Goal: Task Accomplishment & Management: Manage account settings

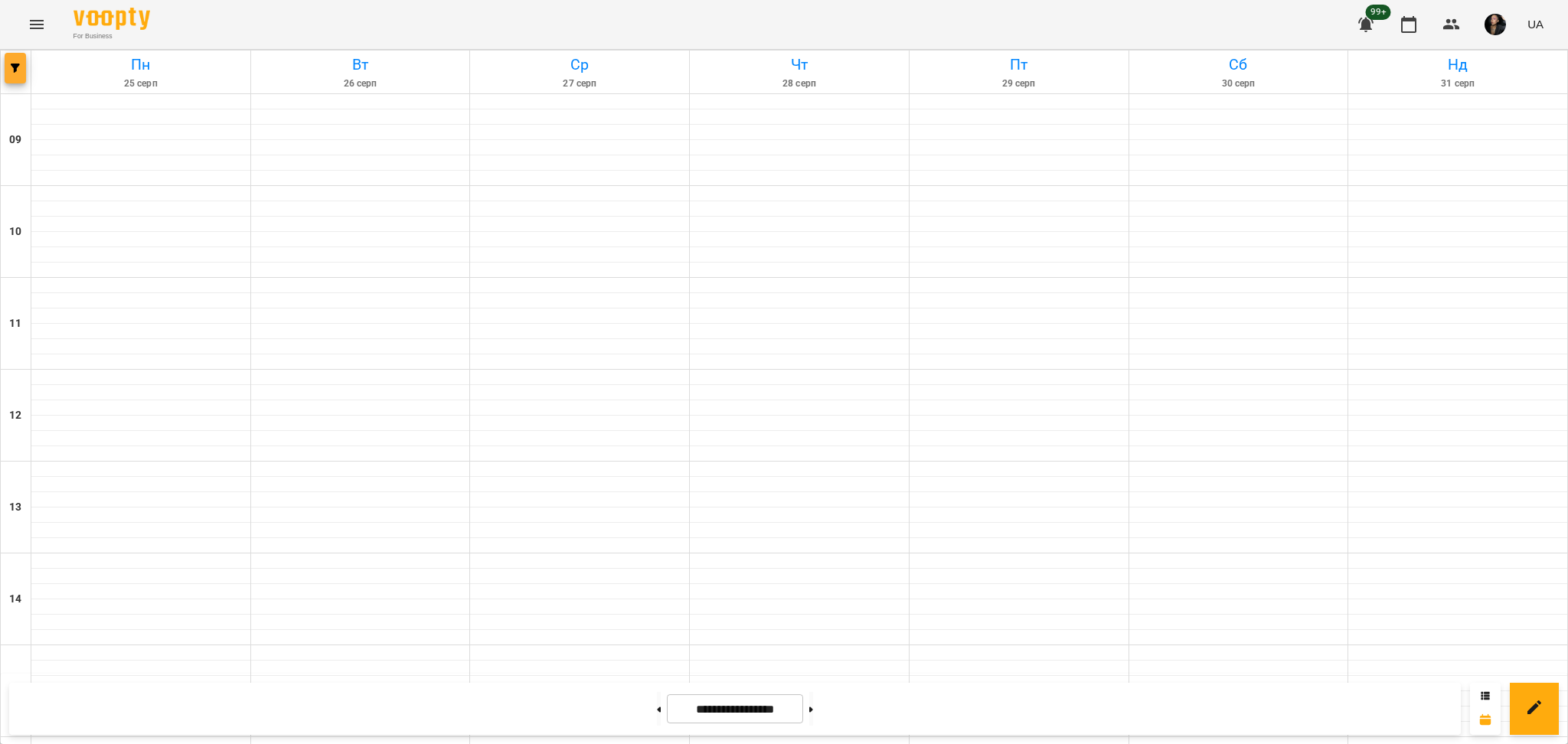
click at [12, 75] on button "button" at bounding box center [14, 68] width 21 height 31
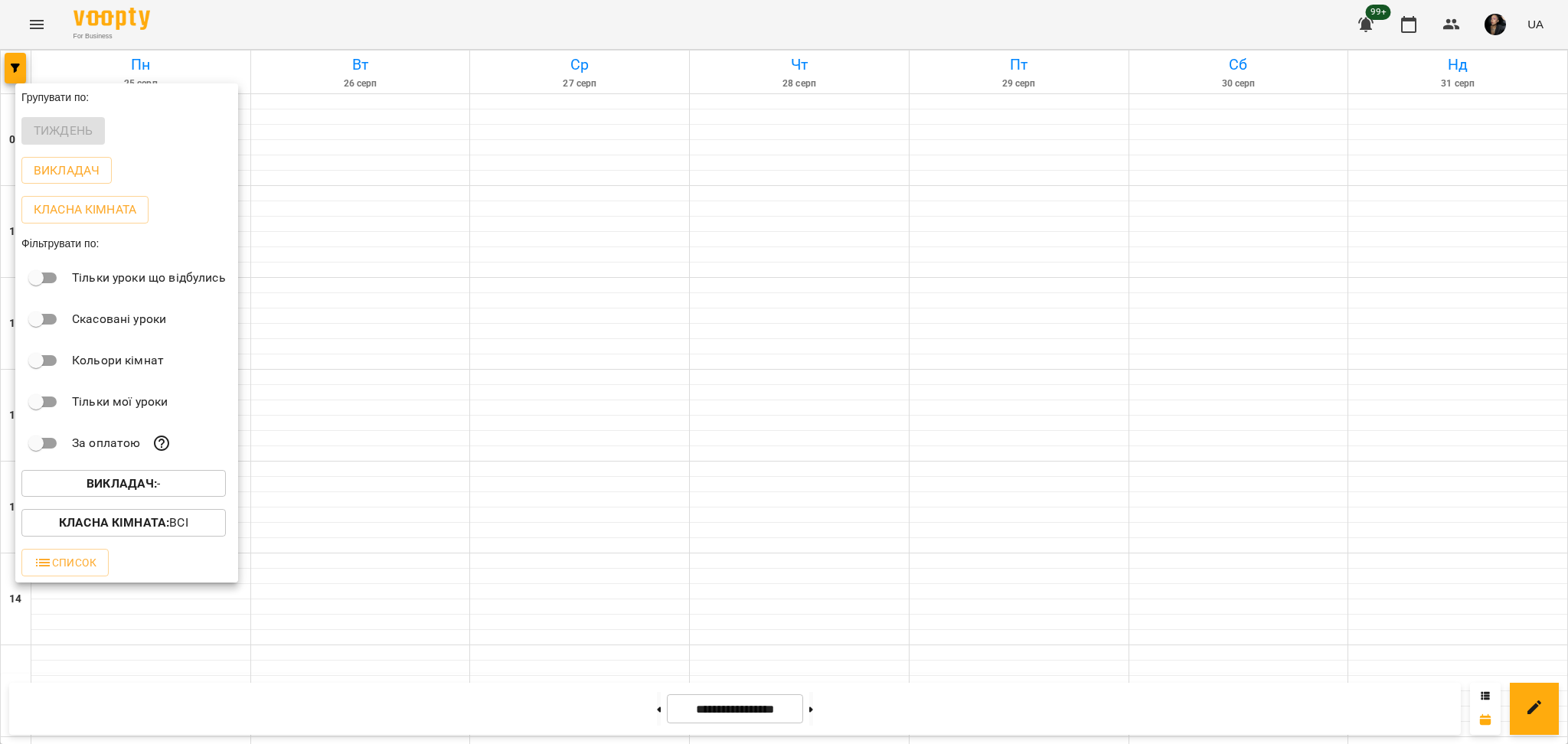
click at [75, 470] on div "Викладач : -" at bounding box center [127, 483] width 223 height 40
click at [66, 482] on span "Викладач : -" at bounding box center [124, 484] width 180 height 19
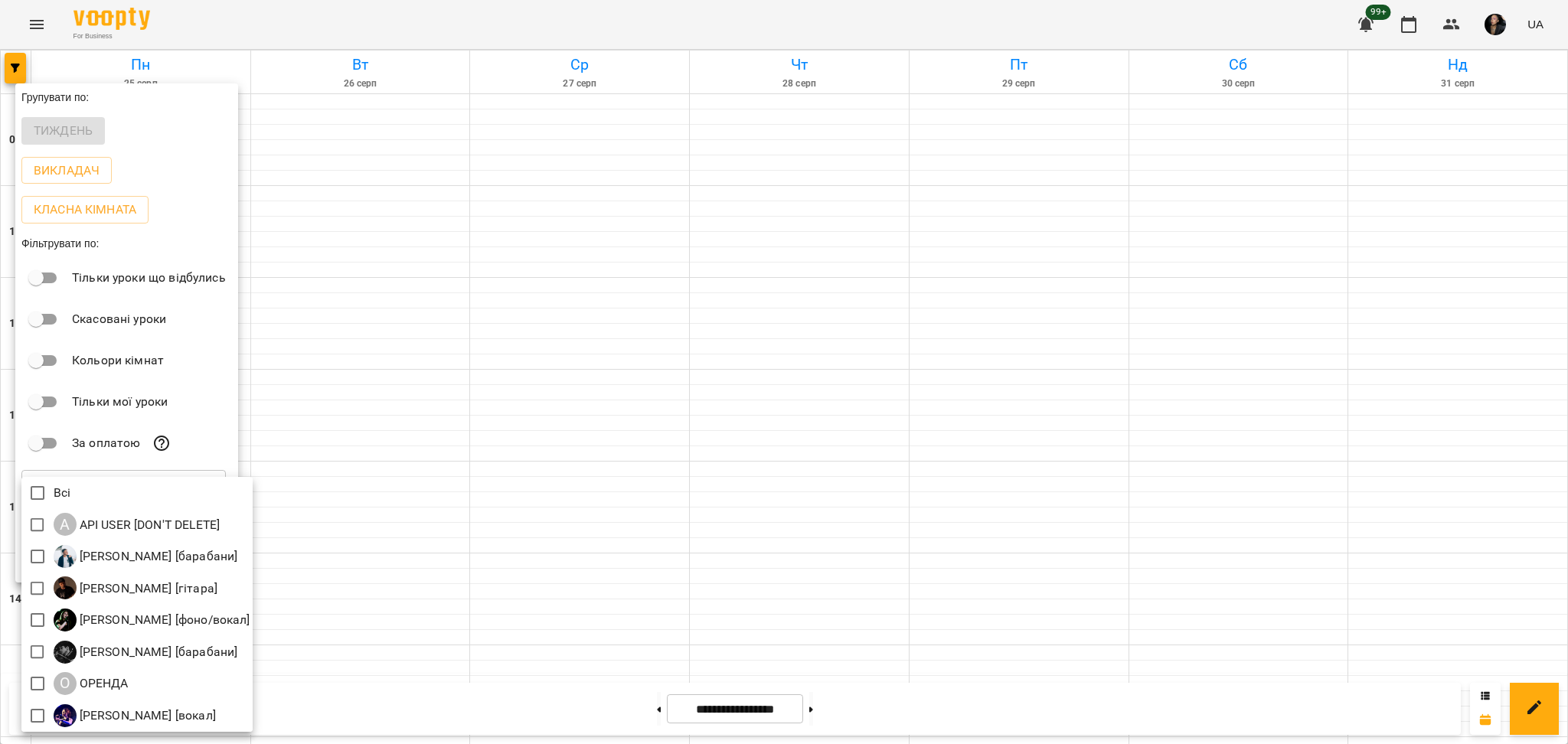
click at [144, 72] on div at bounding box center [784, 372] width 1568 height 744
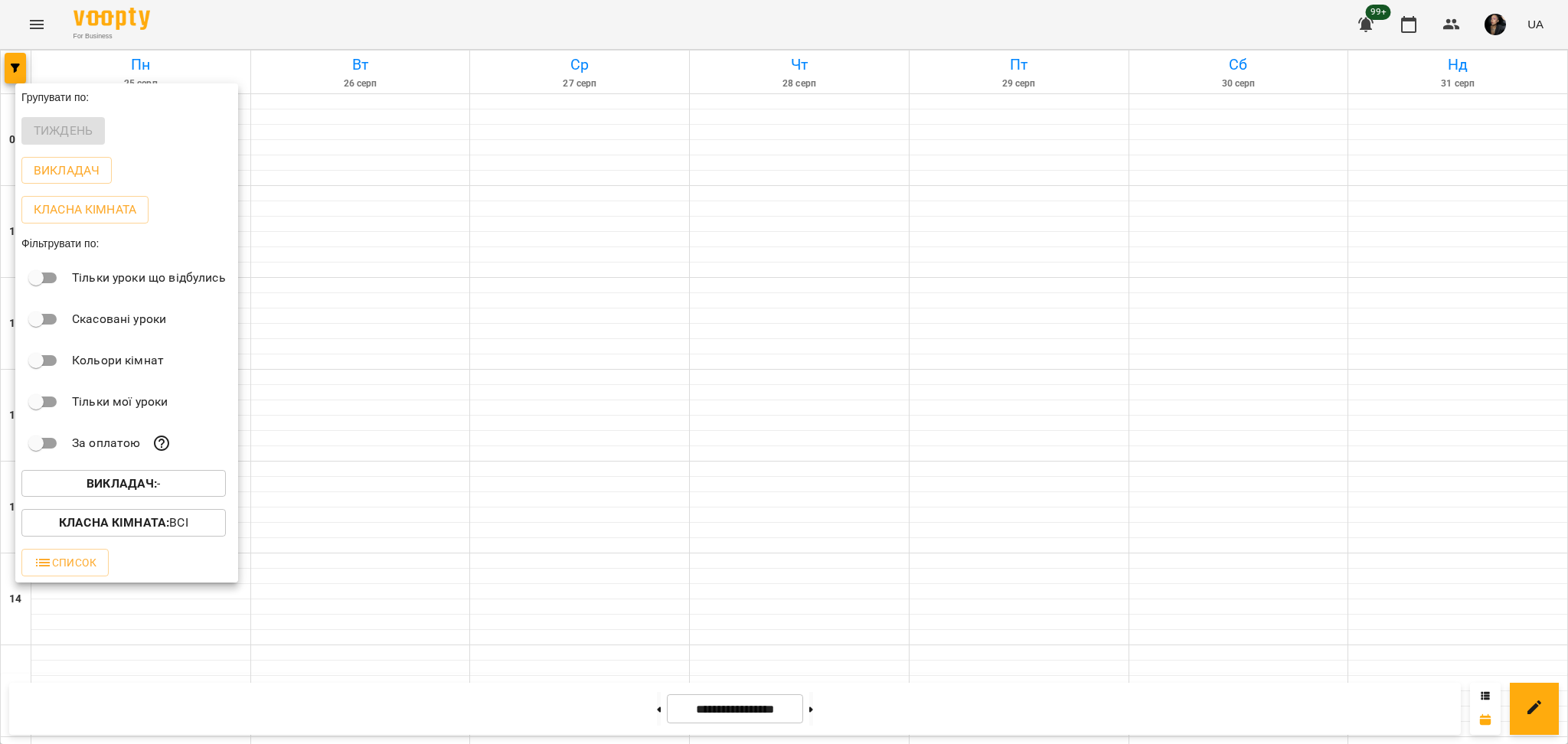
click at [41, 5] on div at bounding box center [784, 372] width 1568 height 744
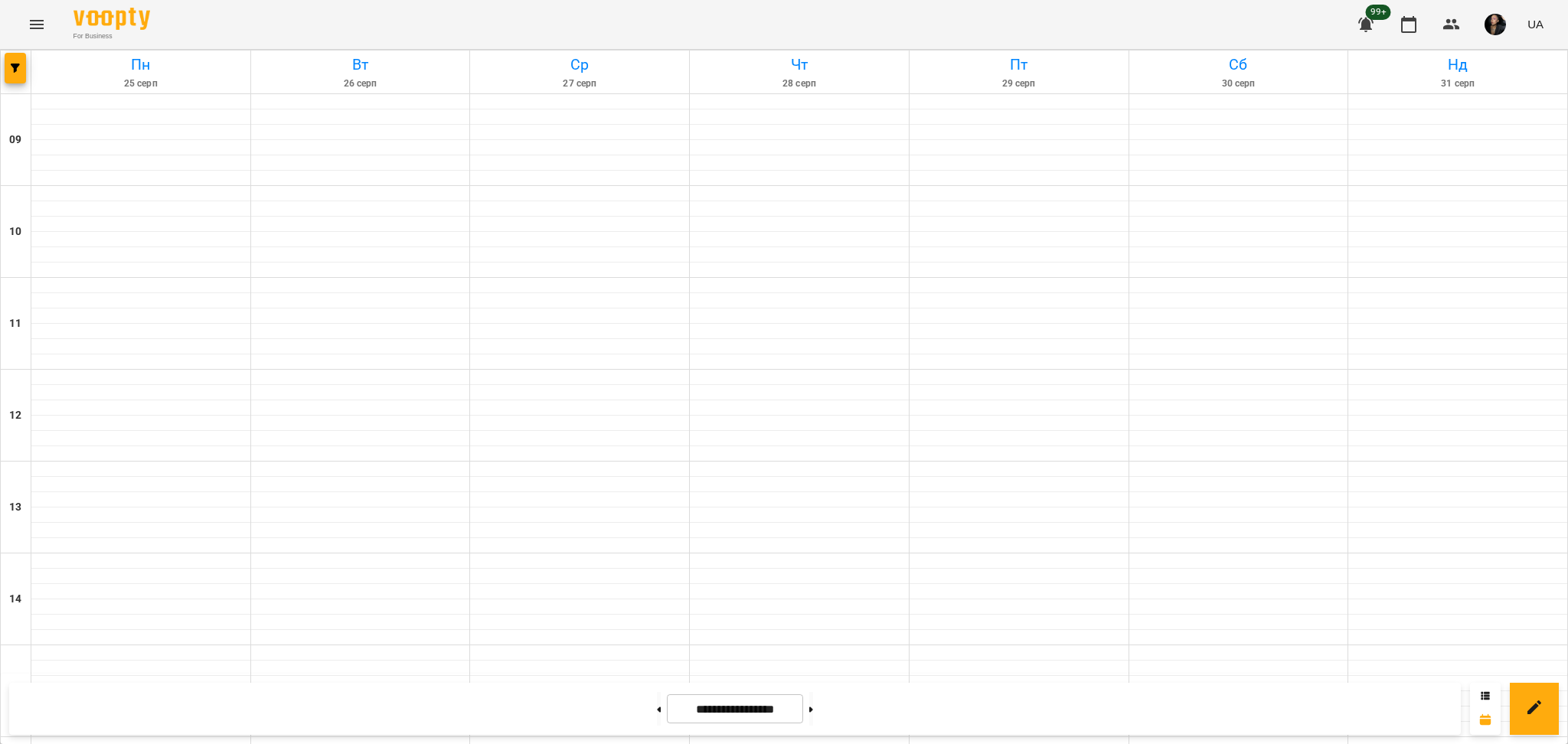
click at [27, 18] on div "Групувати по: Тиждень Викладач Класна кімната Фільтрувати по: Тільки уроки що в…" at bounding box center [784, 372] width 1568 height 744
click at [27, 19] on icon "Menu" at bounding box center [37, 25] width 19 height 19
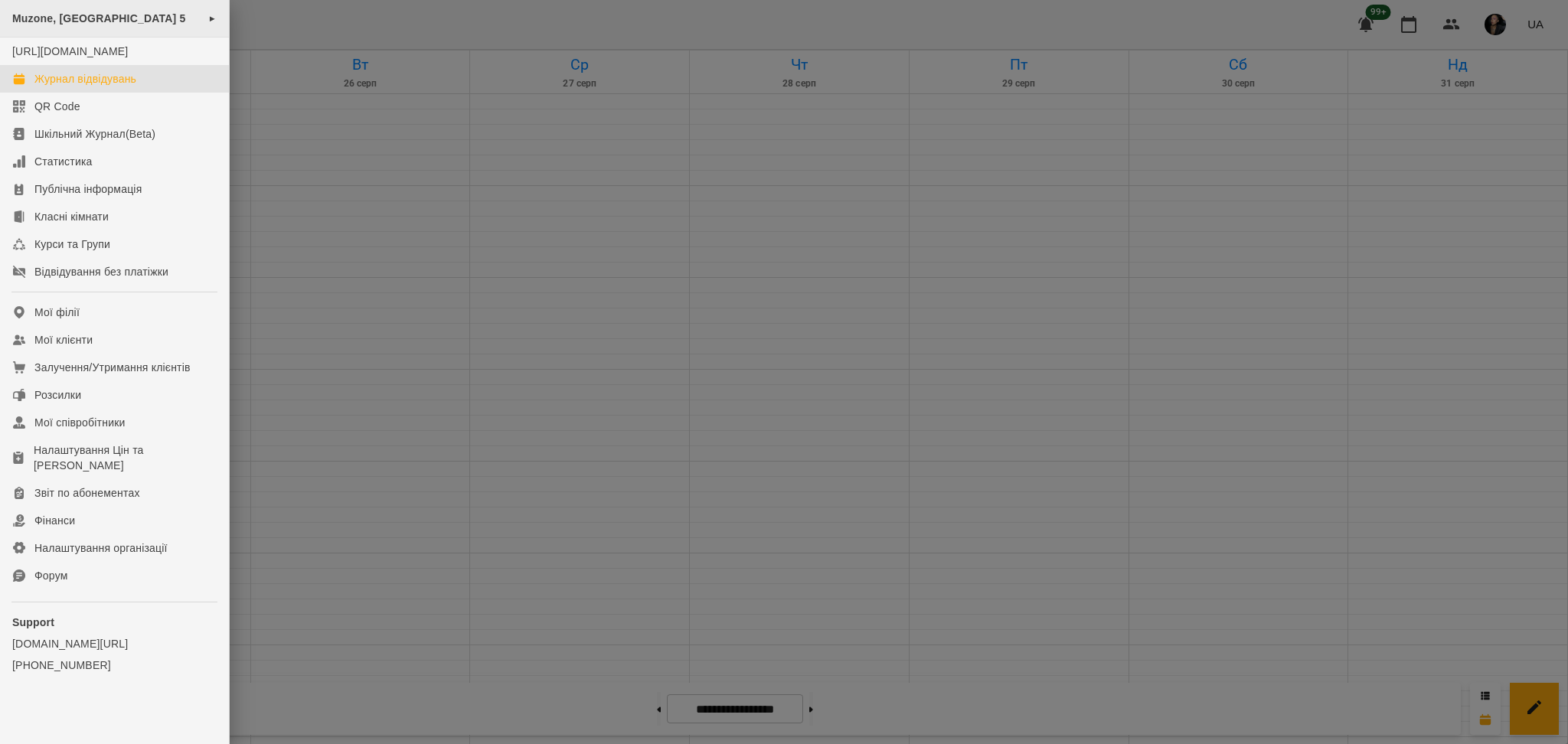
click at [116, 30] on div "Muzone, Велика Арнаутська 5 ►" at bounding box center [115, 19] width 229 height 37
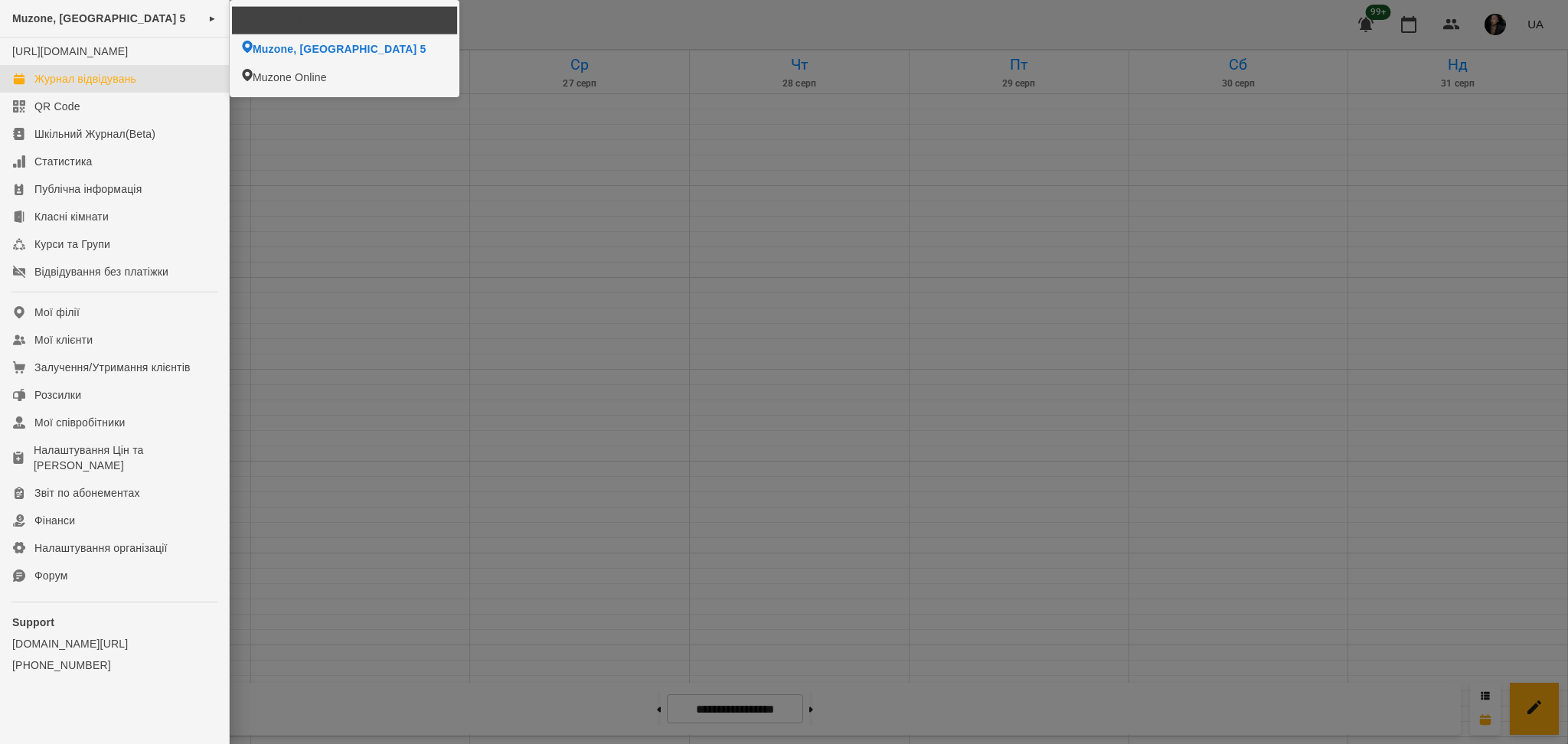
click at [284, 27] on span "Muzone, Пастера 52" at bounding box center [305, 20] width 102 height 15
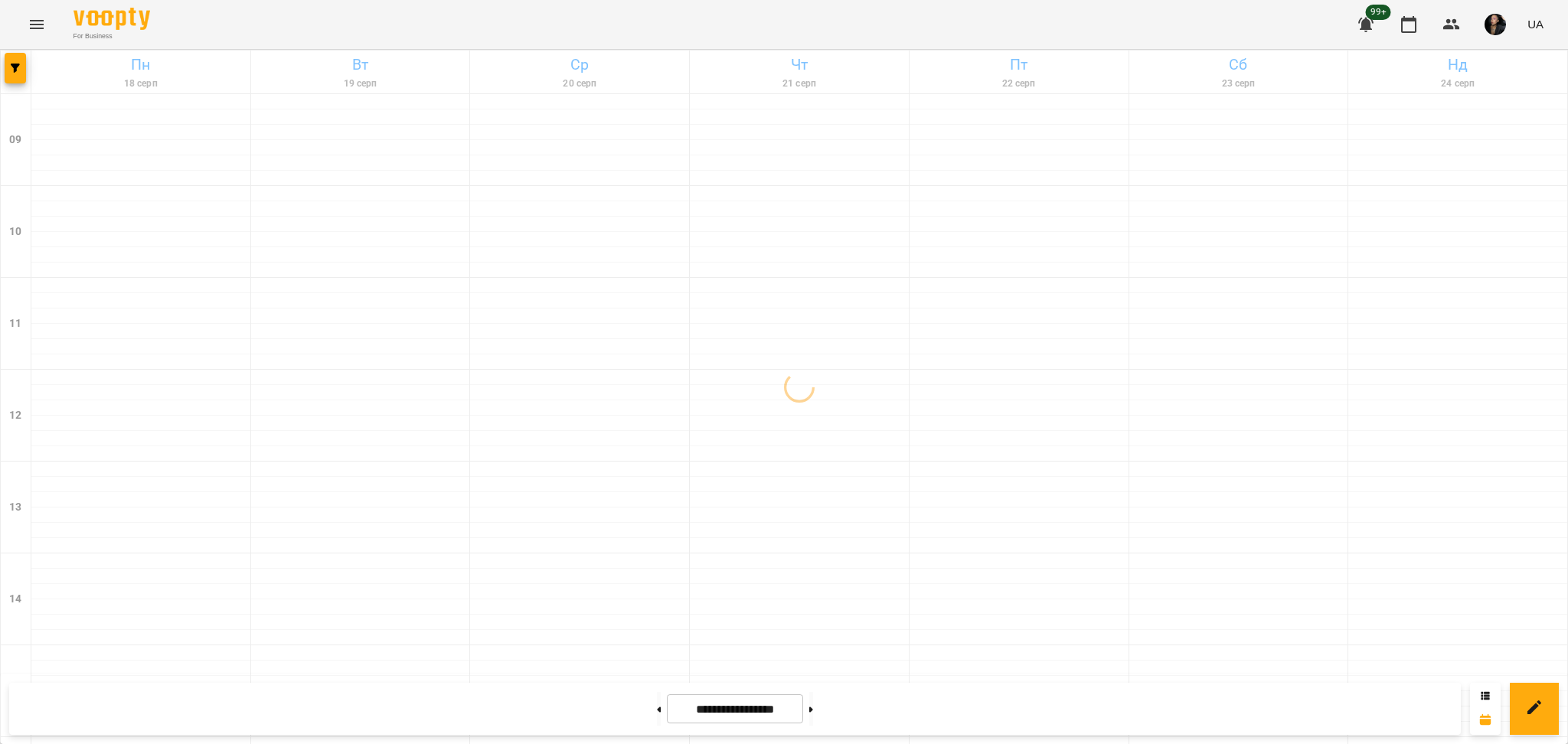
click at [25, 66] on span "button" at bounding box center [14, 68] width 21 height 9
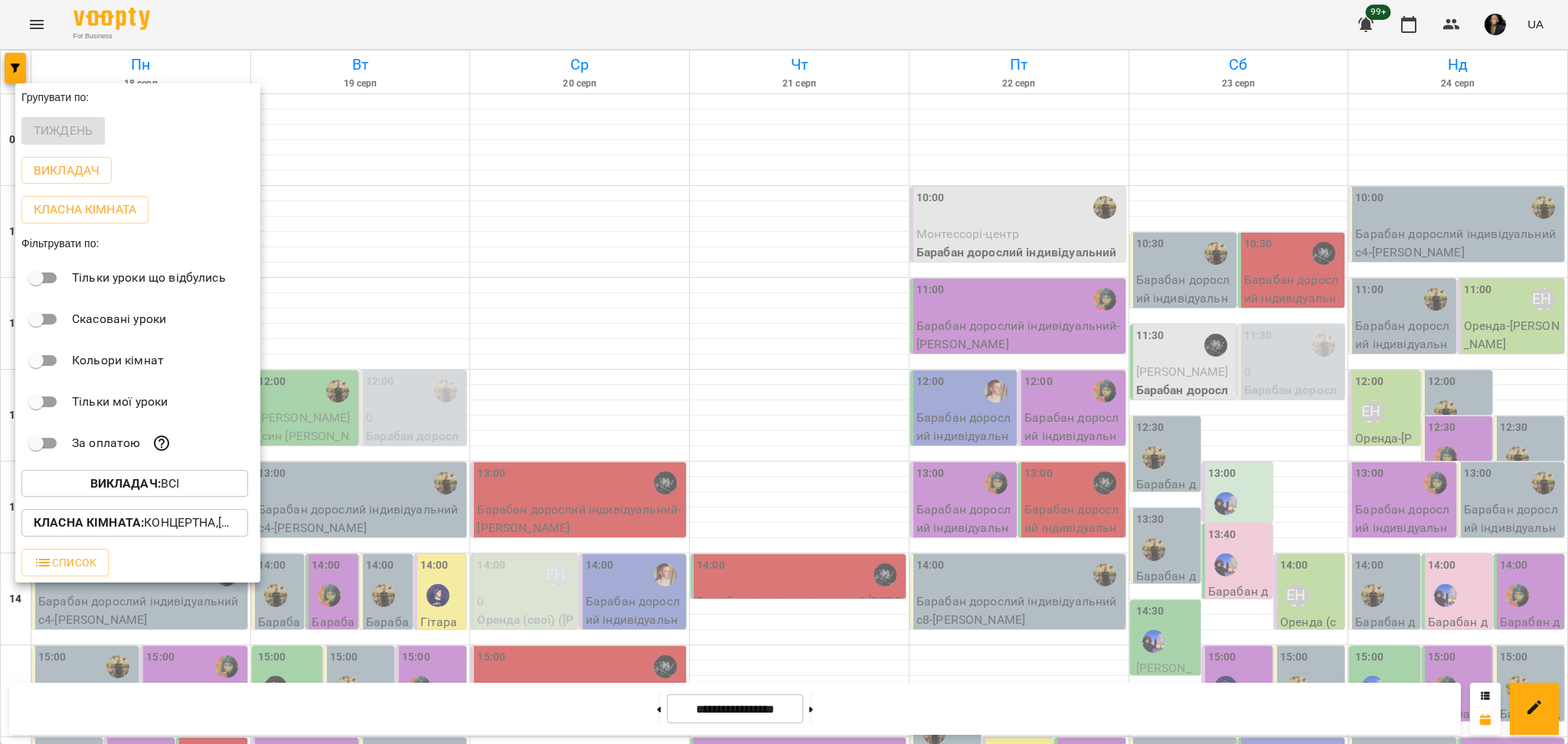
click at [229, 493] on span "Викладач : Всі" at bounding box center [135, 484] width 202 height 19
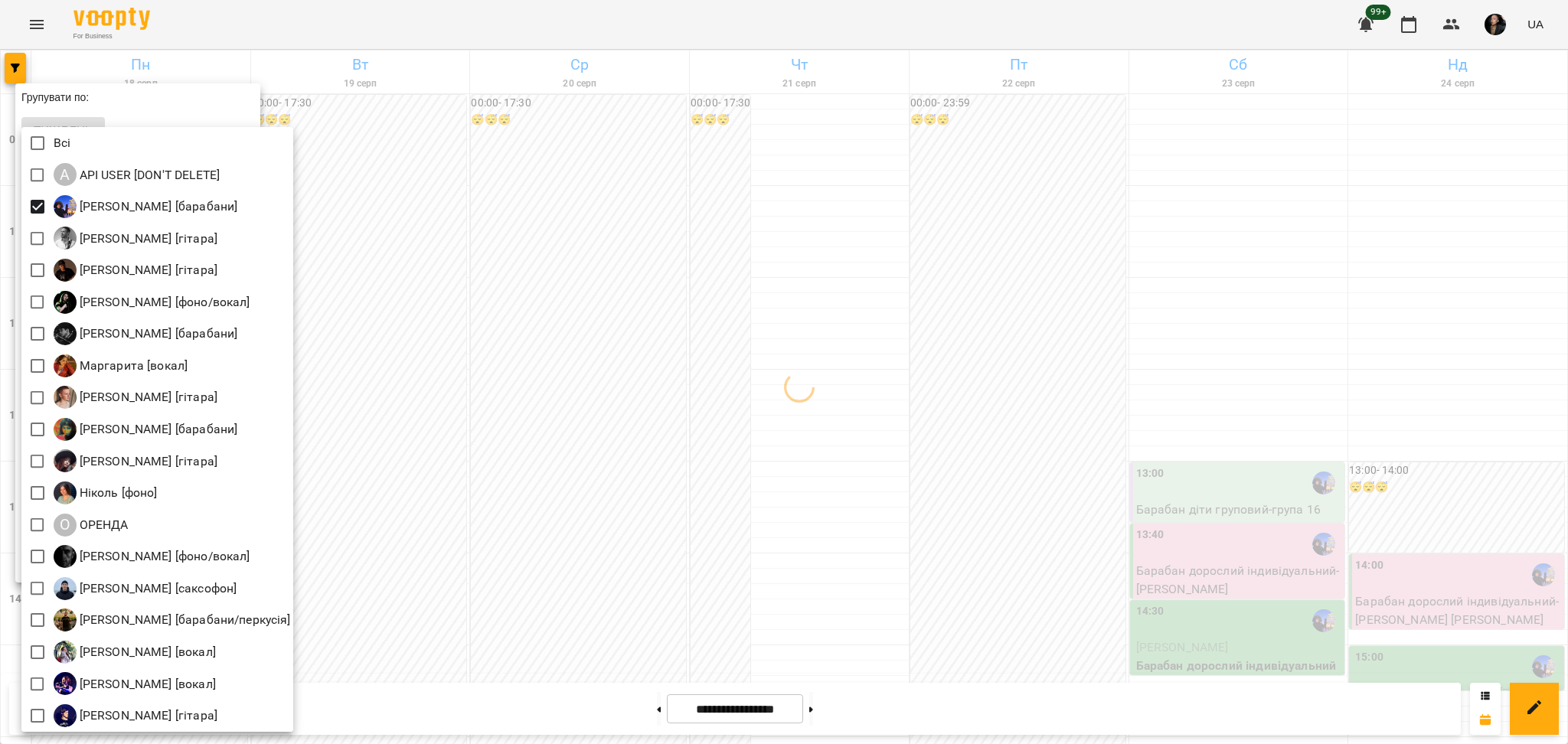
click at [585, 408] on div at bounding box center [784, 372] width 1568 height 744
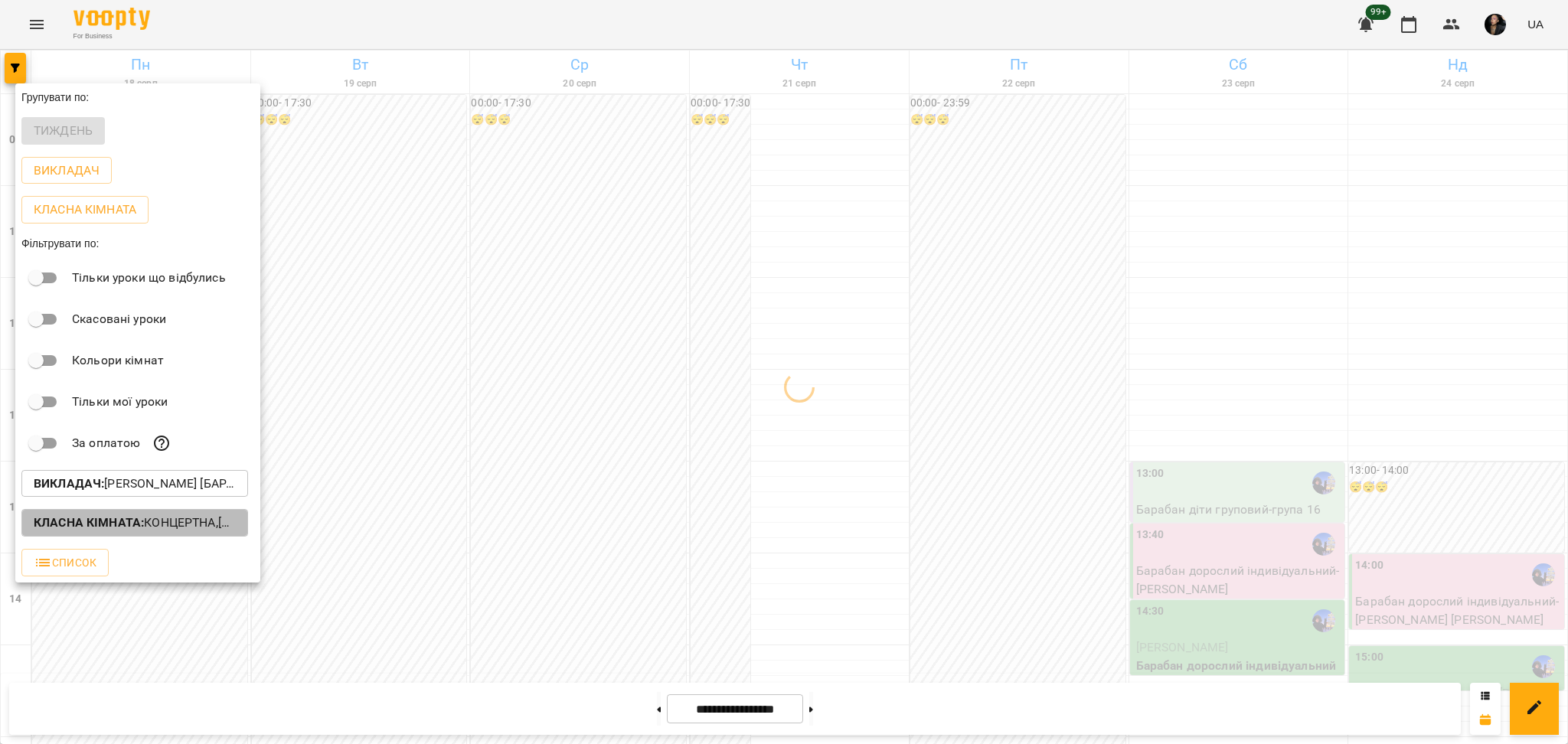
click at [185, 522] on p "Класна кімната : Концертна,[4] Барабанна,[6] Kids Барабанна" at bounding box center [135, 523] width 202 height 19
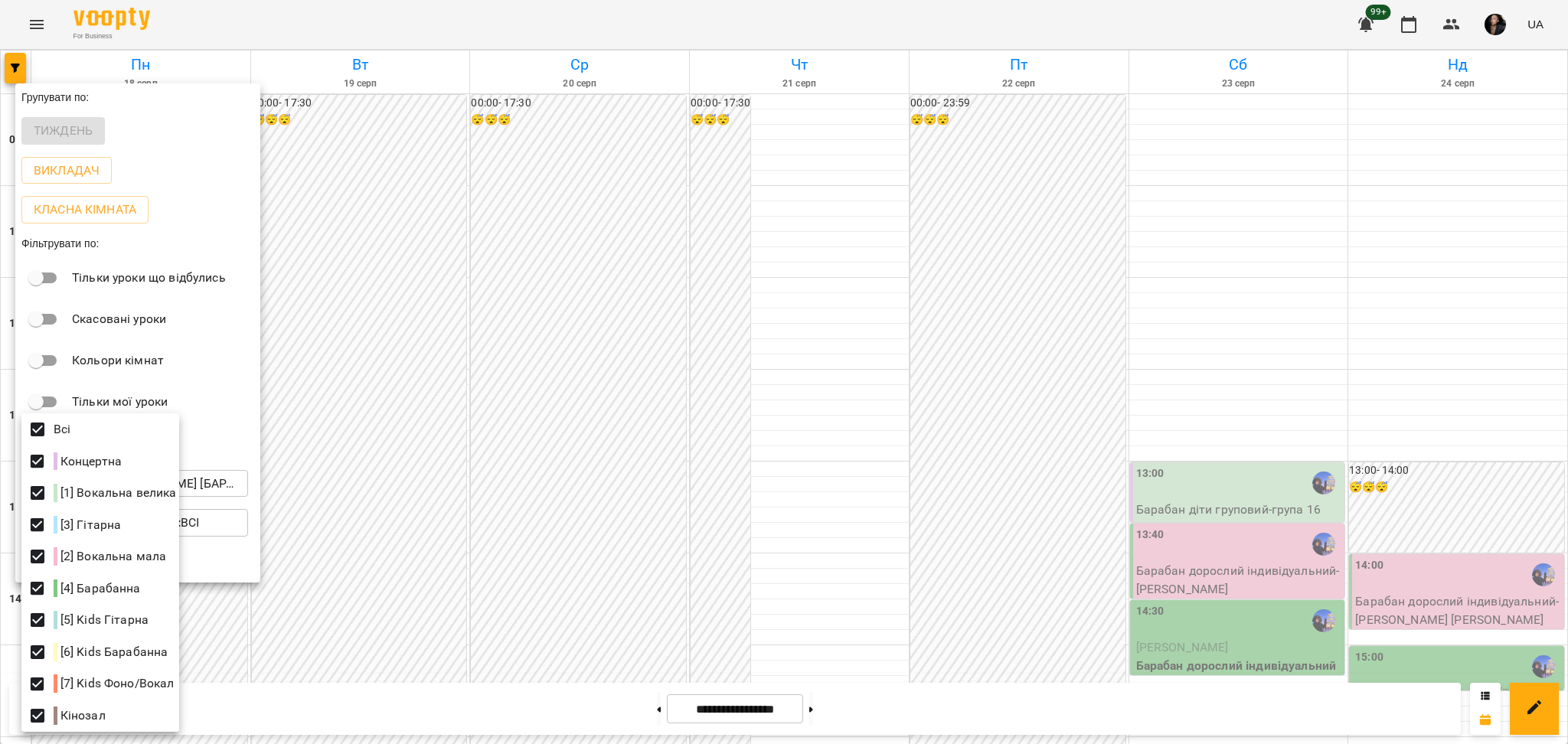
click at [590, 479] on div at bounding box center [784, 372] width 1568 height 744
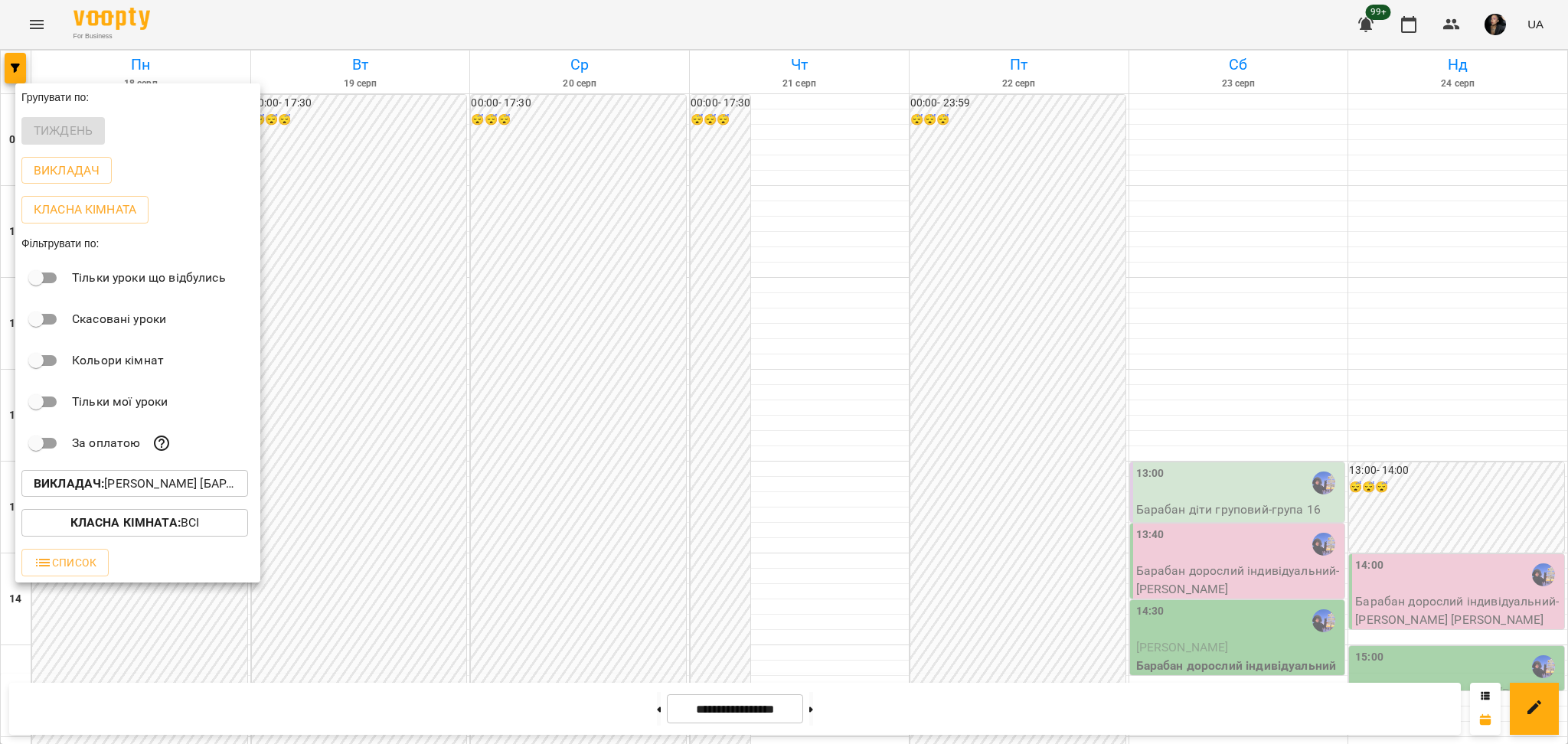
click at [646, 691] on div at bounding box center [784, 372] width 1568 height 744
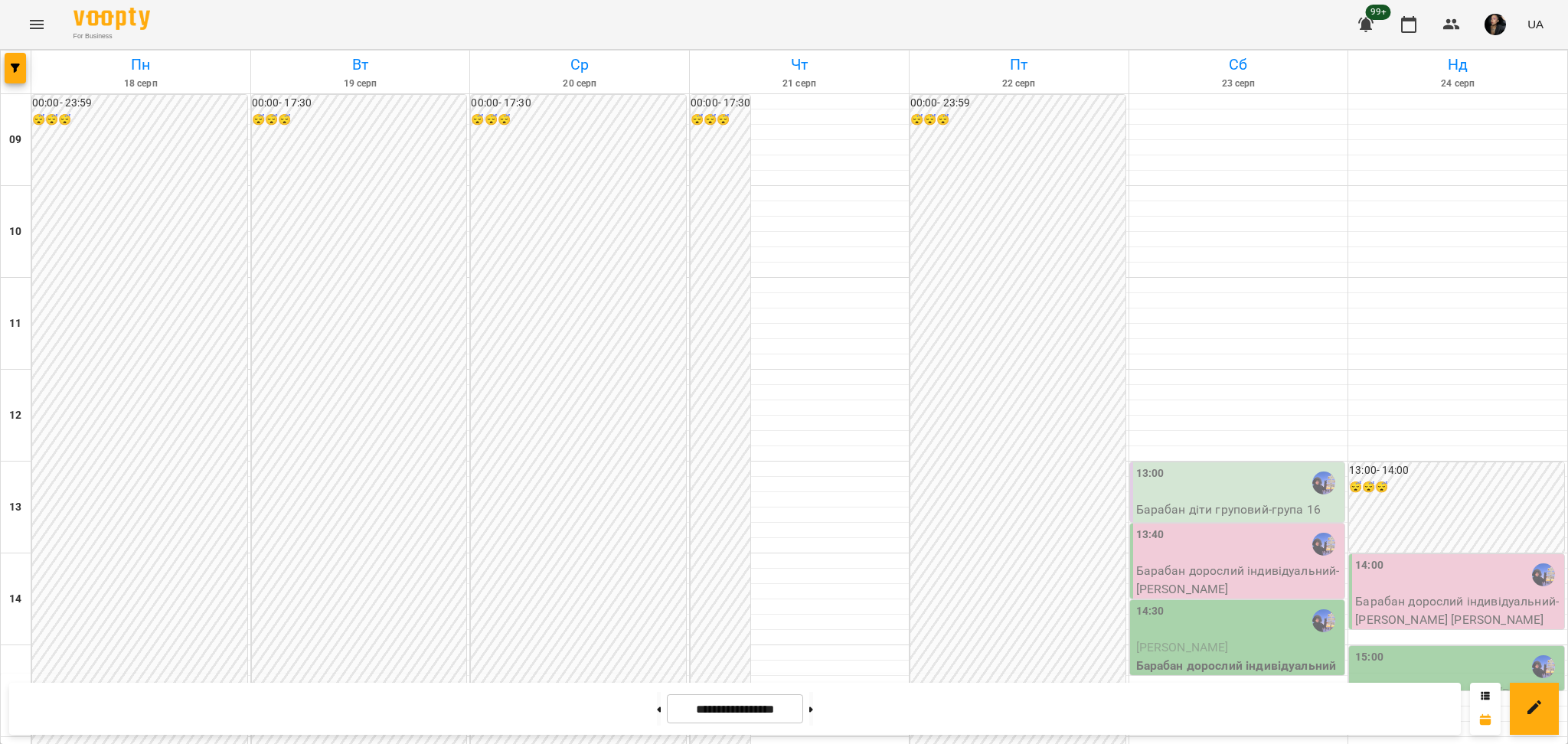
click at [638, 715] on div "Групувати по: Тиждень Викладач Класна кімната Фільтрувати по: Тільки уроки що в…" at bounding box center [784, 372] width 1568 height 744
click at [657, 715] on button at bounding box center [658, 709] width 4 height 34
type input "**********"
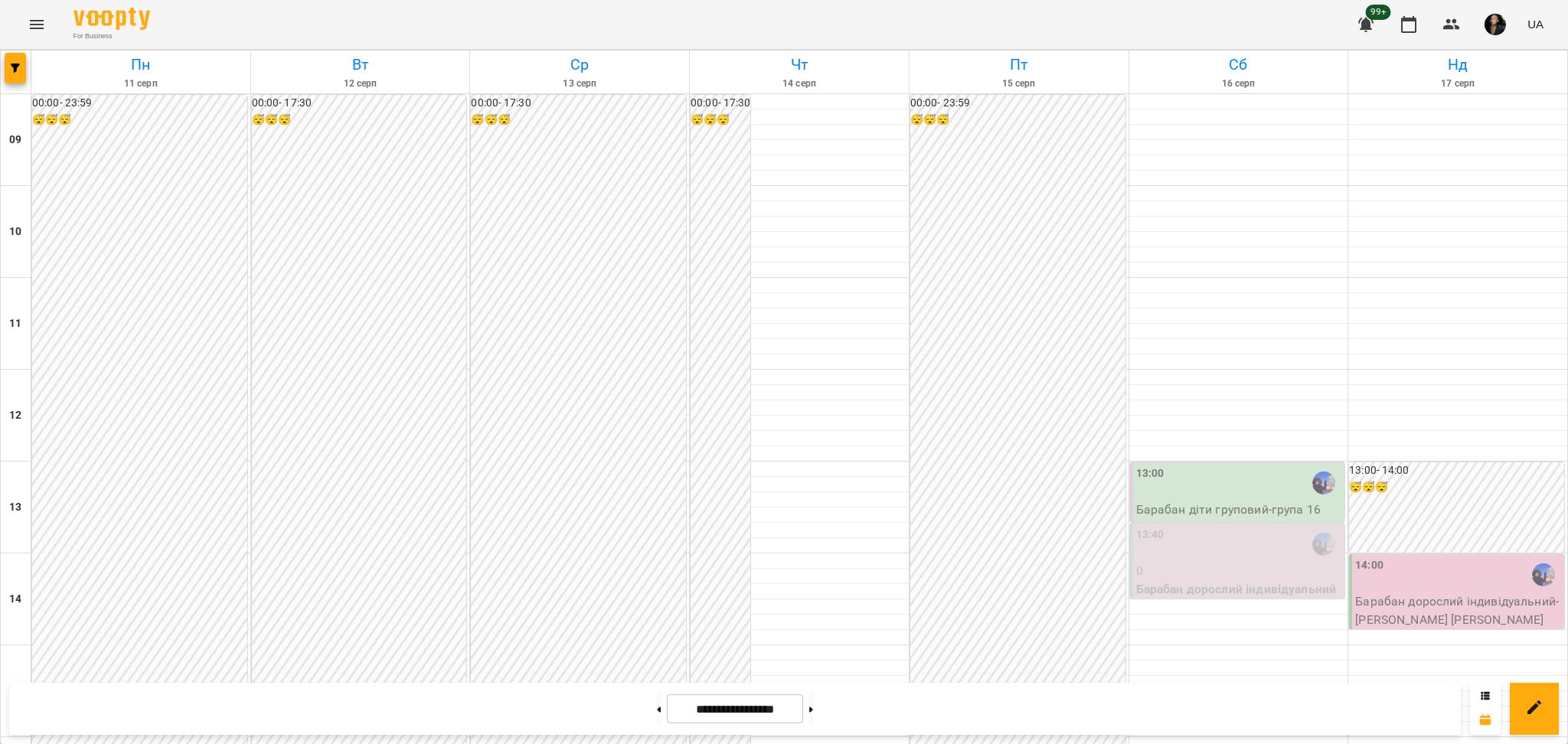
scroll to position [510, 0]
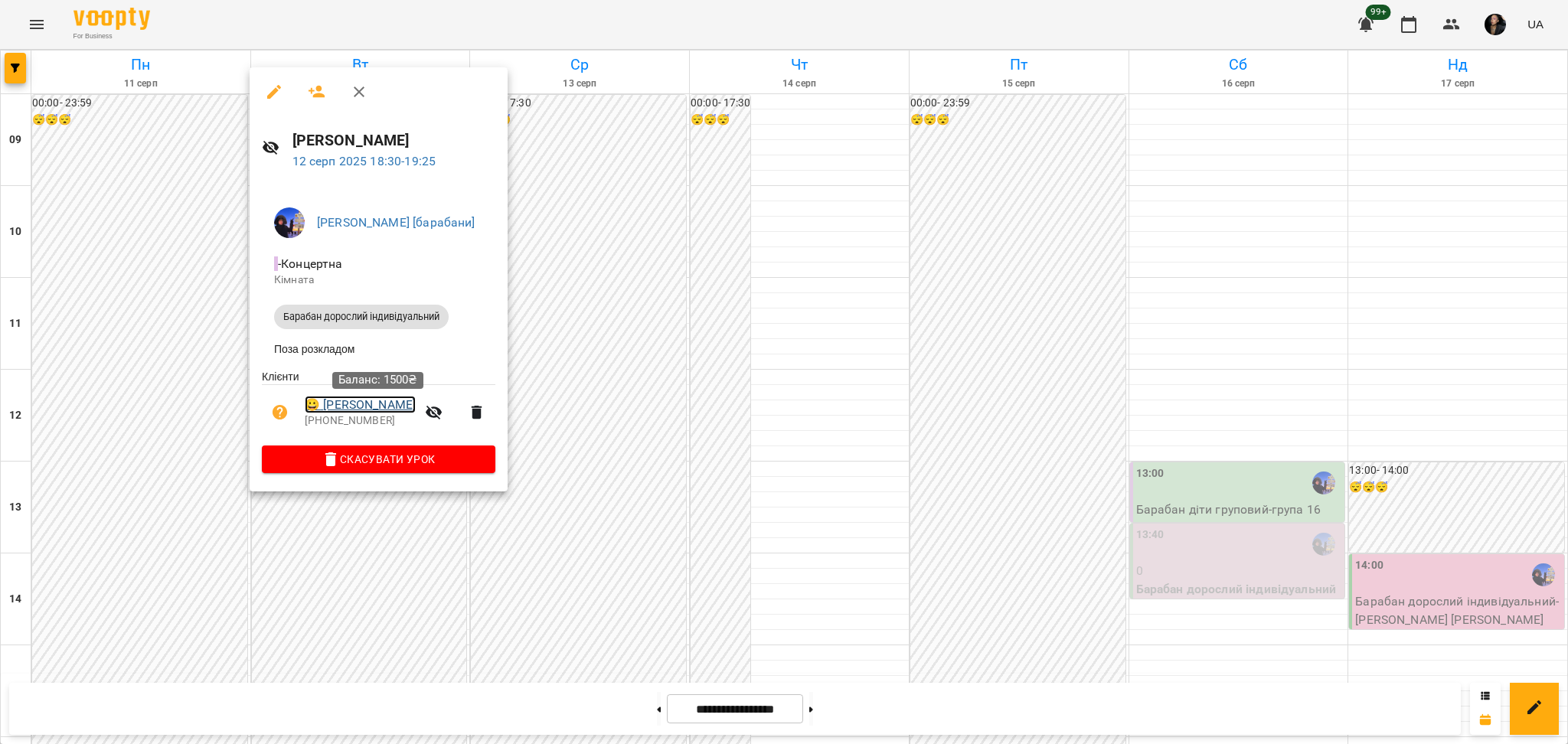
click at [415, 409] on link "😀 Анастасія Сертифікат" at bounding box center [360, 405] width 111 height 19
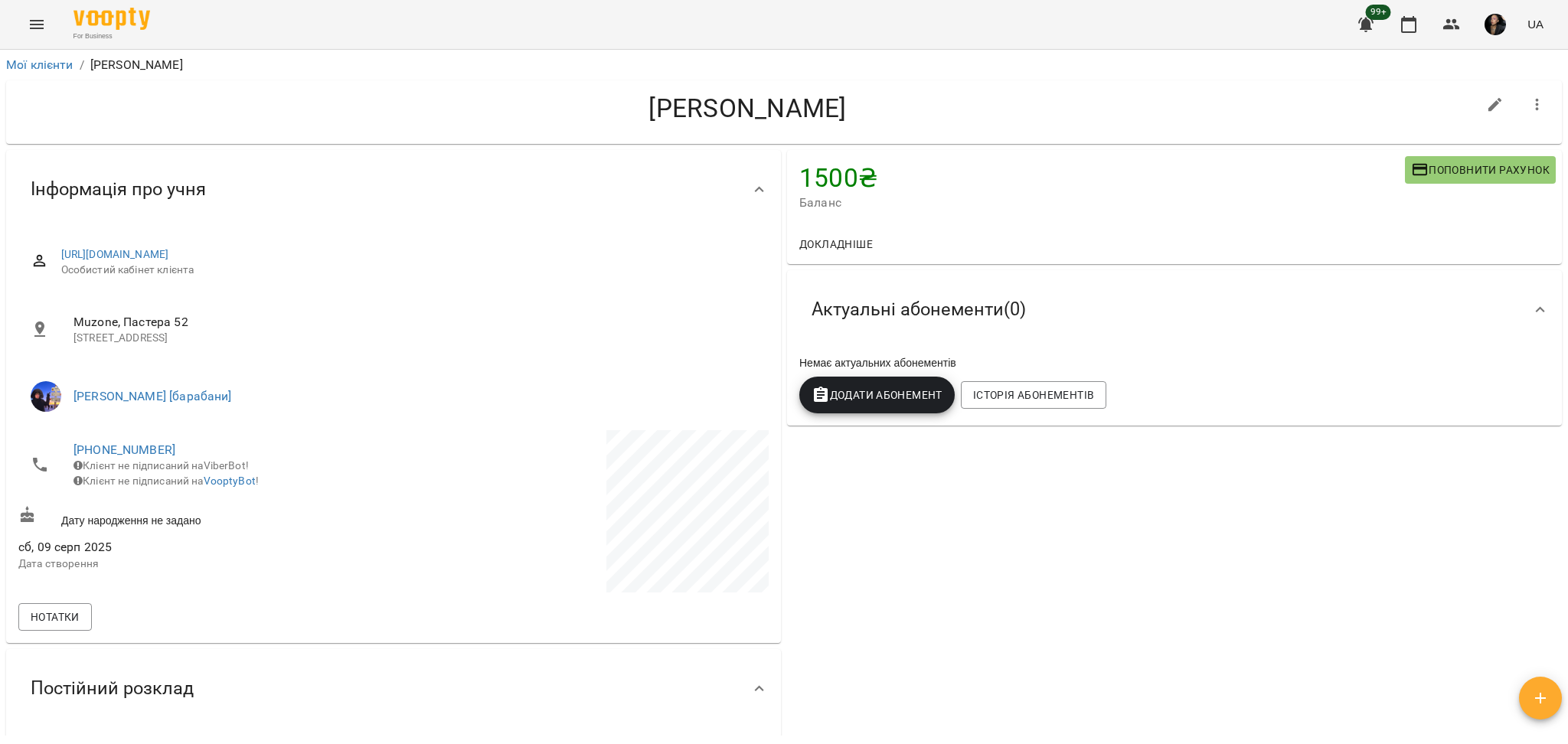
click at [884, 392] on span "Додати Абонемент" at bounding box center [877, 395] width 131 height 19
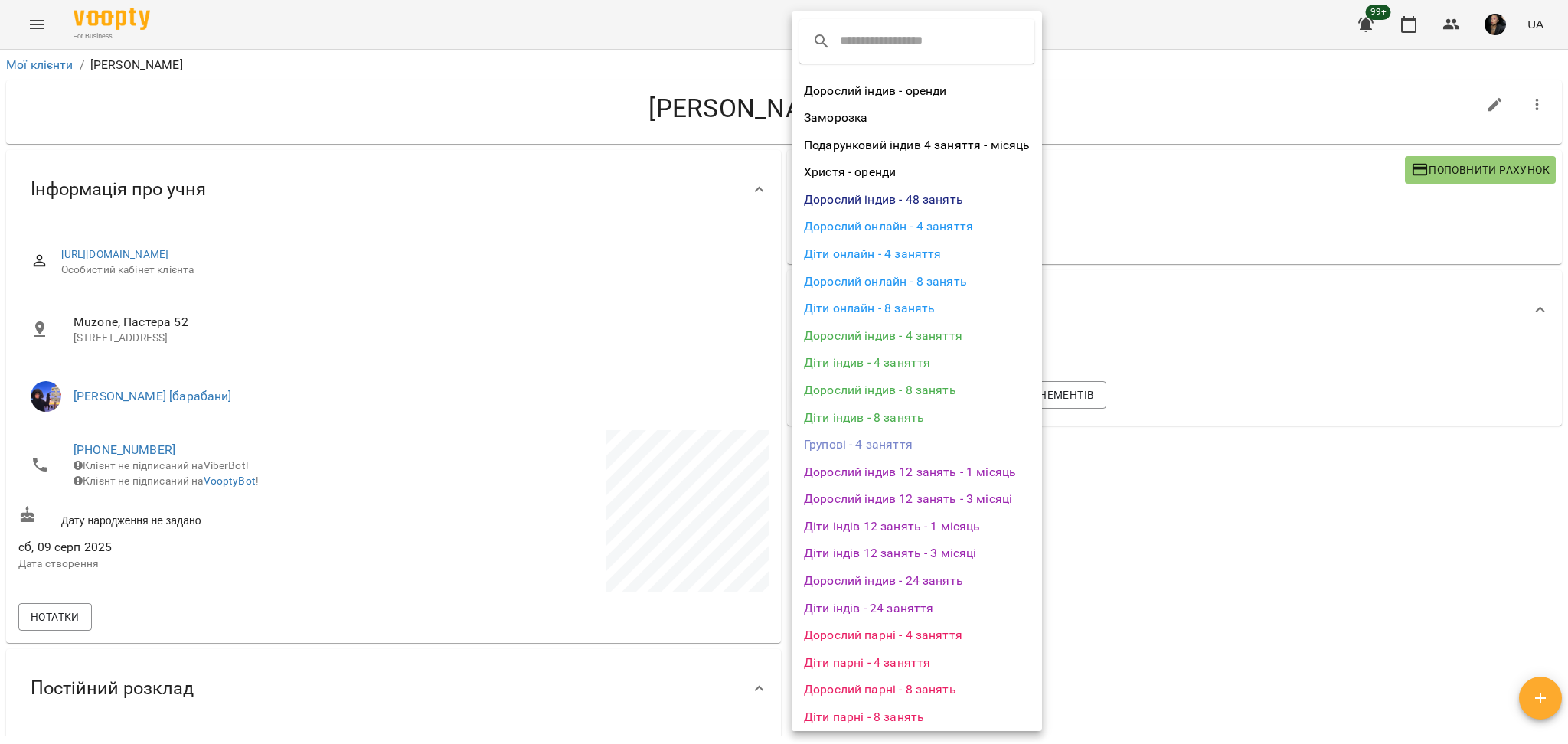
click at [1289, 499] on div at bounding box center [784, 372] width 1568 height 744
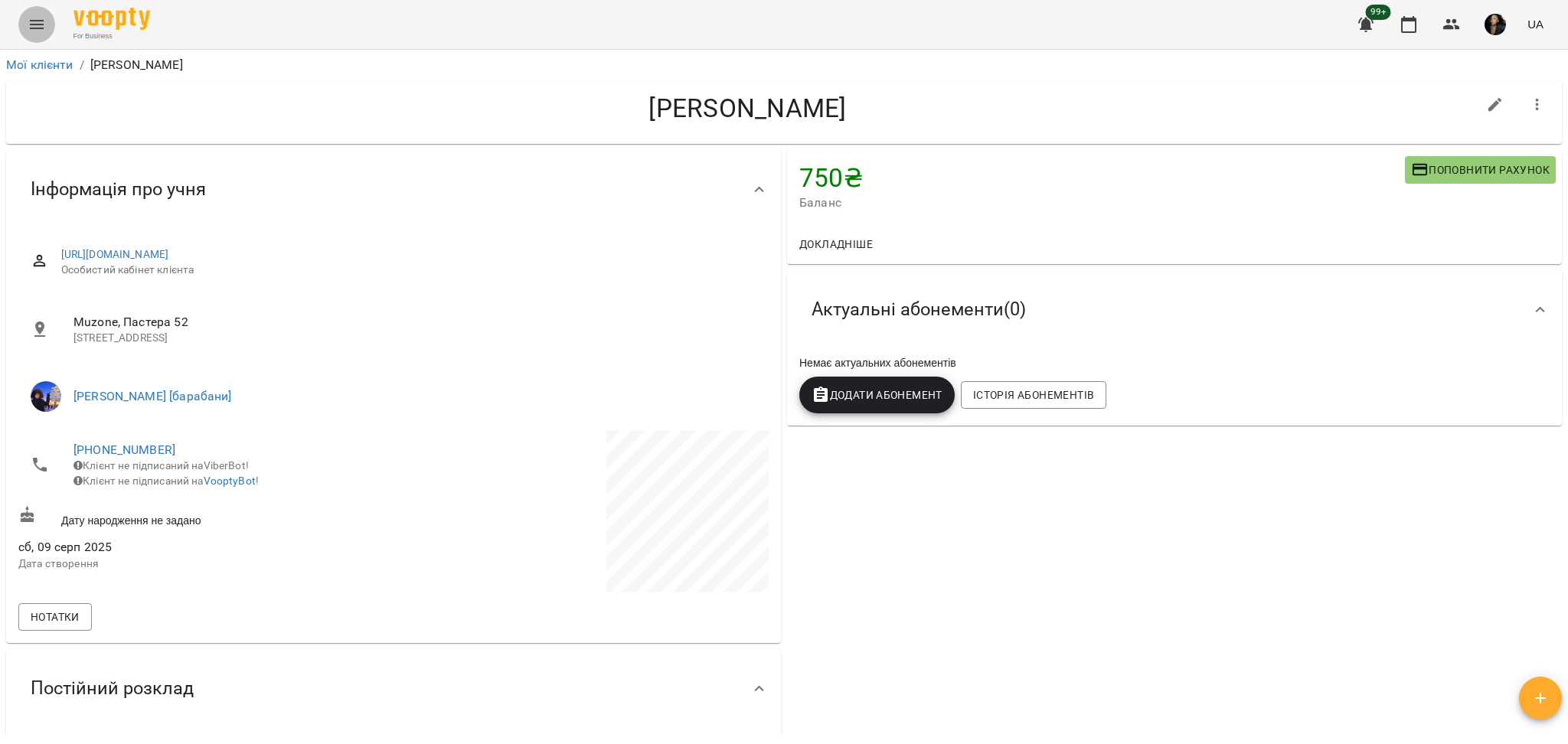
click at [31, 28] on icon "Menu" at bounding box center [37, 24] width 14 height 9
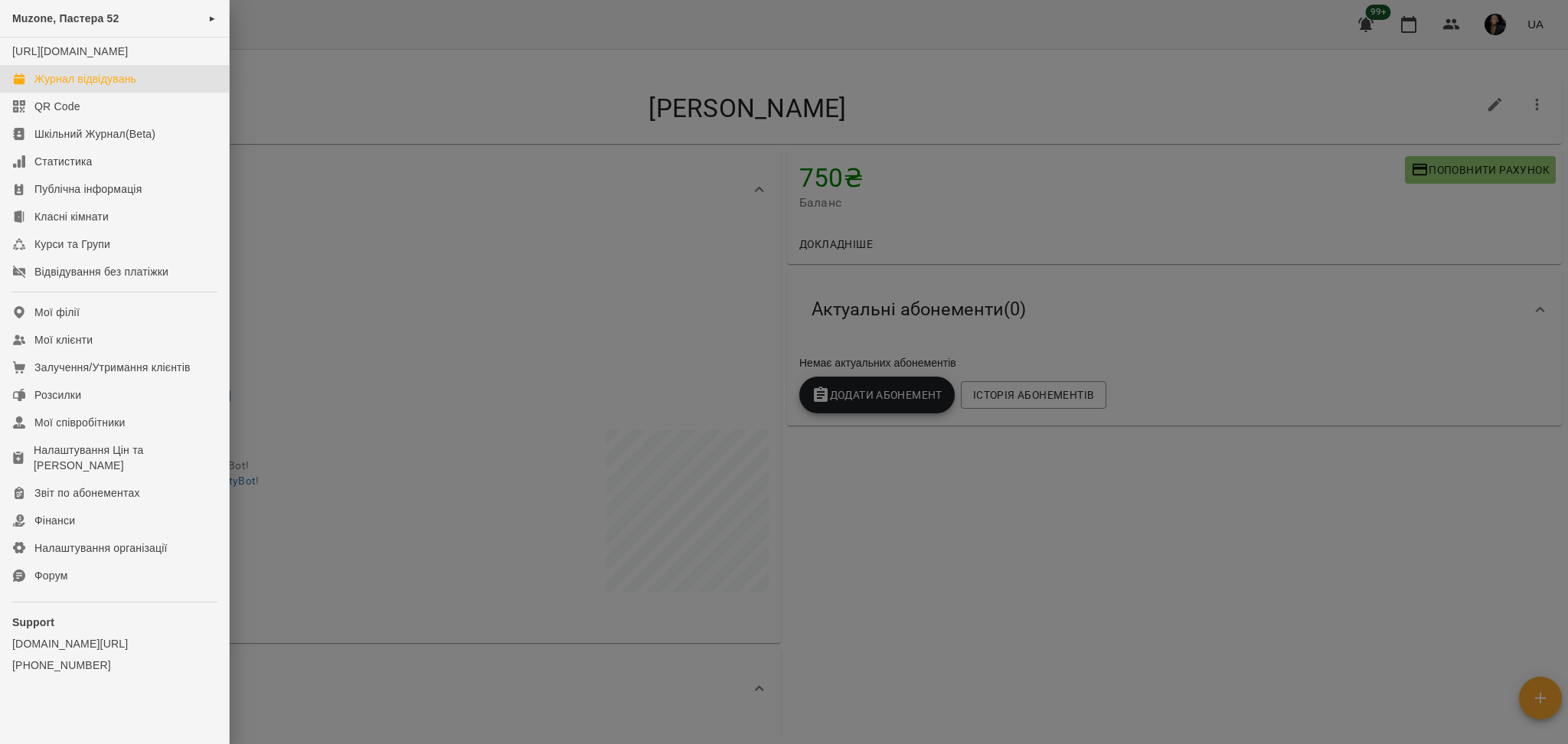
click at [61, 87] on div "Журнал відвідувань" at bounding box center [86, 79] width 102 height 15
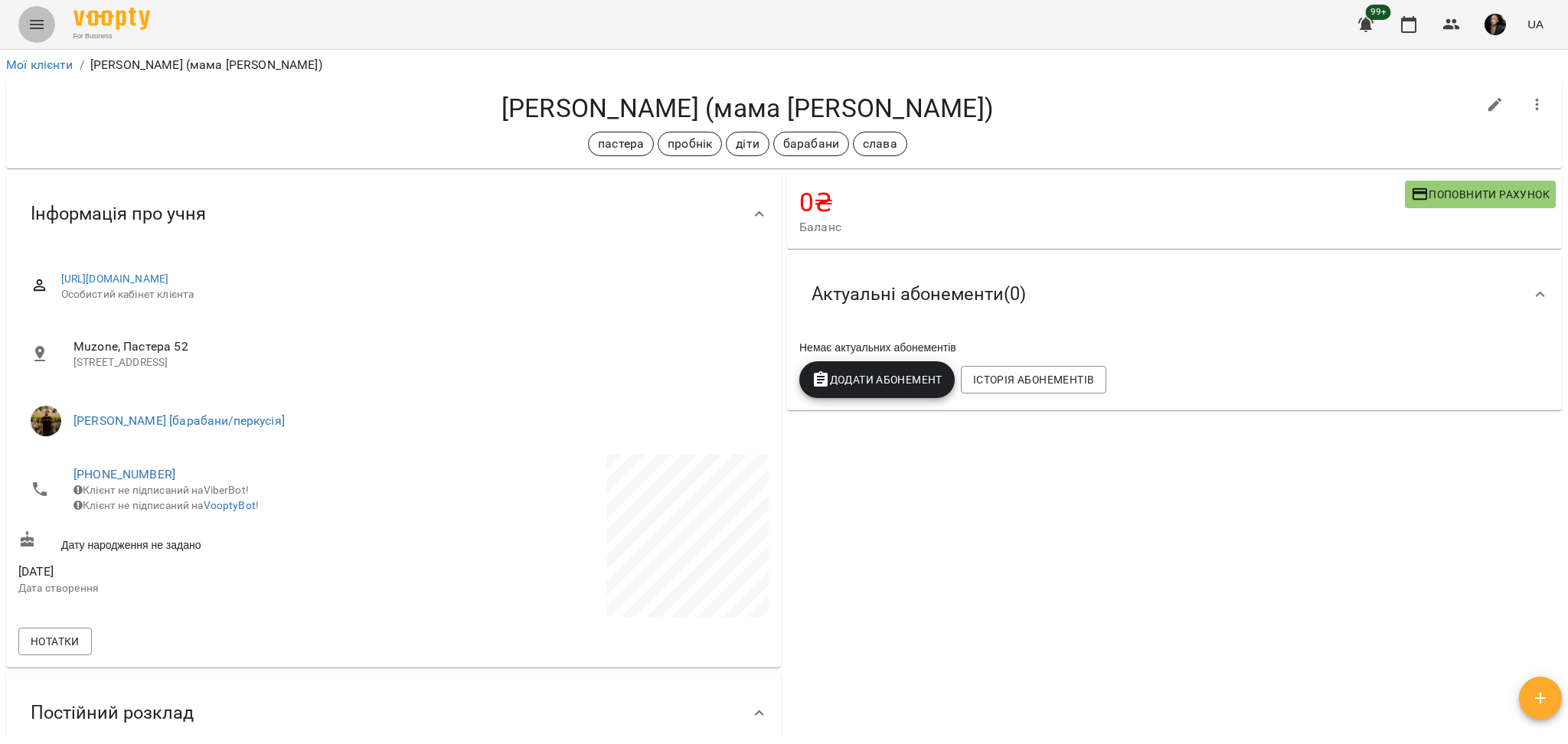
click at [26, 24] on button "Menu" at bounding box center [37, 24] width 37 height 37
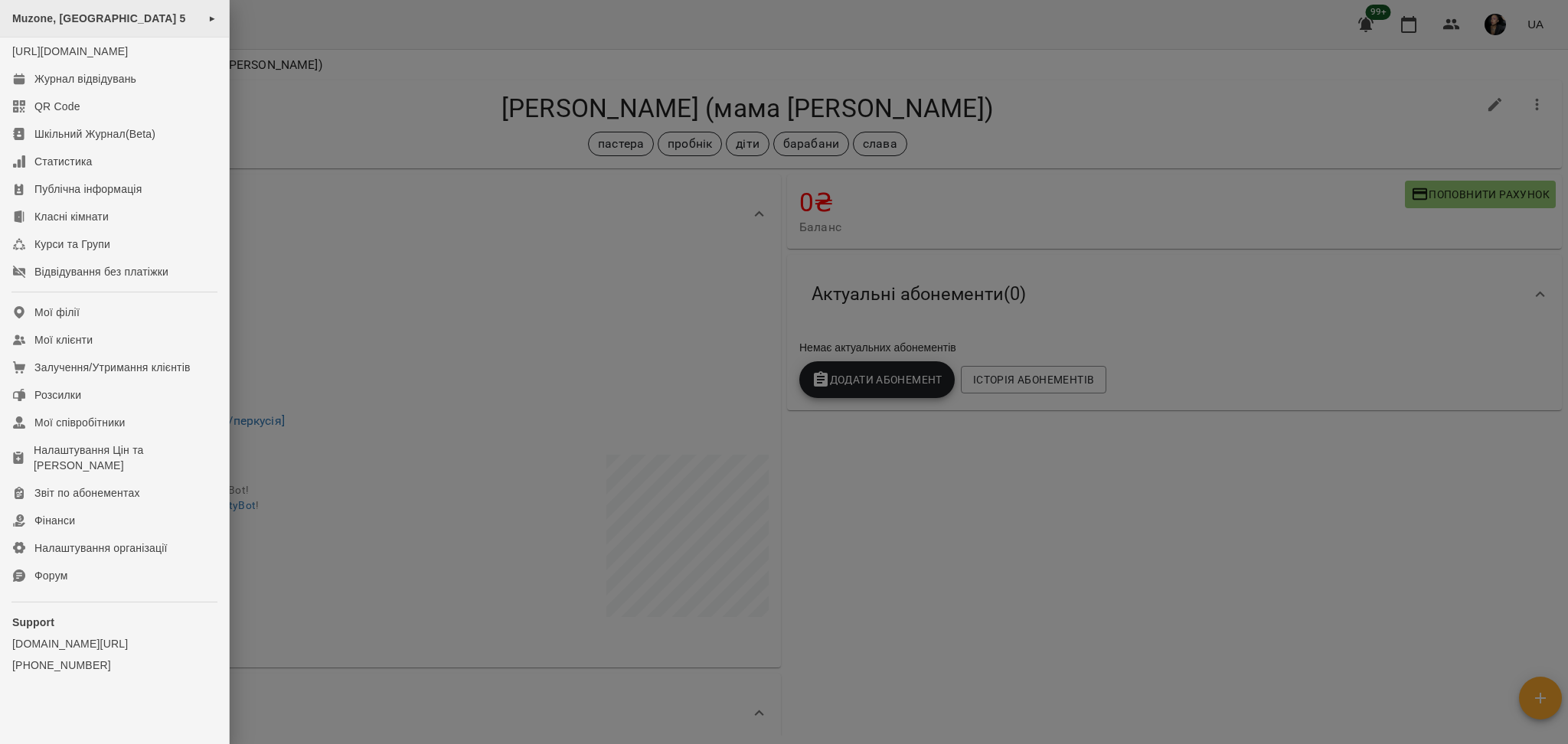
click at [130, 13] on span "Muzone, Велика Арнаутська 5" at bounding box center [99, 18] width 174 height 12
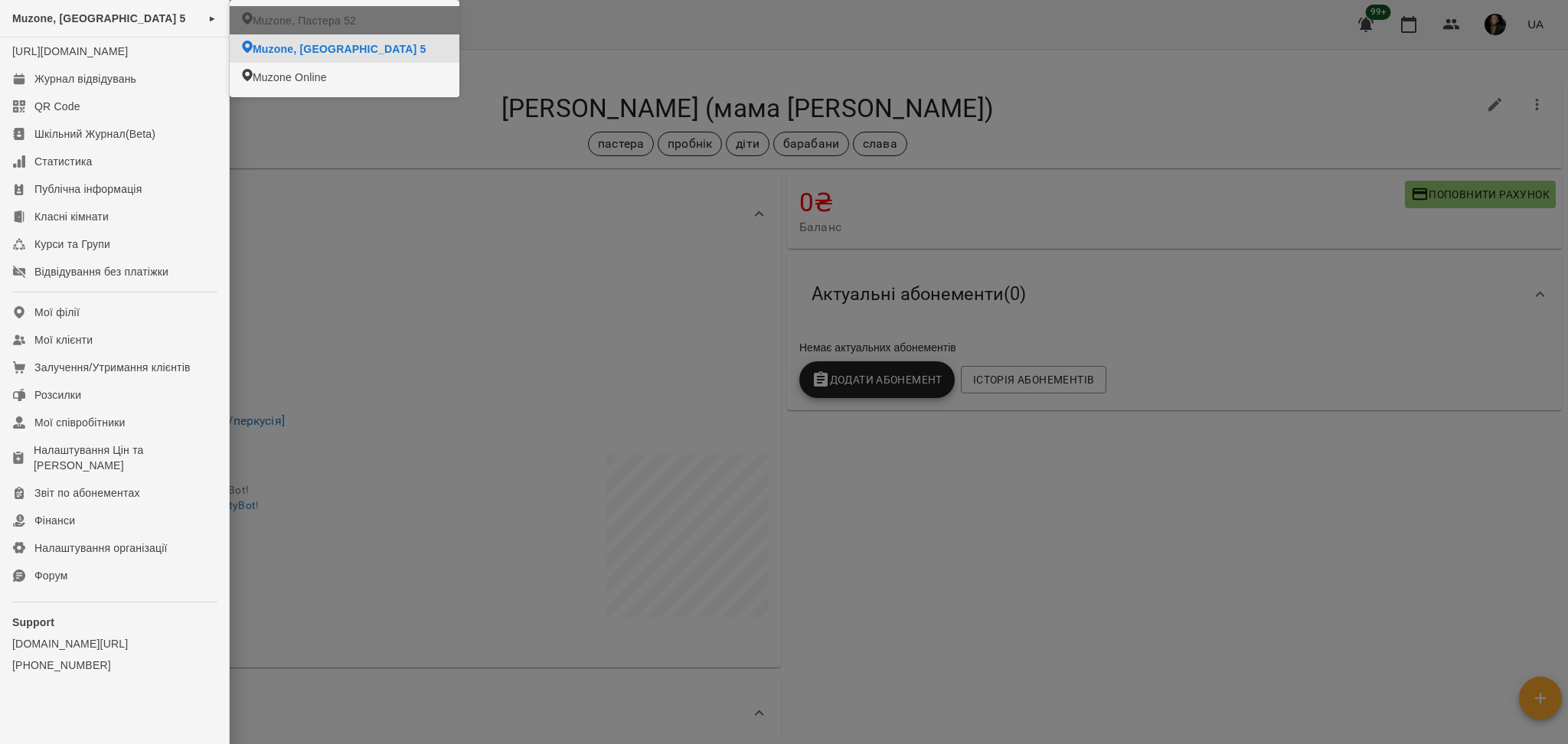
click at [346, 10] on li "Muzone, Пастера 52" at bounding box center [344, 20] width 229 height 28
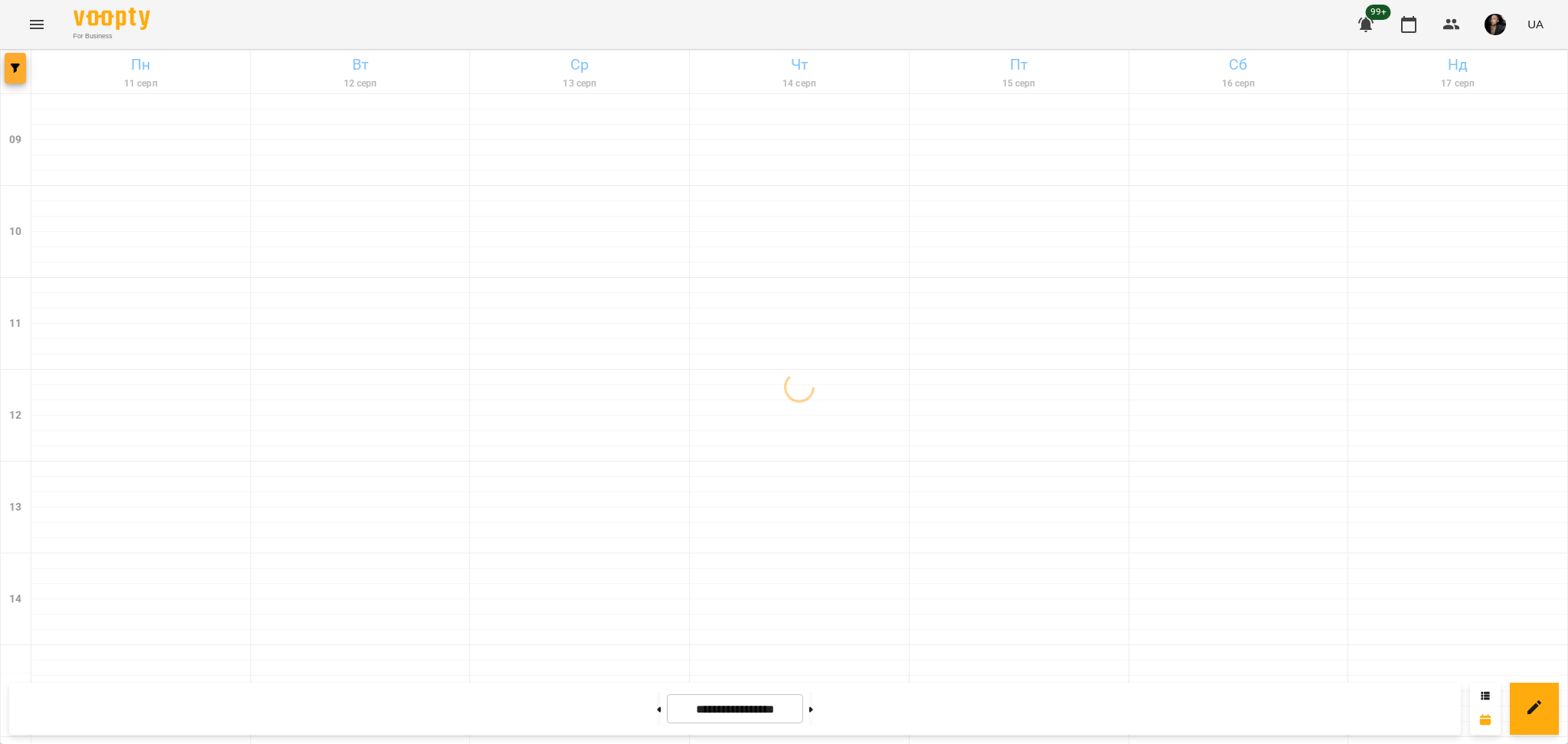
click at [14, 70] on icon "button" at bounding box center [15, 68] width 9 height 9
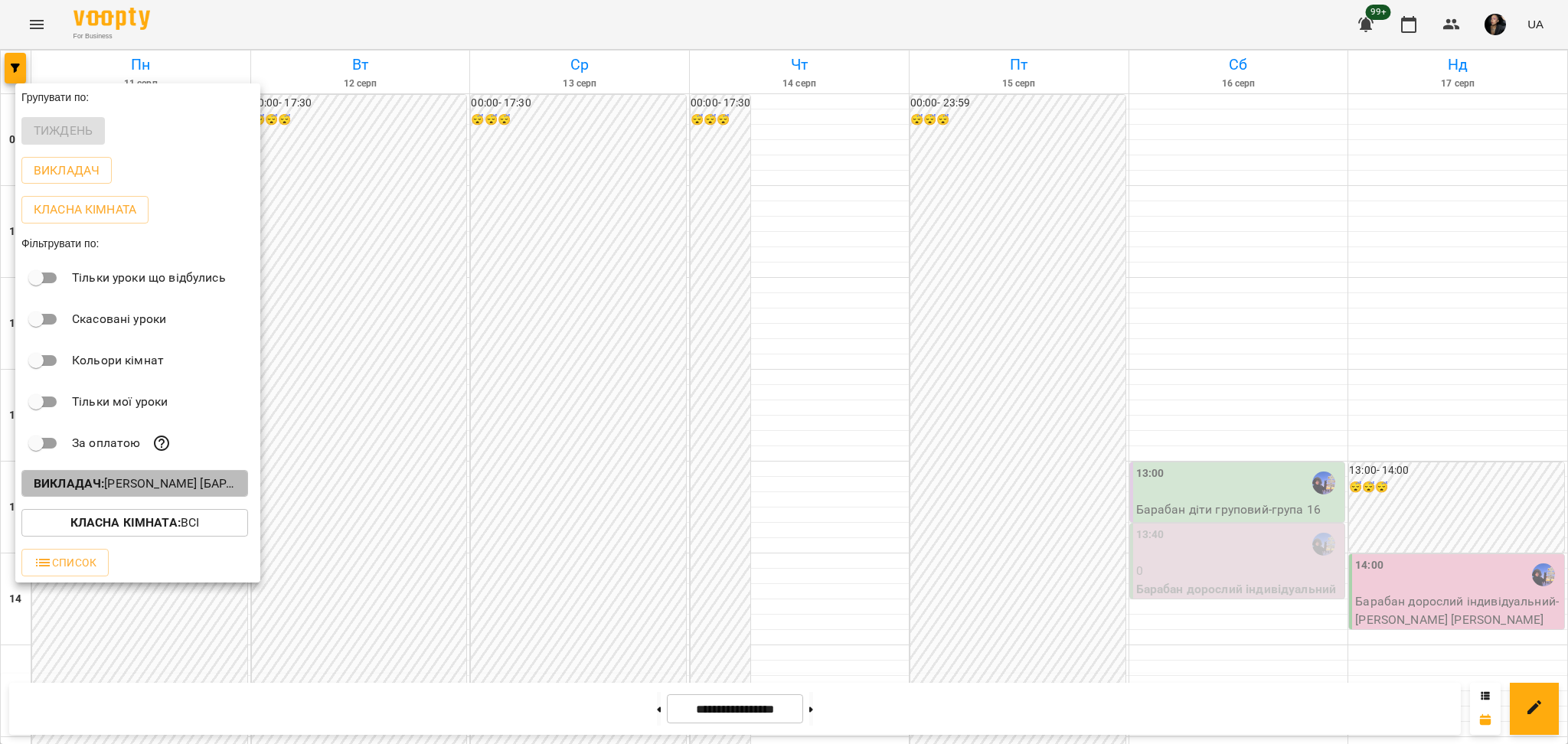
click at [212, 498] on button "Викладач : [PERSON_NAME] [барабани]" at bounding box center [134, 483] width 227 height 27
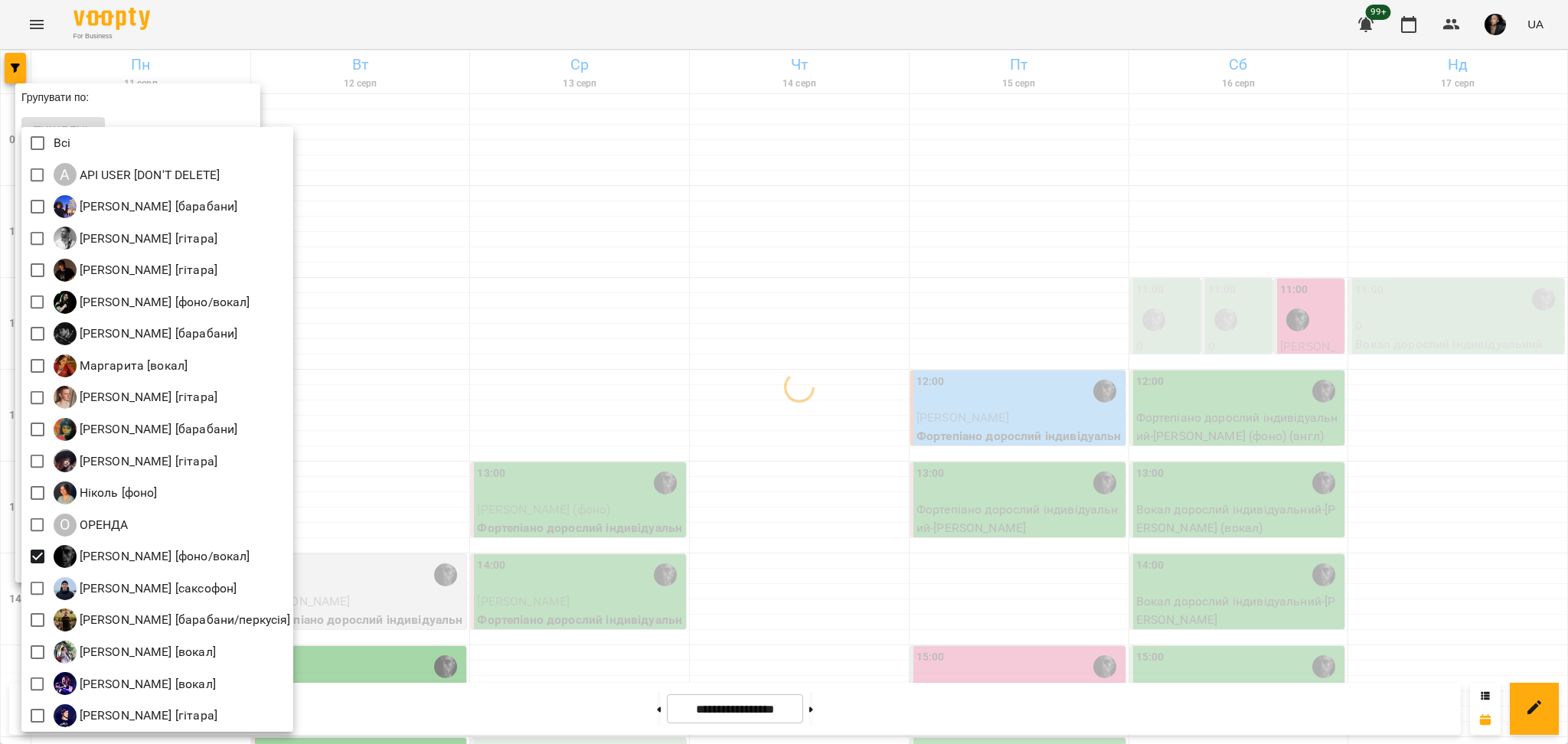
click at [382, 537] on div at bounding box center [784, 372] width 1568 height 744
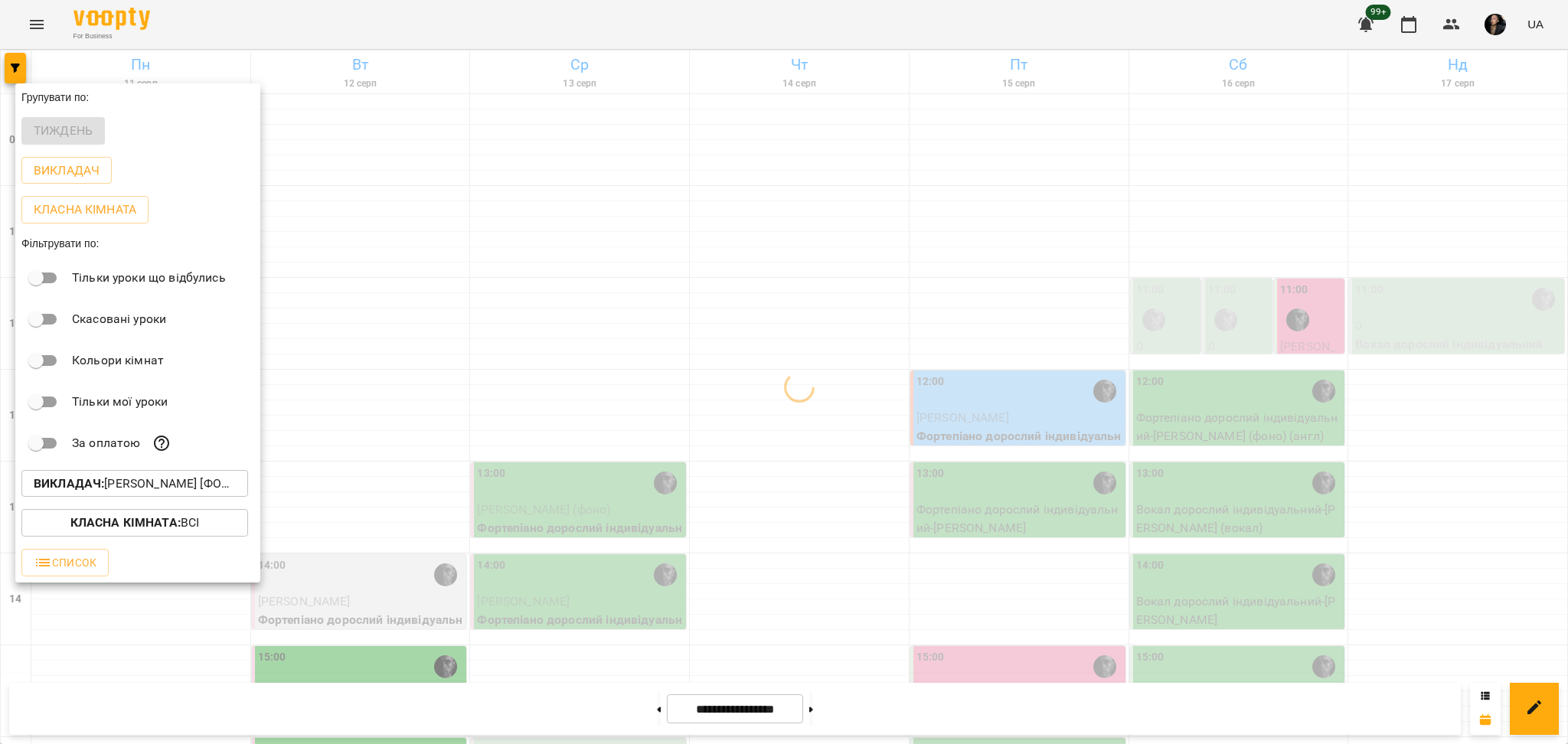
click at [175, 527] on b "Класна кімната :" at bounding box center [126, 522] width 110 height 14
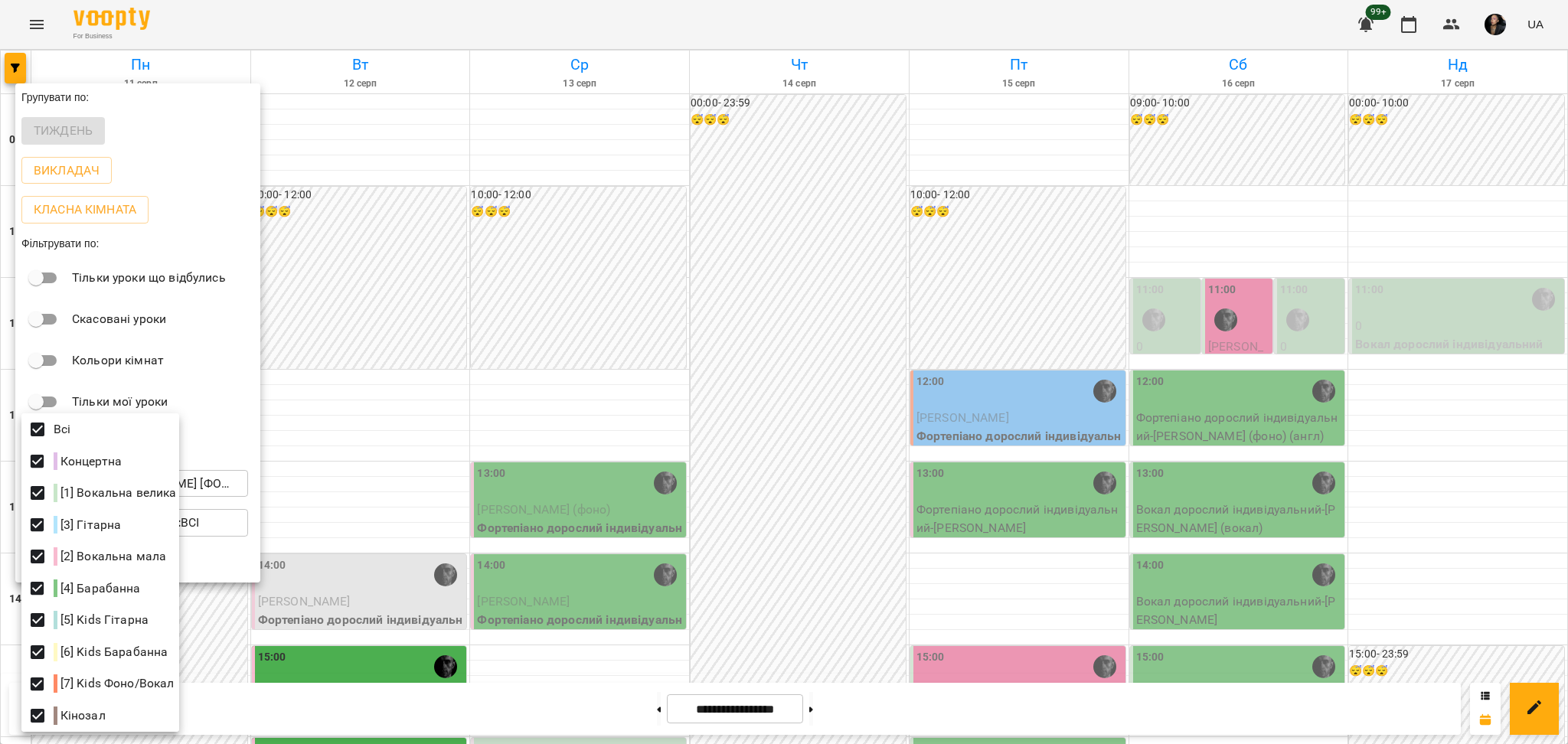
click at [621, 427] on div at bounding box center [784, 372] width 1568 height 744
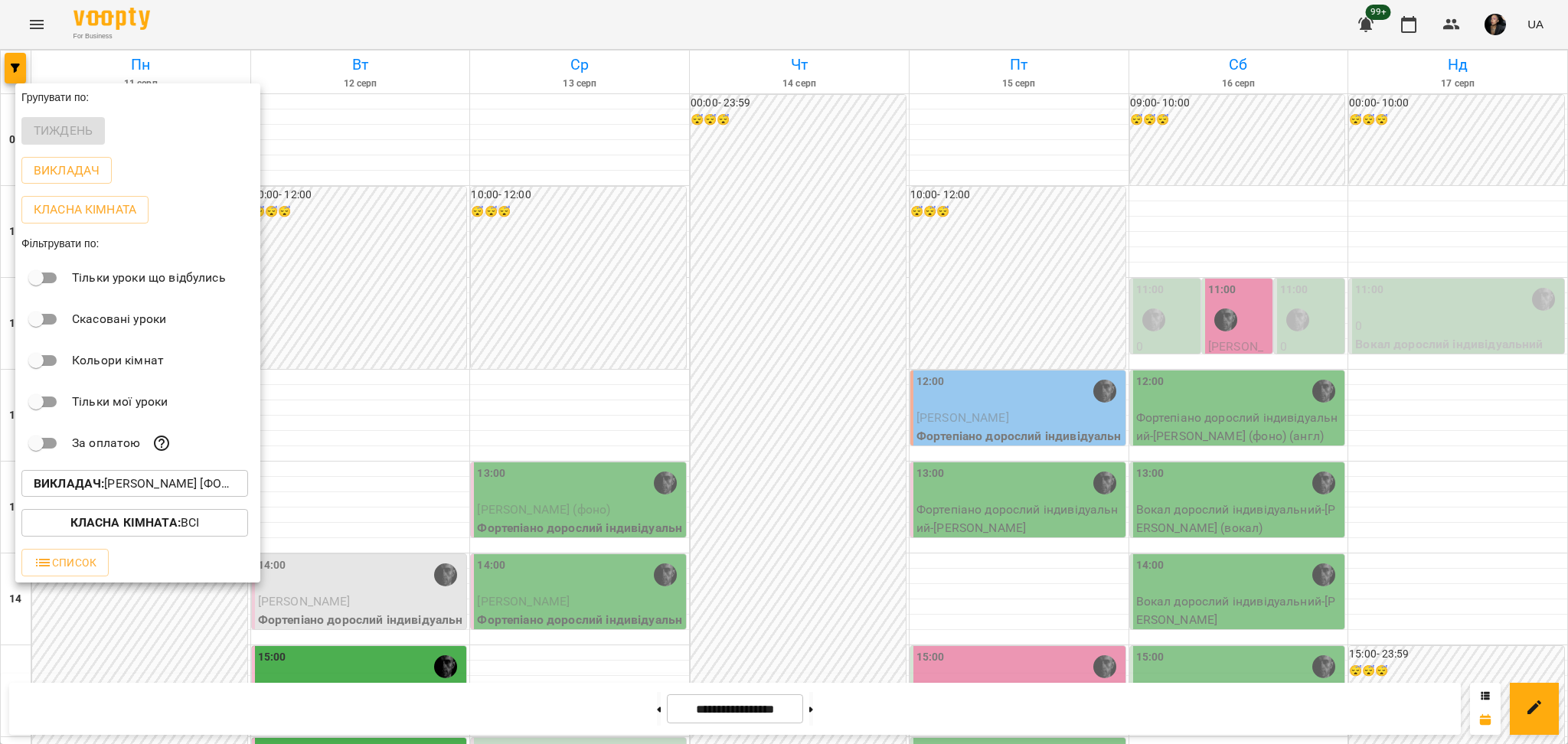
click at [712, 424] on div at bounding box center [784, 372] width 1568 height 744
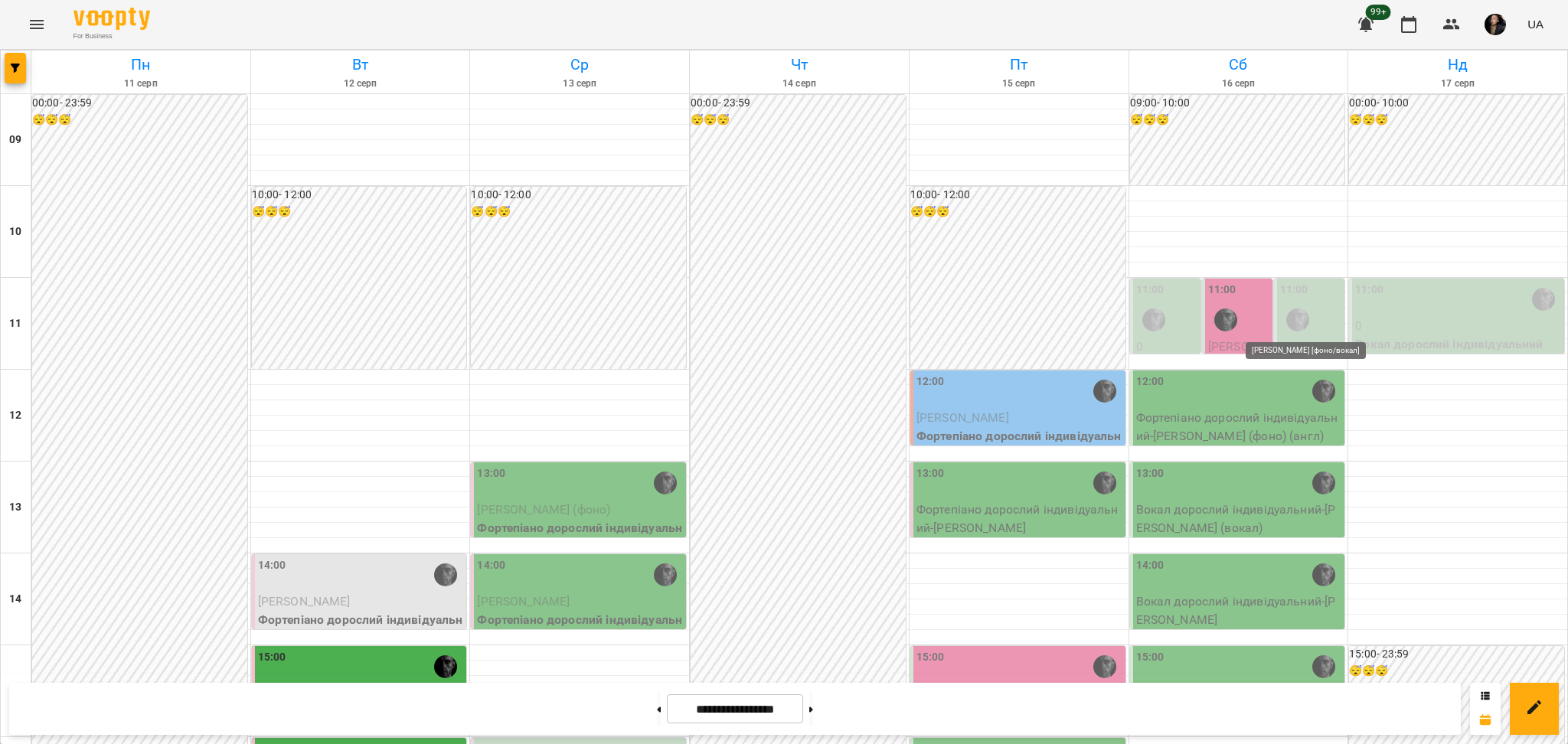
click at [1300, 312] on div at bounding box center [1297, 319] width 35 height 35
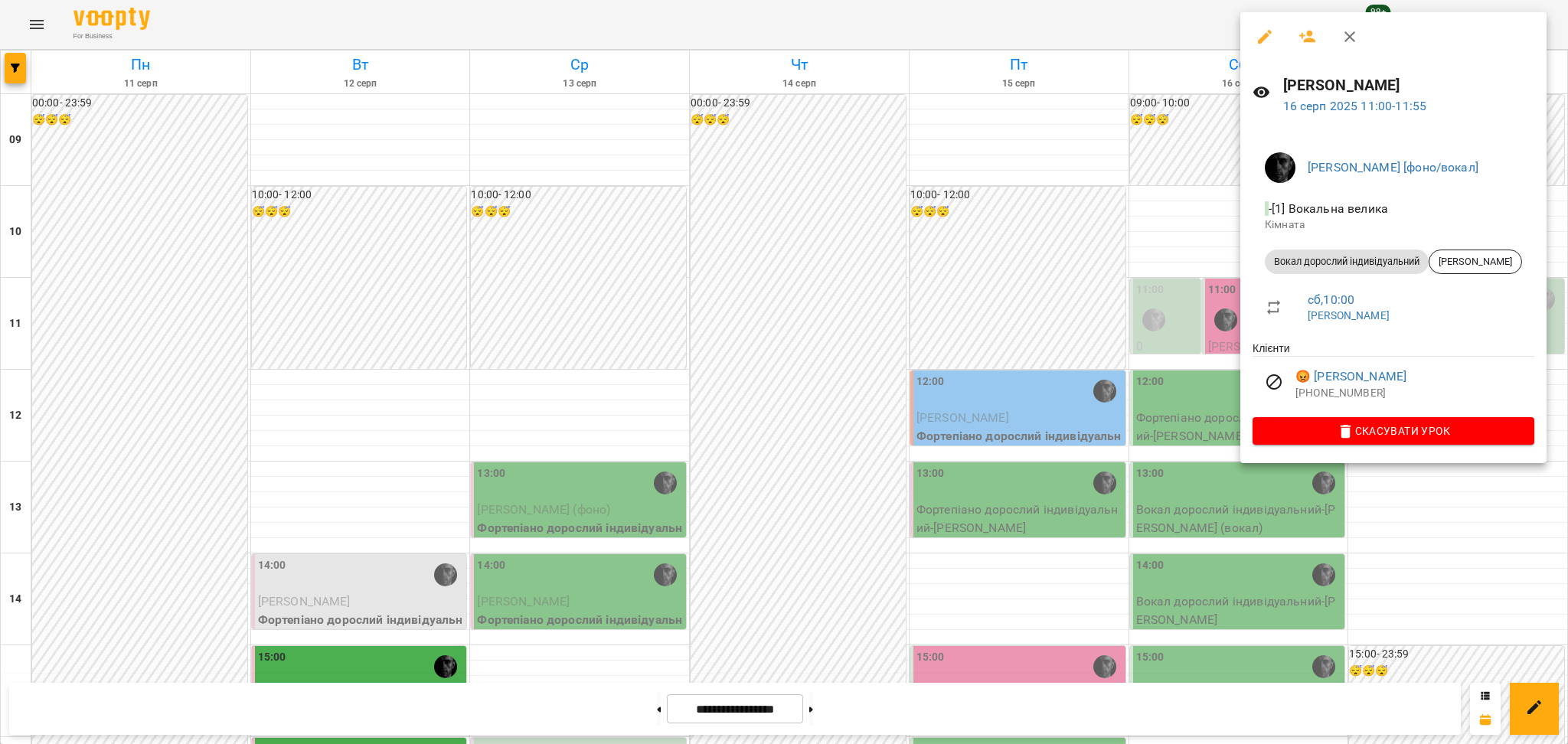
drag, startPoint x: 1015, startPoint y: 306, endPoint x: 1066, endPoint y: 299, distance: 51.5
click at [1014, 306] on div at bounding box center [784, 372] width 1568 height 744
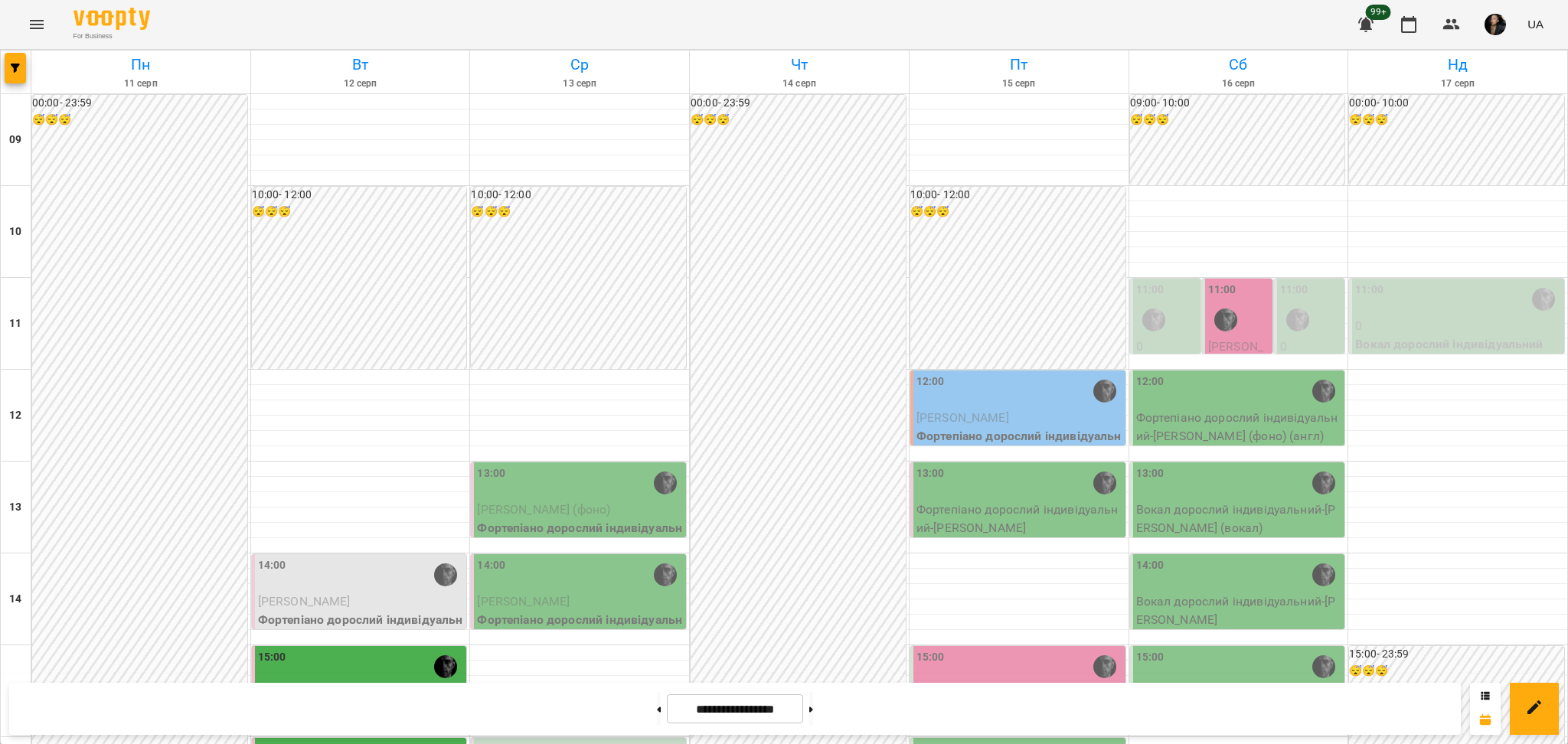
click at [1176, 291] on div "11:00" at bounding box center [1167, 310] width 61 height 56
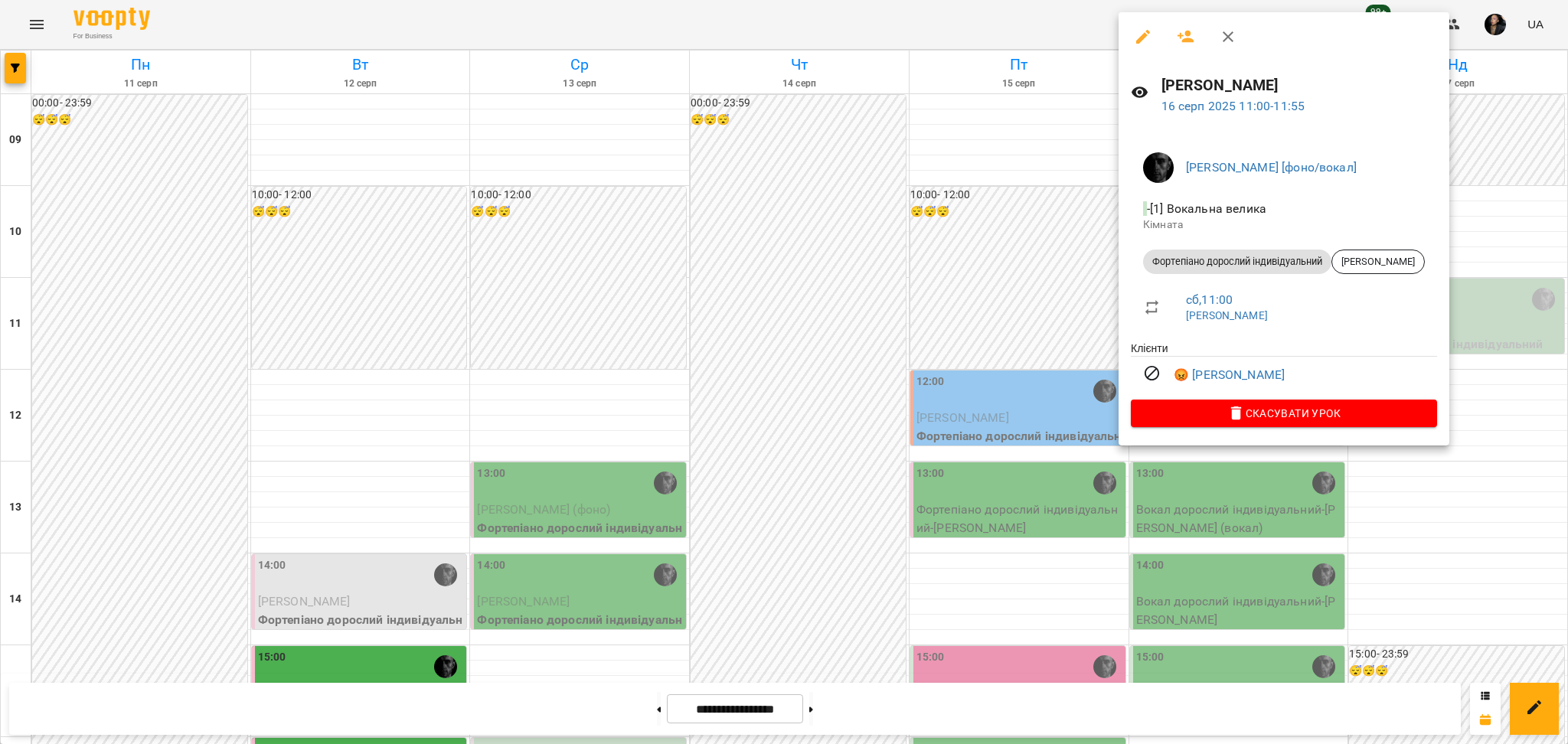
click at [969, 304] on div at bounding box center [784, 372] width 1568 height 744
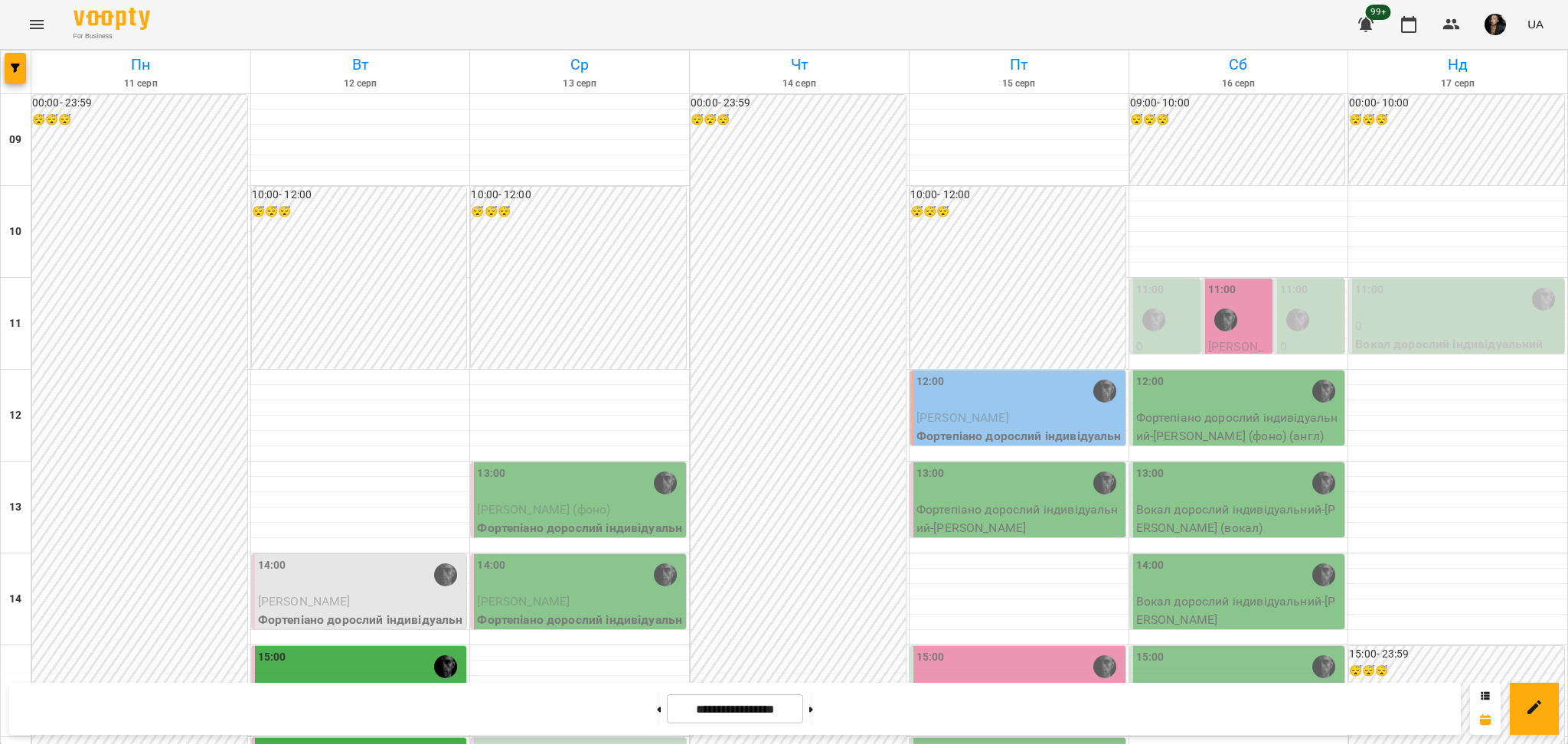
click at [1307, 313] on div "11:00" at bounding box center [1311, 310] width 61 height 56
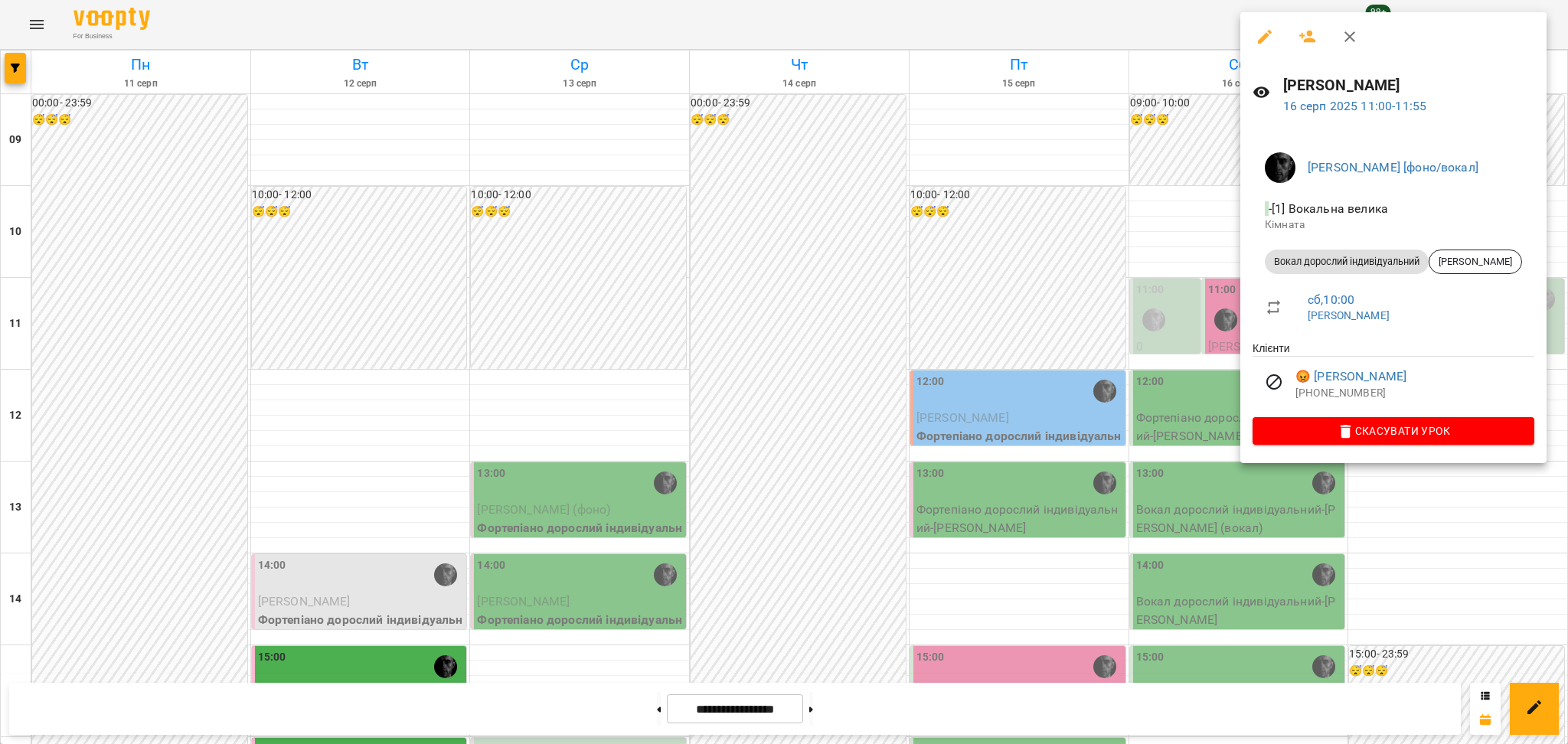
click at [1192, 330] on div at bounding box center [784, 372] width 1568 height 744
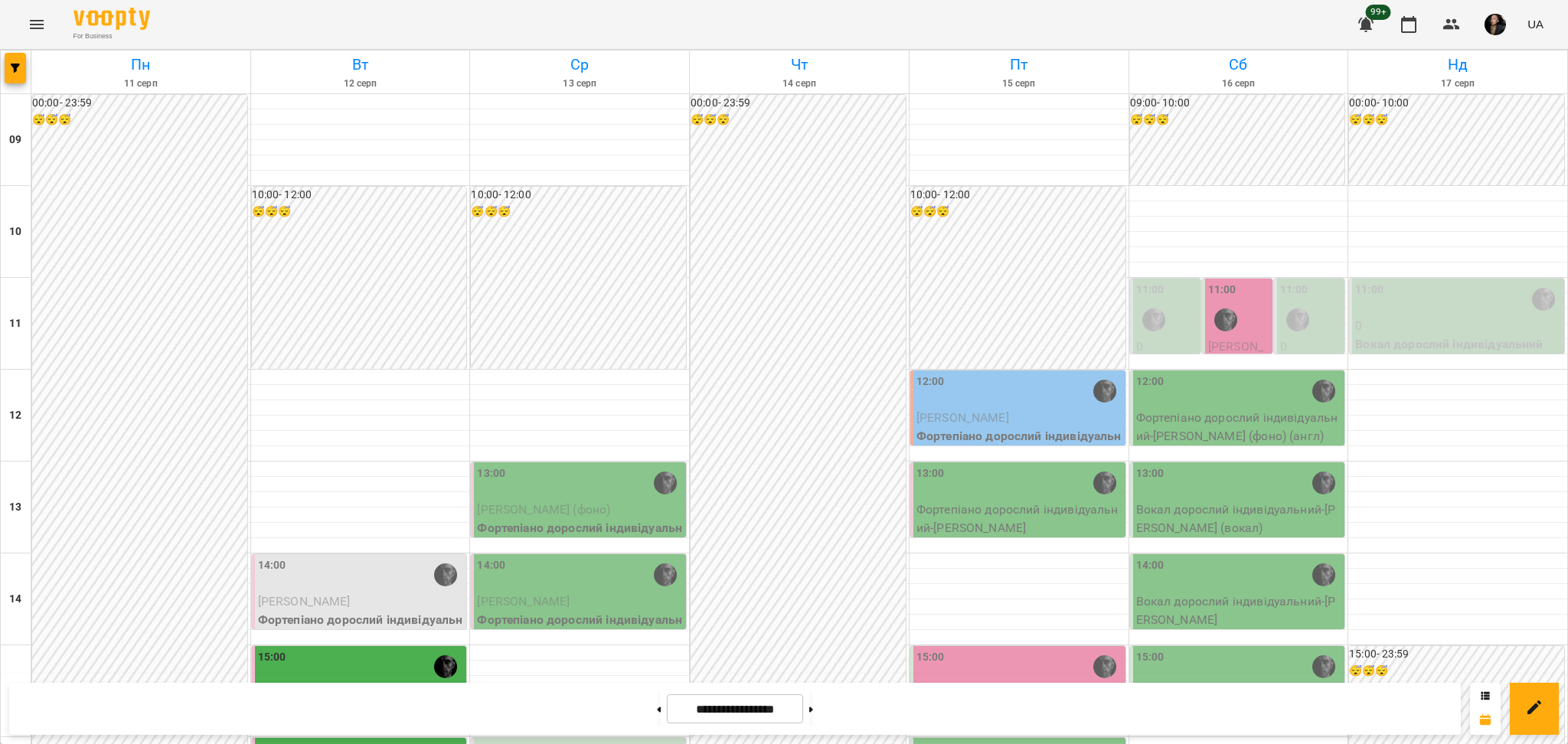
click at [1223, 311] on div at bounding box center [1225, 319] width 35 height 35
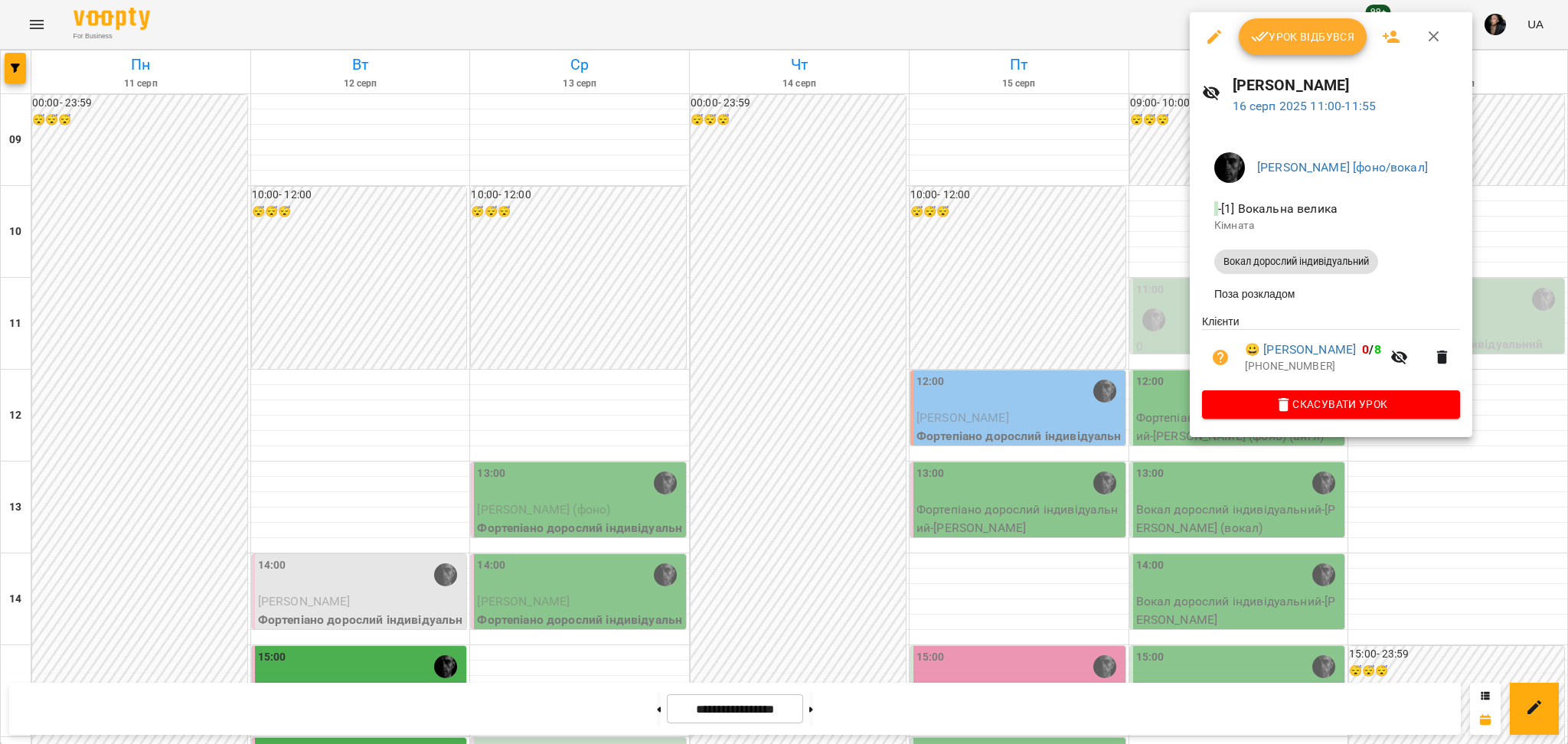
click at [1124, 304] on div at bounding box center [784, 372] width 1568 height 744
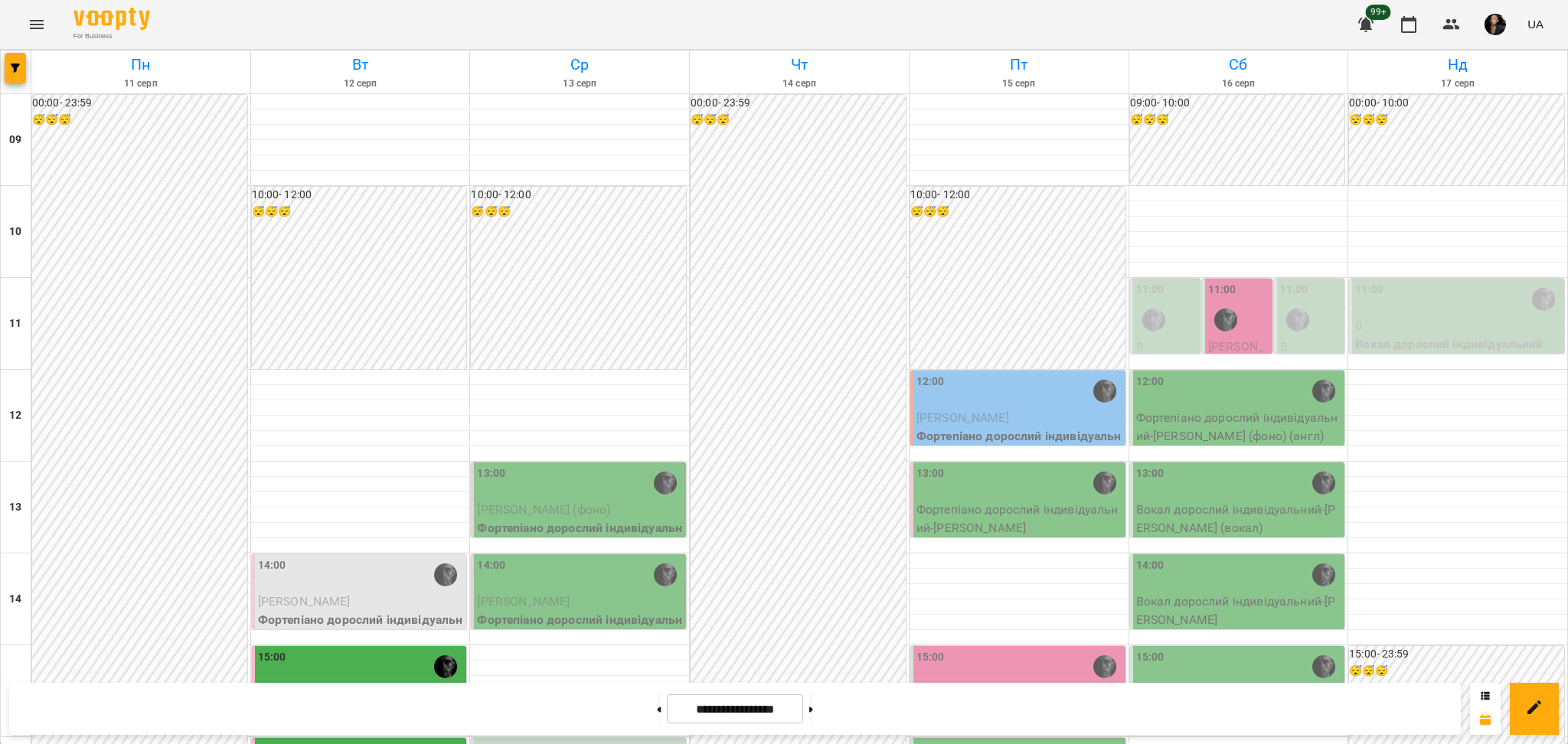
click at [1305, 307] on div "11:00" at bounding box center [1311, 310] width 61 height 56
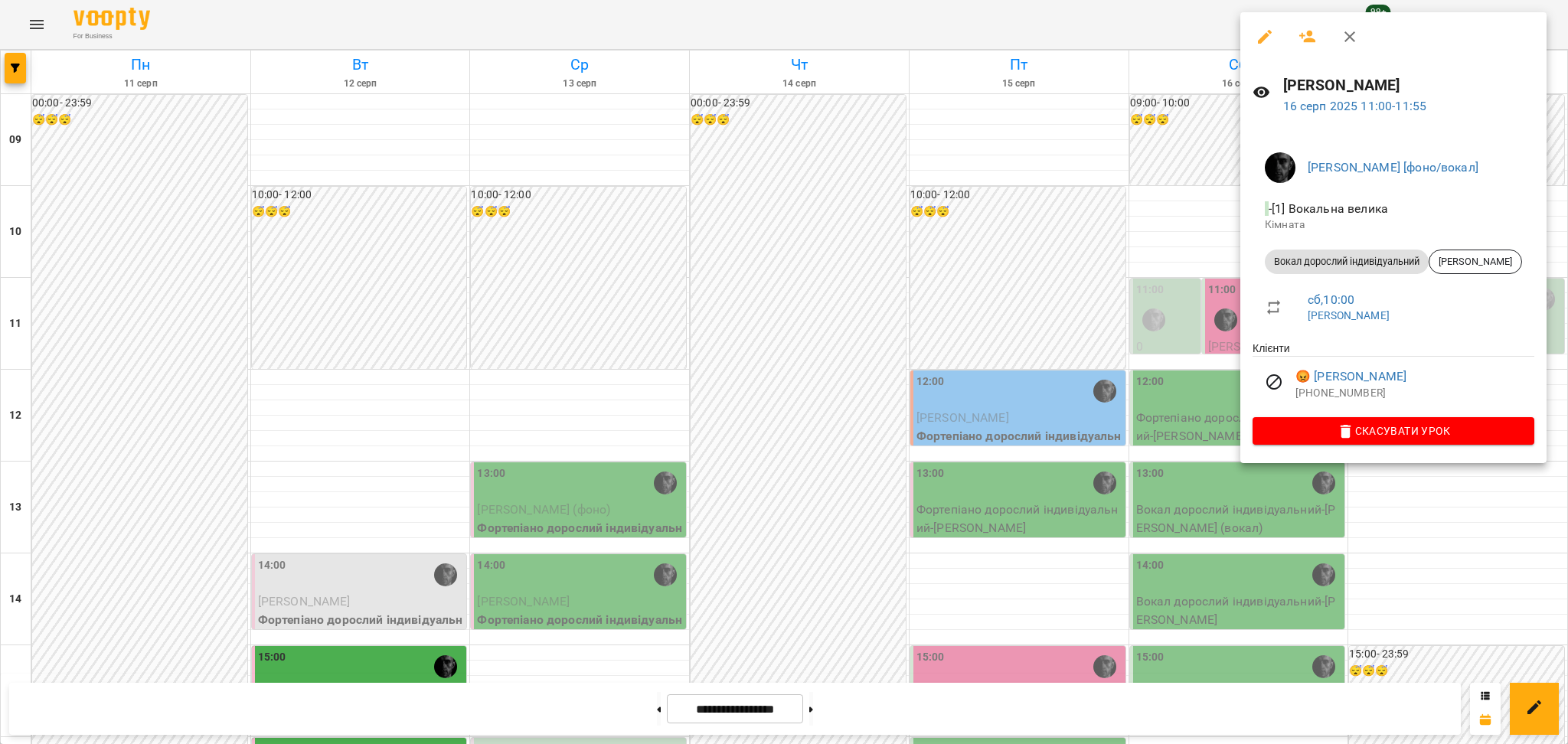
click at [1172, 302] on div at bounding box center [784, 372] width 1568 height 744
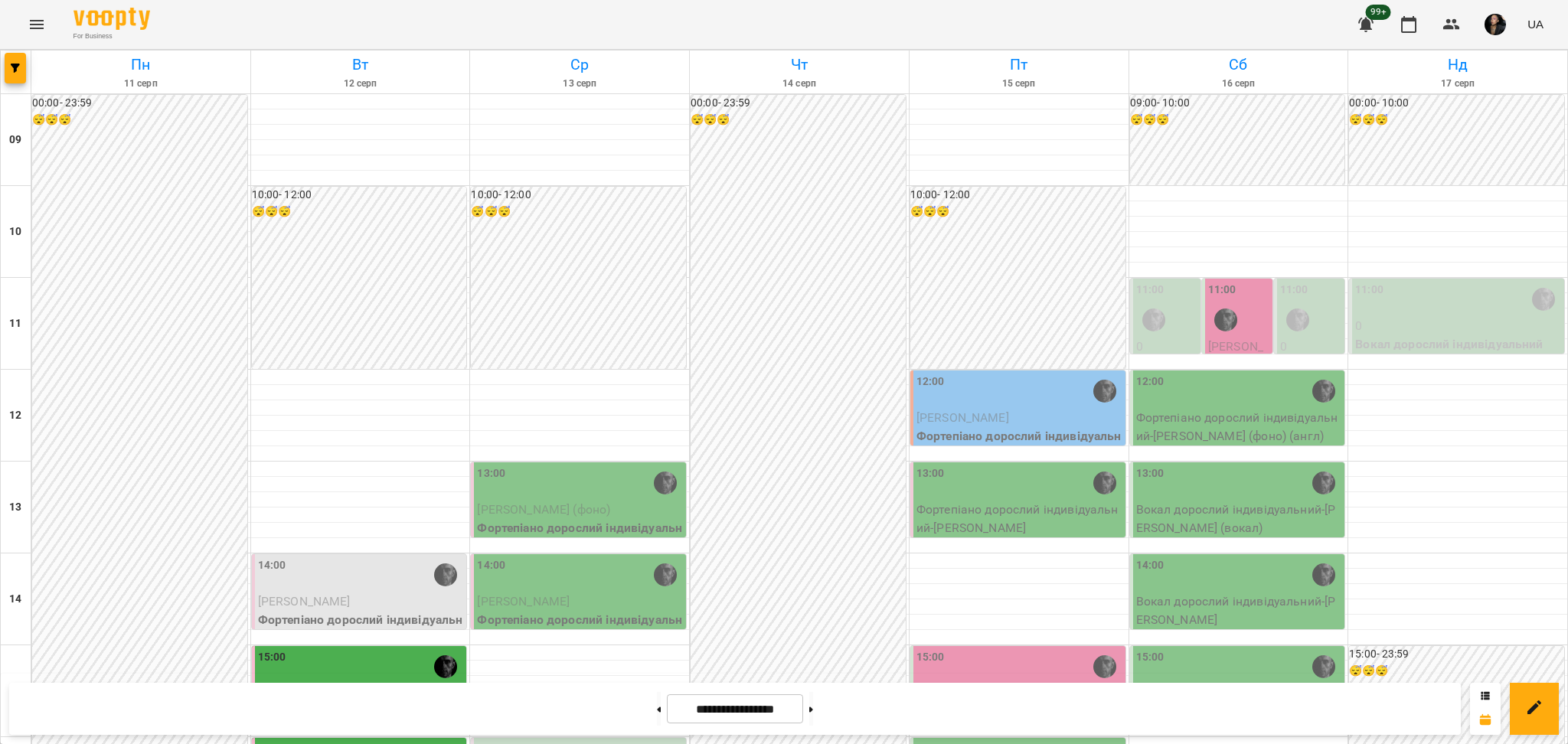
click at [1290, 284] on label "11:00" at bounding box center [1294, 290] width 28 height 17
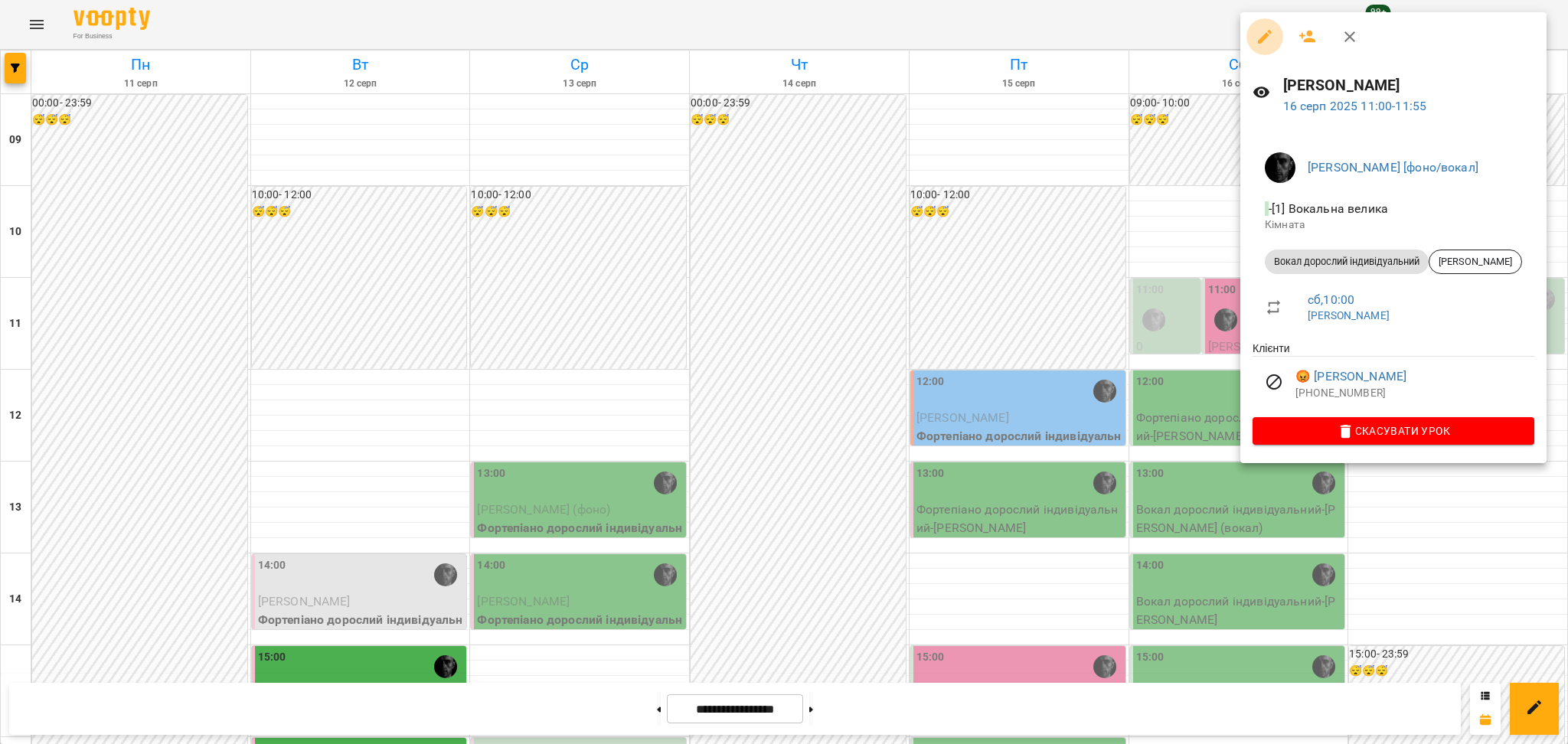
click at [1259, 27] on icon "button" at bounding box center [1265, 37] width 19 height 19
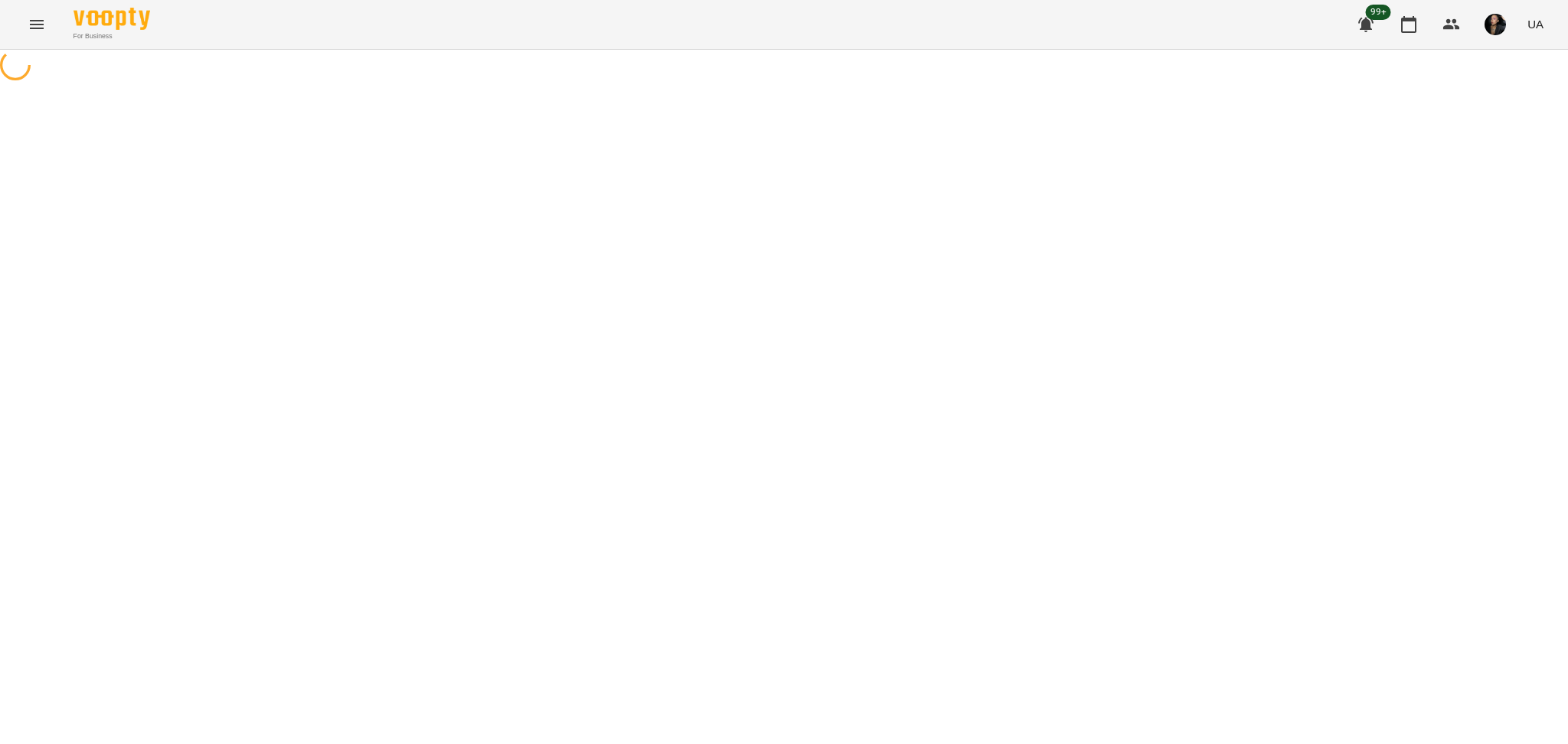
select select "**********"
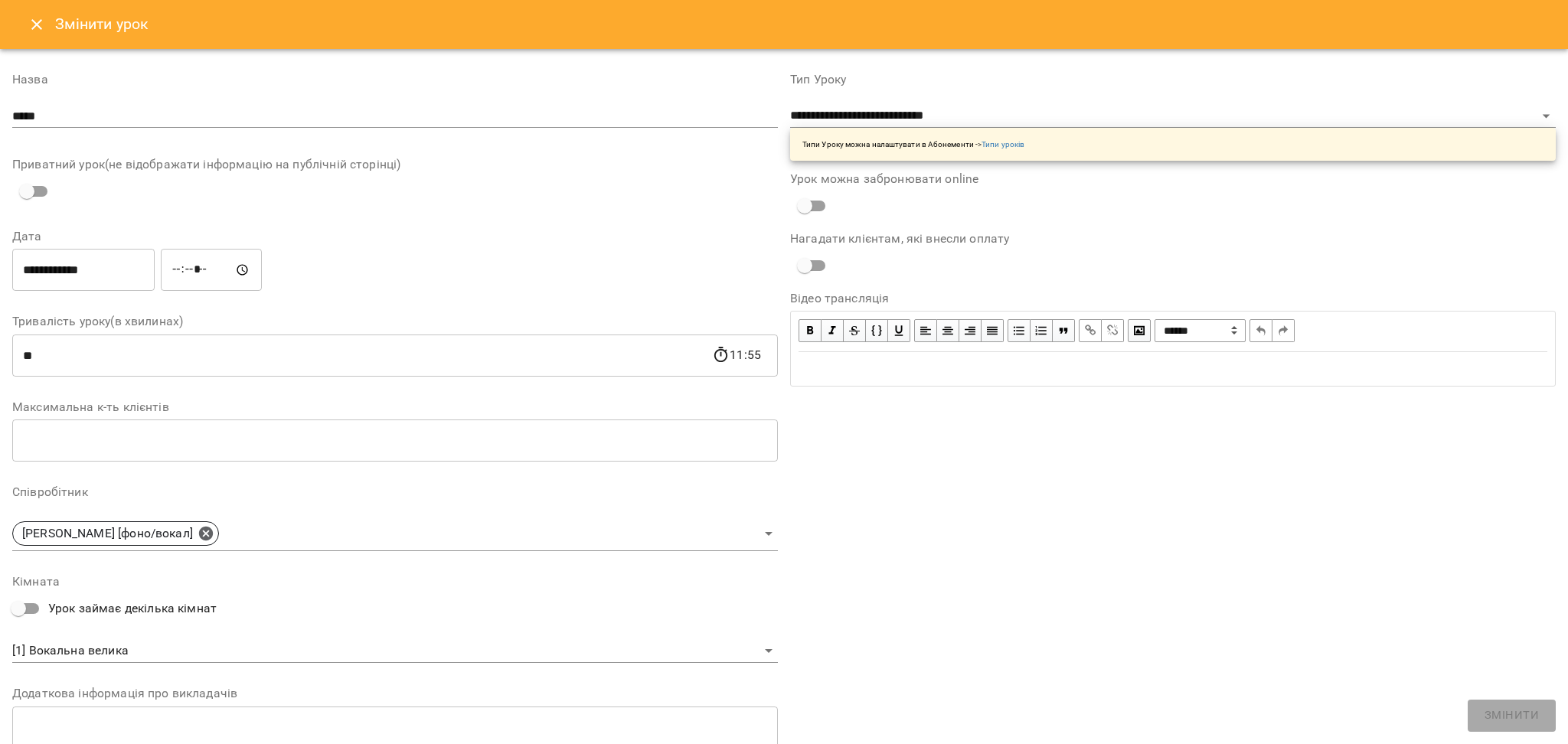
click at [32, 20] on icon "Close" at bounding box center [37, 25] width 11 height 11
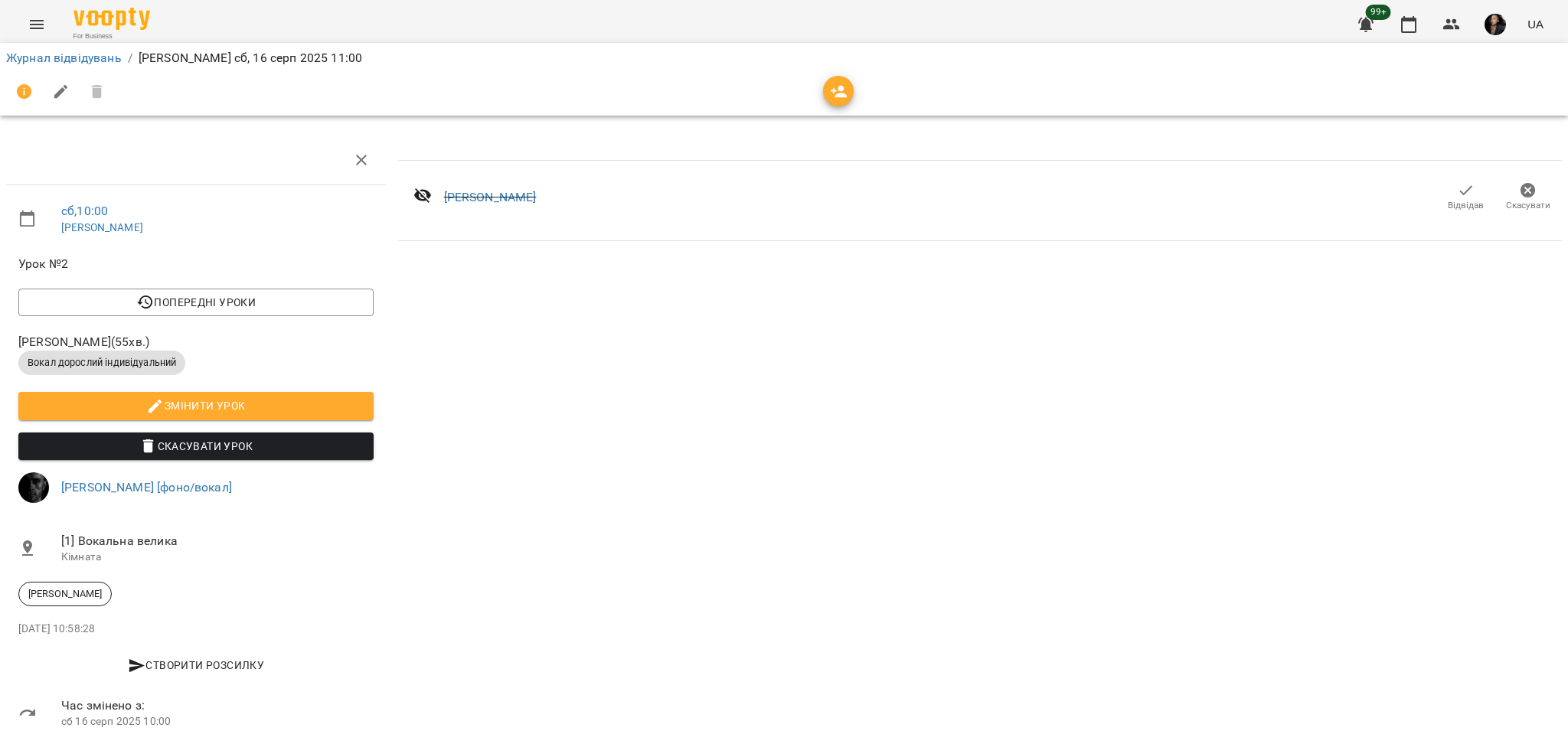
click at [1526, 199] on span "Скасувати" at bounding box center [1528, 205] width 44 height 13
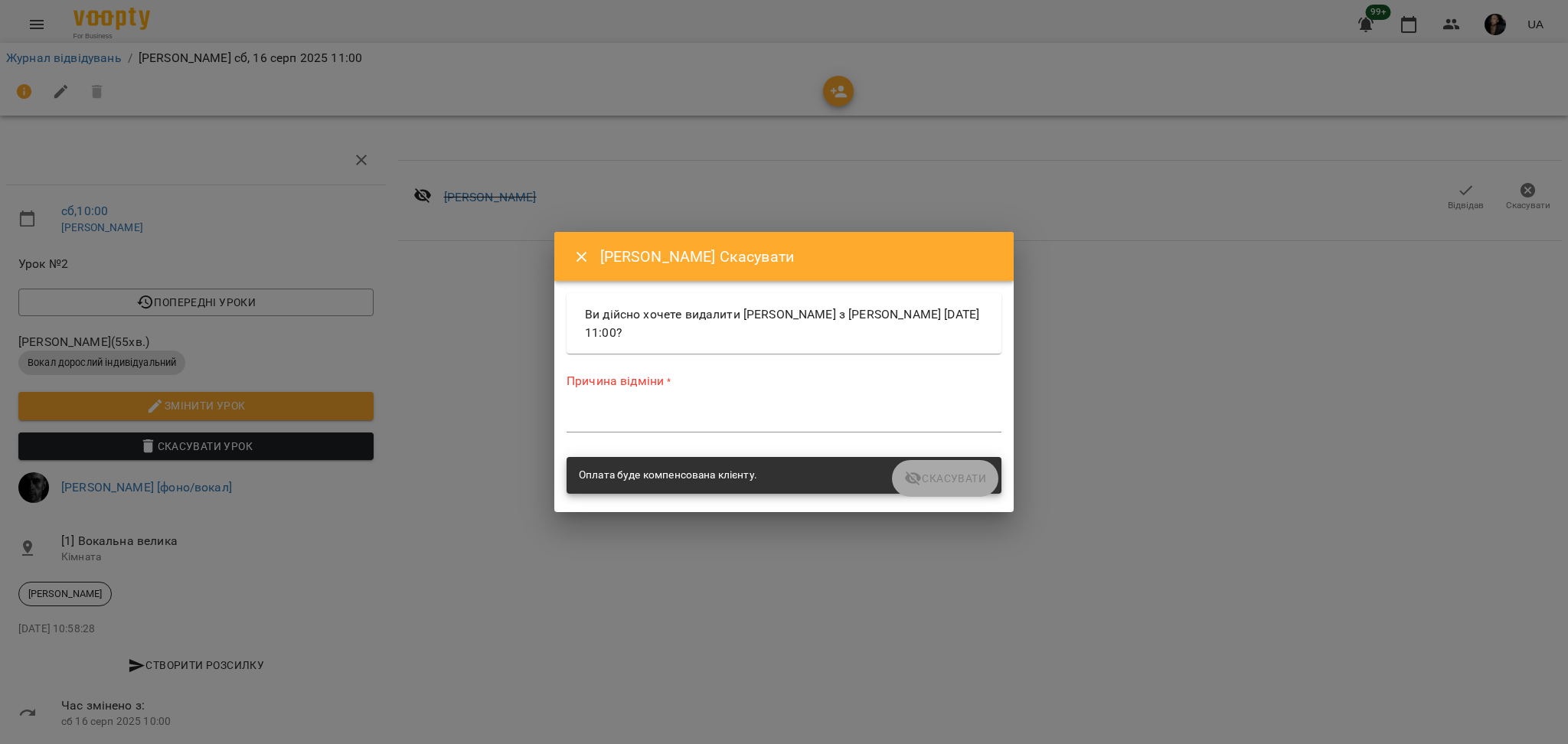
click at [917, 429] on div "*" at bounding box center [784, 420] width 435 height 25
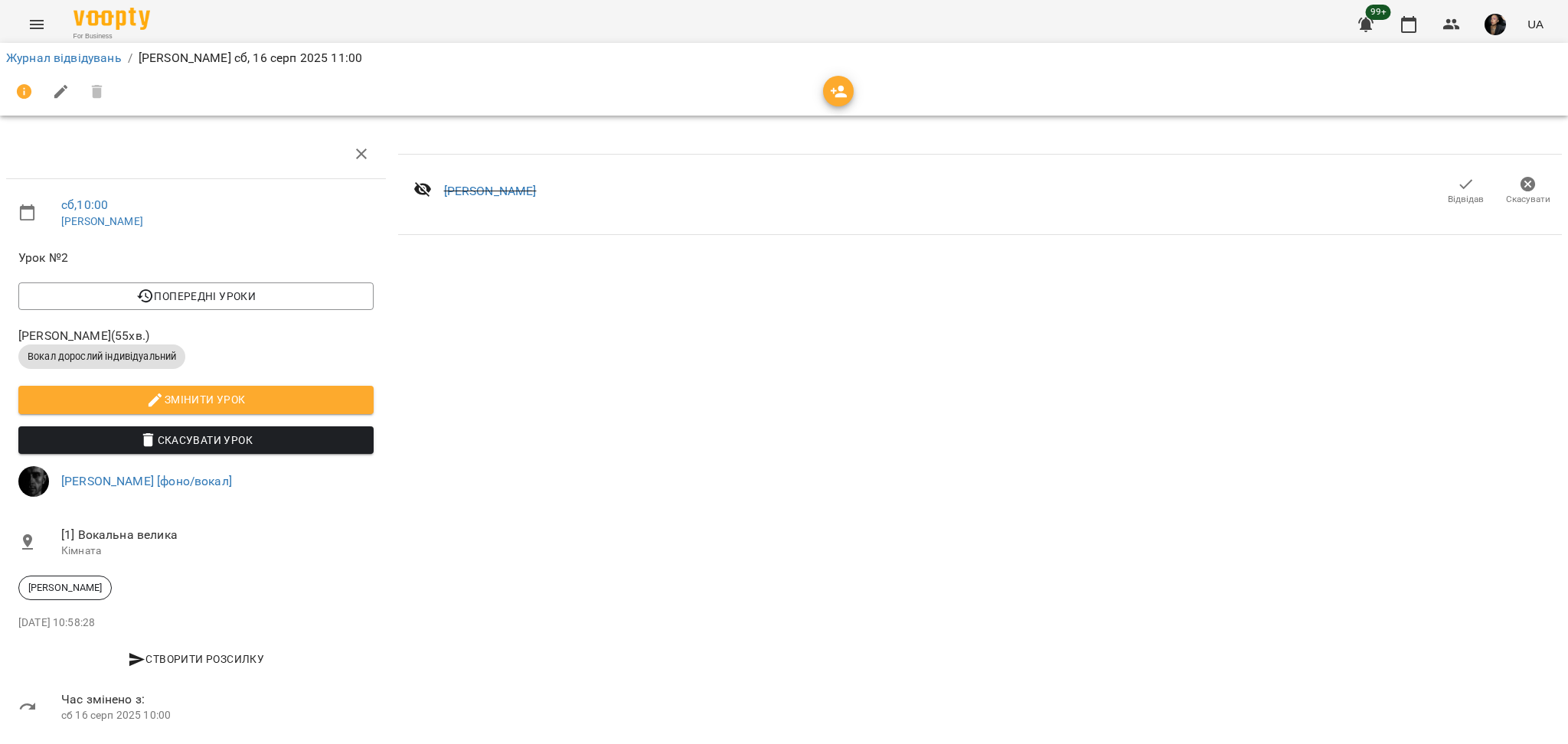
scroll to position [29, 0]
click at [53, 96] on icon "button" at bounding box center [61, 92] width 19 height 19
select select "**********"
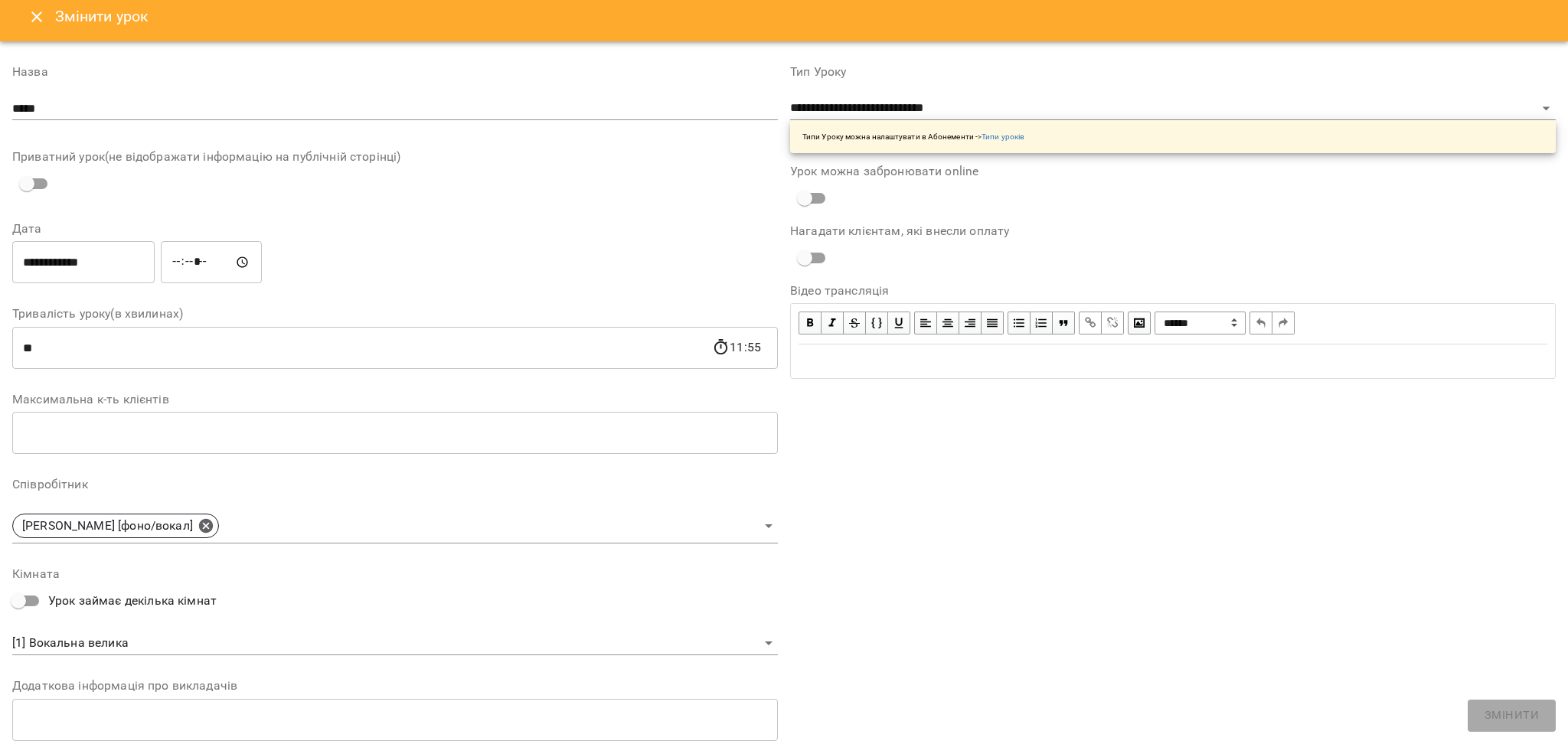
scroll to position [0, 0]
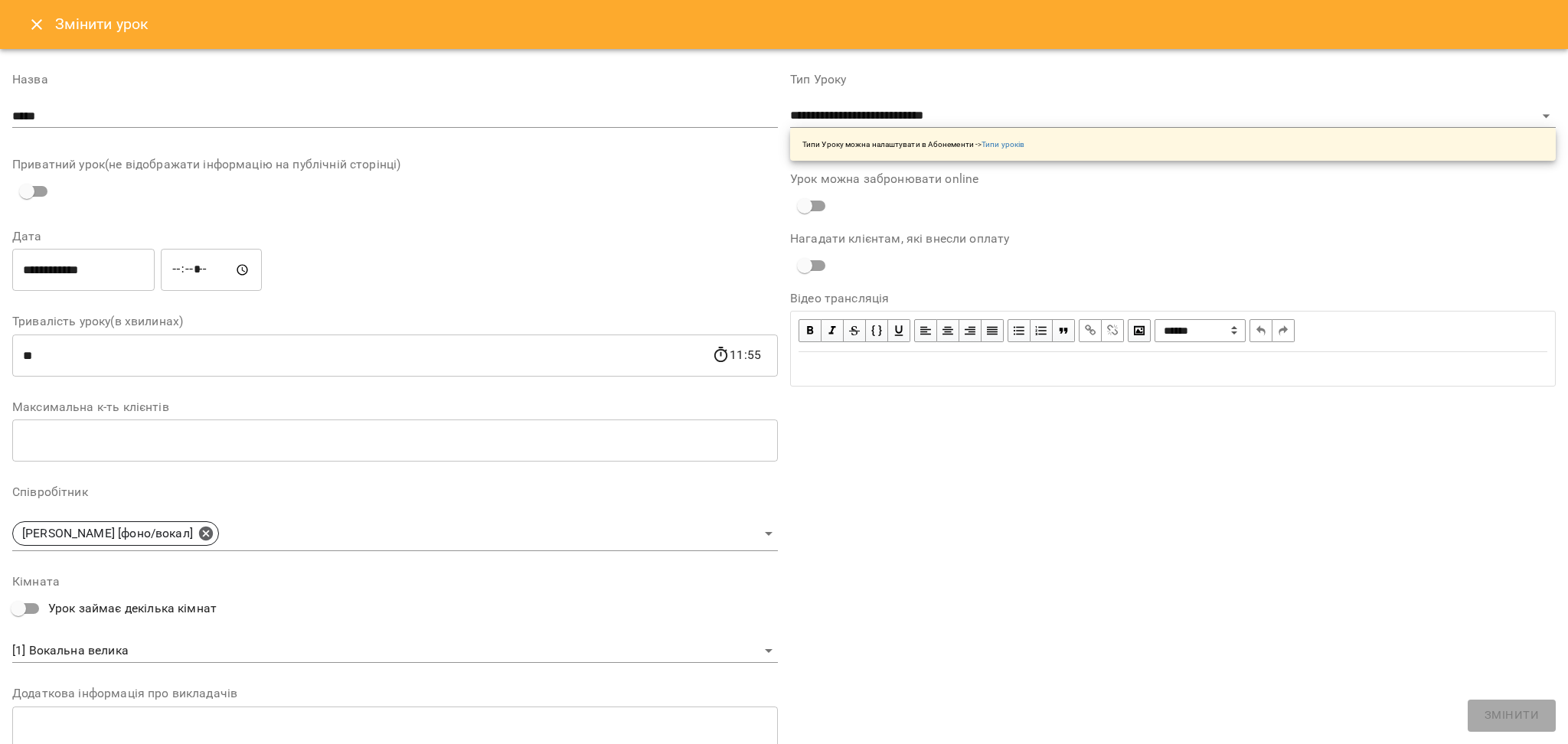
click at [37, 14] on button "Close" at bounding box center [37, 24] width 37 height 37
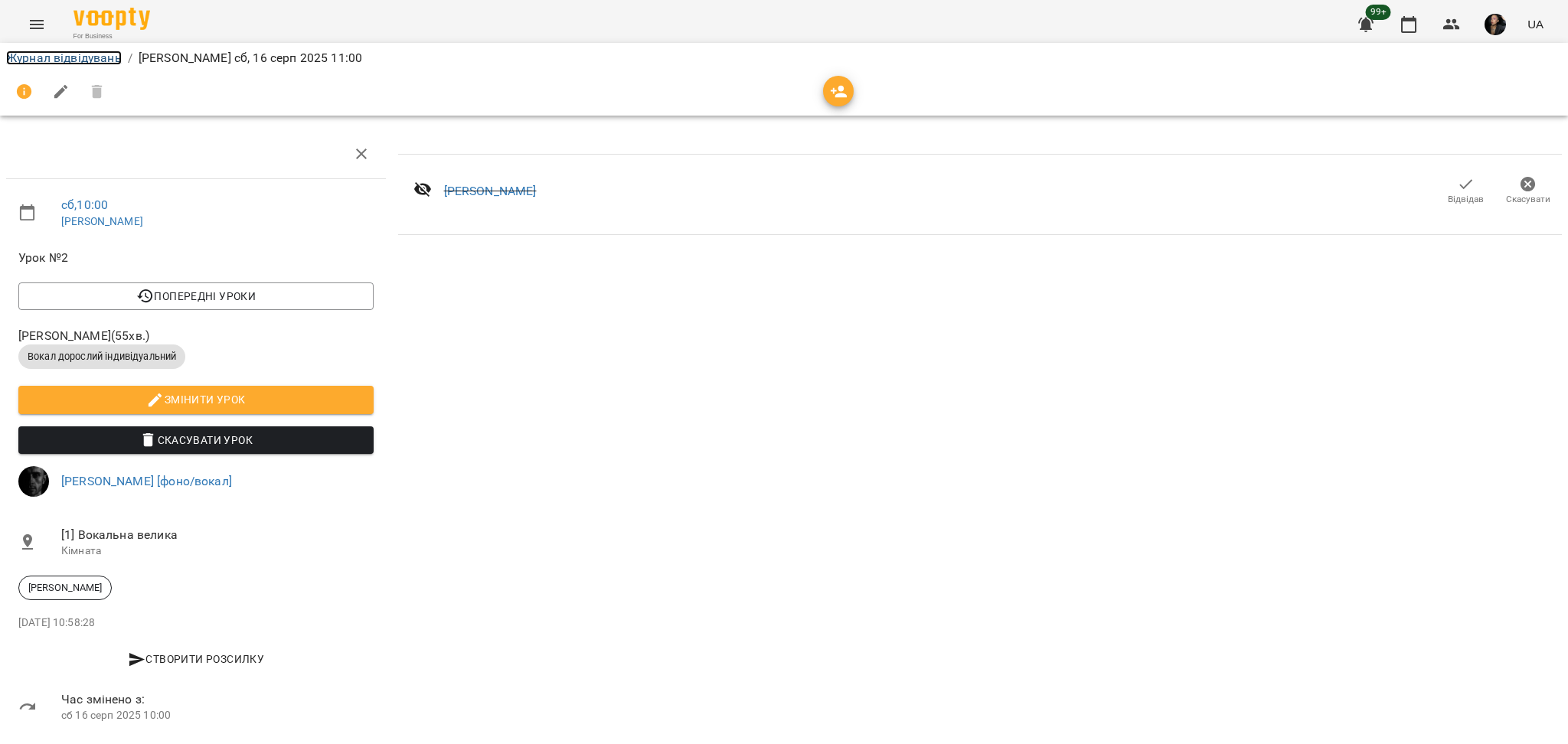
click at [48, 54] on link "Журнал відвідувань" at bounding box center [64, 57] width 116 height 14
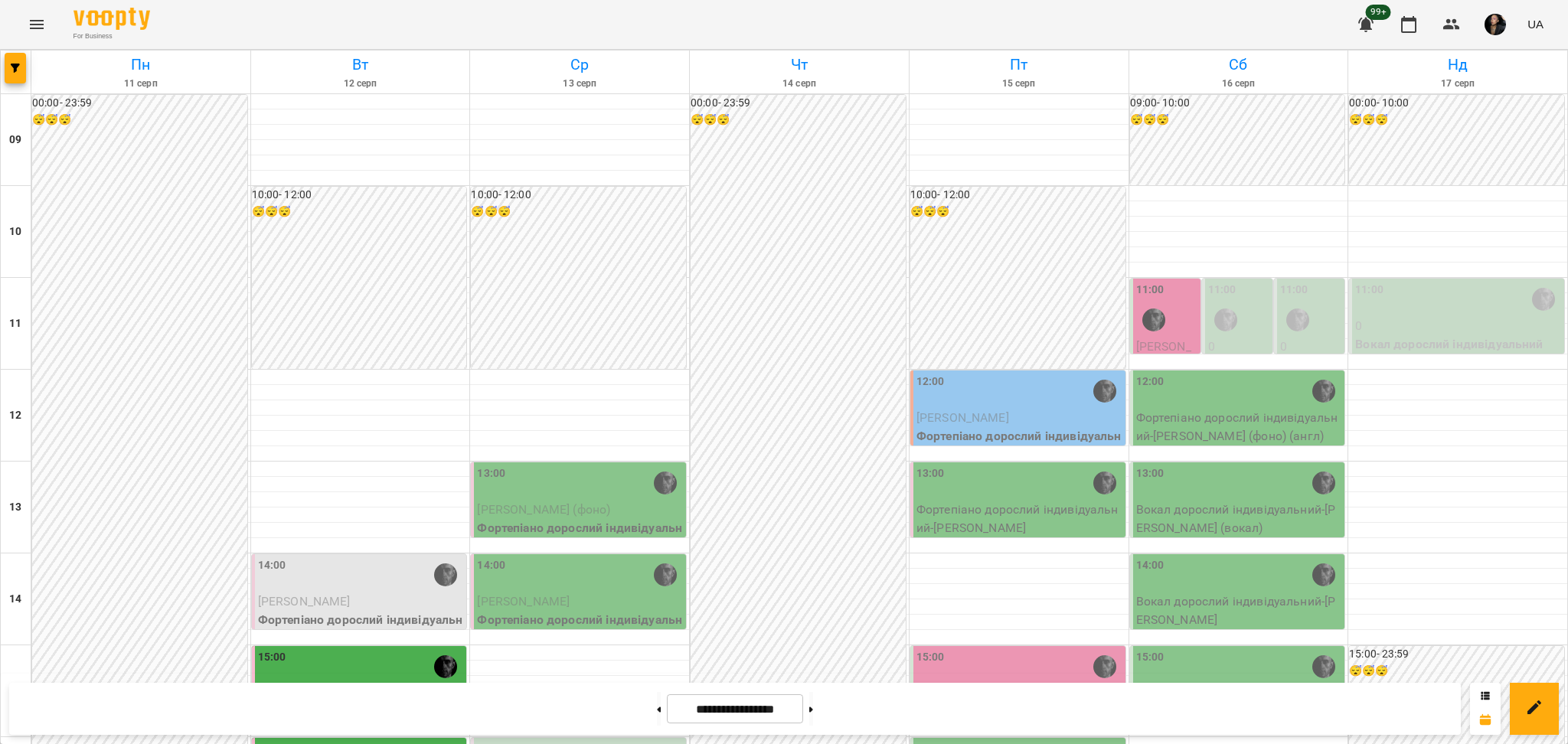
click at [1039, 307] on div "10:00 - 12:00 😴😴😴" at bounding box center [1018, 278] width 215 height 183
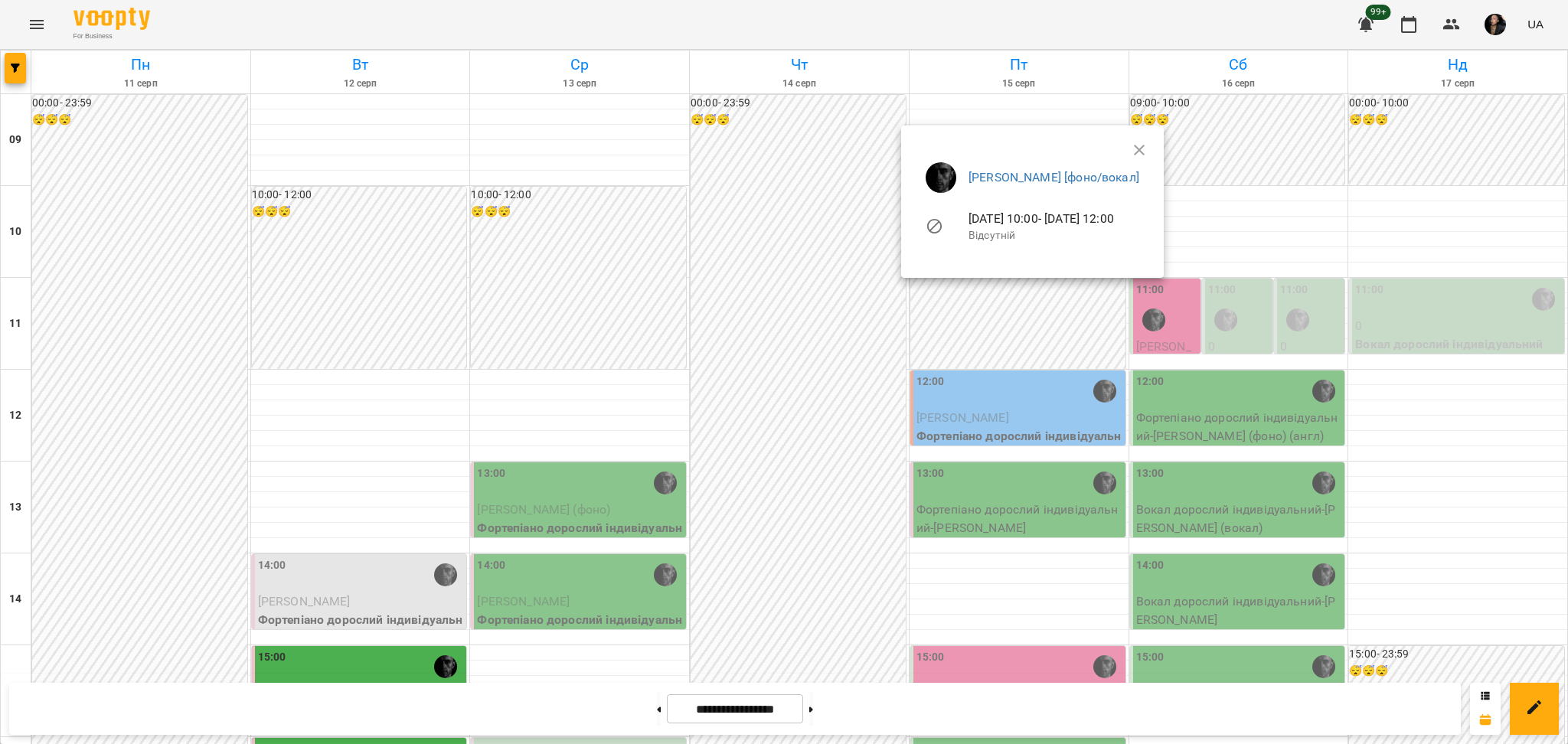
click at [740, 351] on div at bounding box center [784, 372] width 1568 height 744
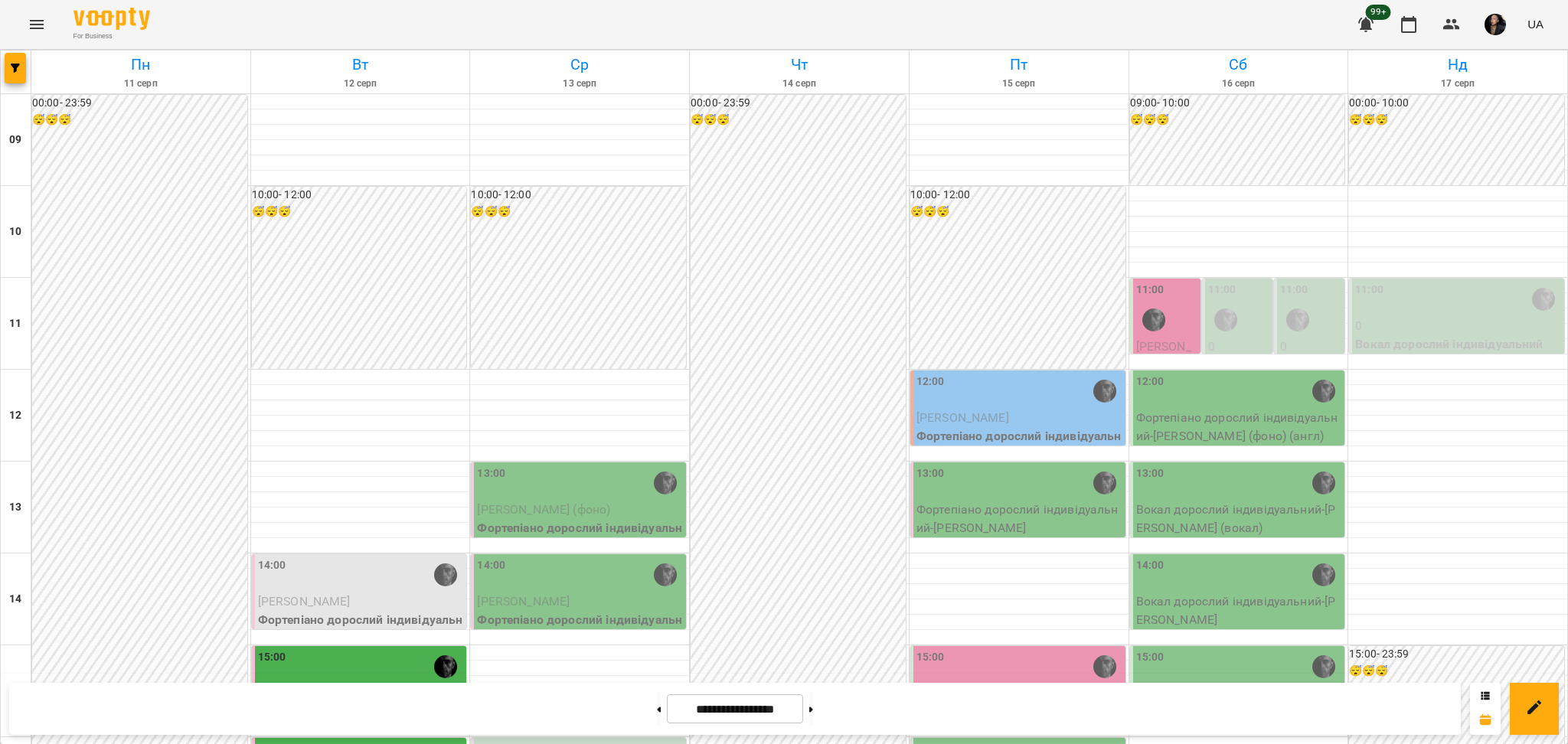
click at [936, 324] on div "10:00 - 12:00 😴😴😴" at bounding box center [1018, 278] width 215 height 183
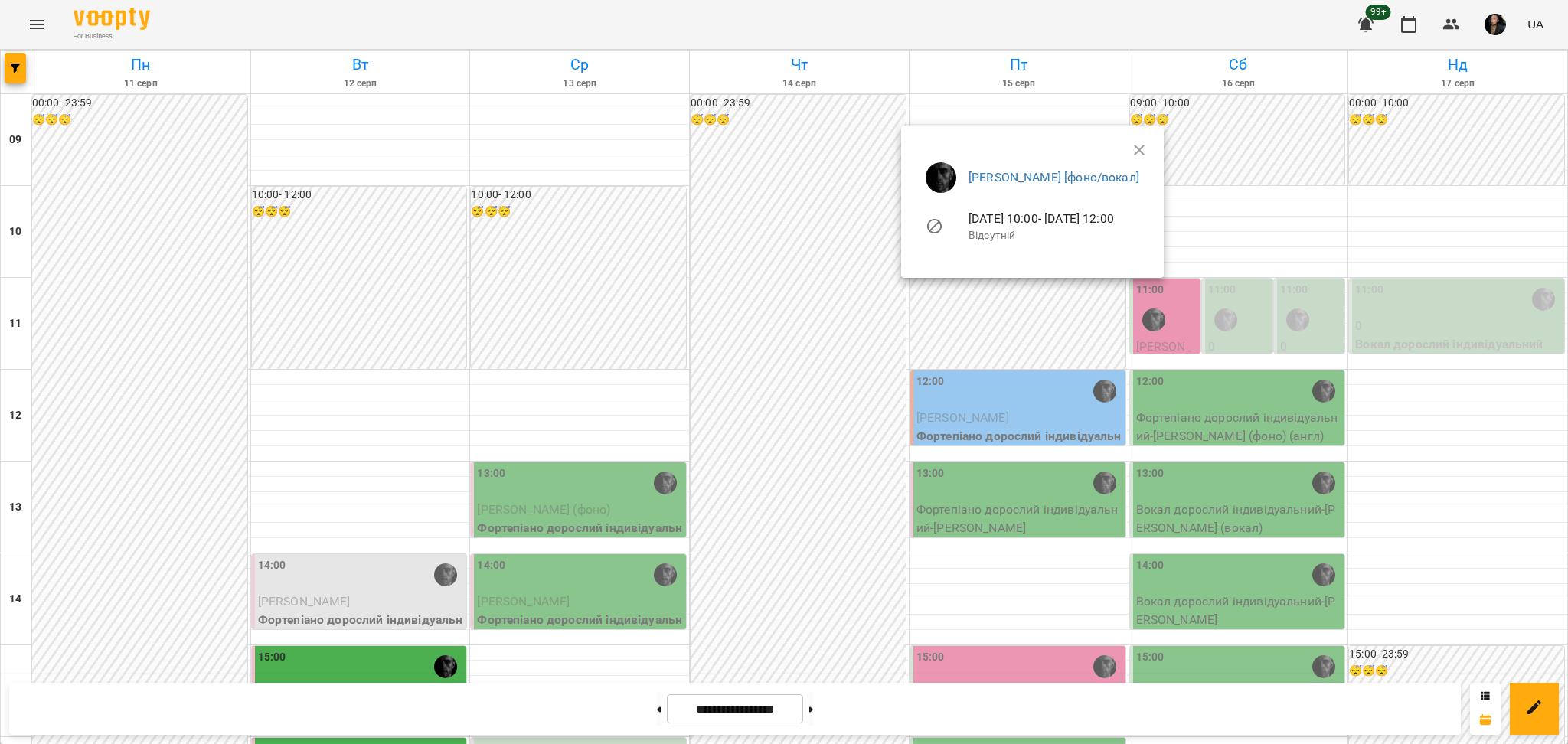
click at [1086, 336] on div at bounding box center [784, 372] width 1568 height 744
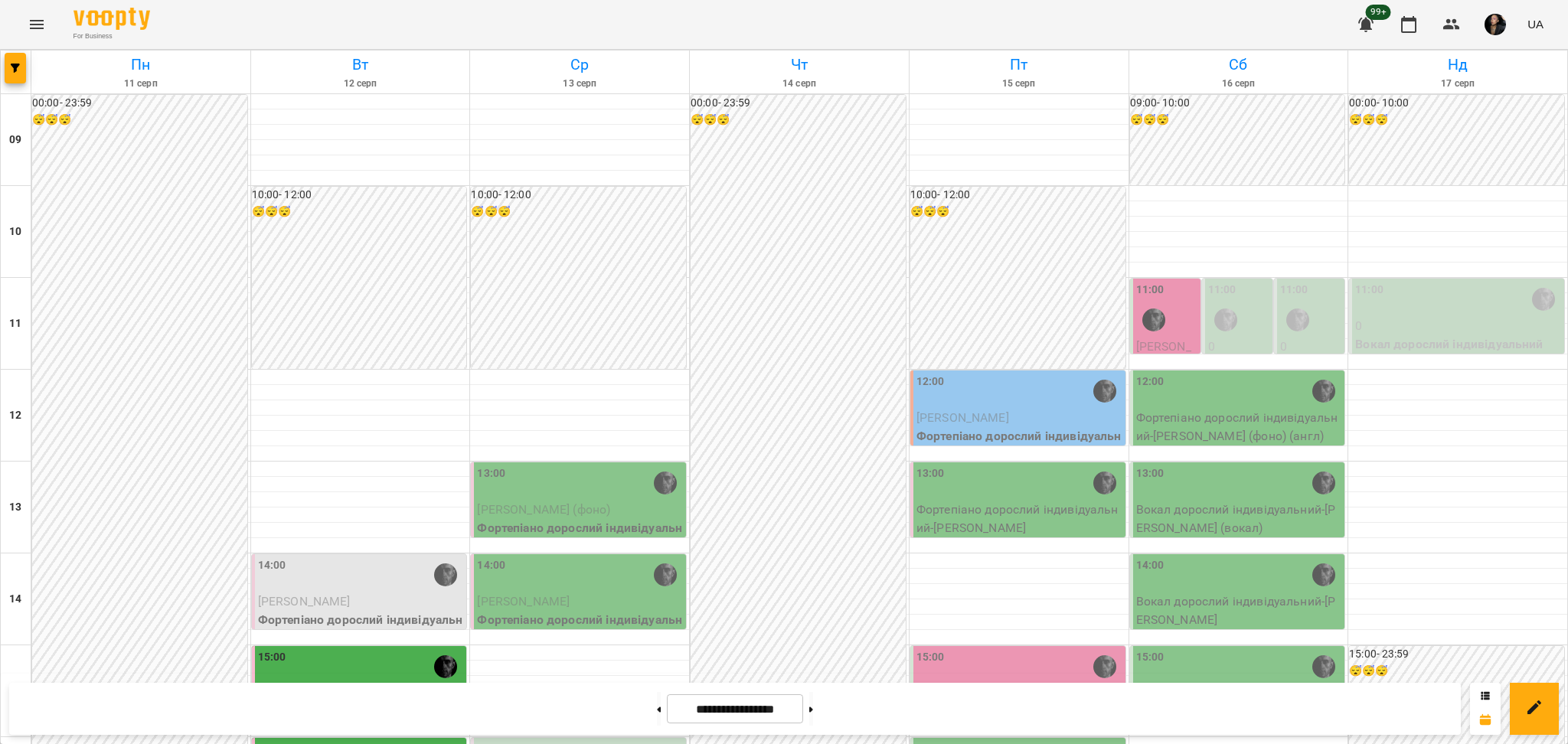
click at [1169, 330] on div "11:00" at bounding box center [1167, 310] width 61 height 56
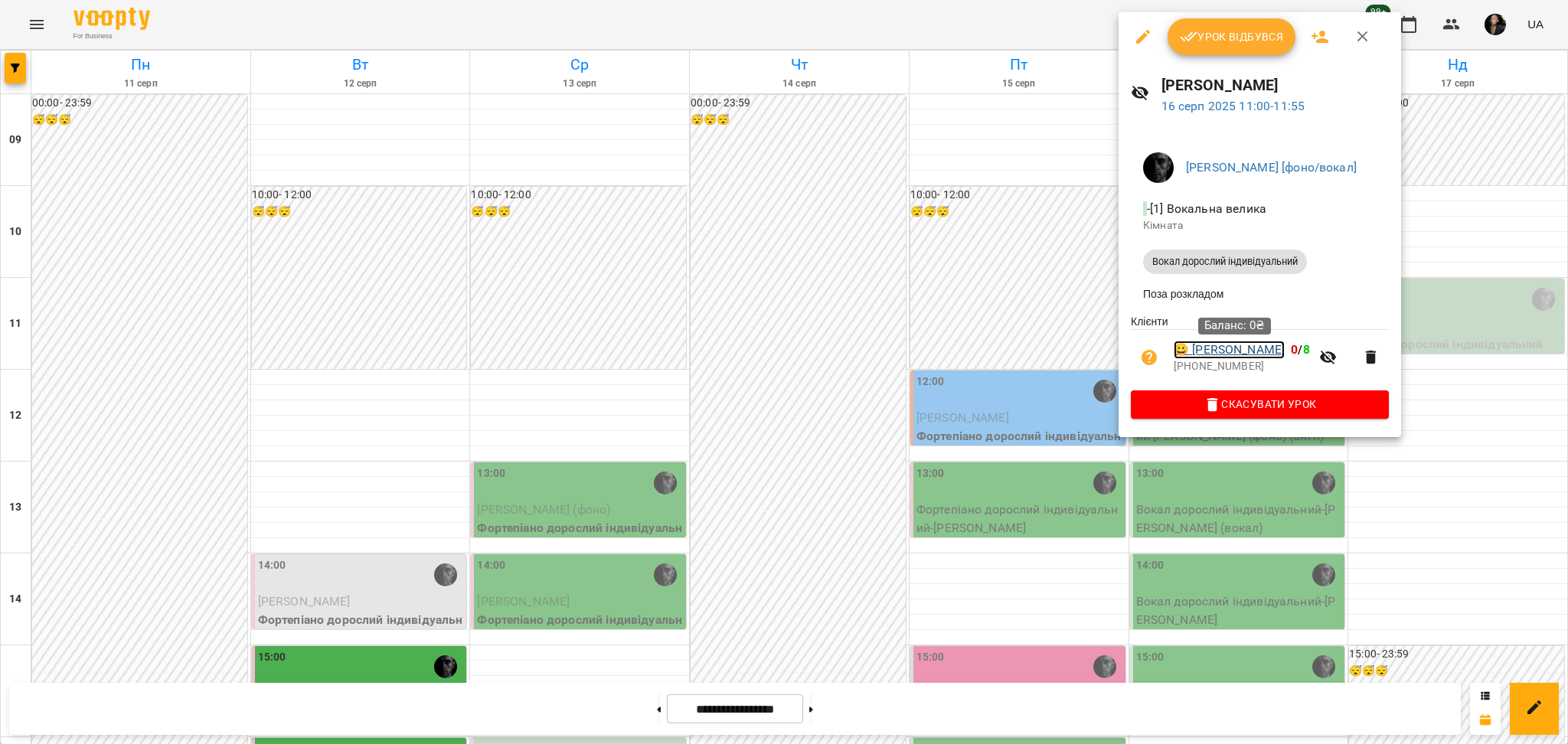
click at [1272, 354] on link "😀 Храпейчук Данііл" at bounding box center [1229, 350] width 111 height 19
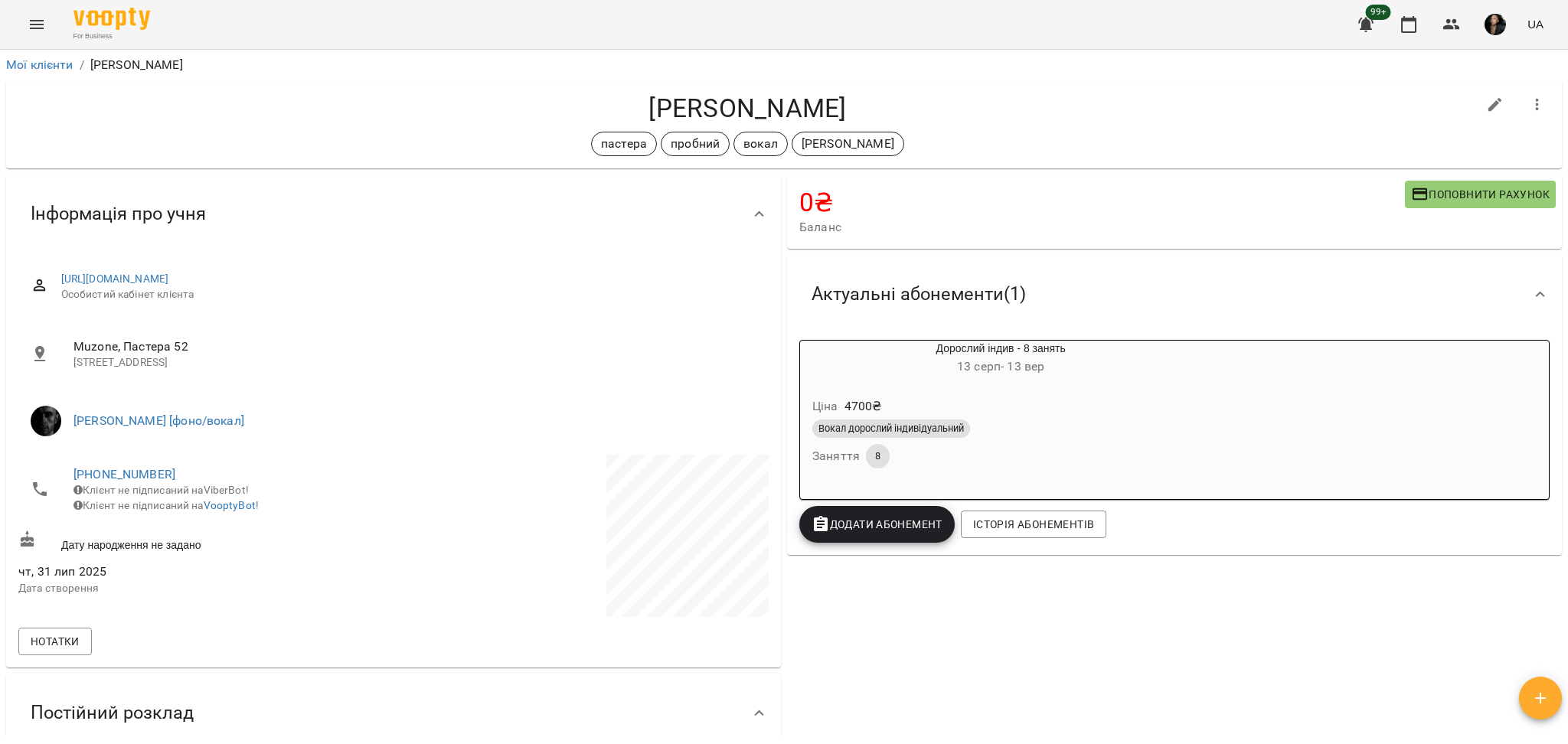
click at [32, 20] on icon "Menu" at bounding box center [37, 25] width 19 height 19
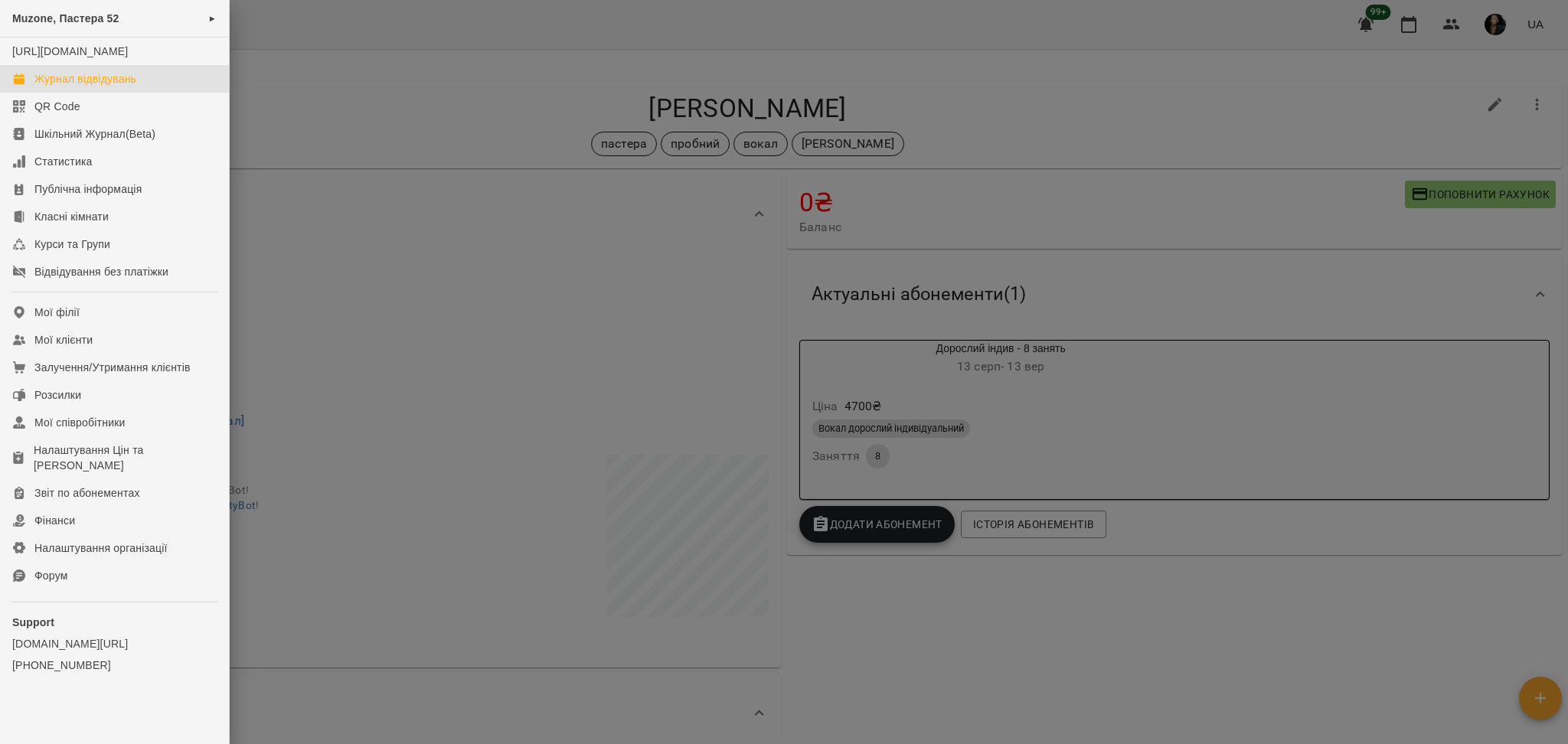
click at [111, 87] on div "Журнал відвідувань" at bounding box center [86, 79] width 102 height 15
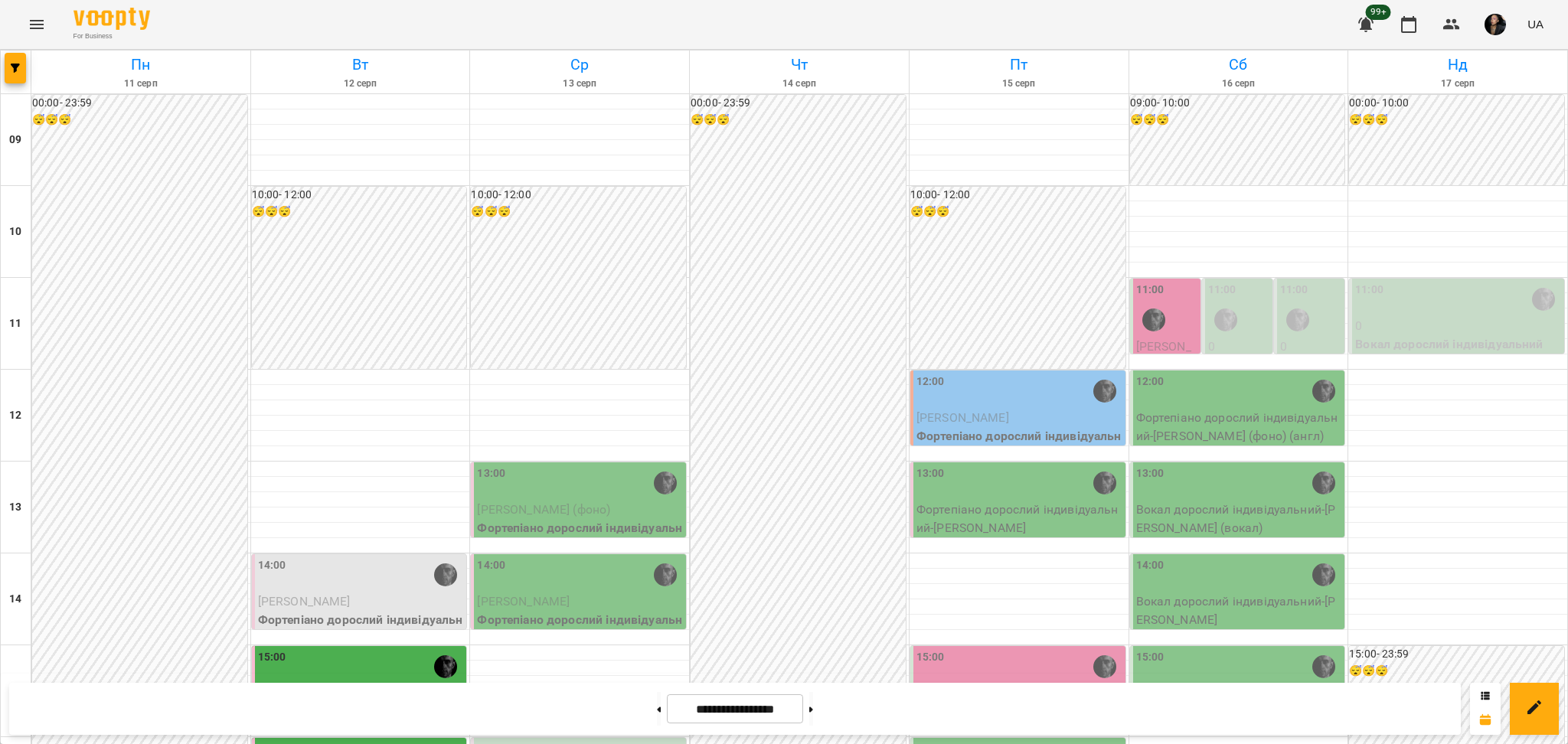
scroll to position [408, 0]
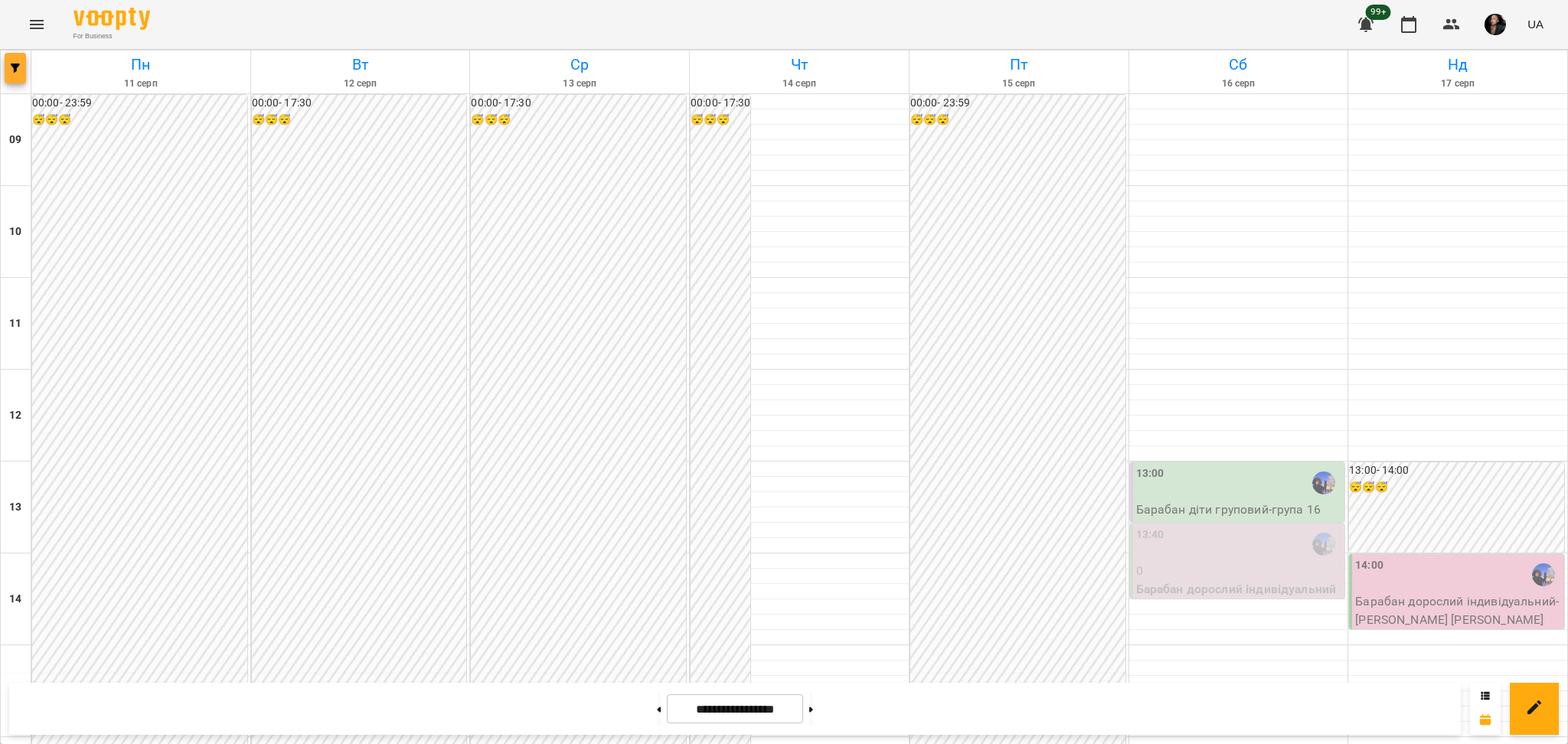
click at [13, 80] on button "button" at bounding box center [14, 68] width 21 height 31
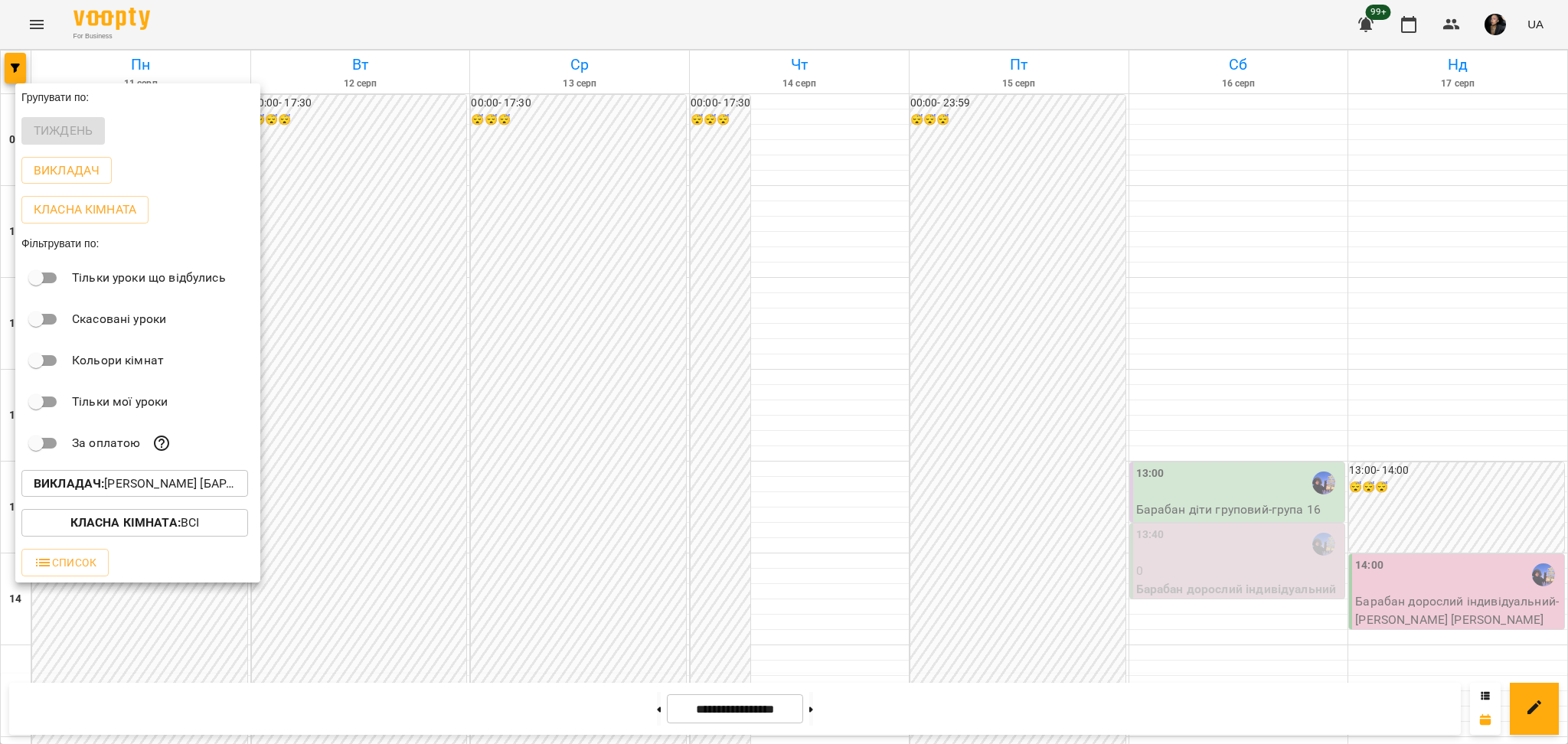
click at [191, 479] on p "Викладач : [PERSON_NAME] [барабани]" at bounding box center [135, 484] width 202 height 19
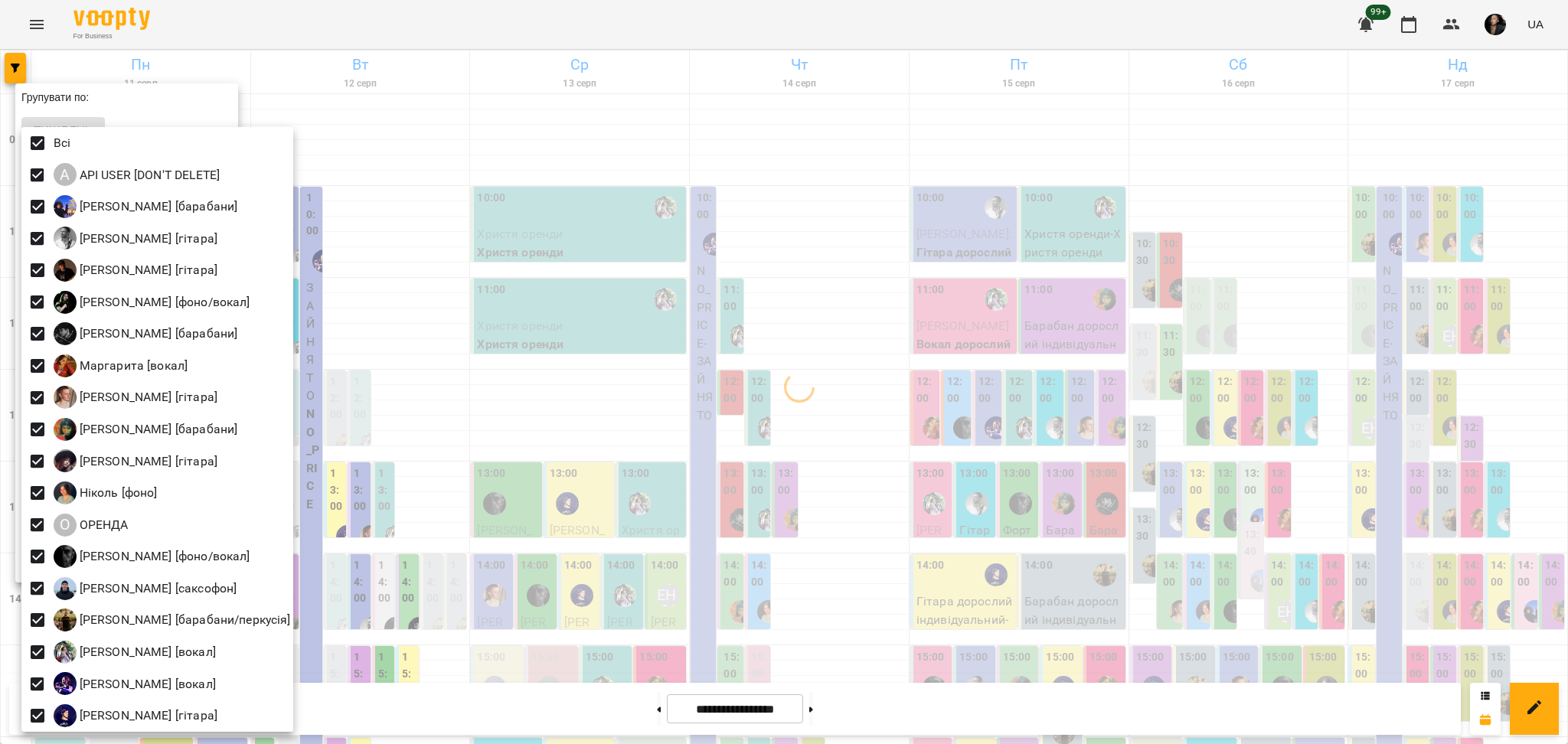
click at [646, 472] on div at bounding box center [784, 372] width 1568 height 744
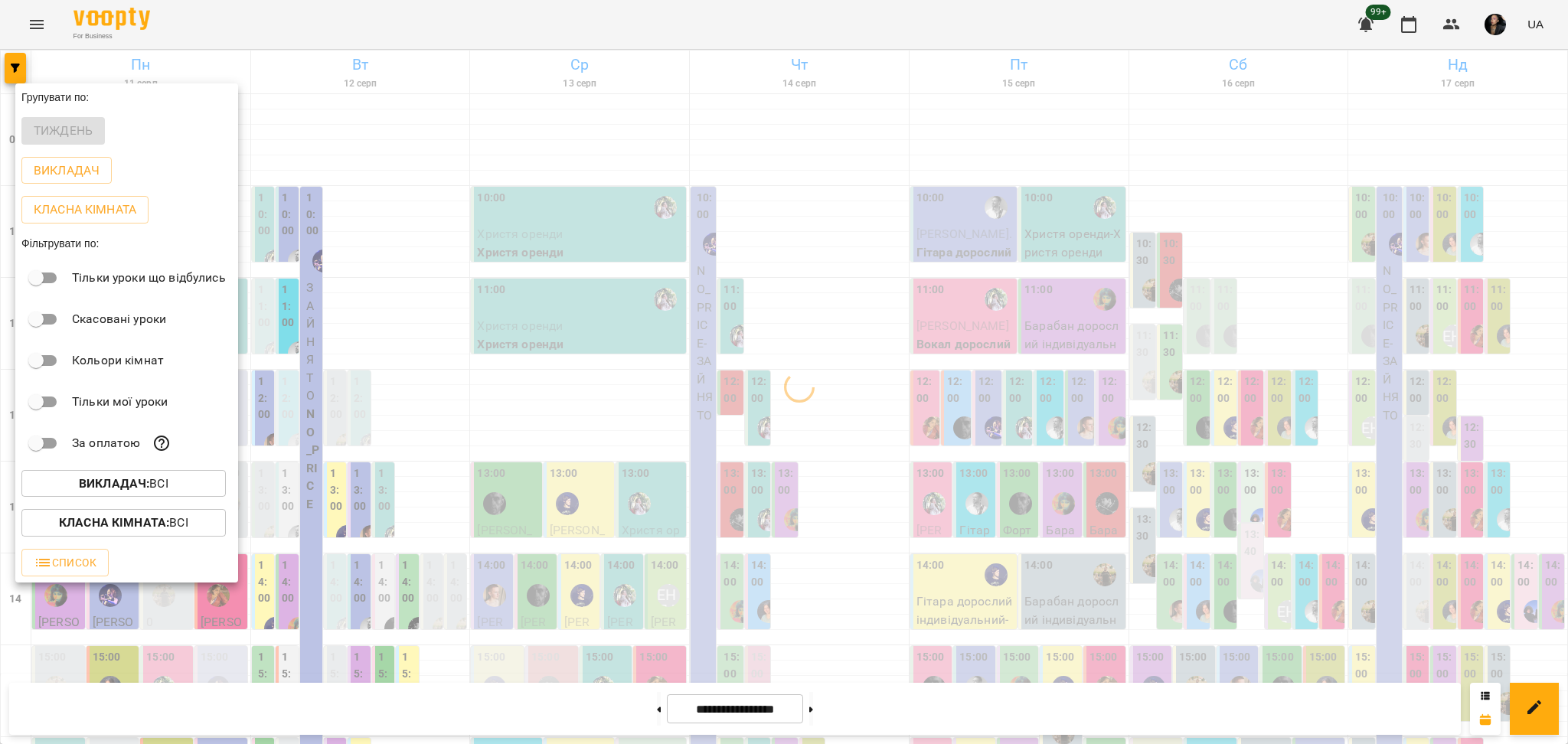
click at [151, 517] on p "Класна кімната : Всі" at bounding box center [123, 523] width 129 height 19
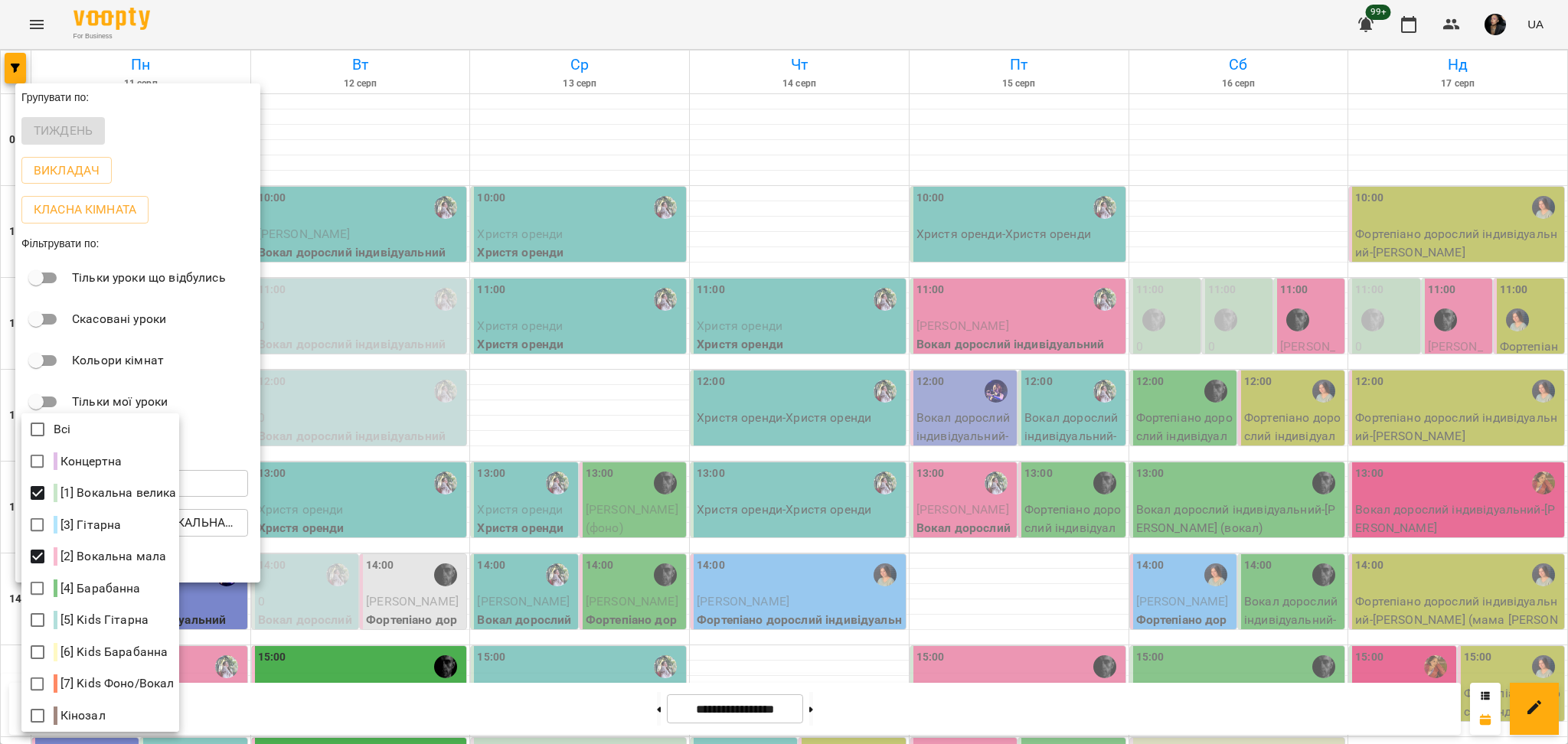
click at [20, 685] on div "Всі Концертна [1] Вокальна велика [3] Гітарна [2] Вокальна мала [4] Барабанна […" at bounding box center [784, 372] width 1568 height 744
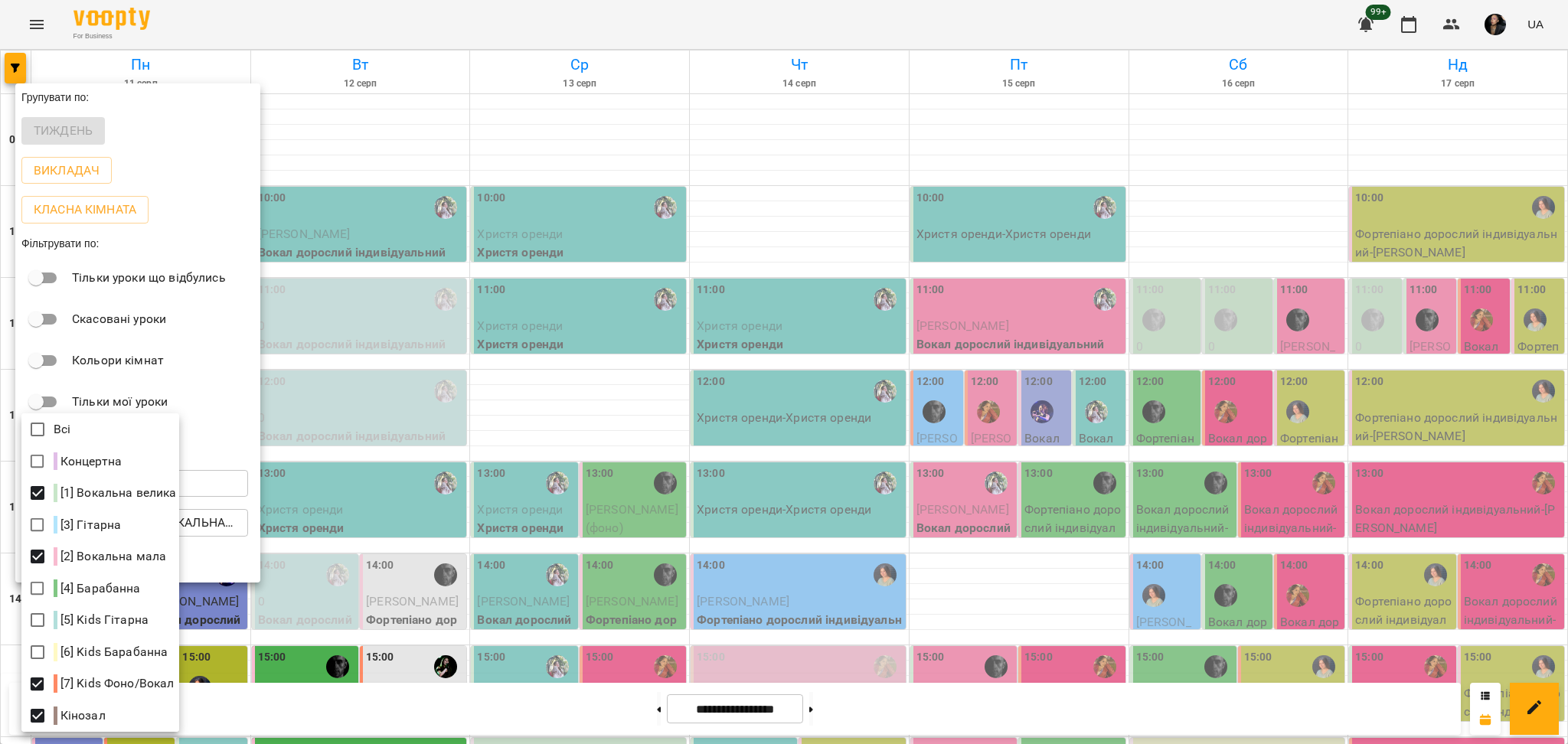
click at [952, 580] on div at bounding box center [784, 372] width 1568 height 744
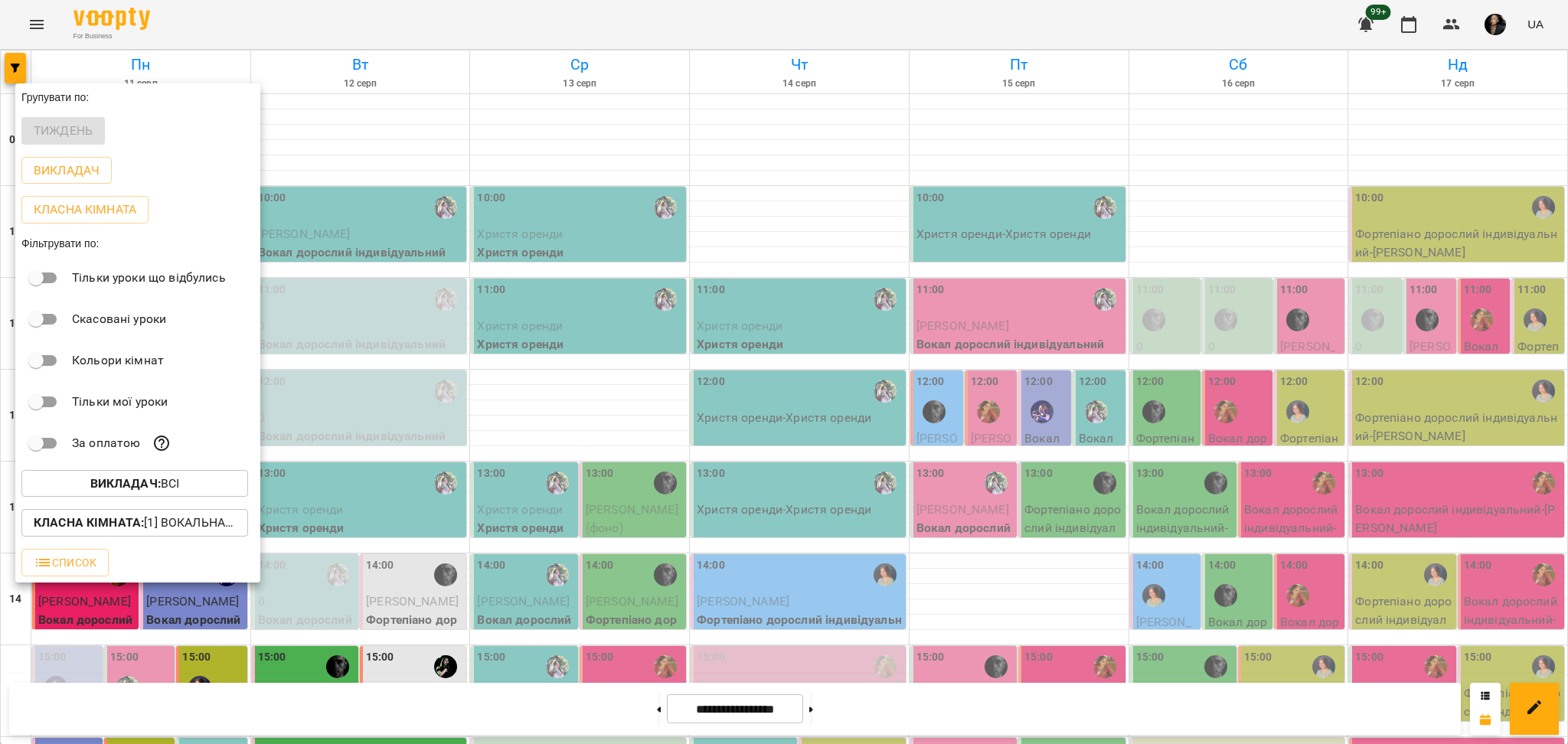
click at [1095, 412] on div at bounding box center [784, 372] width 1568 height 744
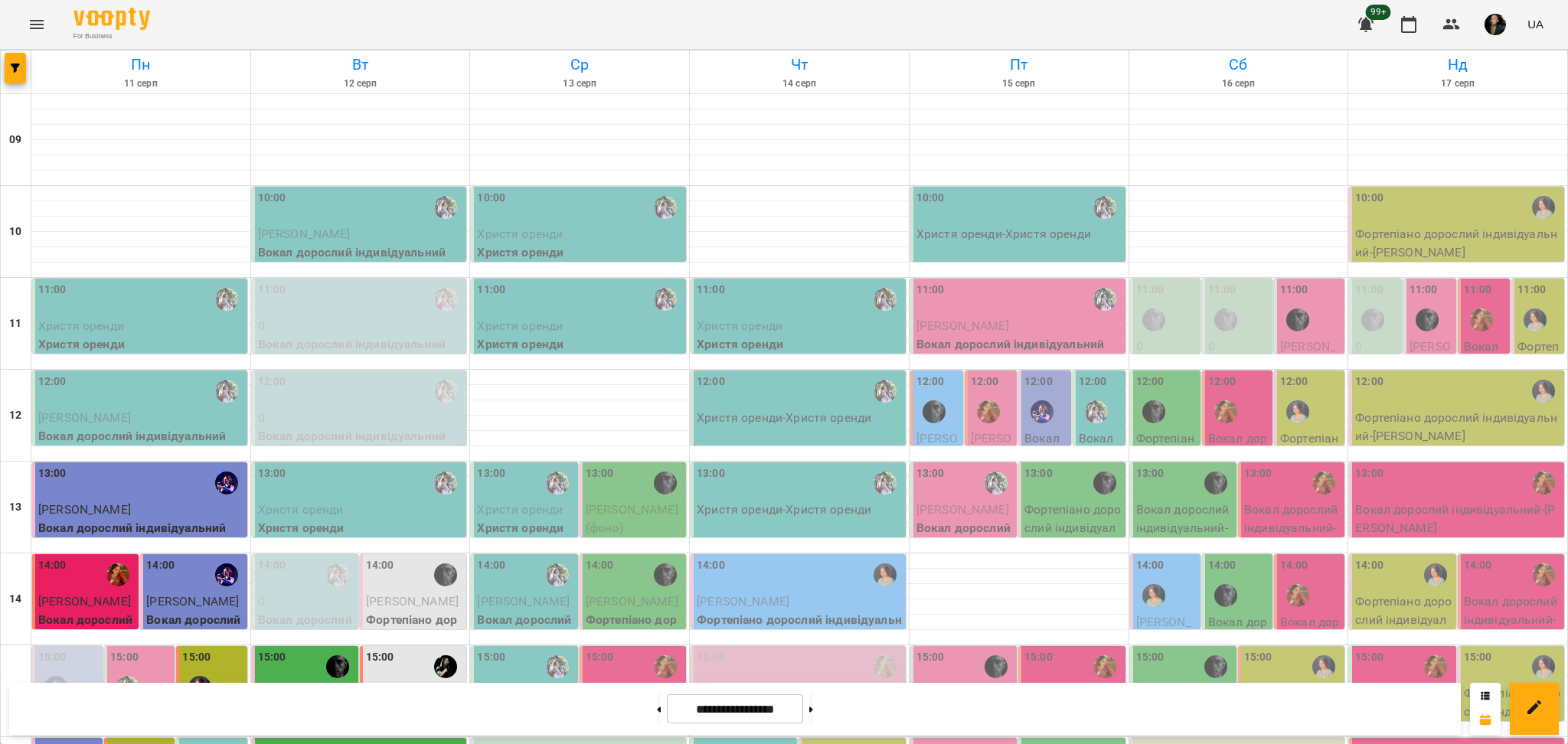
click at [1044, 419] on div at bounding box center [1041, 411] width 35 height 35
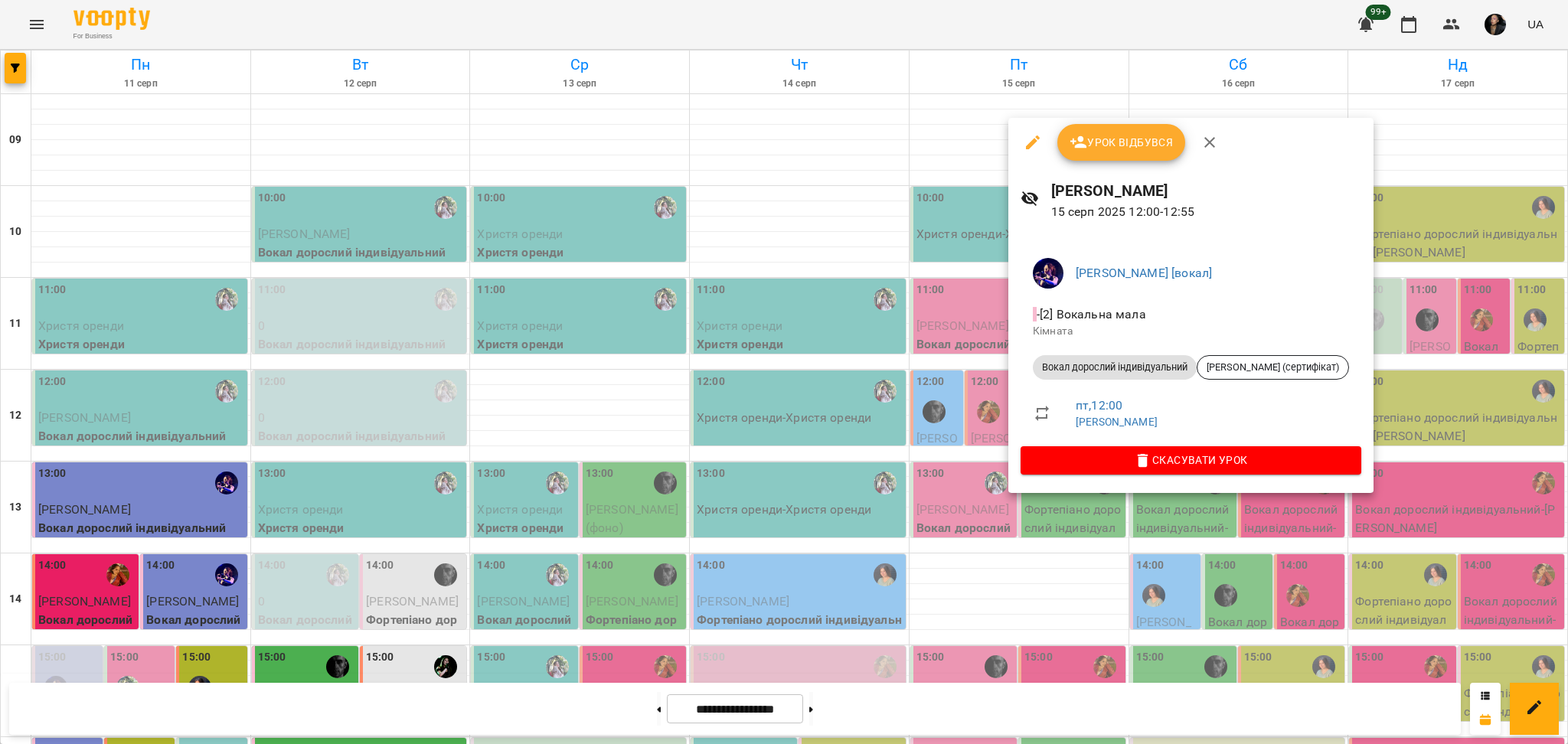
click at [1030, 591] on div at bounding box center [784, 372] width 1568 height 744
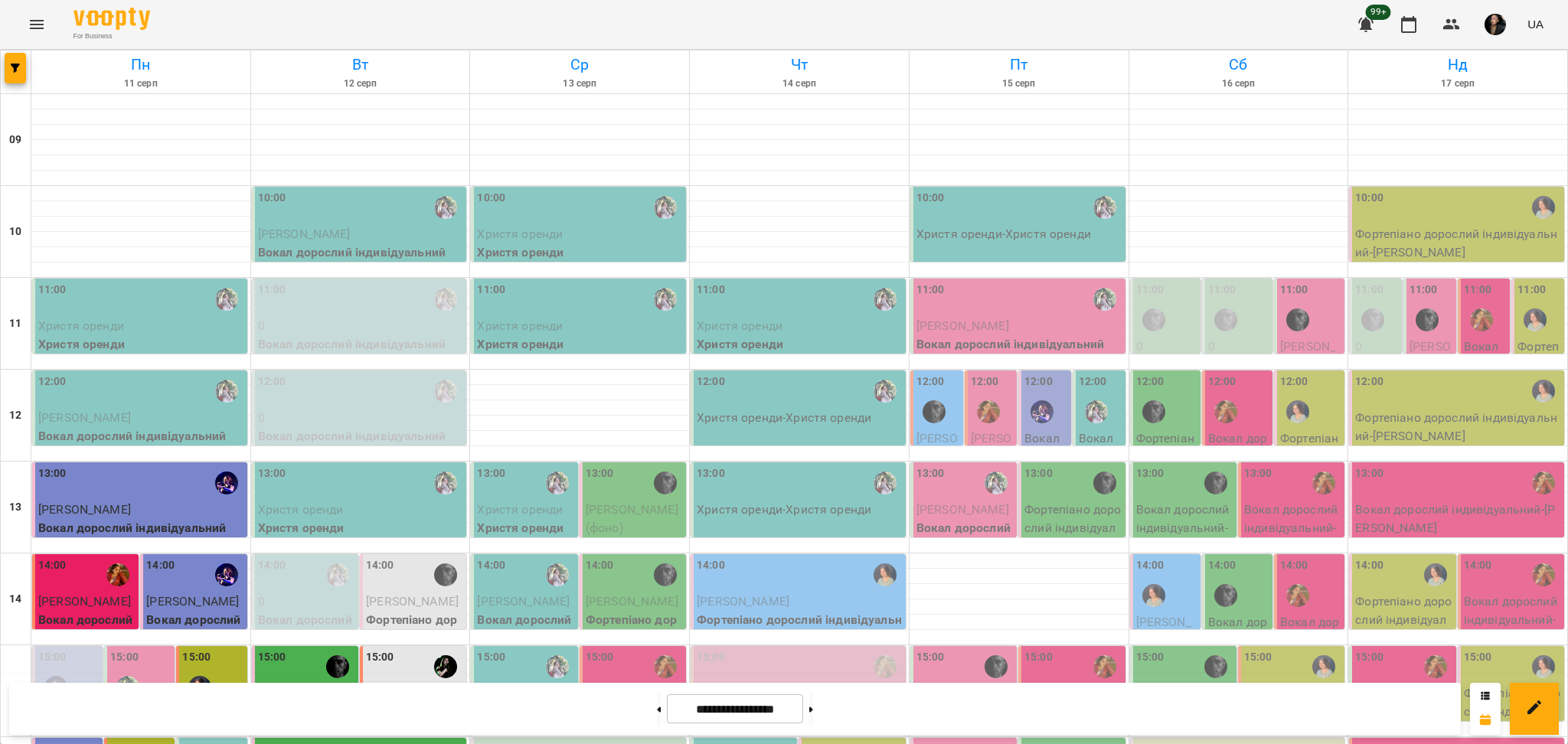
click at [1098, 430] on p "Вокал дорослий індивідуальний - Олена Кузьменко" at bounding box center [1100, 493] width 43 height 127
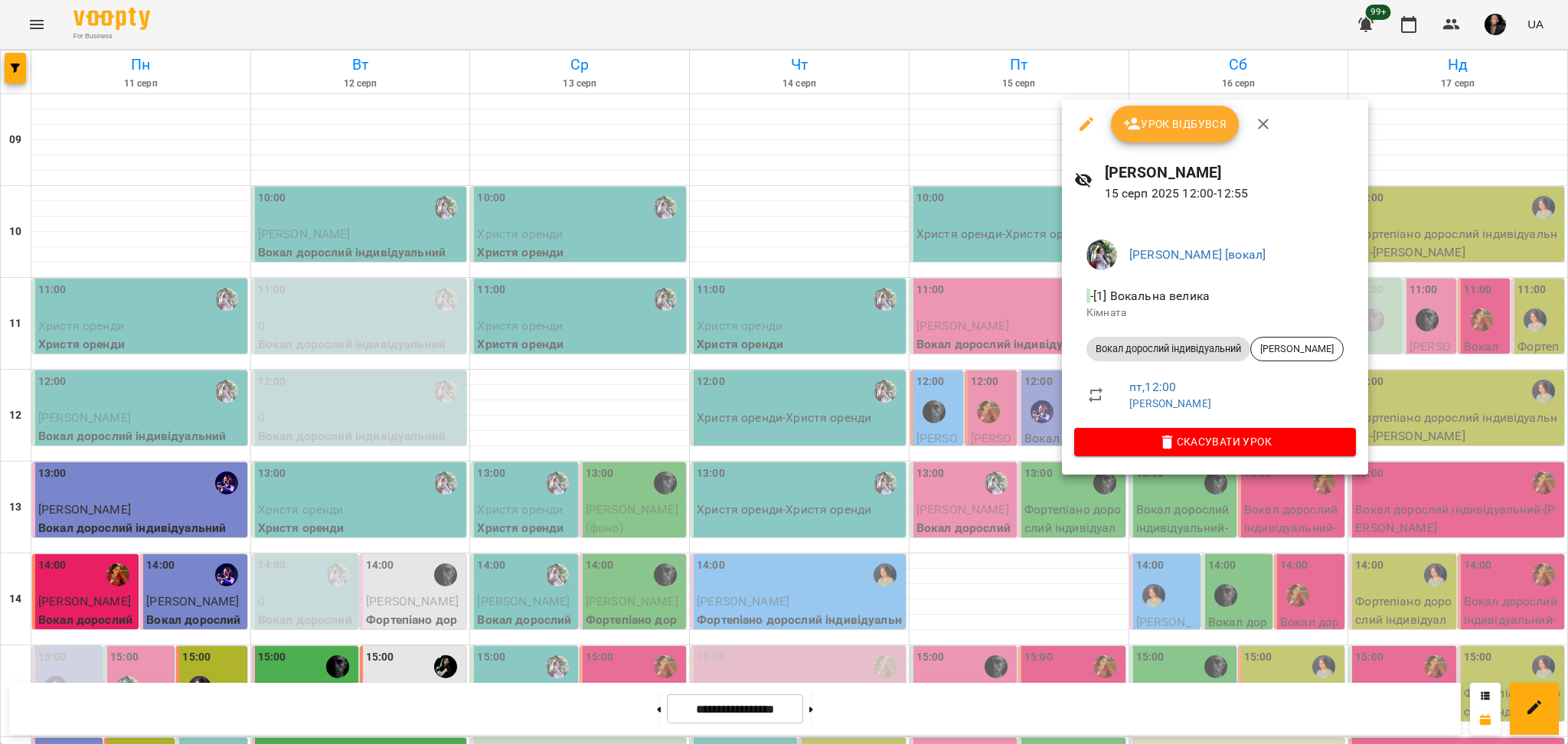
click at [985, 569] on div at bounding box center [784, 372] width 1568 height 744
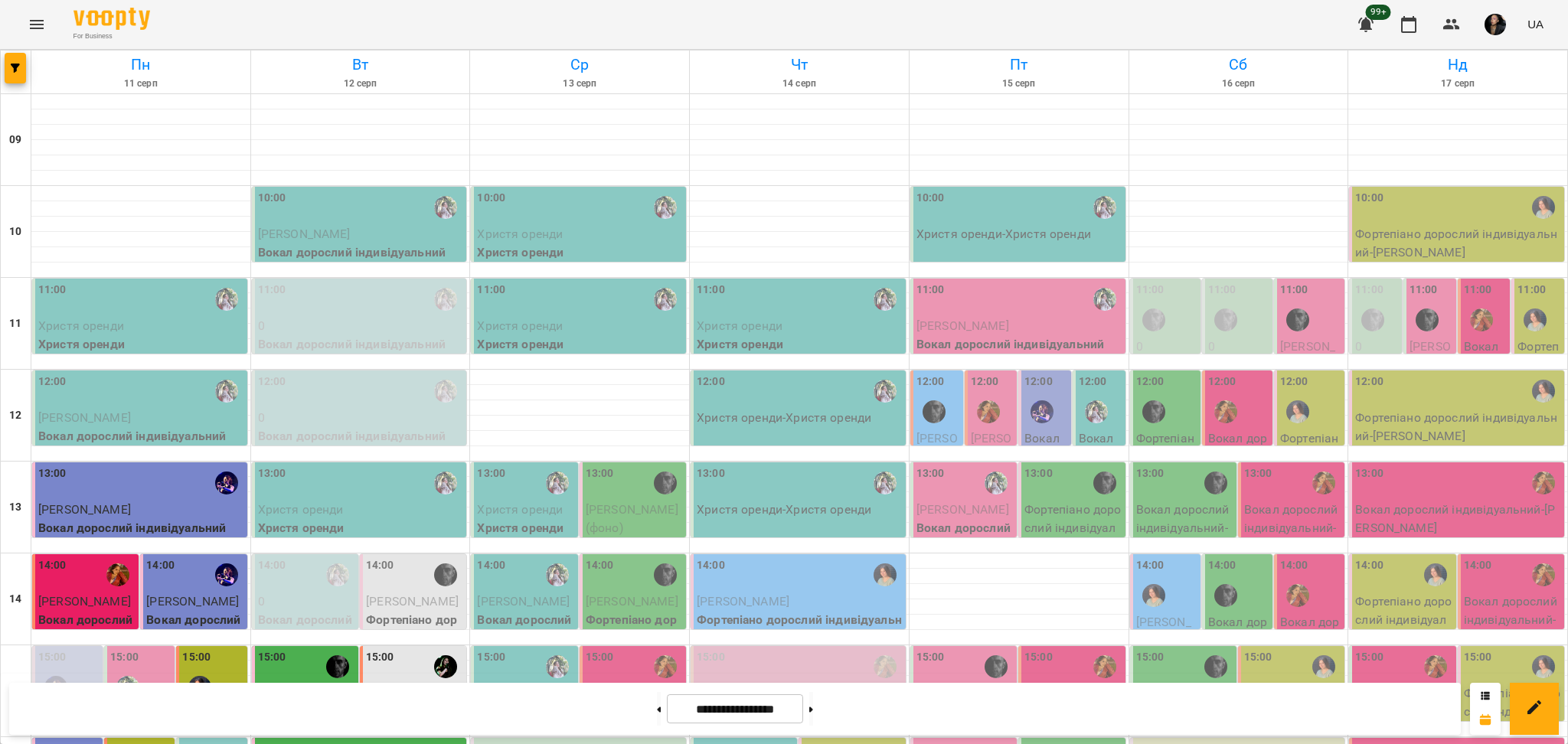
click at [979, 426] on div at bounding box center [988, 411] width 35 height 35
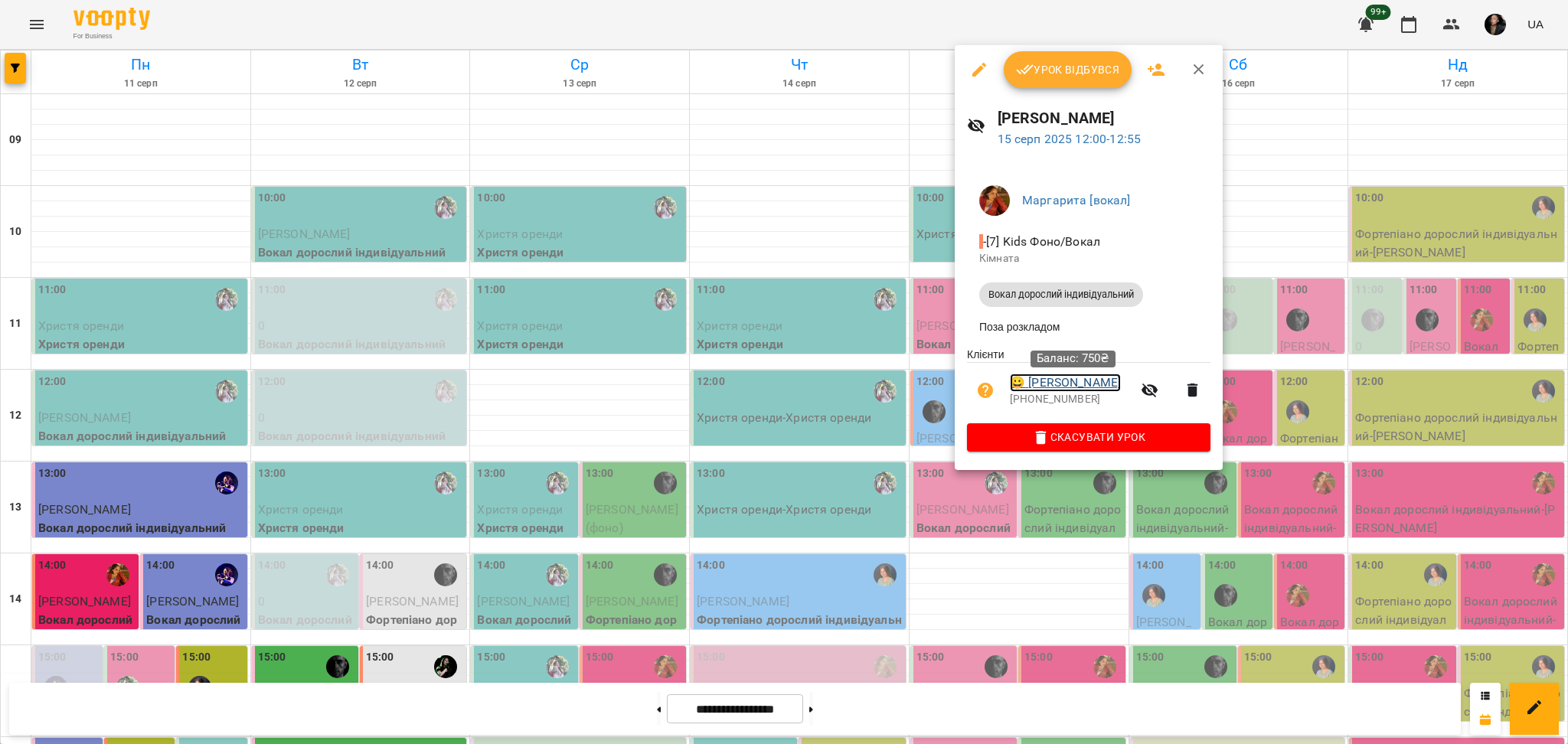
click at [1096, 389] on link "😀 Ніколаєва Альона" at bounding box center [1065, 383] width 111 height 19
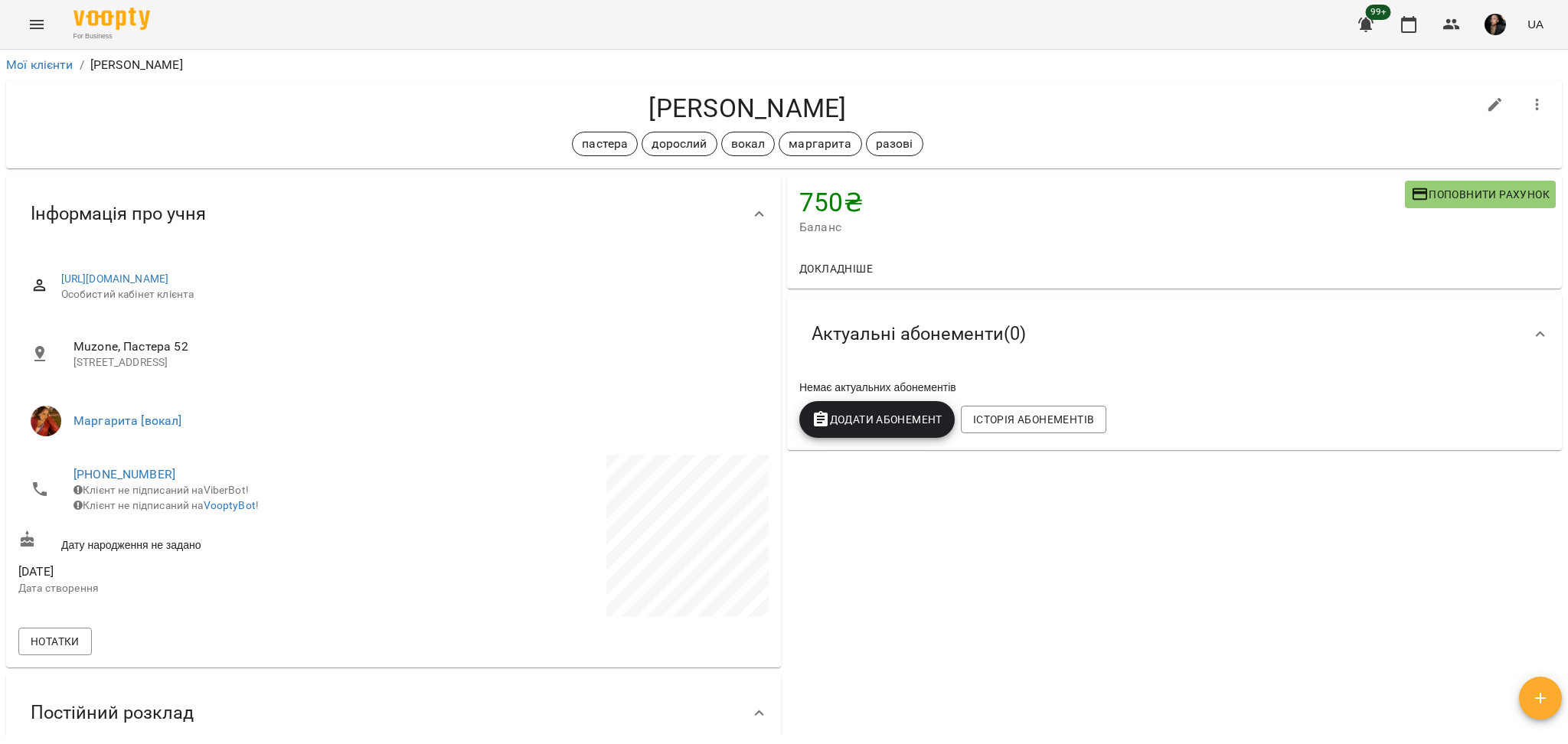
click at [923, 555] on div "750 ₴ Баланс Поповнити рахунок Докладніше 750 ₴ Разові Відвідування -280 ₴ Вока…" at bounding box center [1174, 511] width 781 height 679
click at [1452, 22] on icon "button" at bounding box center [1452, 25] width 19 height 19
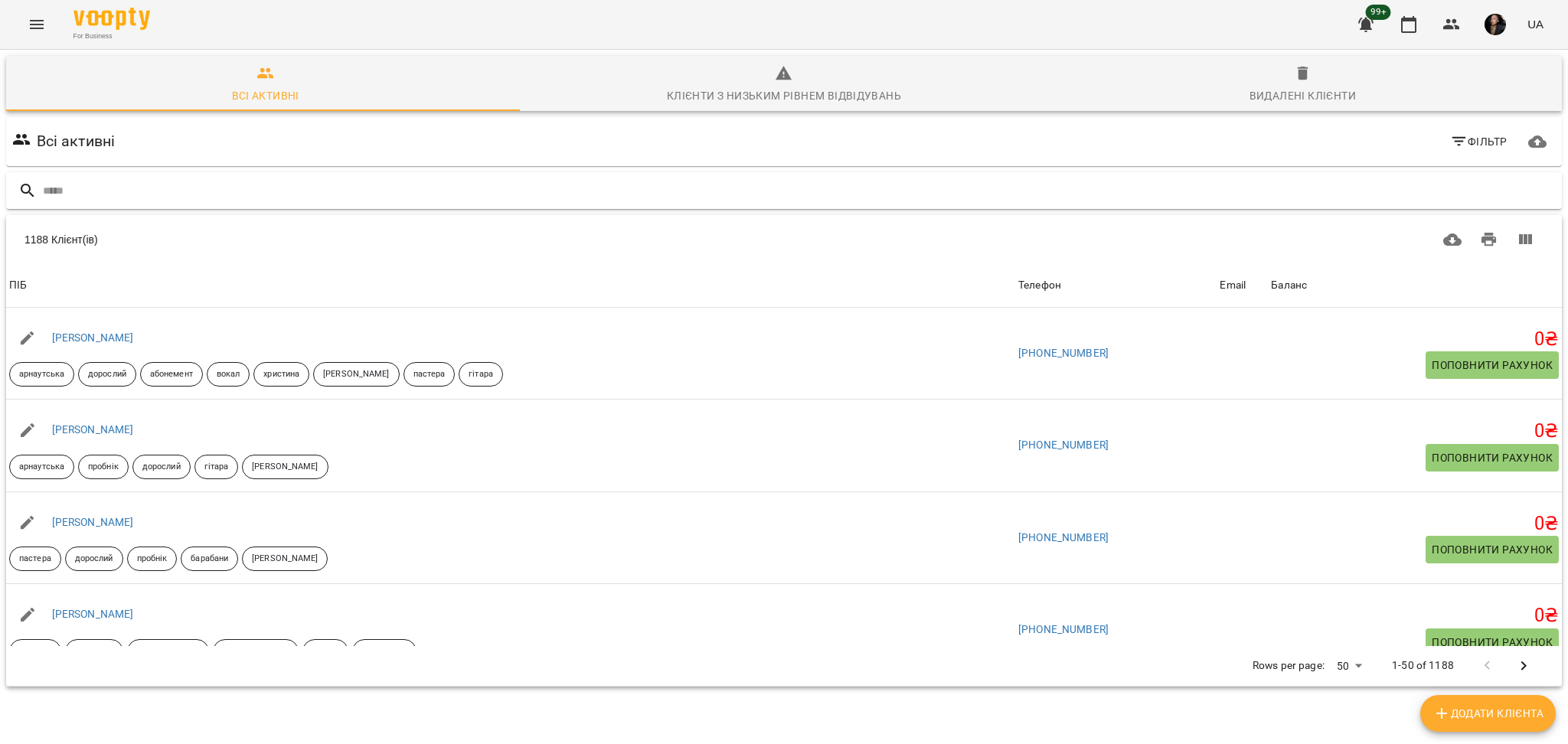
click at [747, 183] on input "text" at bounding box center [798, 191] width 1513 height 25
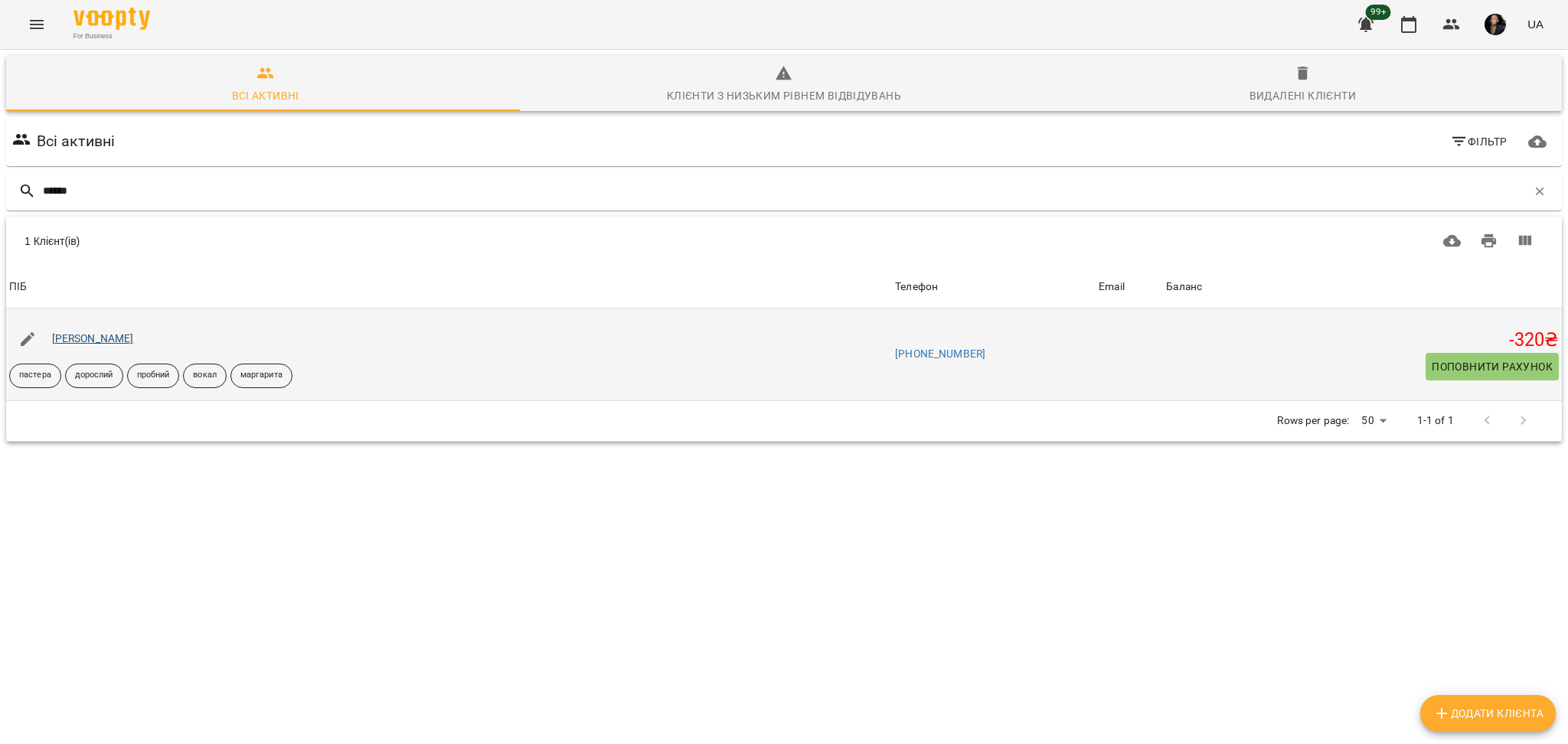
type input "******"
click at [93, 343] on link "[PERSON_NAME]" at bounding box center [93, 338] width 82 height 12
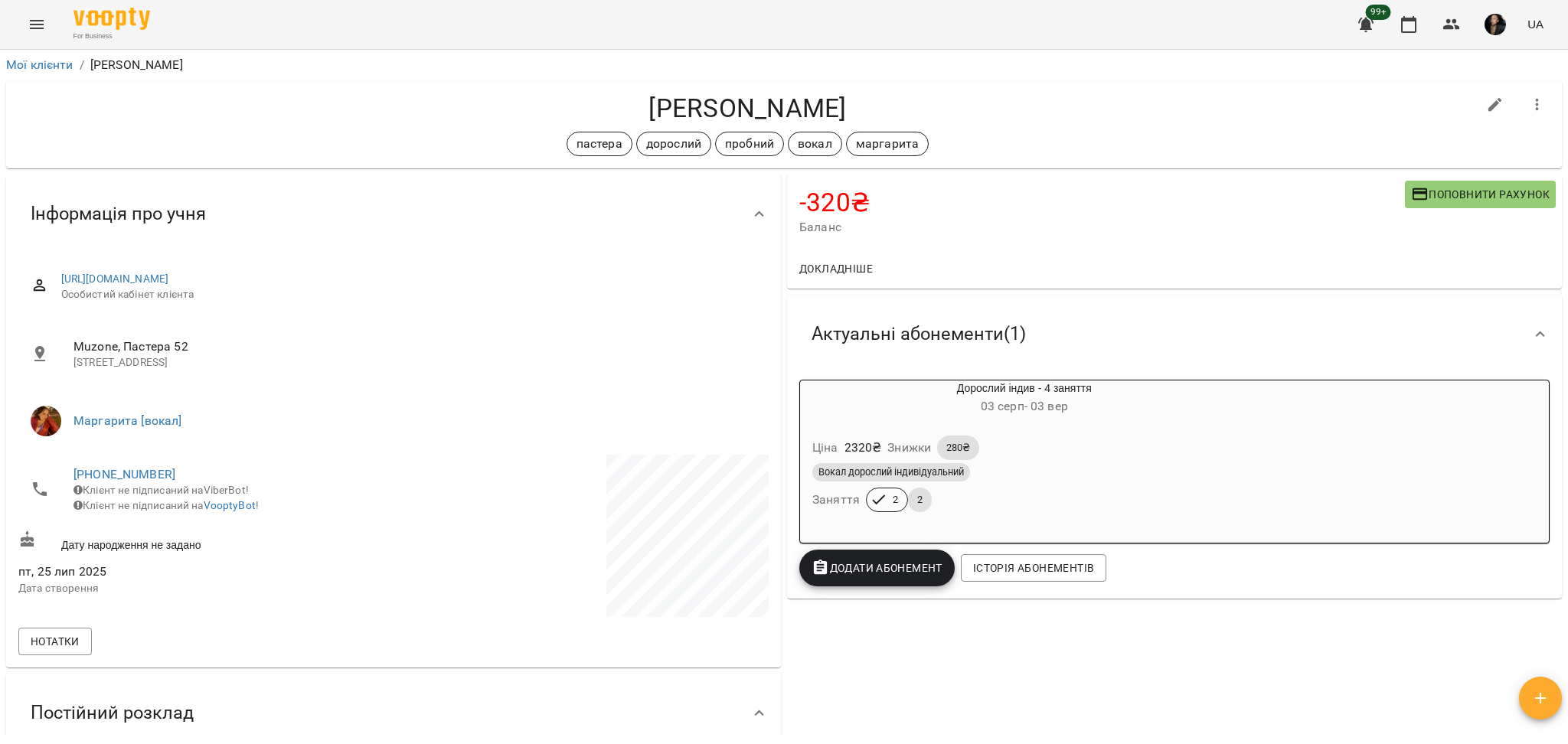
click at [42, 28] on icon "Menu" at bounding box center [37, 24] width 14 height 9
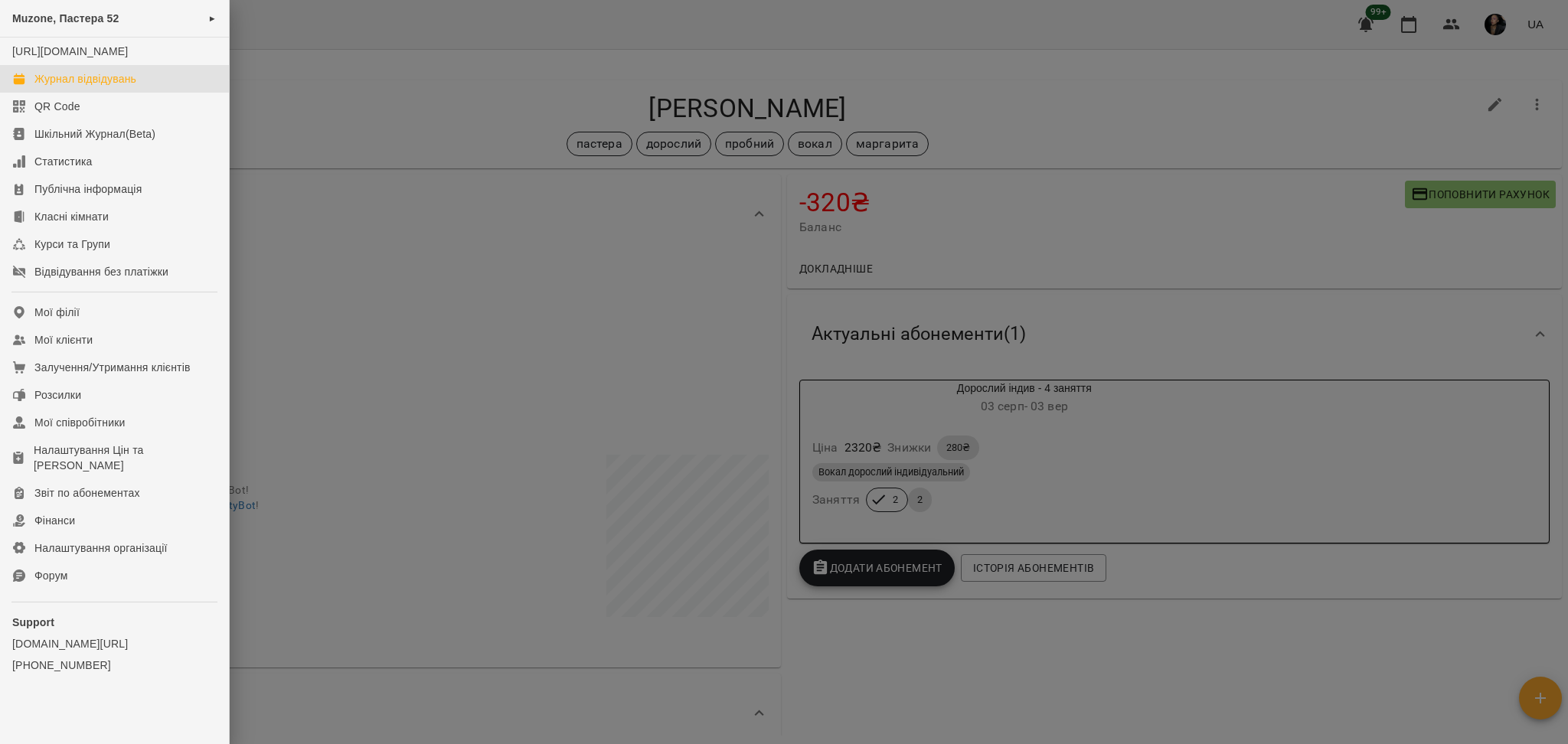
click at [91, 93] on link "Журнал відвідувань" at bounding box center [115, 79] width 229 height 27
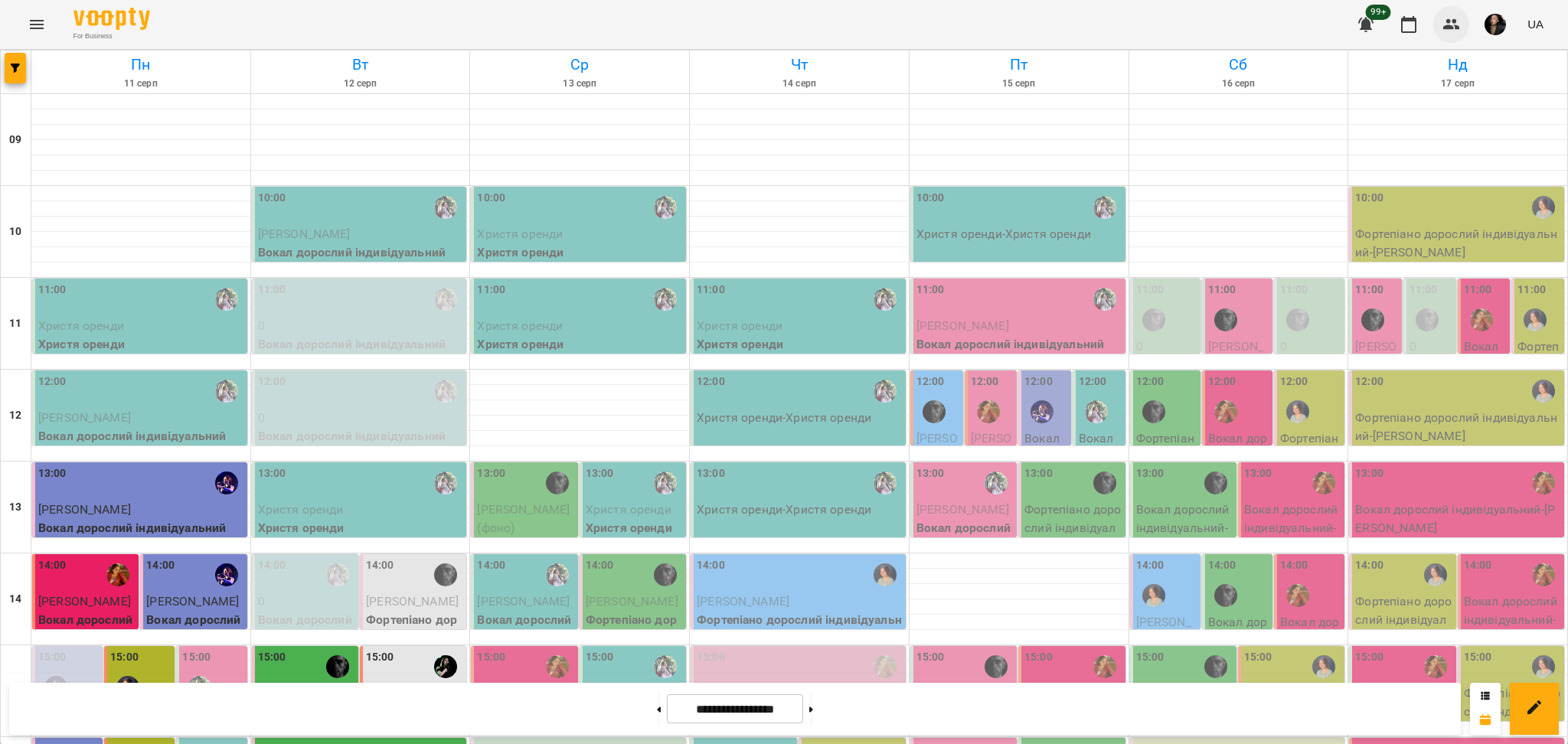
click at [1464, 20] on button "button" at bounding box center [1451, 24] width 37 height 37
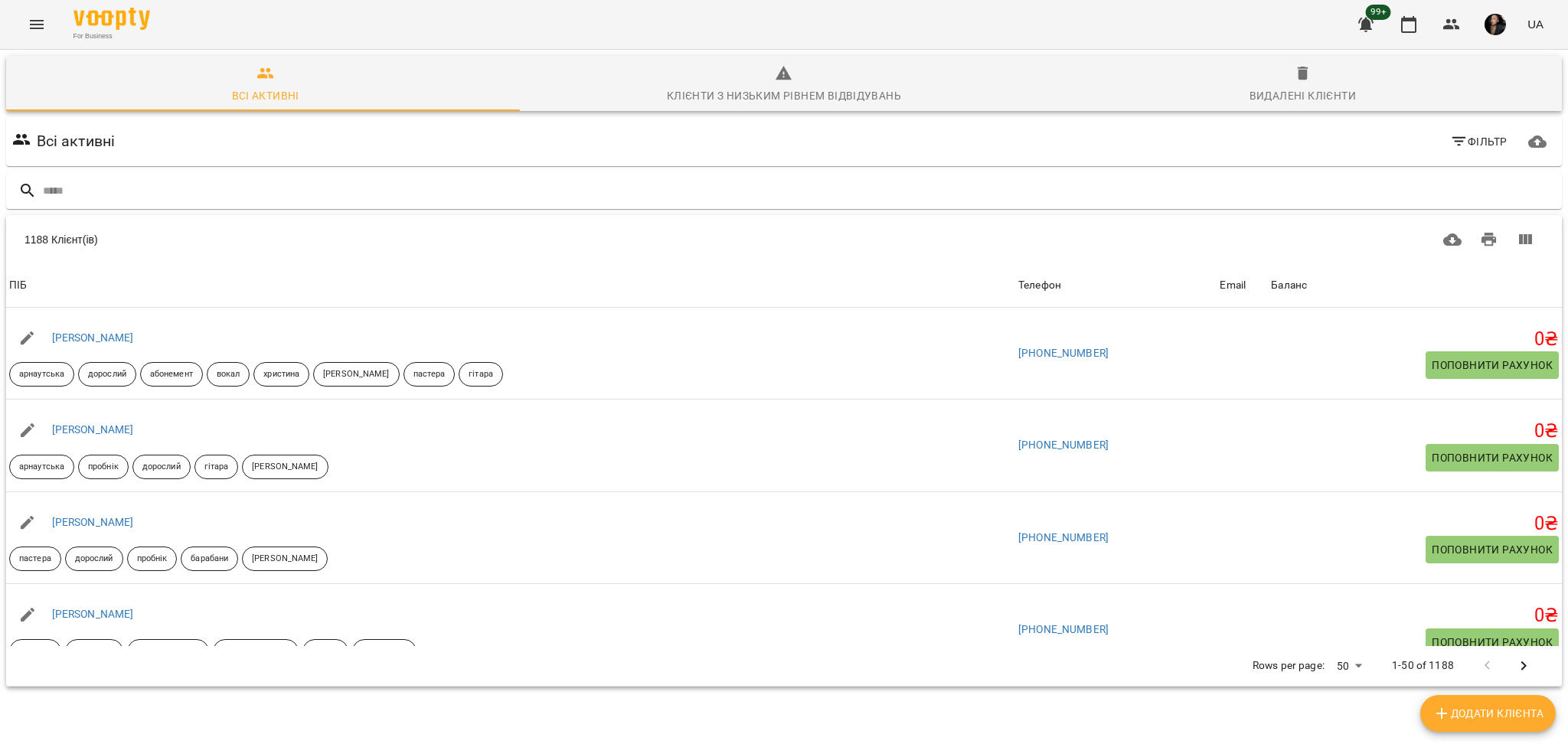
click at [556, 178] on input "text" at bounding box center [798, 191] width 1513 height 25
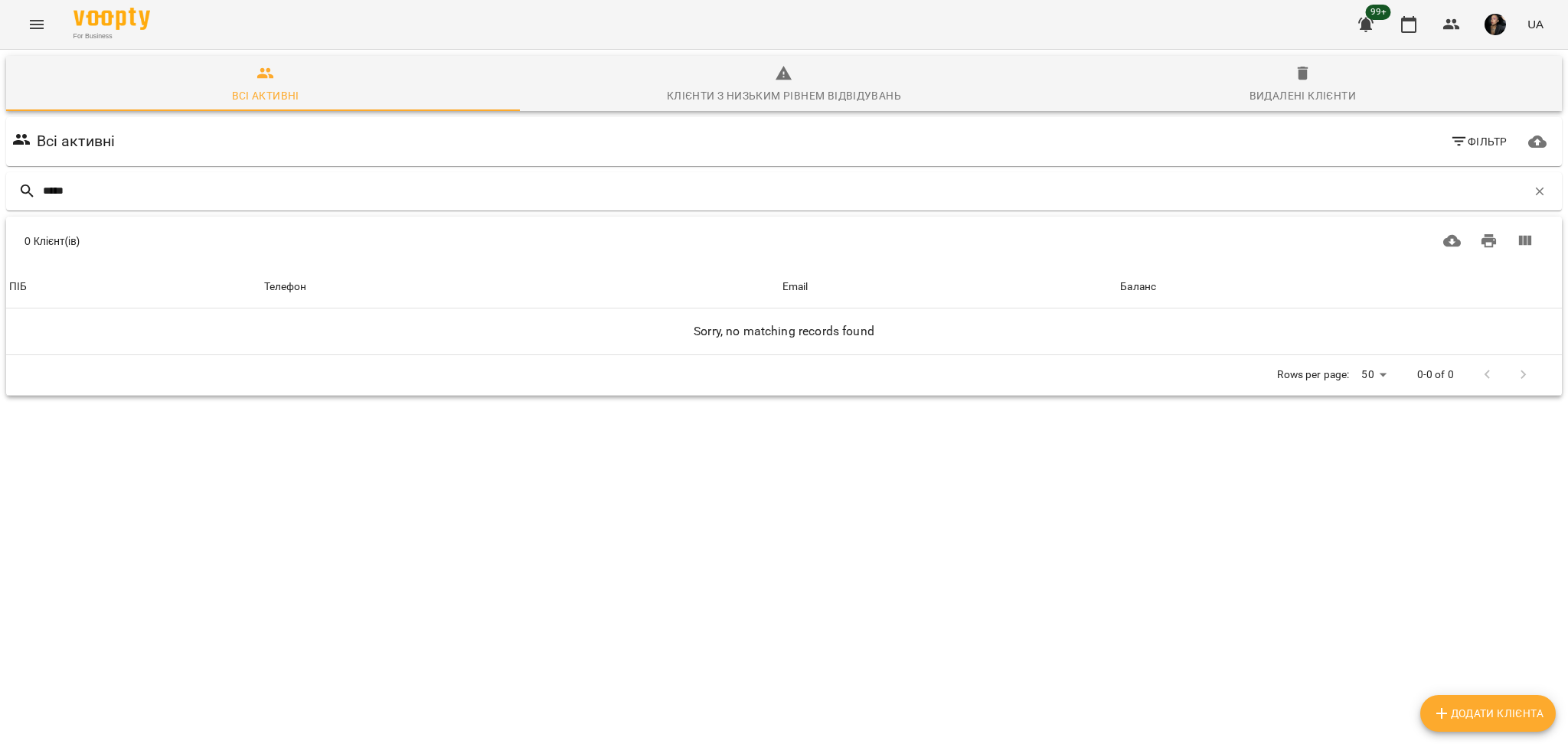
drag, startPoint x: 112, startPoint y: 184, endPoint x: 175, endPoint y: 217, distance: 71.1
click at [111, 185] on input "*****" at bounding box center [784, 191] width 1484 height 25
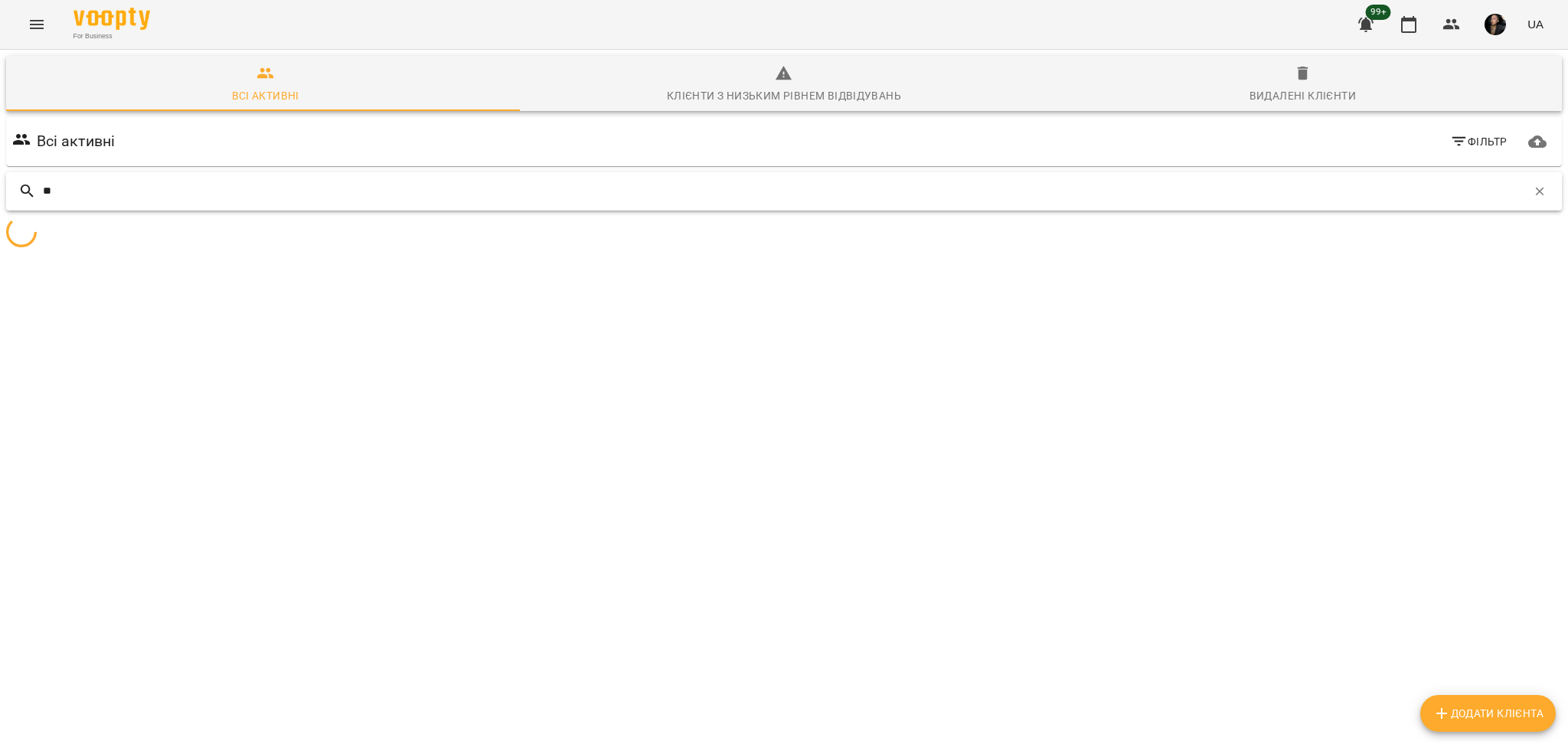
type input "*"
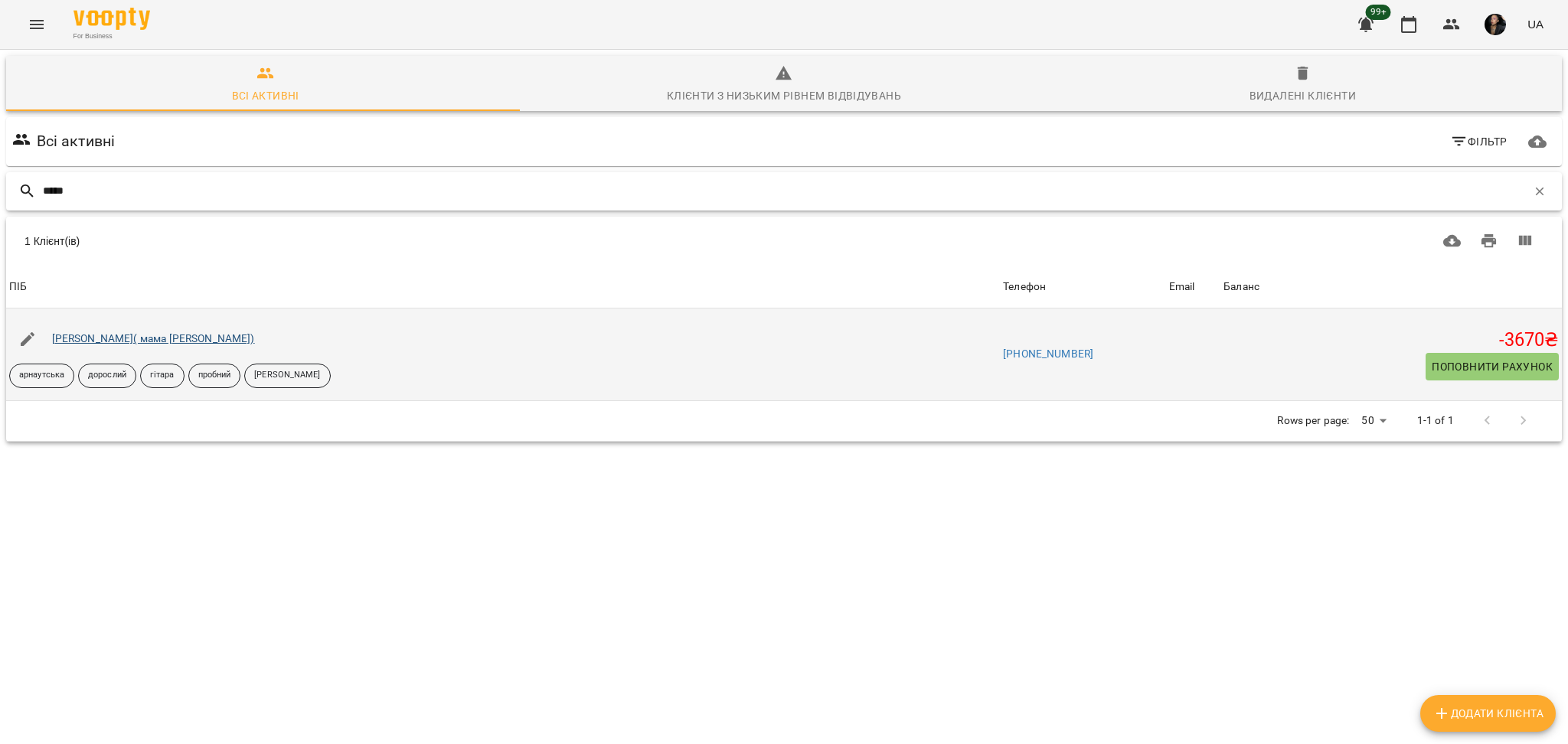
type input "*****"
click at [116, 336] on link "Єсіпова Владислава( мама Анна)" at bounding box center [153, 338] width 203 height 12
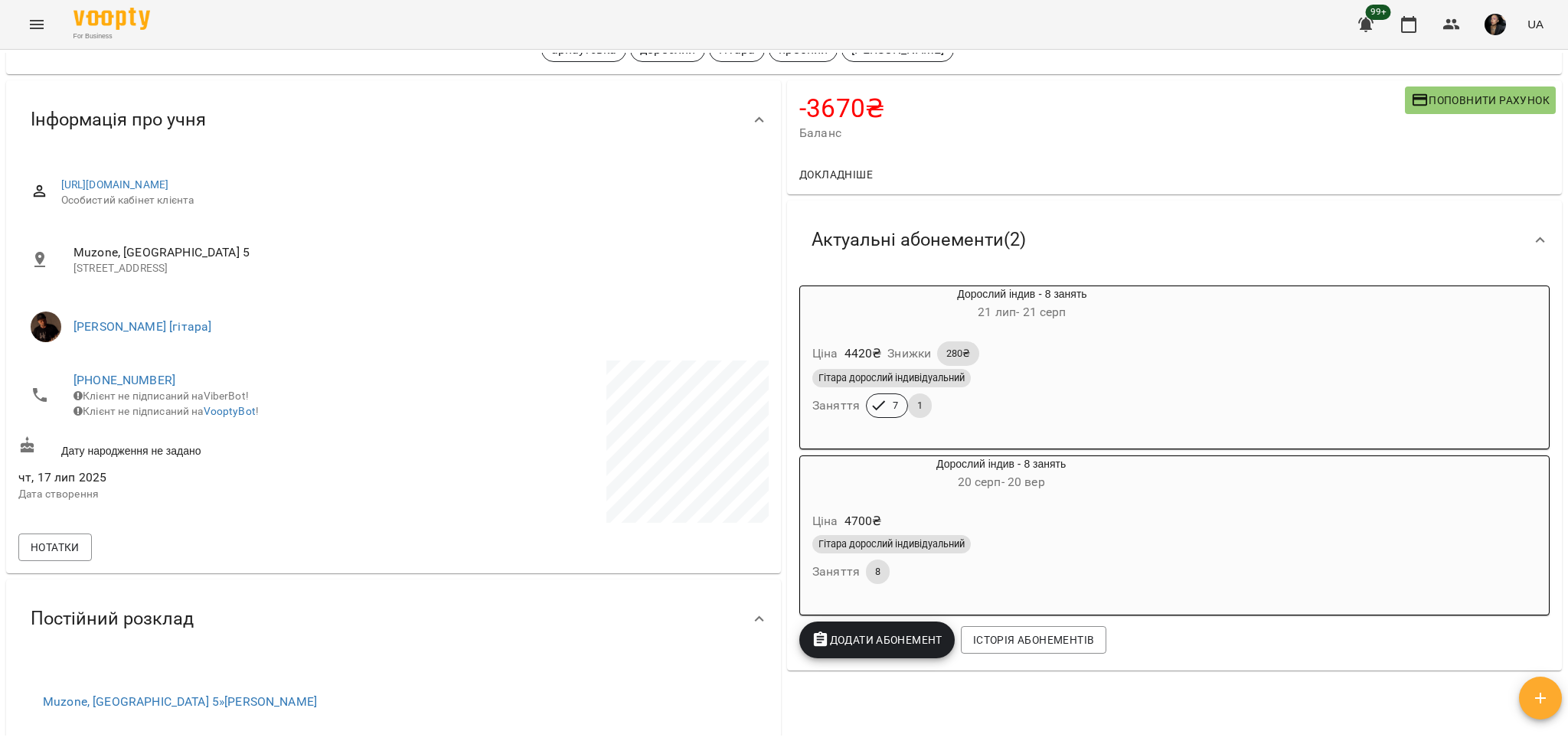
scroll to position [102, 0]
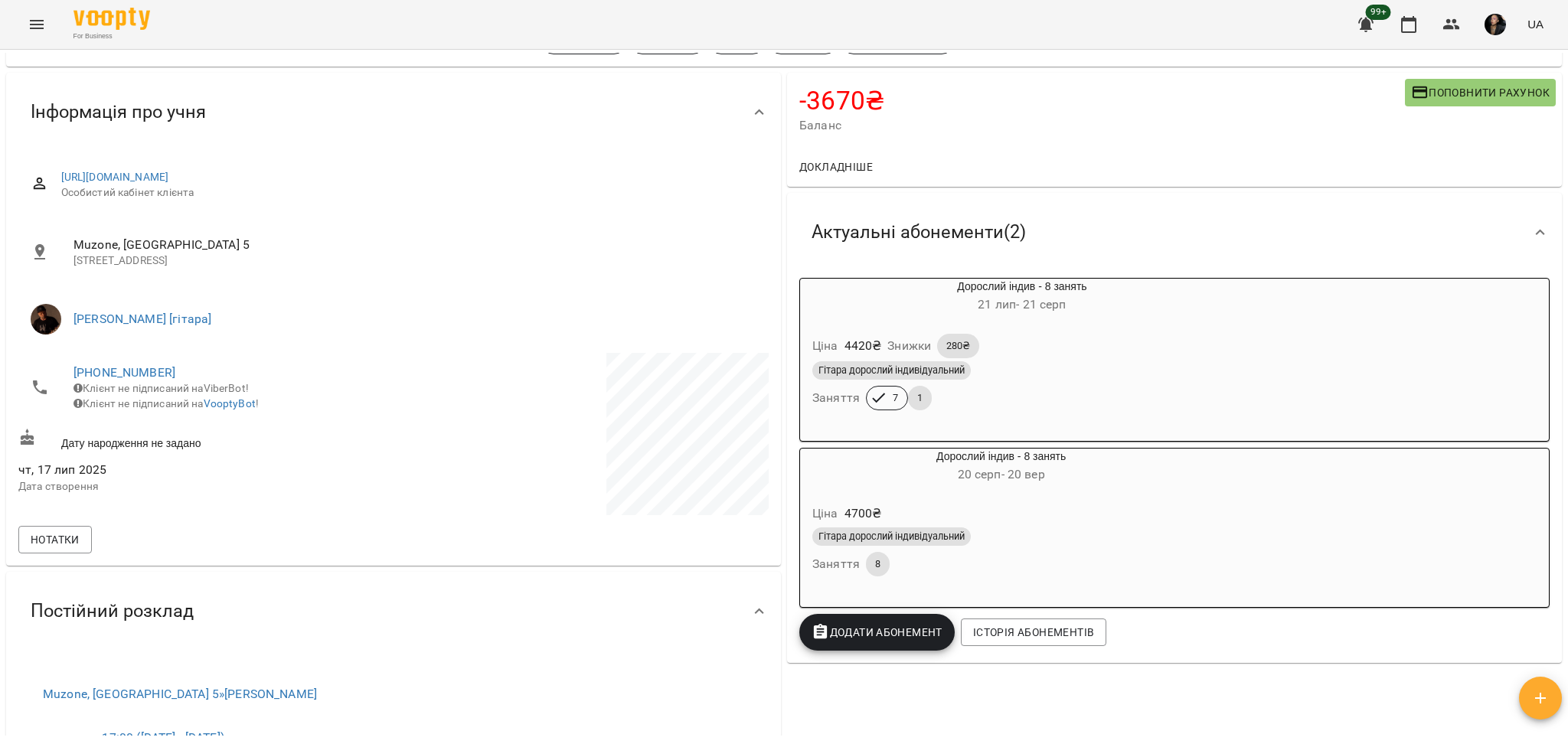
click at [1051, 559] on div "Гітара дорослий індивідуальний Заняття 8" at bounding box center [1001, 551] width 384 height 55
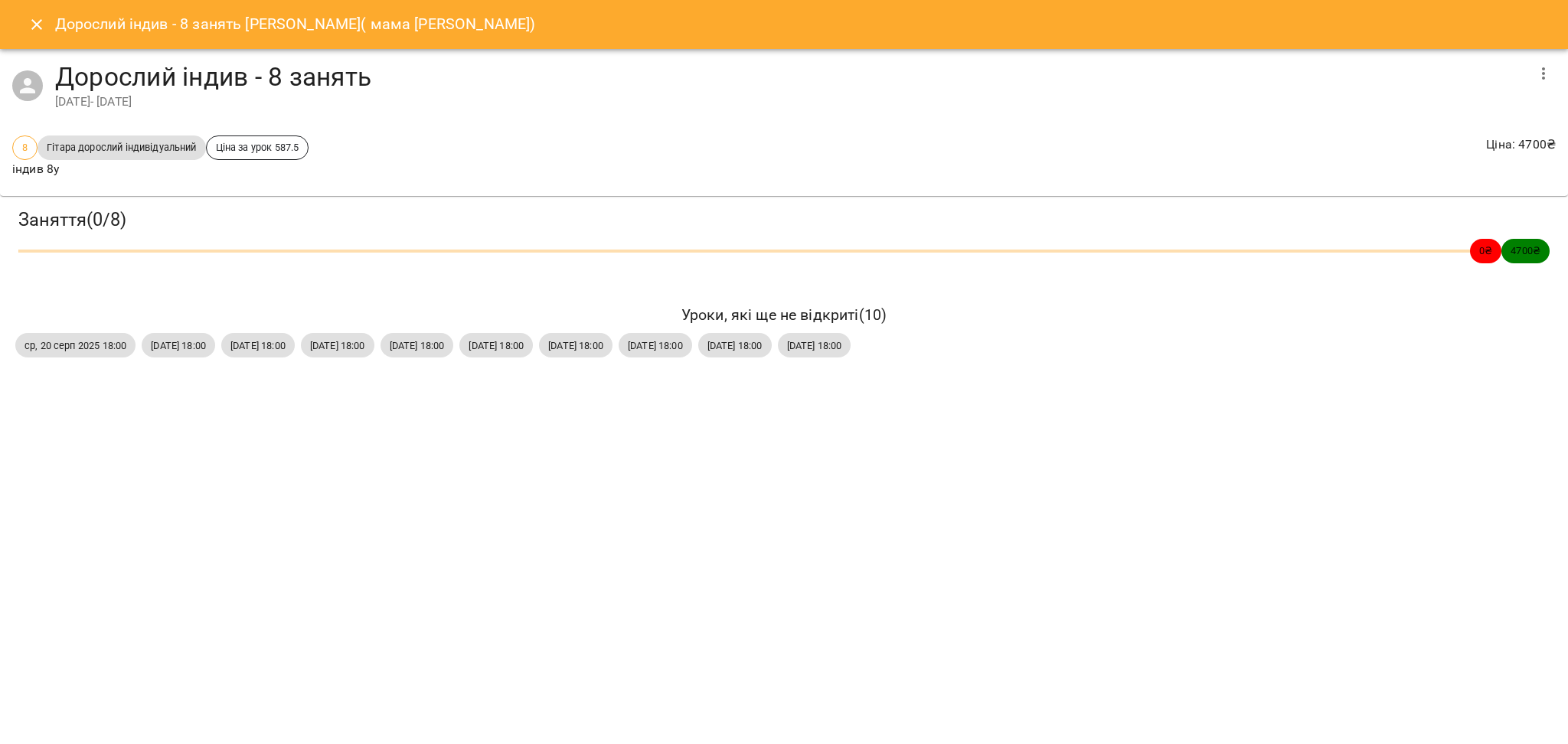
click at [25, 25] on button "Close" at bounding box center [37, 24] width 37 height 37
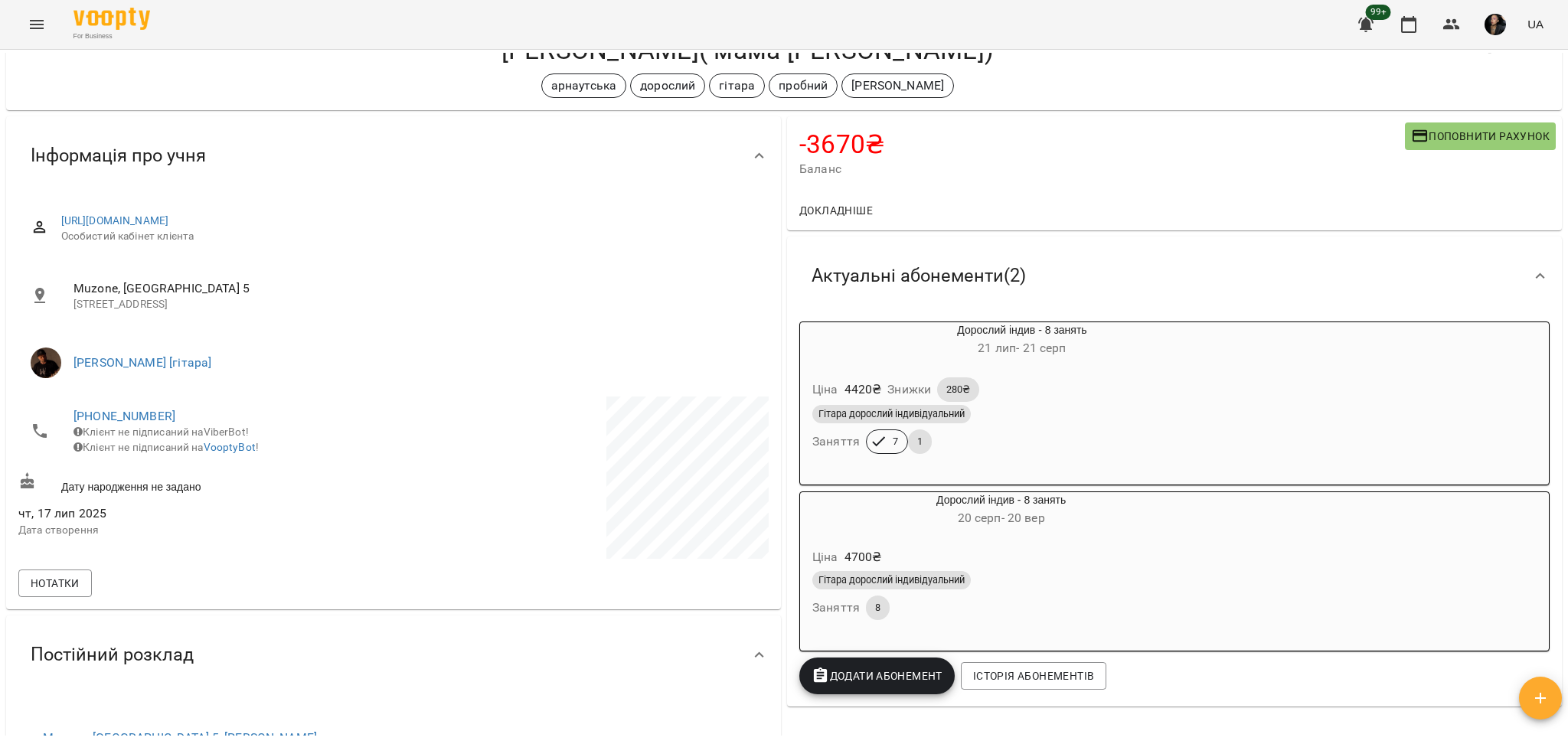
scroll to position [0, 0]
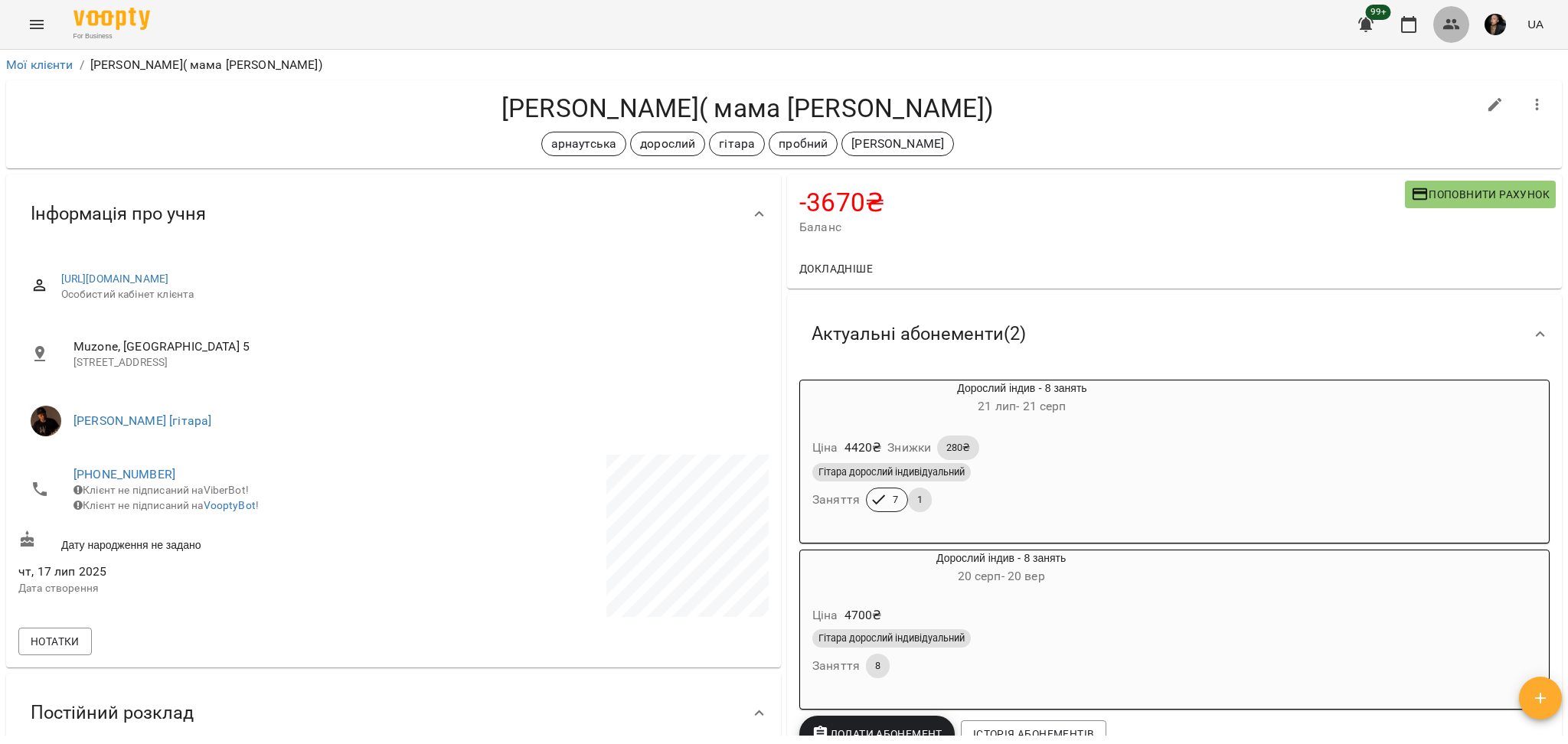
click at [1450, 13] on button "button" at bounding box center [1451, 24] width 37 height 37
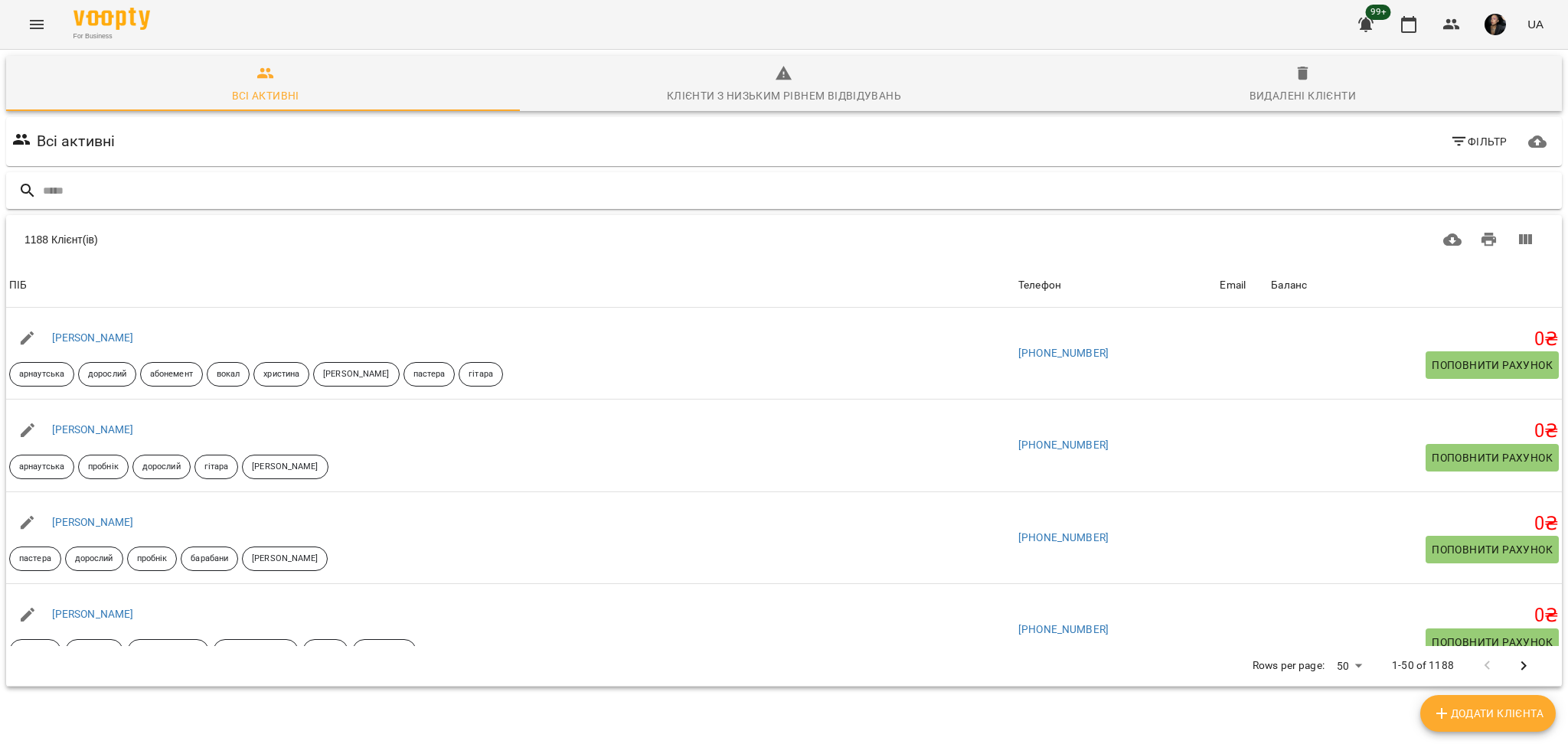
click at [449, 195] on input "text" at bounding box center [798, 191] width 1513 height 25
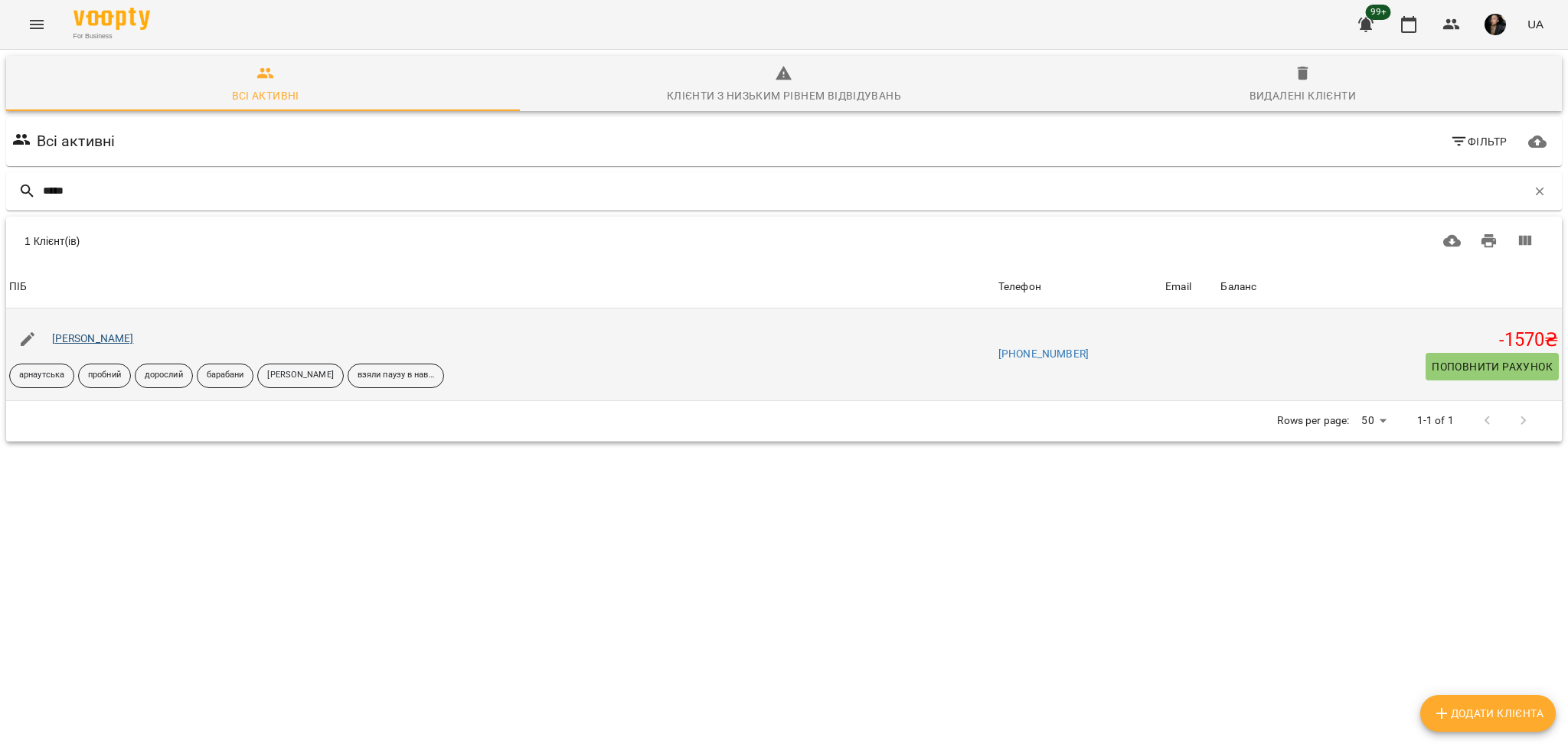
type input "*****"
click at [115, 338] on link "[PERSON_NAME]" at bounding box center [93, 338] width 82 height 12
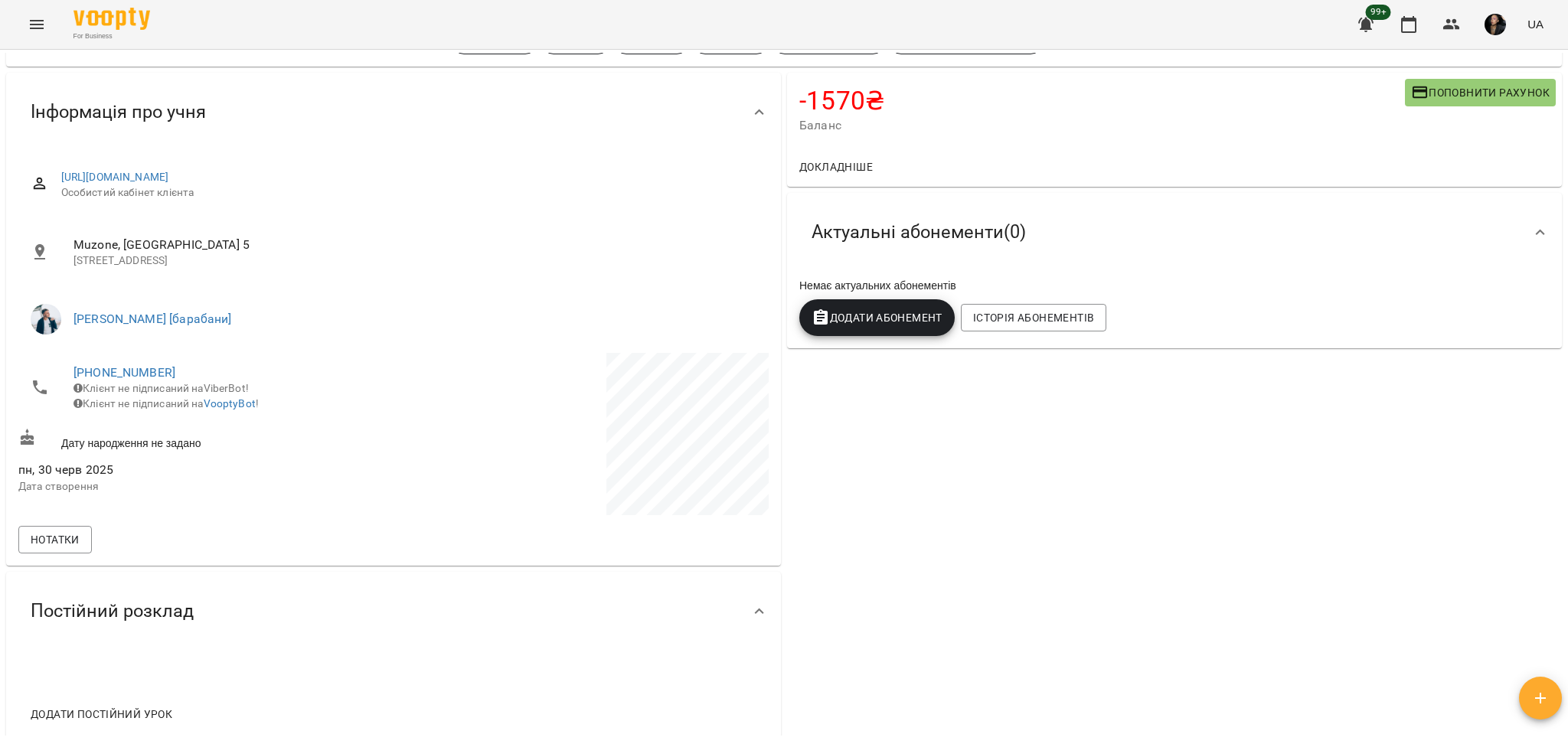
click at [1052, 529] on div "-1570 ₴ Баланс Поповнити рахунок Докладніше 750 ₴ Разові Відвідування 750 ₴ інд…" at bounding box center [1174, 409] width 781 height 679
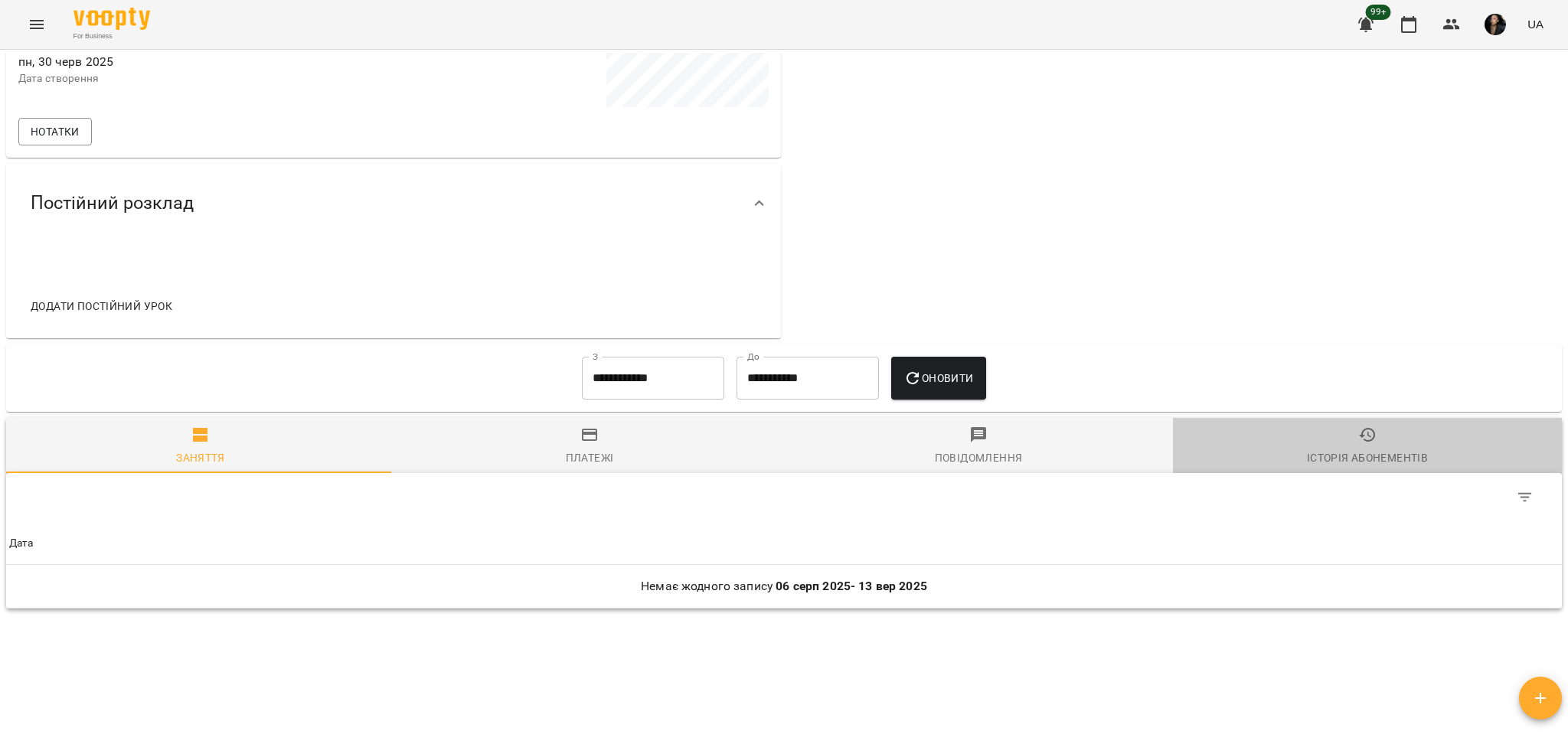
click at [1378, 434] on span "Історія абонементів" at bounding box center [1368, 446] width 370 height 42
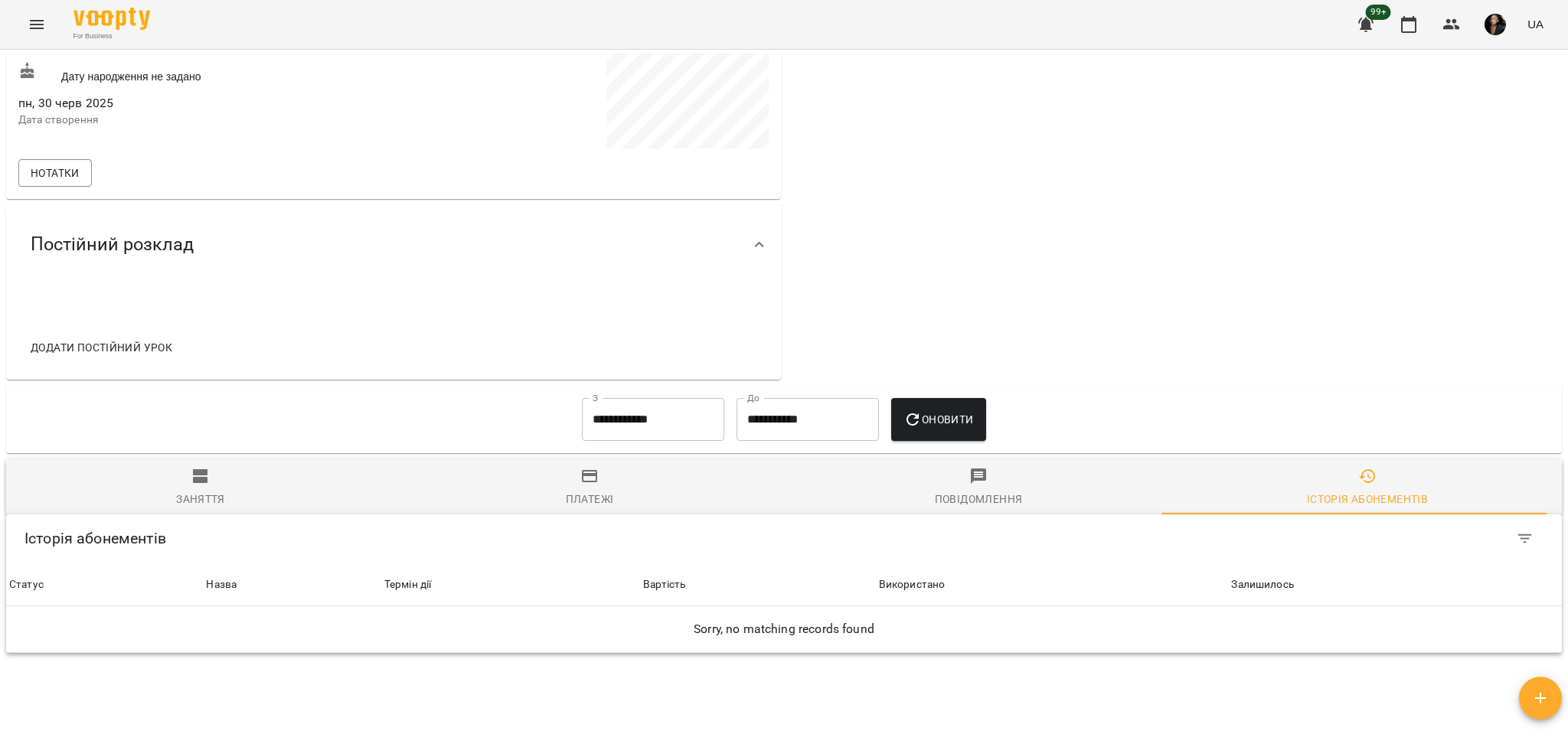
scroll to position [510, 0]
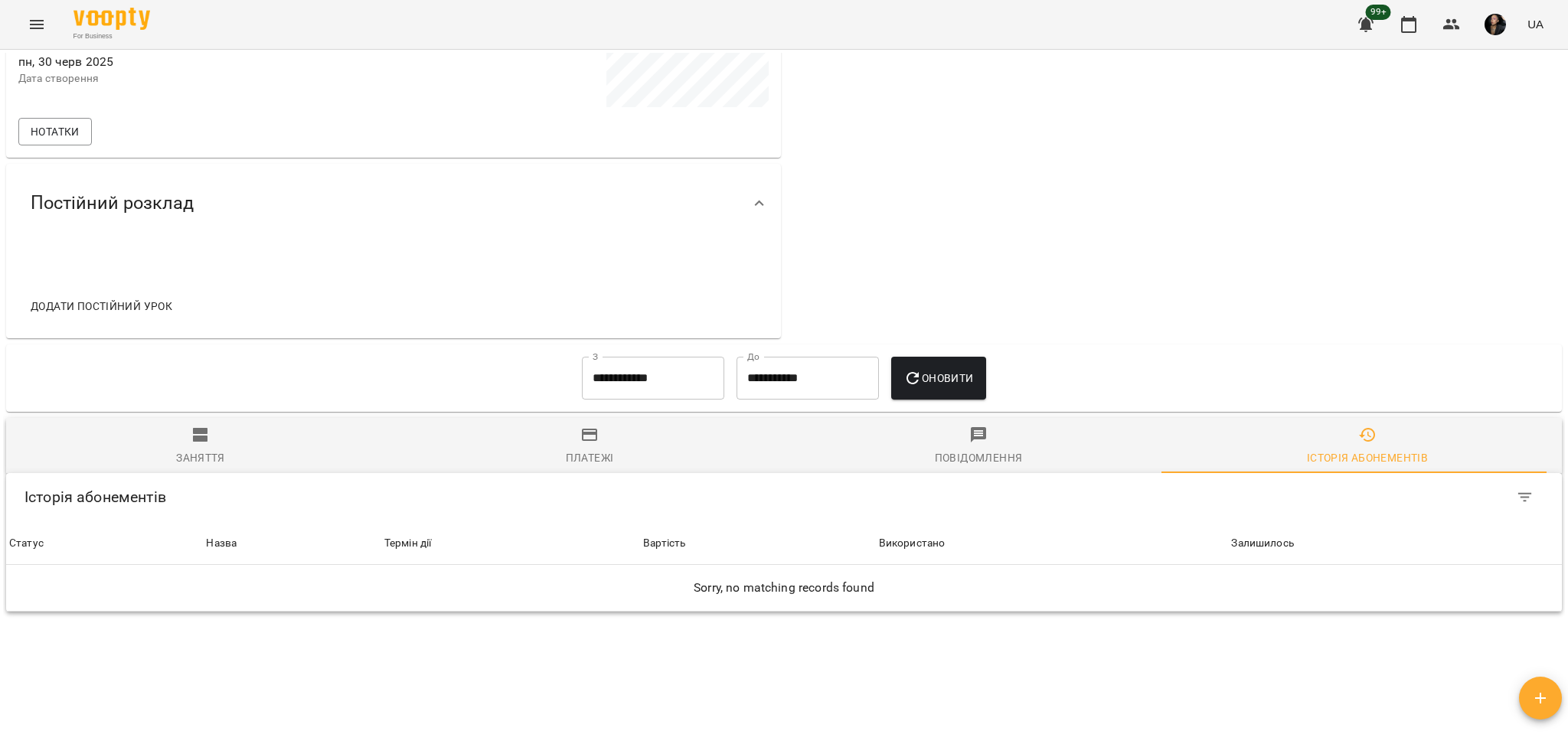
click at [566, 448] on div "Платежі" at bounding box center [589, 458] width 48 height 19
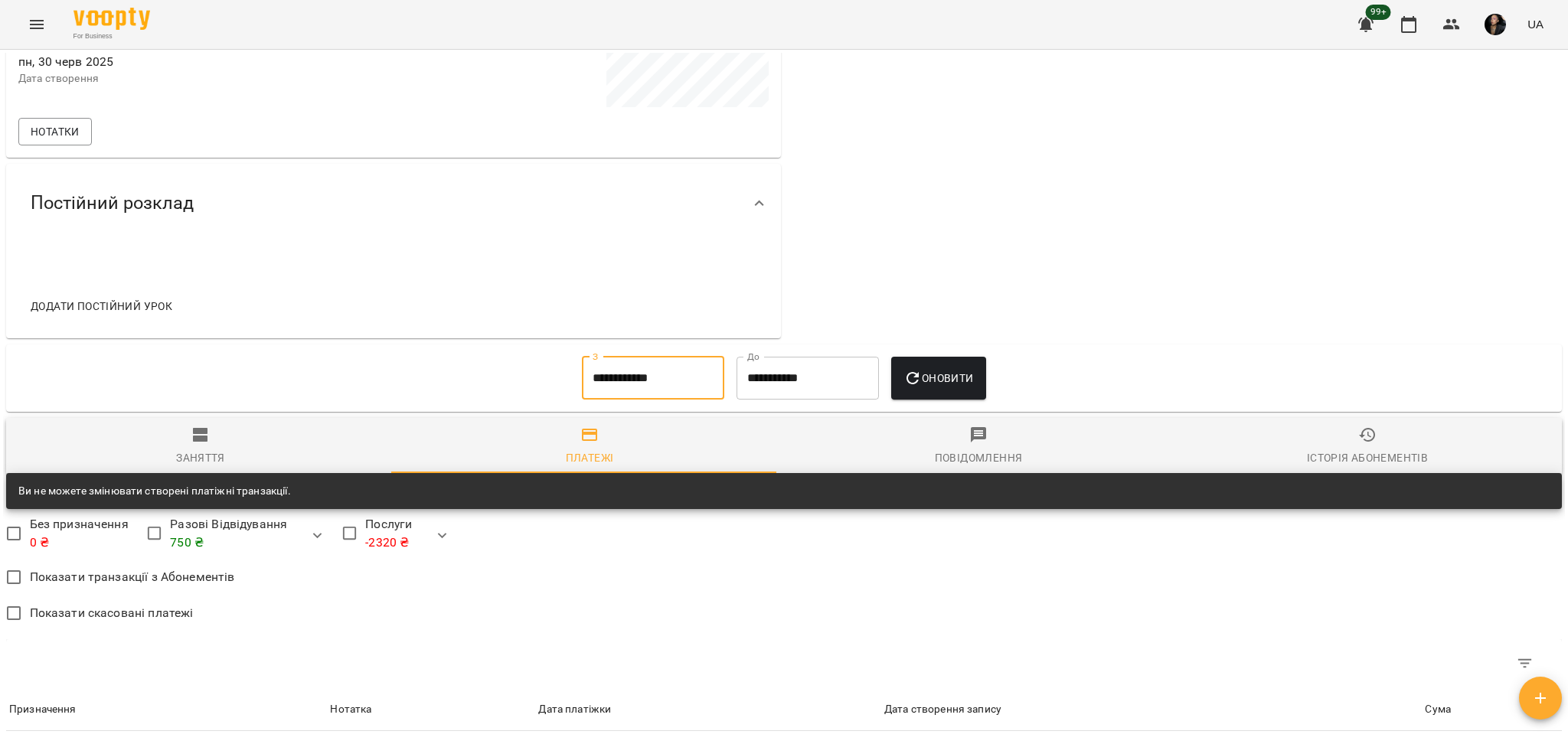
click at [590, 370] on input "**********" at bounding box center [653, 378] width 143 height 42
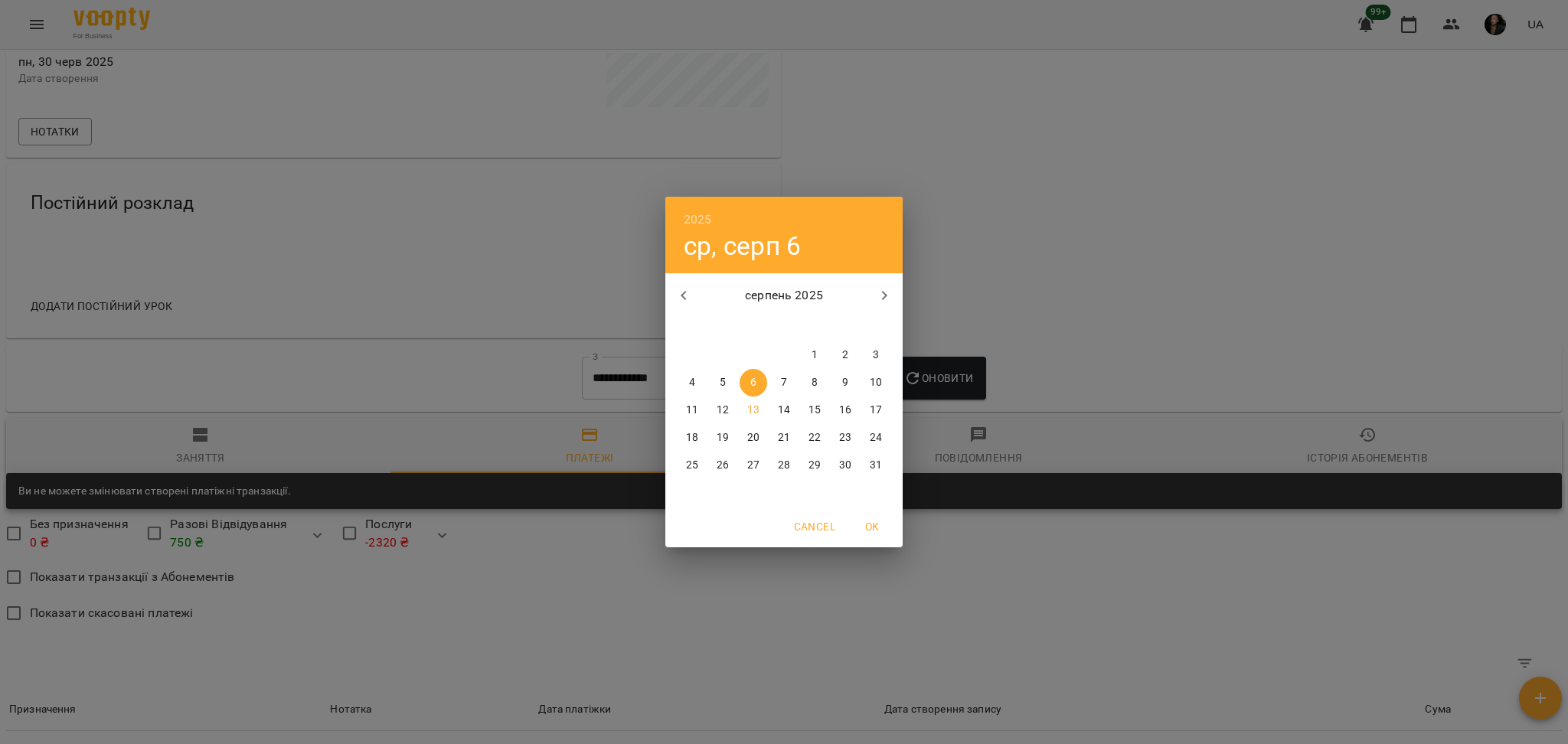
click at [692, 296] on icon "button" at bounding box center [684, 296] width 19 height 19
click at [887, 357] on span "6" at bounding box center [876, 355] width 27 height 15
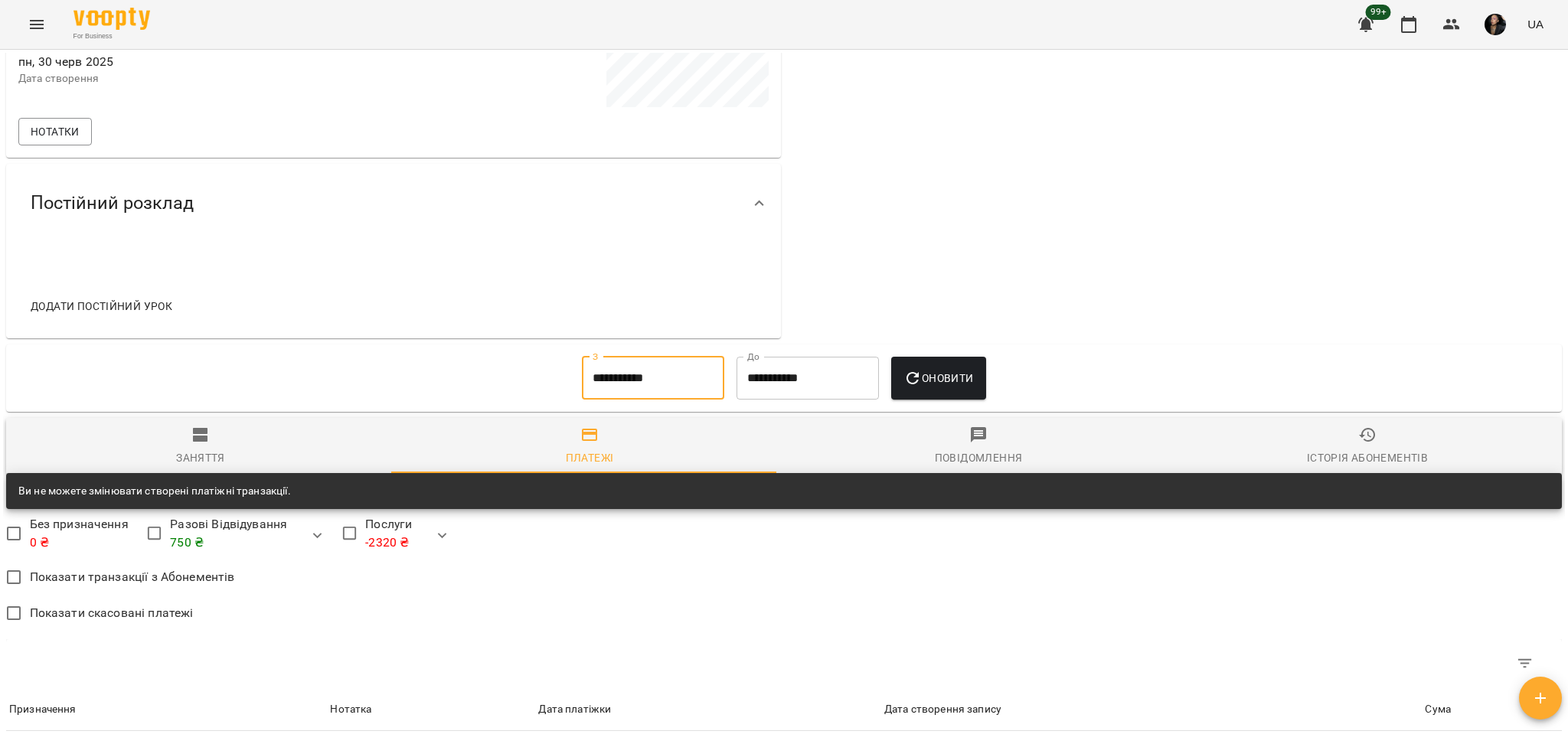
click at [928, 379] on span "Оновити" at bounding box center [939, 378] width 70 height 19
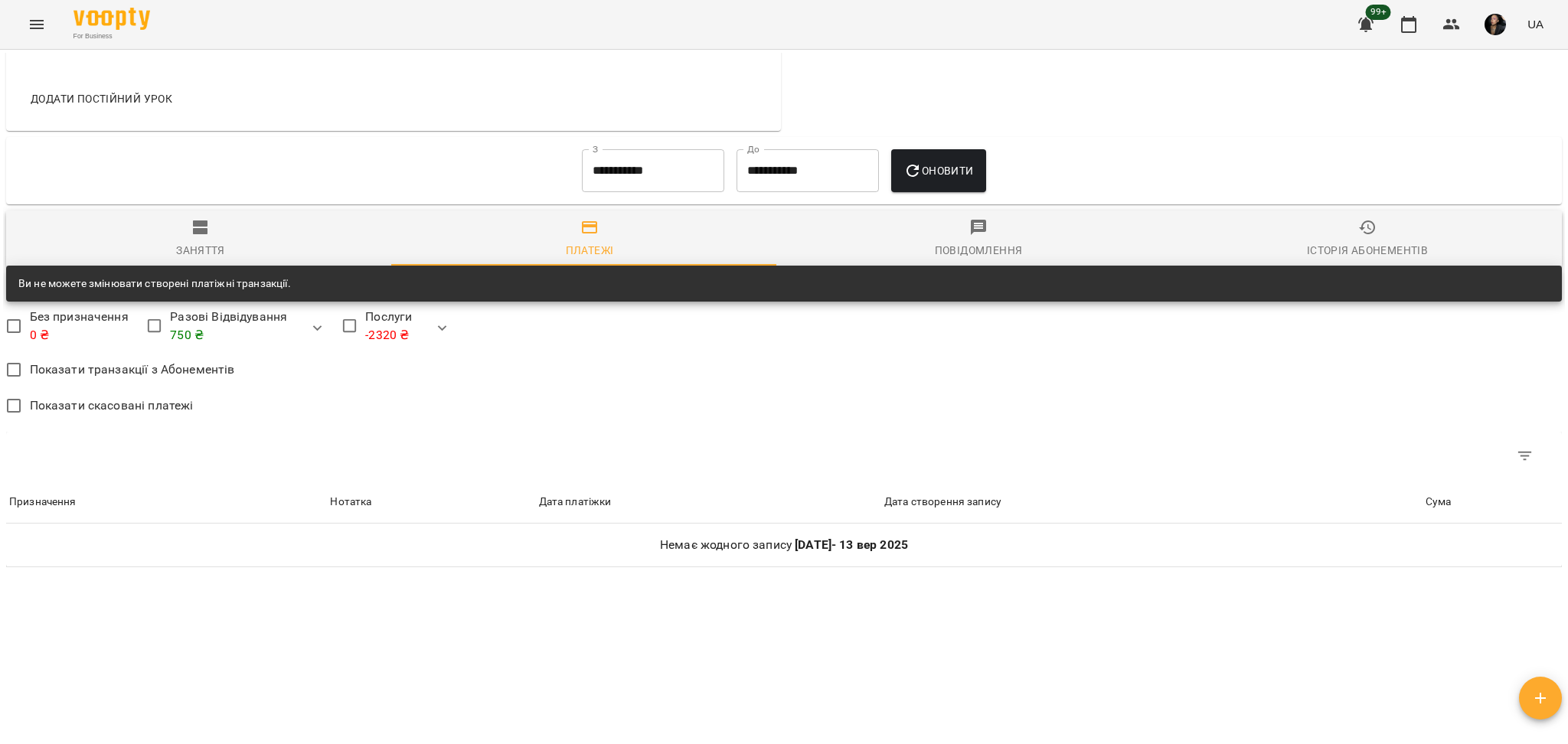
scroll to position [735, 0]
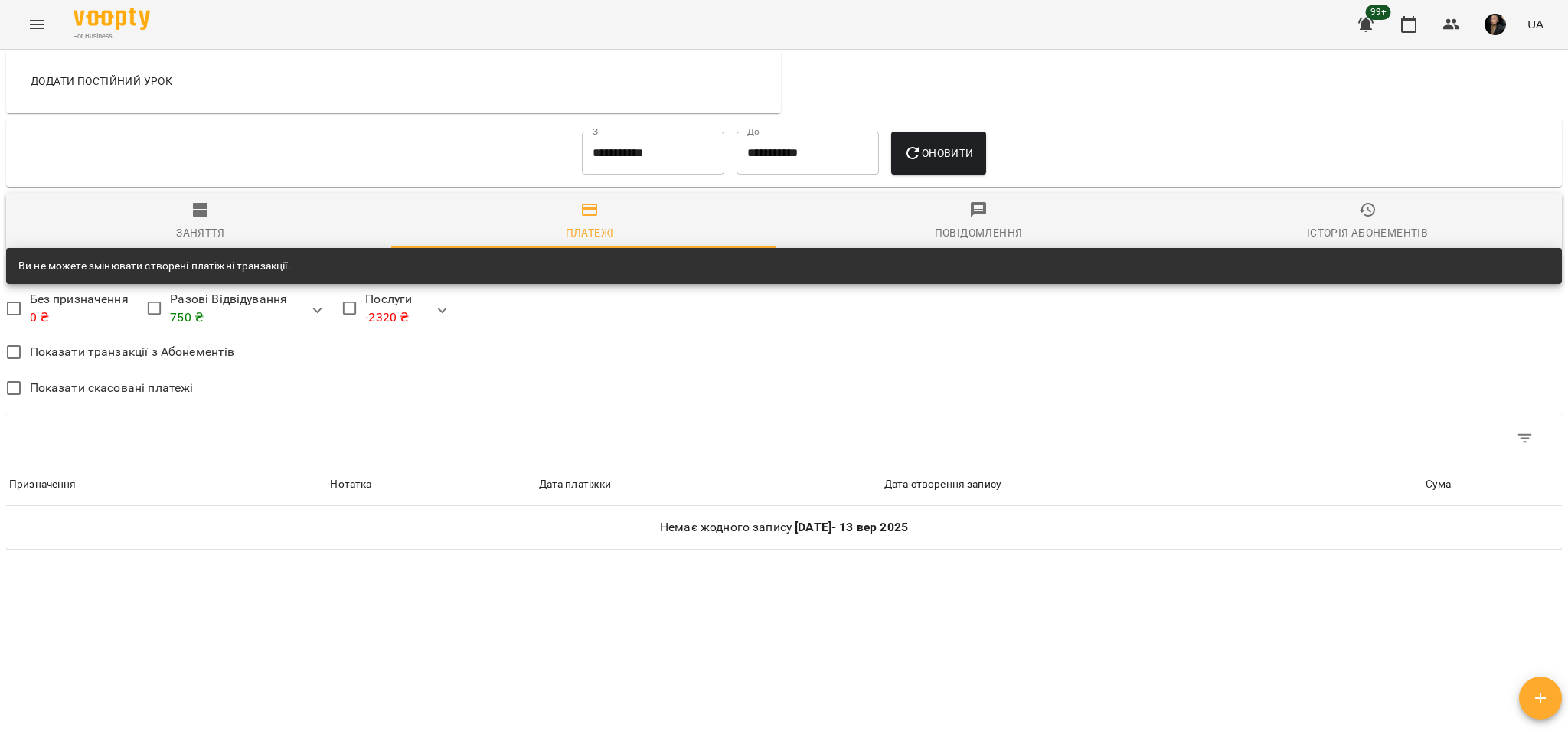
click at [1365, 235] on div "Історія абонементів" at bounding box center [1368, 233] width 121 height 19
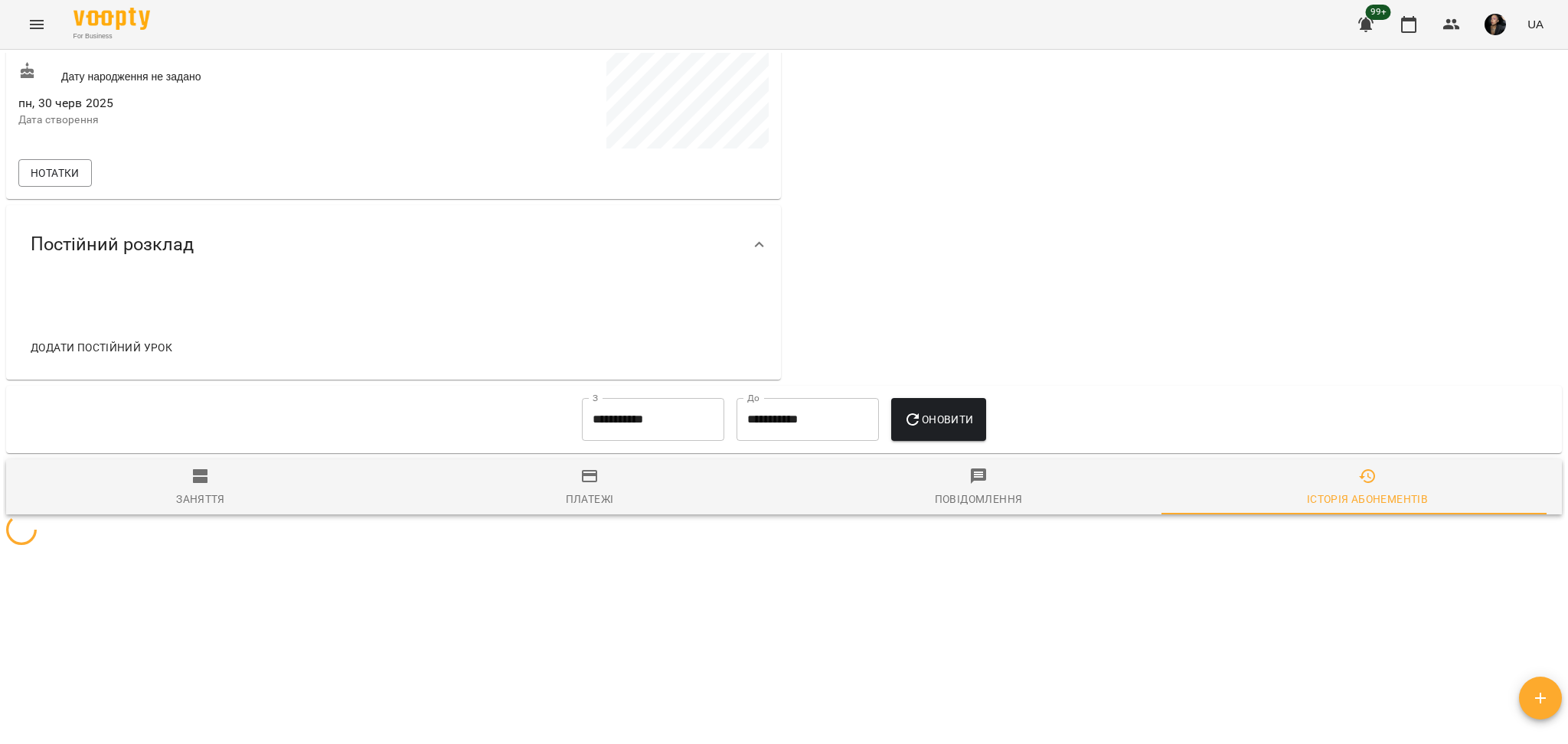
scroll to position [577, 0]
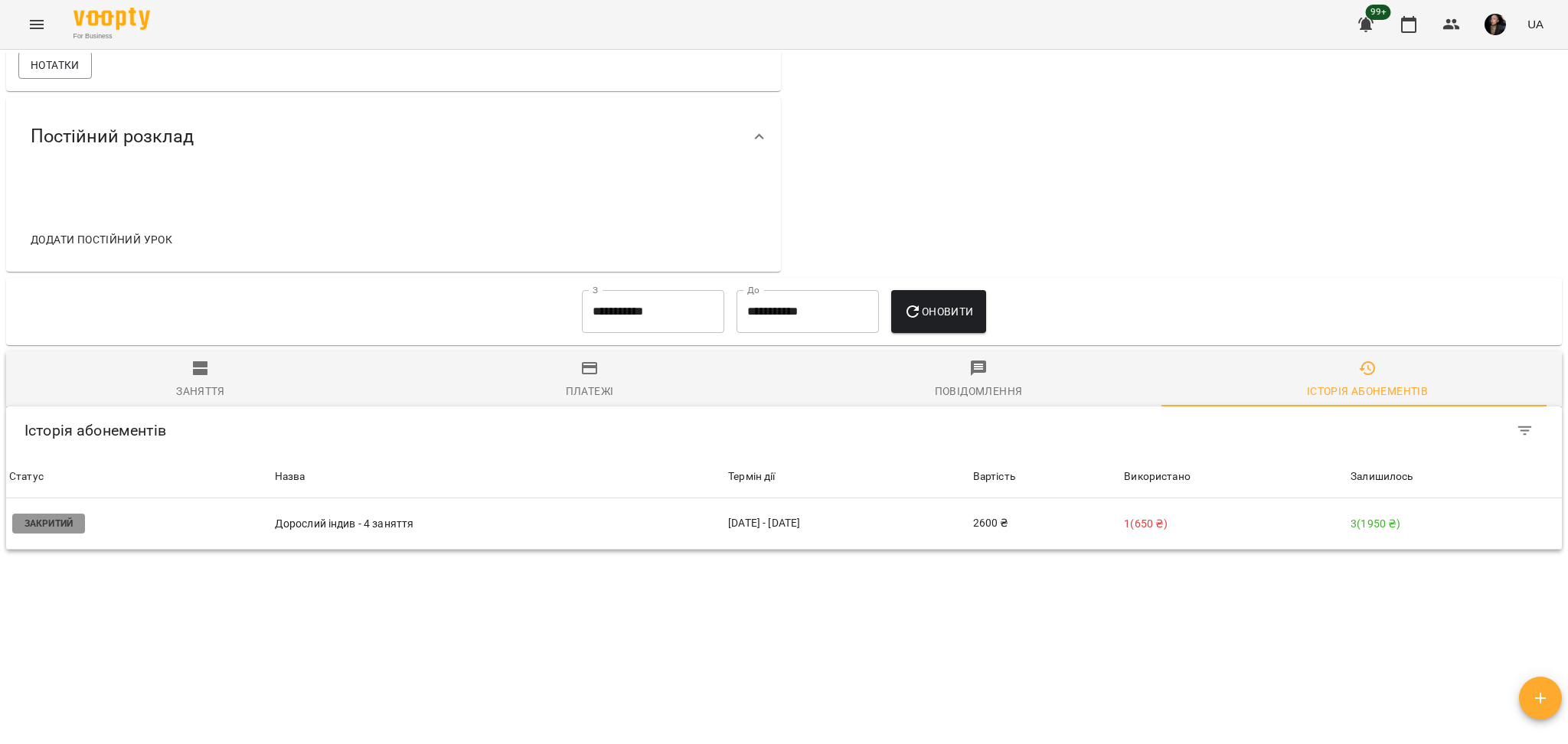
click at [610, 307] on input "**********" at bounding box center [653, 312] width 143 height 42
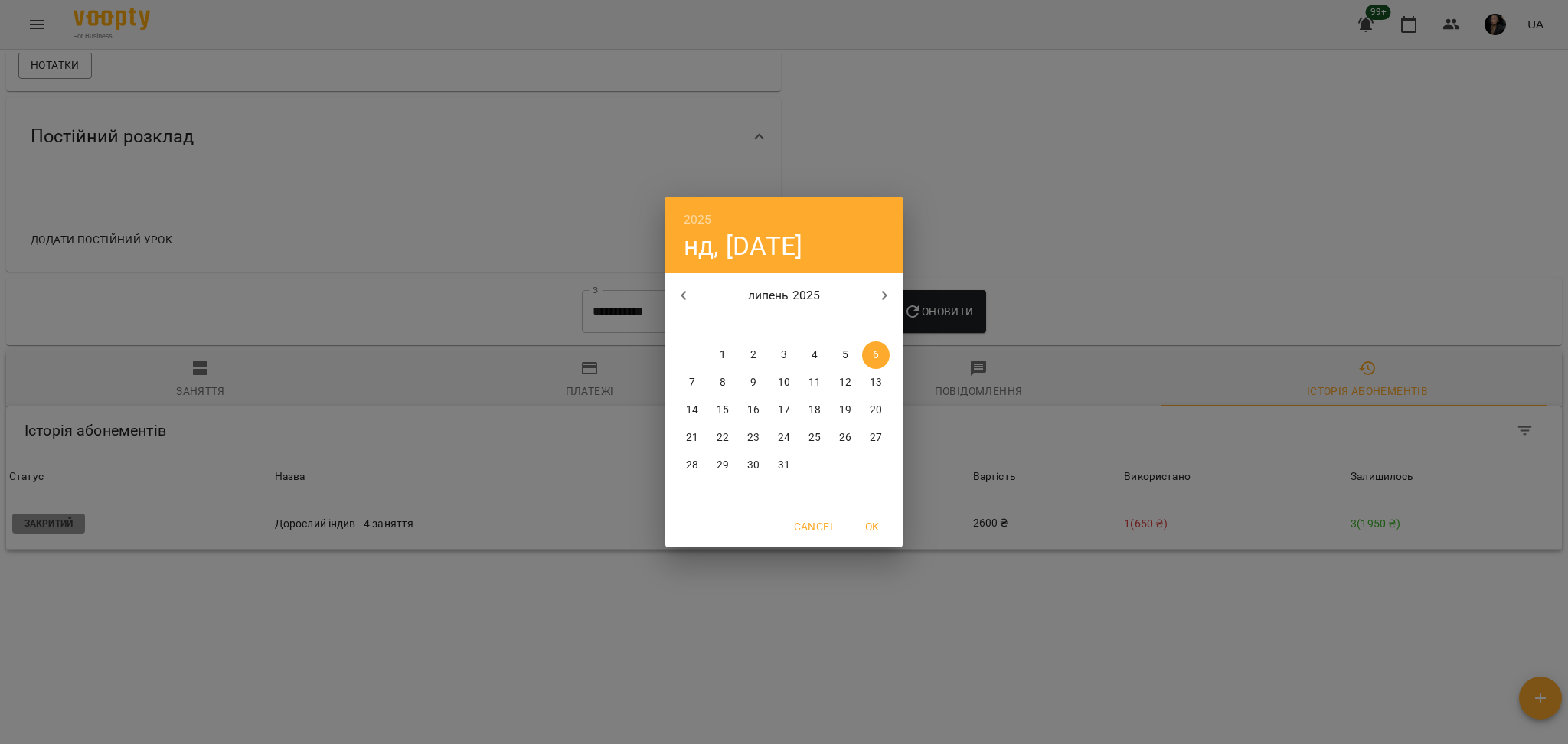
click at [687, 279] on button "button" at bounding box center [683, 295] width 37 height 37
click at [878, 384] on p "13" at bounding box center [876, 383] width 12 height 15
type input "**********"
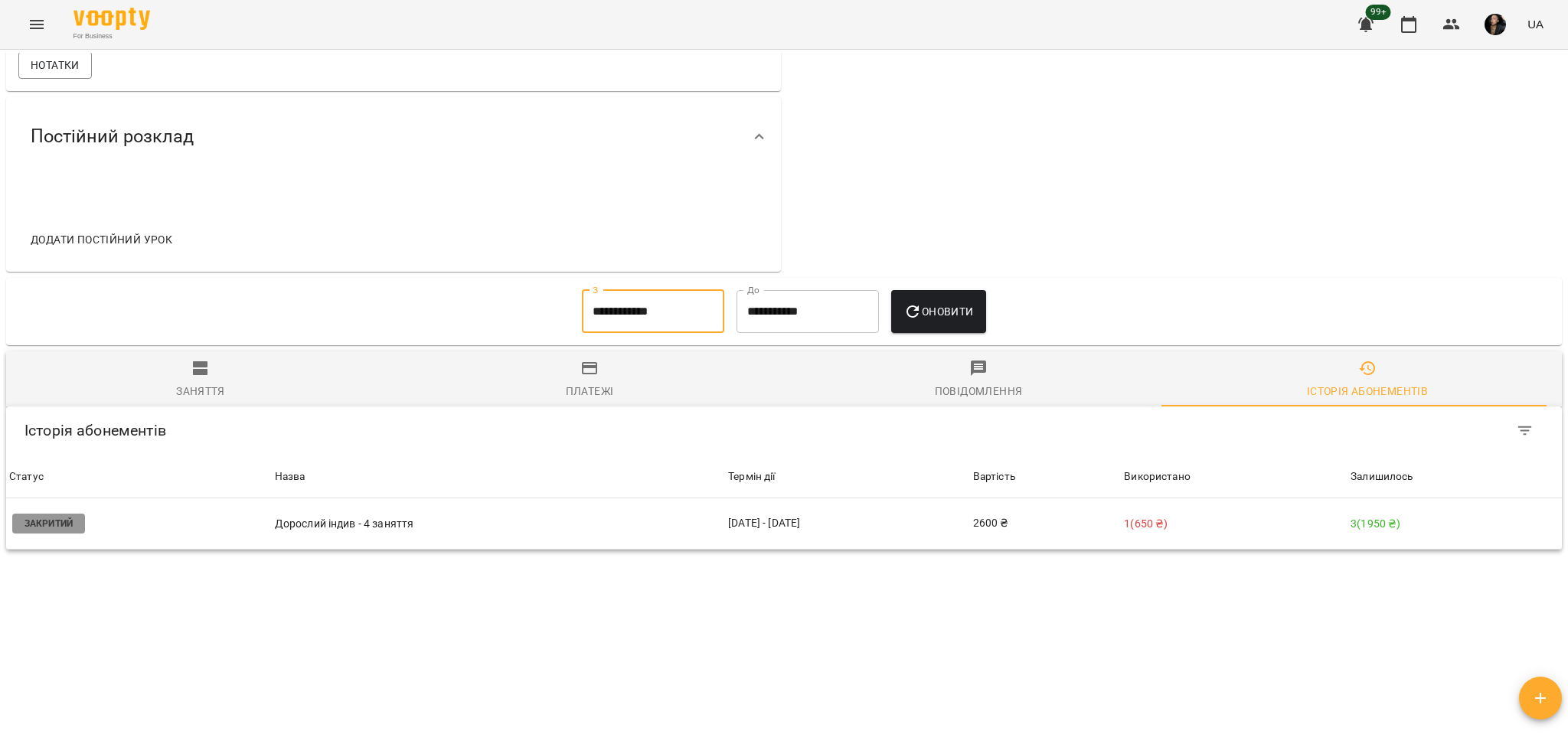
click at [931, 307] on span "Оновити" at bounding box center [939, 312] width 70 height 19
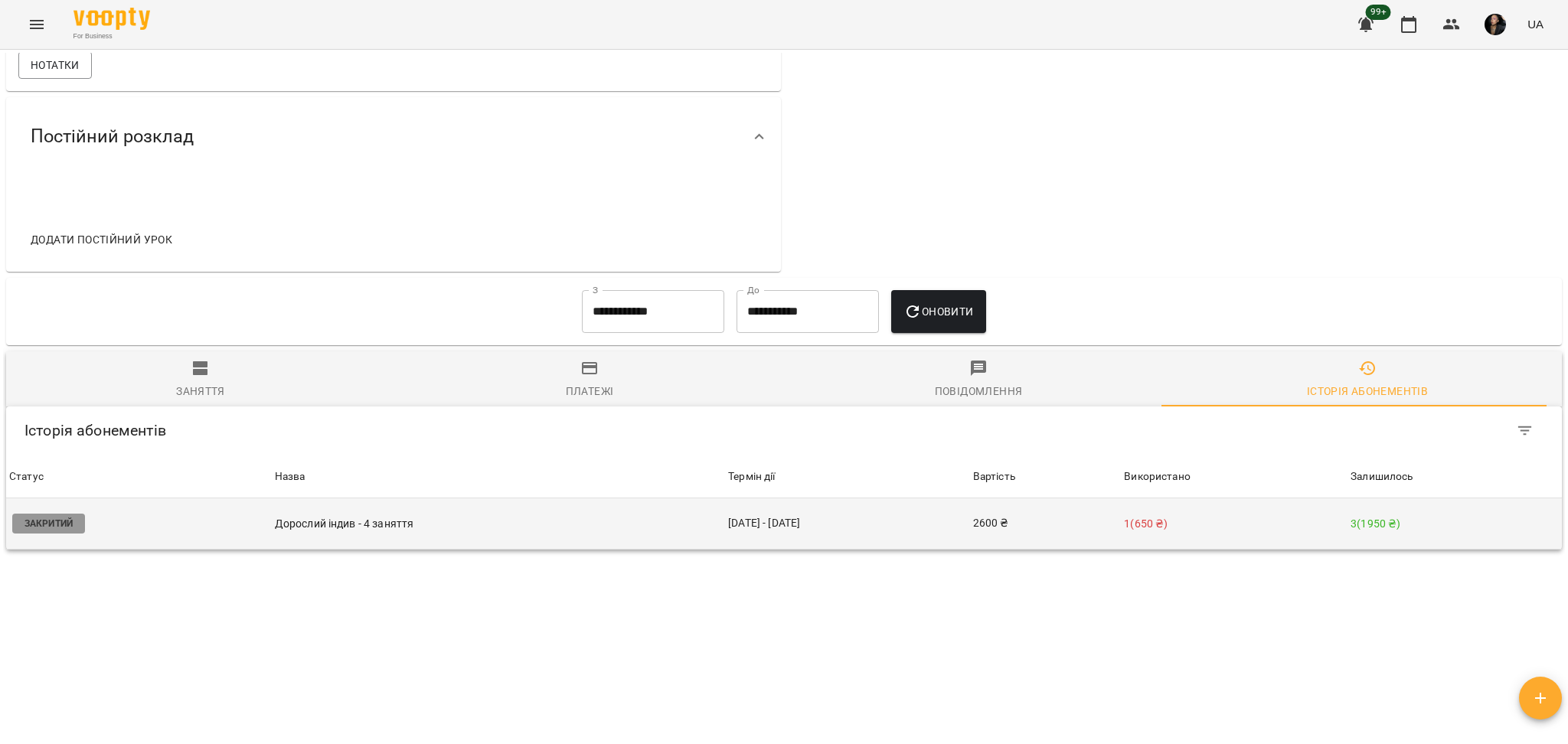
click at [940, 533] on td "02 лип - 02 серп" at bounding box center [848, 524] width 245 height 51
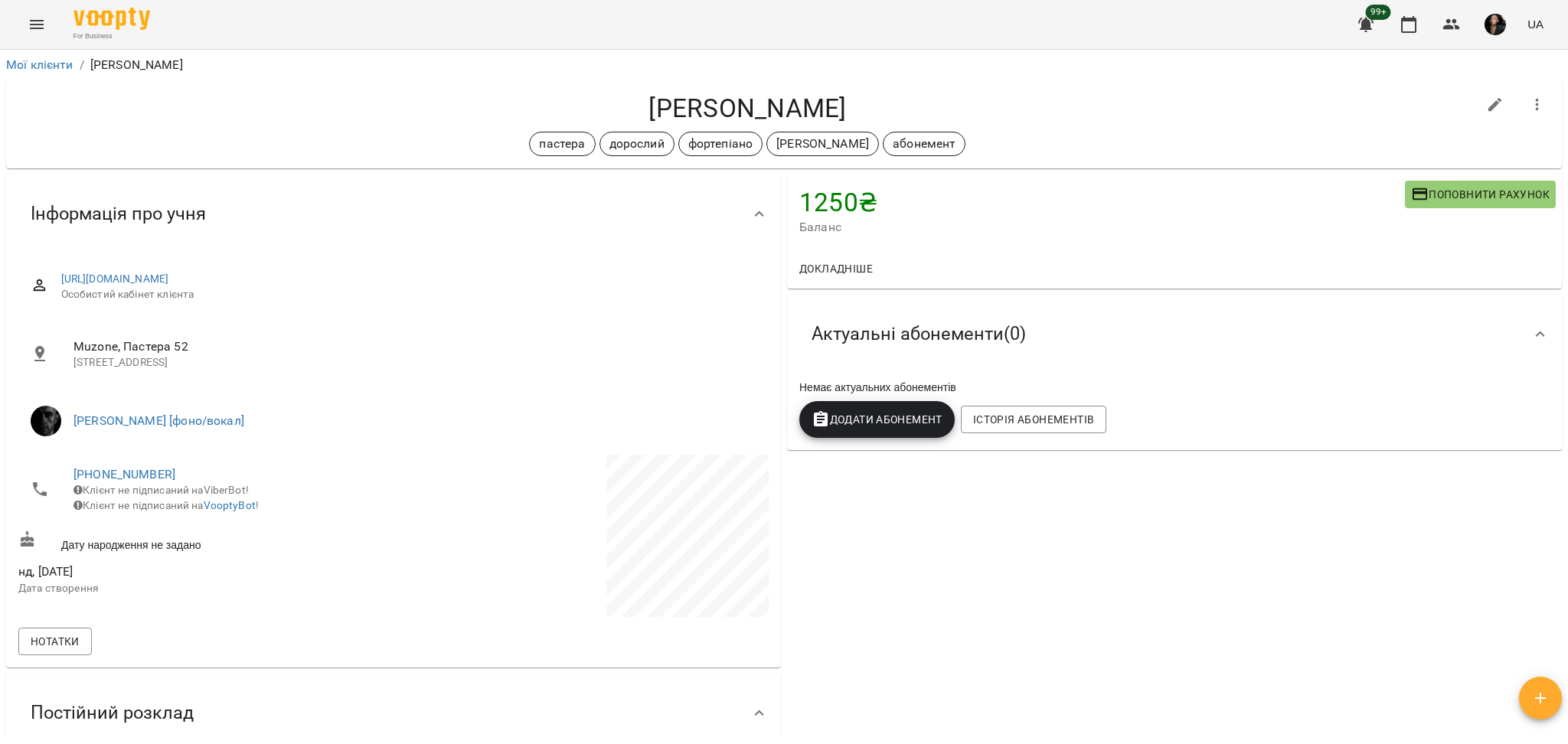
scroll to position [962, 0]
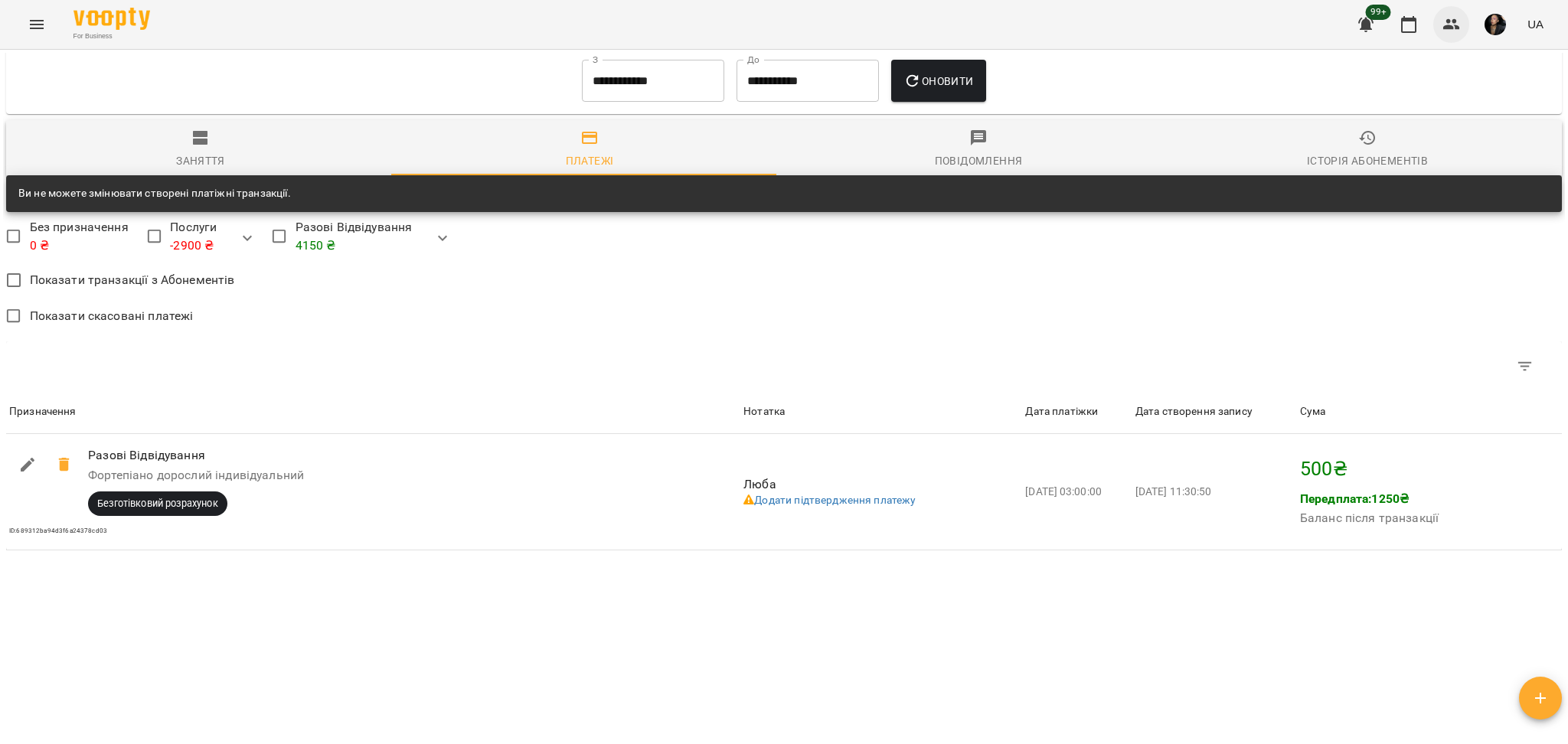
click at [1456, 23] on icon "button" at bounding box center [1452, 25] width 19 height 19
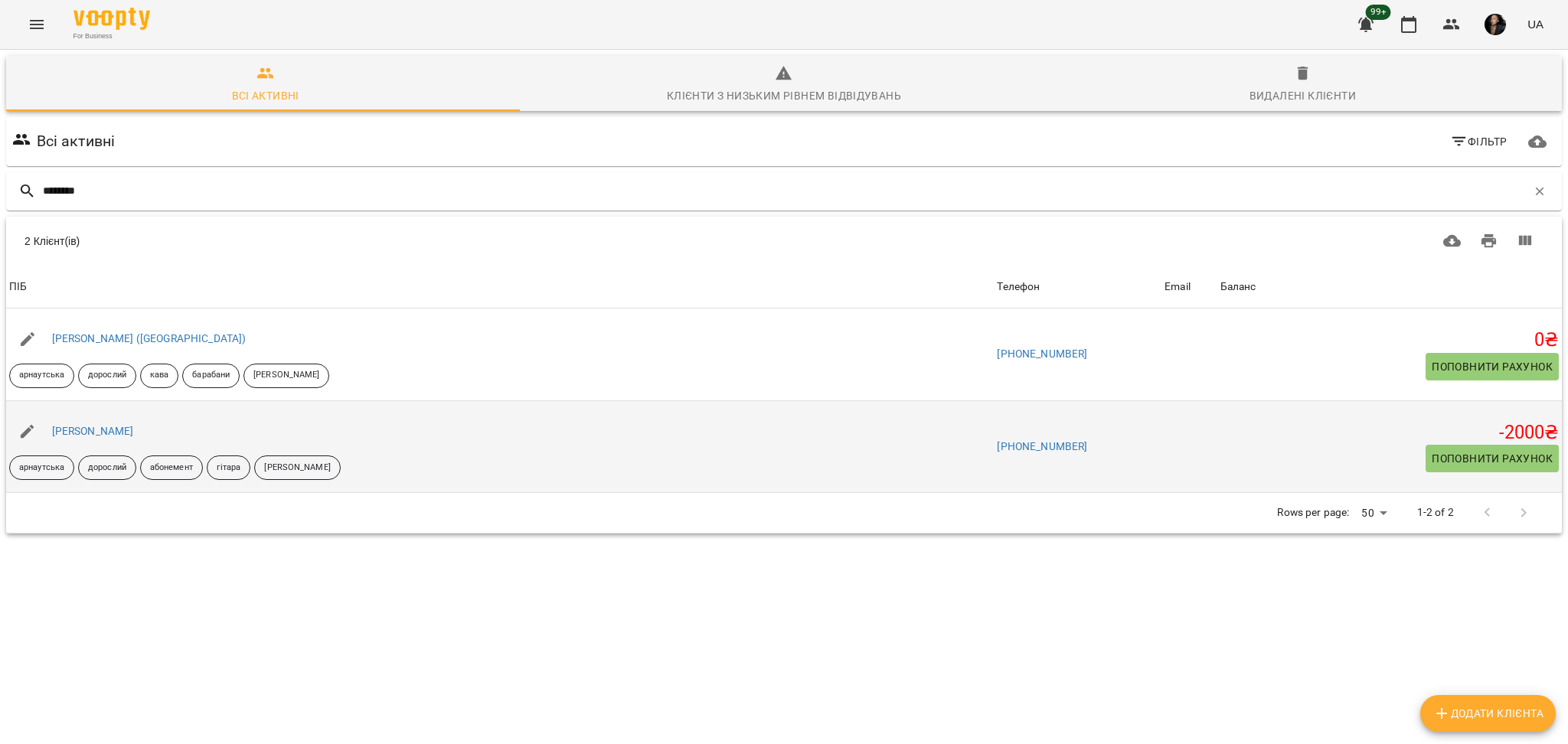
type input "********"
click at [103, 438] on div "[PERSON_NAME]" at bounding box center [93, 431] width 88 height 21
click at [115, 431] on link "[PERSON_NAME]" at bounding box center [93, 431] width 82 height 12
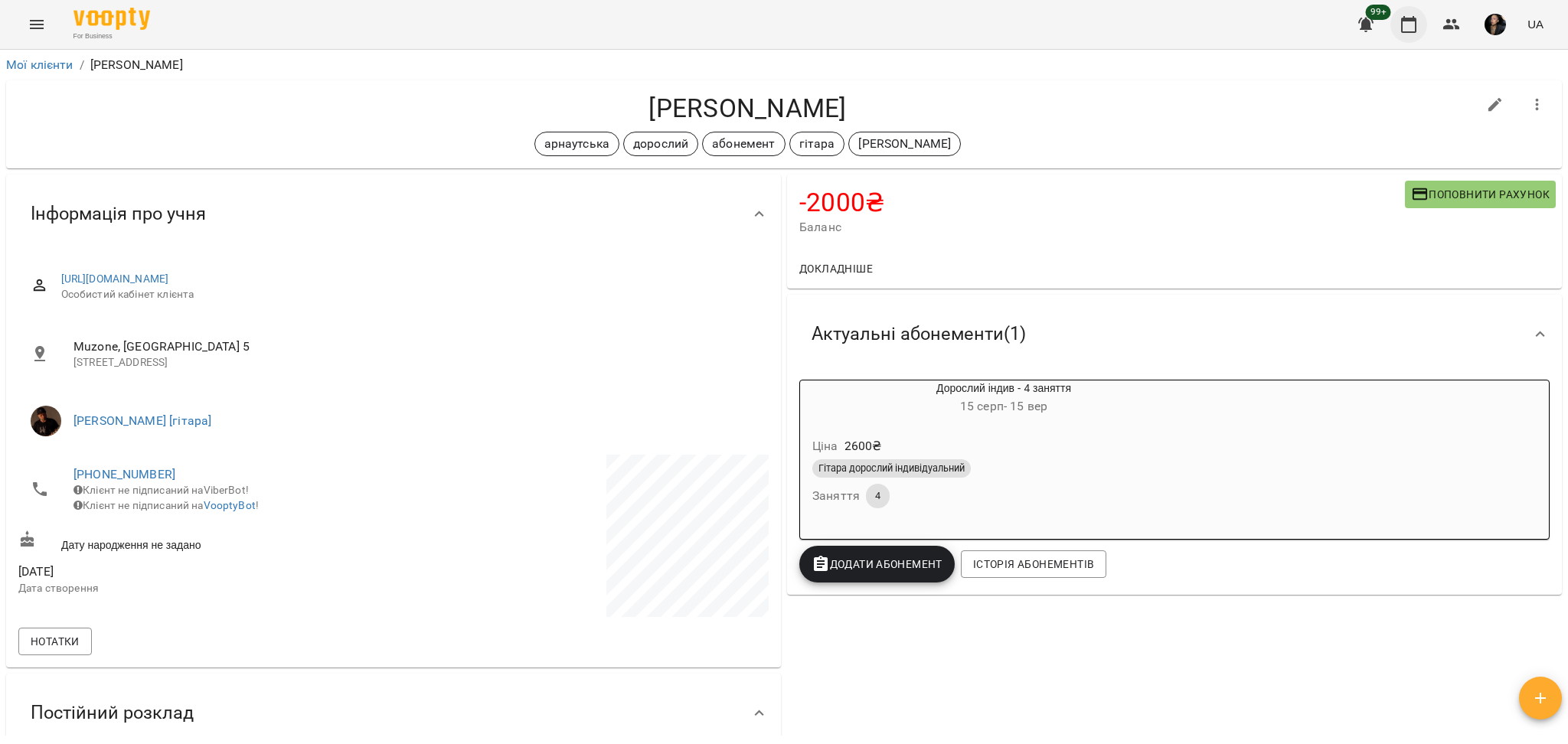
click at [1427, 28] on button "button" at bounding box center [1408, 24] width 37 height 37
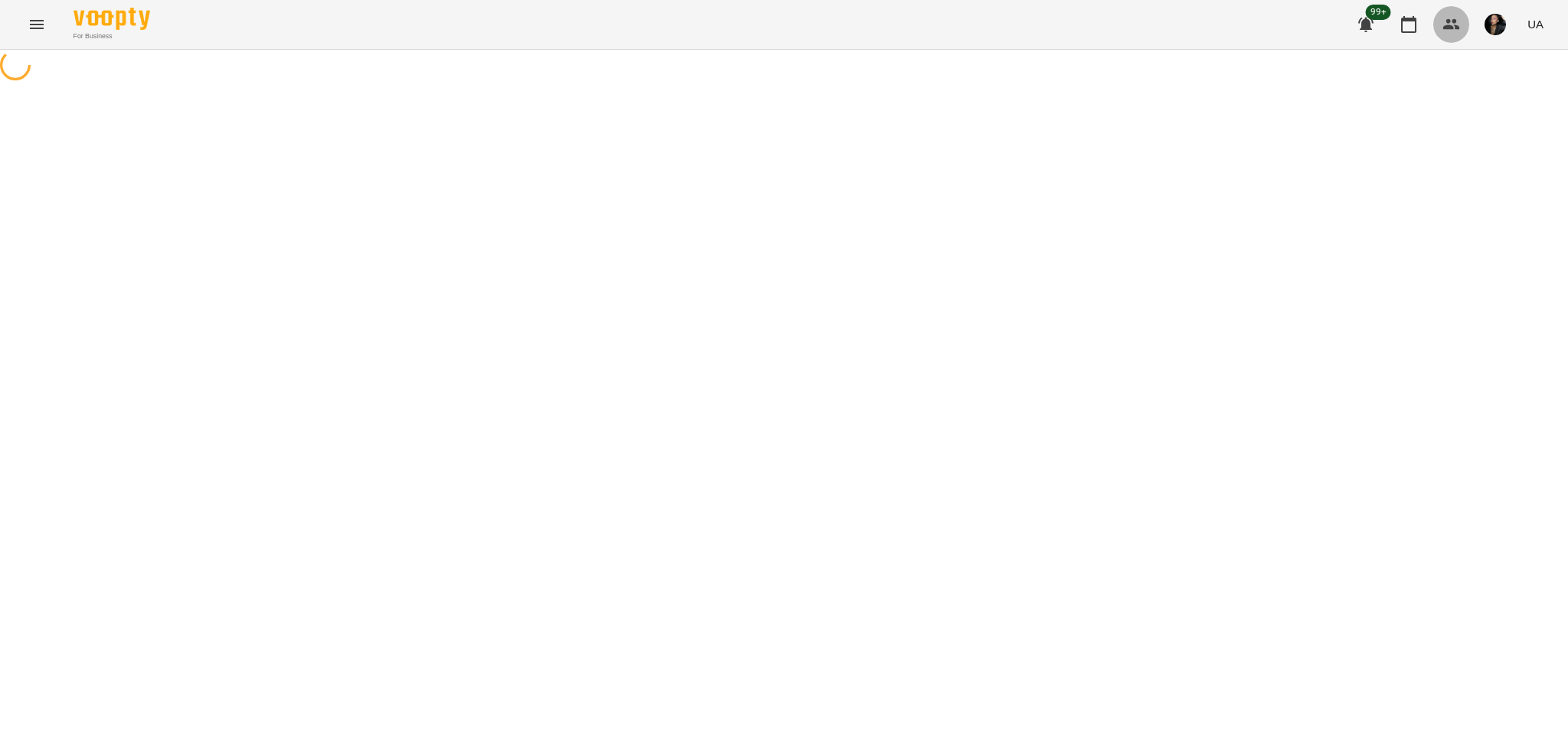
click at [1444, 25] on icon "button" at bounding box center [1452, 25] width 19 height 19
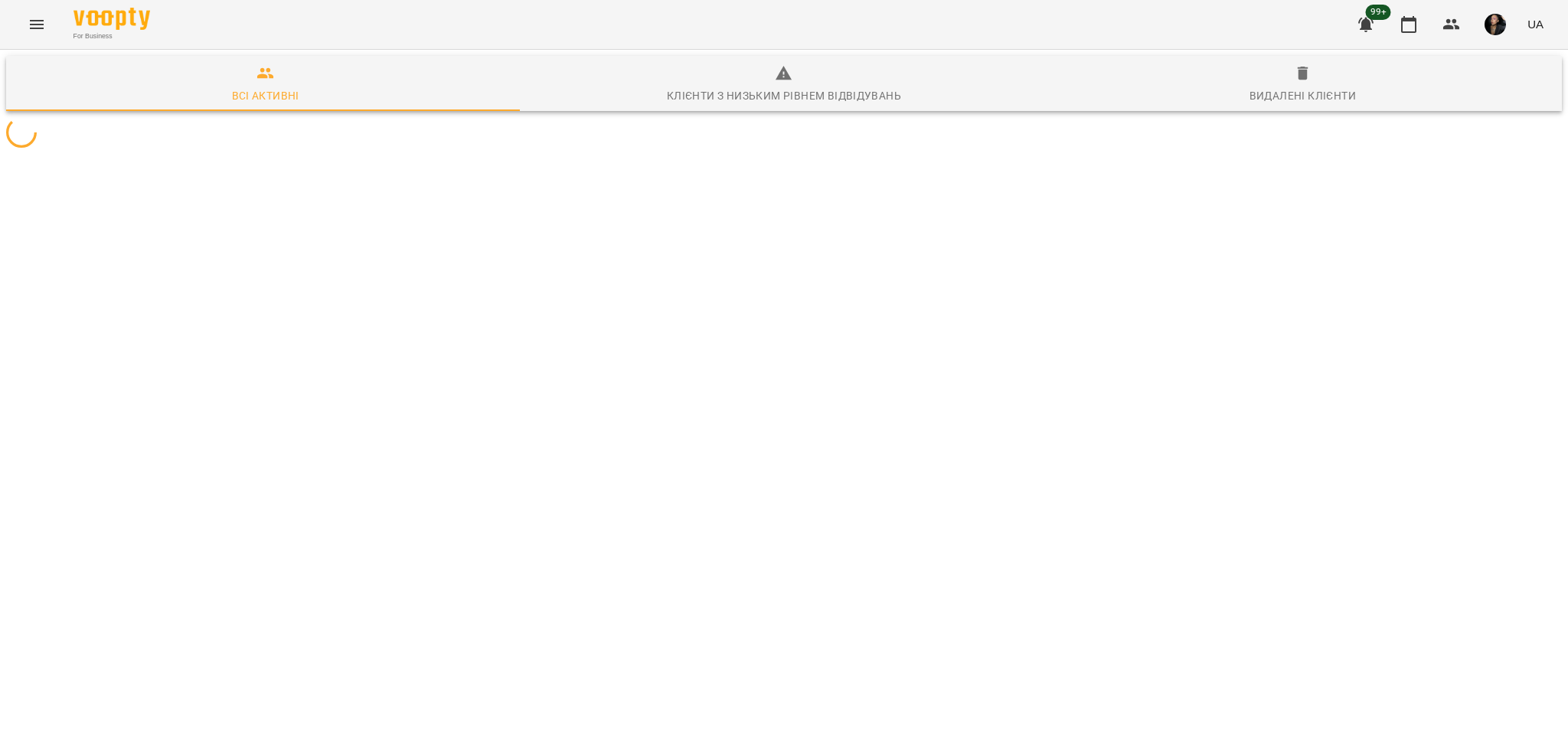
click at [788, 151] on div at bounding box center [784, 132] width 1562 height 37
click at [790, 151] on div at bounding box center [784, 132] width 1562 height 37
click at [804, 151] on div at bounding box center [784, 132] width 1562 height 37
click at [800, 151] on div at bounding box center [784, 132] width 1562 height 37
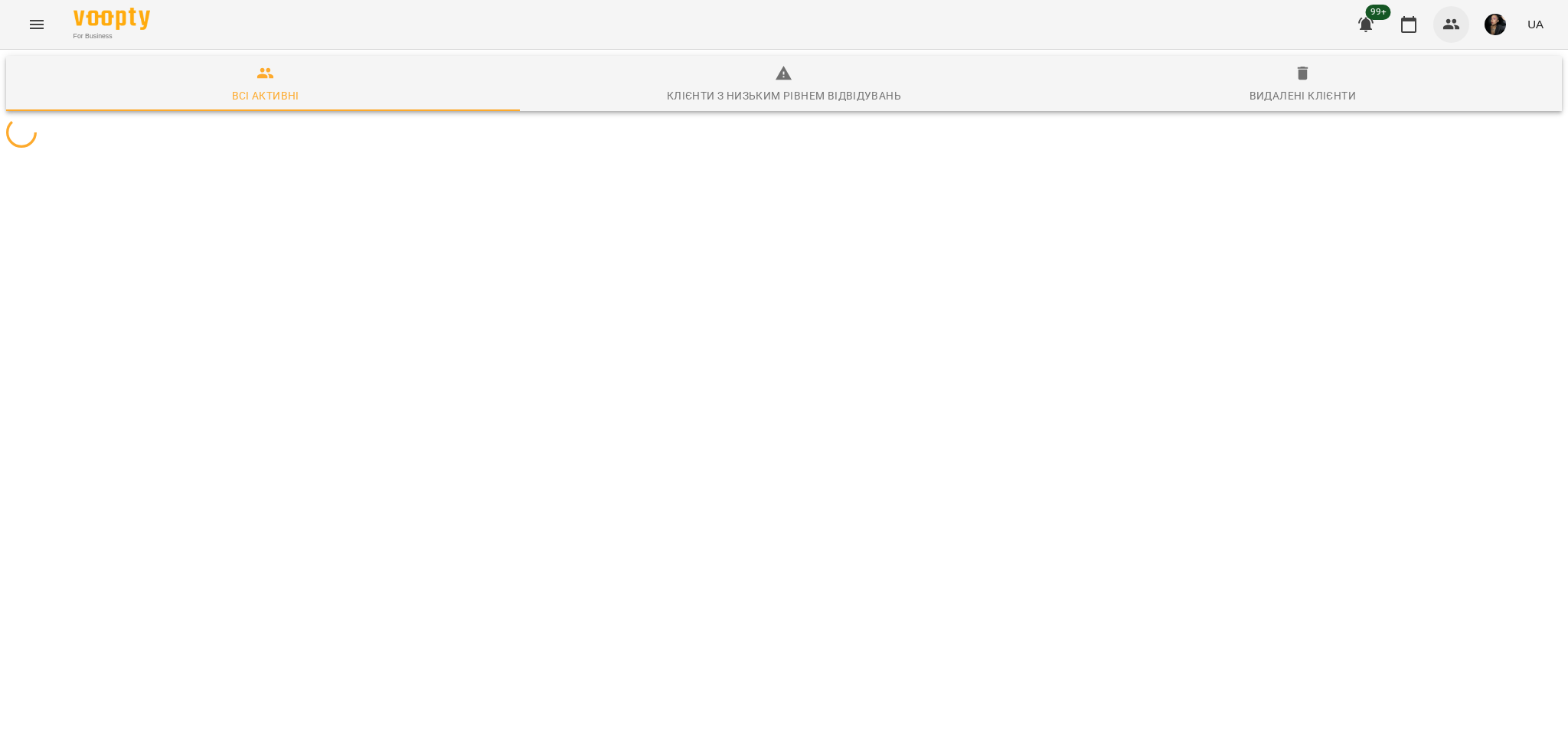
click at [1444, 27] on icon "button" at bounding box center [1452, 25] width 17 height 11
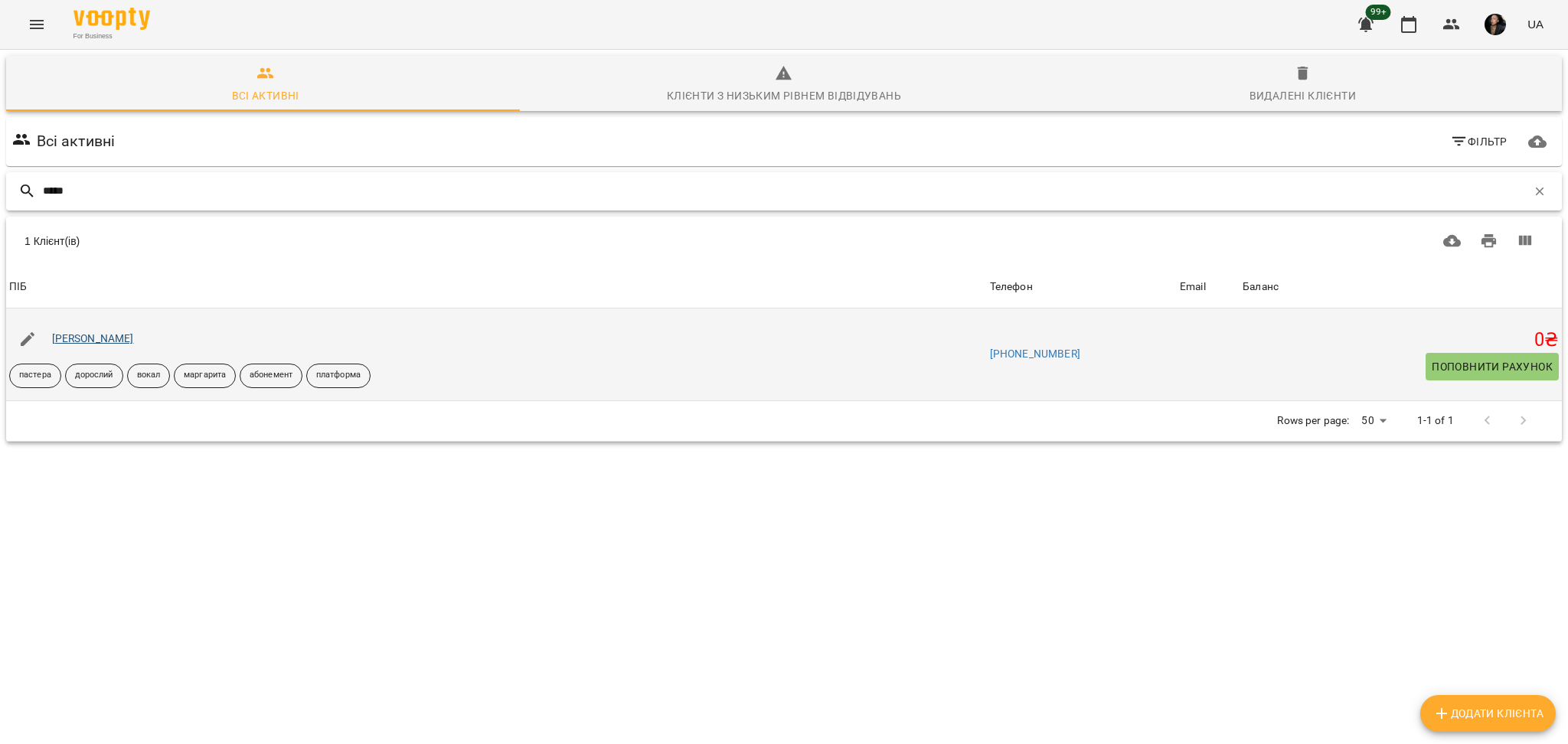
type input "*****"
click at [104, 332] on link "Гоменюк Светлана" at bounding box center [93, 338] width 82 height 12
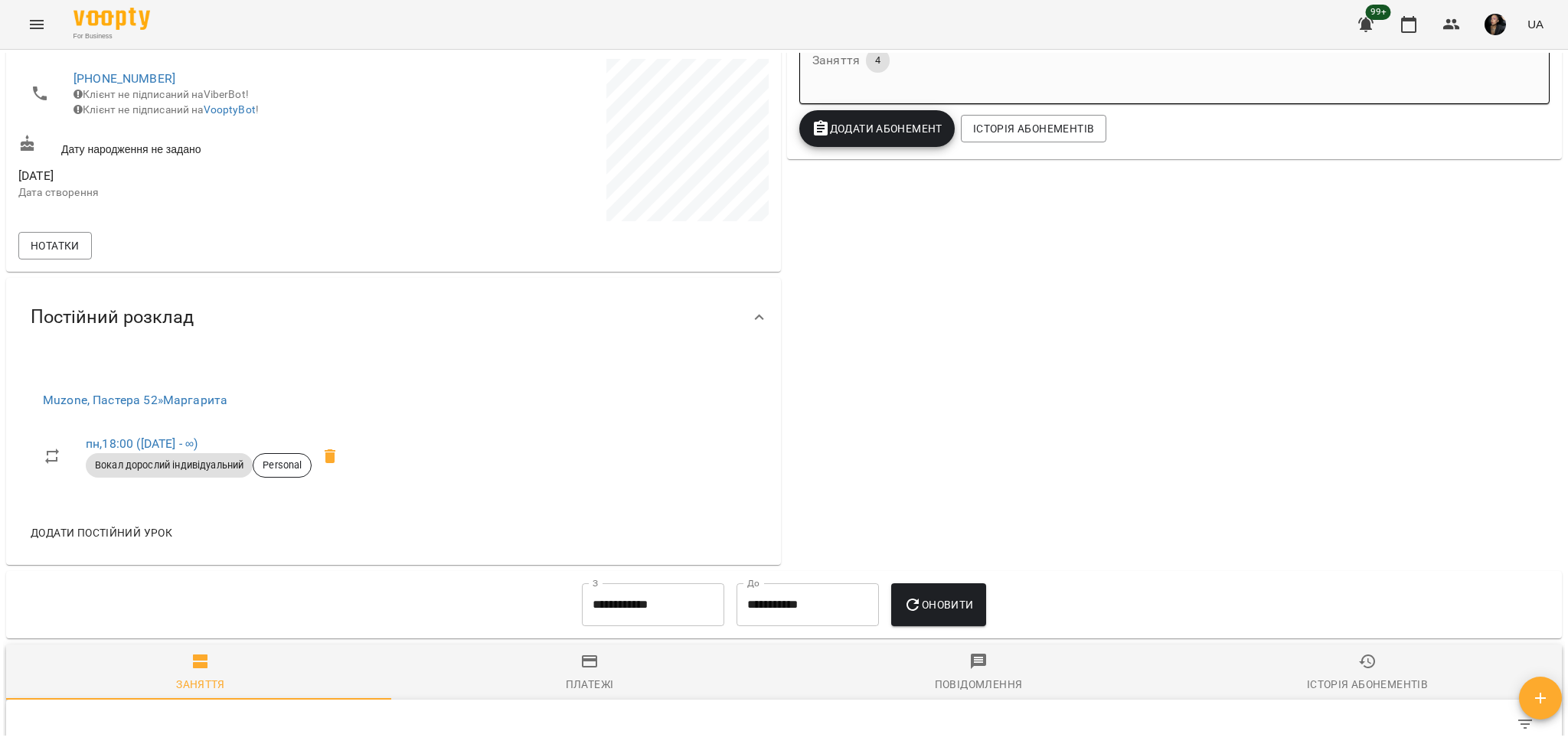
scroll to position [816, 0]
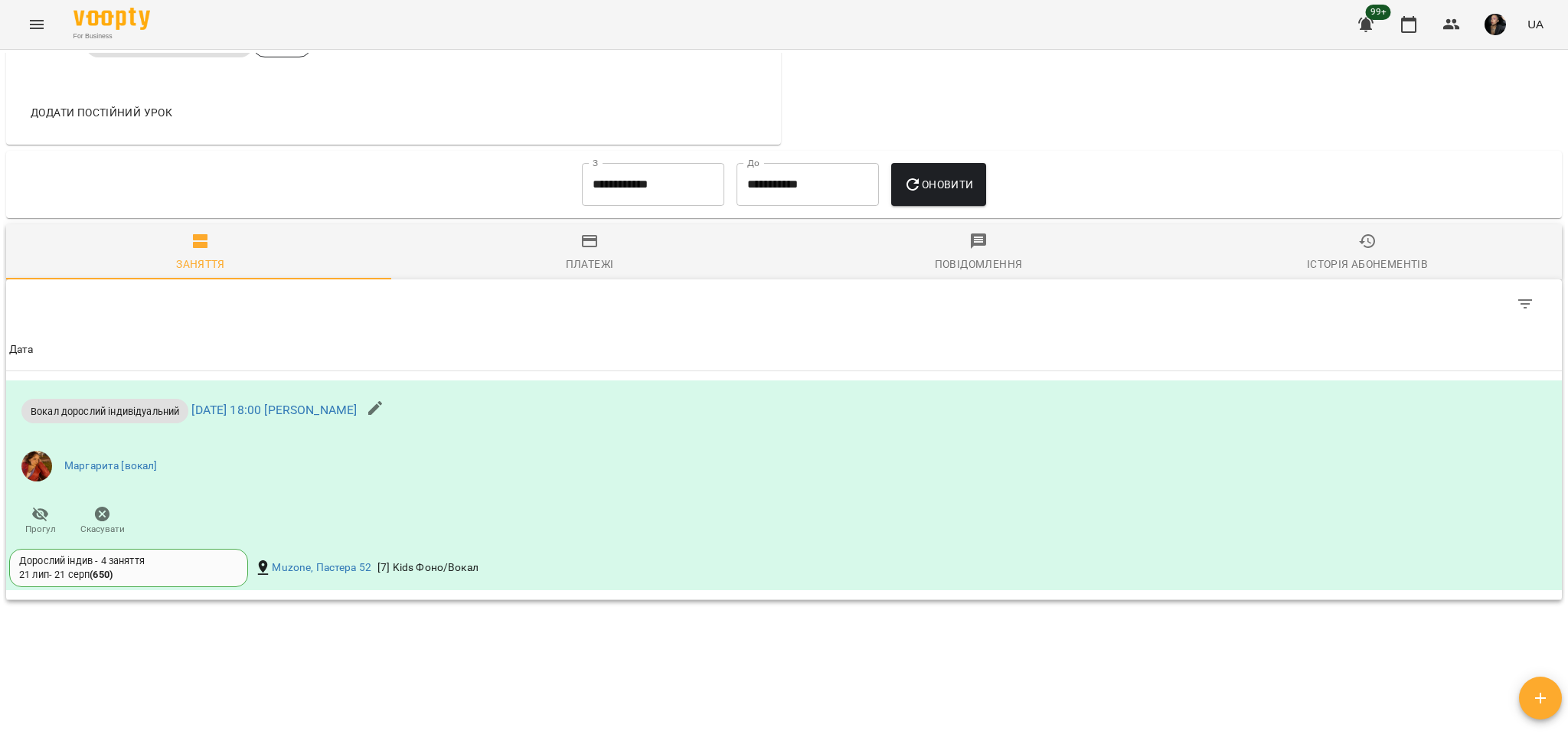
click at [1381, 242] on span "Історія абонементів" at bounding box center [1368, 252] width 370 height 42
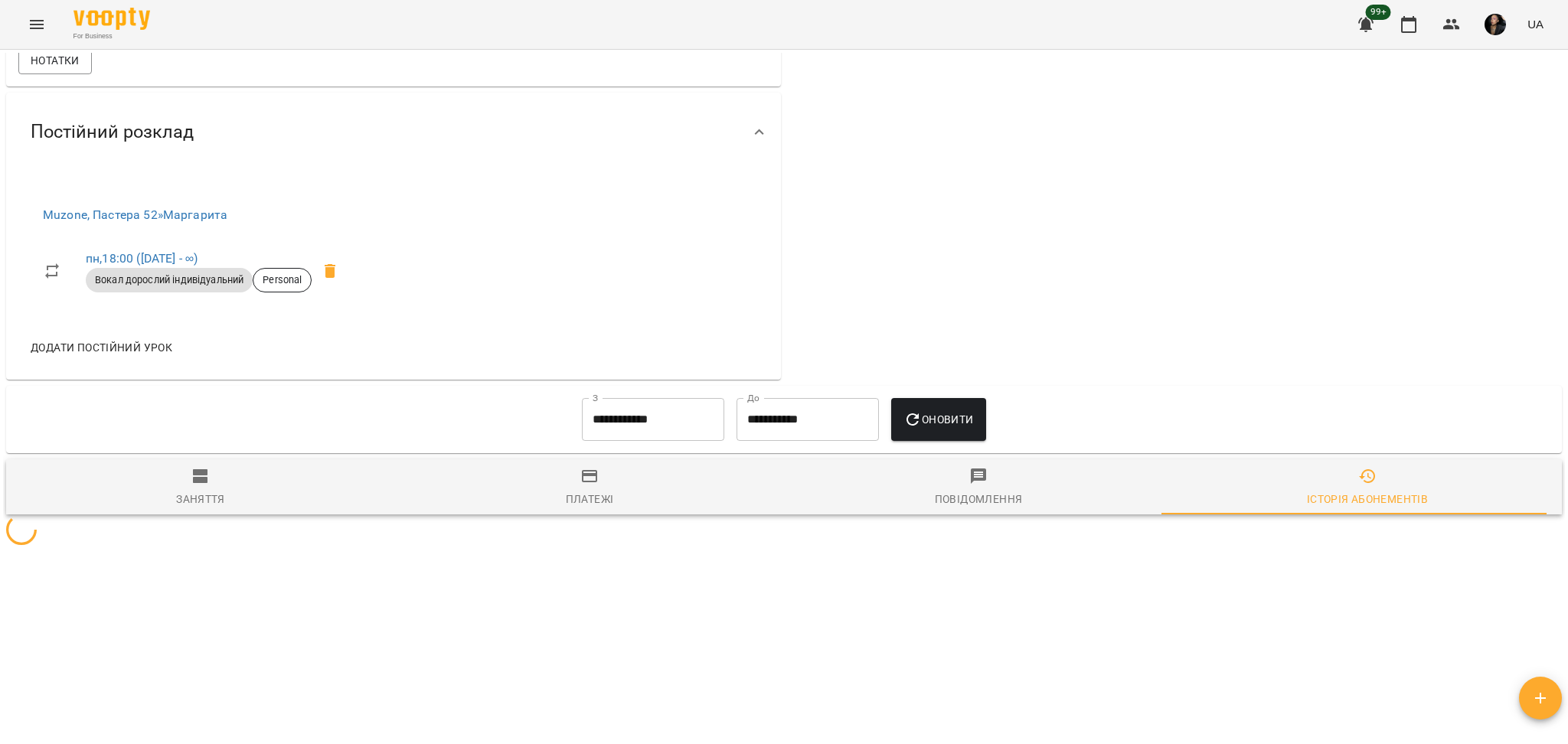
scroll to position [741, 0]
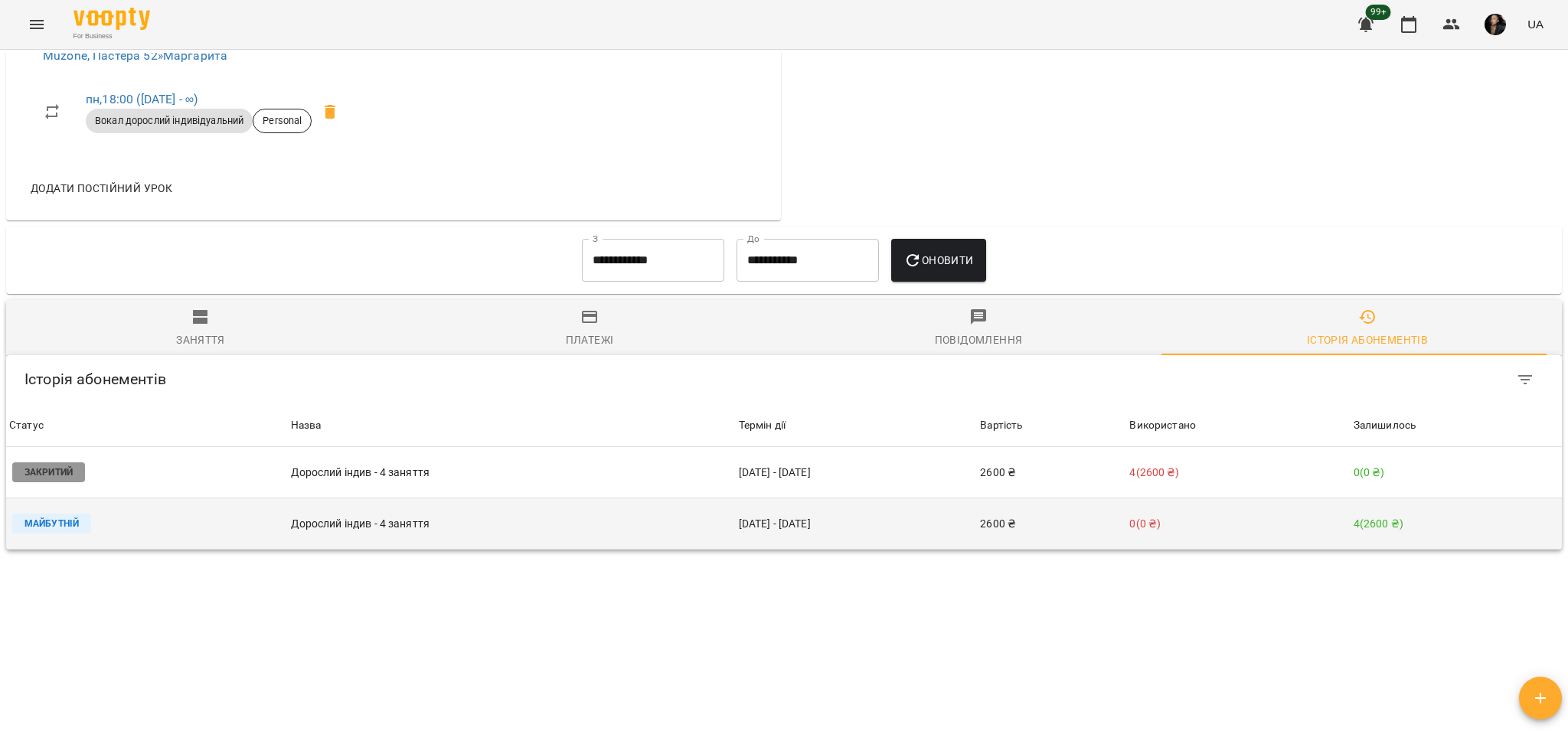
click at [533, 501] on td "Дорослий індив - 4 заняття" at bounding box center [511, 524] width 448 height 51
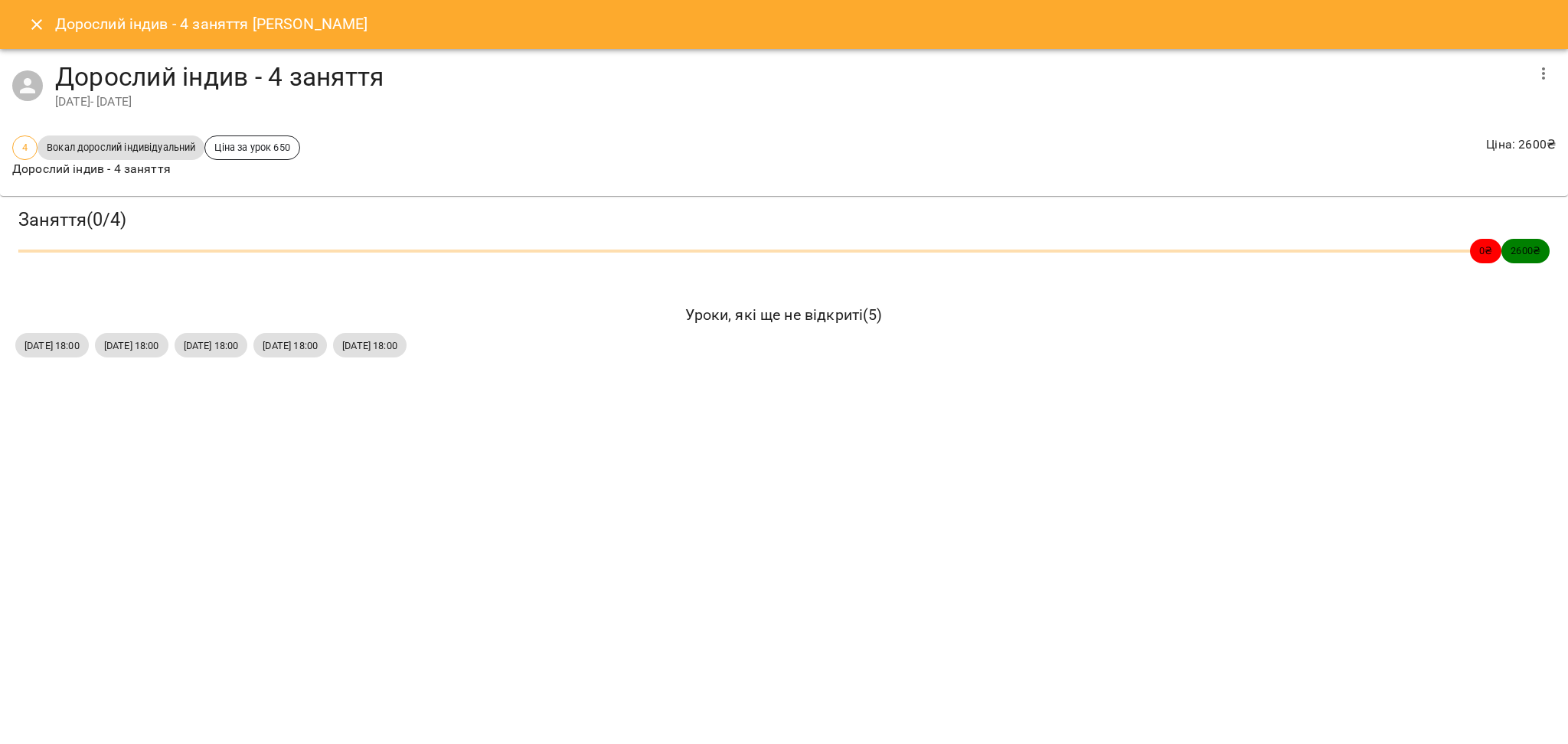
click at [35, 19] on icon "Close" at bounding box center [37, 25] width 19 height 19
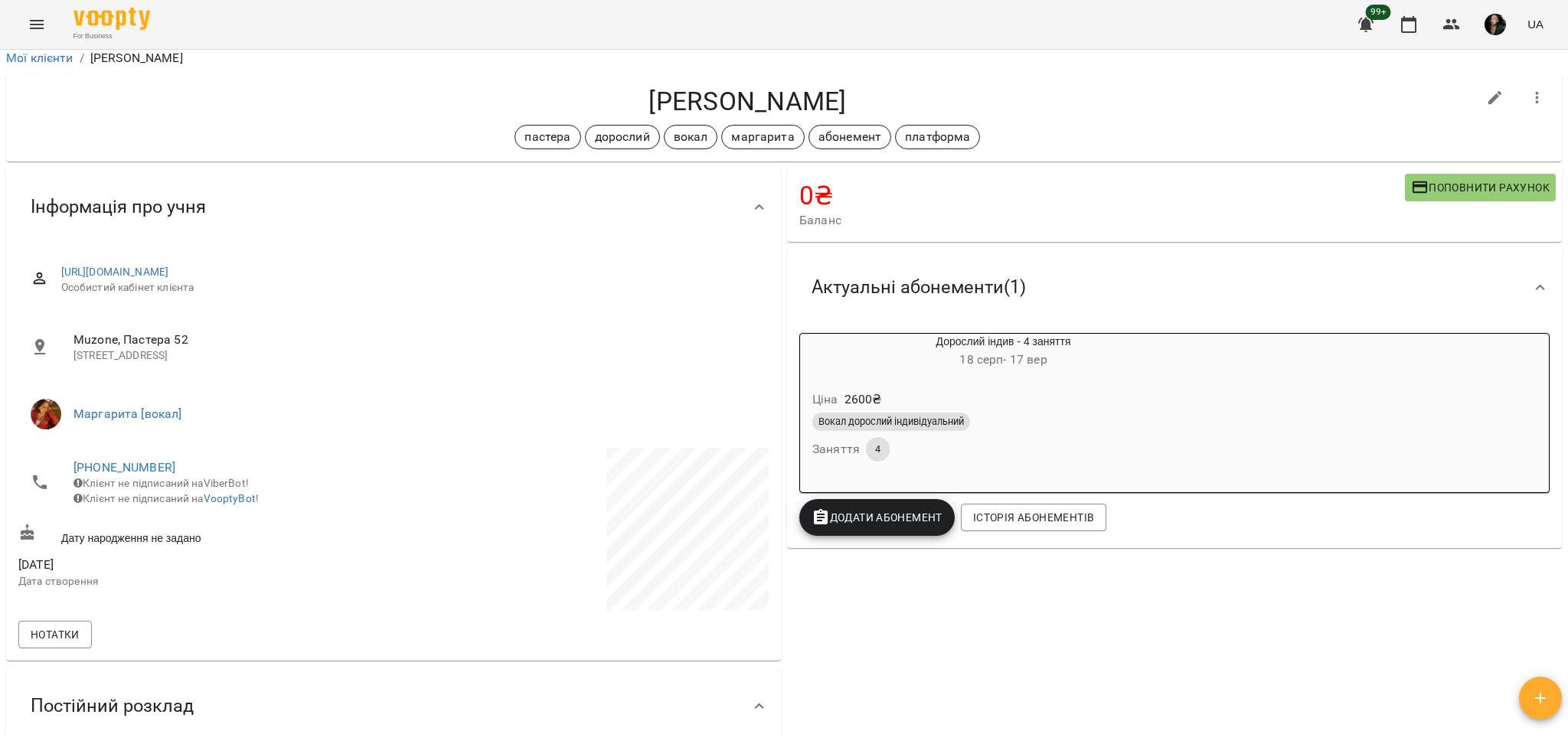
scroll to position [0, 0]
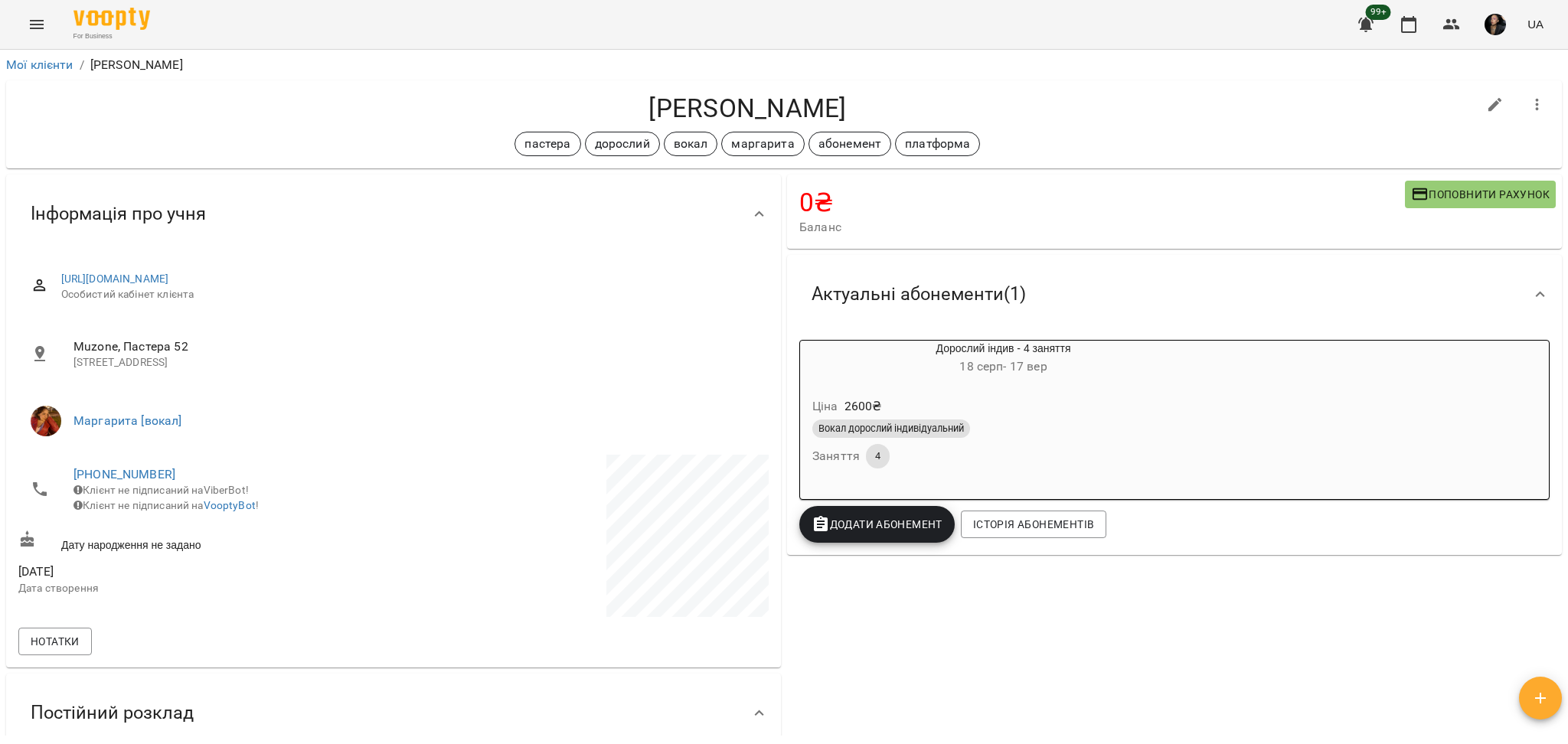
click at [1105, 428] on div "Вокал дорослий індивідуальний" at bounding box center [1003, 429] width 382 height 19
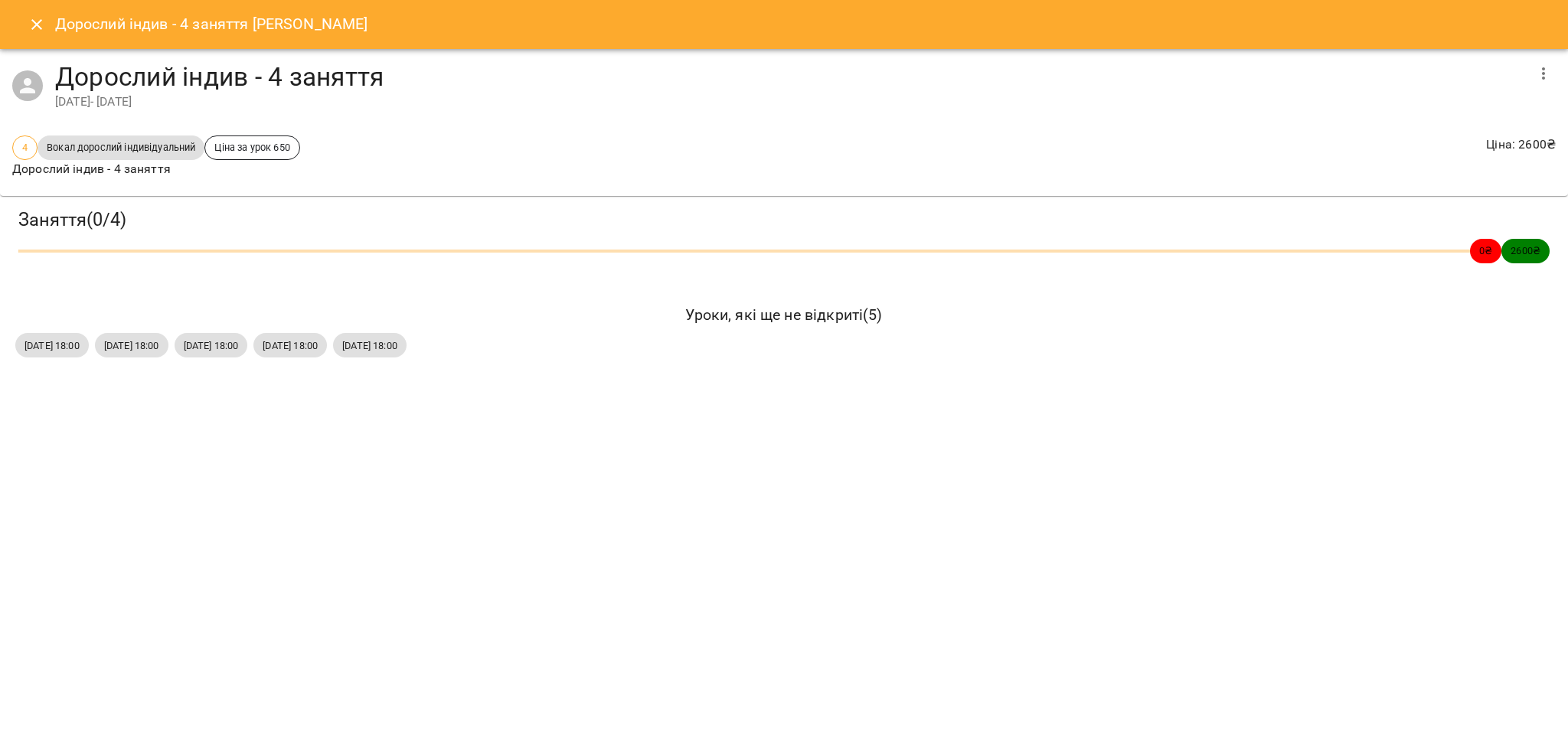
drag, startPoint x: 14, startPoint y: 345, endPoint x: 509, endPoint y: 359, distance: 495.2
click at [509, 359] on div "пн, 18 серп 2025 18:00 пн, 25 серп 2025 18:00 пн, 01 вер 2025 18:00 пн, 08 вер …" at bounding box center [783, 345] width 1543 height 31
copy div "пн, 18 серп 2025 18:00 пн, 25 серп 2025 18:00 пн, 01 вер 2025 18:00 пн, 08 вер …"
click at [42, 17] on icon "Close" at bounding box center [37, 25] width 19 height 19
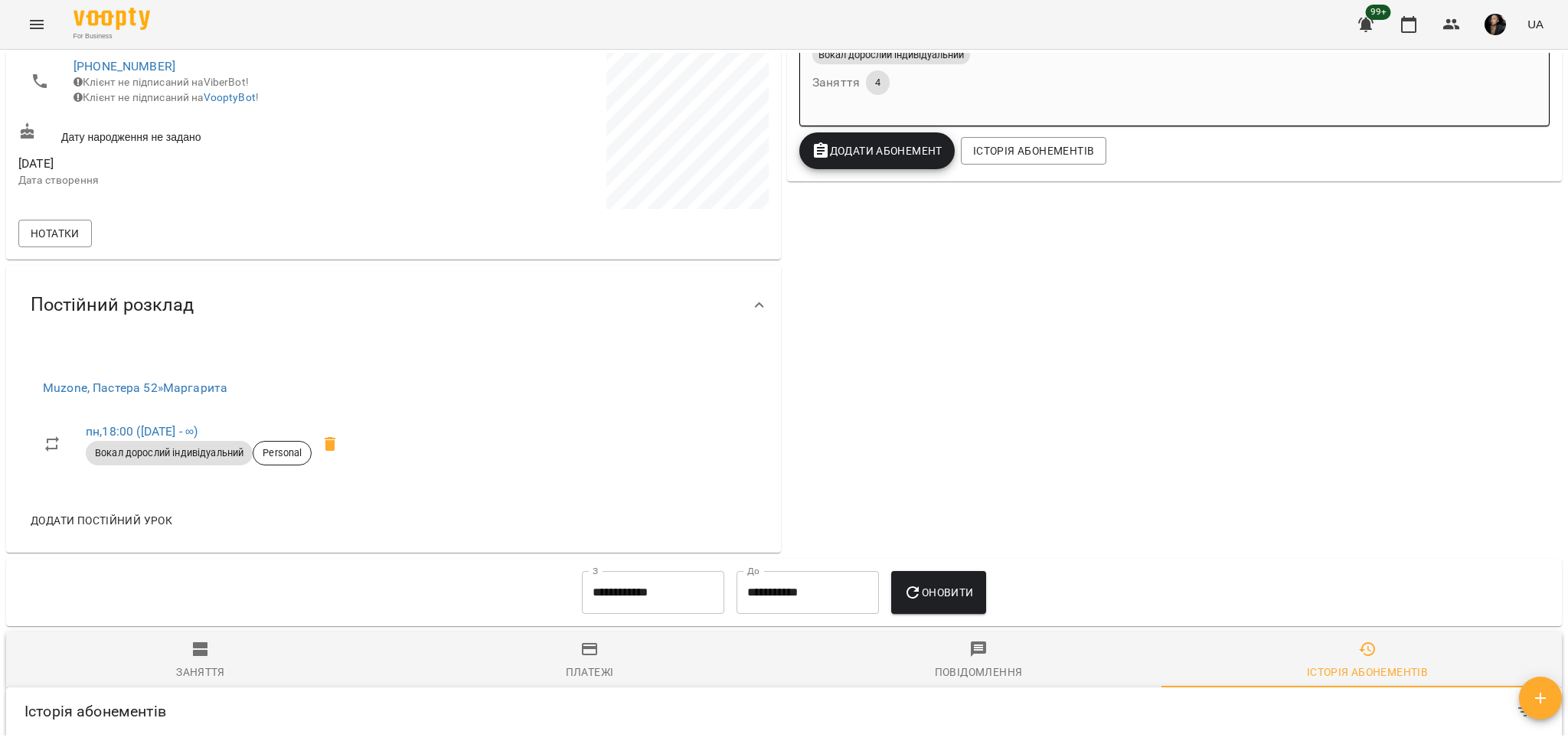
scroll to position [741, 0]
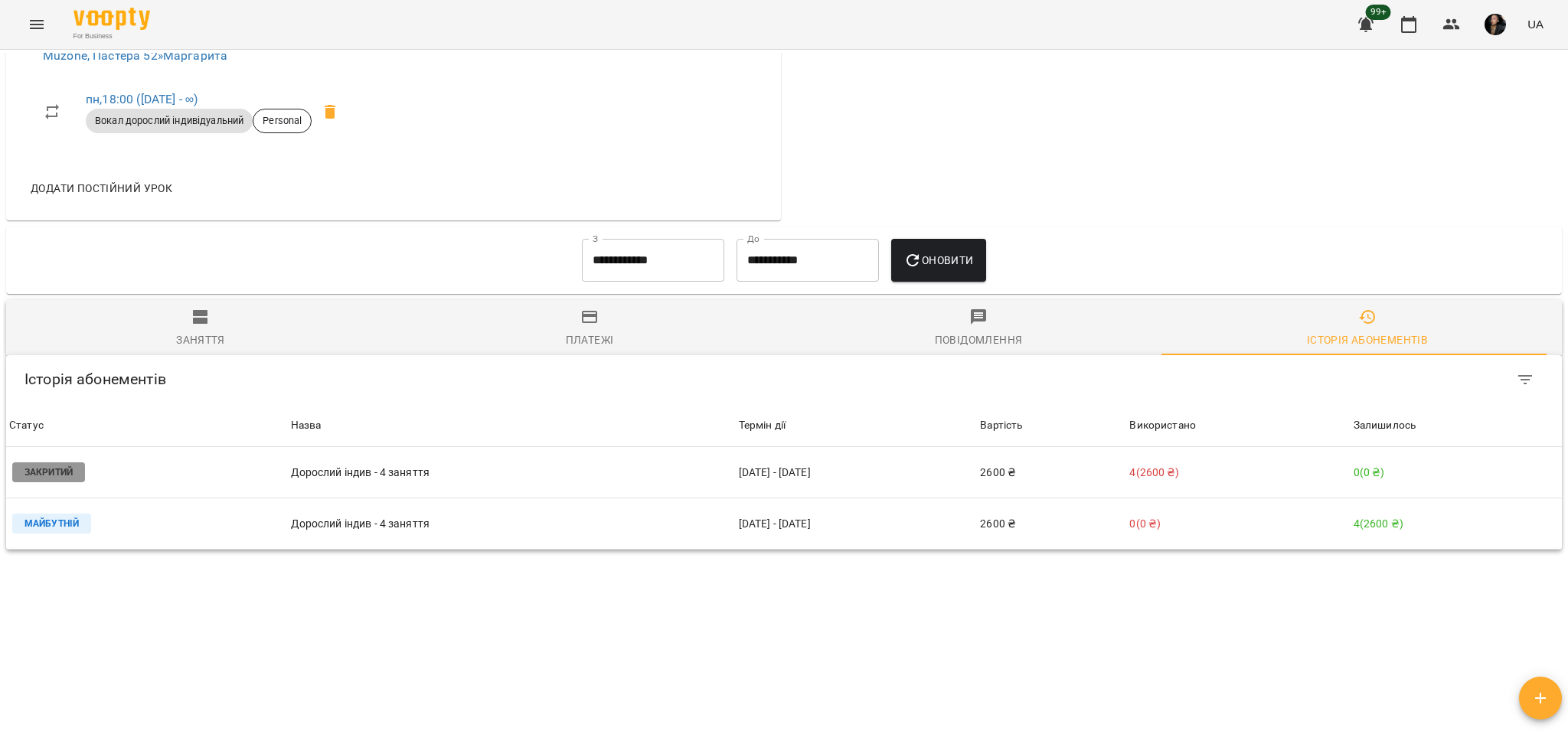
click at [212, 300] on button "Заняття" at bounding box center [200, 327] width 389 height 55
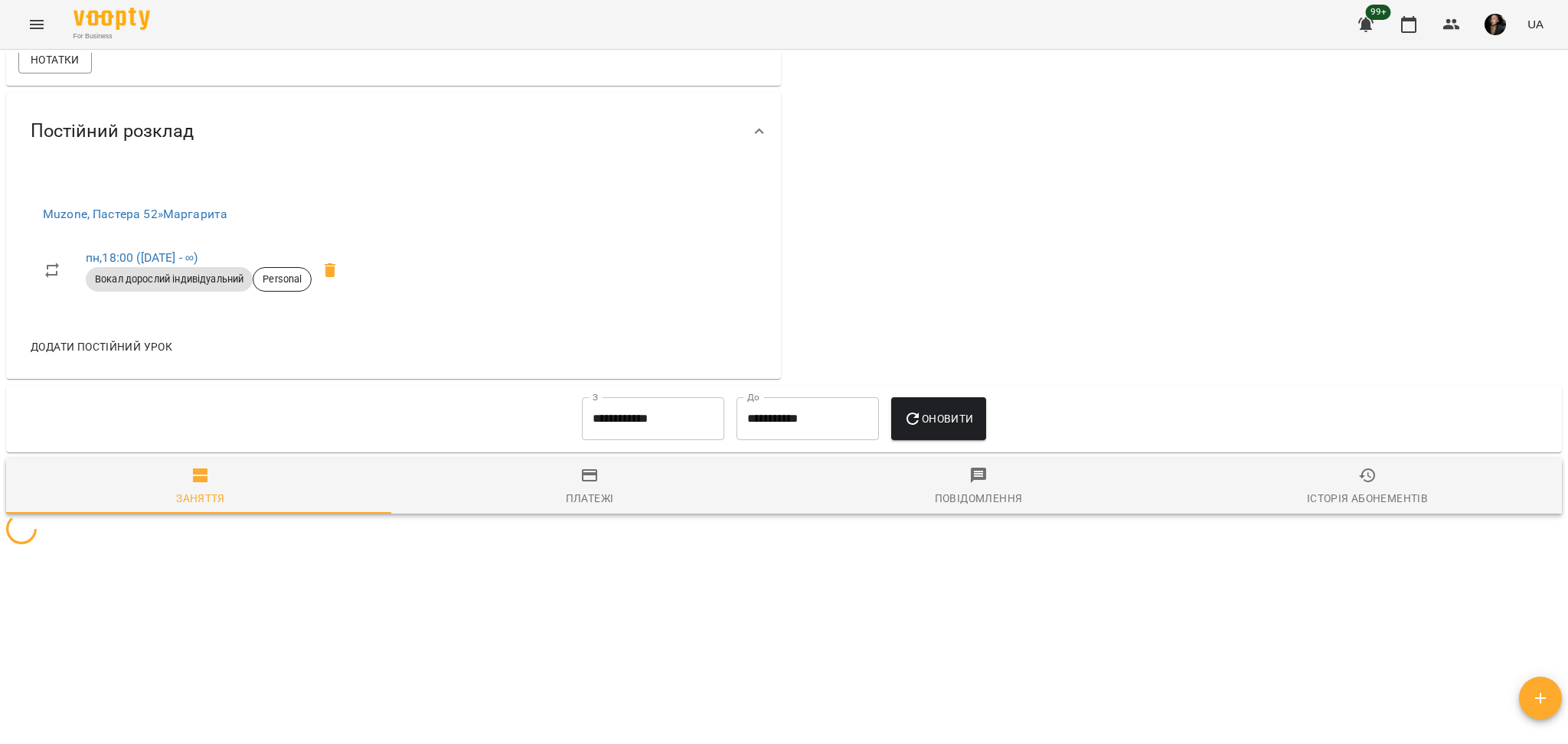
scroll to position [581, 0]
click at [625, 431] on input "**********" at bounding box center [653, 420] width 143 height 42
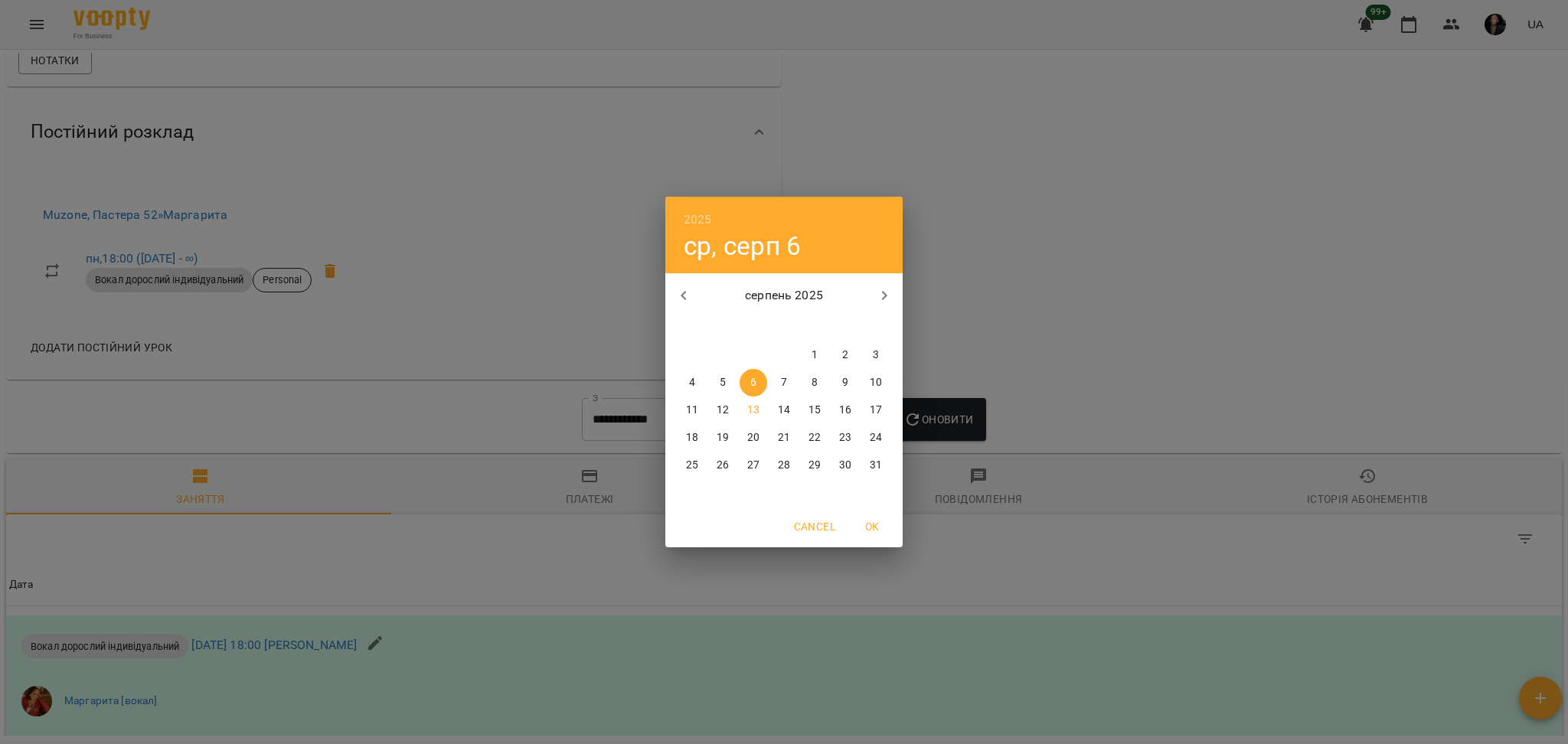
click at [697, 330] on span "пн" at bounding box center [692, 326] width 27 height 15
click at [690, 294] on icon "button" at bounding box center [684, 296] width 19 height 19
click at [830, 424] on div "26" at bounding box center [845, 437] width 31 height 27
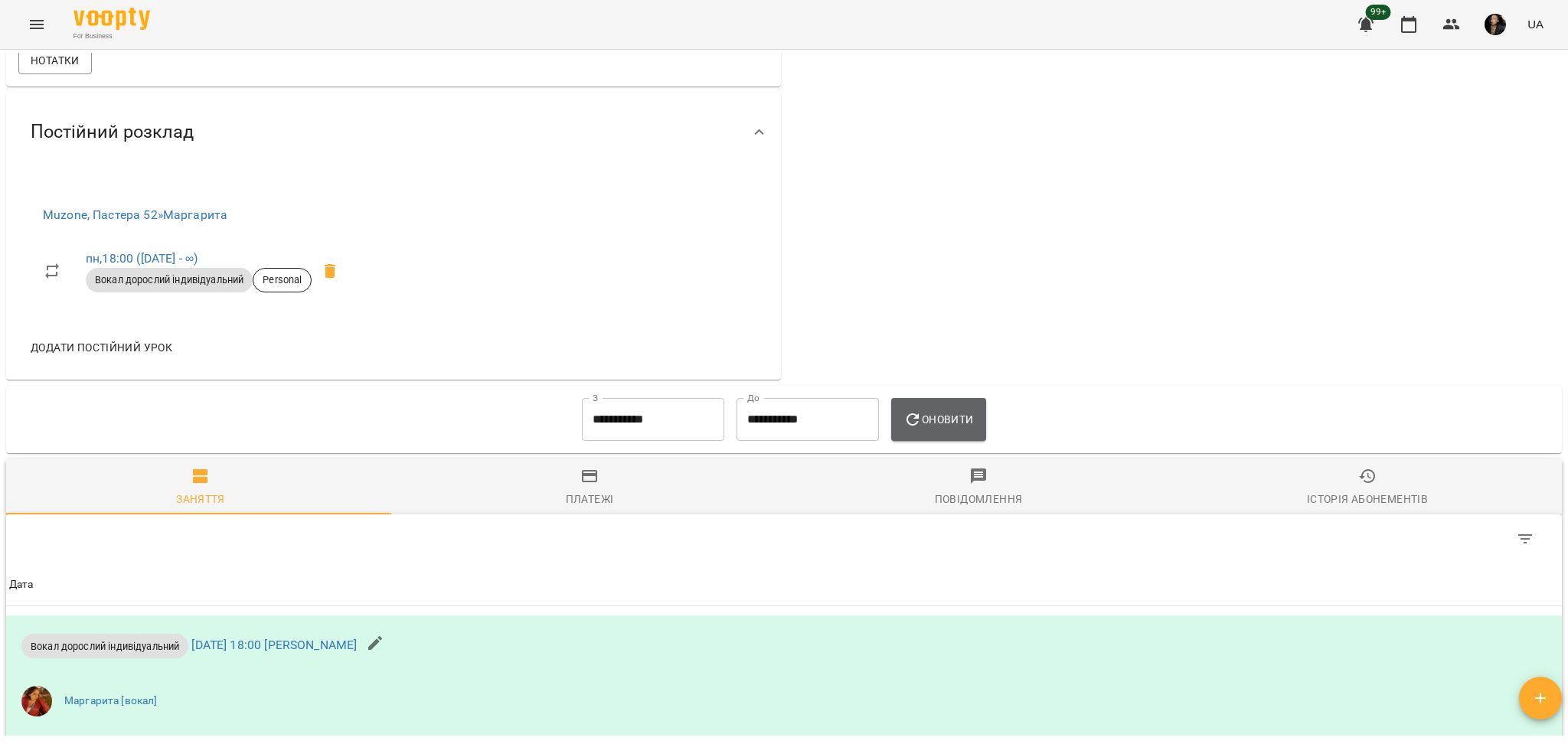
click at [950, 430] on button "Оновити" at bounding box center [938, 420] width 94 height 42
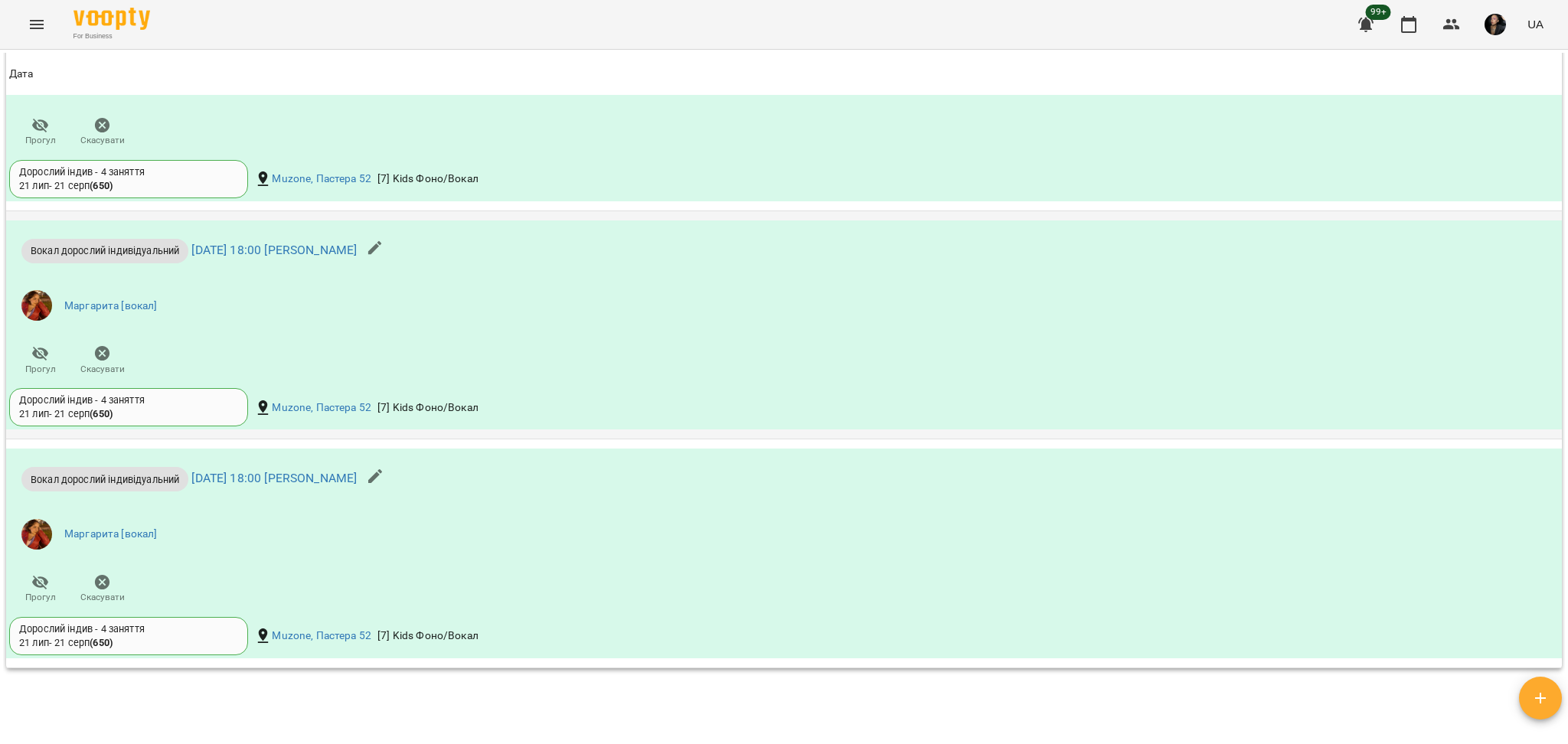
scroll to position [915, 0]
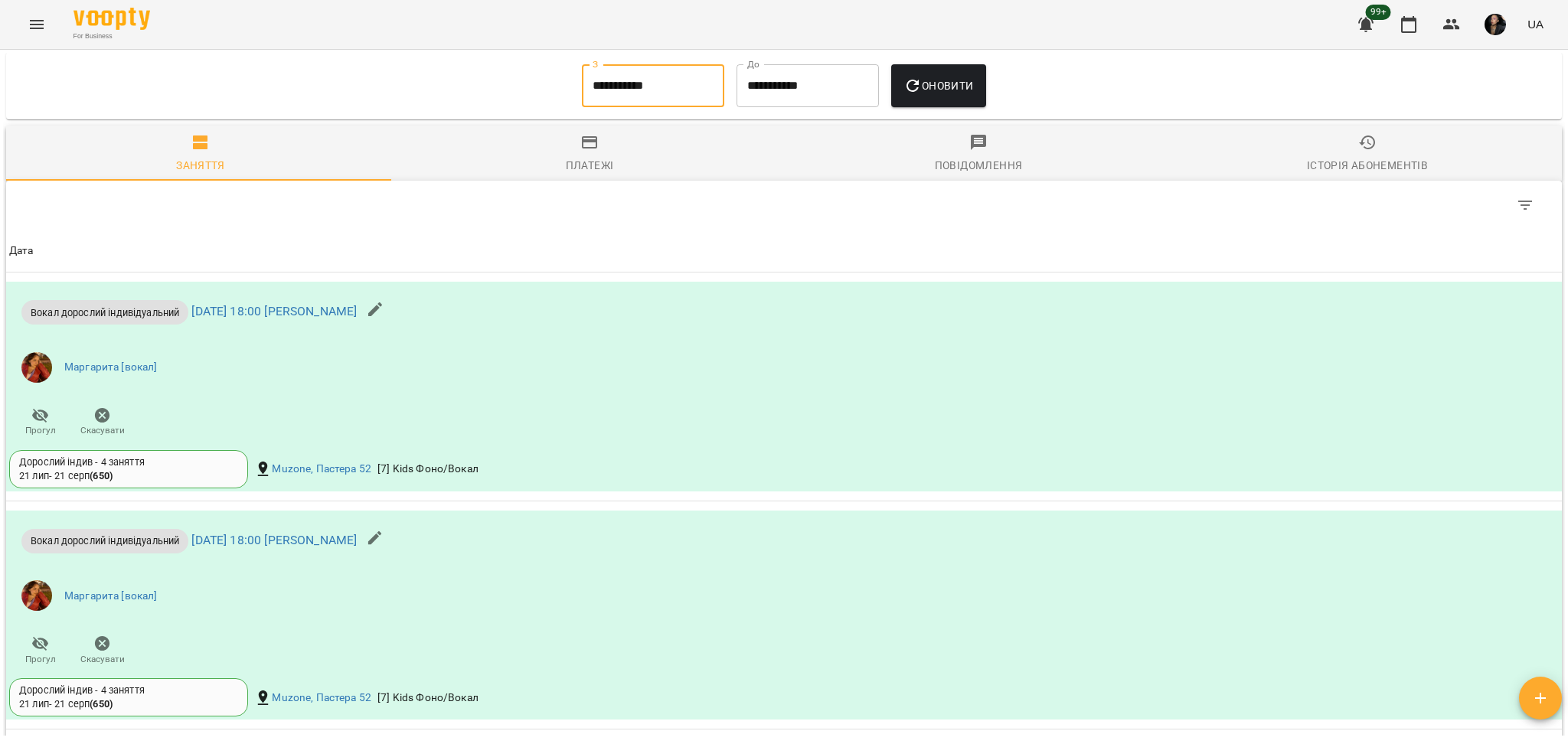
click at [618, 104] on input "**********" at bounding box center [653, 86] width 143 height 42
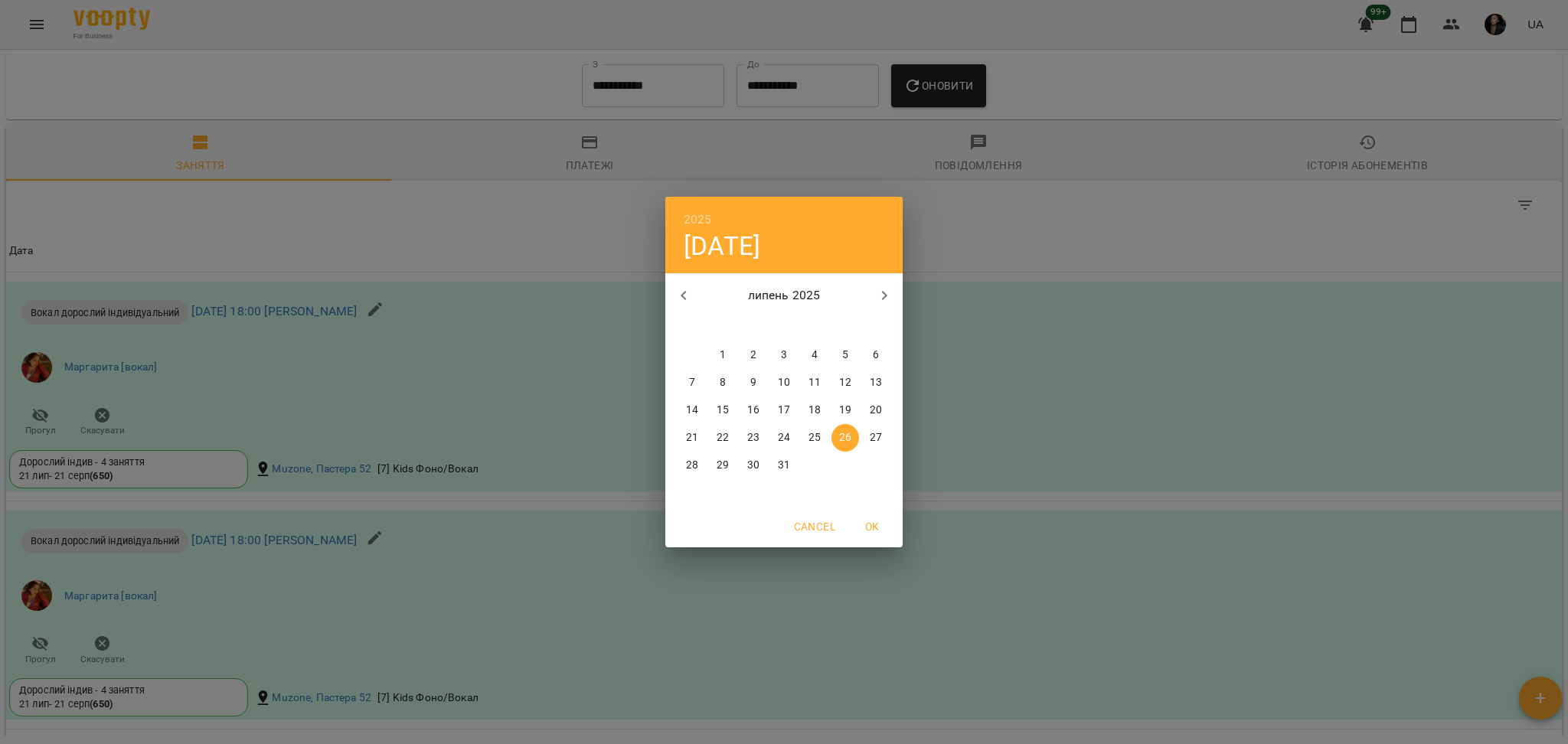
click at [692, 296] on icon "button" at bounding box center [684, 296] width 19 height 19
click at [781, 360] on div "29" at bounding box center [784, 355] width 31 height 27
click at [799, 392] on div "6" at bounding box center [815, 382] width 31 height 27
type input "**********"
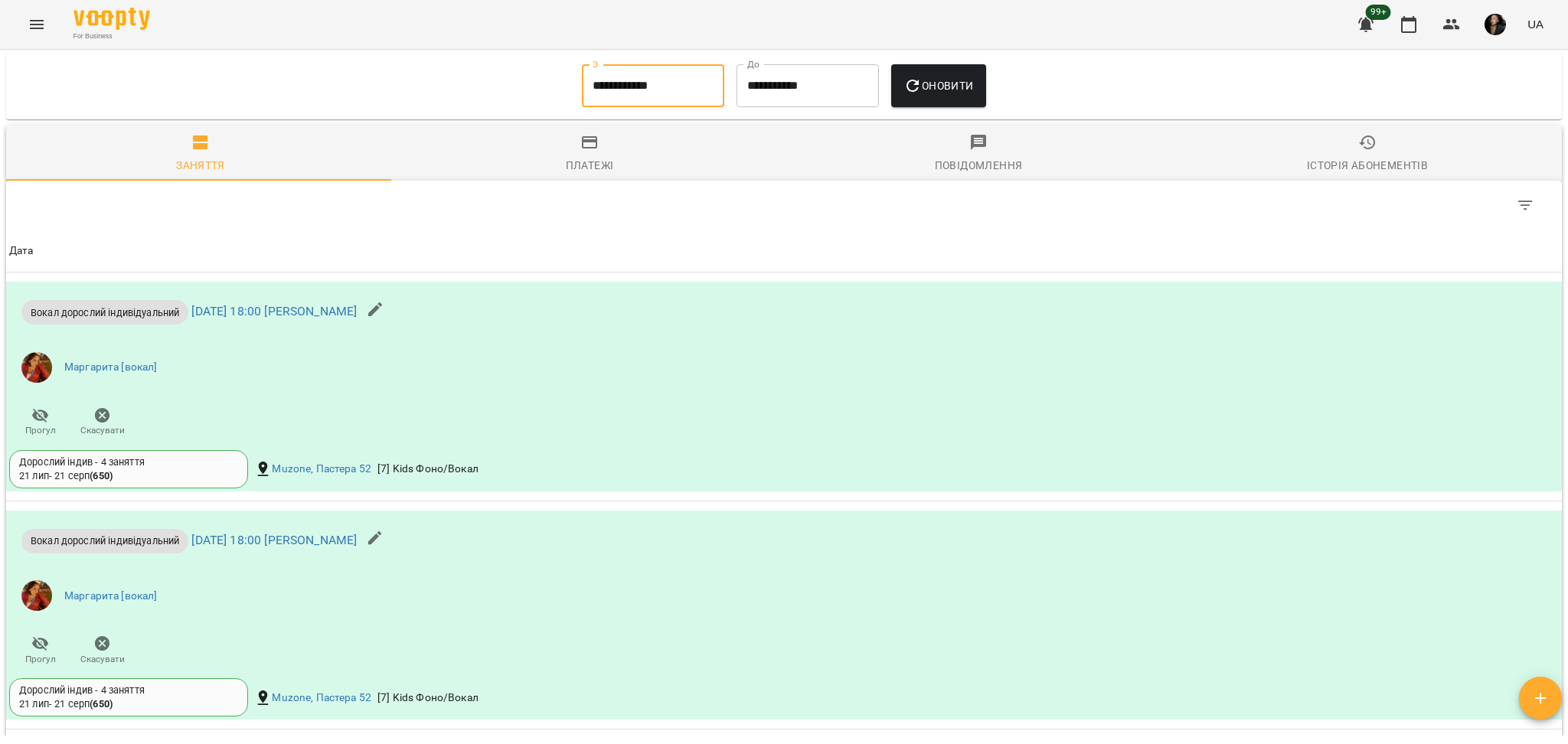
click at [935, 74] on button "Оновити" at bounding box center [938, 86] width 94 height 42
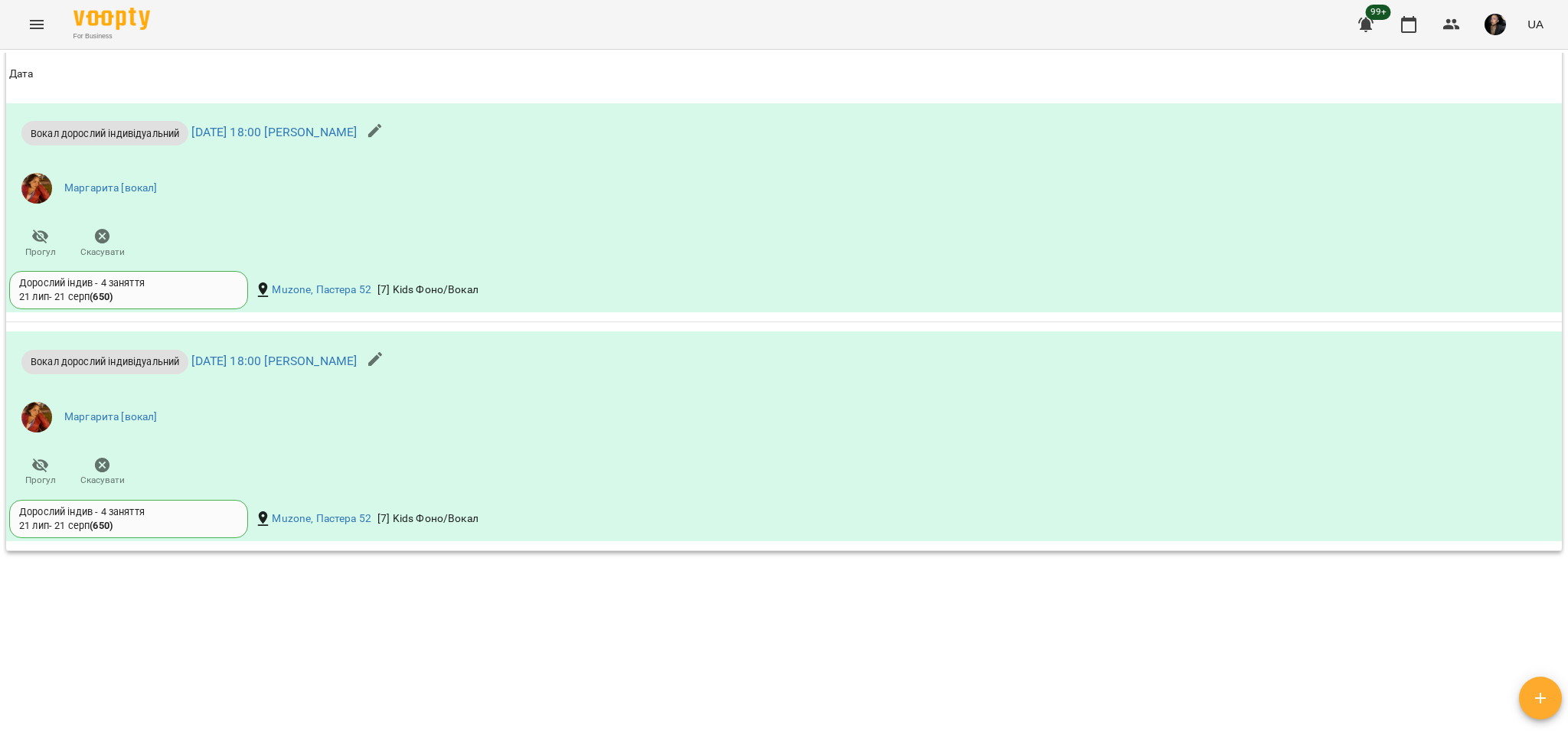
scroll to position [3020, 0]
click at [1450, 32] on icon "button" at bounding box center [1452, 25] width 19 height 19
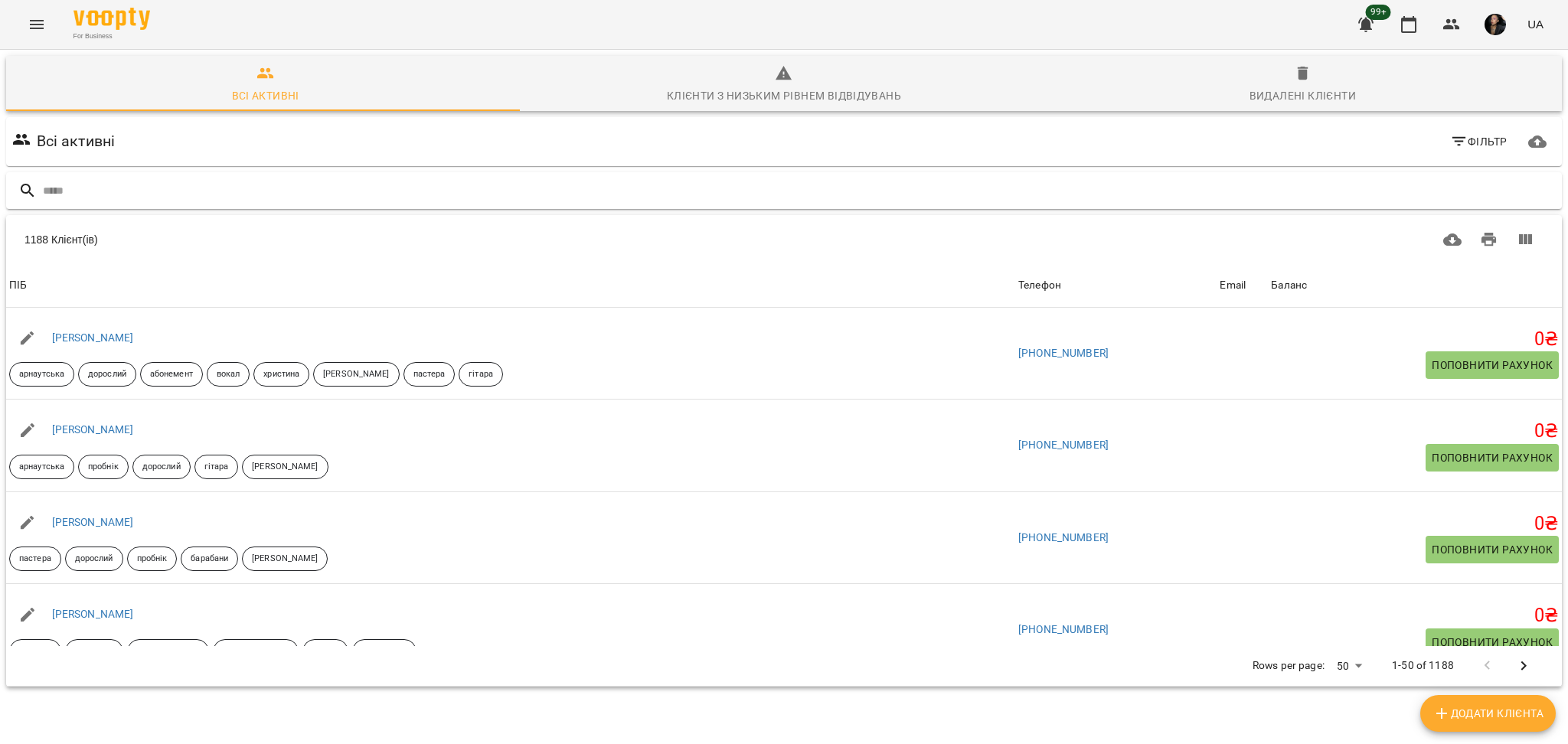
click at [568, 189] on input "text" at bounding box center [798, 191] width 1513 height 25
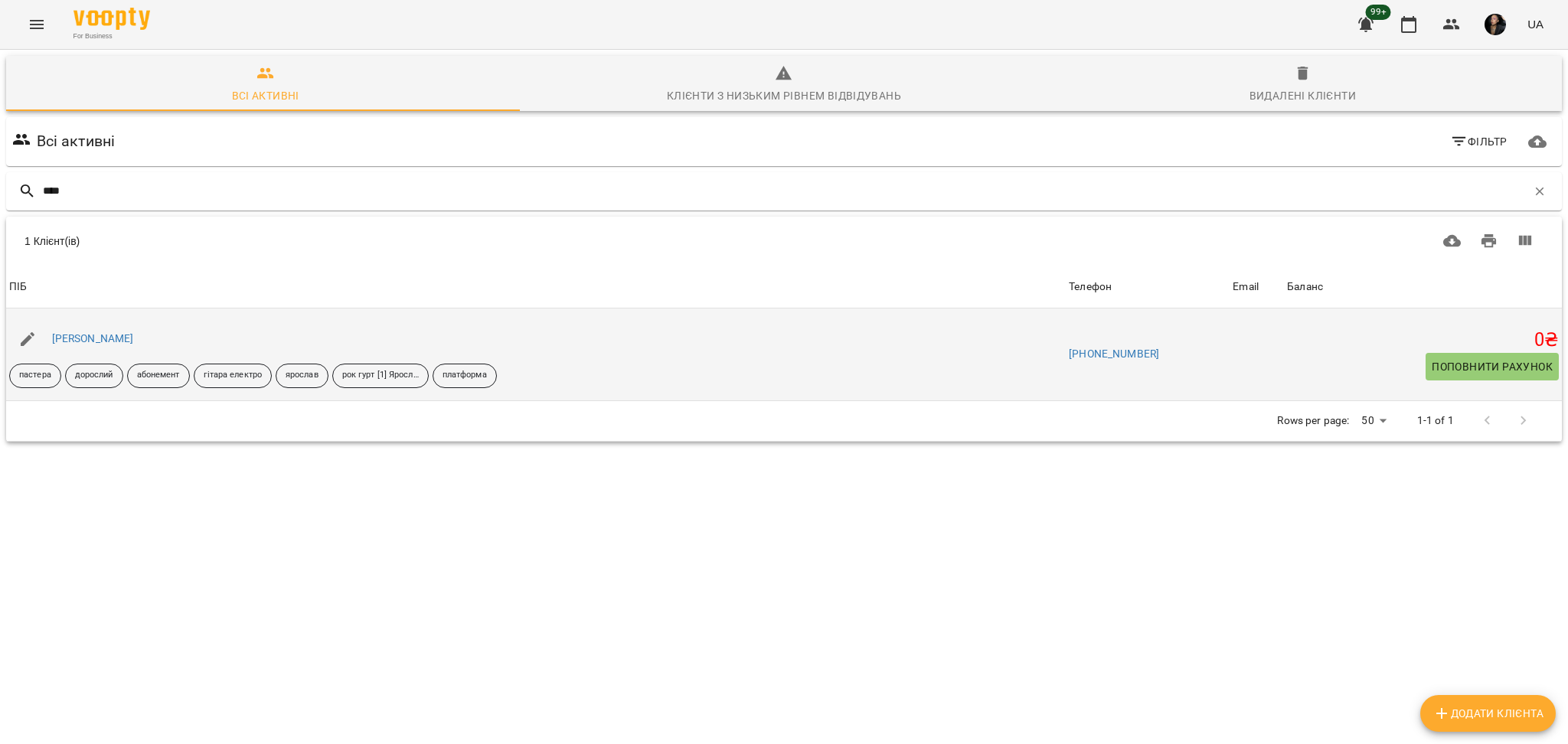
type input "****"
click at [104, 347] on div "Олег Полюнько" at bounding box center [93, 339] width 88 height 21
click at [113, 336] on link "Олег Полюнько" at bounding box center [93, 338] width 82 height 12
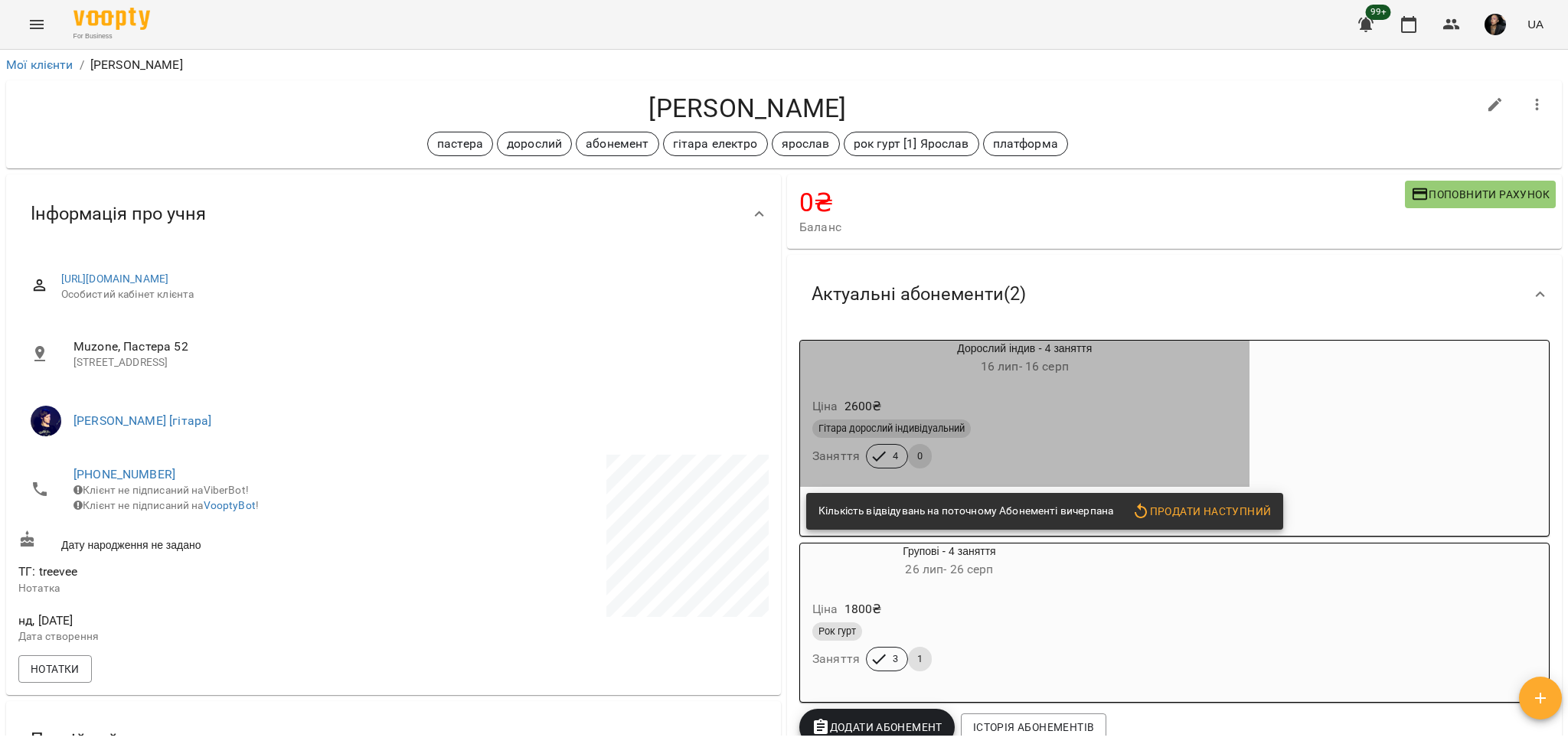
click at [1148, 434] on div "Гітара дорослий індивідуальний" at bounding box center [1024, 429] width 425 height 19
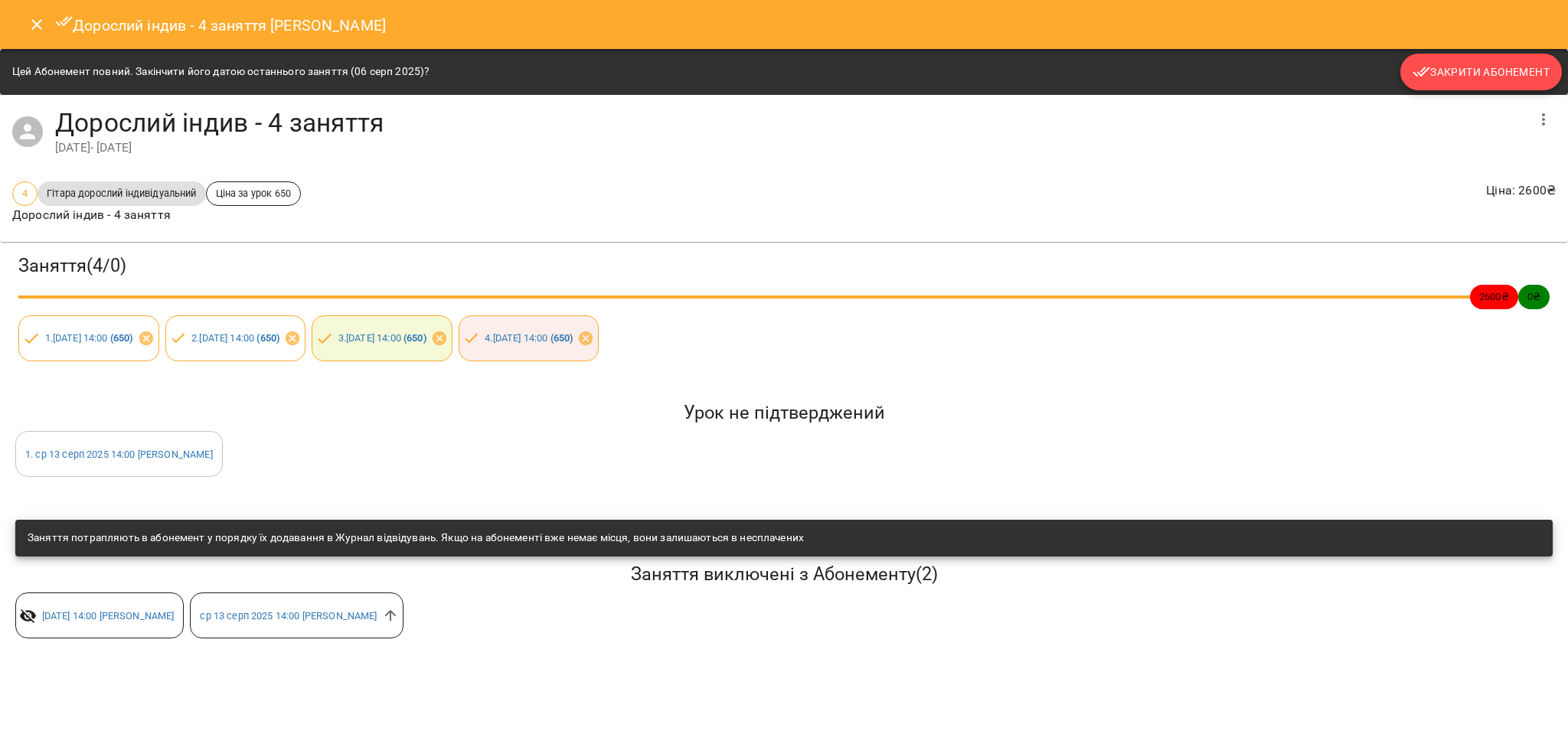
click at [1484, 79] on span "Закрити Абонемент" at bounding box center [1481, 72] width 137 height 19
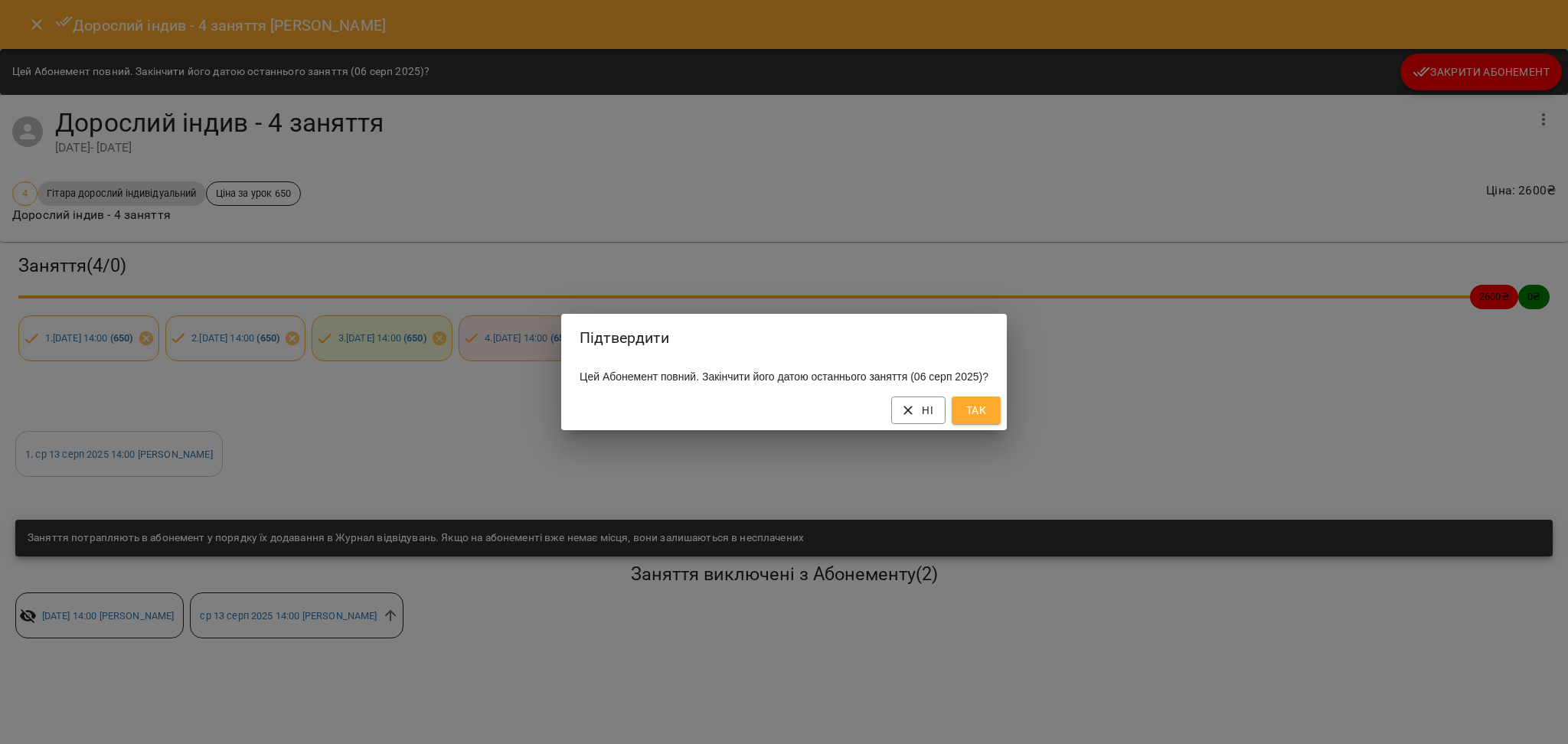
click at [987, 417] on span "Так" at bounding box center [976, 410] width 25 height 19
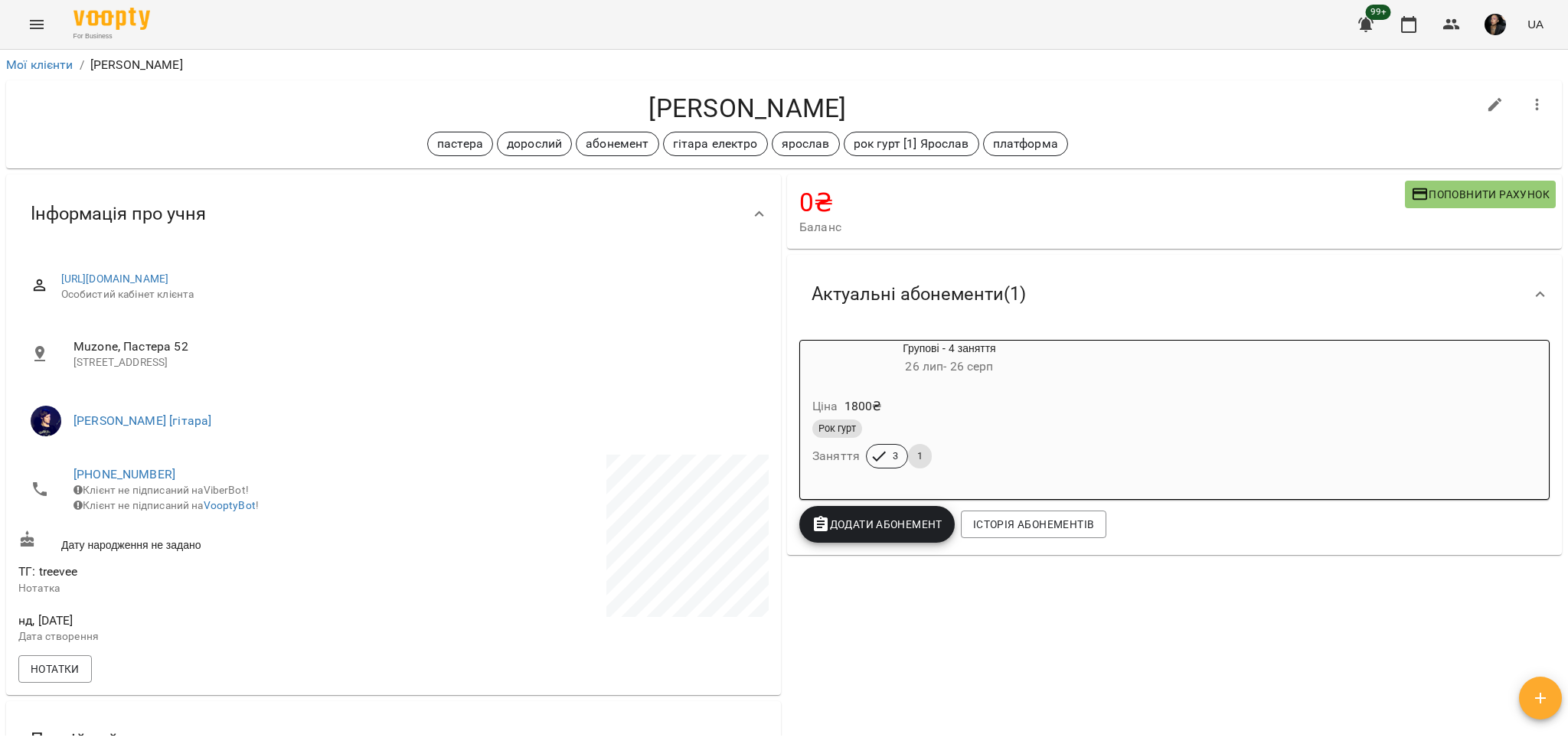
click at [1155, 579] on div "0 ₴ Баланс Поповнити рахунок 21200 ₴ Разові Відвідування 10400 ₴ індив 4у 3600 …" at bounding box center [1174, 713] width 781 height 1082
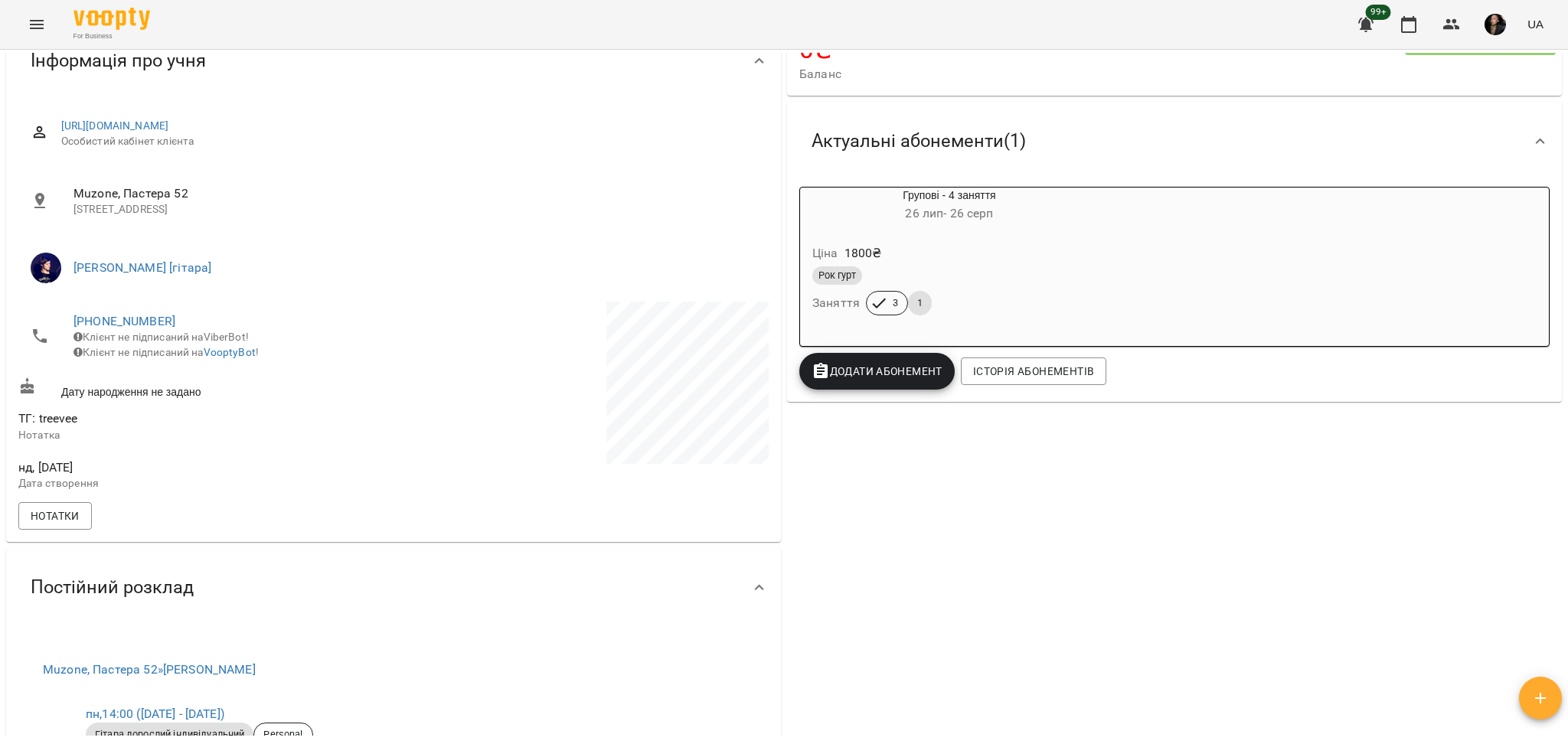
scroll to position [408, 0]
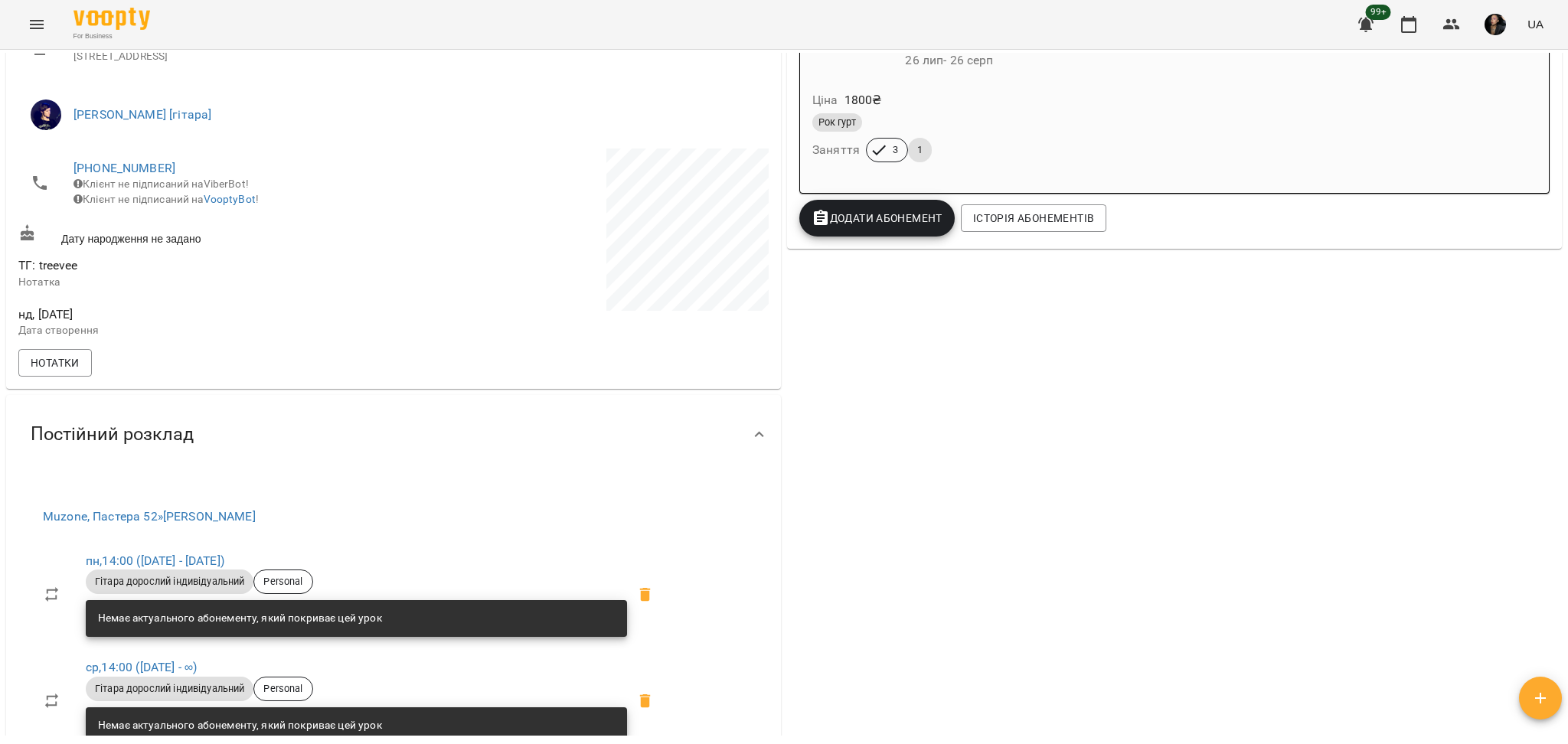
click at [951, 541] on div "0 ₴ Баланс Поповнити рахунок 21200 ₴ Разові Відвідування 10400 ₴ індив 4у 3600 …" at bounding box center [1174, 406] width 781 height 1082
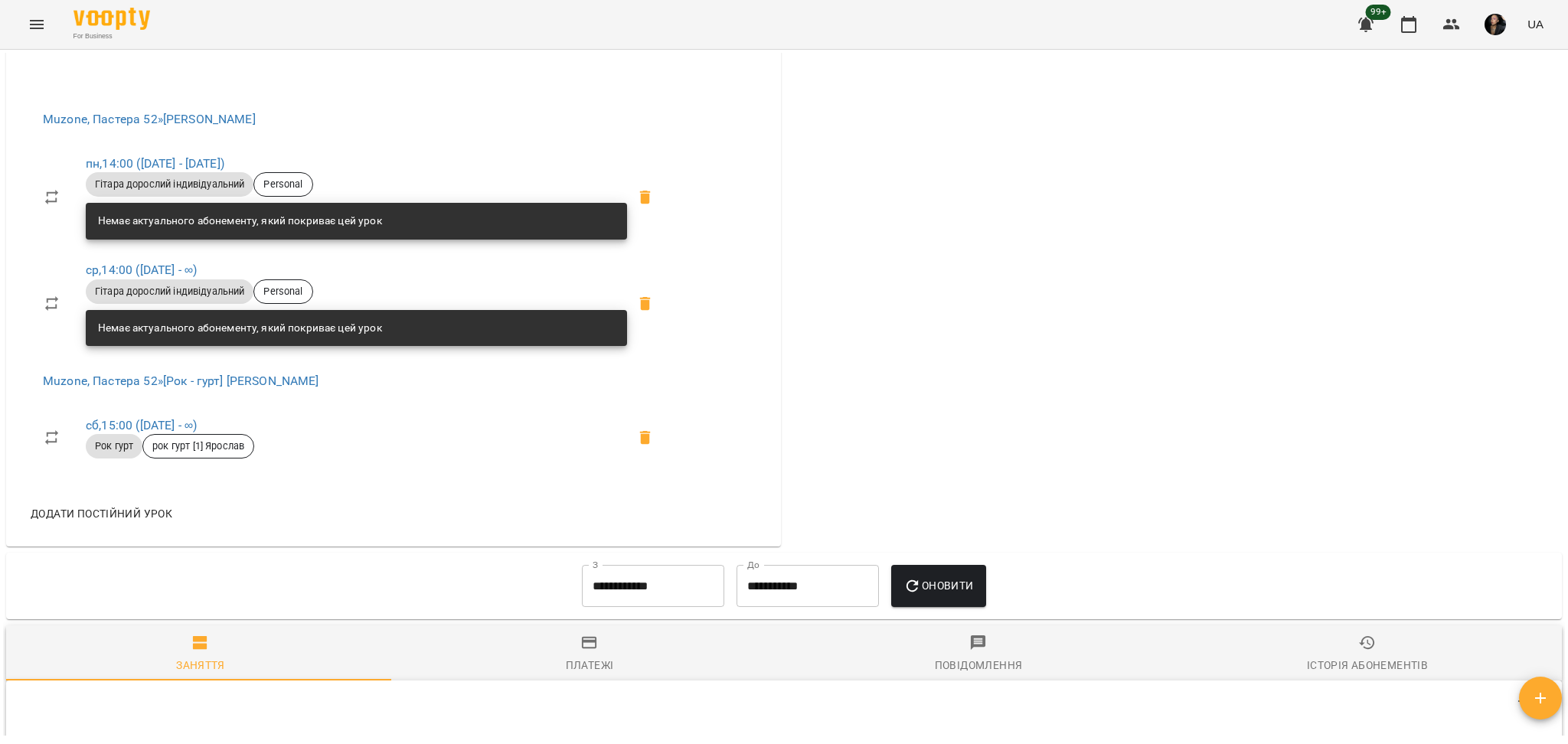
scroll to position [714, 0]
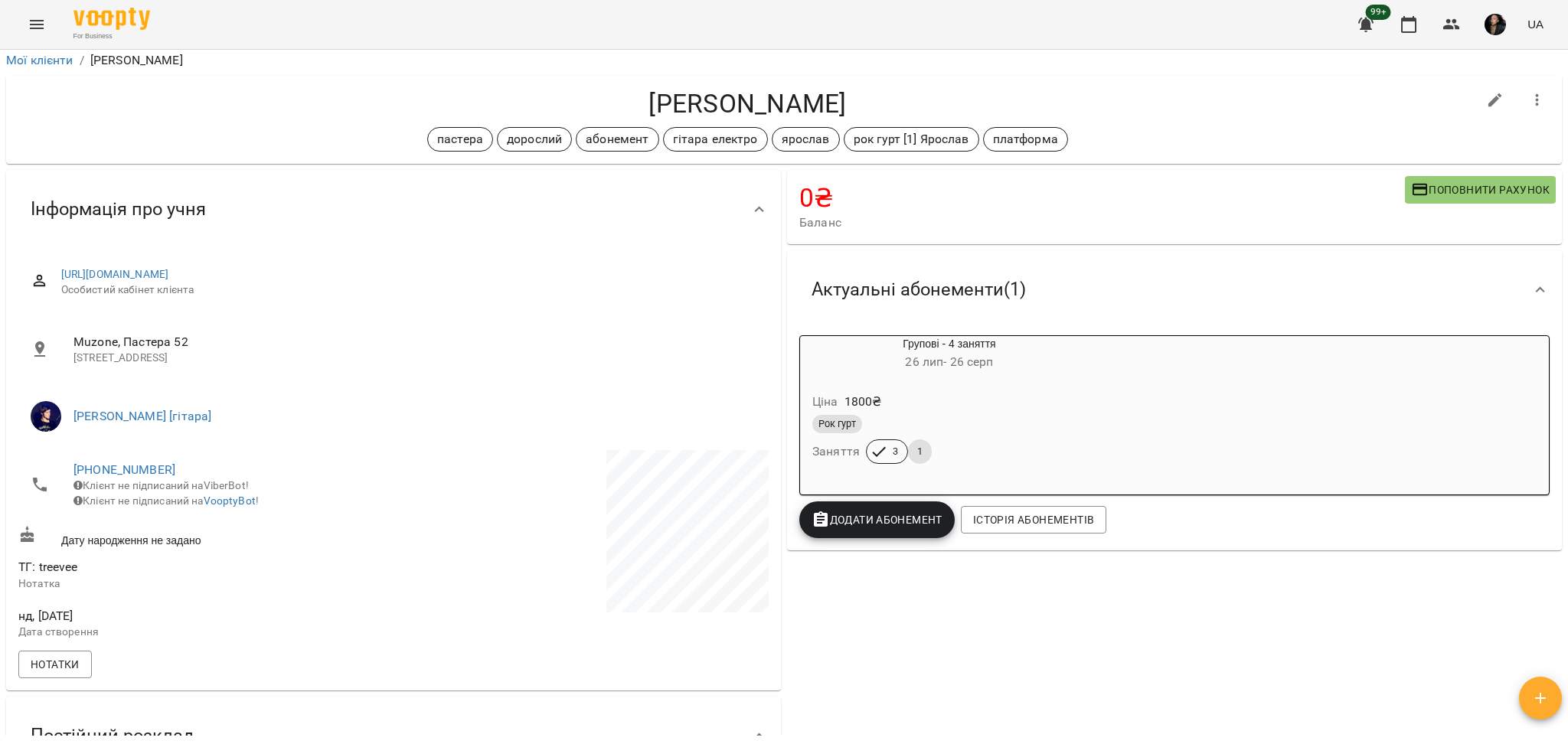
scroll to position [0, 0]
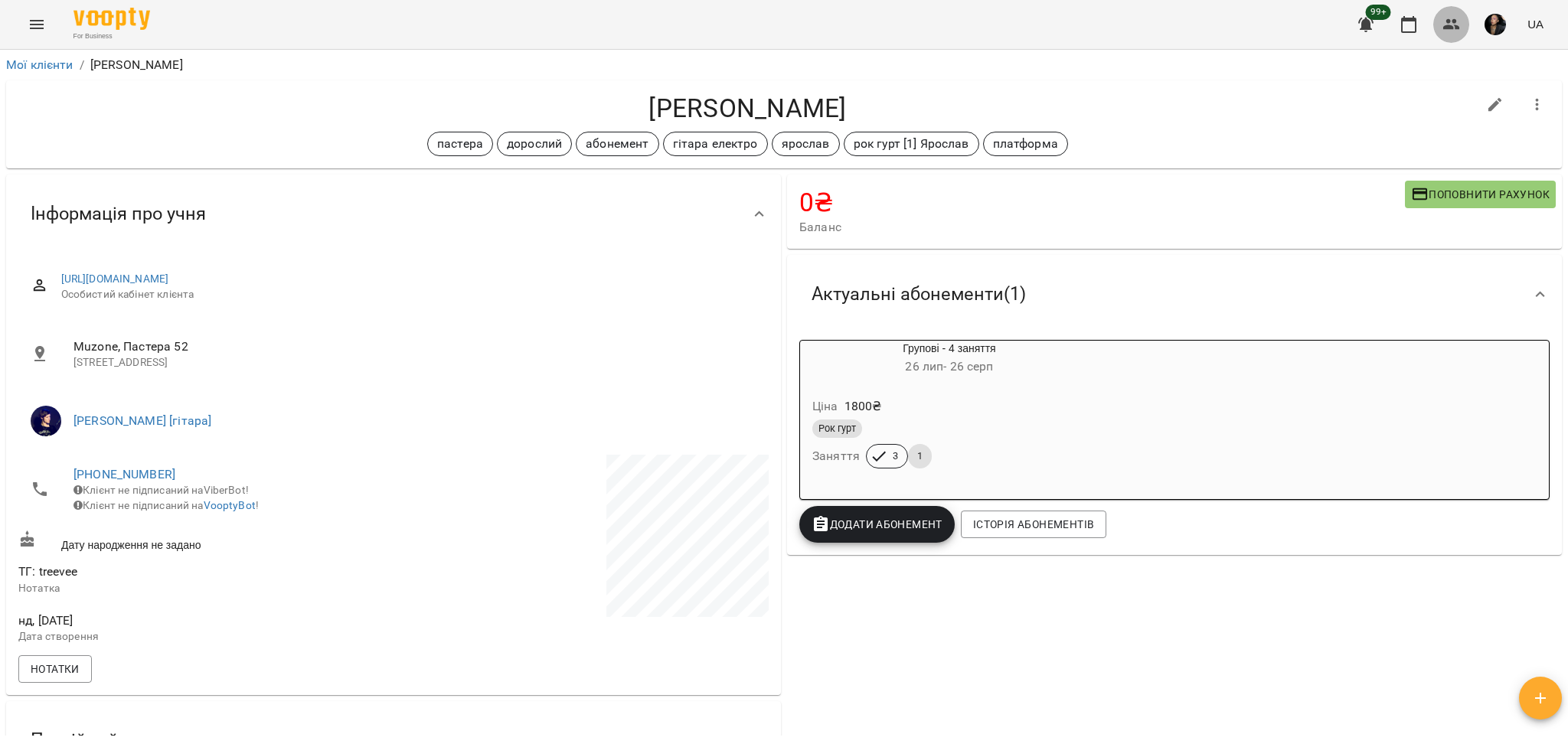
click at [1455, 25] on icon "button" at bounding box center [1452, 25] width 19 height 19
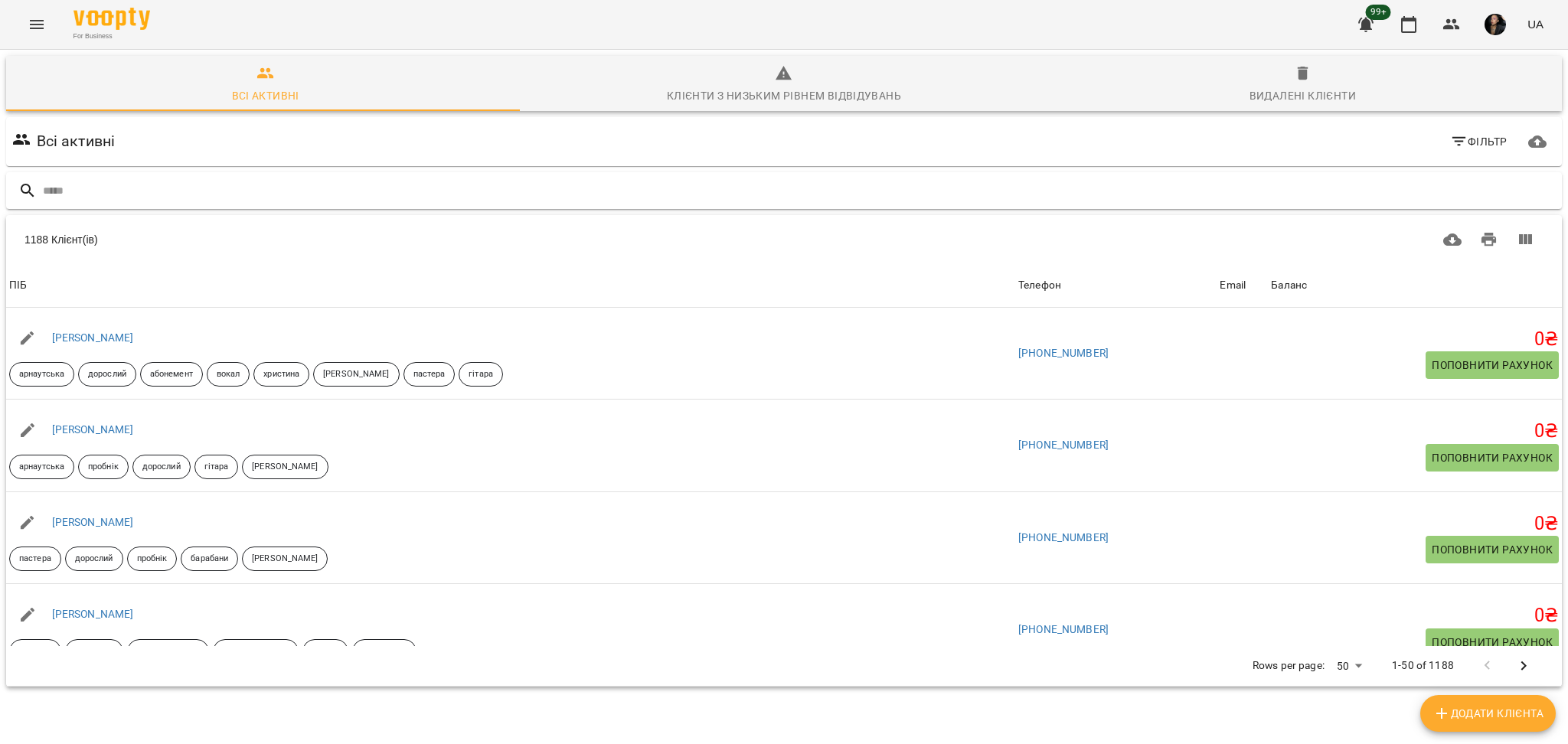
click at [494, 181] on input "text" at bounding box center [798, 191] width 1513 height 25
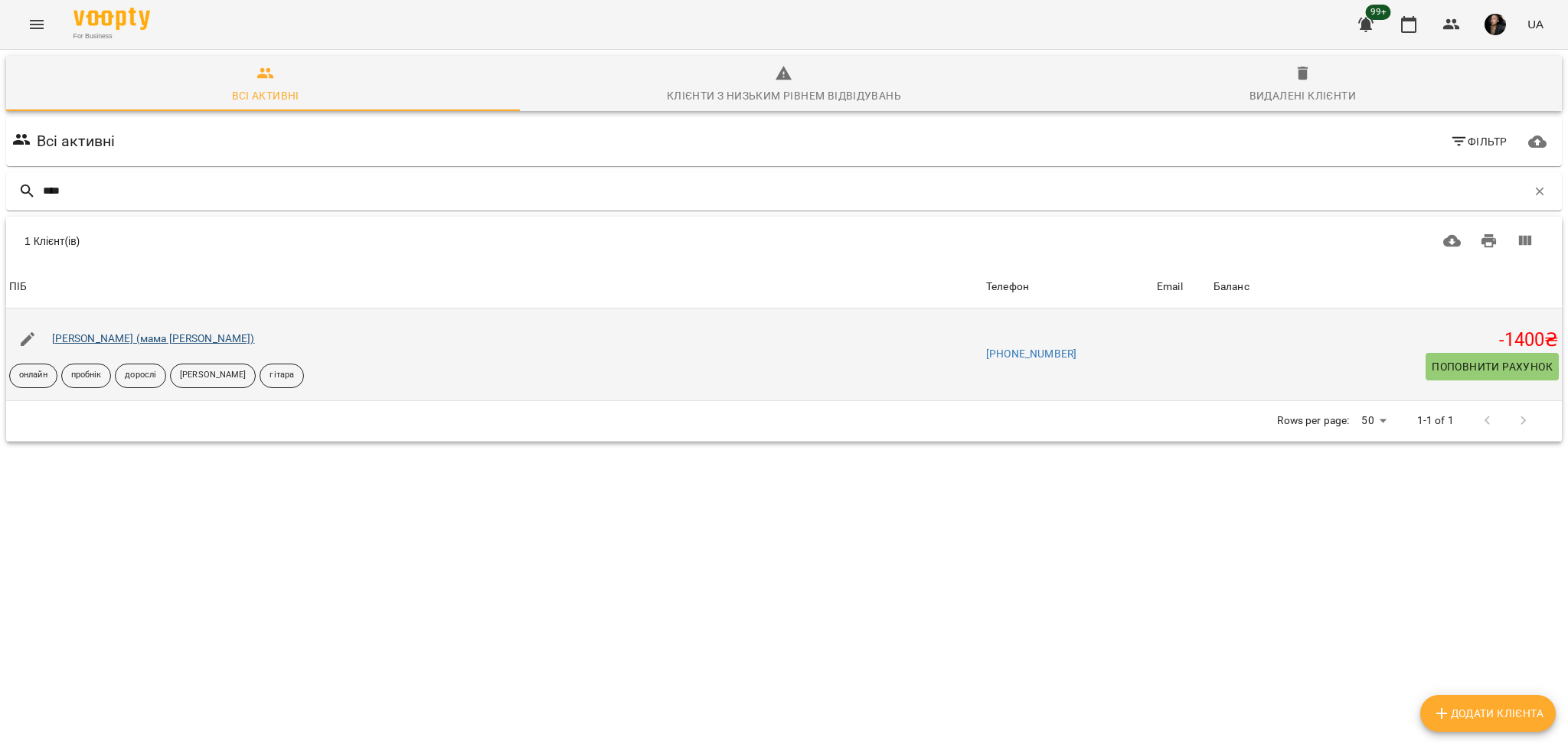
type input "****"
click at [149, 338] on link "Скорищенко Максим (мама Наталя)" at bounding box center [153, 338] width 203 height 12
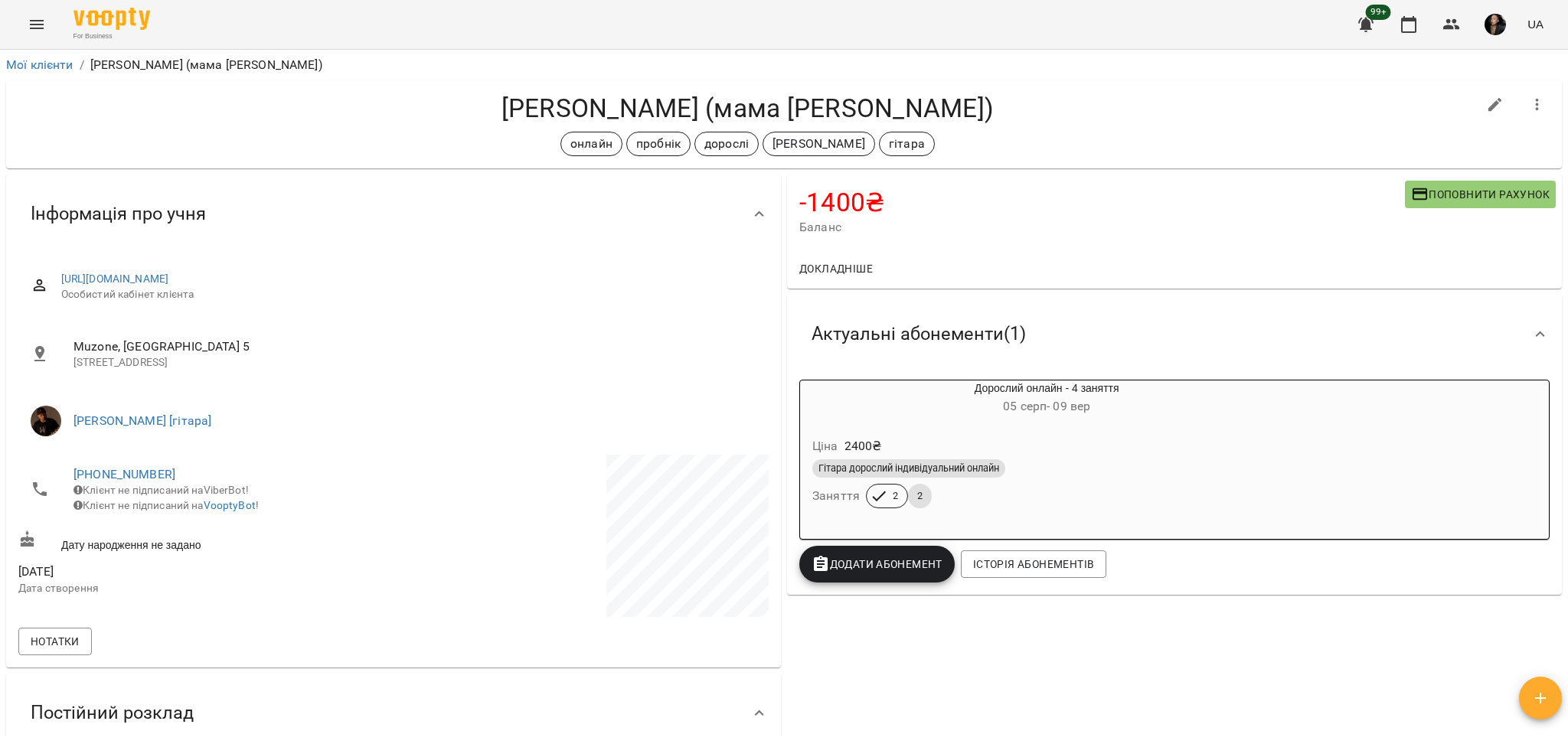
click at [1413, 189] on icon "button" at bounding box center [1420, 194] width 15 height 12
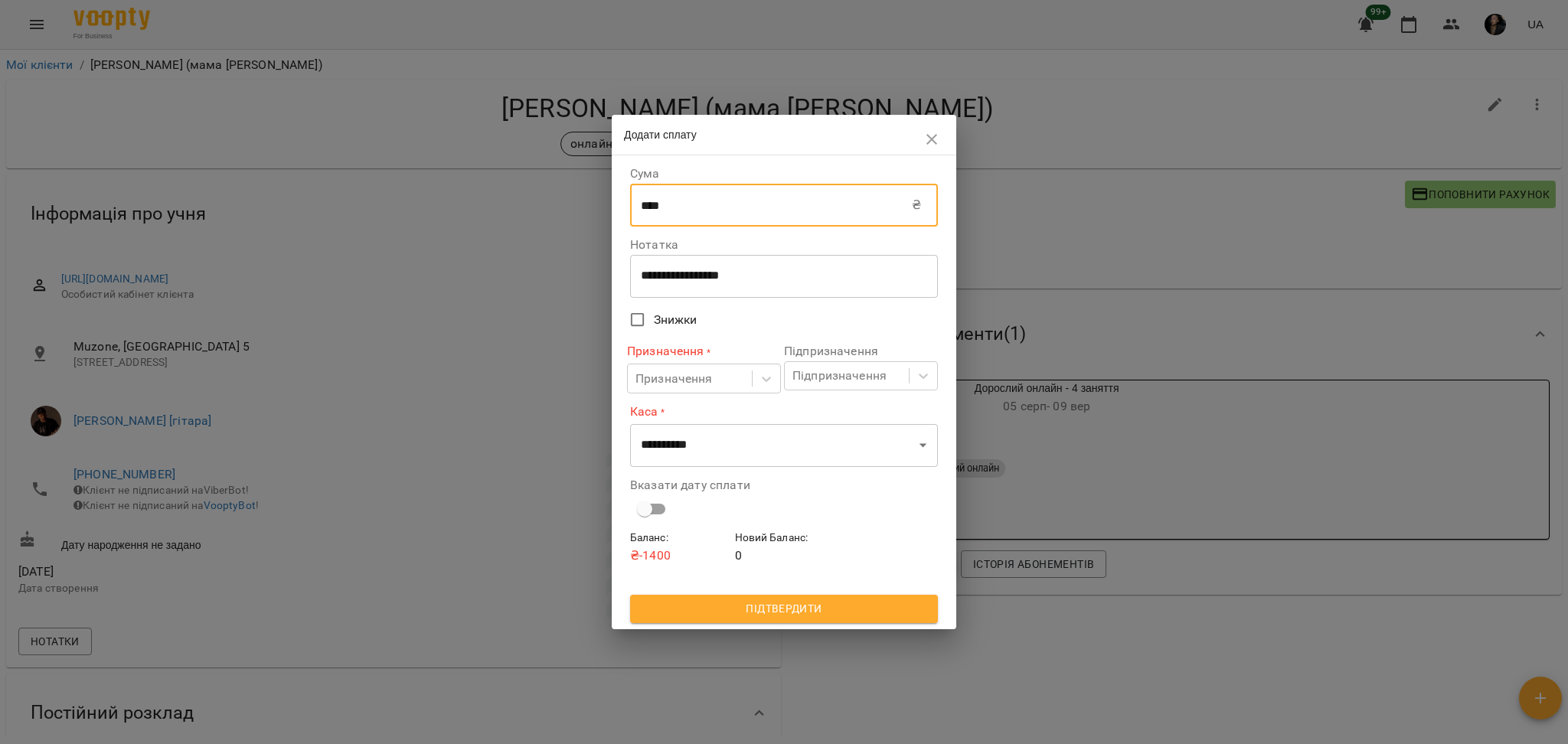
drag, startPoint x: 730, startPoint y: 212, endPoint x: 608, endPoint y: 210, distance: 122.0
click at [608, 210] on div "**********" at bounding box center [784, 372] width 1568 height 744
type input "****"
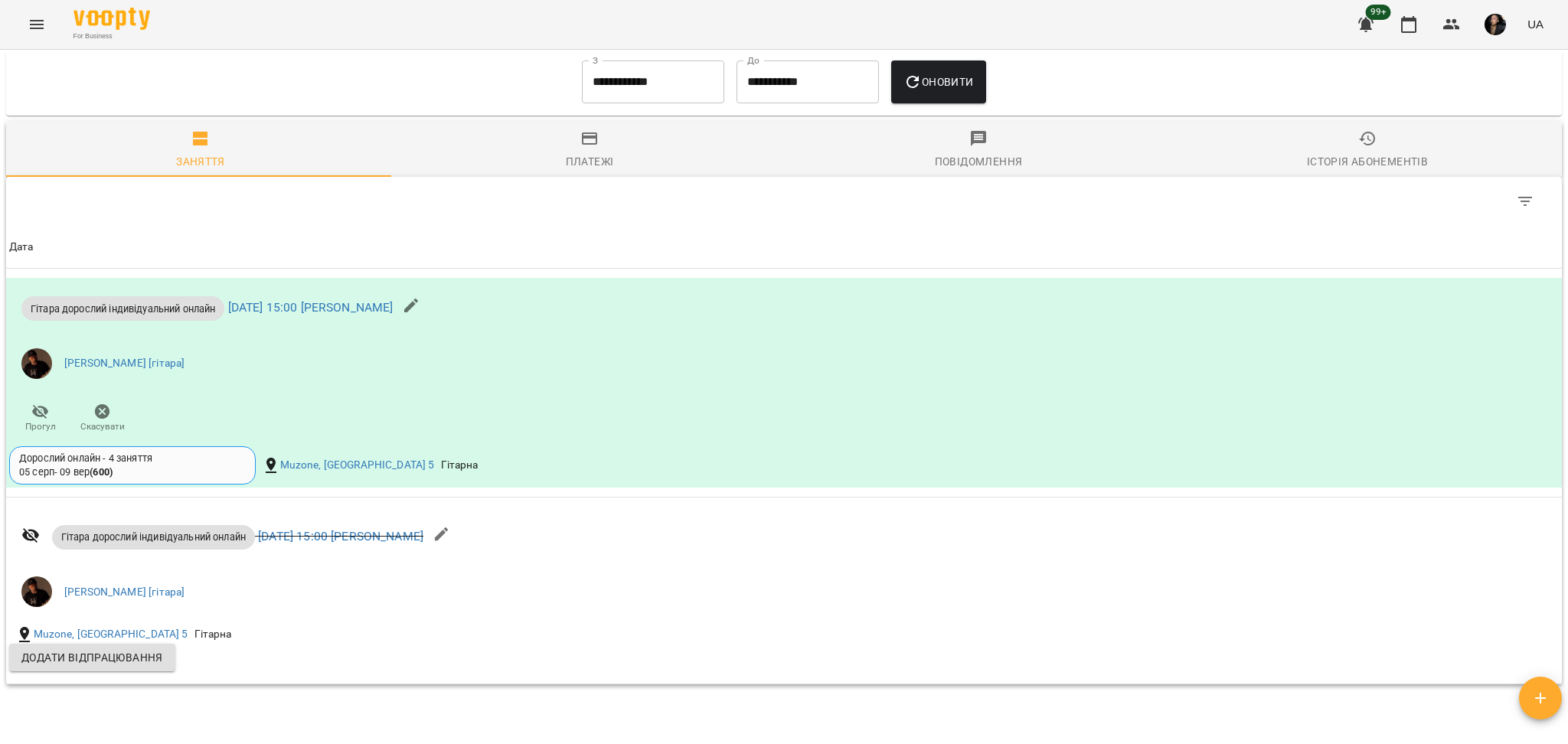
click at [1317, 163] on div "Історія абонементів" at bounding box center [1368, 161] width 121 height 19
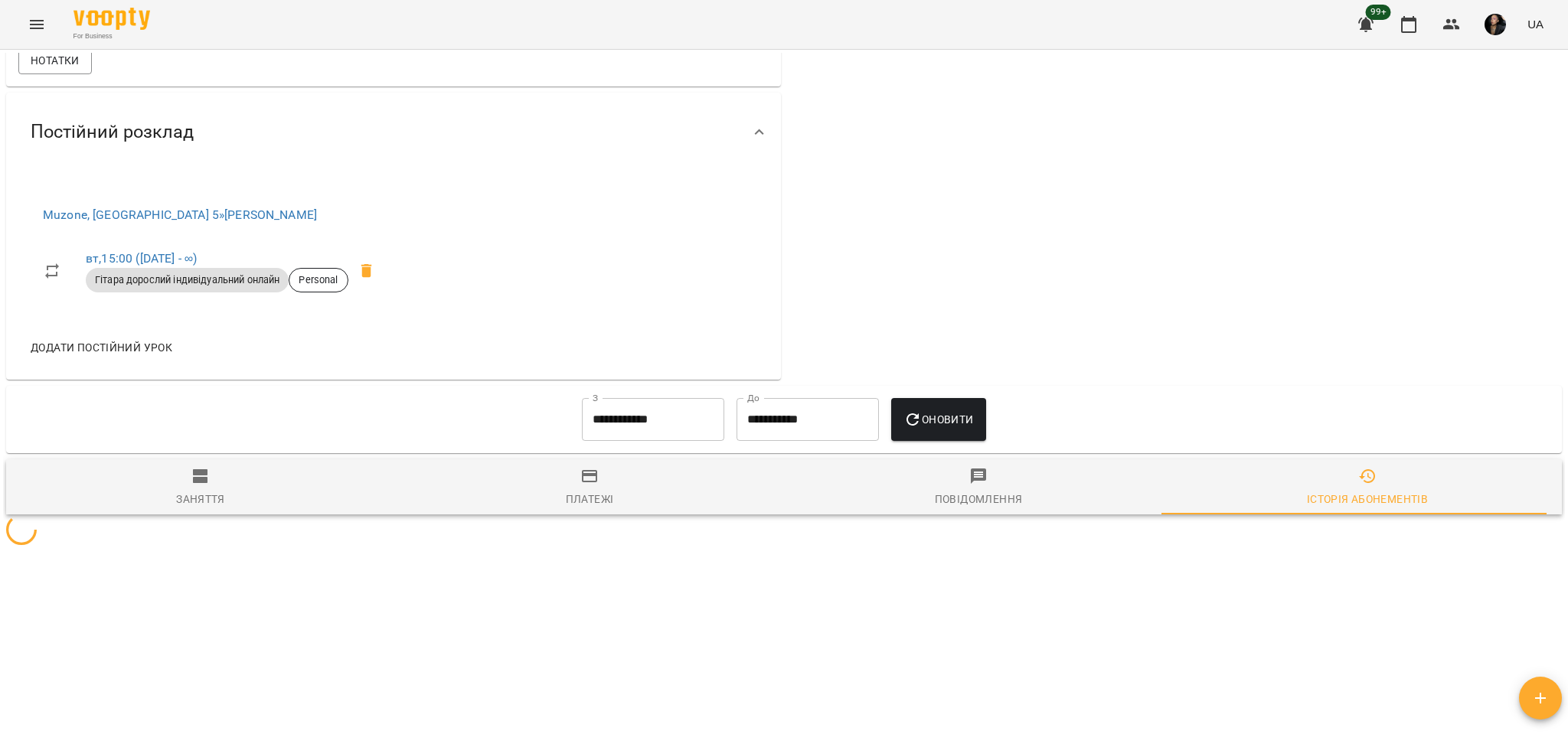
scroll to position [689, 0]
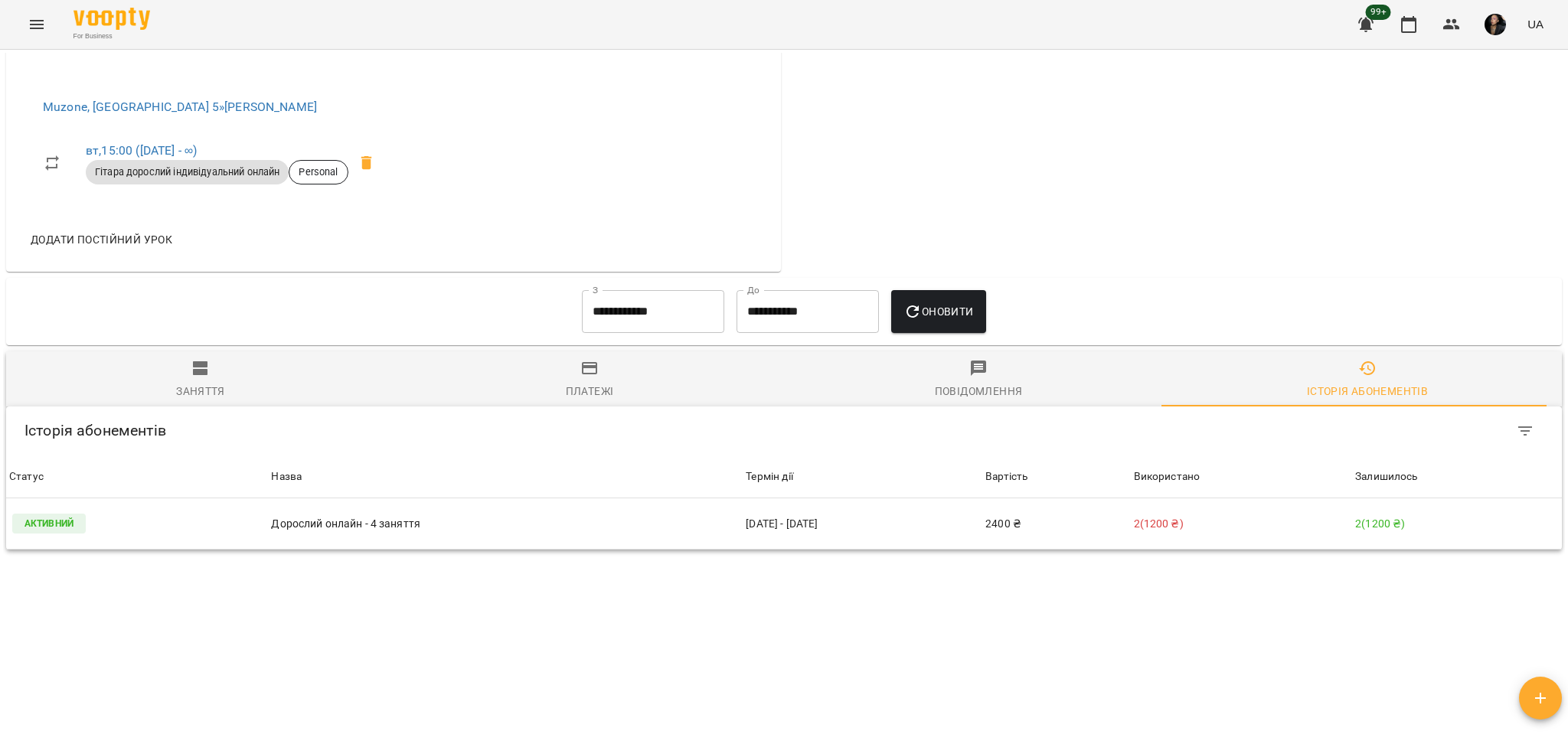
click at [586, 394] on div "Платежі" at bounding box center [589, 392] width 48 height 19
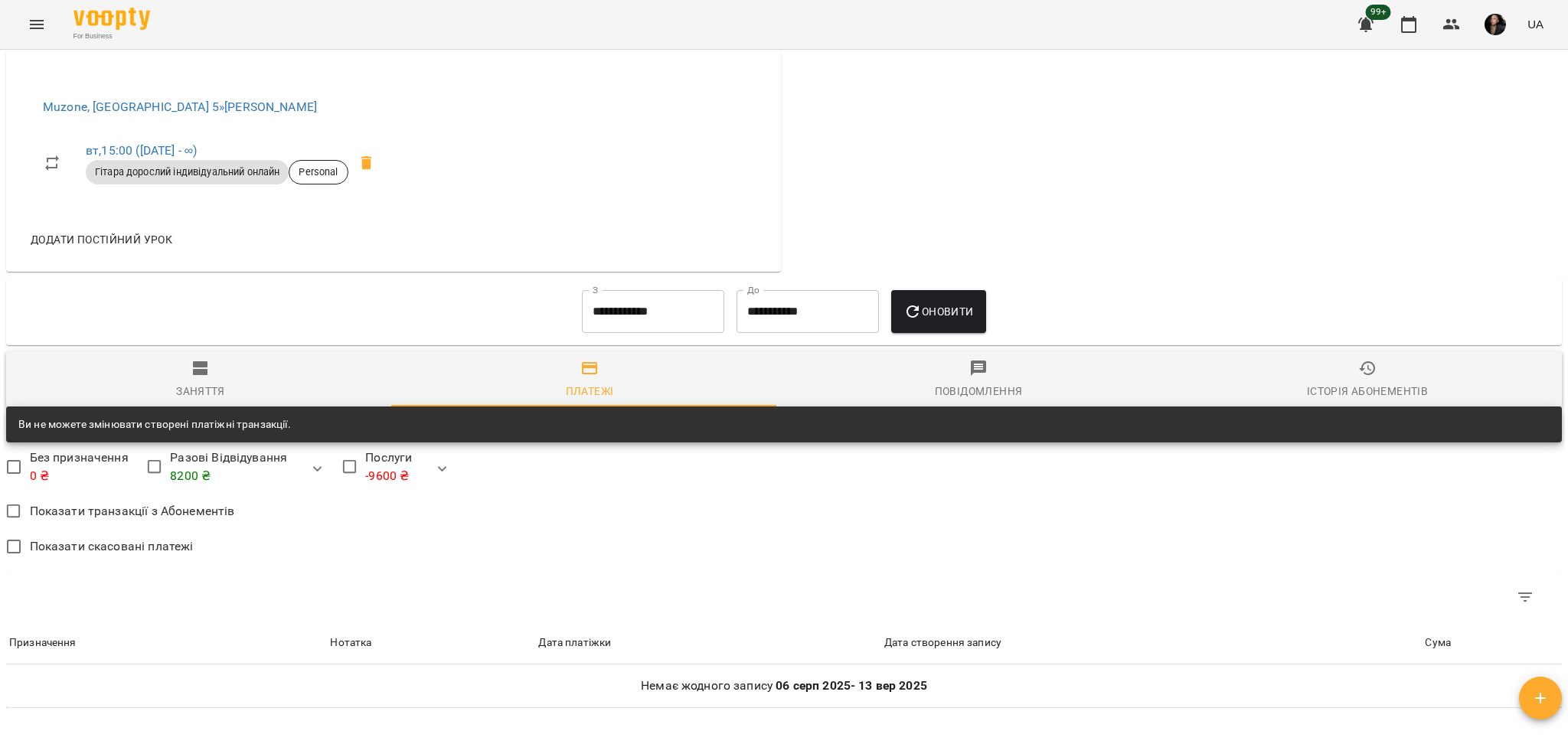
drag, startPoint x: 1410, startPoint y: 376, endPoint x: 1391, endPoint y: 382, distance: 19.9
click at [1410, 375] on span "Історія абонементів" at bounding box center [1368, 380] width 370 height 42
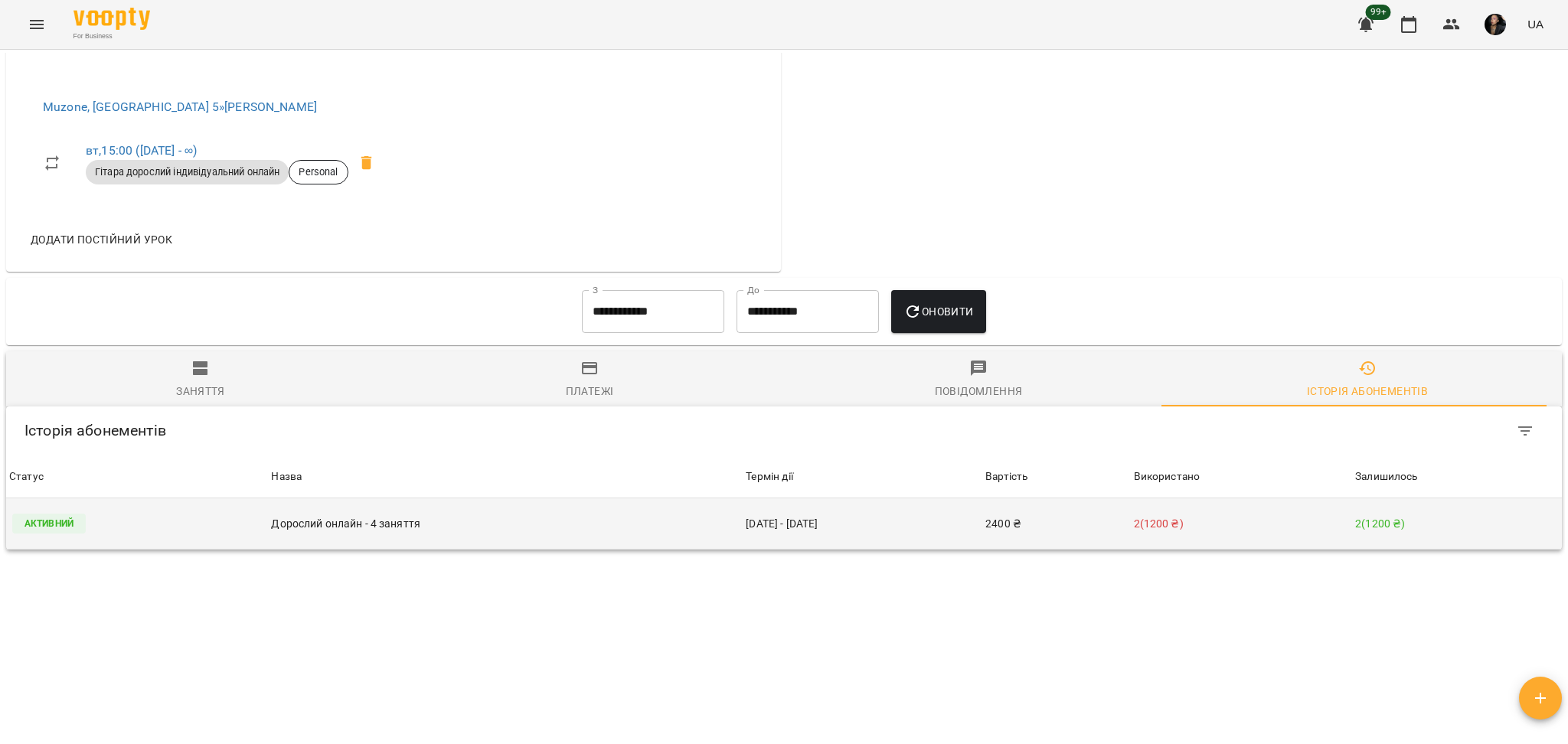
click at [804, 509] on td "05 серп - 09 вер" at bounding box center [862, 524] width 240 height 51
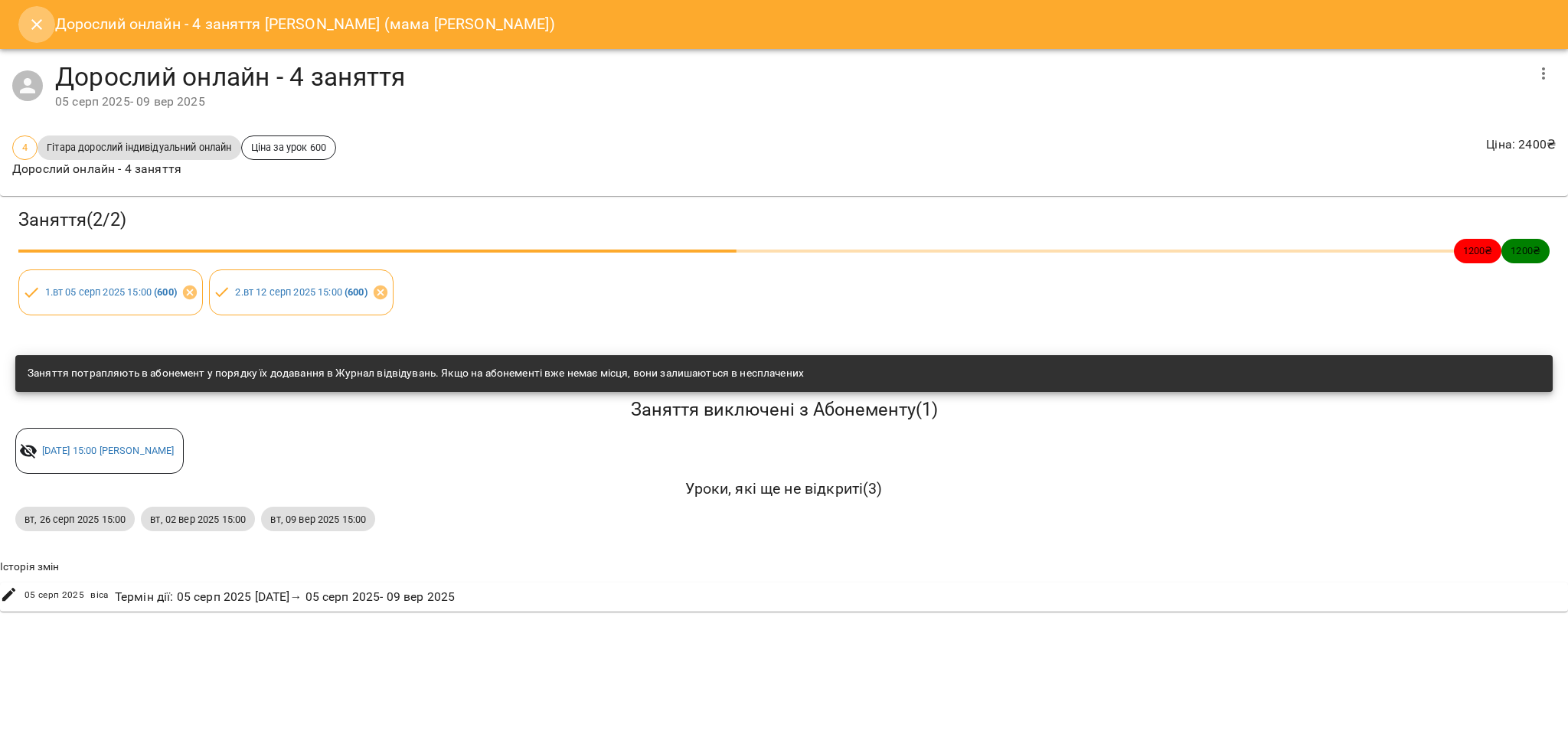
click at [42, 35] on button "Close" at bounding box center [37, 24] width 37 height 37
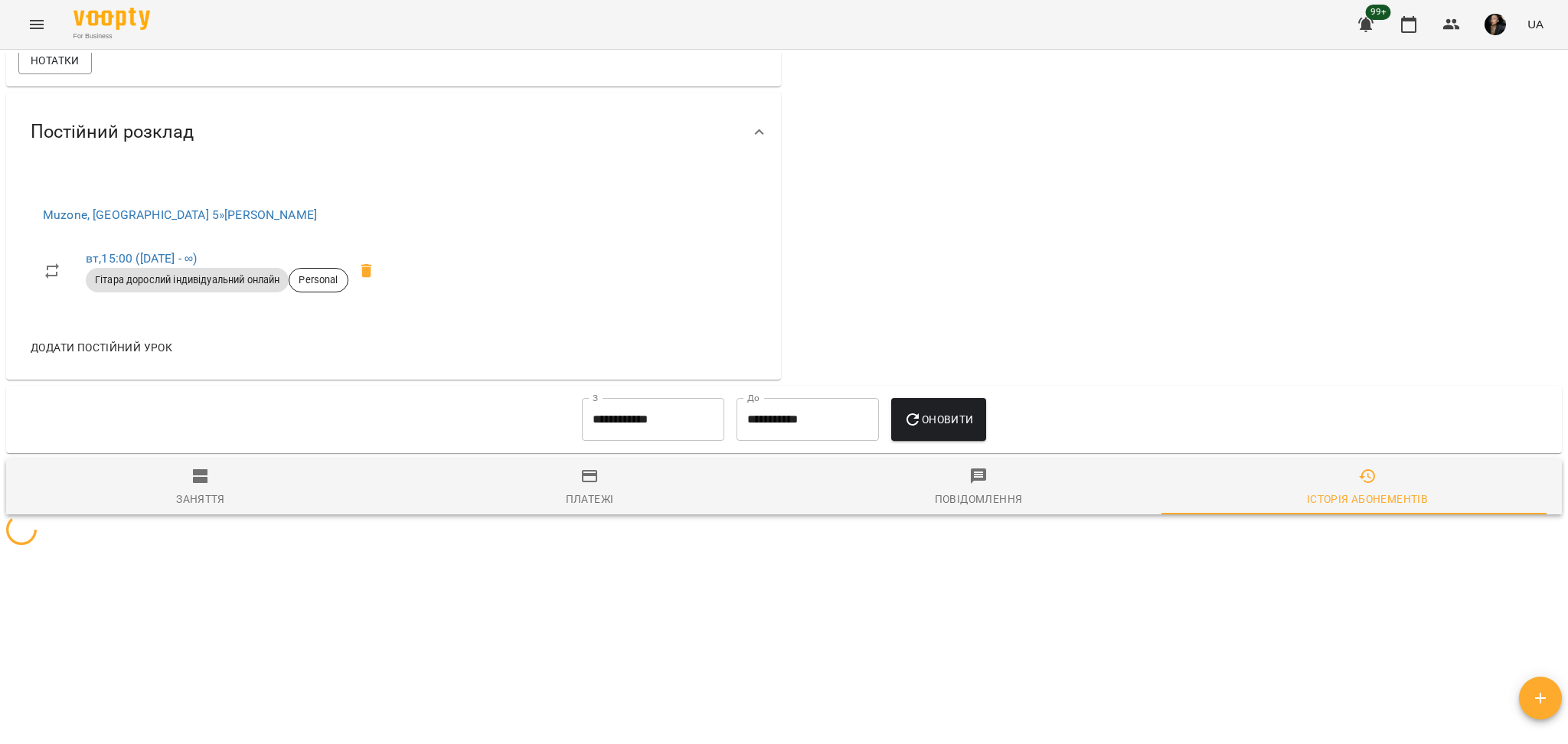
scroll to position [679, 0]
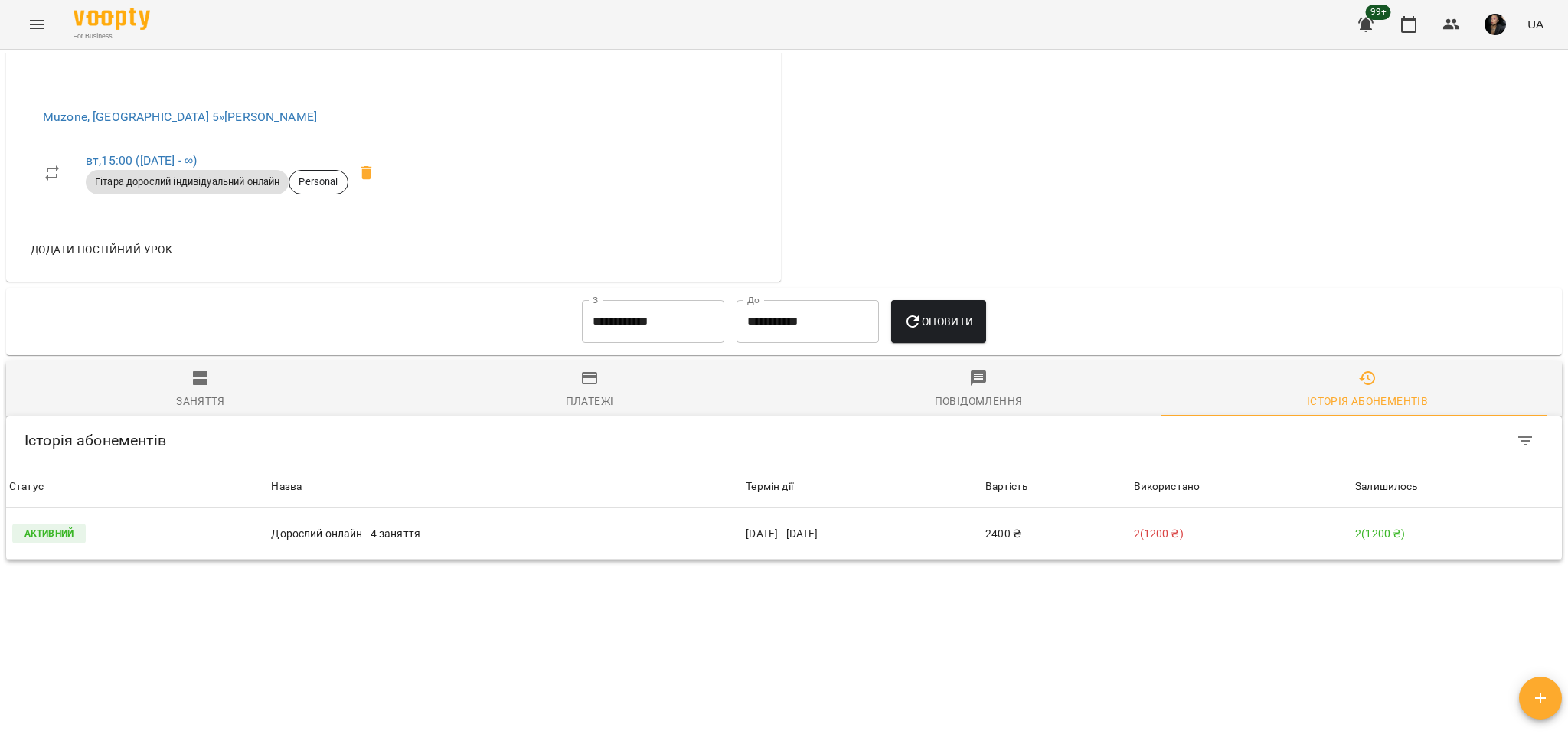
click at [746, 490] on div "Термін дії" at bounding box center [862, 487] width 234 height 19
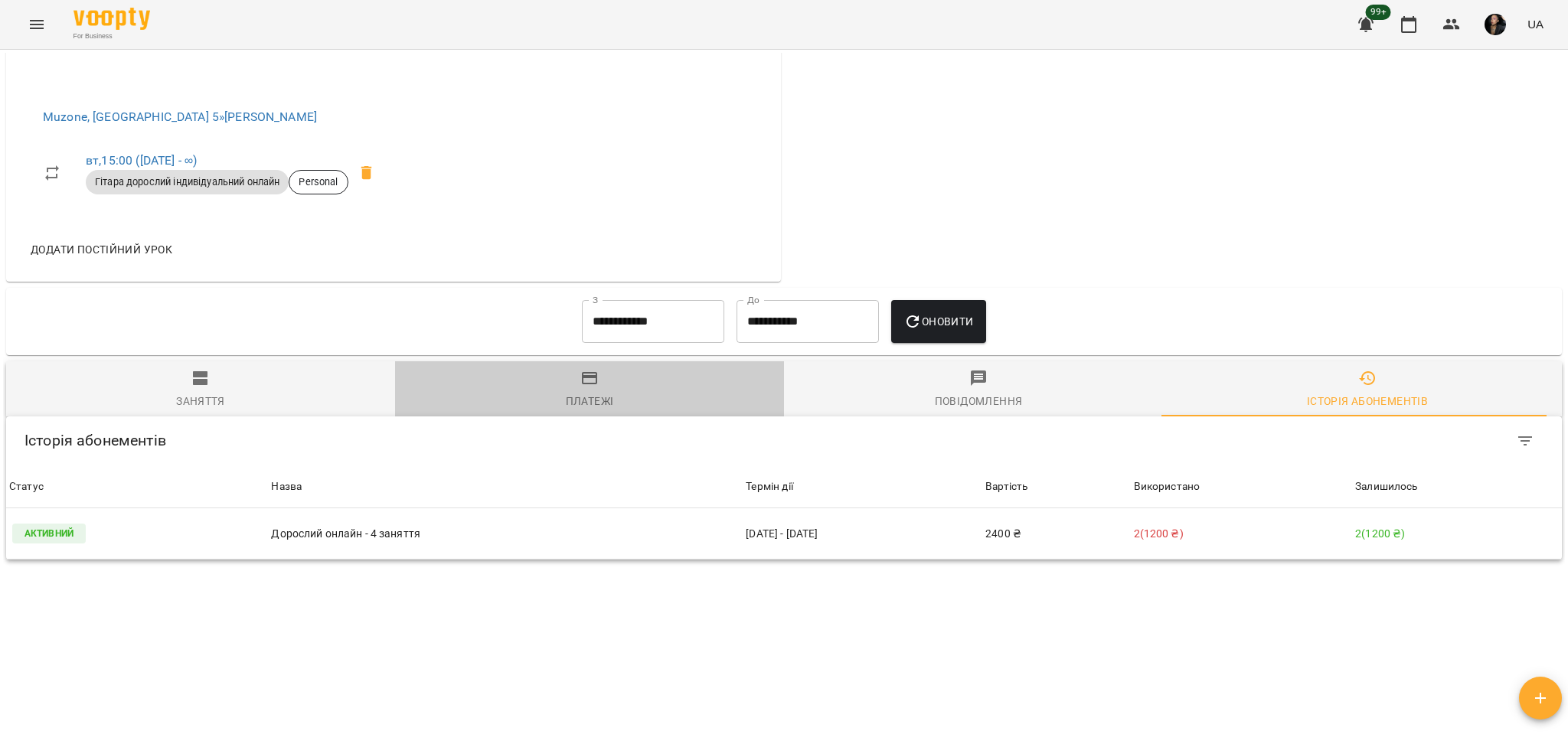
drag, startPoint x: 603, startPoint y: 380, endPoint x: 585, endPoint y: 383, distance: 18.2
click at [601, 384] on span "Платежі" at bounding box center [589, 389] width 370 height 42
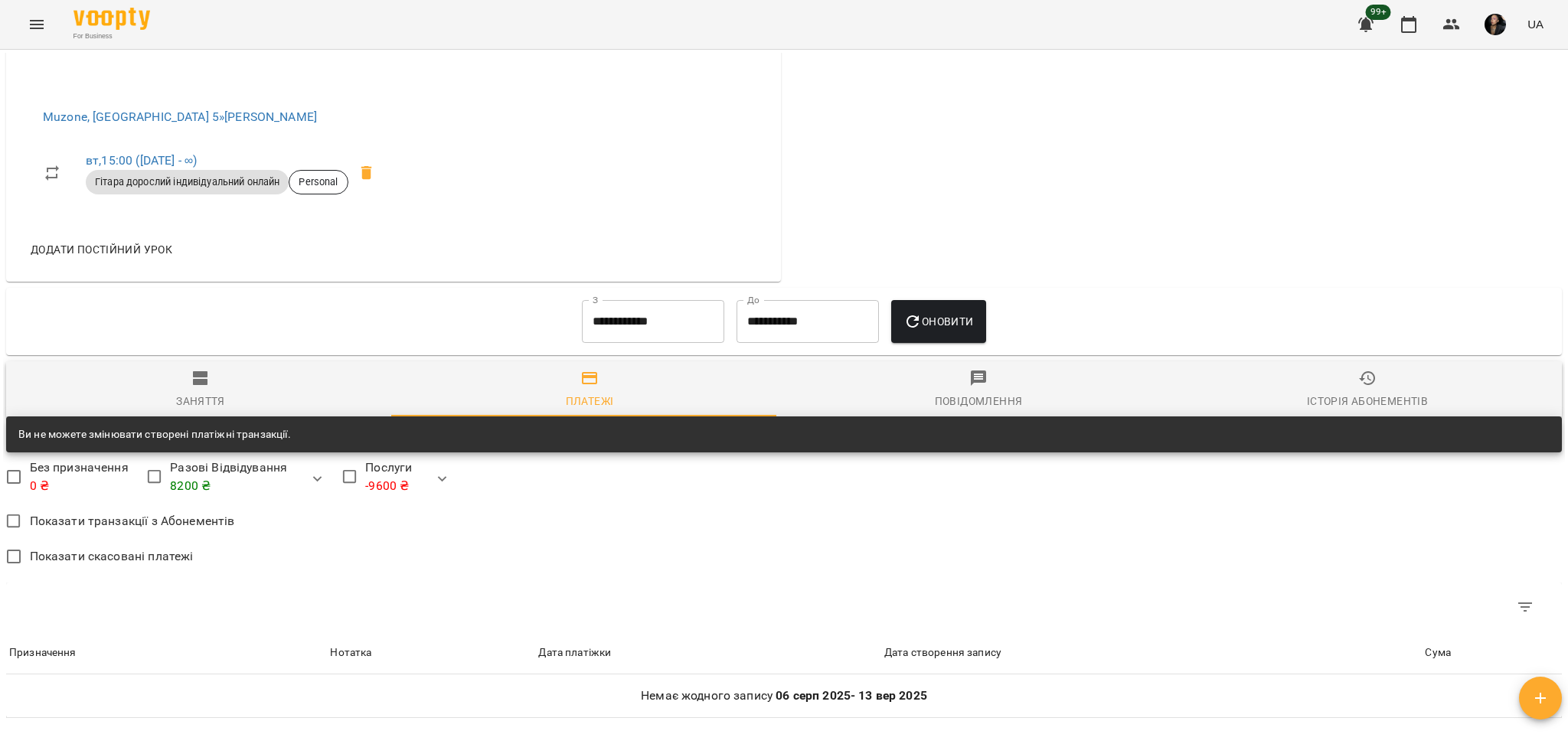
click at [613, 318] on input "**********" at bounding box center [653, 321] width 143 height 42
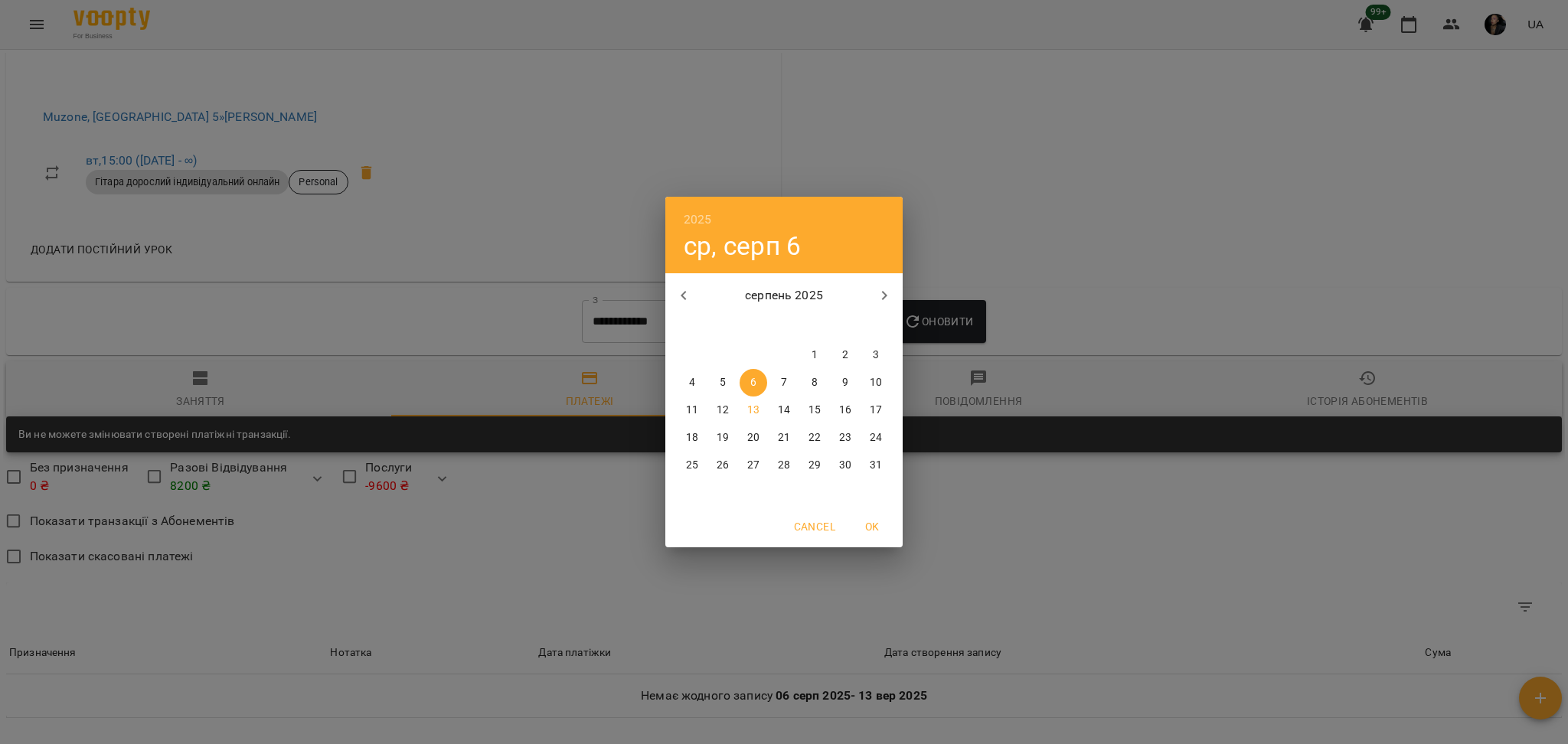
click at [686, 296] on icon "button" at bounding box center [684, 296] width 19 height 19
click at [863, 354] on span "6" at bounding box center [876, 355] width 27 height 15
type input "**********"
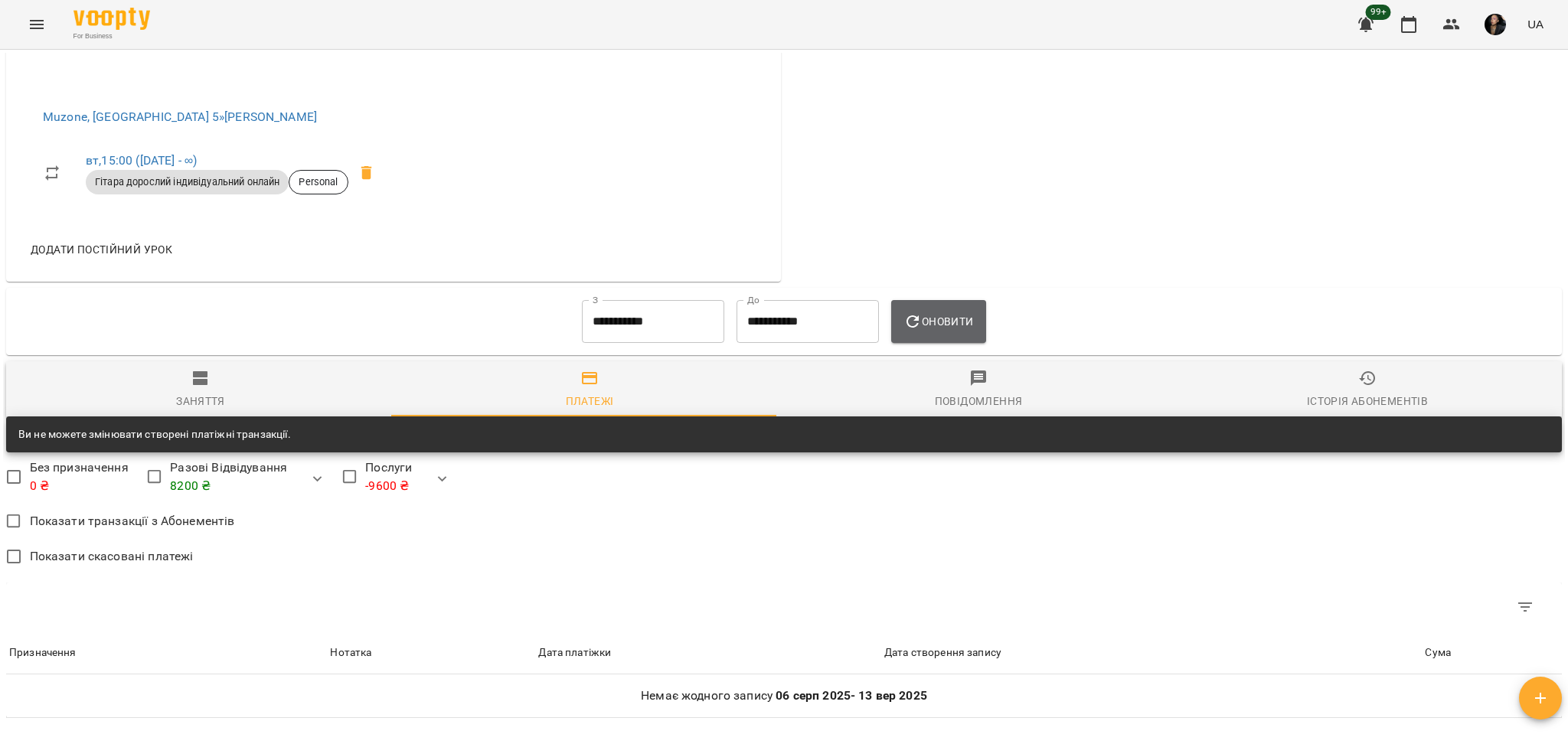
click at [907, 326] on icon "button" at bounding box center [913, 322] width 19 height 19
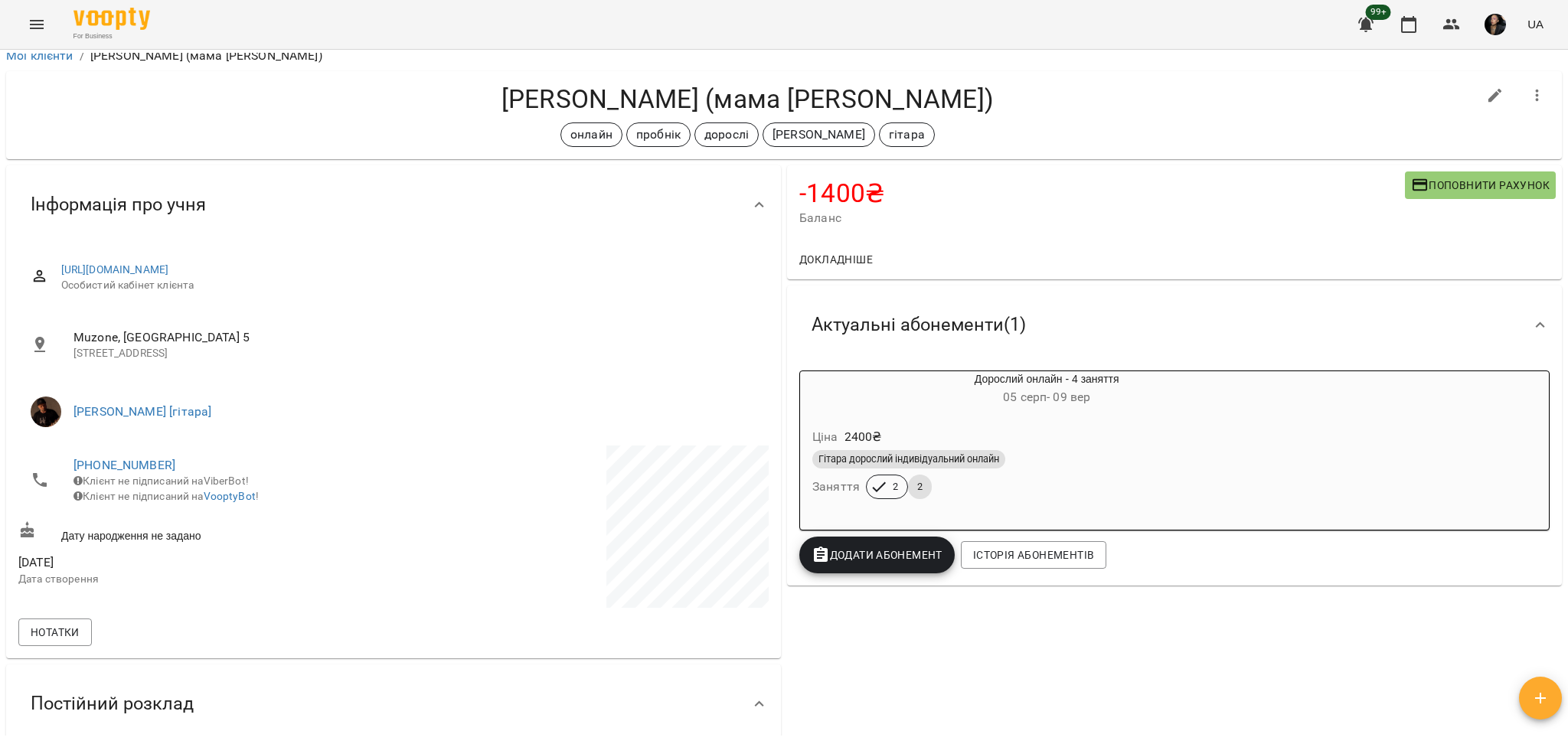
scroll to position [0, 0]
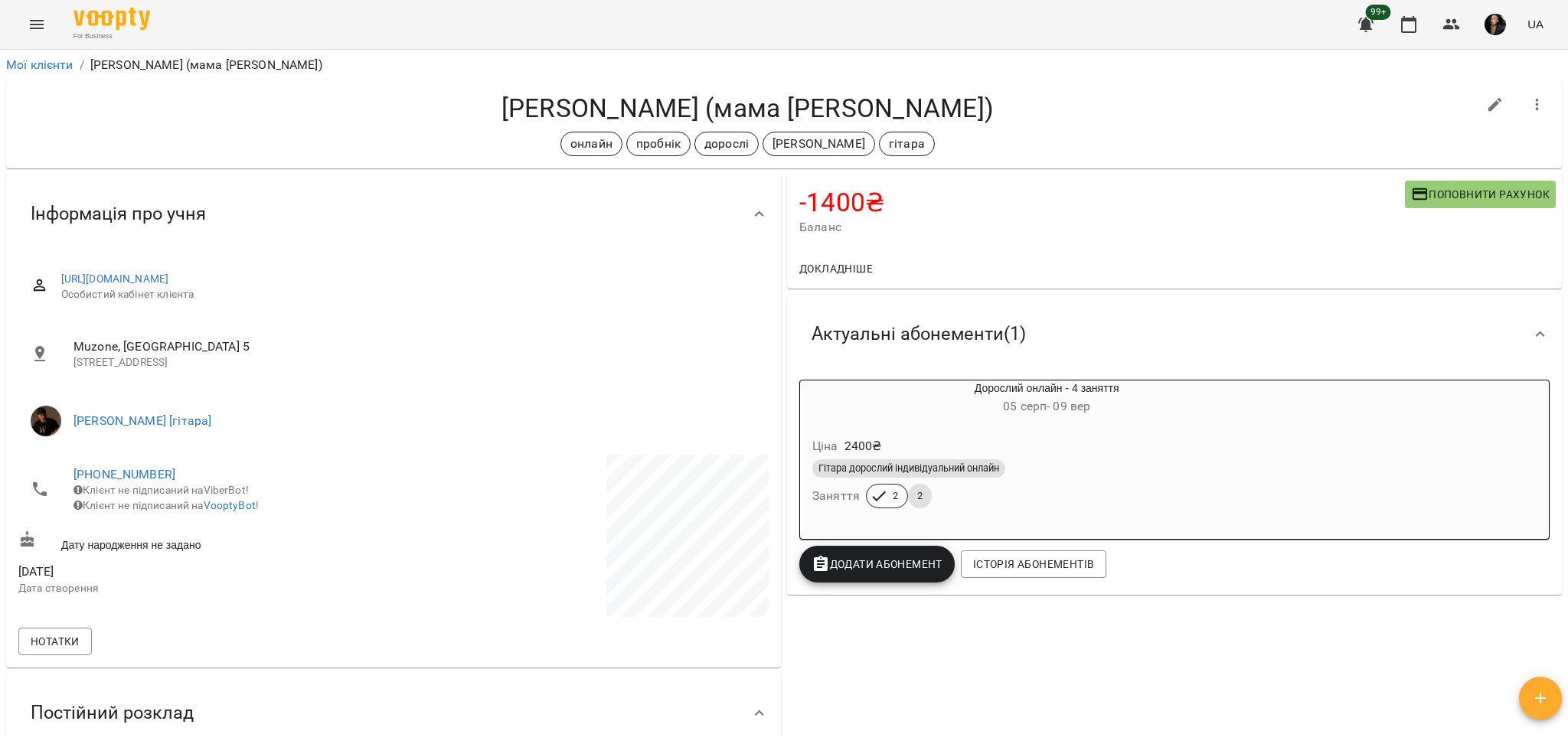
click at [1431, 175] on div "-1400 ₴ Баланс Поповнити рахунок" at bounding box center [1175, 211] width 775 height 74
click at [1424, 178] on div "-1400 ₴ Баланс Поповнити рахунок" at bounding box center [1175, 211] width 775 height 74
click at [1413, 189] on icon "button" at bounding box center [1420, 194] width 15 height 12
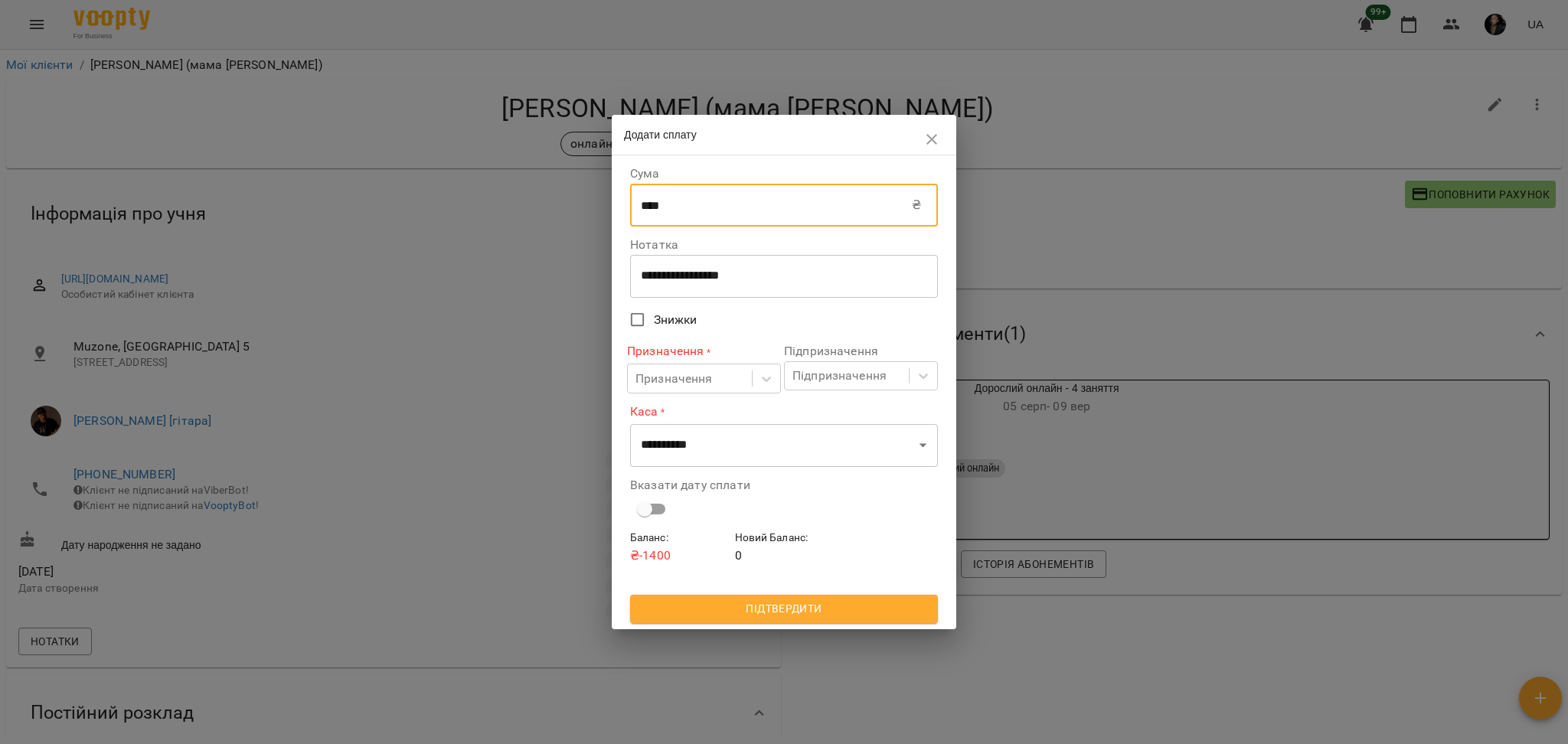
drag, startPoint x: 765, startPoint y: 206, endPoint x: 538, endPoint y: 175, distance: 229.1
click at [539, 175] on div "**********" at bounding box center [784, 372] width 1568 height 744
type input "****"
click at [658, 264] on div "**********" at bounding box center [784, 276] width 307 height 42
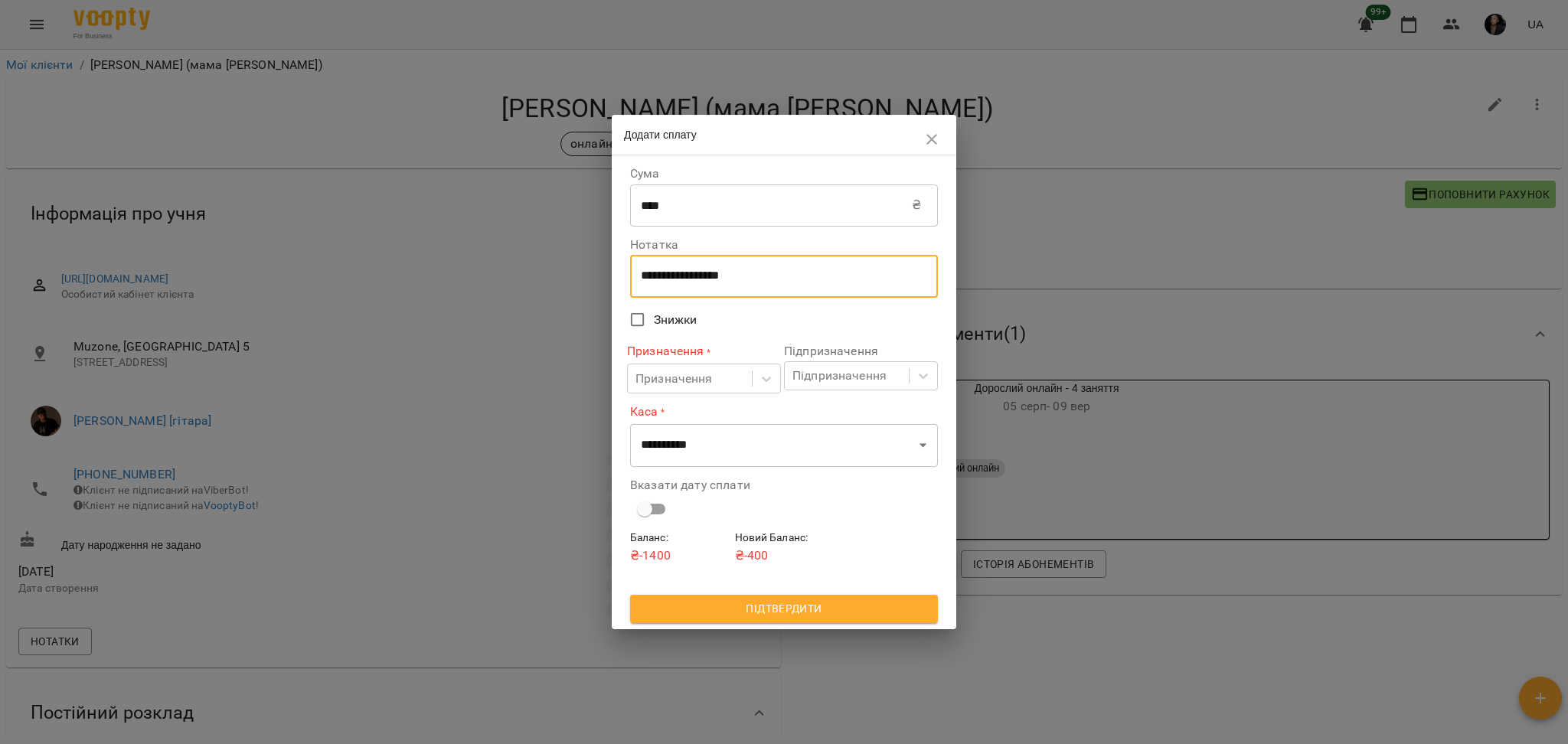
drag, startPoint x: 766, startPoint y: 284, endPoint x: 596, endPoint y: 245, distance: 174.4
click at [594, 283] on div "**********" at bounding box center [784, 372] width 1568 height 744
type textarea "****"
click at [727, 380] on div "Призначення" at bounding box center [690, 378] width 124 height 28
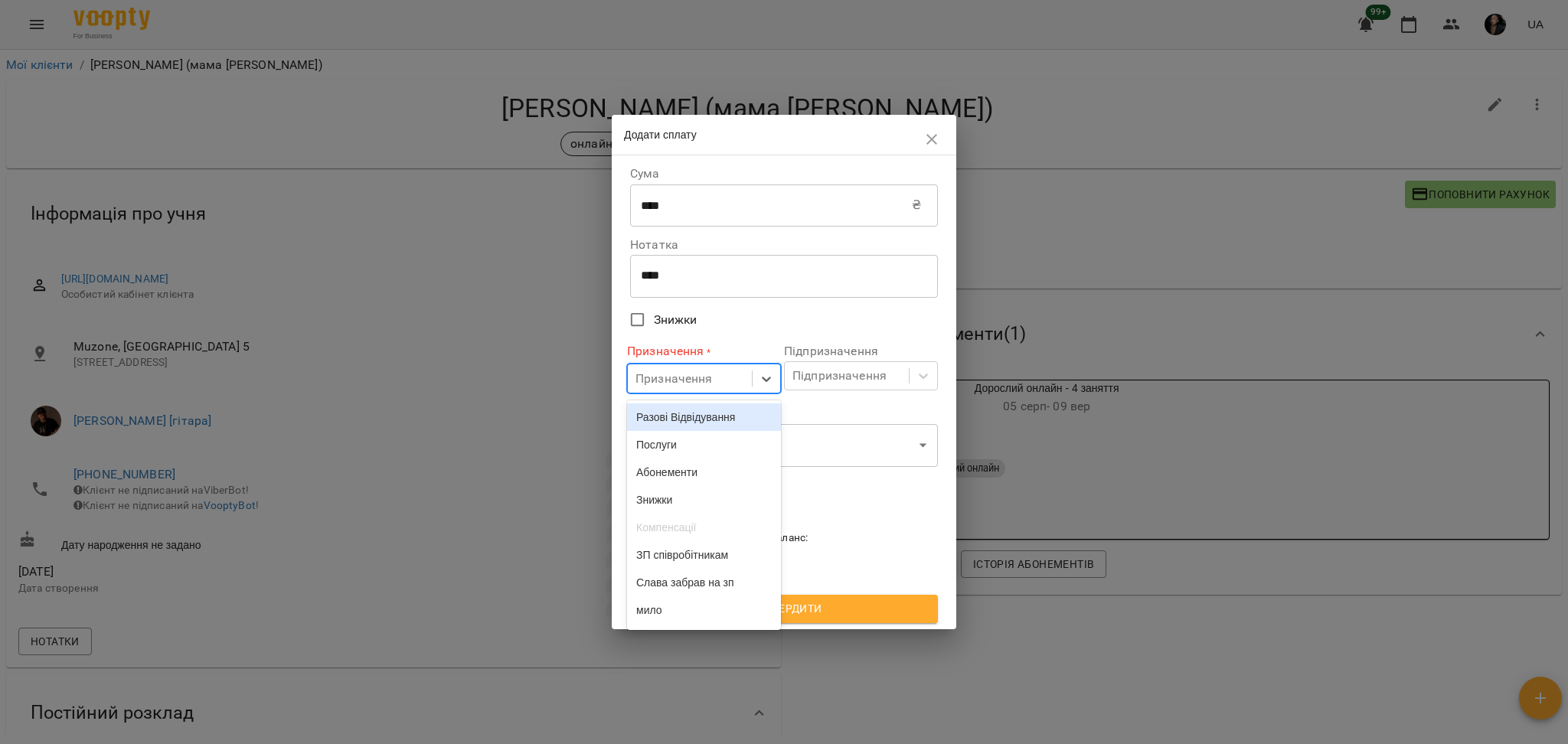
click at [695, 417] on div "Разові Відвідування" at bounding box center [703, 417] width 154 height 27
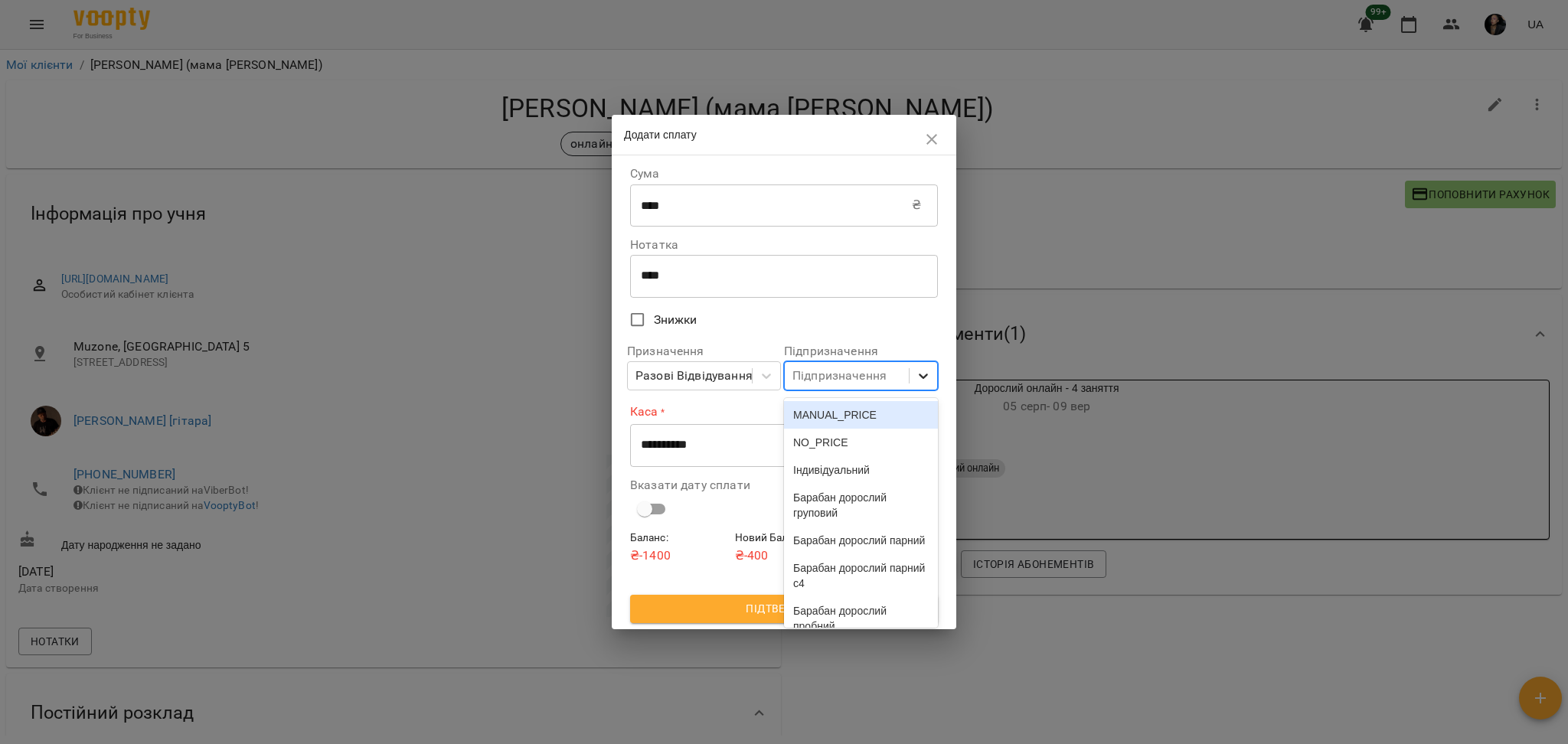
click at [919, 375] on icon at bounding box center [923, 376] width 15 height 15
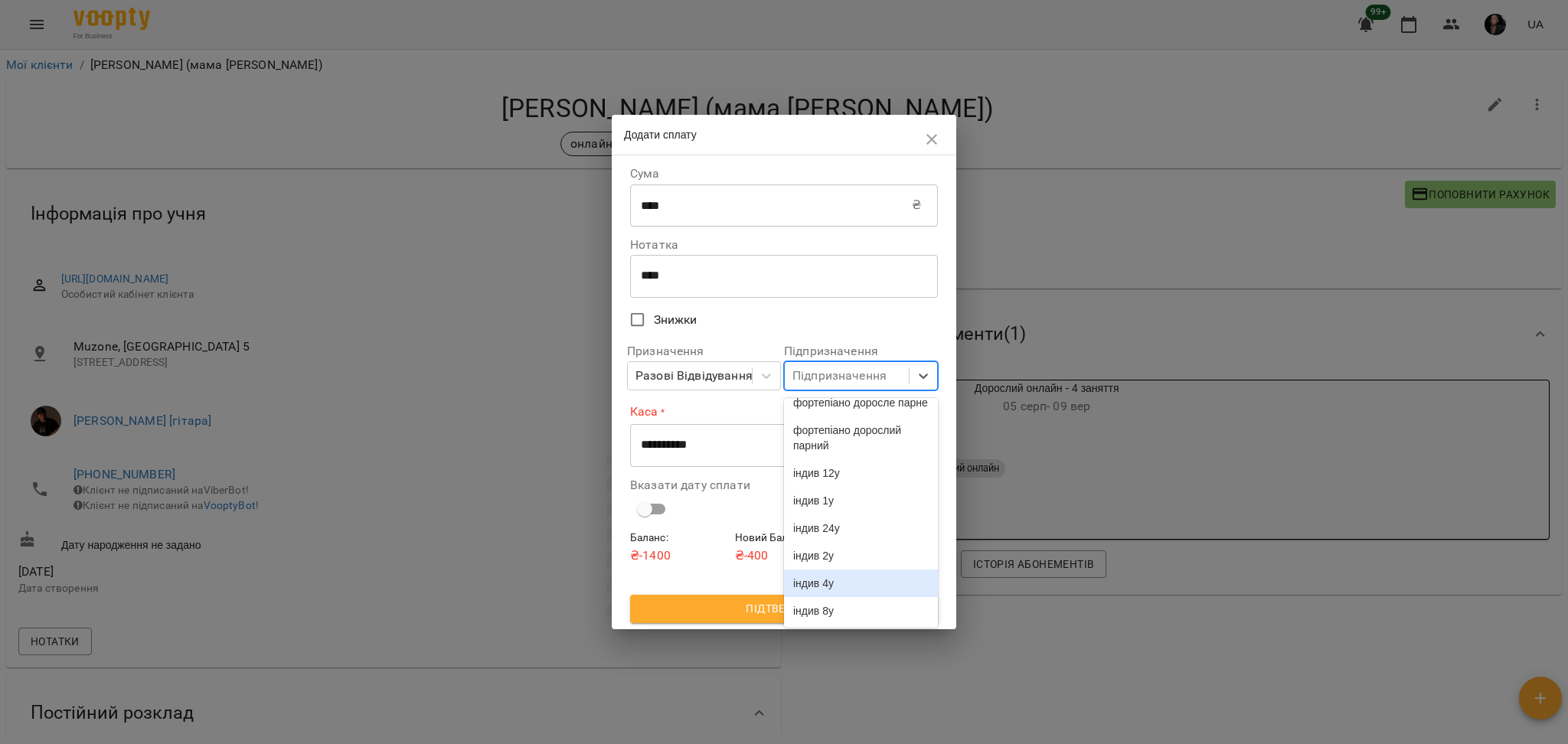
click at [867, 588] on div "індив 4у" at bounding box center [860, 583] width 154 height 27
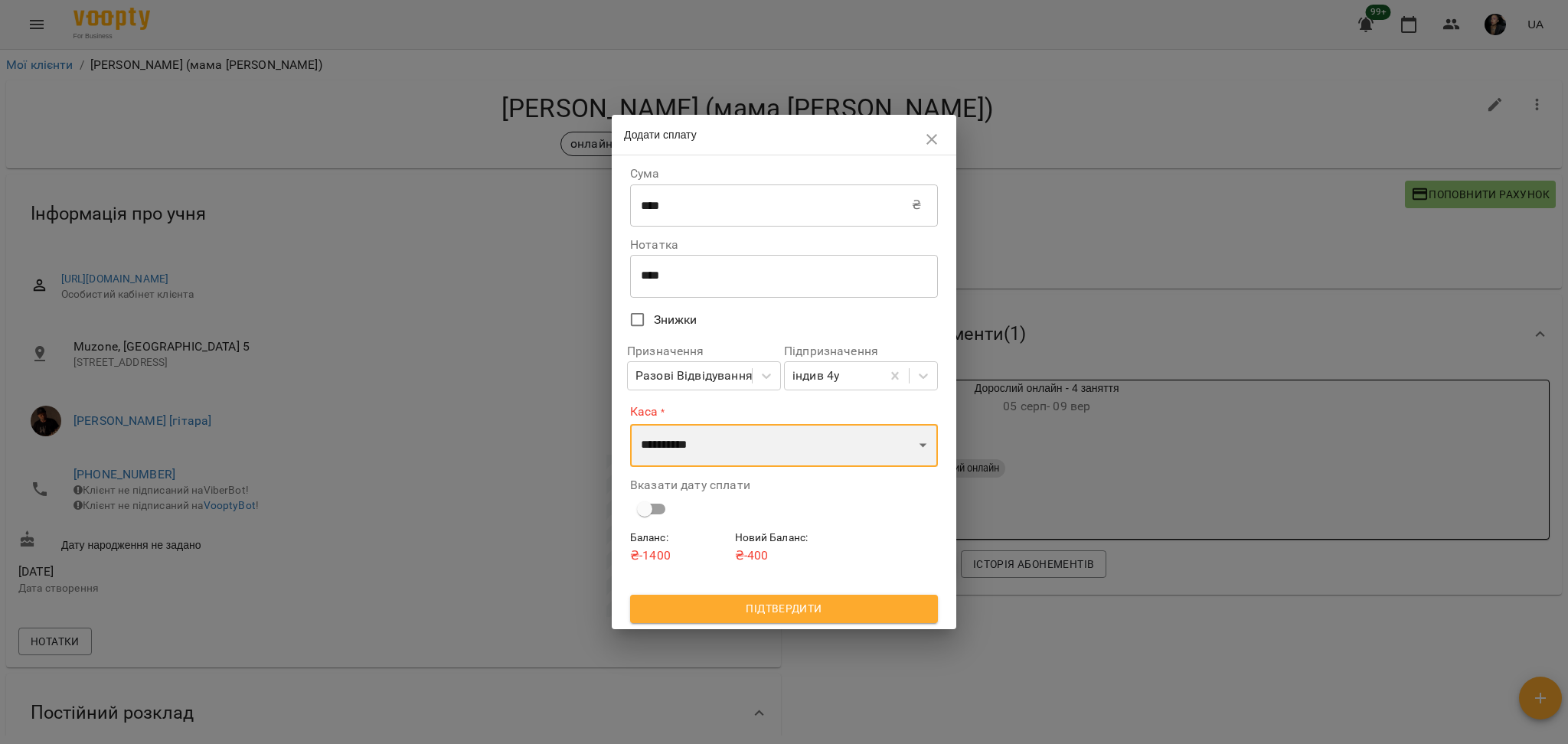
drag, startPoint x: 717, startPoint y: 459, endPoint x: 725, endPoint y: 460, distance: 8.1
click at [717, 459] on select "**********" at bounding box center [784, 445] width 307 height 42
select select "****"
click at [630, 424] on select "**********" at bounding box center [784, 445] width 307 height 42
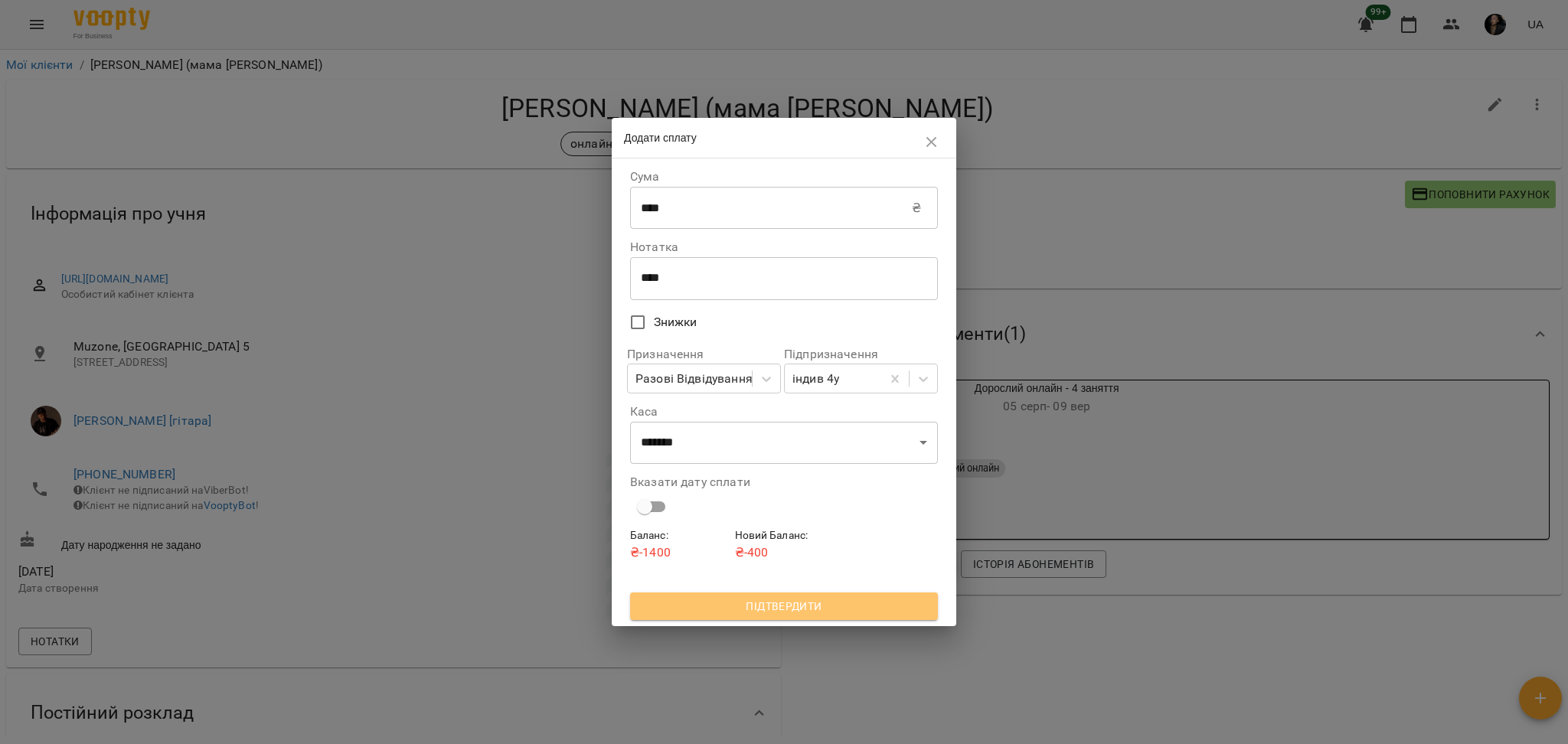
click at [905, 604] on span "Підтвердити" at bounding box center [784, 606] width 284 height 19
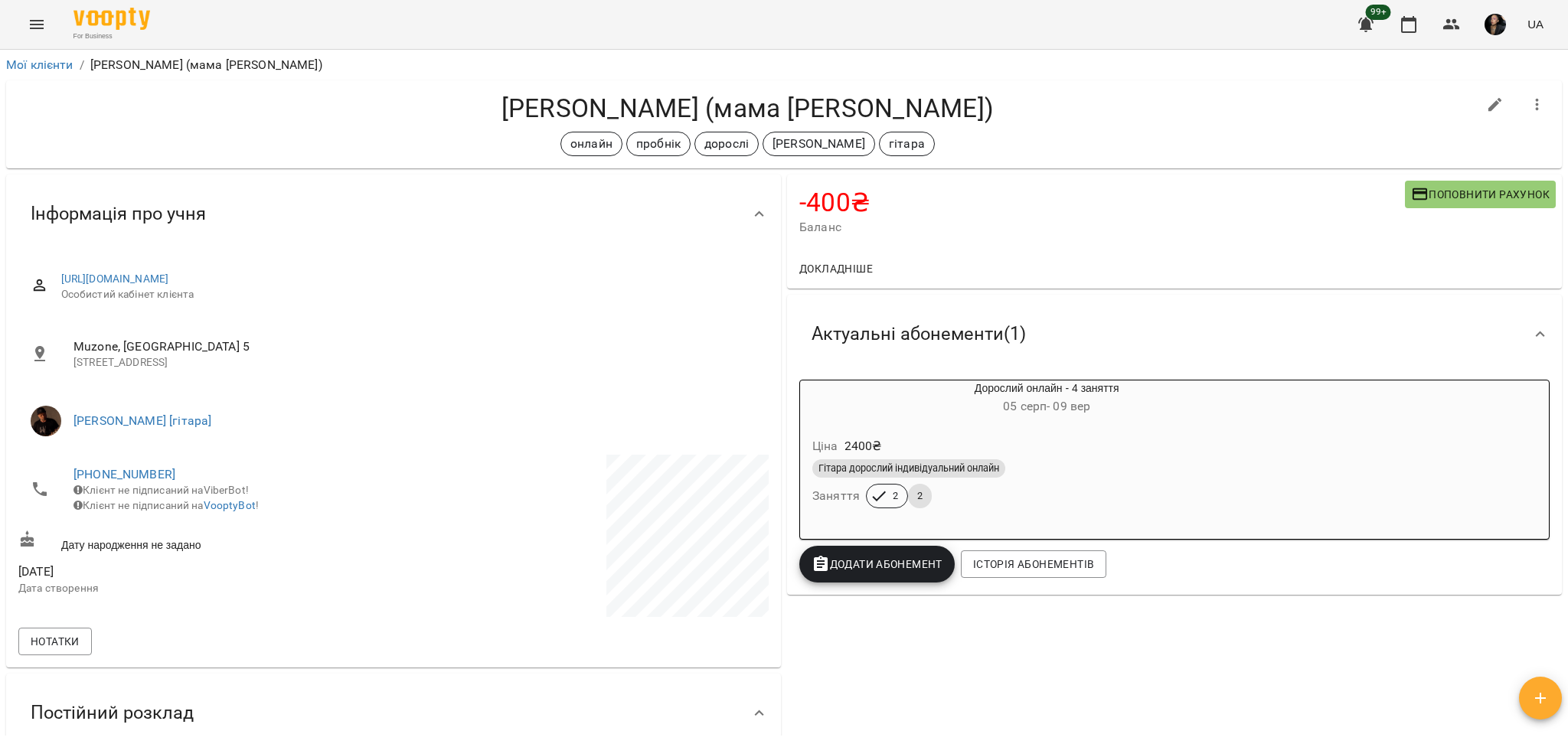
click at [1300, 675] on div "-400 ₴ Баланс Поповнити рахунок Докладніше -9600 ₴ Послуги -9600 ₴ Дорослий онл…" at bounding box center [1174, 567] width 781 height 792
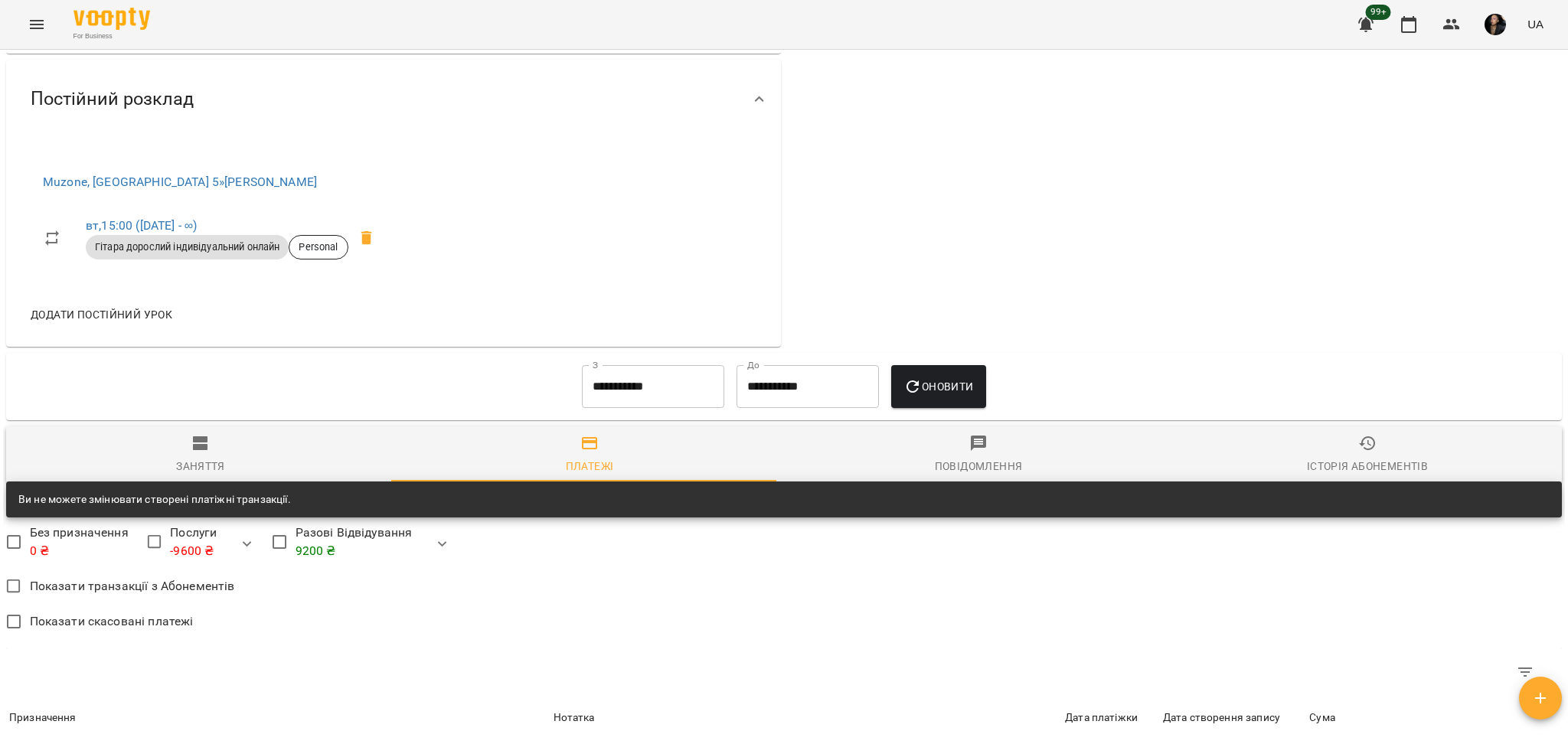
scroll to position [307, 0]
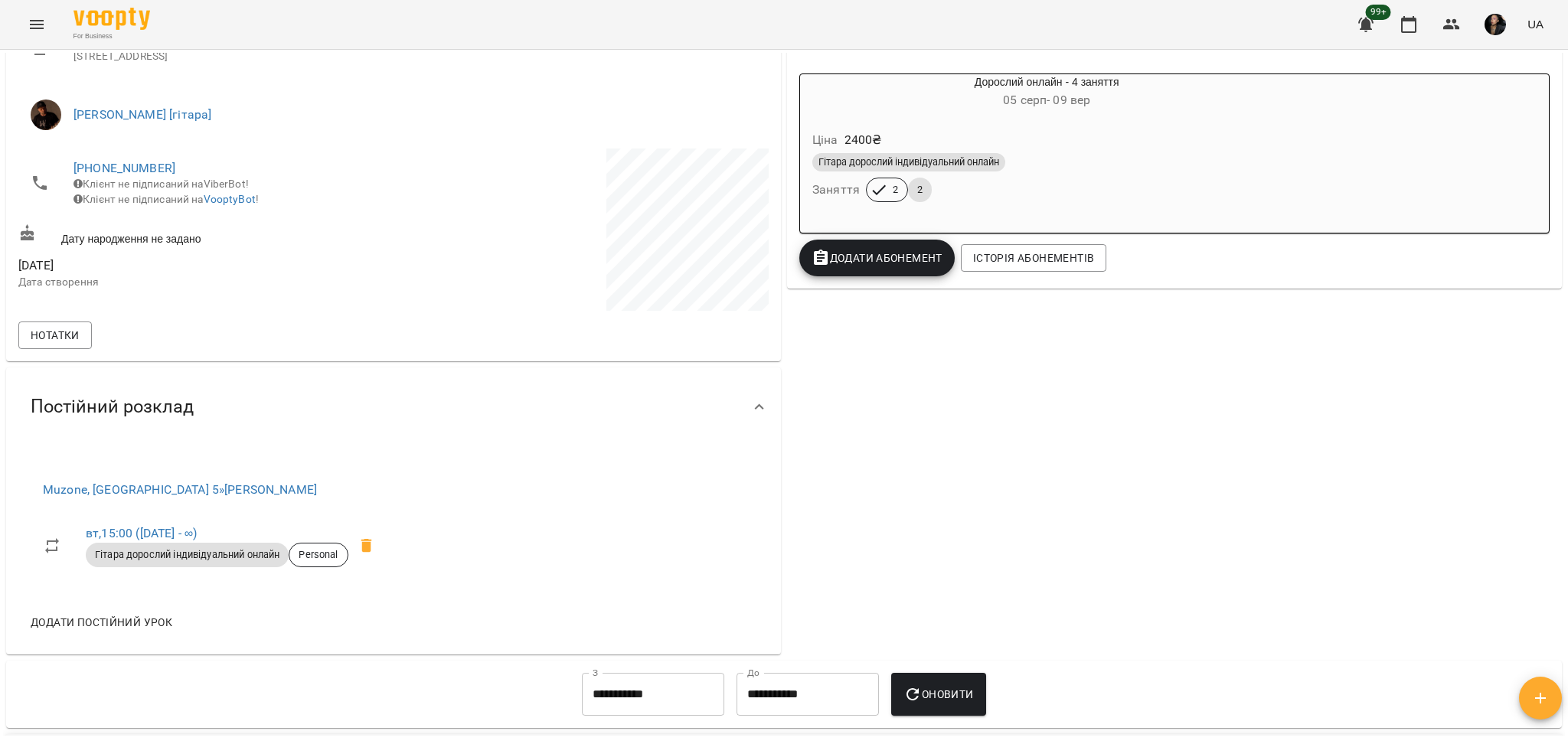
click at [1043, 191] on div "Гітара дорослий індивідуальний онлайн Заняття 2 2" at bounding box center [1046, 178] width 475 height 55
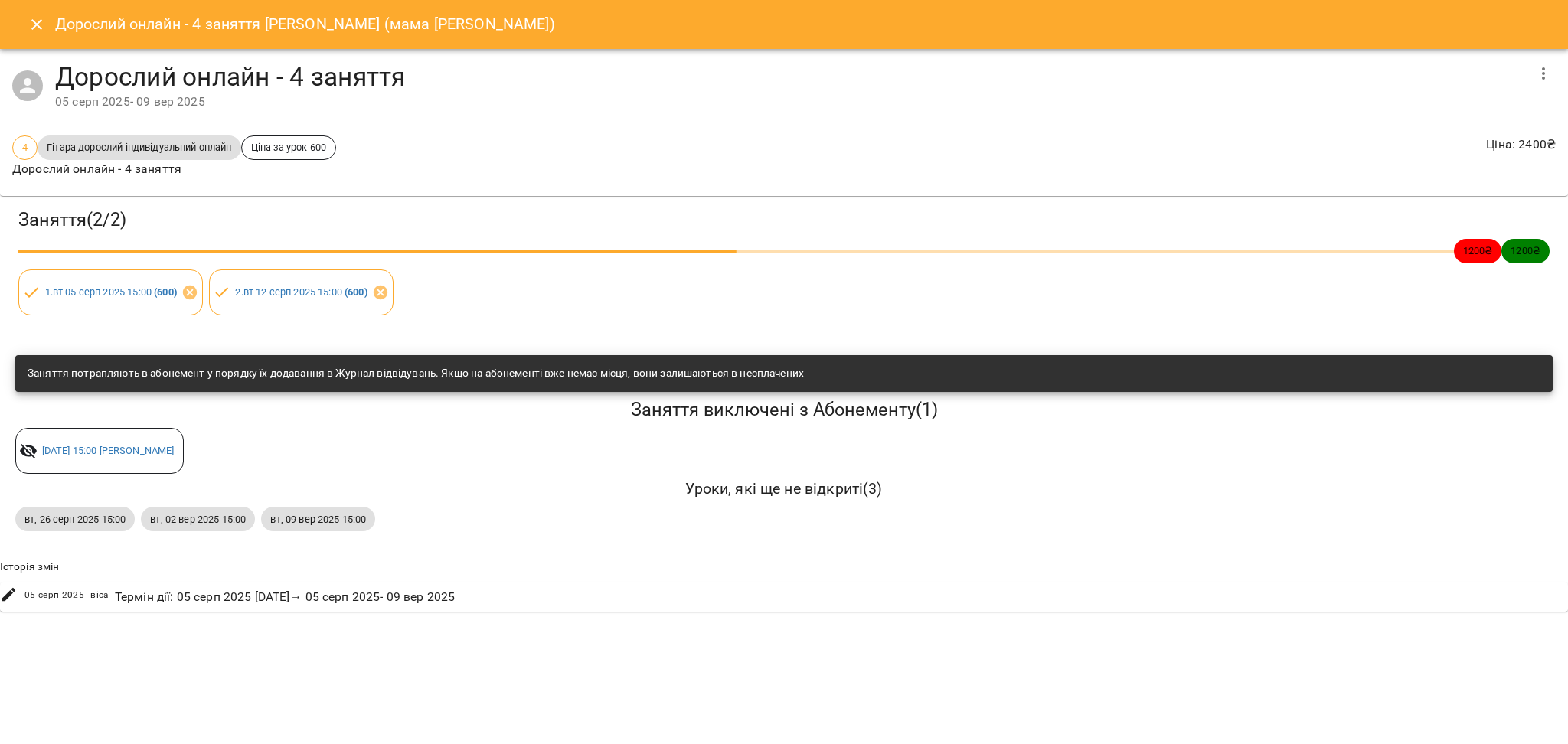
click at [35, 17] on icon "Close" at bounding box center [37, 25] width 19 height 19
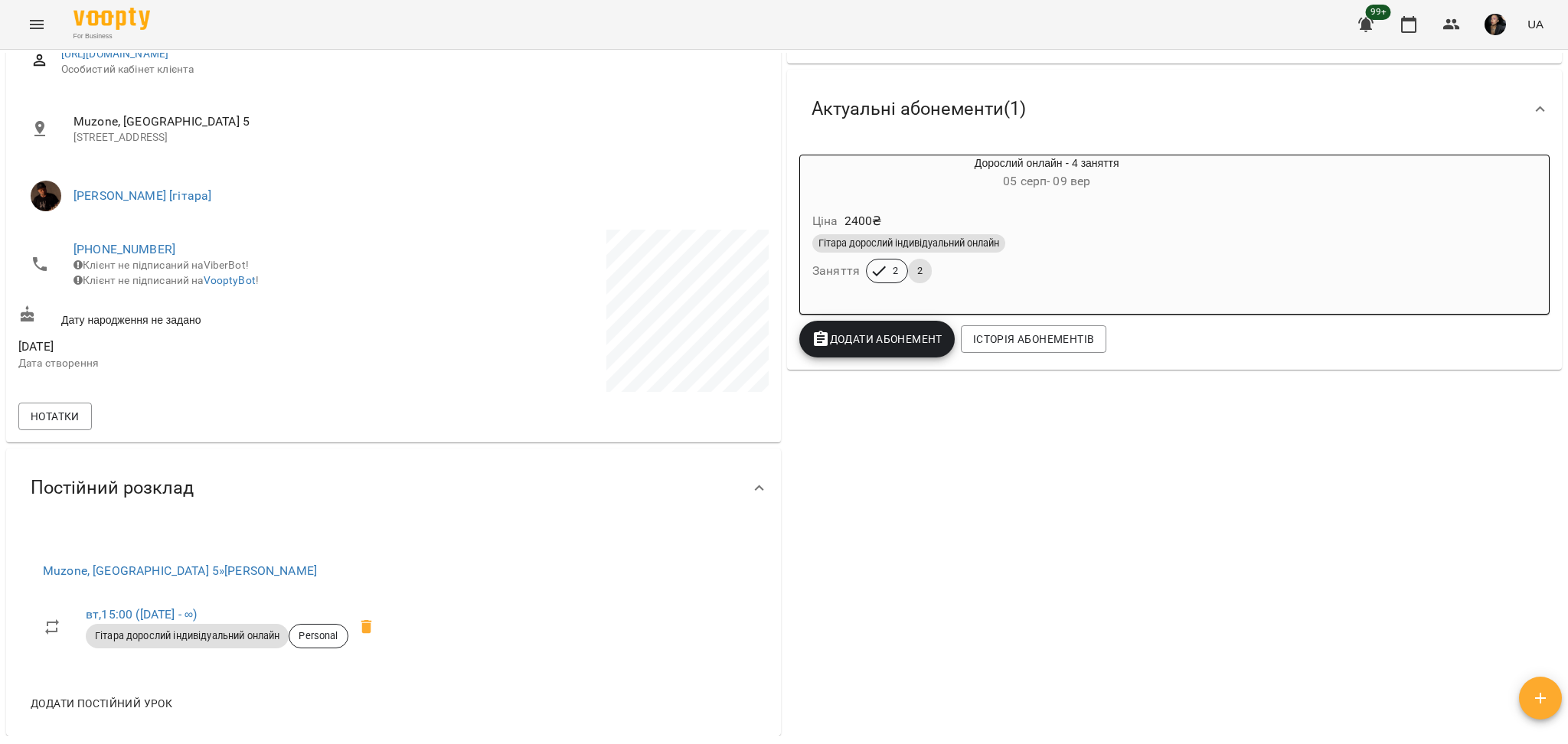
scroll to position [0, 0]
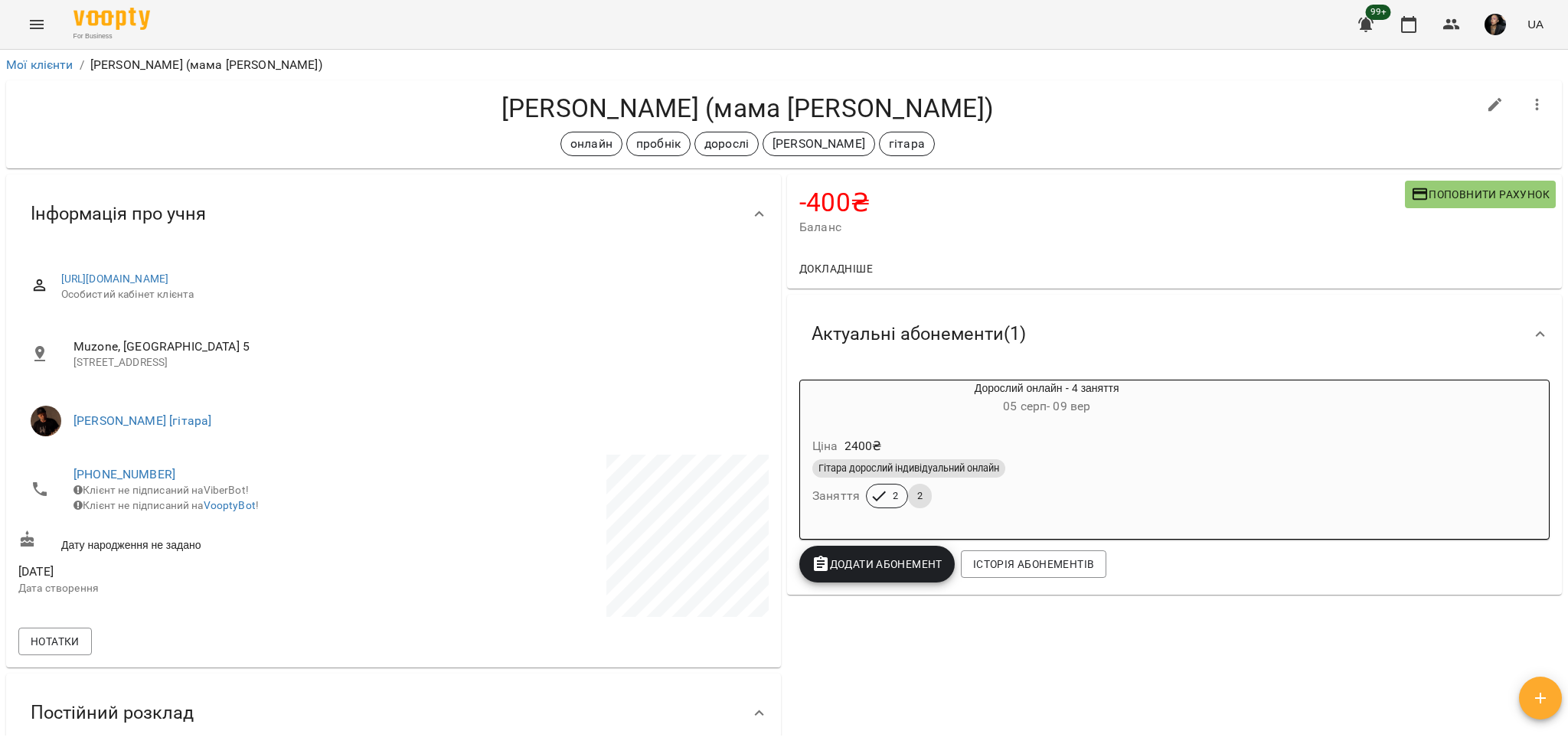
click at [20, 3] on div "For Business 99+ UA" at bounding box center [784, 25] width 1568 height 49
click at [42, 32] on icon "Menu" at bounding box center [37, 25] width 19 height 19
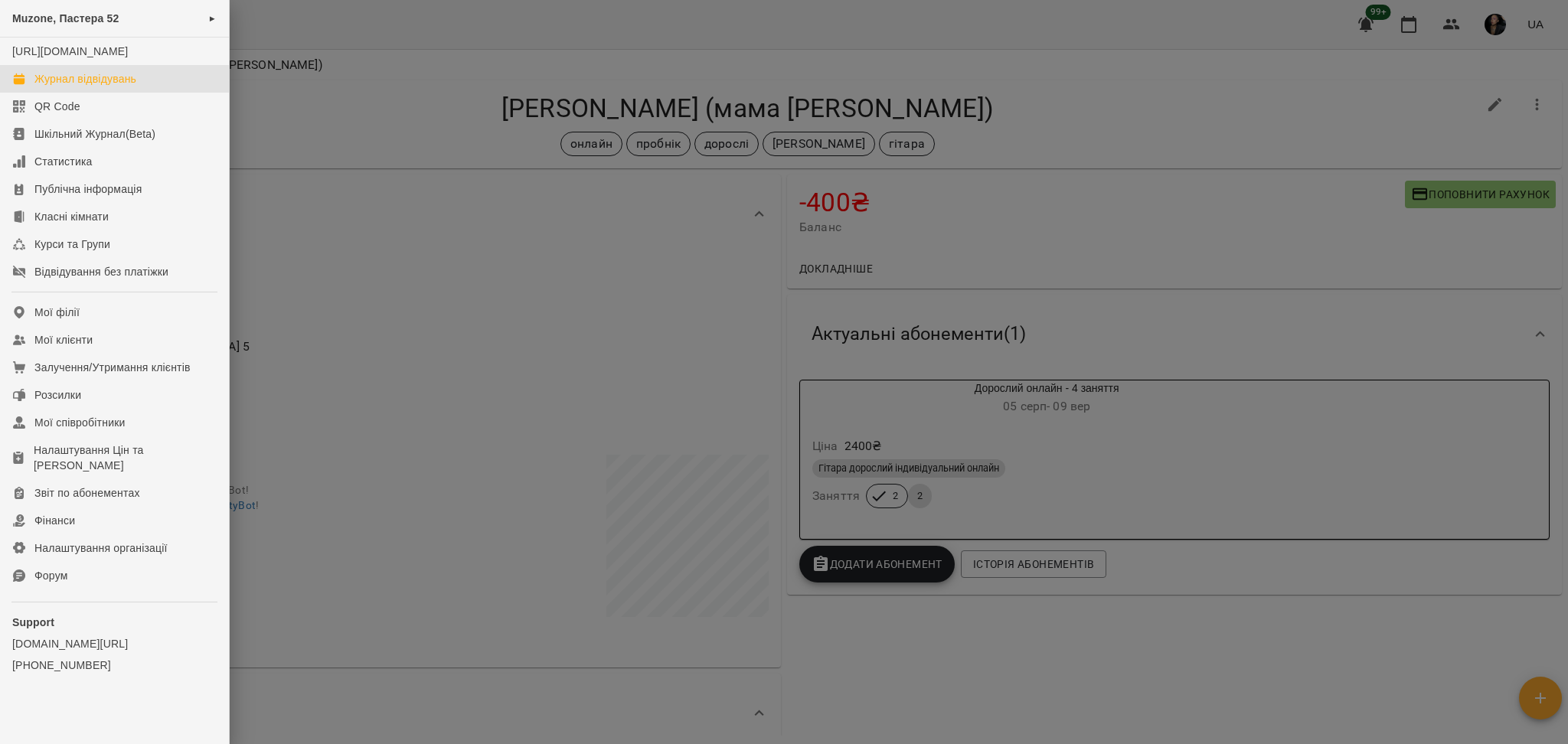
click at [87, 81] on link "Журнал відвідувань" at bounding box center [115, 79] width 229 height 27
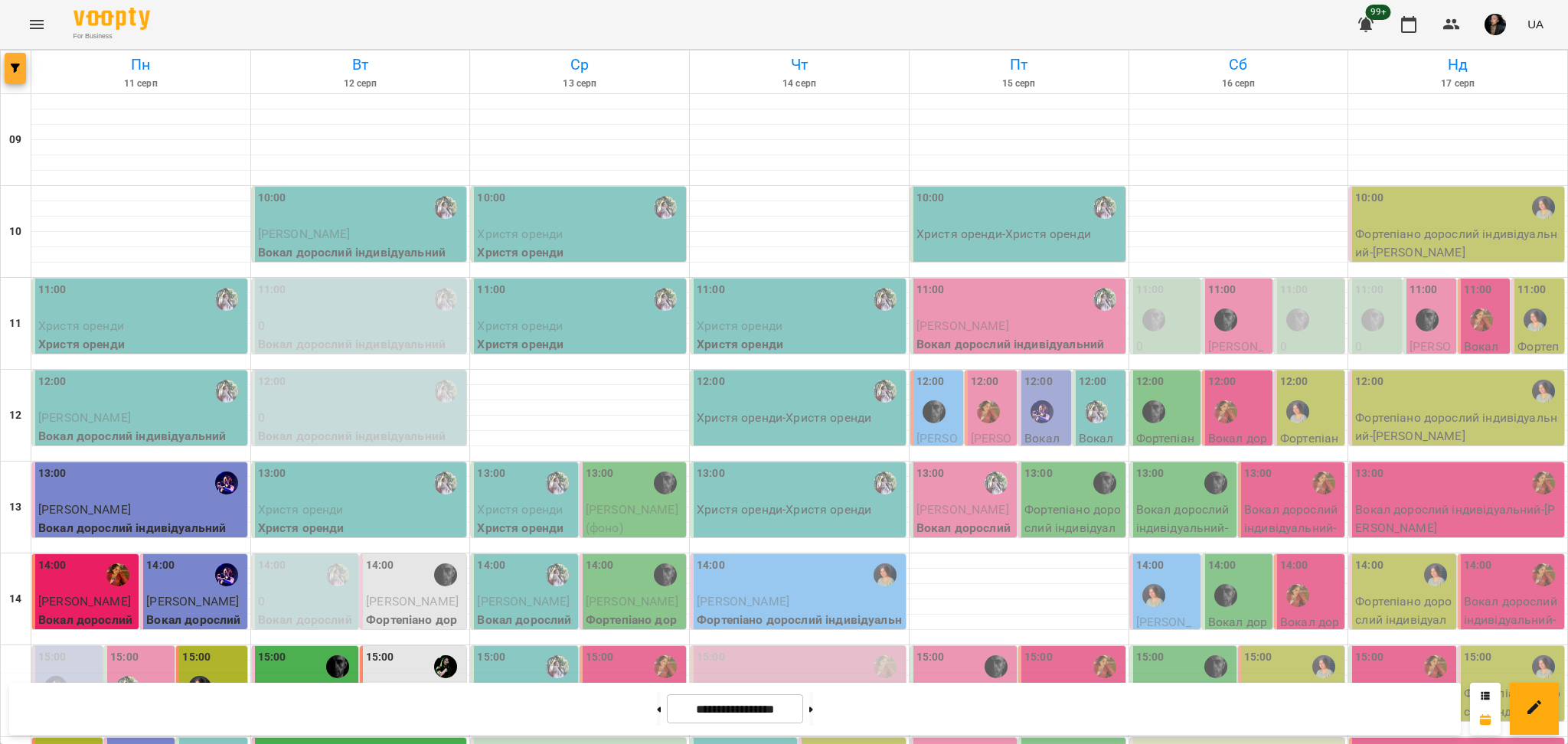
click at [8, 60] on button "button" at bounding box center [14, 68] width 21 height 31
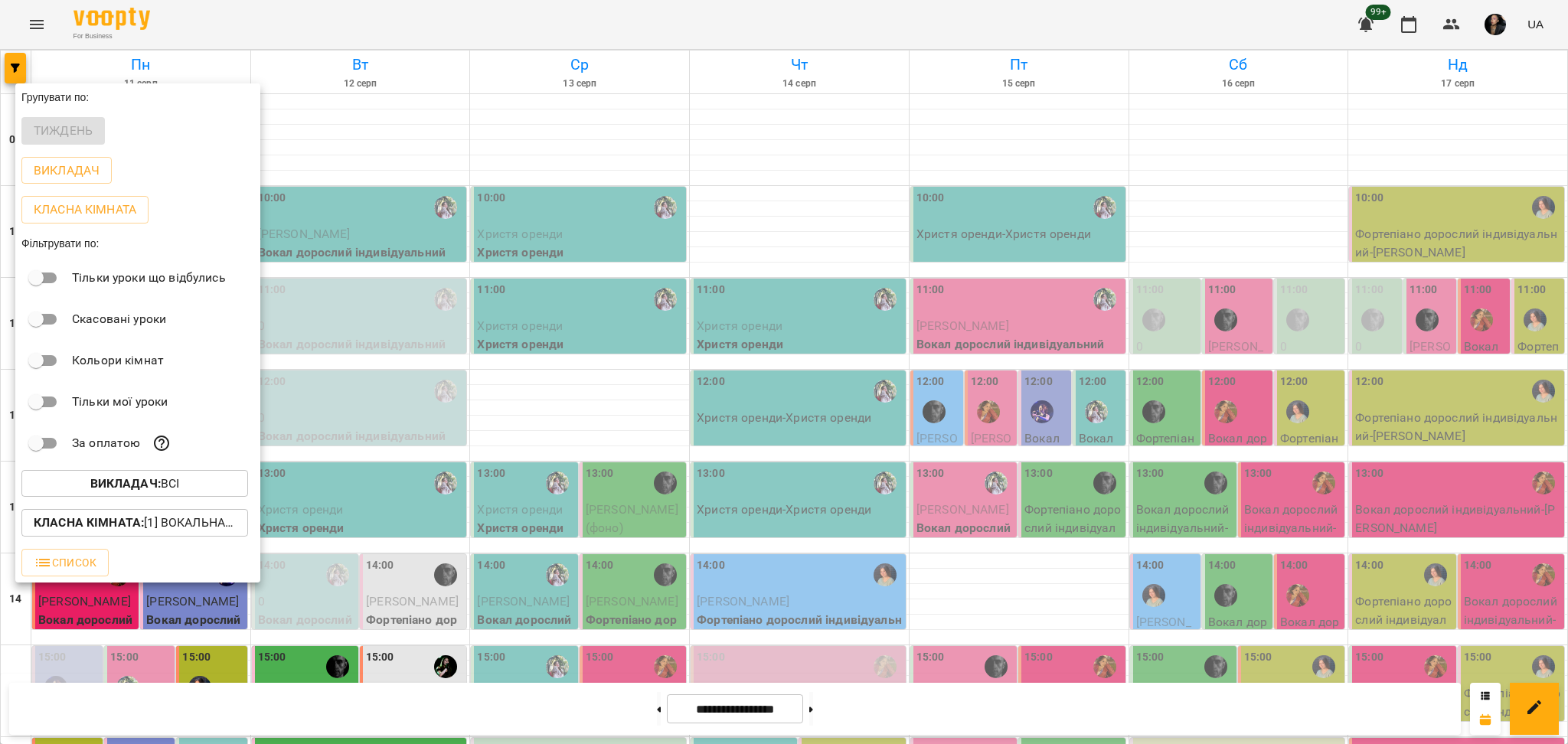
click at [162, 484] on p "Викладач : Всі" at bounding box center [134, 484] width 89 height 19
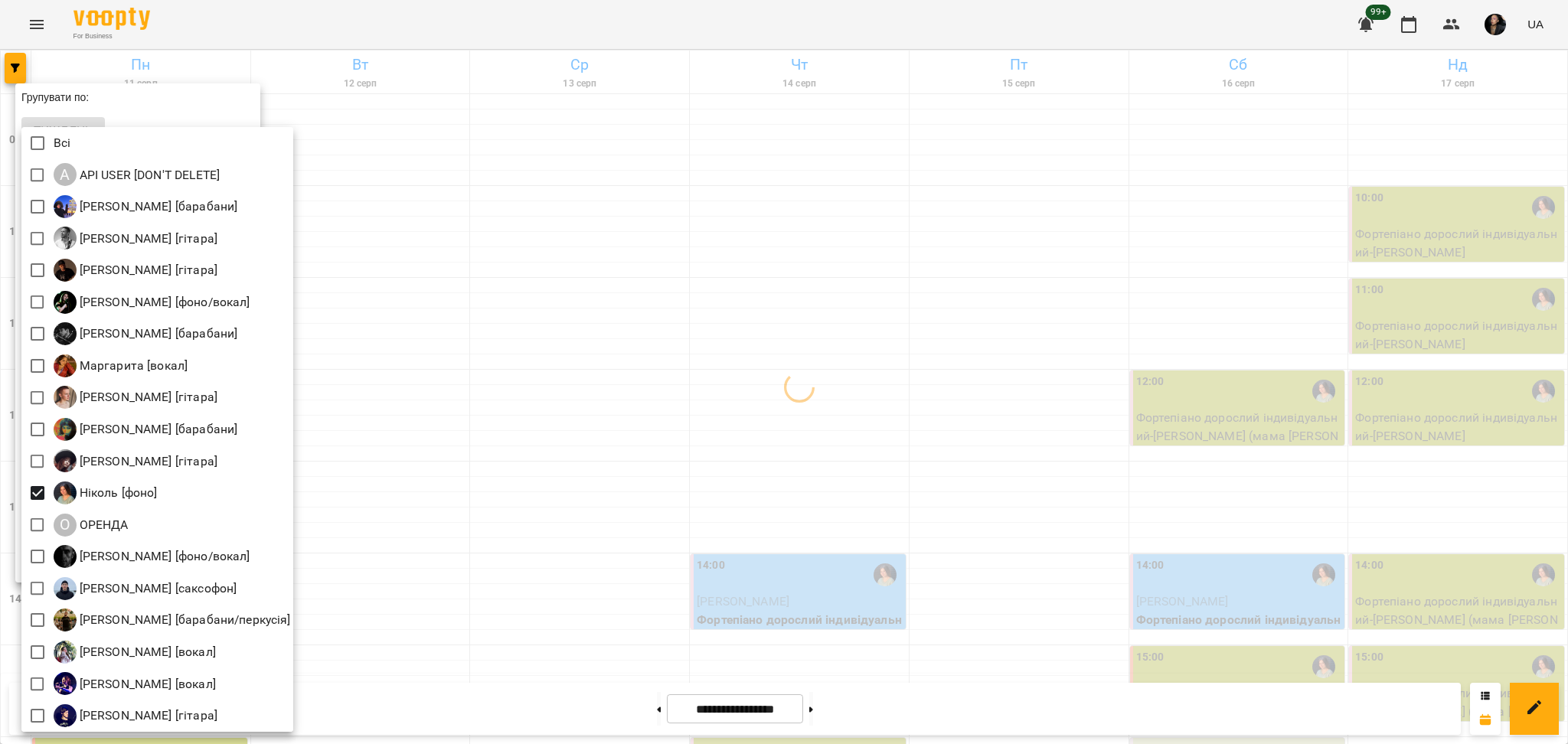
click at [448, 471] on div at bounding box center [784, 372] width 1568 height 744
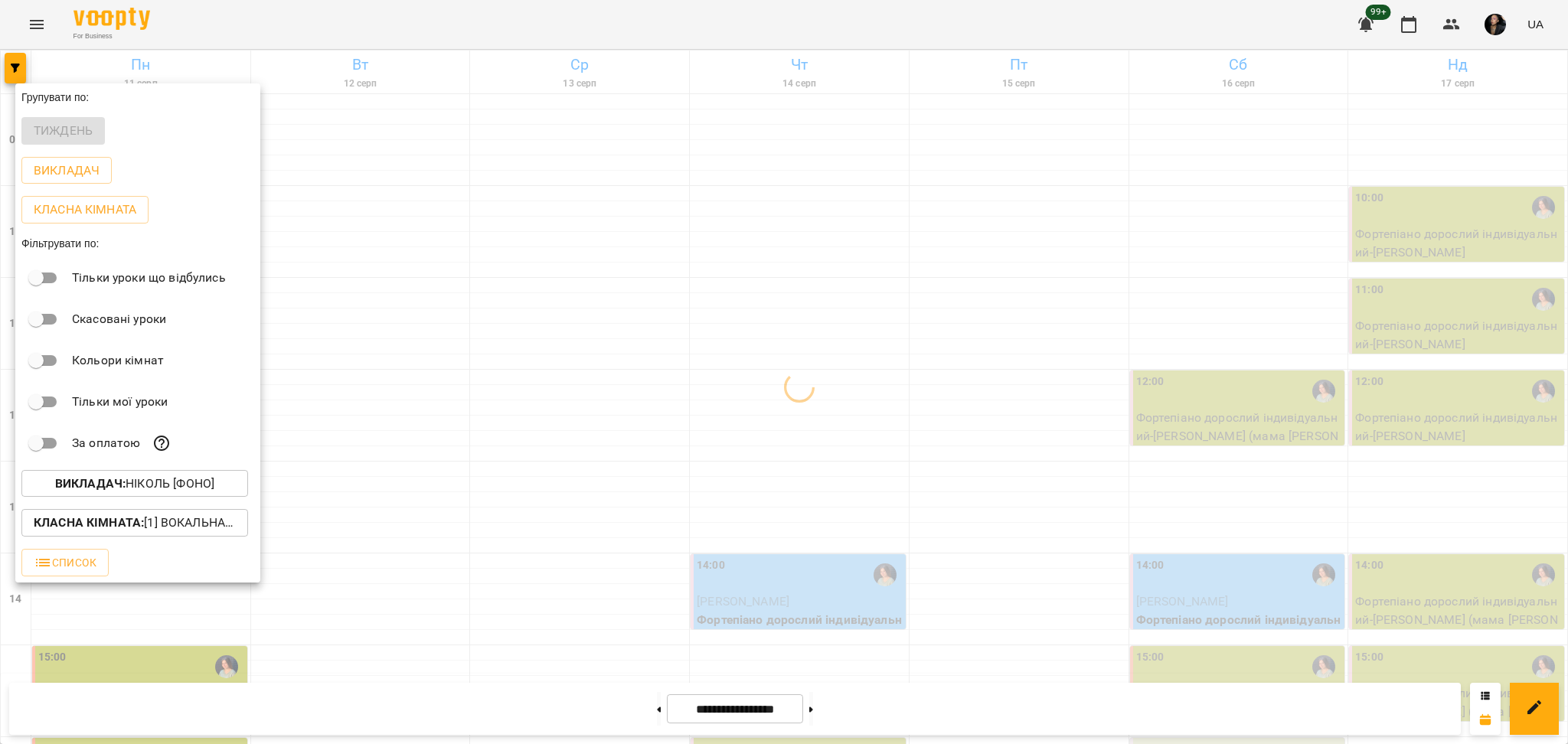
click at [195, 531] on p "Класна кімната : [1] Вокальна велика,[2] Вокальна мала,[7] Kids Фоно/Вокал,Кіно…" at bounding box center [135, 523] width 202 height 19
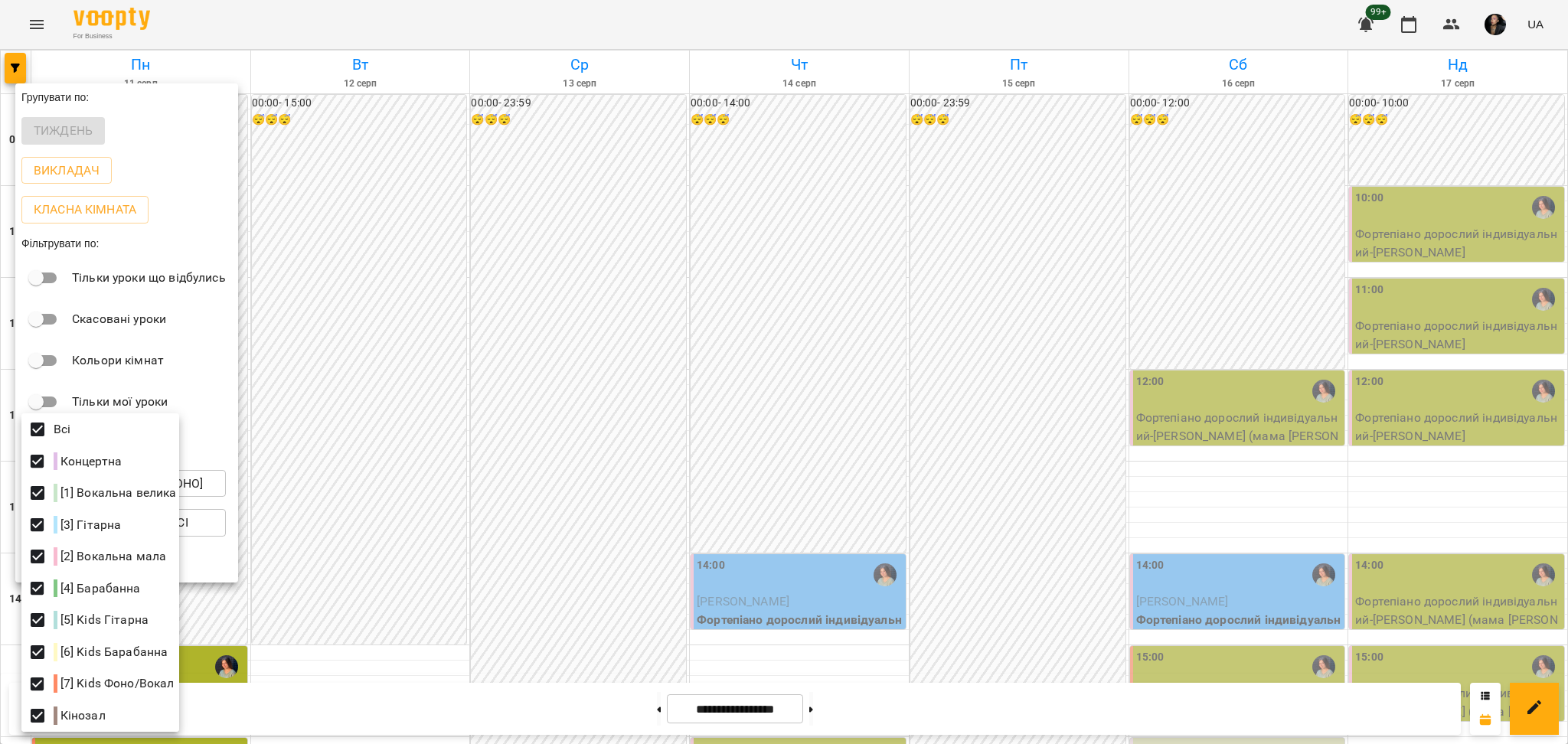
click at [888, 238] on div at bounding box center [784, 372] width 1568 height 744
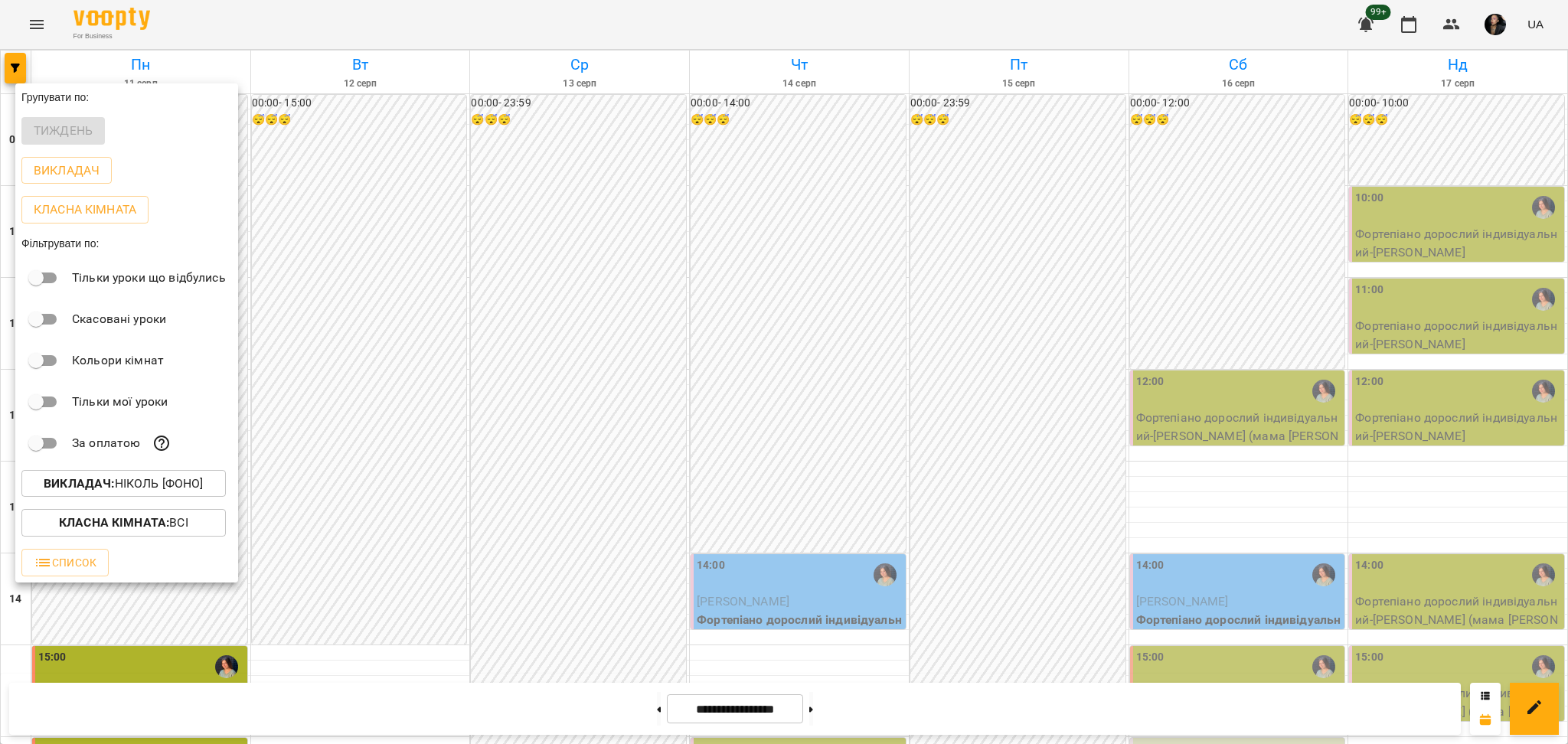
click at [999, 319] on div "Всі Концертна [1] Вокальна велика [3] Гітарна [2] Вокальна мала [4] Барабанна […" at bounding box center [784, 372] width 1568 height 744
click at [960, 423] on div at bounding box center [784, 372] width 1568 height 744
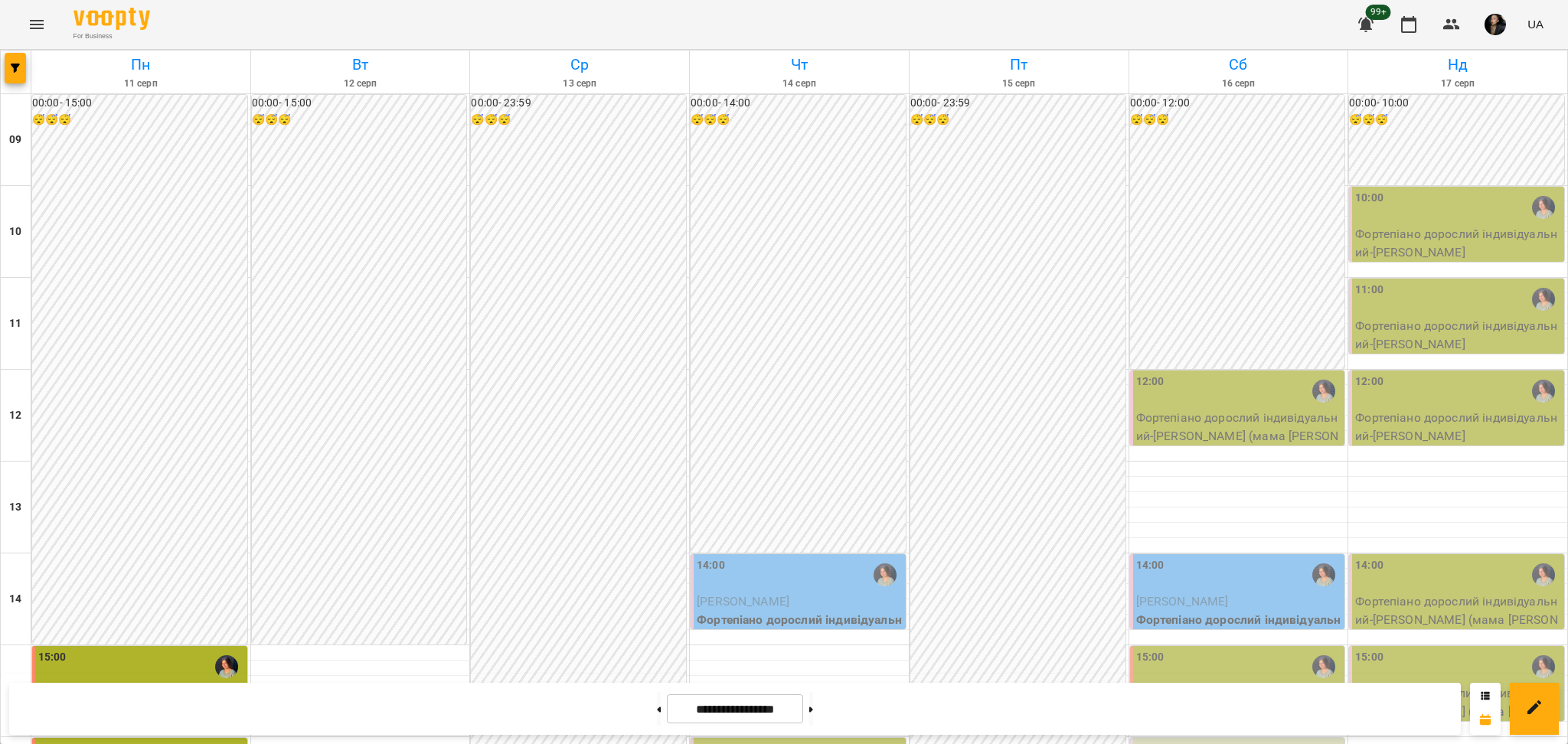
click at [819, 717] on div at bounding box center [811, 709] width 16 height 34
click at [813, 715] on button at bounding box center [811, 709] width 4 height 34
type input "**********"
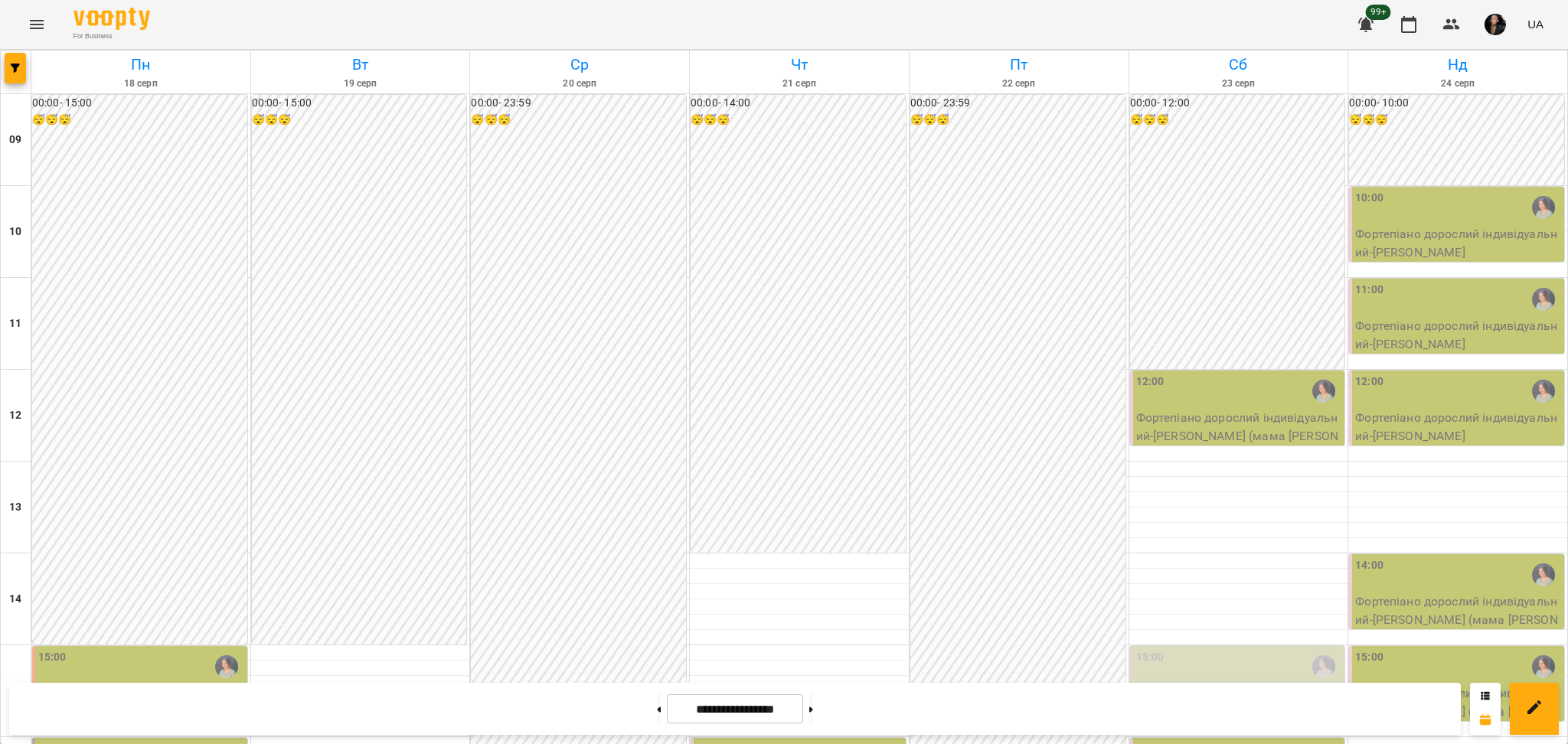
scroll to position [510, 0]
click at [15, 66] on icon "button" at bounding box center [15, 68] width 9 height 9
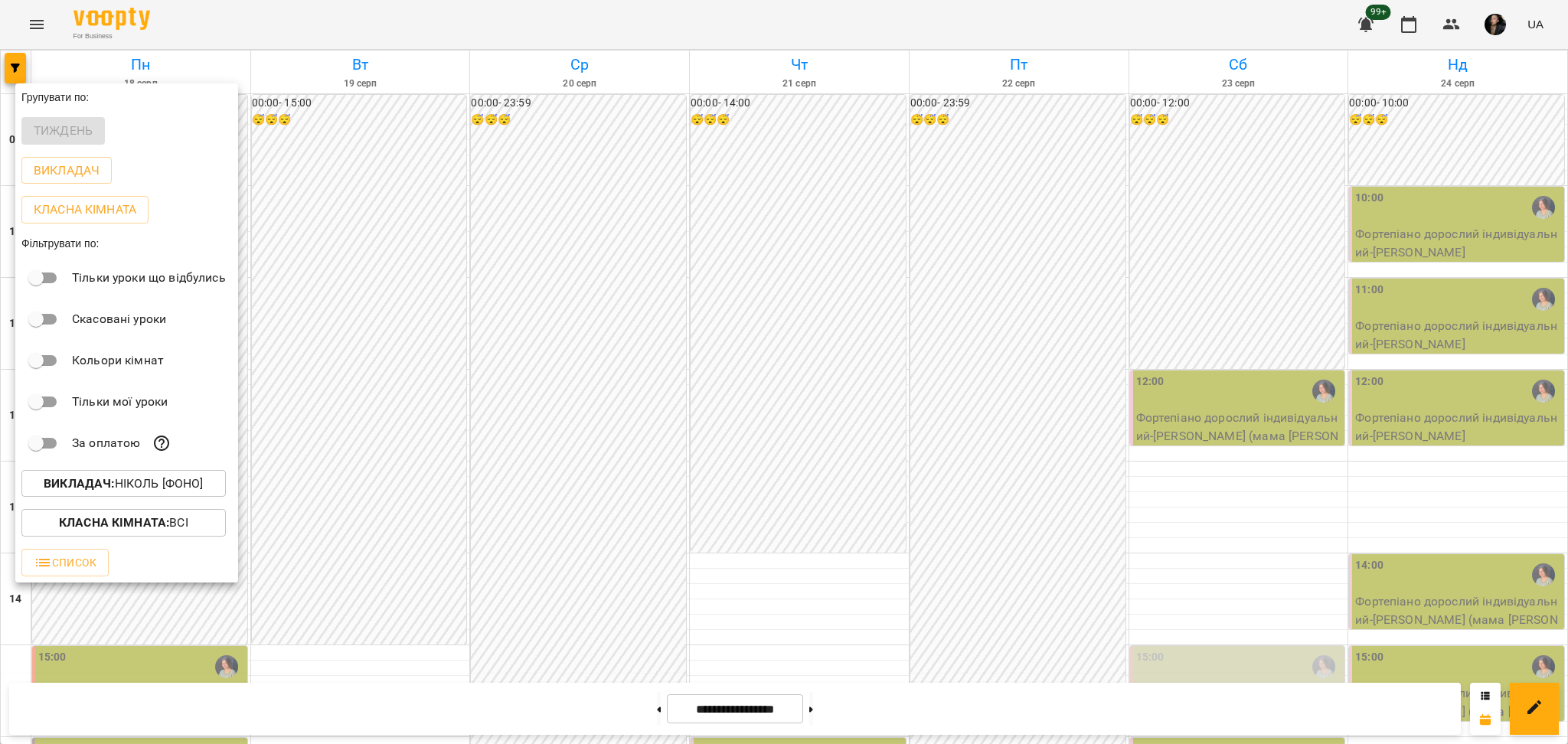
click at [520, 415] on div at bounding box center [784, 372] width 1568 height 744
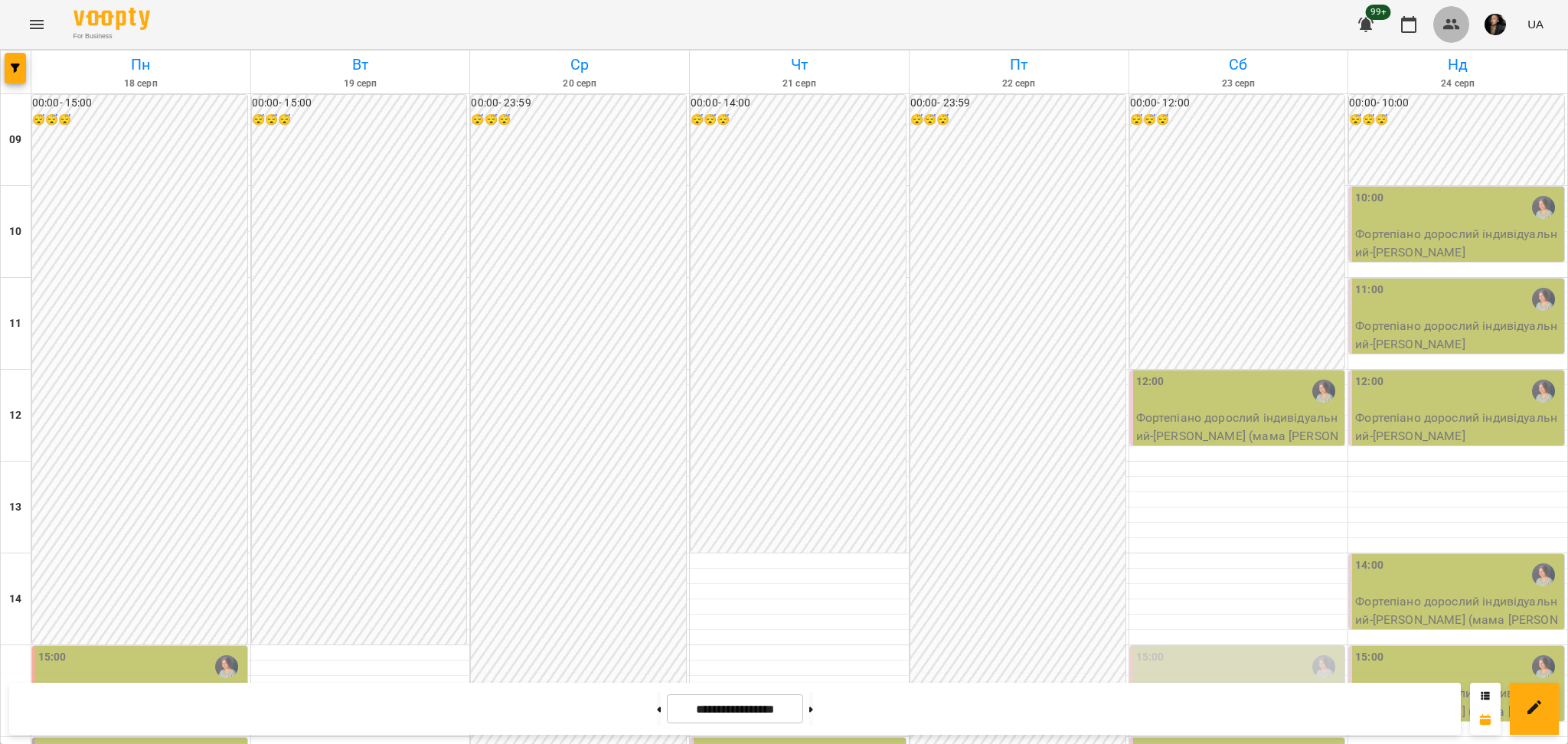
click at [1461, 37] on button "button" at bounding box center [1451, 24] width 37 height 37
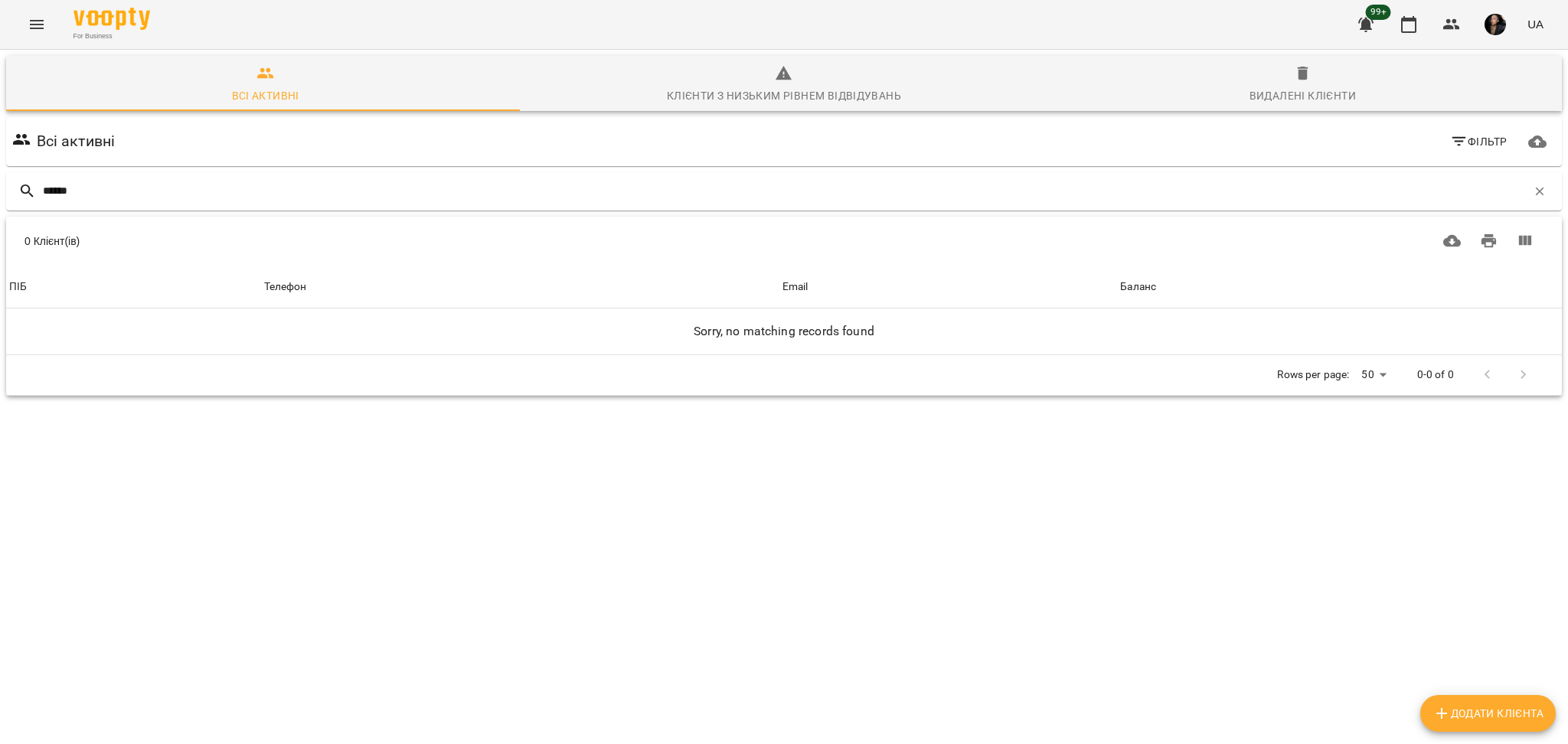
type input "******"
click at [26, 26] on button "Menu" at bounding box center [37, 24] width 37 height 37
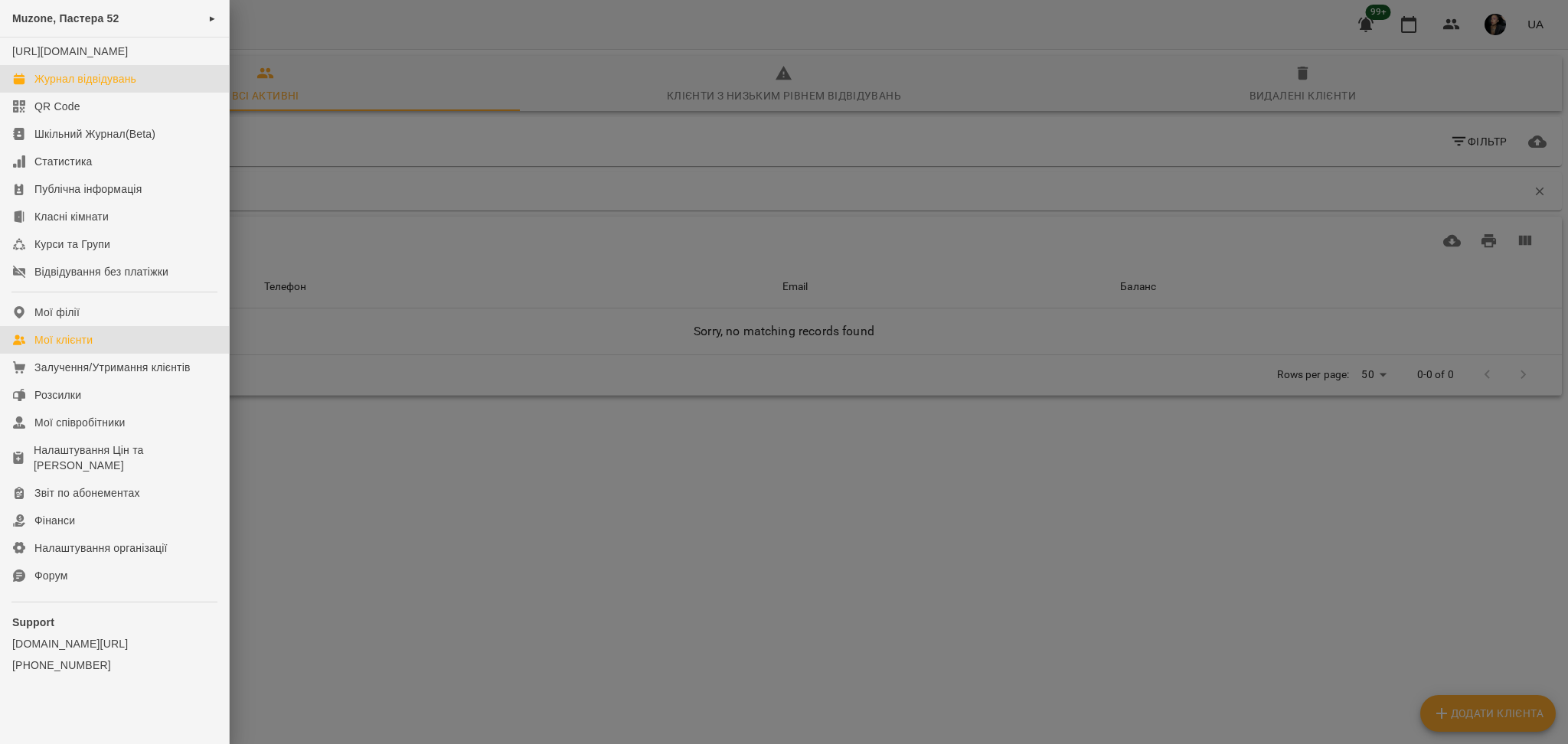
click at [76, 84] on link "Журнал відвідувань" at bounding box center [115, 79] width 229 height 27
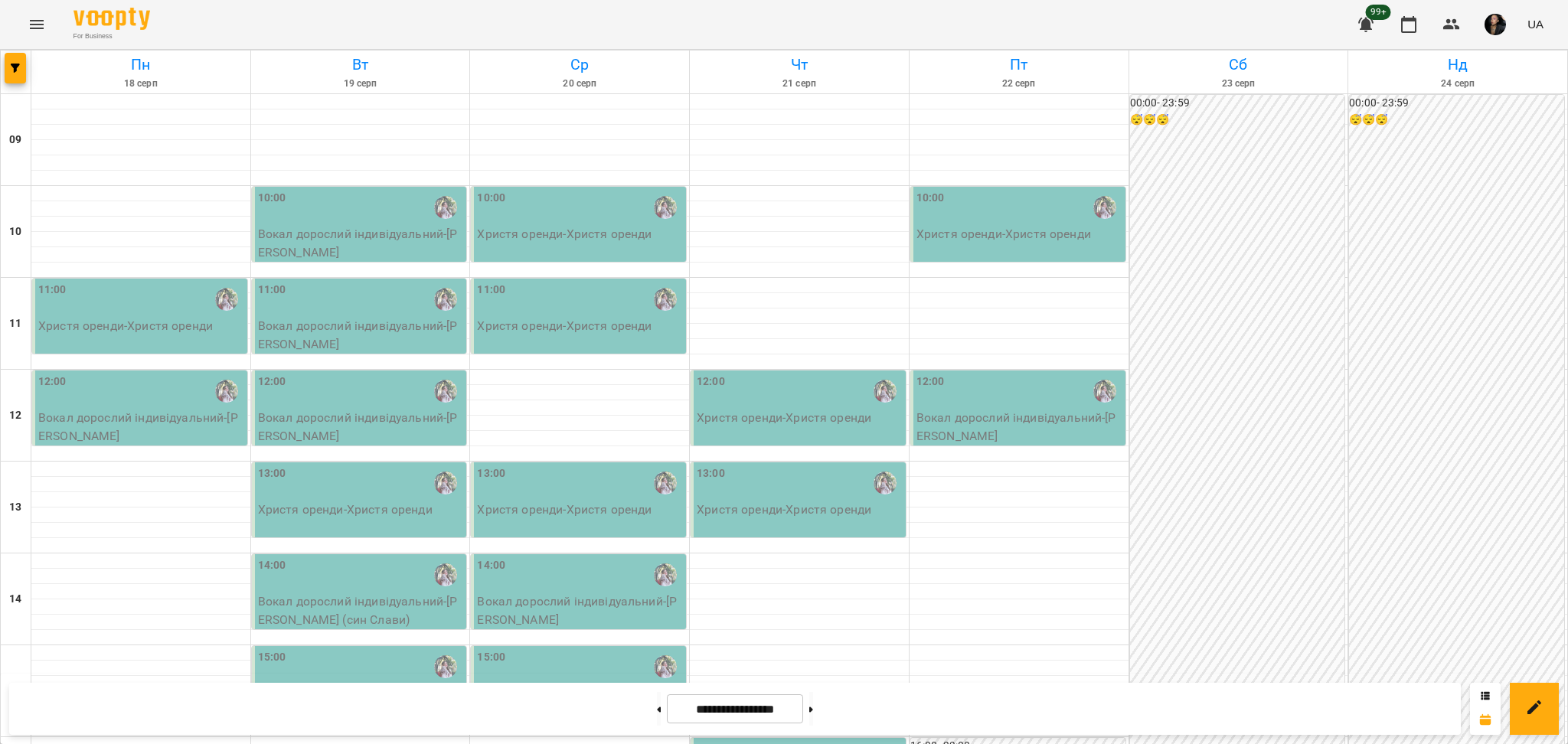
click at [37, 13] on button "Menu" at bounding box center [37, 24] width 37 height 37
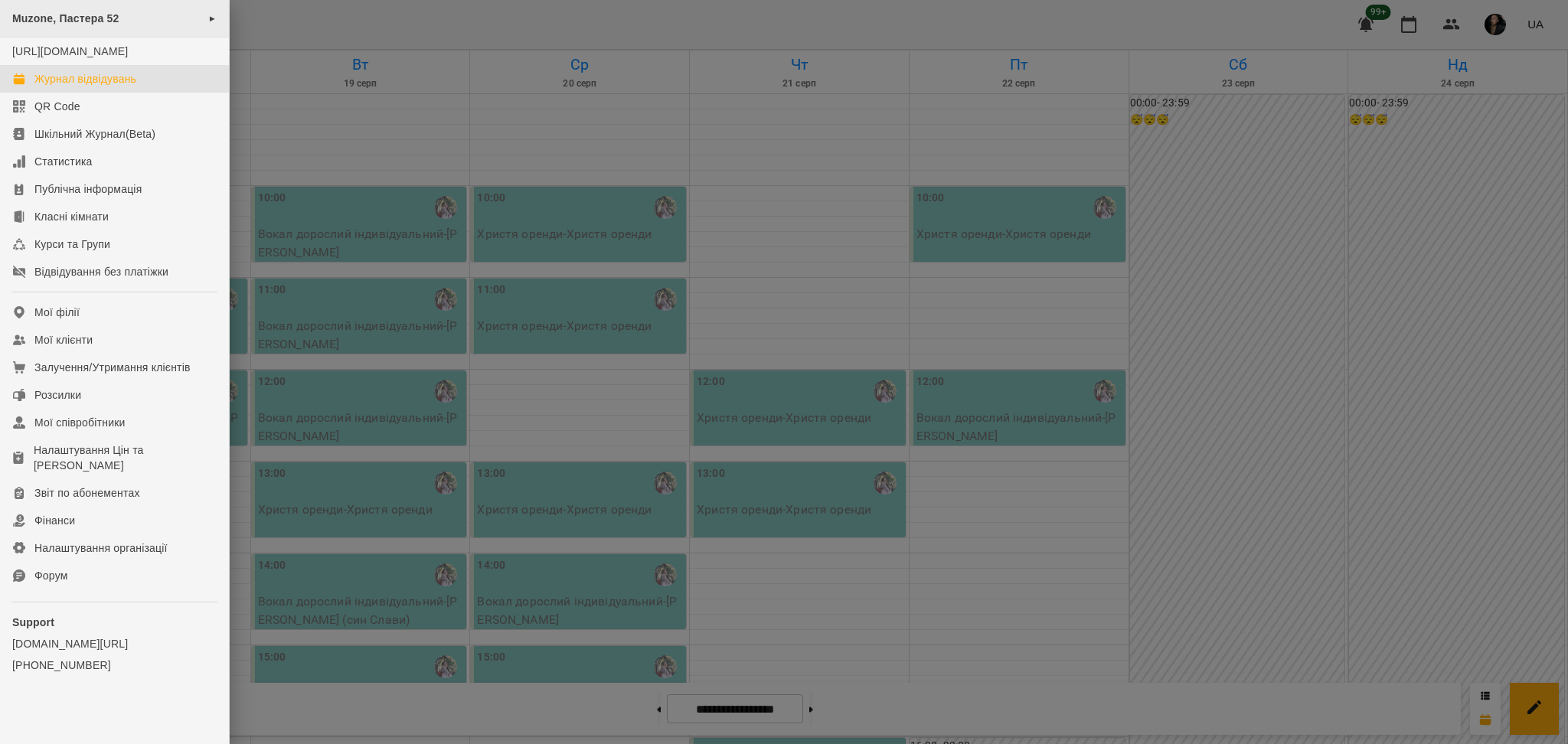
click at [89, 17] on span "Muzone, Пастера 52" at bounding box center [65, 18] width 107 height 12
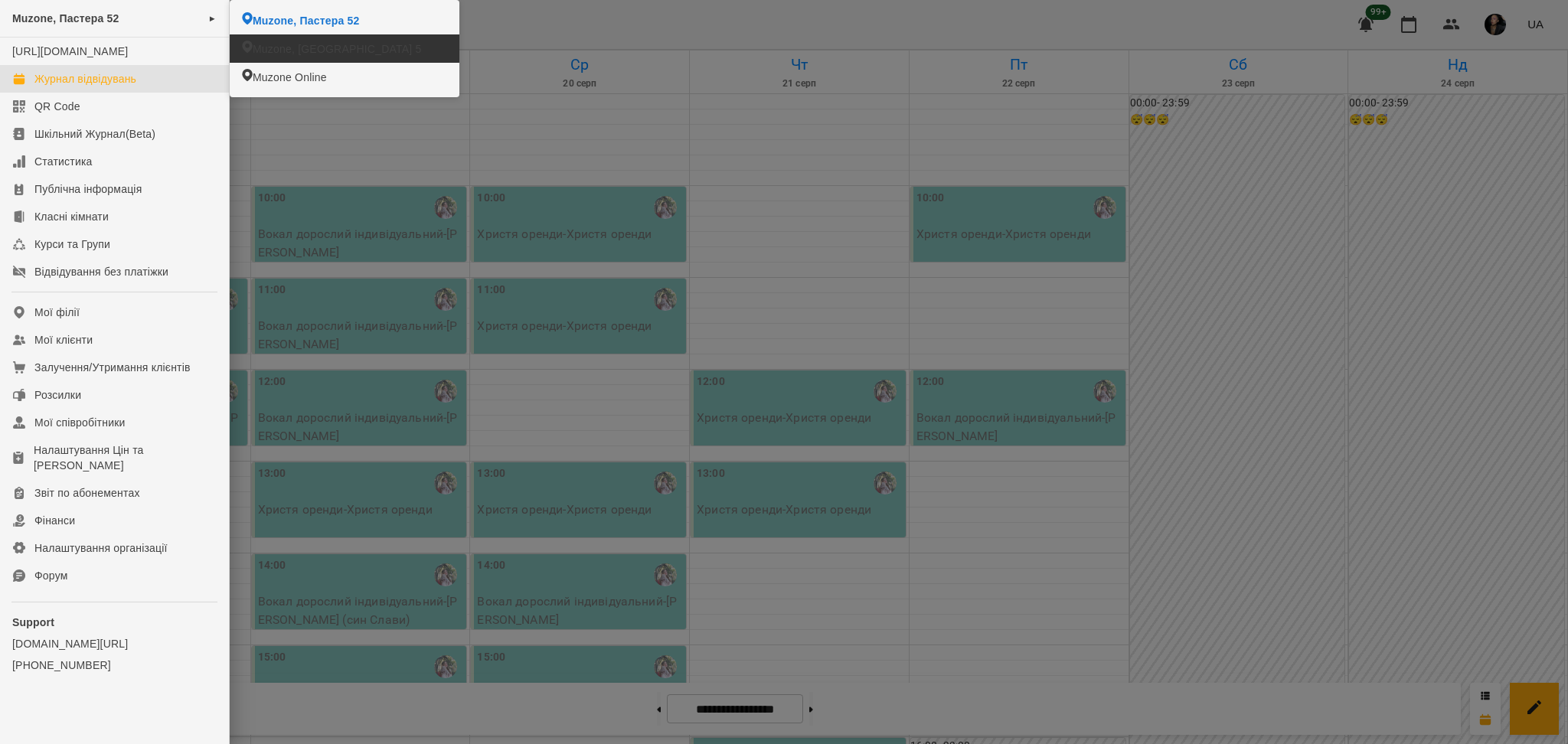
click at [310, 43] on span "Muzone, [GEOGRAPHIC_DATA] 5" at bounding box center [336, 49] width 168 height 15
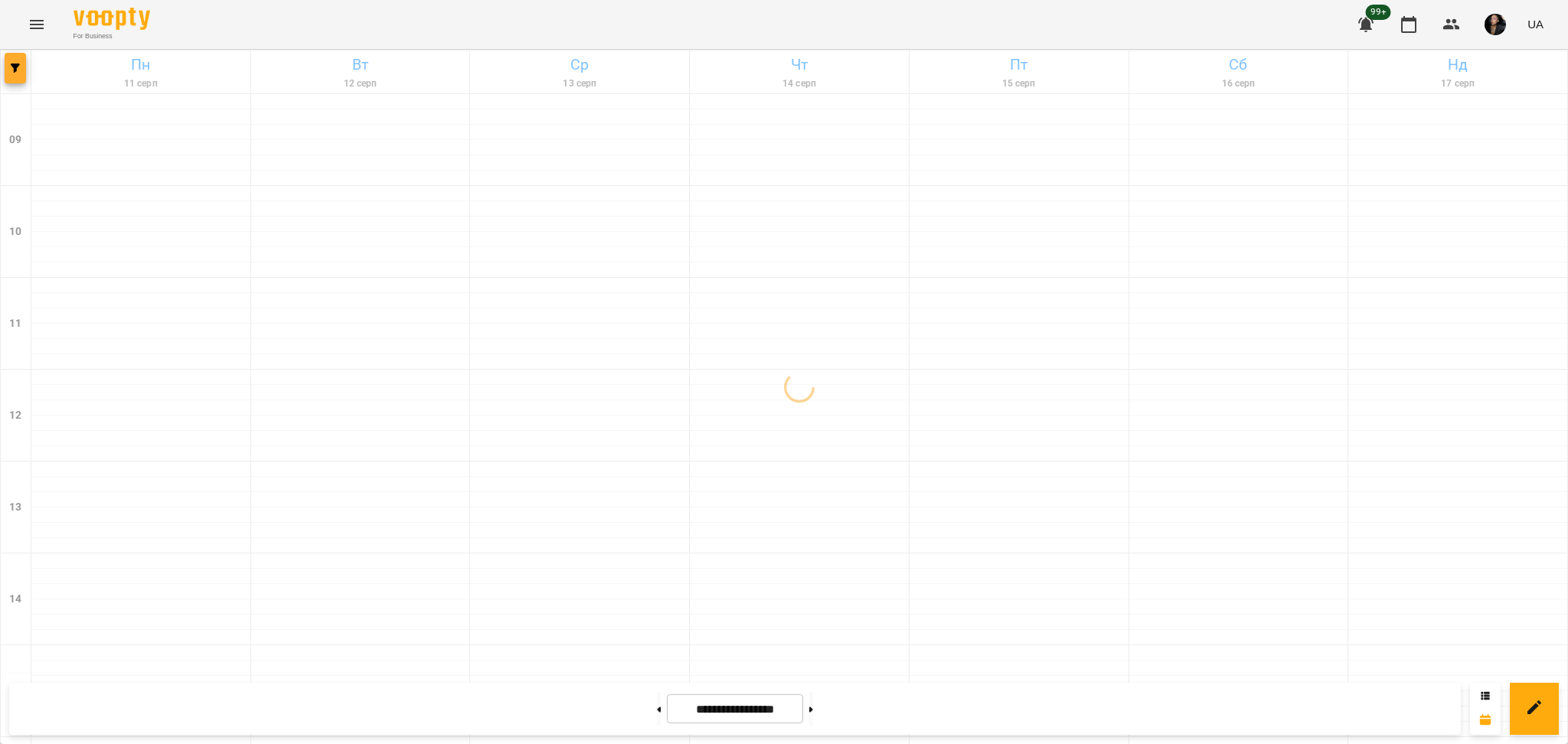
click at [14, 78] on button "button" at bounding box center [14, 68] width 21 height 31
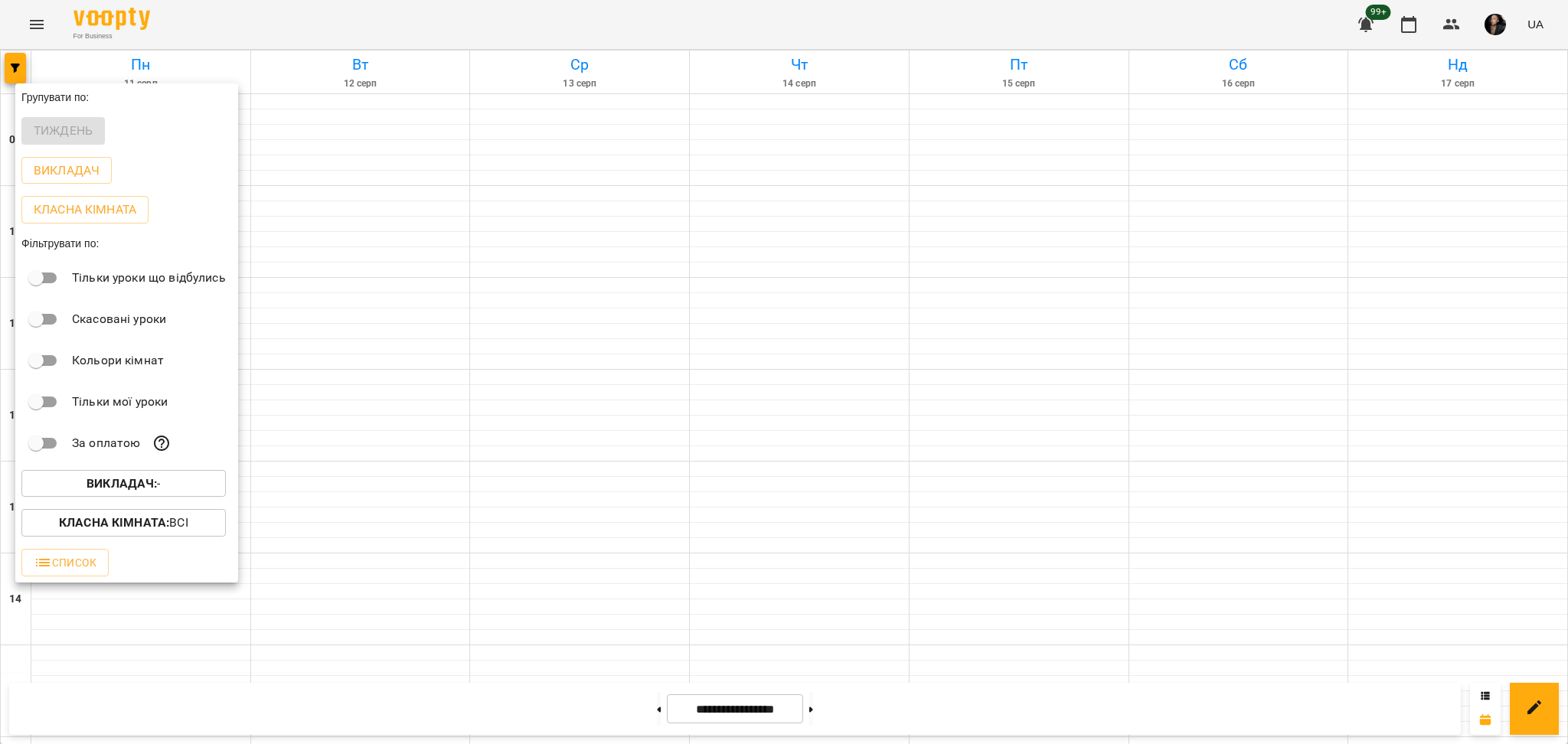
click at [153, 470] on div "Викладач : -" at bounding box center [127, 483] width 223 height 40
click at [145, 483] on b "Викладач :" at bounding box center [121, 483] width 71 height 14
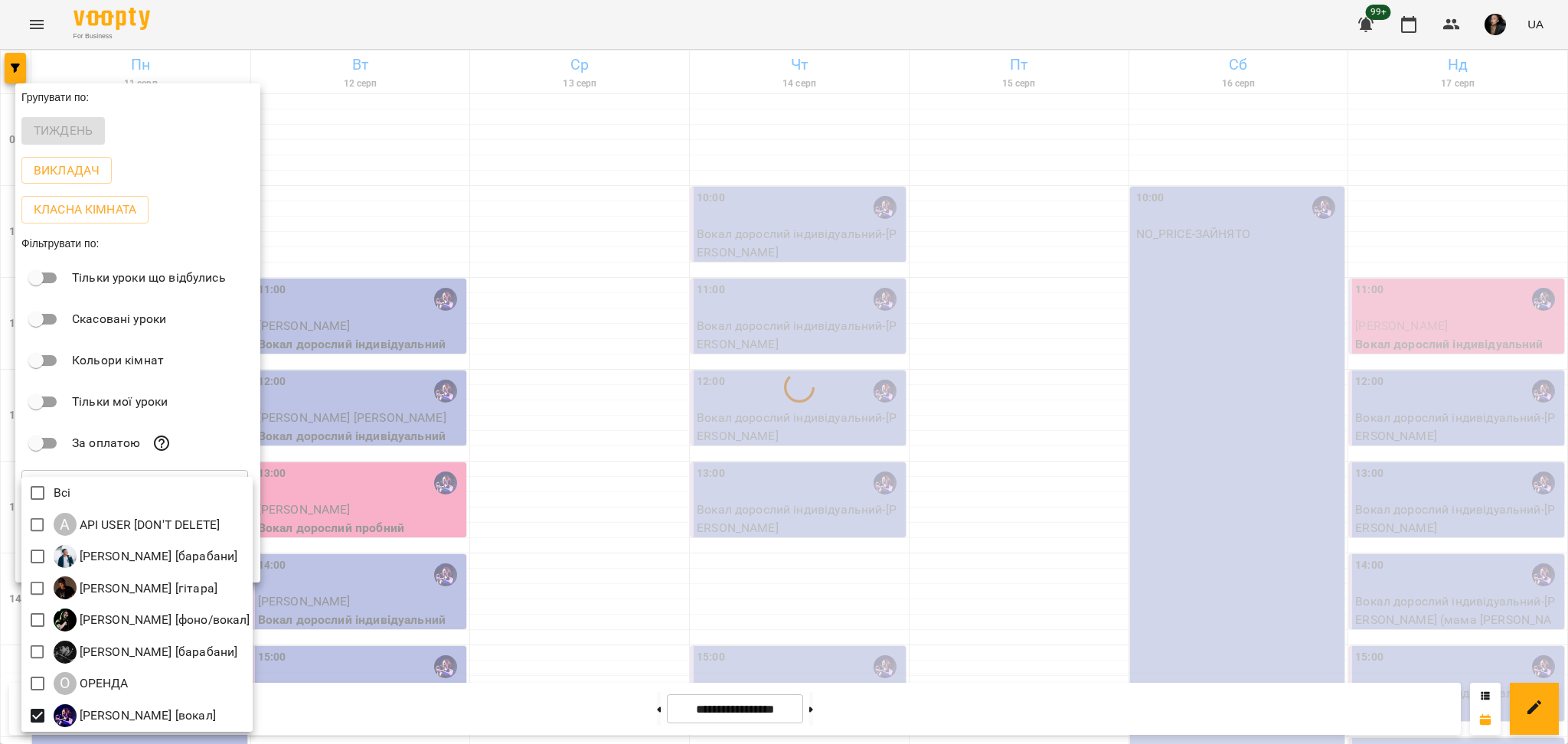
click at [560, 564] on div at bounding box center [784, 372] width 1568 height 744
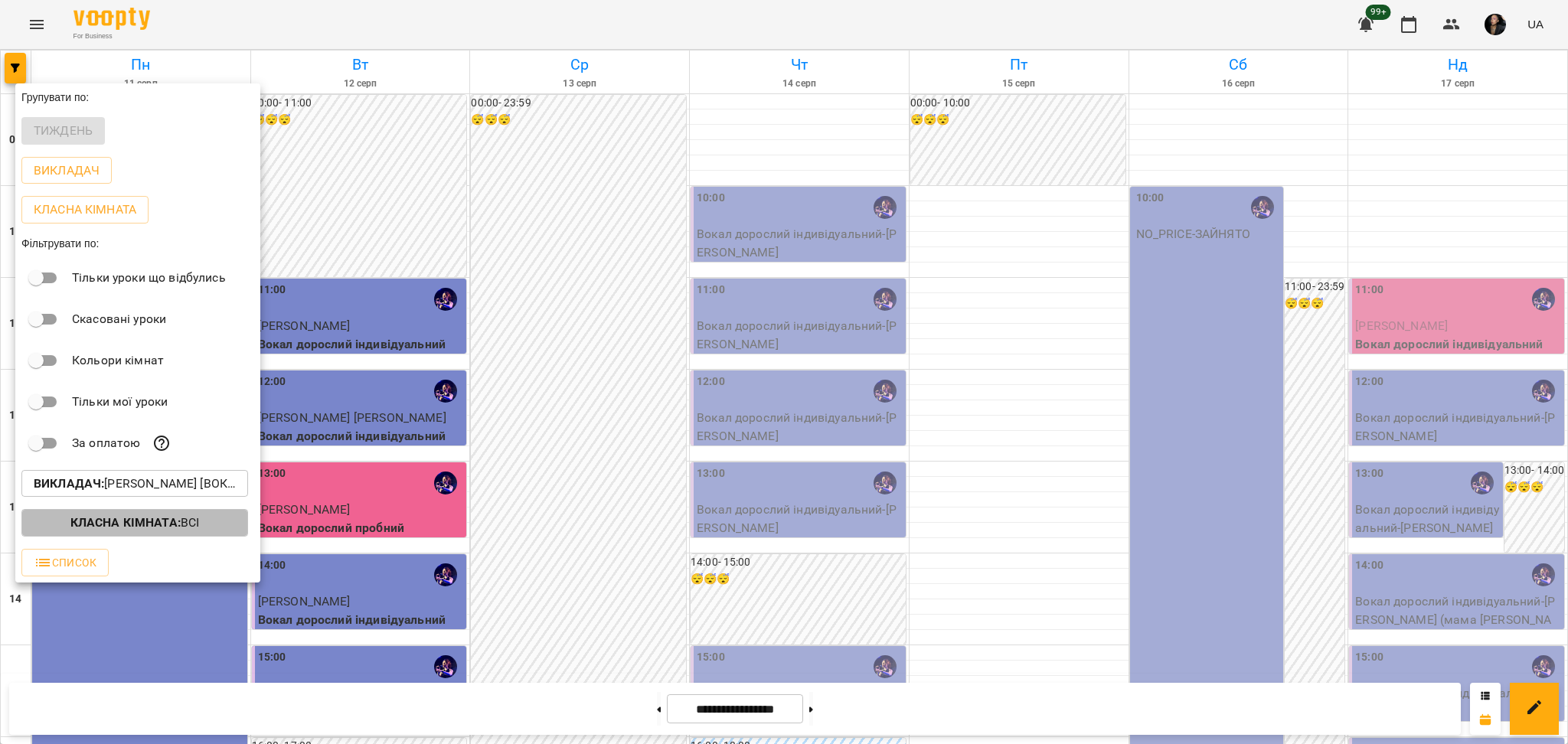
click at [135, 527] on b "Класна кімната :" at bounding box center [126, 522] width 110 height 14
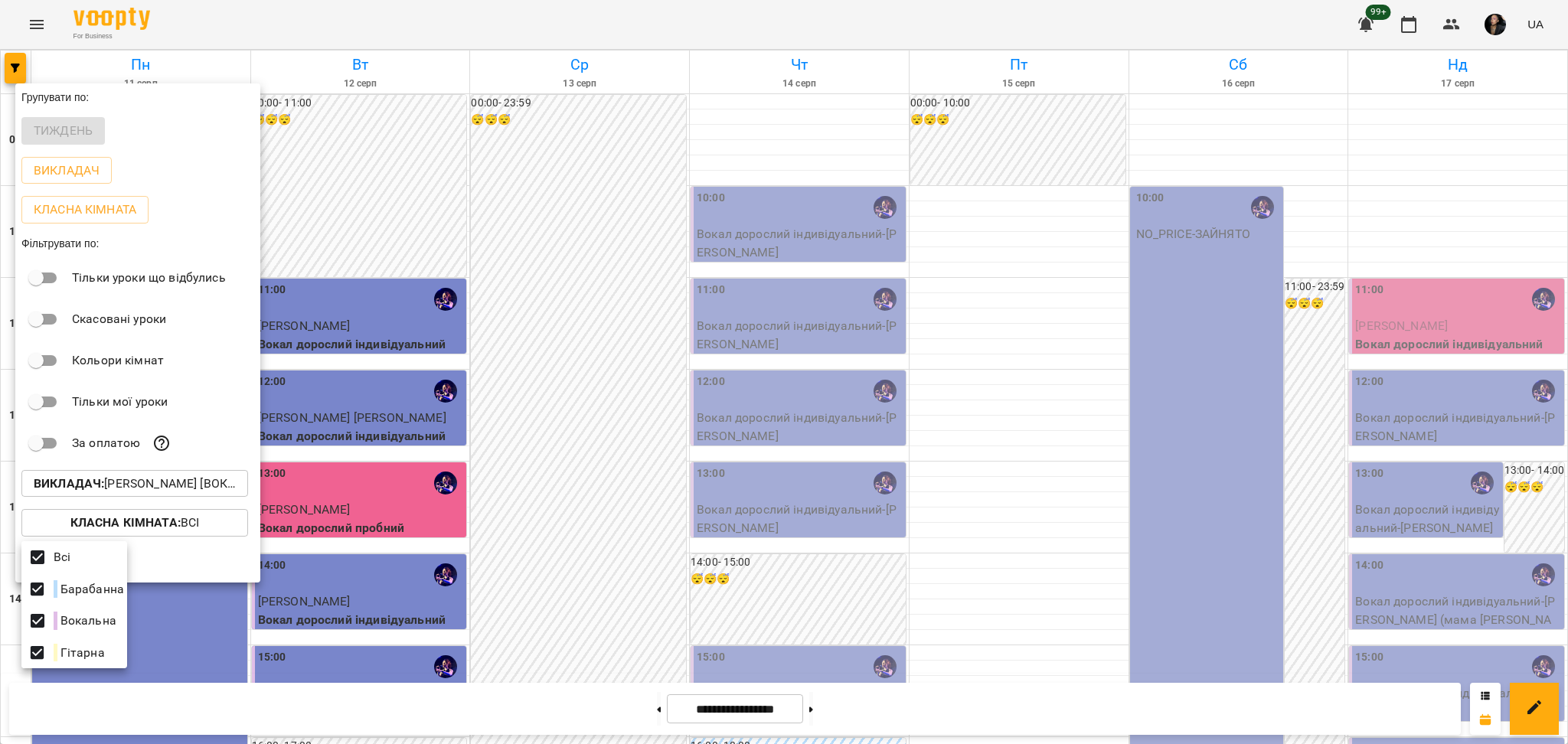
click at [568, 495] on div at bounding box center [784, 372] width 1568 height 744
click at [959, 353] on div at bounding box center [784, 372] width 1568 height 744
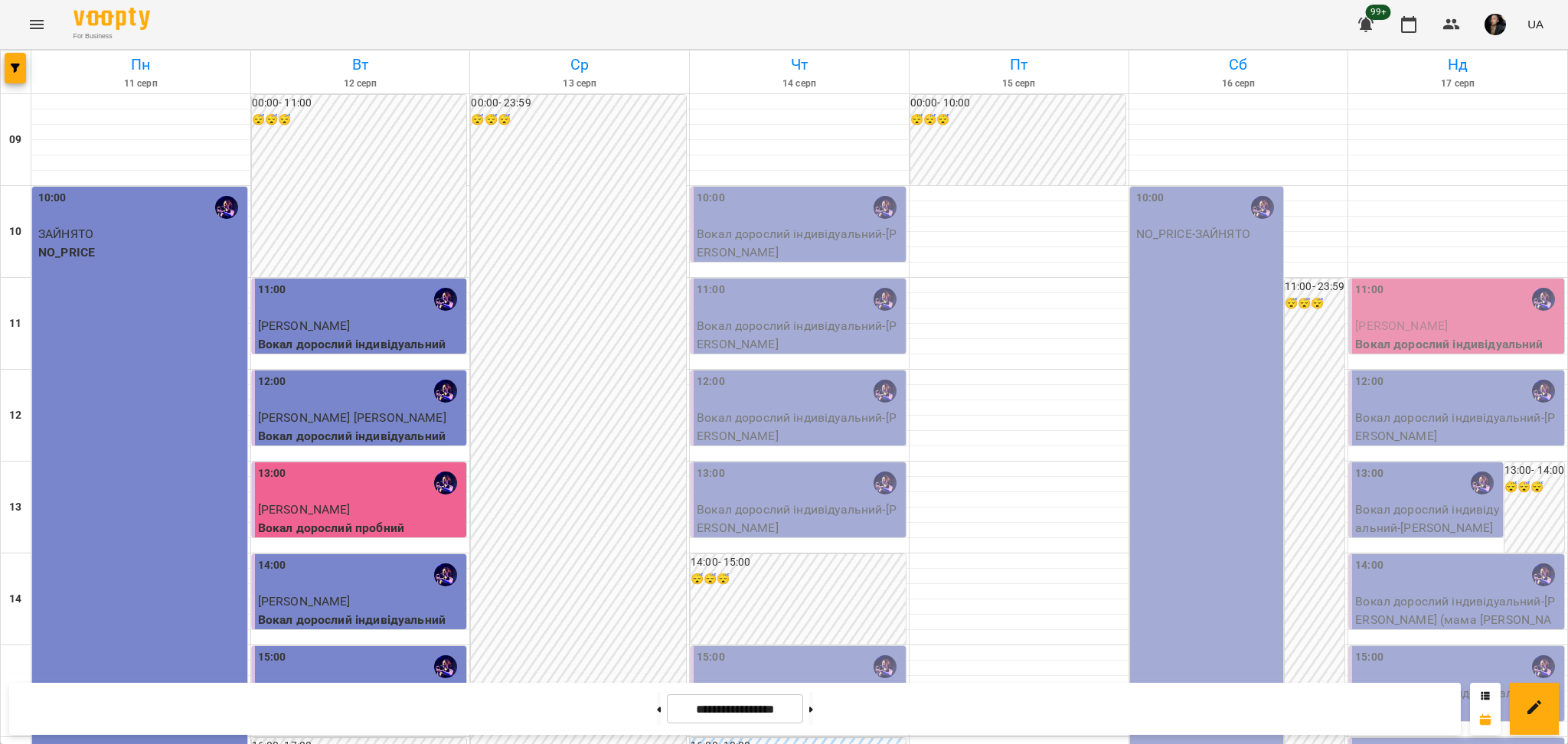
scroll to position [204, 0]
click at [813, 714] on button at bounding box center [811, 709] width 4 height 34
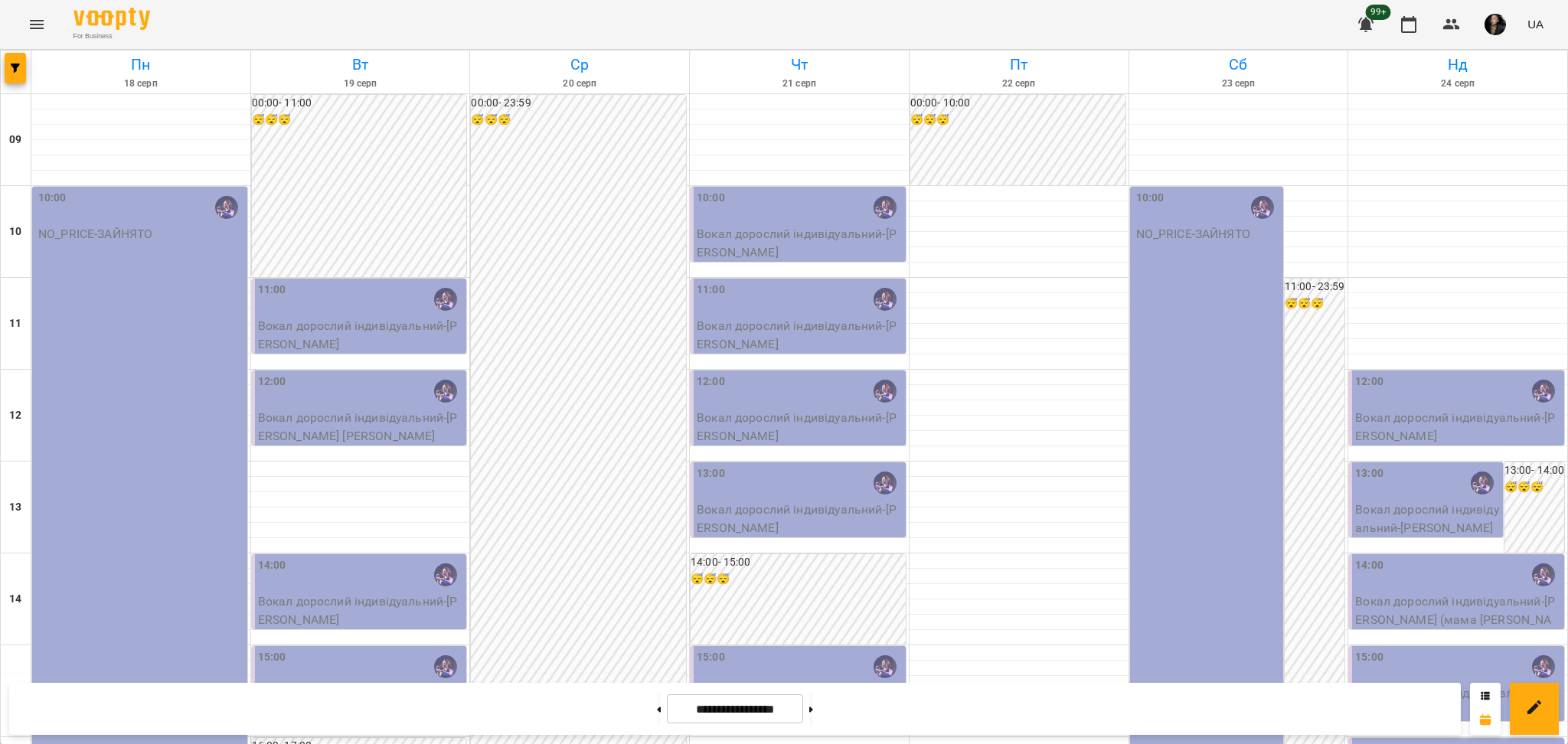
scroll to position [612, 0]
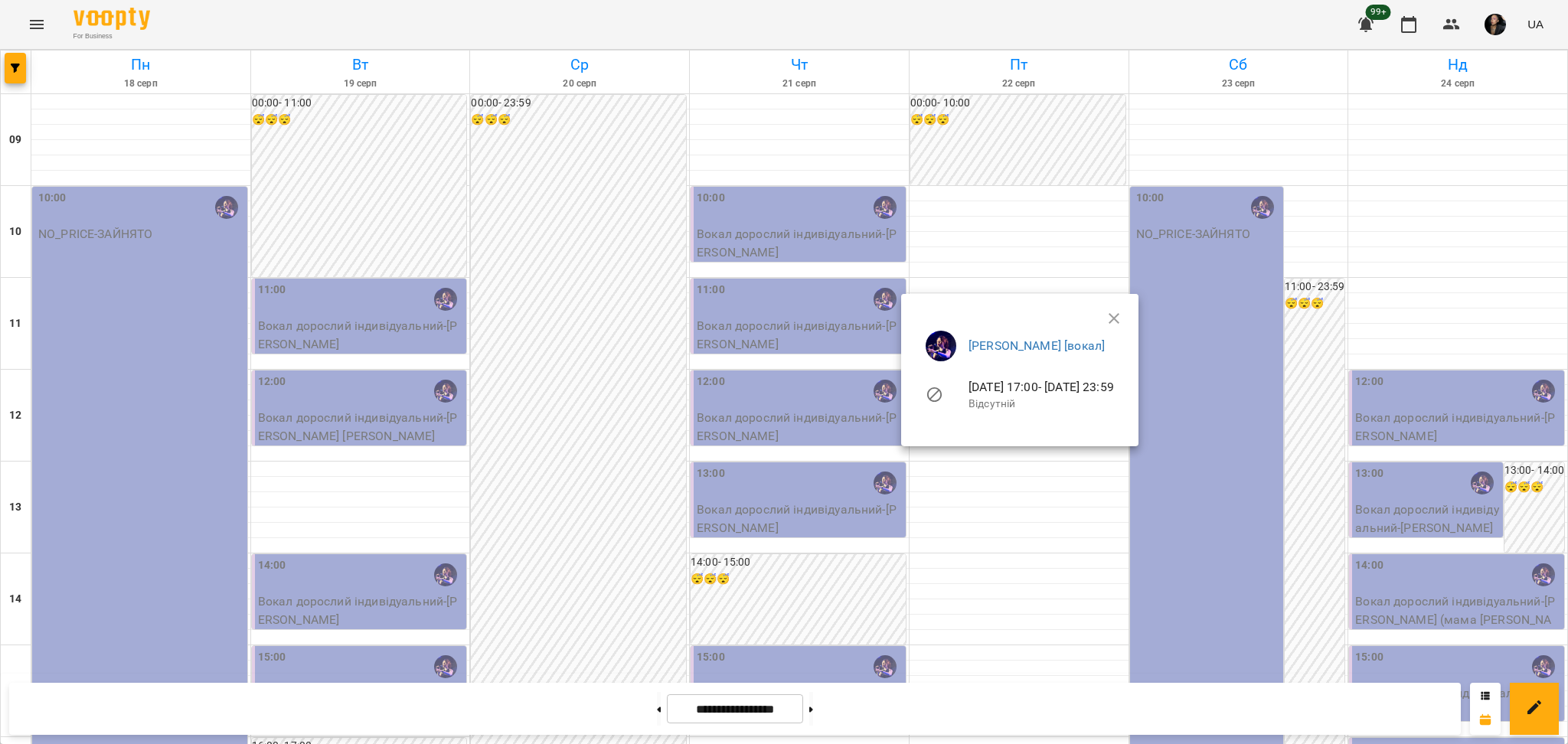
click at [961, 640] on div at bounding box center [784, 372] width 1568 height 744
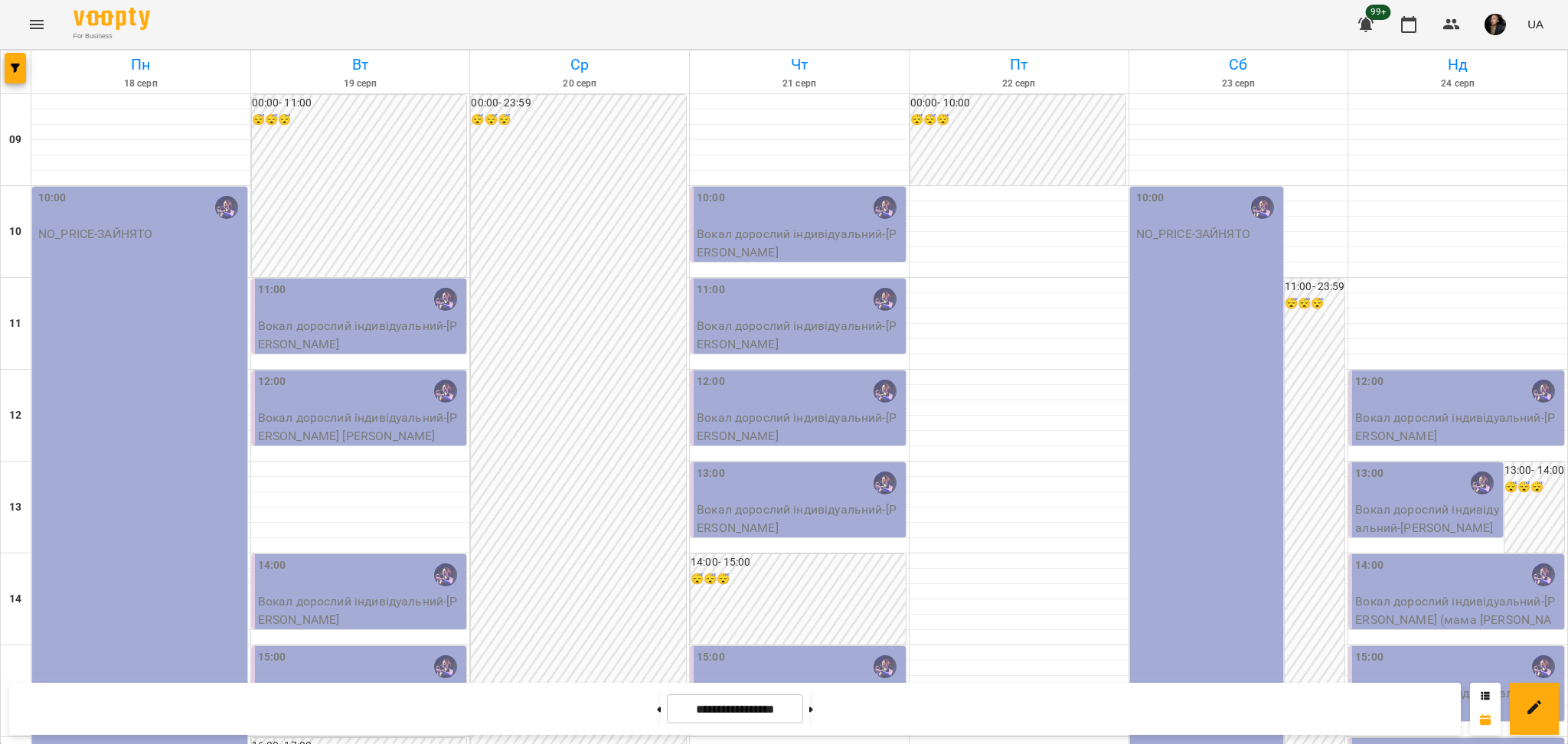
scroll to position [408, 0]
click at [657, 713] on button at bounding box center [658, 709] width 4 height 34
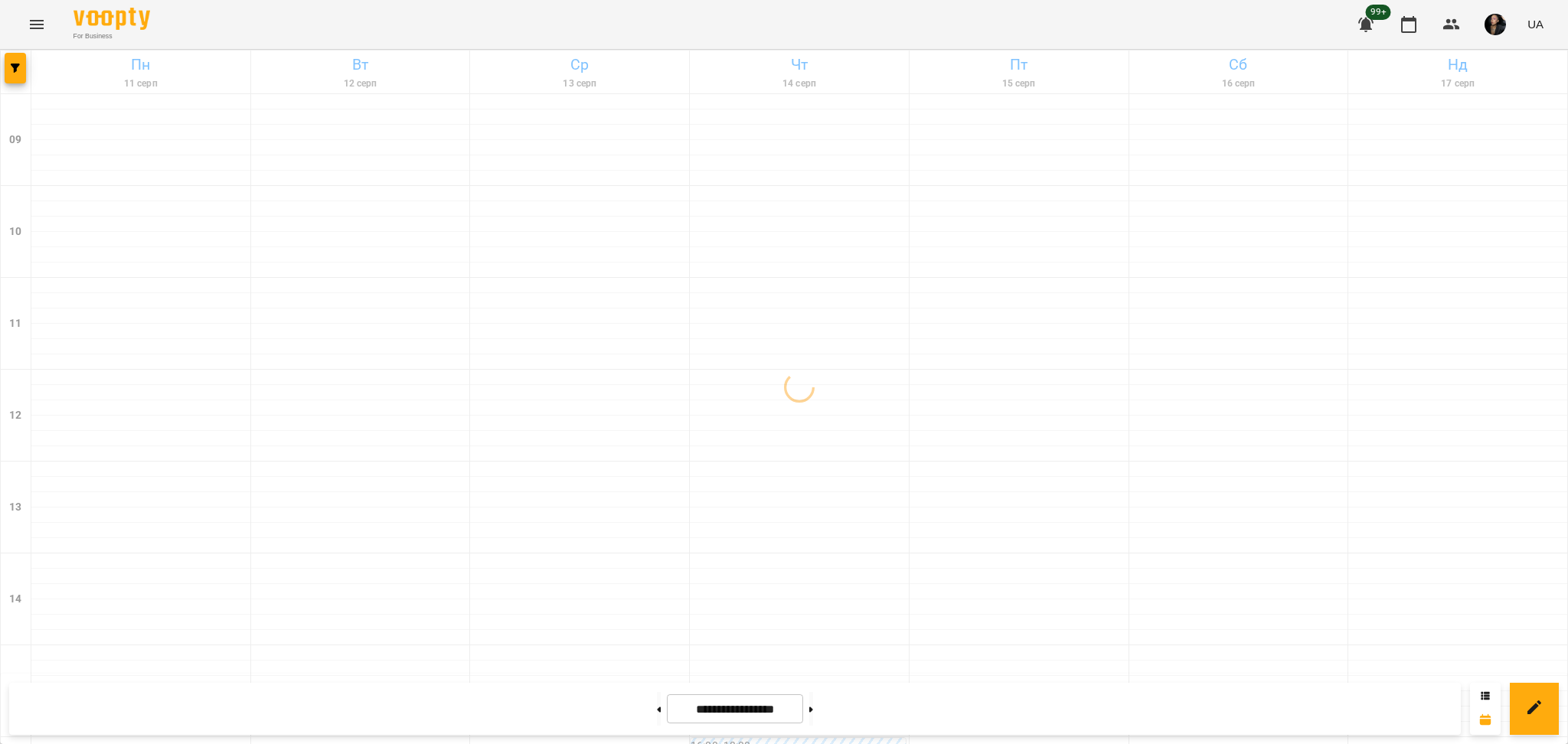
scroll to position [613, 0]
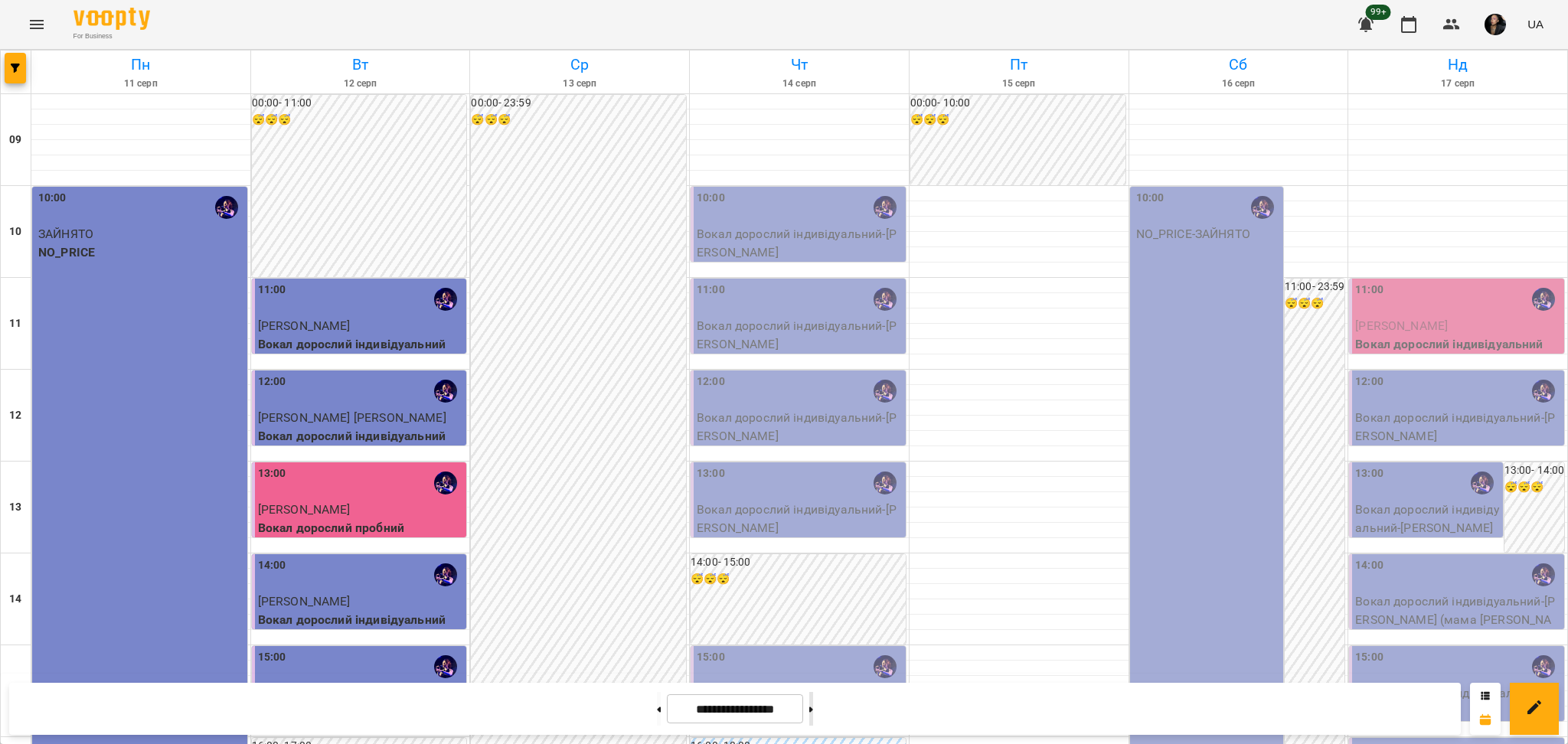
click at [813, 708] on button at bounding box center [811, 709] width 4 height 34
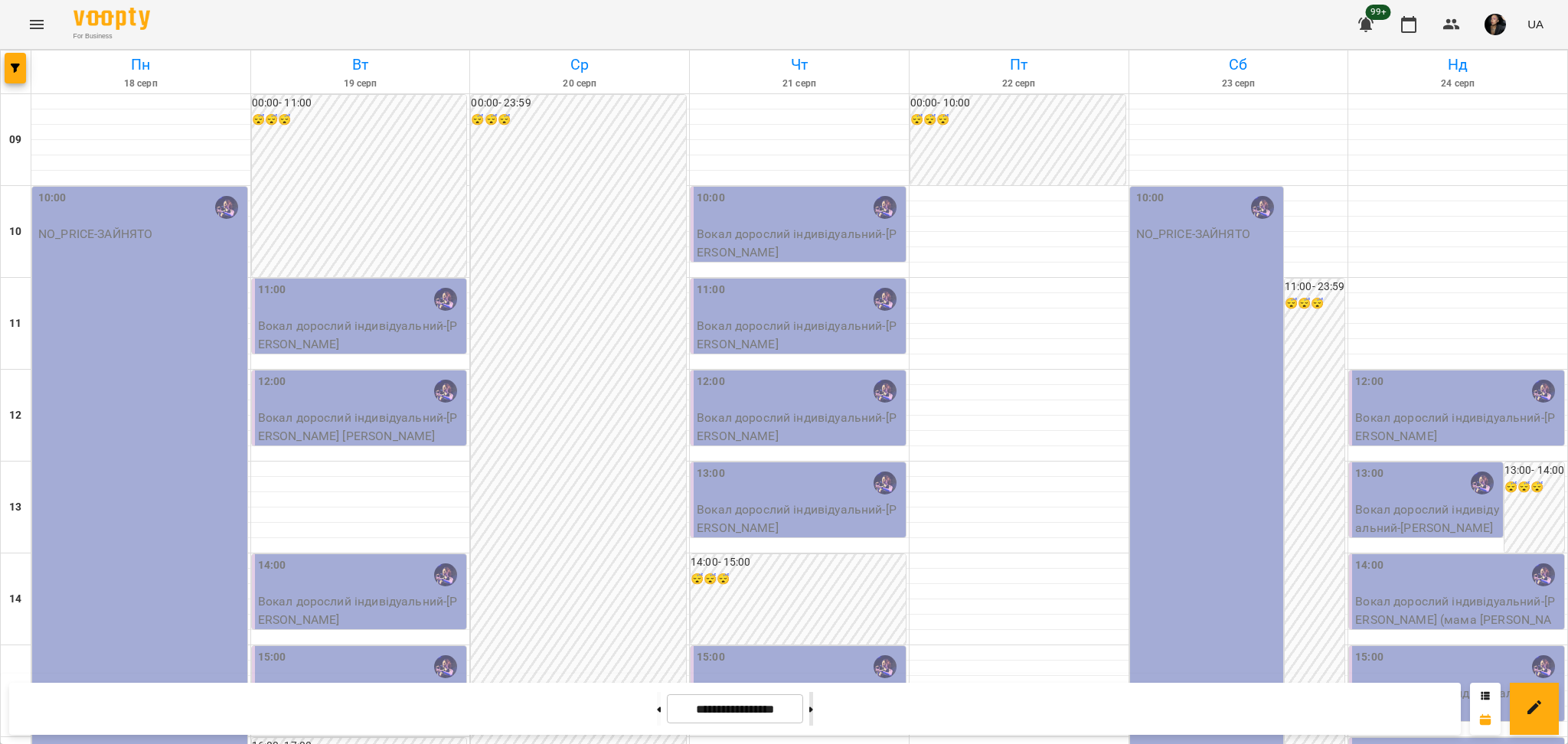
click at [813, 719] on button at bounding box center [811, 709] width 4 height 34
click at [657, 709] on button at bounding box center [658, 709] width 4 height 34
type input "**********"
click at [1012, 706] on div "**********" at bounding box center [735, 708] width 1452 height 52
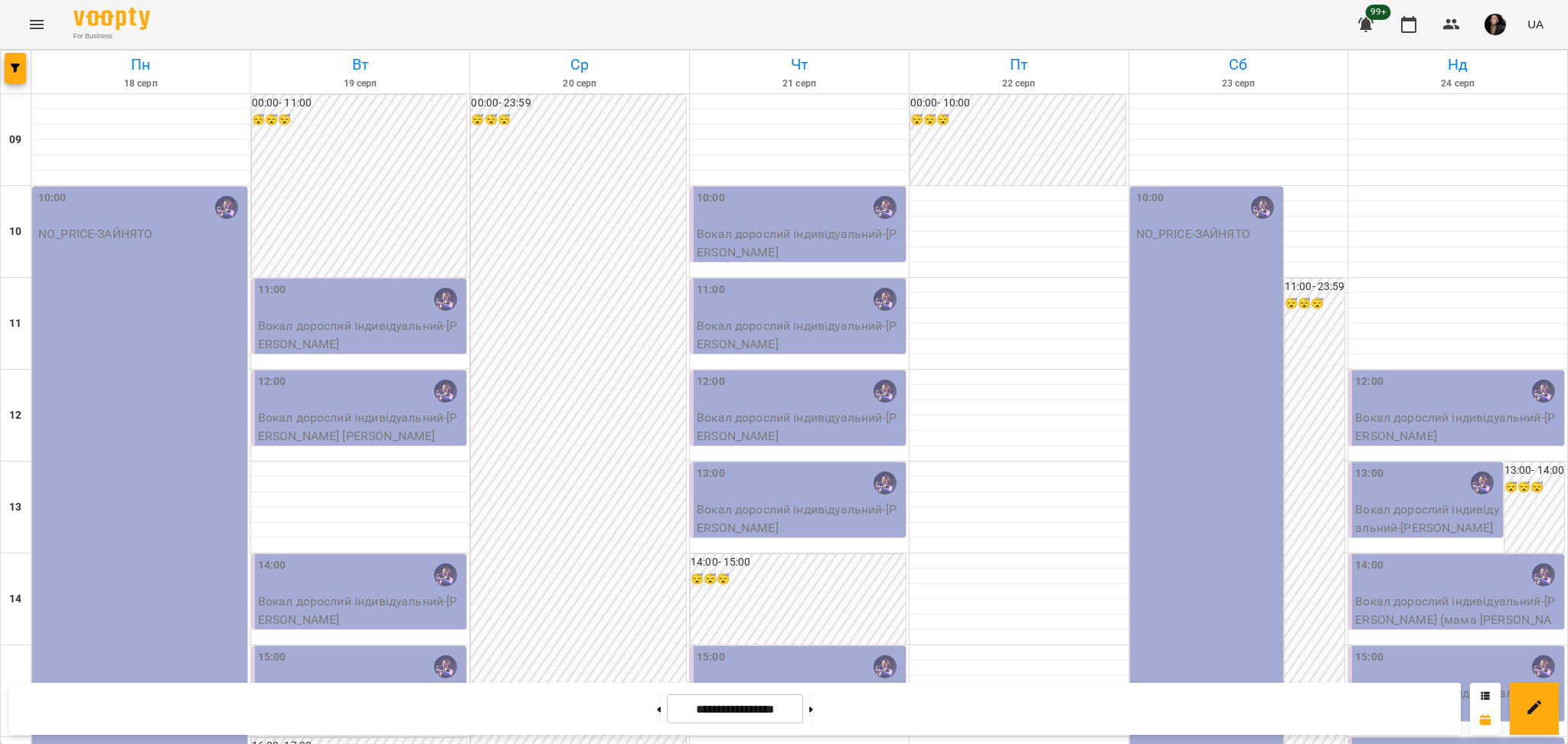
click at [42, 27] on icon "Menu" at bounding box center [37, 25] width 19 height 19
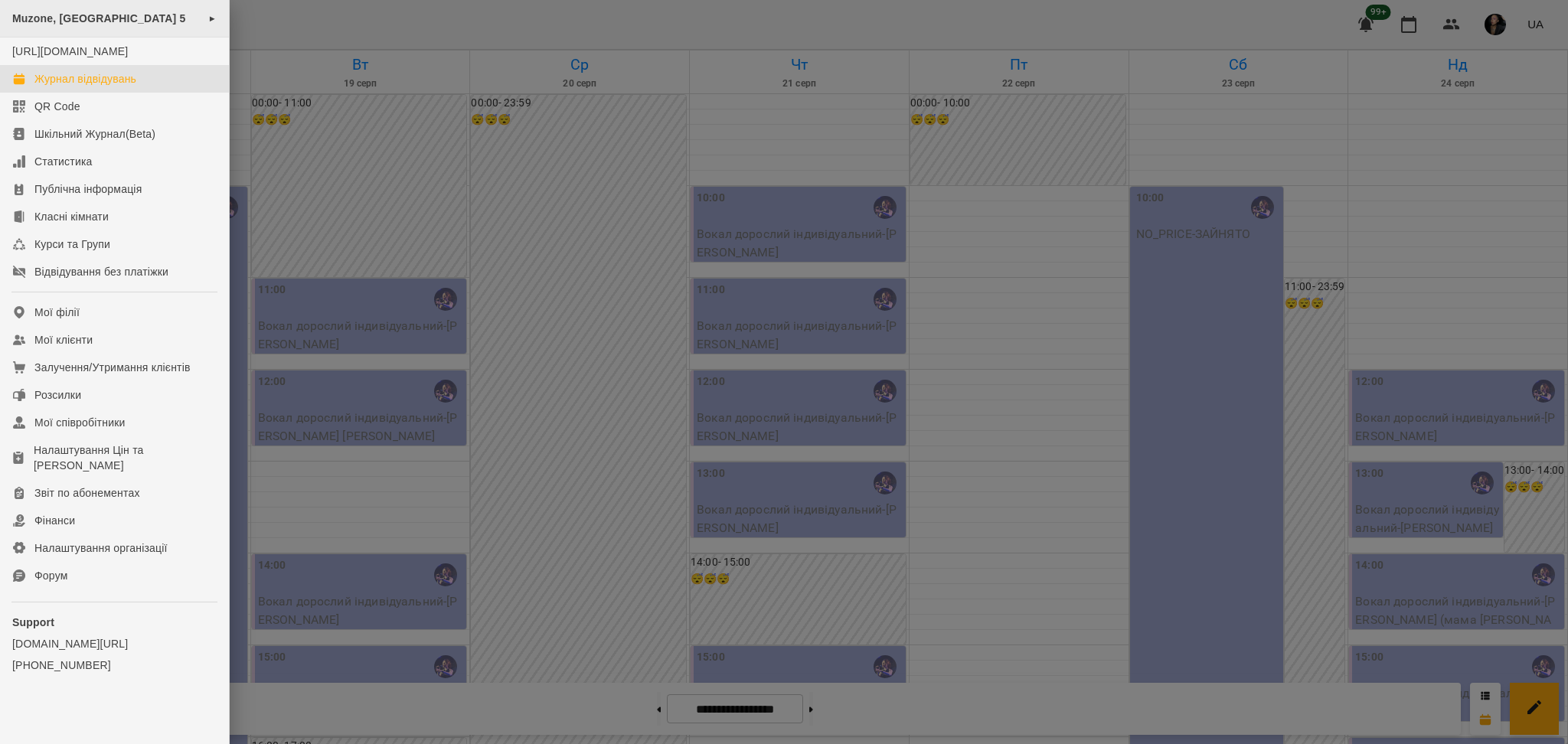
click at [149, 20] on span "Muzone, [GEOGRAPHIC_DATA] 5" at bounding box center [99, 18] width 174 height 12
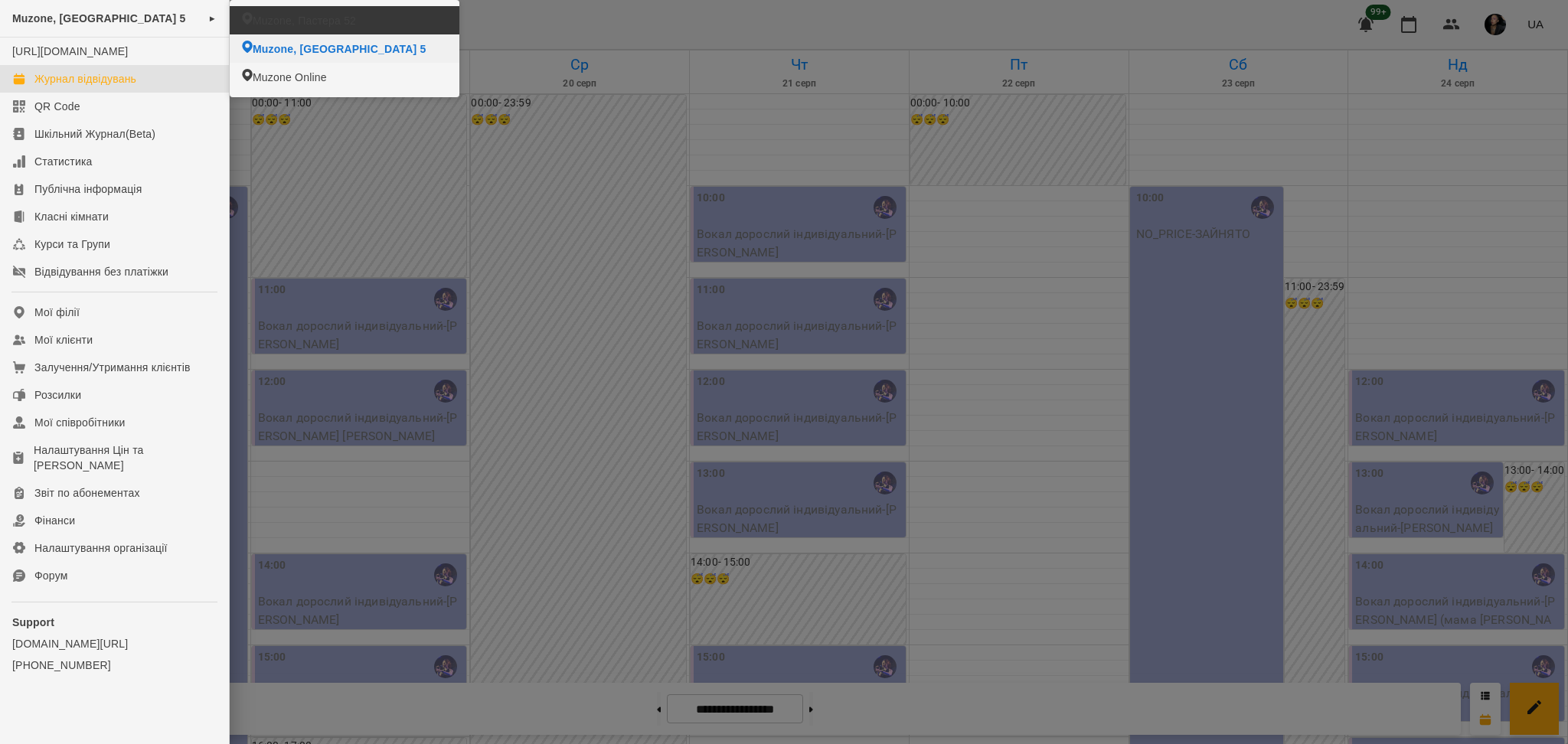
click at [348, 24] on span "Muzone, Пастера 52" at bounding box center [304, 20] width 104 height 15
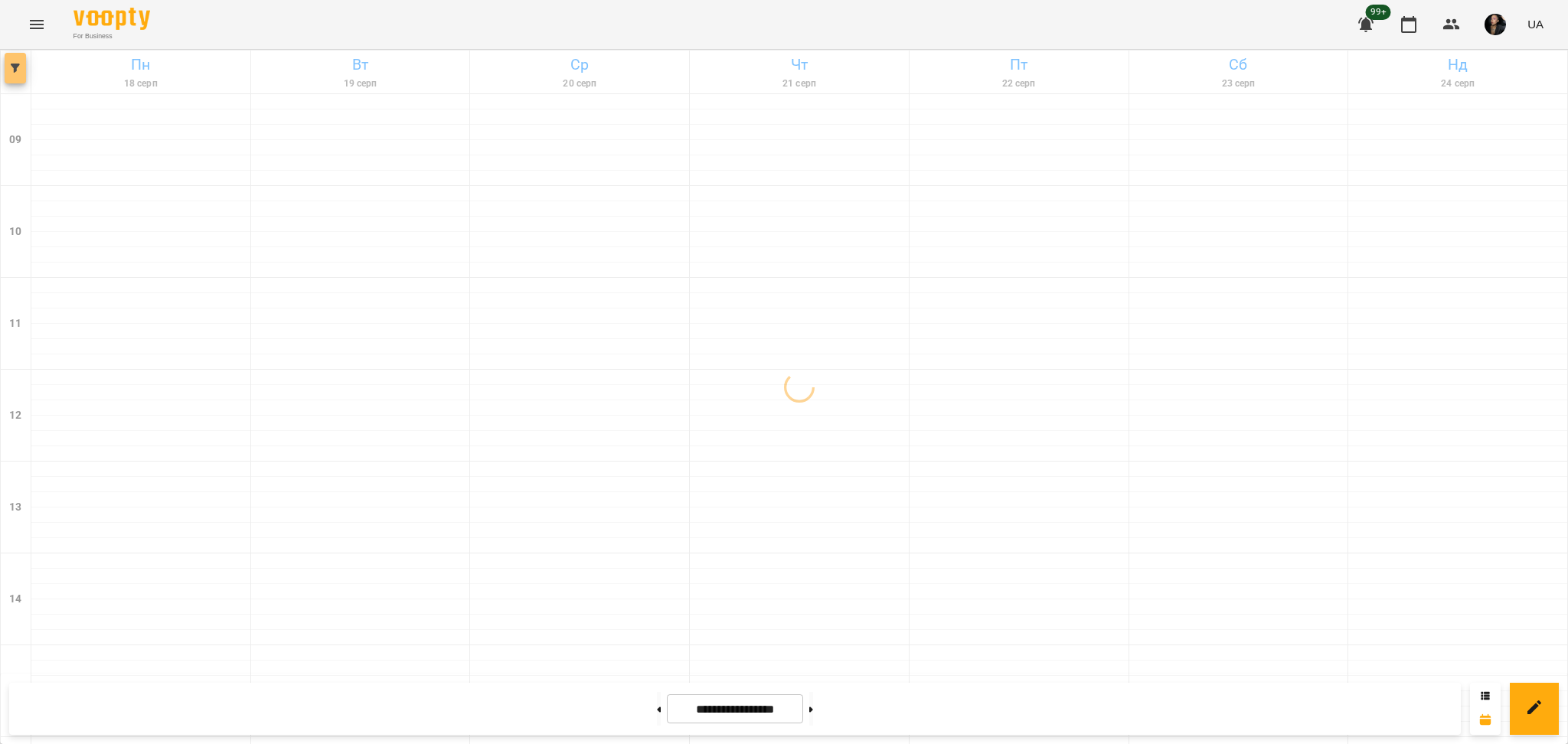
click at [13, 74] on button "button" at bounding box center [14, 68] width 21 height 31
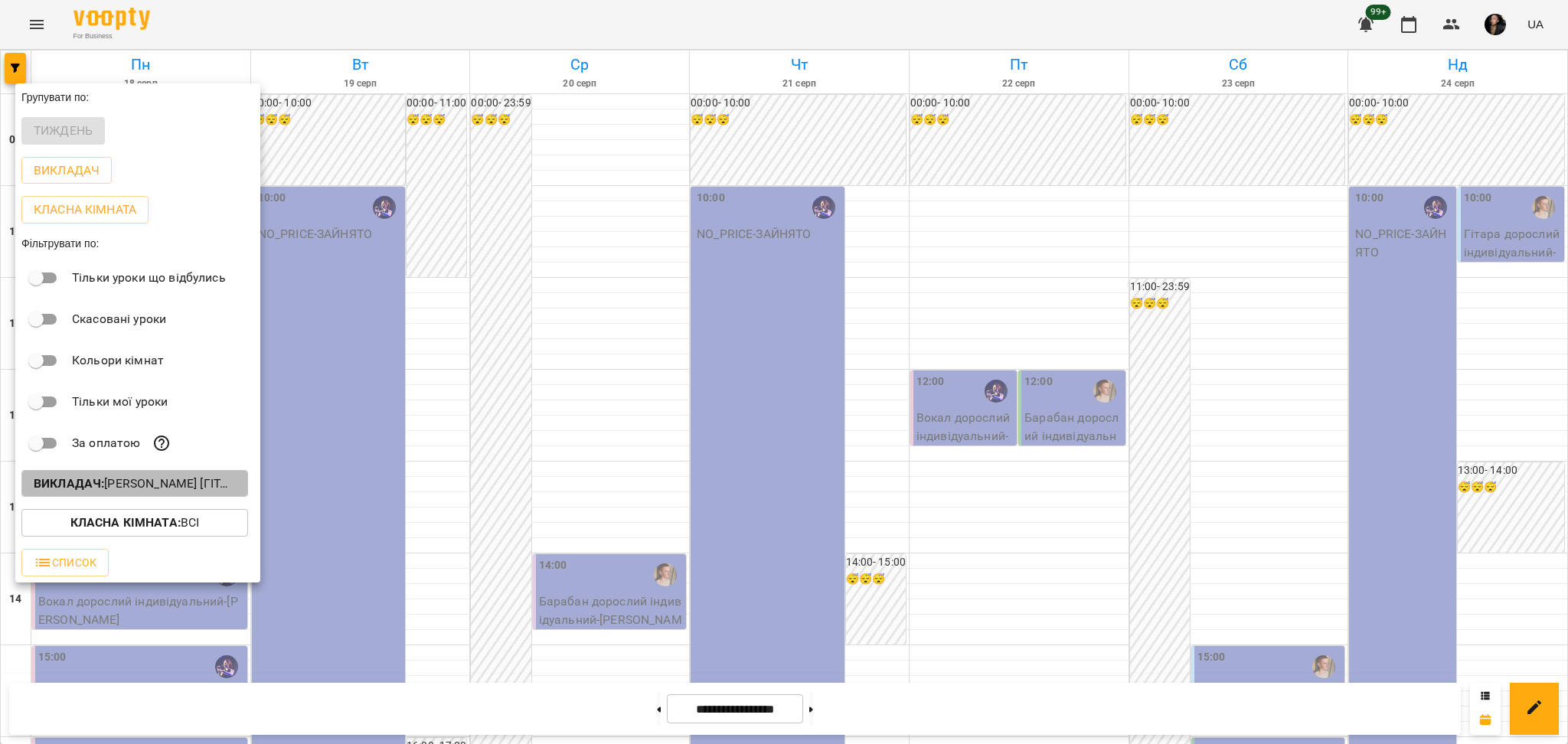
click at [143, 489] on p "Викладач : Михайло [гітара],Христина Андреєва [вокал]" at bounding box center [135, 484] width 202 height 19
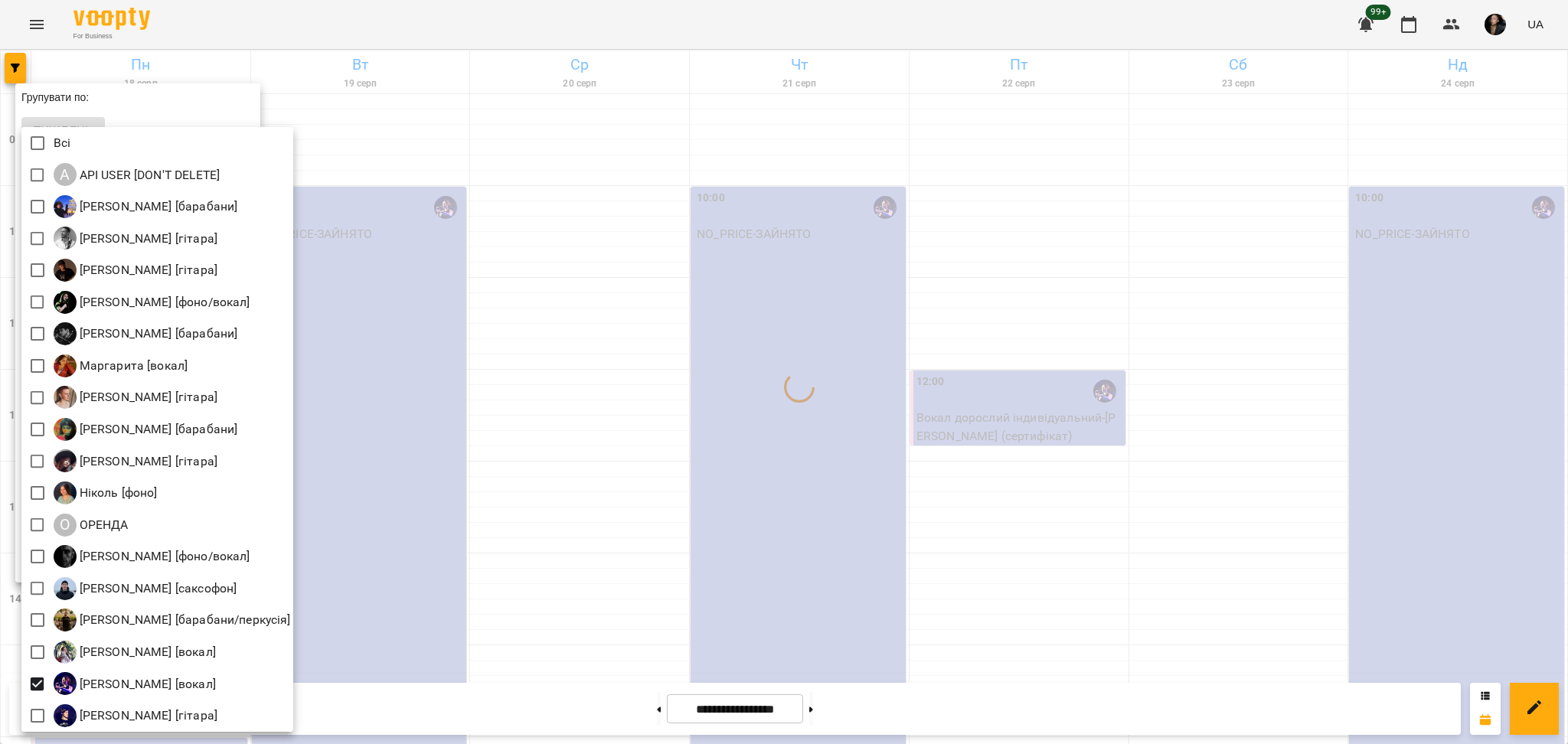
click at [507, 617] on div at bounding box center [784, 372] width 1568 height 744
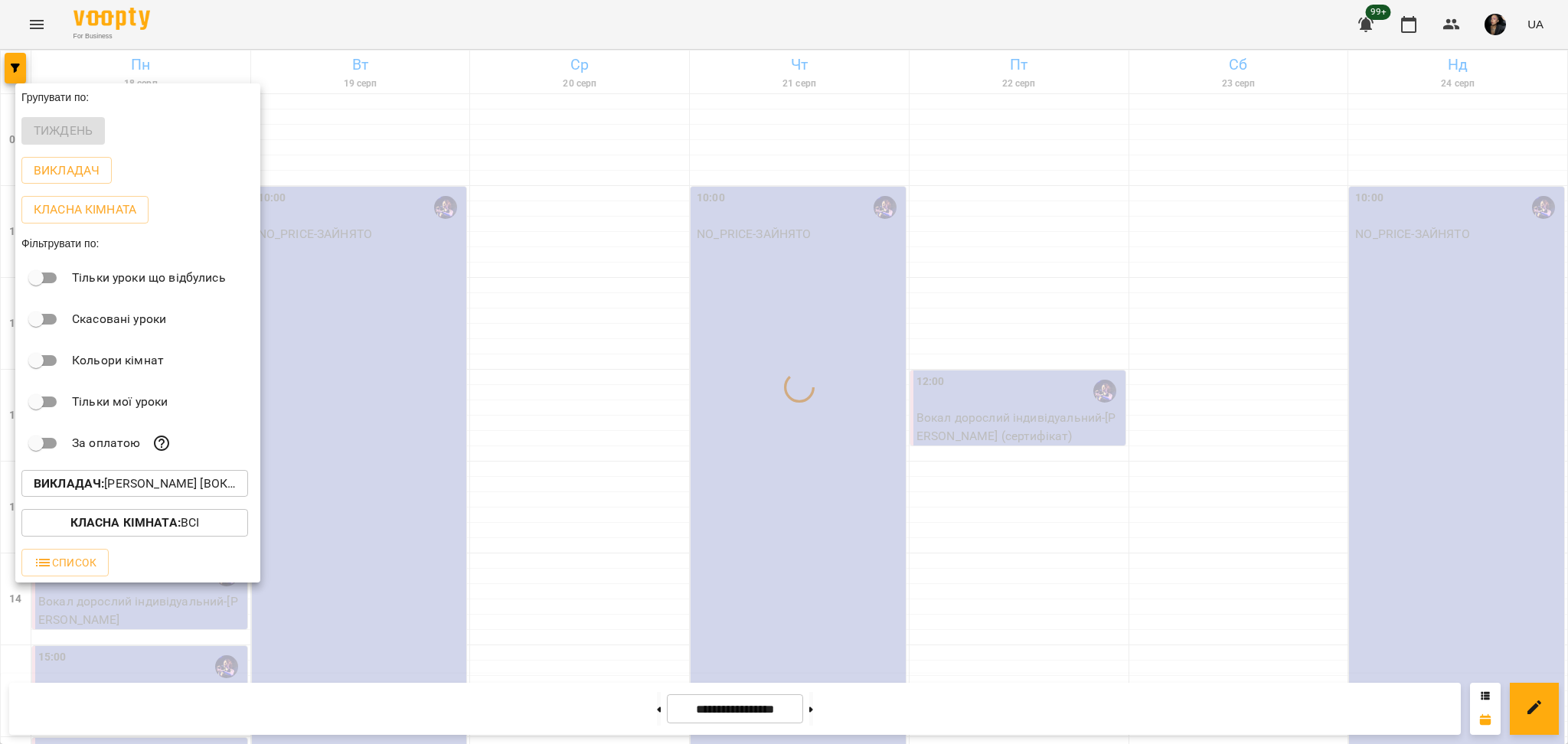
click at [506, 509] on div at bounding box center [784, 372] width 1568 height 744
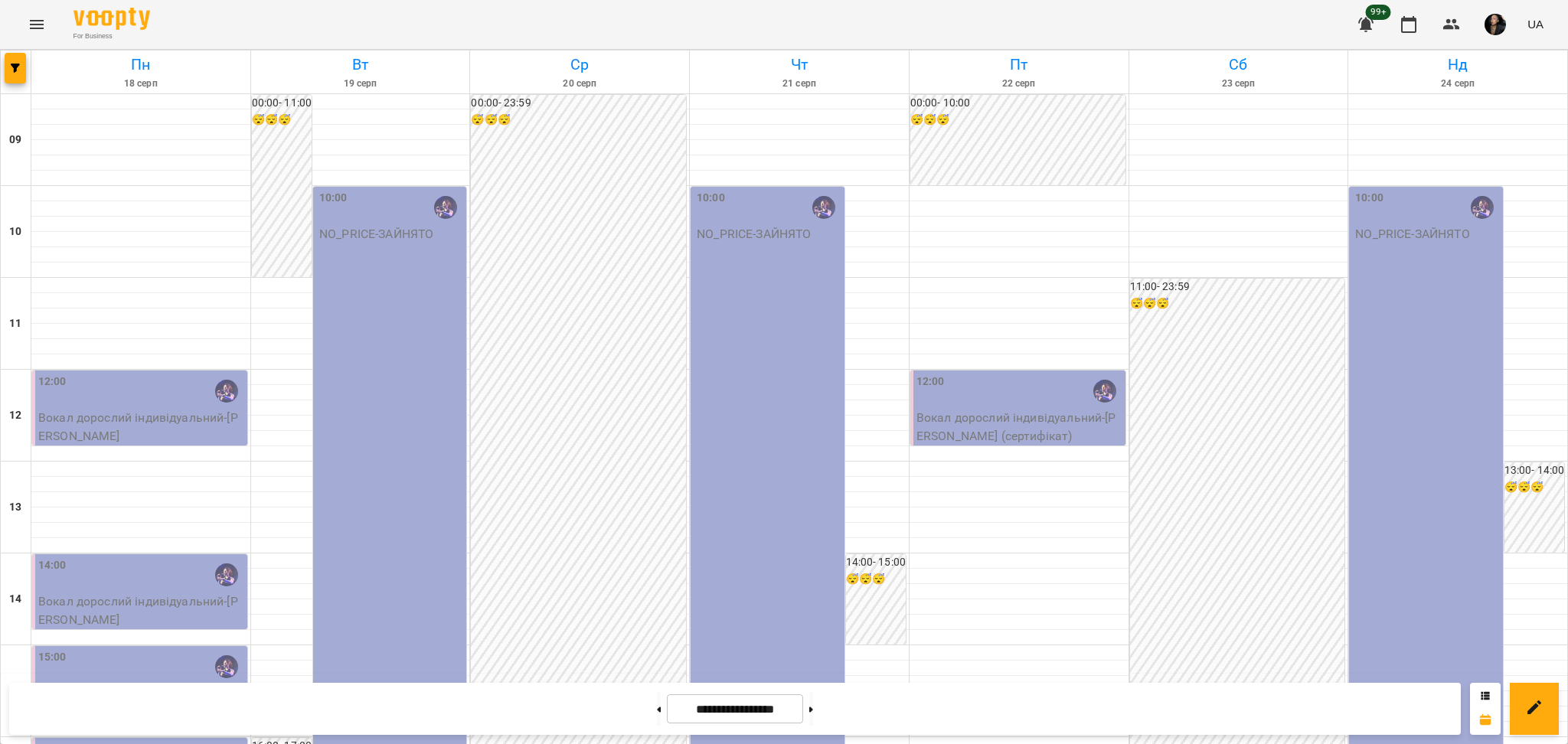
click at [604, 696] on div "**********" at bounding box center [735, 708] width 1452 height 52
click at [657, 715] on button at bounding box center [658, 709] width 4 height 34
type input "**********"
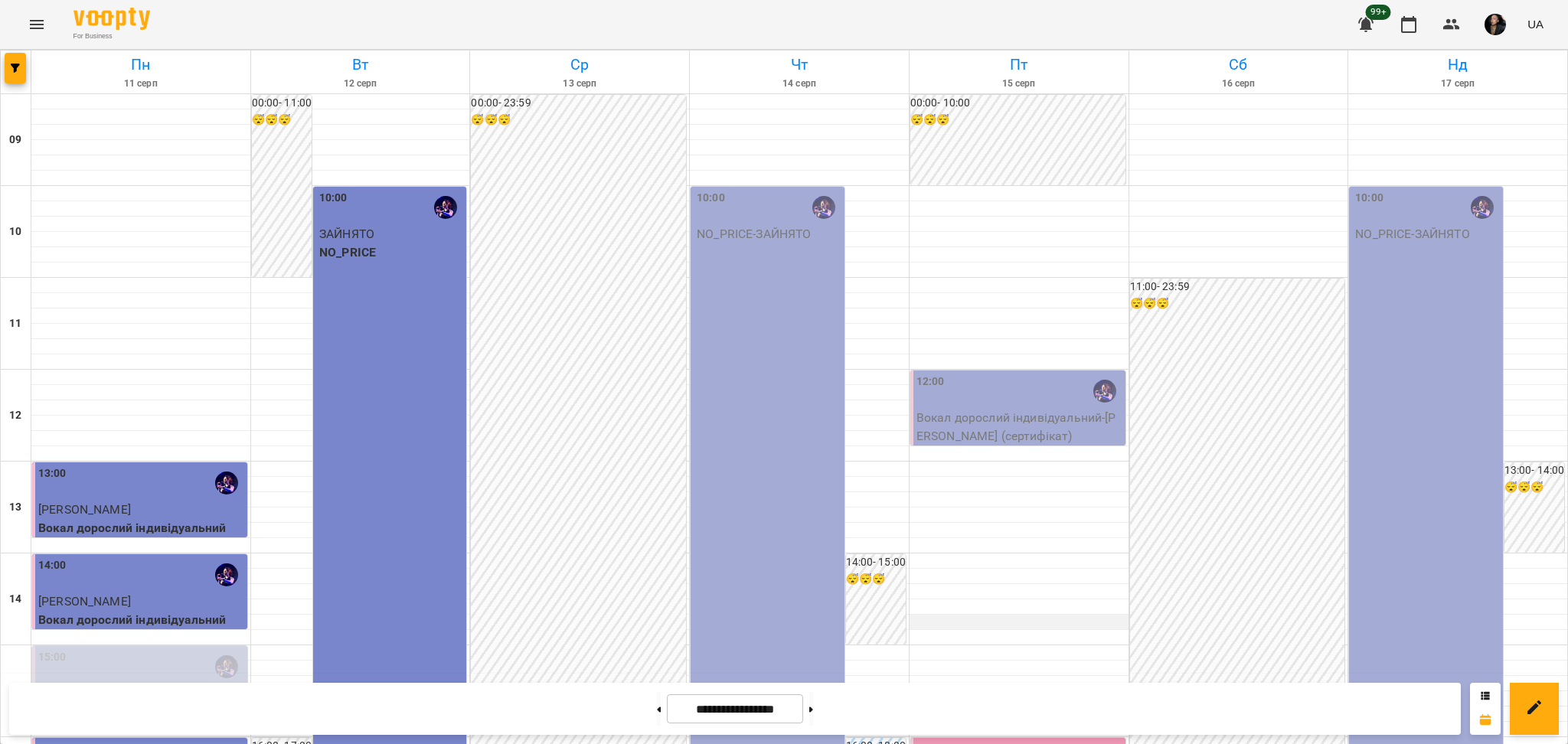
scroll to position [510, 0]
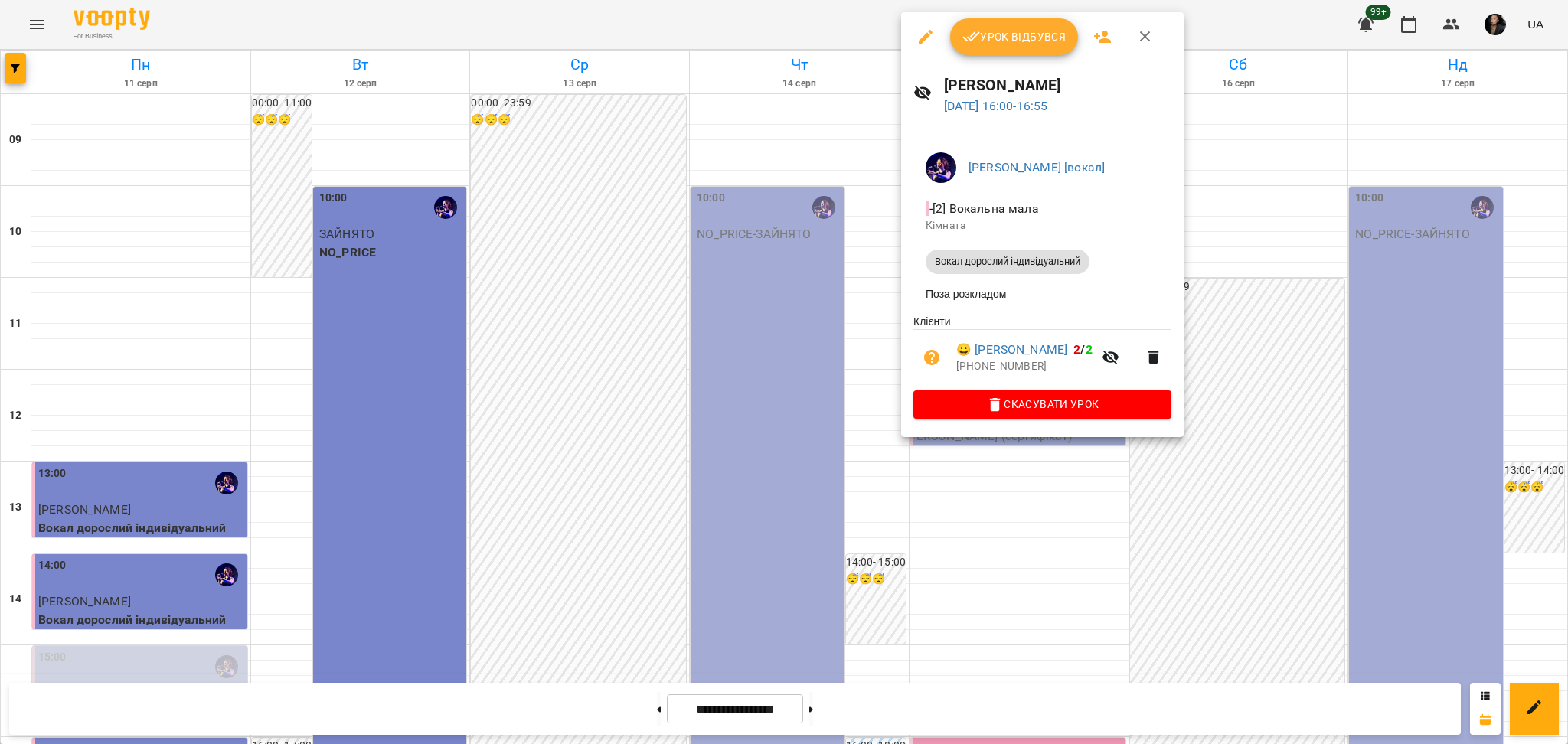
click at [1020, 538] on div at bounding box center [784, 372] width 1568 height 744
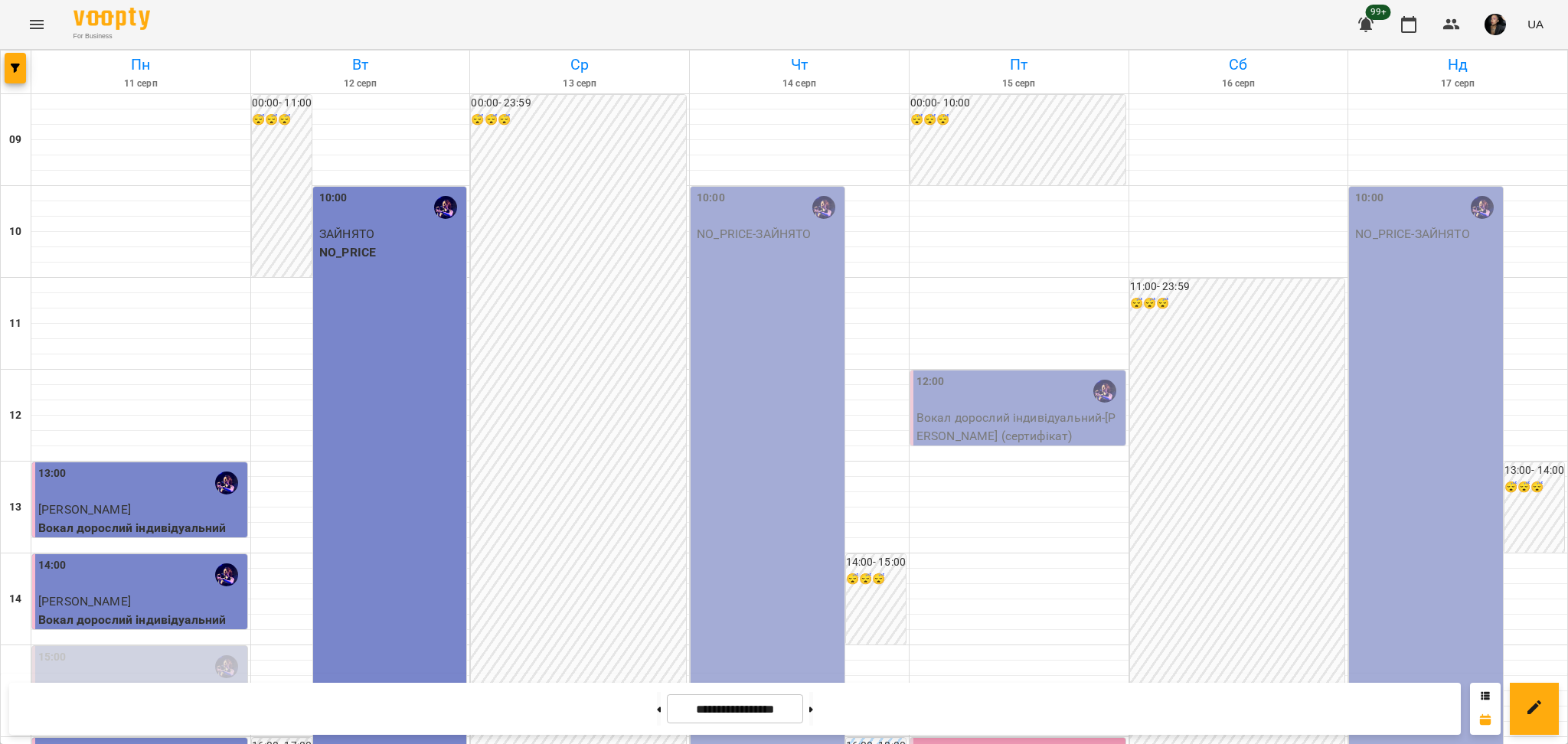
scroll to position [204, 0]
click at [10, 53] on button "button" at bounding box center [14, 68] width 21 height 31
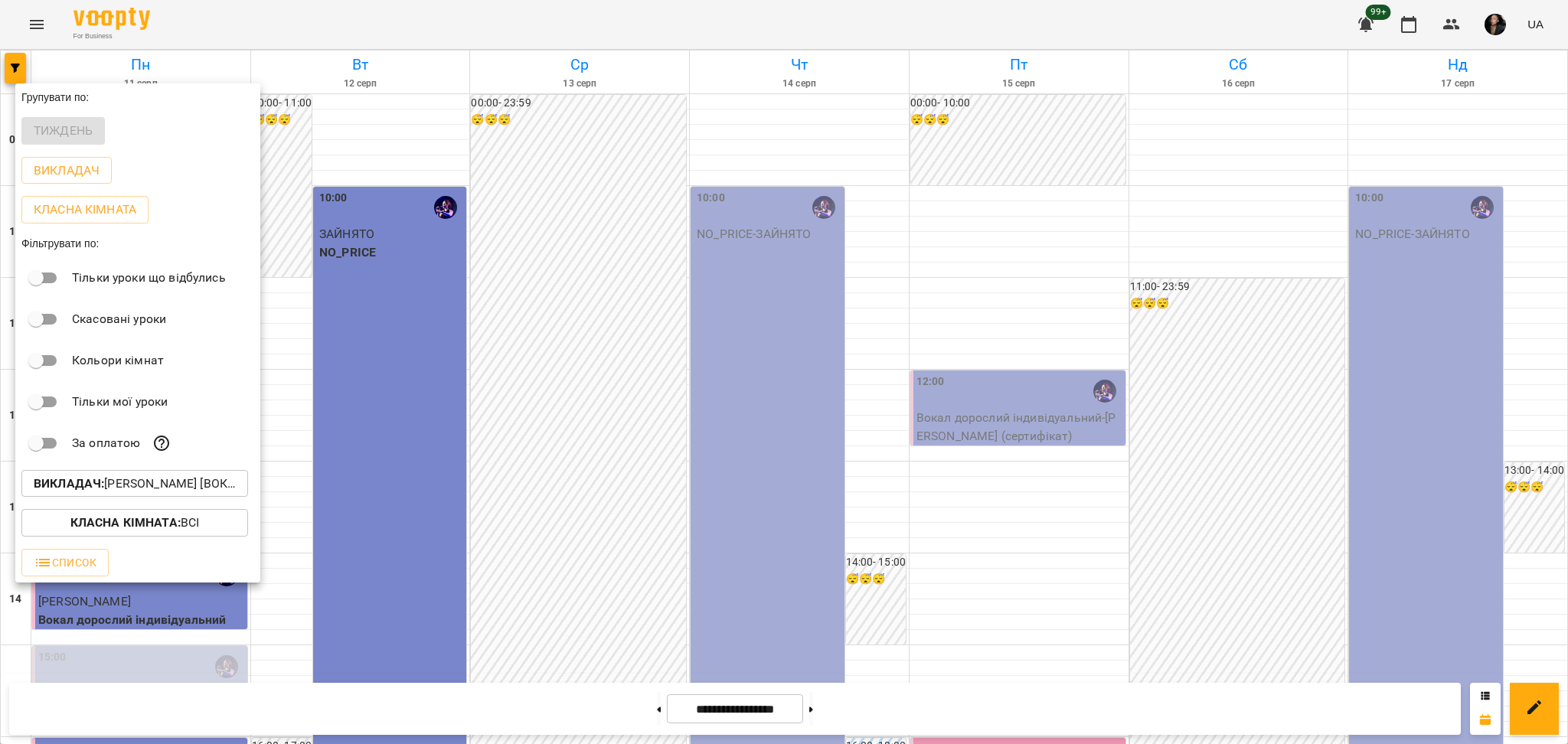
click at [166, 479] on p "Викладач : Христина Андреєва [вокал]" at bounding box center [135, 484] width 202 height 19
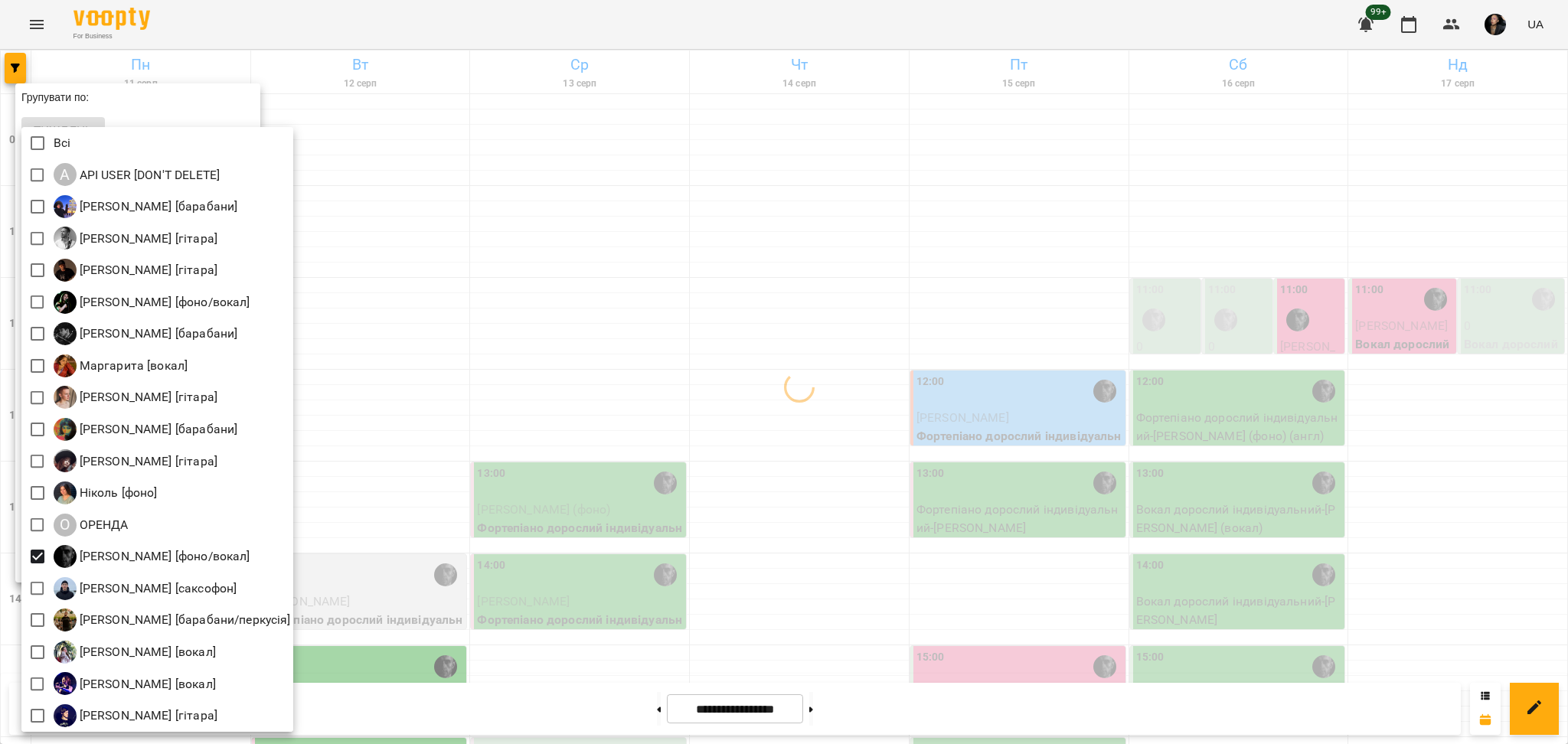
click at [392, 604] on div at bounding box center [784, 372] width 1568 height 744
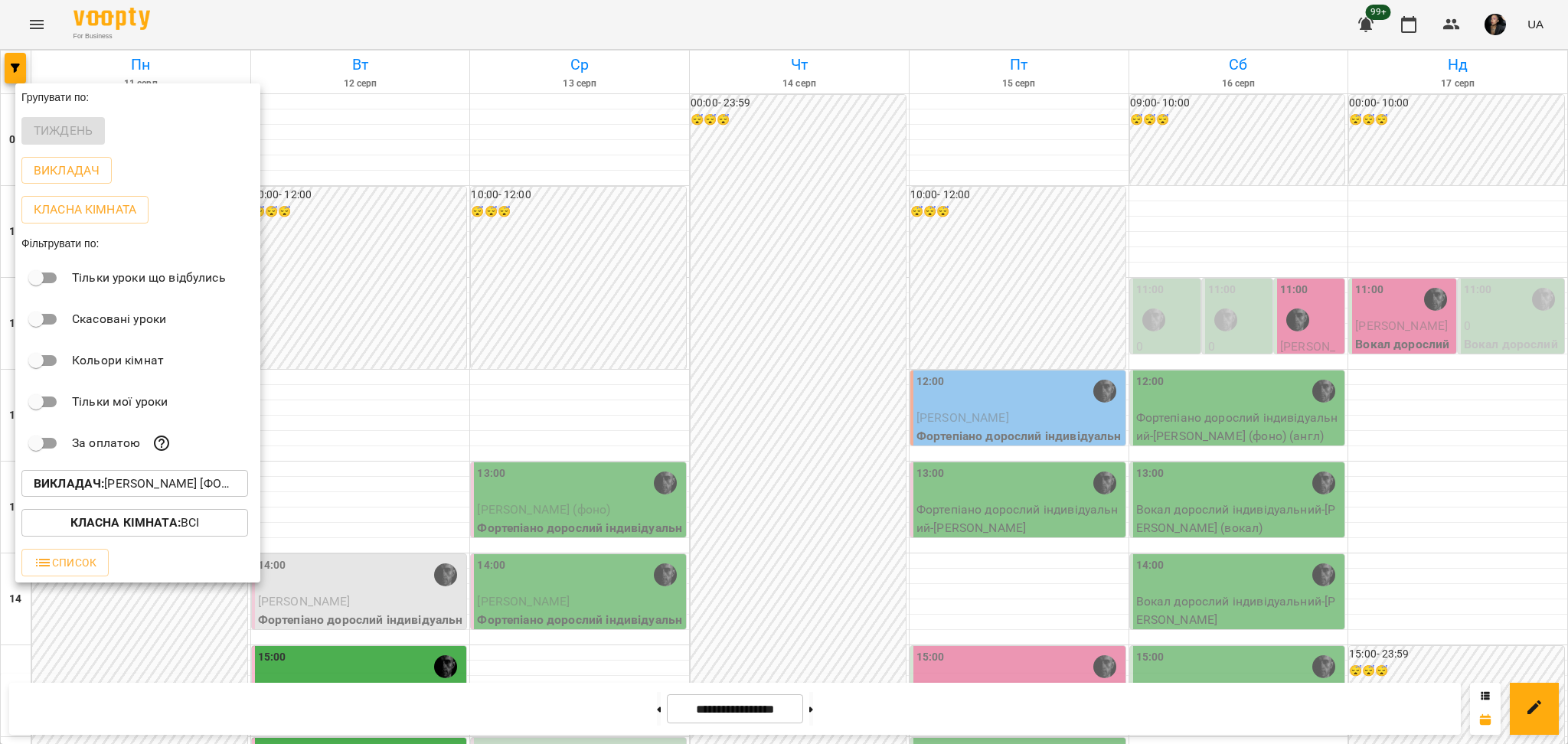
click at [115, 493] on p "Викладач : Олег [фоно/вокал]" at bounding box center [135, 484] width 202 height 19
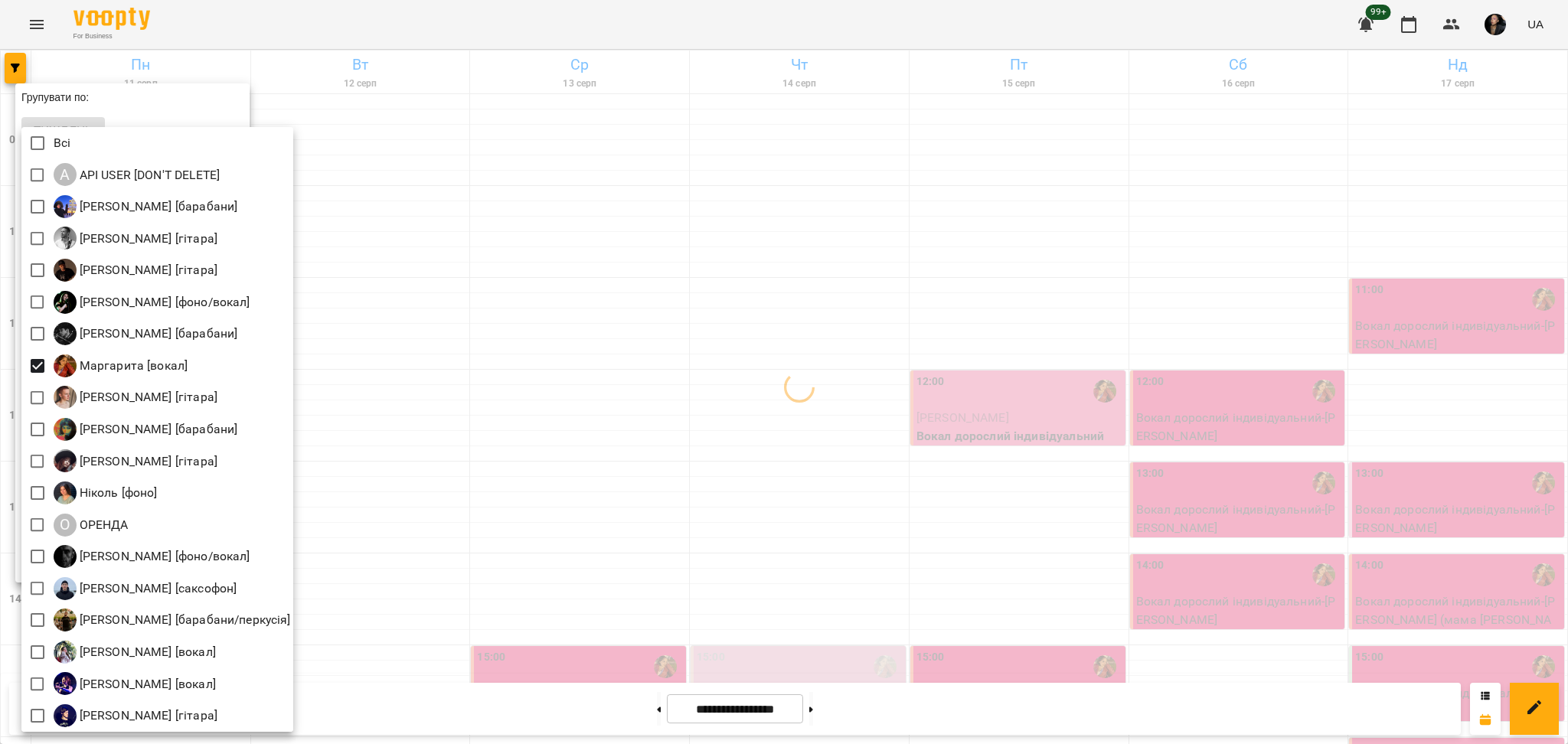
click at [448, 481] on div at bounding box center [784, 372] width 1568 height 744
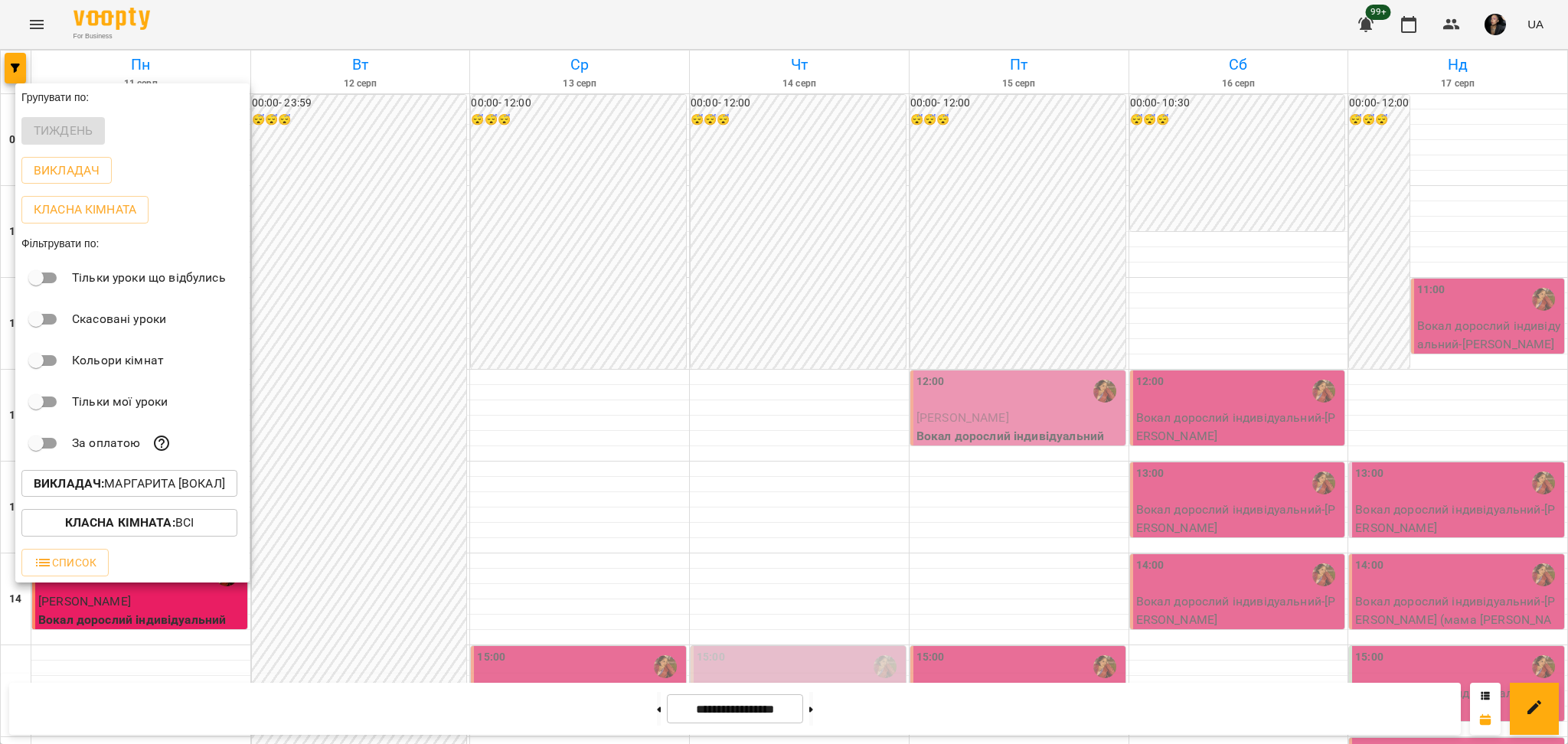
click at [1048, 555] on div at bounding box center [784, 372] width 1568 height 744
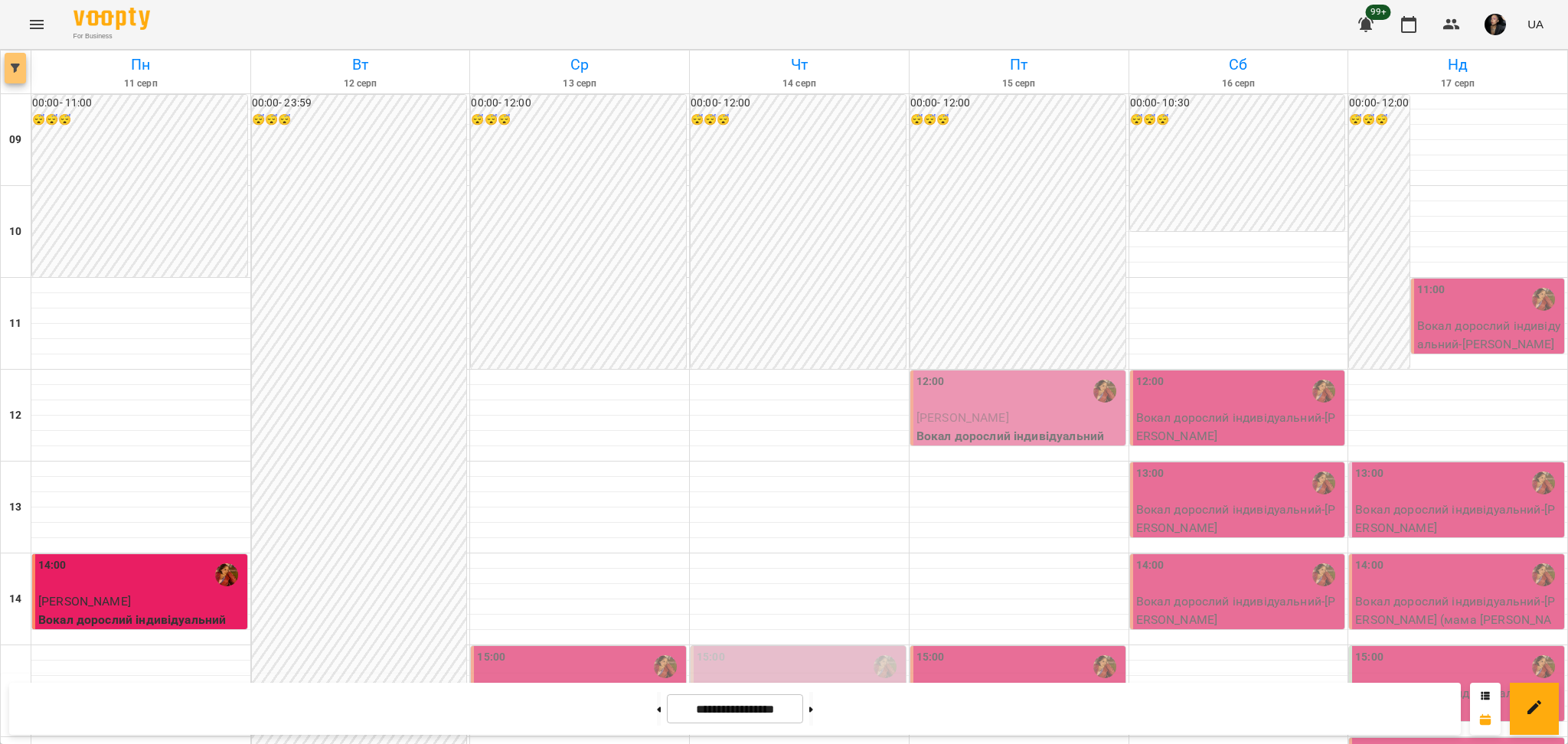
click at [8, 56] on button "button" at bounding box center [14, 68] width 21 height 31
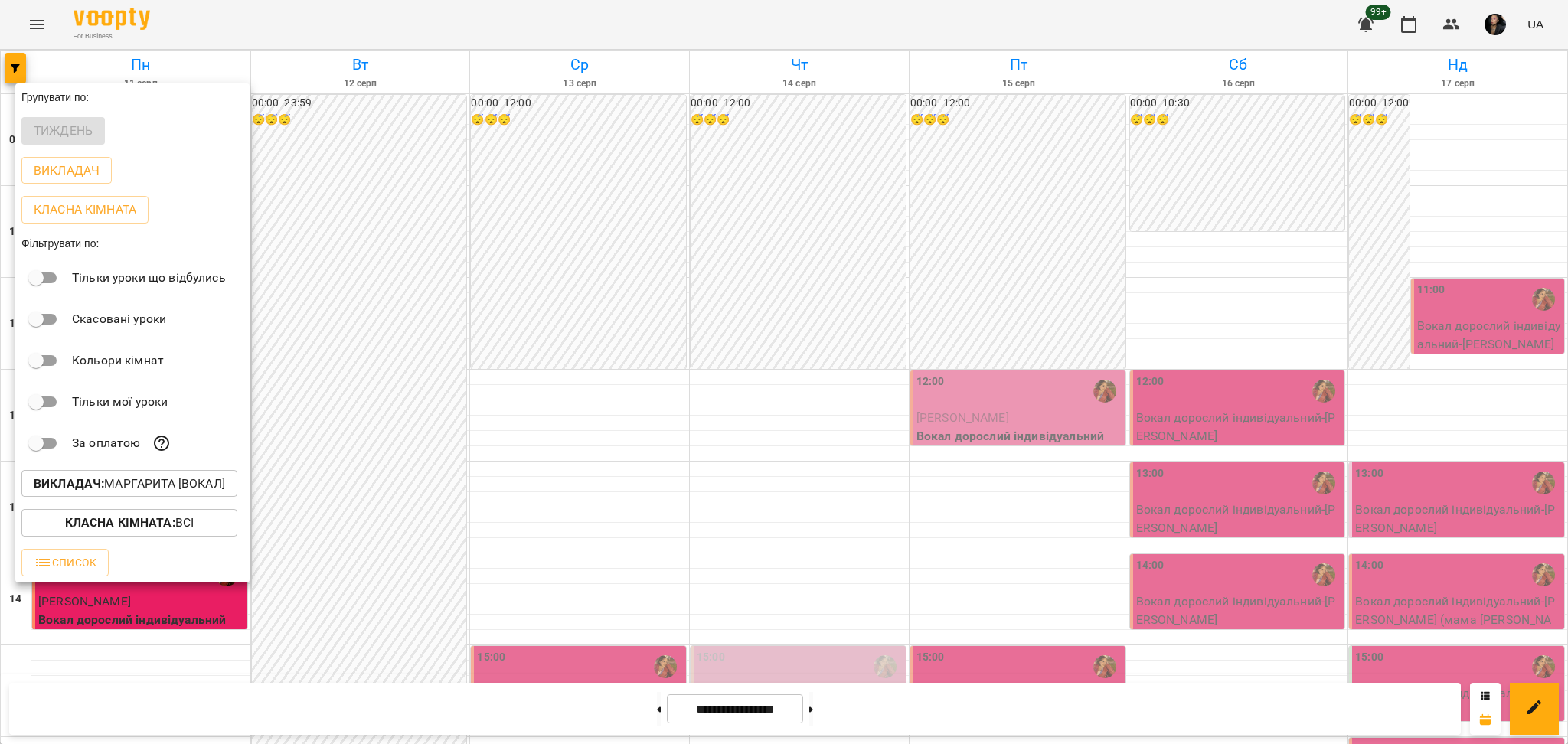
click at [174, 493] on p "Викладач : Маргарита [вокал]" at bounding box center [129, 484] width 191 height 19
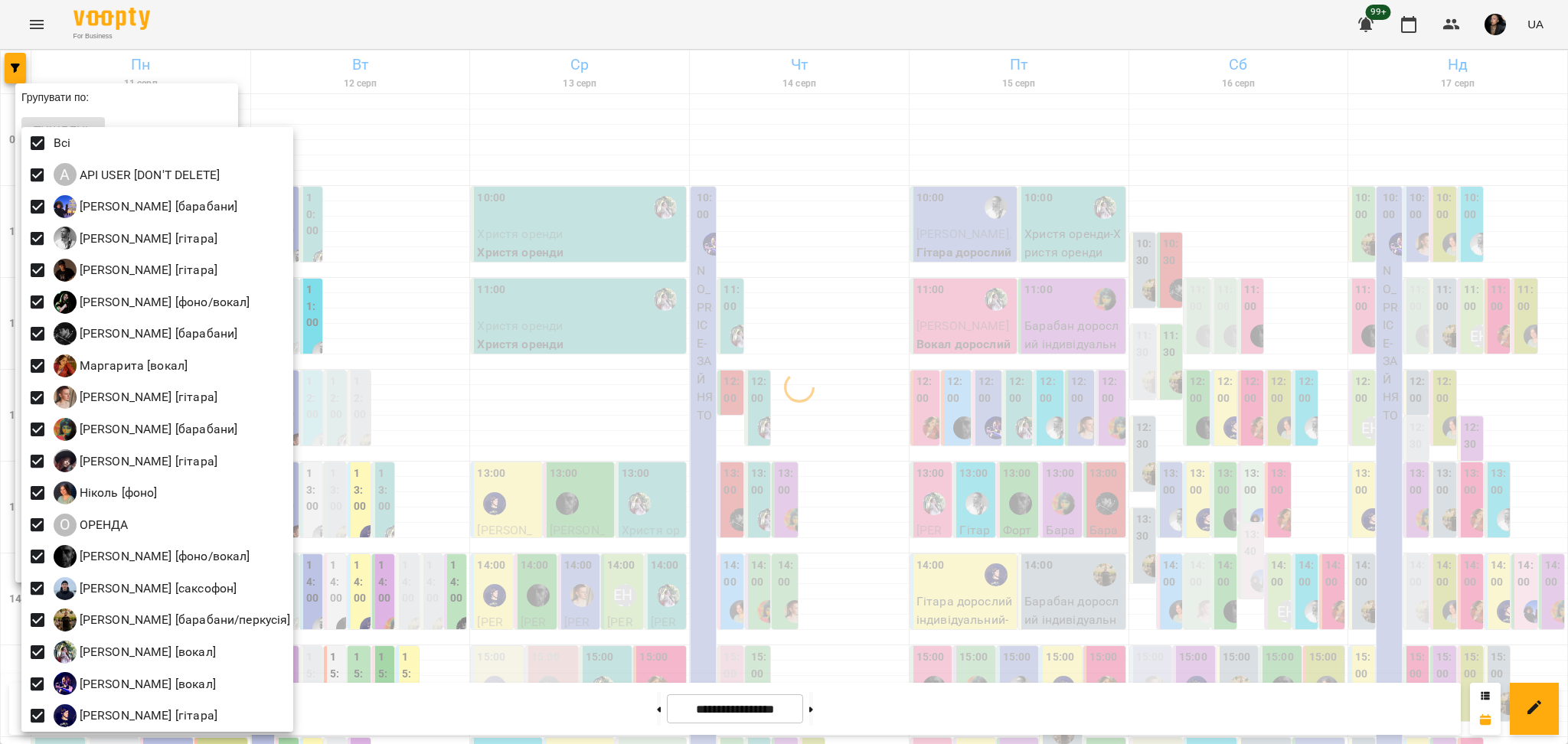
click at [408, 255] on div at bounding box center [784, 372] width 1568 height 744
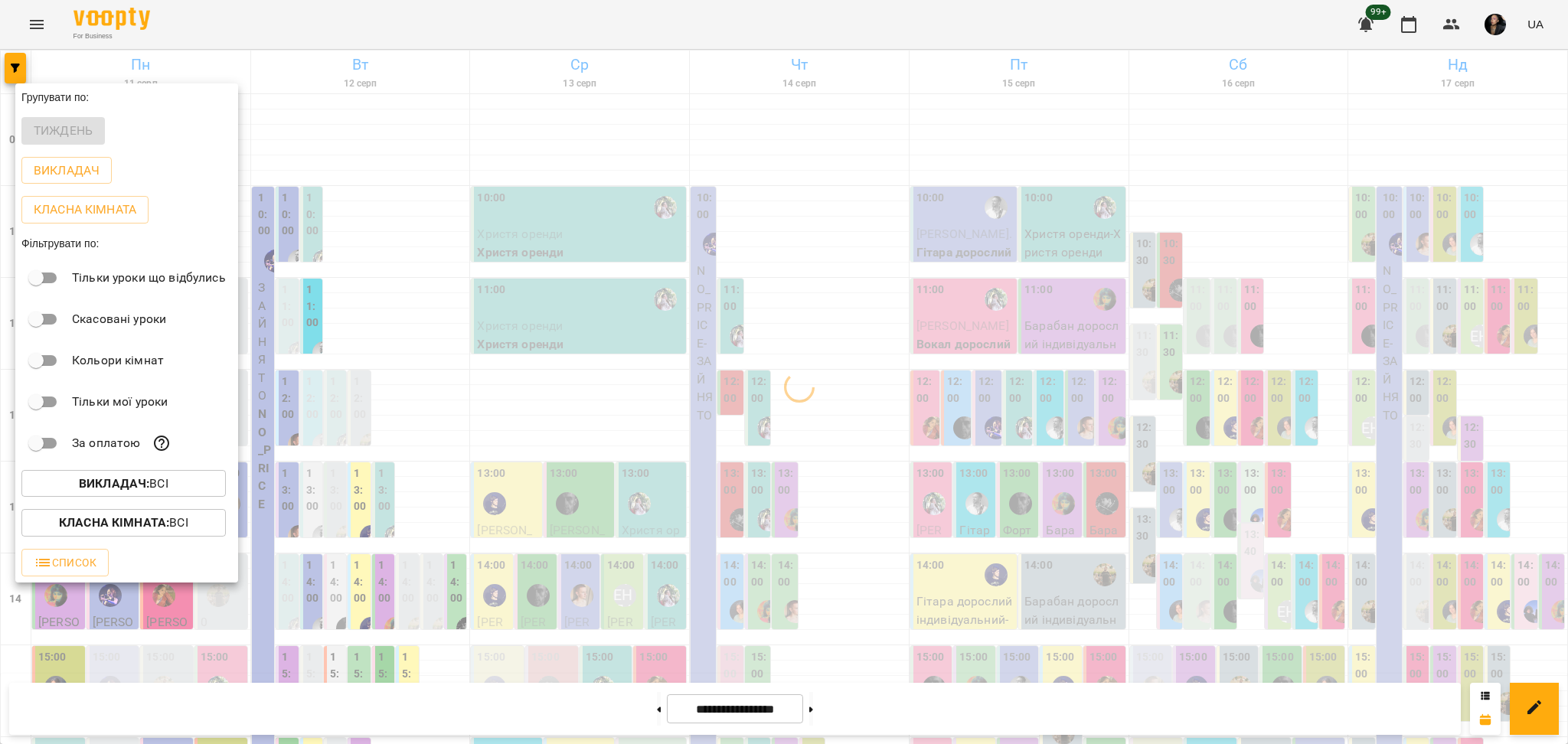
click at [113, 525] on b "Класна кімната :" at bounding box center [114, 522] width 110 height 14
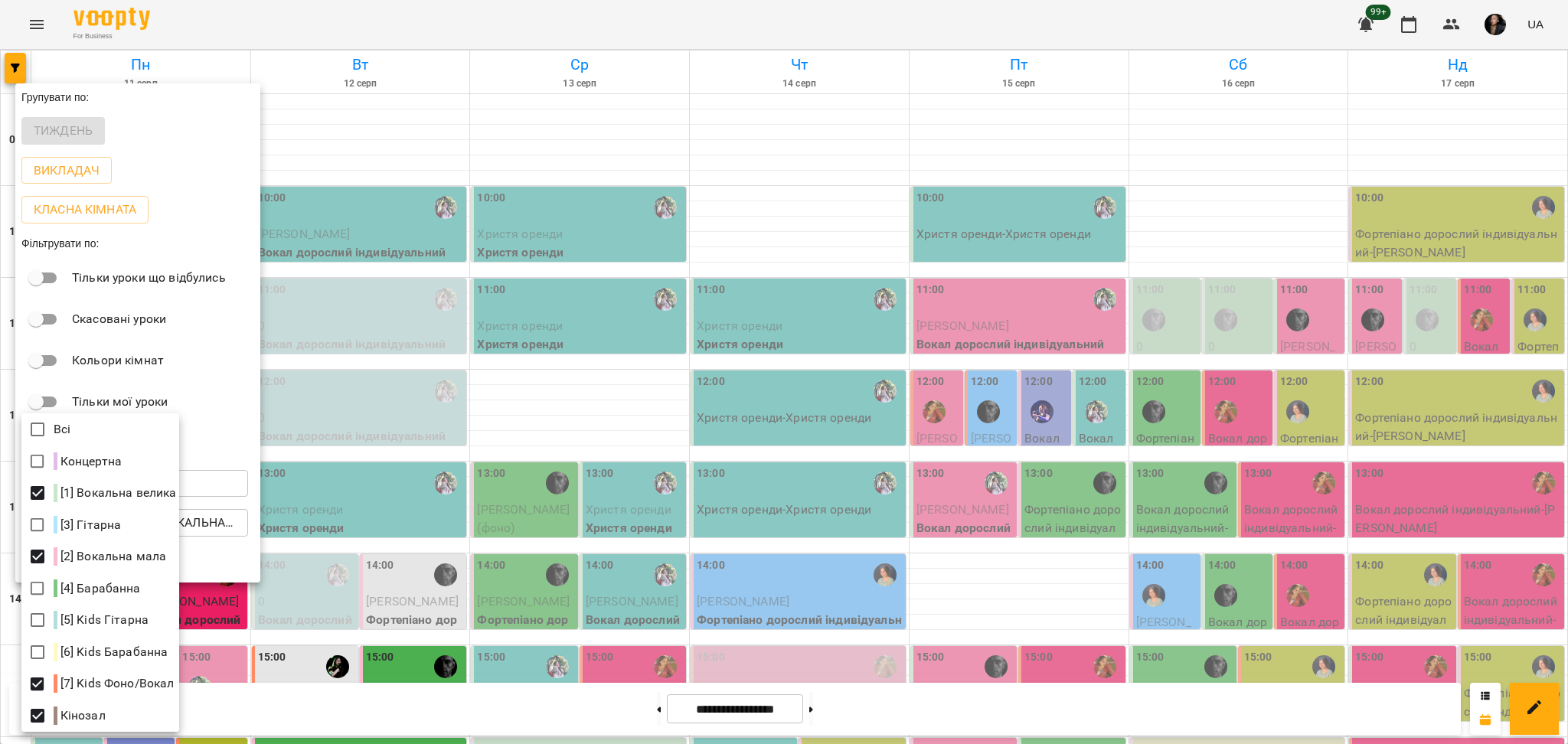
click at [429, 478] on div at bounding box center [784, 372] width 1568 height 744
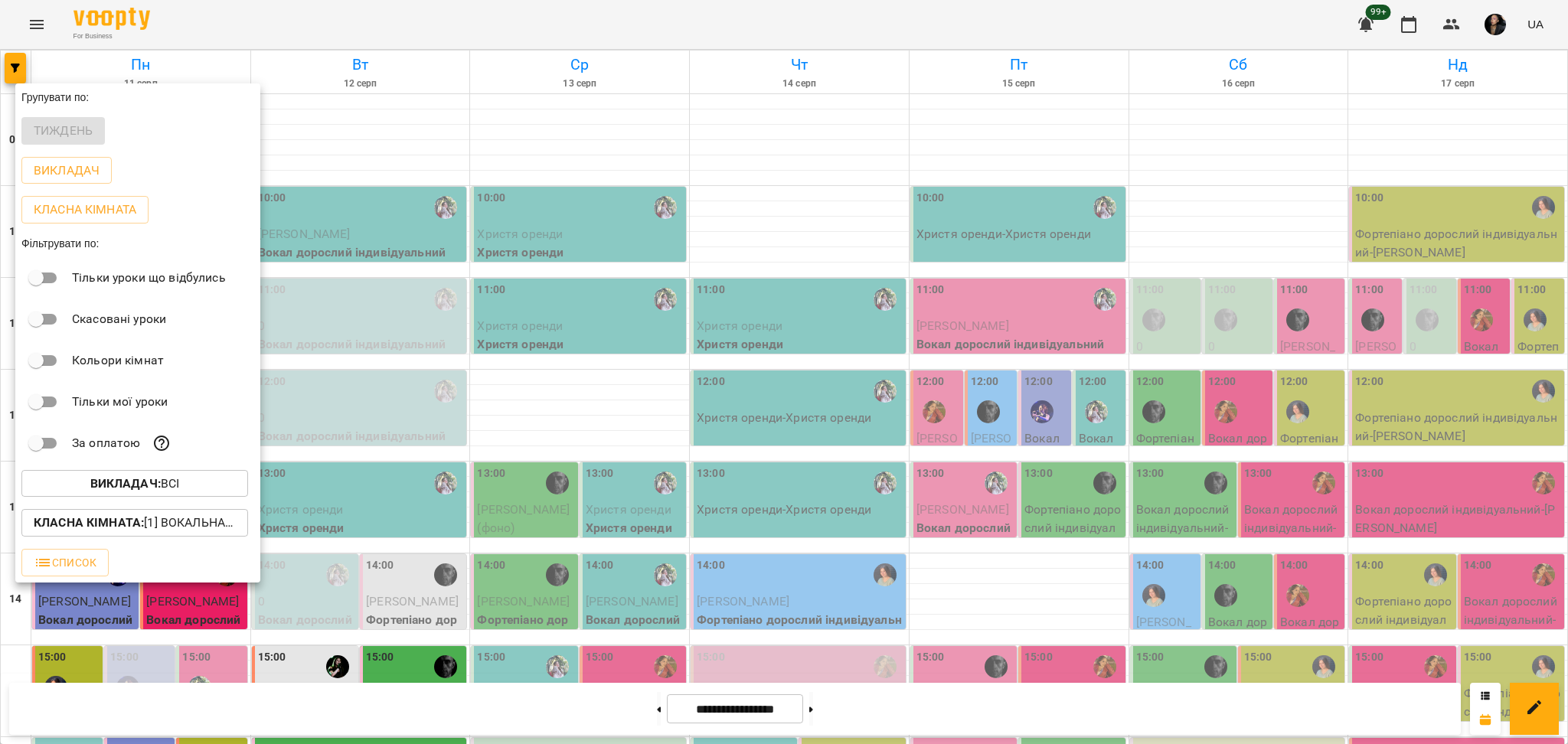
click at [1060, 580] on div at bounding box center [784, 372] width 1568 height 744
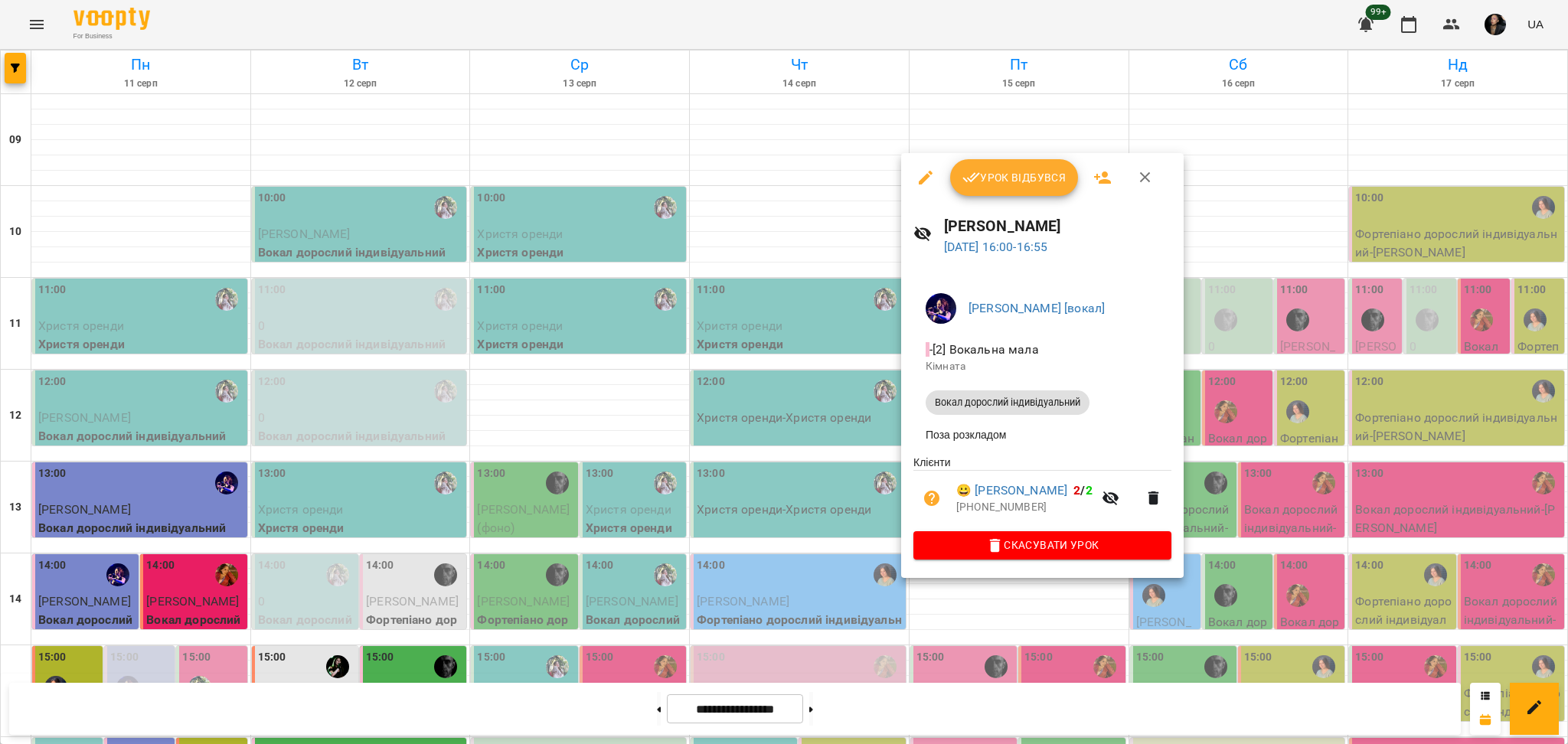
click at [1299, 666] on div at bounding box center [784, 372] width 1568 height 744
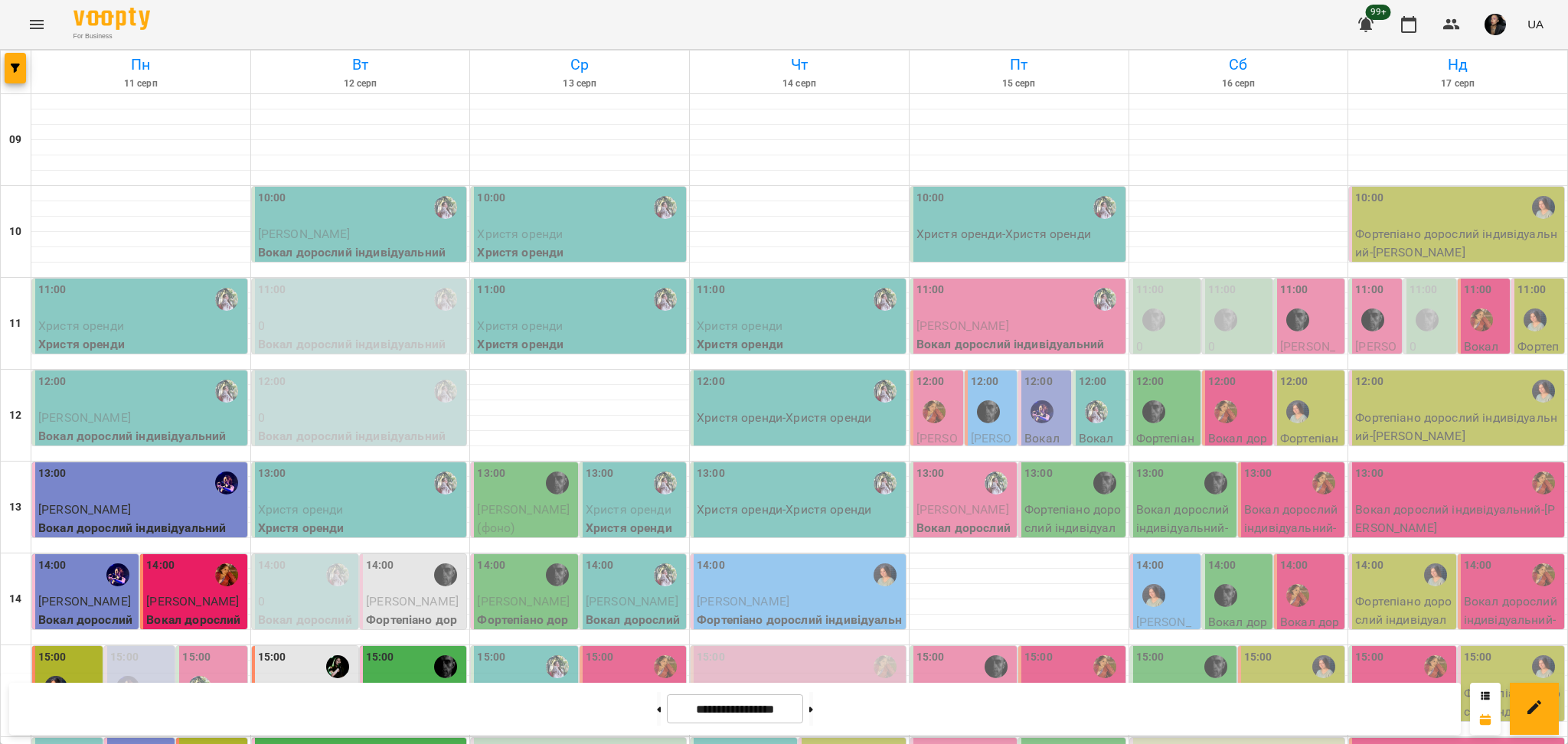
click at [1058, 741] on div "16:00" at bounding box center [1073, 758] width 97 height 35
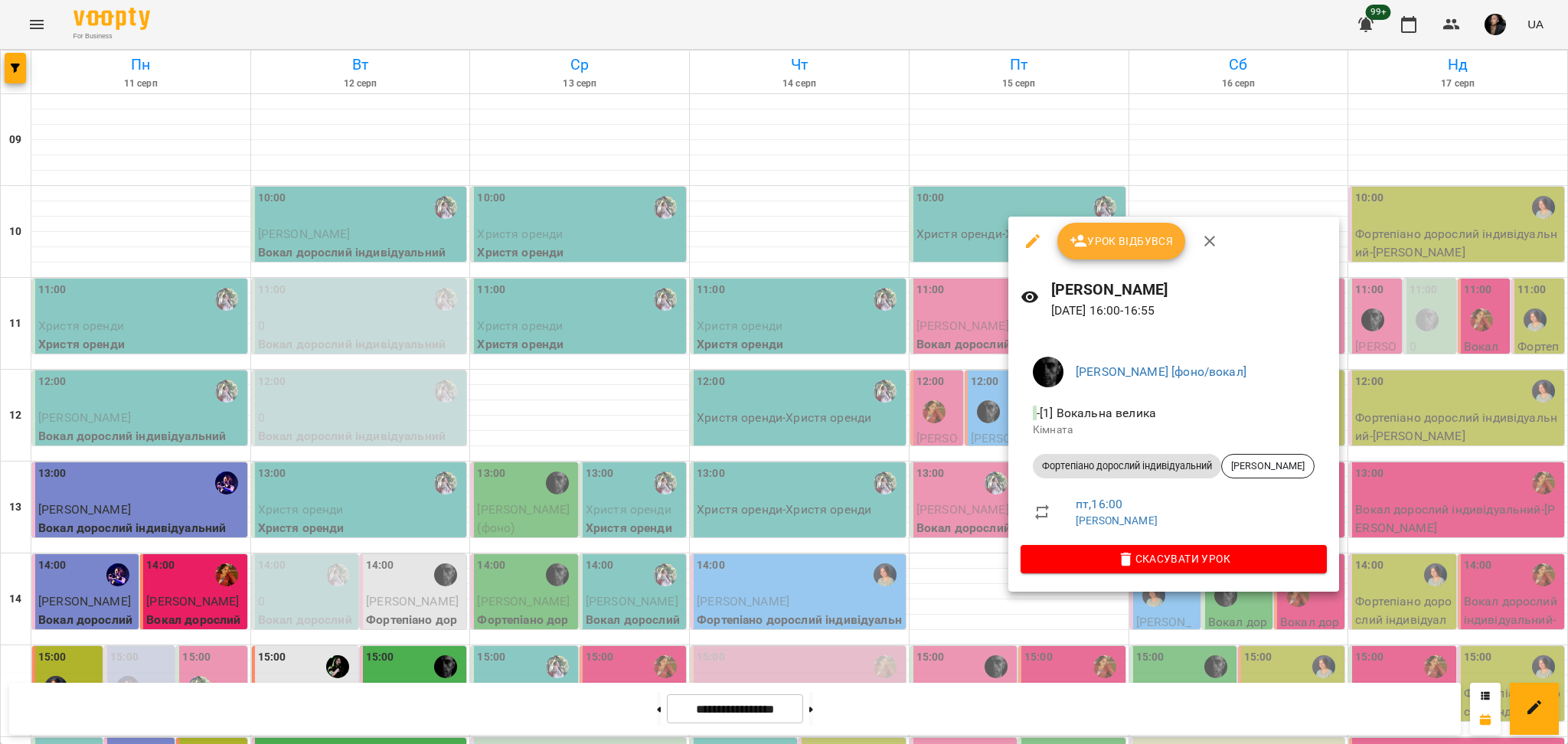
click at [1159, 637] on div at bounding box center [784, 372] width 1568 height 744
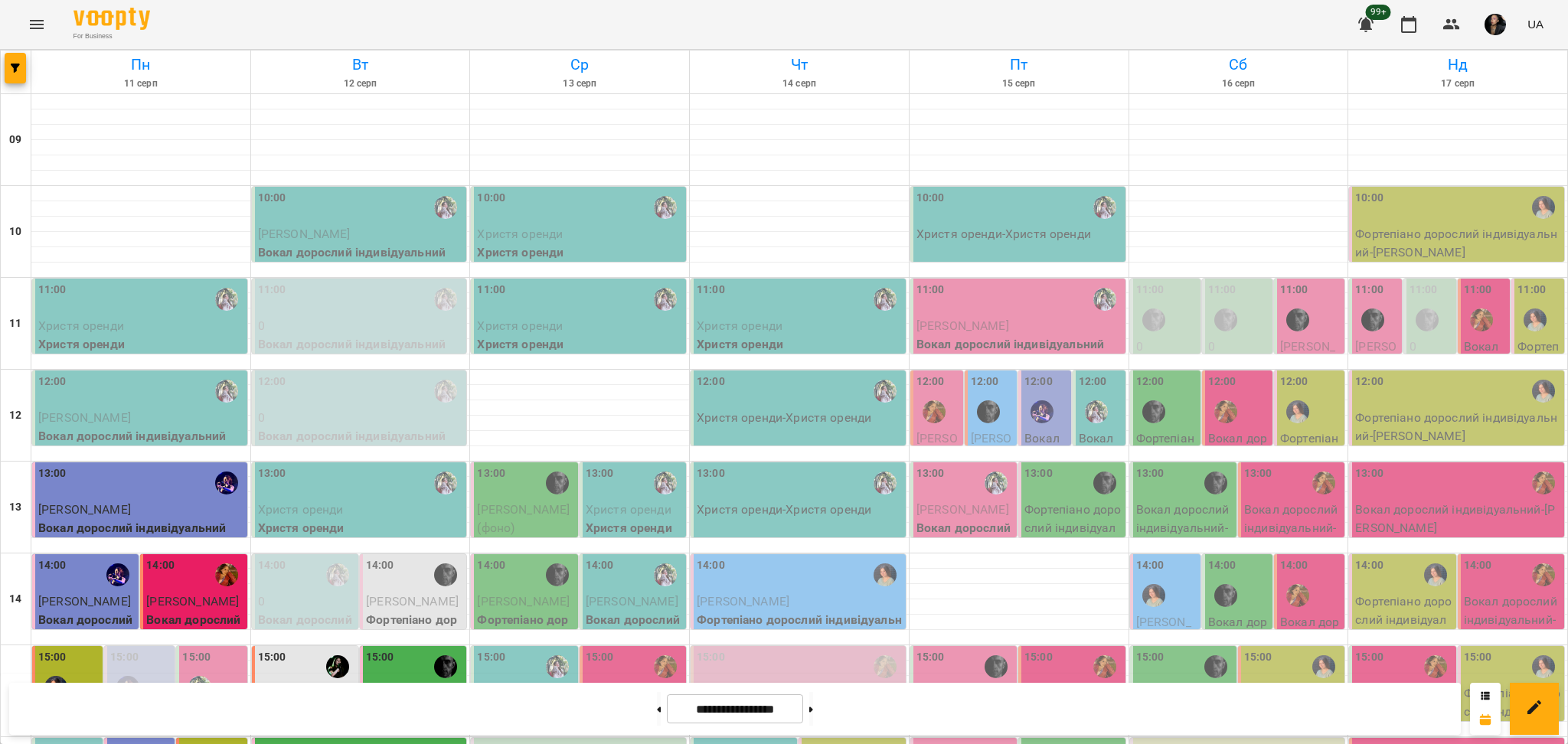
click at [3, 67] on div at bounding box center [16, 71] width 31 height 42
click at [20, 66] on span "button" at bounding box center [14, 68] width 21 height 9
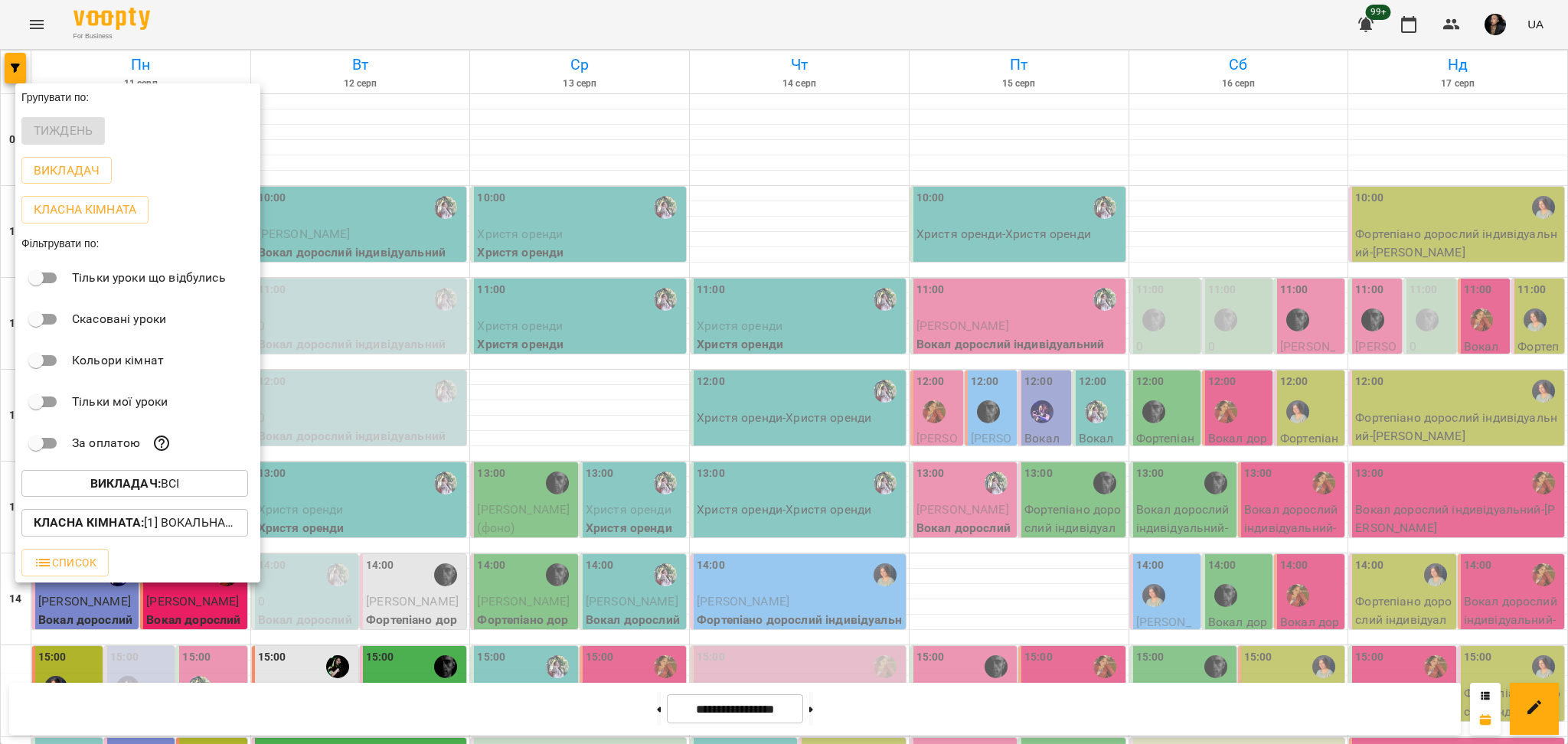
click at [57, 490] on span "Викладач : Всі" at bounding box center [135, 484] width 202 height 19
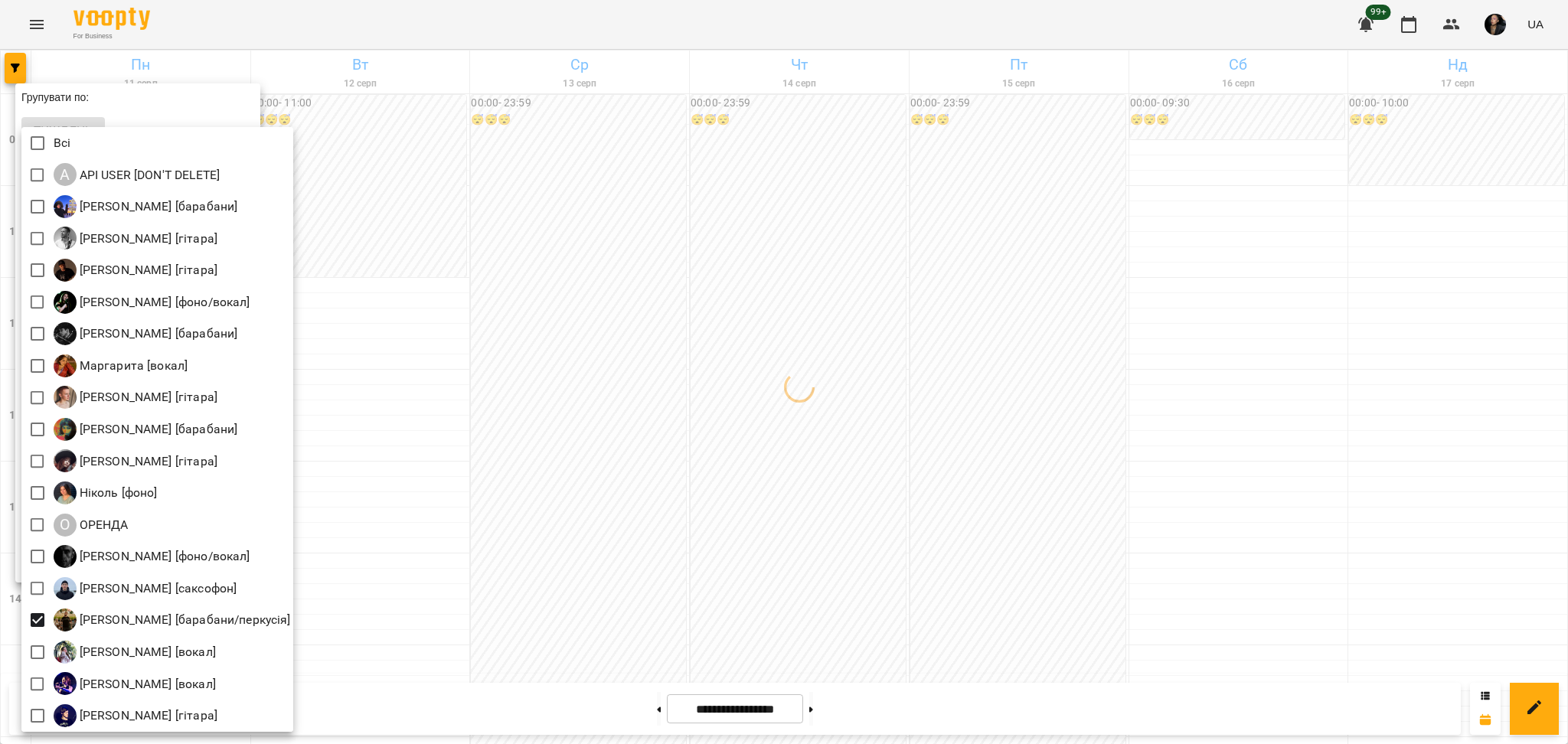
click at [516, 615] on div at bounding box center [784, 372] width 1568 height 744
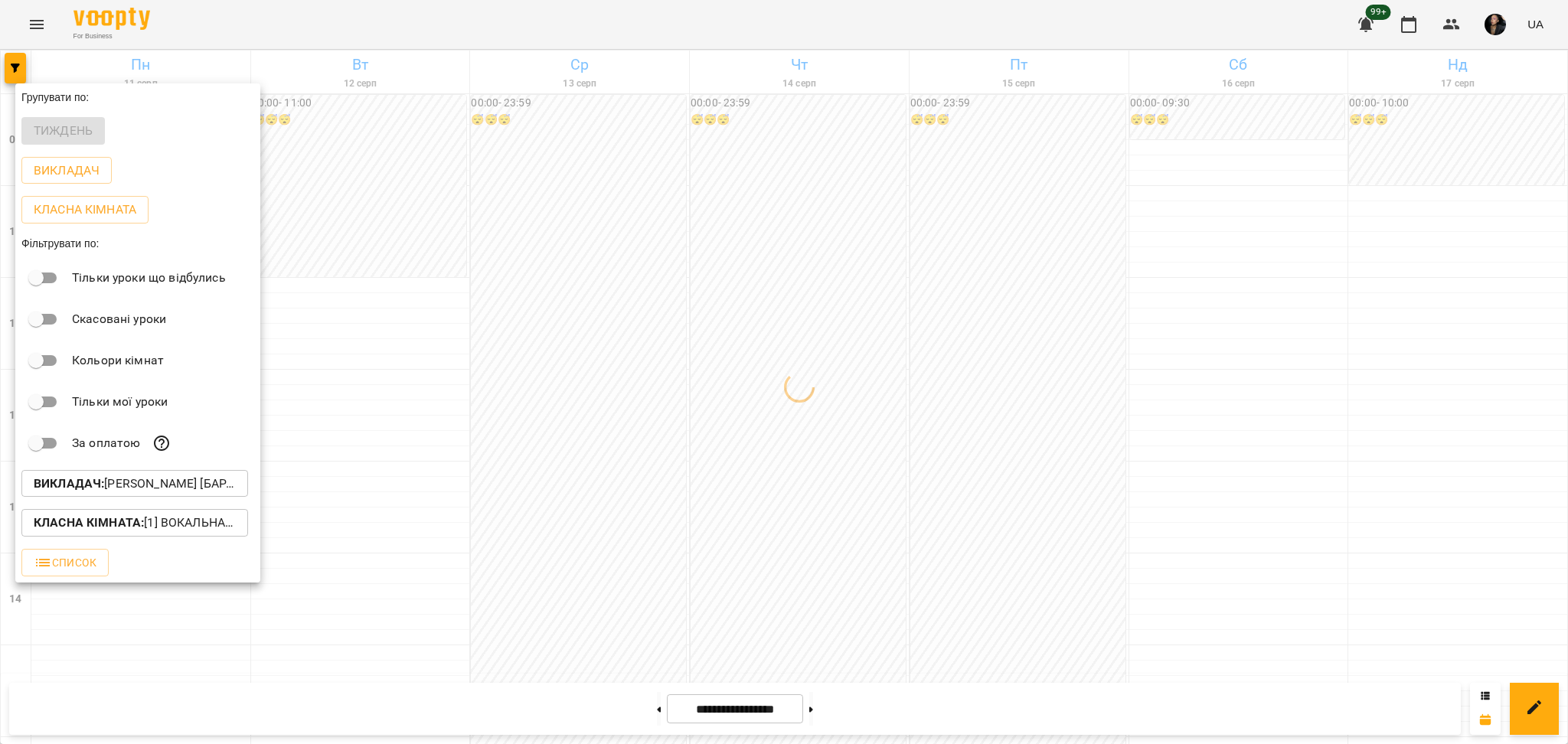
click at [151, 522] on p "Класна кімната : [1] Вокальна велика,[2] Вокальна мала,[7] Kids Фоно/Вокал,Кіно…" at bounding box center [135, 523] width 202 height 19
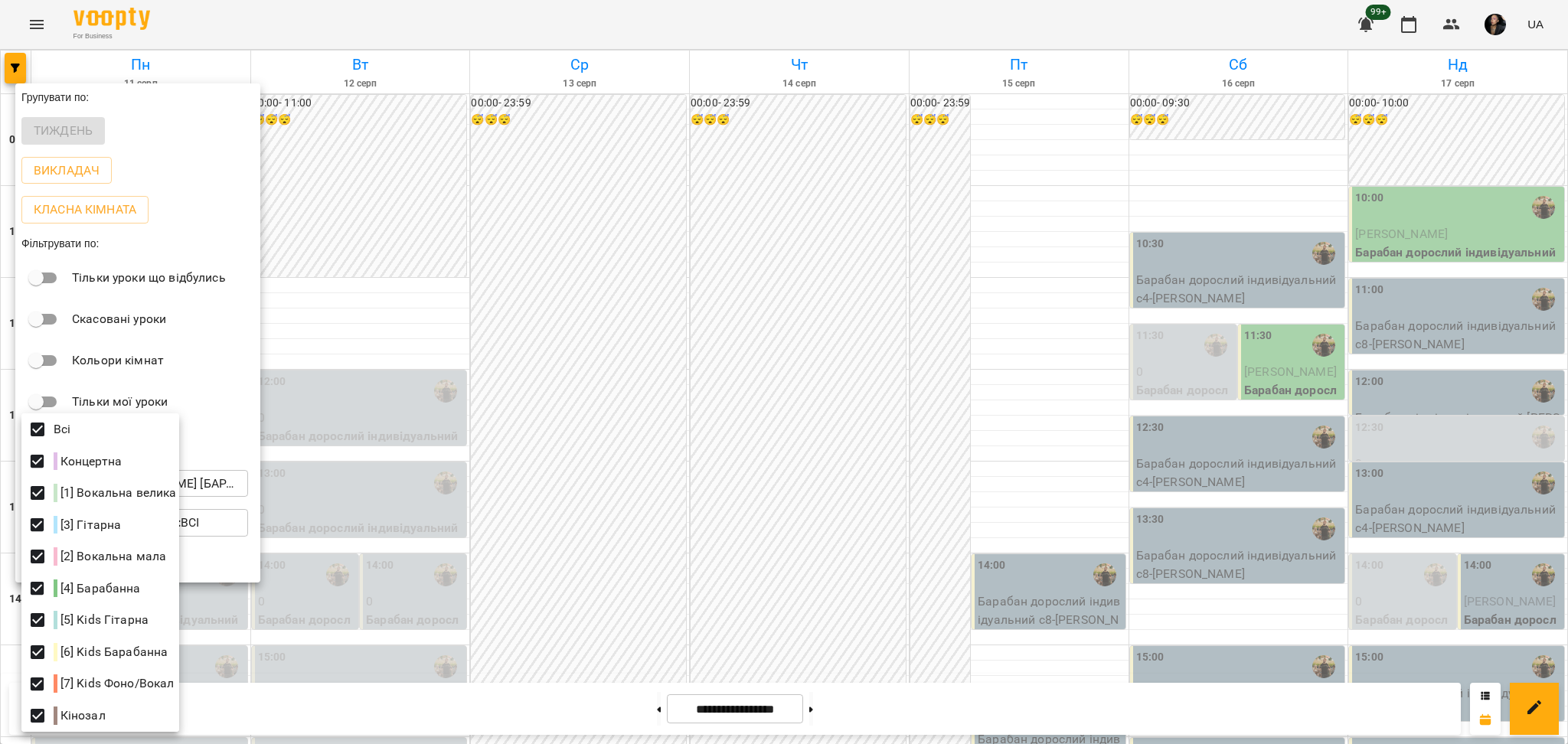
click at [614, 538] on div at bounding box center [784, 372] width 1568 height 744
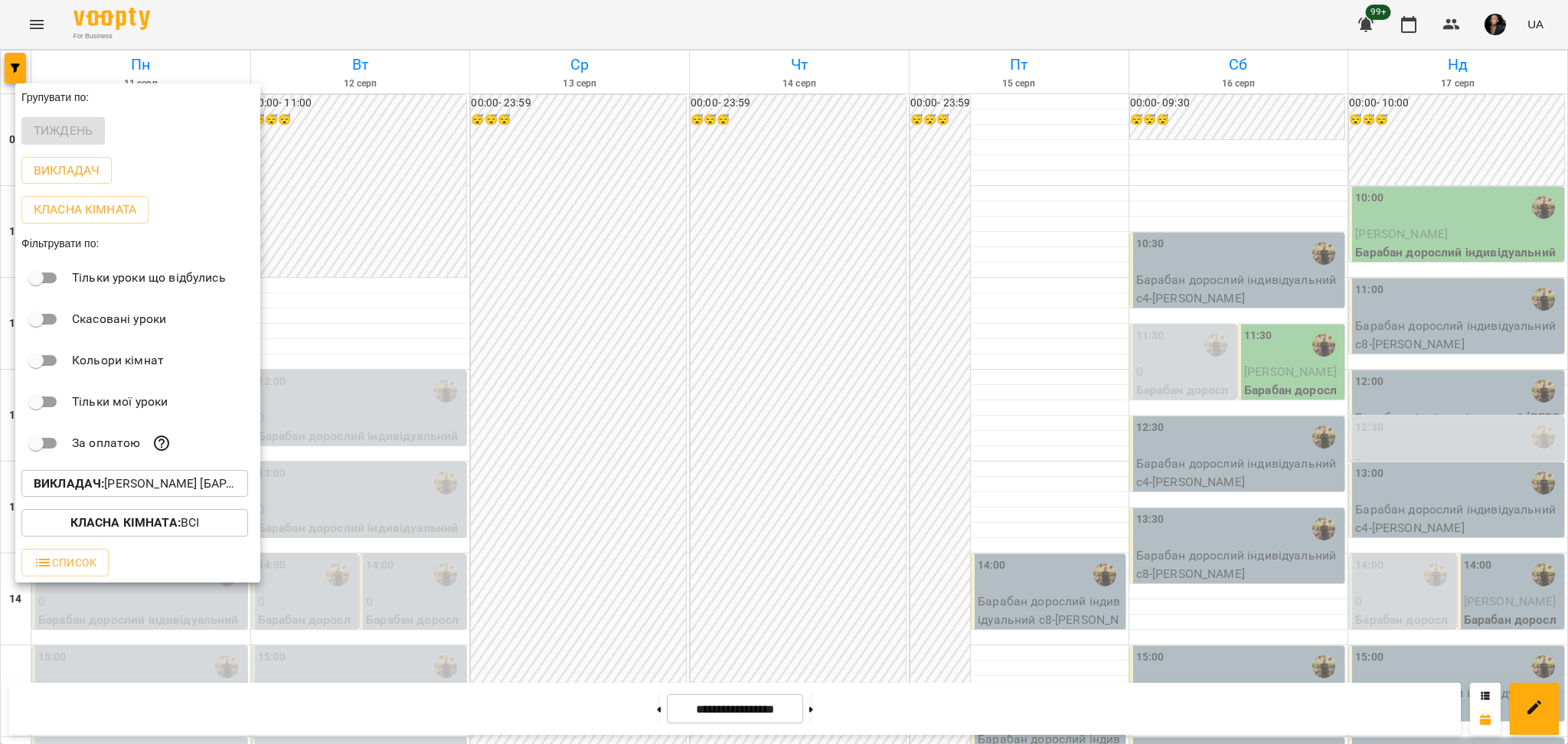
click at [731, 224] on div at bounding box center [784, 372] width 1568 height 744
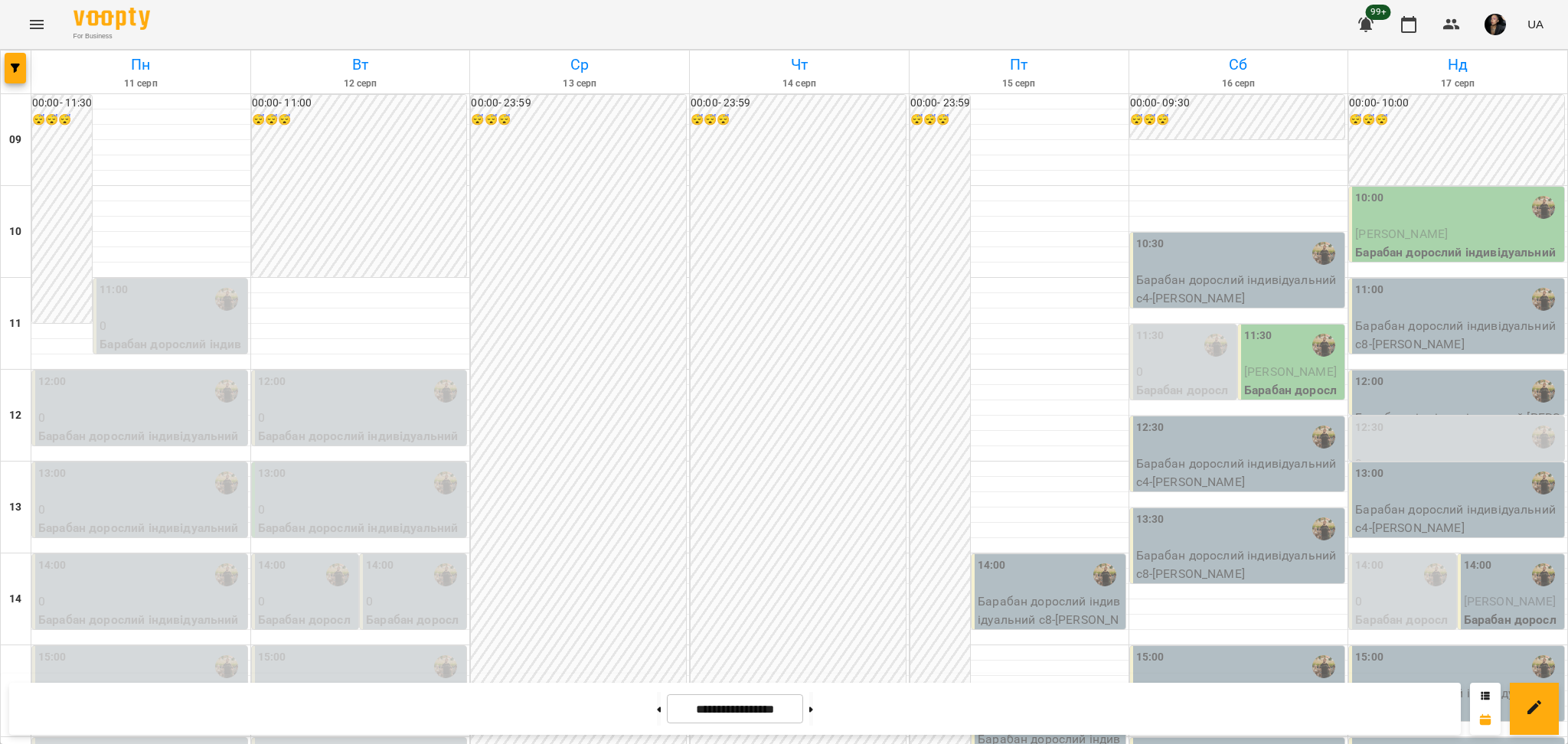
scroll to position [409, 0]
click at [1492, 593] on p "[PERSON_NAME]" at bounding box center [1512, 602] width 97 height 19
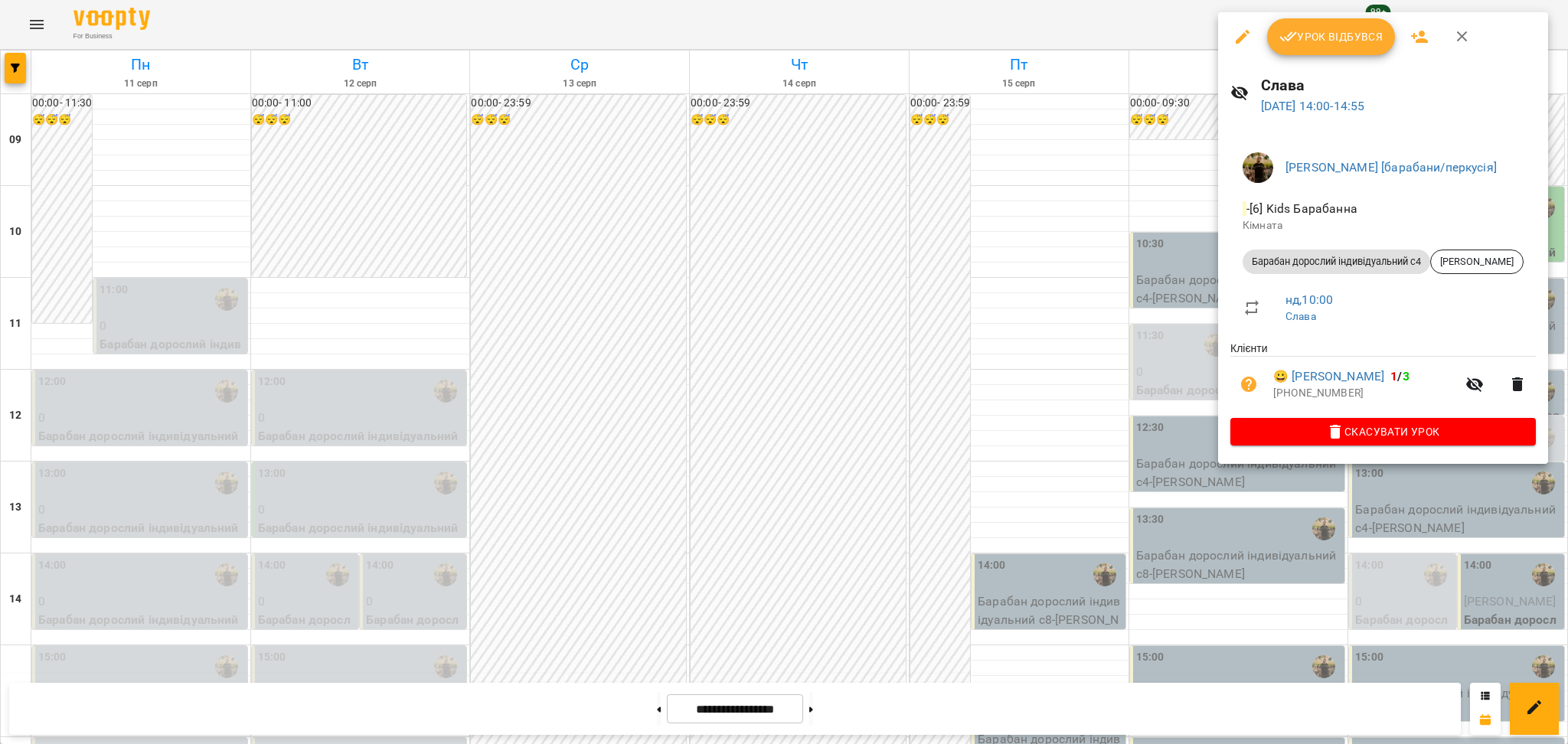
click at [1308, 31] on span "Урок відбувся" at bounding box center [1331, 37] width 104 height 19
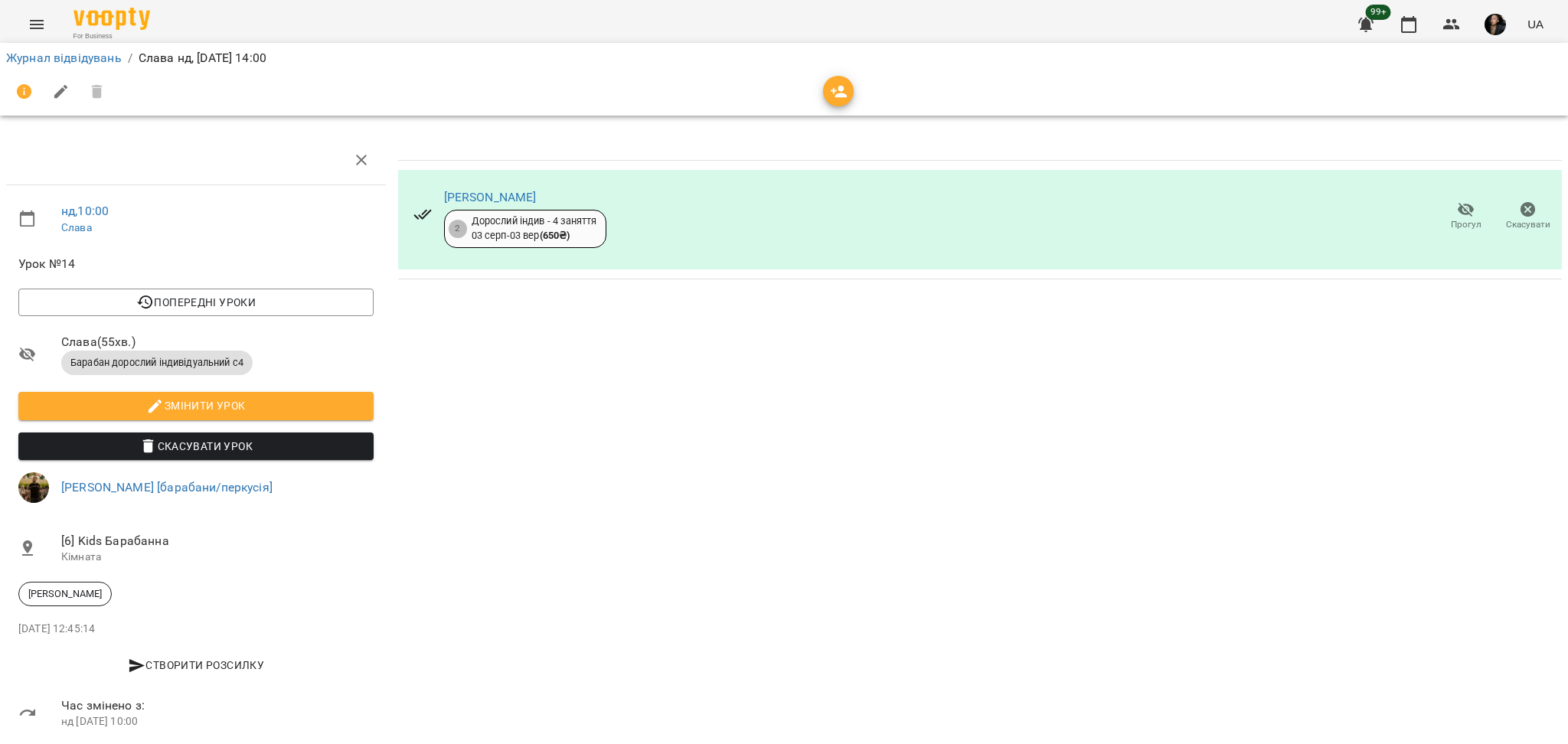
click at [1458, 211] on icon "button" at bounding box center [1466, 210] width 17 height 14
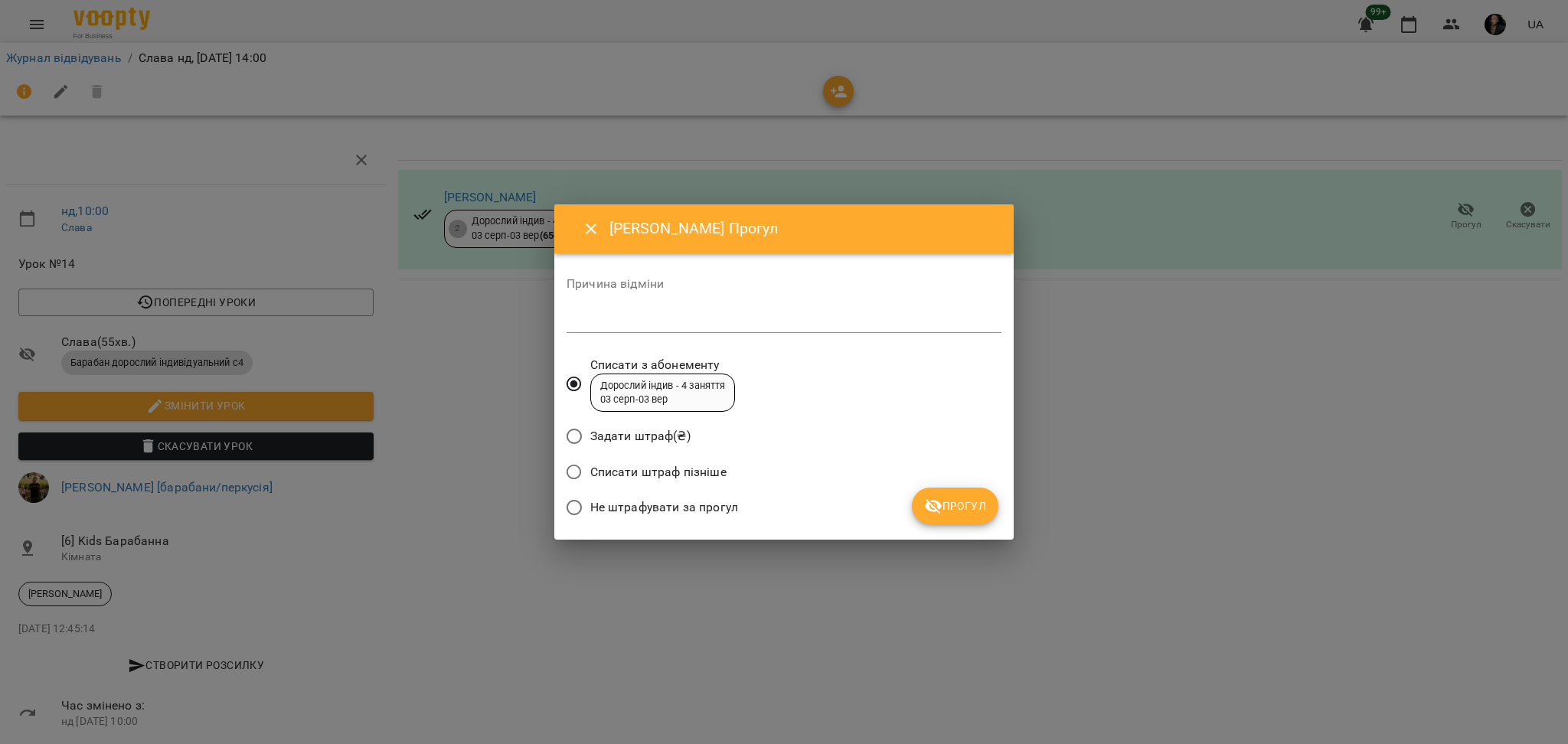
drag, startPoint x: 715, startPoint y: 507, endPoint x: 740, endPoint y: 508, distance: 25.0
click at [715, 506] on span "Не штрафувати за прогул" at bounding box center [664, 508] width 148 height 19
click at [962, 514] on span "Прогул" at bounding box center [955, 506] width 62 height 19
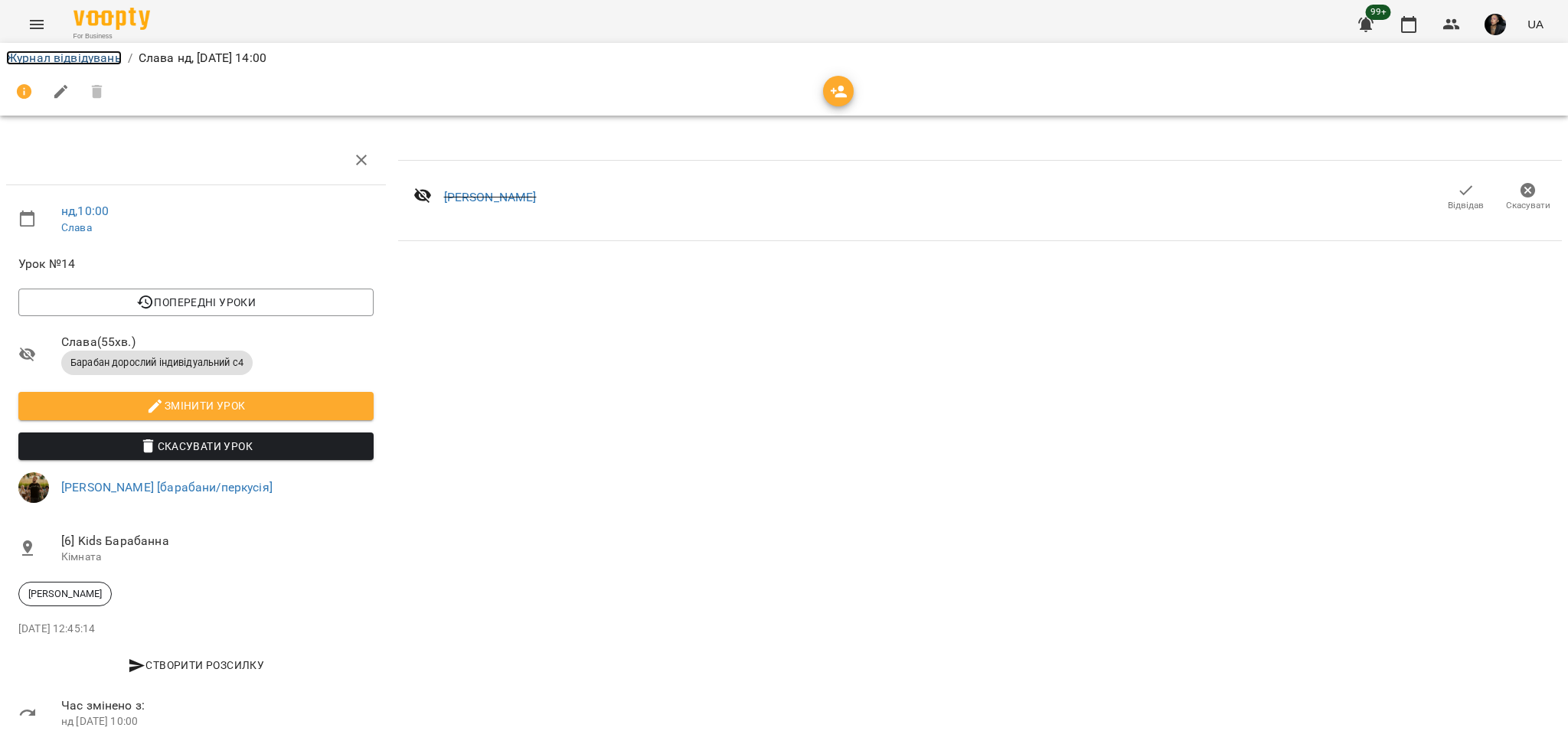
click at [45, 50] on link "Журнал відвідувань" at bounding box center [64, 57] width 116 height 14
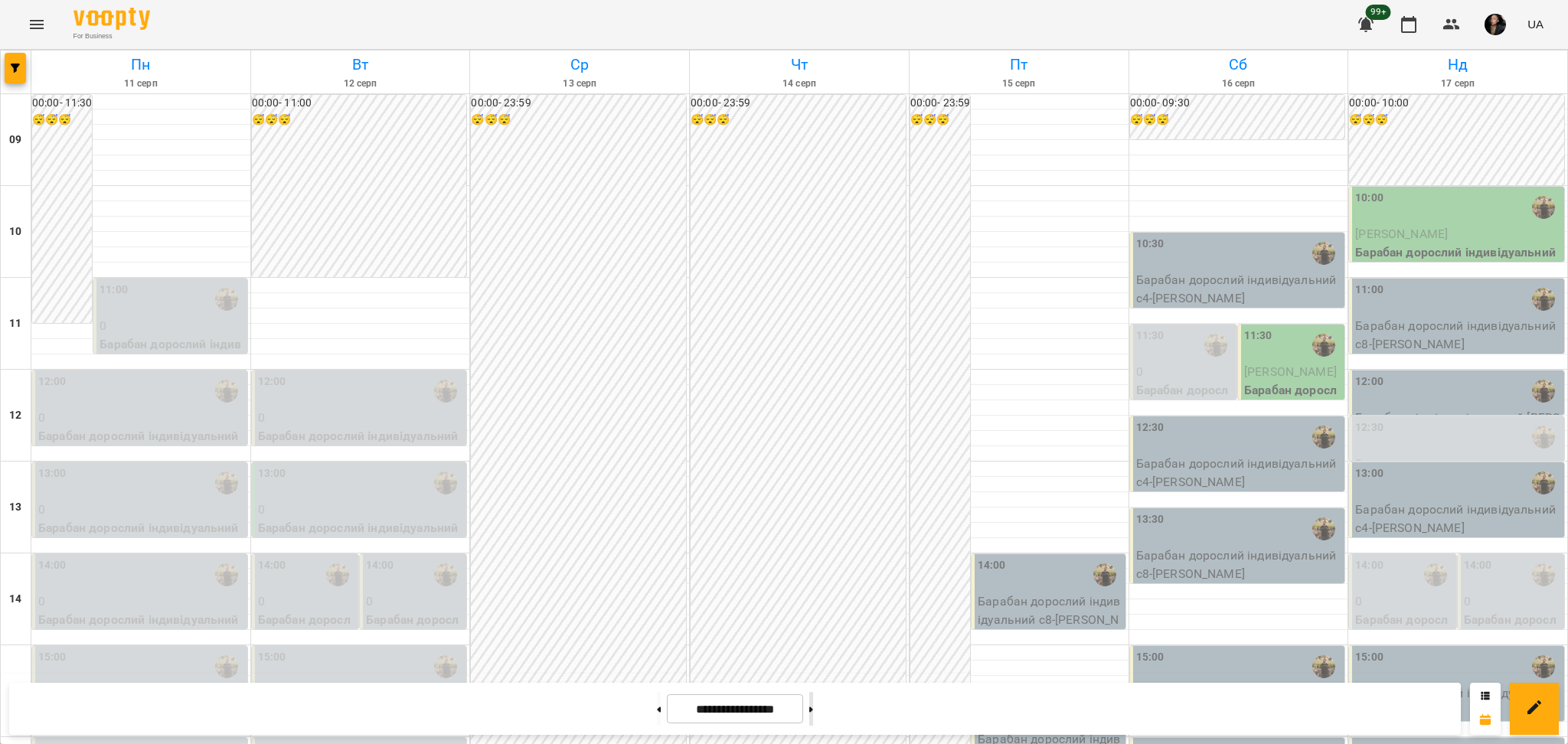
click at [813, 702] on button at bounding box center [811, 709] width 4 height 34
type input "**********"
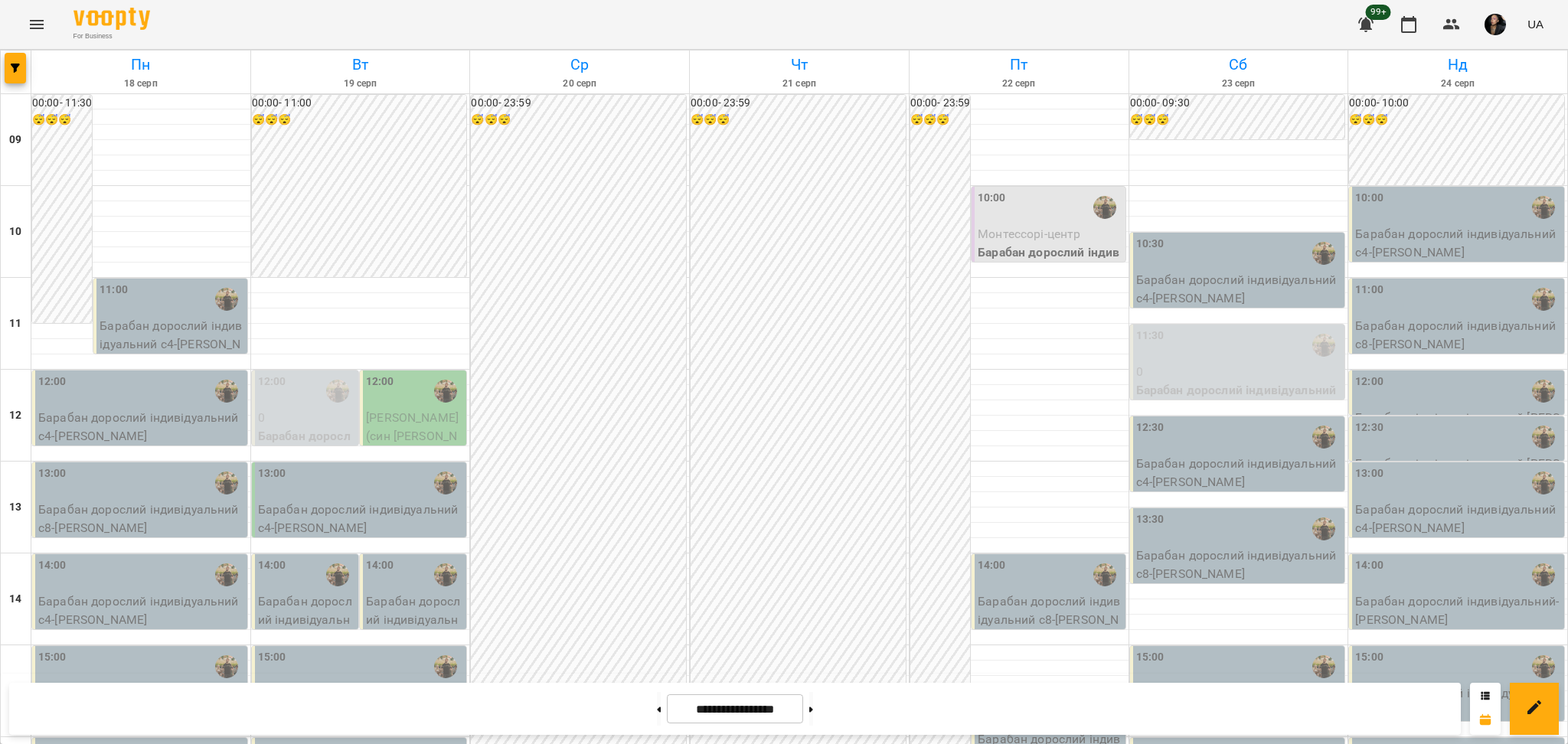
click at [1441, 222] on div "10:00" at bounding box center [1458, 207] width 206 height 35
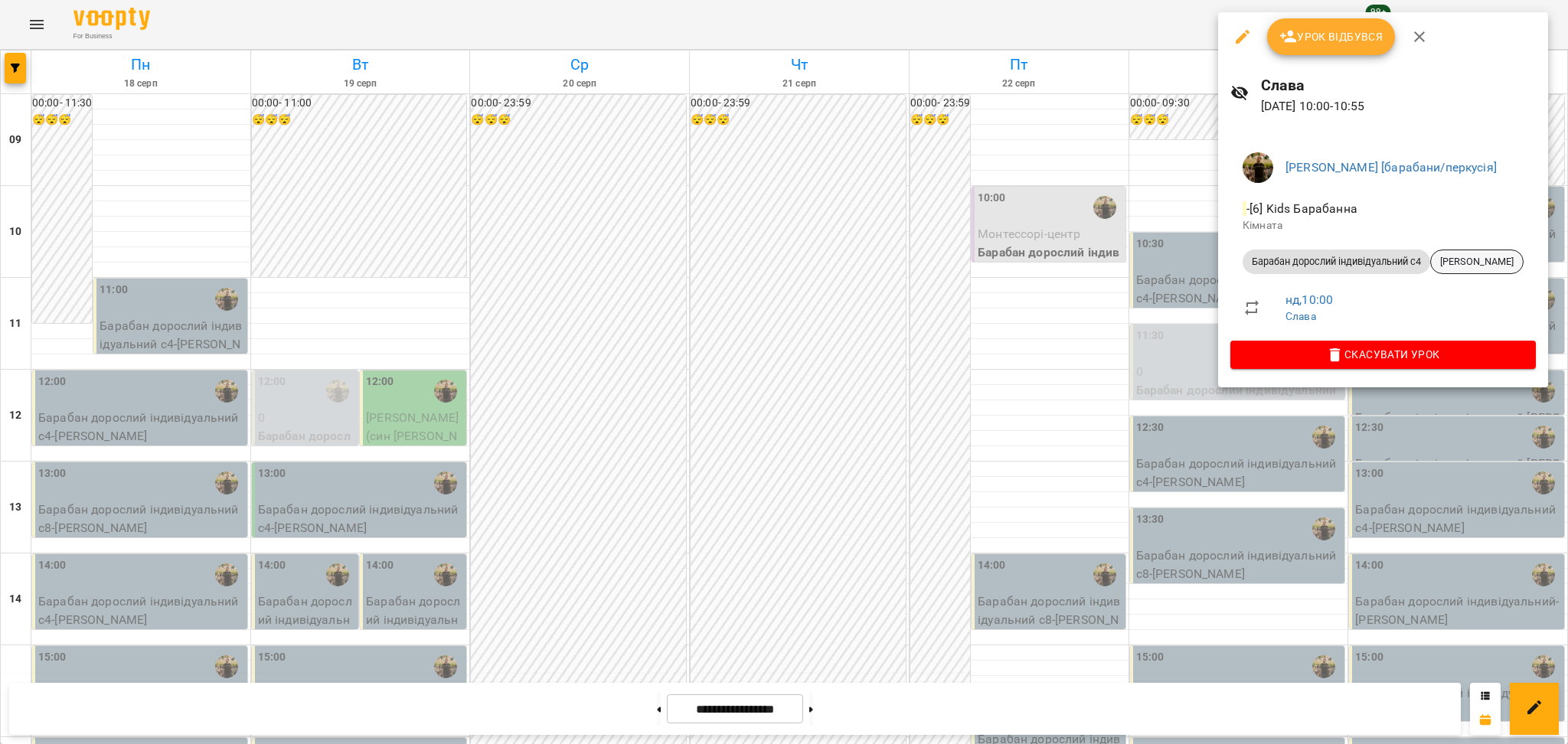
click at [1471, 250] on div "[PERSON_NAME]" at bounding box center [1477, 262] width 93 height 25
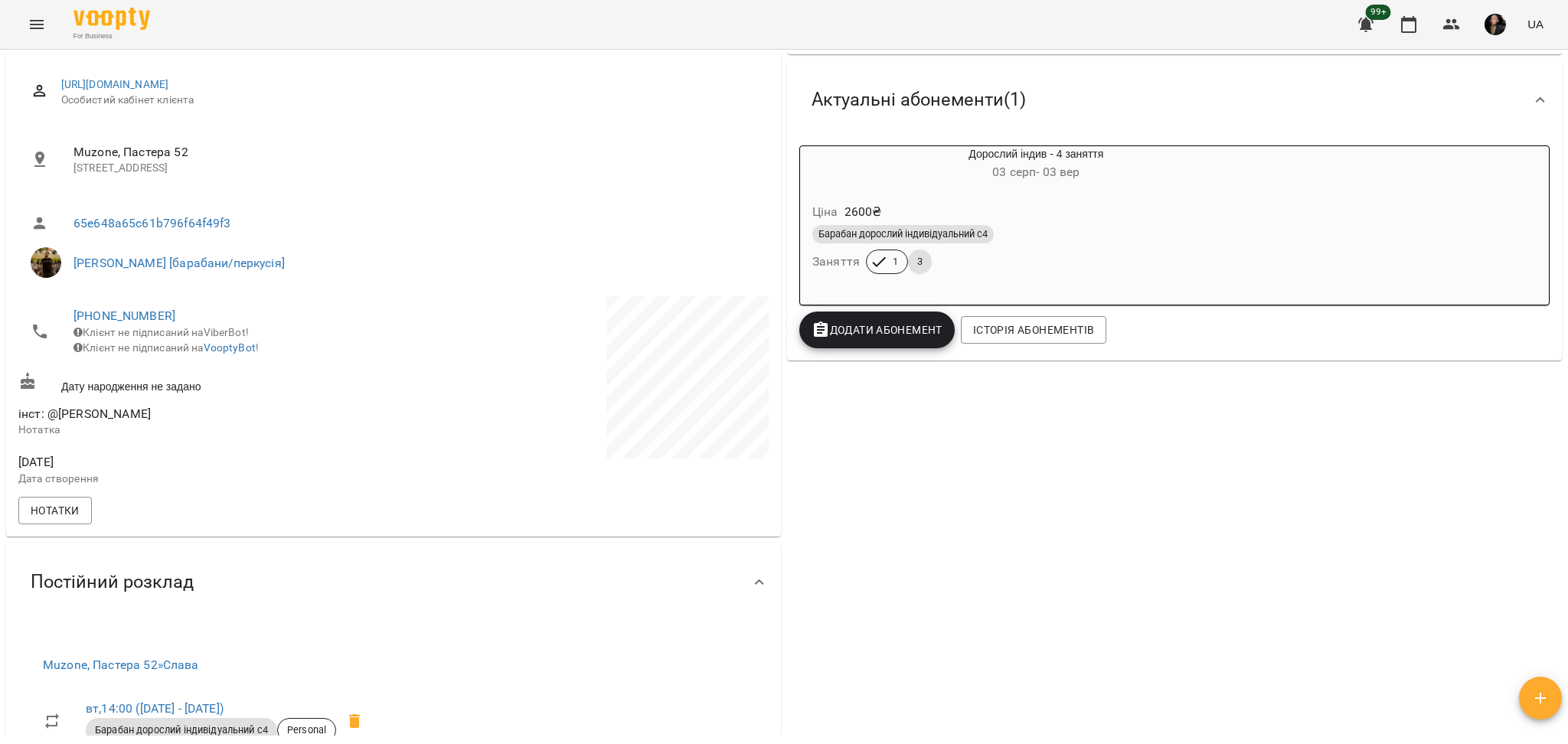
scroll to position [204, 0]
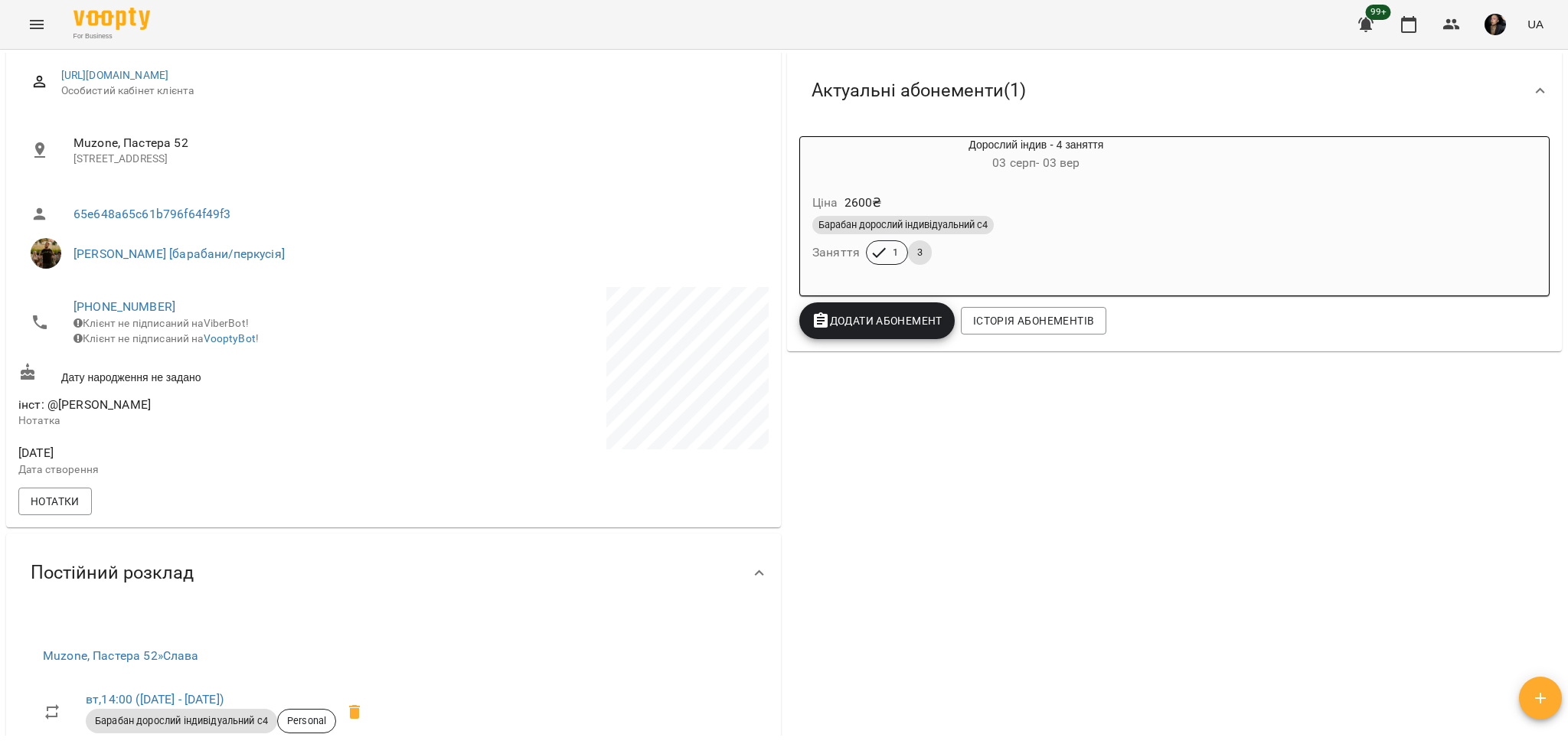
click at [1069, 208] on div "Ціна 2600 ₴" at bounding box center [1036, 203] width 454 height 27
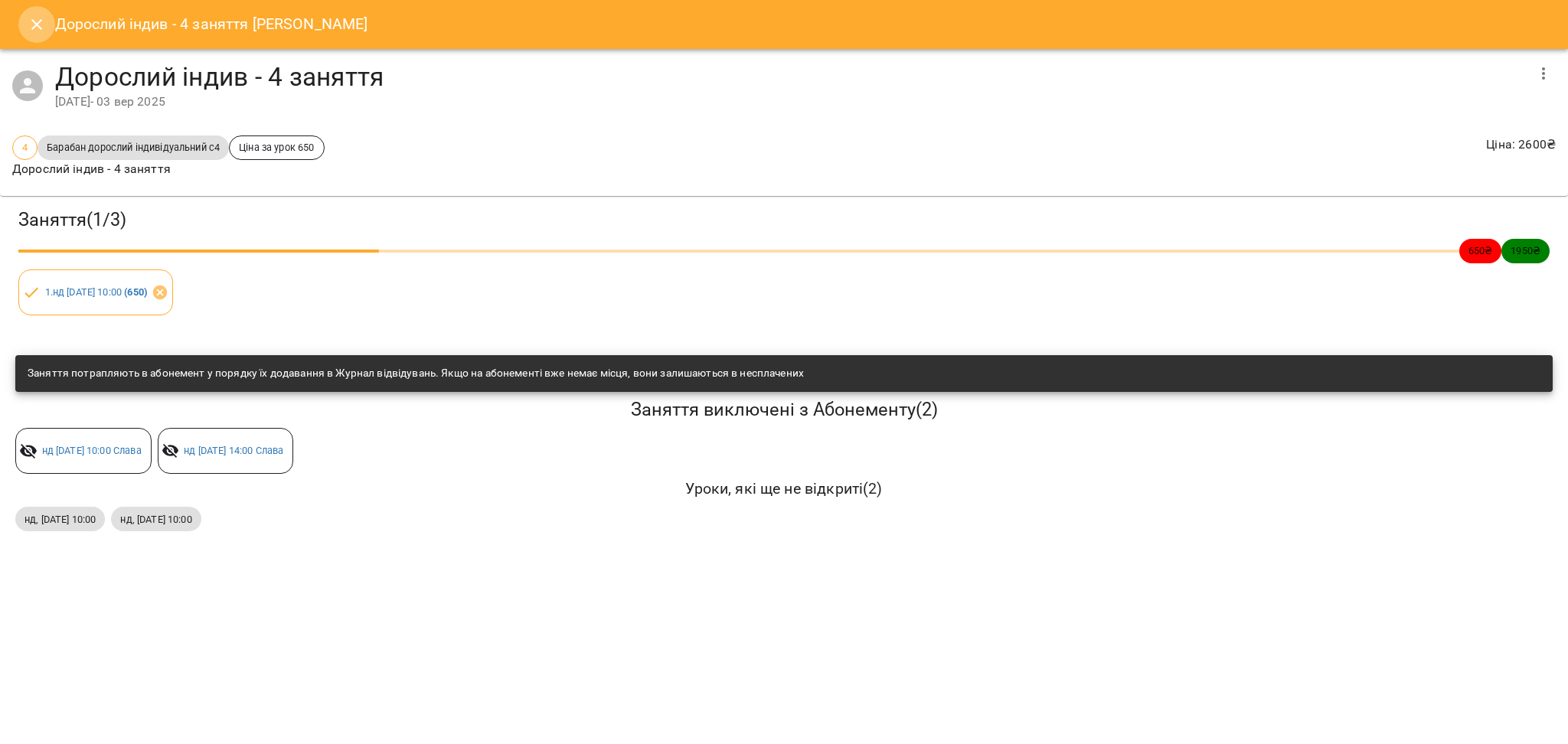
click at [35, 17] on icon "Close" at bounding box center [37, 25] width 19 height 19
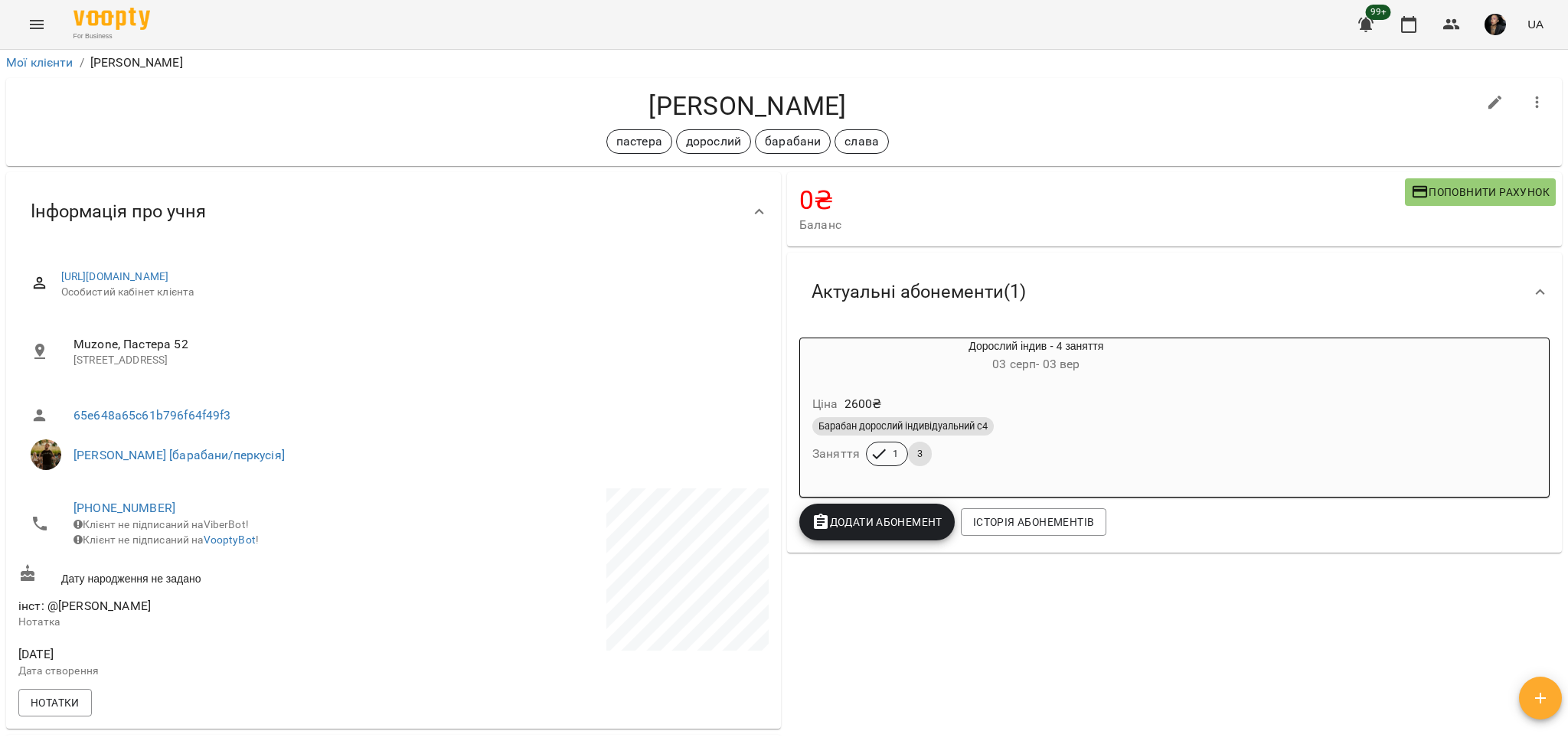
scroll to position [0, 0]
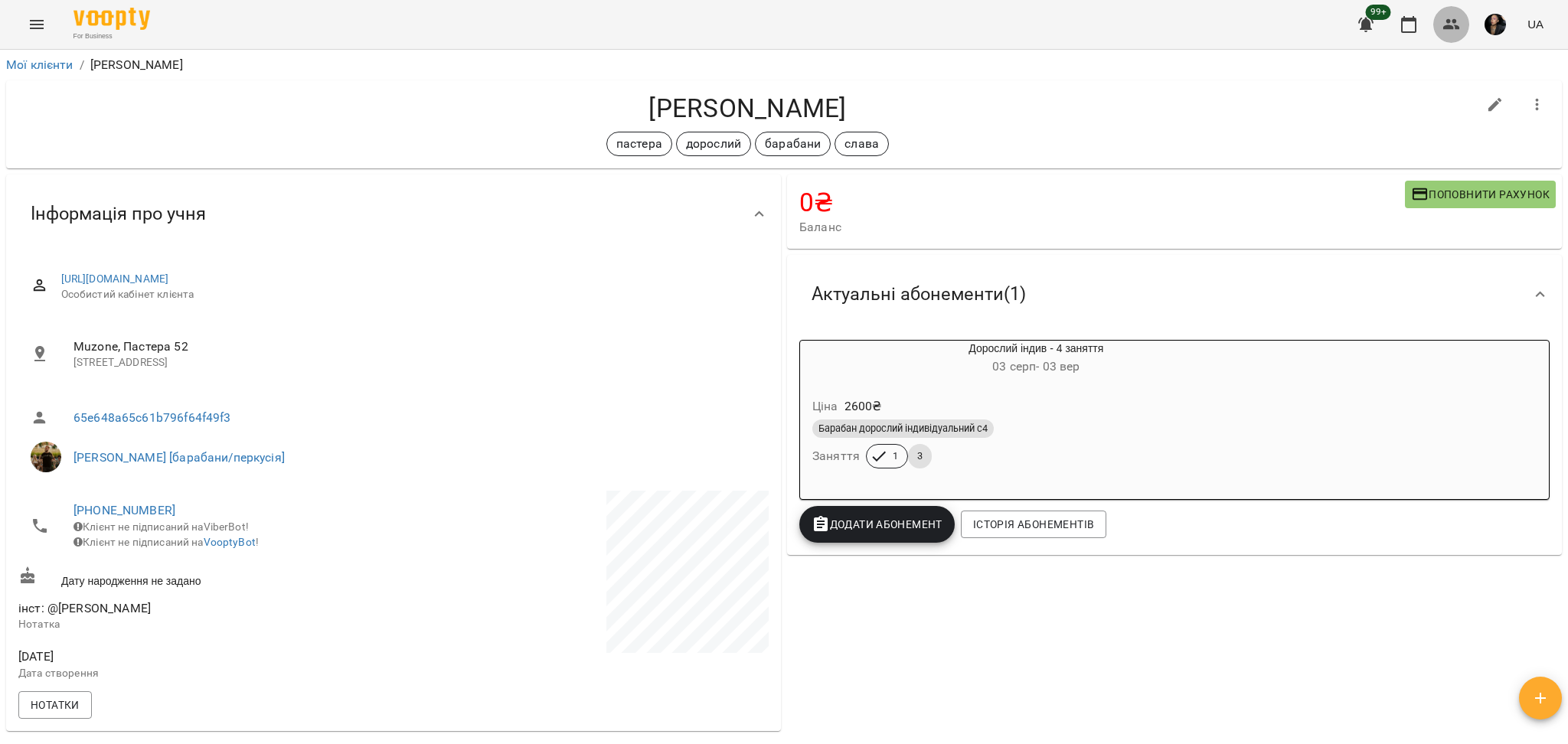
click at [1451, 16] on icon "button" at bounding box center [1452, 25] width 19 height 19
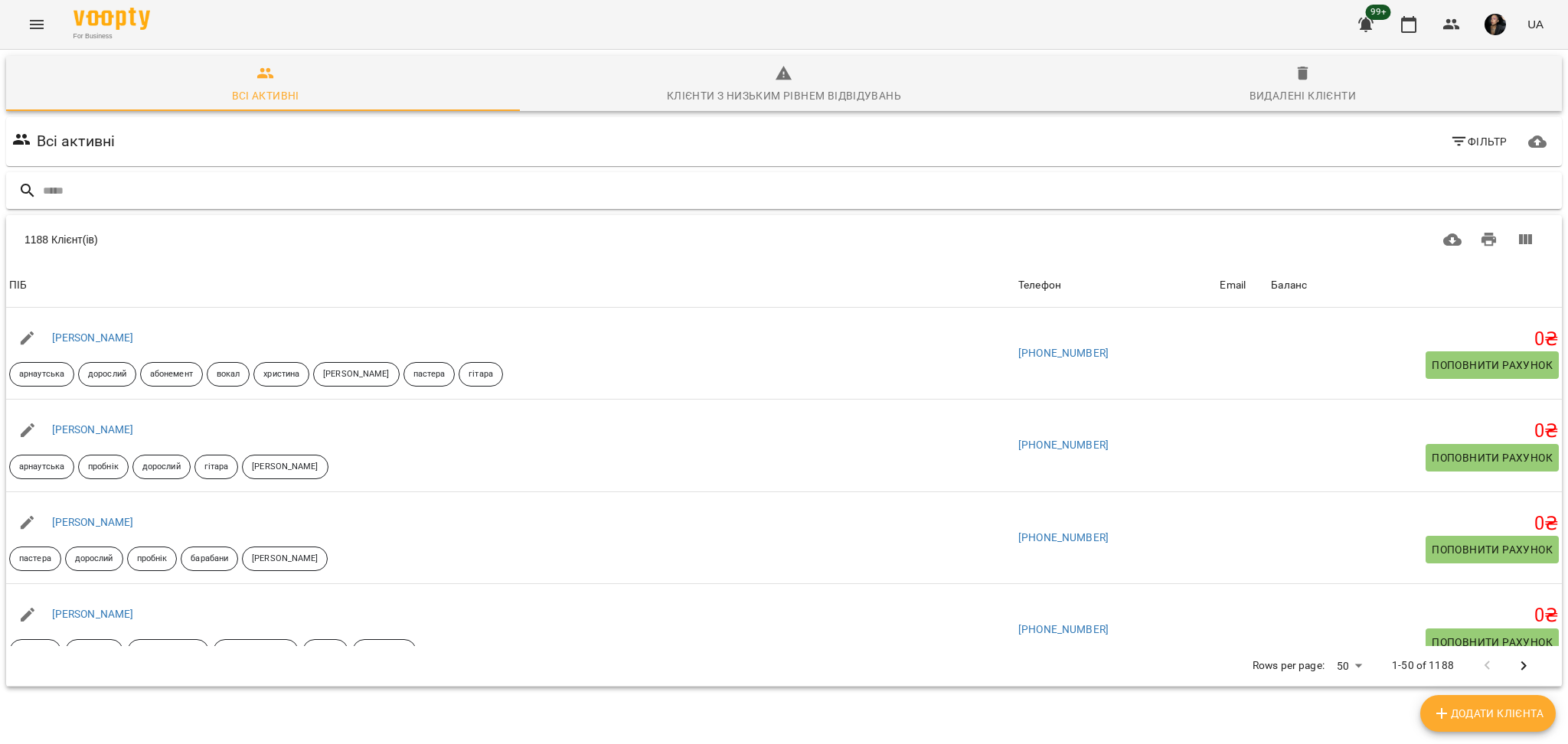
click at [618, 203] on div at bounding box center [784, 191] width 1556 height 37
click at [622, 190] on input "text" at bounding box center [798, 191] width 1513 height 25
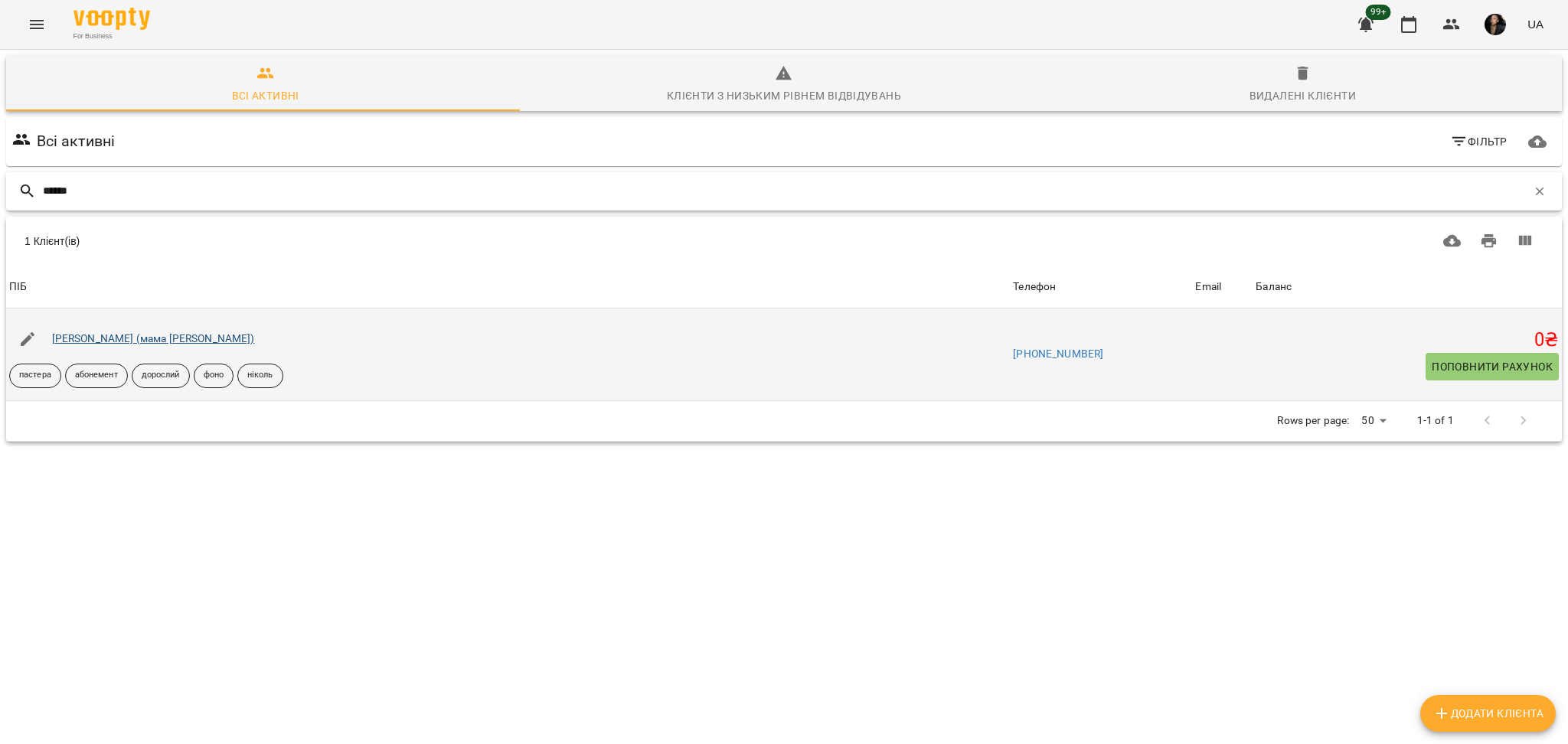
type input "******"
click at [113, 335] on link "[PERSON_NAME] (мама [PERSON_NAME])" at bounding box center [153, 338] width 203 height 12
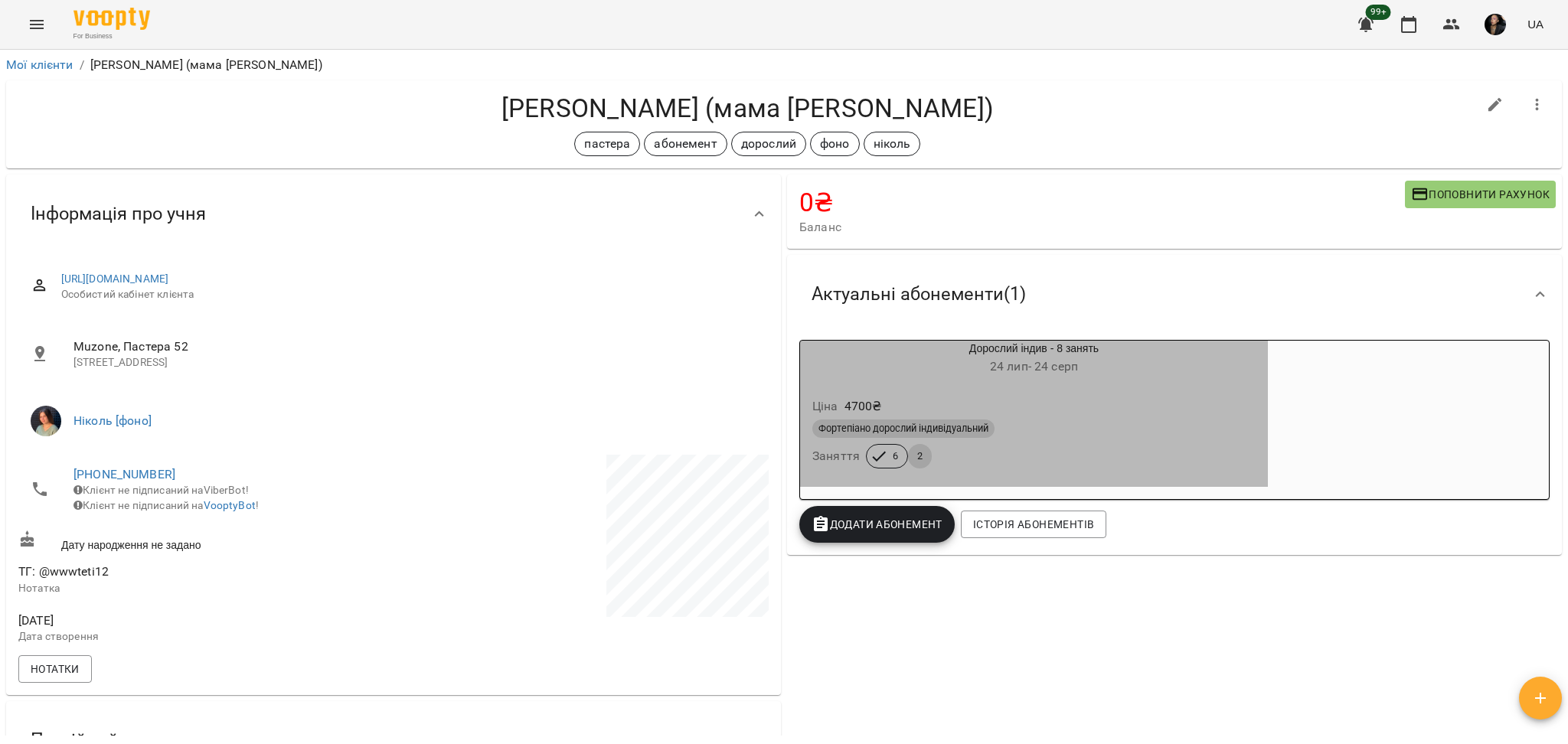
click at [1089, 375] on h6 "24 лип - 24 серп" at bounding box center [1034, 366] width 468 height 21
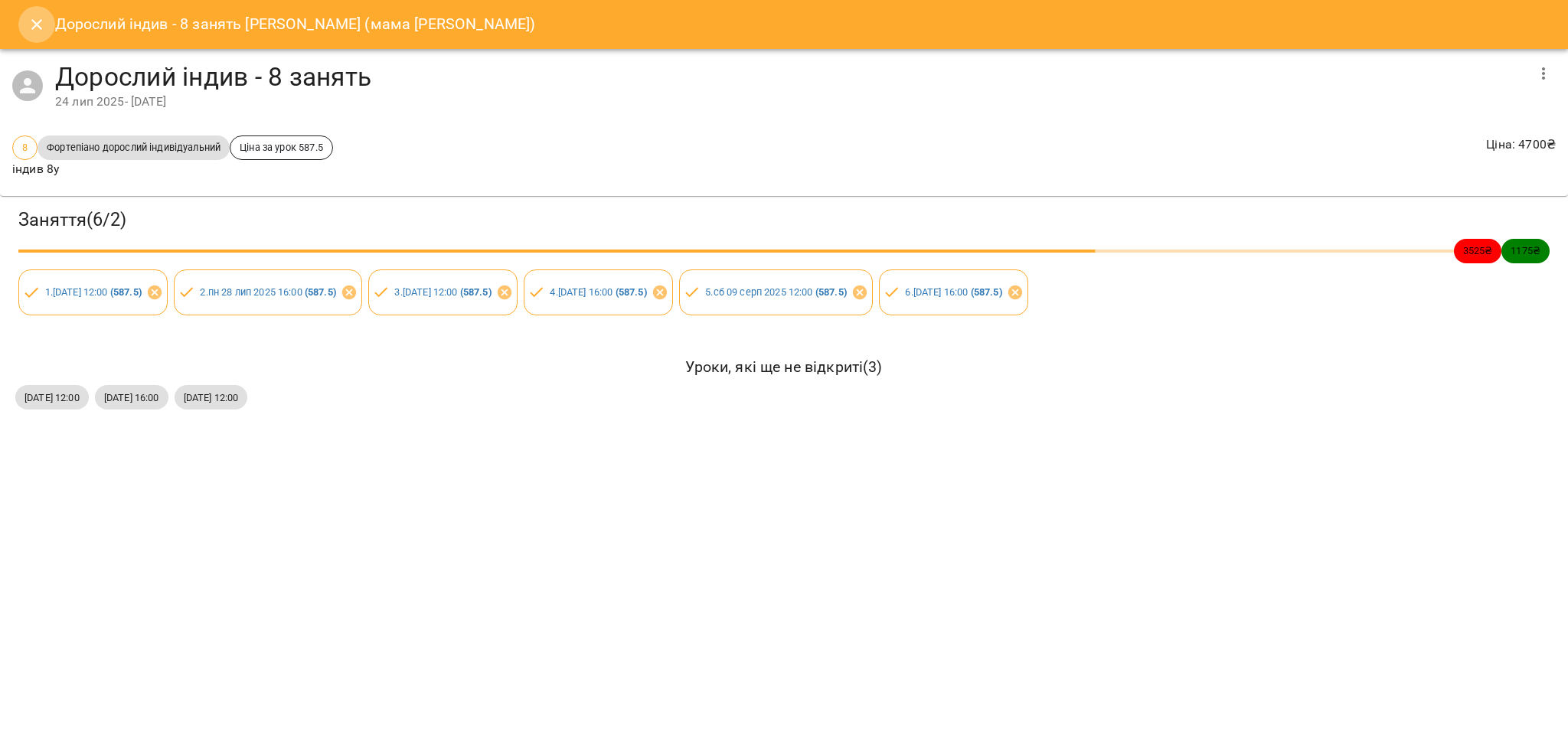
click at [21, 22] on button "Close" at bounding box center [37, 24] width 37 height 37
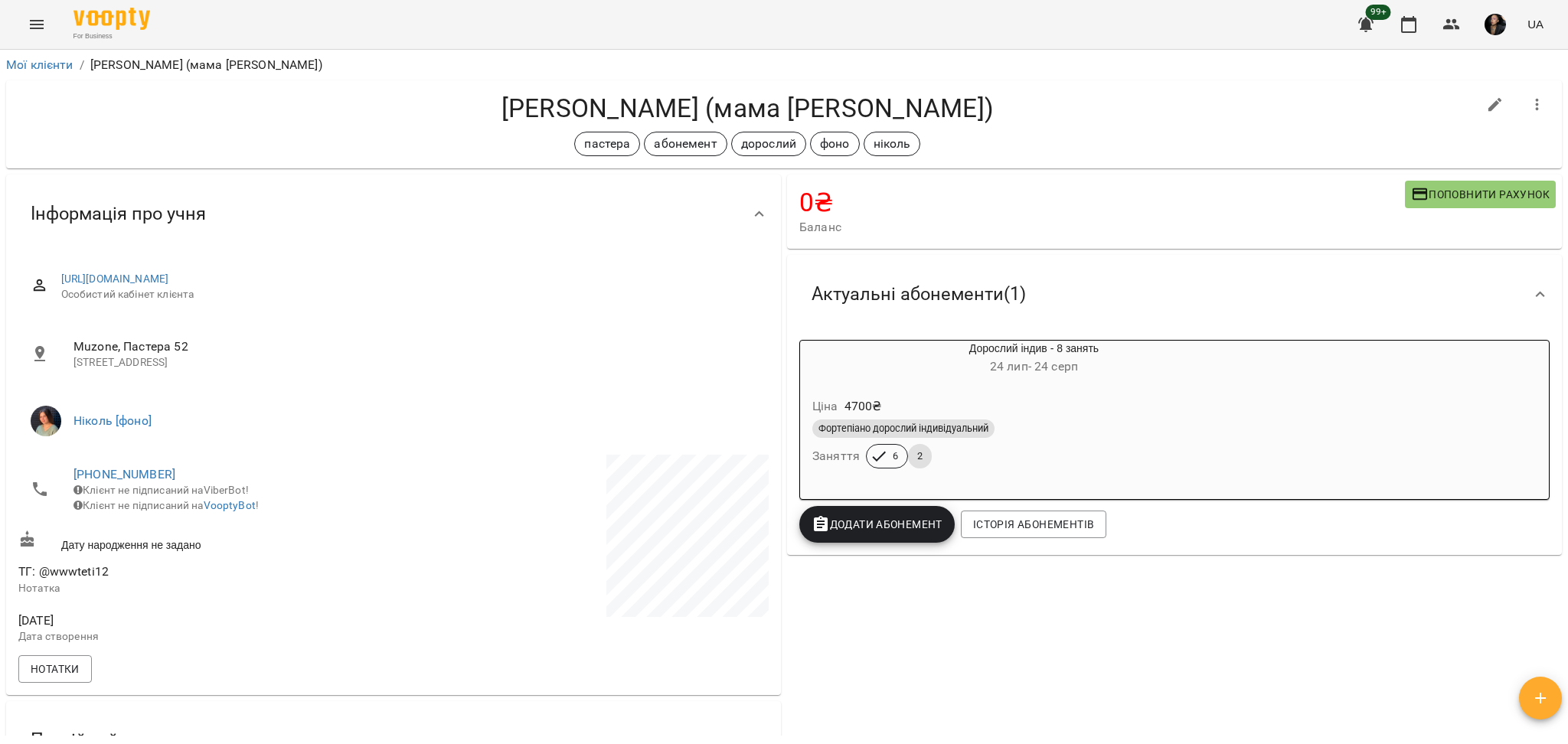
click at [26, 12] on button "Menu" at bounding box center [37, 24] width 37 height 37
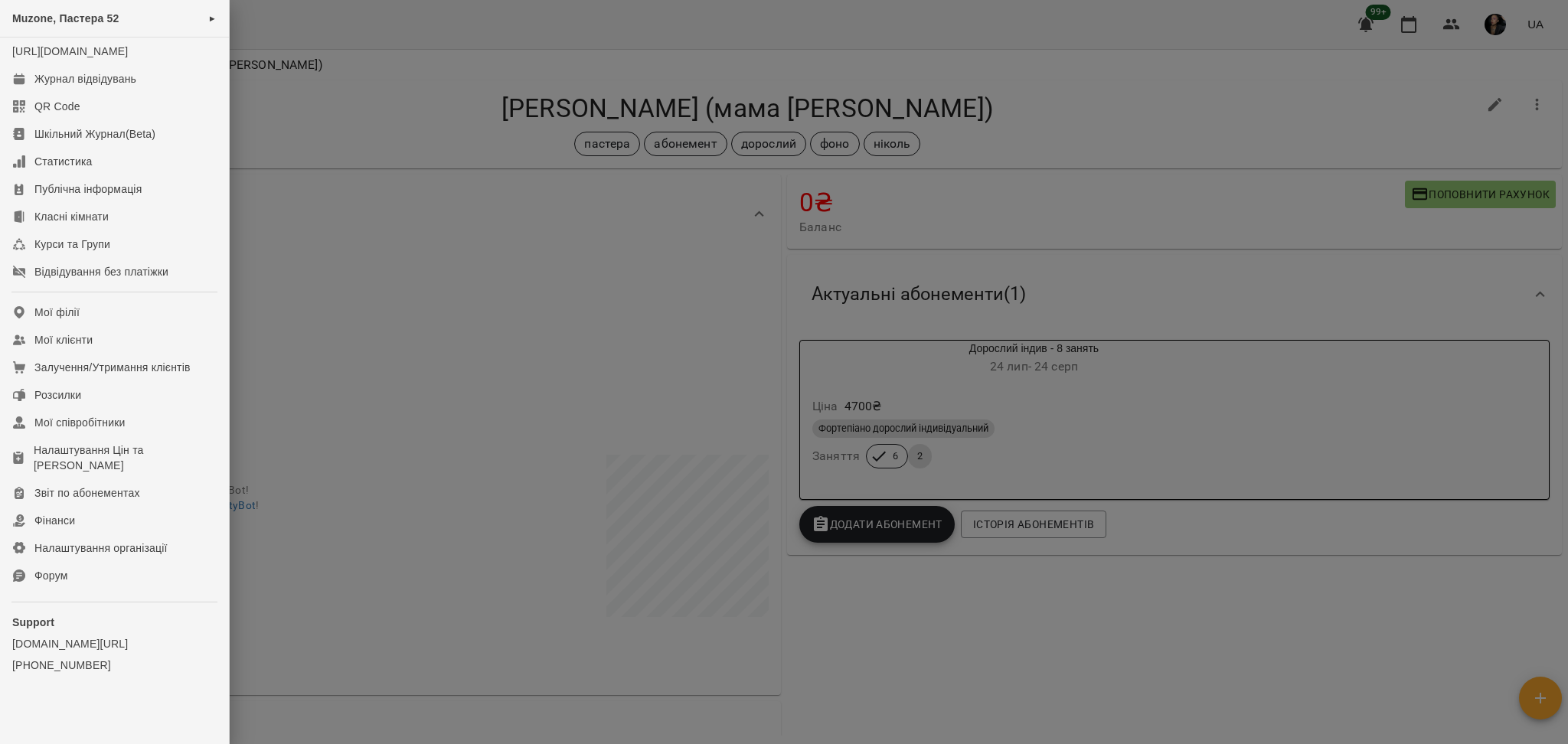
click at [595, 101] on div at bounding box center [784, 372] width 1568 height 744
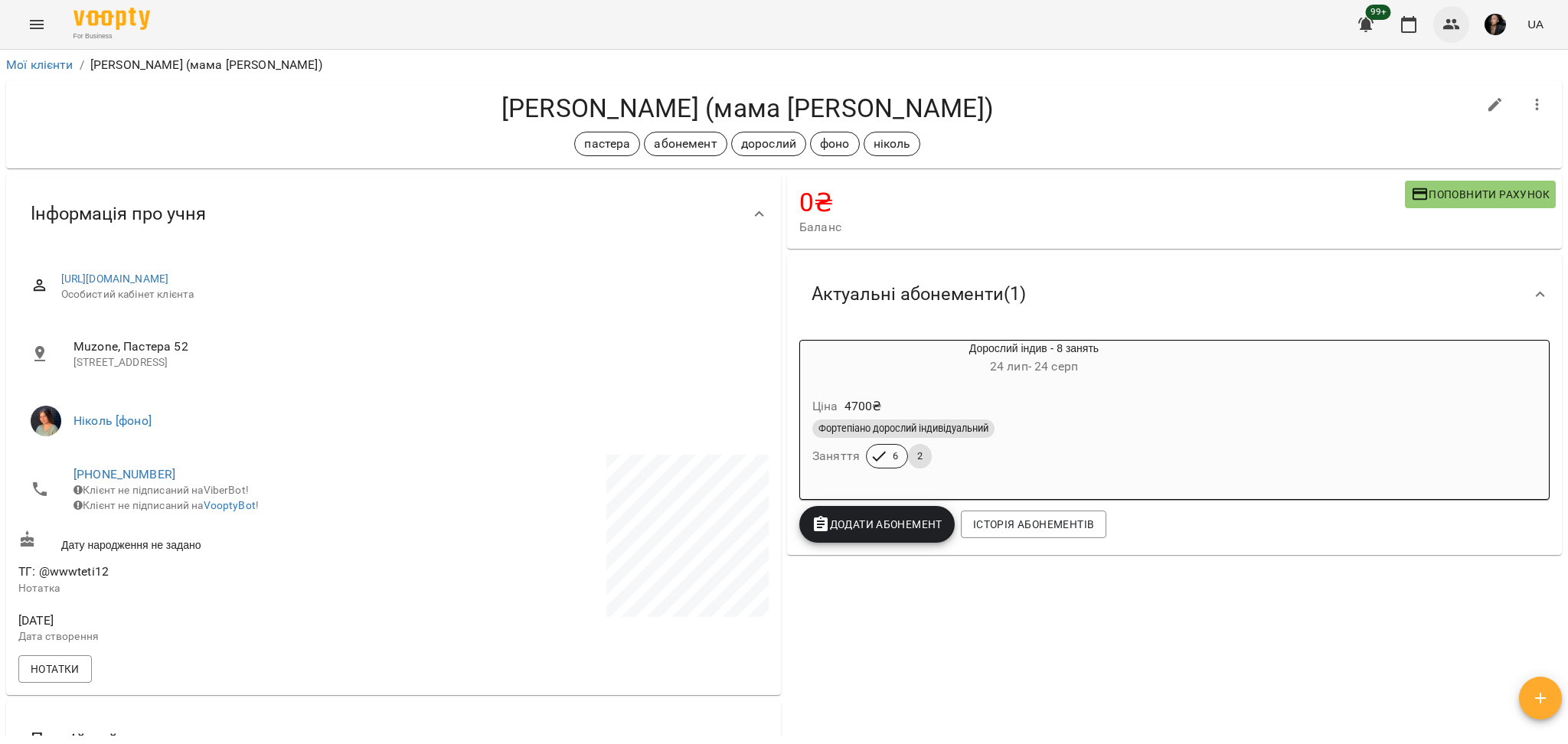
click at [1446, 19] on icon "button" at bounding box center [1452, 25] width 19 height 19
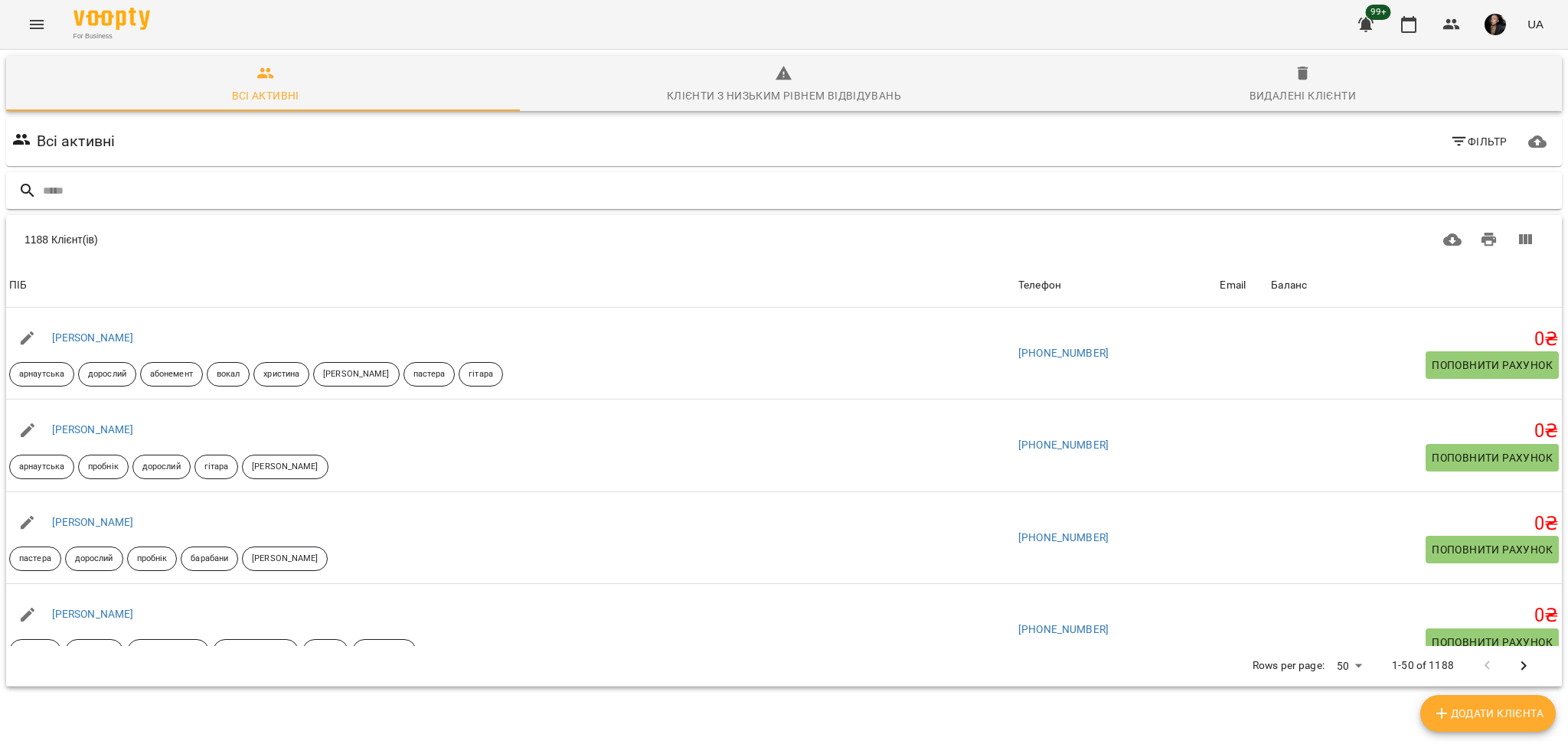
click at [531, 195] on input "text" at bounding box center [798, 191] width 1513 height 25
type input "*"
click at [38, 28] on icon "Menu" at bounding box center [37, 24] width 14 height 9
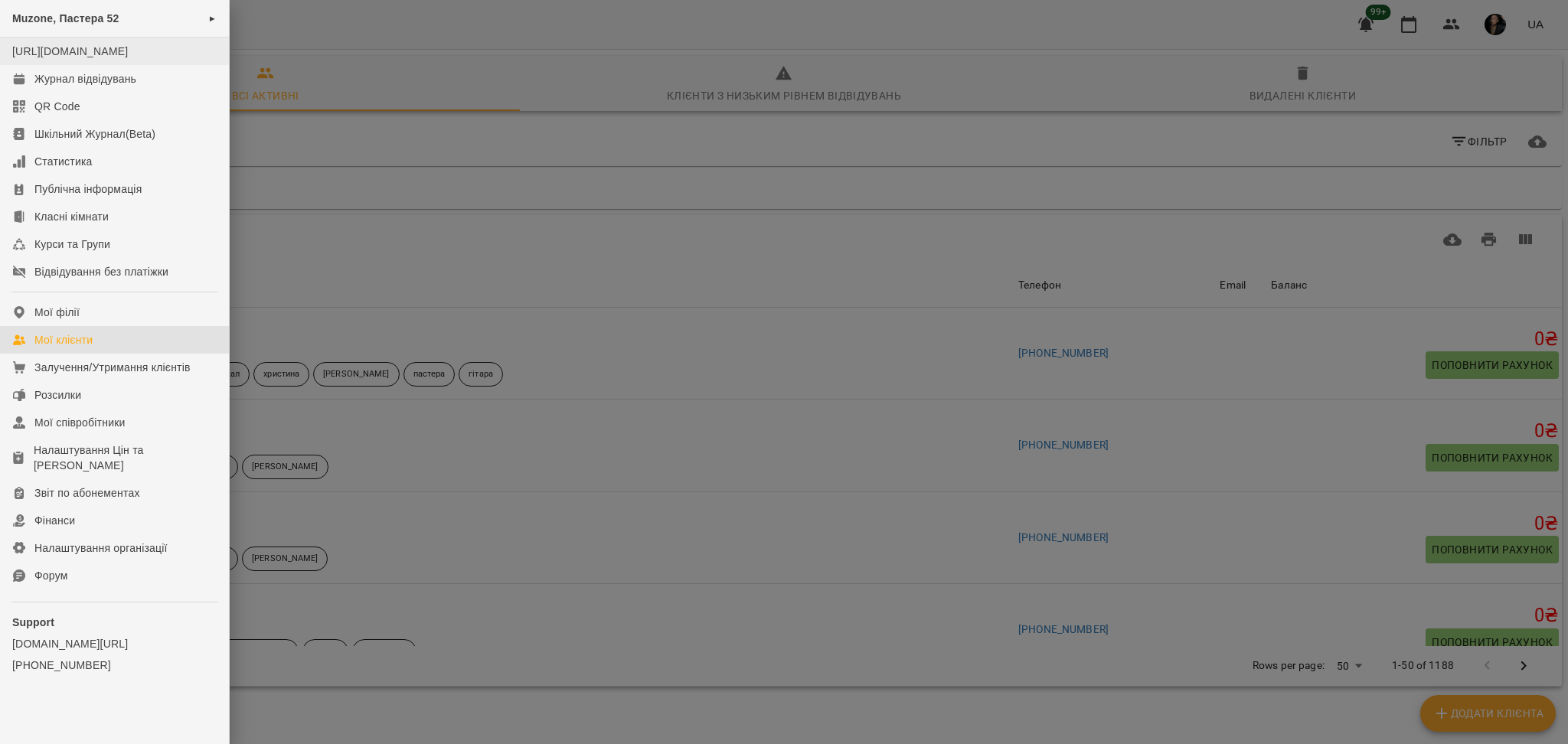
click at [47, 65] on li "[URL][DOMAIN_NAME]" at bounding box center [115, 51] width 229 height 27
click at [44, 87] on div "Журнал відвідувань" at bounding box center [86, 79] width 102 height 15
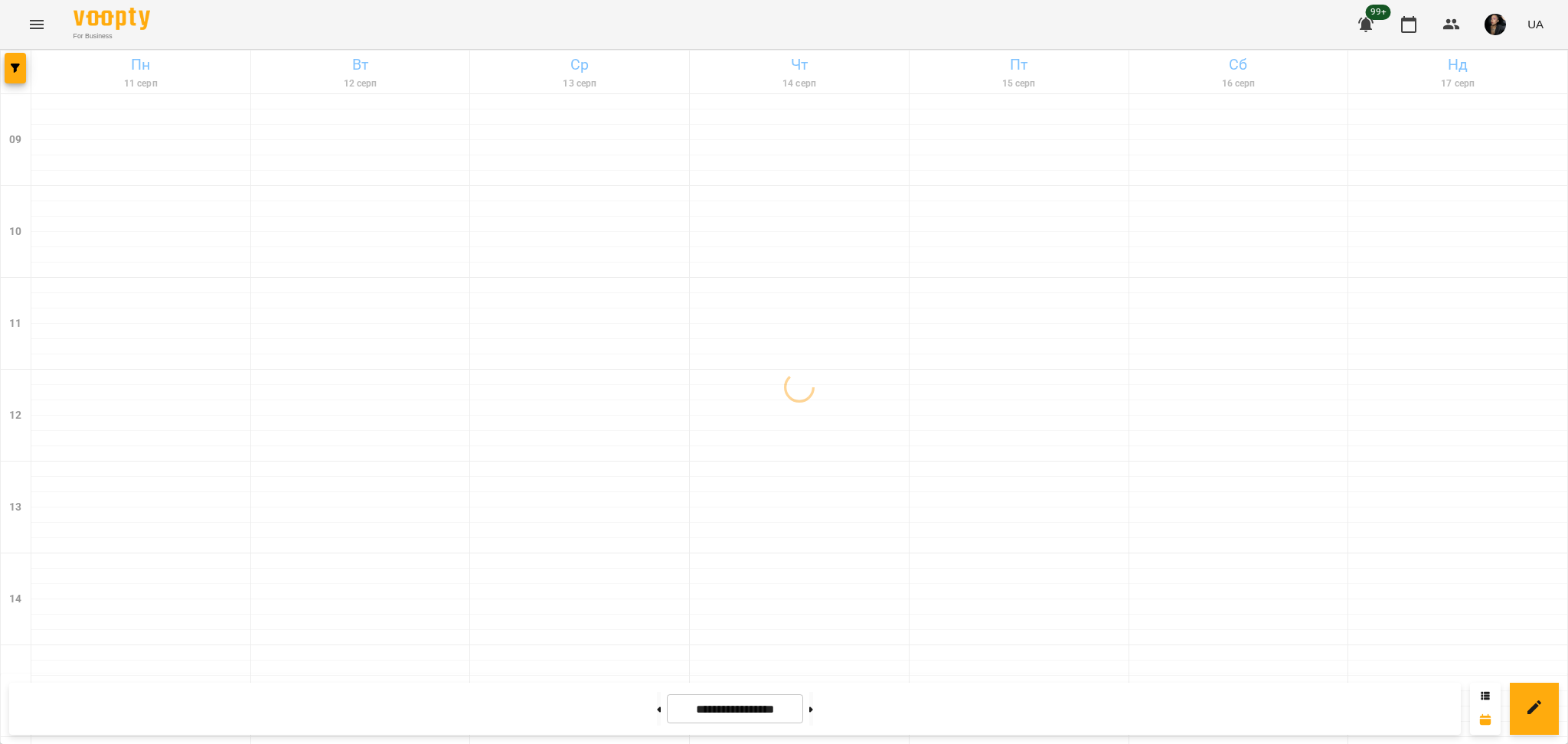
click at [19, 83] on div at bounding box center [16, 71] width 31 height 42
click at [15, 77] on button "button" at bounding box center [14, 68] width 21 height 31
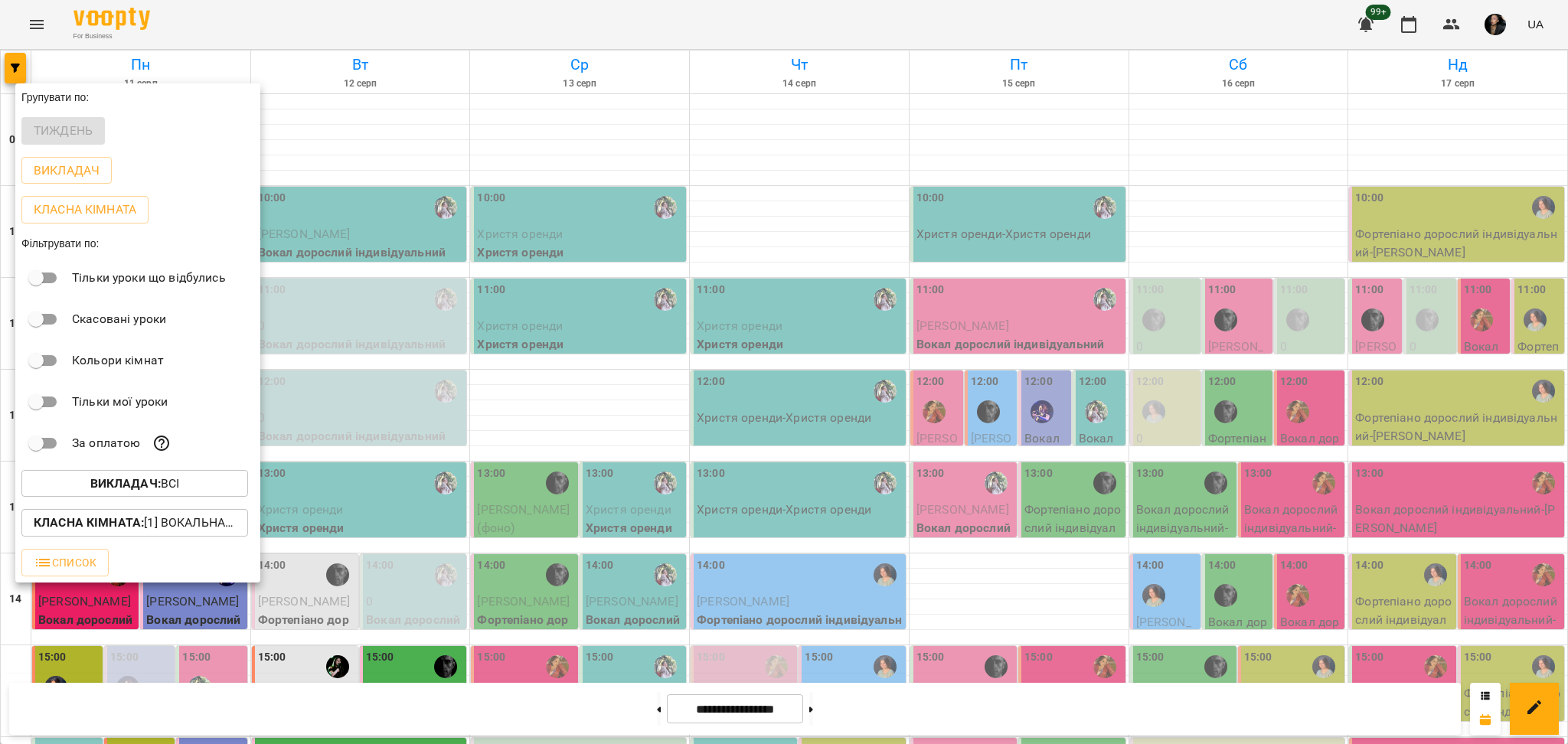
click at [119, 498] on button "Викладач : Всі" at bounding box center [134, 483] width 227 height 27
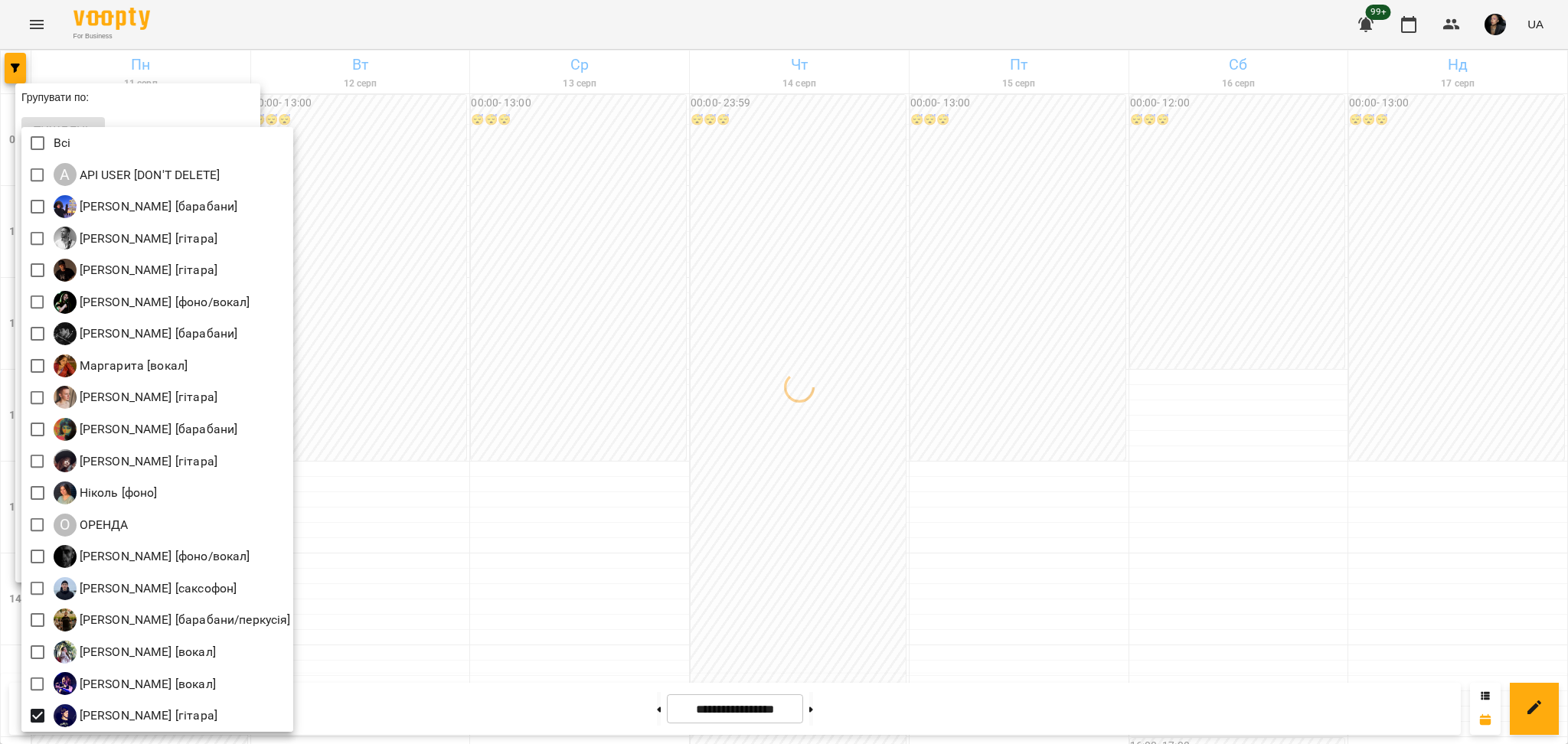
click at [668, 533] on div at bounding box center [784, 372] width 1568 height 744
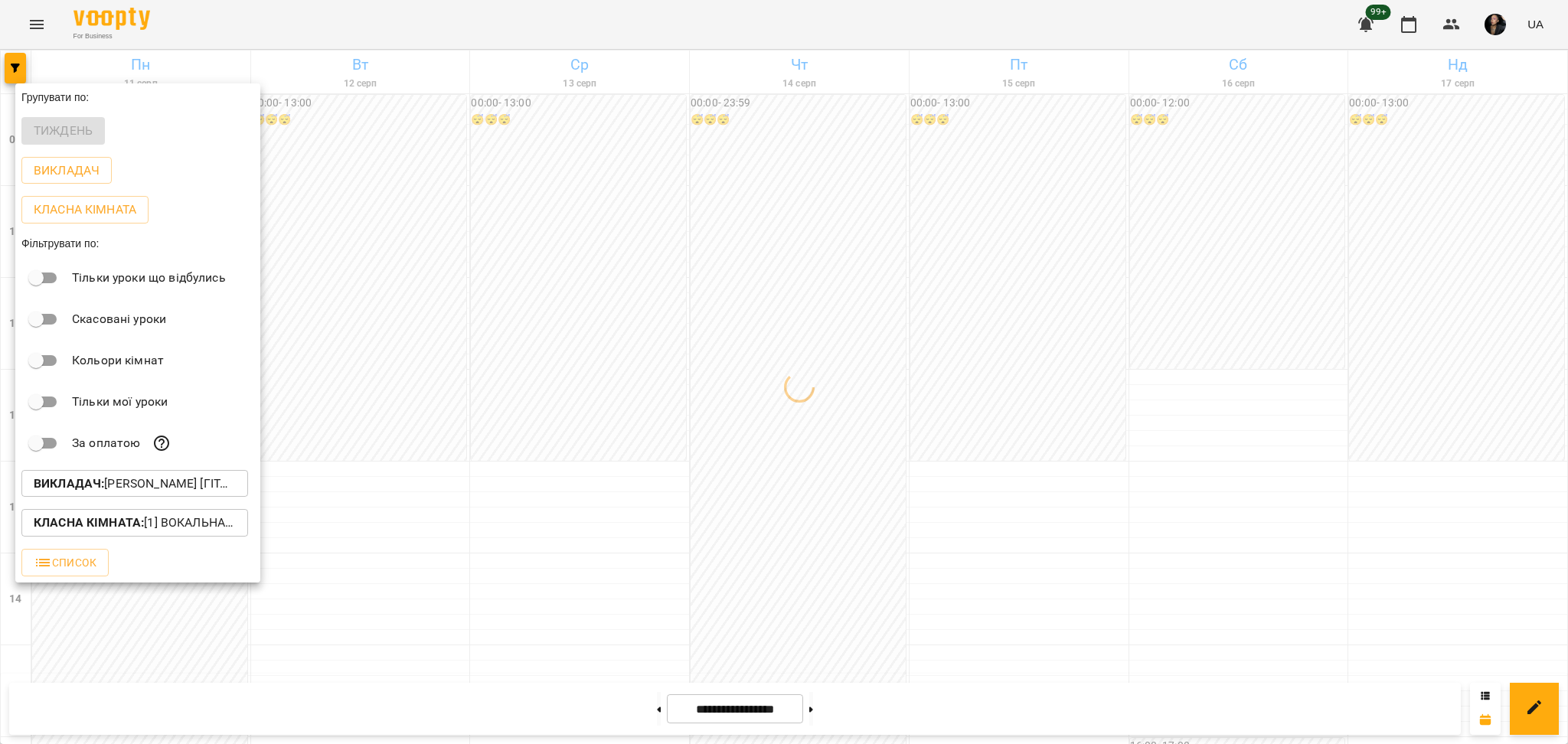
click at [156, 526] on p "Класна кімната : [1] Вокальна велика,[2] Вокальна мала,[7] Kids Фоно/Вокал" at bounding box center [135, 523] width 202 height 19
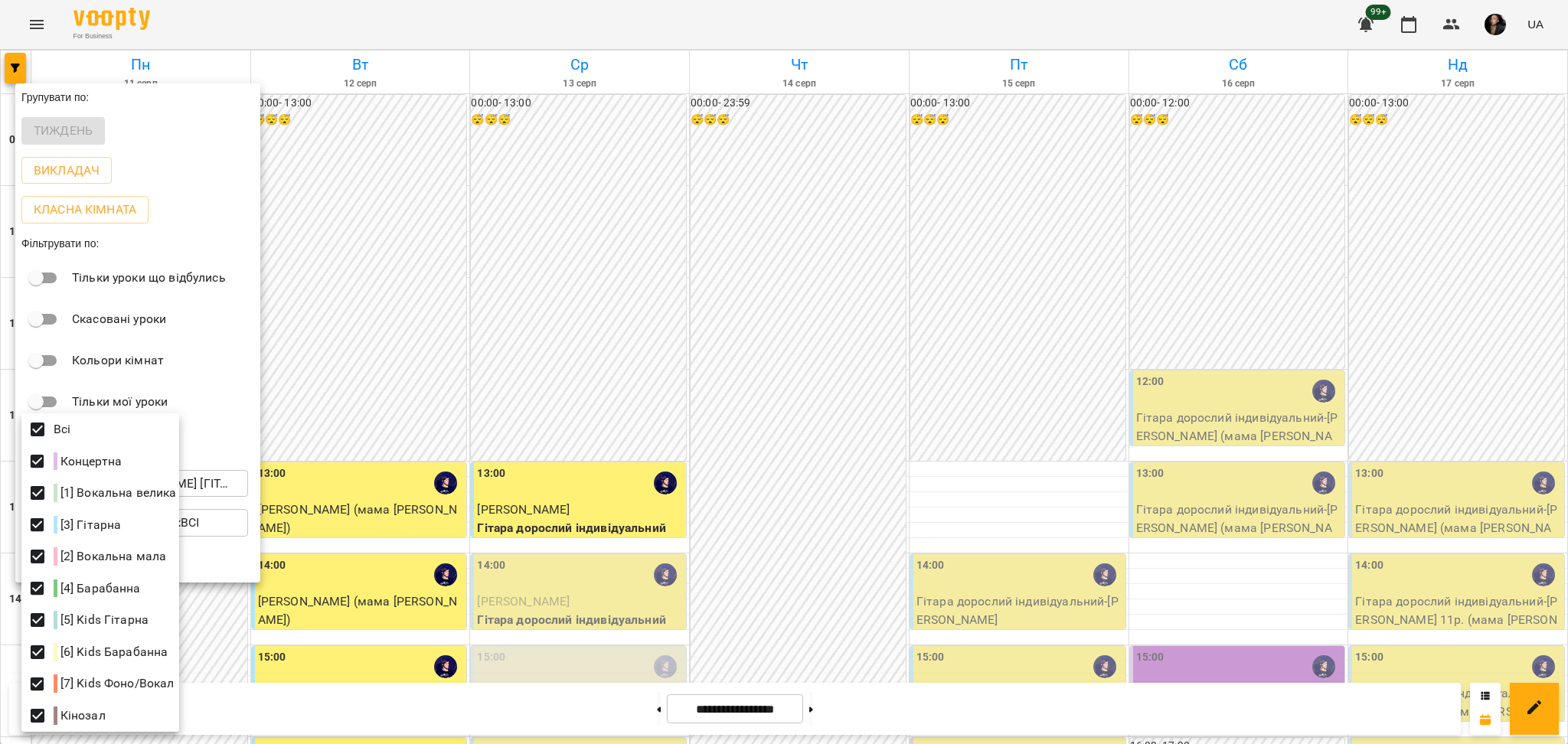
click at [977, 377] on div at bounding box center [784, 372] width 1568 height 744
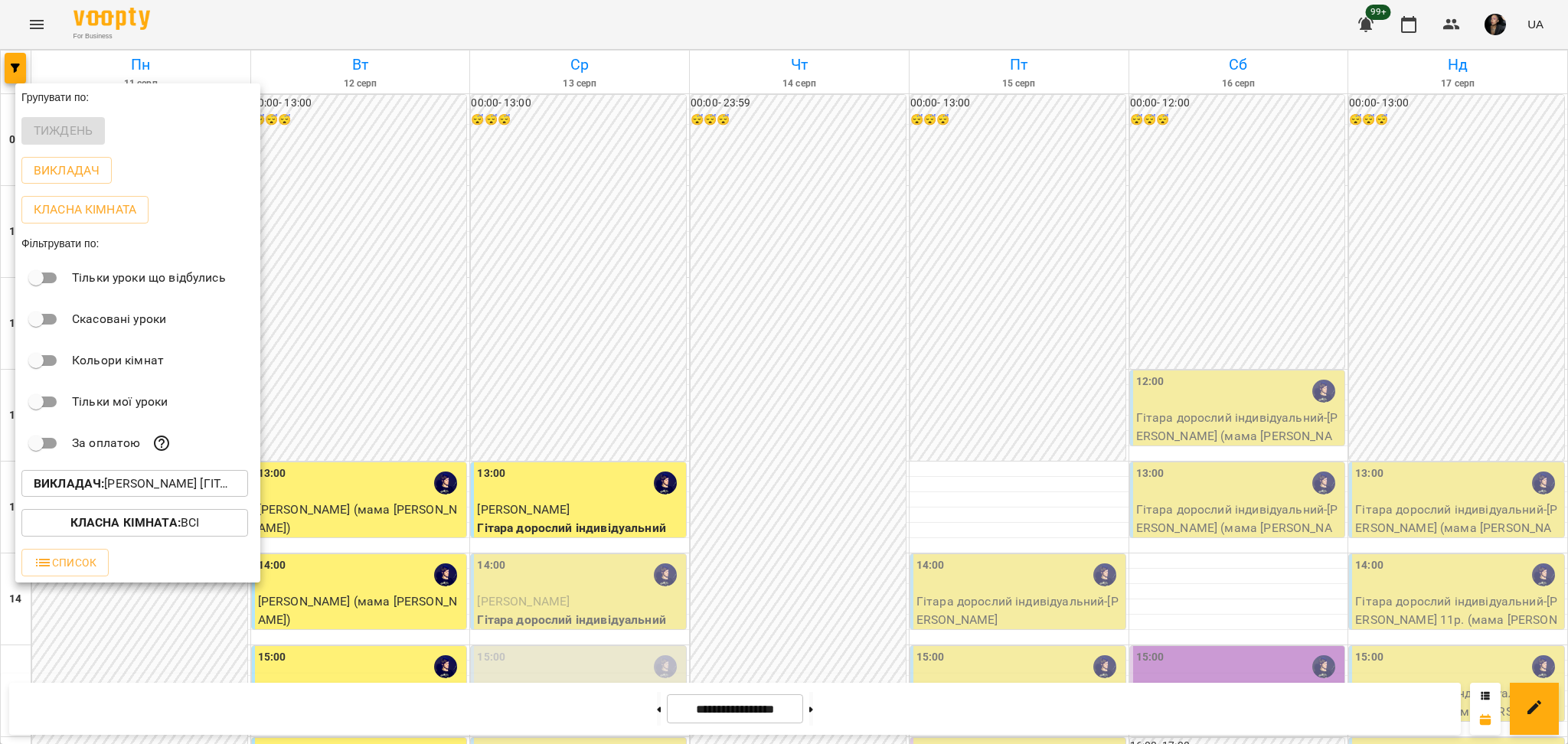
click at [964, 383] on div at bounding box center [784, 372] width 1568 height 744
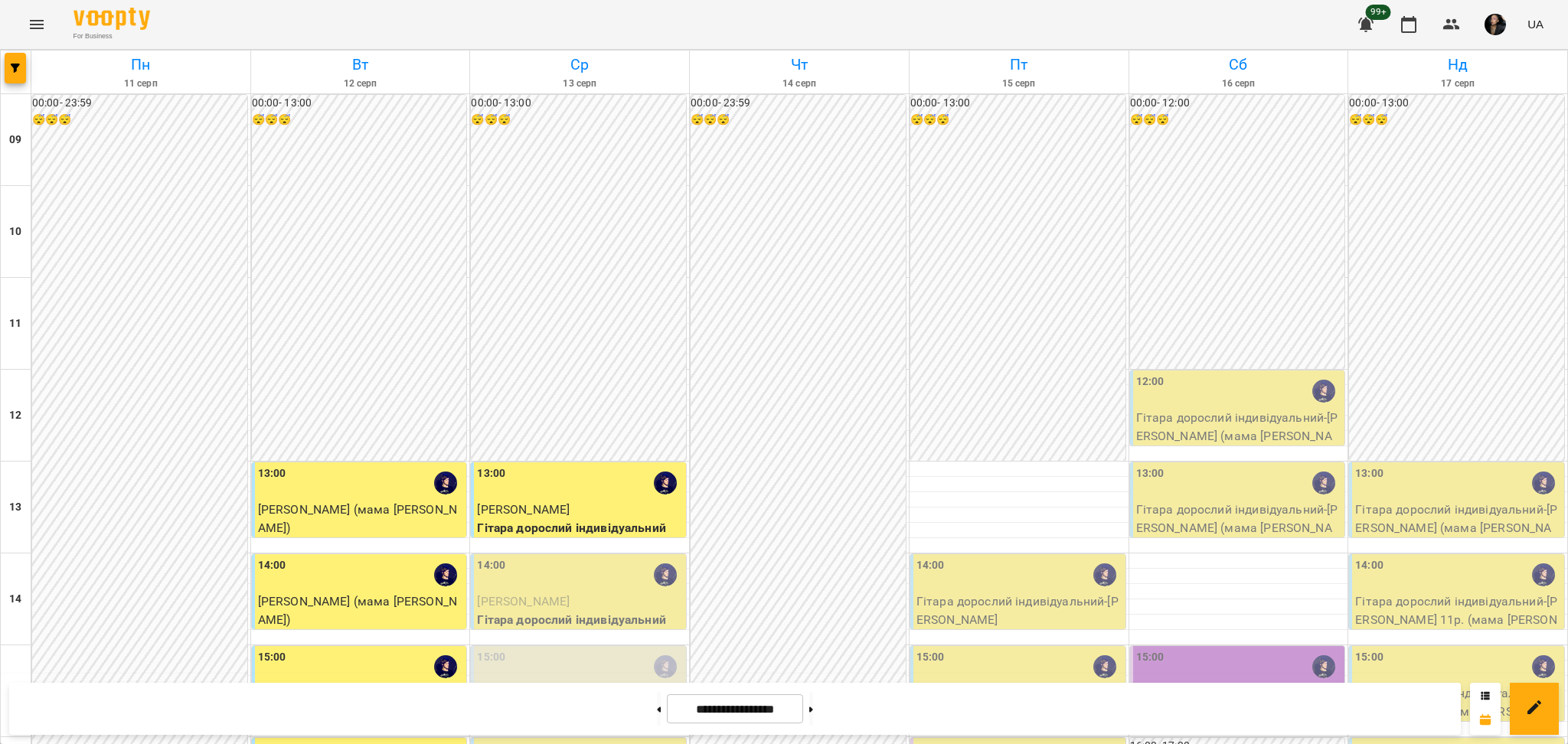
scroll to position [408, 0]
click at [813, 724] on button at bounding box center [811, 709] width 4 height 34
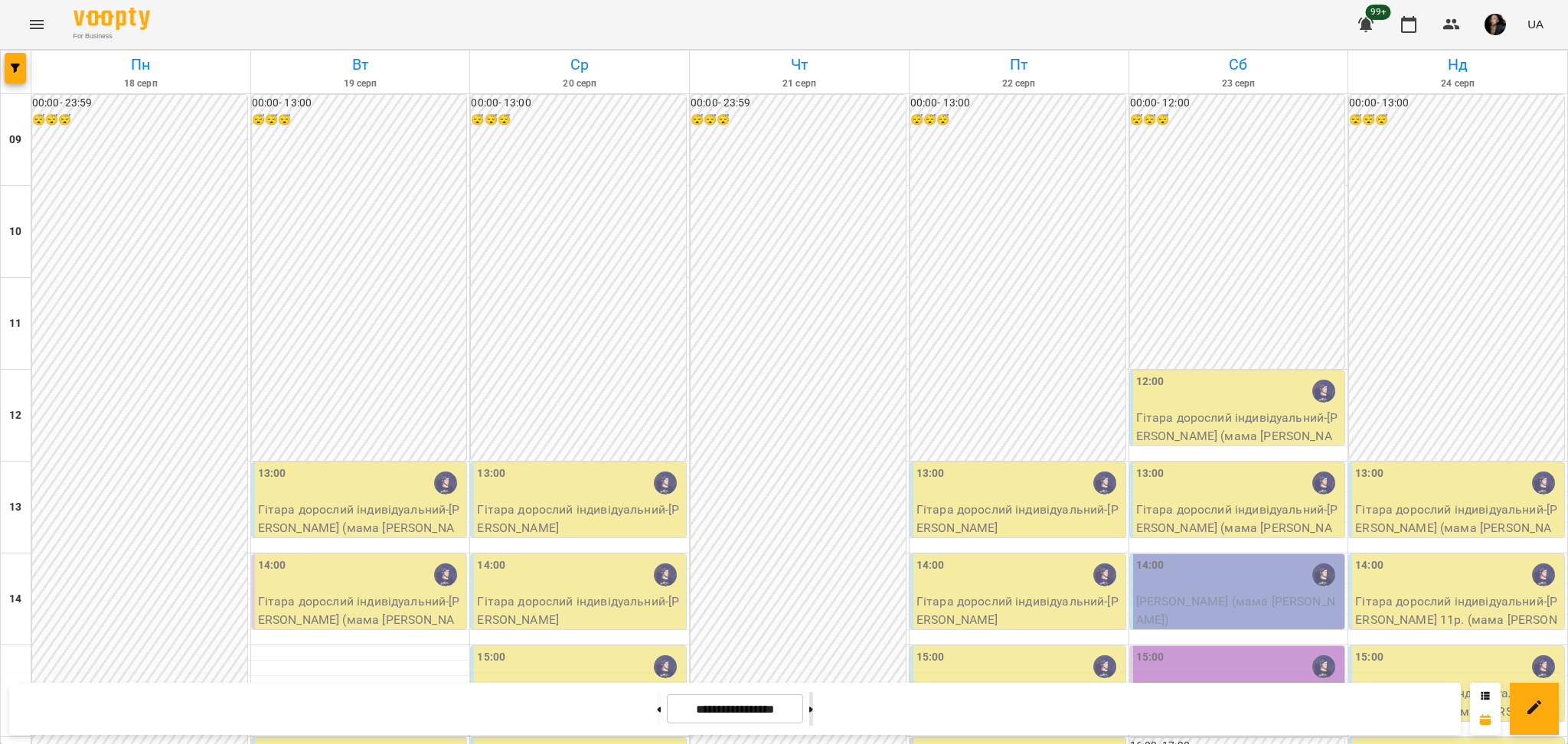
click at [813, 703] on button at bounding box center [811, 709] width 4 height 34
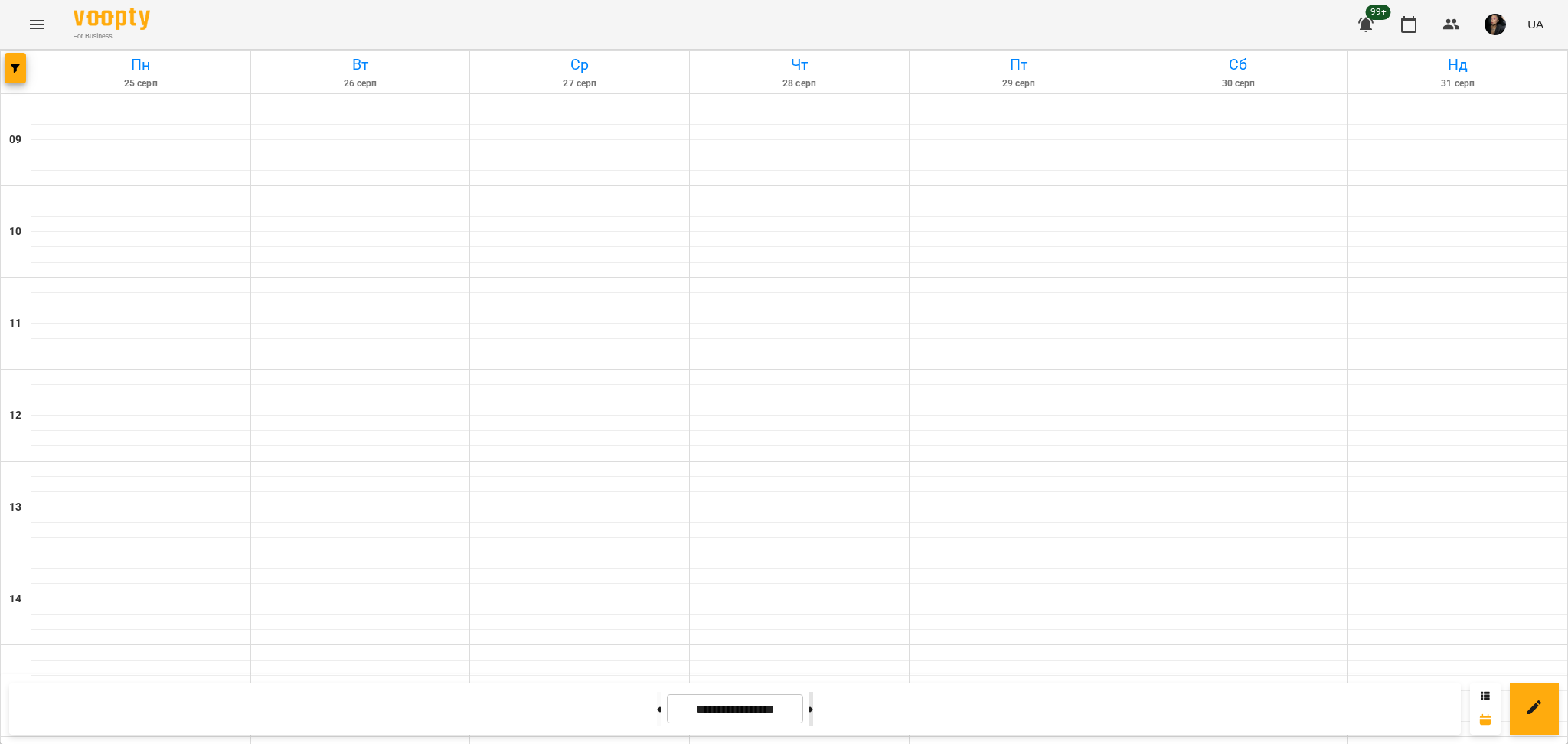
click at [813, 703] on button at bounding box center [811, 709] width 4 height 34
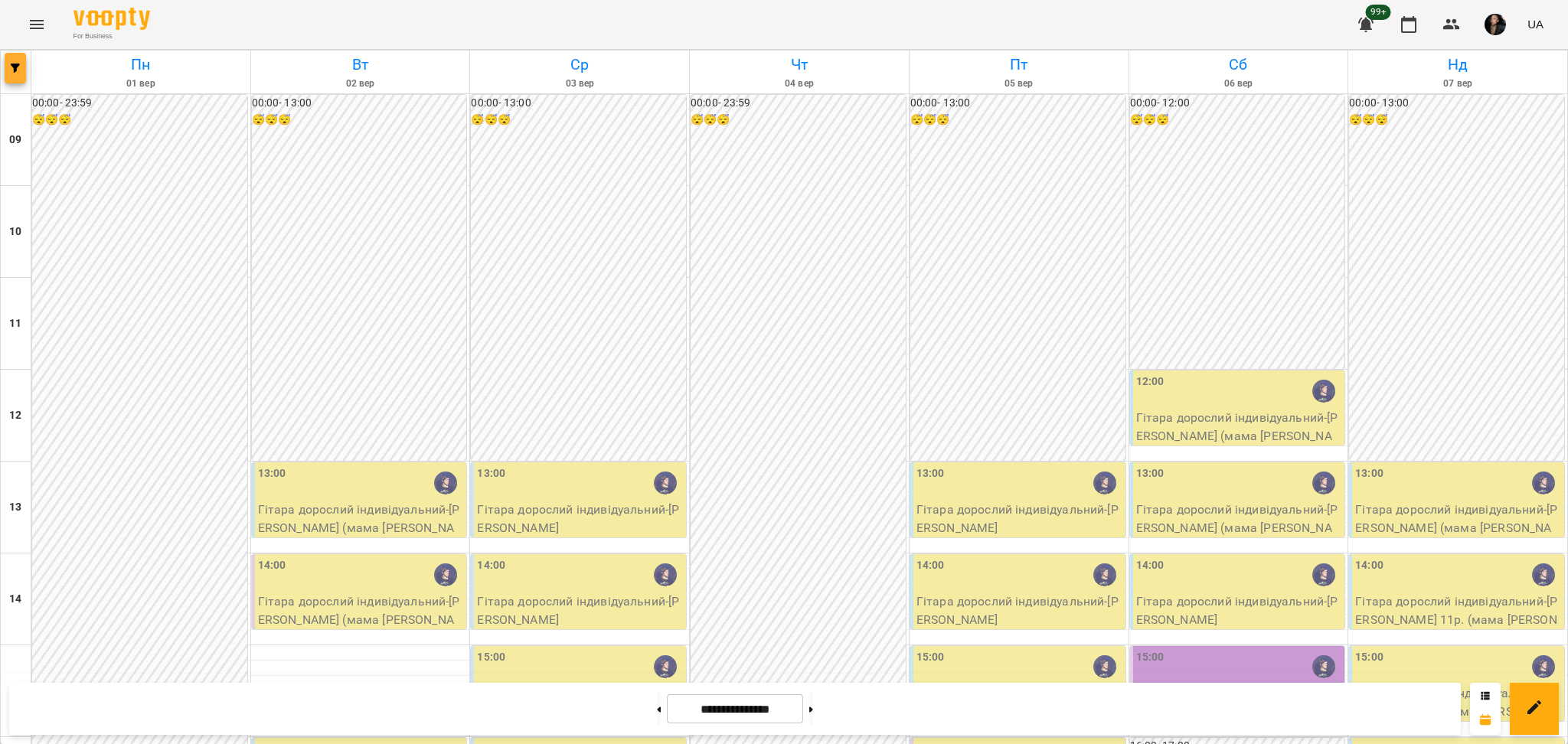
click at [14, 78] on button "button" at bounding box center [14, 68] width 21 height 31
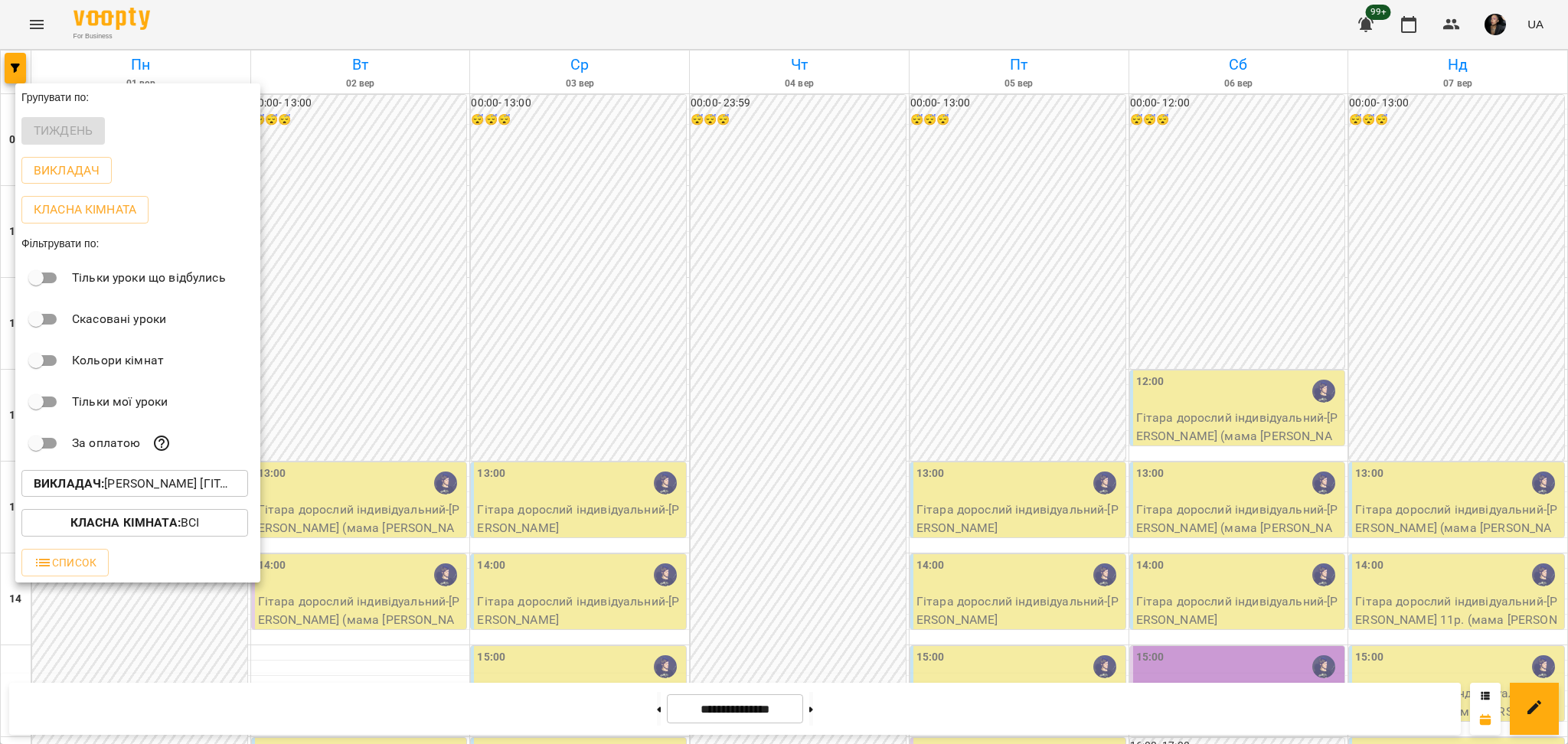
click at [166, 488] on p "Викладач : Ярослав [гітара]" at bounding box center [135, 484] width 202 height 19
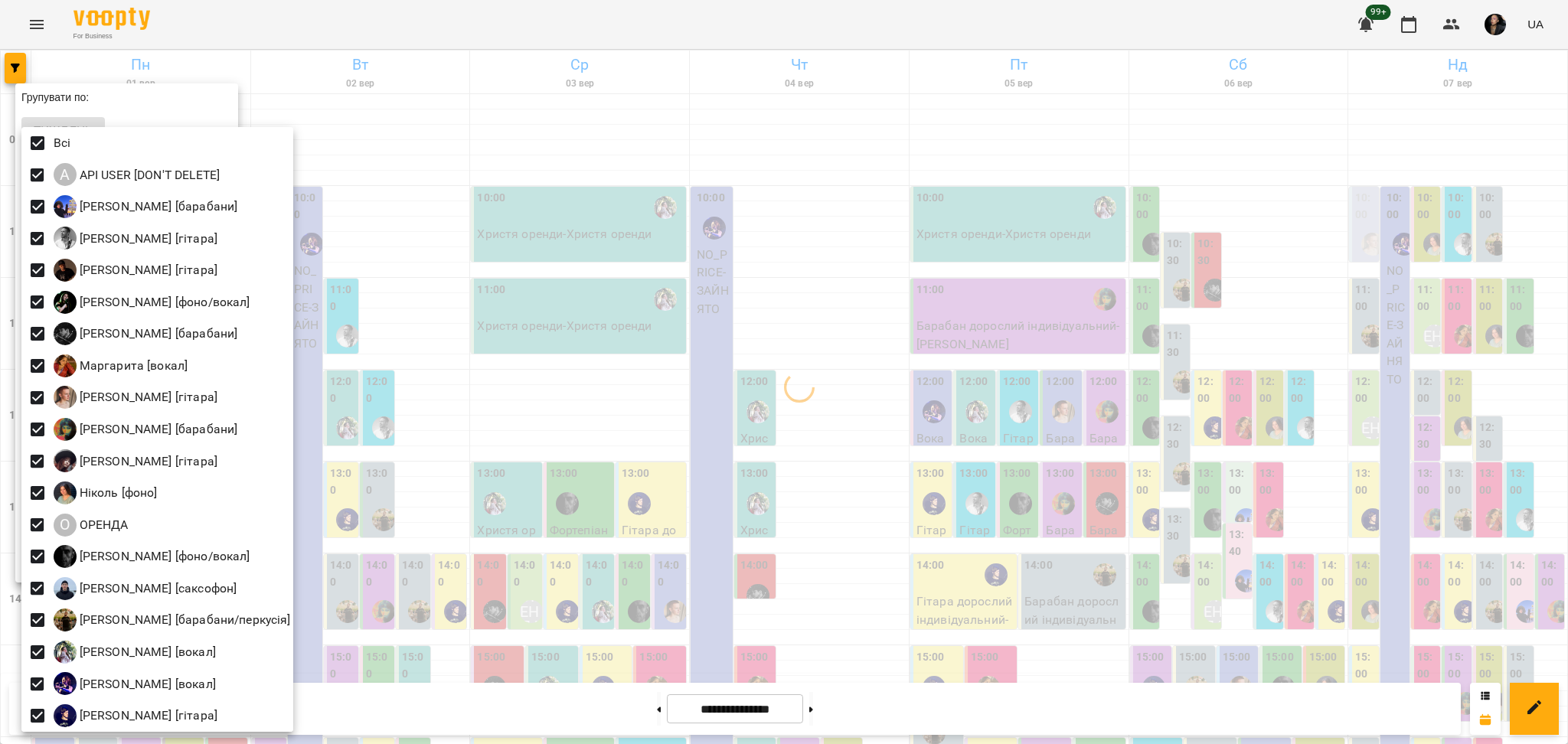
click at [399, 588] on div at bounding box center [784, 372] width 1568 height 744
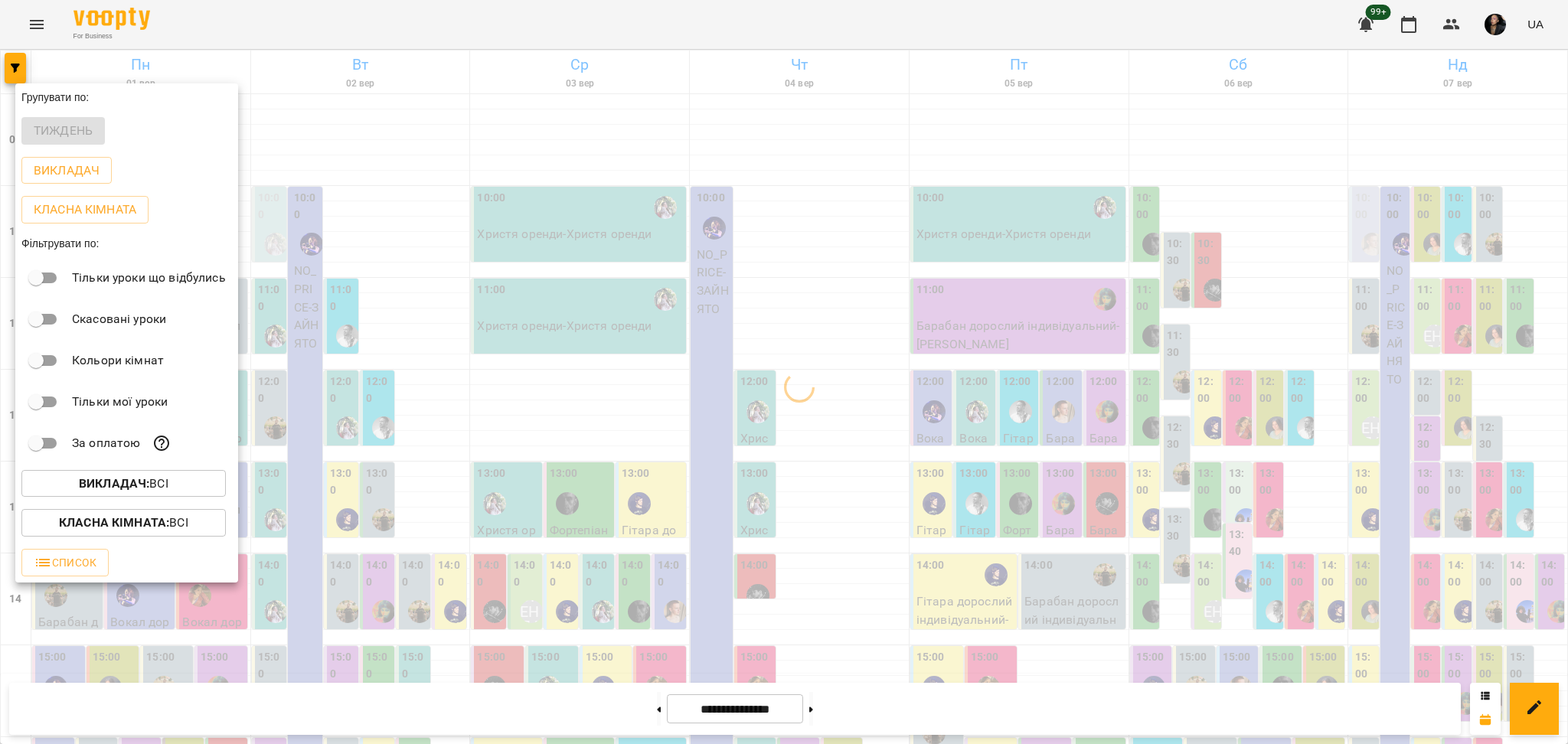
click at [161, 528] on b "Класна кімната :" at bounding box center [114, 522] width 110 height 14
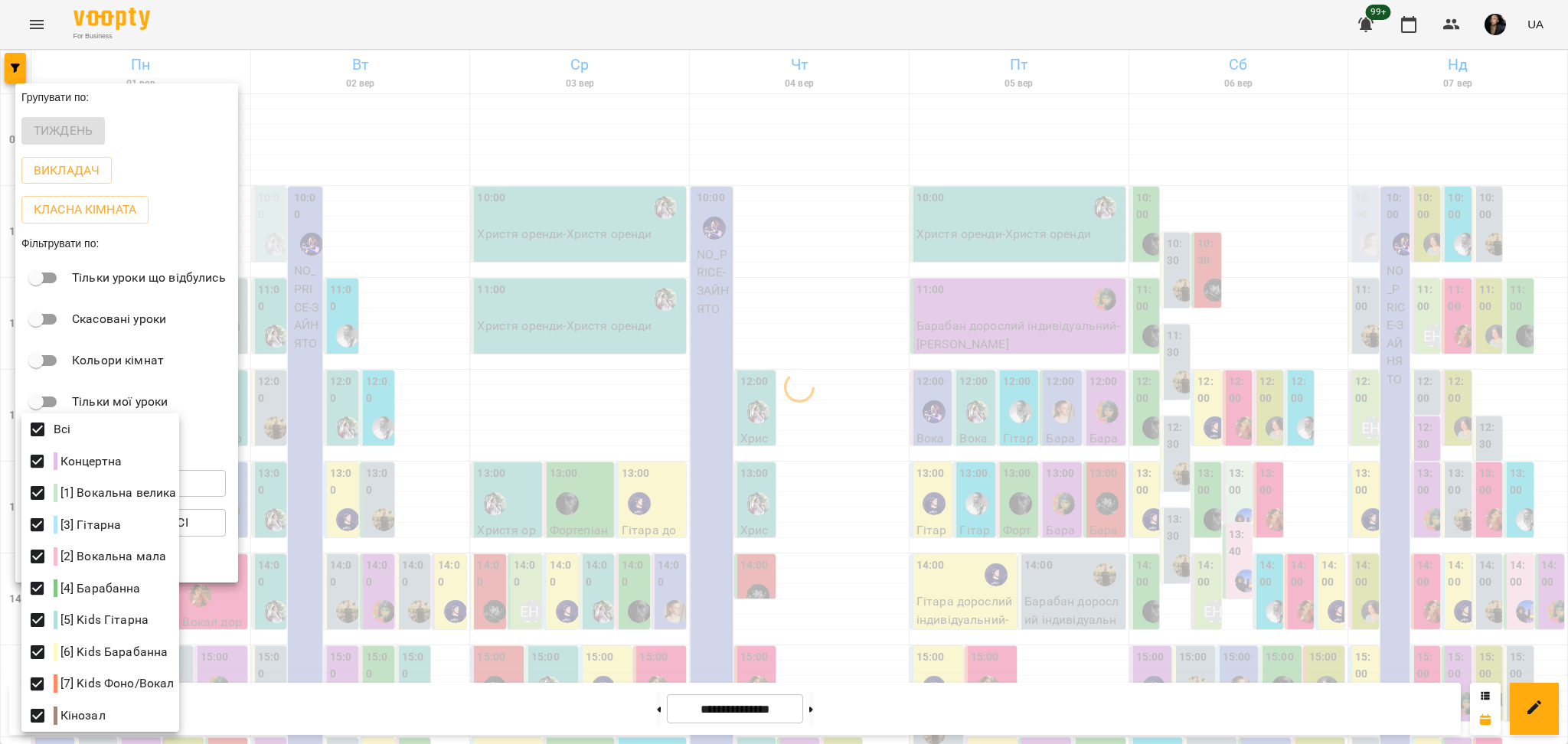
click at [31, 411] on div at bounding box center [784, 372] width 1568 height 744
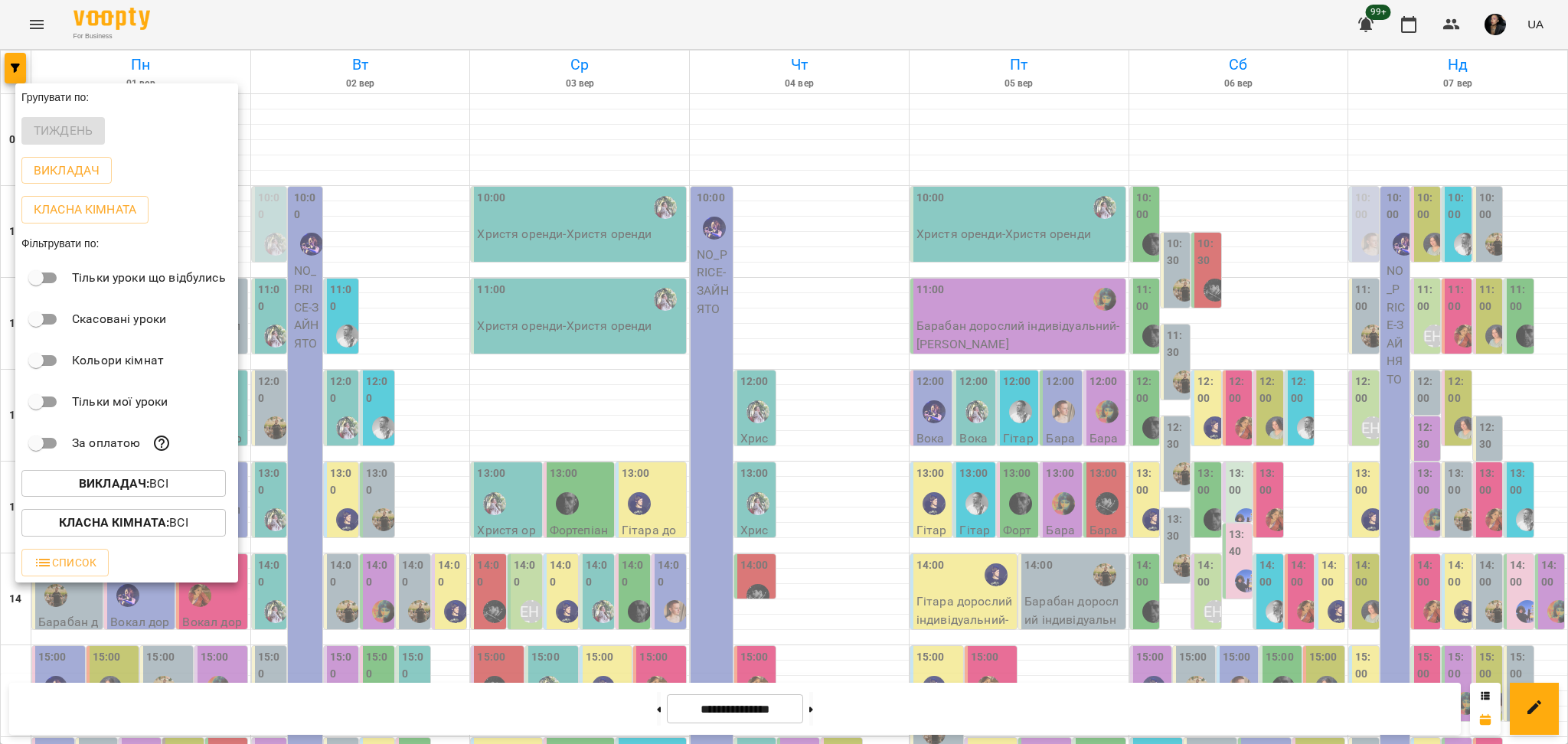
click at [656, 445] on div at bounding box center [784, 372] width 1568 height 744
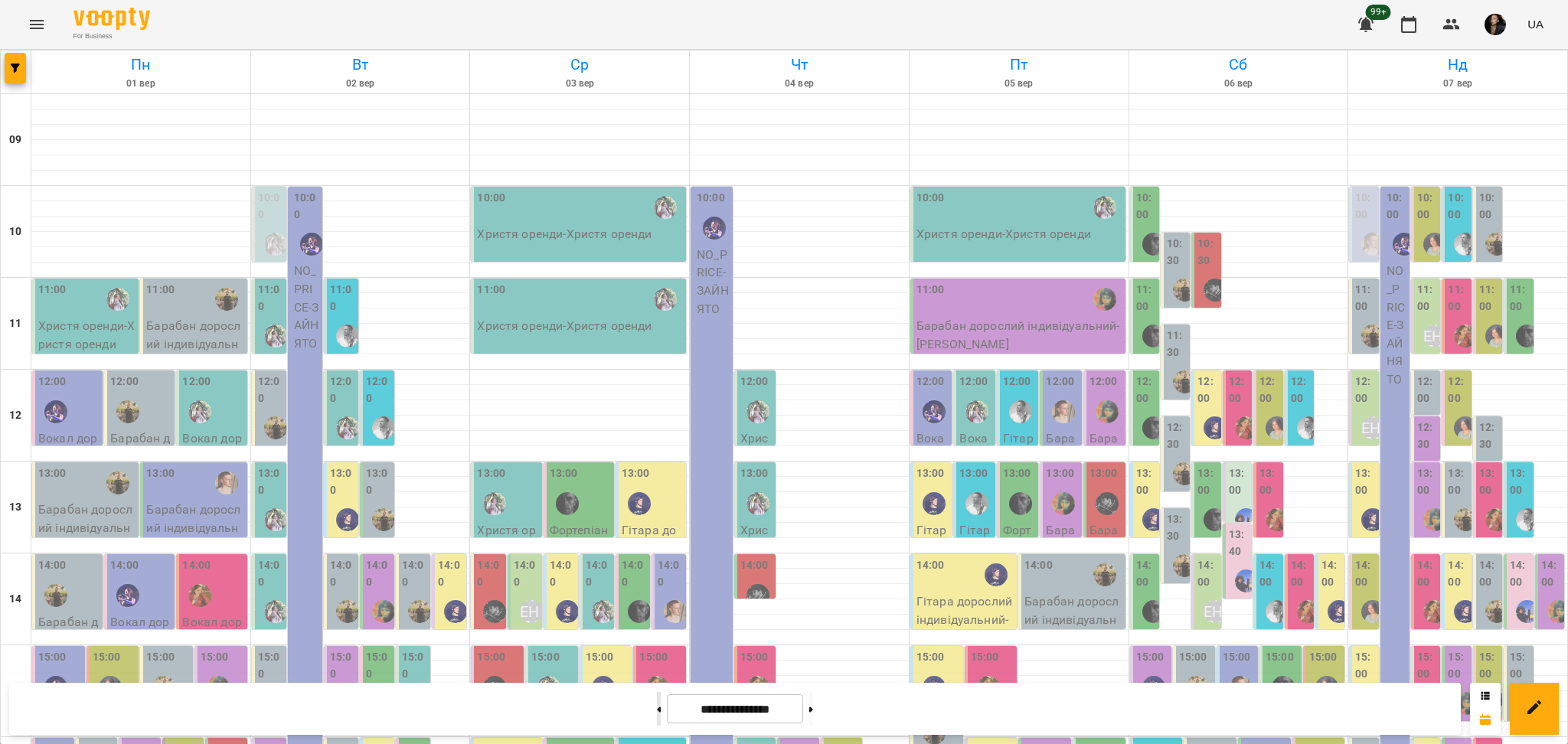
click at [657, 710] on button at bounding box center [658, 709] width 4 height 34
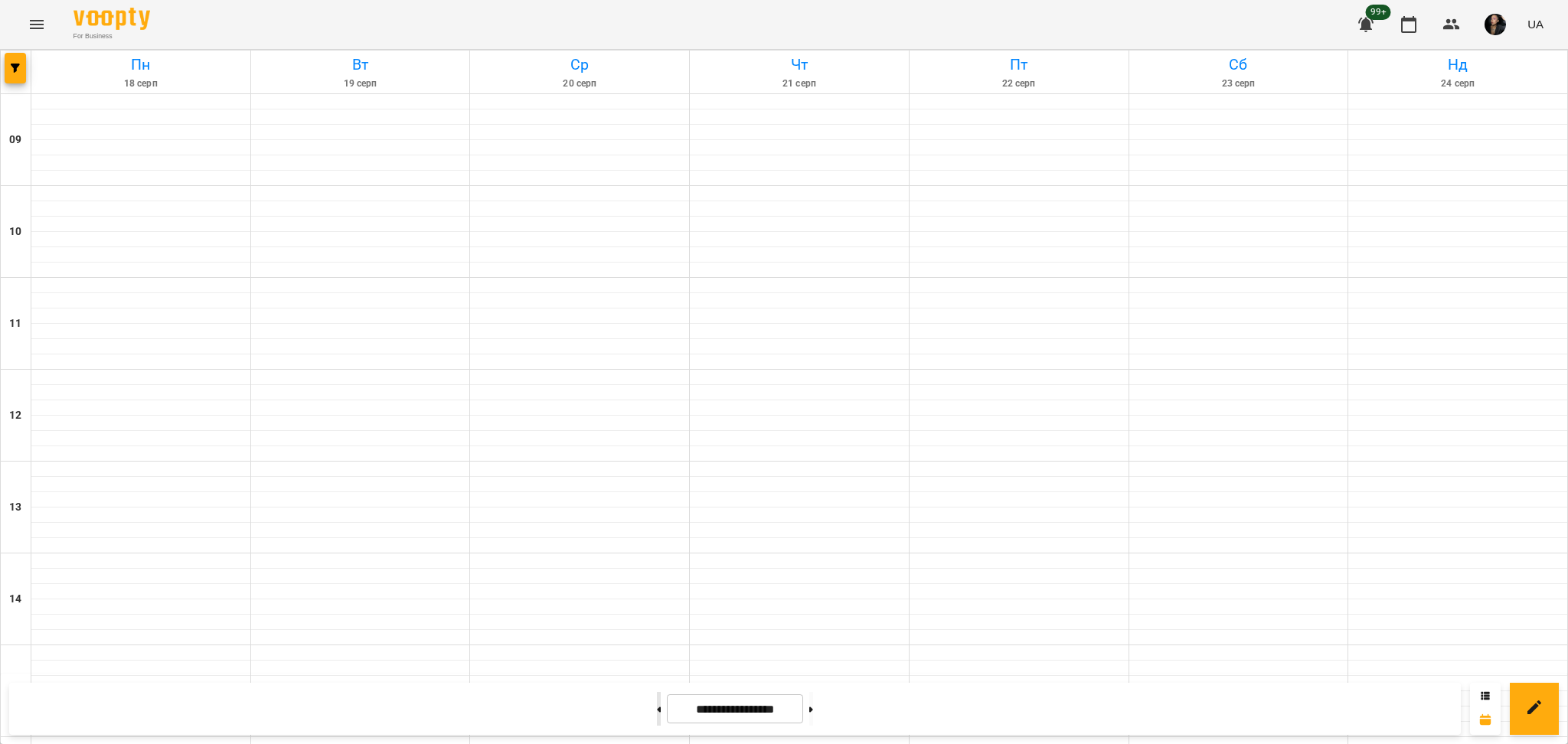
click at [657, 710] on button at bounding box center [658, 709] width 4 height 34
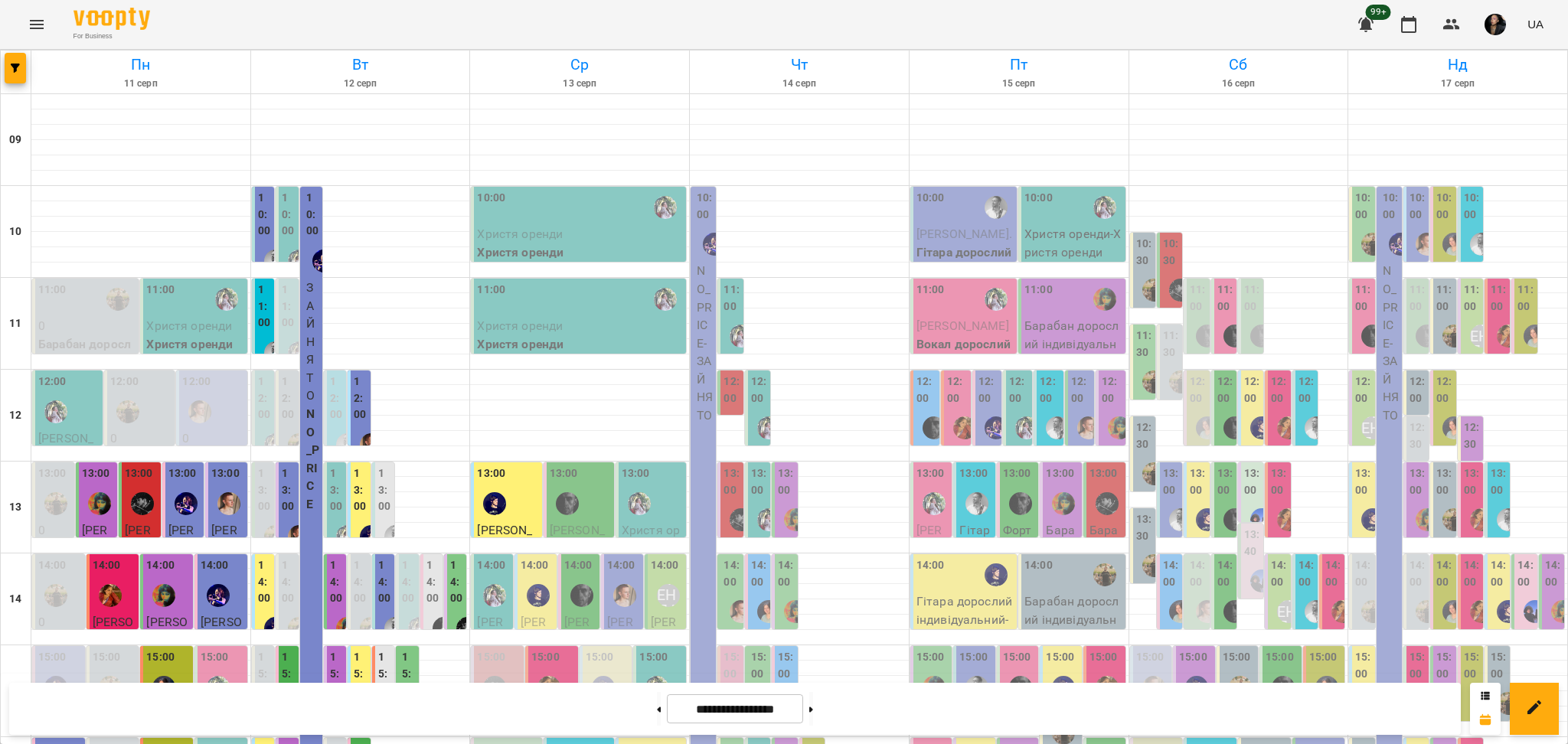
click at [594, 670] on div at bounding box center [603, 687] width 35 height 35
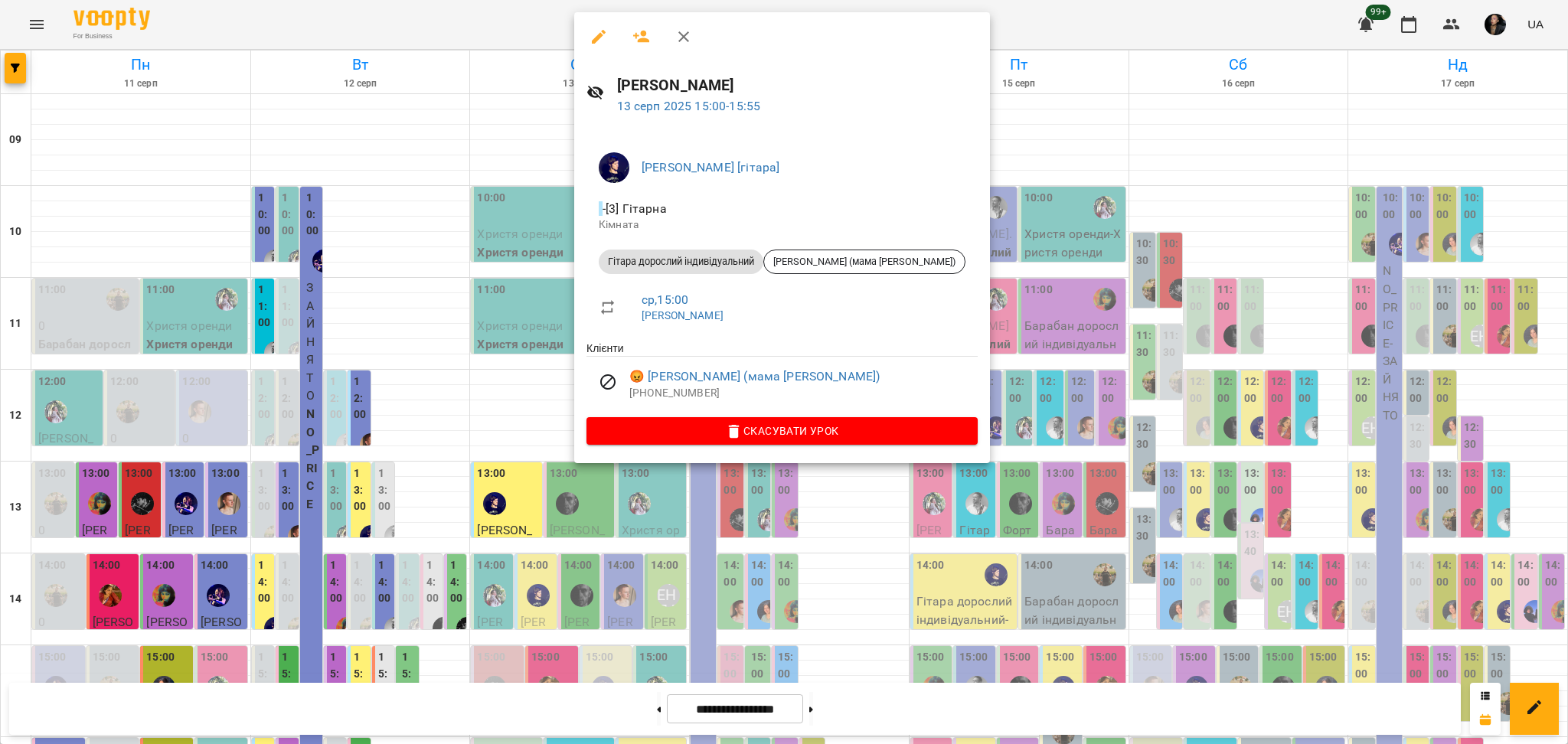
click at [558, 318] on div at bounding box center [784, 372] width 1568 height 744
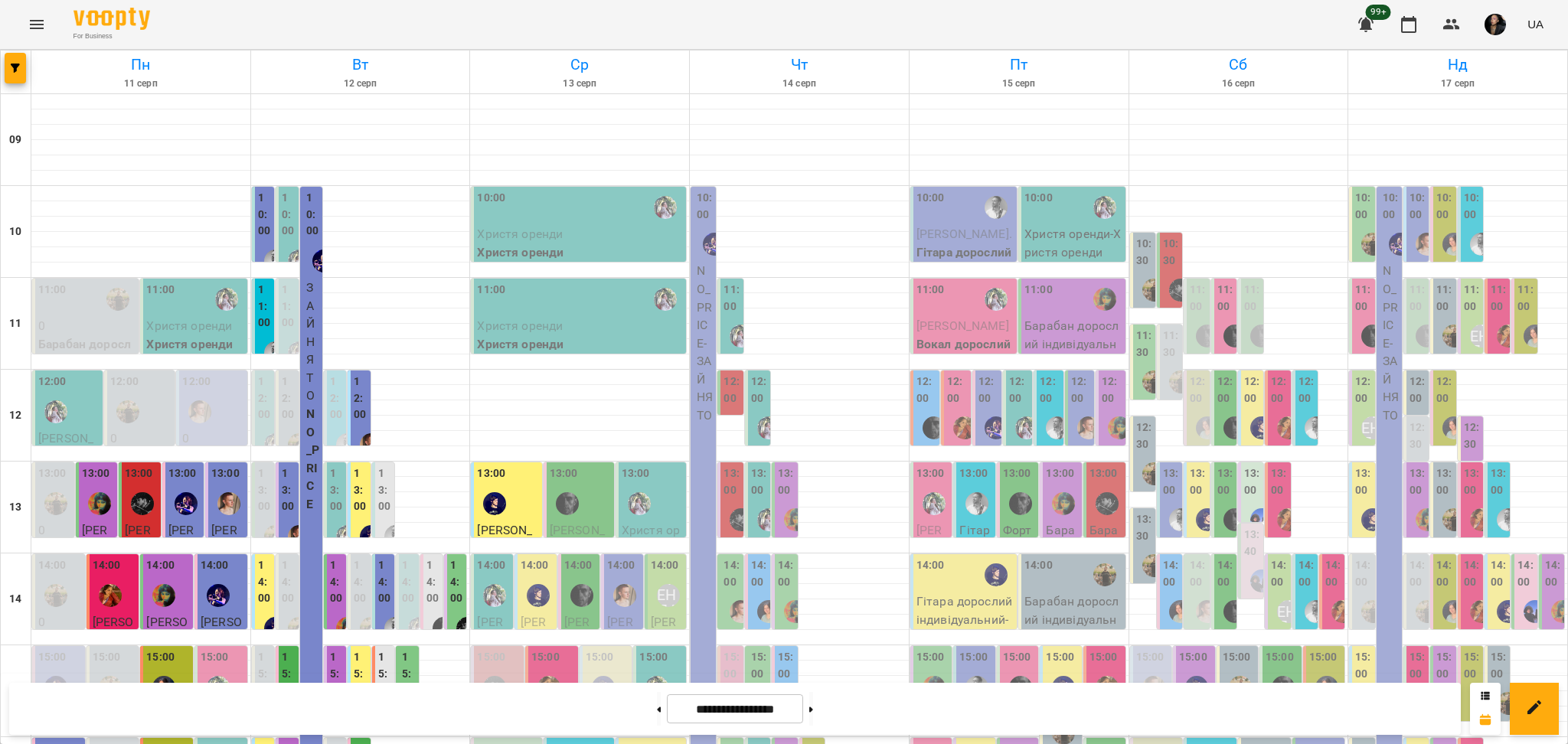
click at [549, 676] on img "Маргарита [вокал]" at bounding box center [549, 687] width 23 height 23
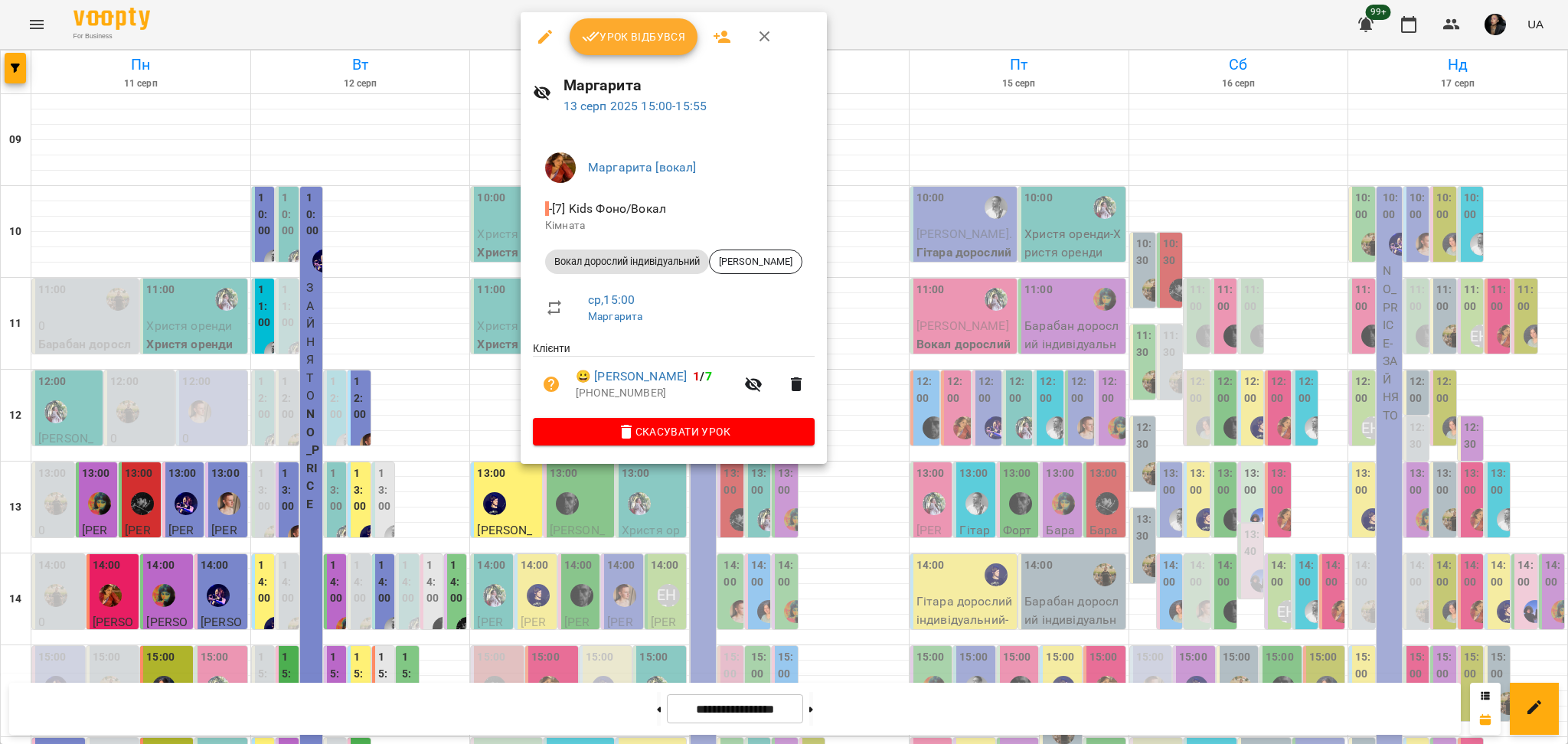
click at [490, 454] on div at bounding box center [784, 372] width 1568 height 744
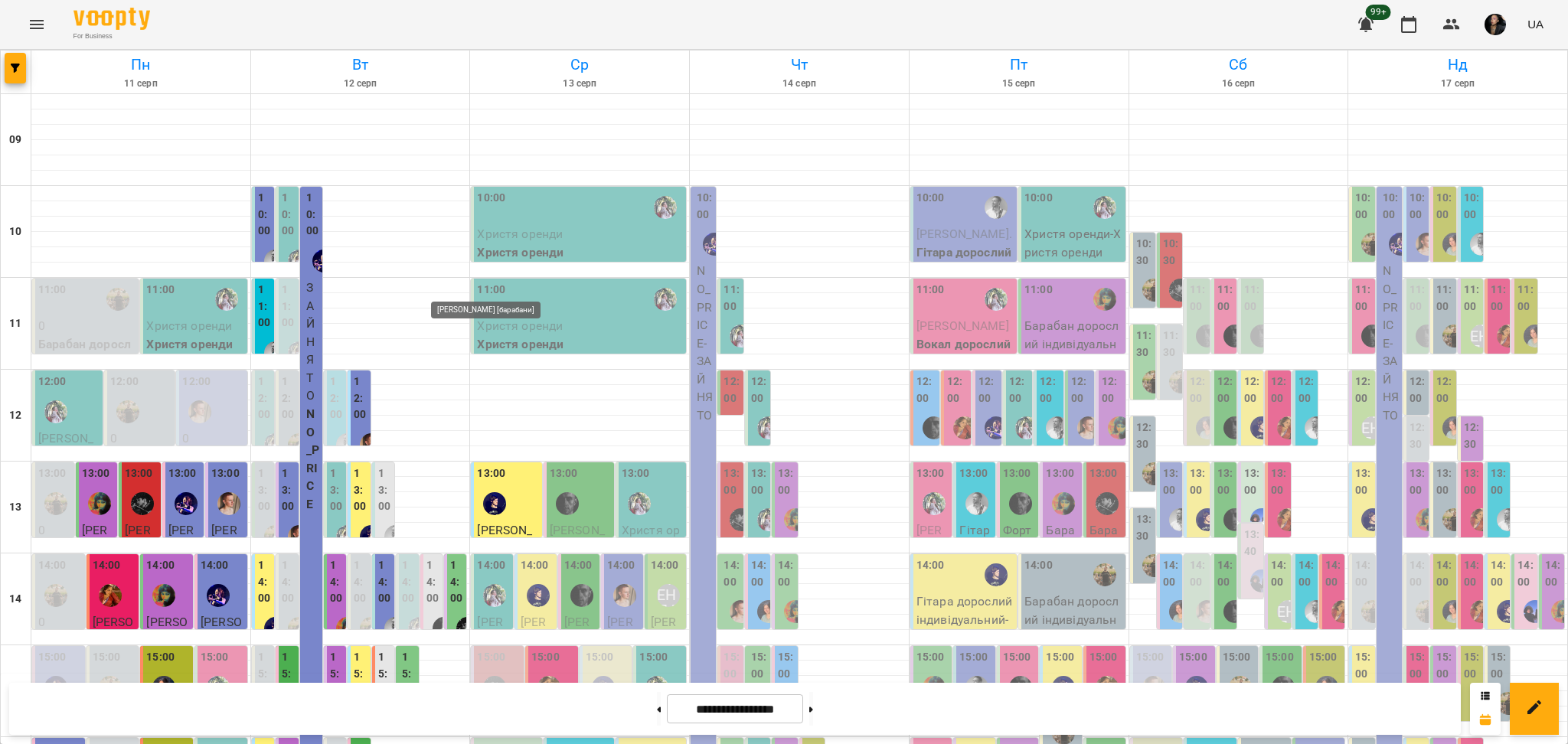
click at [497, 676] on img "Козаченко Євгеній [барабани]" at bounding box center [494, 687] width 23 height 23
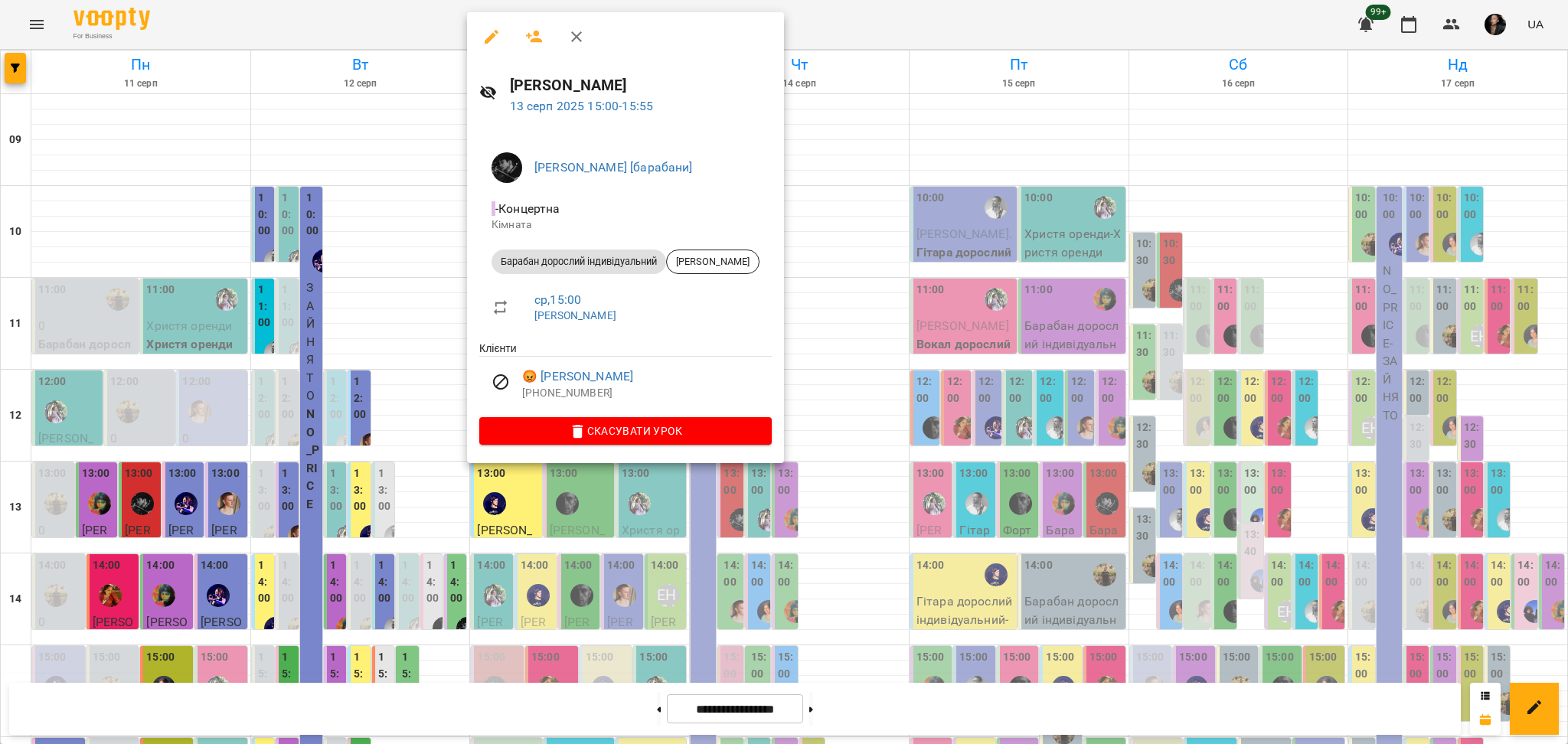
click at [421, 375] on div at bounding box center [784, 372] width 1568 height 744
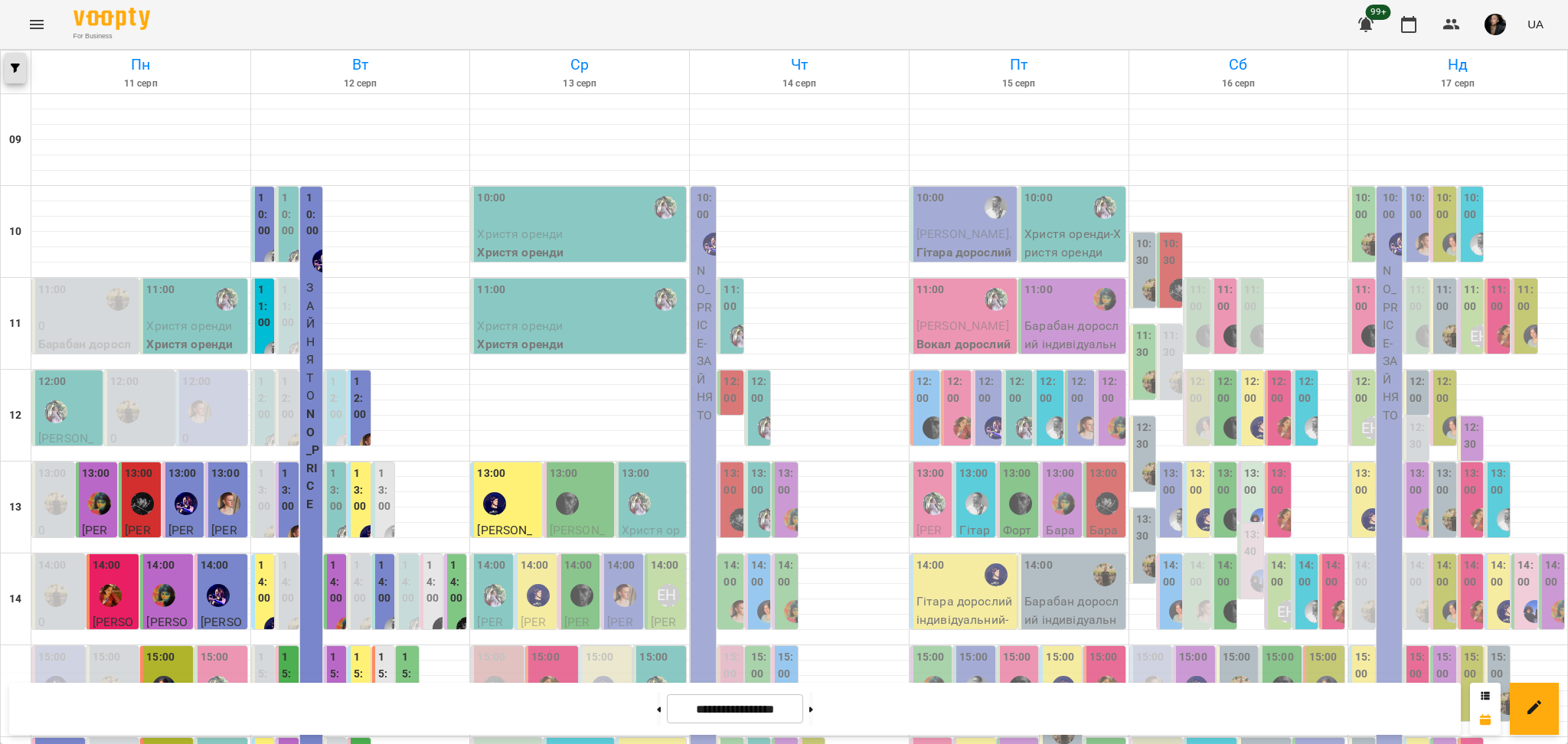
click at [7, 71] on span "button" at bounding box center [14, 68] width 21 height 9
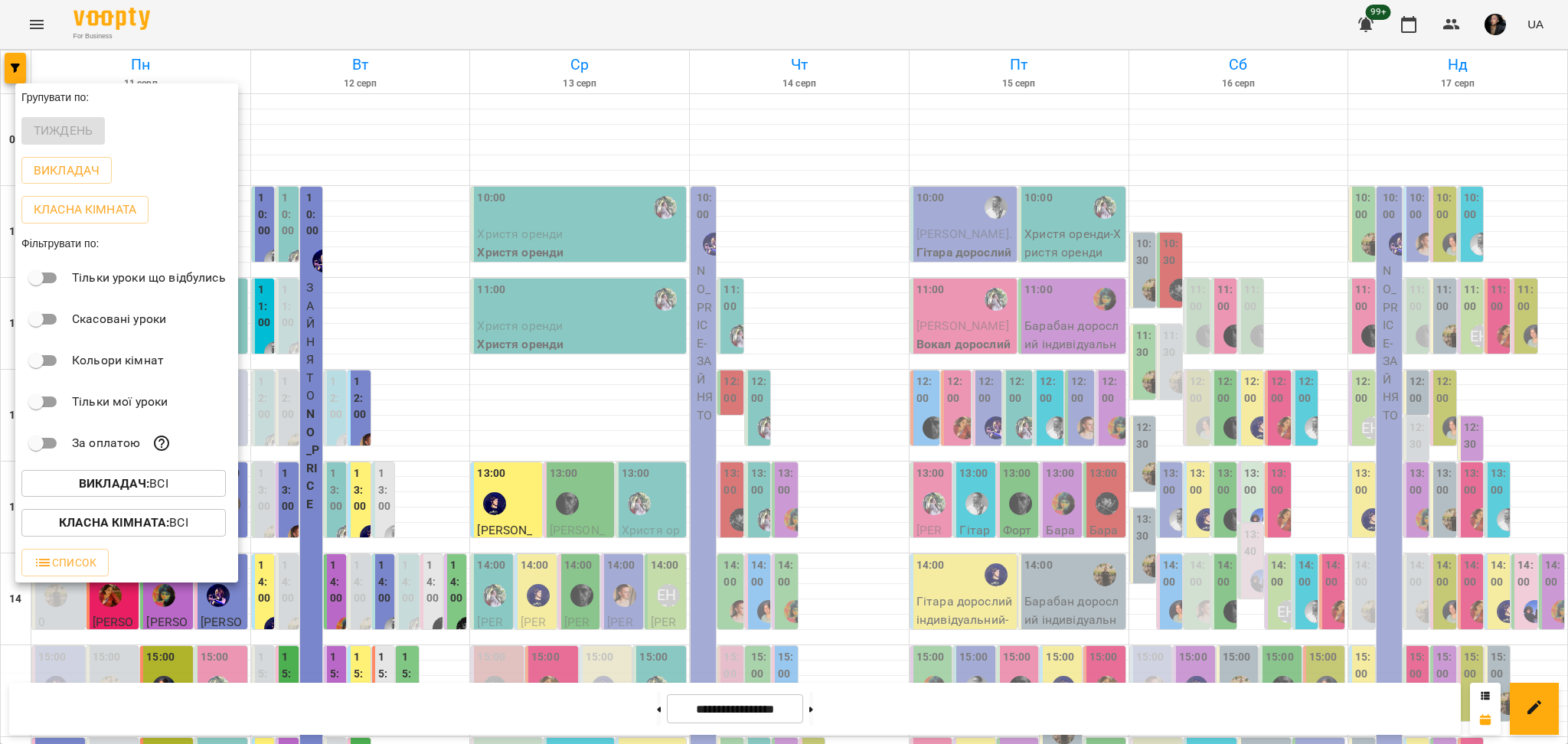
click at [178, 498] on button "Викладач : Всі" at bounding box center [123, 483] width 205 height 27
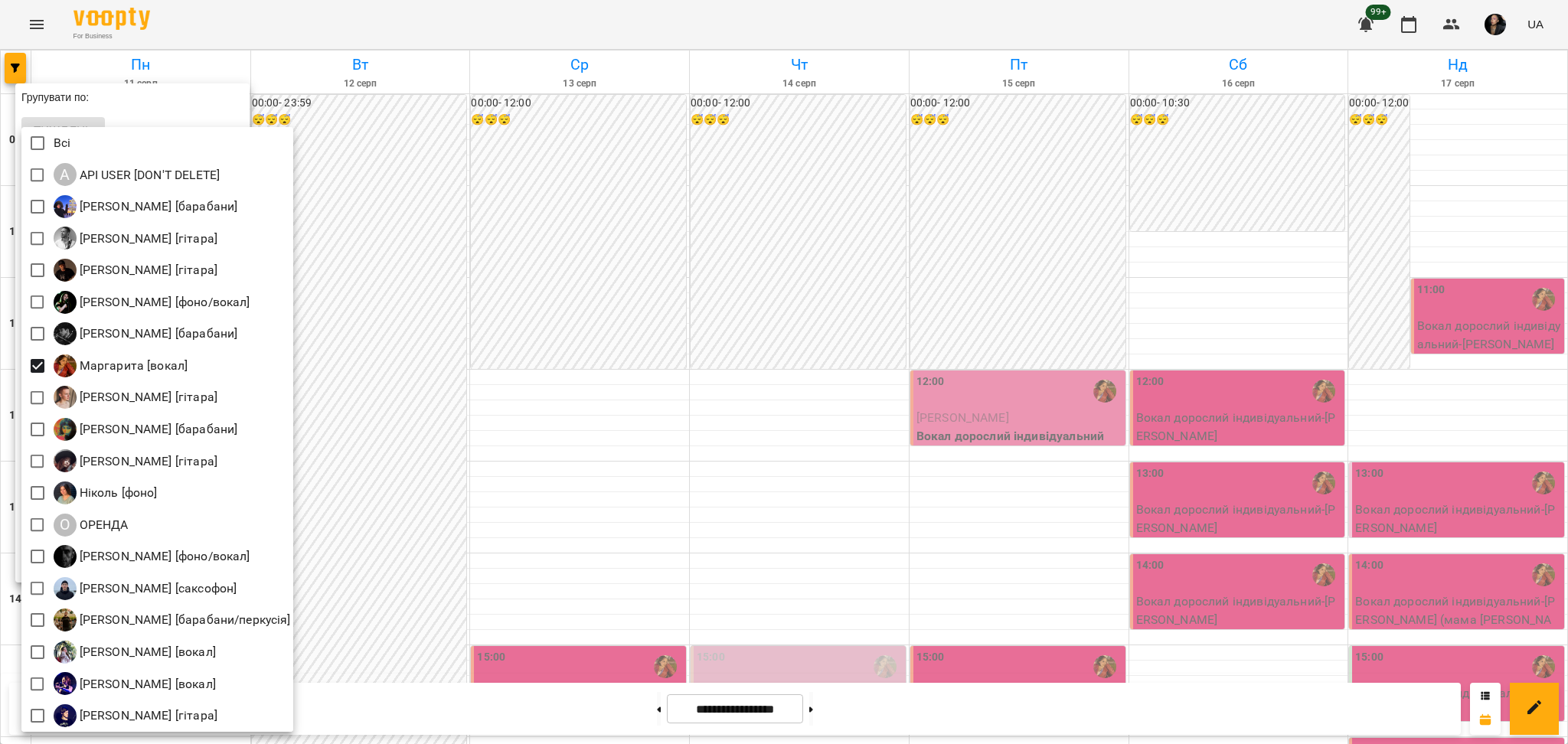
click at [343, 326] on div at bounding box center [784, 372] width 1568 height 744
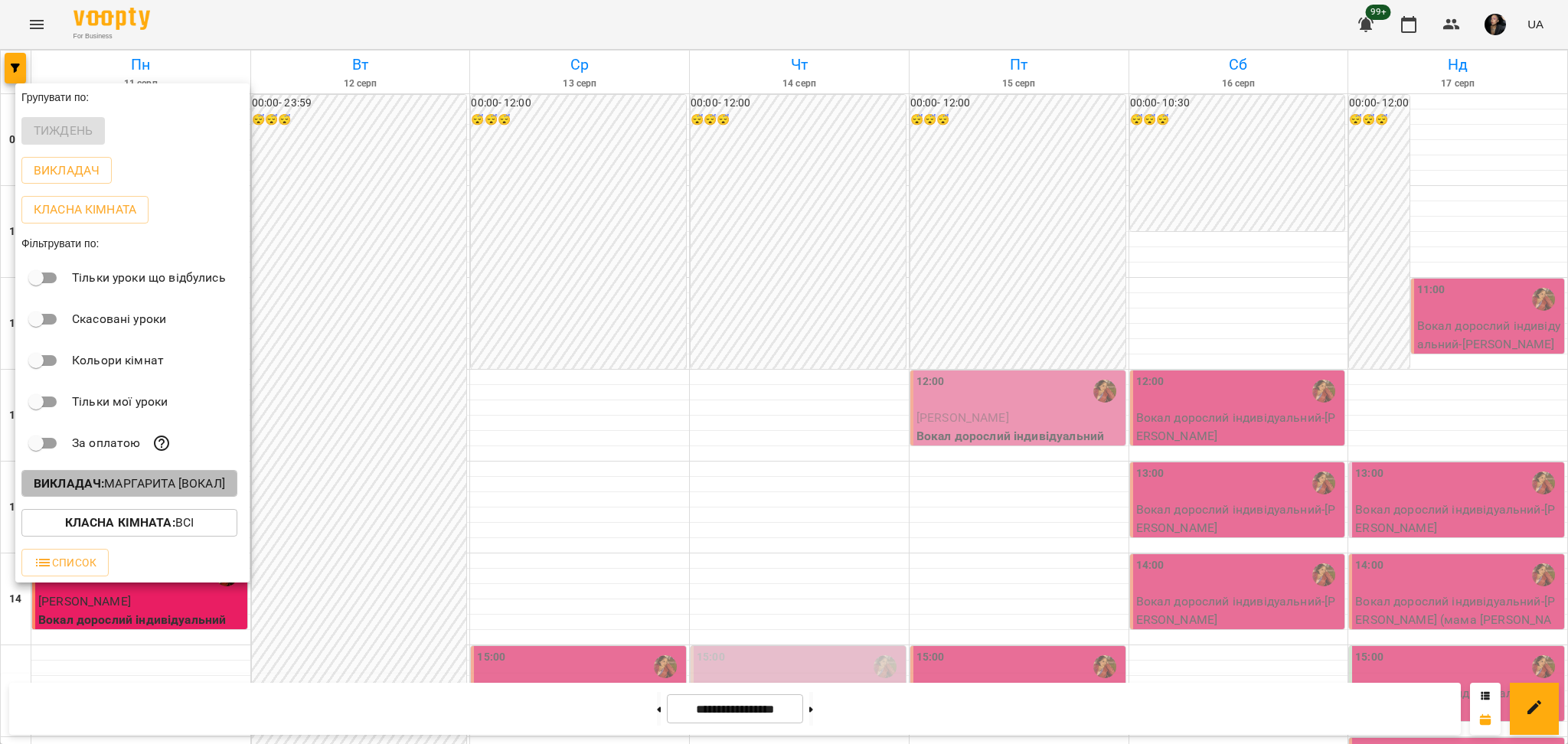
click at [191, 490] on p "Викладач : Маргарита [вокал]" at bounding box center [129, 484] width 191 height 19
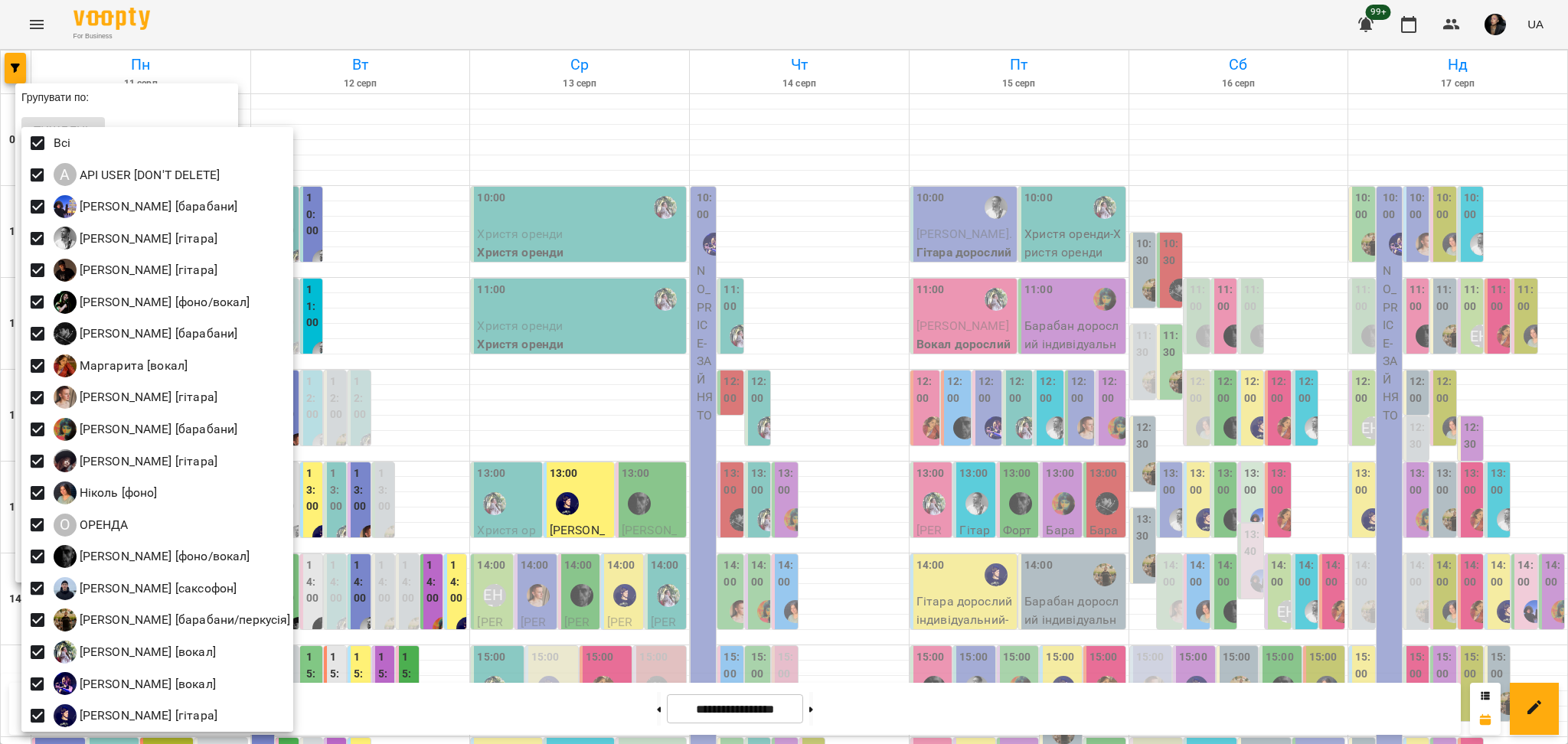
click at [591, 494] on div at bounding box center [784, 372] width 1568 height 744
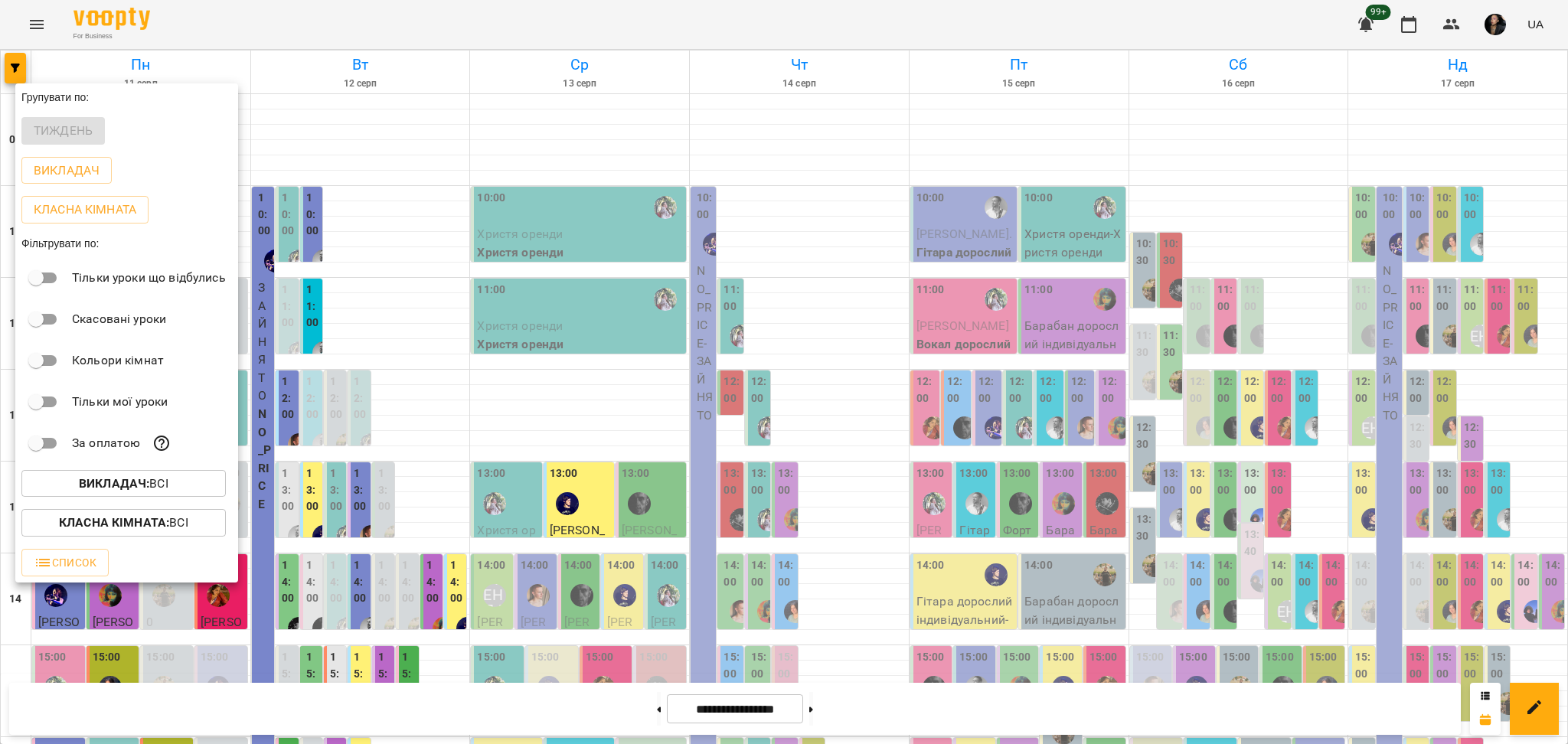
click at [982, 564] on div at bounding box center [784, 372] width 1568 height 744
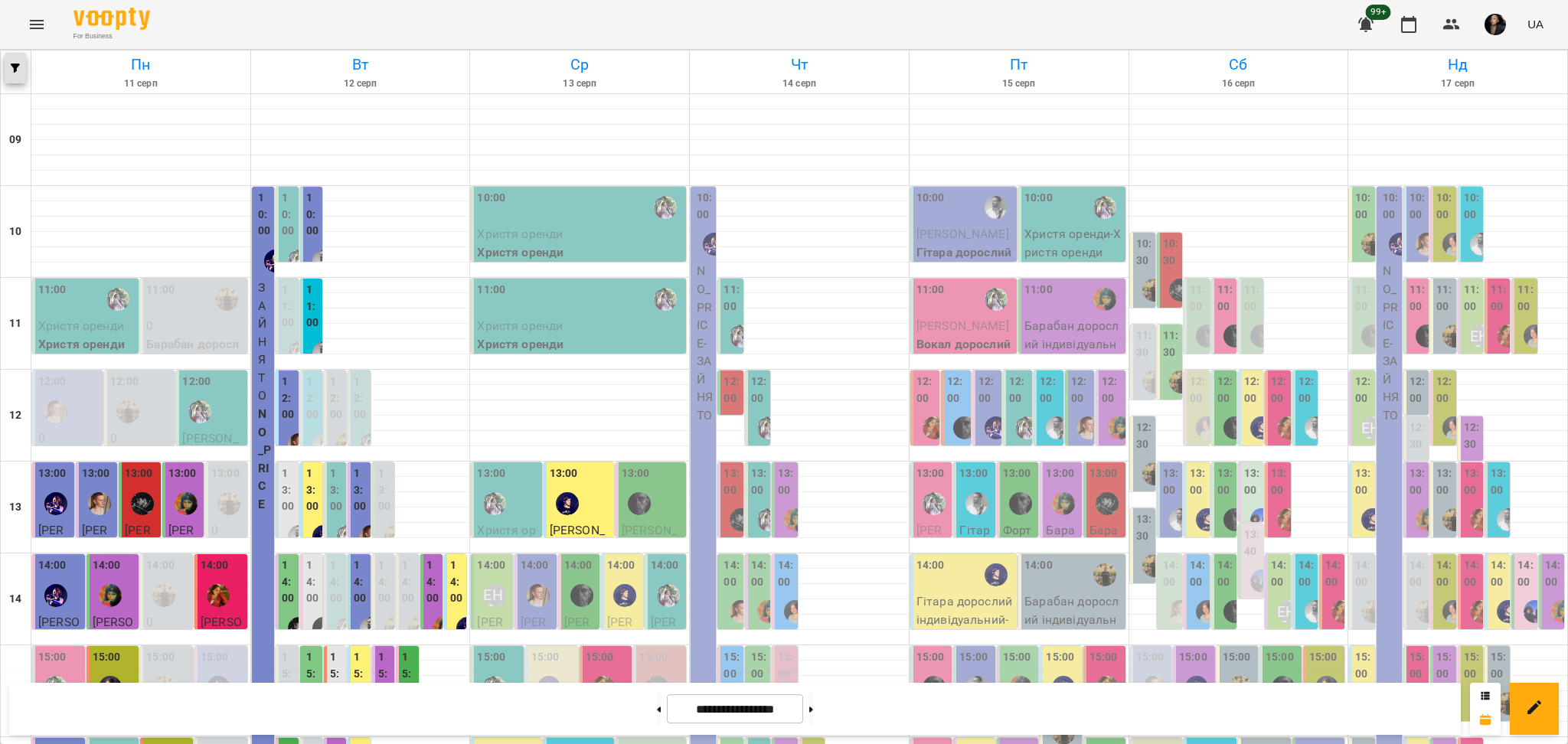
click at [5, 66] on span "button" at bounding box center [14, 68] width 21 height 9
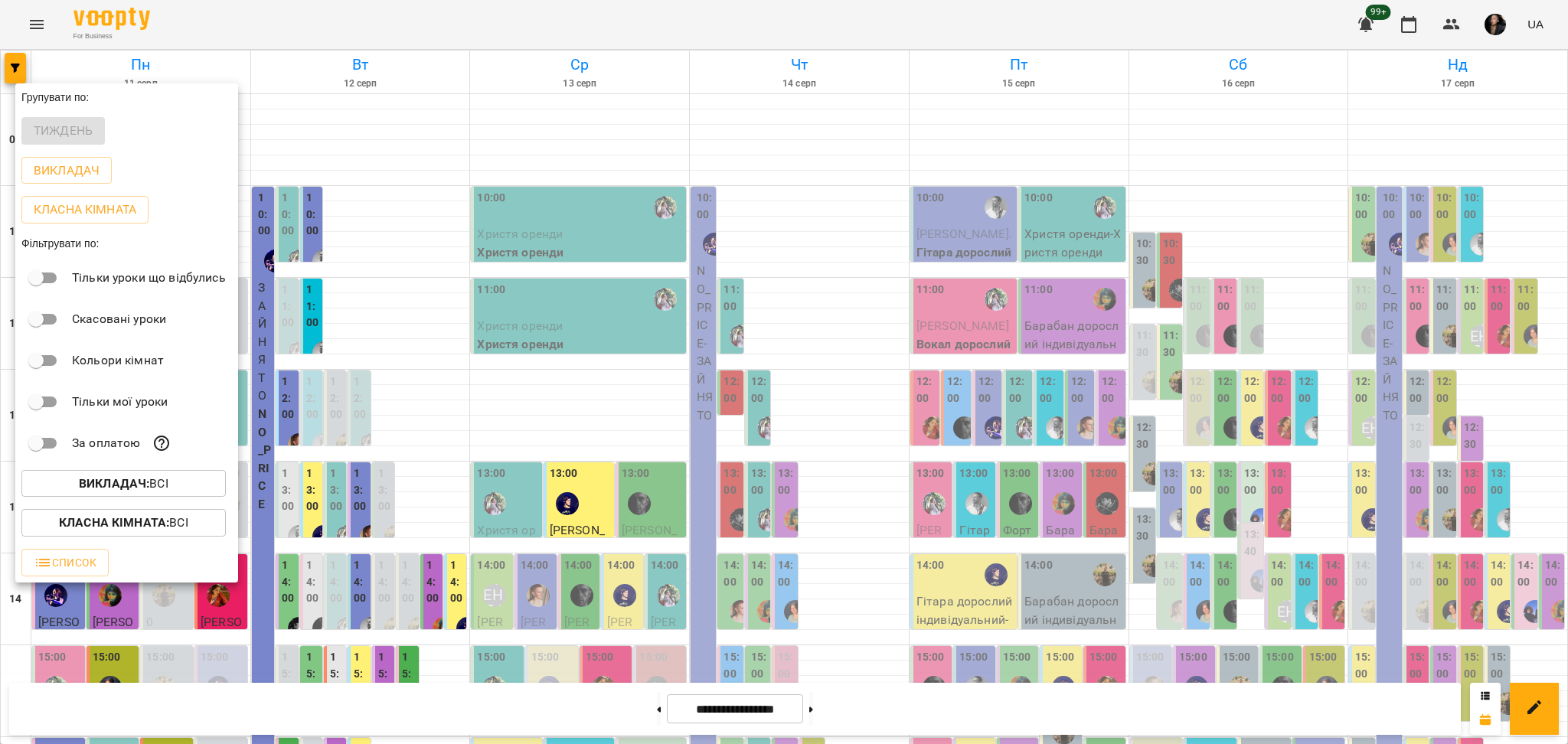
click at [153, 529] on b "Класна кімната :" at bounding box center [114, 522] width 110 height 14
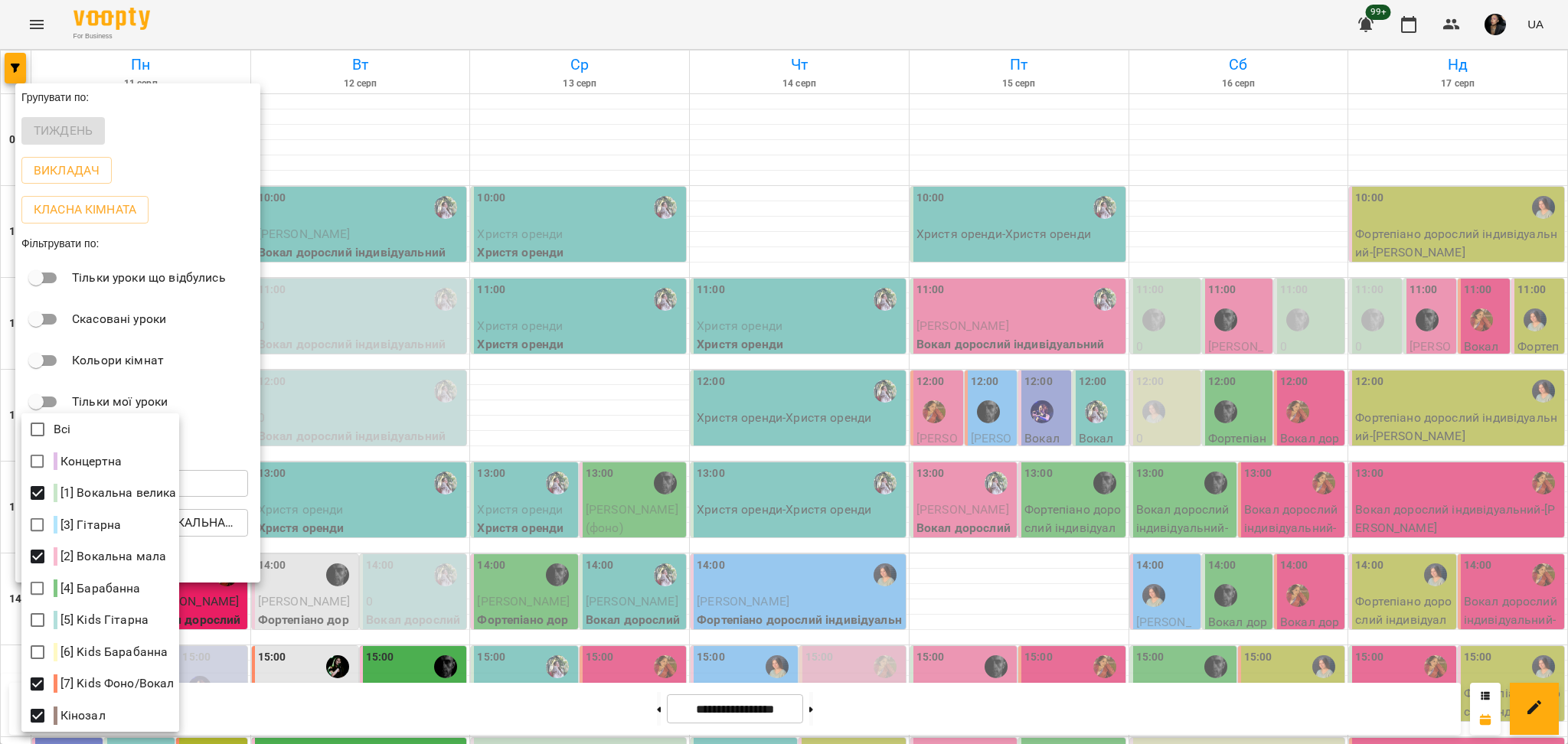
click at [1321, 476] on div at bounding box center [784, 372] width 1568 height 744
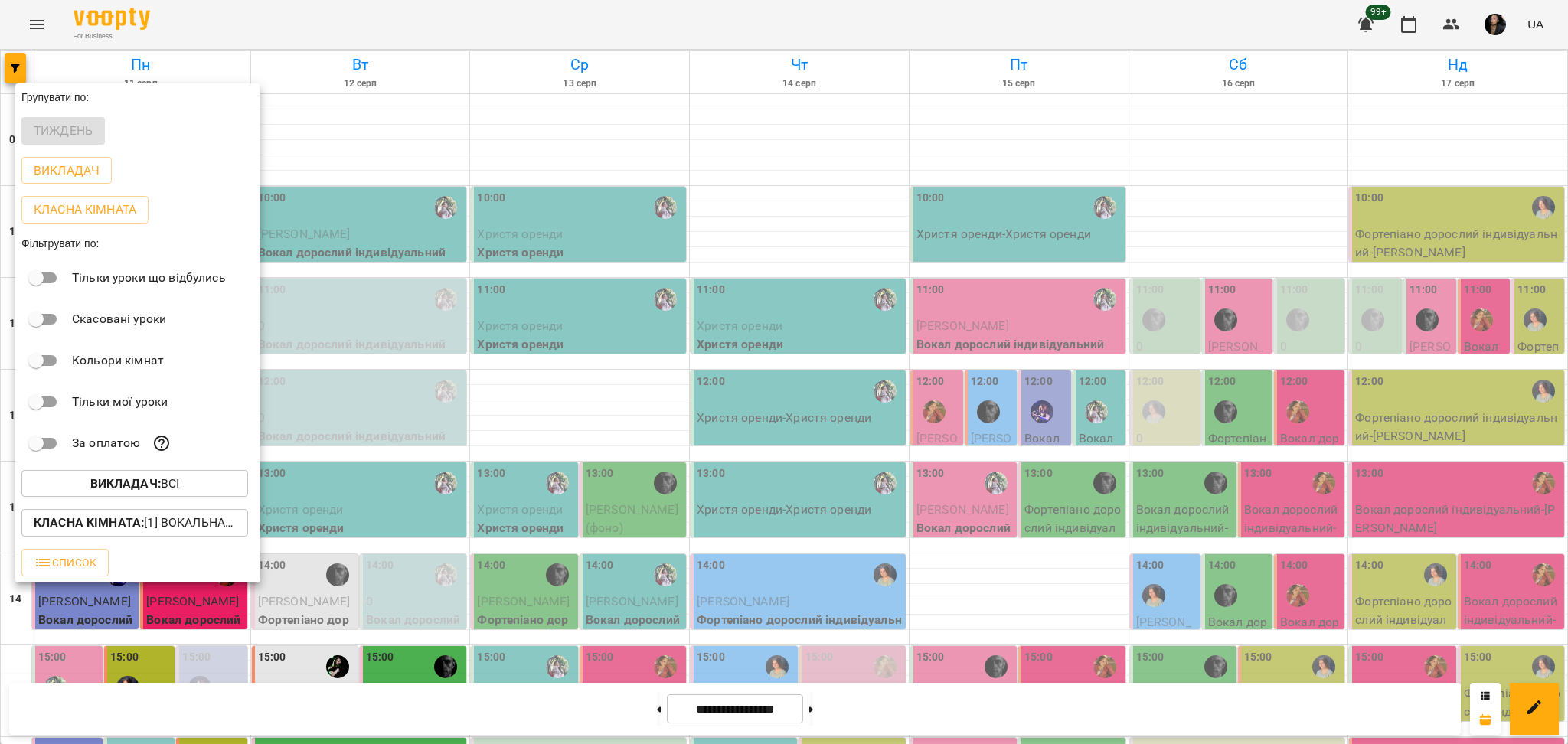
click at [1325, 418] on div at bounding box center [784, 372] width 1568 height 744
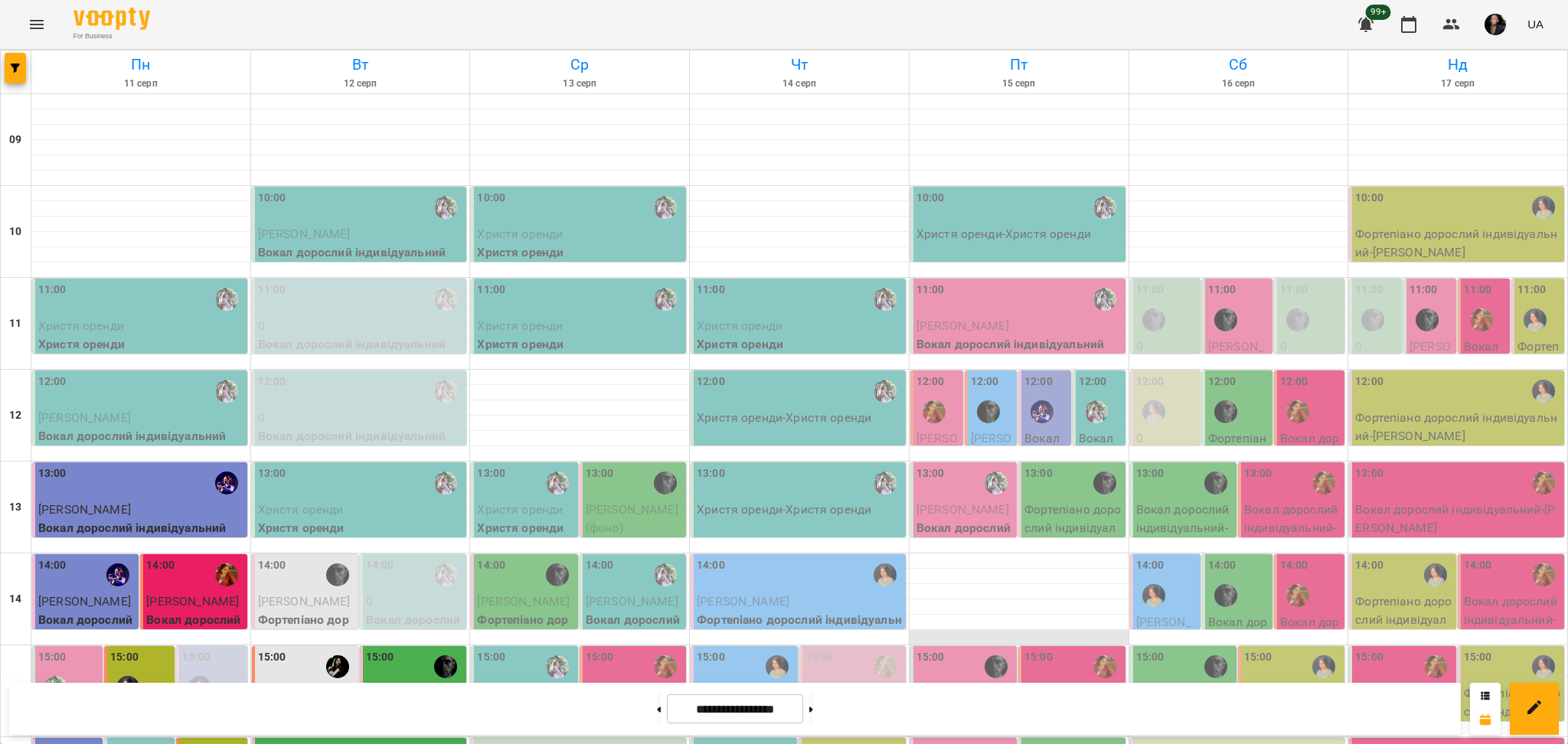
scroll to position [102, 0]
click at [982, 431] on span "[PERSON_NAME]" at bounding box center [991, 455] width 42 height 50
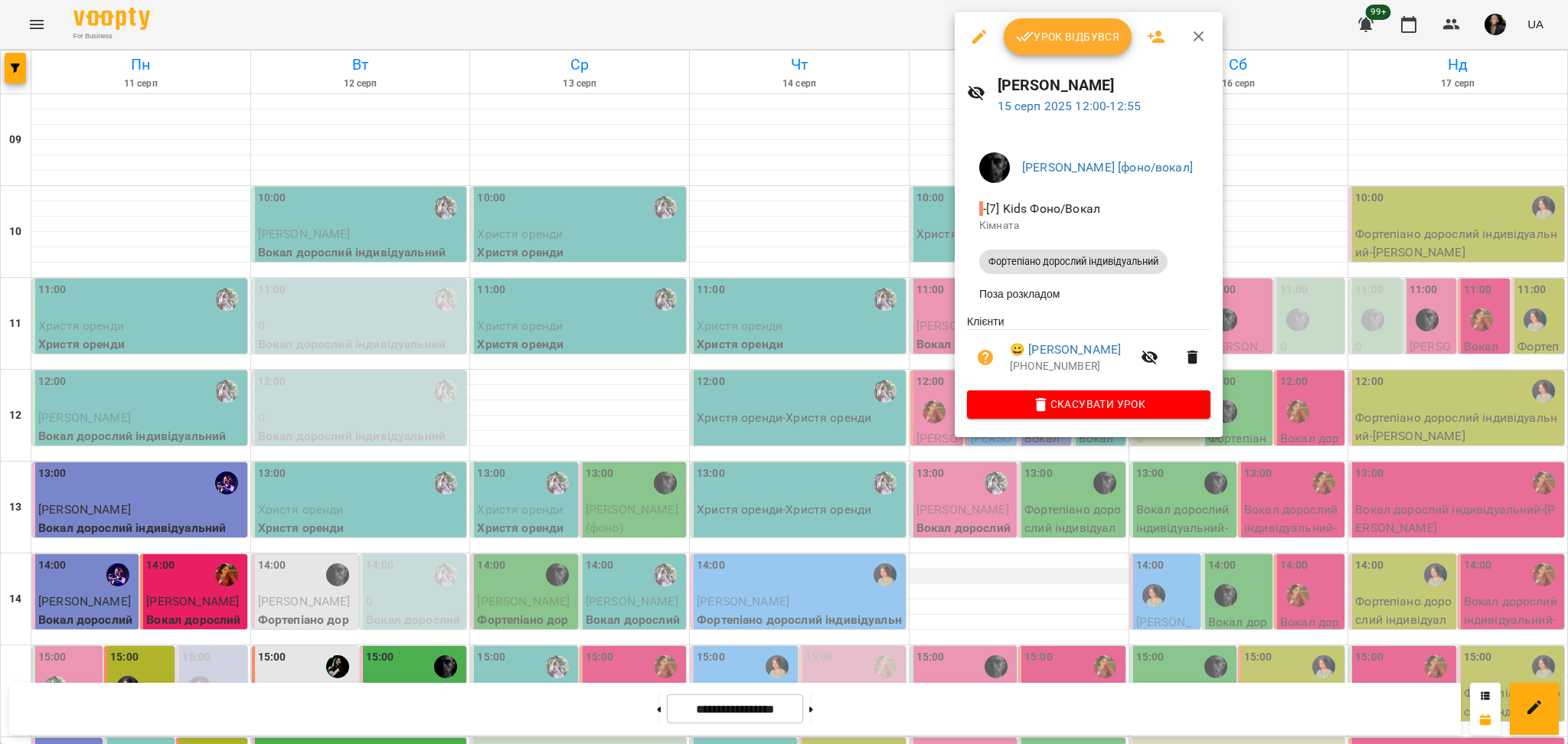
click at [973, 477] on div at bounding box center [784, 372] width 1568 height 744
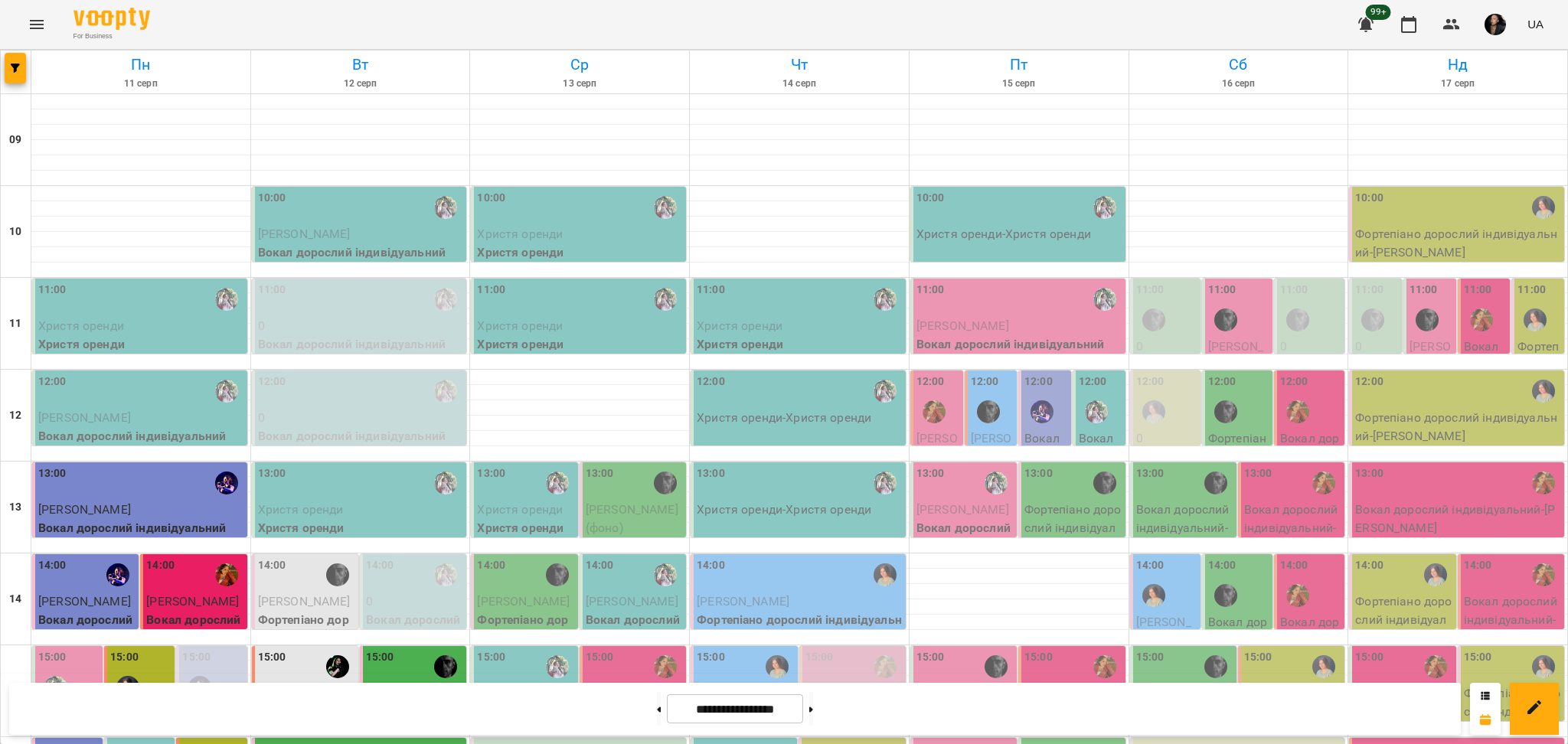
click at [945, 374] on div "12:00" at bounding box center [938, 402] width 43 height 56
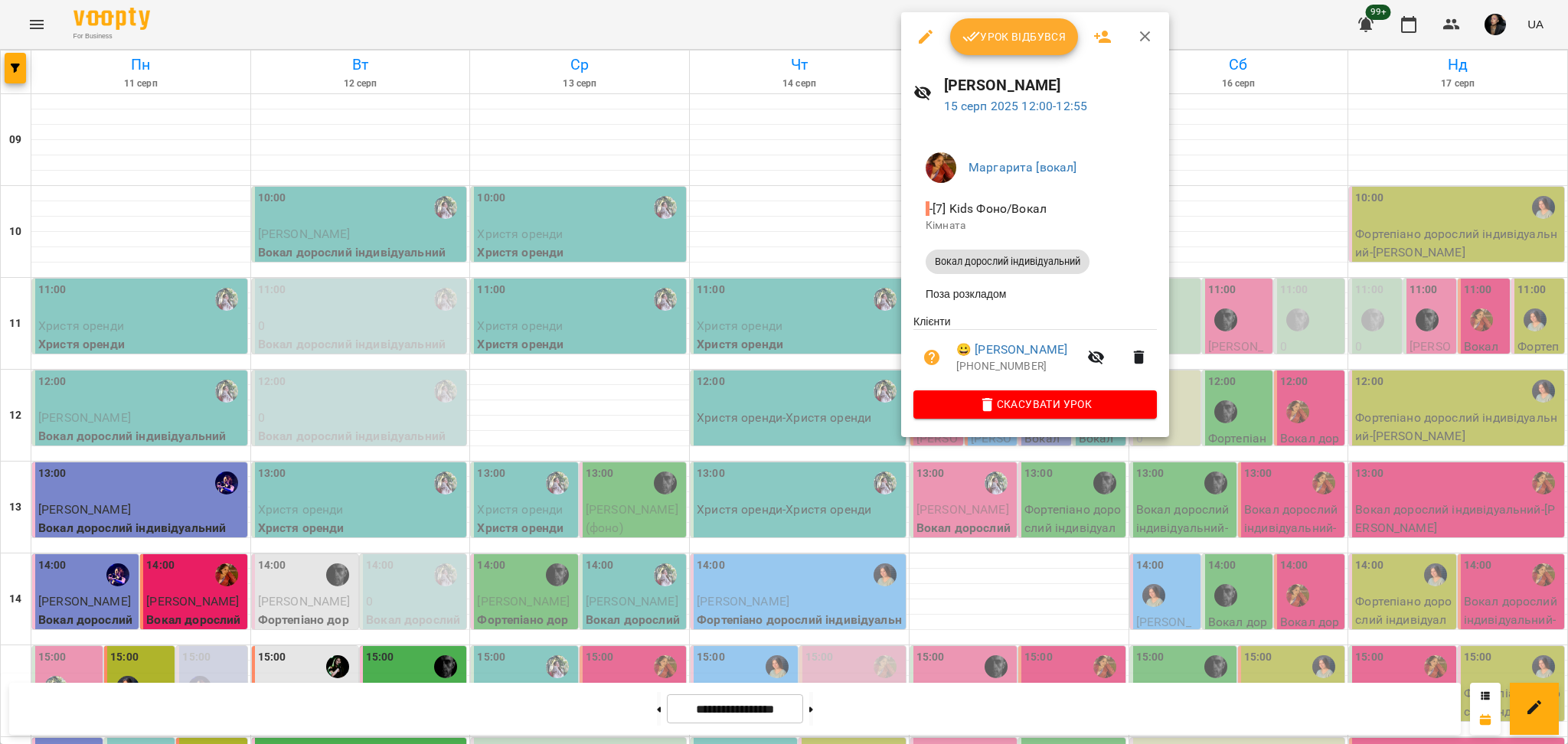
click at [969, 541] on div at bounding box center [784, 372] width 1568 height 744
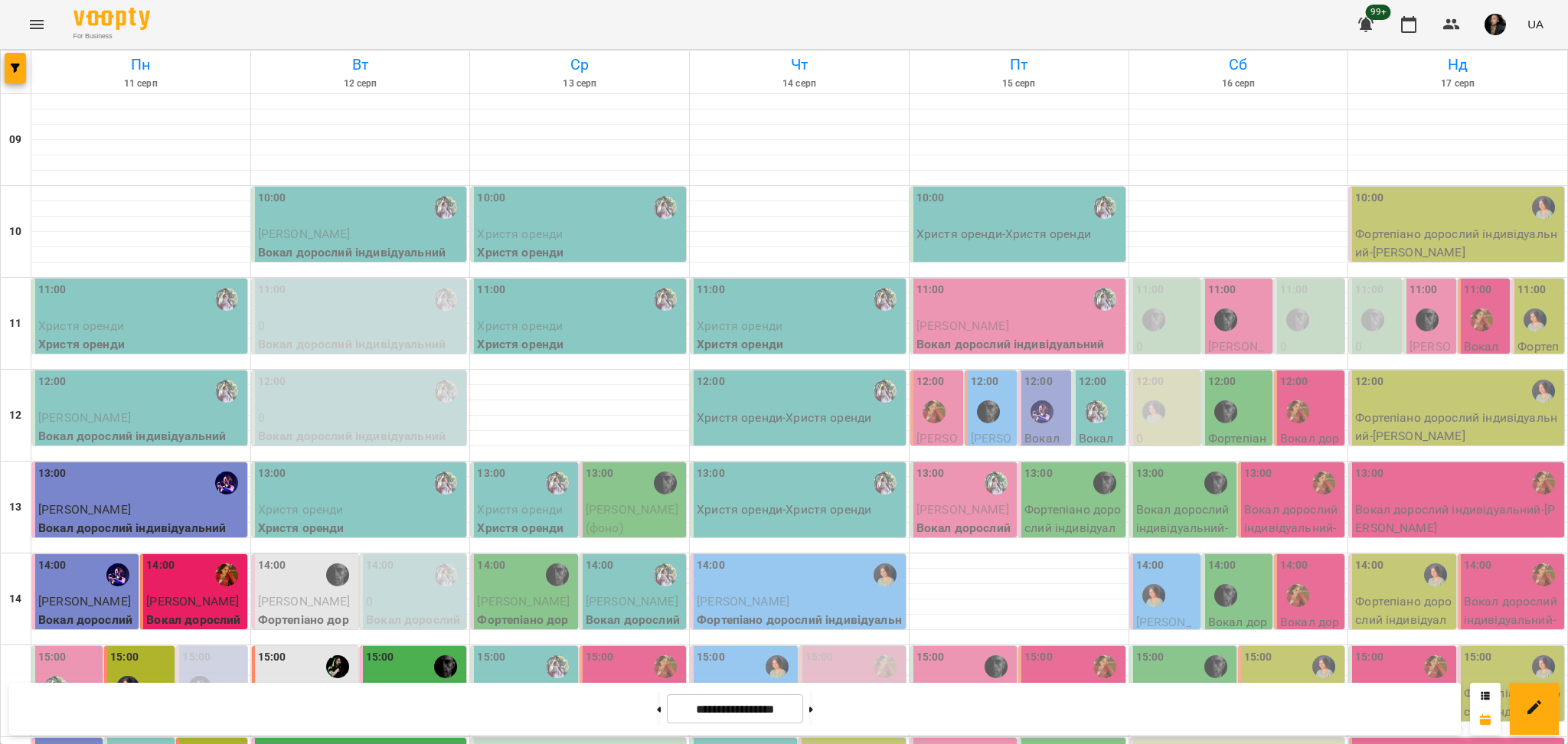
click at [1103, 374] on div "12:00" at bounding box center [1100, 402] width 43 height 56
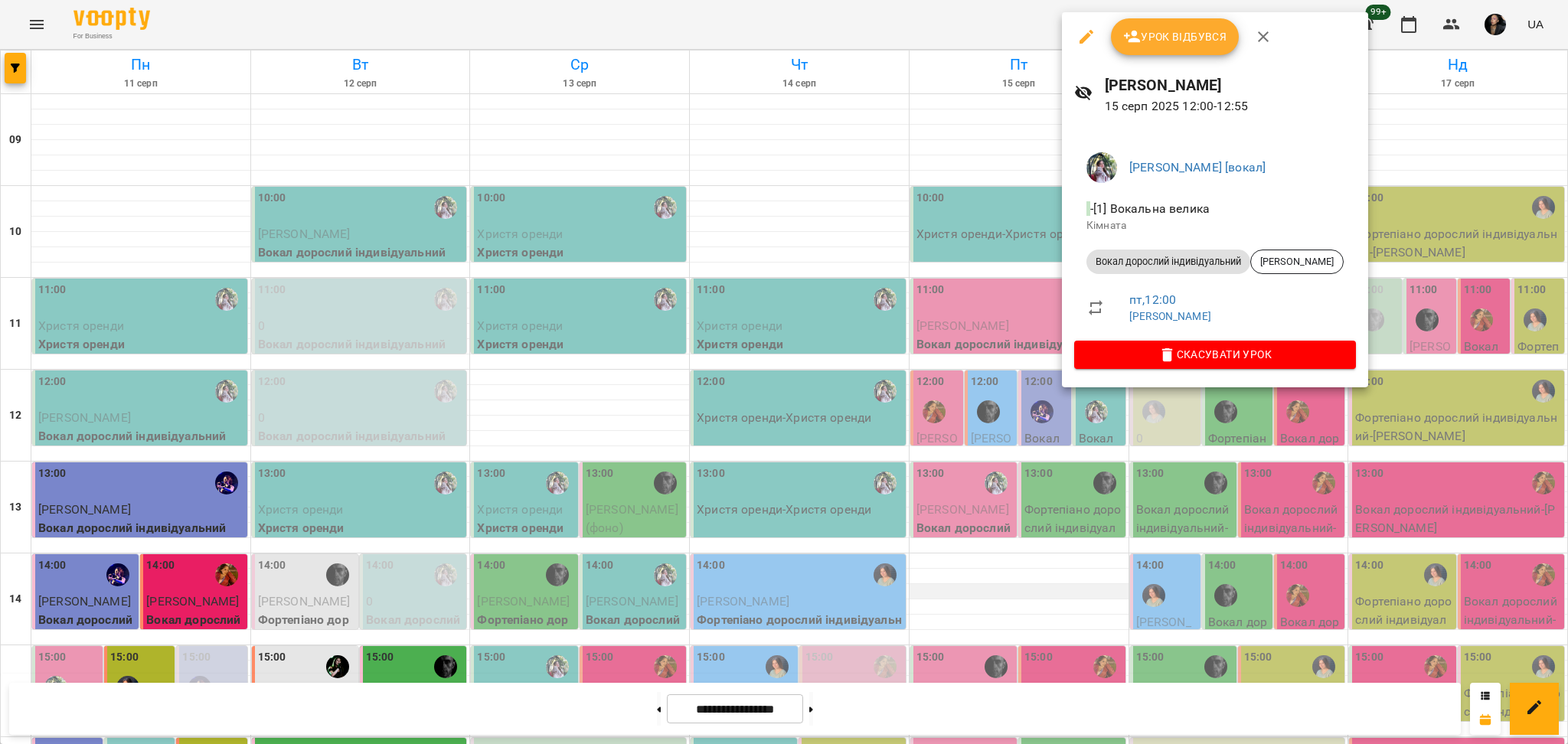
click at [1020, 493] on div at bounding box center [784, 372] width 1568 height 744
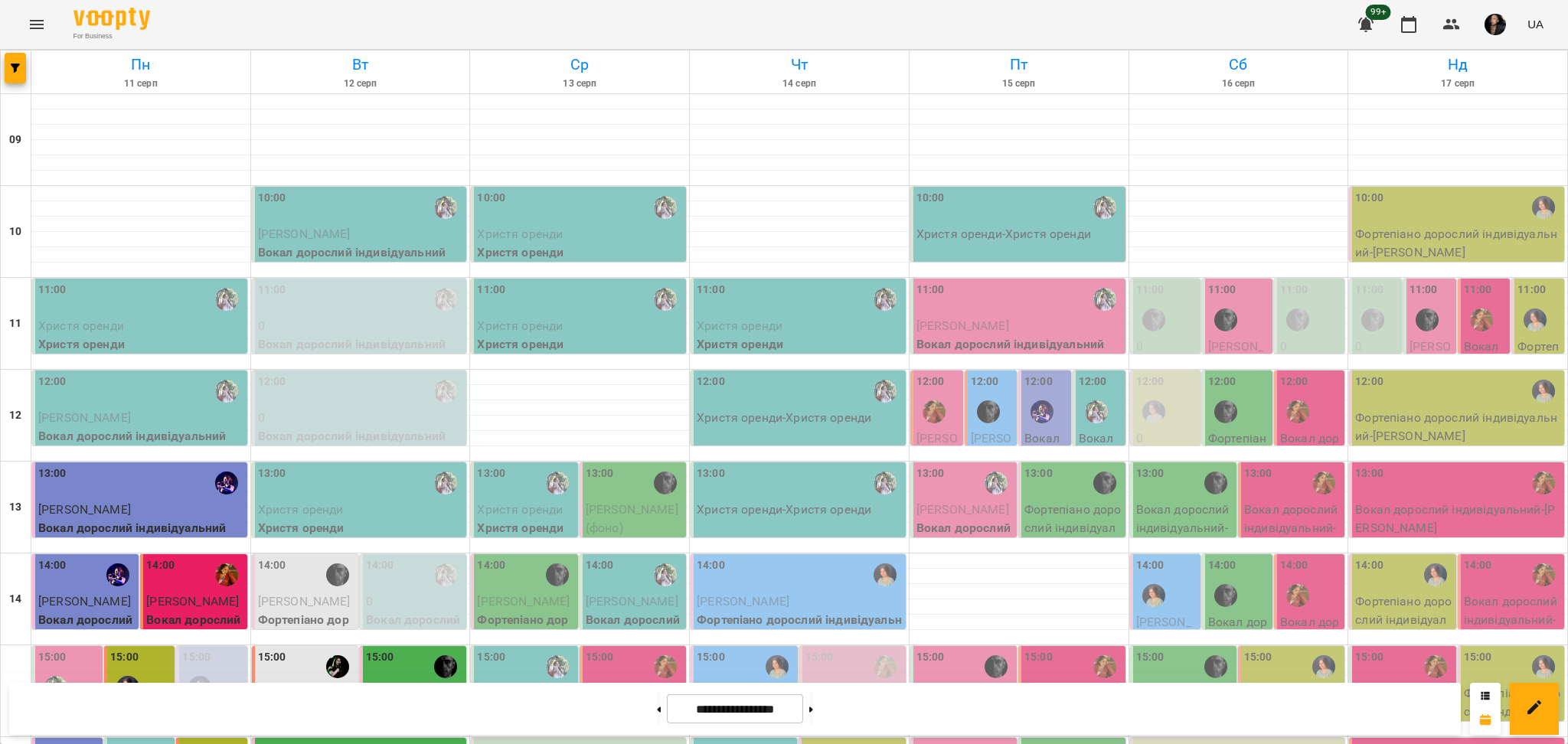
click at [1050, 374] on div "12:00" at bounding box center [1046, 402] width 43 height 56
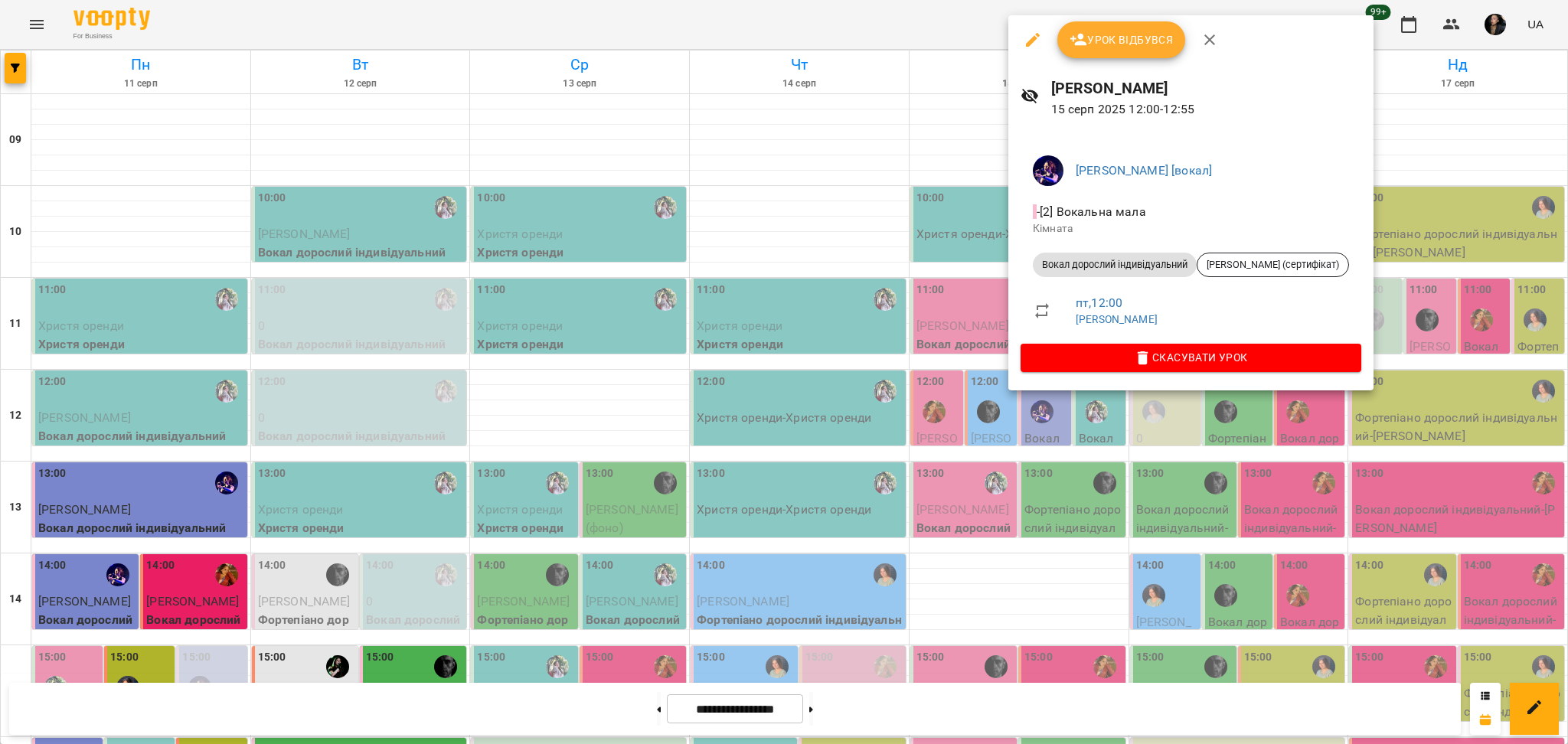
click at [944, 493] on div at bounding box center [784, 372] width 1568 height 744
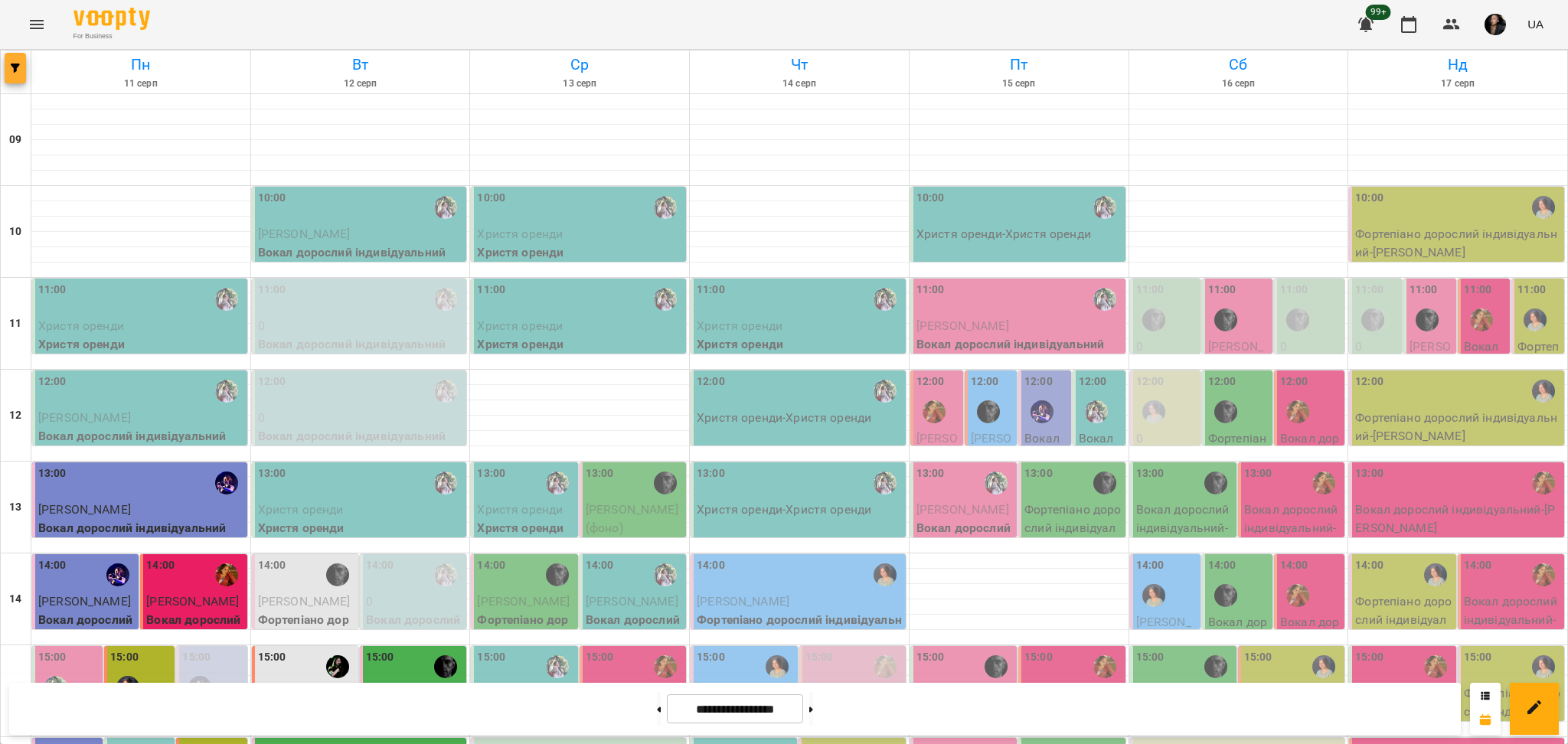
click at [19, 76] on button "button" at bounding box center [14, 68] width 21 height 31
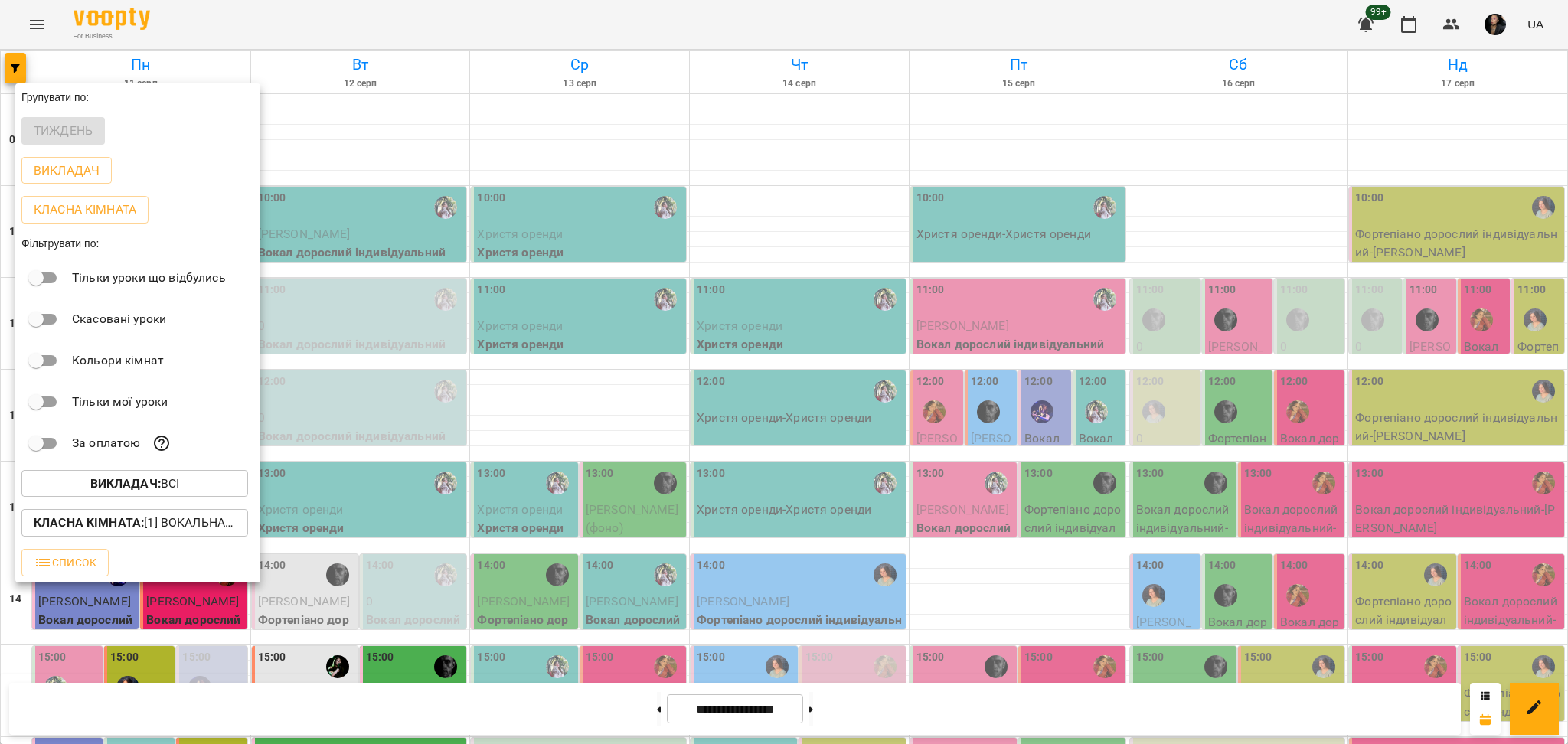
click at [185, 498] on button "Викладач : Всі" at bounding box center [134, 483] width 227 height 27
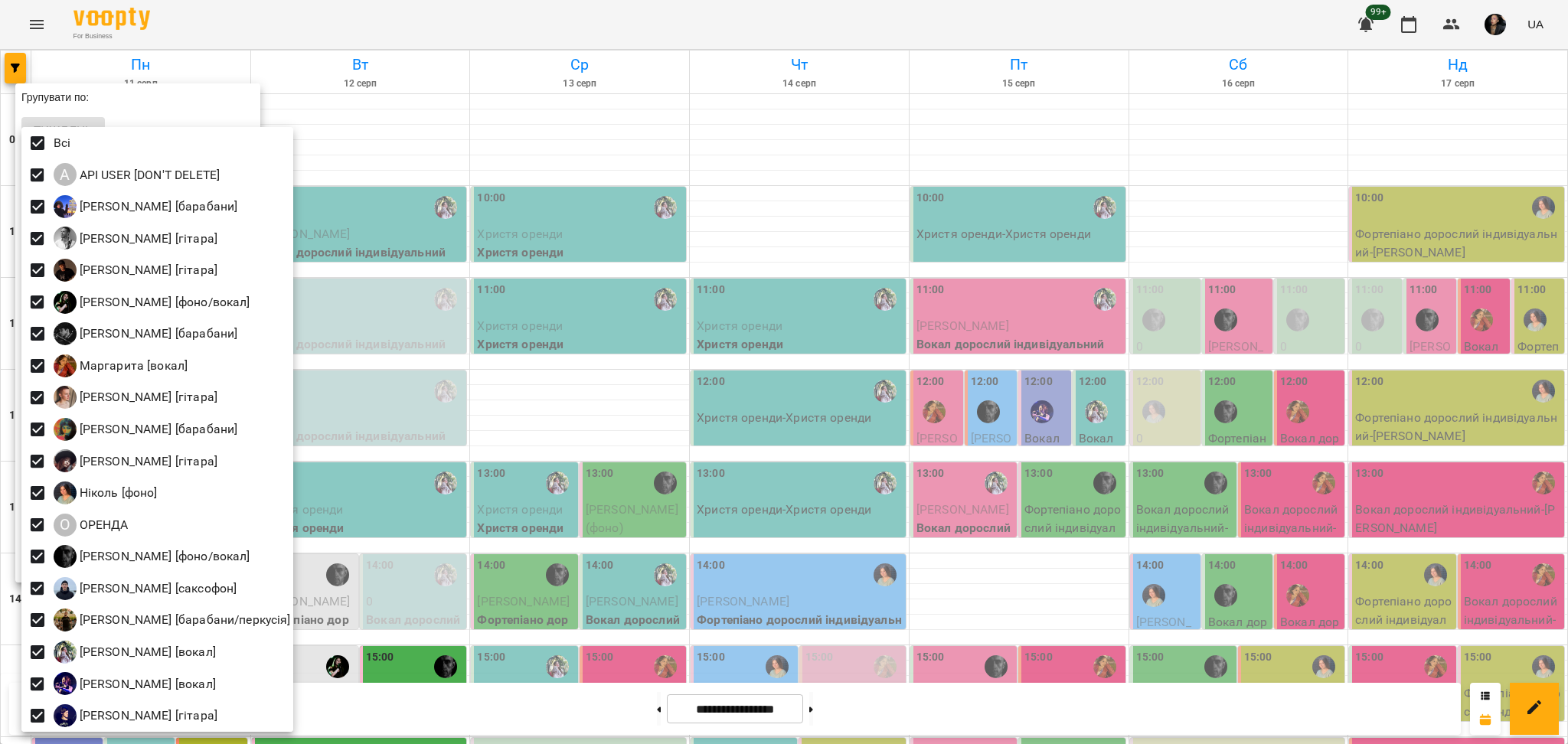
click at [578, 280] on div at bounding box center [784, 372] width 1568 height 744
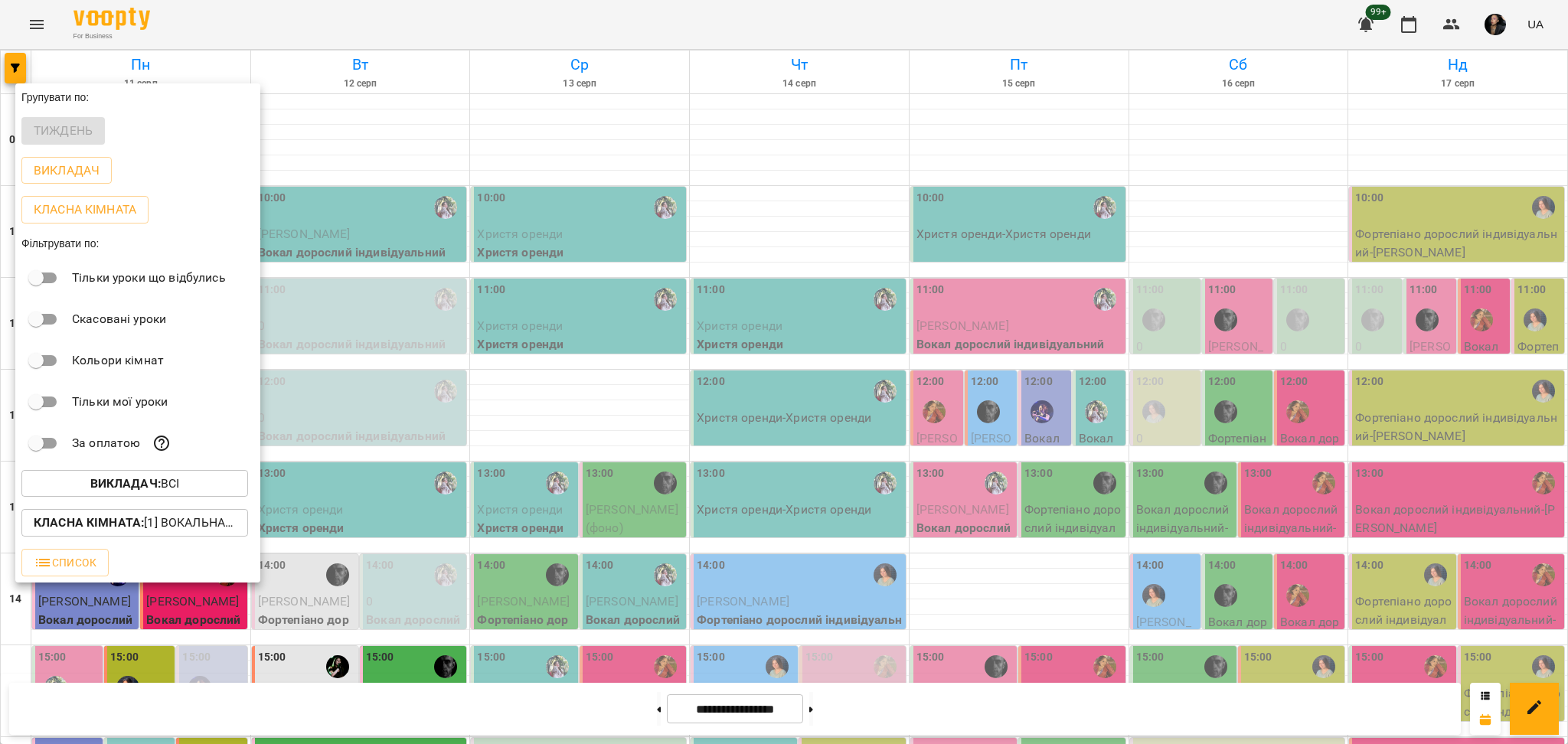
click at [650, 332] on div at bounding box center [784, 372] width 1568 height 744
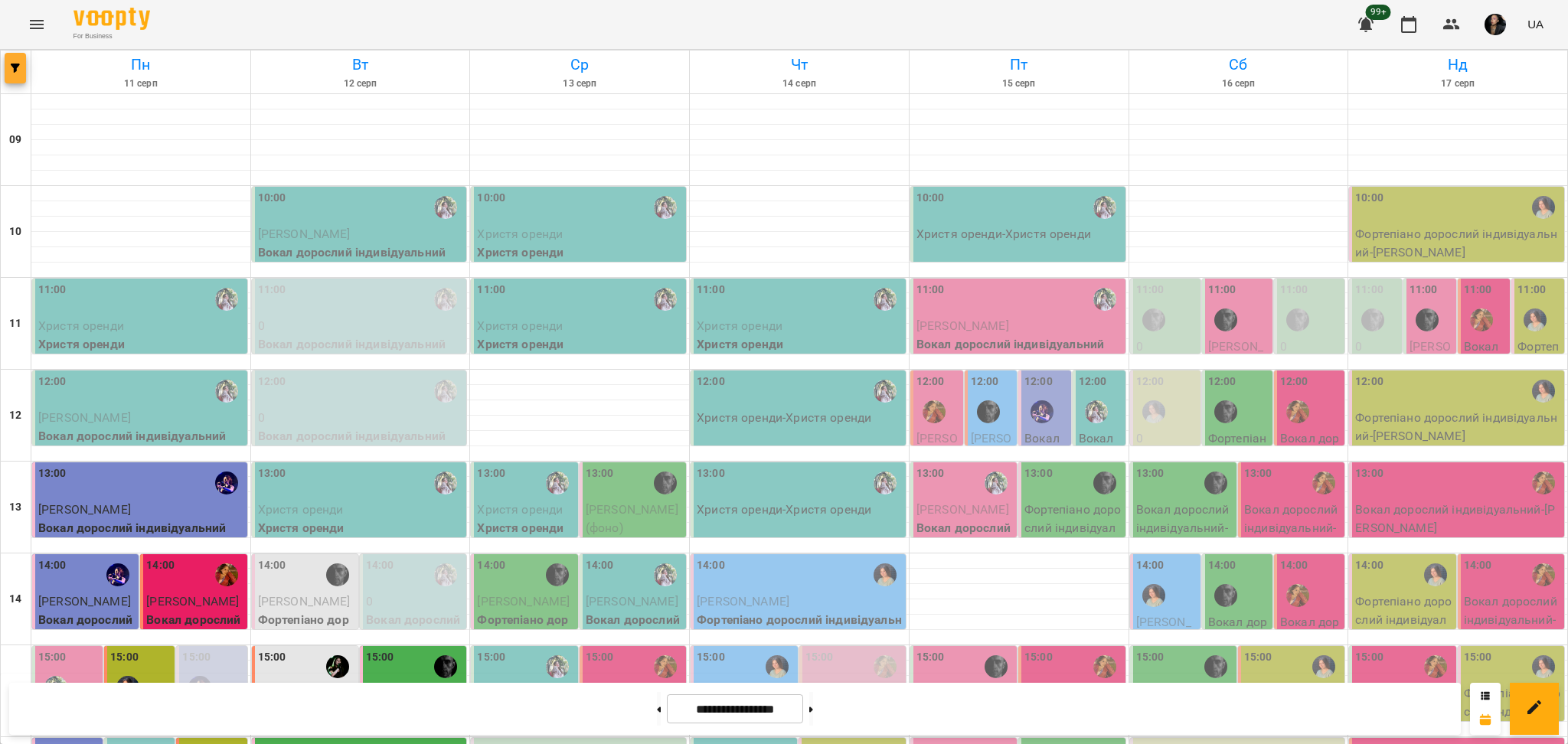
click at [7, 67] on span "button" at bounding box center [14, 68] width 21 height 9
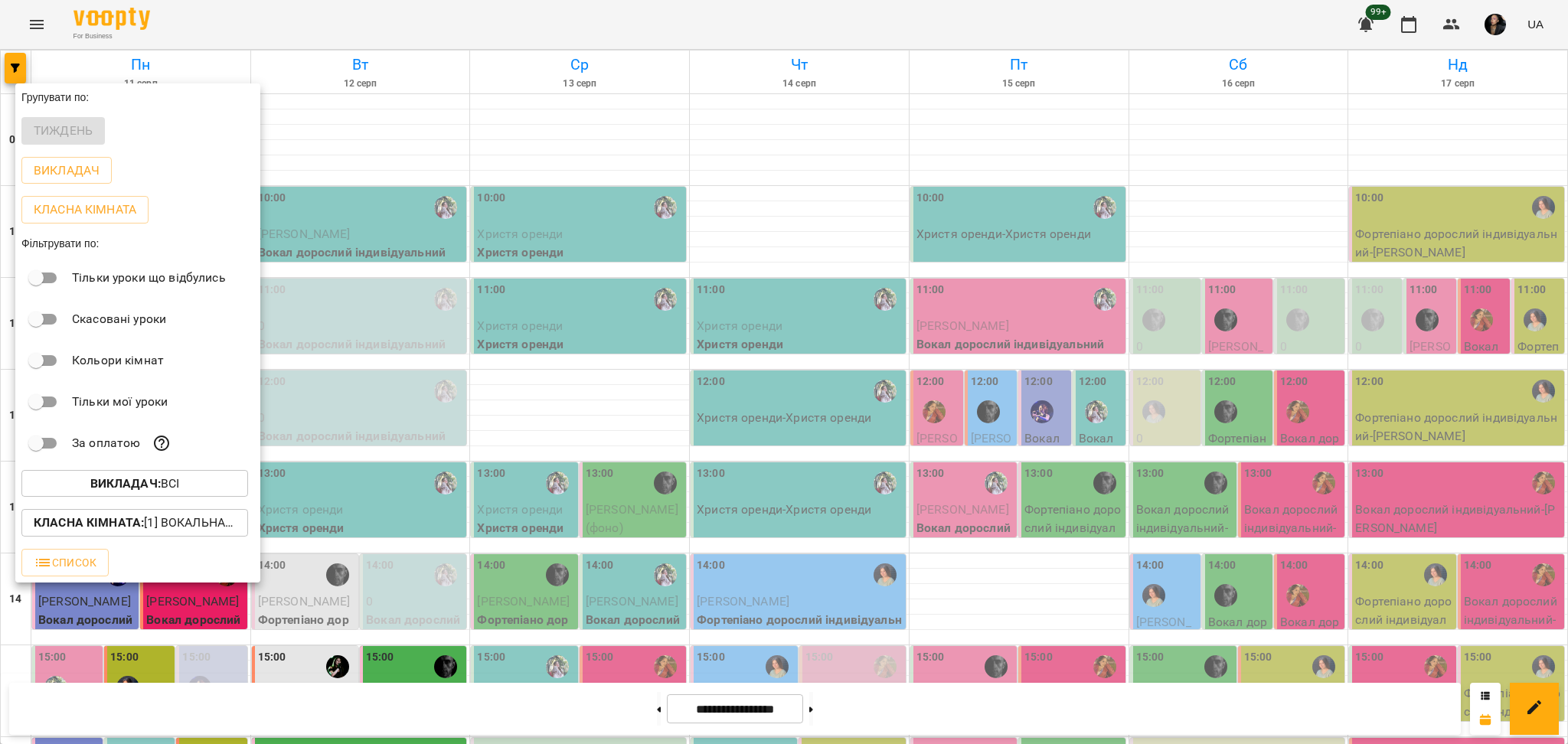
click at [145, 488] on b "Викладач :" at bounding box center [125, 483] width 71 height 14
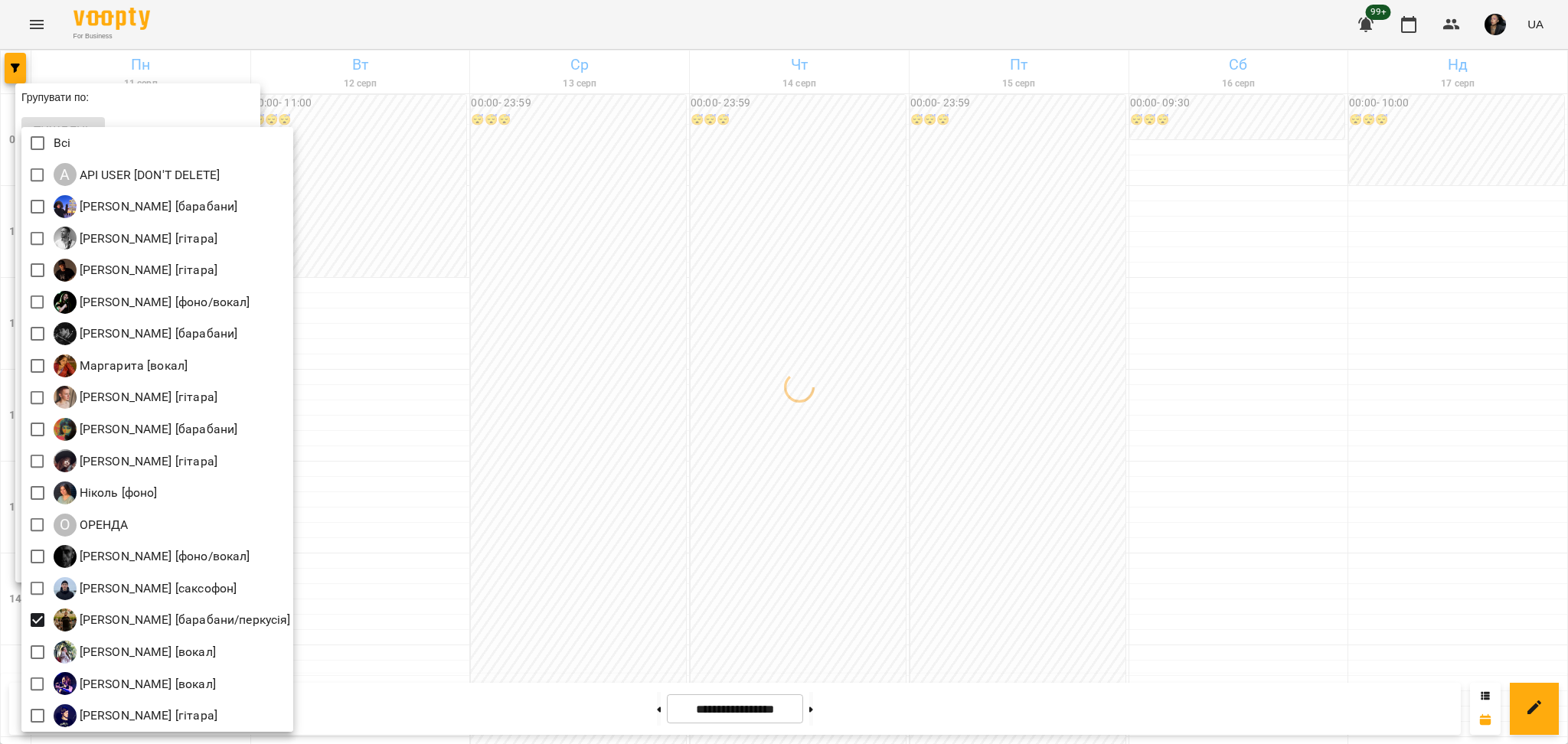
click at [479, 623] on div at bounding box center [784, 372] width 1568 height 744
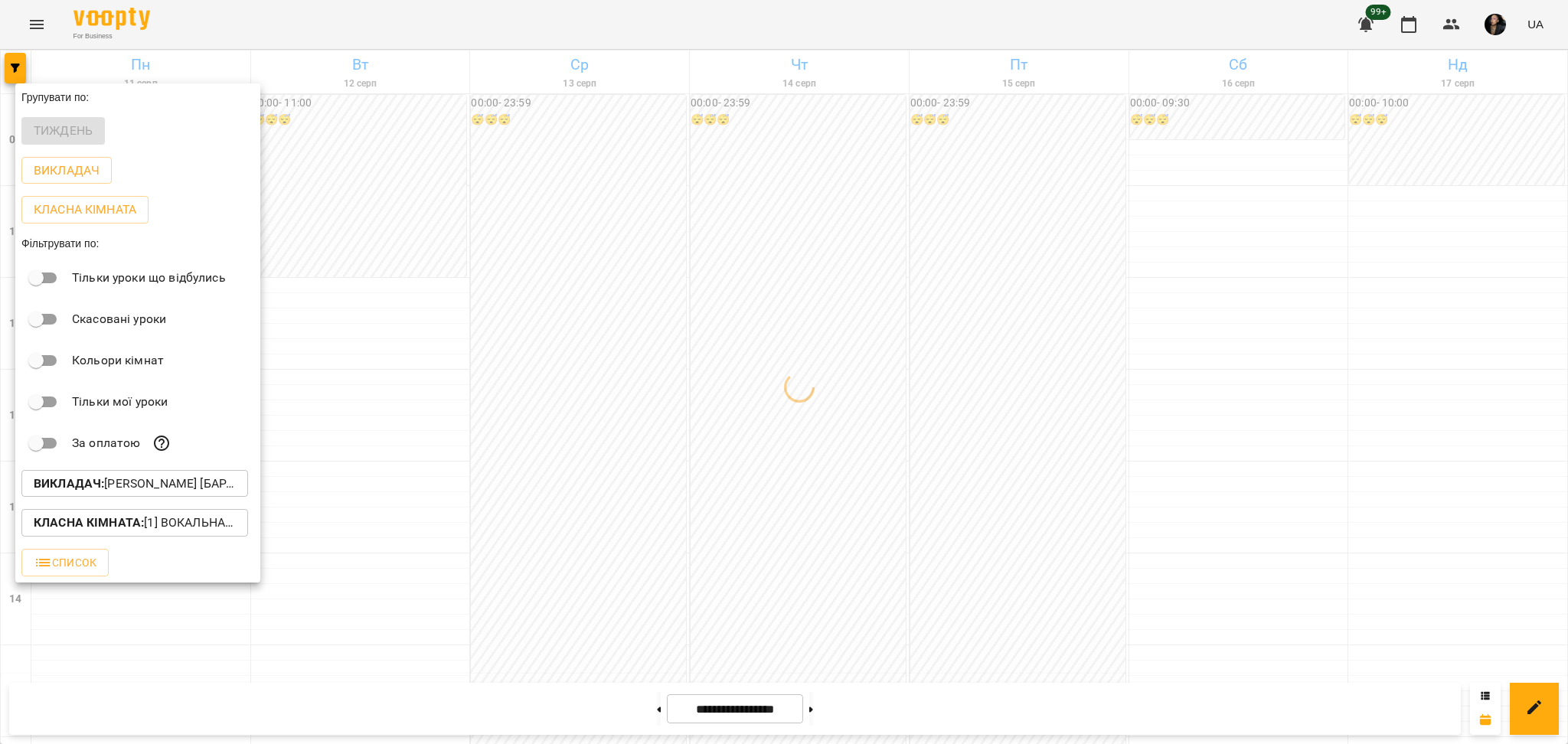
click at [191, 532] on p "Класна кімната : [1] Вокальна велика,[2] Вокальна мала,[7] Kids Фоно/Вокал,Кіно…" at bounding box center [135, 523] width 202 height 19
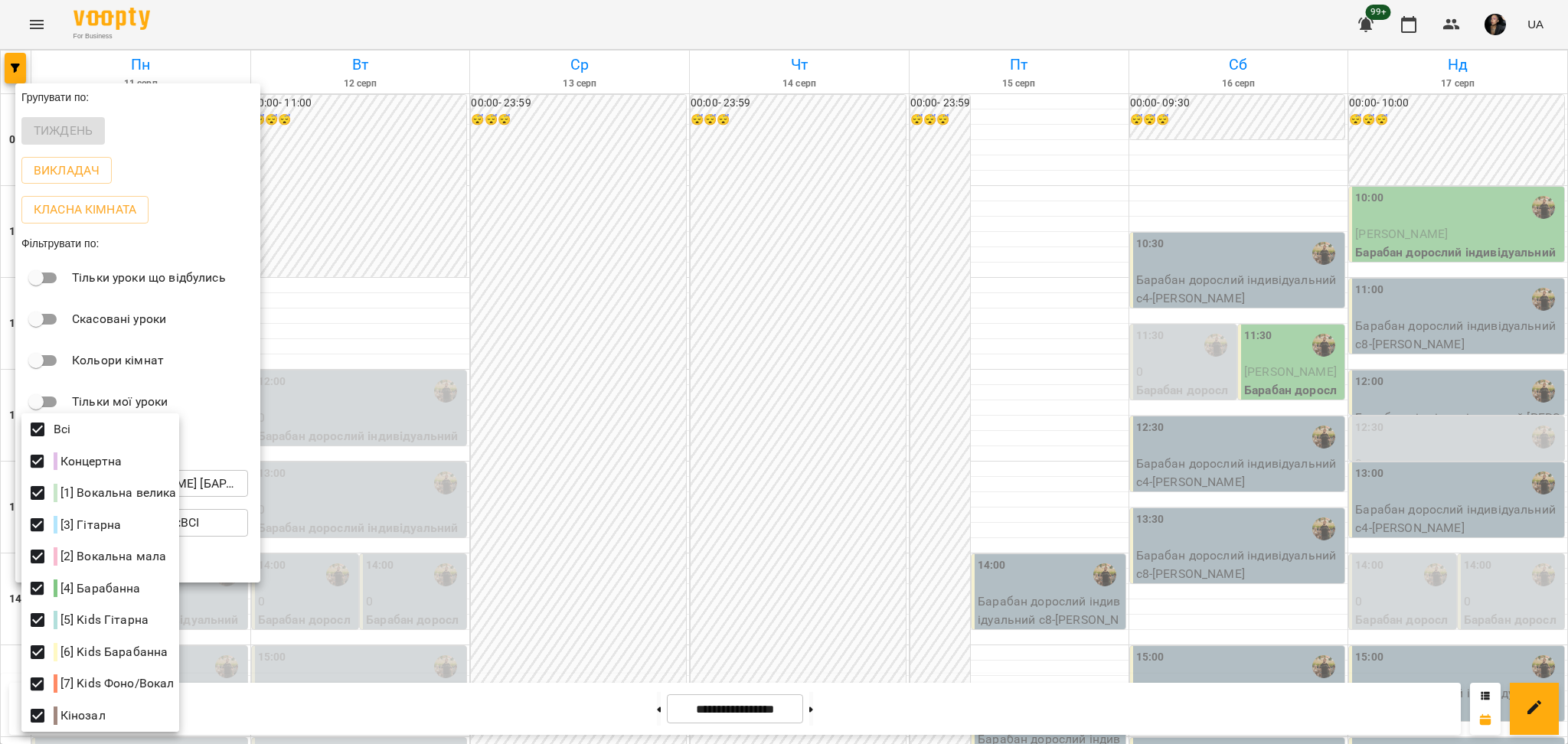
click at [674, 476] on div at bounding box center [784, 372] width 1568 height 744
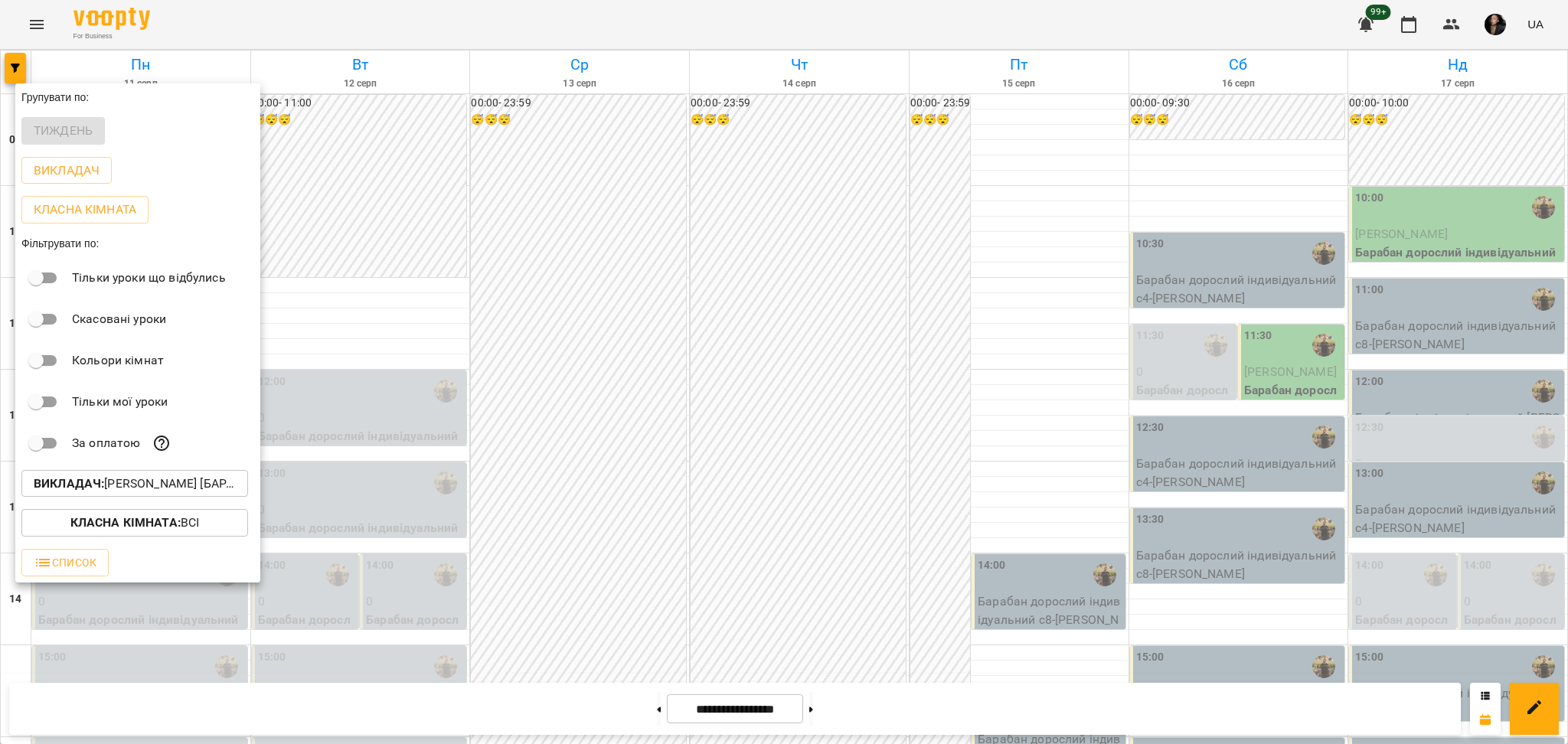
click at [643, 490] on div at bounding box center [784, 372] width 1568 height 744
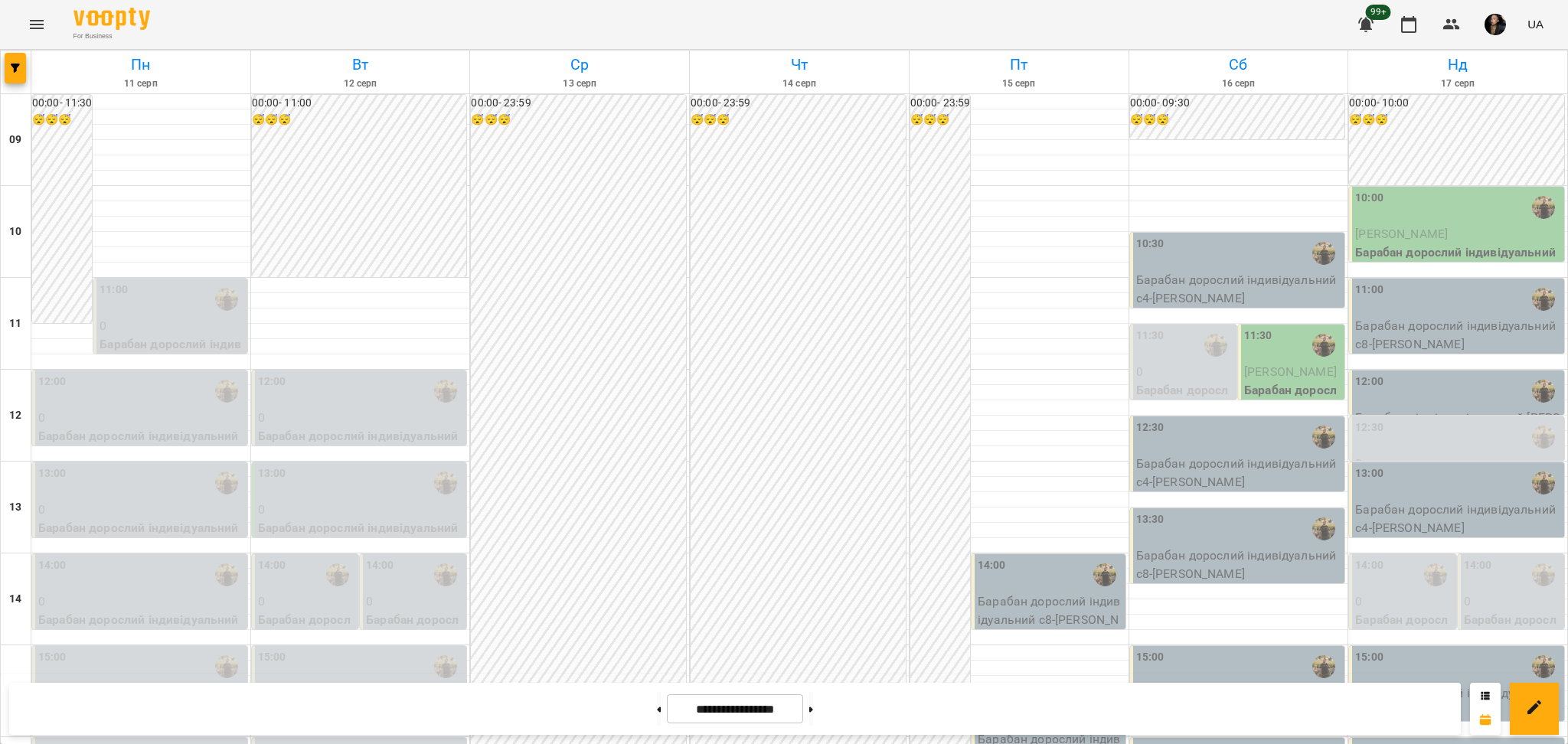
click at [640, 492] on div "00:00 - 23:59 😴😴😴" at bounding box center [578, 691] width 215 height 1192
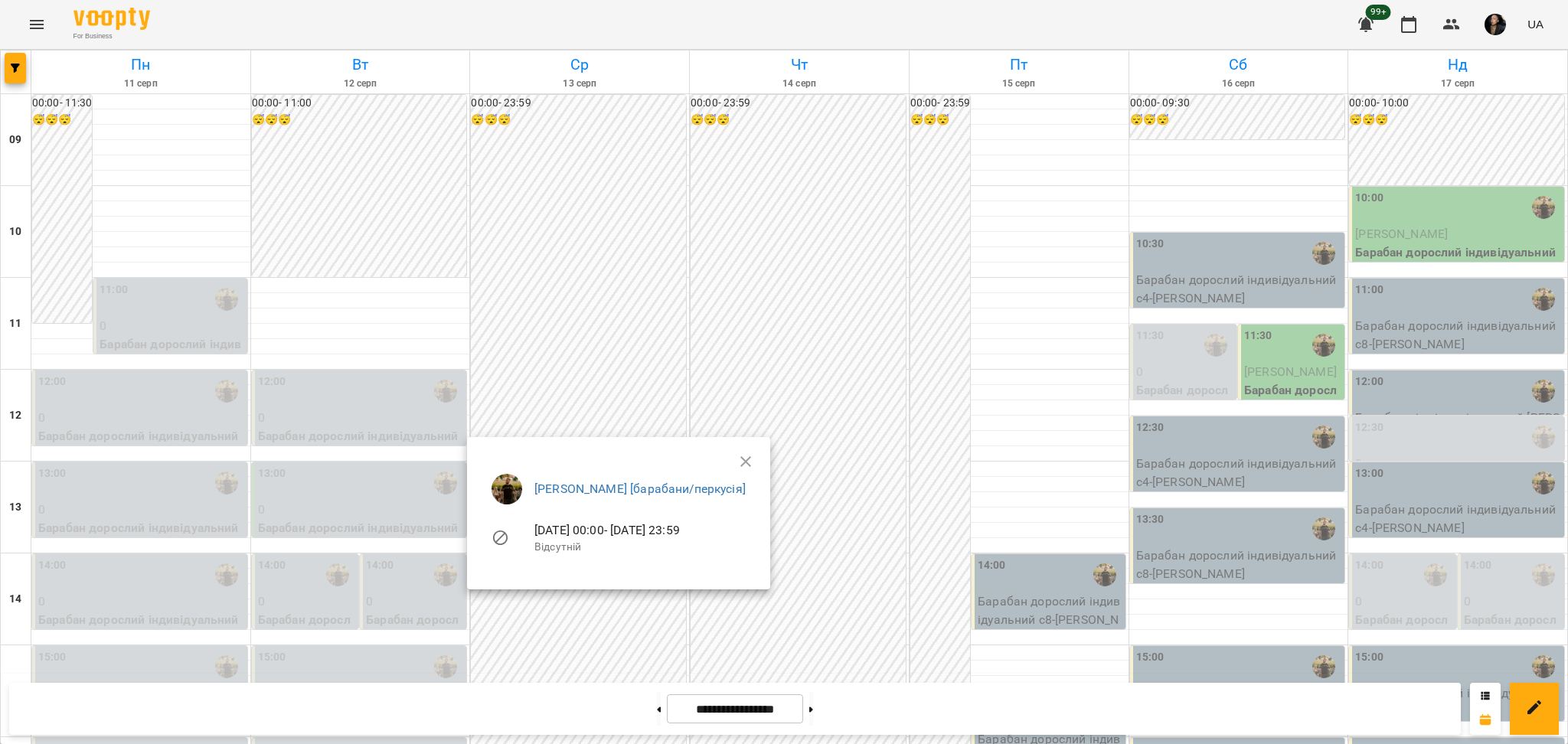
click at [576, 223] on div at bounding box center [784, 372] width 1568 height 744
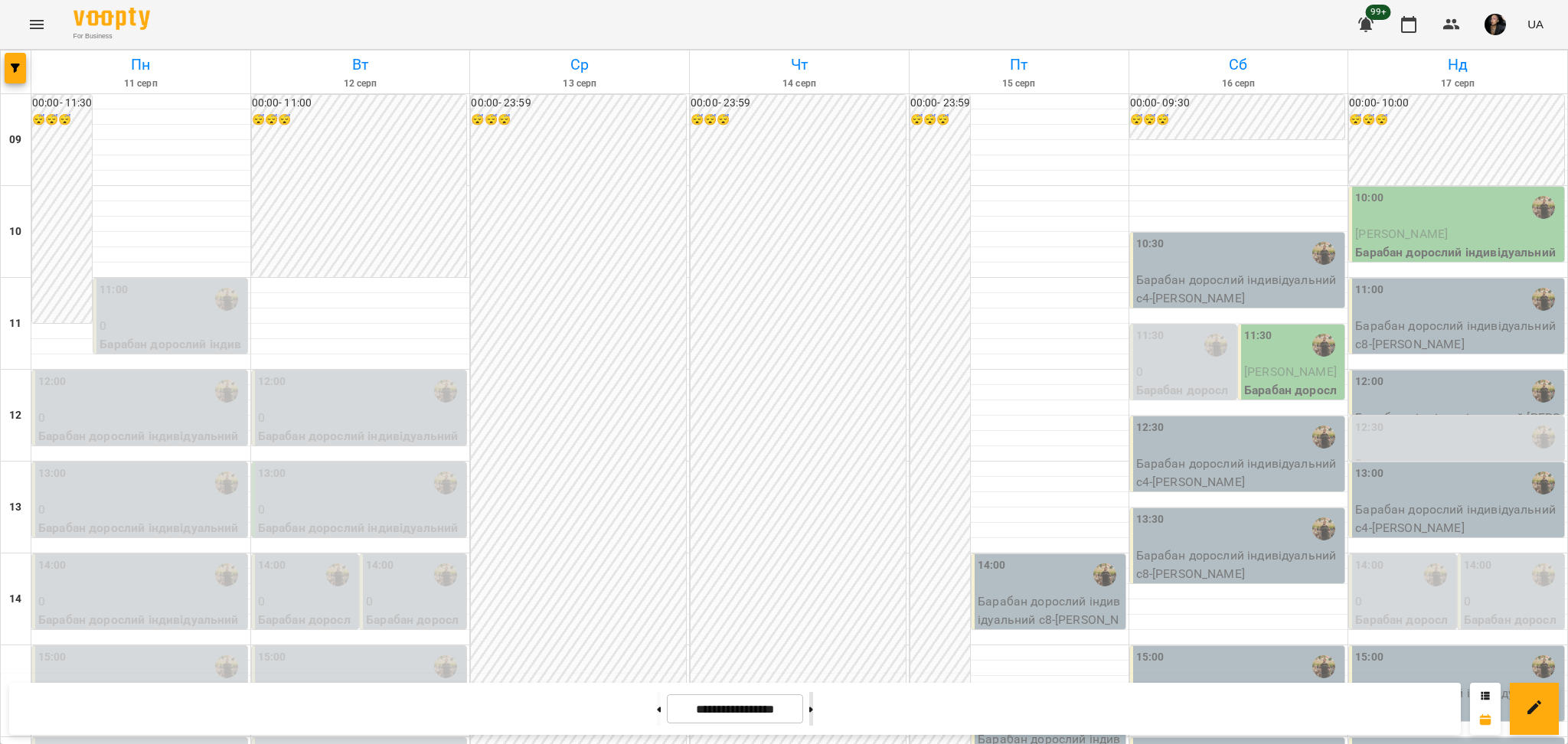
click at [813, 712] on button at bounding box center [811, 709] width 4 height 34
type input "**********"
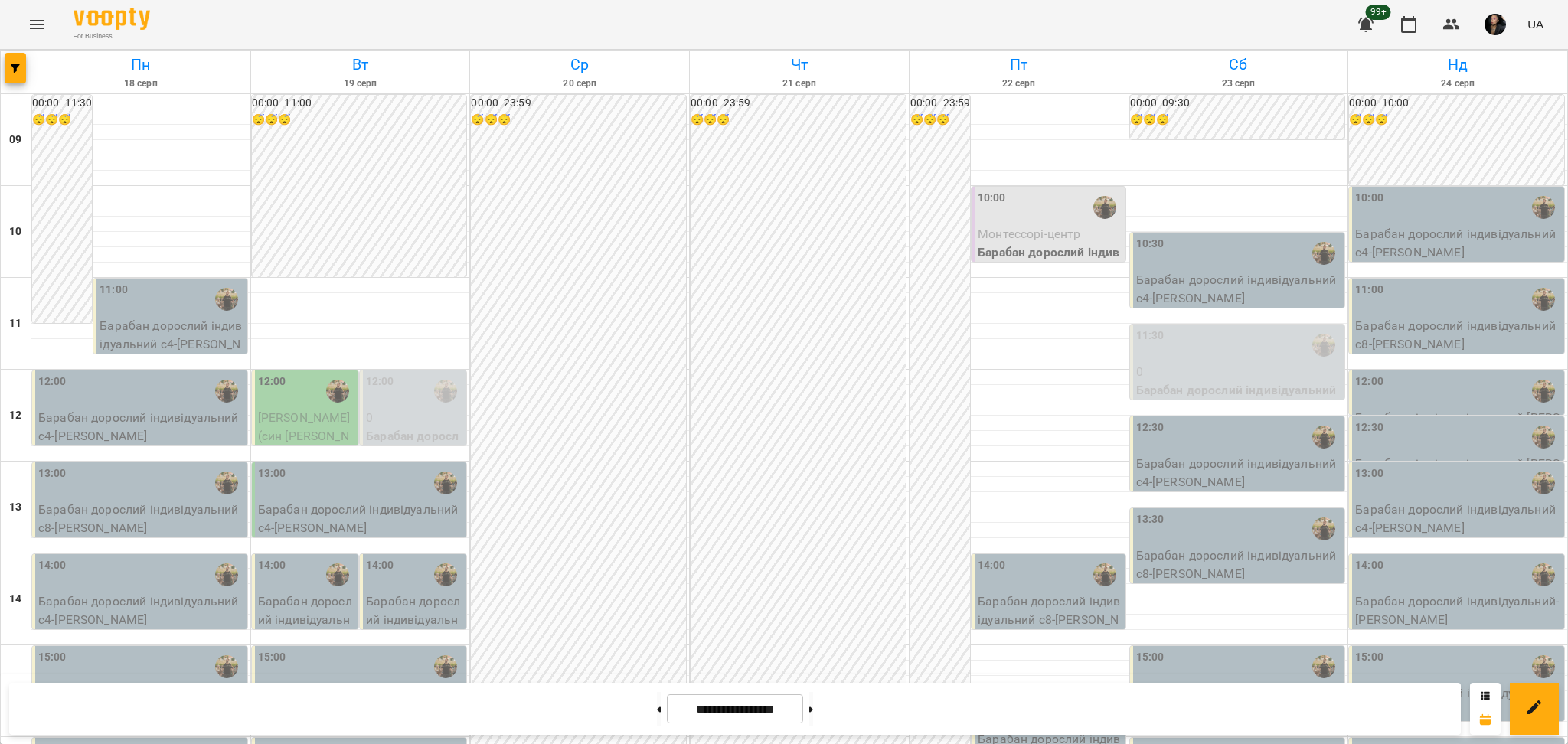
click at [189, 317] on p "Барабан дорослий індивідуальний с4 - Бойчук Іванна" at bounding box center [171, 344] width 144 height 54
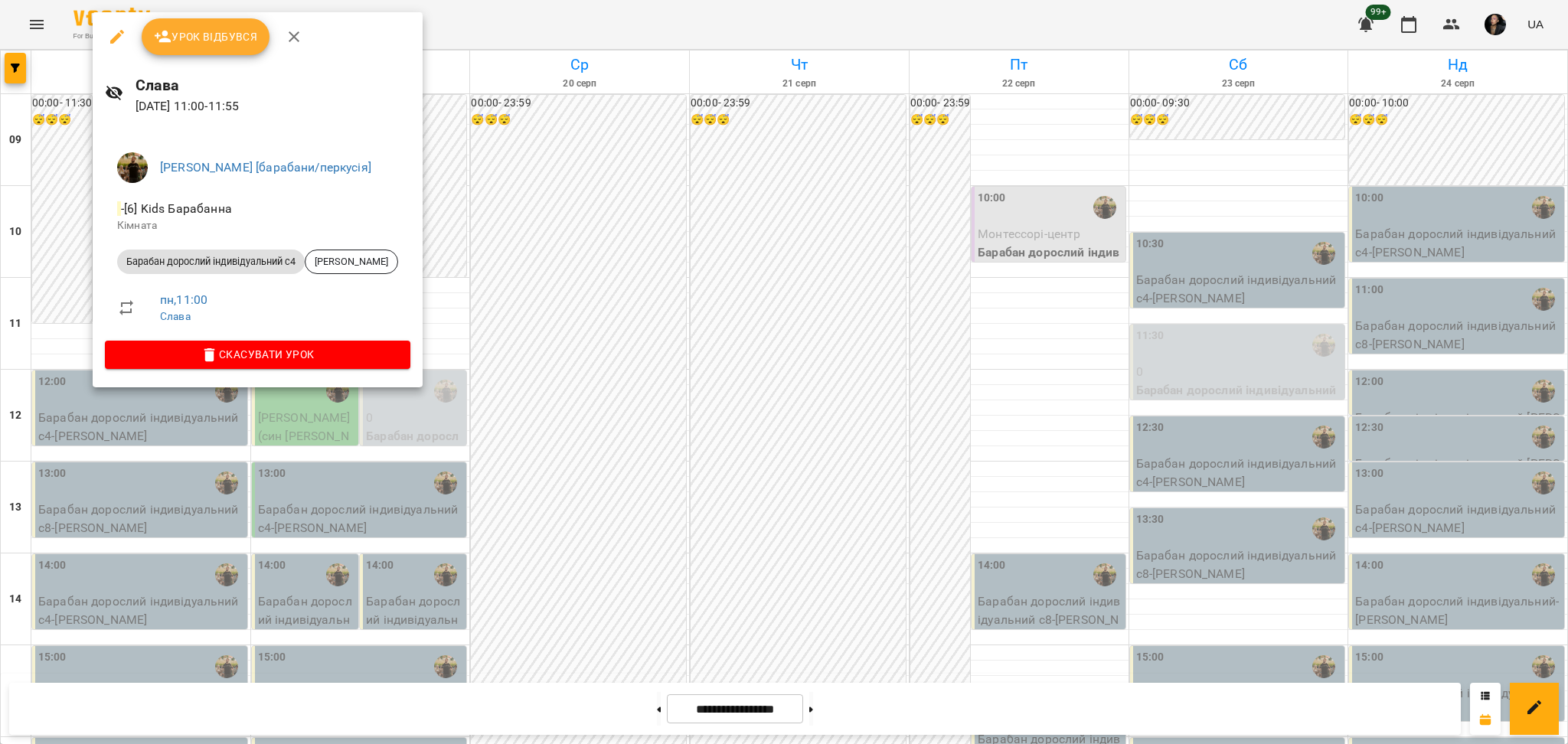
click at [221, 48] on button "Урок відбувся" at bounding box center [206, 37] width 128 height 37
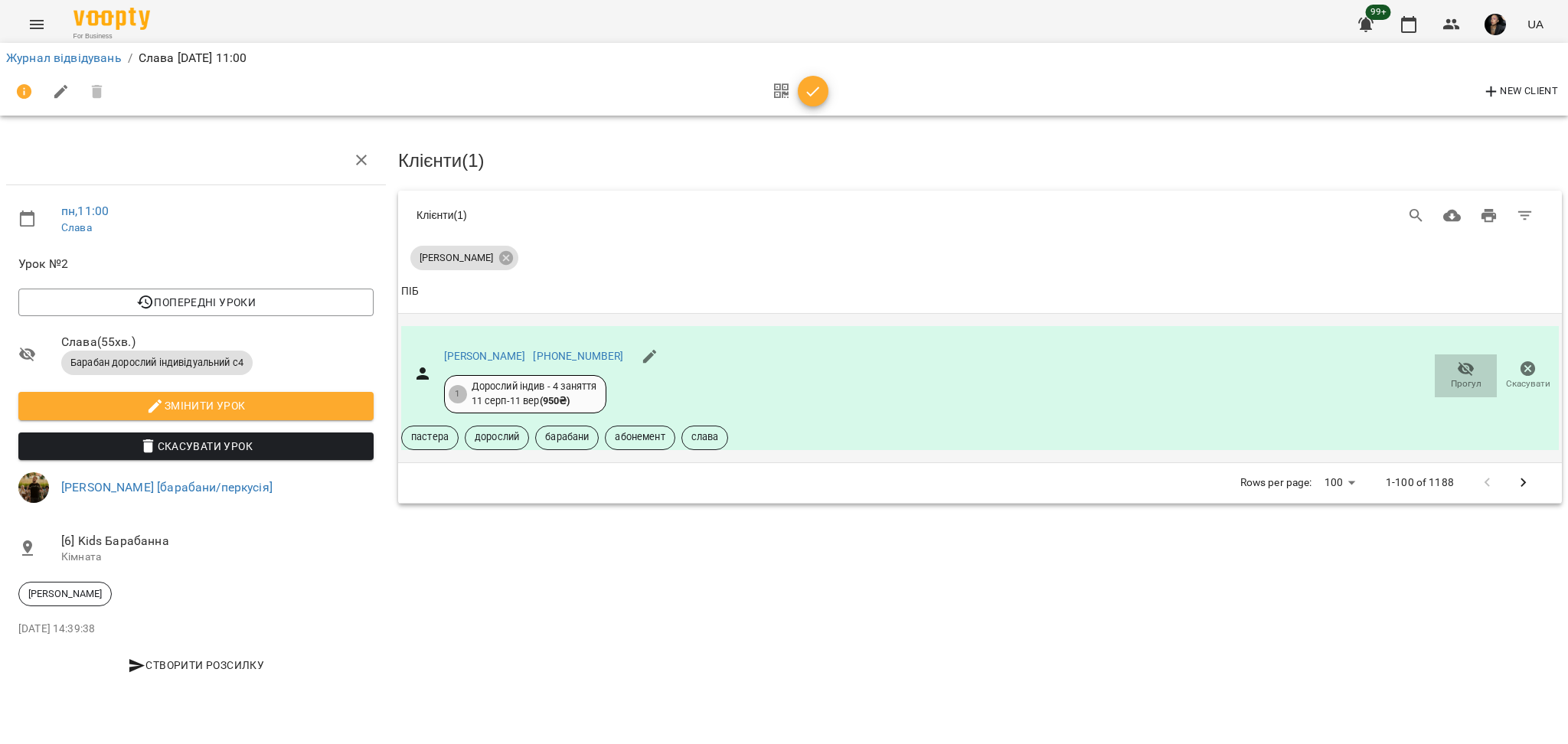
click at [1457, 370] on icon "button" at bounding box center [1466, 369] width 19 height 19
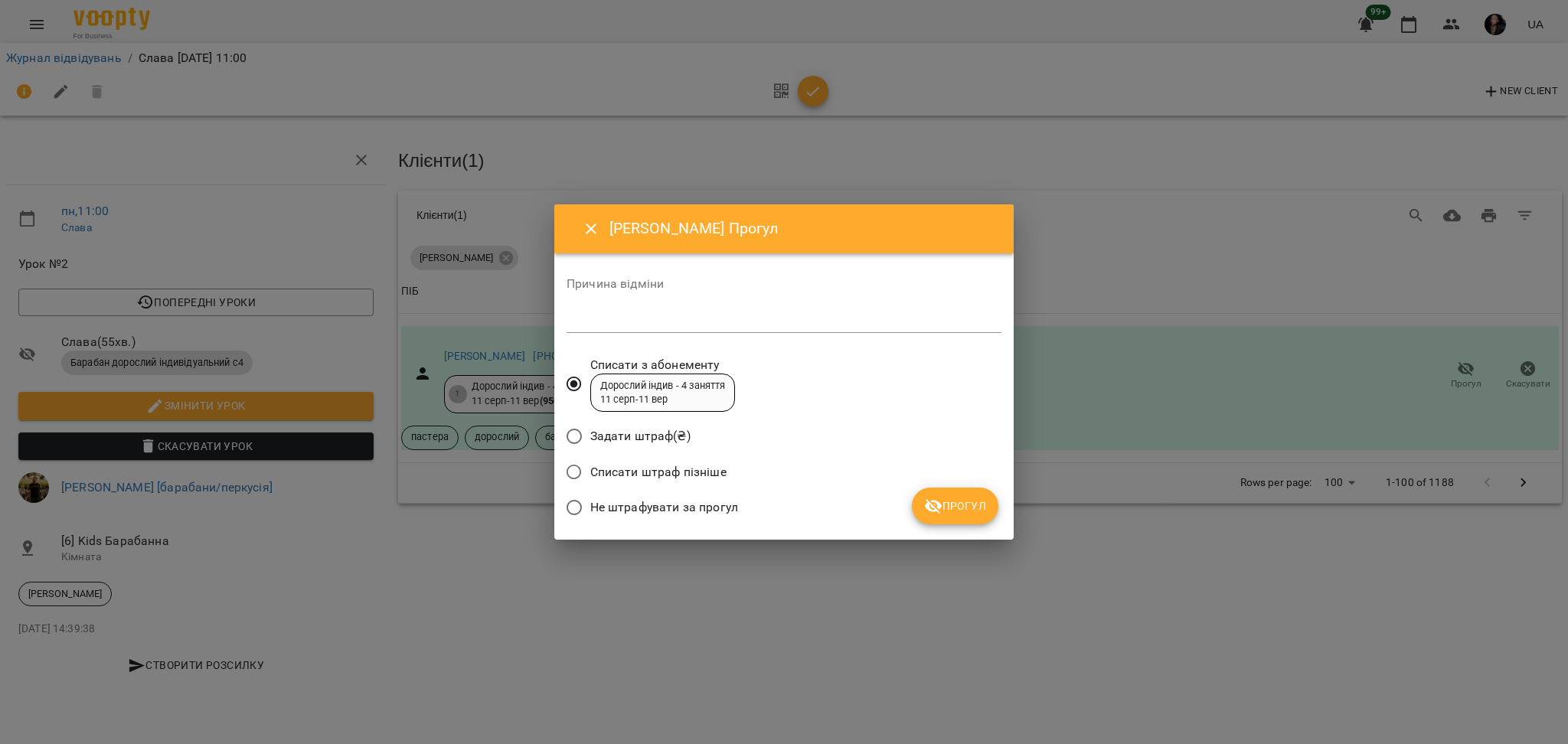
click at [704, 505] on span "Не штрафувати за прогул" at bounding box center [664, 508] width 148 height 19
click at [961, 512] on span "Прогул" at bounding box center [955, 506] width 62 height 19
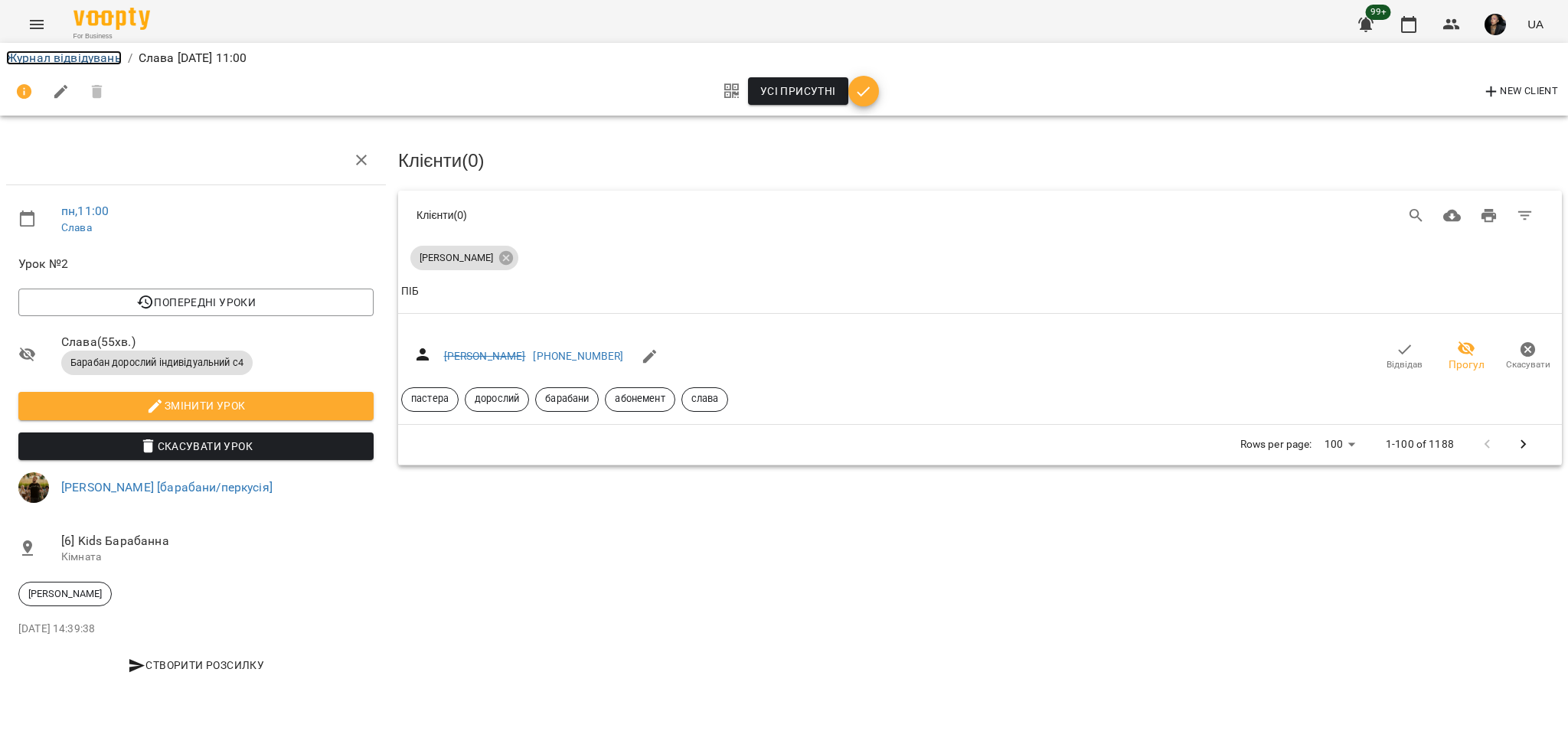
click at [101, 60] on link "Журнал відвідувань" at bounding box center [64, 57] width 116 height 14
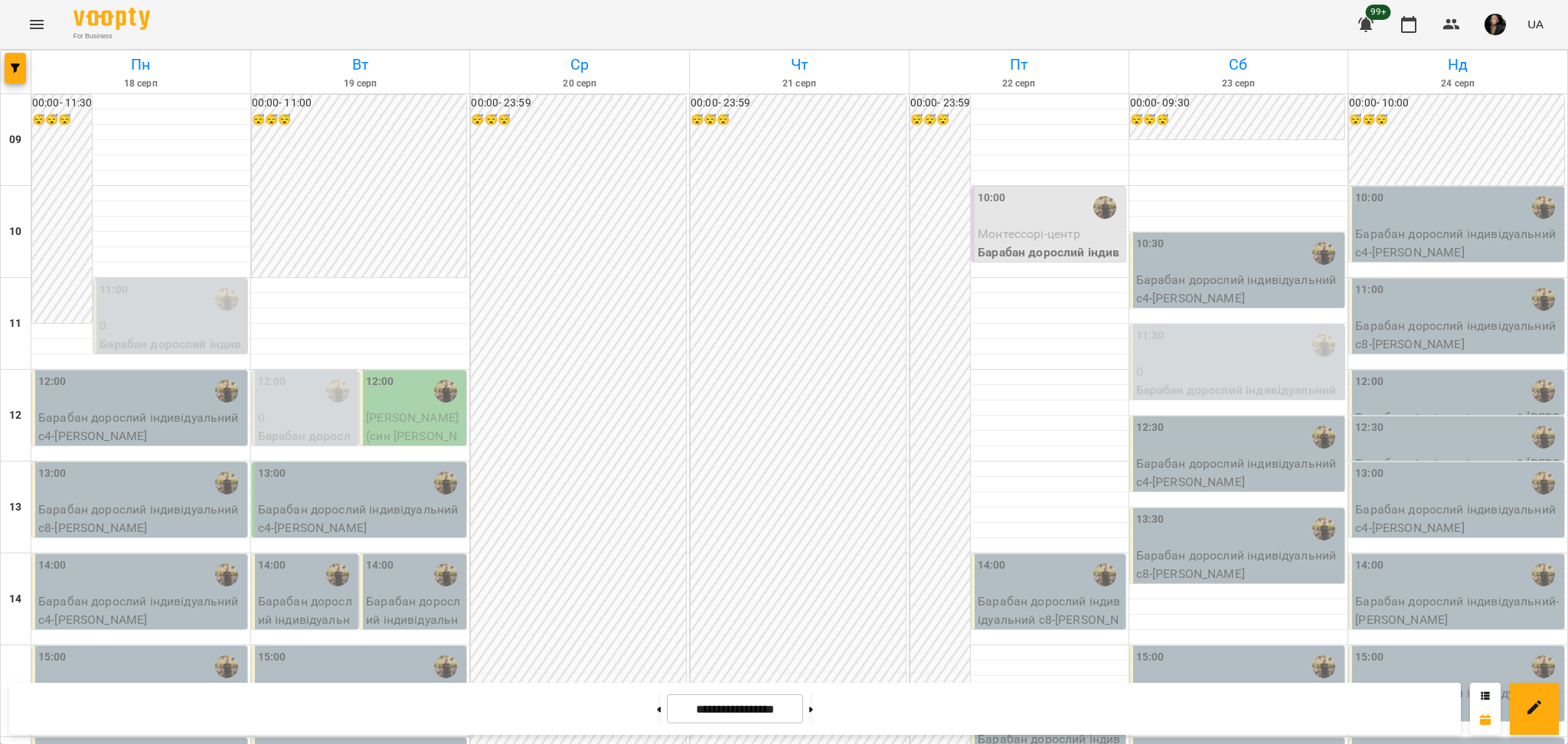
click at [183, 314] on div "11:00" at bounding box center [171, 299] width 144 height 35
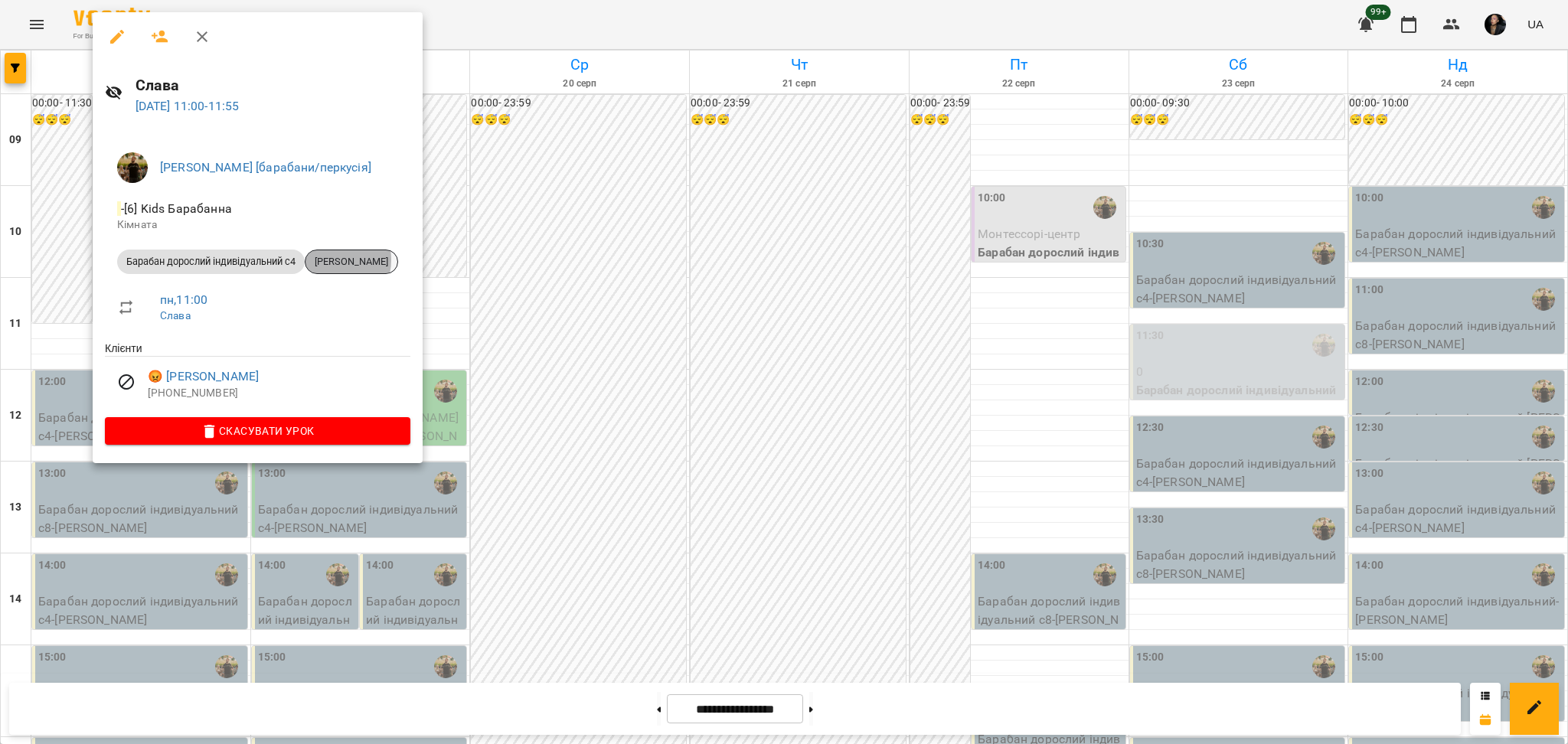
click at [324, 260] on span "[PERSON_NAME]" at bounding box center [352, 262] width 92 height 14
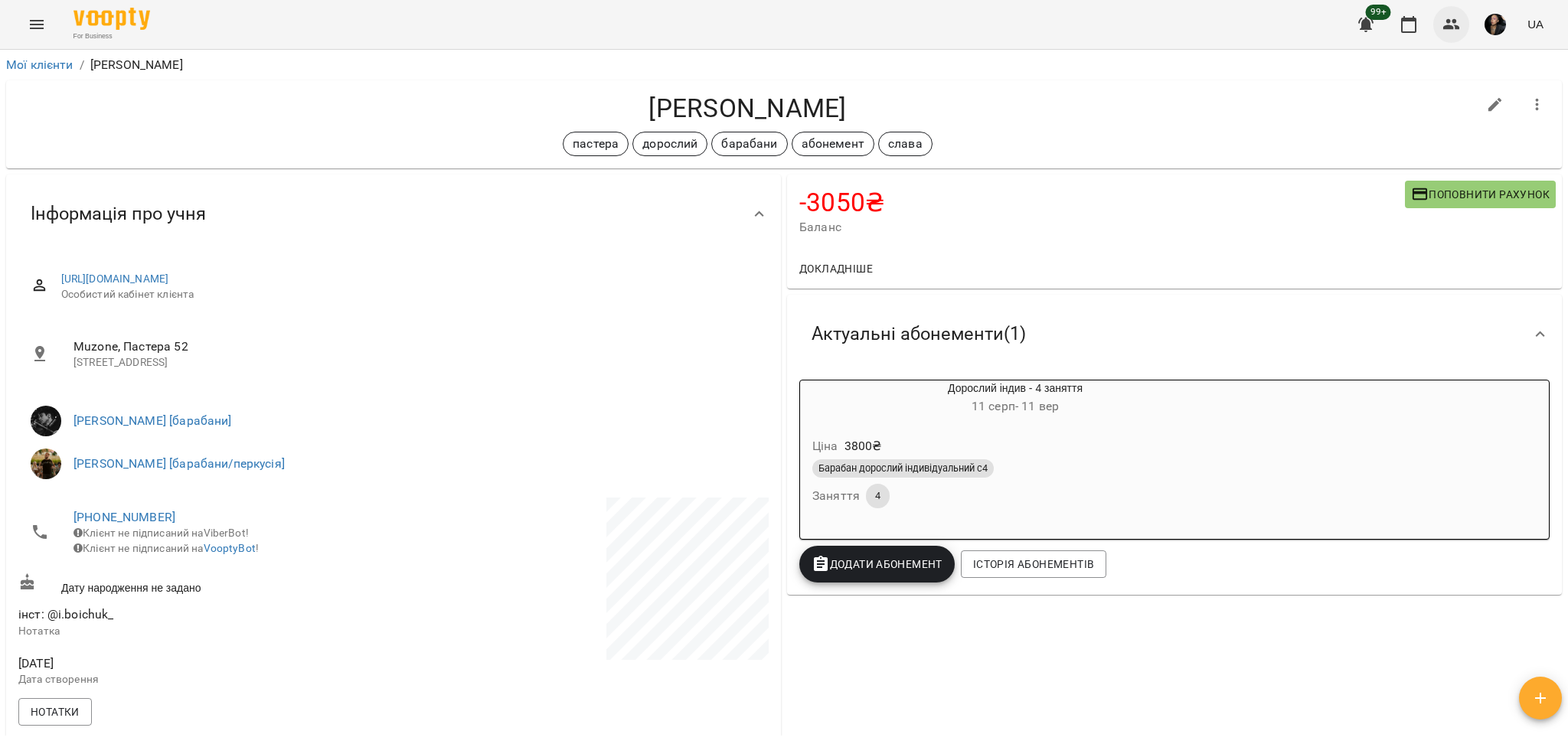
click at [1446, 36] on button "button" at bounding box center [1451, 24] width 37 height 37
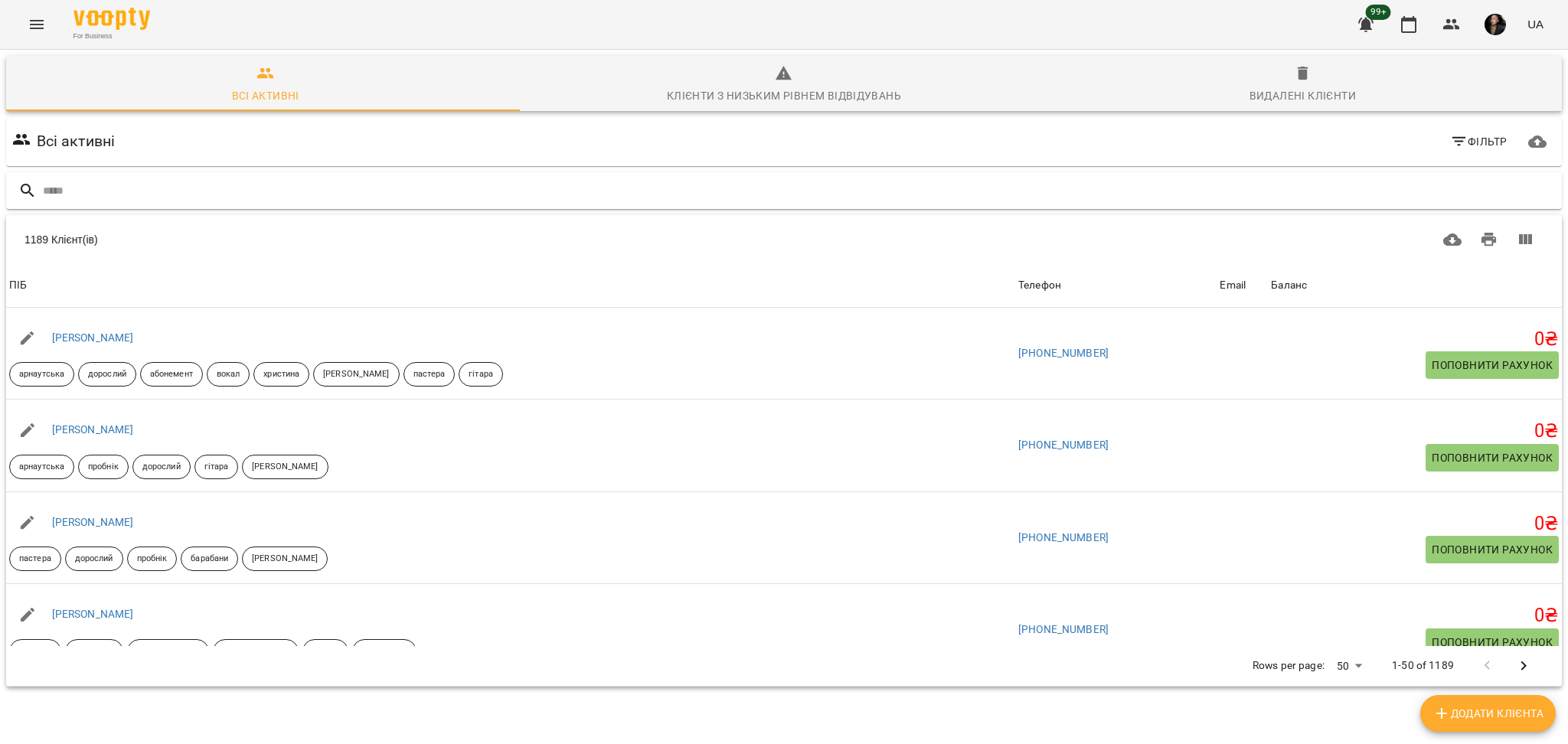
click at [422, 183] on input "text" at bounding box center [798, 191] width 1513 height 25
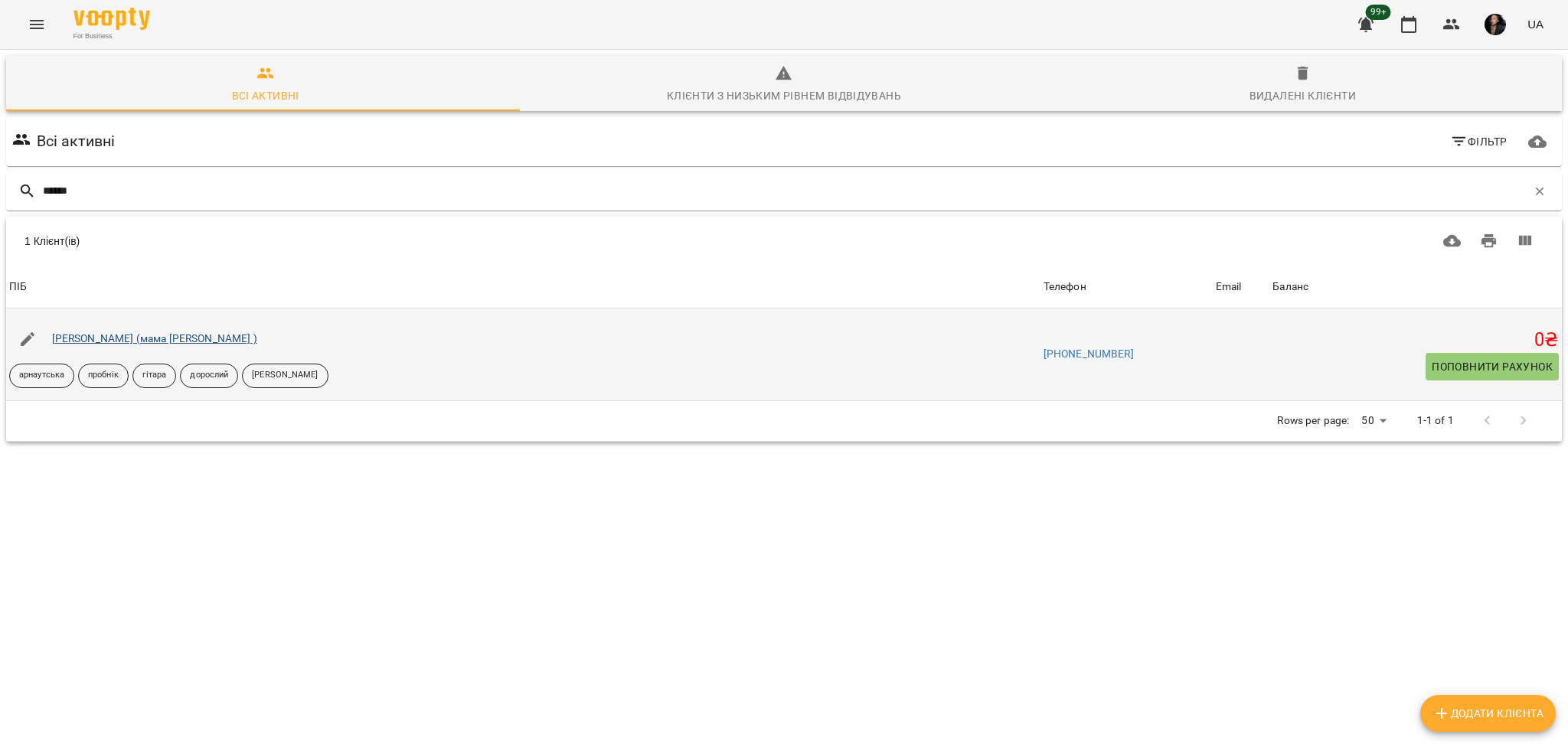
type input "******"
click at [81, 332] on link "[PERSON_NAME] (мама [PERSON_NAME] )" at bounding box center [155, 338] width 206 height 12
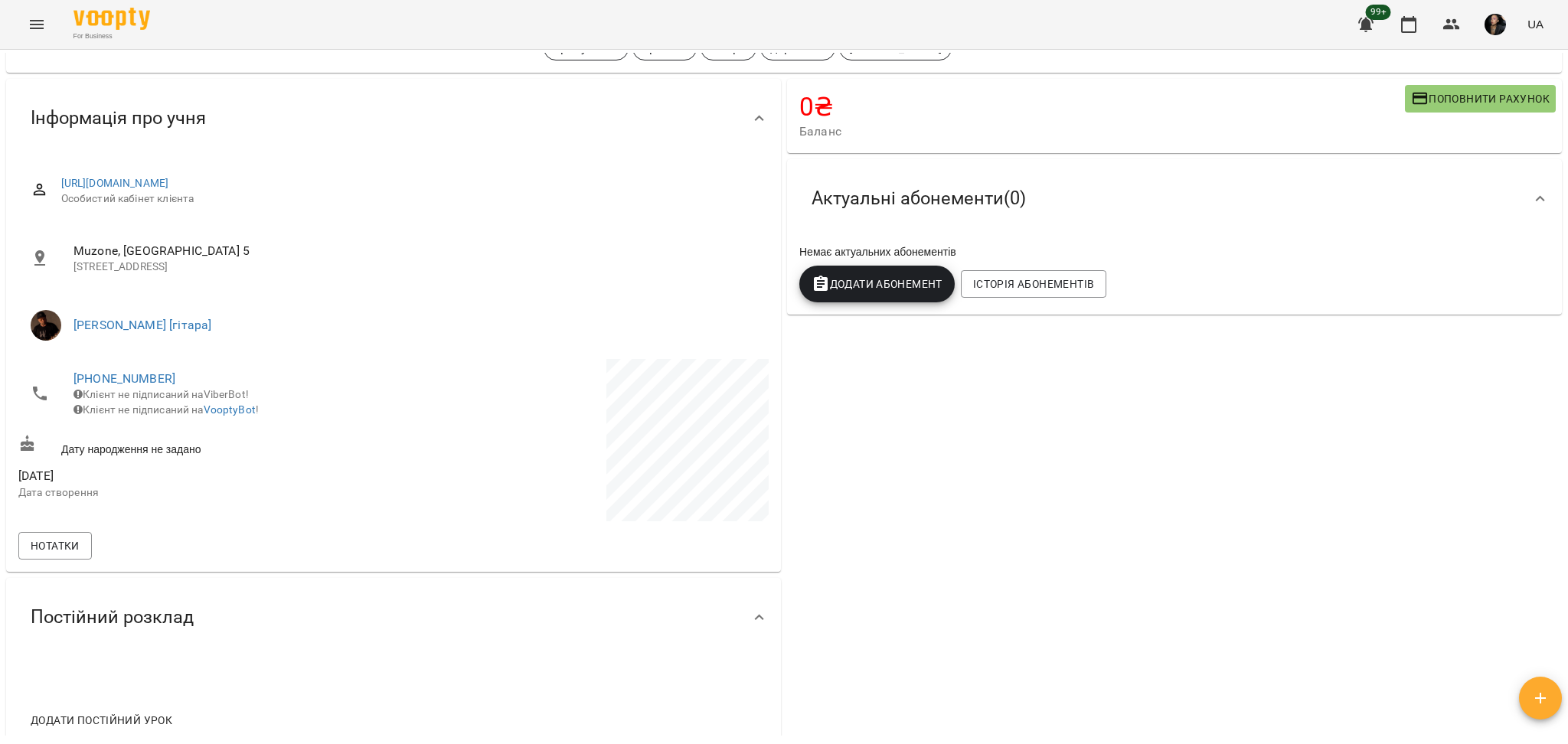
scroll to position [307, 0]
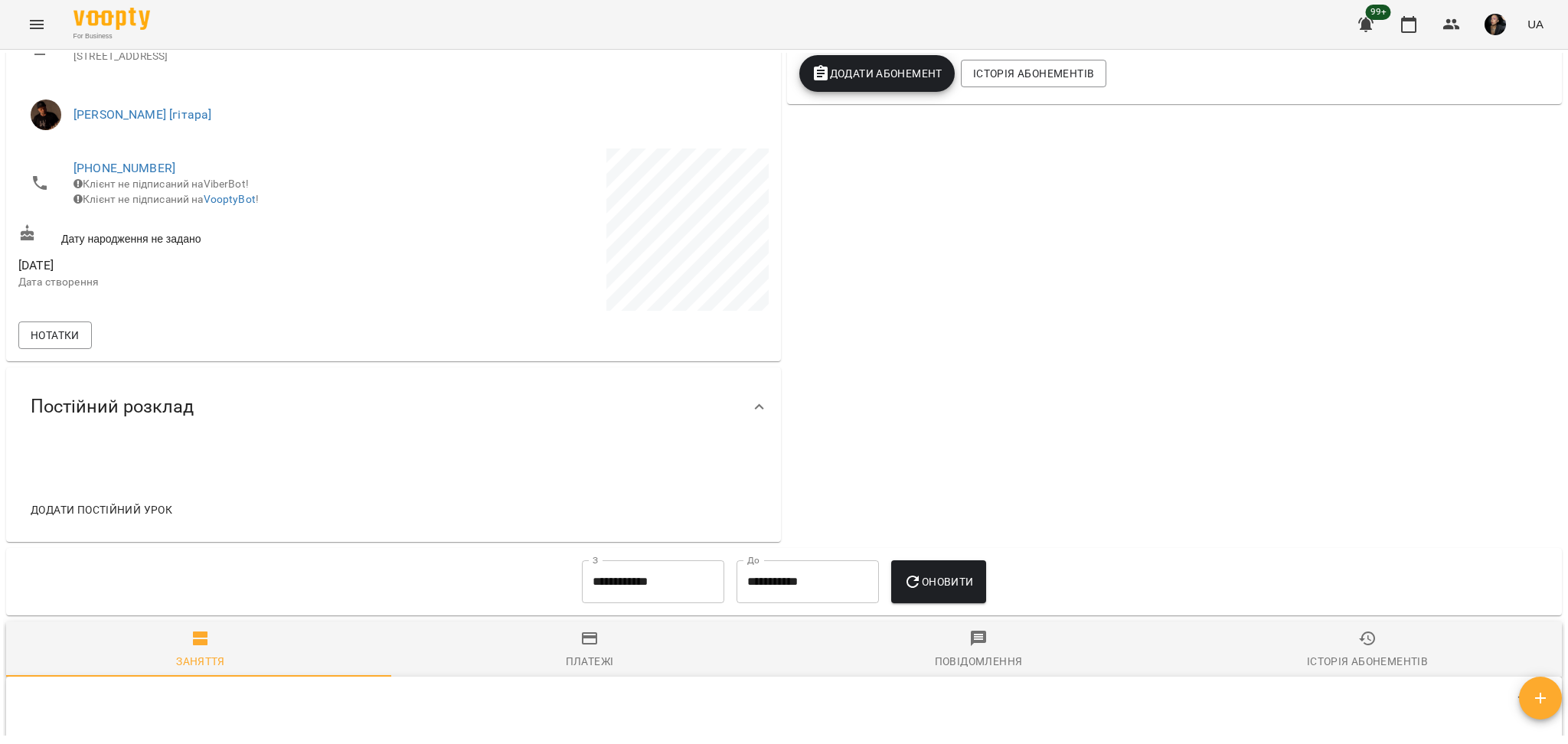
click at [78, 498] on button "Додати постійний урок" at bounding box center [101, 510] width 154 height 27
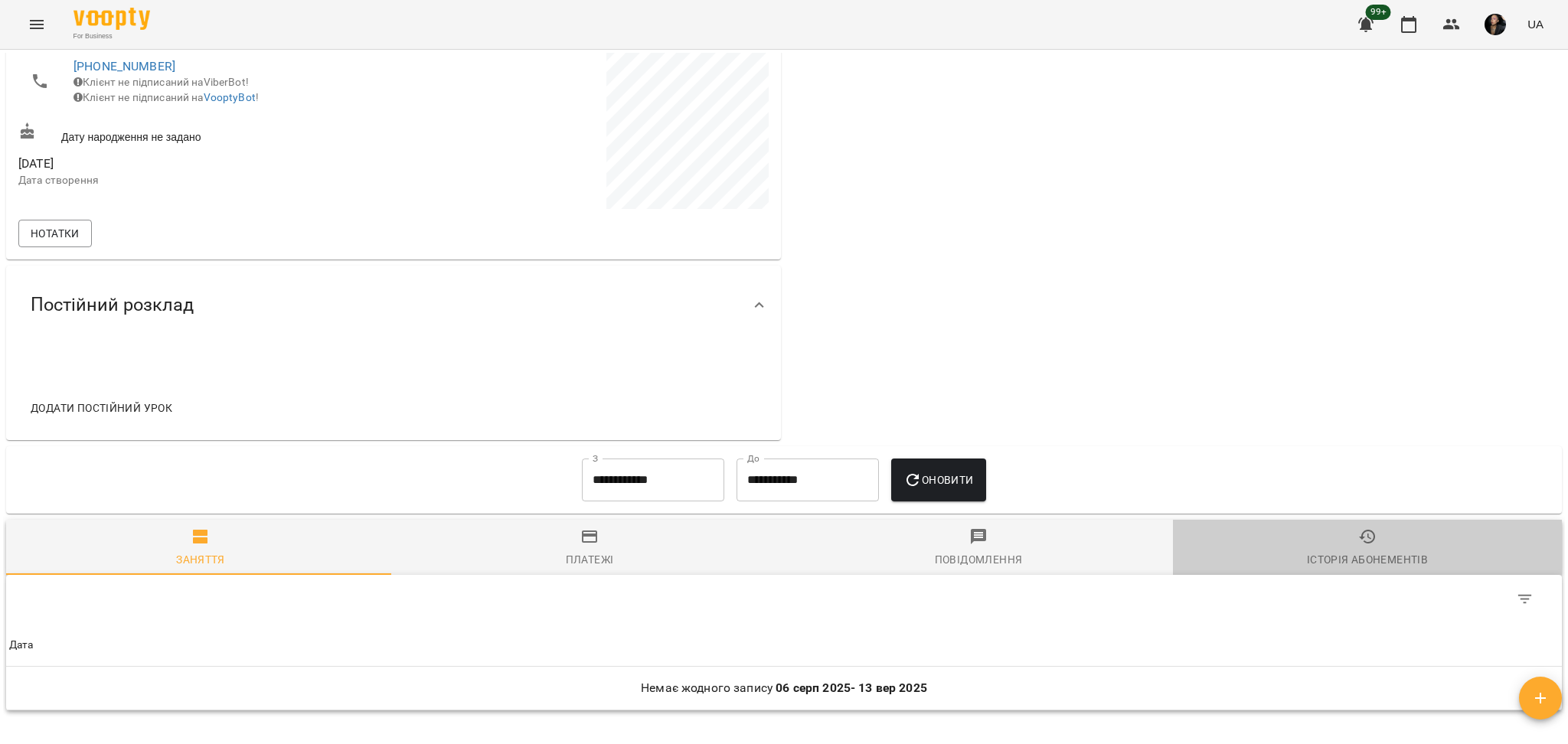
click at [1385, 555] on div "Історія абонементів" at bounding box center [1368, 560] width 121 height 19
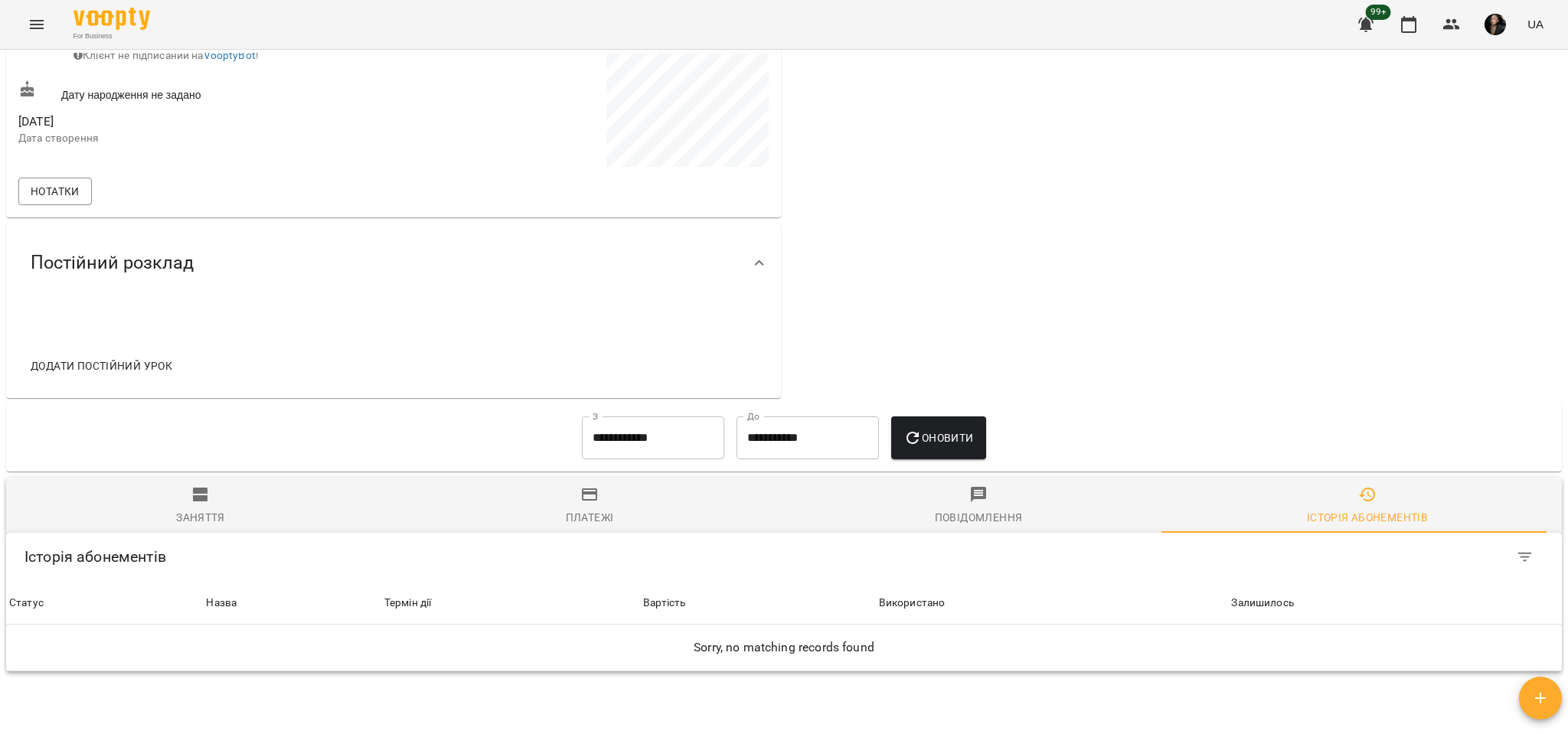
scroll to position [571, 0]
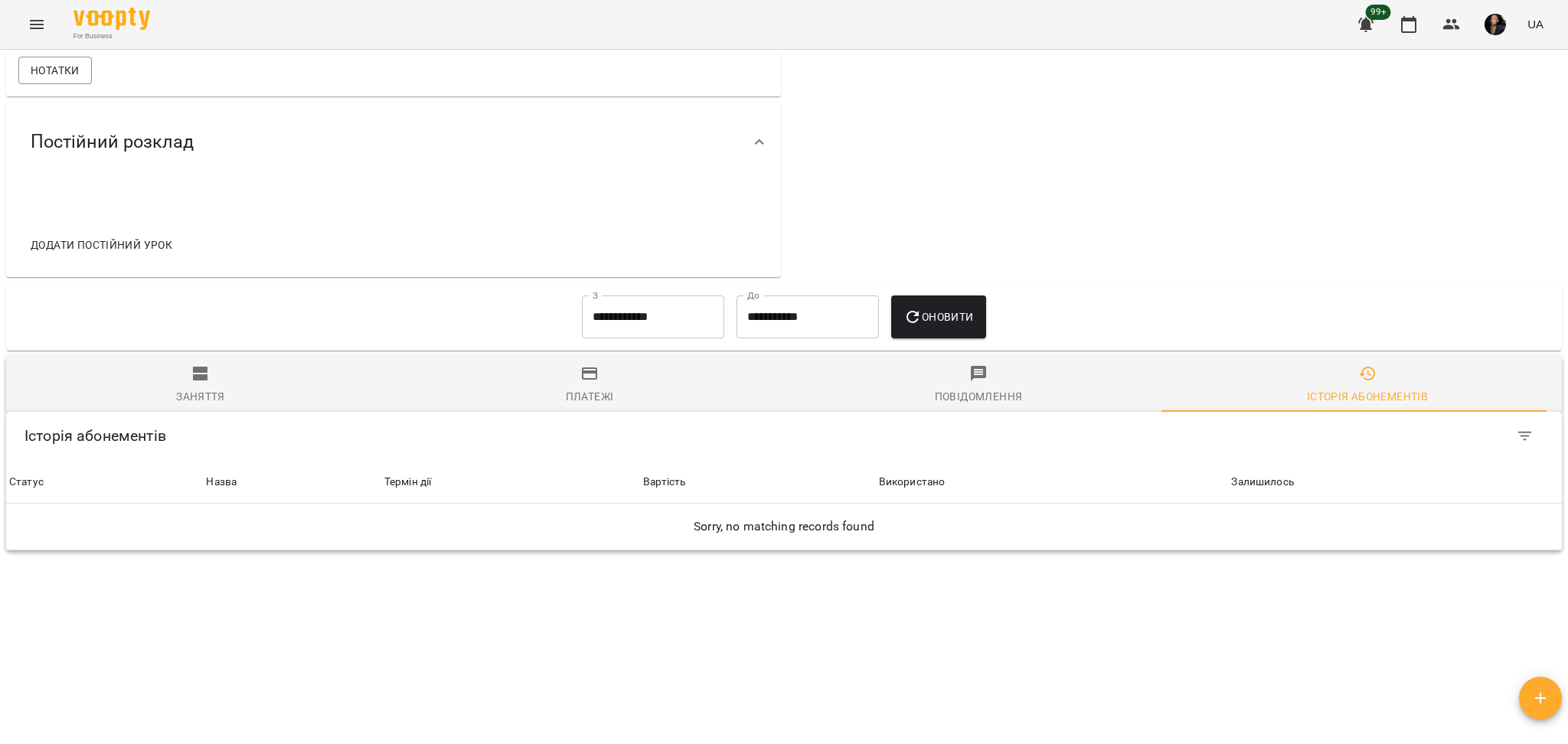
click at [644, 320] on input "**********" at bounding box center [653, 317] width 143 height 42
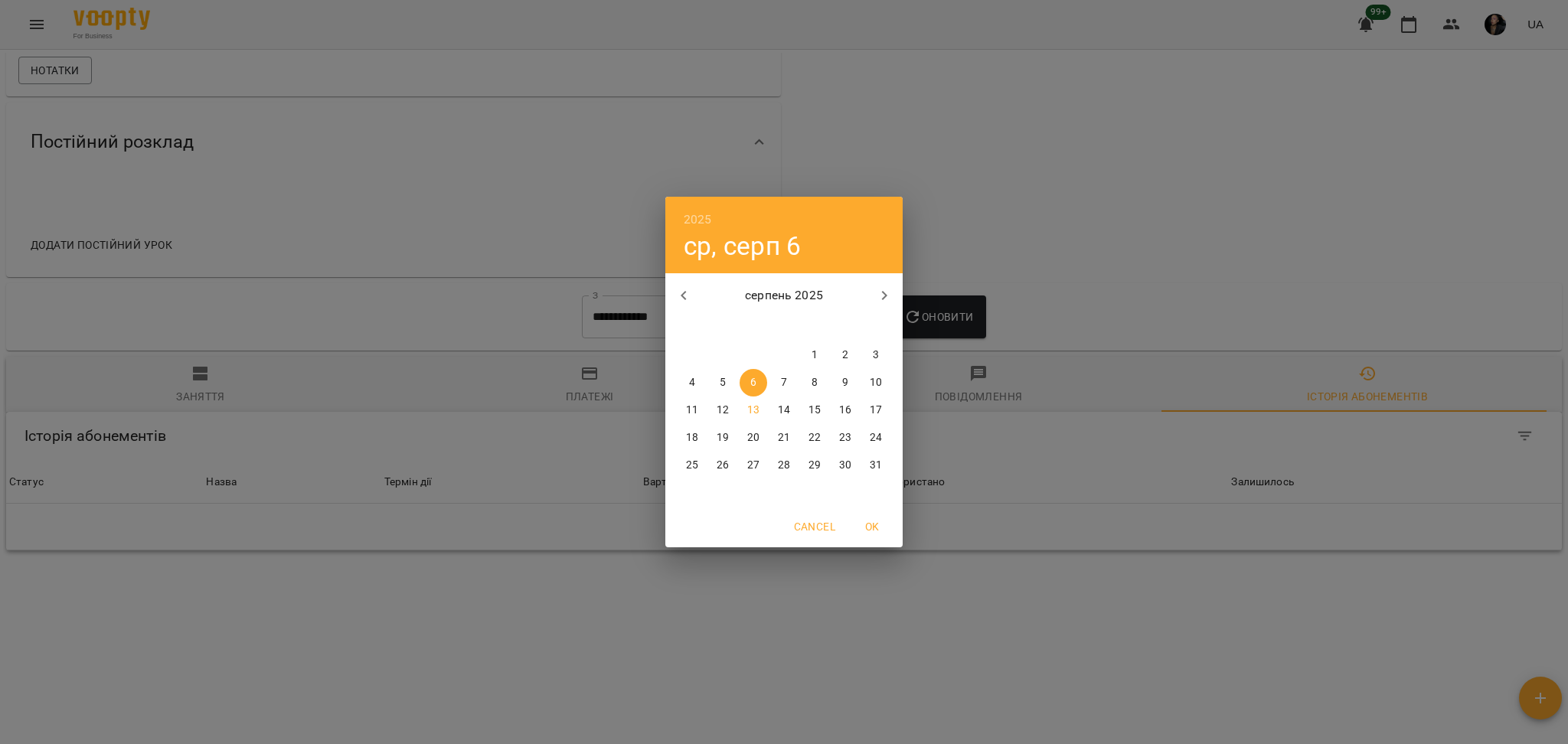
click at [702, 311] on div "серпень 2025" at bounding box center [783, 295] width 237 height 37
click at [697, 284] on button "button" at bounding box center [683, 295] width 37 height 37
click at [863, 386] on span "8" at bounding box center [876, 383] width 27 height 15
type input "**********"
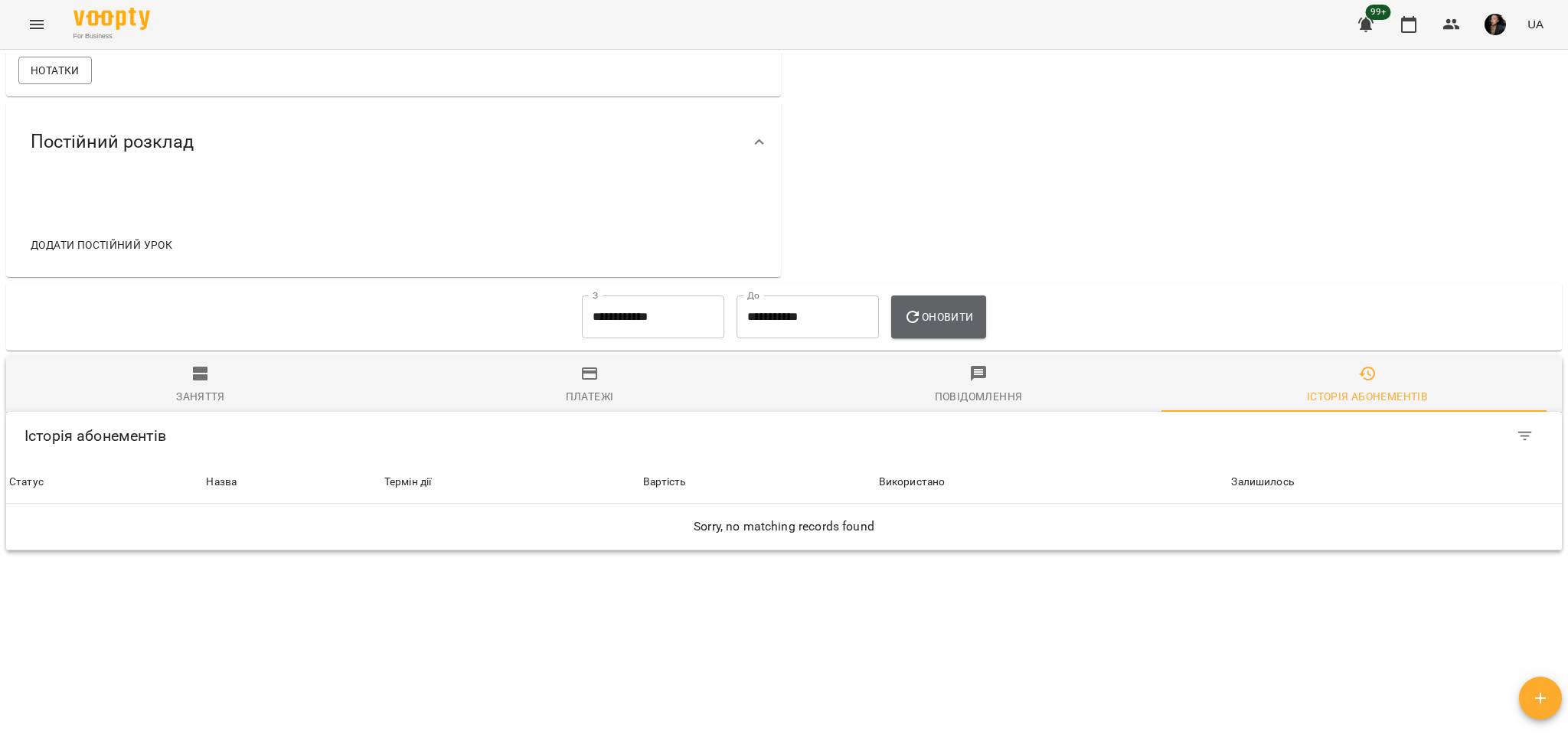
click at [927, 328] on button "Оновити" at bounding box center [938, 317] width 94 height 42
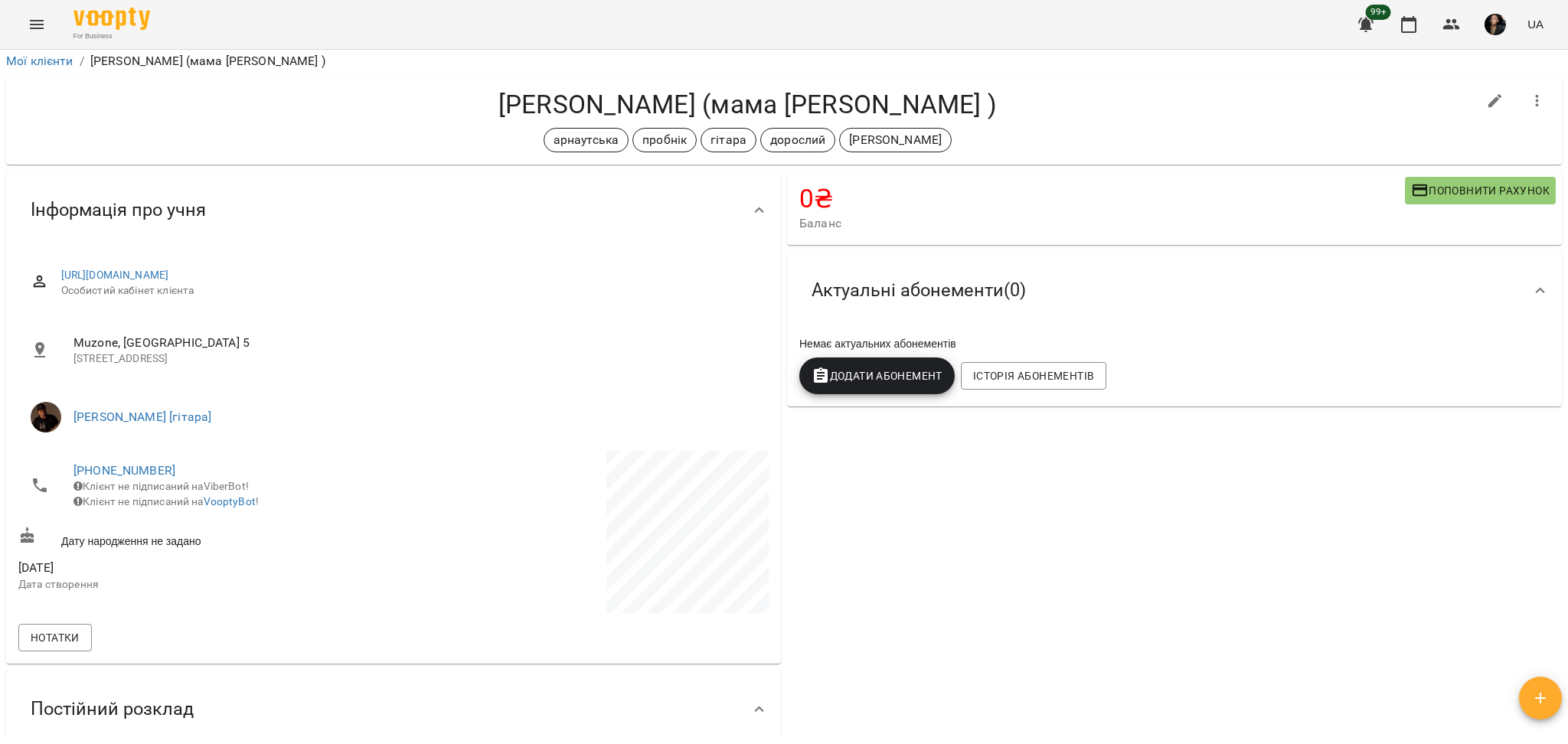
scroll to position [0, 0]
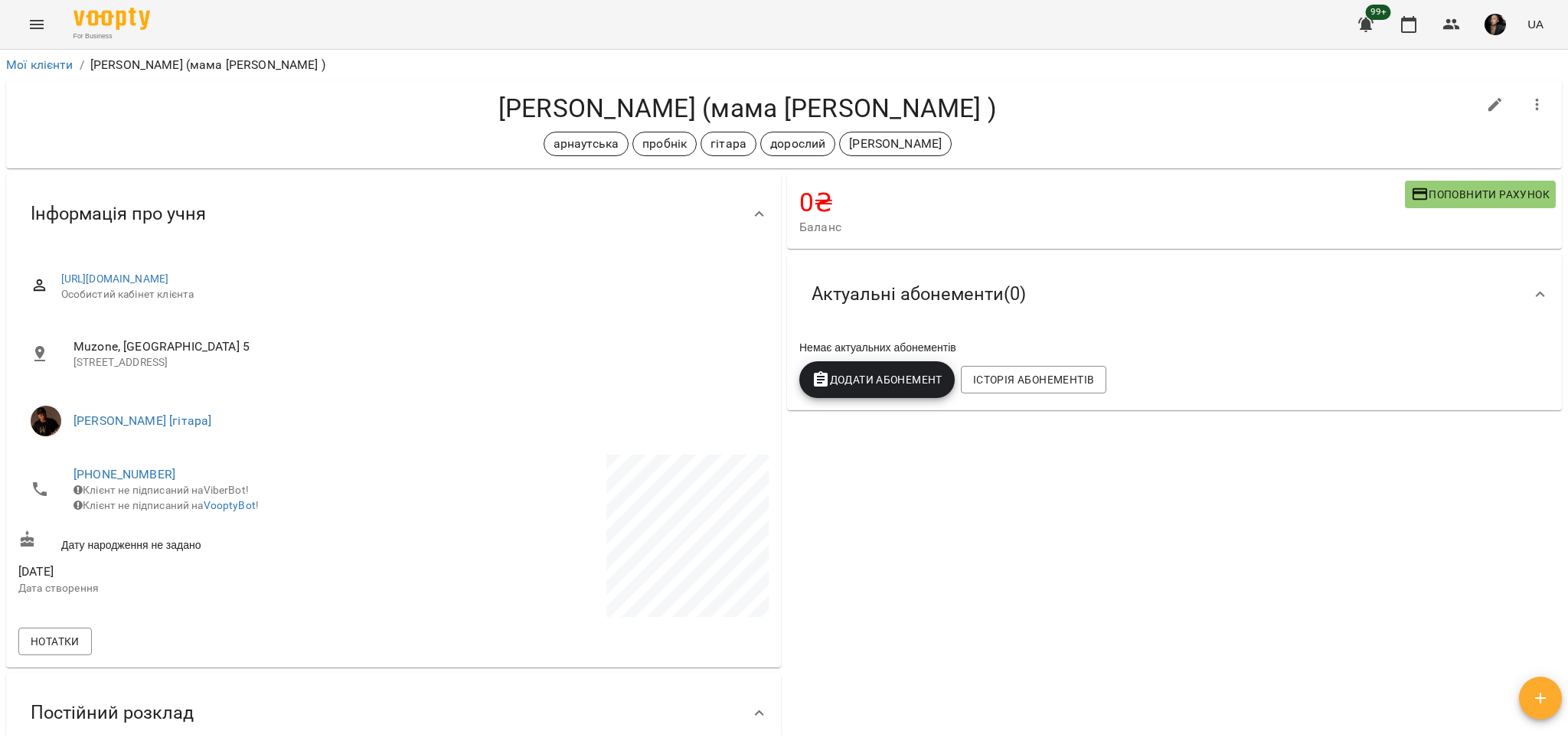
drag, startPoint x: 1460, startPoint y: 31, endPoint x: 1399, endPoint y: 44, distance: 62.4
click at [1459, 30] on icon "button" at bounding box center [1452, 25] width 19 height 19
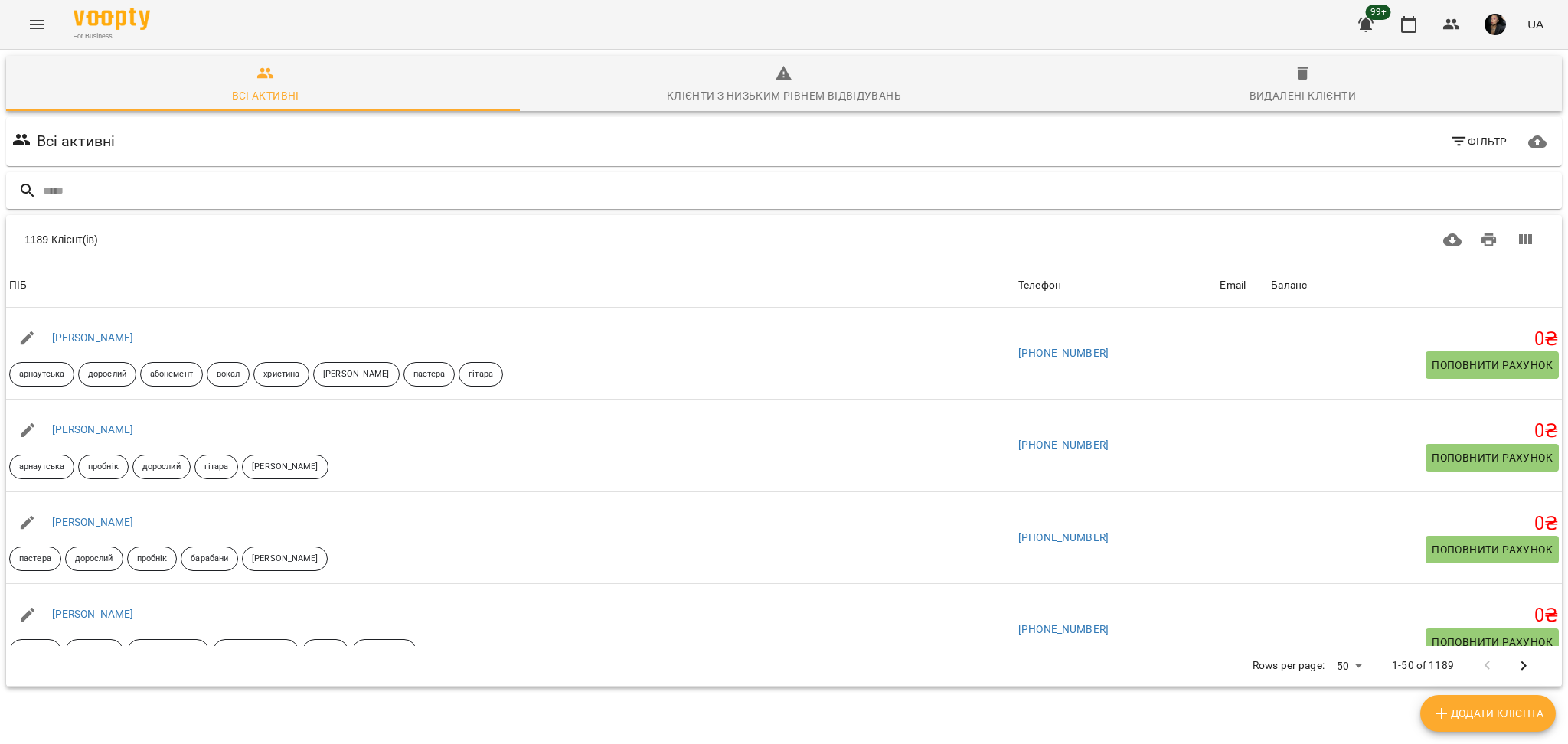
click at [419, 183] on input "text" at bounding box center [798, 191] width 1513 height 25
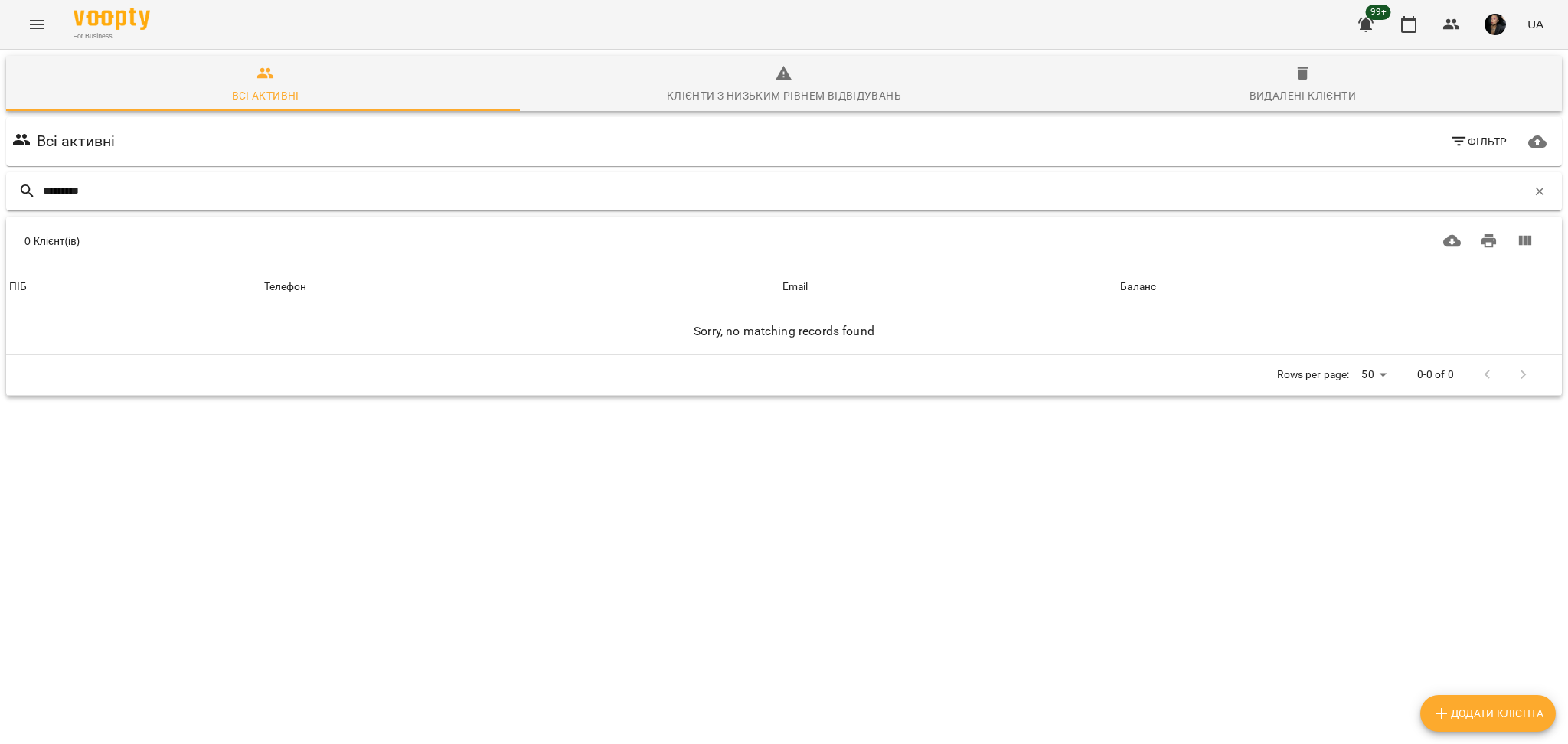
click at [104, 193] on input "*********" at bounding box center [784, 191] width 1484 height 25
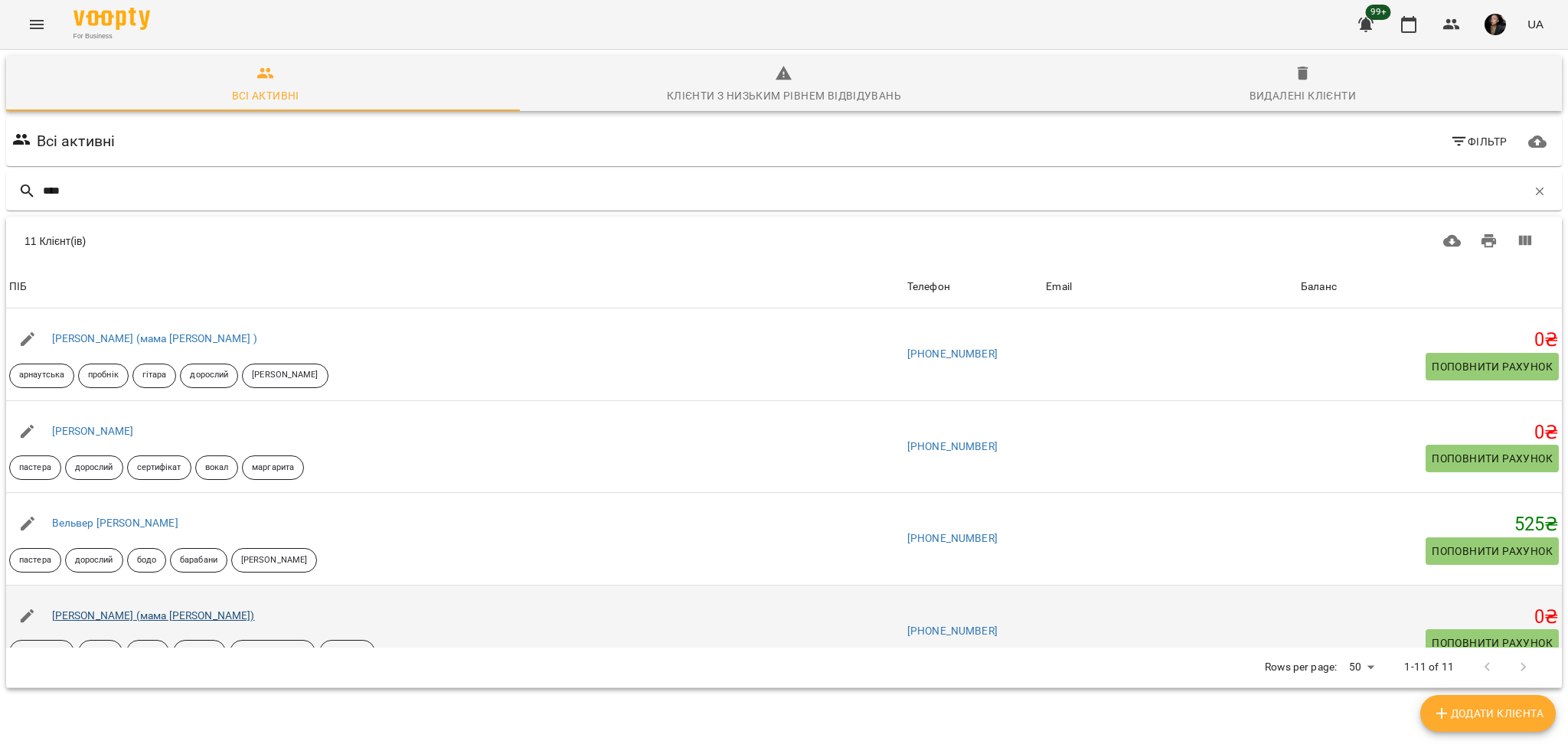
type input "****"
click at [186, 612] on link "[PERSON_NAME] (мама [PERSON_NAME])" at bounding box center [153, 616] width 203 height 12
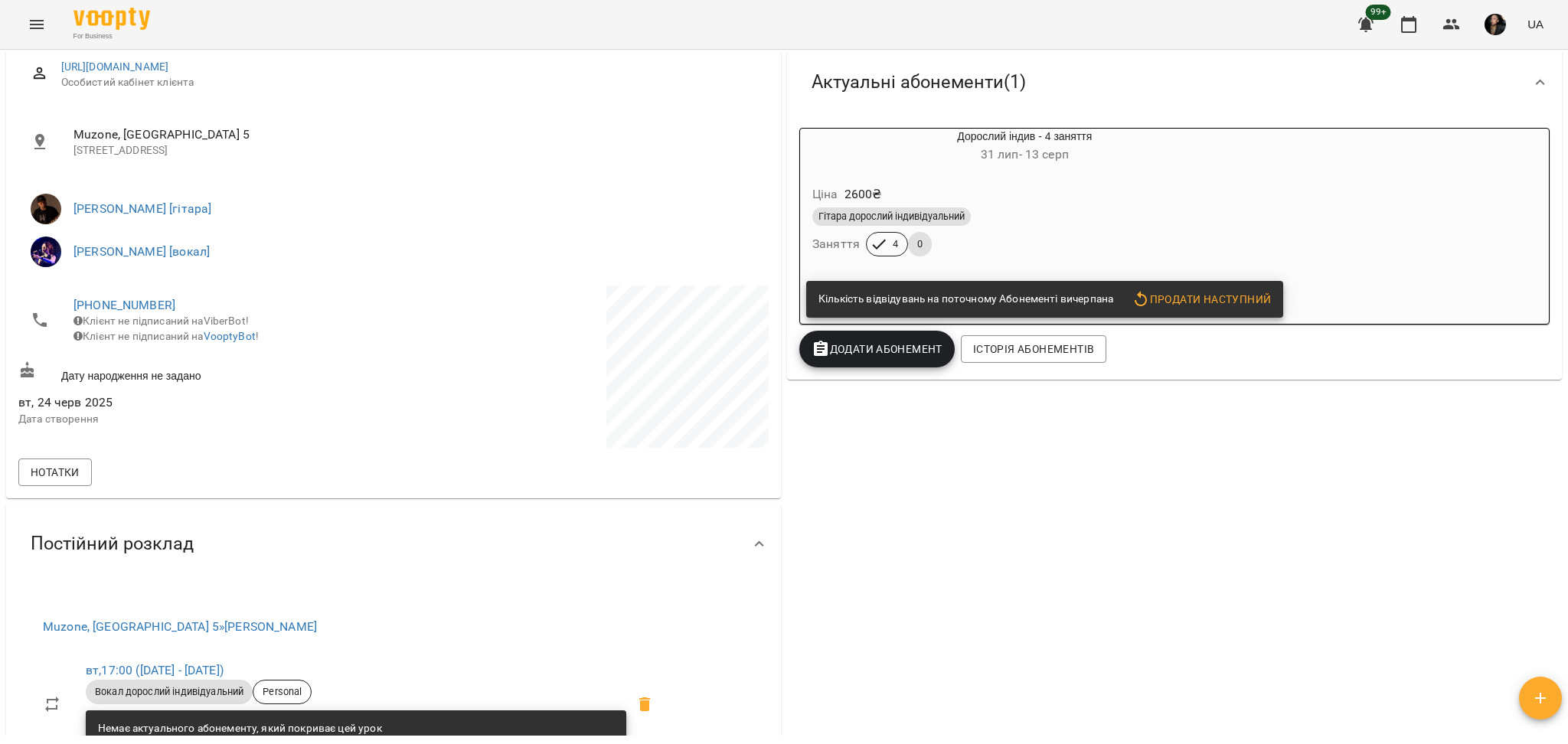
scroll to position [204, 0]
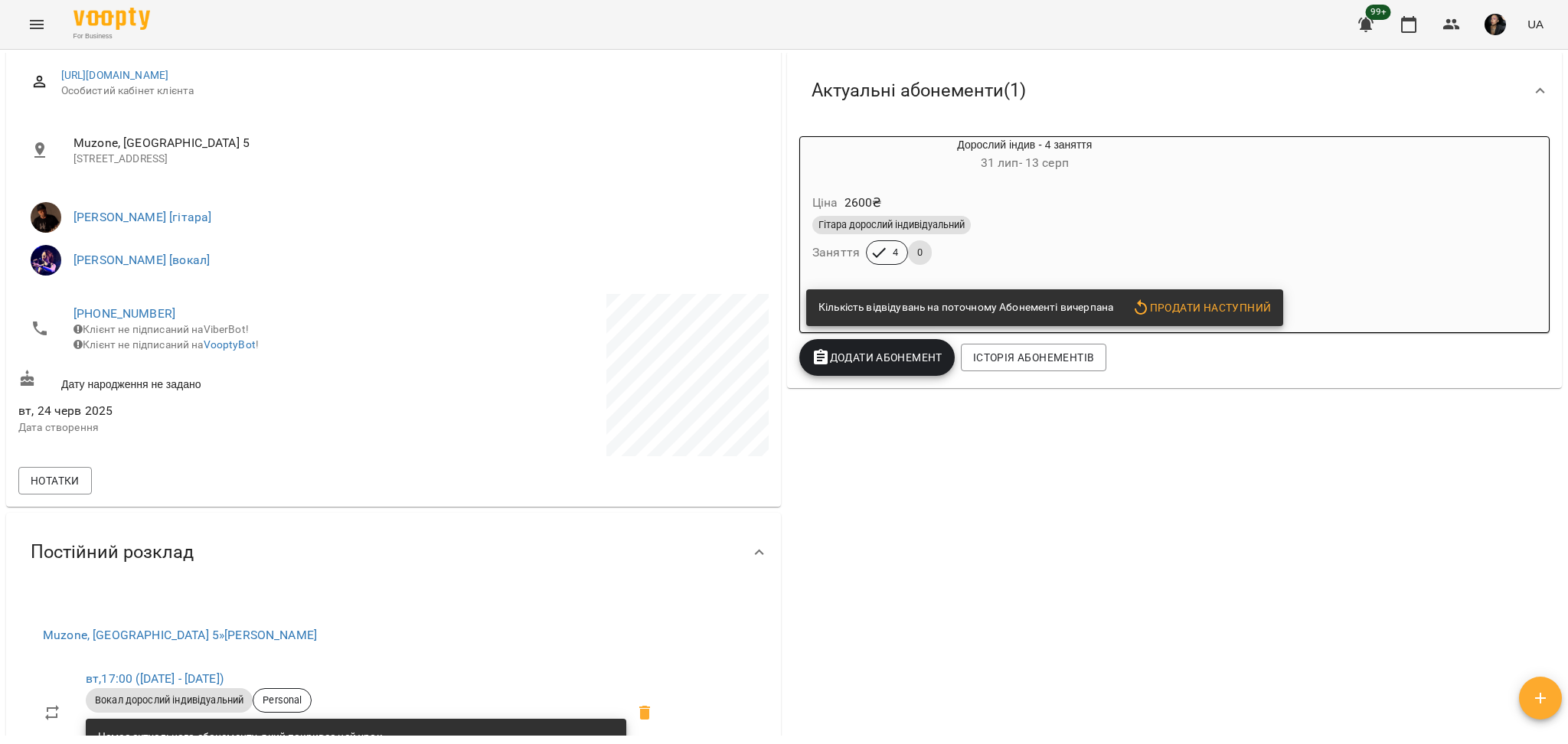
click at [1355, 222] on div "Дорослий індив - 4 заняття 31 лип - 13 серп Ціна 2600 ₴ Гітара дорослий індивід…" at bounding box center [1174, 234] width 750 height 197
click at [1118, 237] on div "Гітара дорослий індивідуальний" at bounding box center [1024, 225] width 431 height 25
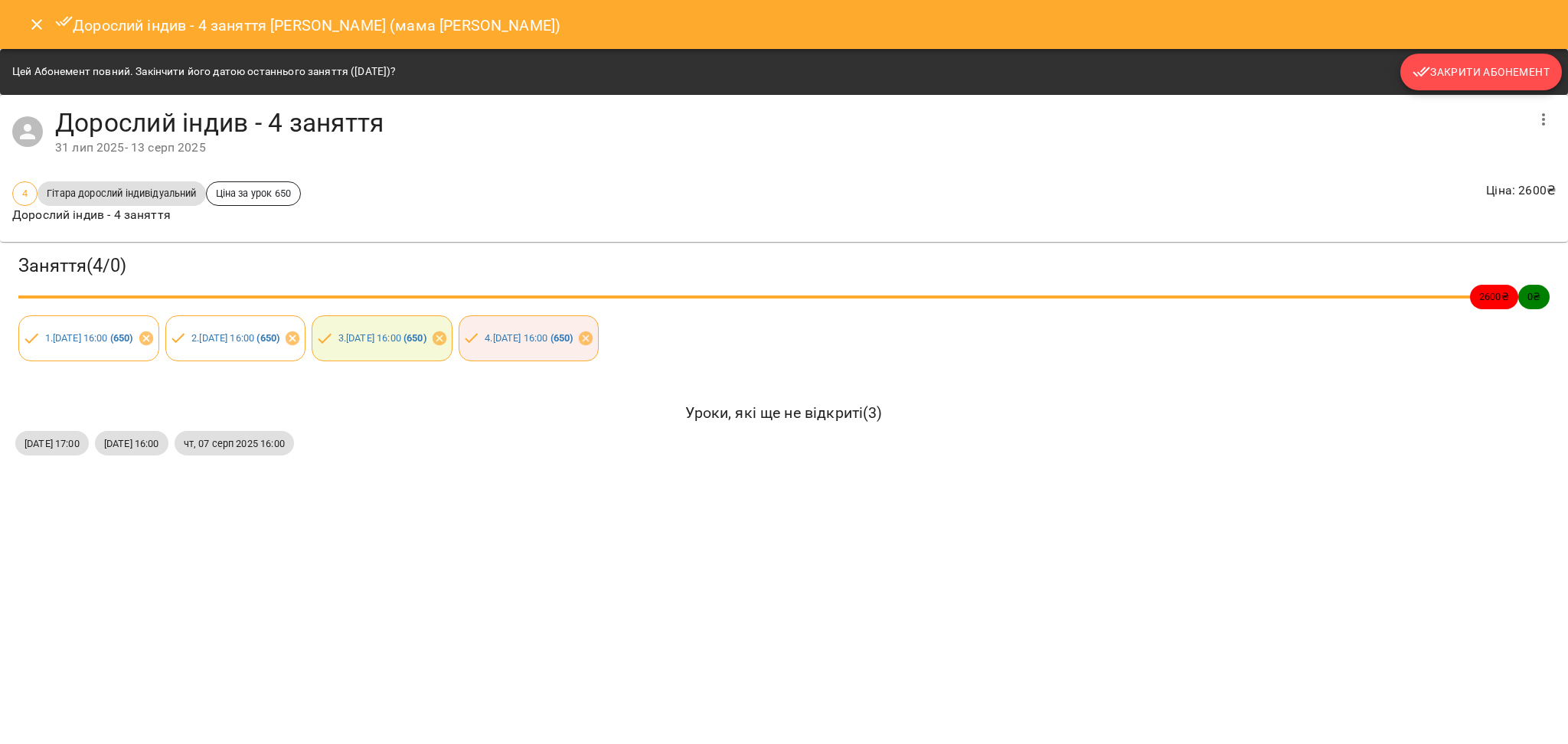
click at [1492, 69] on span "Закрити Абонемент" at bounding box center [1481, 72] width 137 height 19
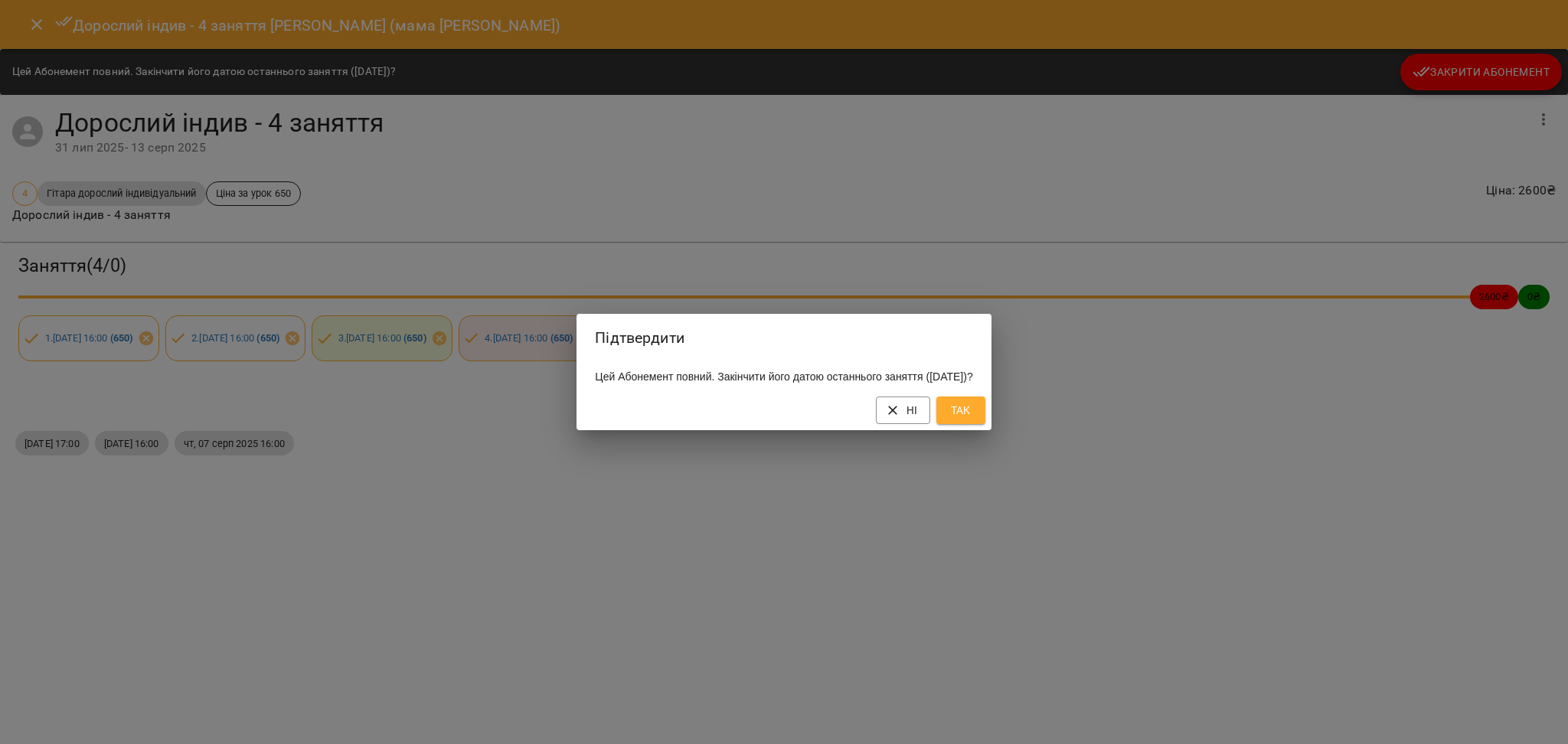
click at [973, 415] on span "Так" at bounding box center [961, 410] width 25 height 19
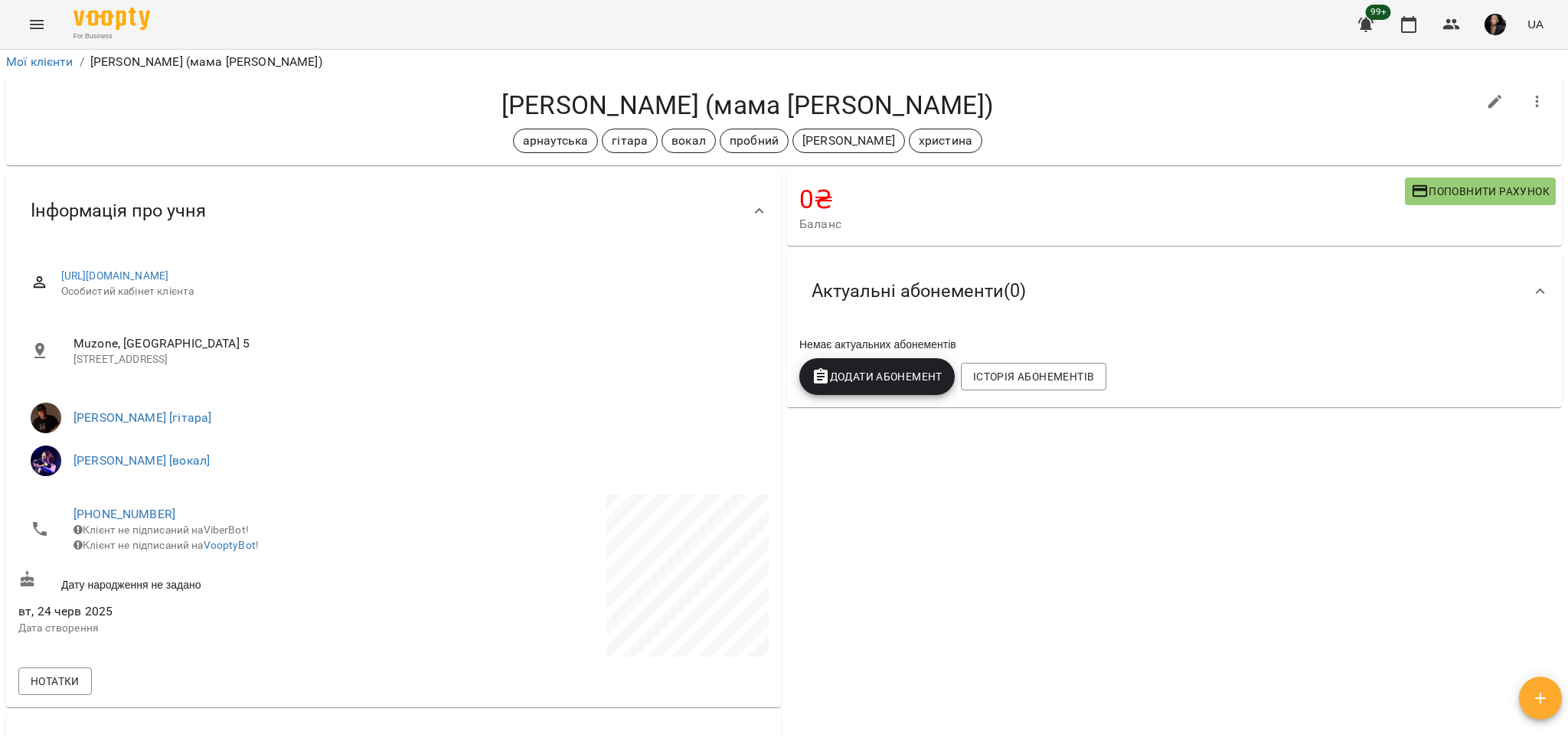
scroll to position [0, 0]
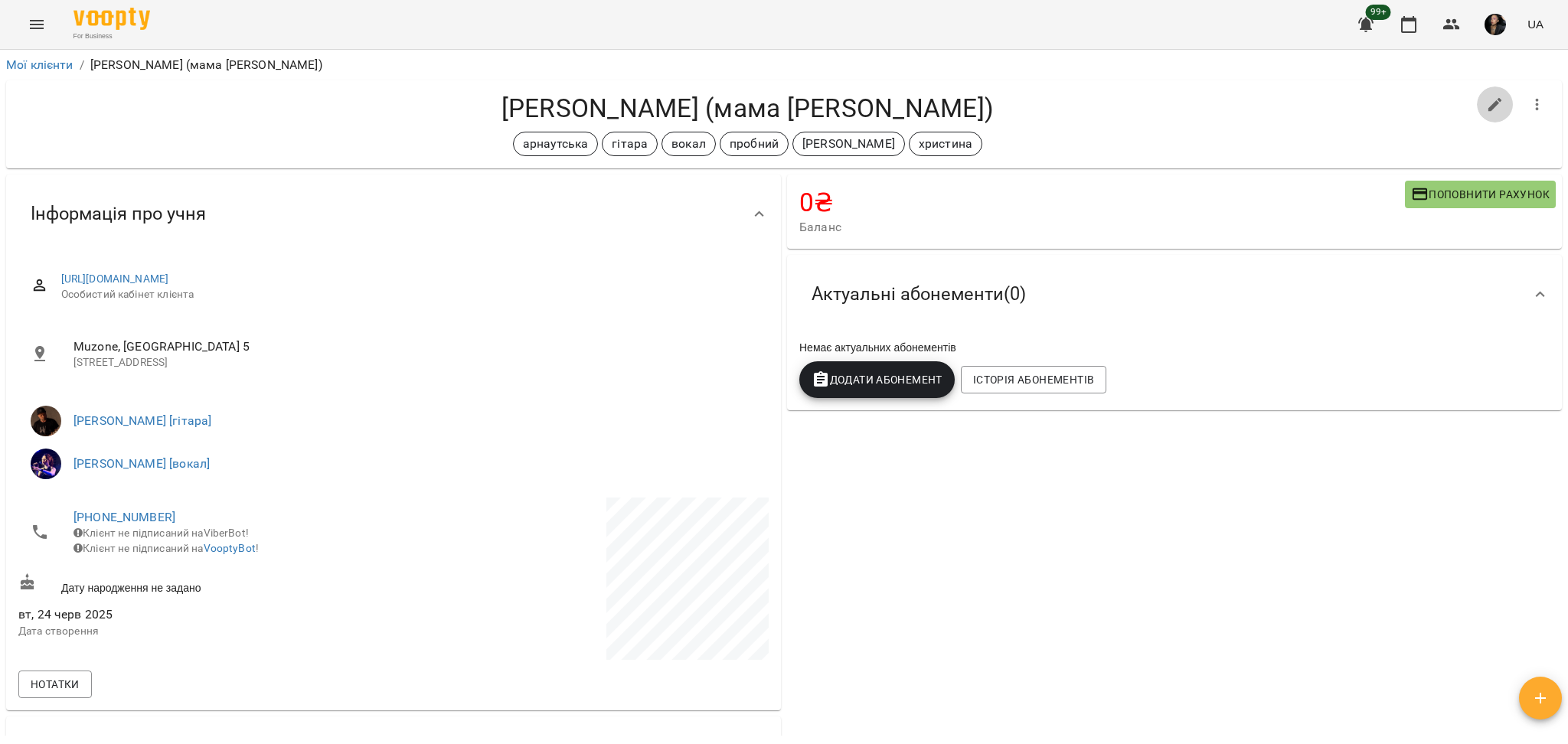
click at [1486, 96] on icon "button" at bounding box center [1496, 105] width 19 height 19
select select "**"
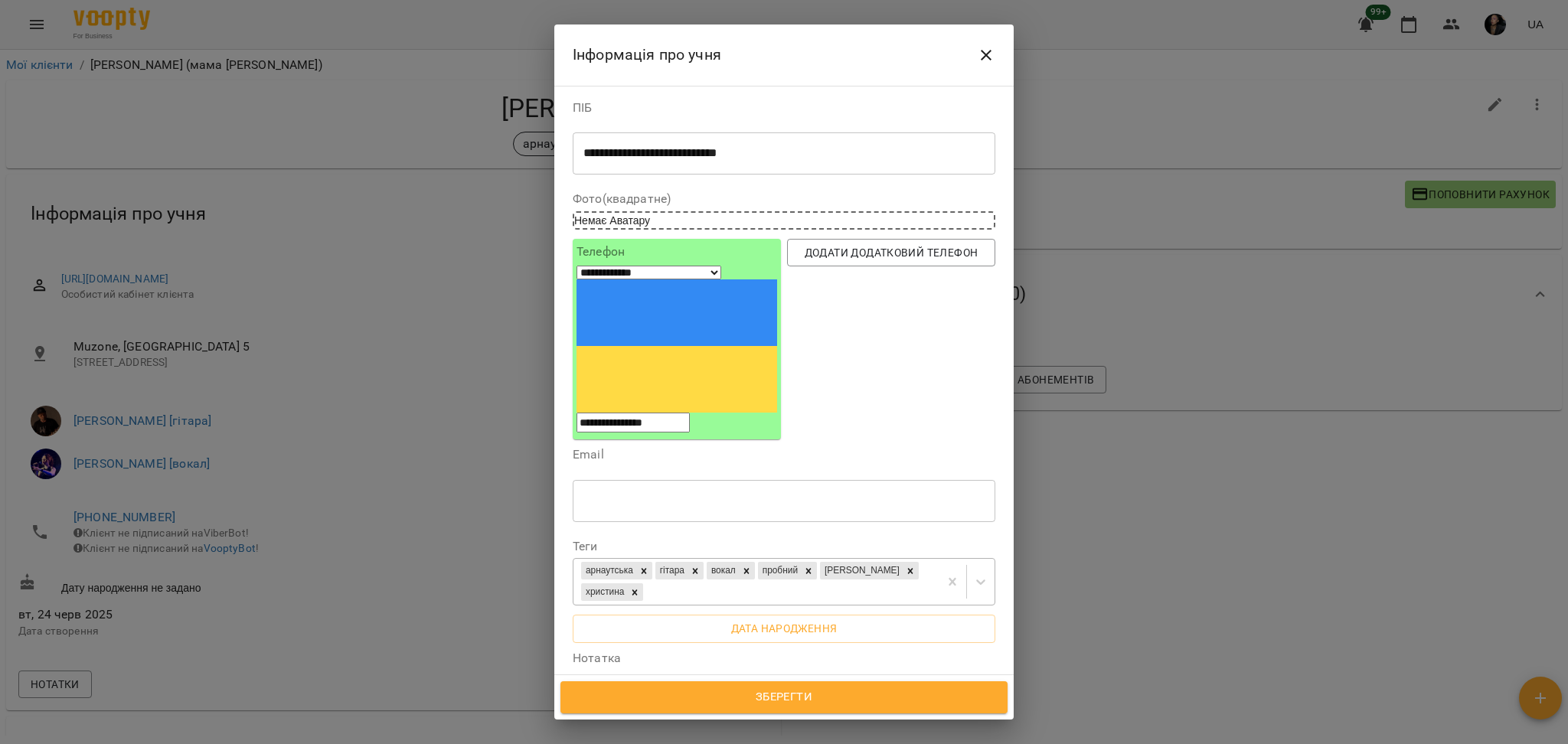
click at [718, 559] on div "арнаутська гітара вокал пробний антон христина" at bounding box center [756, 582] width 365 height 46
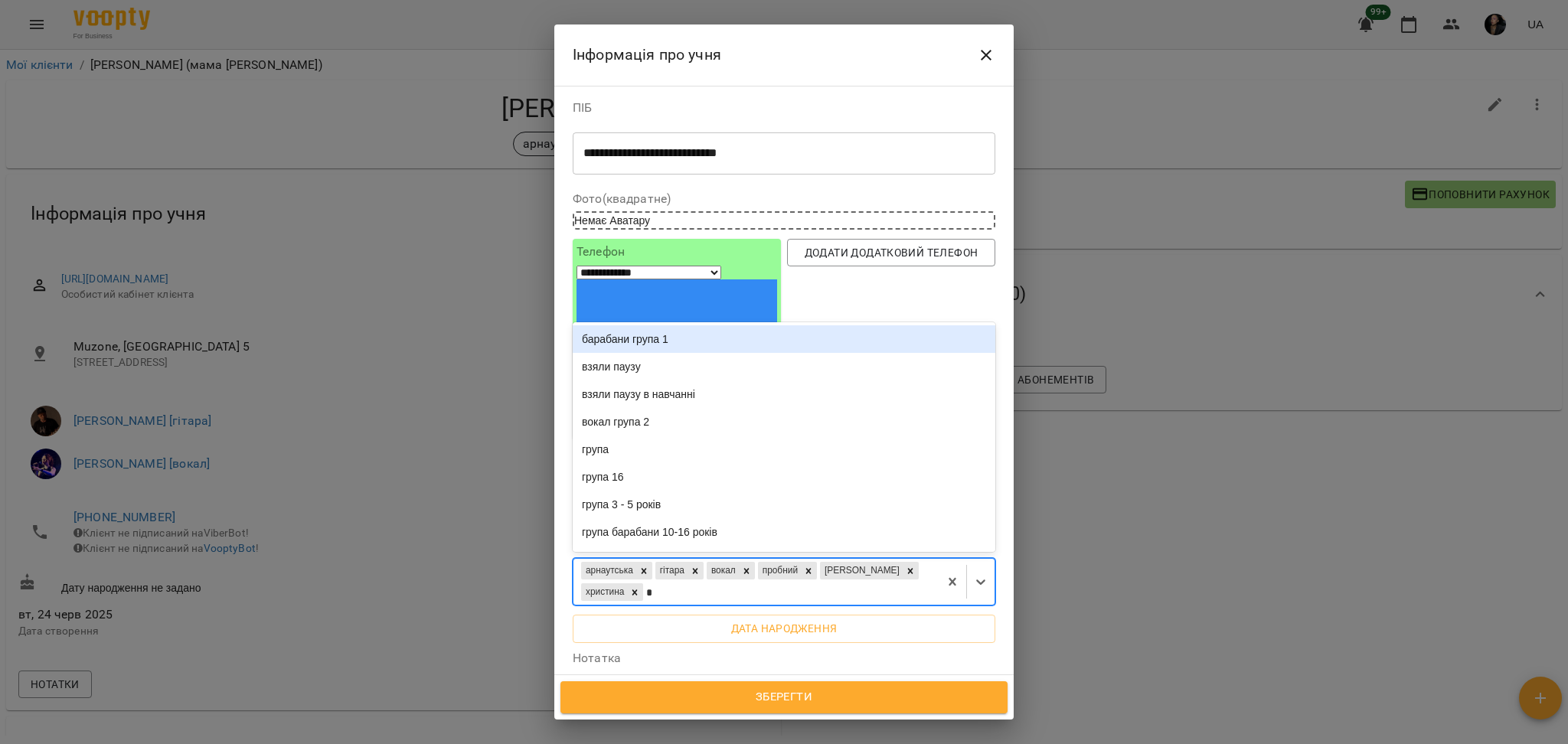
type input "**"
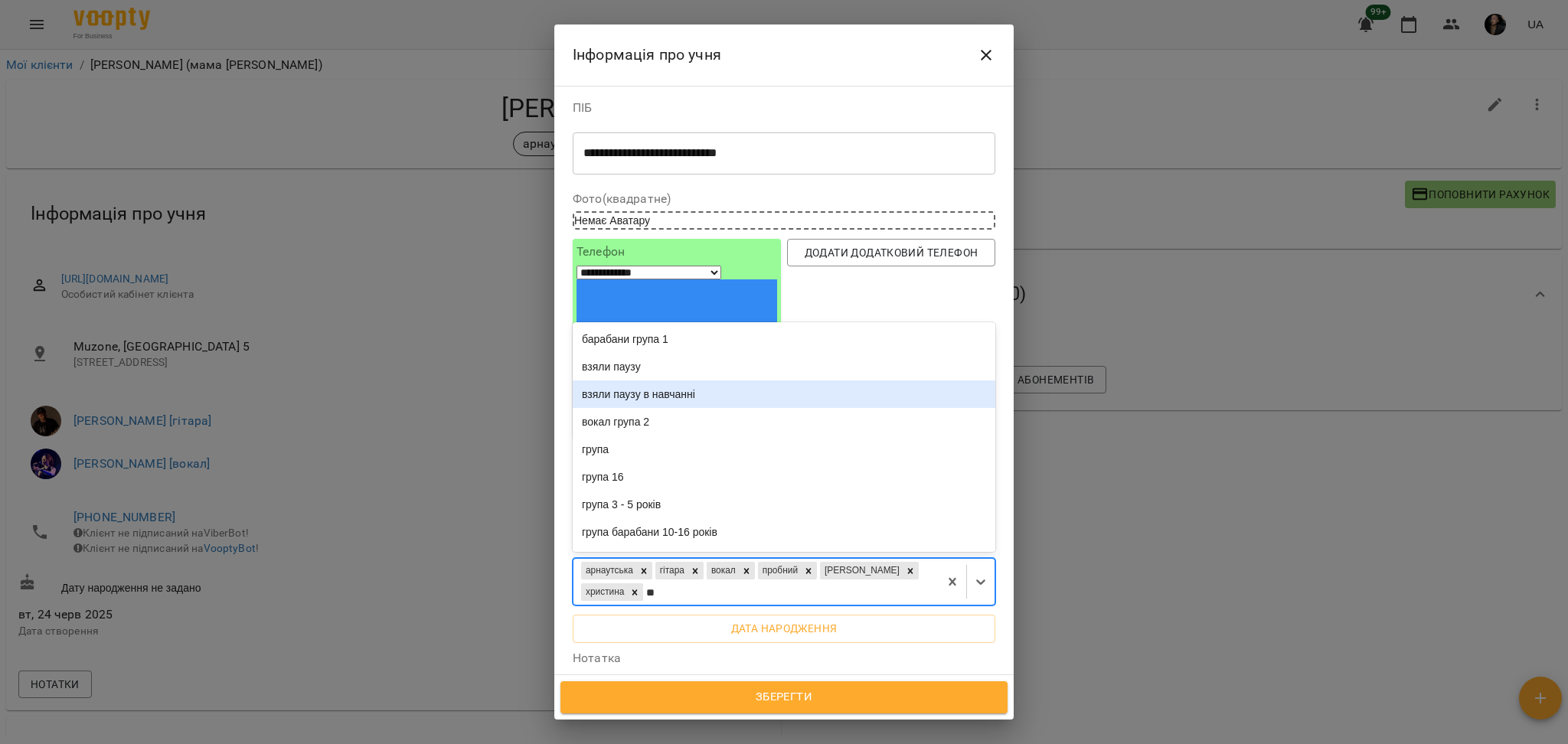
click at [767, 380] on div "взяли паузу в навчанні" at bounding box center [784, 394] width 423 height 27
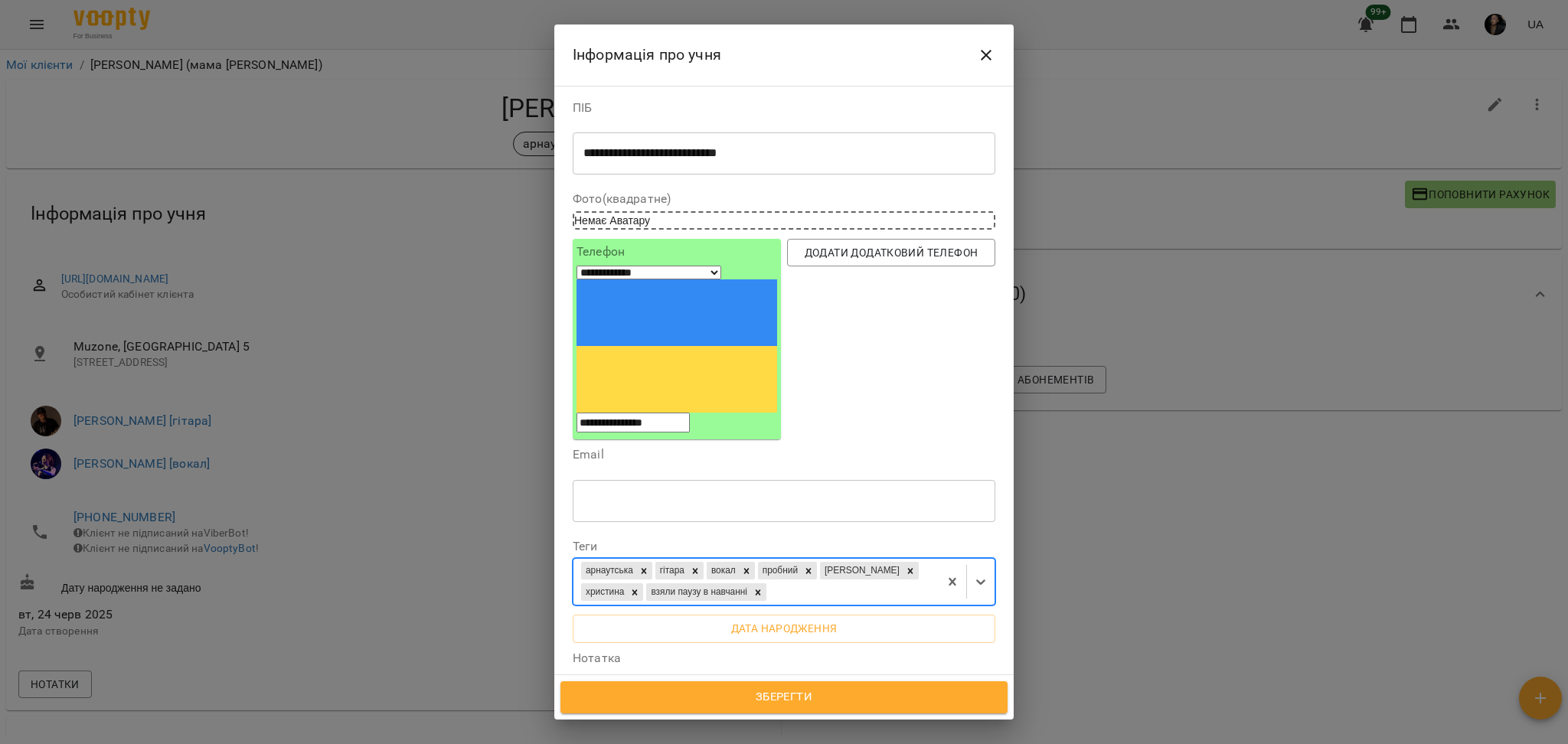
click at [851, 688] on span "Зберегти" at bounding box center [784, 696] width 414 height 20
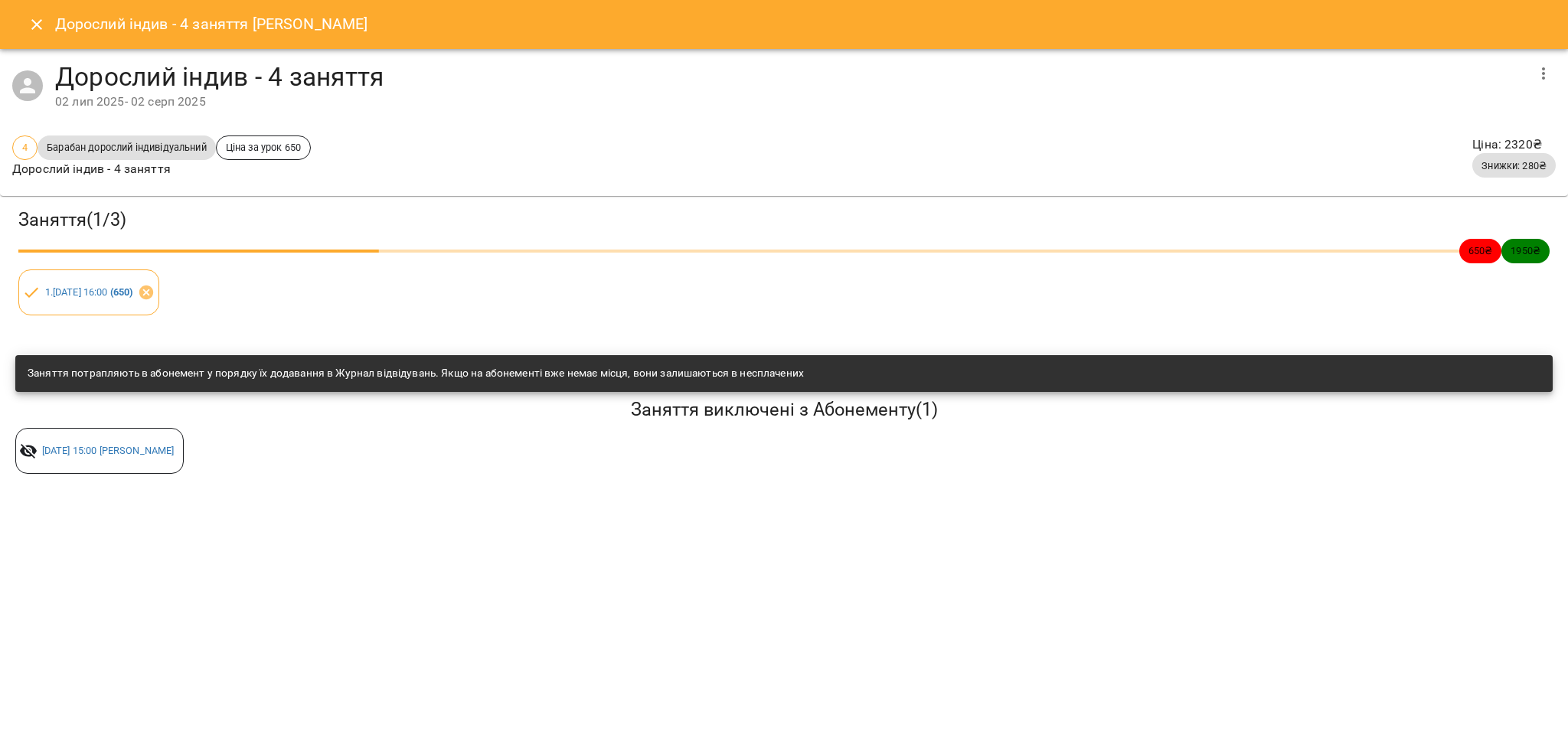
click at [34, 15] on icon "Close" at bounding box center [37, 25] width 19 height 19
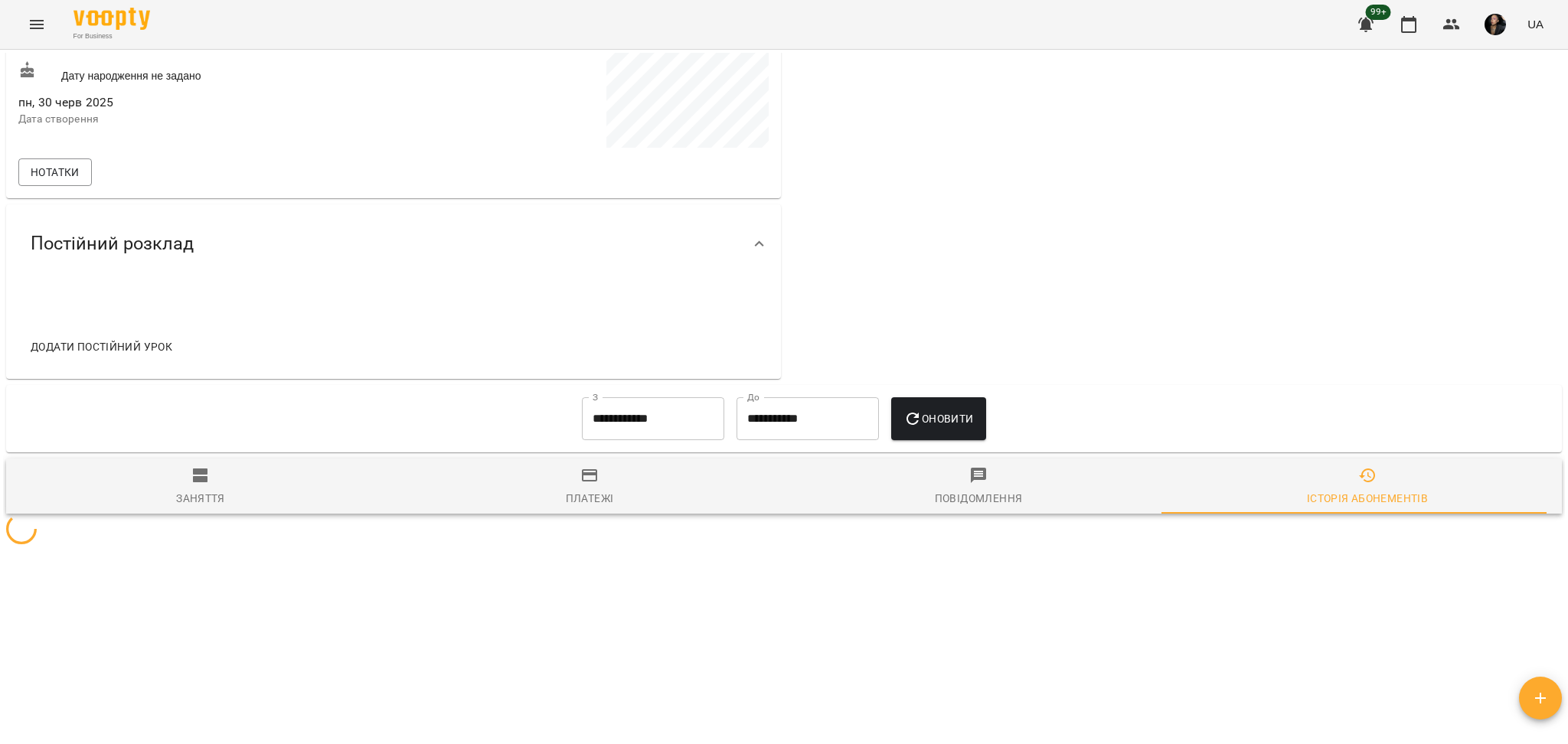
scroll to position [469, 0]
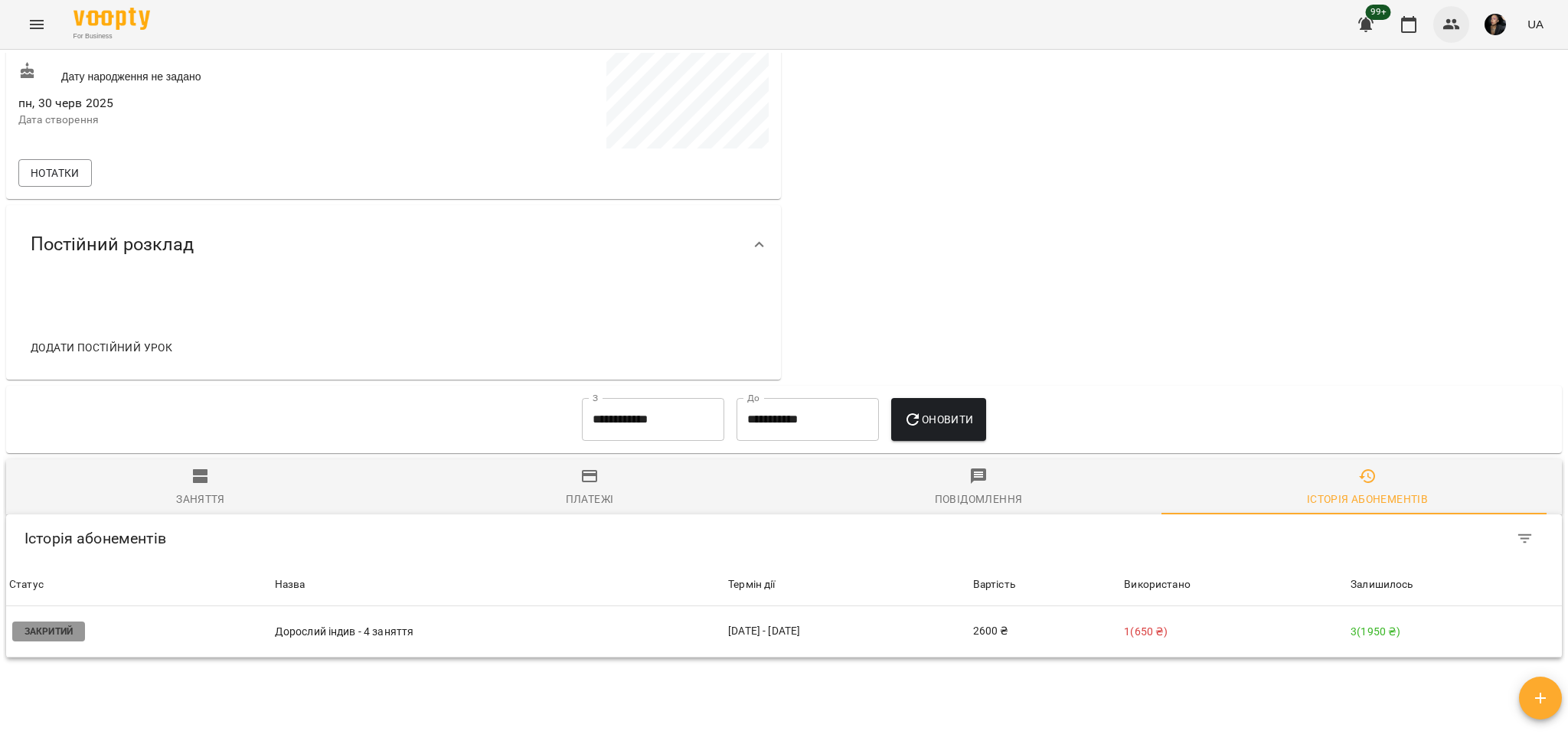
click at [1448, 14] on button "button" at bounding box center [1451, 24] width 37 height 37
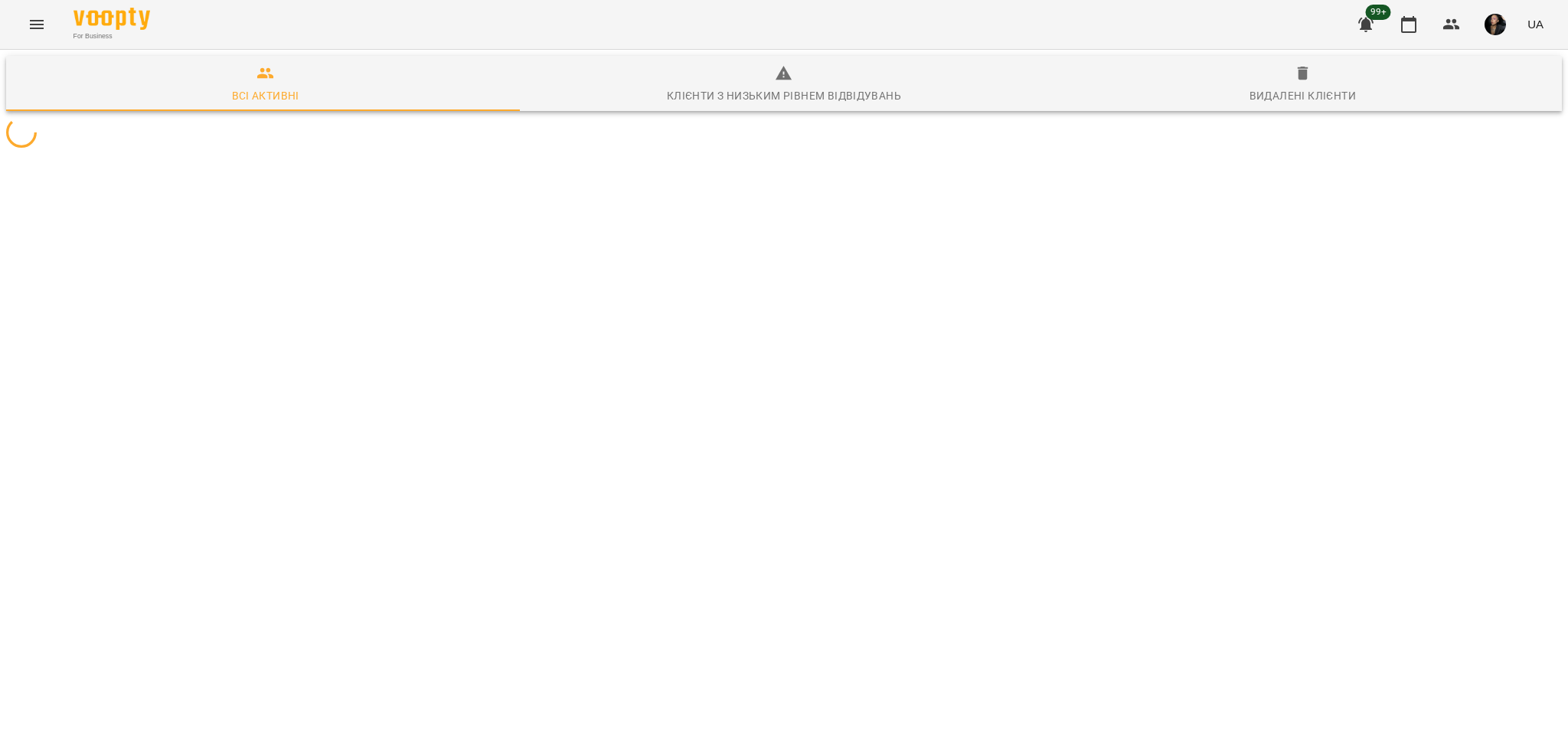
click at [589, 151] on div at bounding box center [784, 132] width 1562 height 37
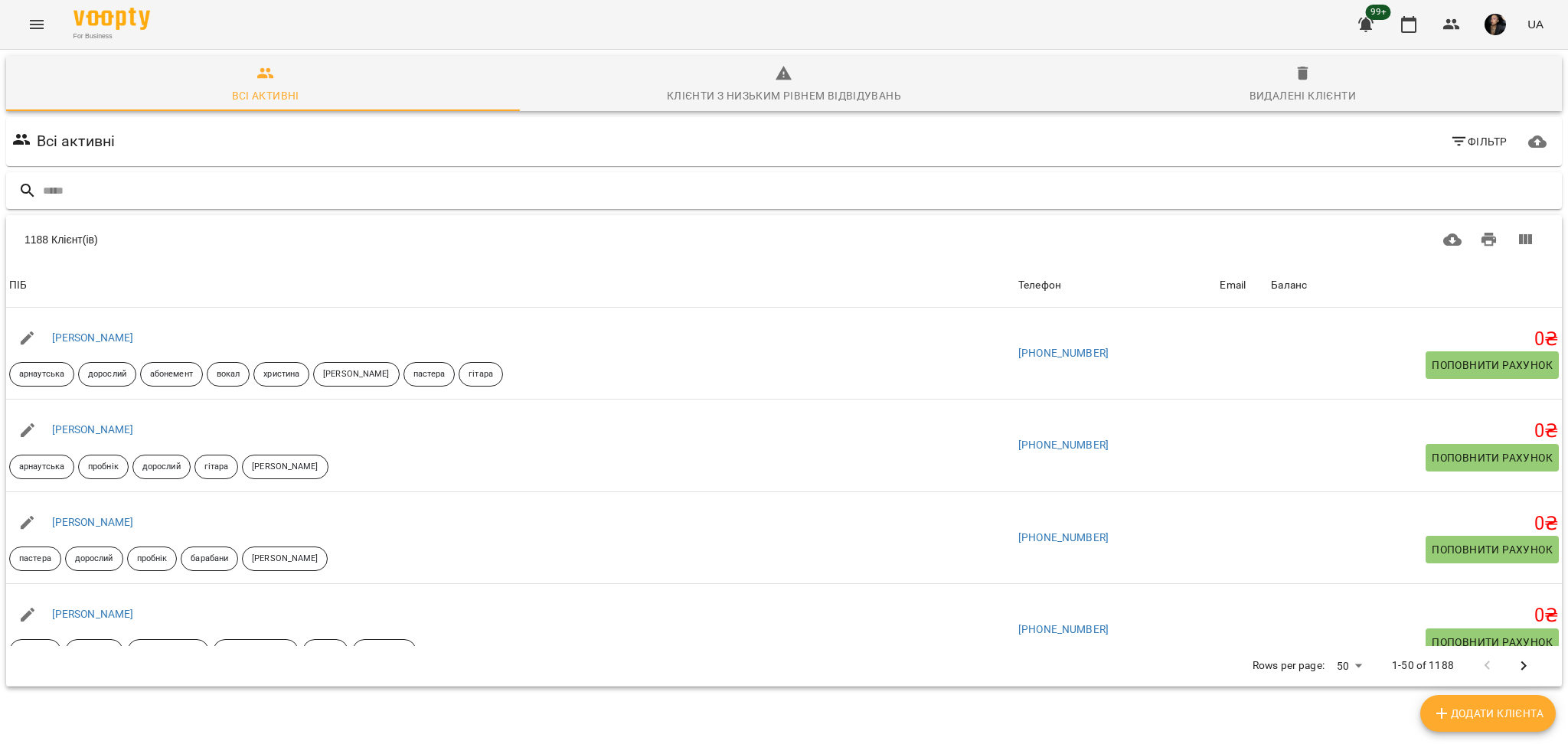
click at [572, 200] on input "text" at bounding box center [798, 191] width 1513 height 25
type input "******"
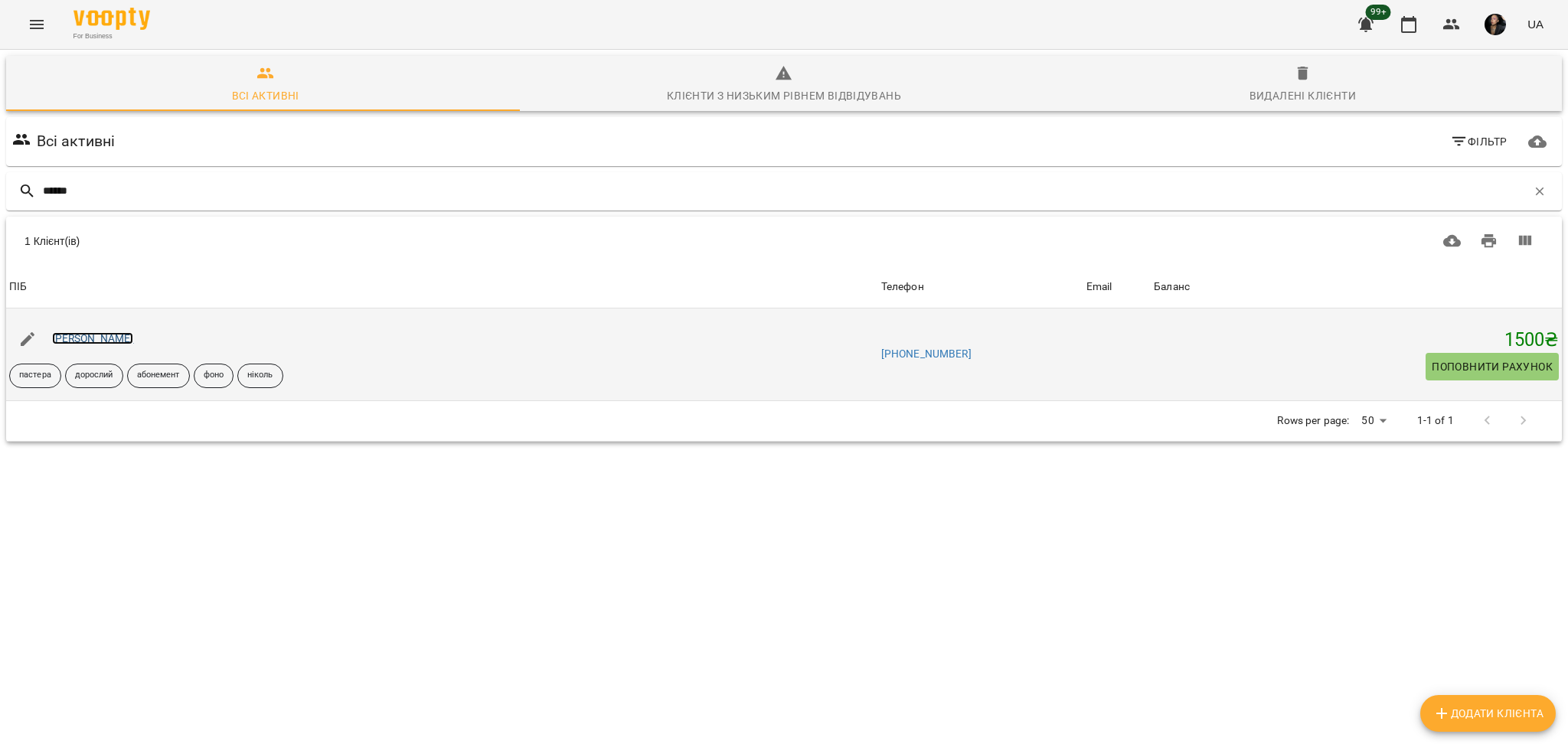
click at [58, 332] on link "[PERSON_NAME]" at bounding box center [93, 338] width 82 height 12
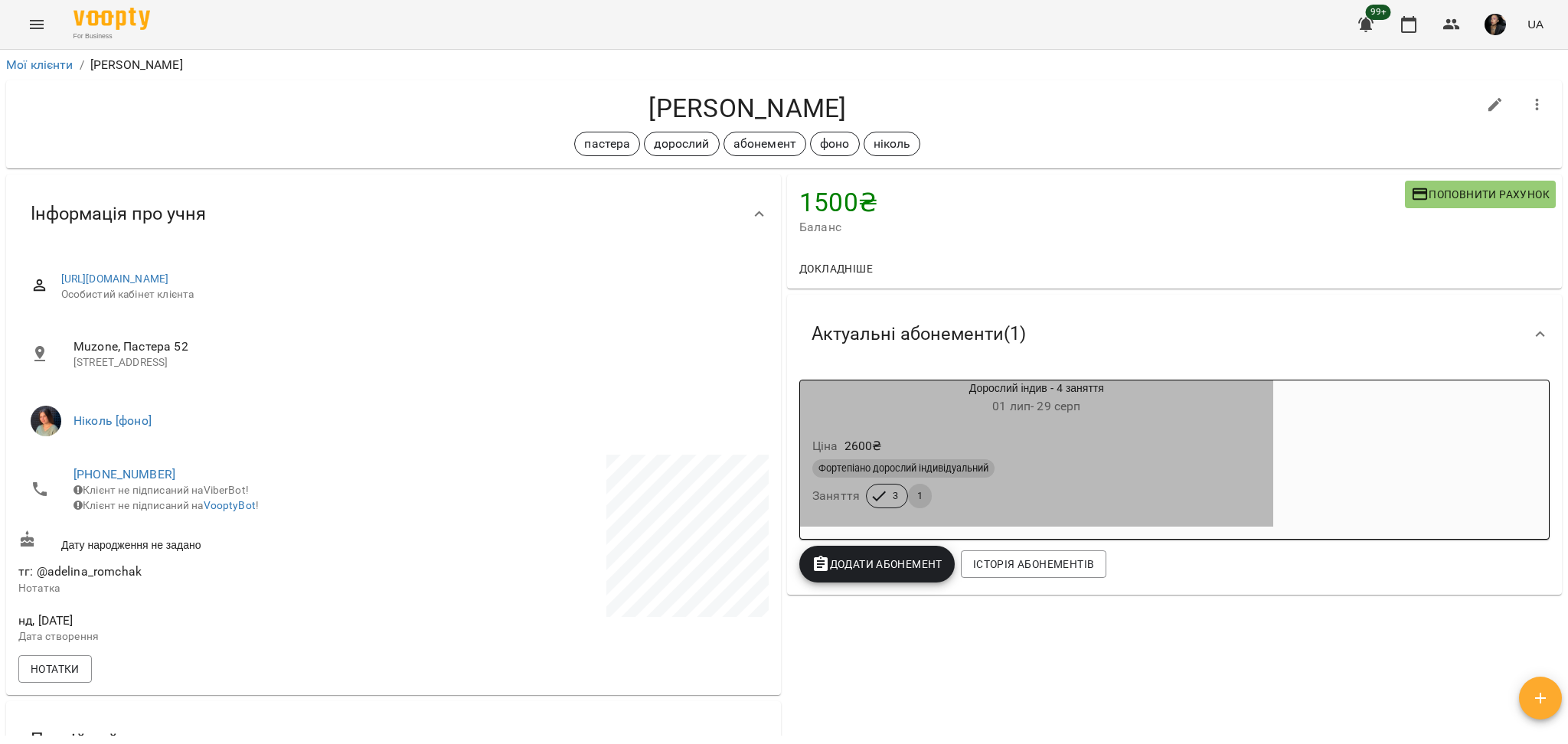
click at [1103, 480] on div "Фортепіано дорослий індивідуальний" at bounding box center [1036, 468] width 454 height 25
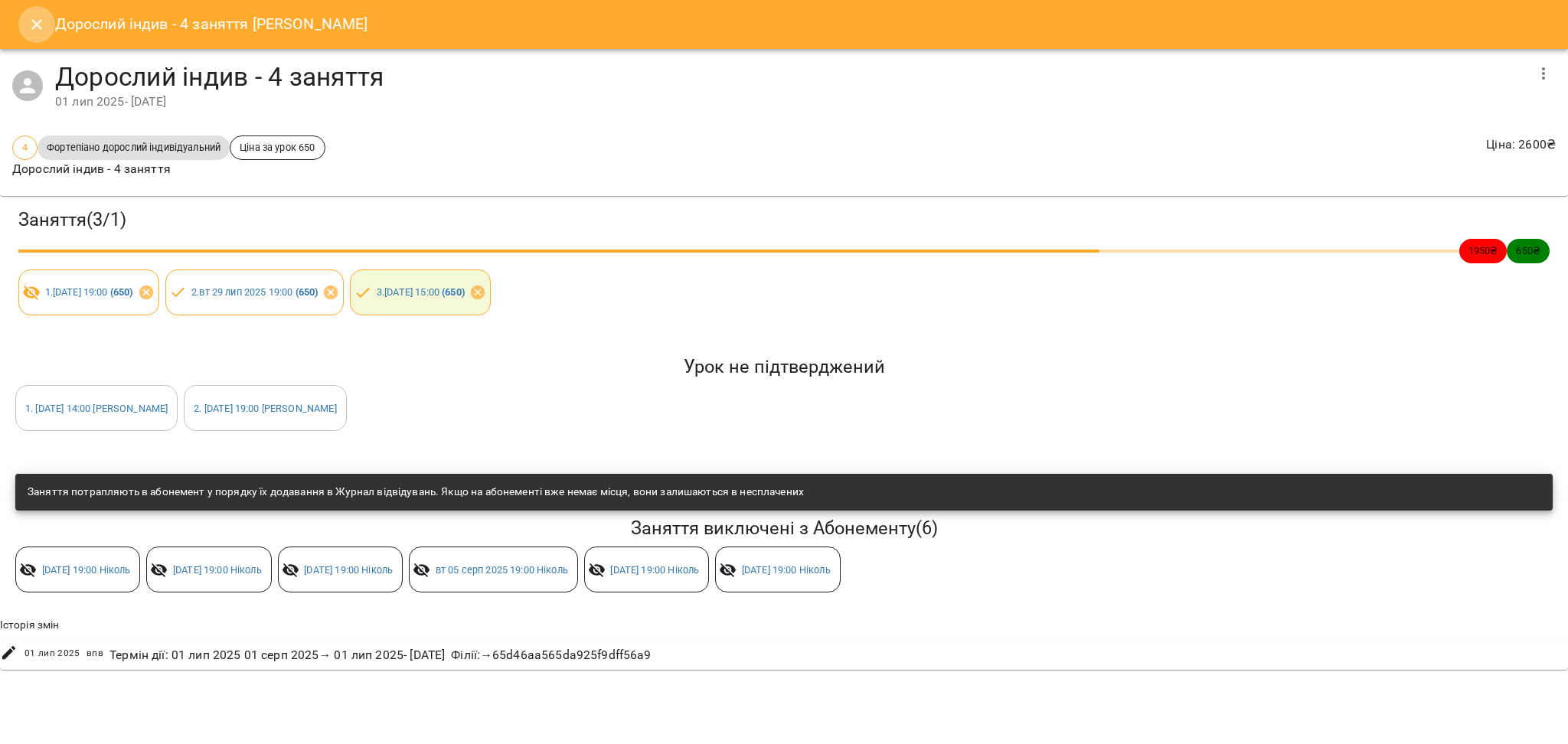
click at [35, 24] on icon "Close" at bounding box center [37, 25] width 11 height 11
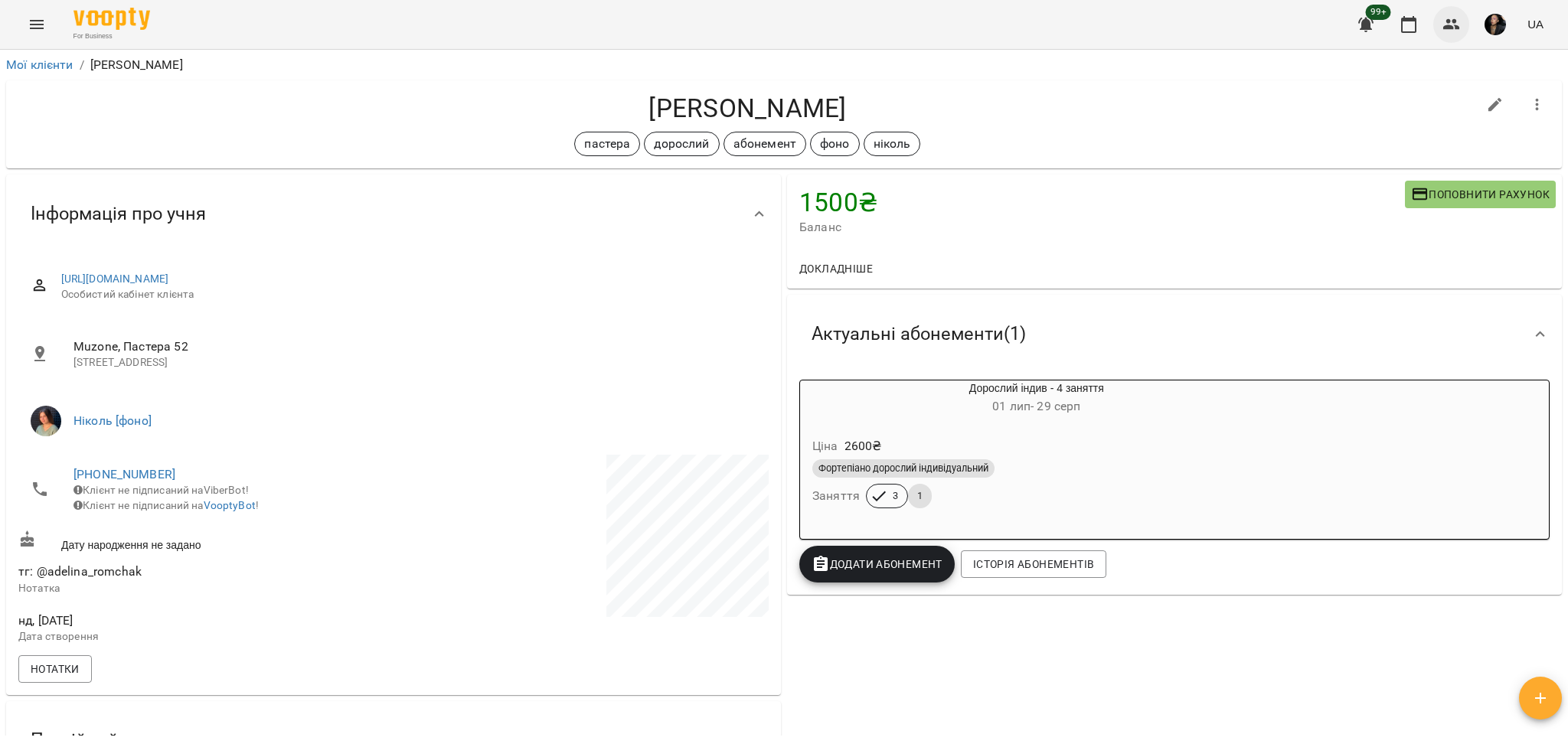
click at [1442, 31] on icon "button" at bounding box center [1452, 25] width 19 height 19
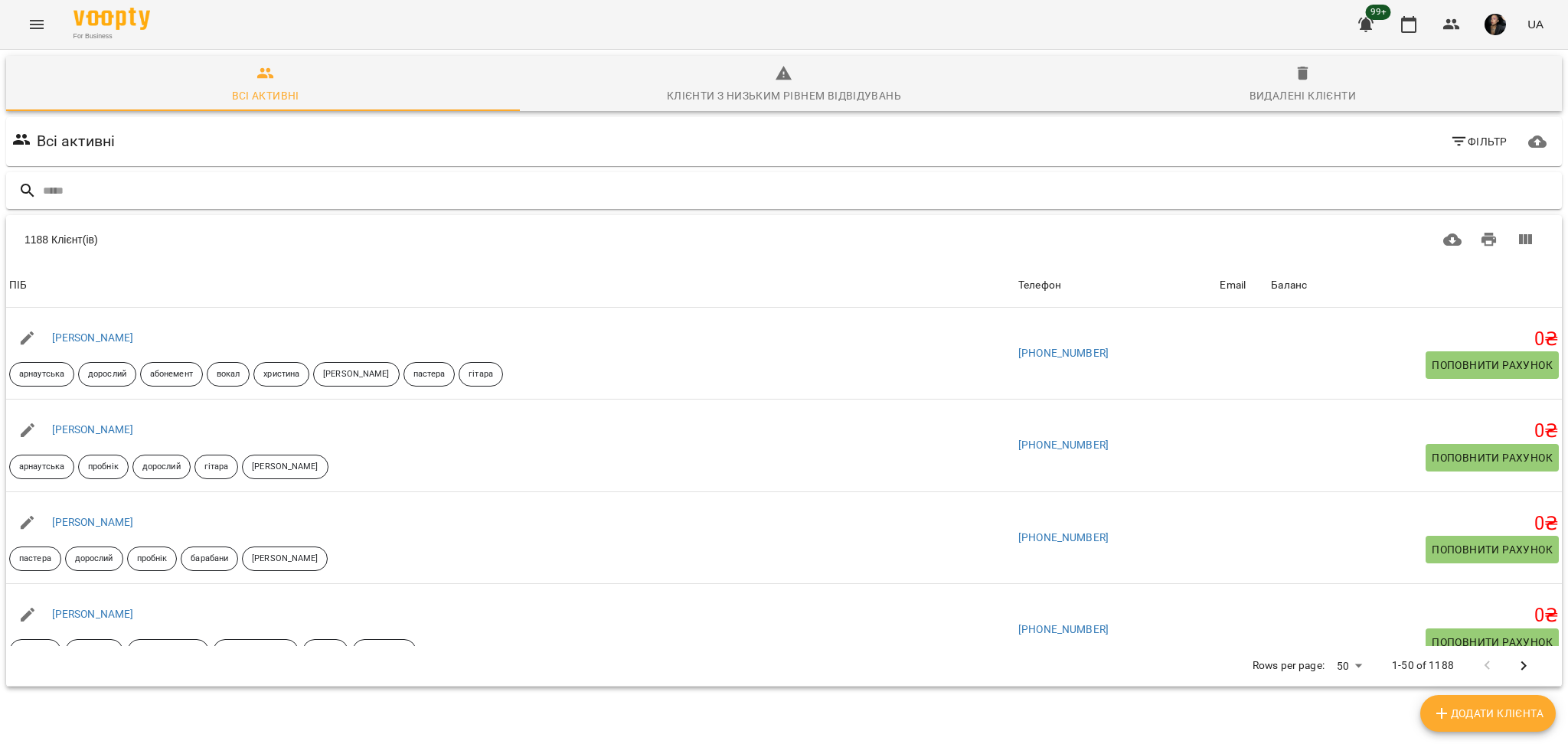
click at [695, 188] on input "text" at bounding box center [798, 191] width 1513 height 25
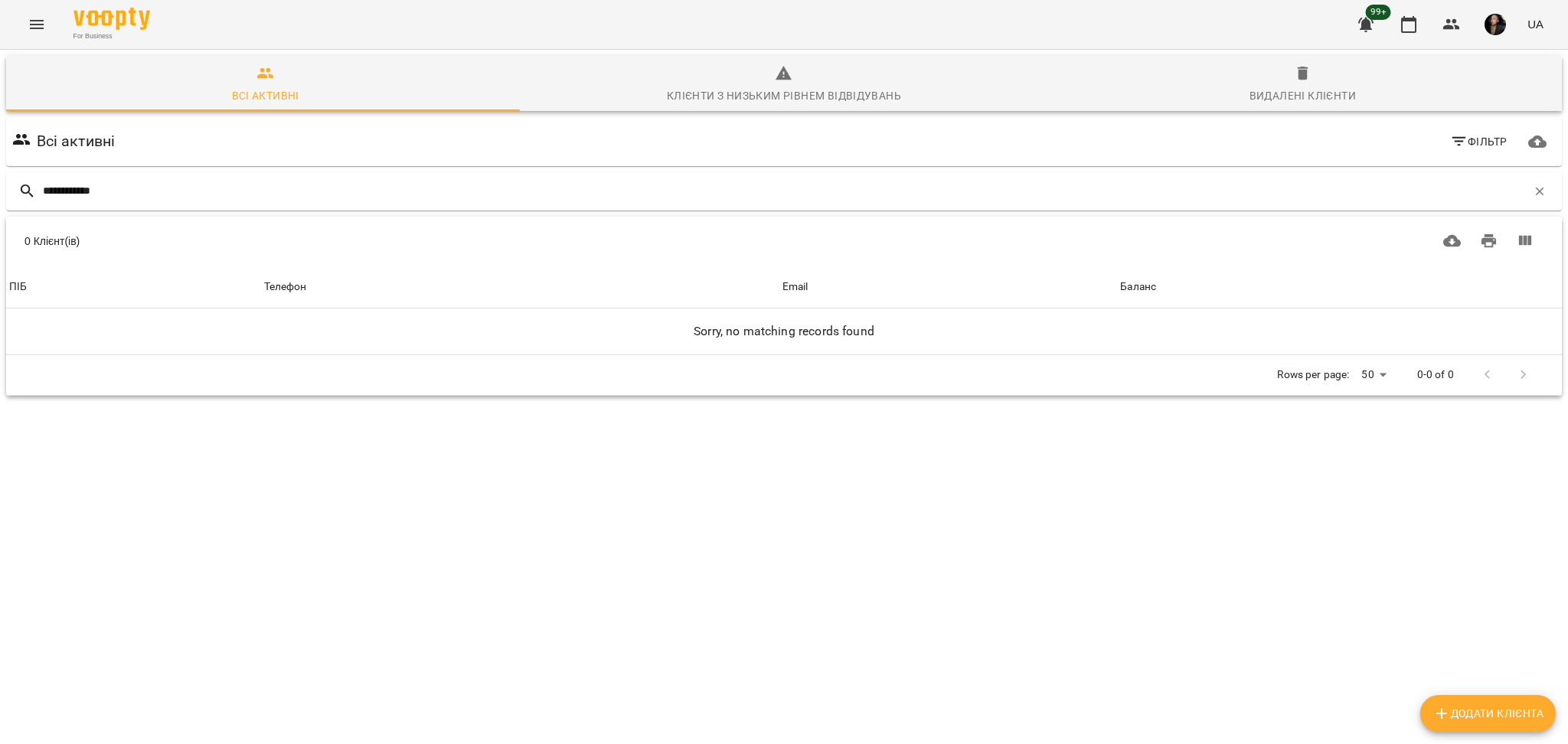
type input "**********"
click at [282, 110] on span at bounding box center [262, 110] width 514 height 2
click at [262, 78] on icon "button" at bounding box center [266, 74] width 19 height 19
click at [355, 206] on div "**********" at bounding box center [784, 191] width 1556 height 38
click at [240, 178] on input "**********" at bounding box center [784, 191] width 1484 height 25
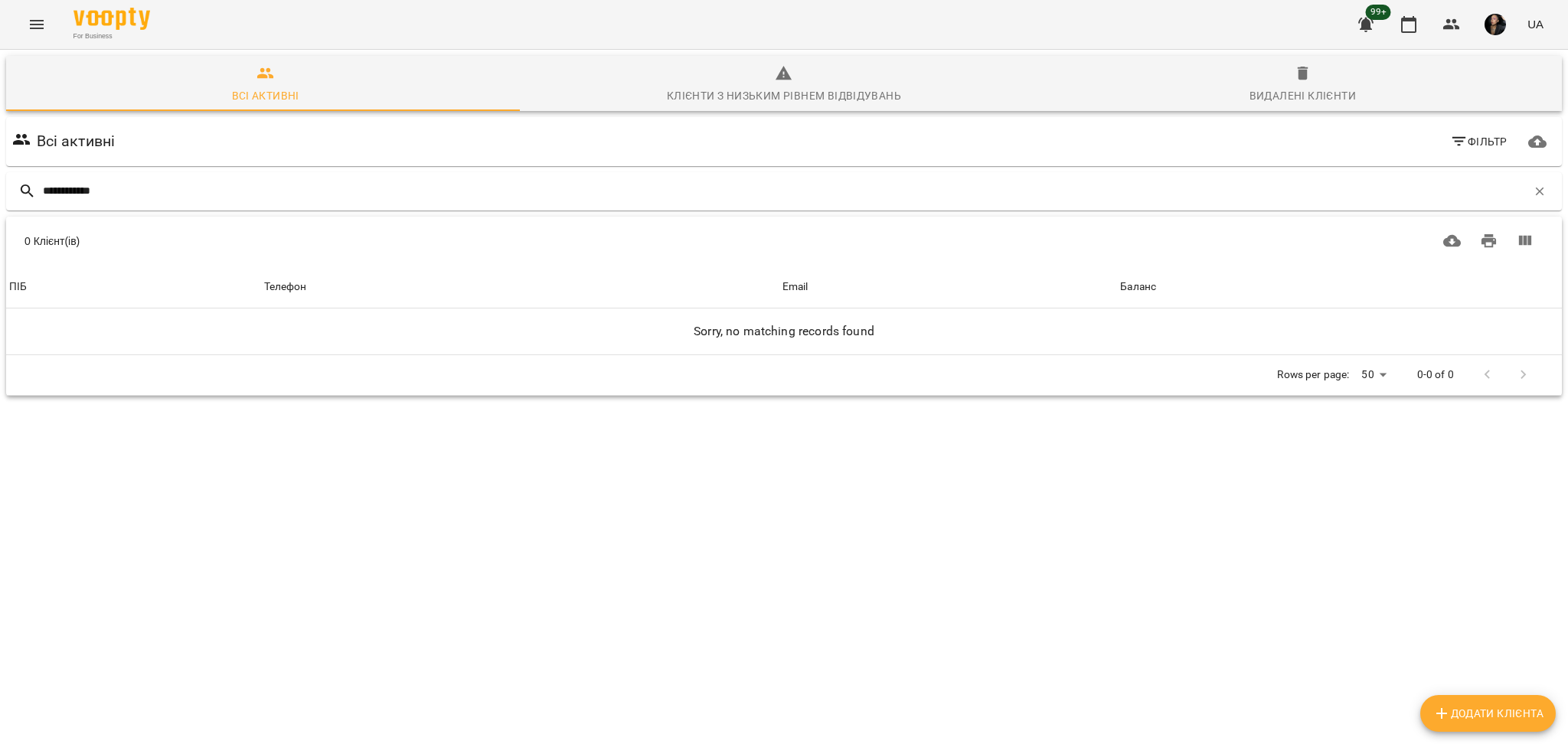
click at [1485, 722] on span "Додати клієнта" at bounding box center [1487, 713] width 111 height 19
select select "**"
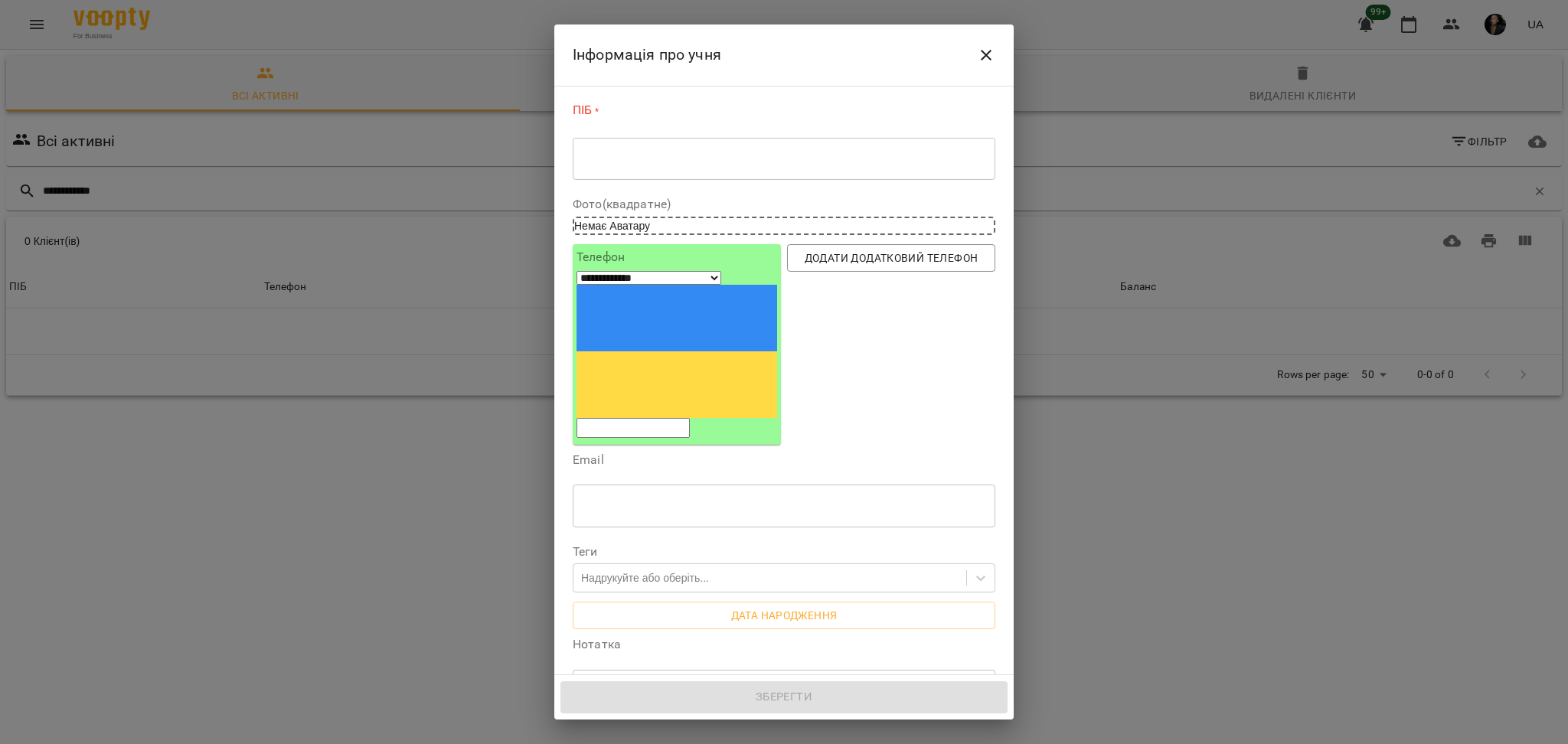
click at [631, 173] on div "* ​" at bounding box center [784, 158] width 423 height 42
click at [633, 167] on div "* ​" at bounding box center [784, 158] width 423 height 42
drag, startPoint x: 632, startPoint y: 167, endPoint x: 646, endPoint y: 150, distance: 22.0
click at [639, 151] on div "* ​" at bounding box center [784, 158] width 423 height 42
click at [687, 150] on div "* ​" at bounding box center [784, 158] width 423 height 42
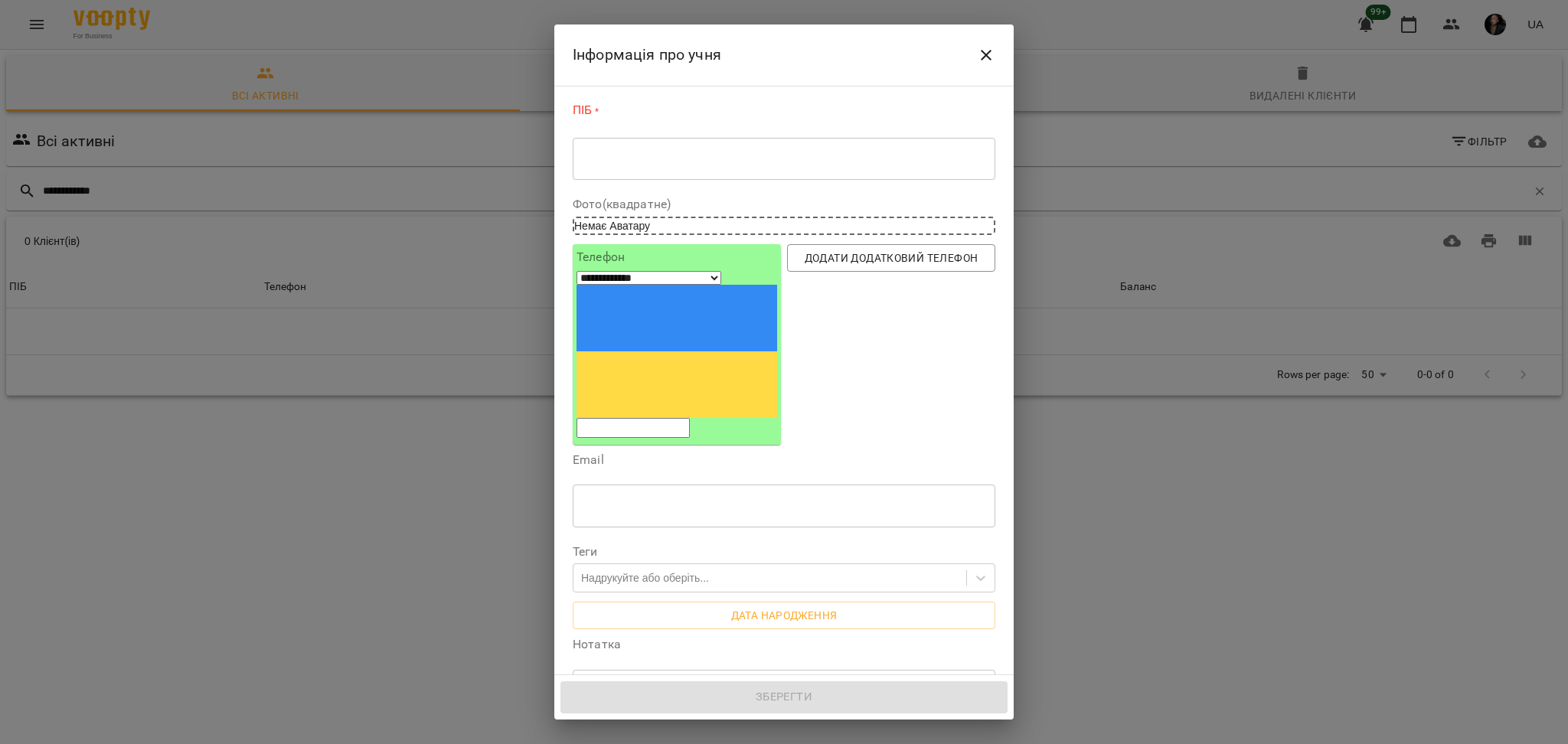
drag, startPoint x: 687, startPoint y: 150, endPoint x: 680, endPoint y: 162, distance: 13.9
click at [628, 159] on textarea at bounding box center [784, 158] width 401 height 14
drag, startPoint x: 725, startPoint y: 171, endPoint x: 618, endPoint y: 153, distance: 108.5
click at [618, 153] on textarea at bounding box center [784, 158] width 401 height 14
paste textarea "**********"
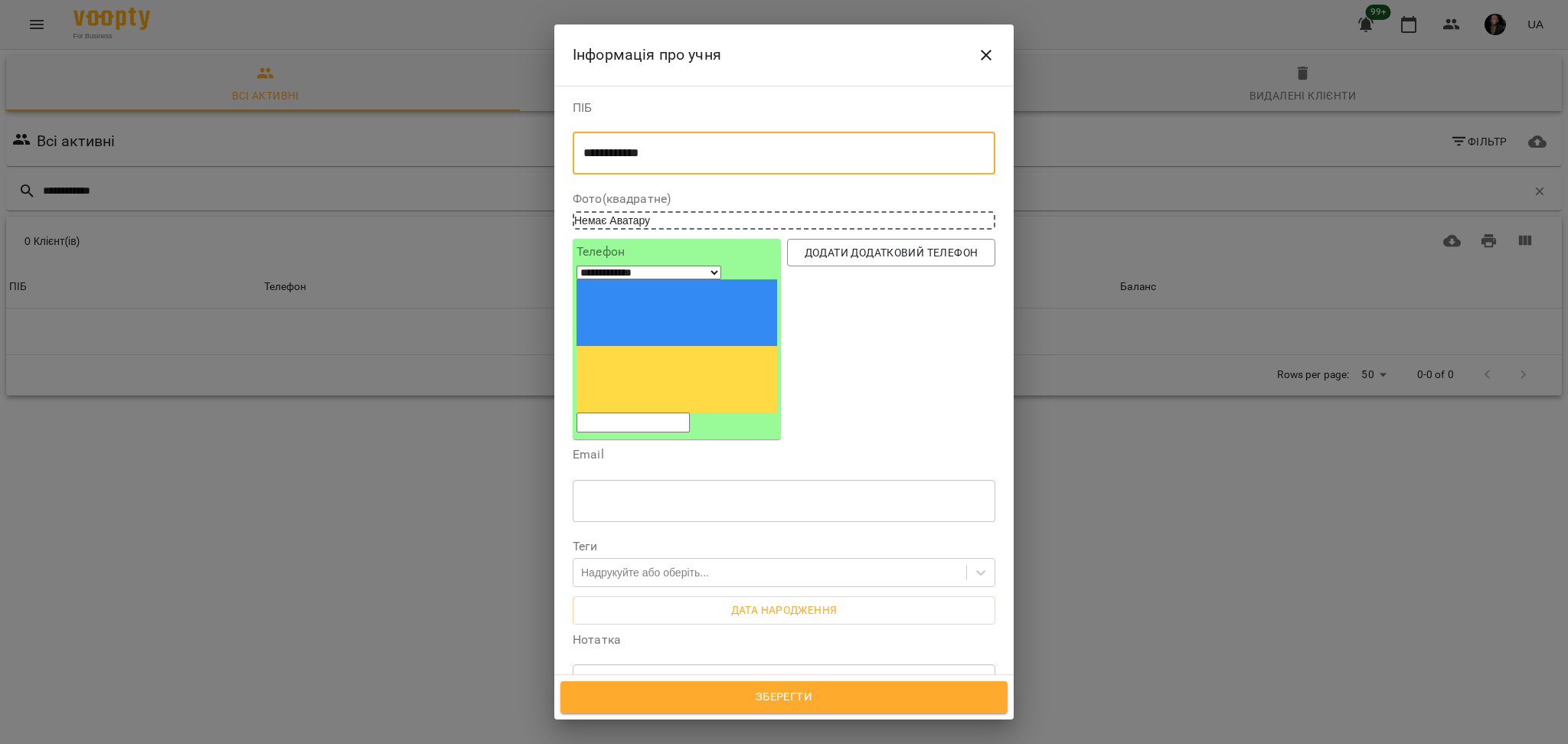
type textarea "**********"
click at [648, 413] on input "tel" at bounding box center [633, 422] width 113 height 20
paste input "**********"
type input "**********"
click at [615, 741] on span "Усі філії" at bounding box center [618, 751] width 44 height 19
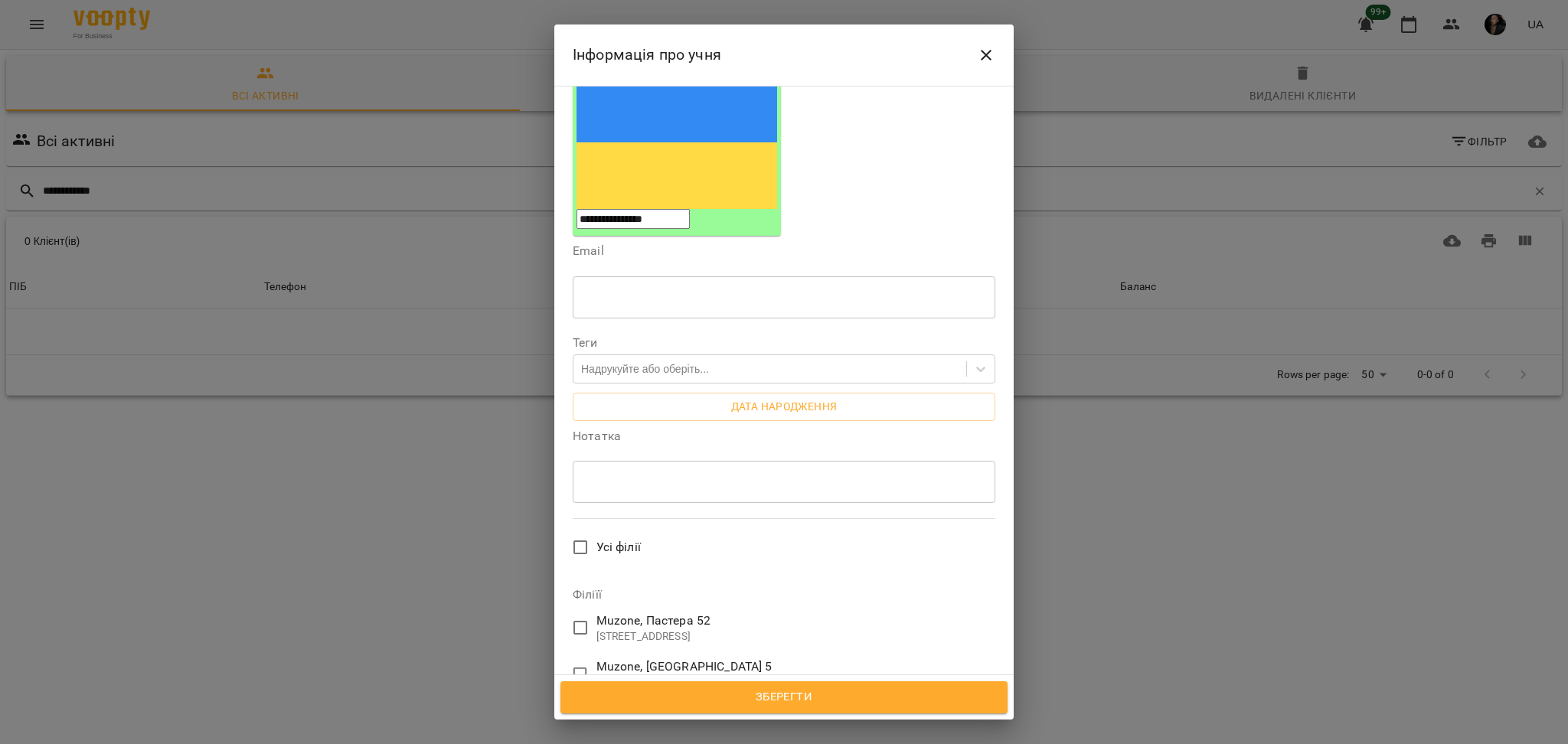
scroll to position [184, 0]
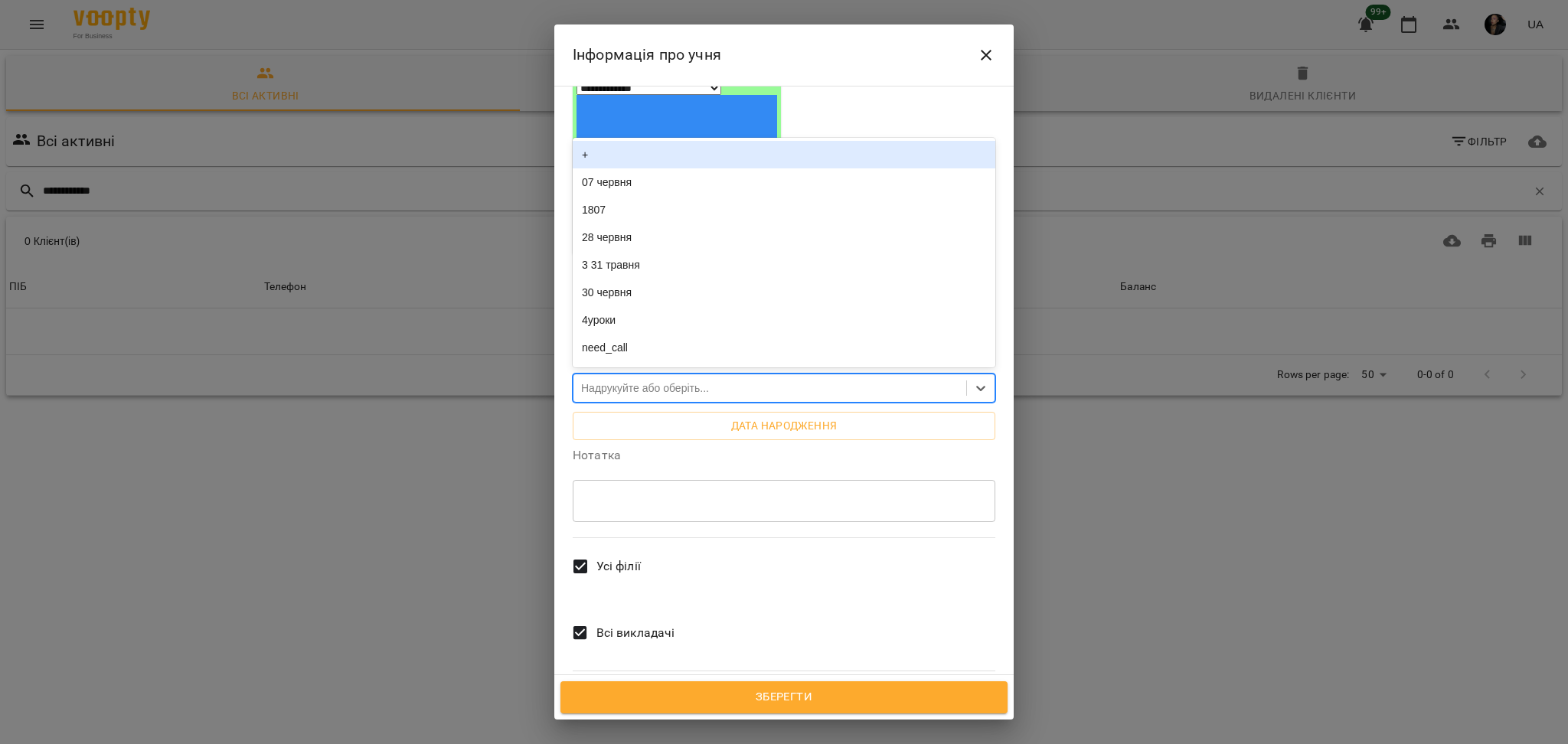
click at [640, 380] on div "Надрукуйте або оберіть..." at bounding box center [645, 388] width 128 height 15
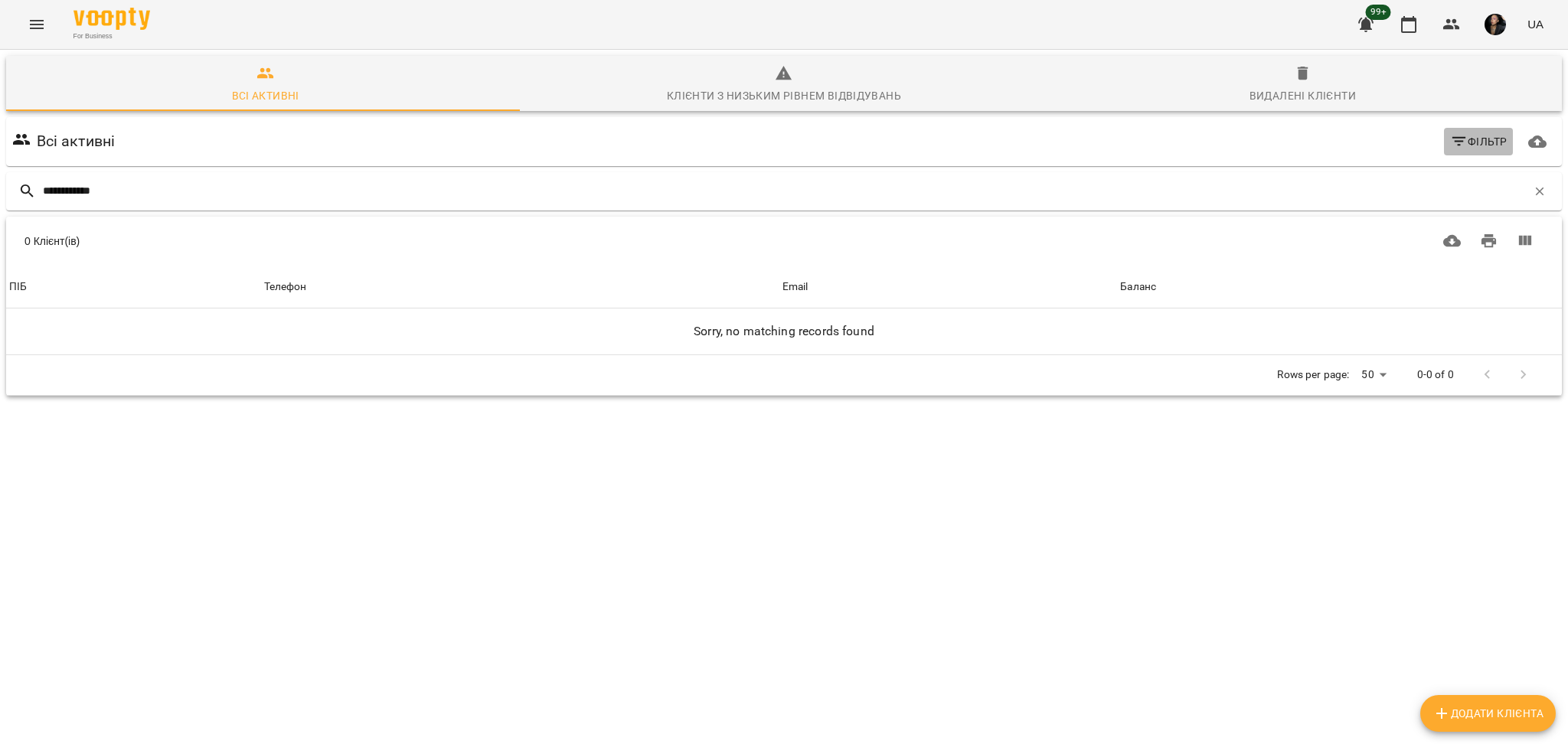
click at [1470, 147] on span "Фільтр" at bounding box center [1479, 142] width 58 height 19
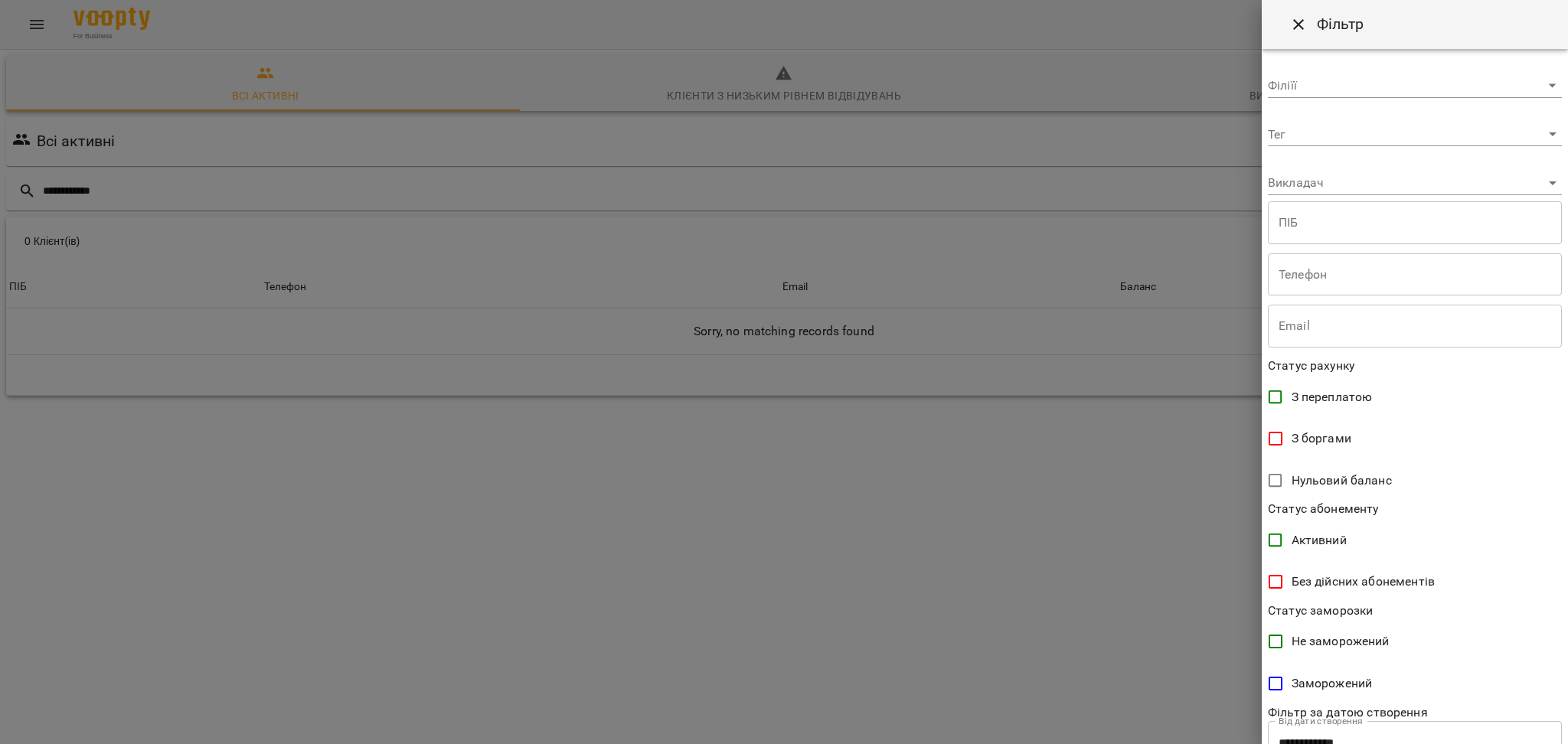
click at [1365, 285] on input "text" at bounding box center [1415, 274] width 294 height 42
paste input "**********"
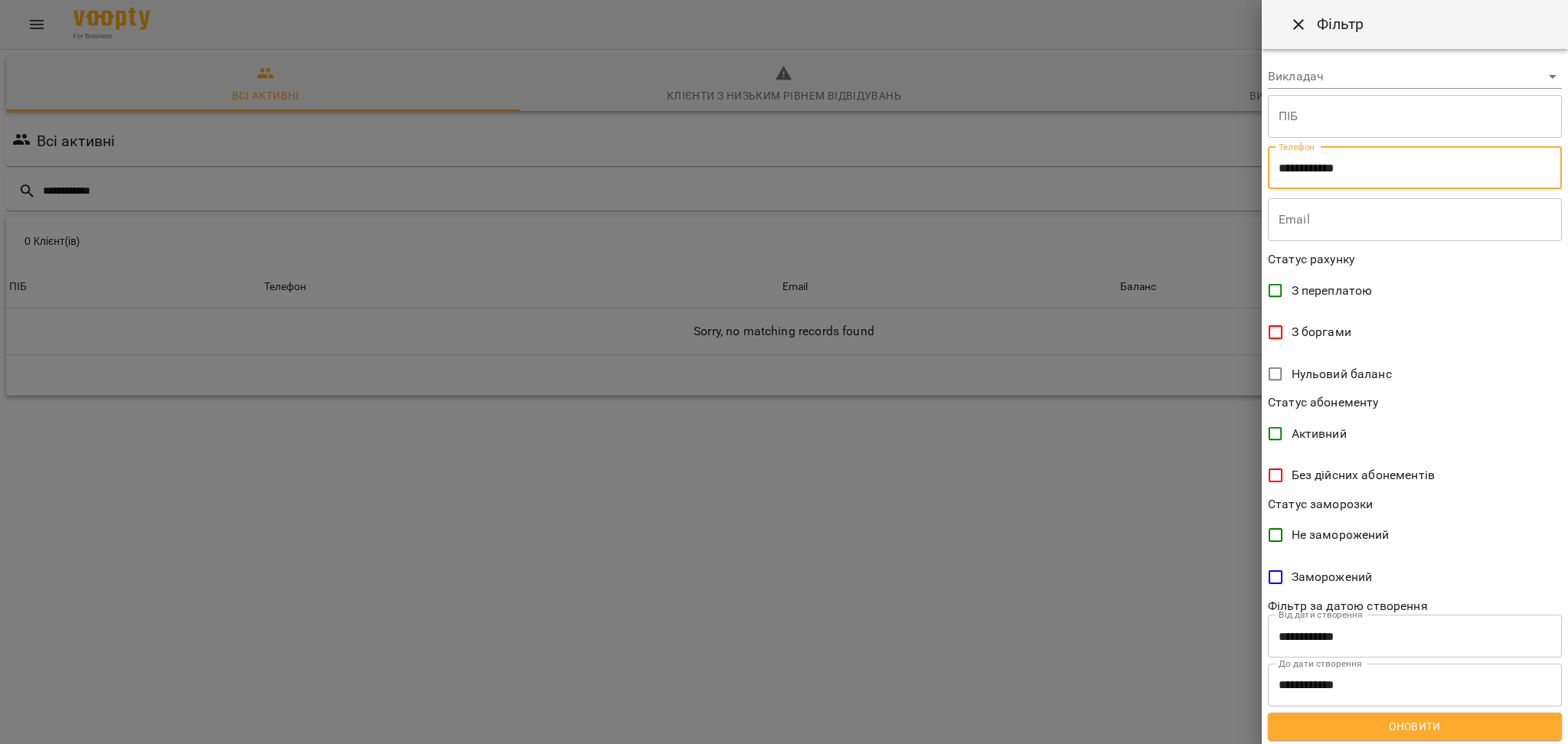
scroll to position [107, 0]
type input "**********"
click at [1379, 718] on span "Оновити" at bounding box center [1414, 726] width 269 height 19
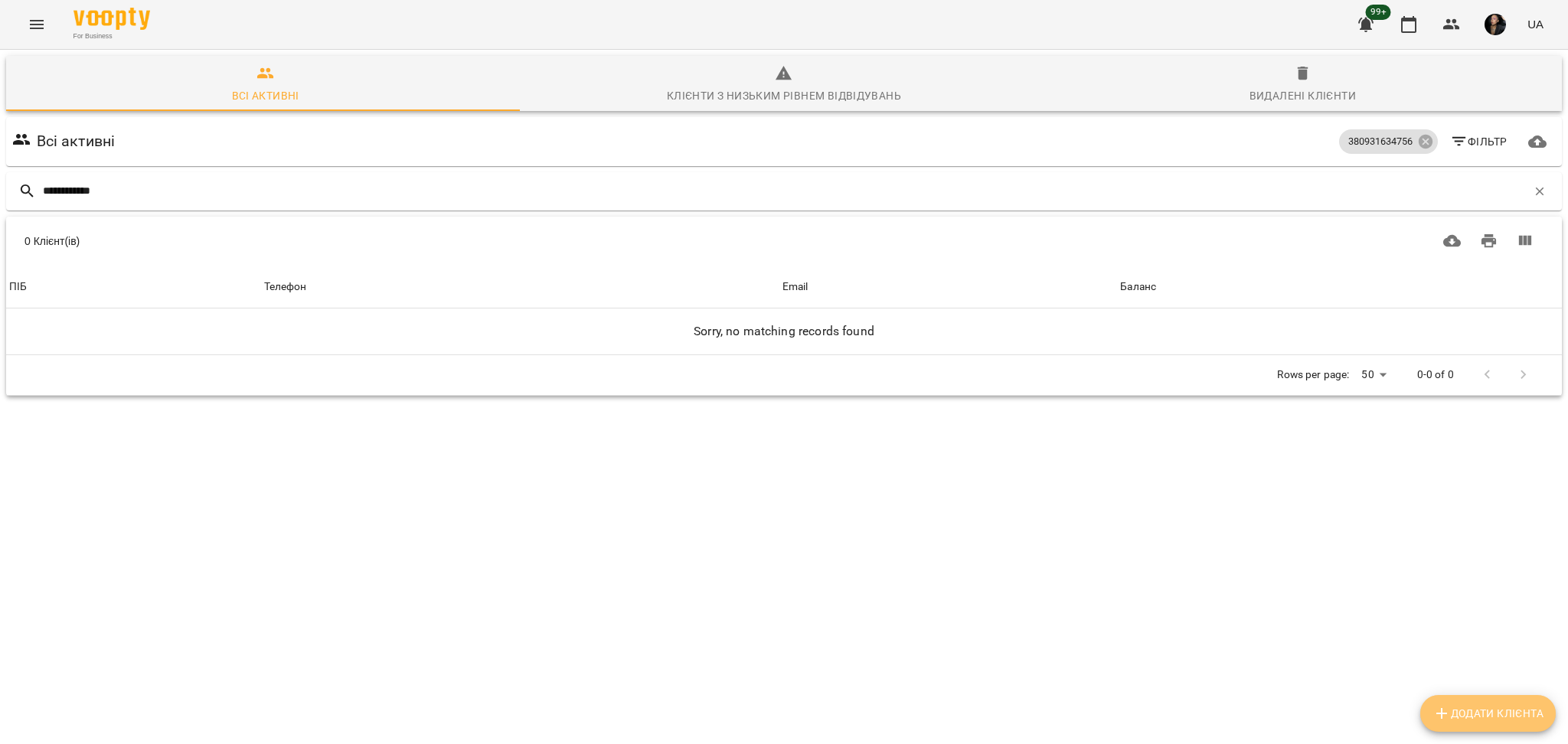
click at [1477, 706] on span "Додати клієнта" at bounding box center [1487, 713] width 111 height 19
select select "**"
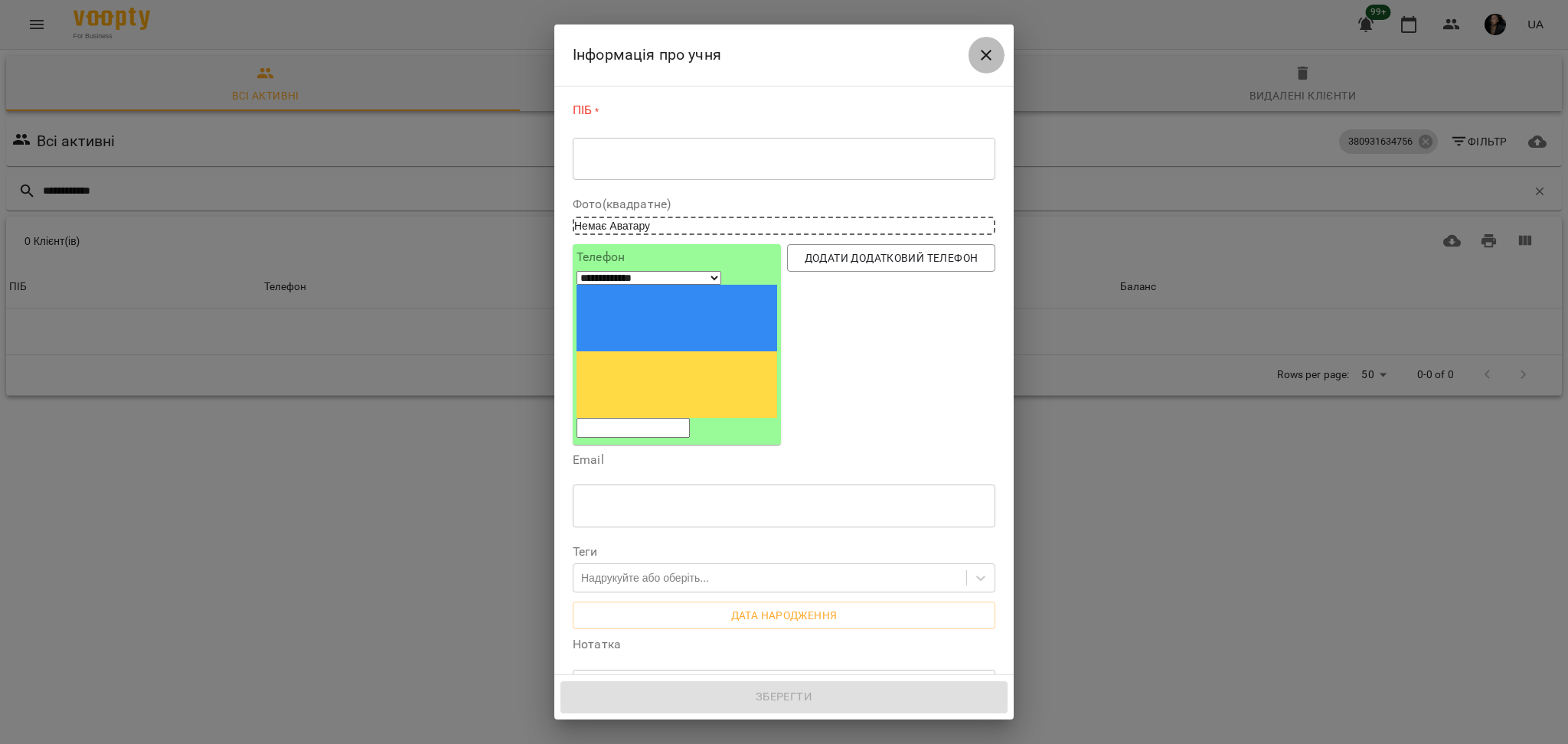
click at [974, 50] on button "Close" at bounding box center [985, 54] width 37 height 37
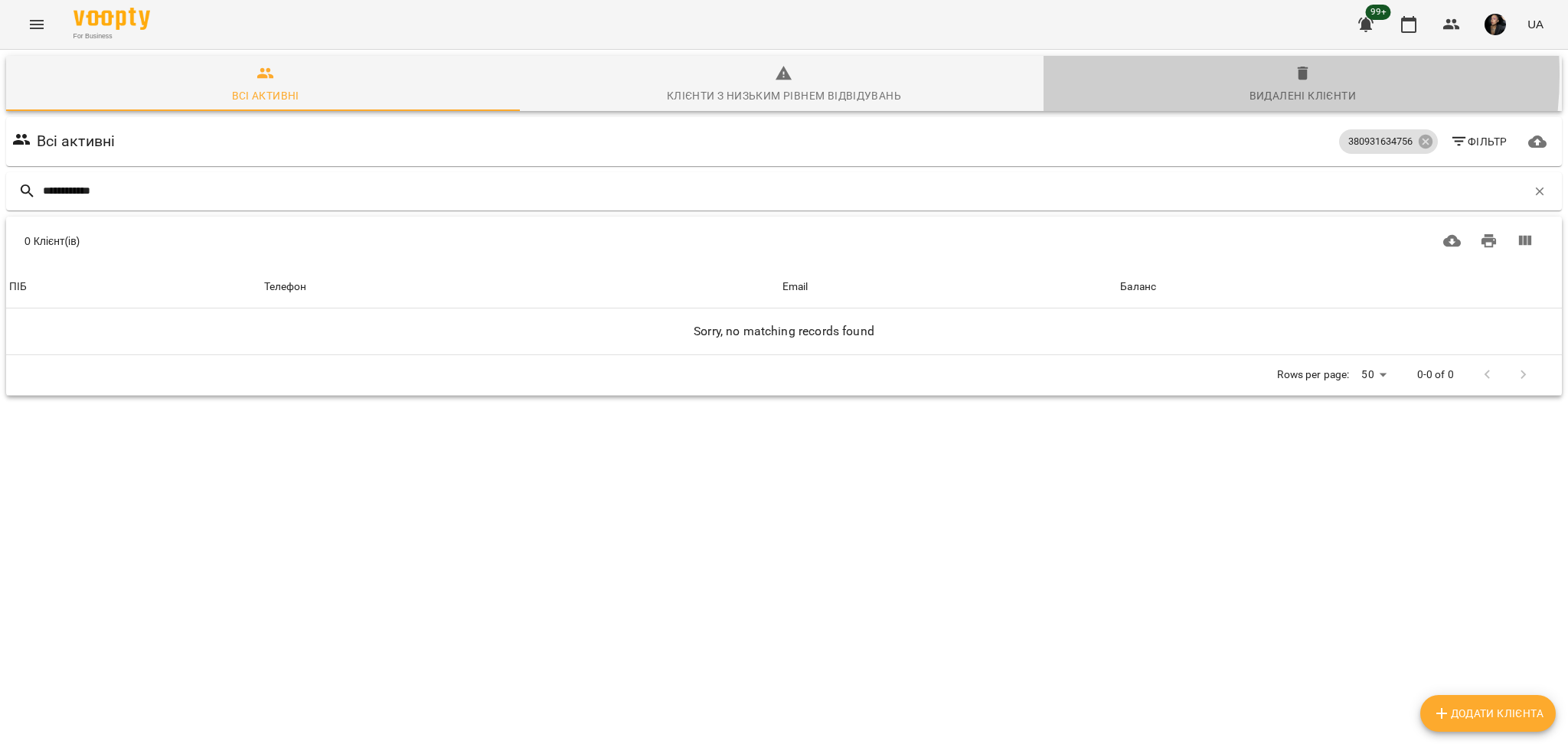
click at [1204, 75] on span "Видалені клієнти" at bounding box center [1302, 85] width 500 height 42
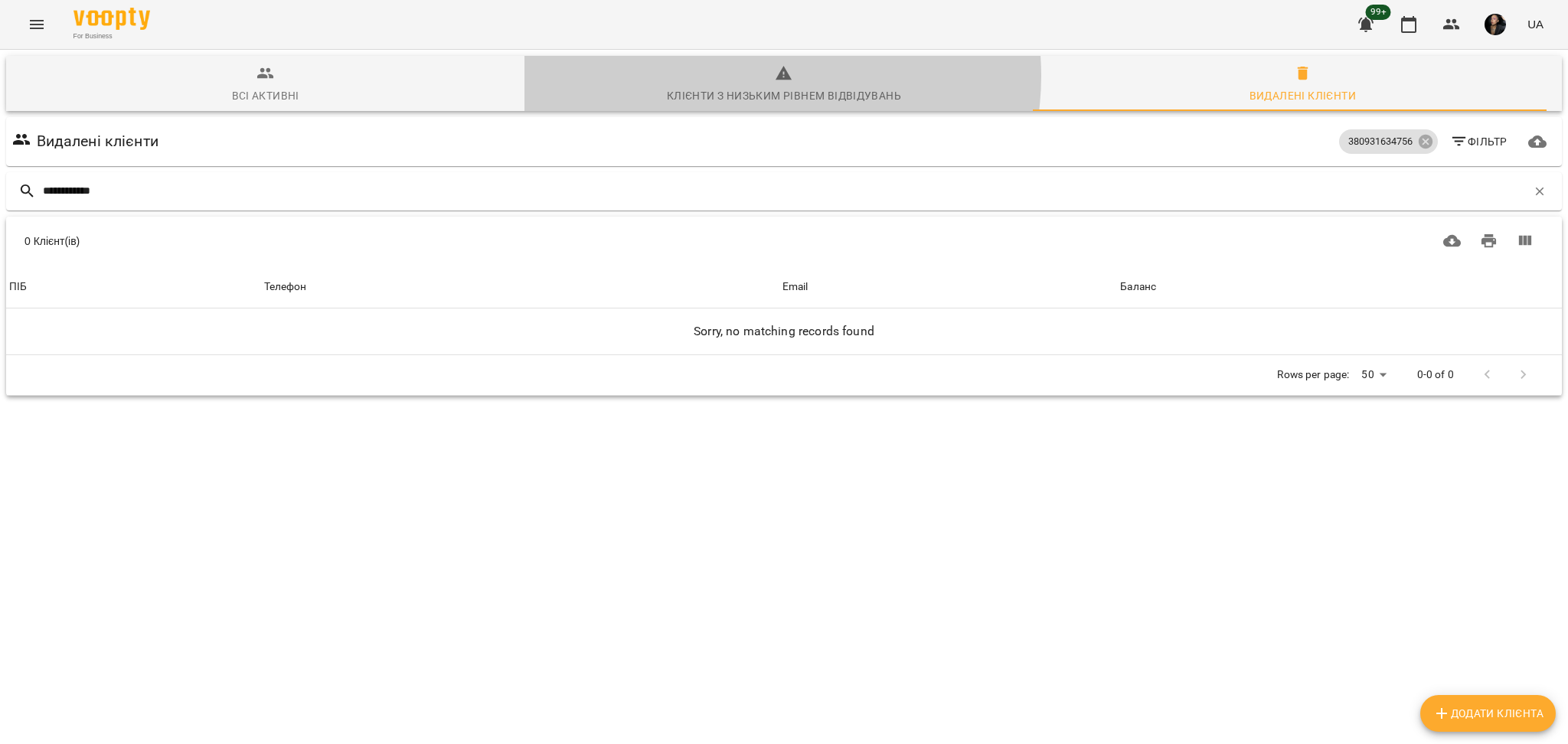
click at [757, 76] on span "Клієнти з низьким рівнем відвідувань" at bounding box center [783, 85] width 500 height 42
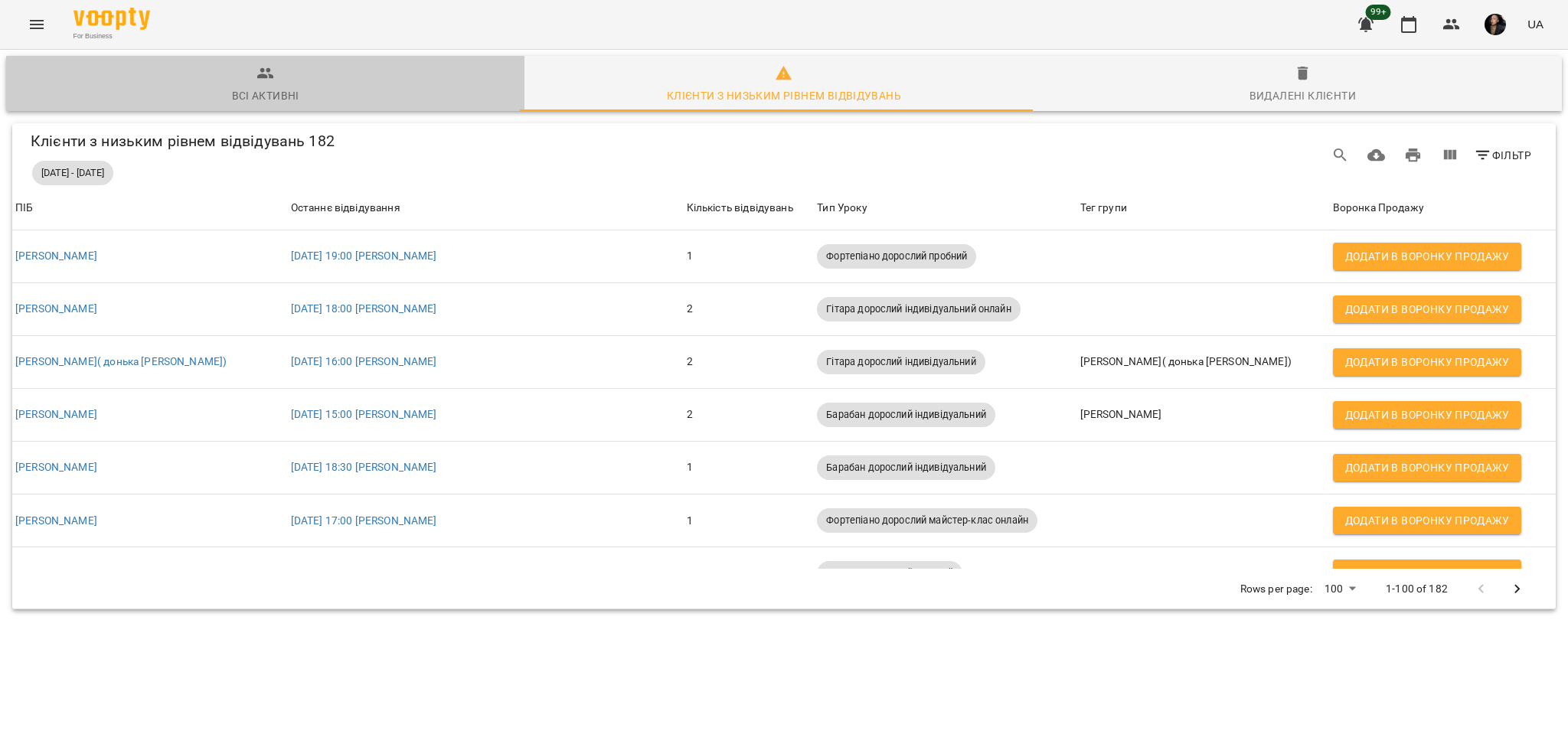
click at [284, 74] on span "Всі активні" at bounding box center [265, 85] width 500 height 42
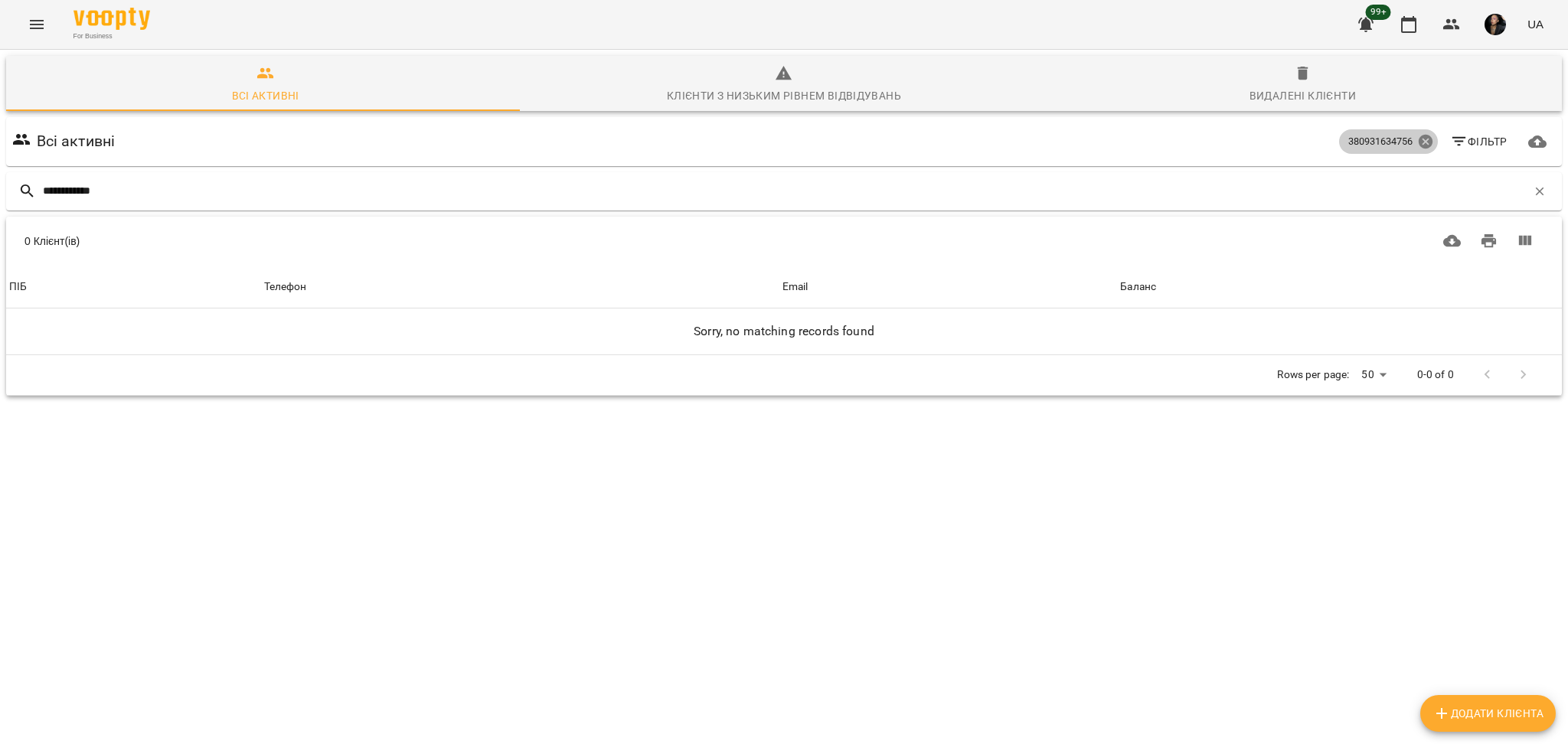
click at [1418, 136] on icon at bounding box center [1424, 142] width 14 height 14
click at [1533, 704] on span "Додати клієнта" at bounding box center [1487, 713] width 111 height 19
select select "**"
drag, startPoint x: 155, startPoint y: 185, endPoint x: 0, endPoint y: 161, distance: 156.8
click at [0, 161] on div "**********" at bounding box center [783, 279] width 1574 height 465
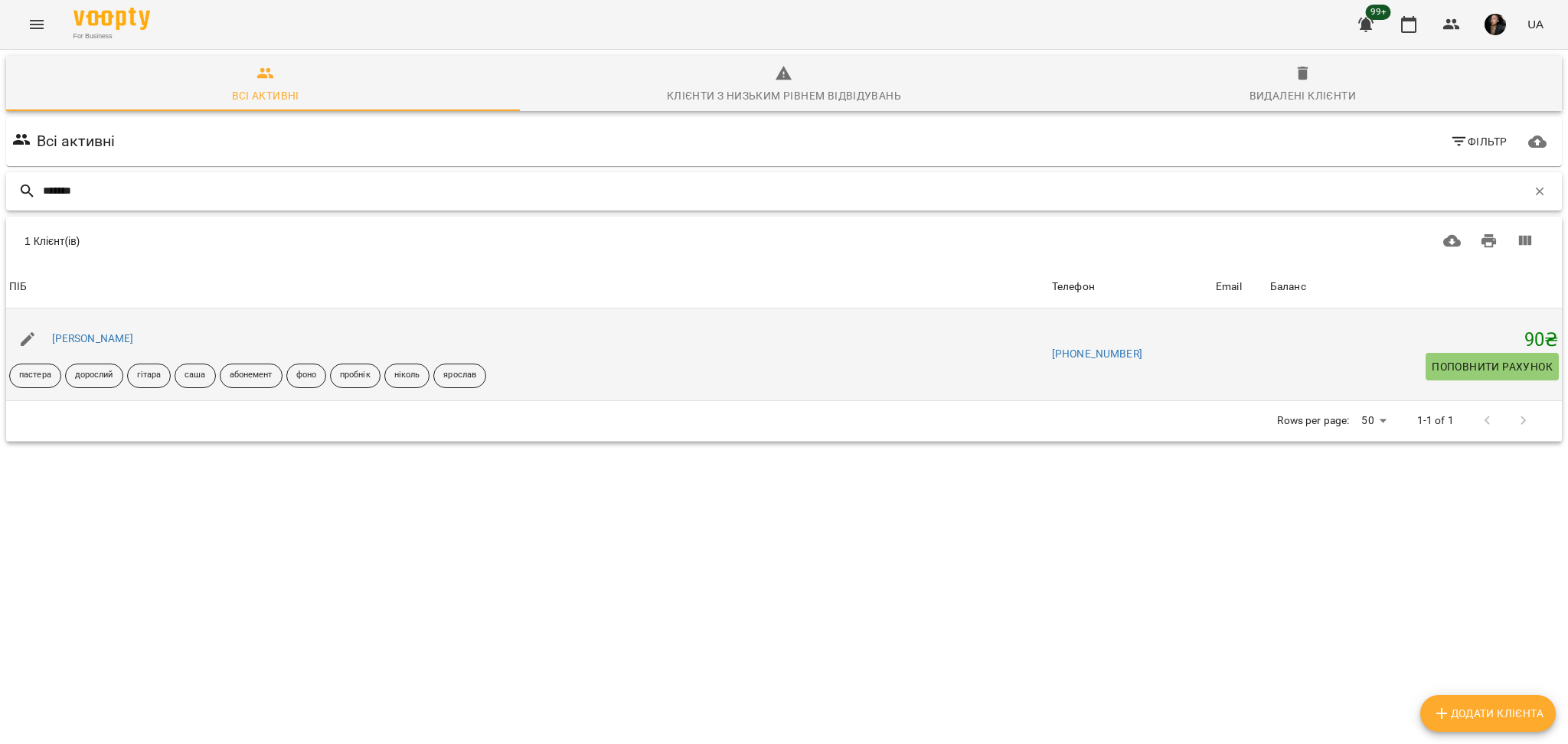
type input "*******"
click at [82, 328] on div "[PERSON_NAME]" at bounding box center [527, 339] width 1043 height 42
click at [83, 333] on link "[PERSON_NAME]" at bounding box center [93, 338] width 82 height 12
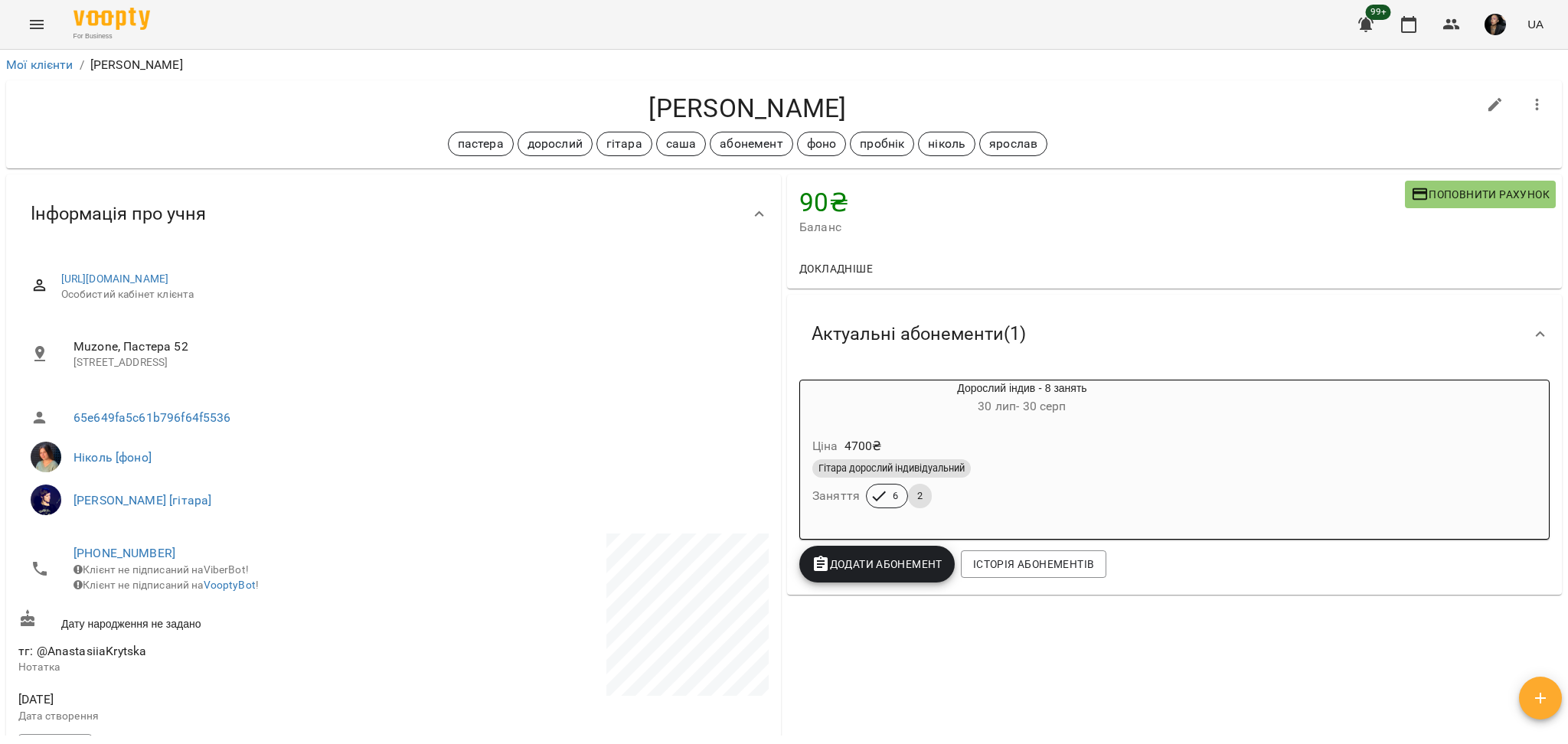
click at [1458, 191] on span "Поповнити рахунок" at bounding box center [1480, 194] width 138 height 19
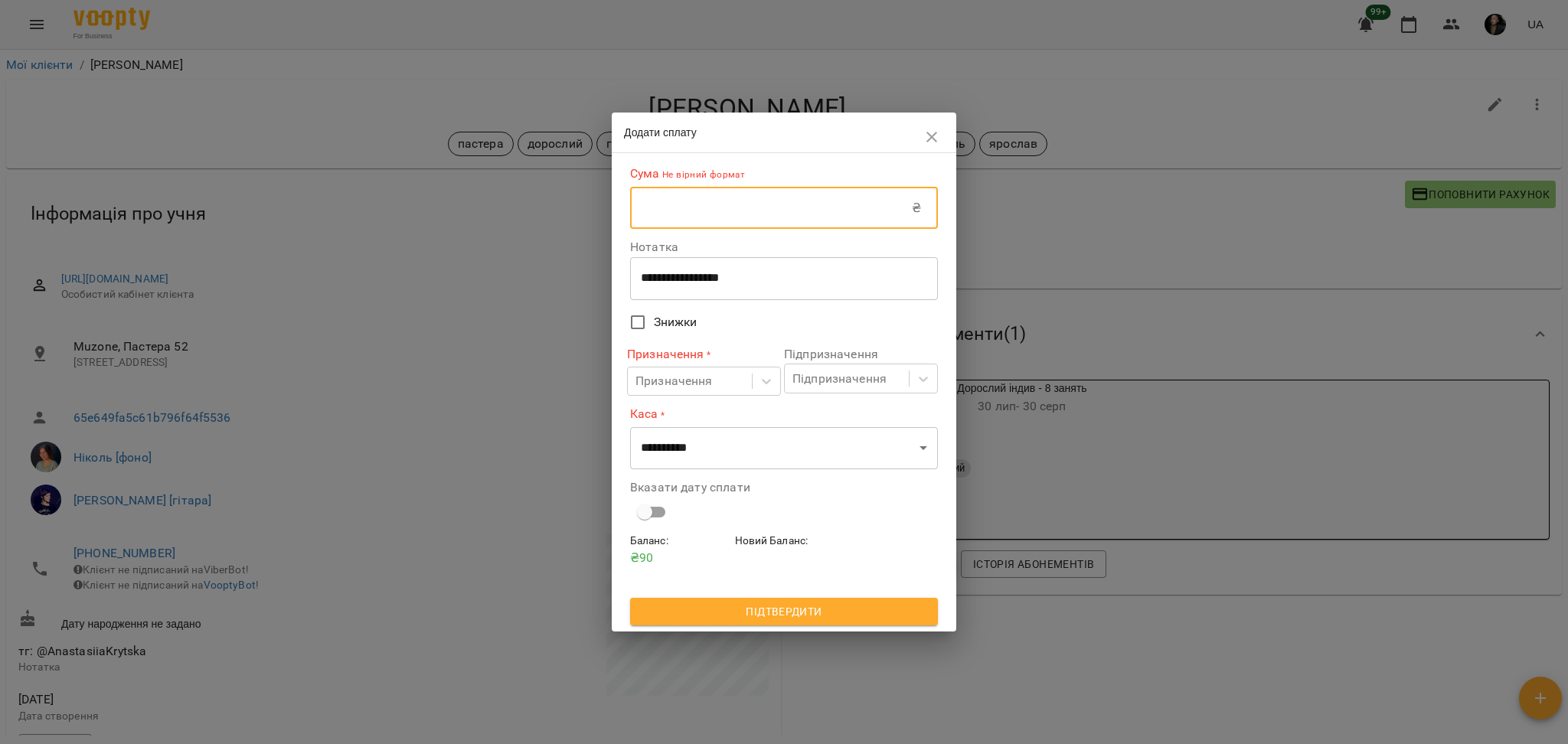
click at [780, 211] on input "text" at bounding box center [771, 208] width 282 height 42
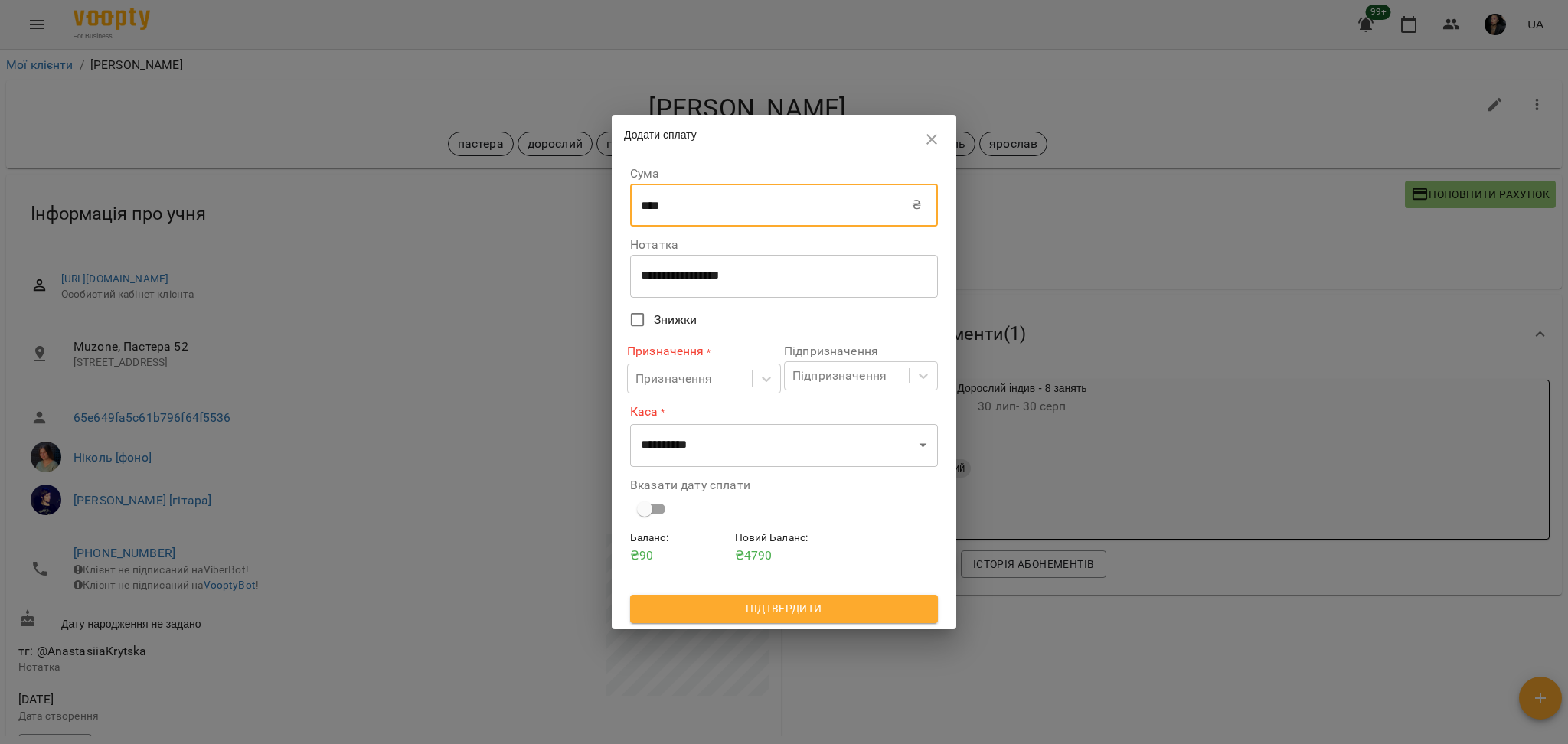
type input "****"
click at [669, 285] on div "**********" at bounding box center [784, 276] width 307 height 42
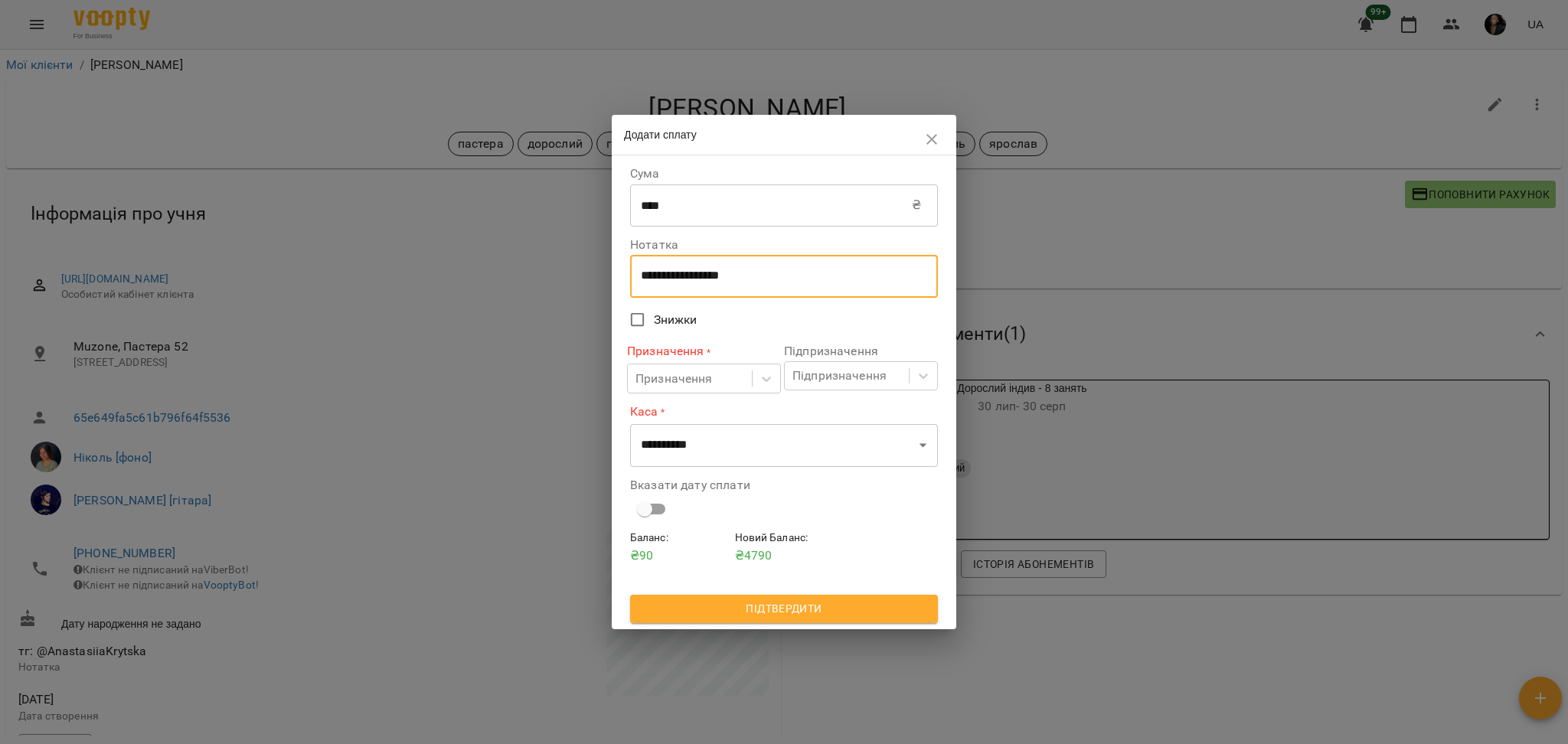
drag, startPoint x: 827, startPoint y: 280, endPoint x: 581, endPoint y: 237, distance: 249.7
click at [581, 237] on div "**********" at bounding box center [784, 372] width 1568 height 744
type textarea "****"
click at [711, 378] on div "Призначення" at bounding box center [674, 379] width 77 height 19
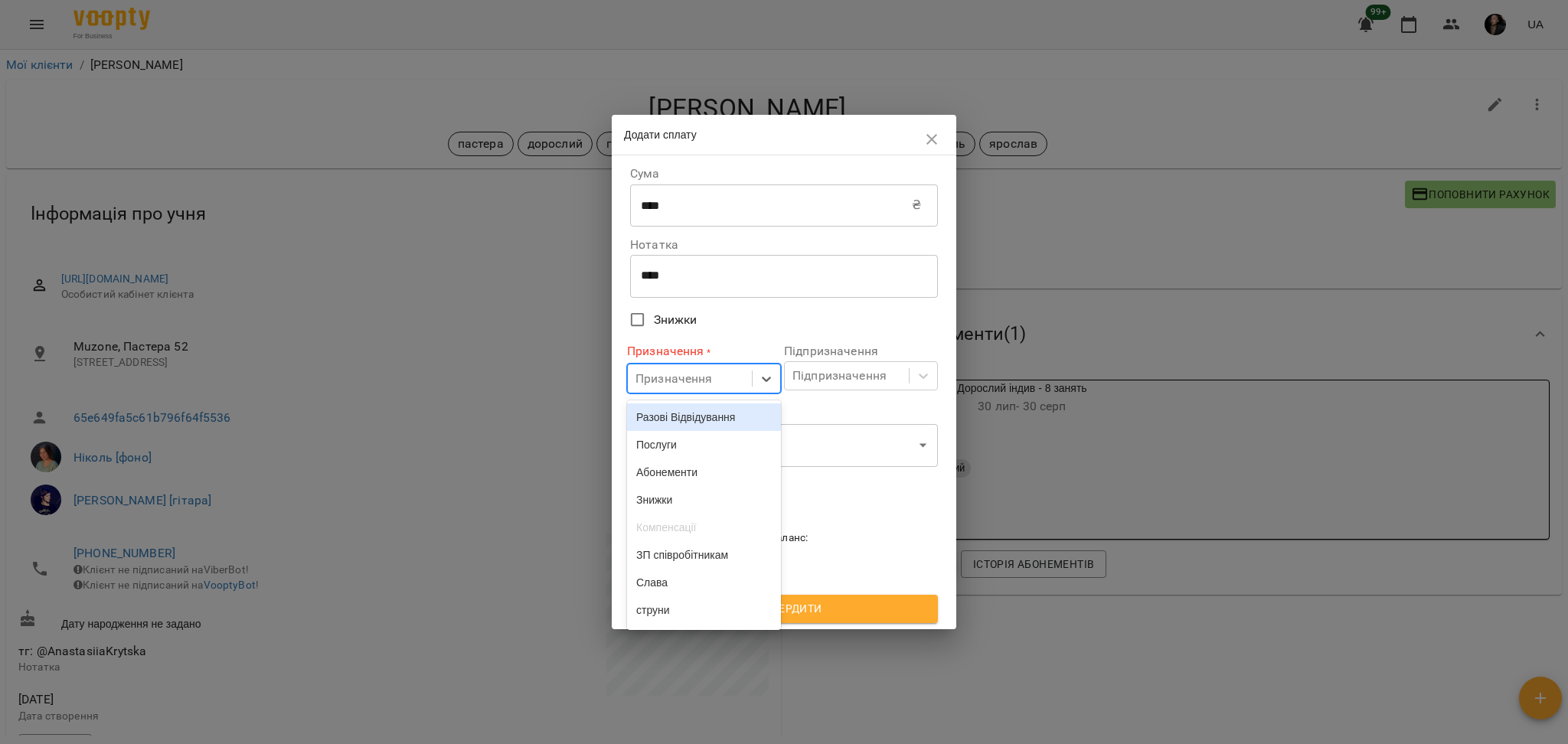
click at [701, 416] on div "Разові Відвідування" at bounding box center [703, 417] width 154 height 27
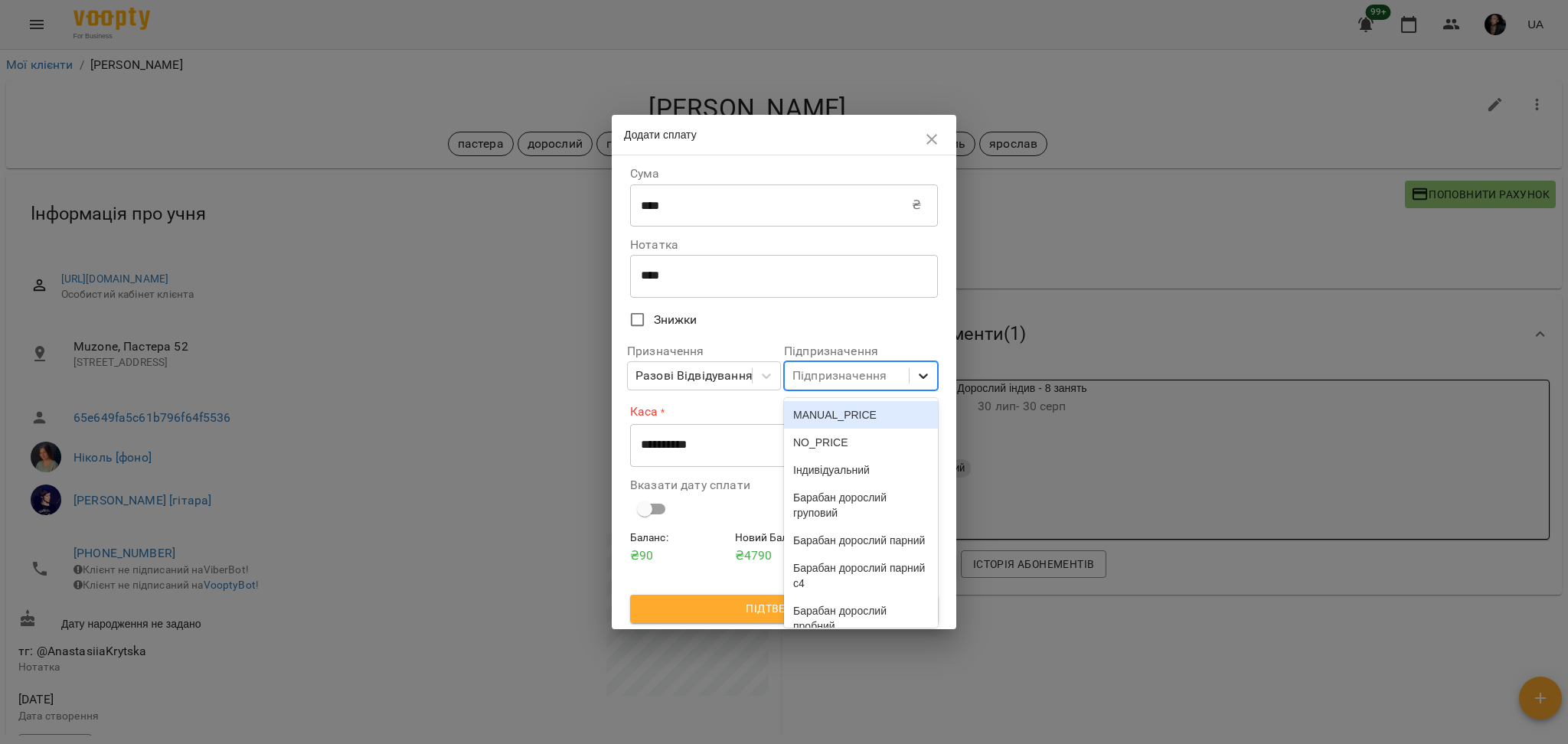
drag, startPoint x: 909, startPoint y: 377, endPoint x: 952, endPoint y: 415, distance: 57.4
click at [911, 379] on div at bounding box center [923, 375] width 27 height 27
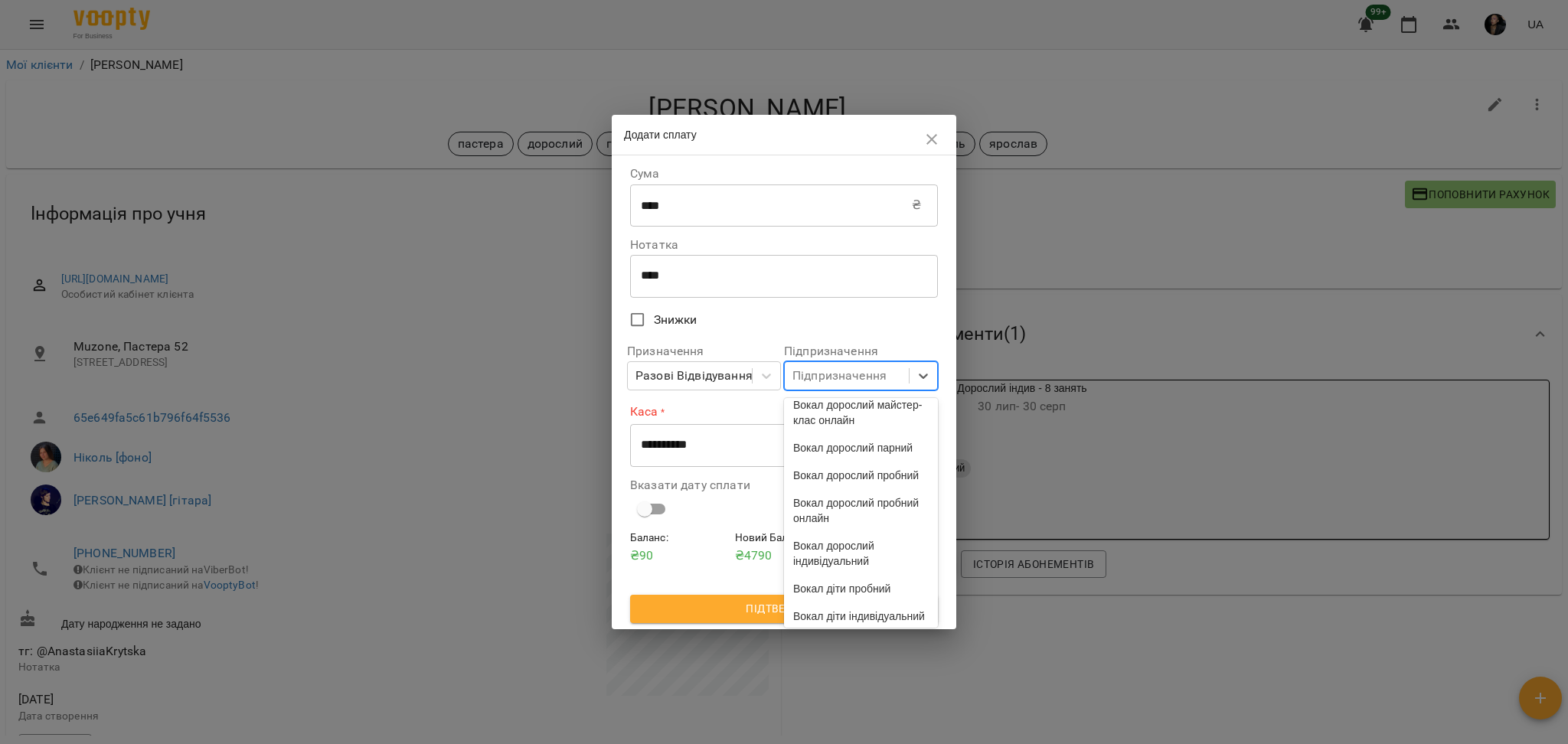
scroll to position [3916, 0]
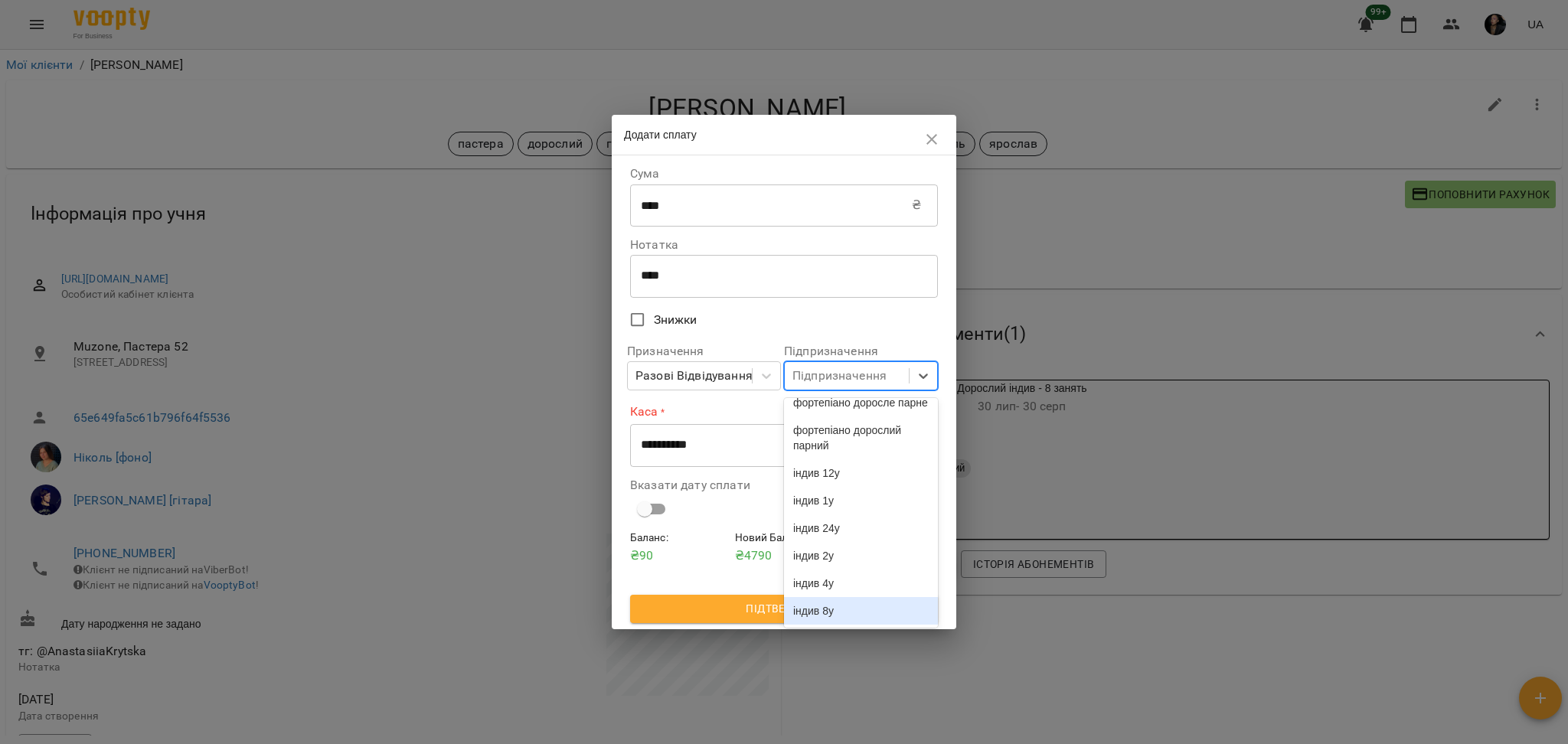
click at [873, 613] on div "індив 8у" at bounding box center [860, 611] width 154 height 27
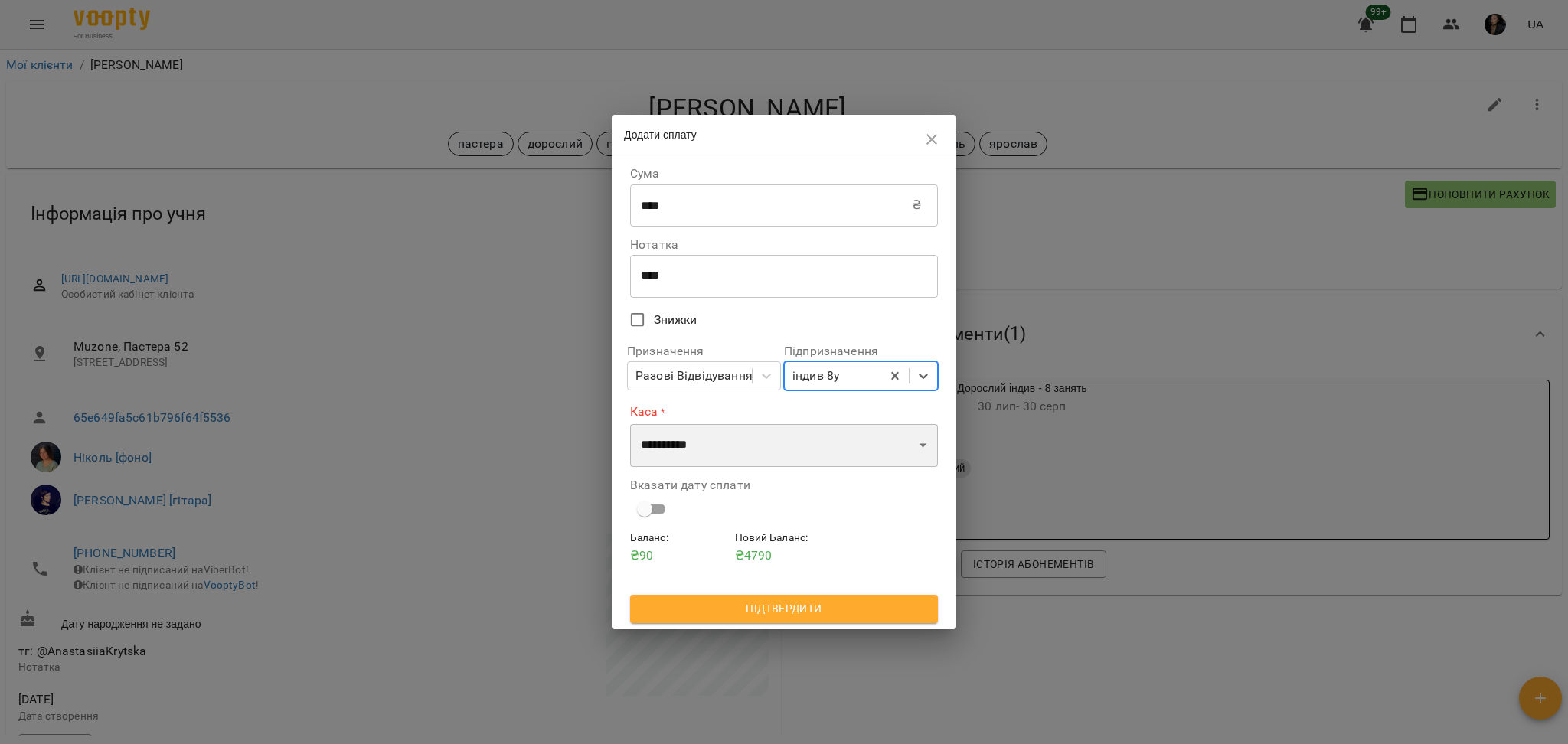
click at [731, 431] on select "**********" at bounding box center [784, 445] width 307 height 42
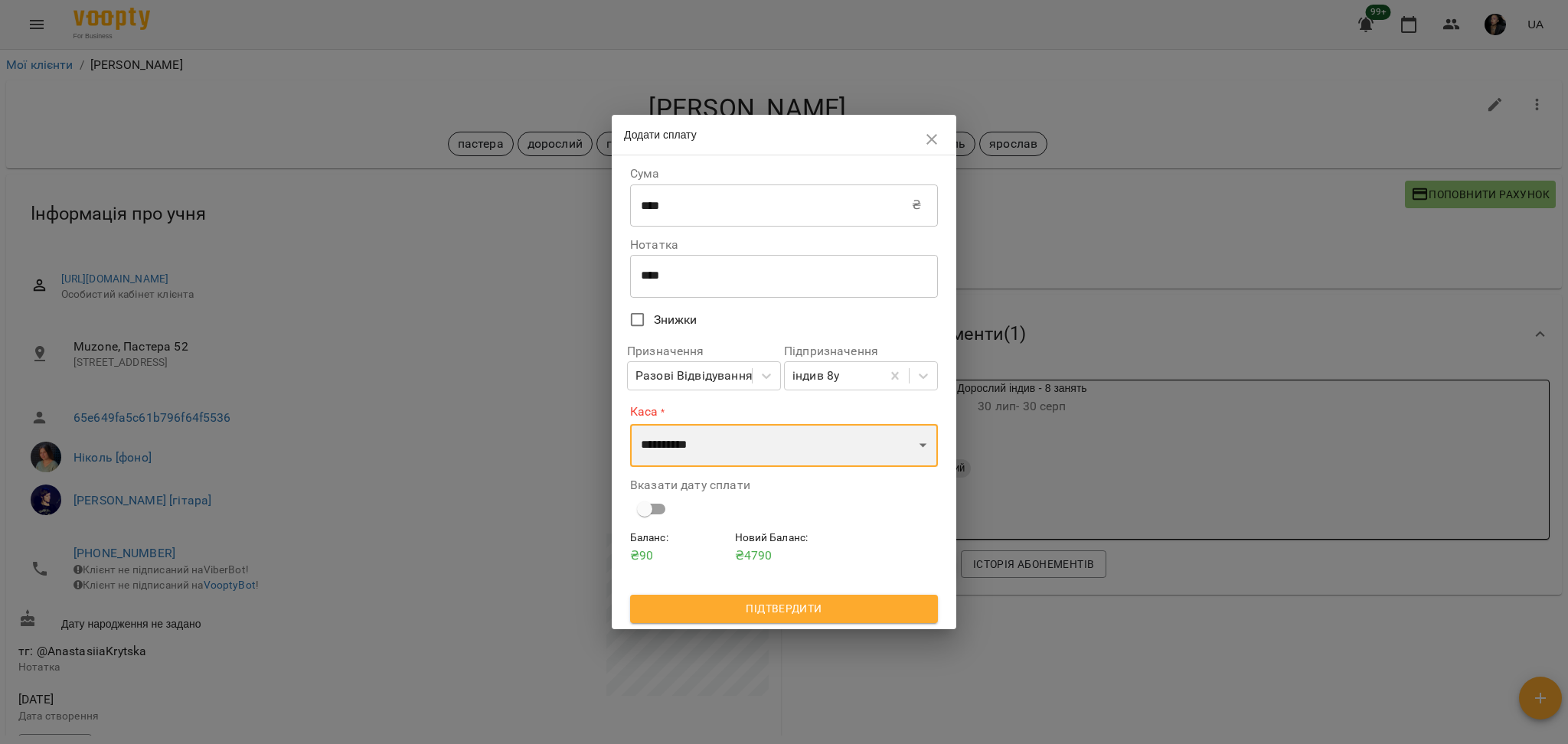
select select "****"
click at [630, 424] on select "**********" at bounding box center [784, 445] width 307 height 42
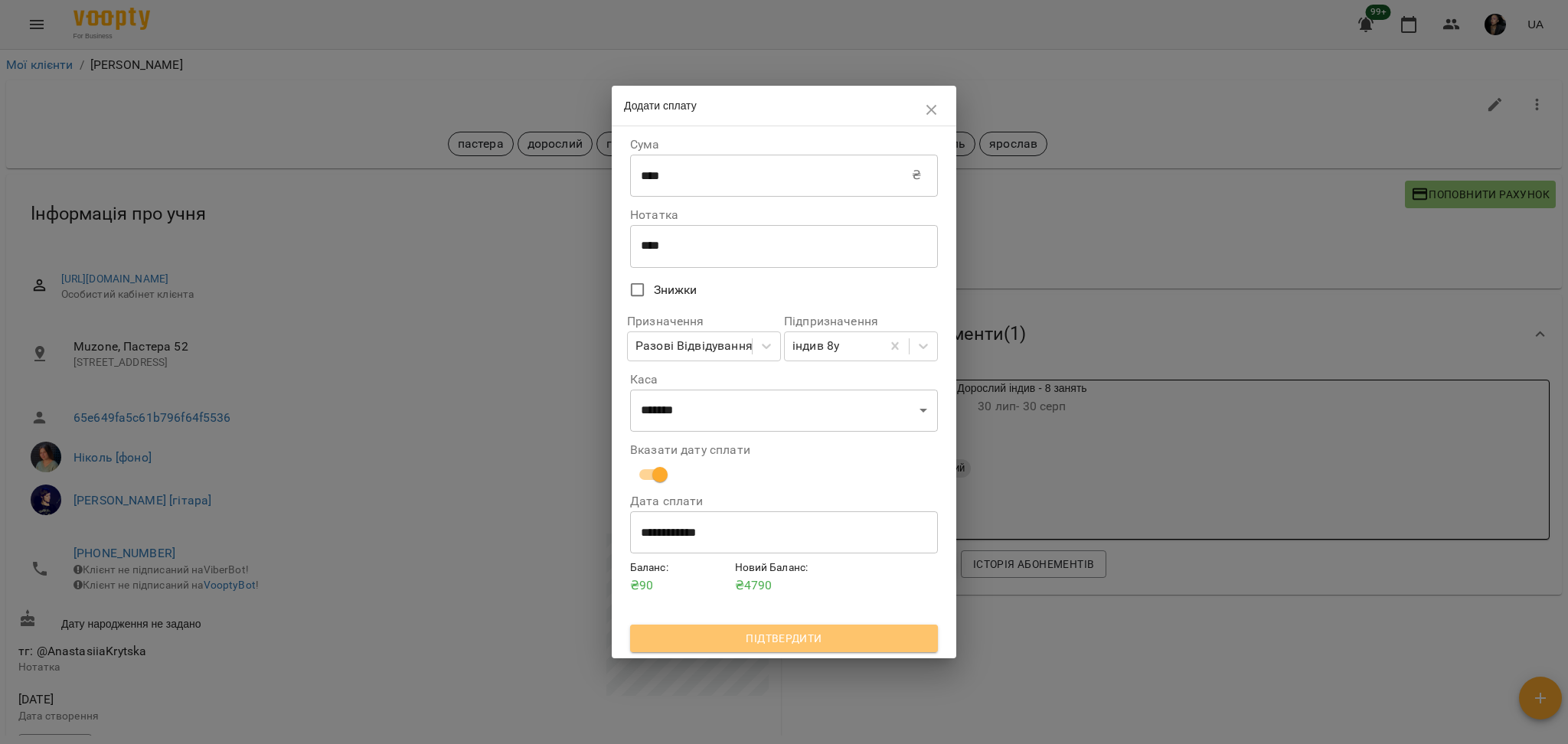
click at [836, 651] on button "Підтвердити" at bounding box center [784, 639] width 307 height 27
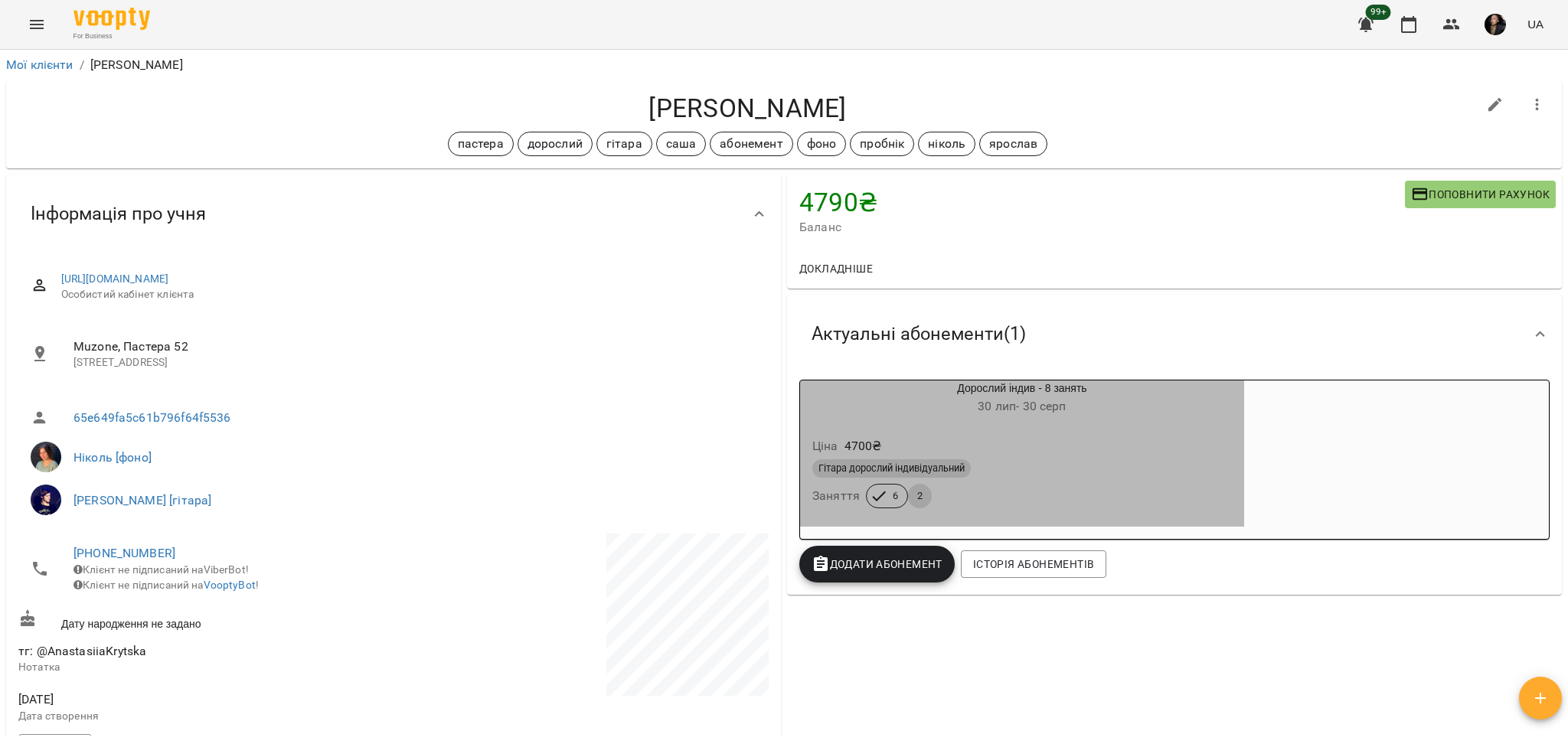
click at [1069, 494] on div "Гітара дорослий індивідуальний Заняття 6 2" at bounding box center [1022, 483] width 426 height 55
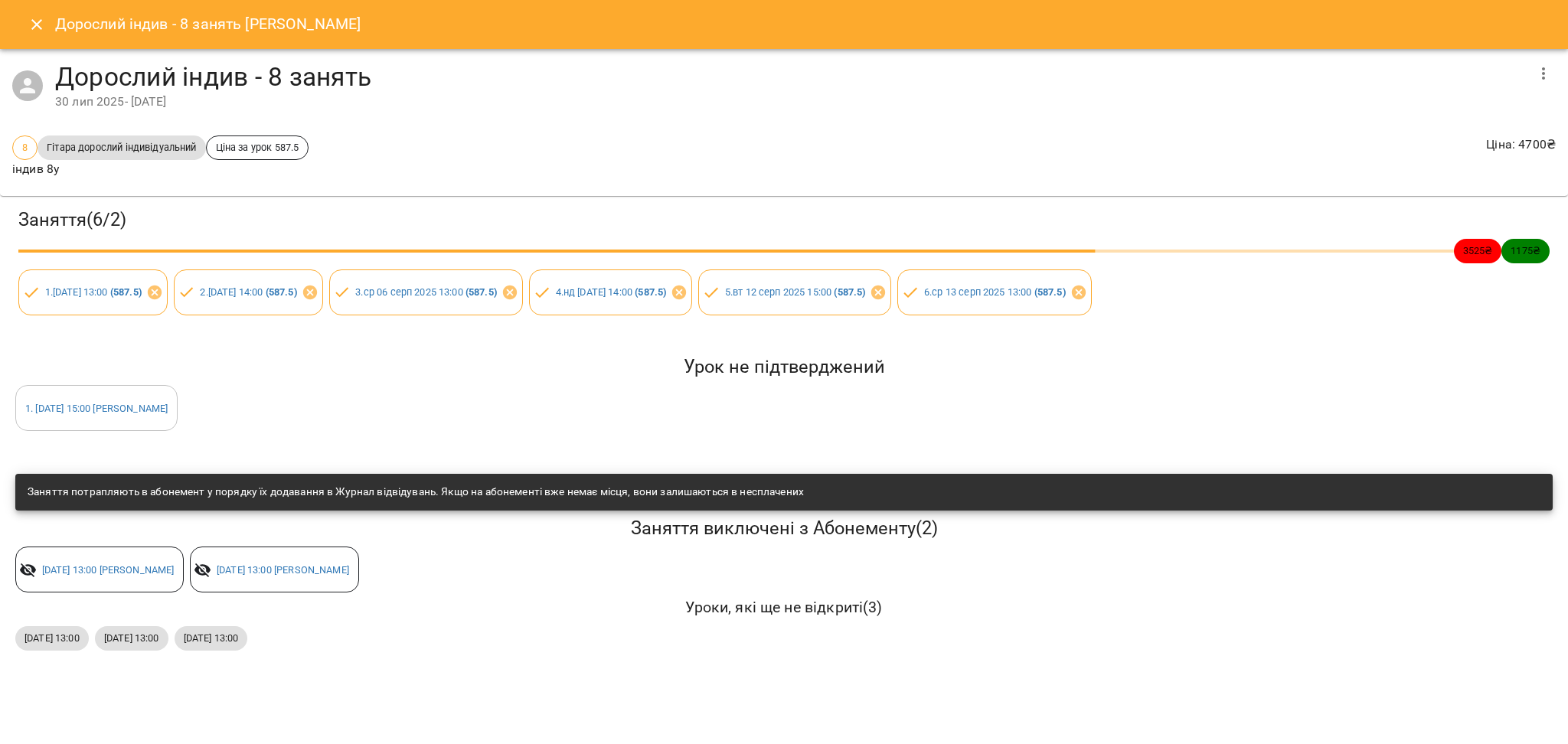
click at [1058, 651] on div "ср, 20 серп 2025 13:00 пт, 22 серп 2025 13:00 пт, 29 серп 2025 13:00" at bounding box center [783, 639] width 1543 height 31
click at [32, 24] on icon "Close" at bounding box center [37, 25] width 19 height 19
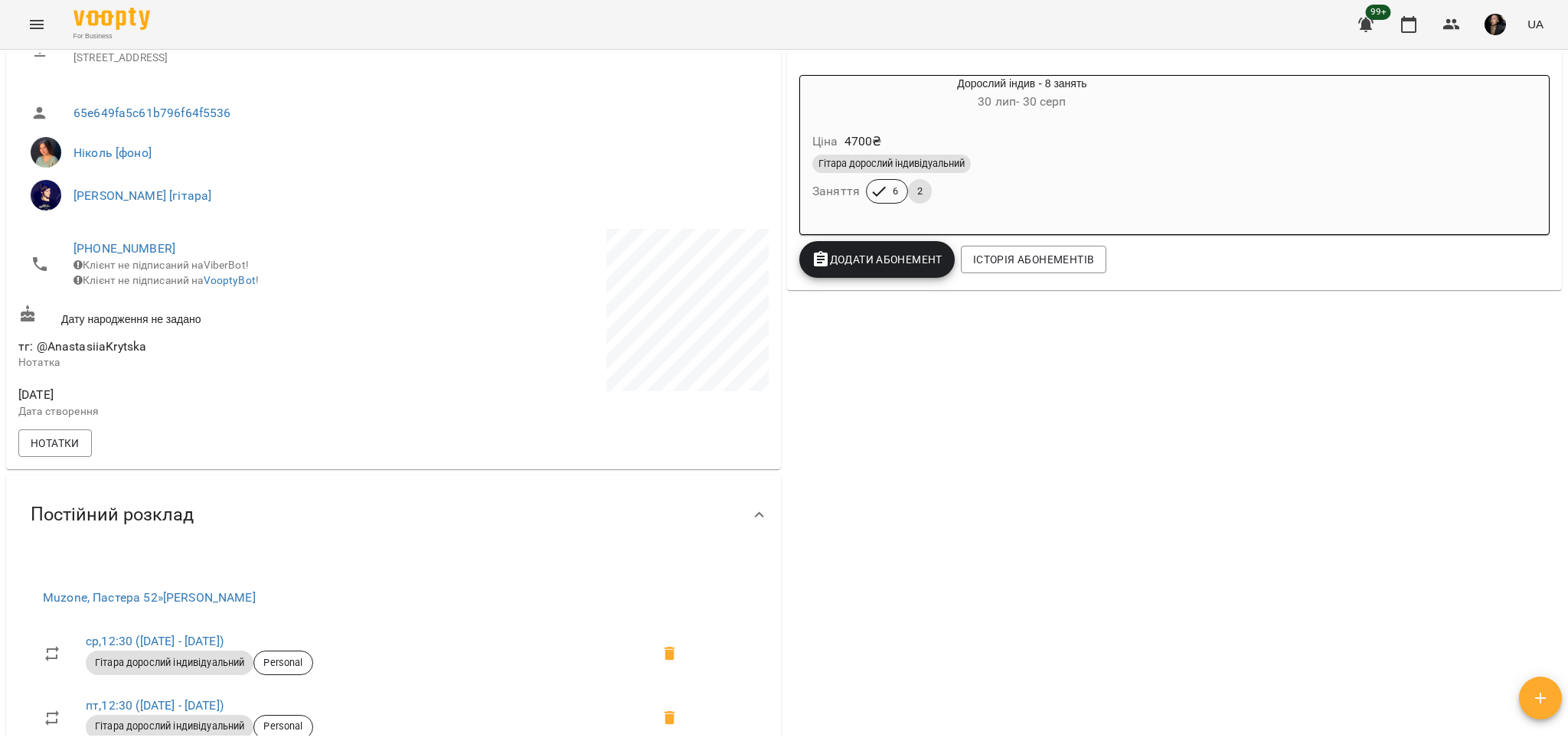
scroll to position [307, 0]
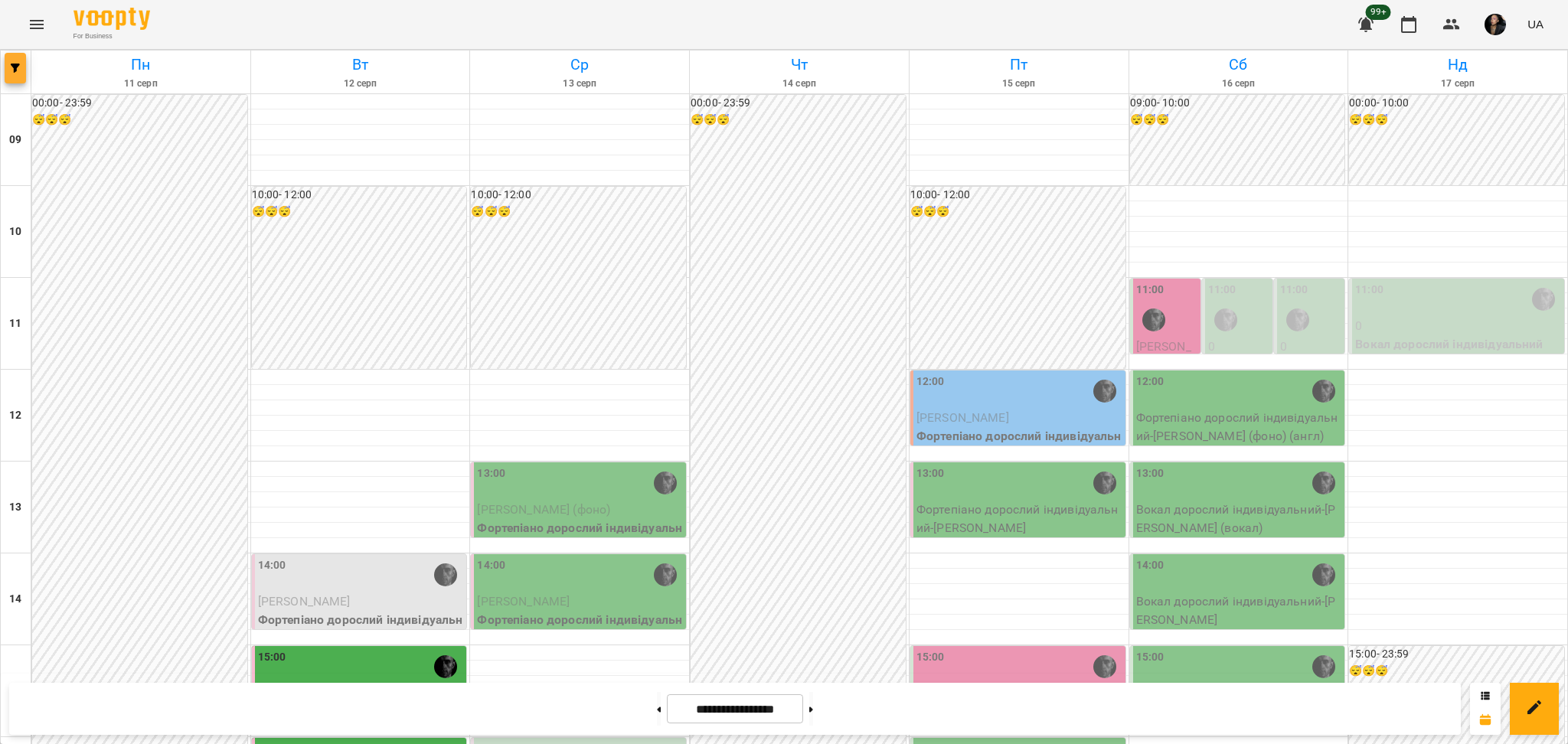
scroll to position [408, 0]
click at [15, 60] on button "button" at bounding box center [14, 68] width 21 height 31
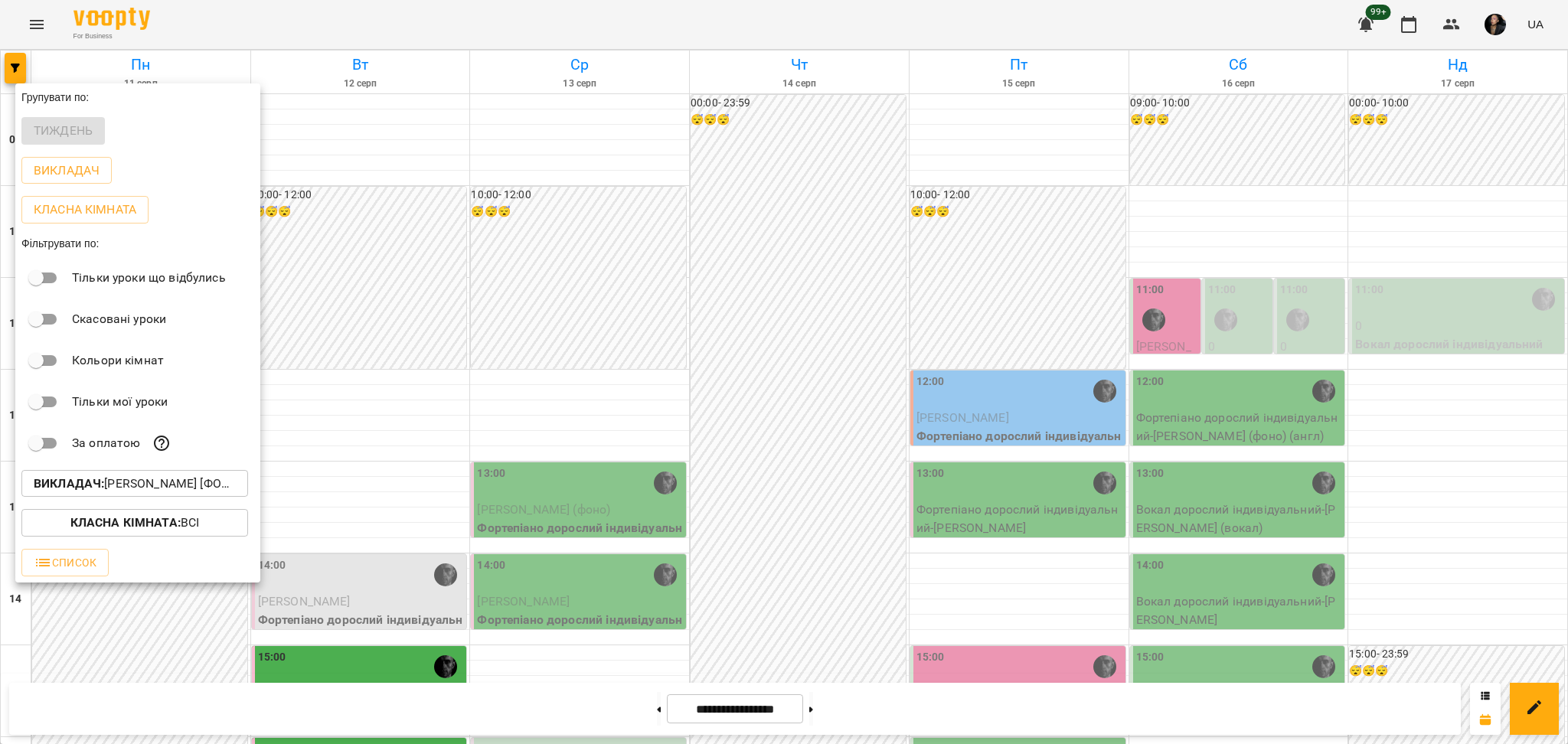
click at [164, 498] on button "Викладач : Олег [фоно/вокал]" at bounding box center [134, 483] width 227 height 27
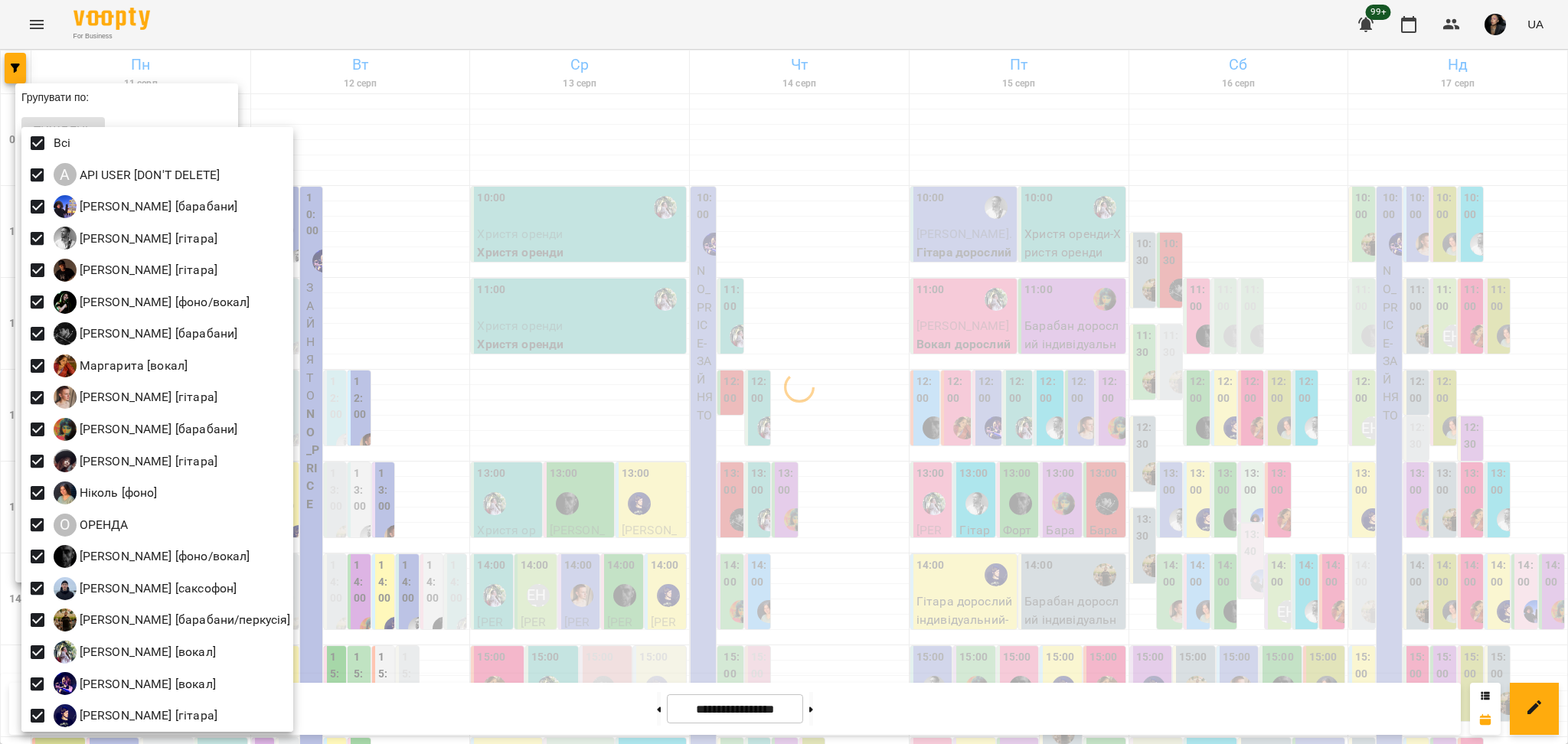
click at [509, 374] on div at bounding box center [784, 372] width 1568 height 744
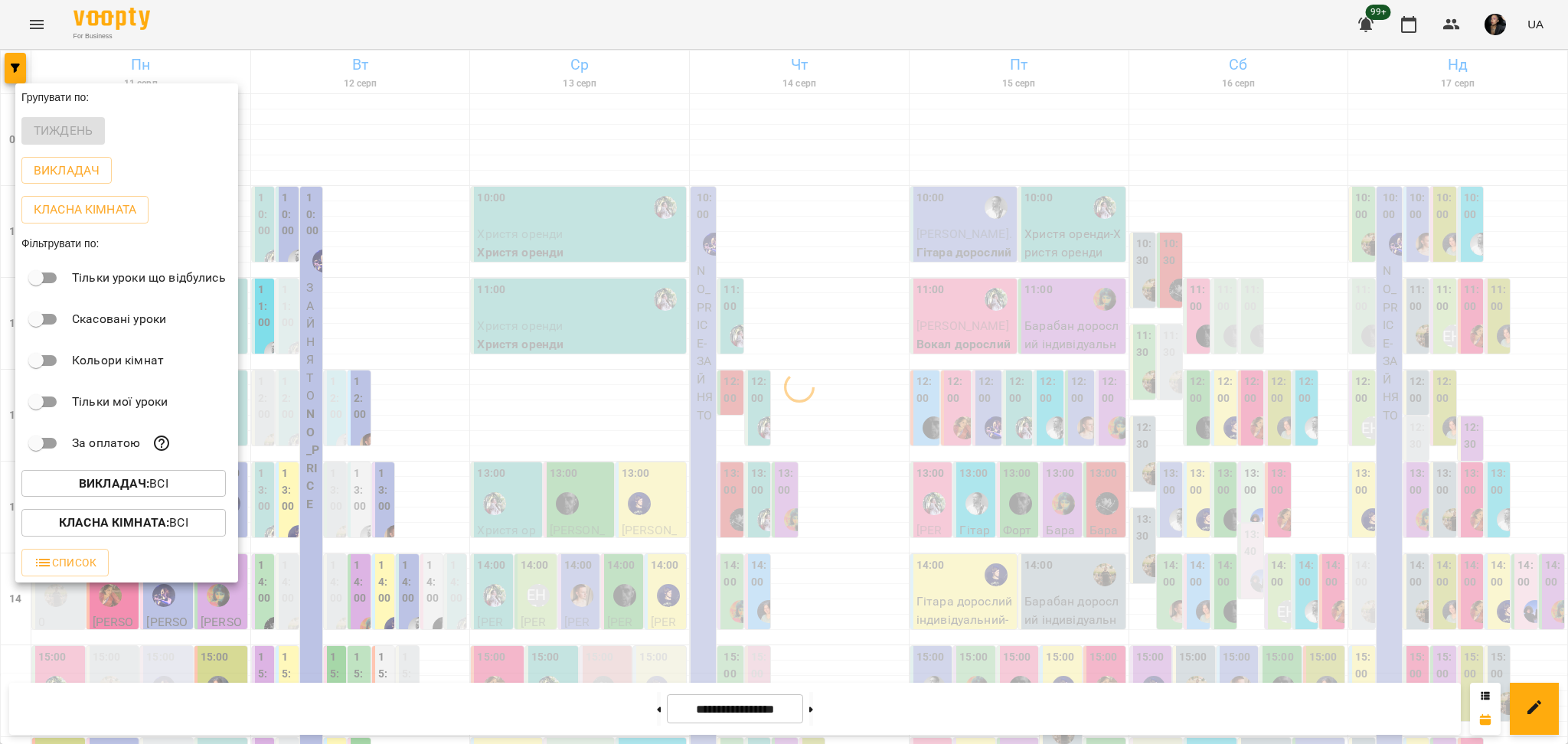
click at [147, 489] on b "Викладач :" at bounding box center [114, 483] width 71 height 14
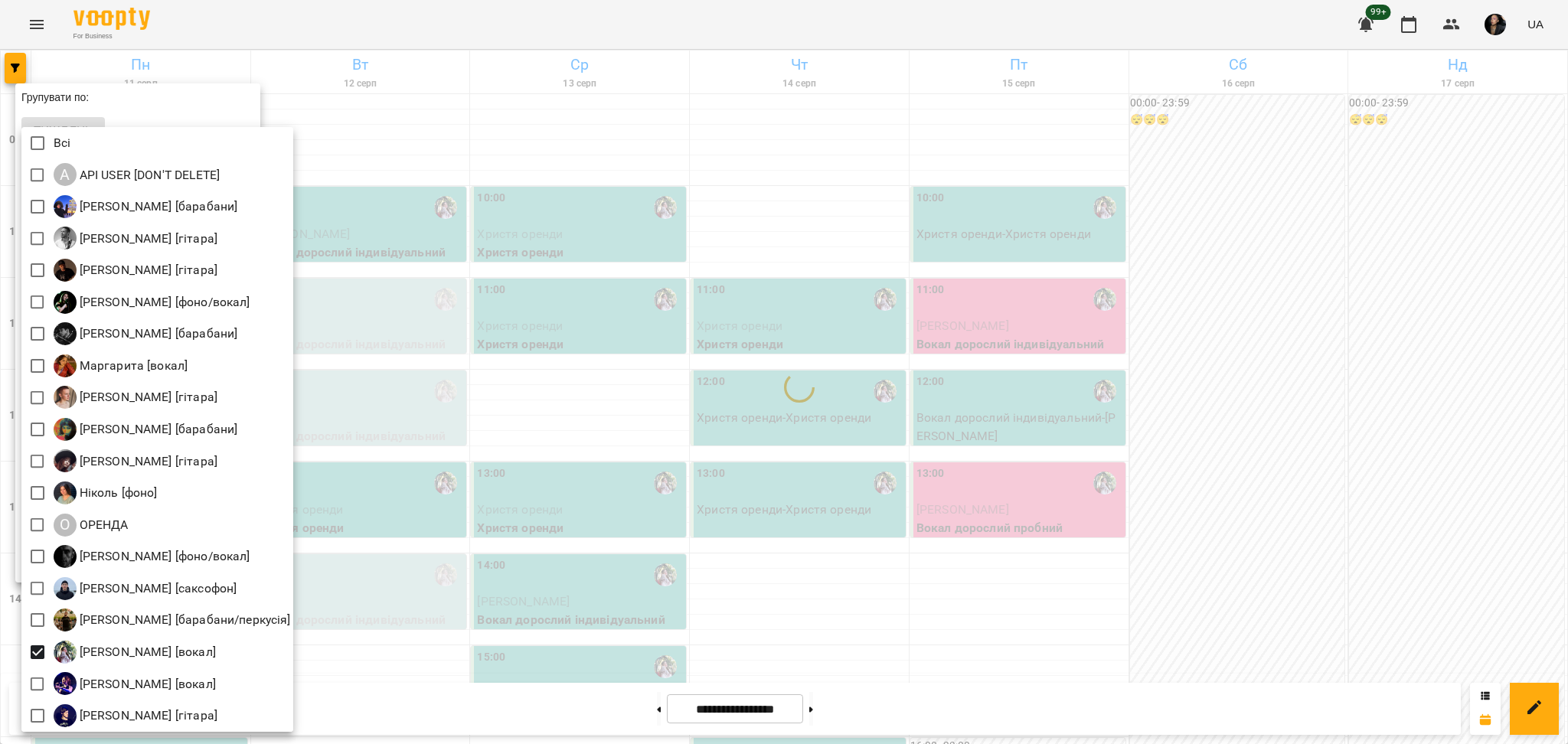
click at [524, 645] on div at bounding box center [784, 372] width 1568 height 744
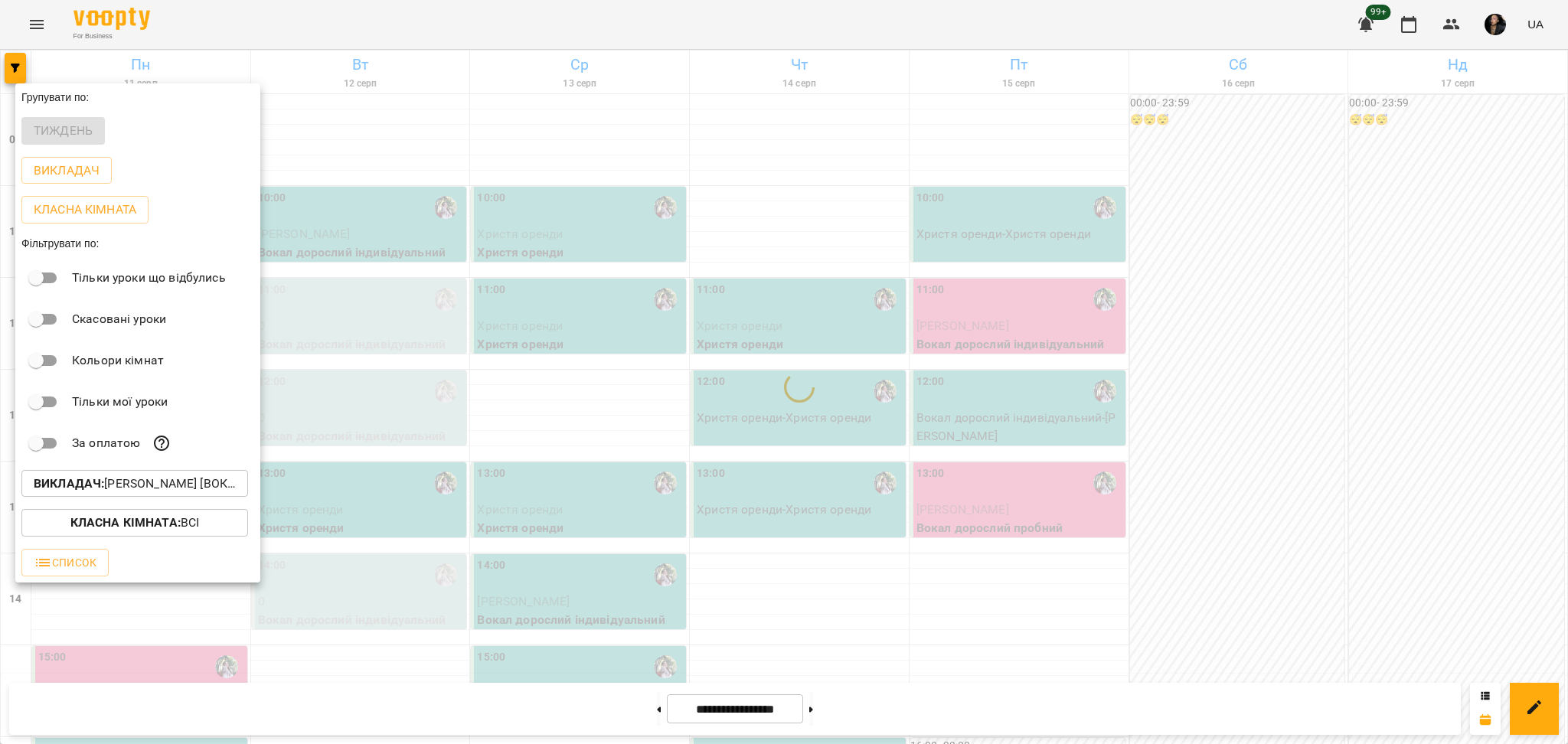
click at [168, 537] on button "Класна кімната : Всі" at bounding box center [134, 522] width 227 height 27
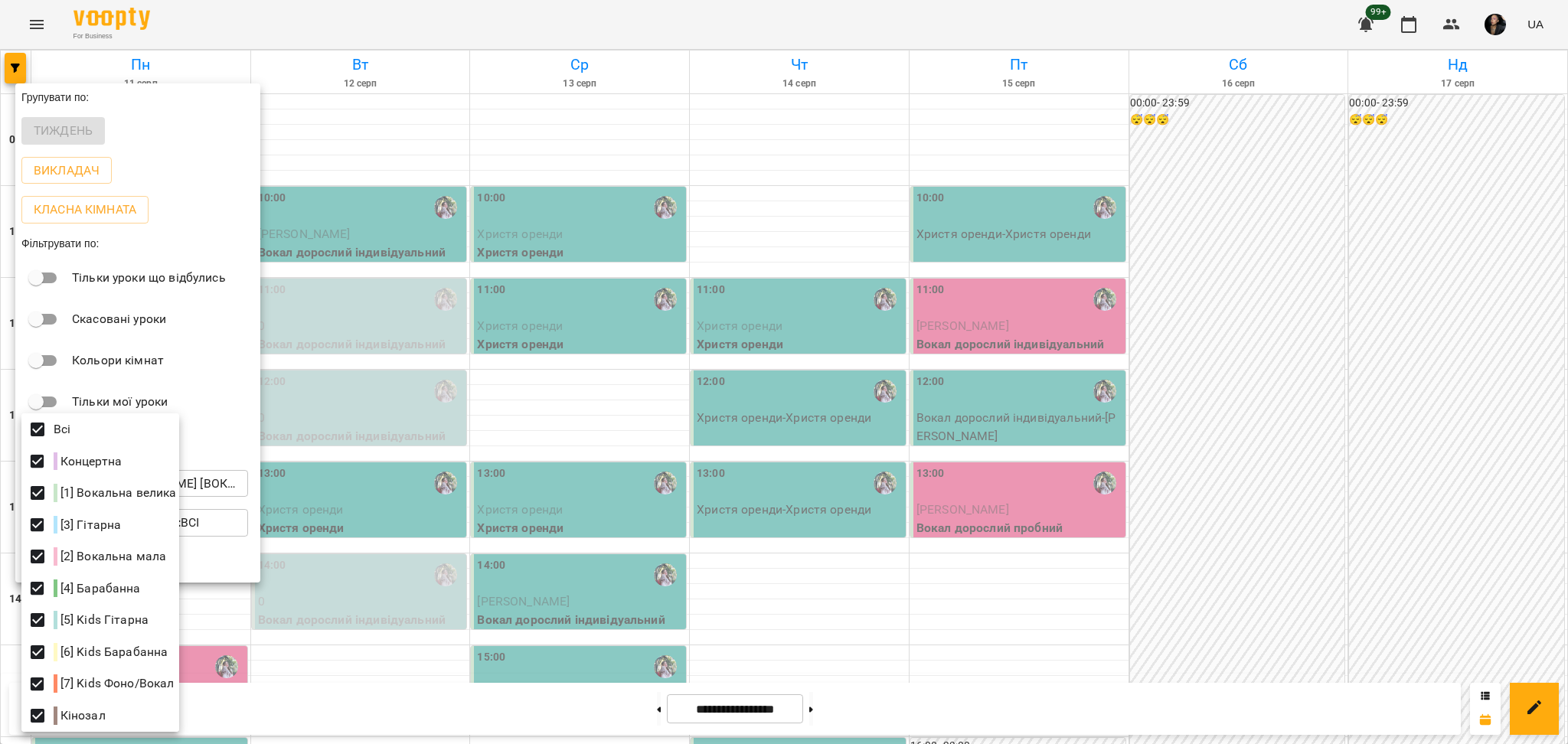
click at [482, 480] on div at bounding box center [784, 372] width 1568 height 744
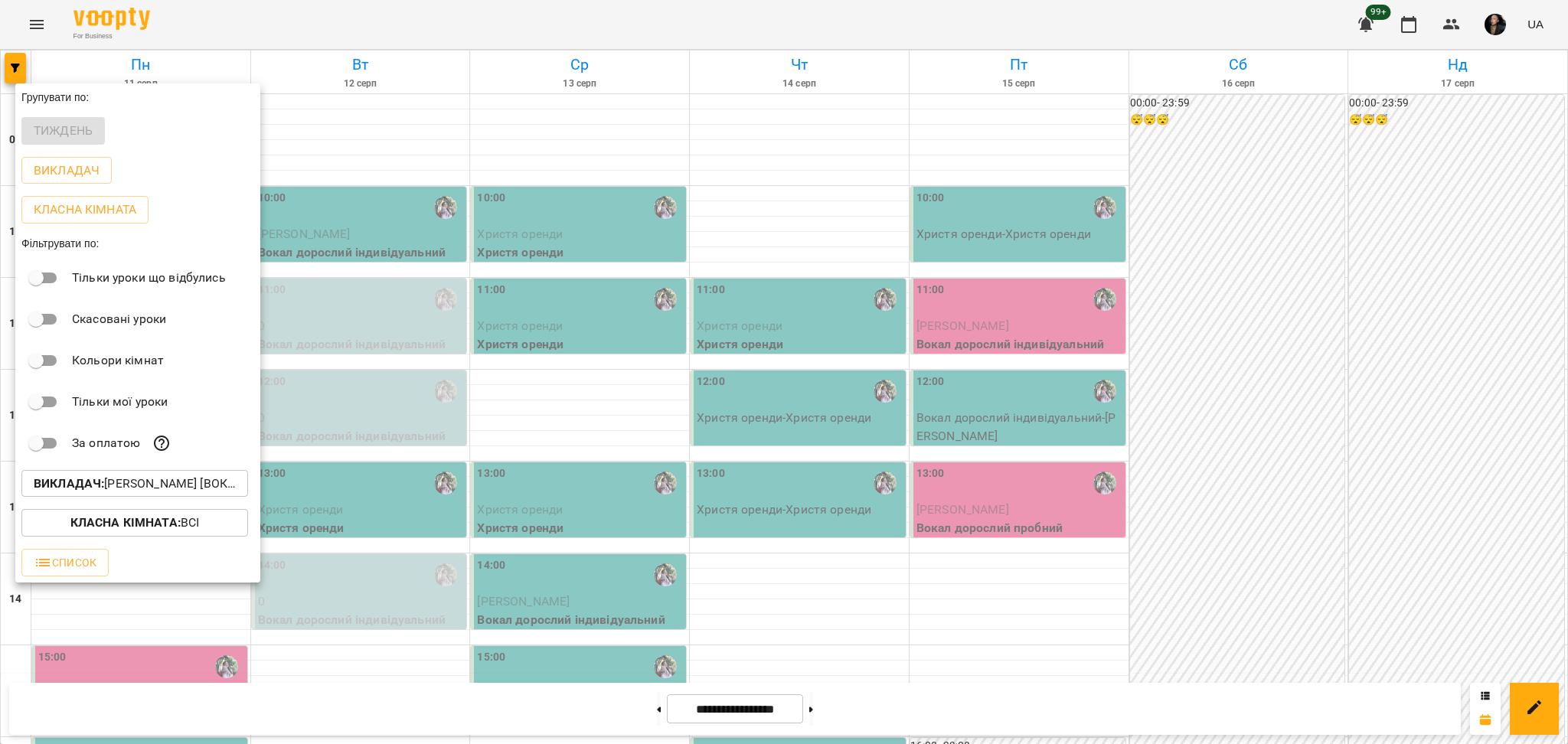
click at [330, 616] on div at bounding box center [784, 372] width 1568 height 744
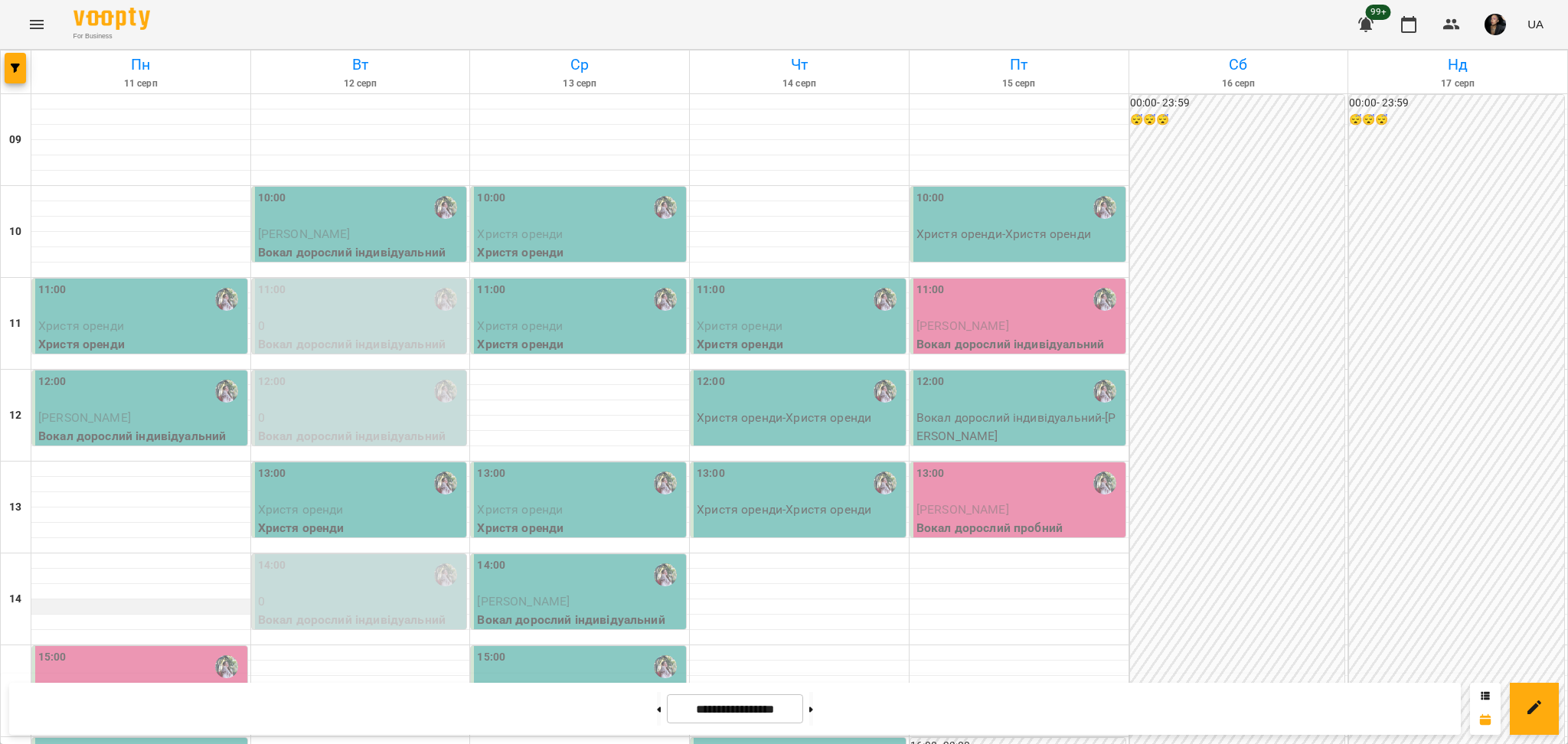
scroll to position [102, 0]
click at [1470, 35] on div "99+ UA" at bounding box center [1448, 24] width 202 height 40
click at [1458, 36] on button "button" at bounding box center [1451, 24] width 37 height 37
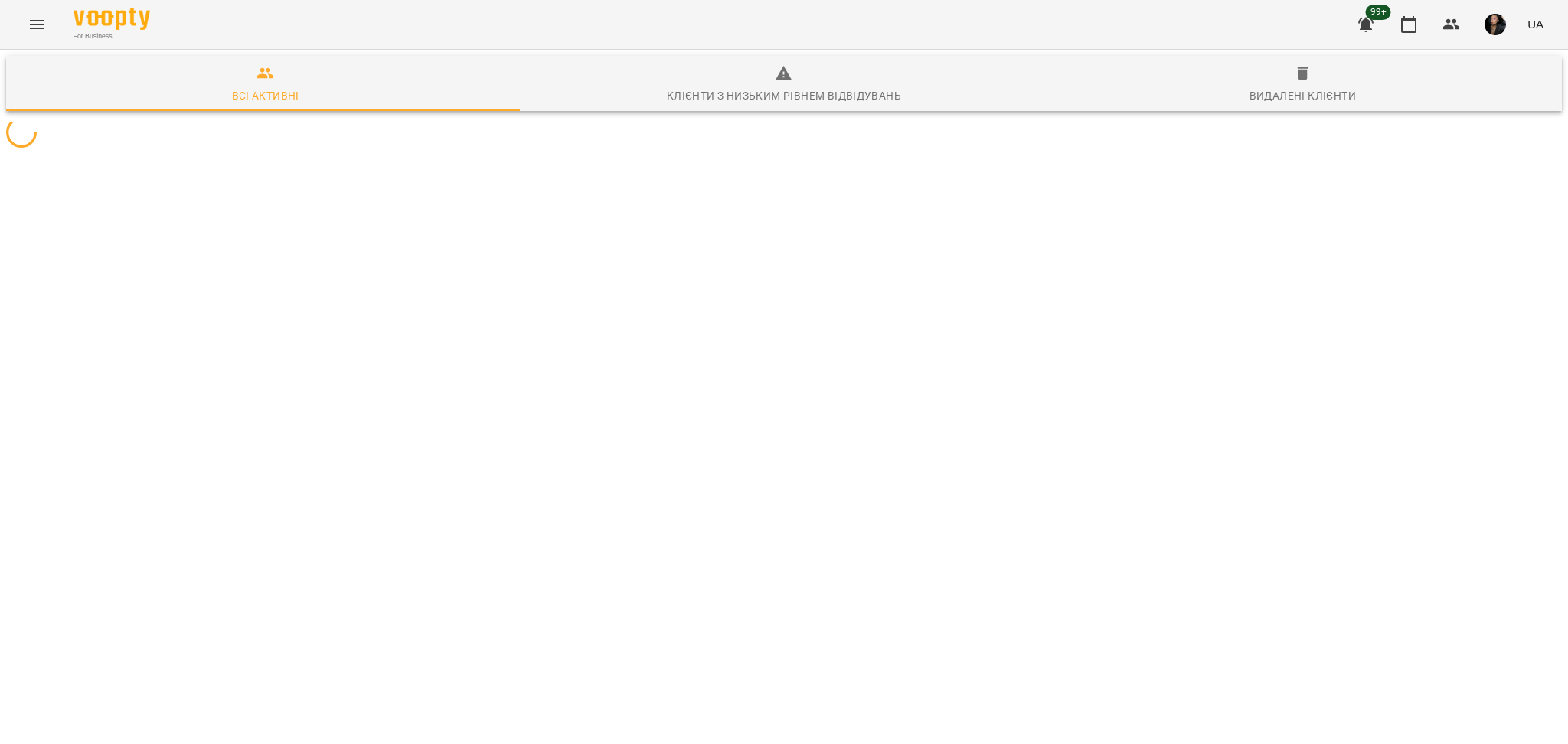
click at [477, 151] on div at bounding box center [784, 132] width 1562 height 37
click at [448, 151] on div at bounding box center [784, 132] width 1562 height 37
click at [452, 151] on div at bounding box center [784, 132] width 1562 height 37
click at [454, 151] on div at bounding box center [784, 132] width 1562 height 37
click at [1462, 37] on button "button" at bounding box center [1451, 24] width 37 height 37
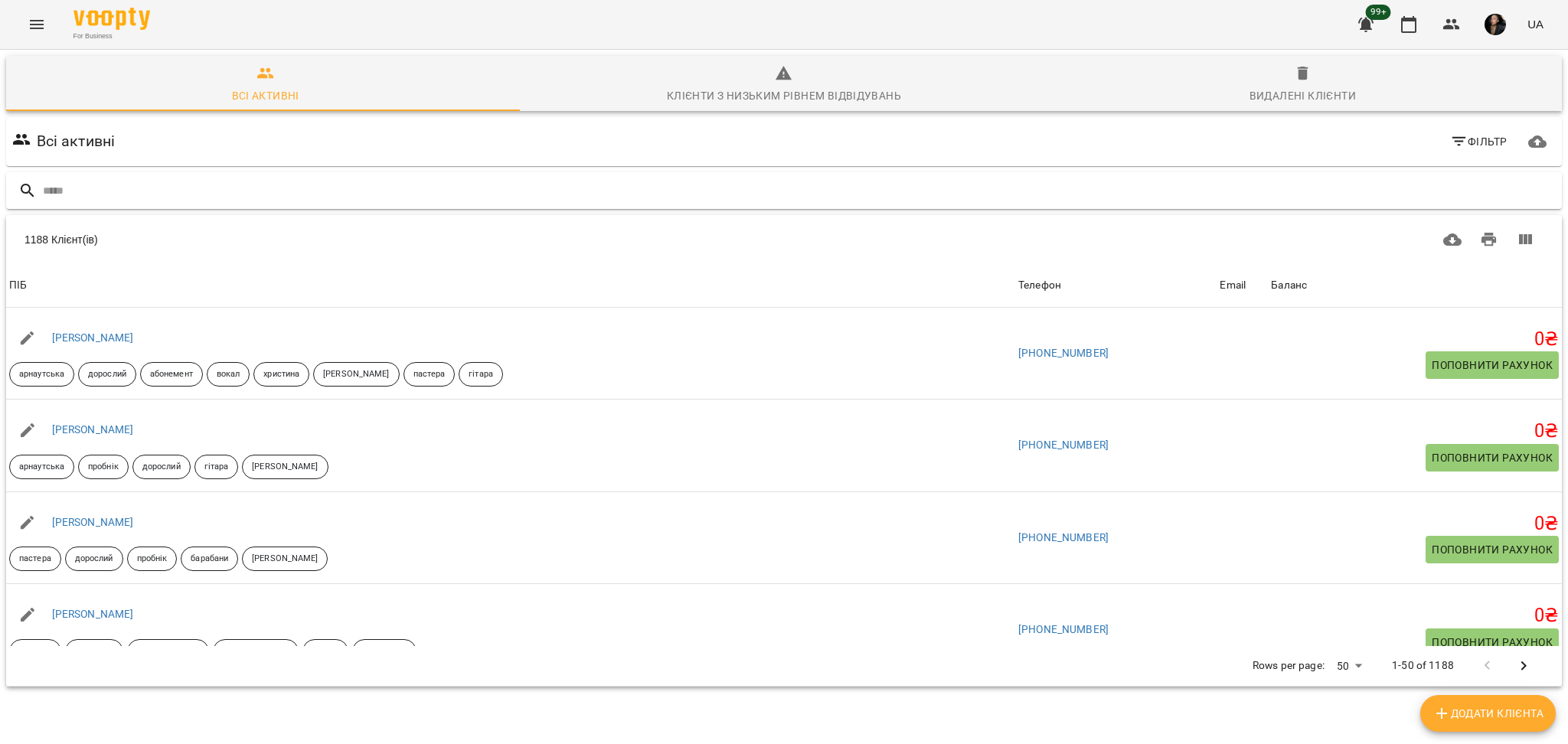
click at [637, 200] on input "text" at bounding box center [798, 191] width 1513 height 25
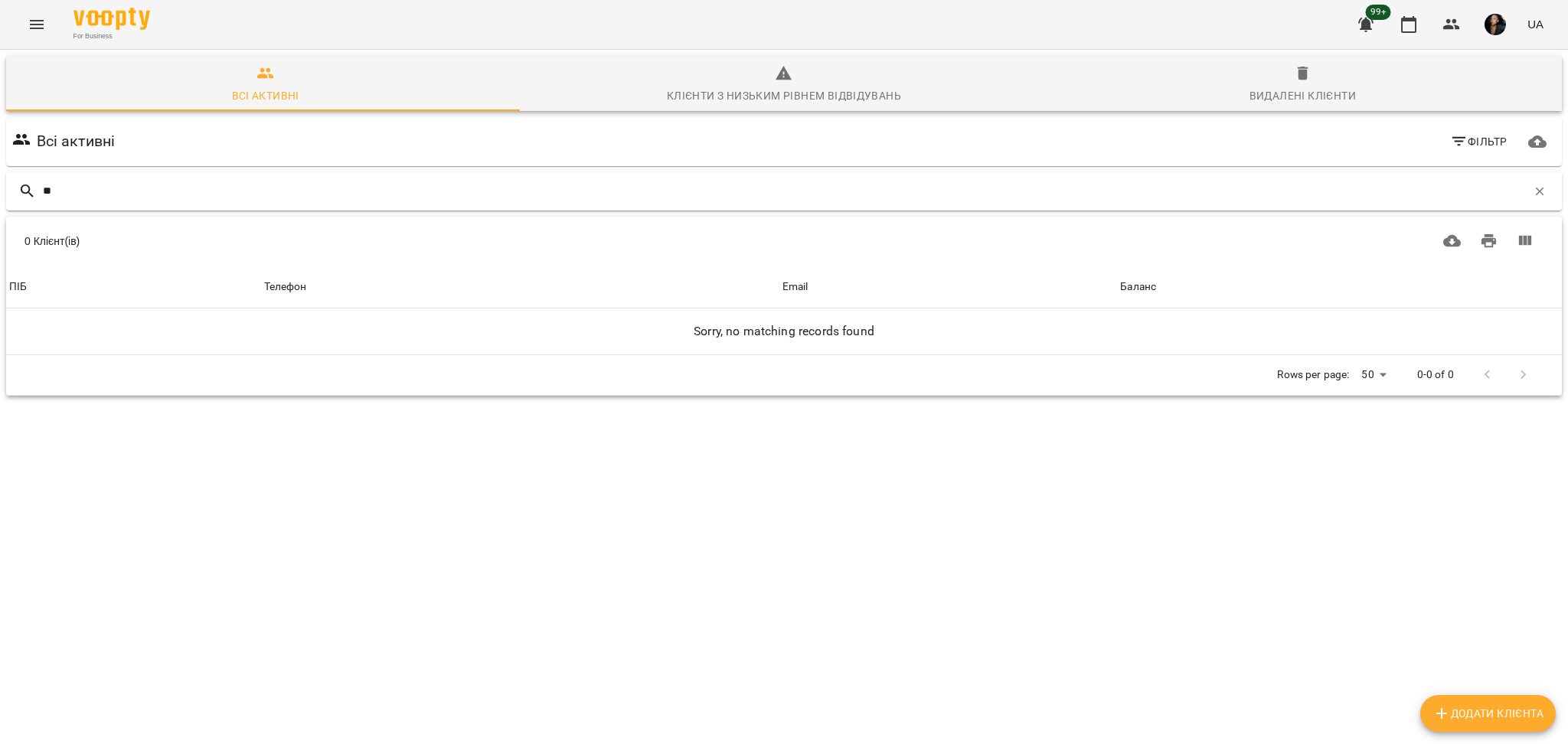
type input "*"
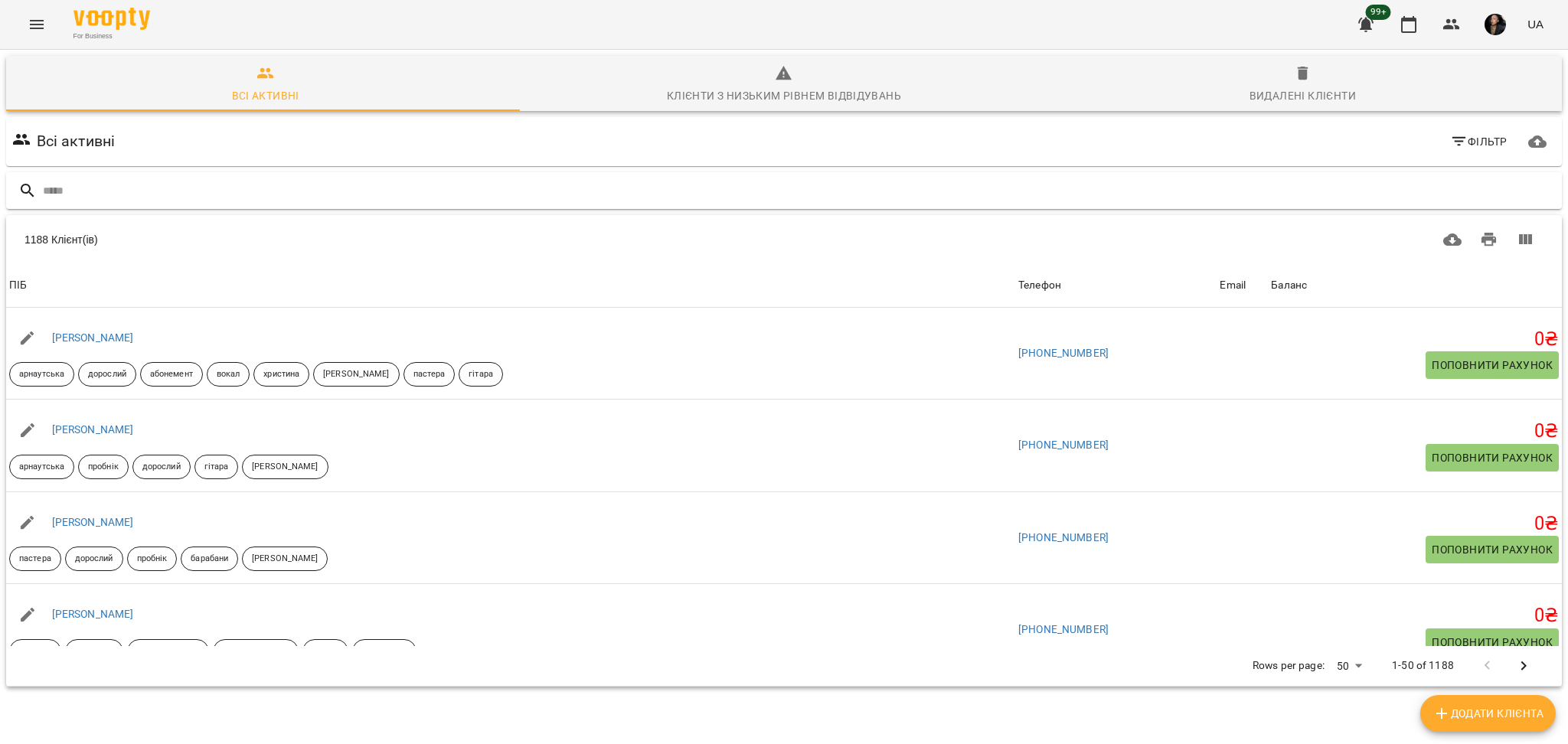
click at [650, 172] on div at bounding box center [784, 191] width 1556 height 37
click at [618, 226] on div "1188 Клієнт(ів)" at bounding box center [784, 240] width 1556 height 49
click at [647, 194] on input "text" at bounding box center [798, 191] width 1513 height 25
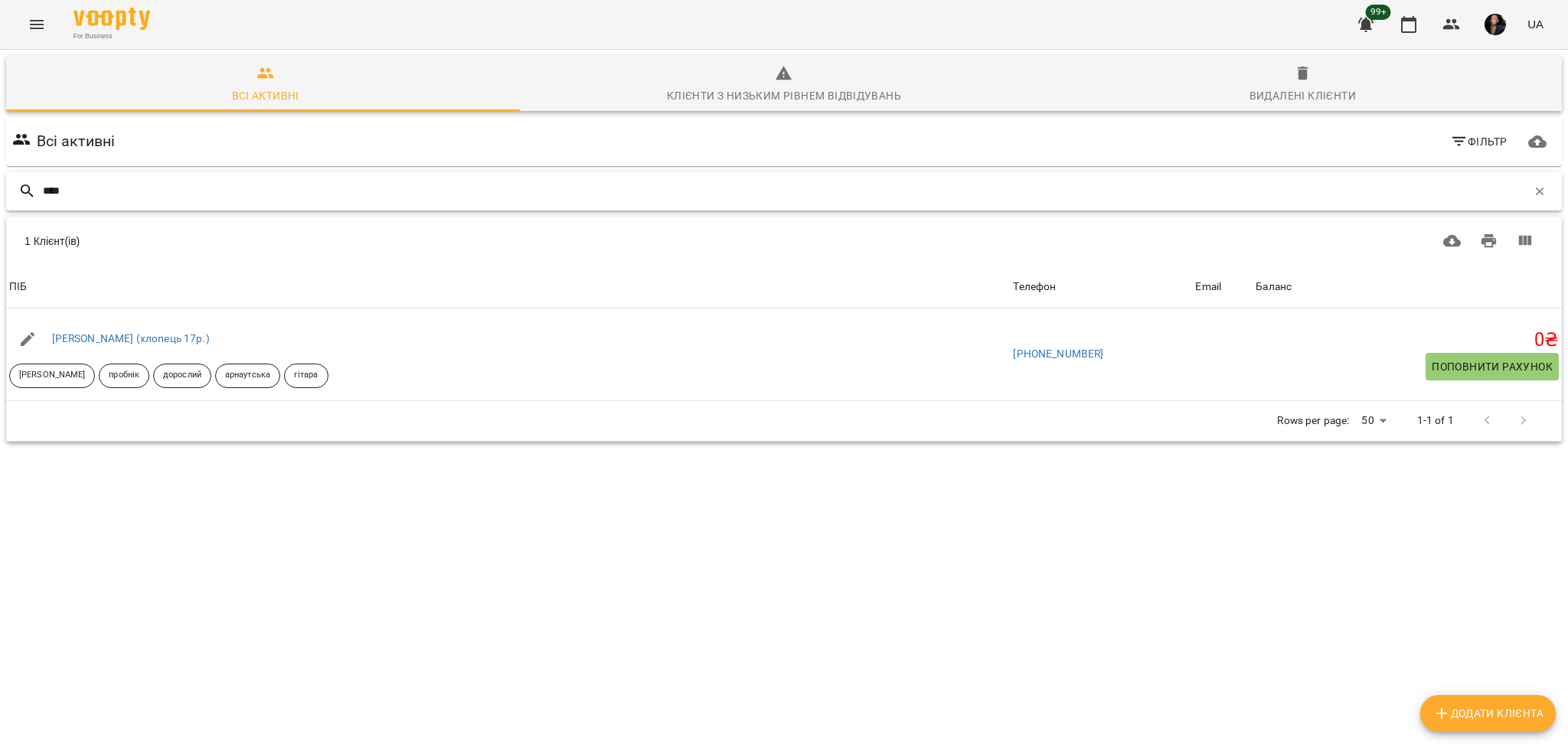
type input "****"
click at [541, 499] on div "Всі активні Фільтр **** 1 Клієнт(ів) 1 Клієнт(ів) ПІБ Телефон Email Баланс ПІБ …" at bounding box center [784, 306] width 1562 height 384
click at [830, 499] on div "Всі активні Фільтр **** 1 Клієнт(ів) 1 Клієнт(ів) ПІБ Телефон Email Баланс ПІБ …" at bounding box center [784, 306] width 1562 height 384
click at [837, 499] on div "Всі активні Фільтр **** 1 Клієнт(ів) 1 Клієнт(ів) ПІБ Телефон Email Баланс ПІБ …" at bounding box center [784, 306] width 1562 height 384
click at [848, 499] on div "Всі активні Фільтр **** 1 Клієнт(ів) 1 Клієнт(ів) ПІБ Телефон Email Баланс ПІБ …" at bounding box center [784, 306] width 1562 height 384
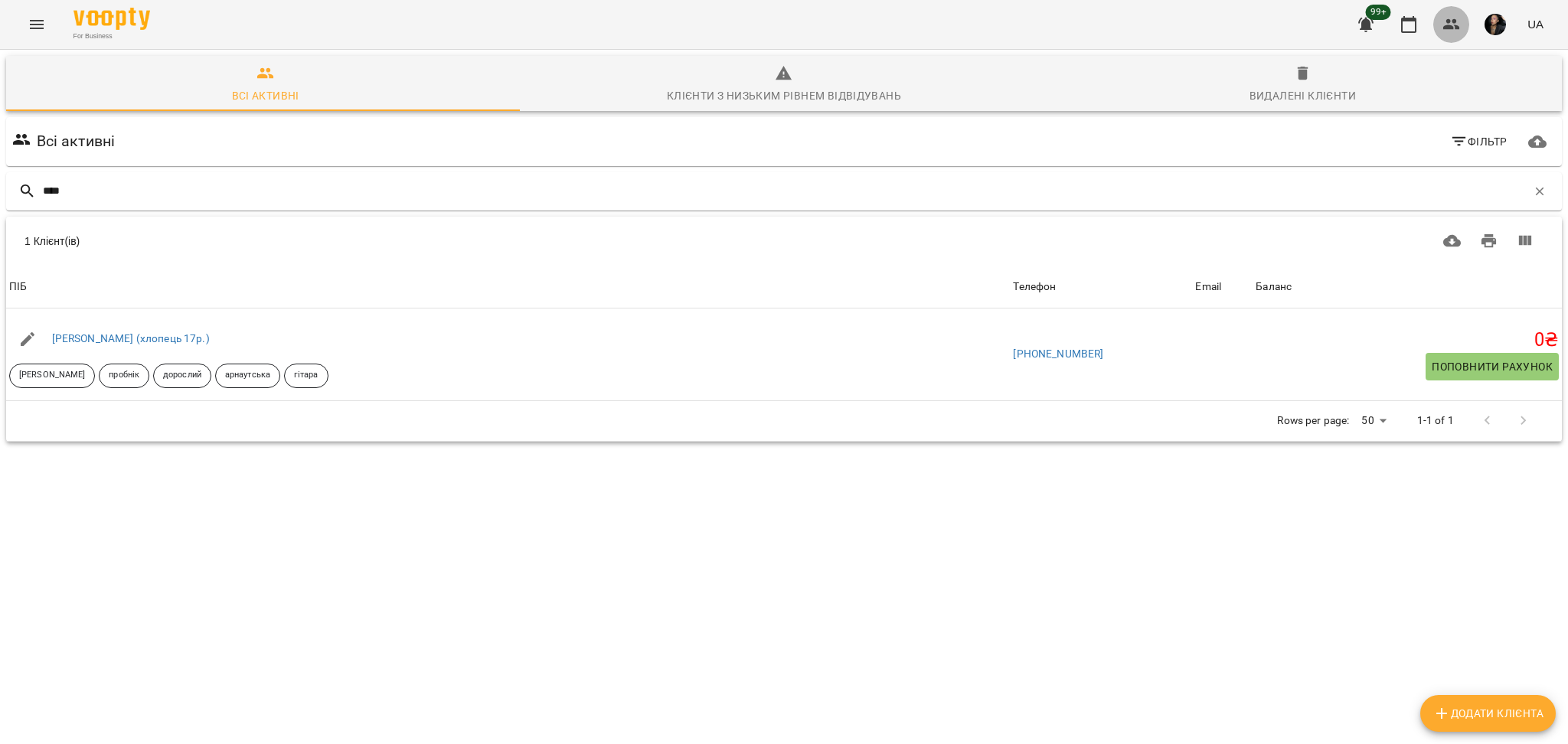
click at [1447, 24] on icon "button" at bounding box center [1452, 25] width 19 height 19
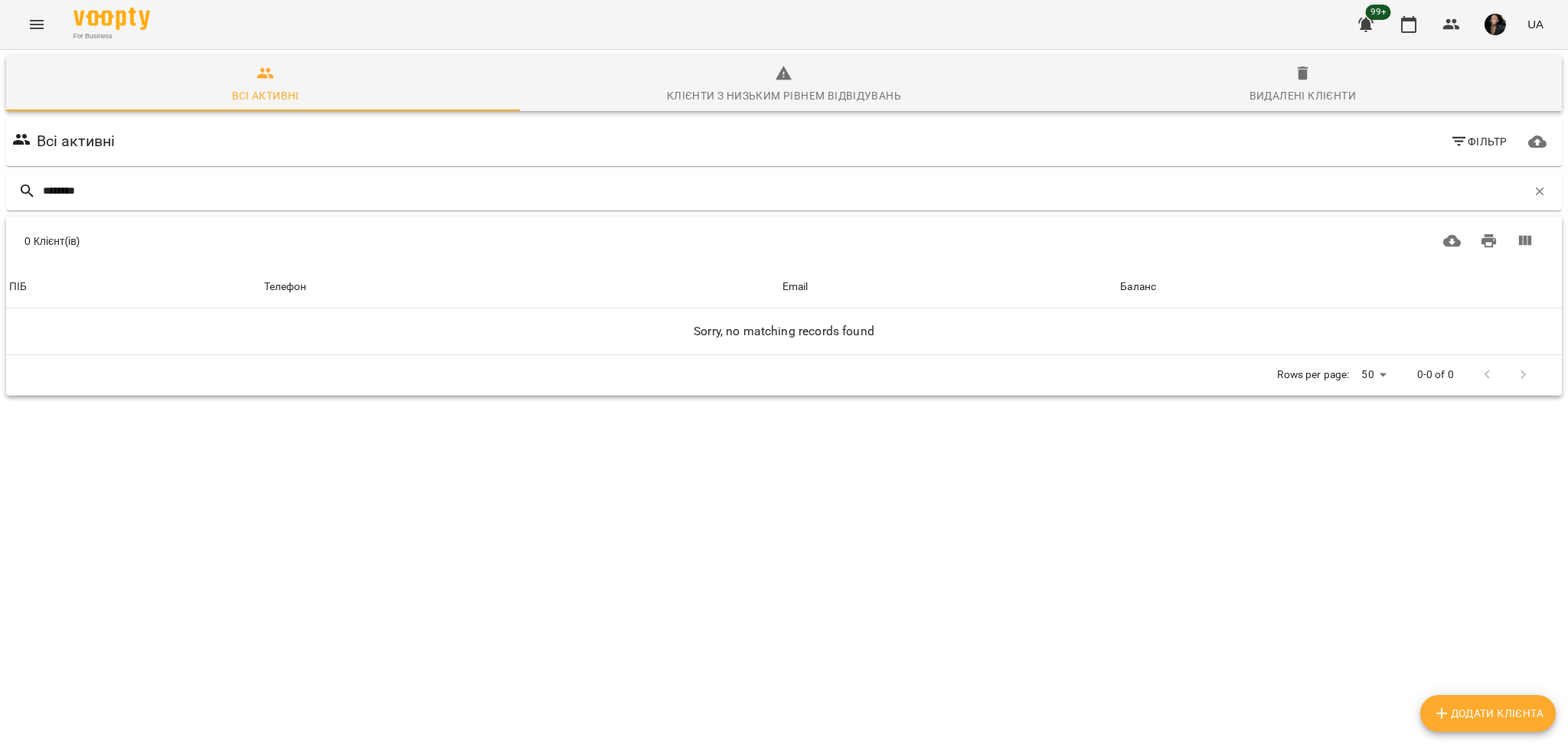
type input "********"
click at [46, 42] on div "For Business 99+ UA" at bounding box center [784, 25] width 1568 height 49
click at [45, 23] on button "Menu" at bounding box center [37, 24] width 37 height 37
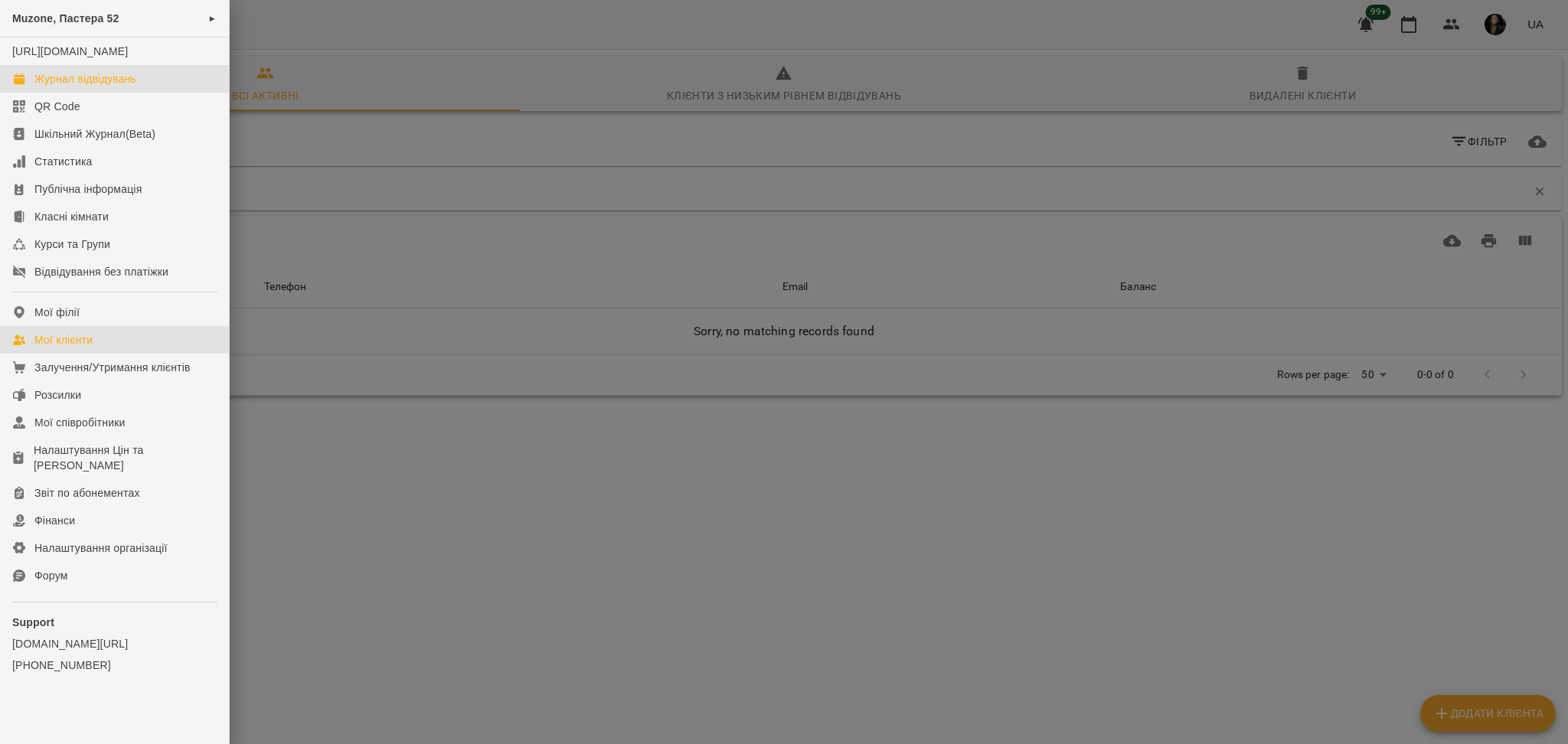
click at [71, 87] on div "Журнал відвідувань" at bounding box center [86, 79] width 102 height 15
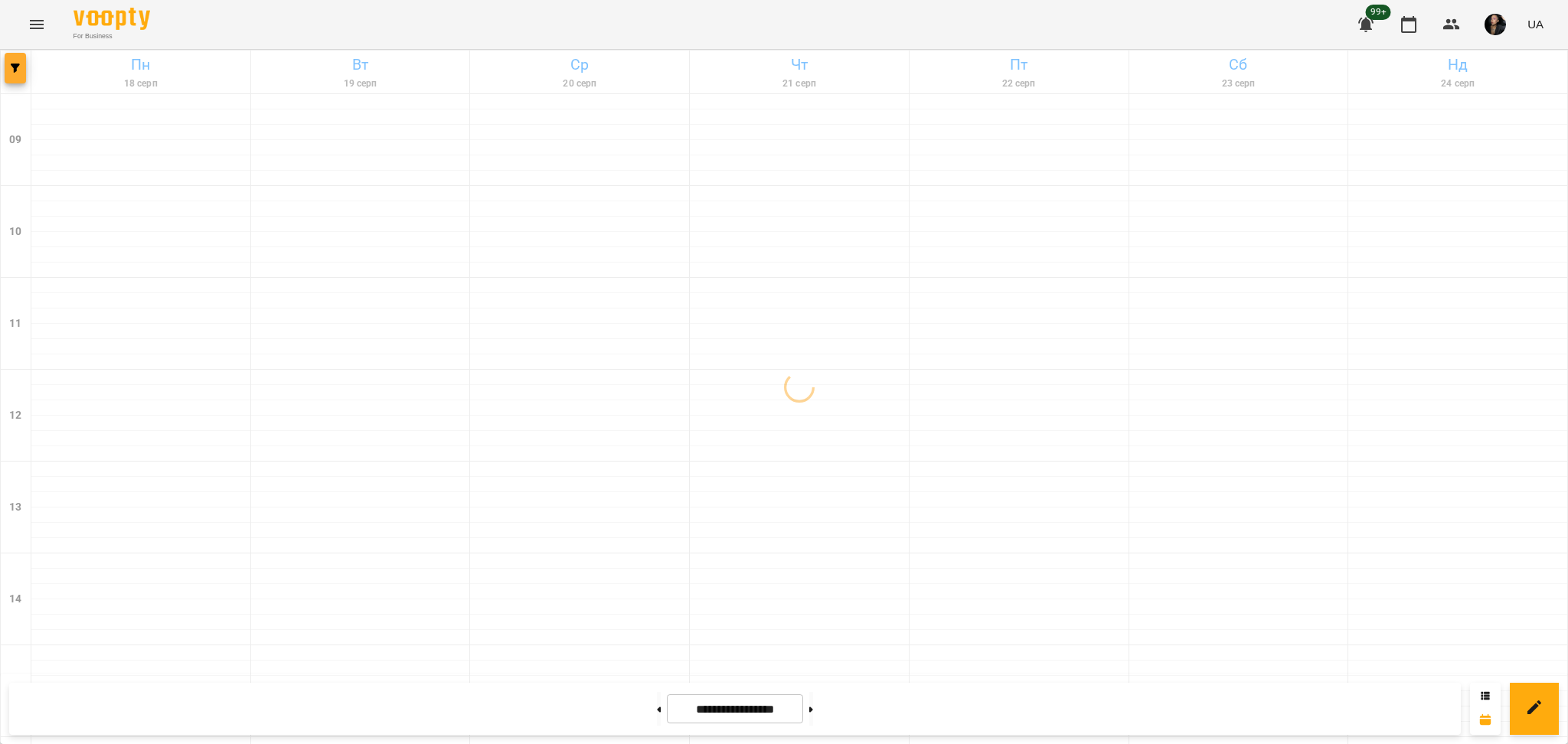
click at [18, 55] on button "button" at bounding box center [14, 68] width 21 height 31
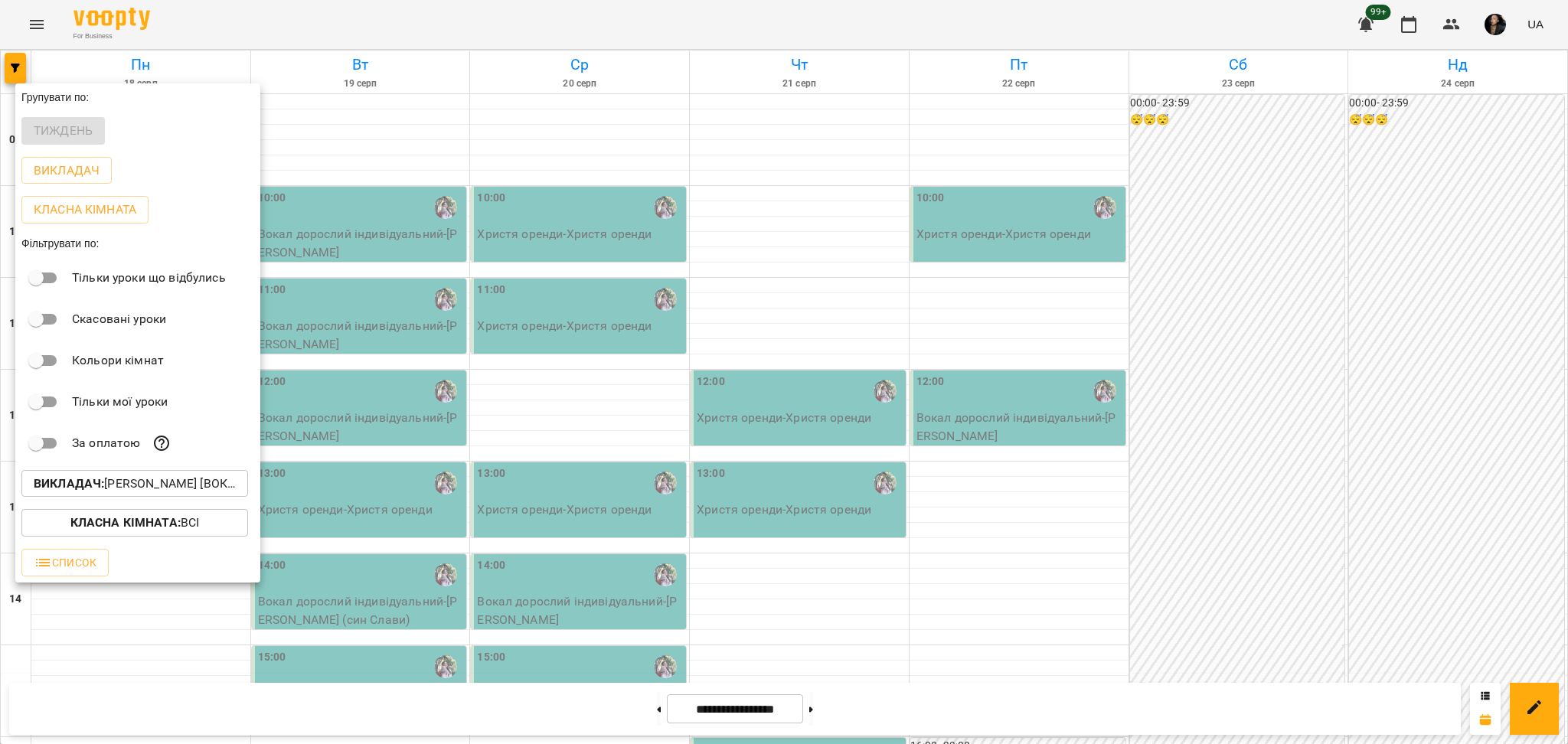
click at [182, 504] on div "Викладач : Ткач Христя [вокал]" at bounding box center [138, 483] width 245 height 40
click at [211, 483] on p "Викладач : Ткач Христя [вокал]" at bounding box center [135, 484] width 202 height 19
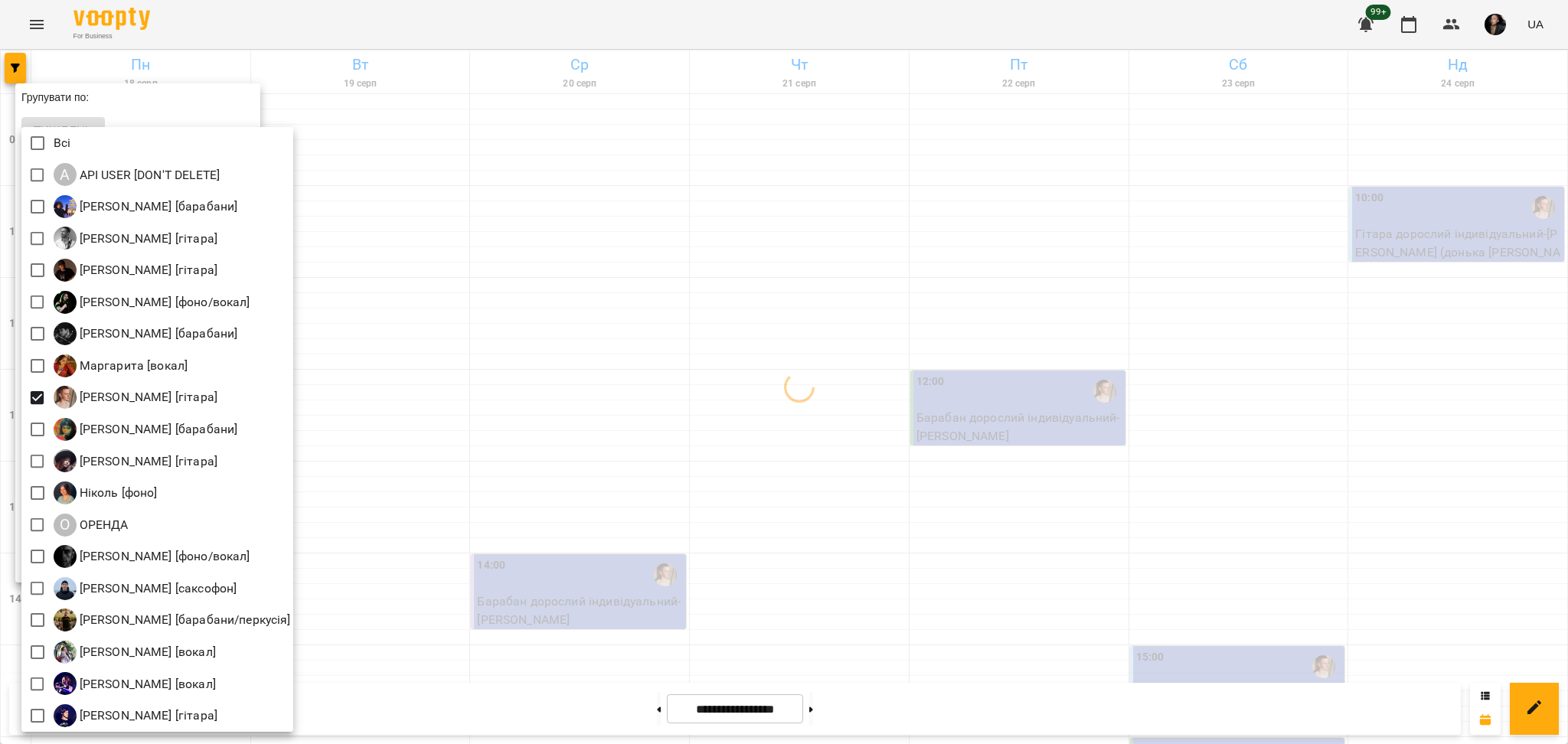
click at [402, 477] on div at bounding box center [784, 372] width 1568 height 744
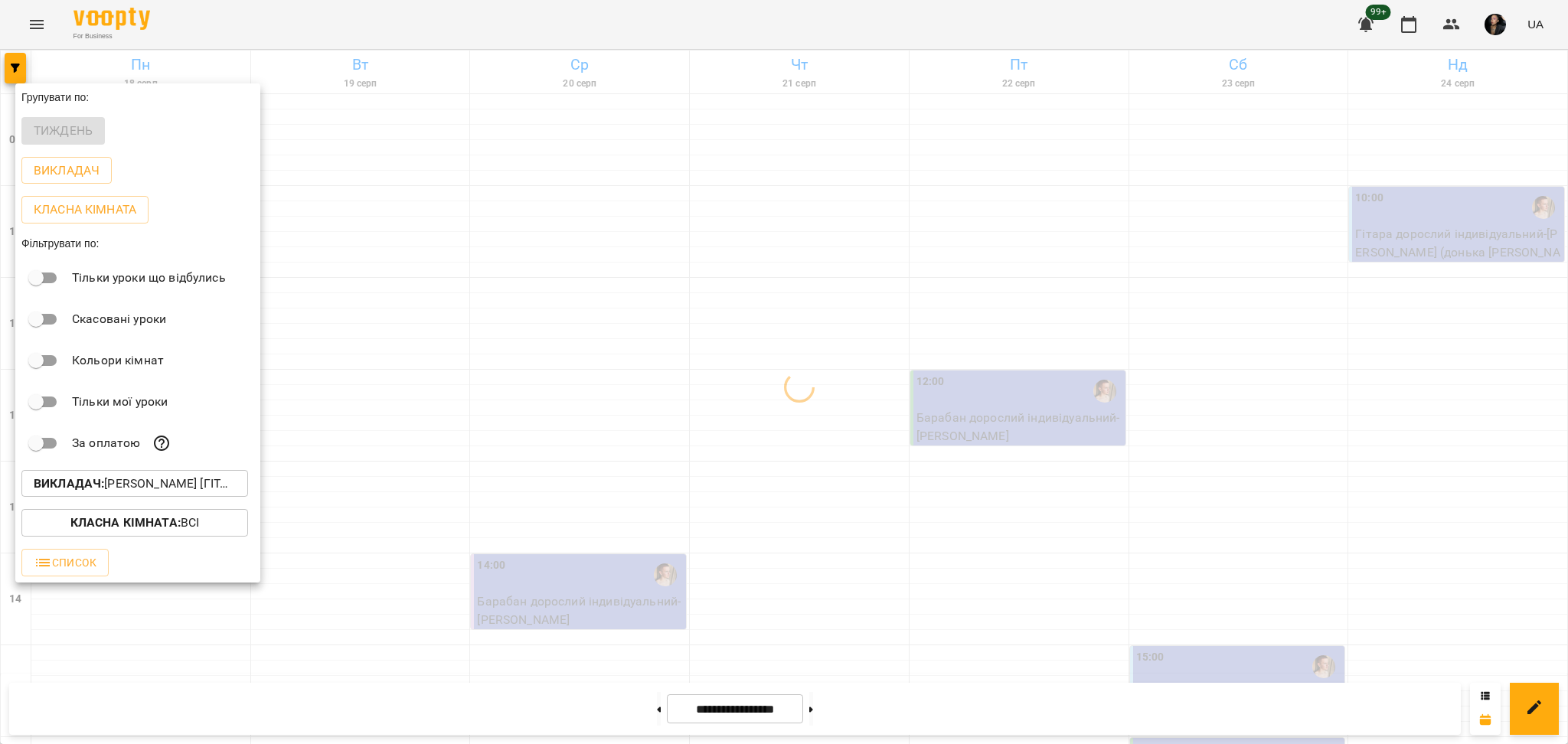
click at [192, 537] on button "Класна кімната : Всі" at bounding box center [134, 522] width 227 height 27
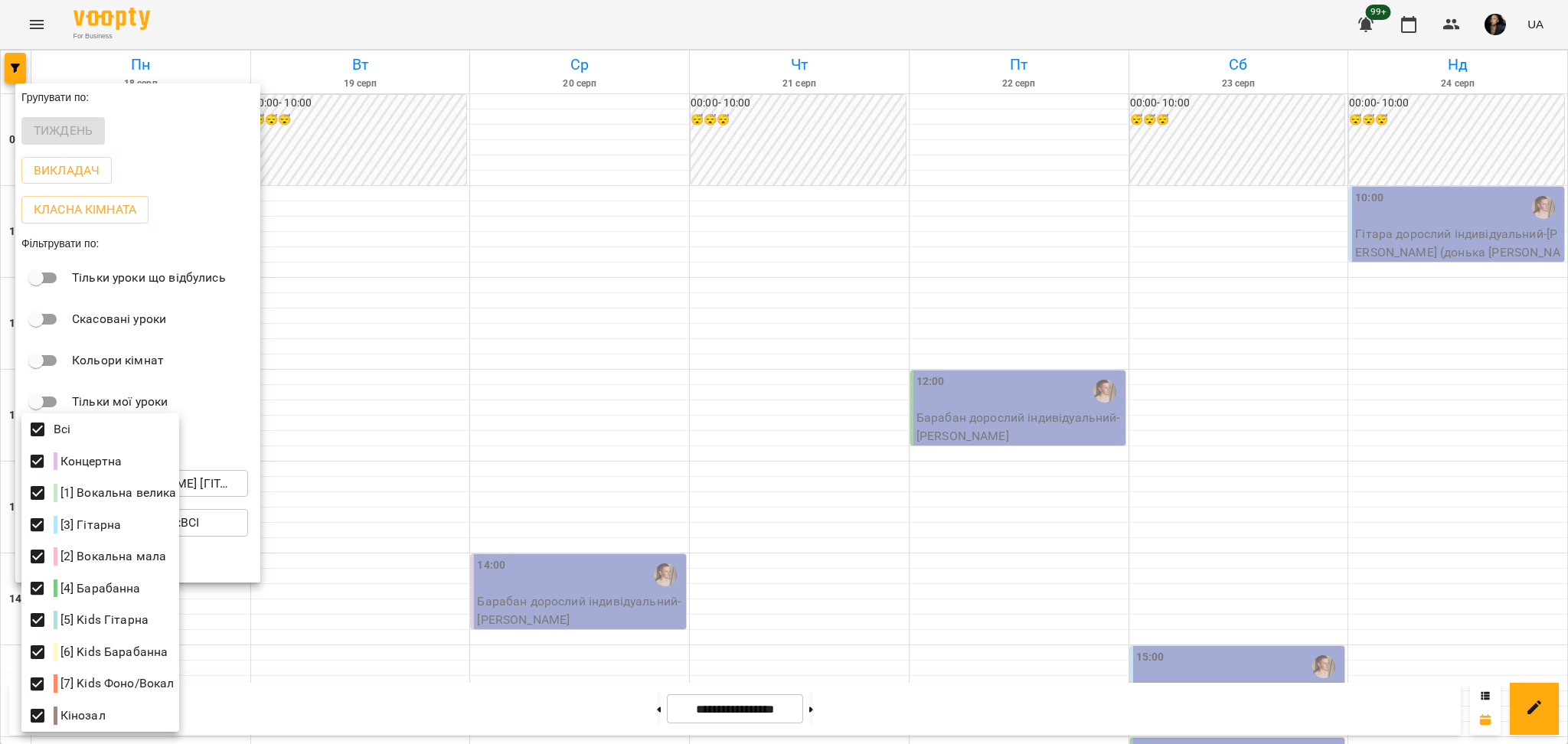
click at [730, 438] on div at bounding box center [784, 372] width 1568 height 744
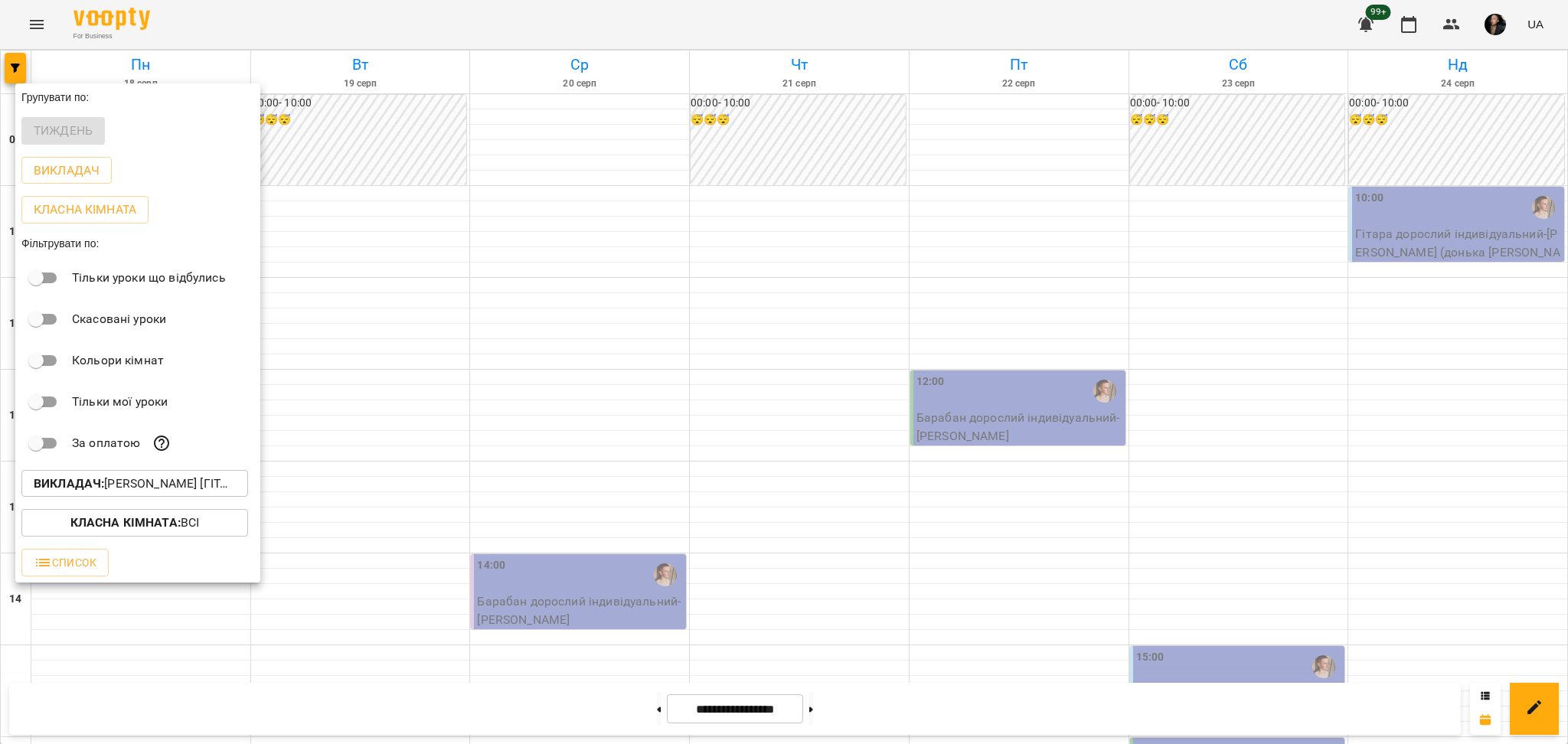
drag, startPoint x: 713, startPoint y: 504, endPoint x: 606, endPoint y: 640, distance: 173.0
click at [713, 504] on div at bounding box center [784, 372] width 1568 height 744
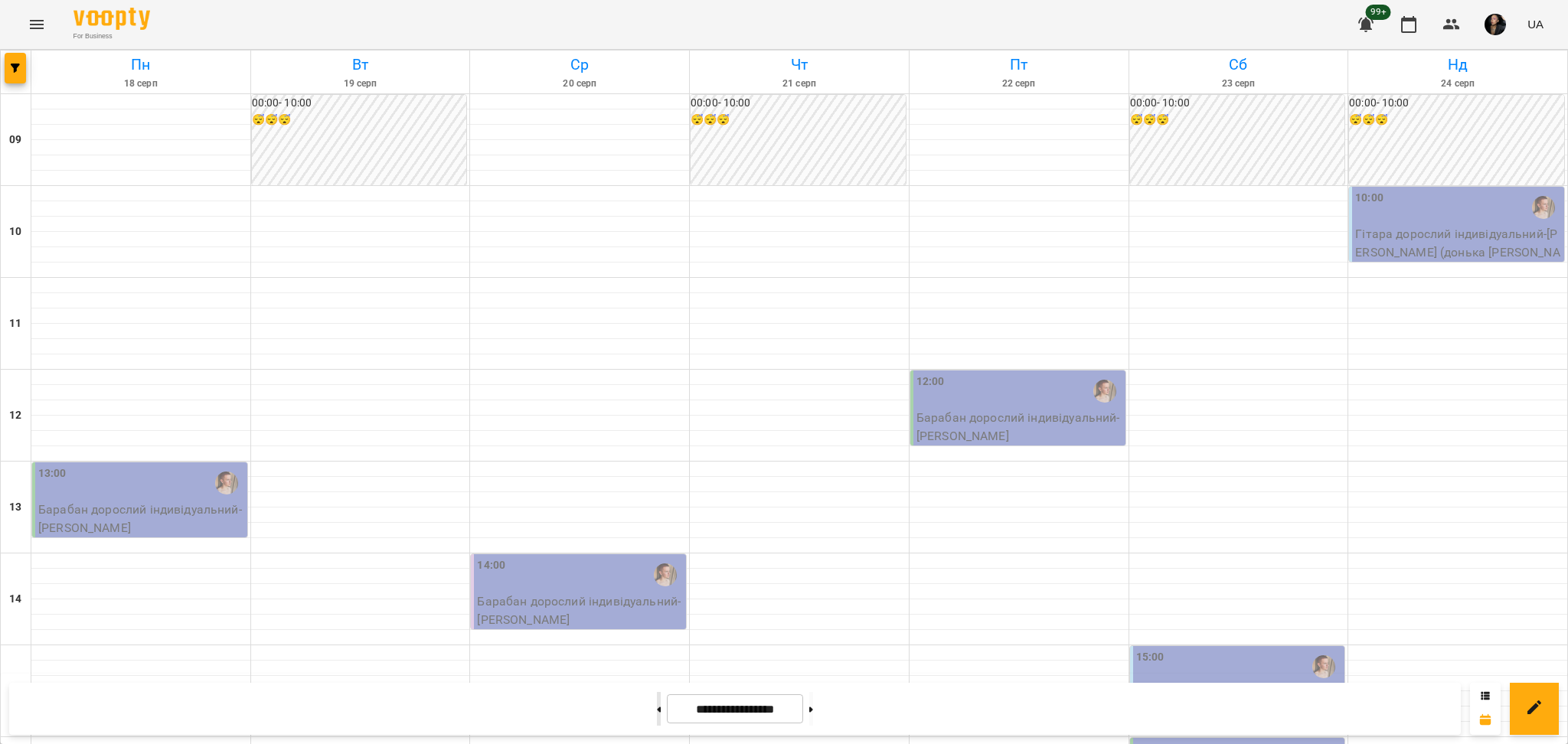
click at [657, 710] on button at bounding box center [658, 709] width 4 height 34
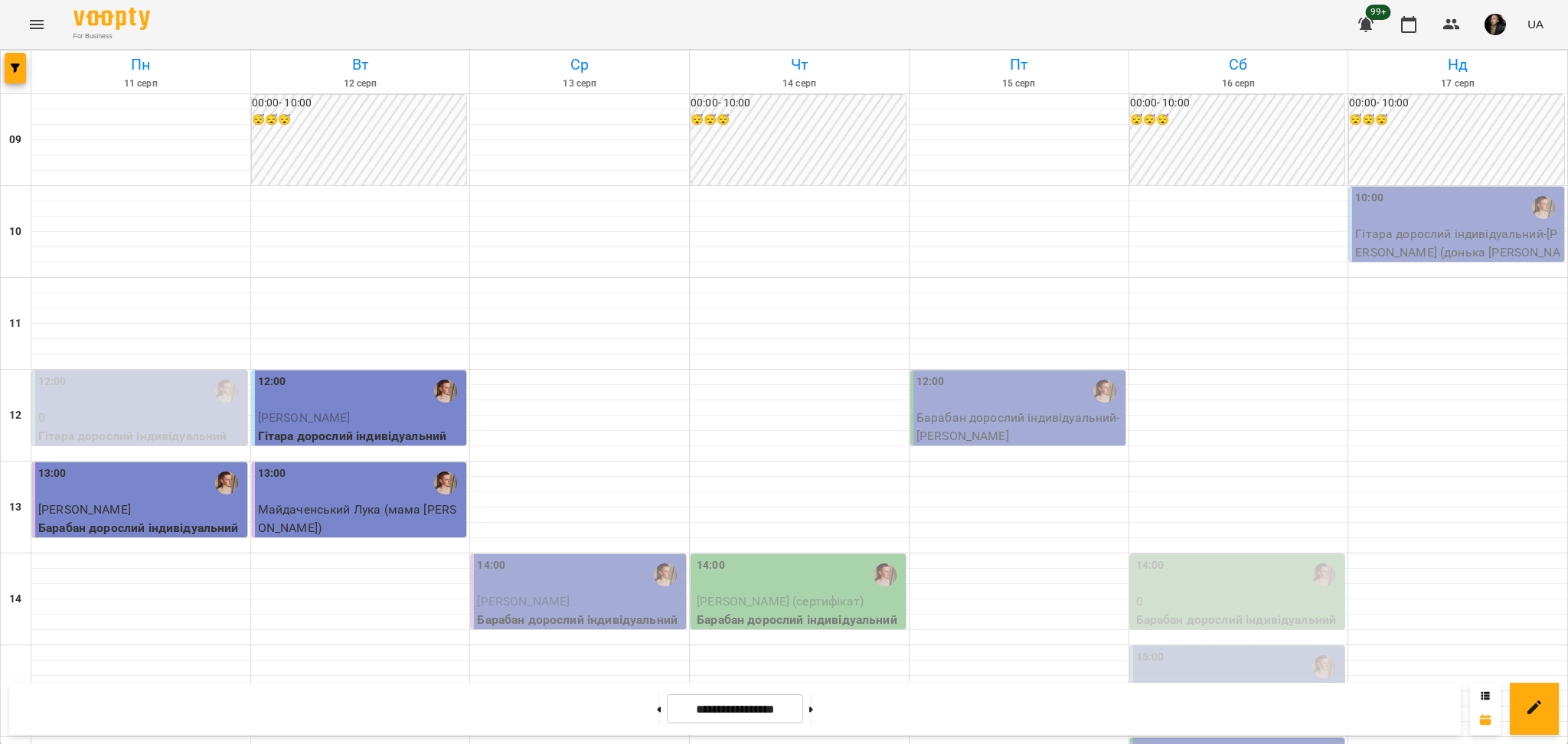
click at [113, 392] on div "12:00" at bounding box center [141, 391] width 206 height 35
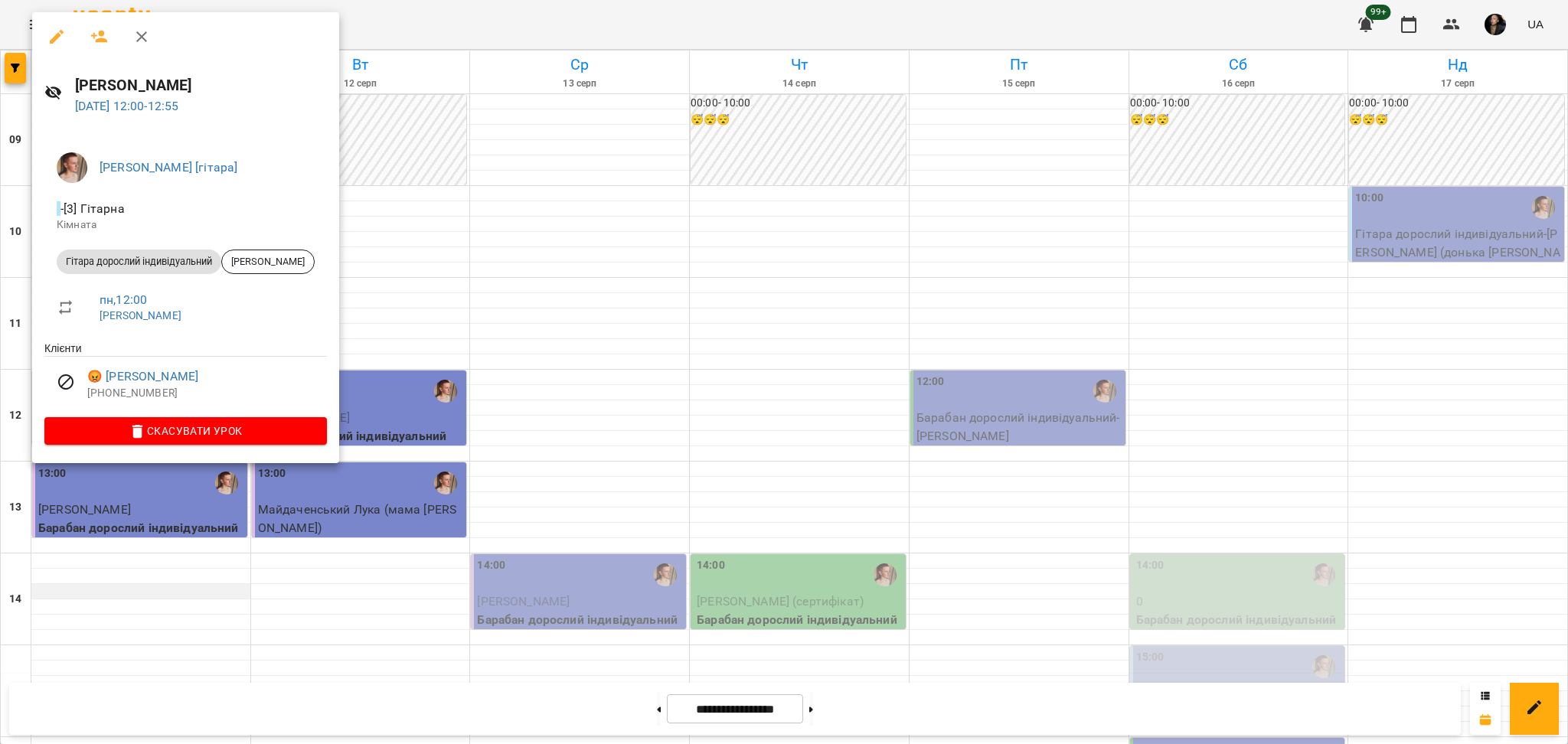
click at [246, 583] on div at bounding box center [784, 372] width 1568 height 744
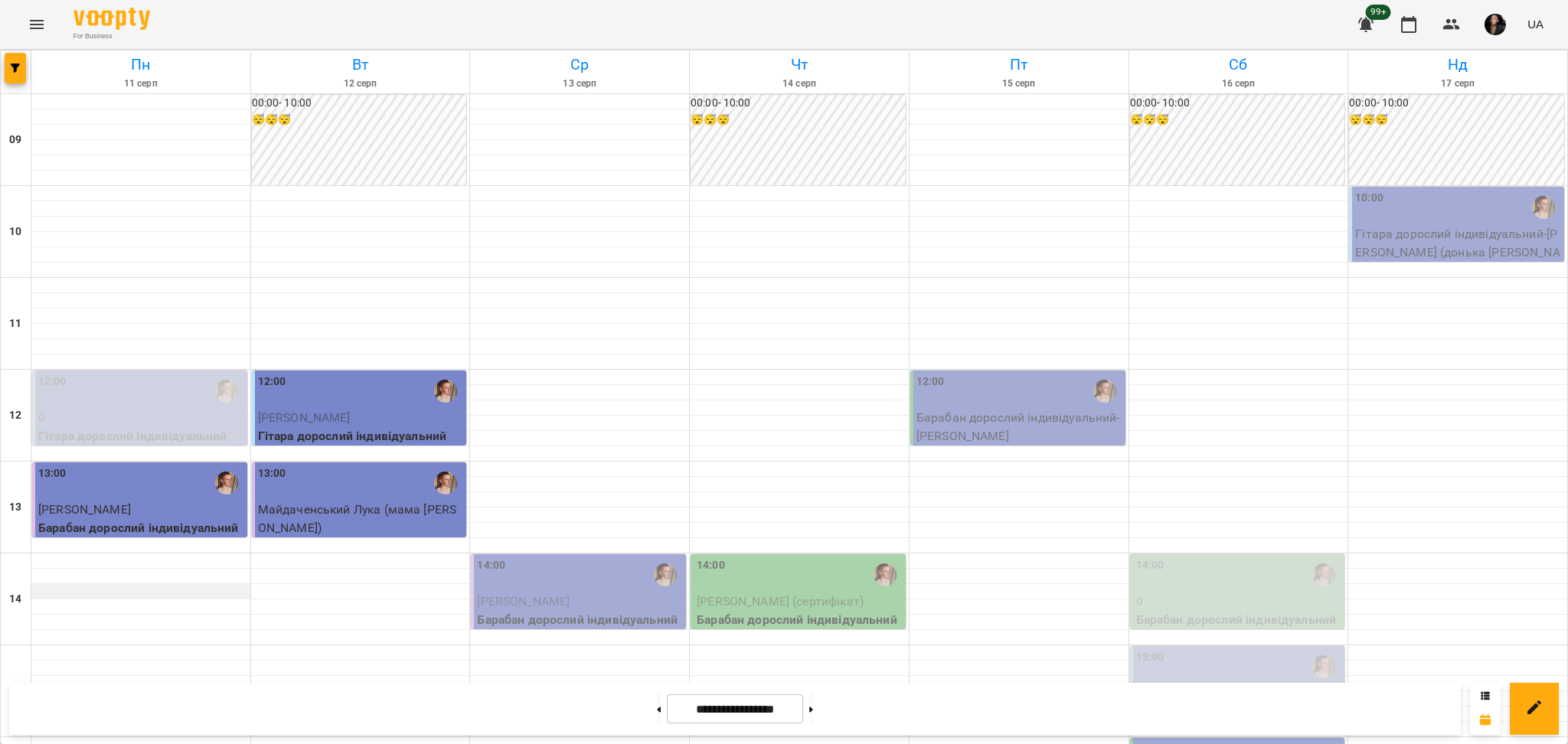
scroll to position [307, 0]
click at [1210, 557] on div "14:00" at bounding box center [1239, 574] width 206 height 35
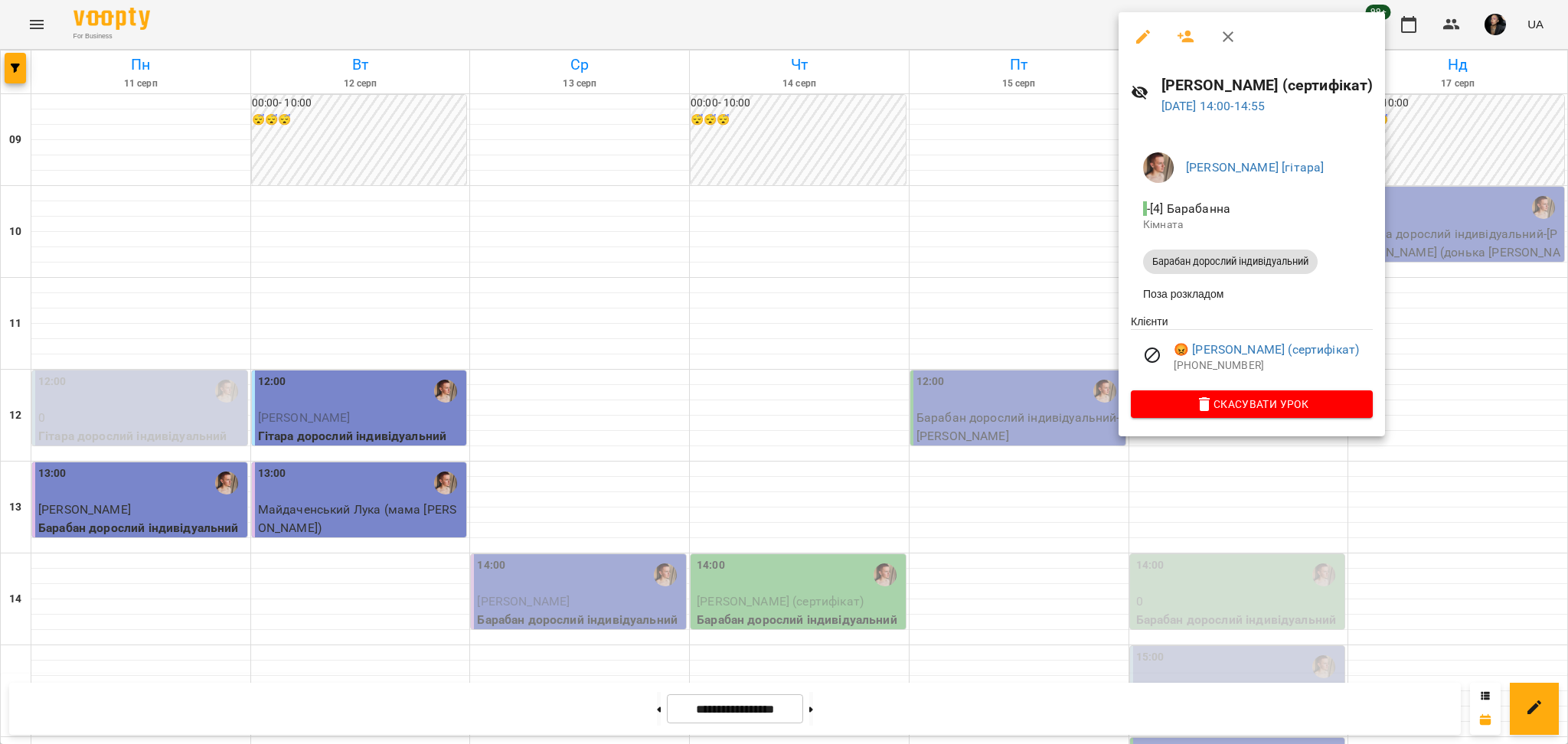
click at [985, 477] on div at bounding box center [784, 372] width 1568 height 744
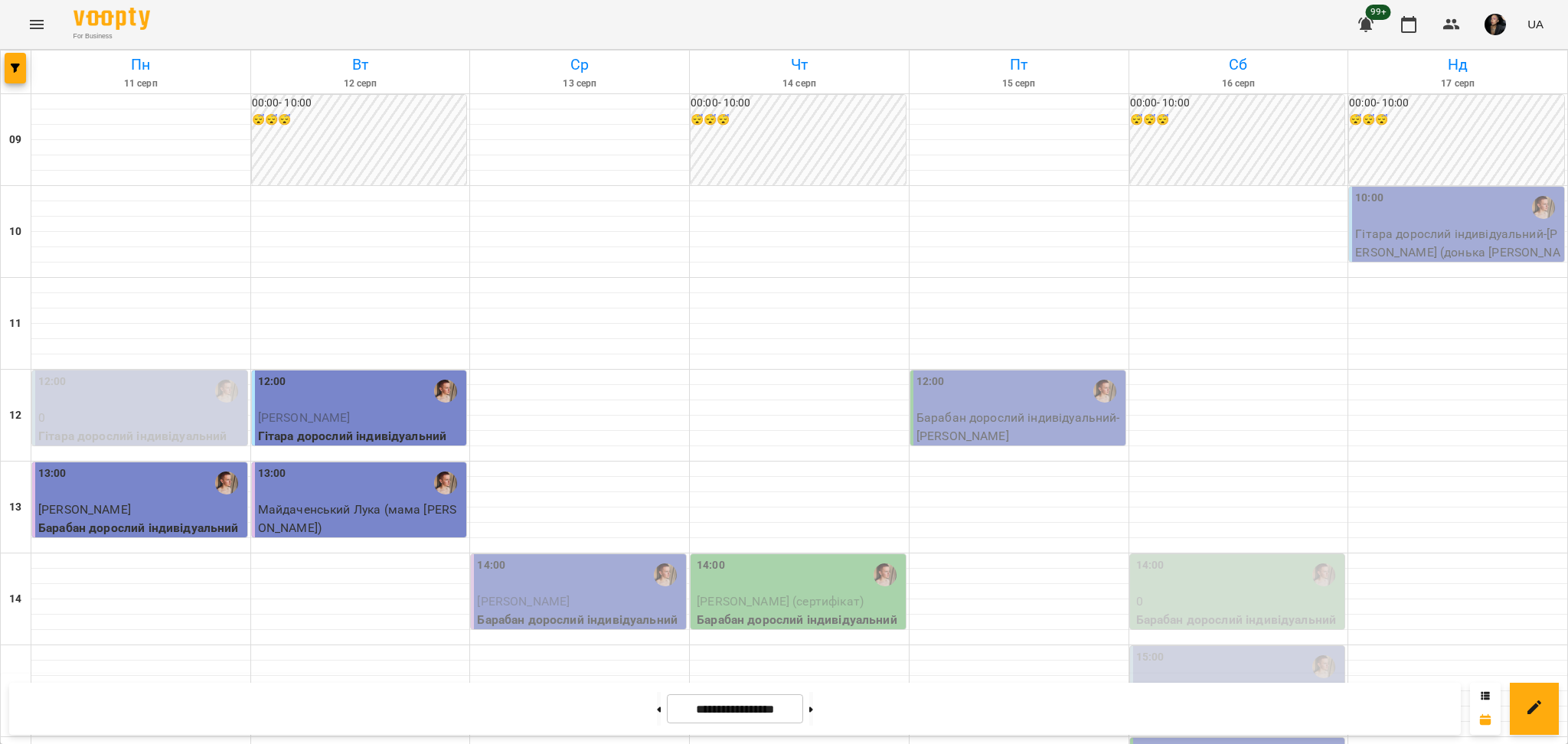
click at [1194, 649] on div "15:00" at bounding box center [1239, 666] width 206 height 35
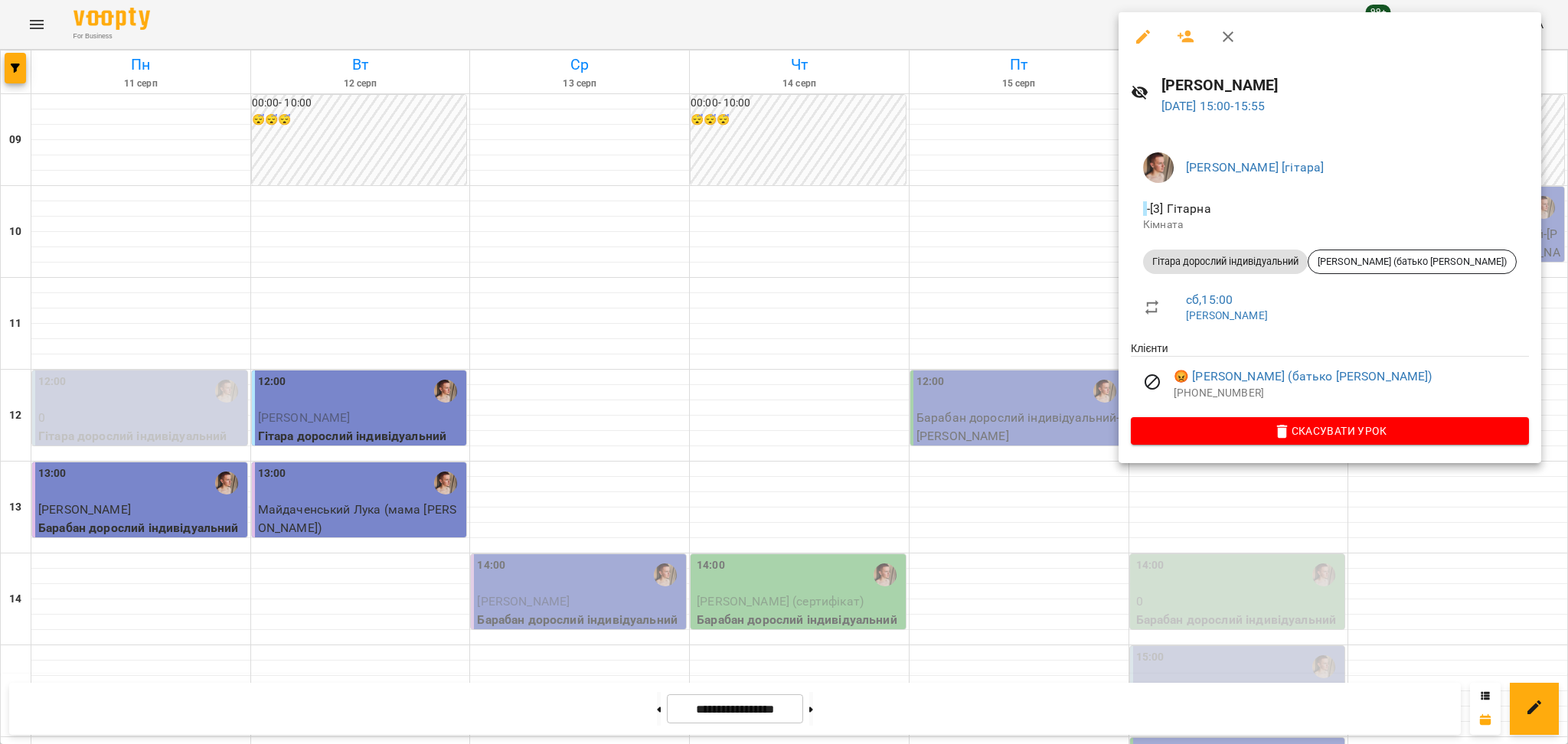
click at [1424, 514] on div at bounding box center [784, 372] width 1568 height 744
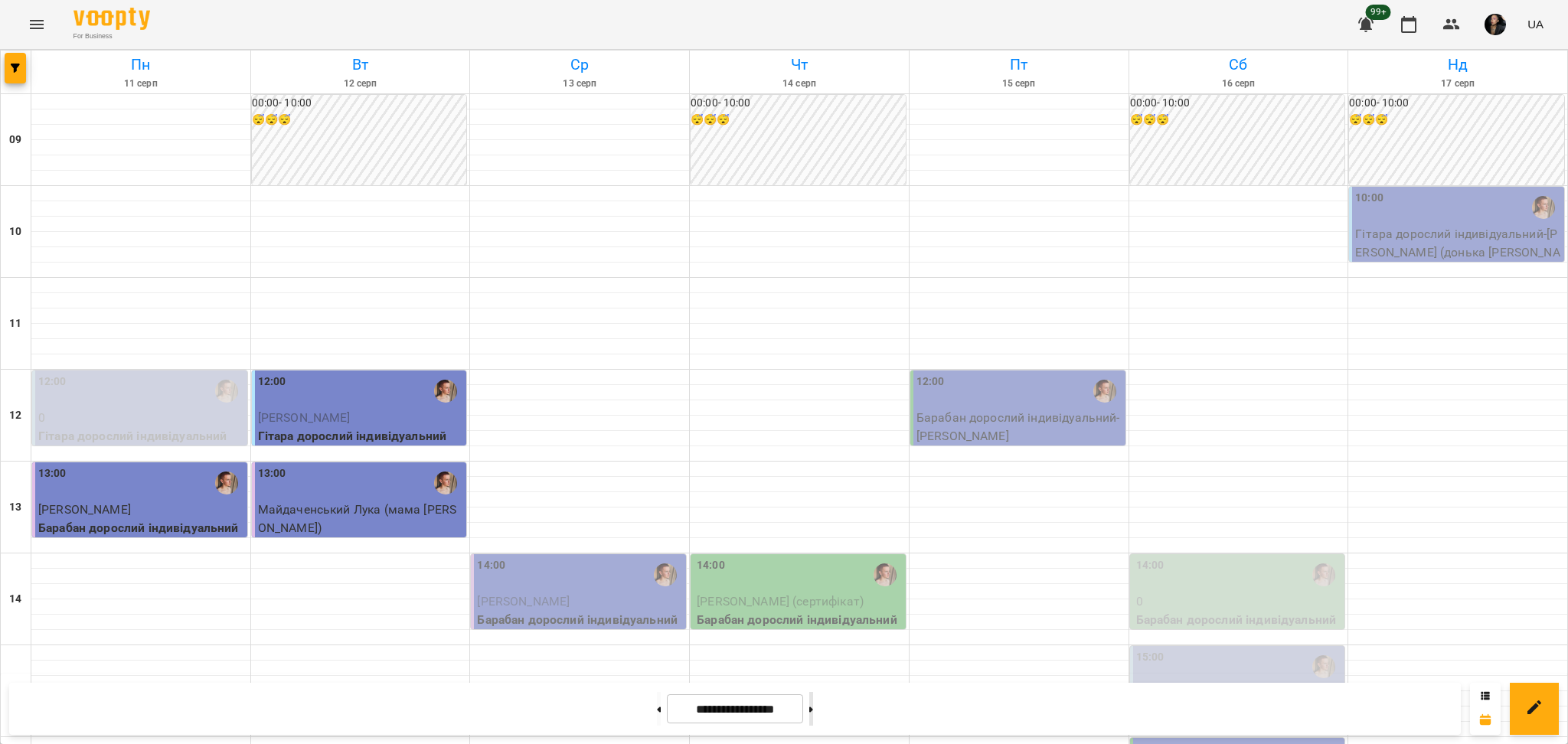
click at [813, 704] on button at bounding box center [811, 709] width 4 height 34
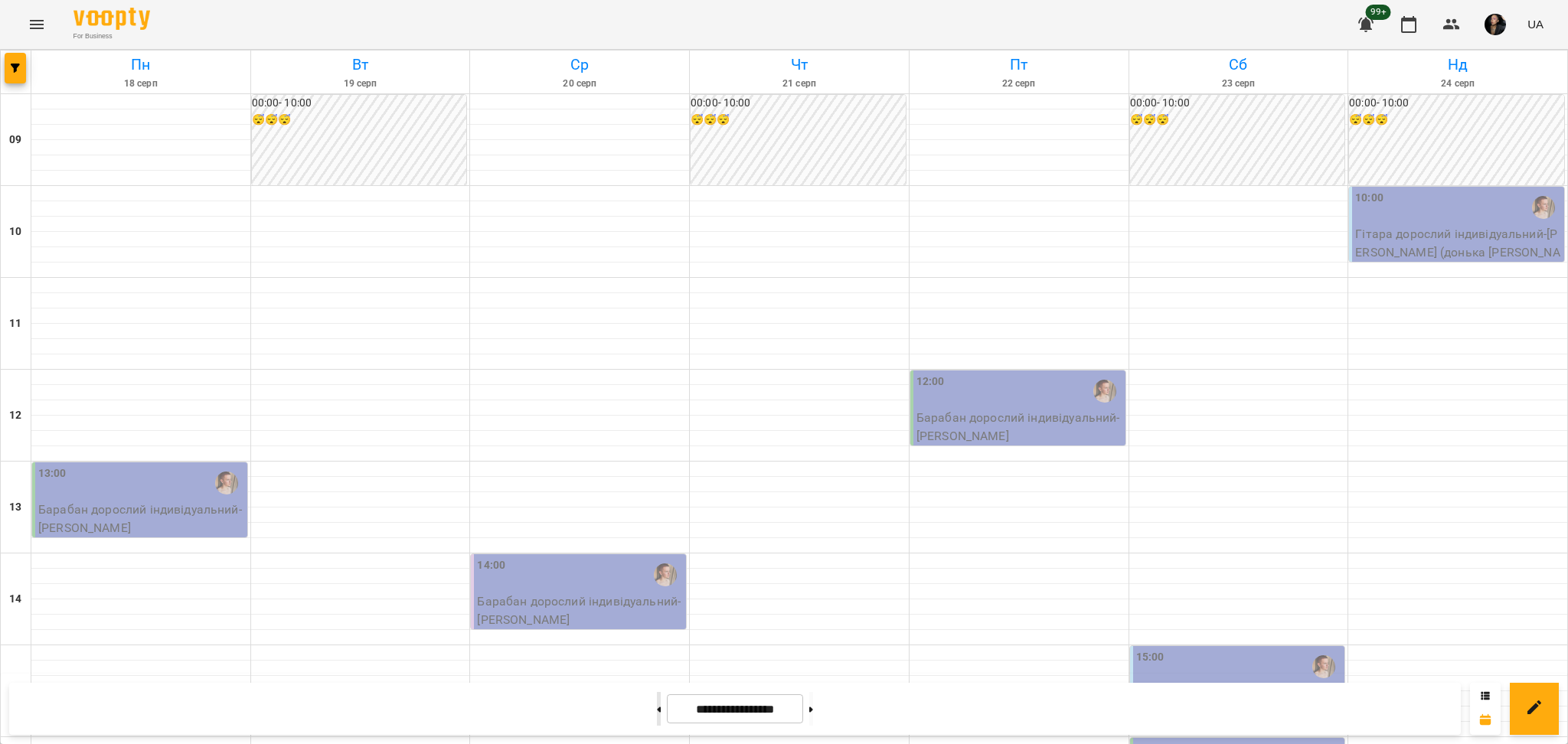
click at [657, 717] on button at bounding box center [658, 709] width 4 height 34
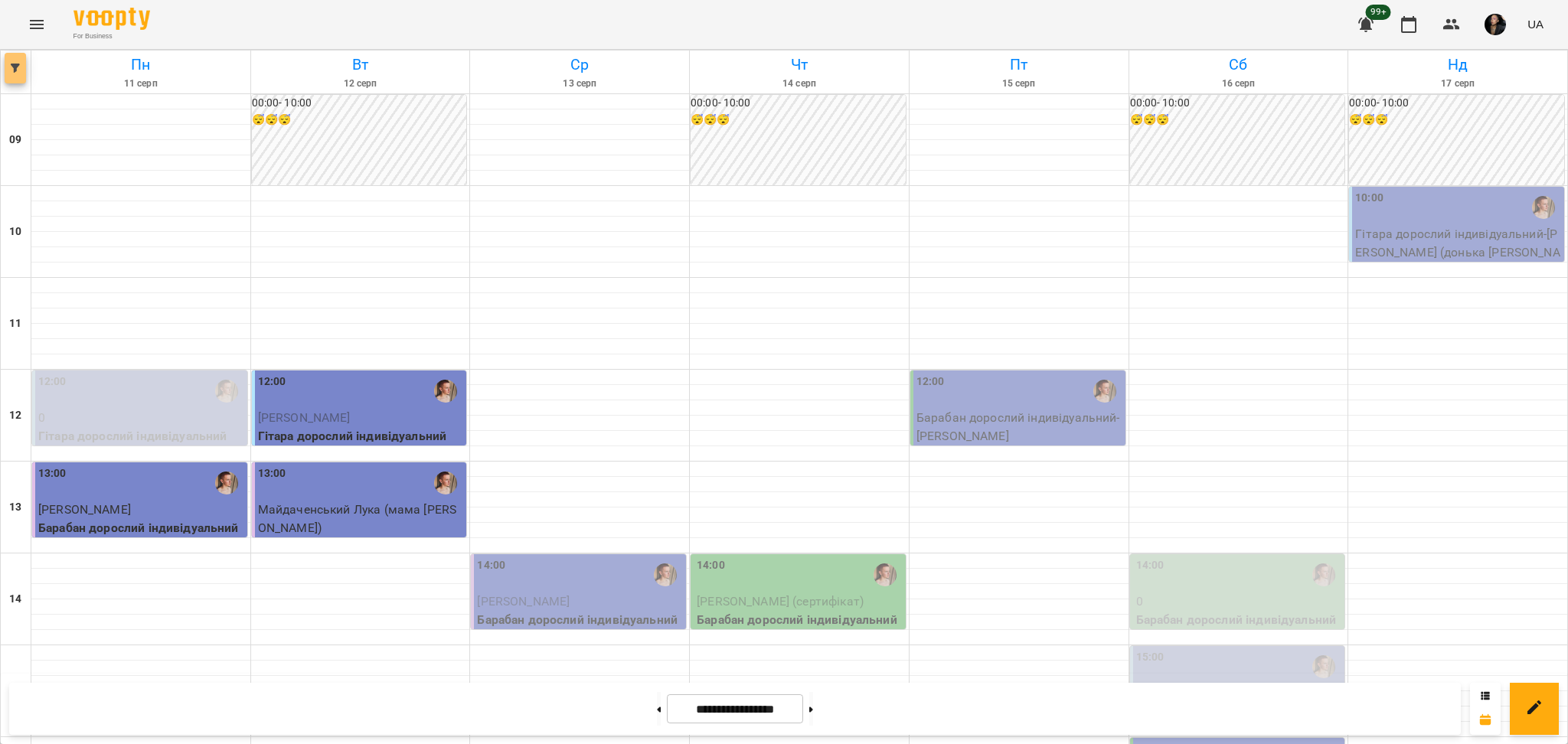
click at [20, 67] on icon "button" at bounding box center [15, 68] width 9 height 9
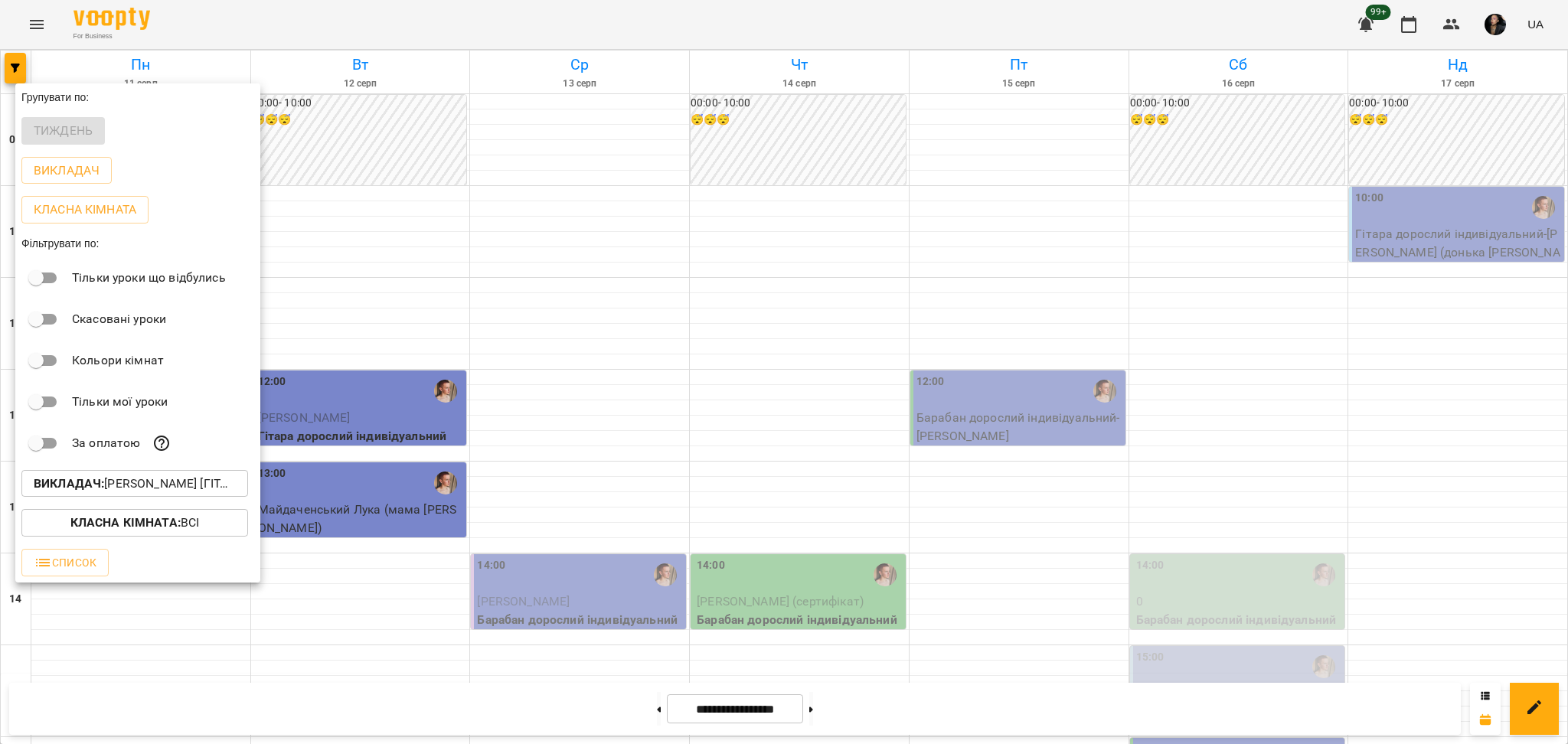
click at [58, 482] on b "Викладач :" at bounding box center [69, 483] width 71 height 14
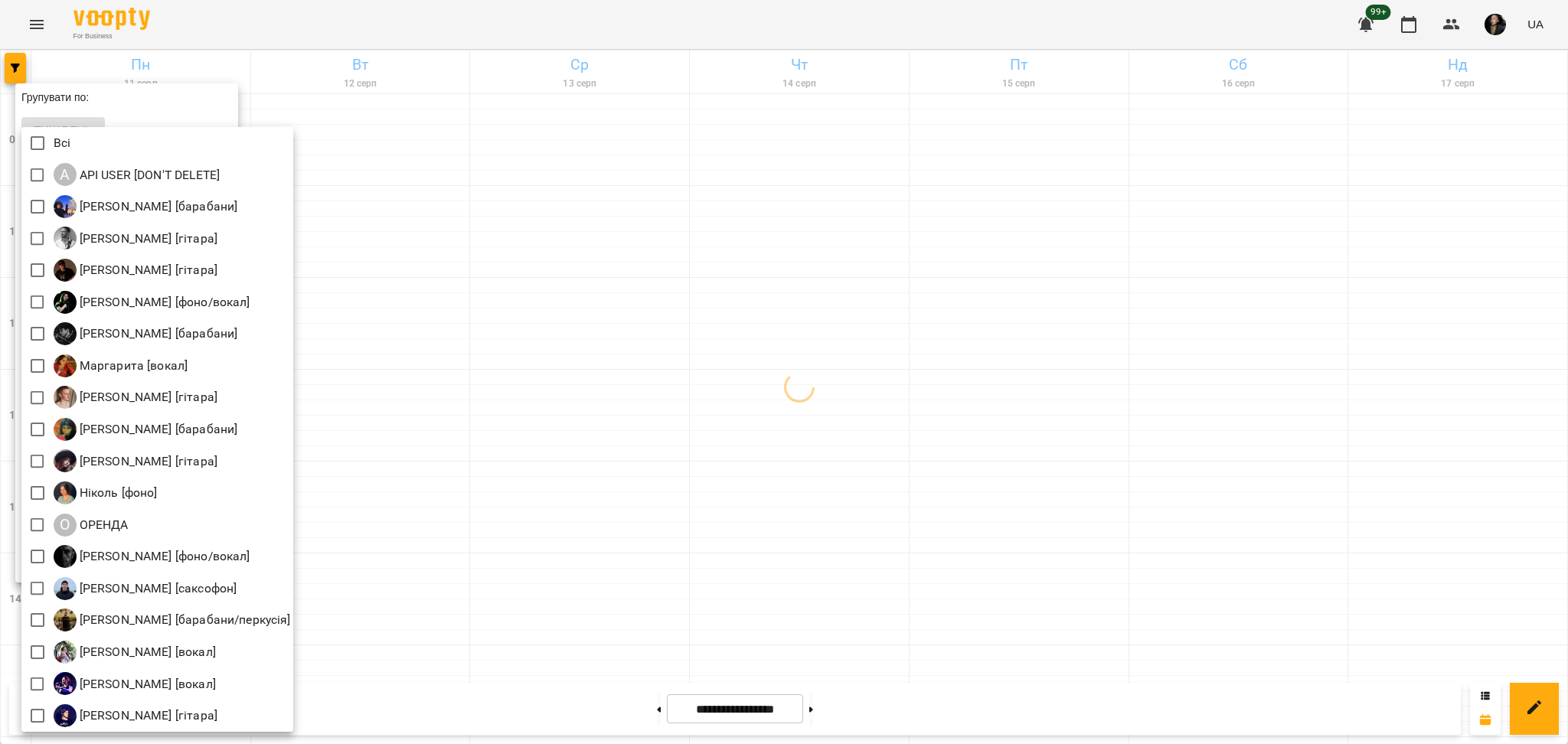
click at [46, 733] on div at bounding box center [784, 372] width 1568 height 744
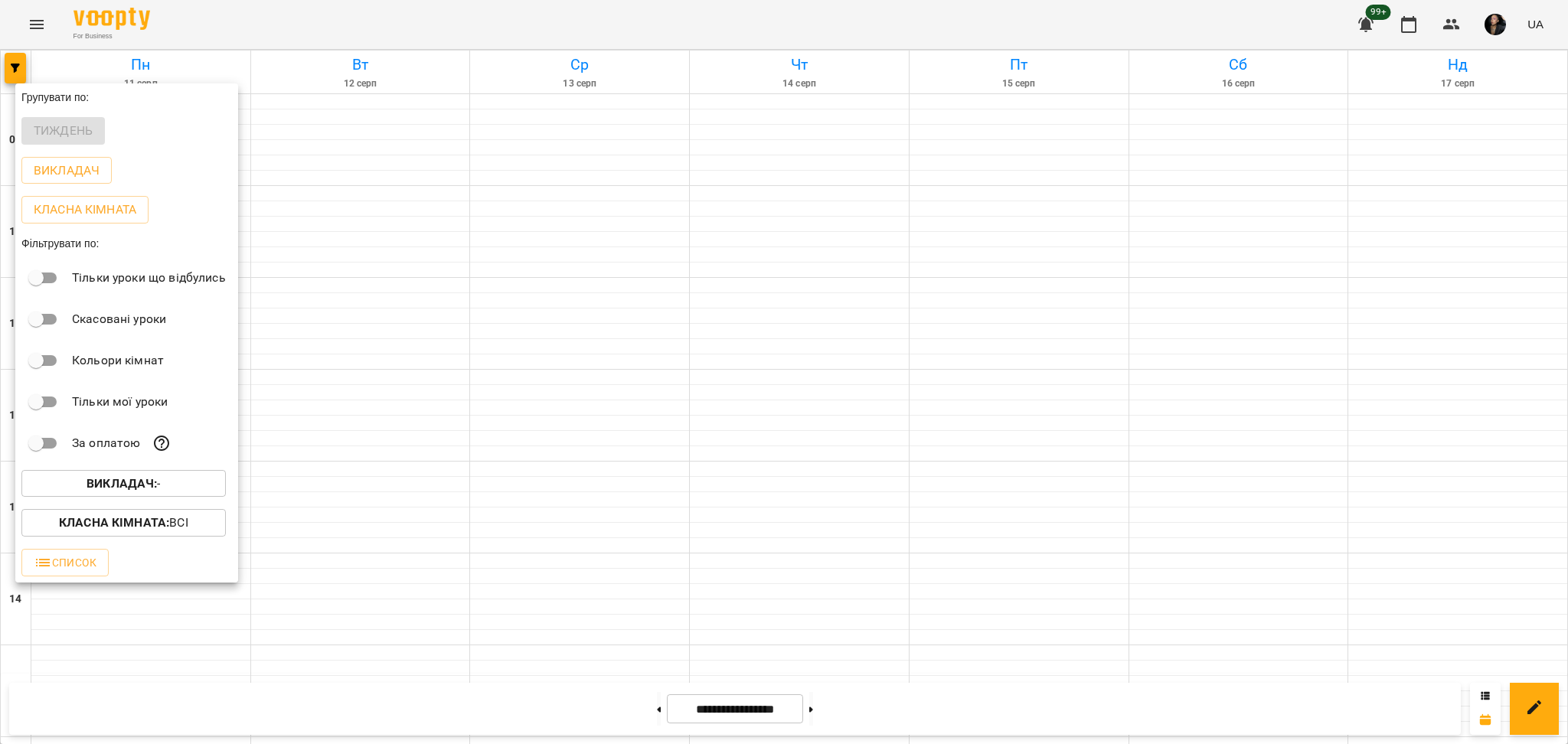
click at [95, 491] on b "Викладач :" at bounding box center [121, 483] width 71 height 14
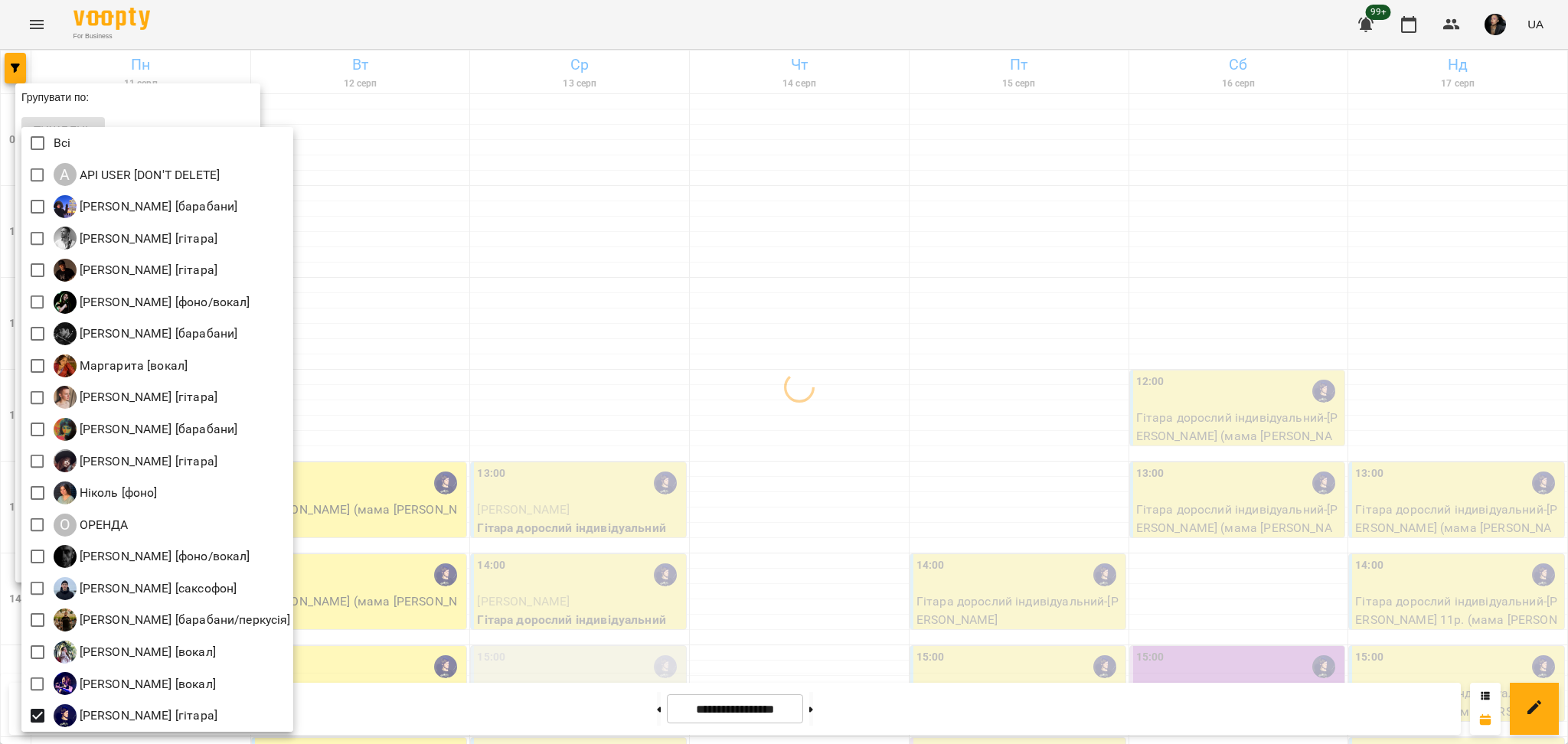
click at [745, 481] on div at bounding box center [784, 372] width 1568 height 744
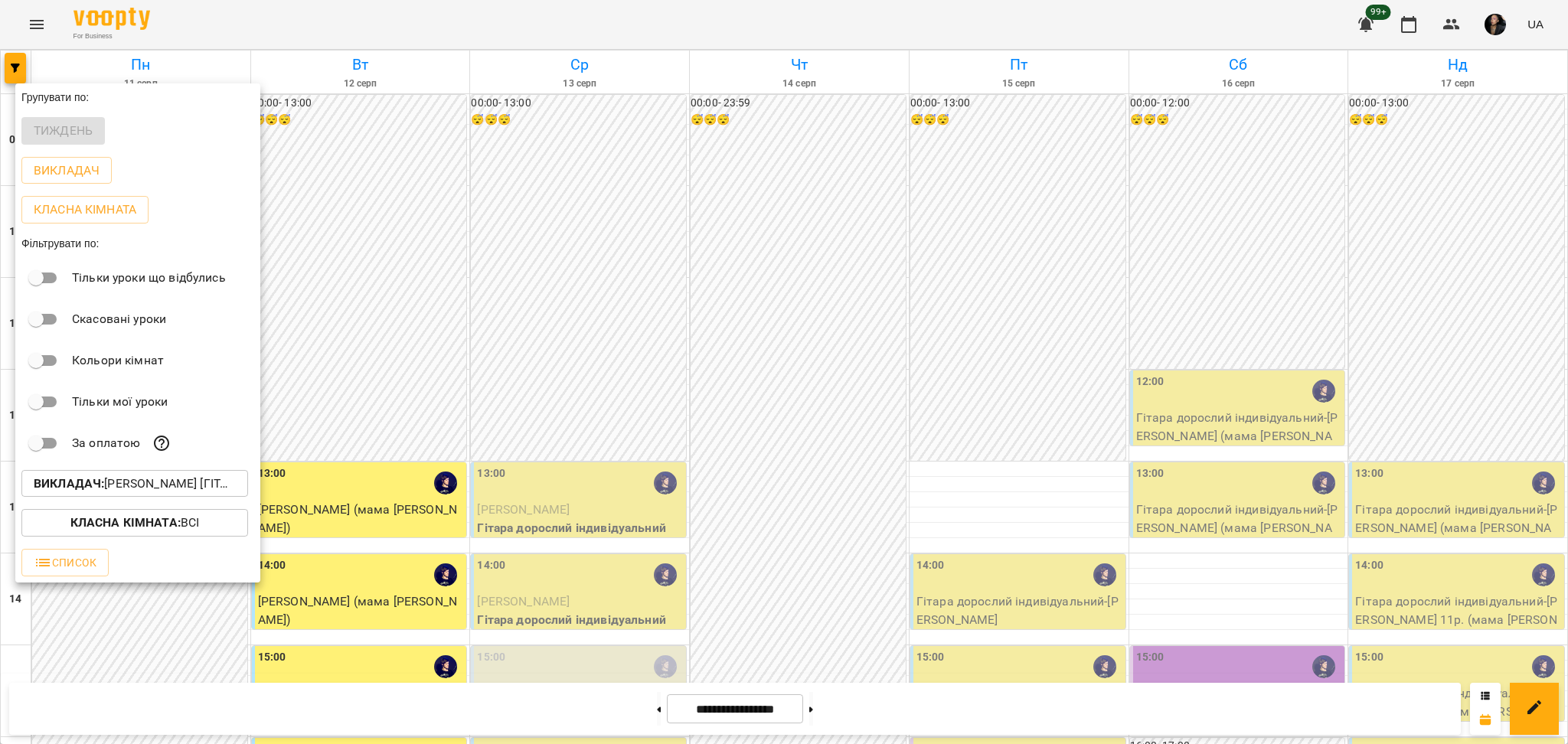
click at [161, 530] on b "Класна кімната :" at bounding box center [126, 522] width 110 height 14
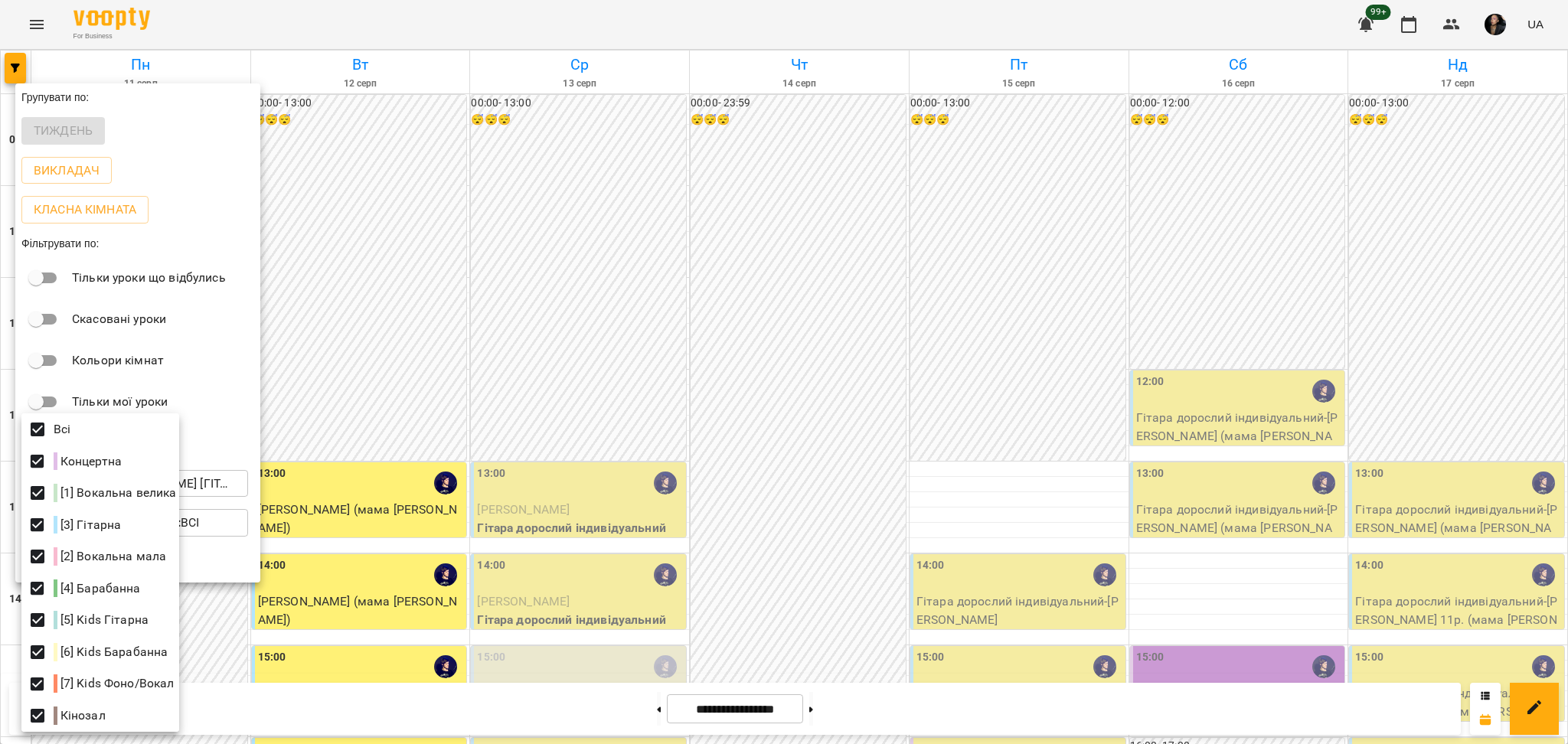
click at [386, 590] on div at bounding box center [784, 372] width 1568 height 744
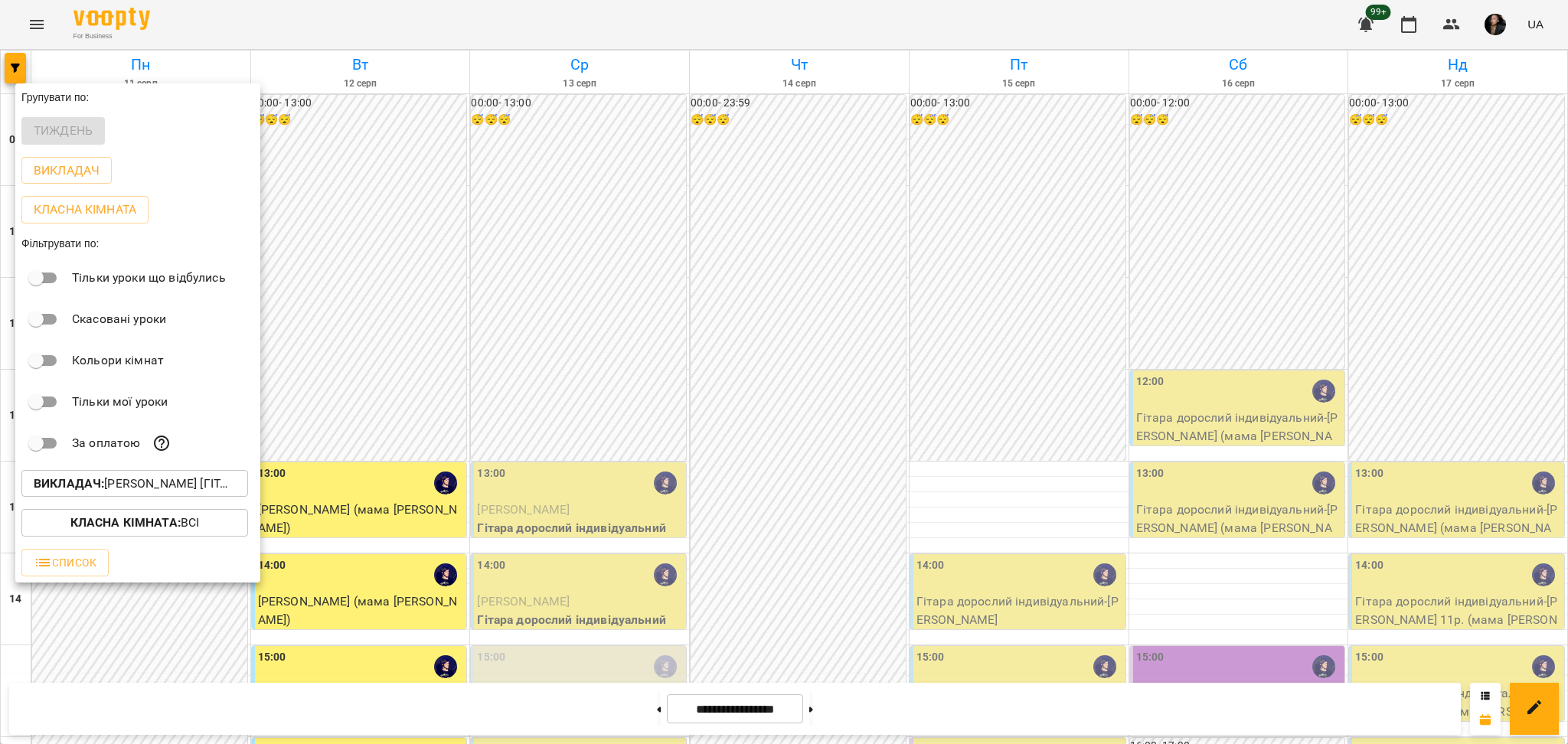
click at [385, 678] on div at bounding box center [784, 372] width 1568 height 744
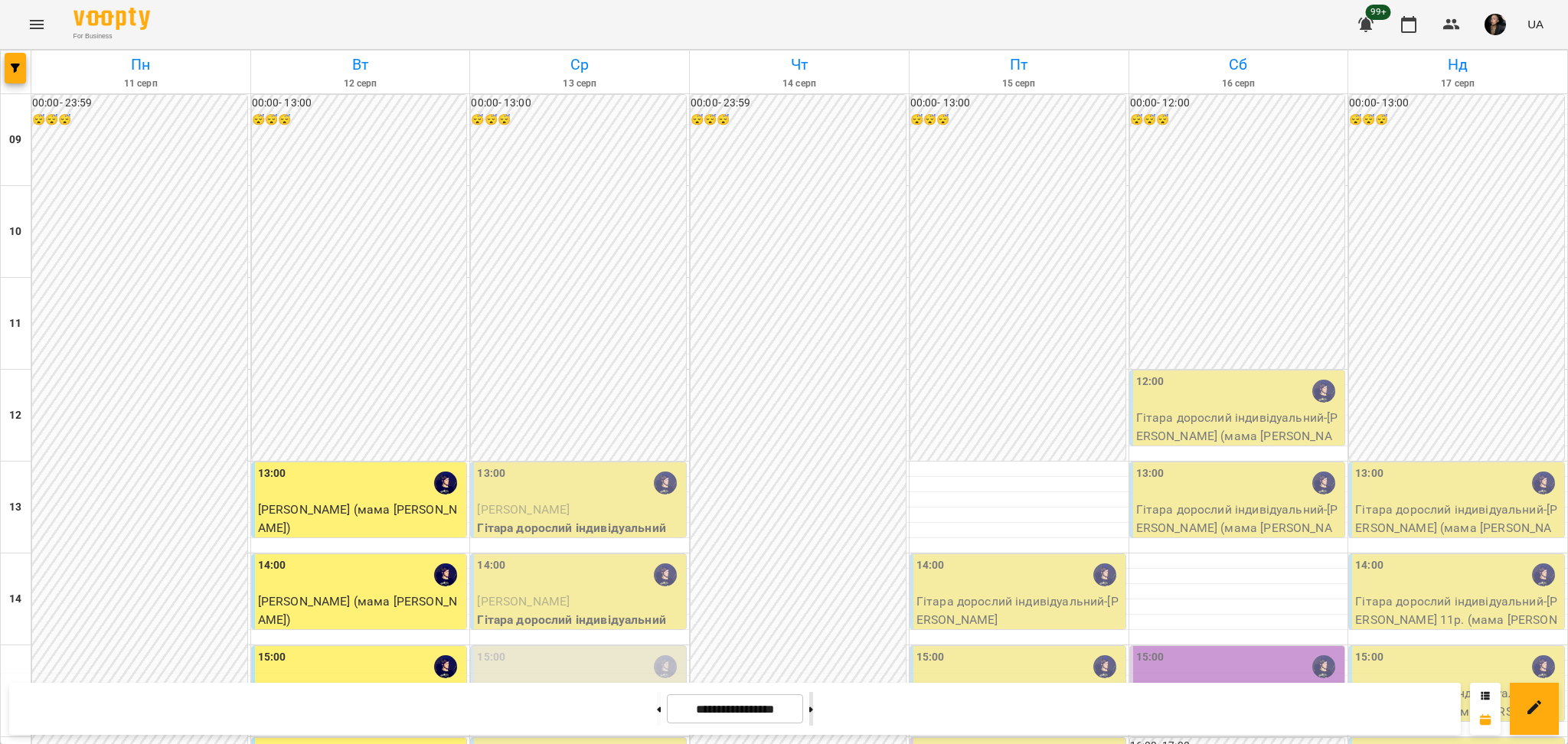
click at [813, 713] on button at bounding box center [811, 709] width 4 height 34
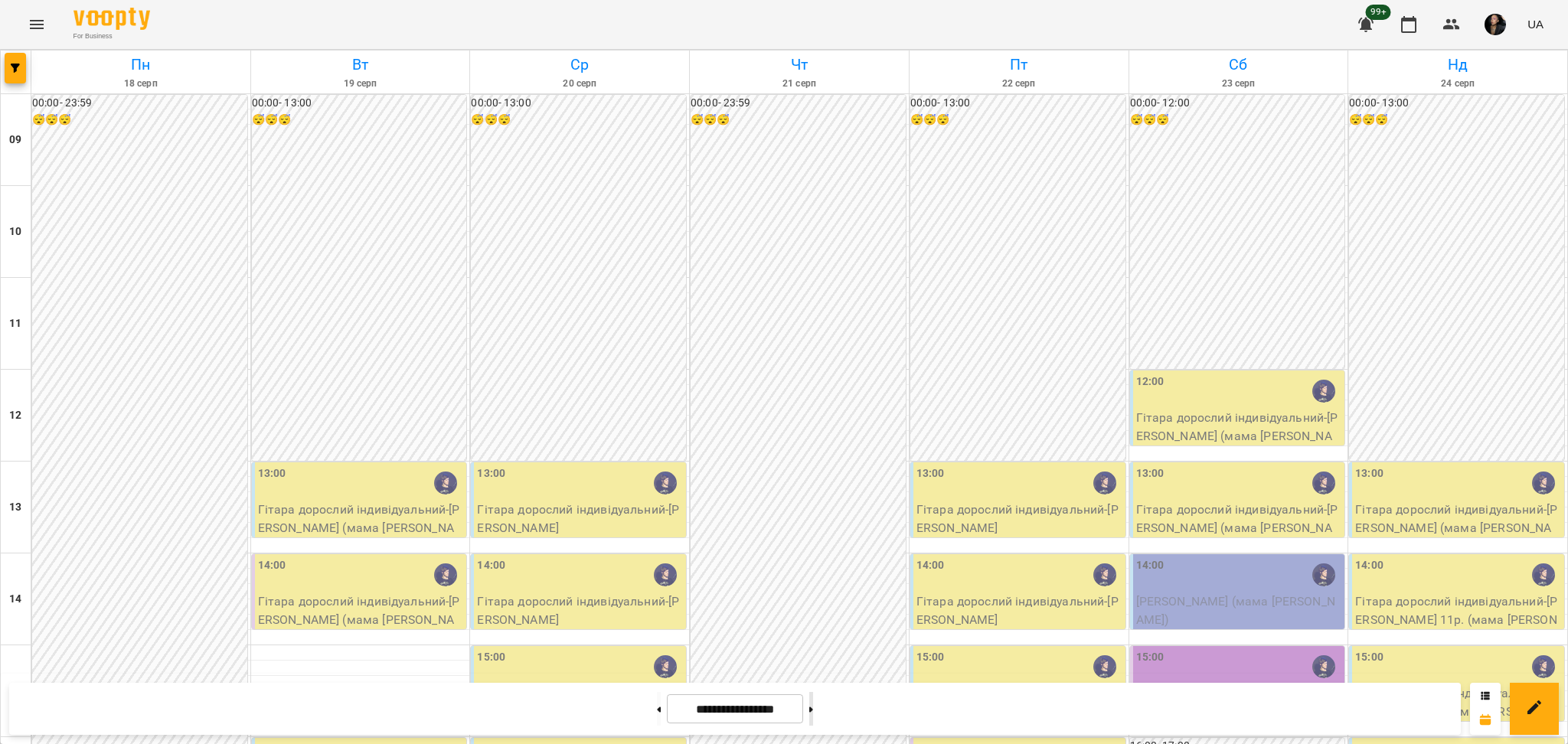
drag, startPoint x: 830, startPoint y: 710, endPoint x: 816, endPoint y: 722, distance: 18.4
click at [813, 719] on button at bounding box center [811, 709] width 4 height 34
type input "**********"
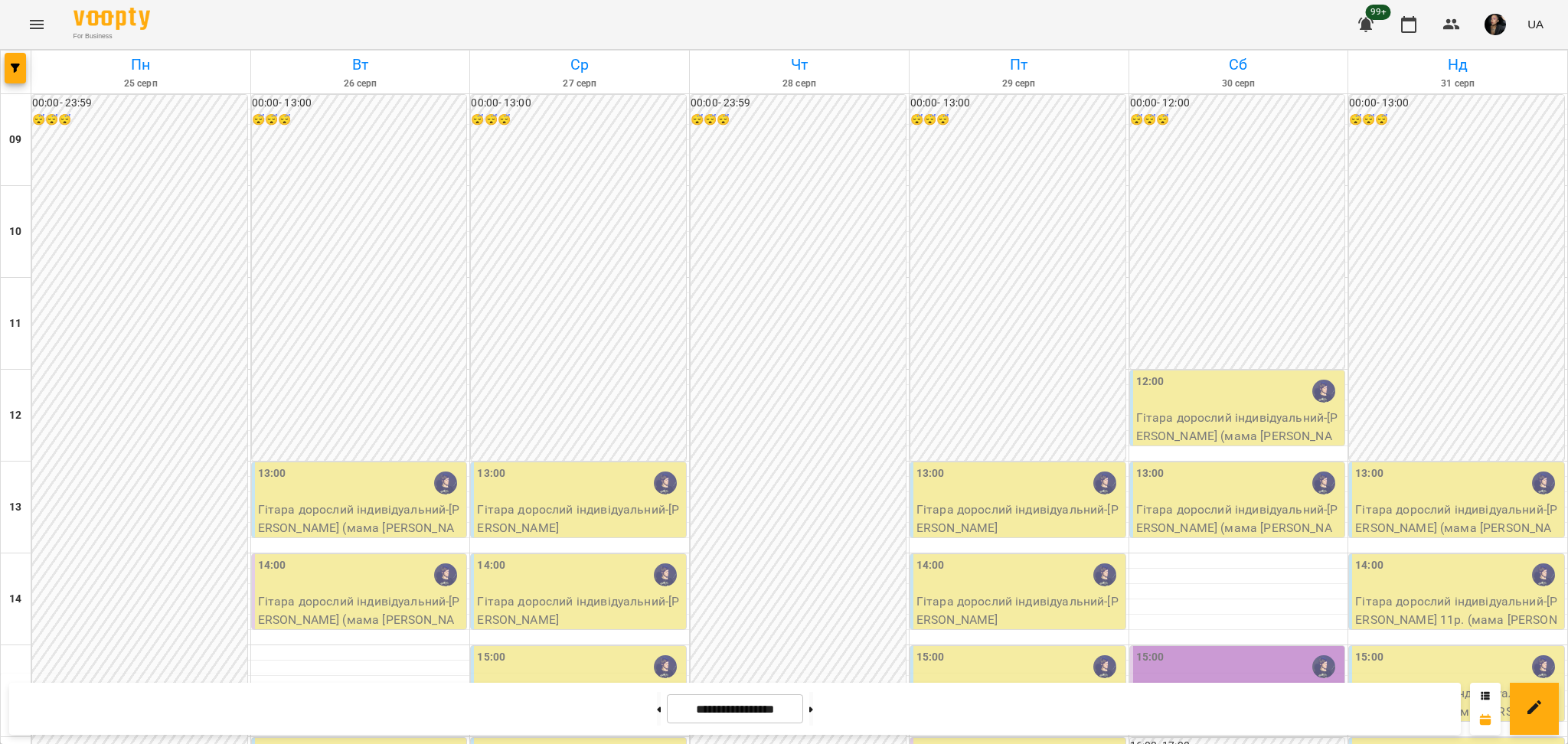
scroll to position [204, 0]
click at [610, 465] on div "13:00" at bounding box center [580, 482] width 206 height 35
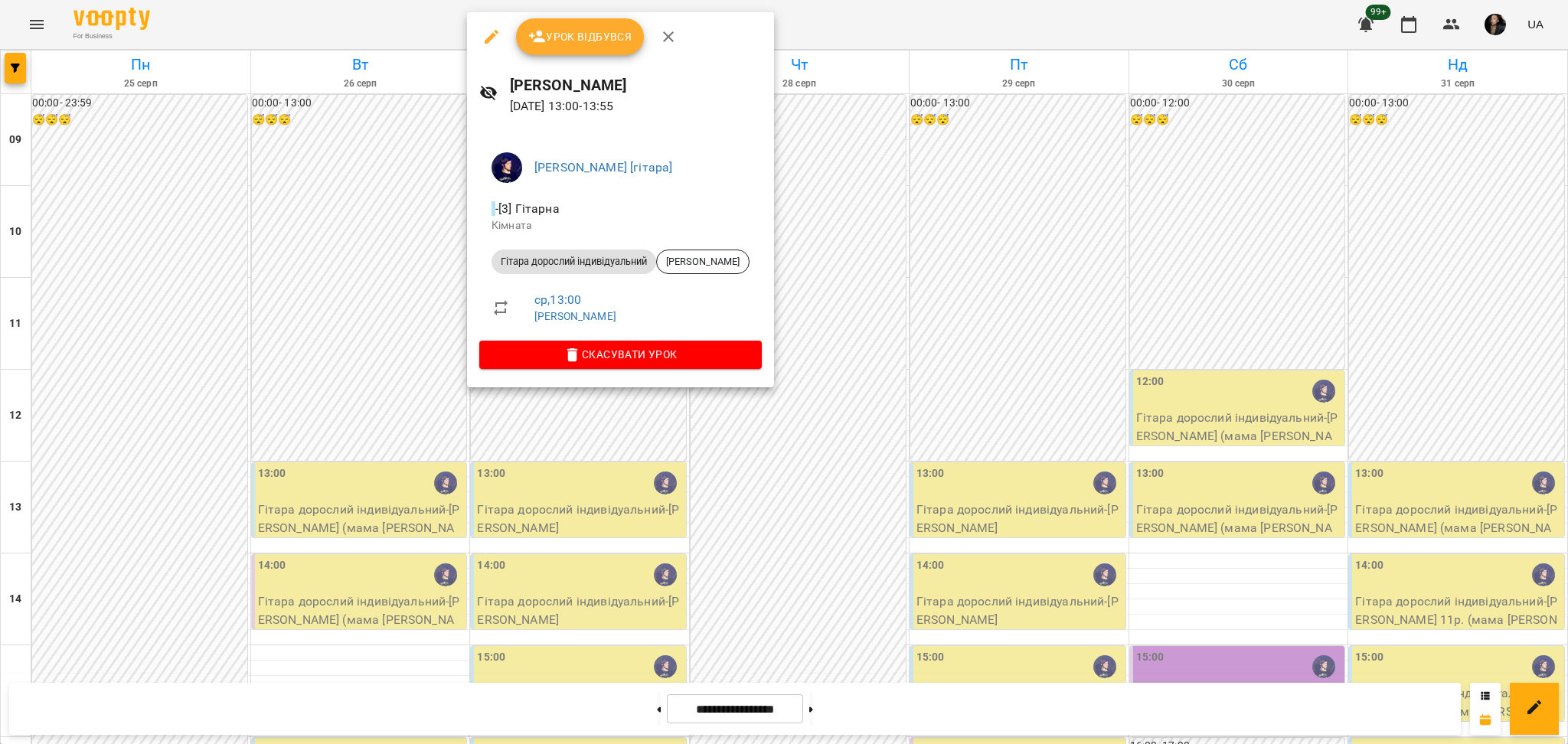
click at [592, 38] on span "Урок відбувся" at bounding box center [580, 37] width 104 height 19
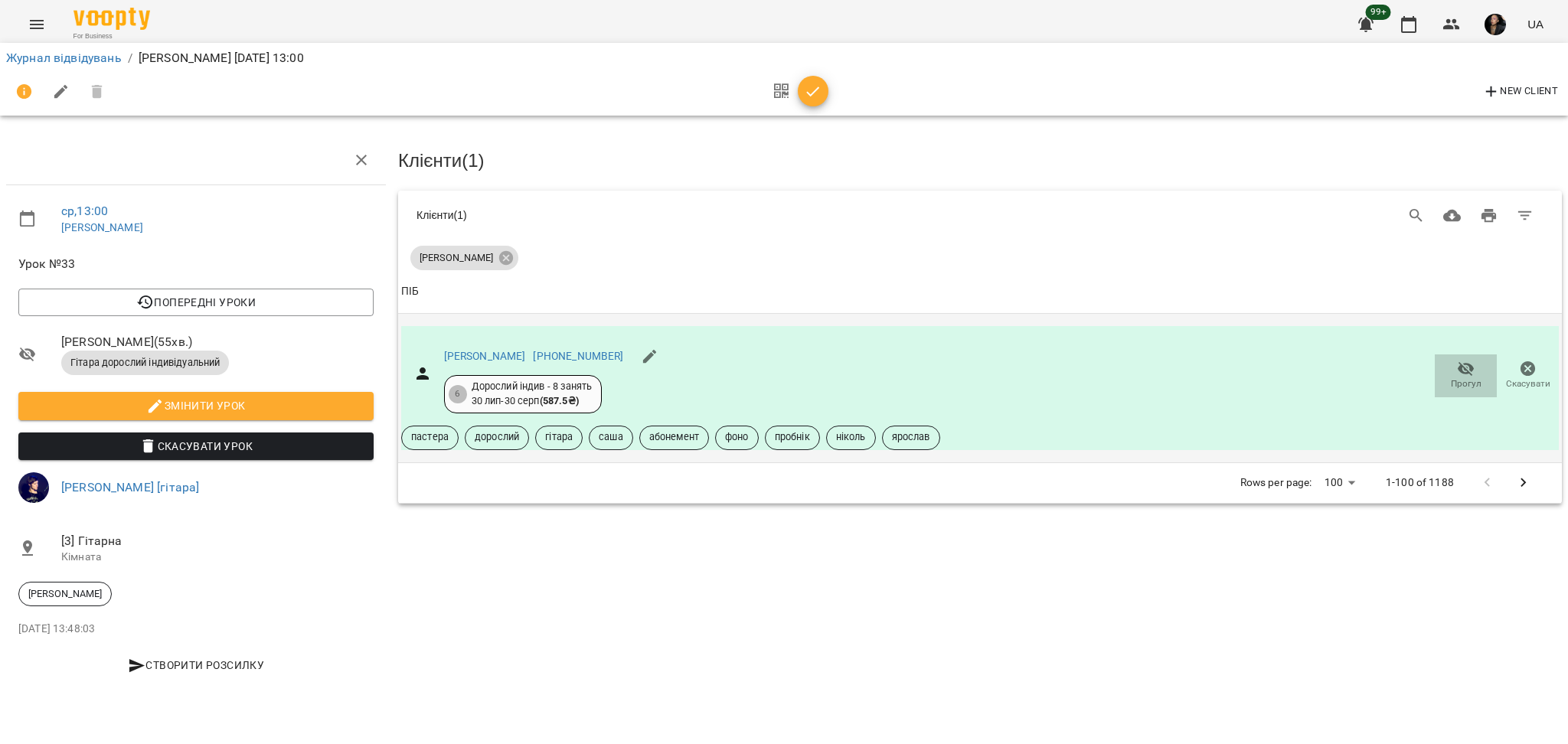
click at [1447, 368] on span "Прогул" at bounding box center [1465, 375] width 43 height 31
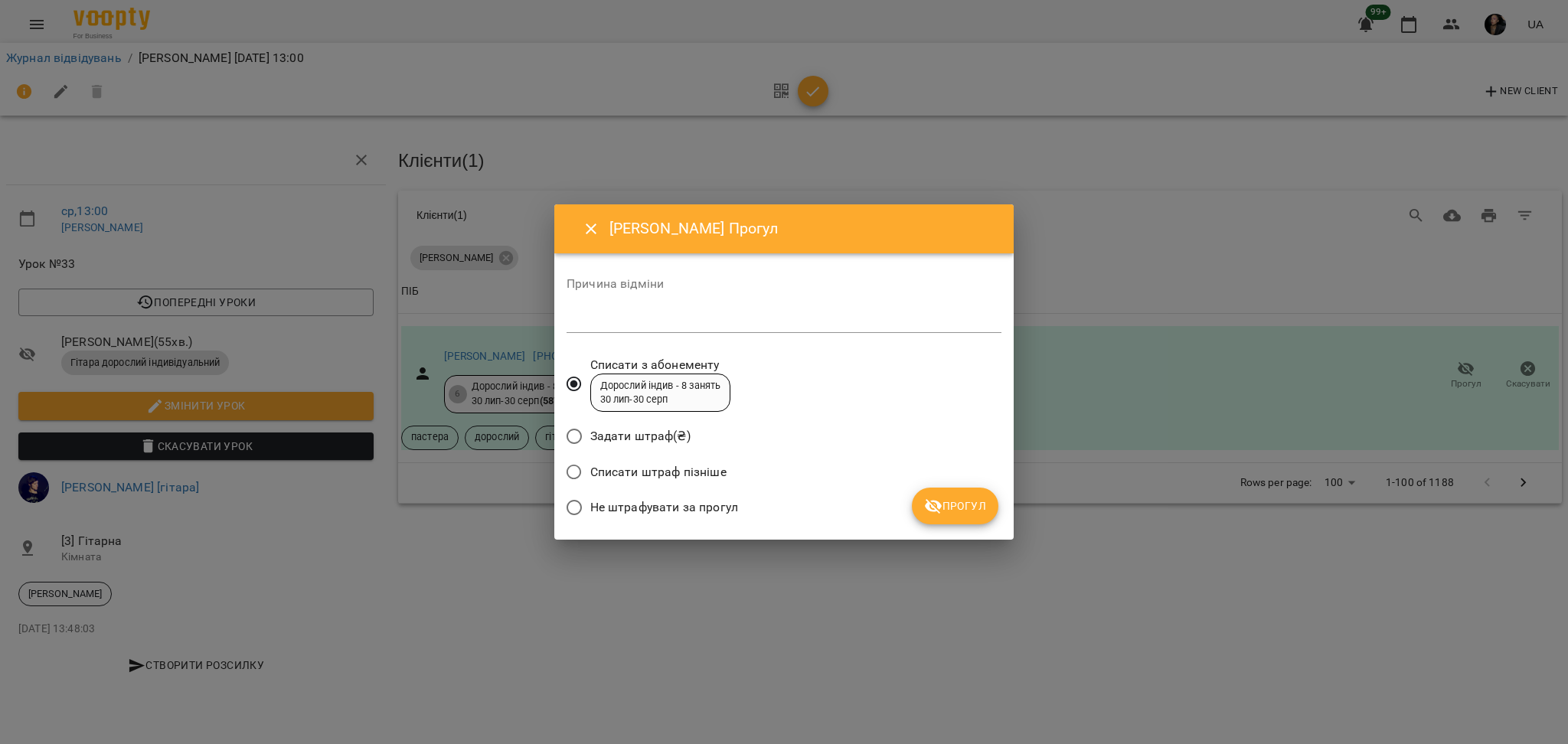
click at [712, 496] on label "Не штрафувати за прогул" at bounding box center [648, 508] width 180 height 32
drag, startPoint x: 944, startPoint y: 515, endPoint x: 921, endPoint y: 483, distance: 39.4
click at [942, 515] on span "Прогул" at bounding box center [955, 506] width 62 height 19
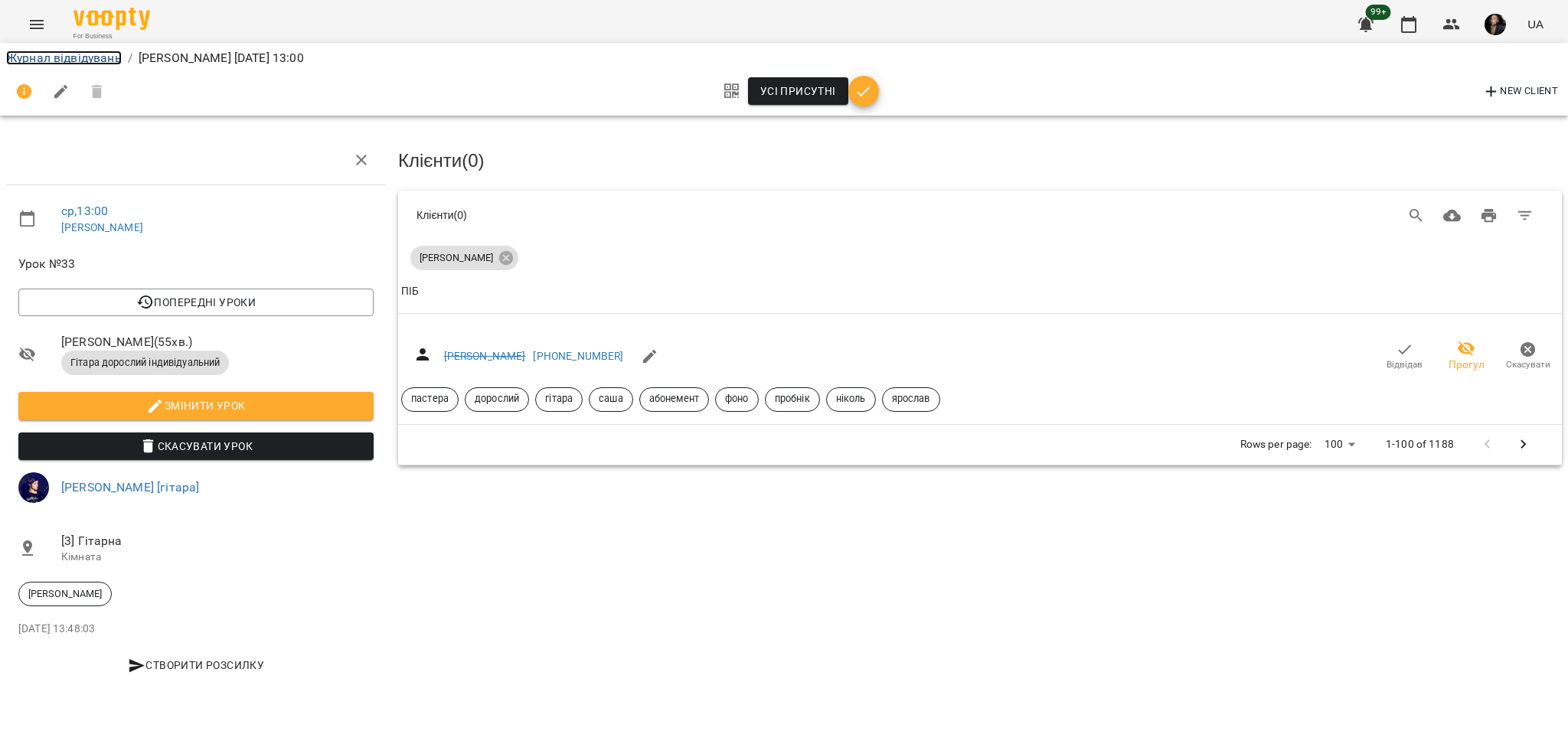
click at [107, 61] on link "Журнал відвідувань" at bounding box center [64, 57] width 116 height 14
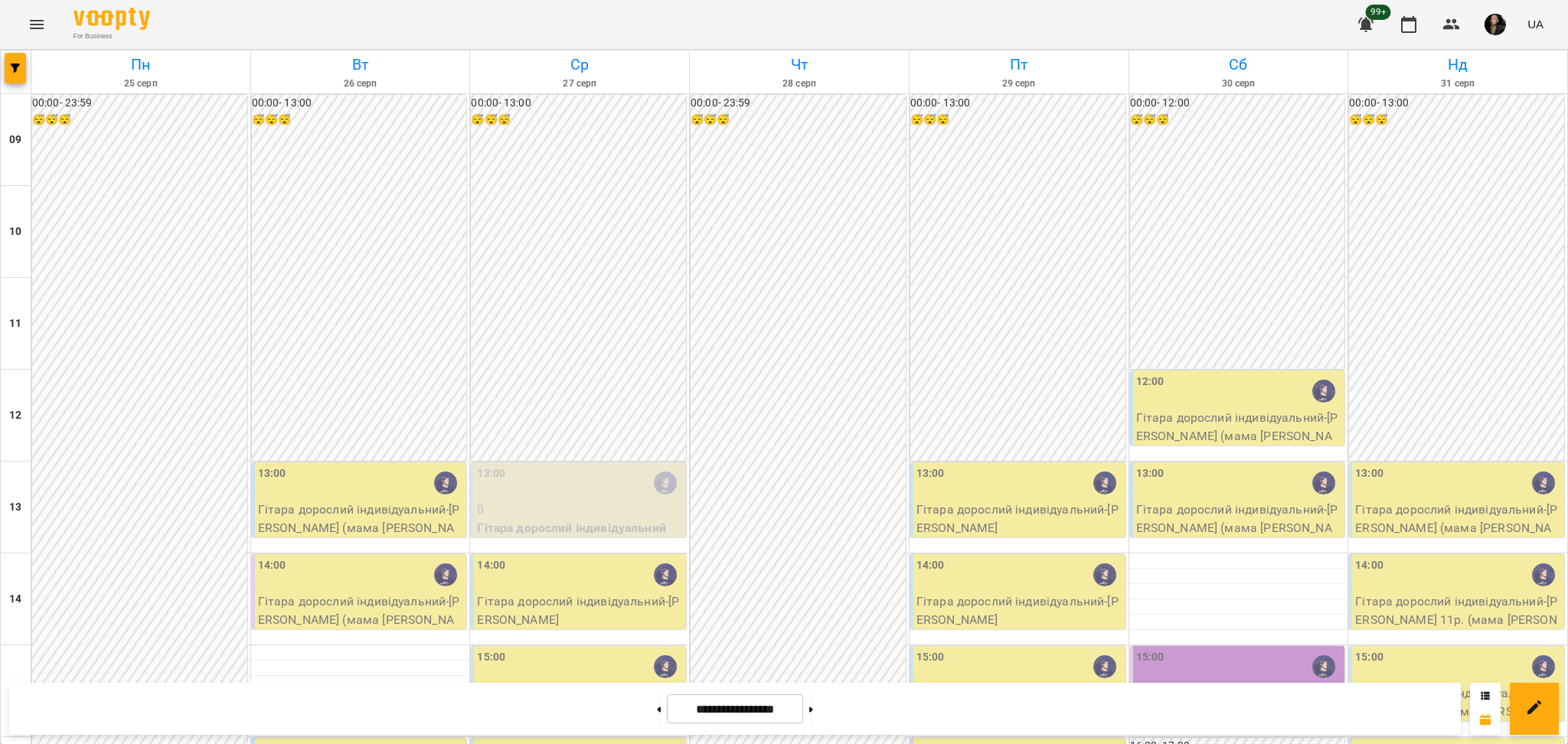
scroll to position [408, 0]
click at [307, 645] on div at bounding box center [361, 653] width 219 height 15
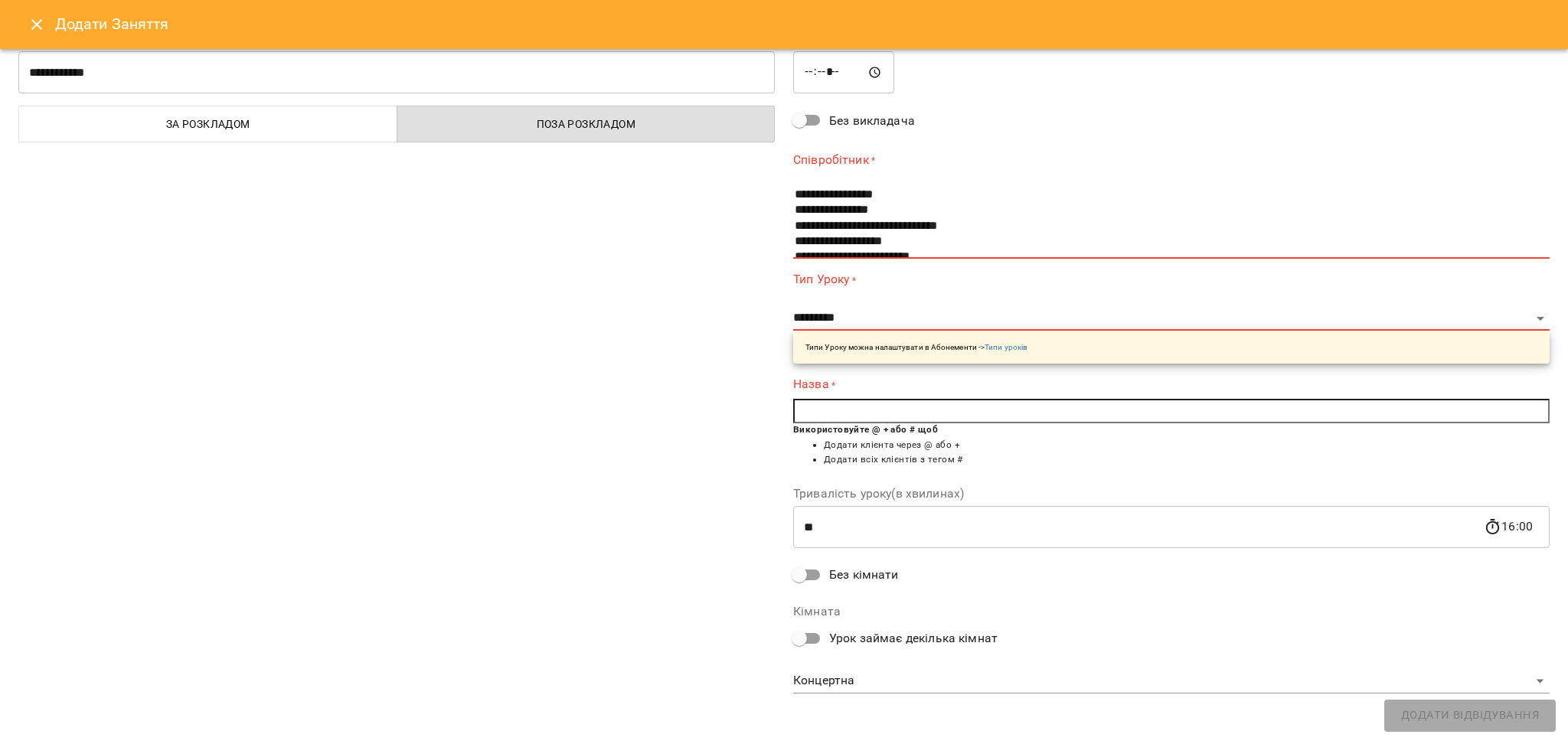
scroll to position [216, 0]
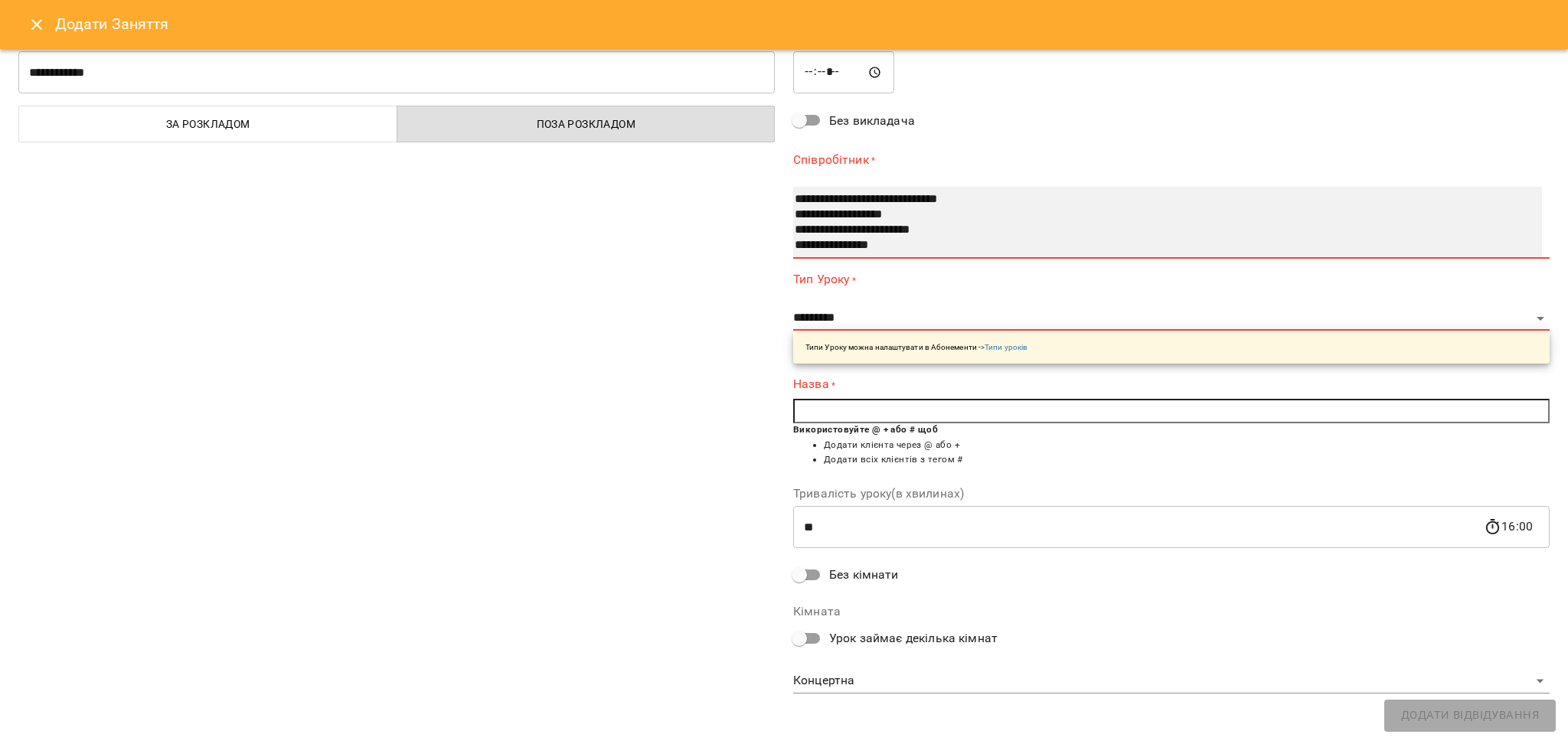
select select "**********"
click at [886, 245] on option "**********" at bounding box center [1151, 245] width 715 height 15
select select "**********"
type input "**"
type input "**********"
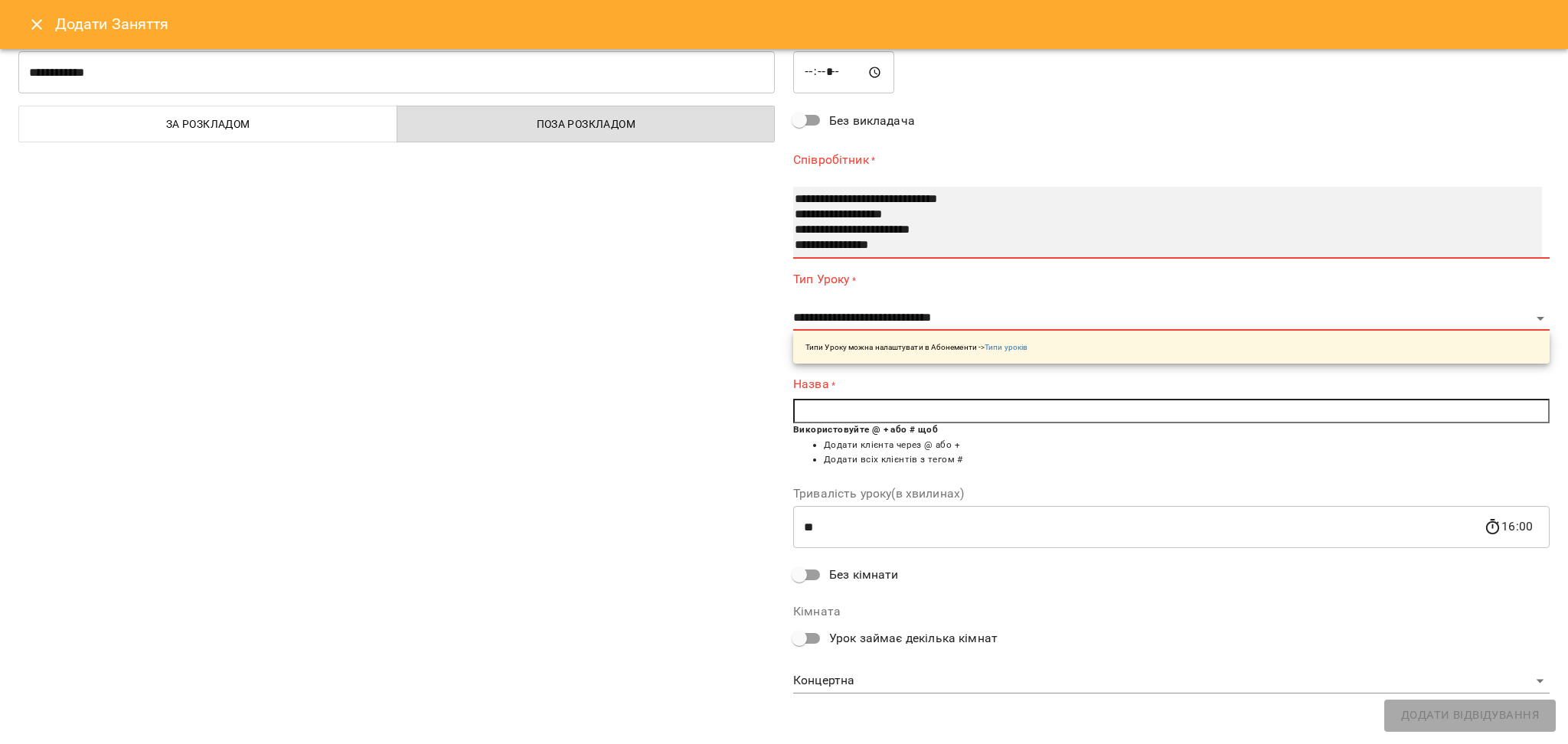
scroll to position [25, 0]
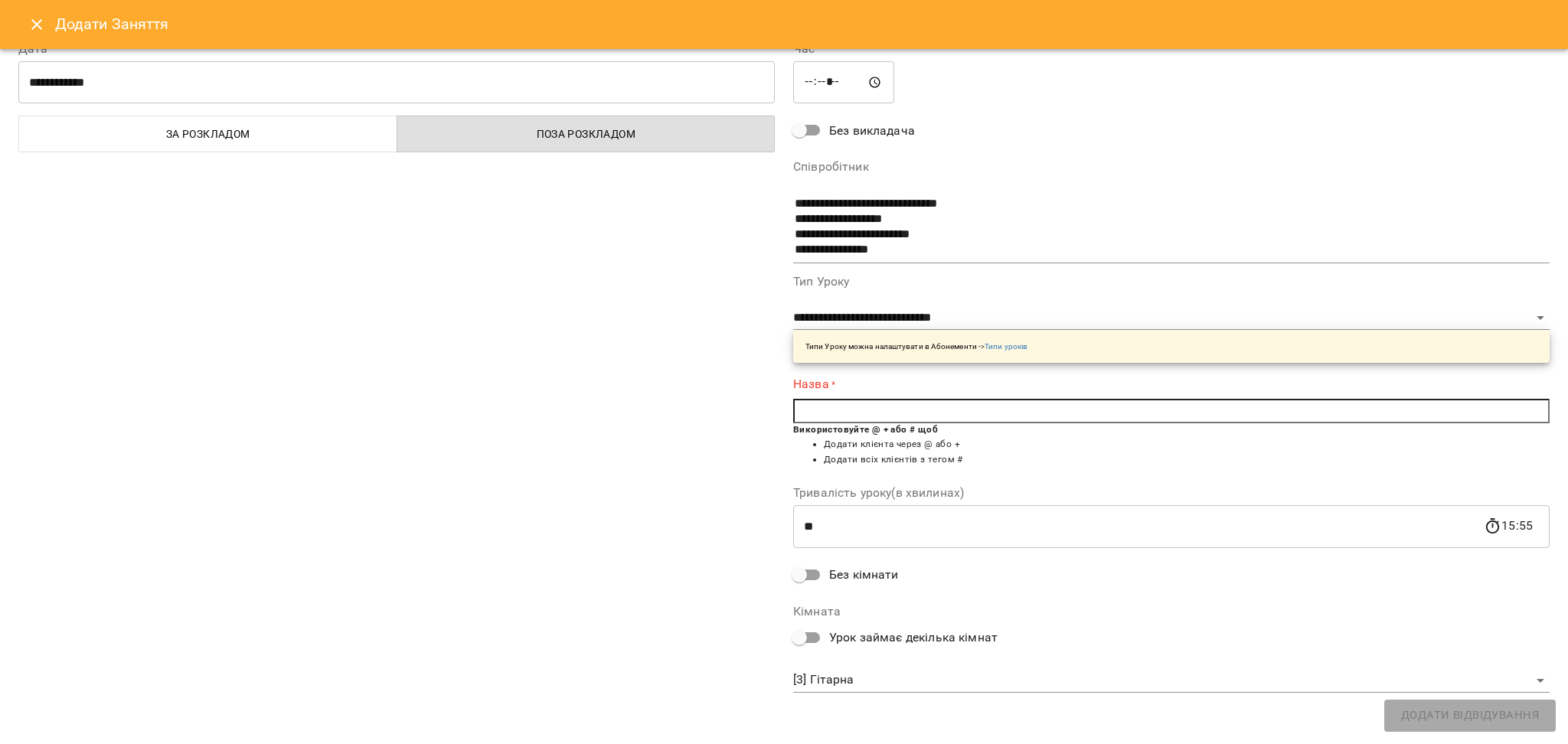
click at [849, 412] on input "text" at bounding box center [1171, 411] width 757 height 25
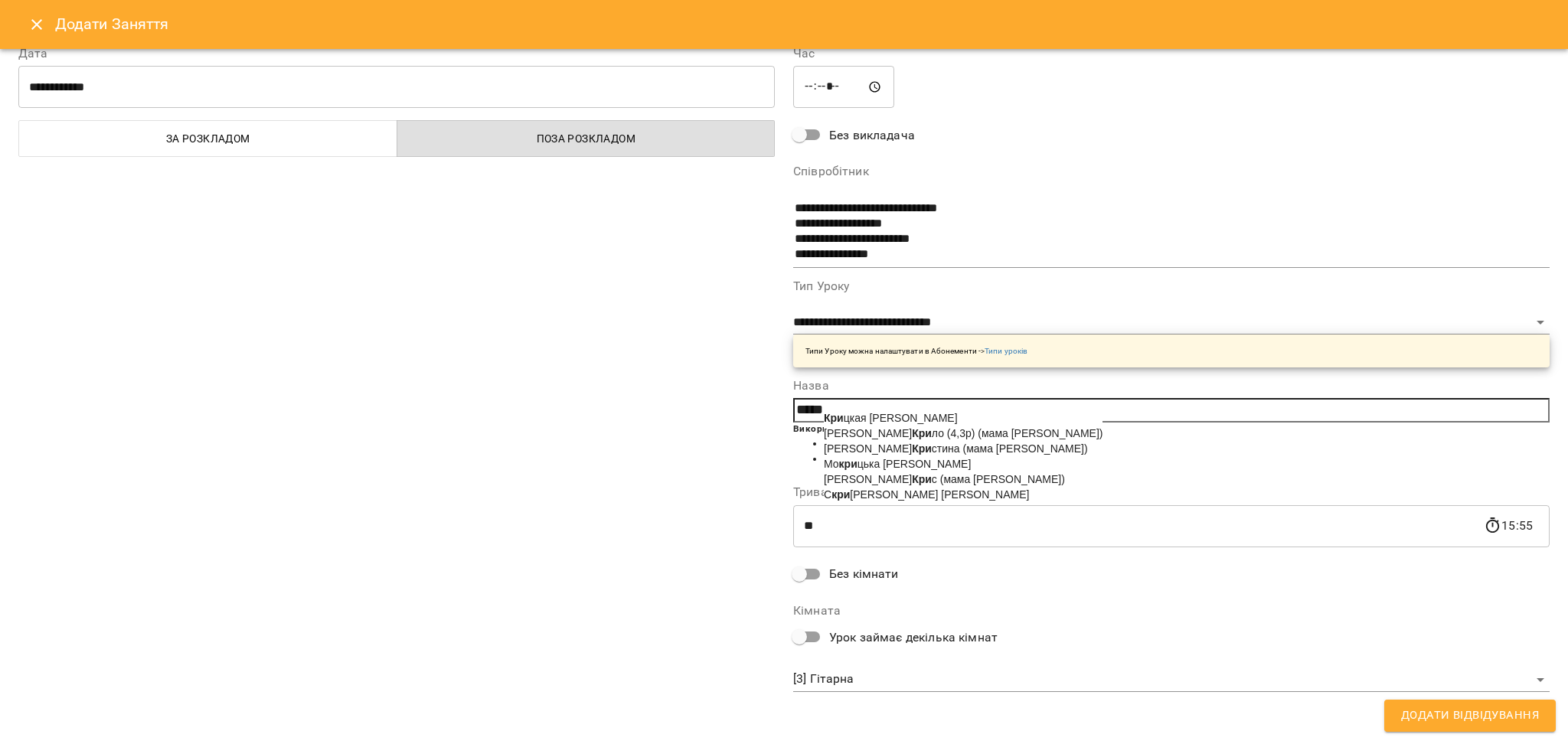
scroll to position [20, 0]
click at [846, 413] on b "Криц" at bounding box center [845, 419] width 26 height 12
type input "**********"
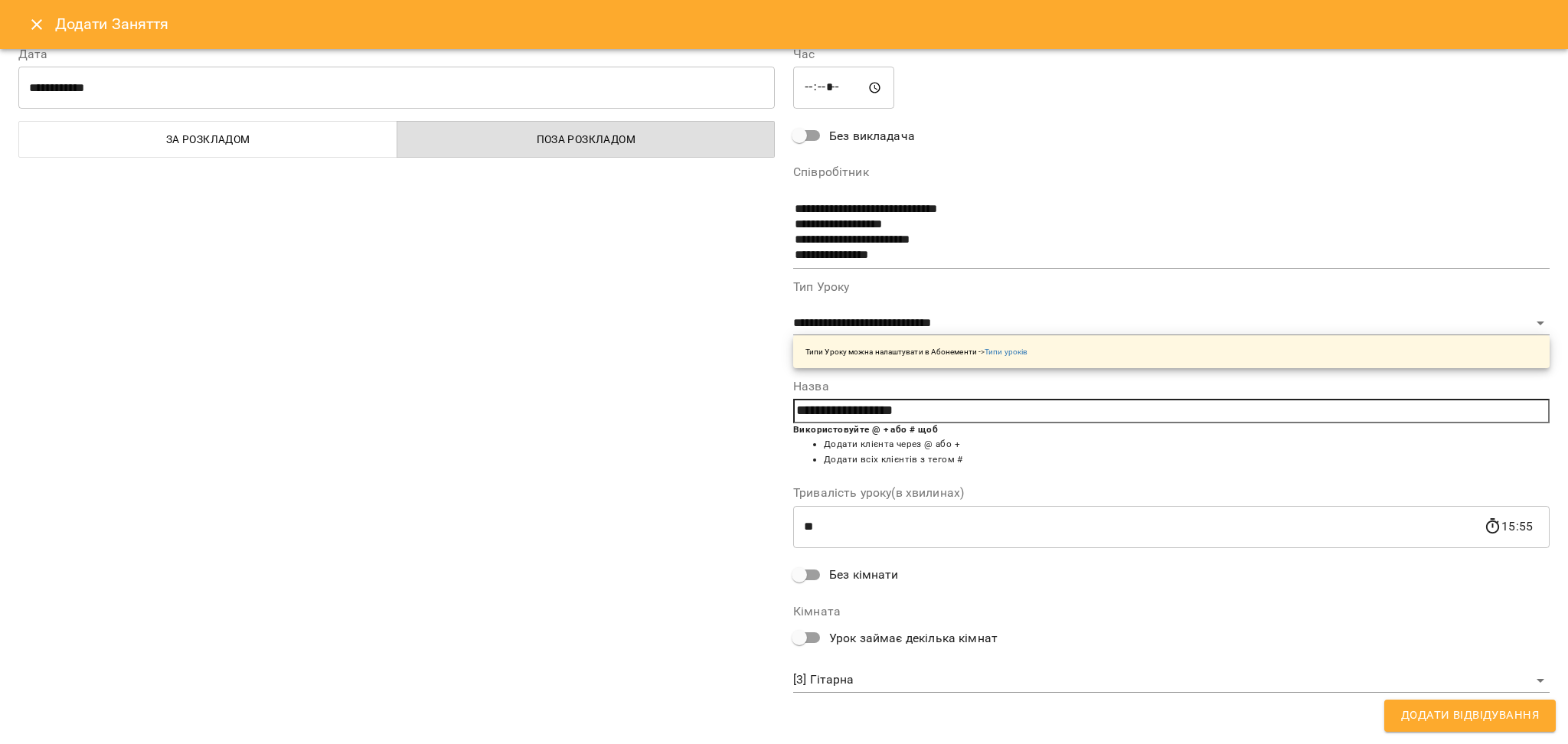
click at [1419, 716] on span "Додати Відвідування" at bounding box center [1470, 715] width 138 height 20
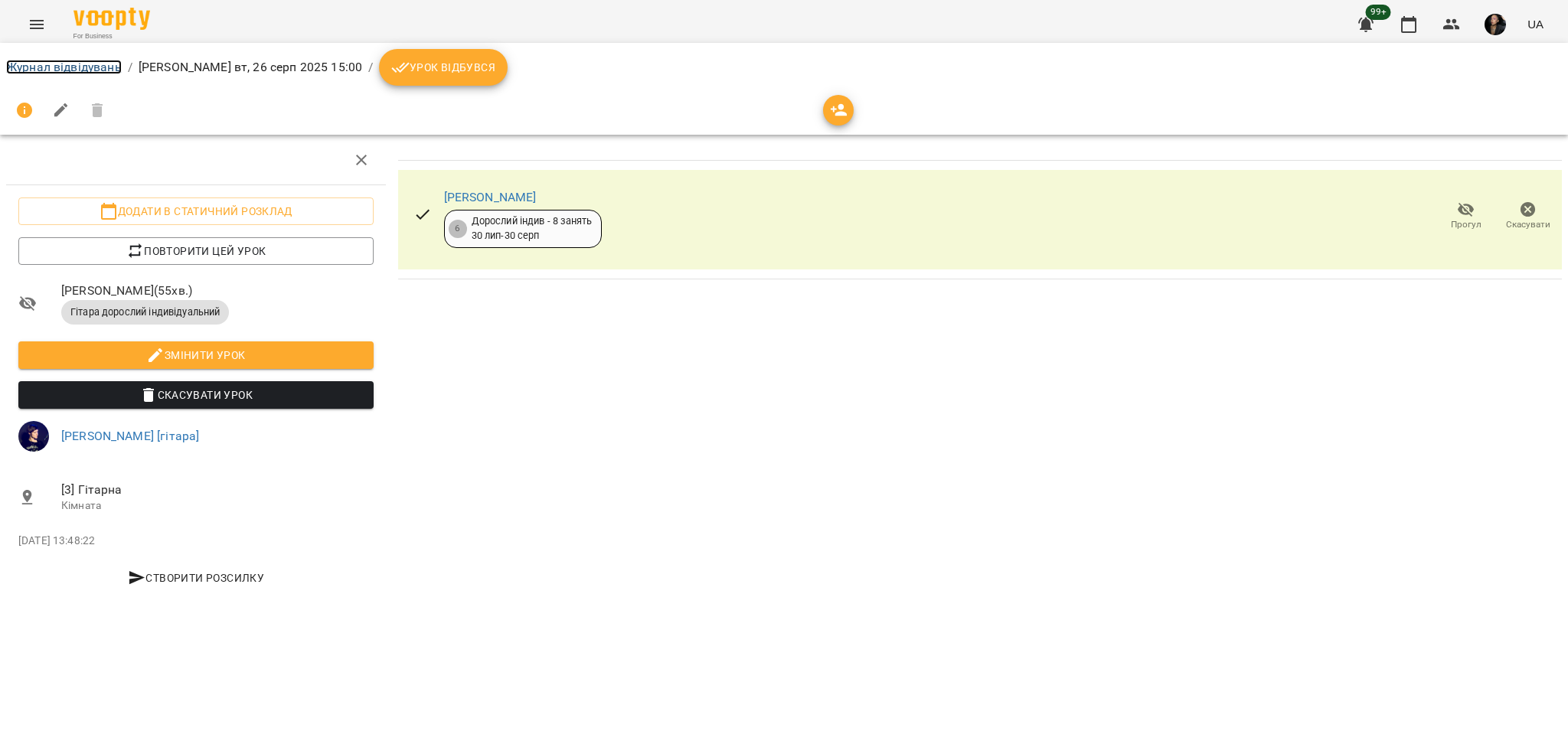
click at [87, 66] on link "Журнал відвідувань" at bounding box center [64, 66] width 116 height 14
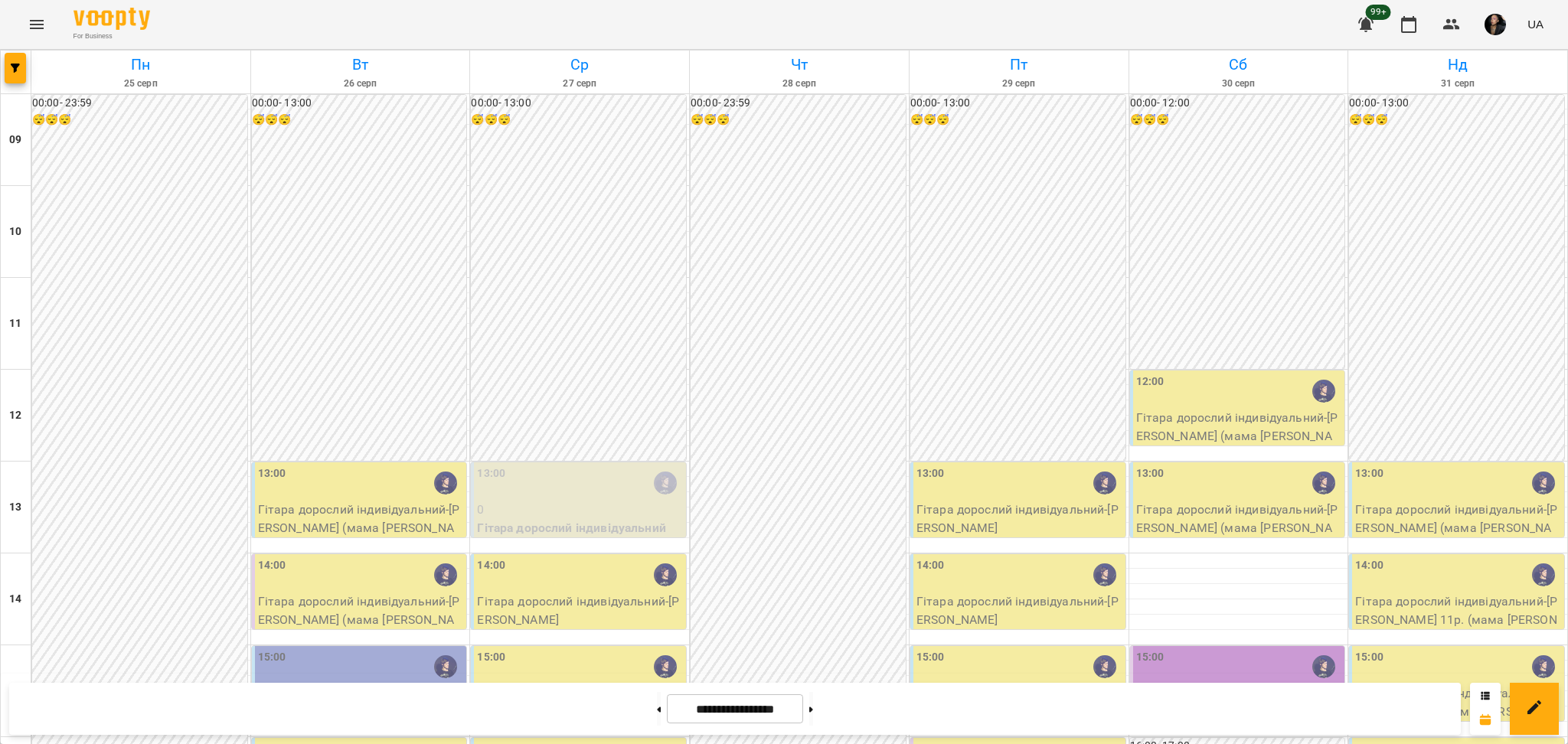
scroll to position [510, 0]
click at [813, 711] on button at bounding box center [811, 709] width 4 height 34
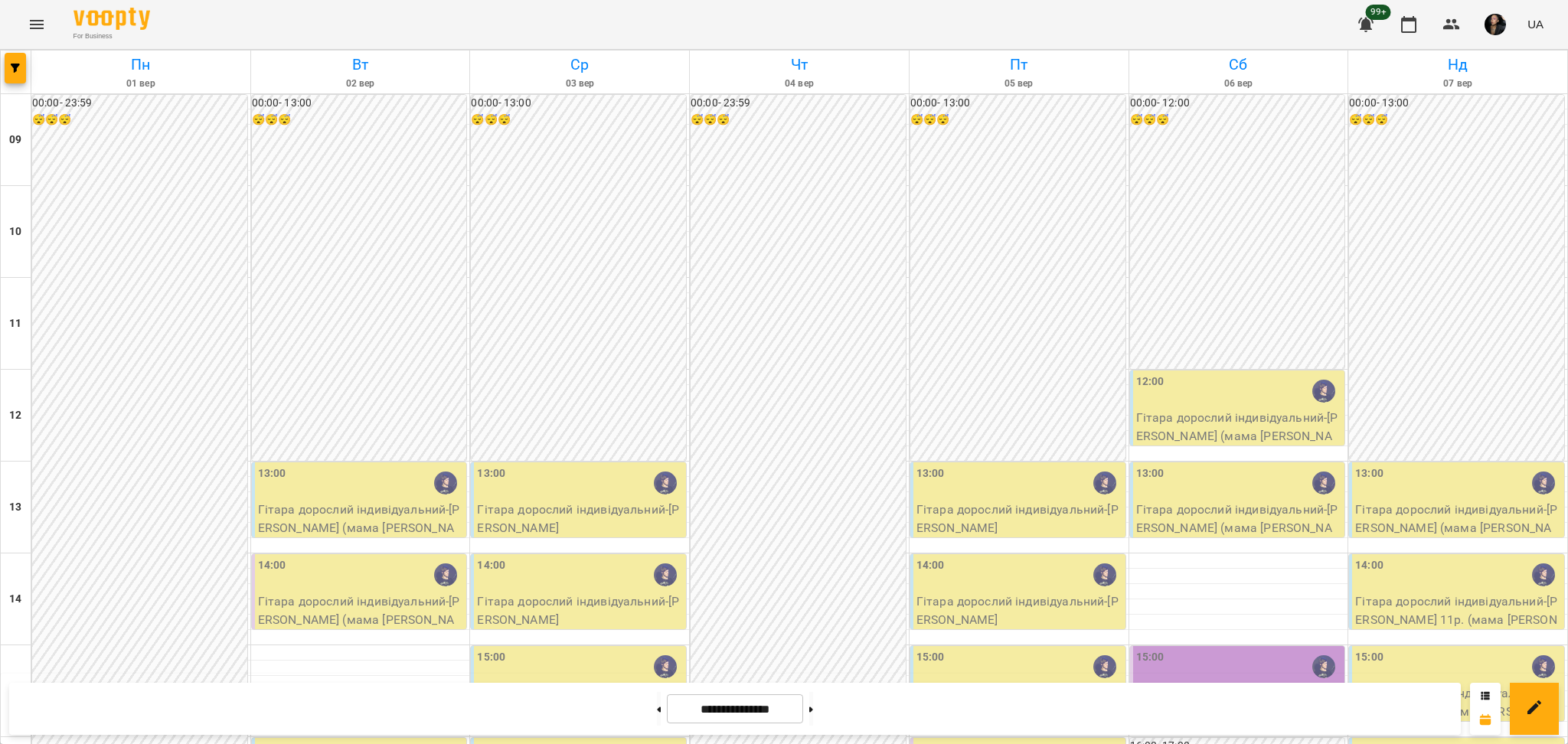
scroll to position [408, 0]
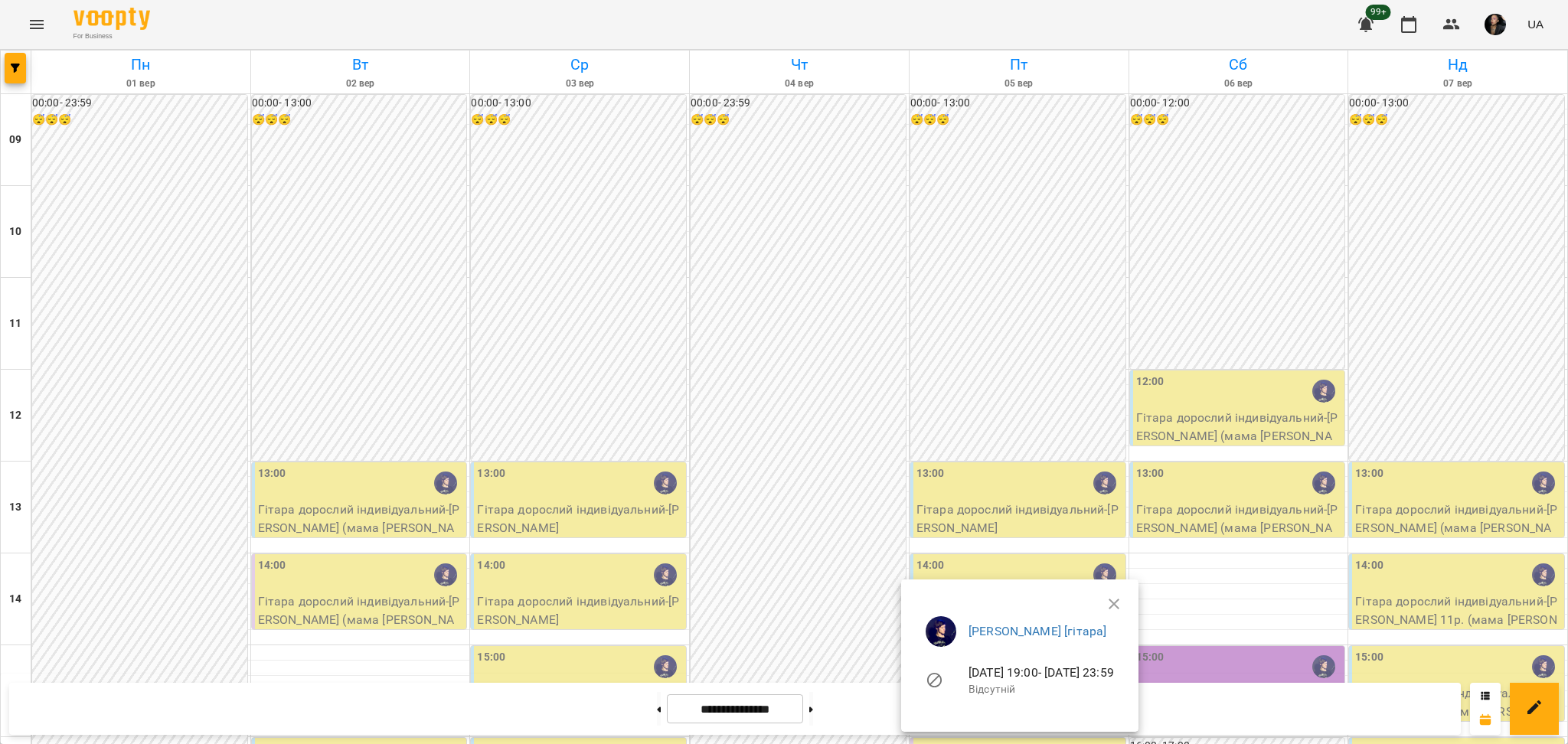
click at [802, 303] on div at bounding box center [784, 372] width 1568 height 744
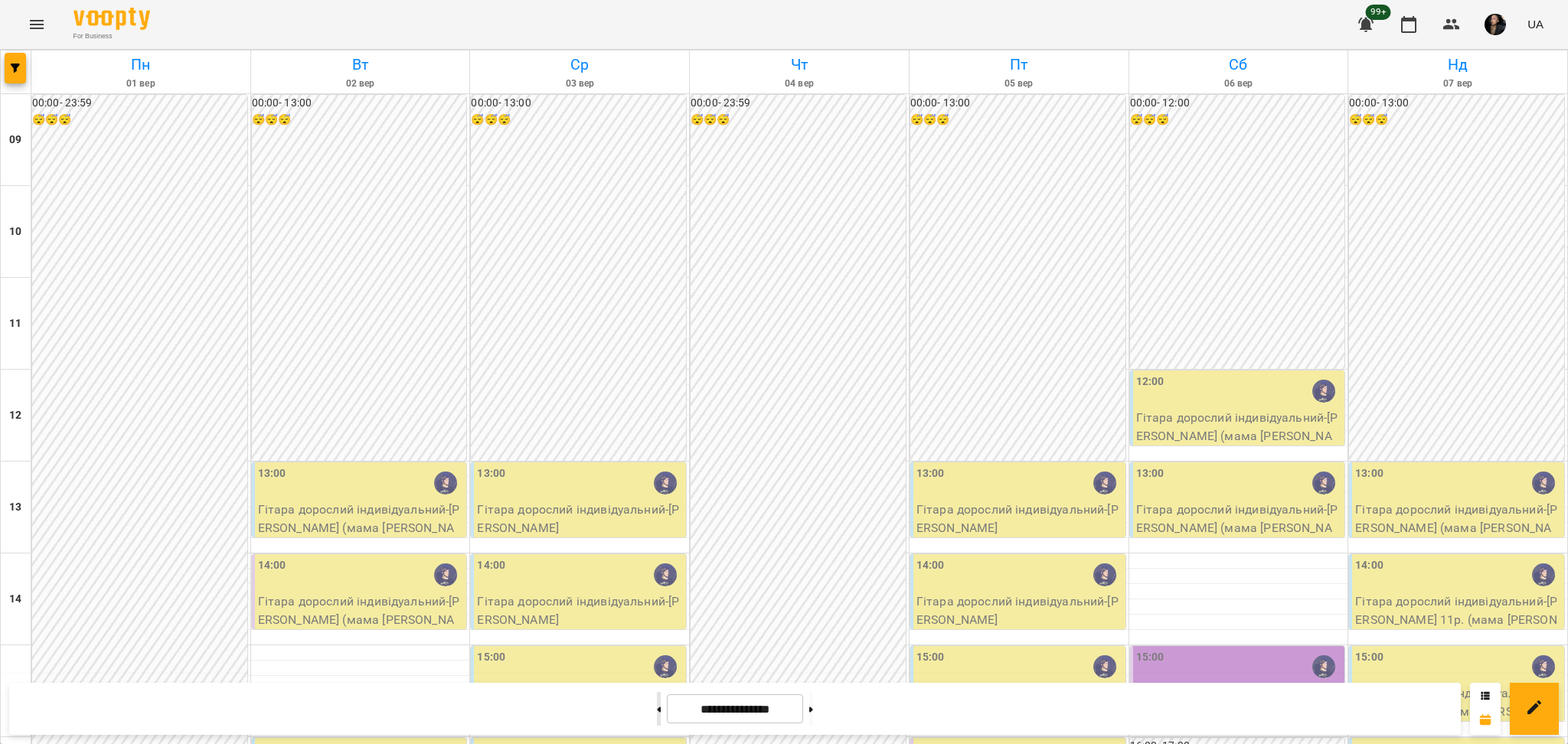
click at [657, 710] on button at bounding box center [658, 709] width 4 height 34
type input "**********"
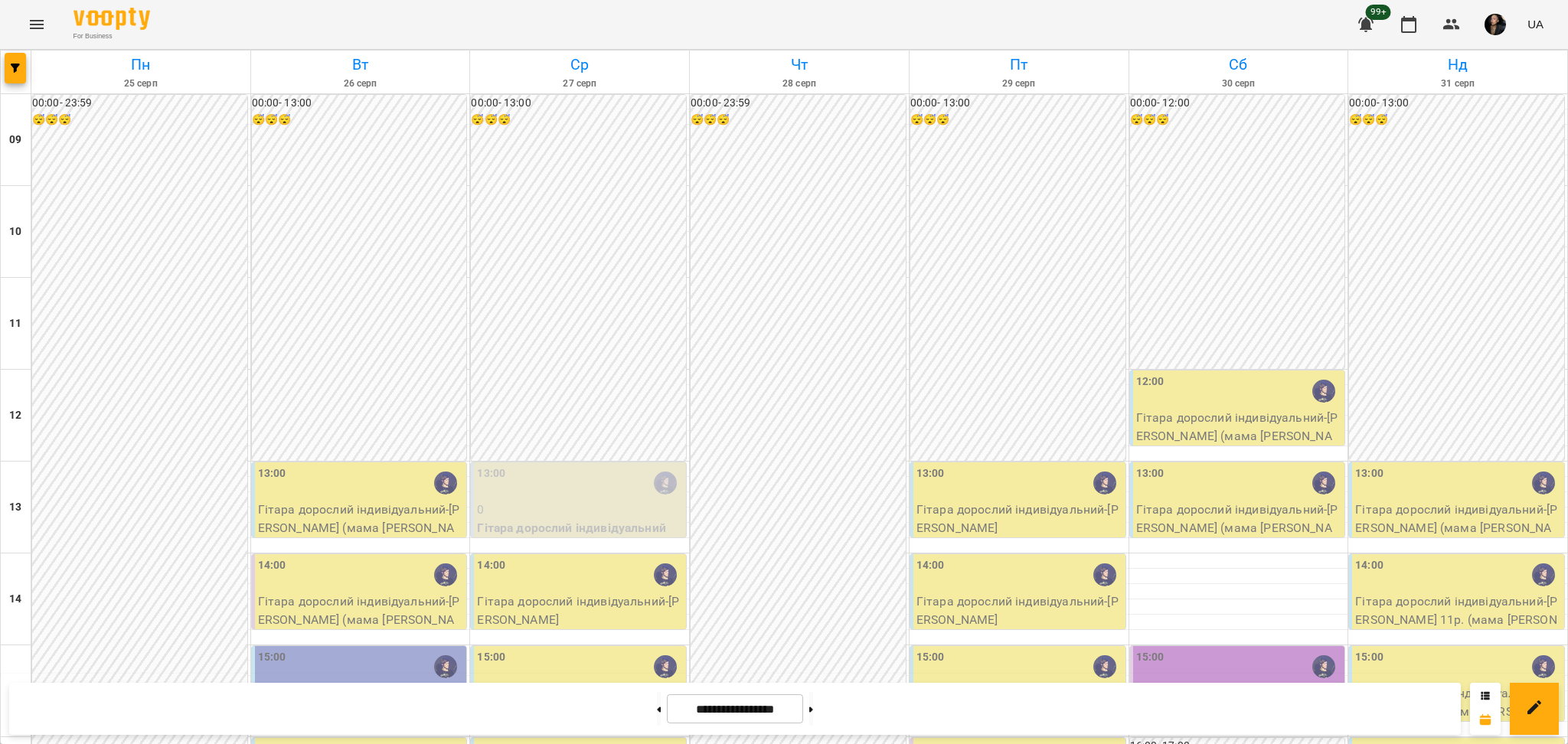
click at [814, 588] on div "00:00 - 23:59 😴😴😴" at bounding box center [798, 691] width 215 height 1192
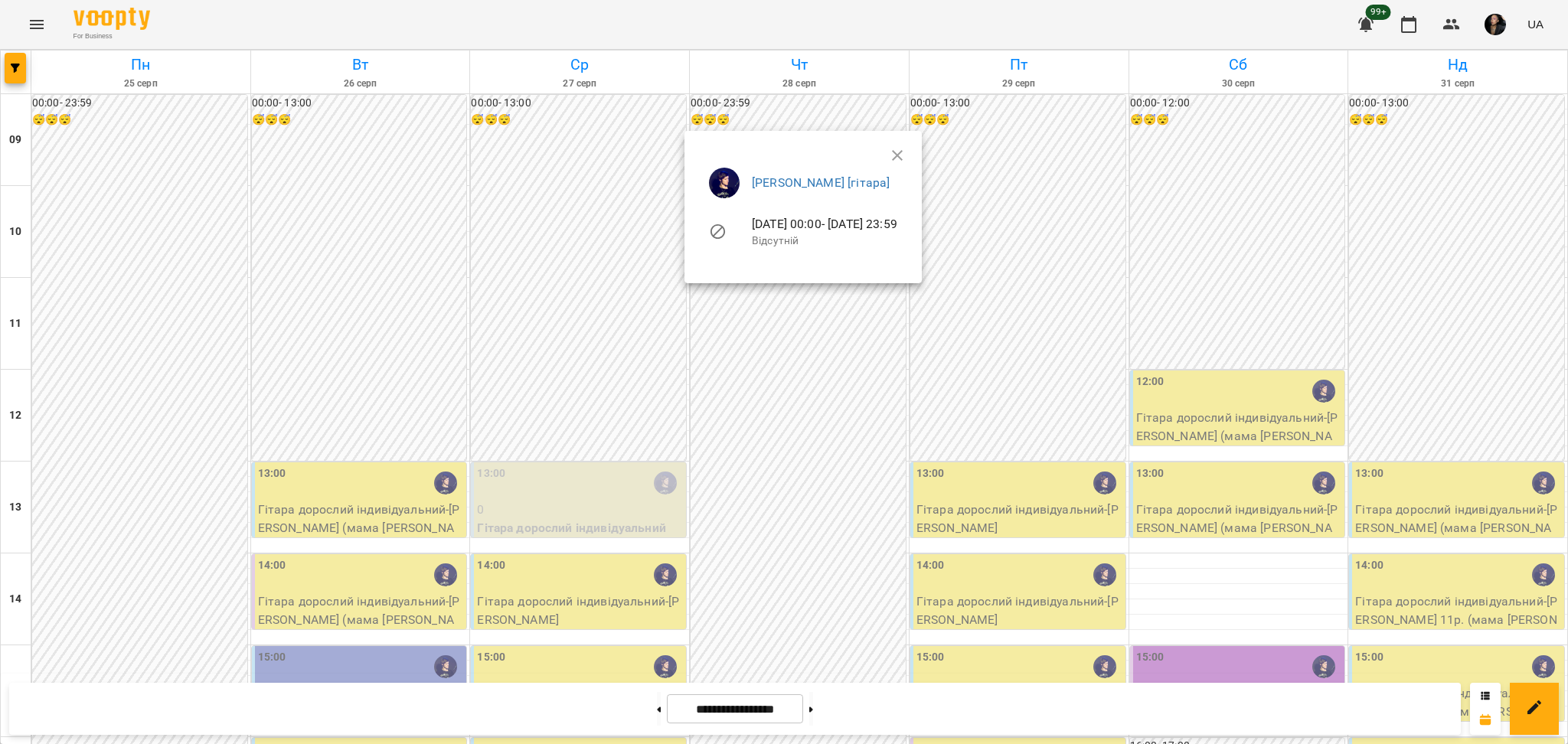
click at [353, 452] on div at bounding box center [784, 372] width 1568 height 744
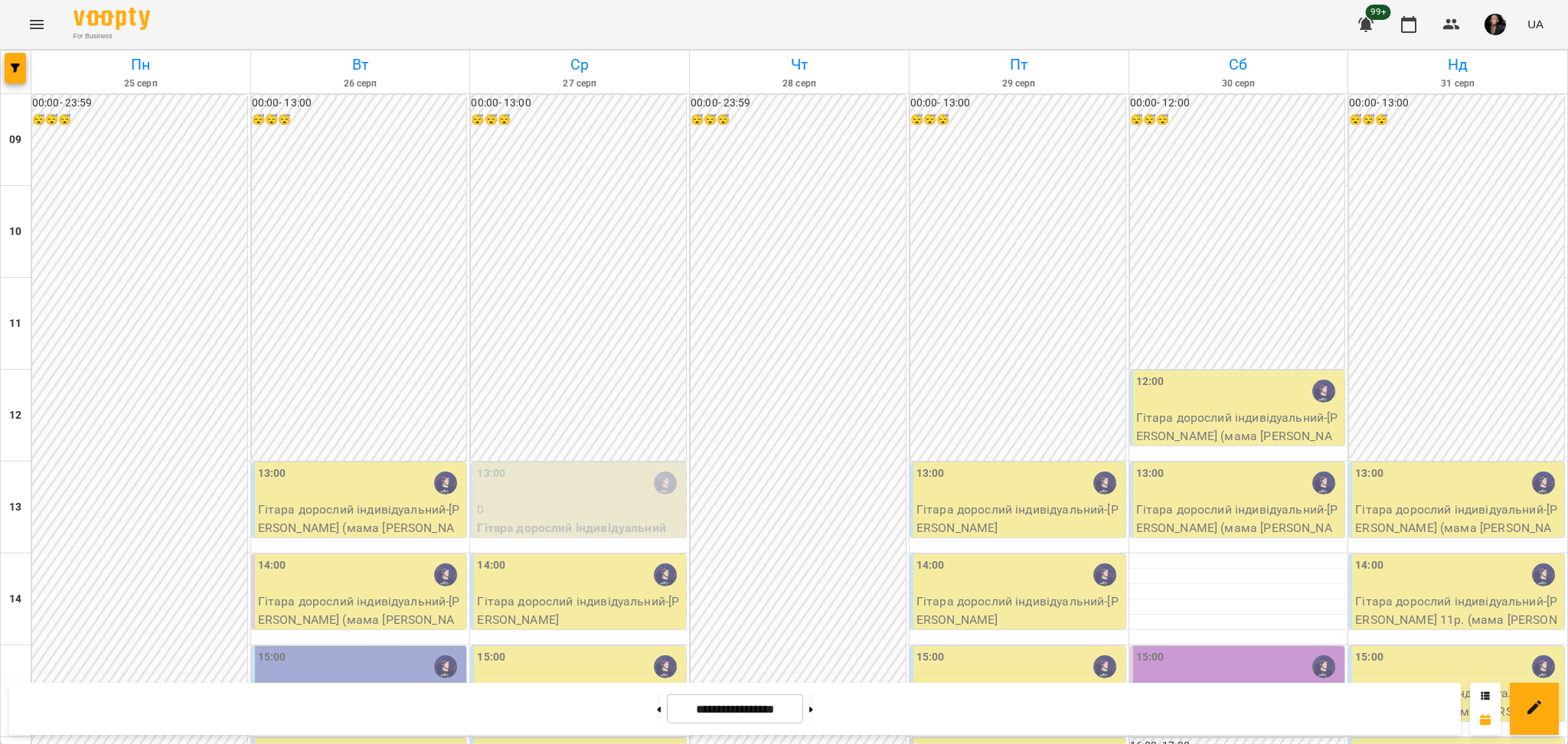
click at [359, 649] on div "15:00" at bounding box center [361, 666] width 206 height 35
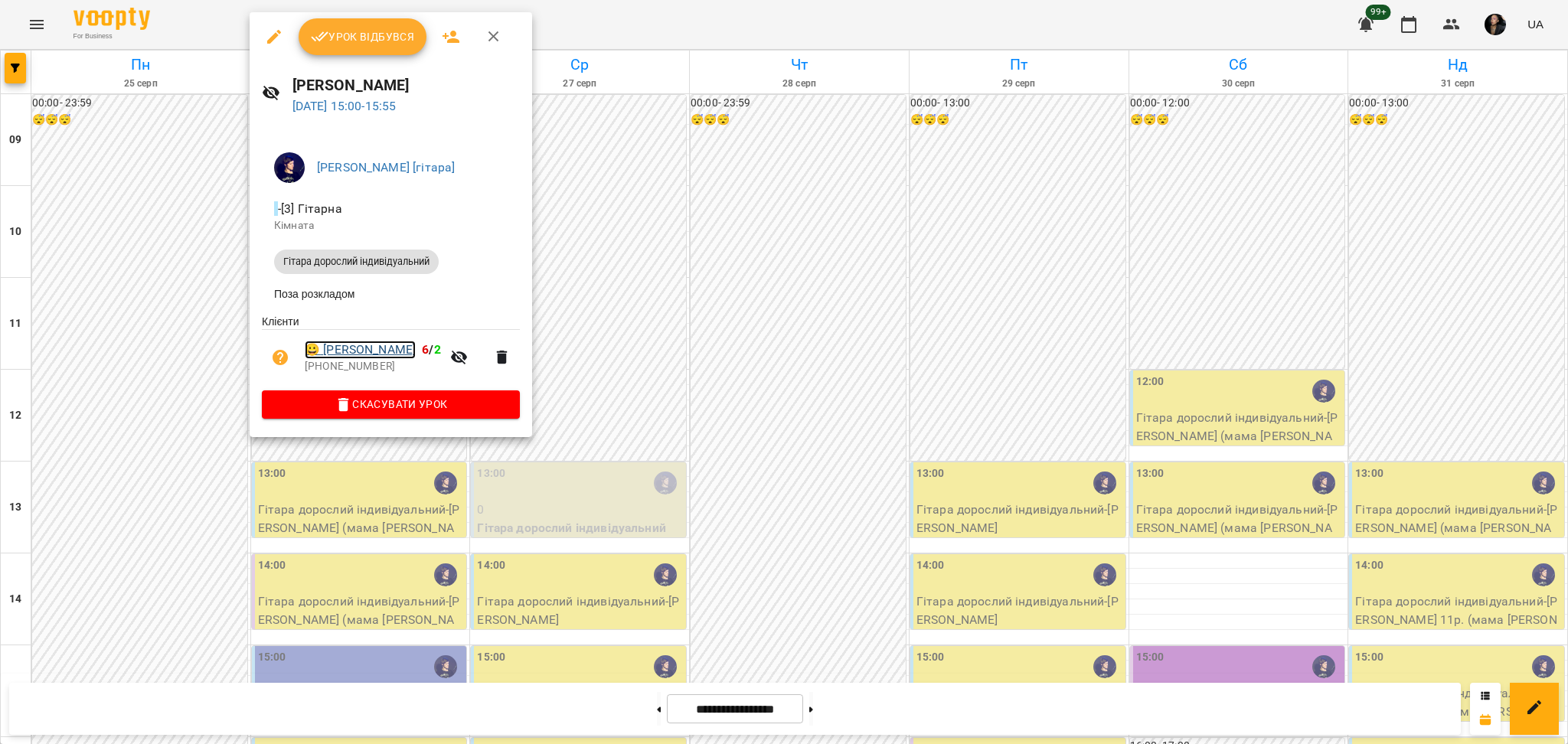
click at [387, 358] on link "😀 Крицкая Анастасия" at bounding box center [360, 350] width 111 height 19
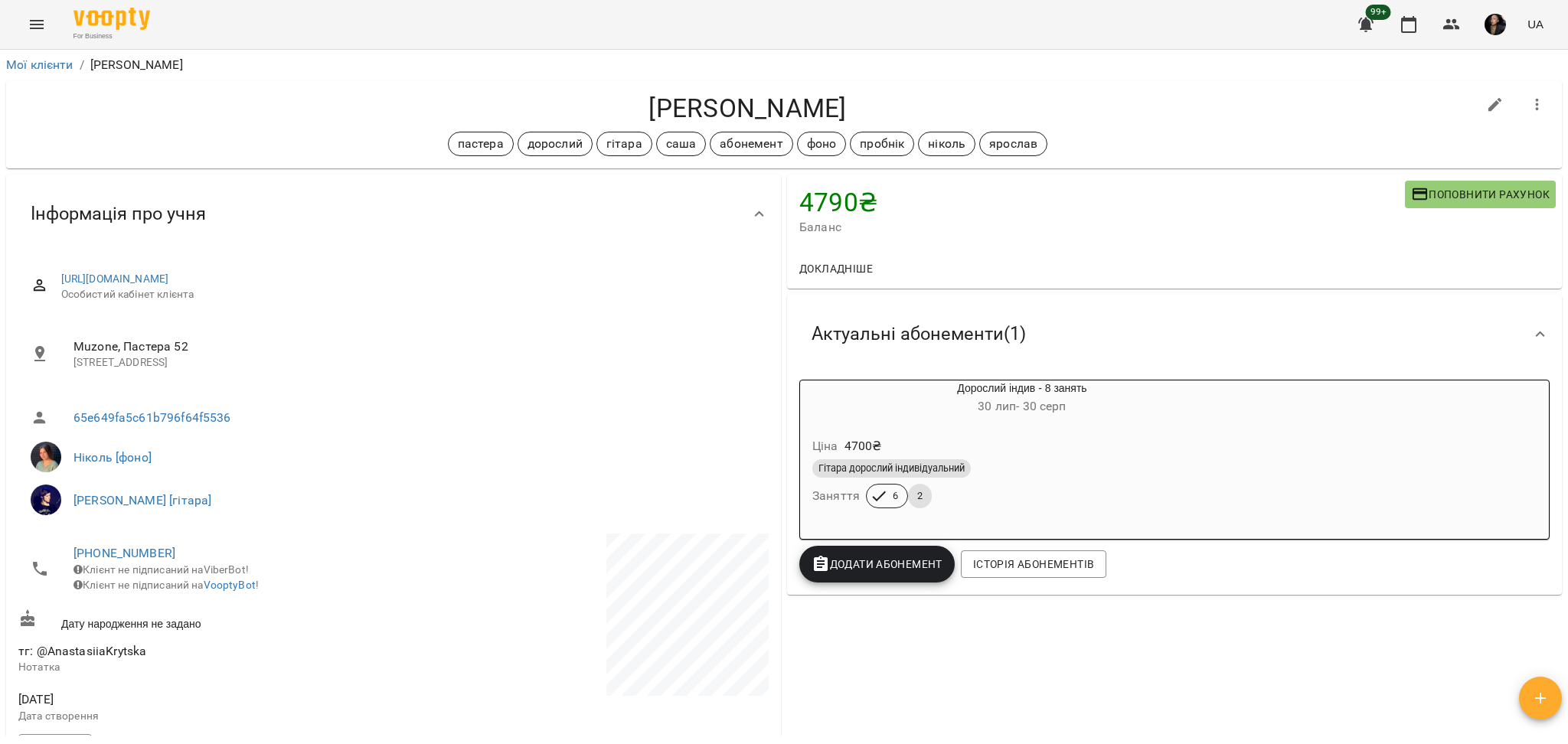
click at [870, 564] on span "Додати Абонемент" at bounding box center [877, 565] width 131 height 19
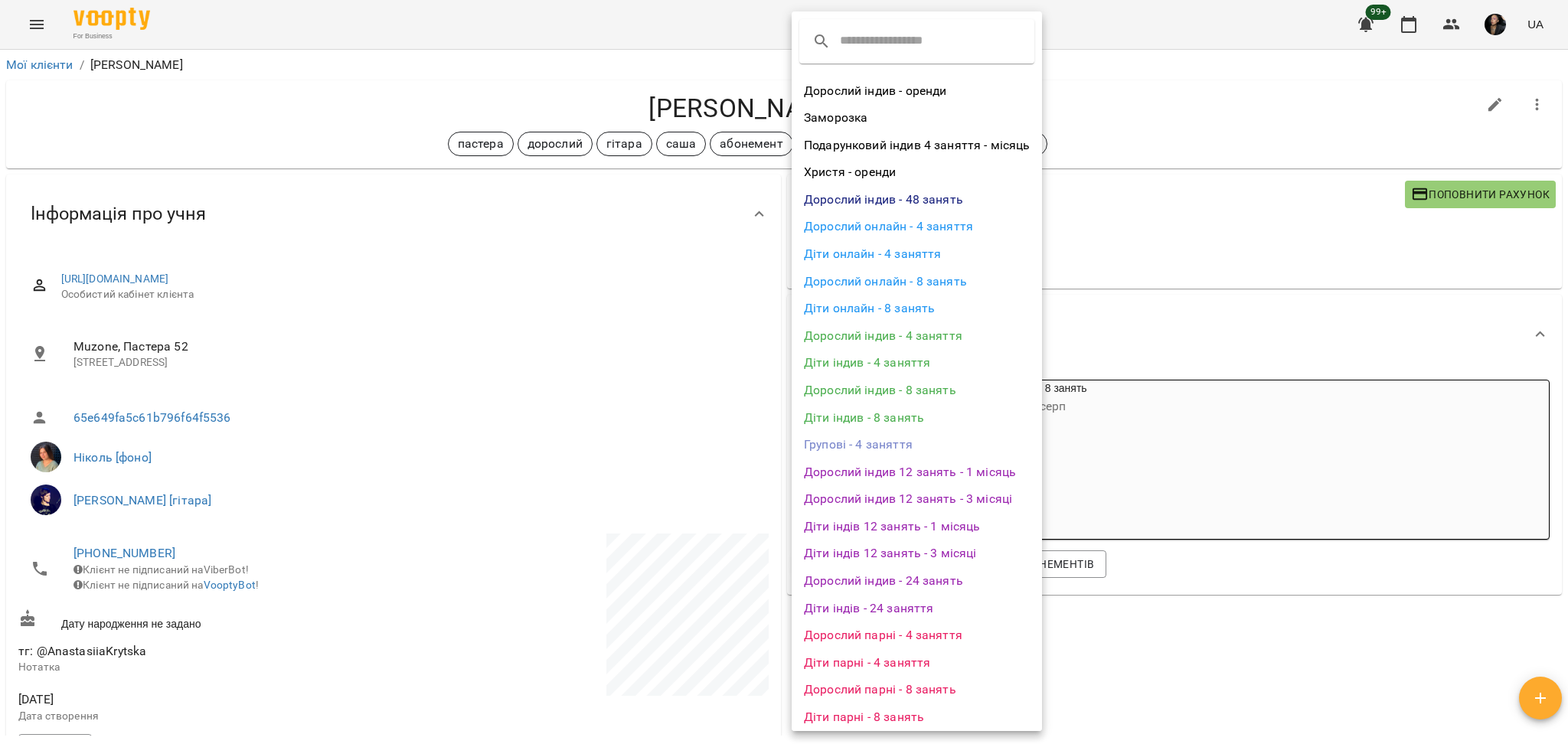
click at [1319, 617] on div at bounding box center [784, 372] width 1568 height 744
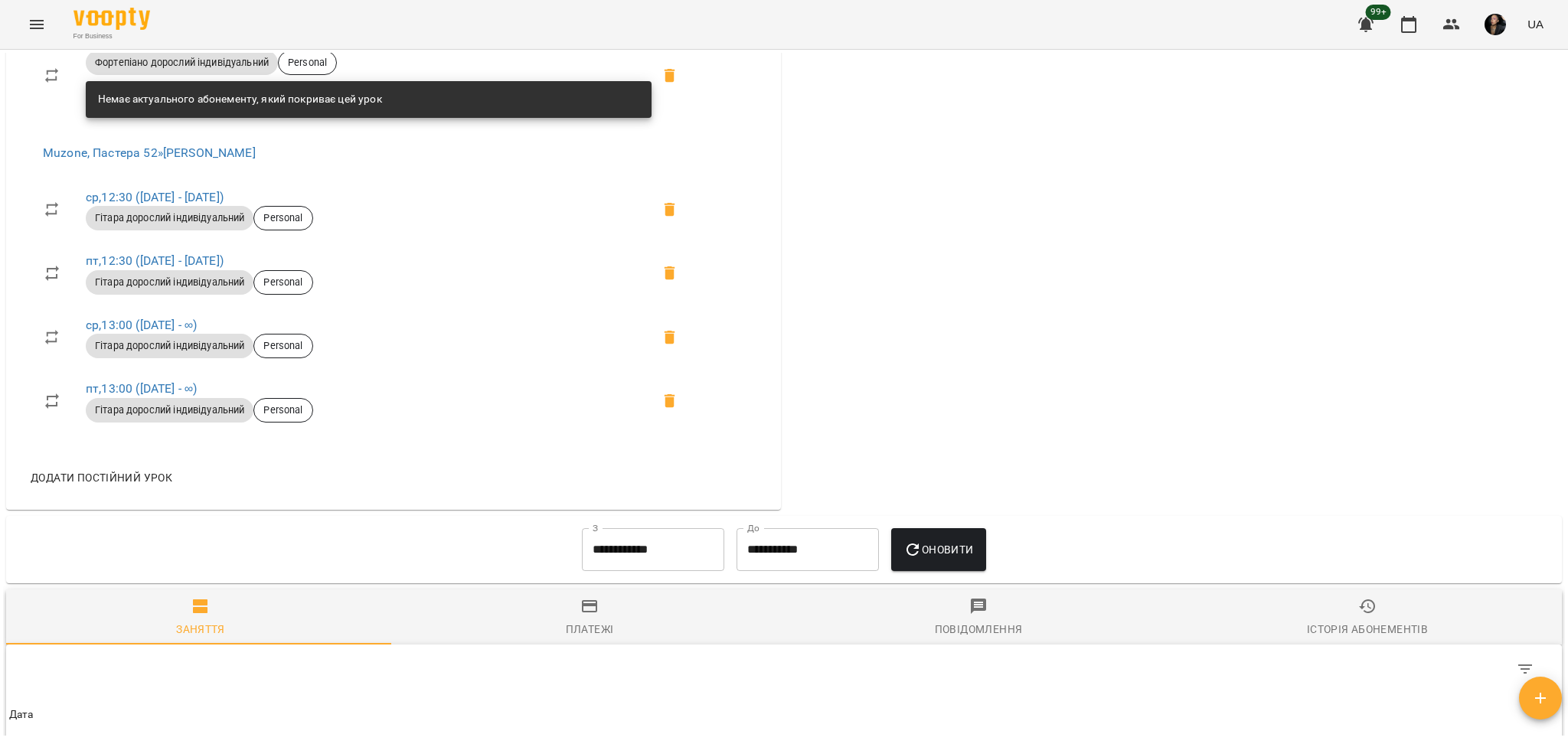
scroll to position [1122, 0]
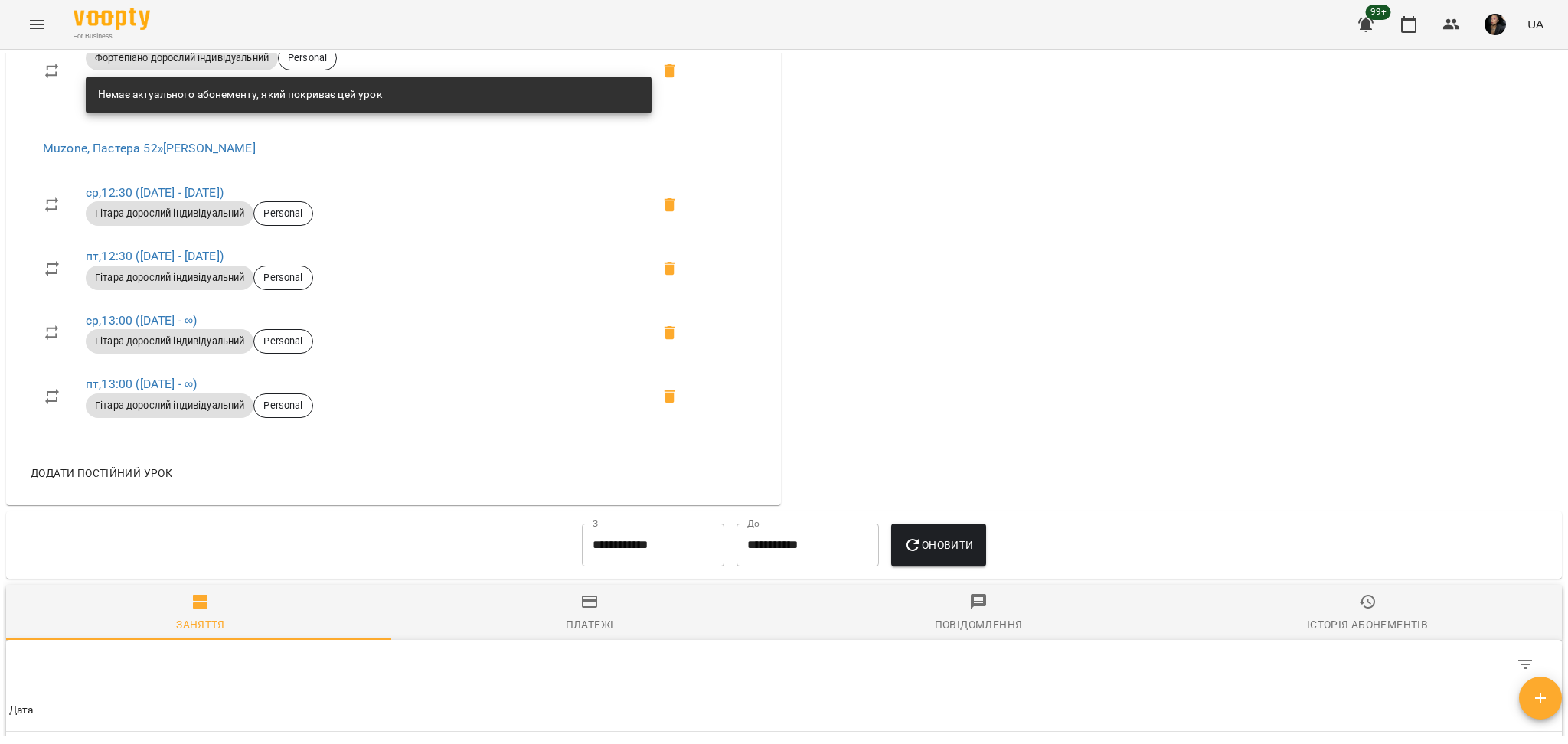
click at [138, 482] on span "Додати постійний урок" at bounding box center [101, 473] width 142 height 19
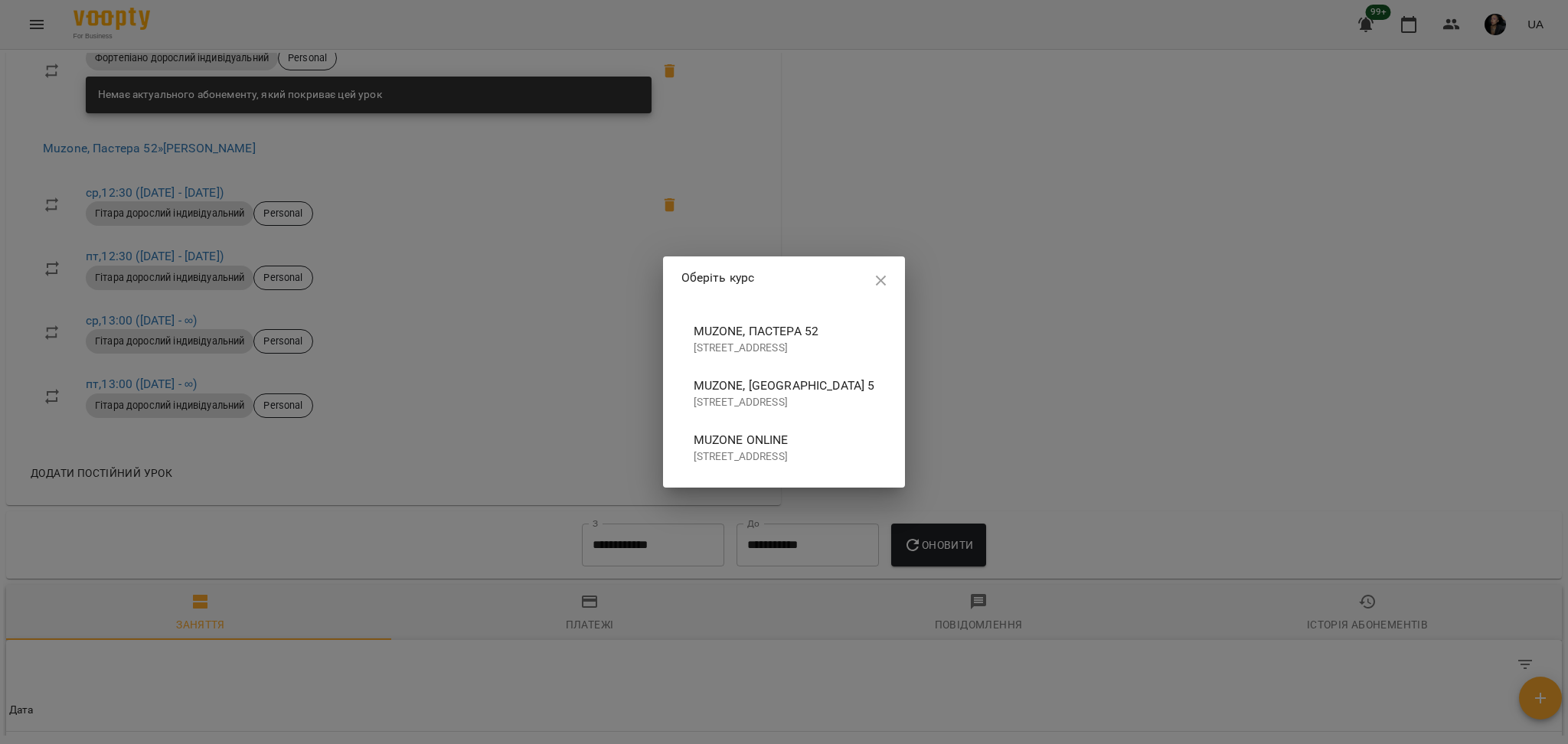
click at [761, 326] on span "Muzone, Пастера 52" at bounding box center [785, 331] width 182 height 19
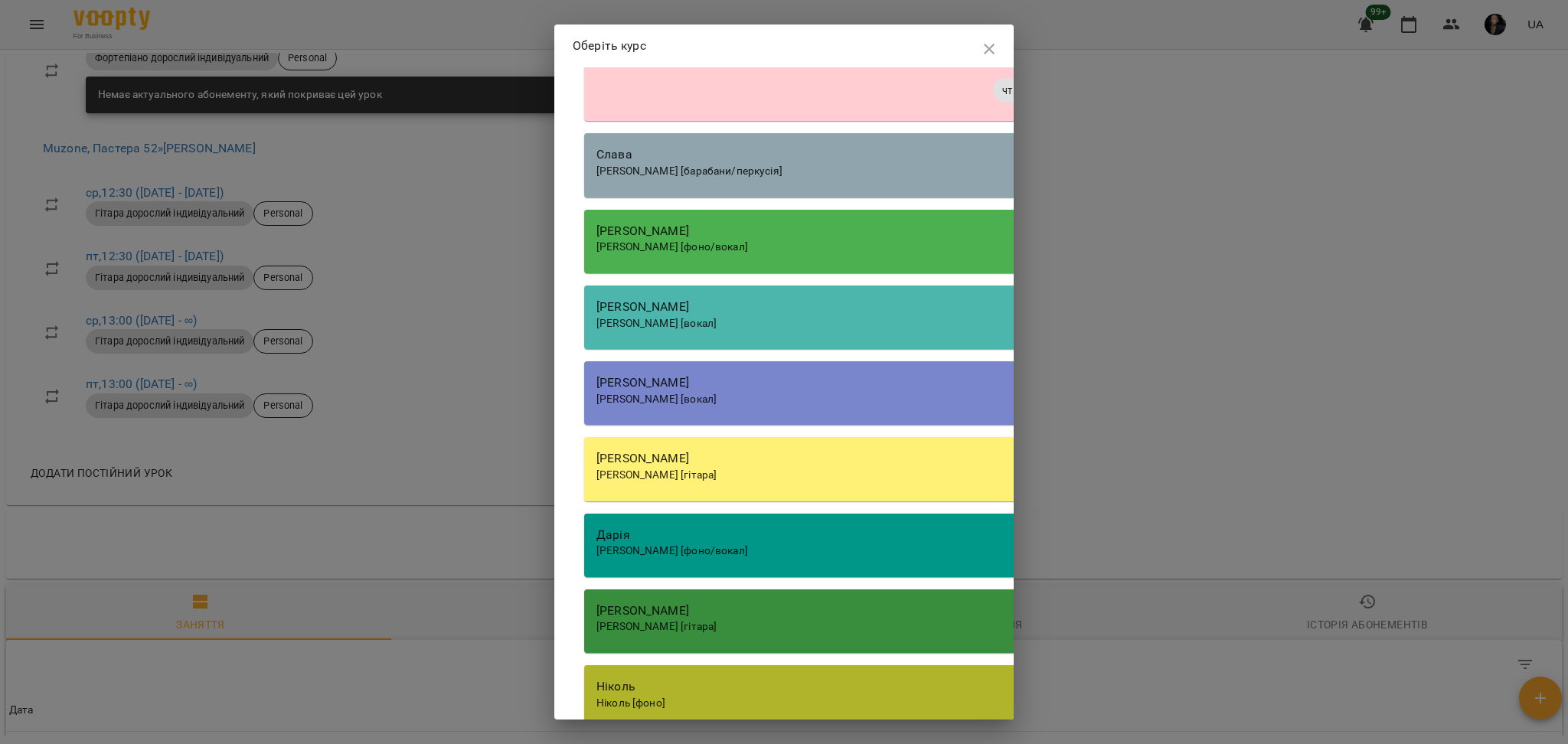
scroll to position [1594, 0]
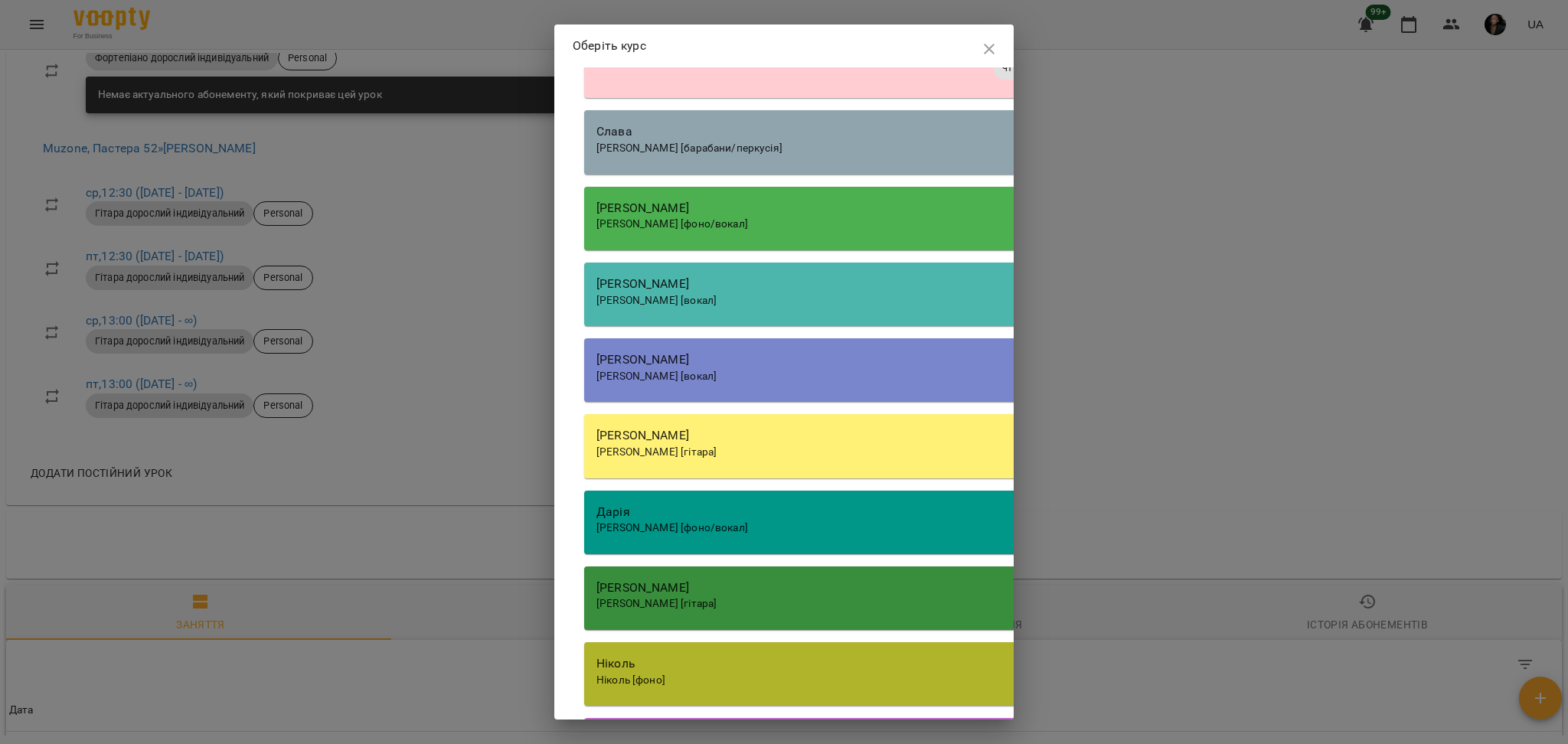
click at [683, 460] on div "[PERSON_NAME] [гітара]" at bounding box center [1020, 453] width 849 height 15
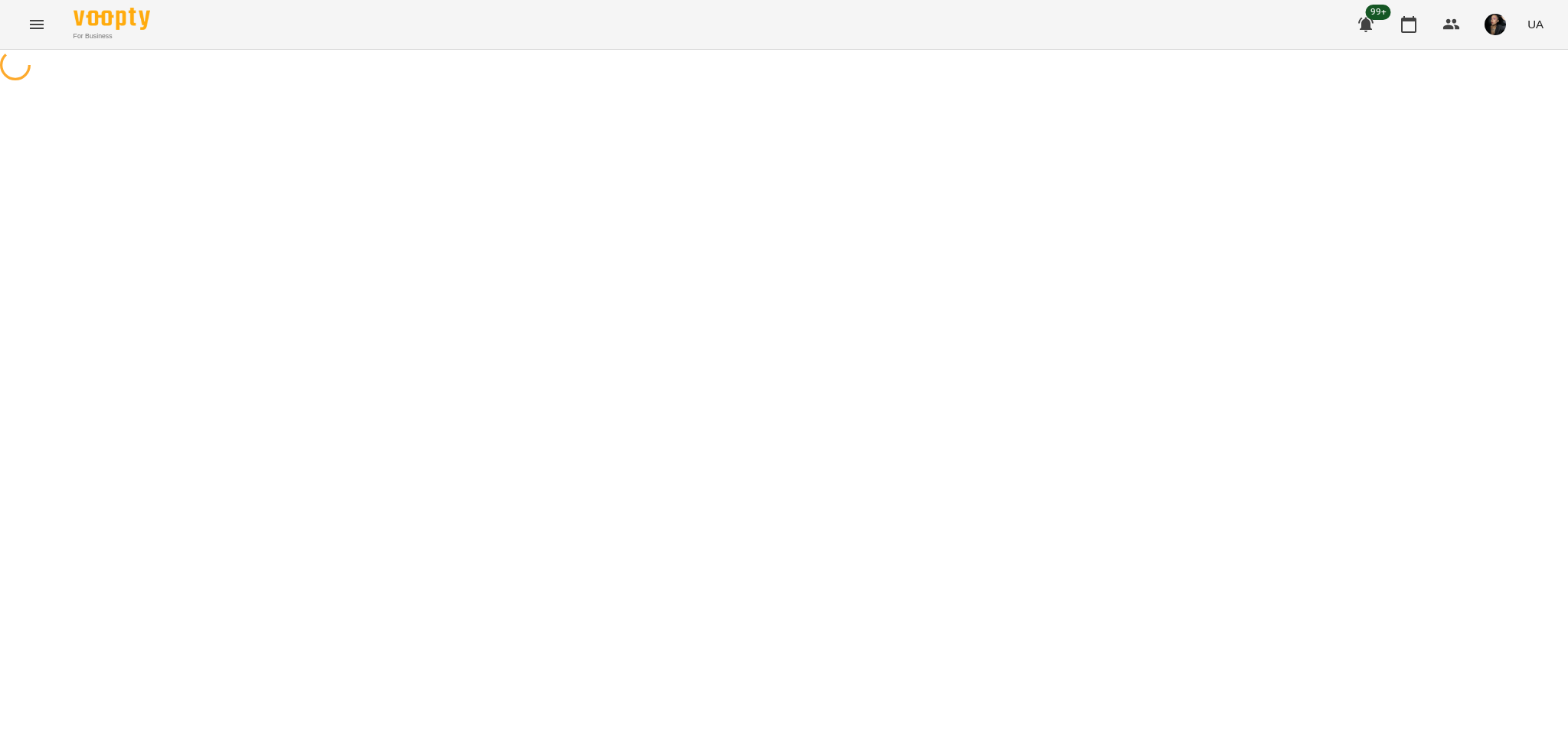
select select "**********"
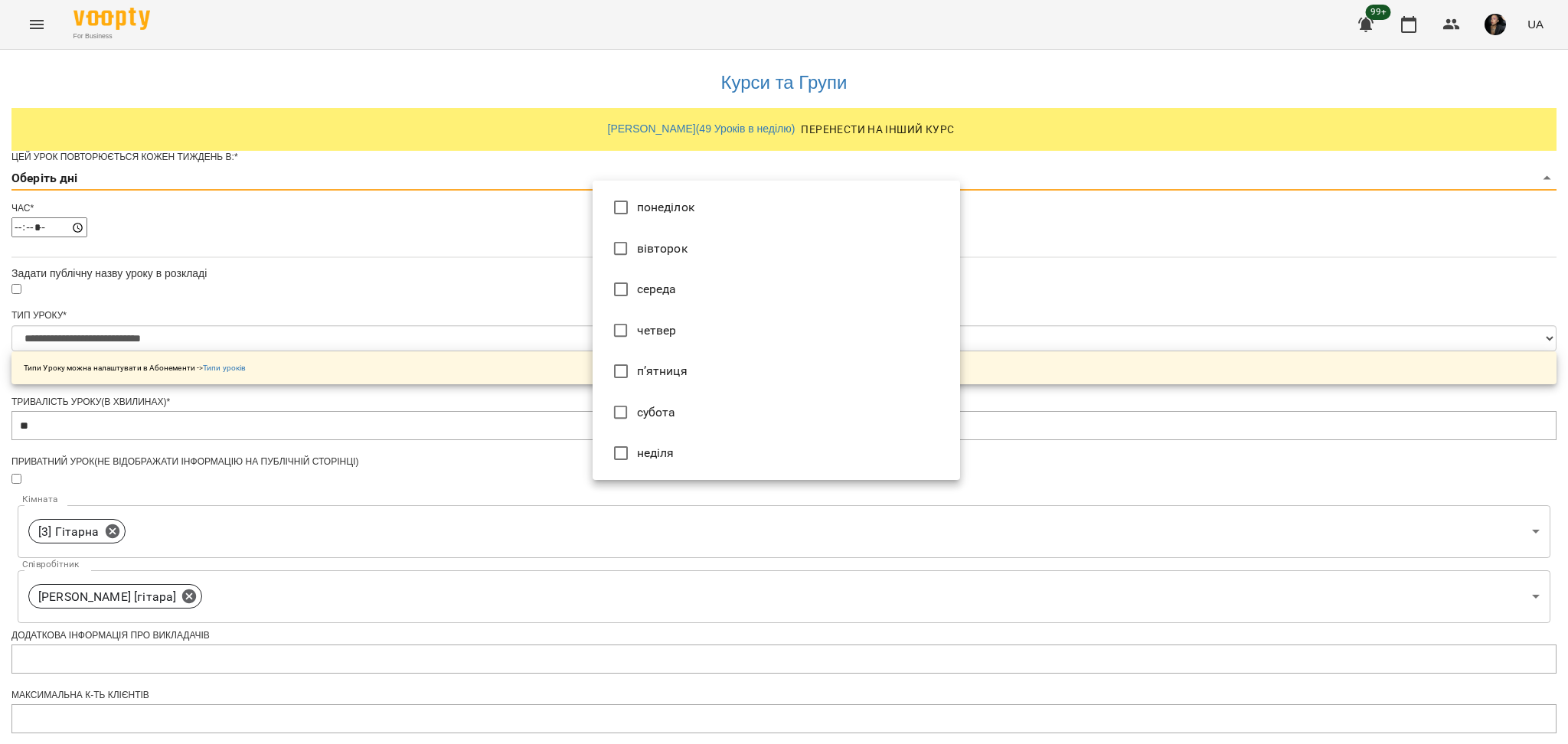
click at [614, 207] on body "**********" at bounding box center [784, 493] width 1568 height 987
type input "*"
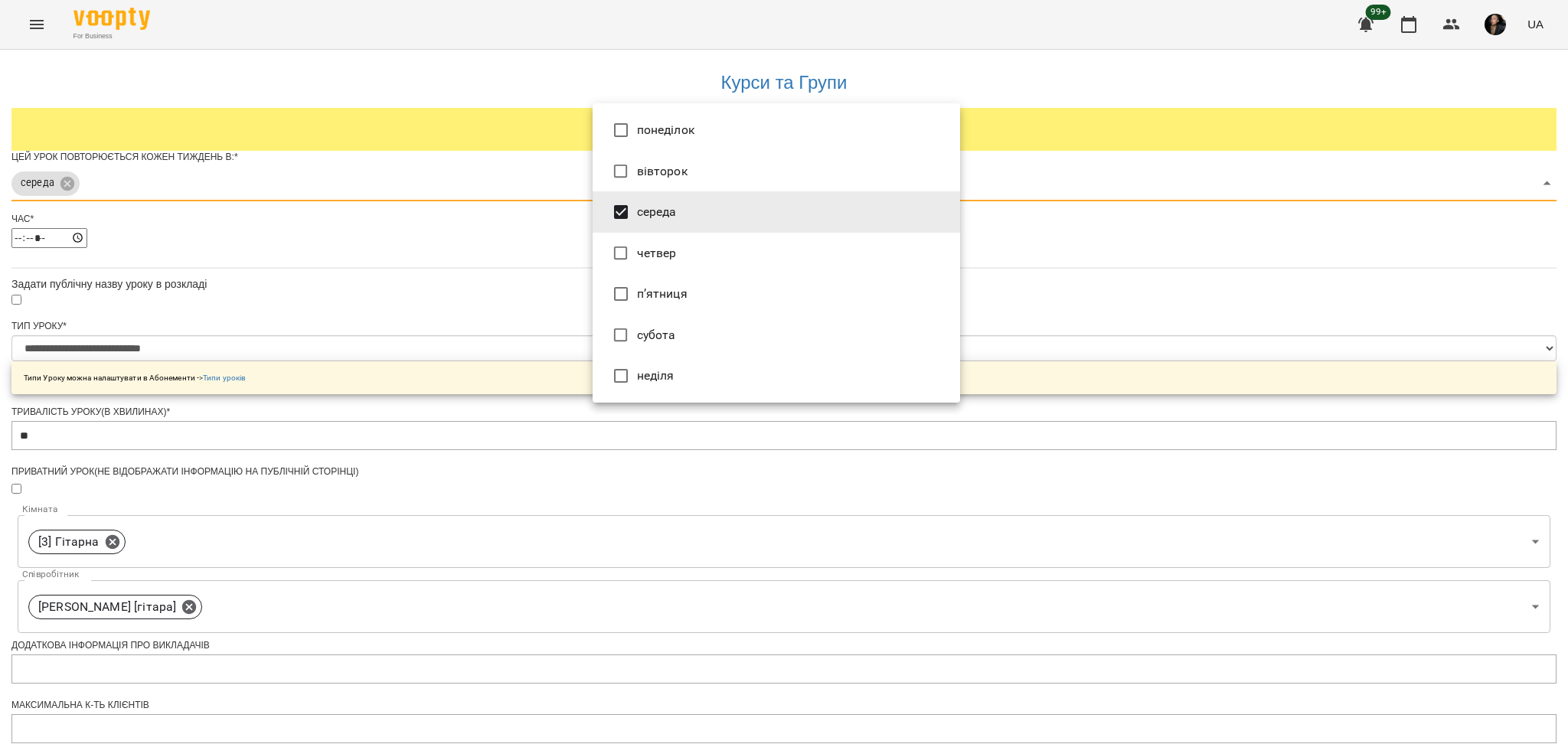
click at [1068, 409] on div at bounding box center [784, 372] width 1568 height 744
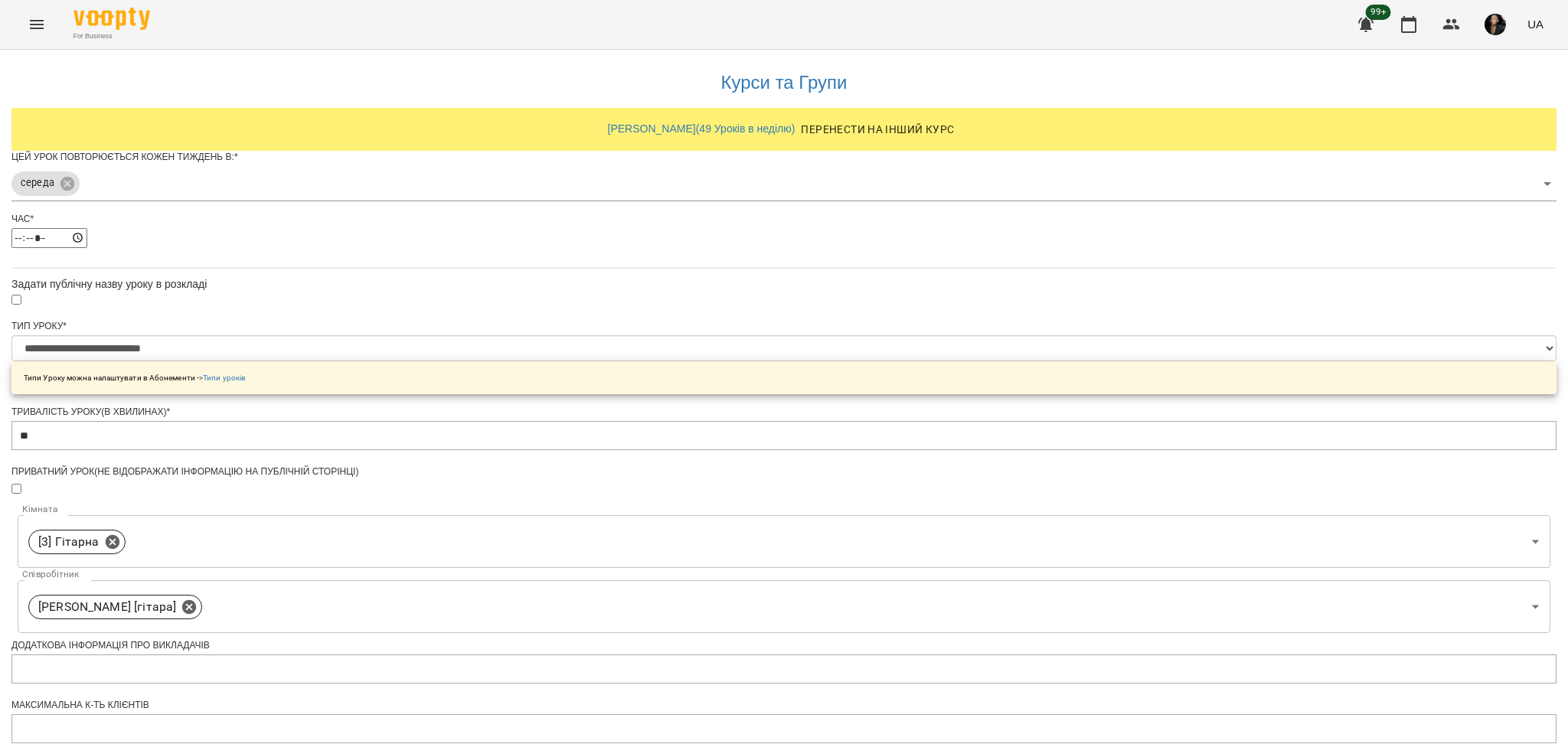
click at [1141, 563] on div "**********" at bounding box center [784, 526] width 1545 height 951
click at [87, 248] on input "*****" at bounding box center [49, 238] width 76 height 20
type input "*****"
click at [1202, 470] on div "**********" at bounding box center [784, 526] width 1545 height 951
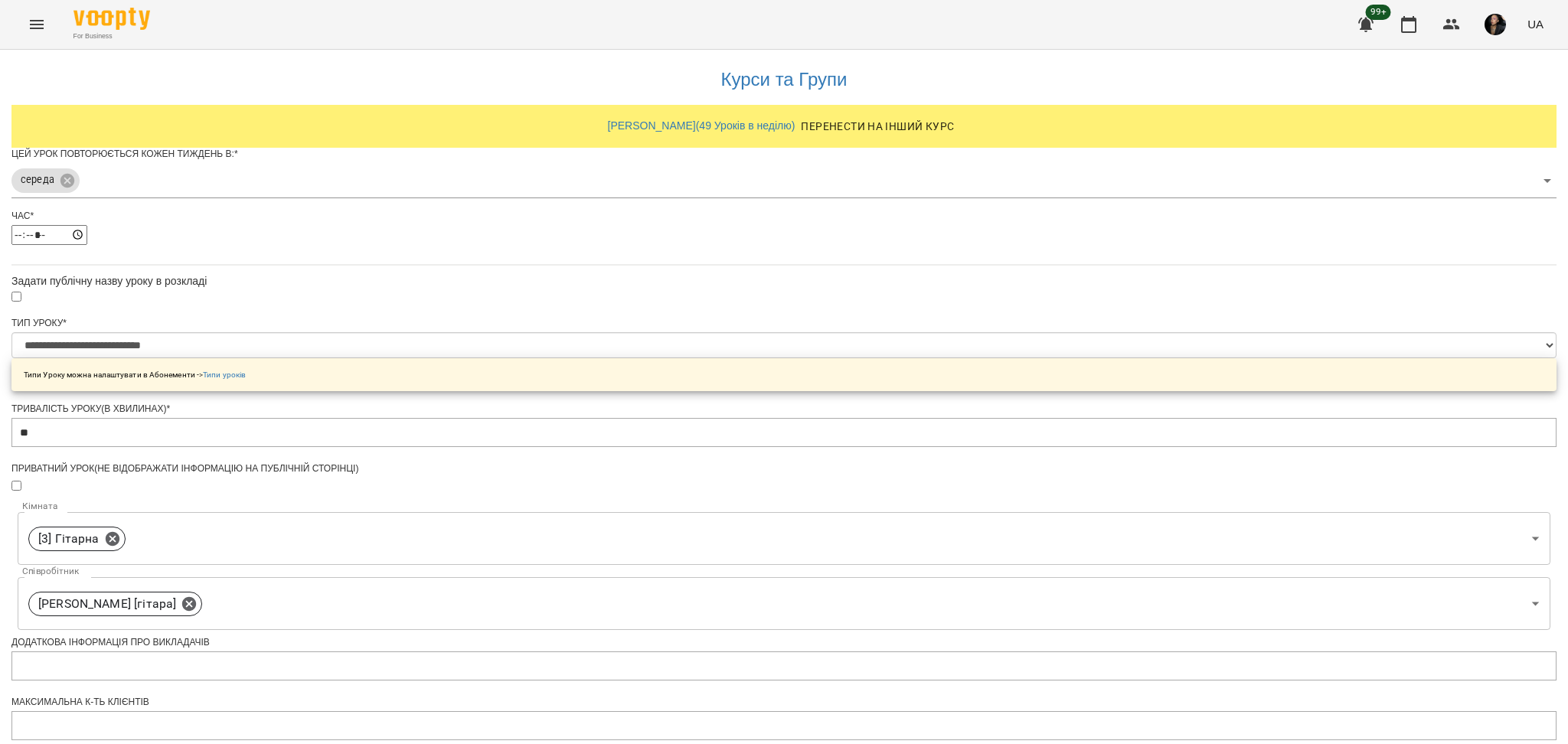
scroll to position [361, 0]
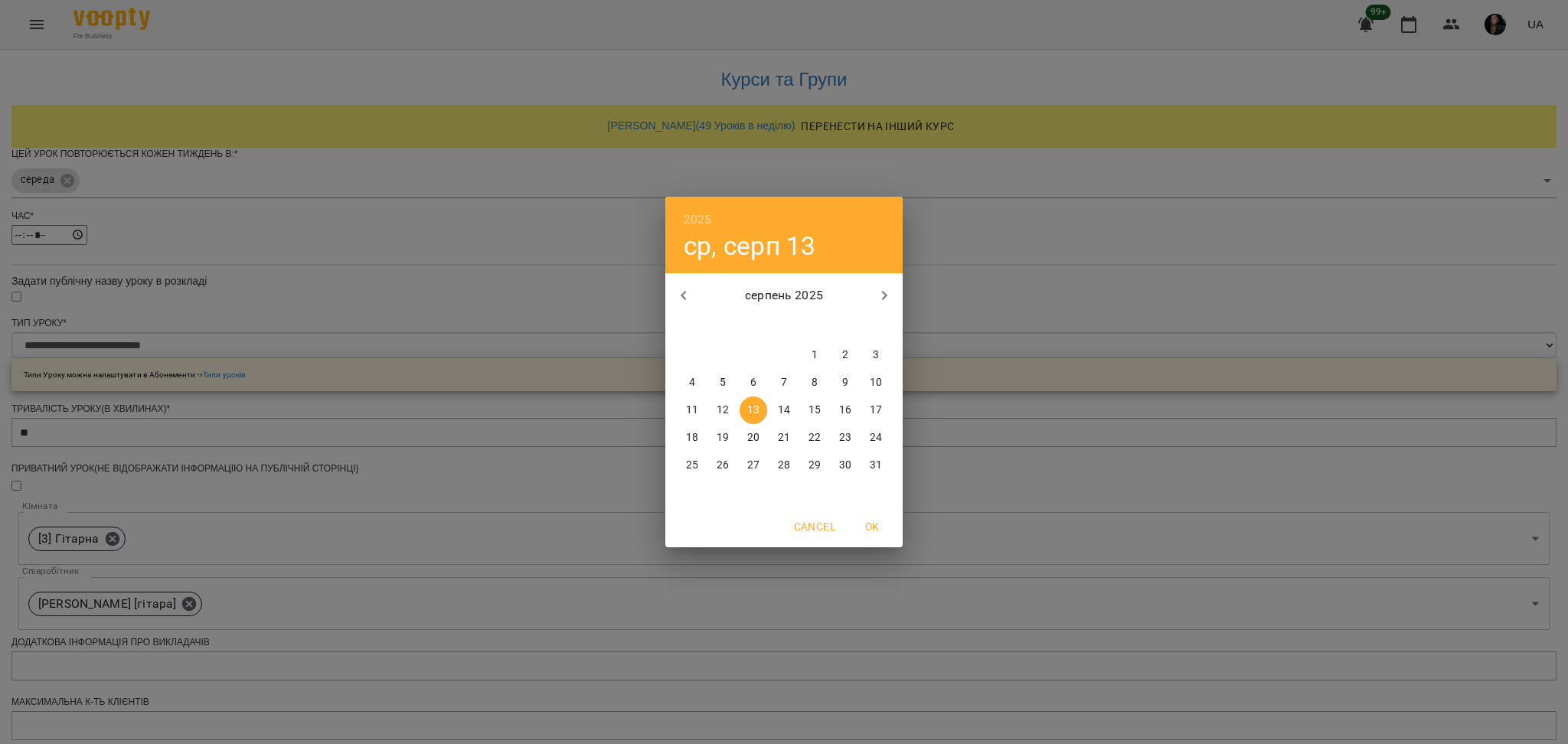
click at [883, 297] on icon "button" at bounding box center [884, 296] width 19 height 19
click at [745, 346] on button "3" at bounding box center [753, 355] width 27 height 27
type input "**********"
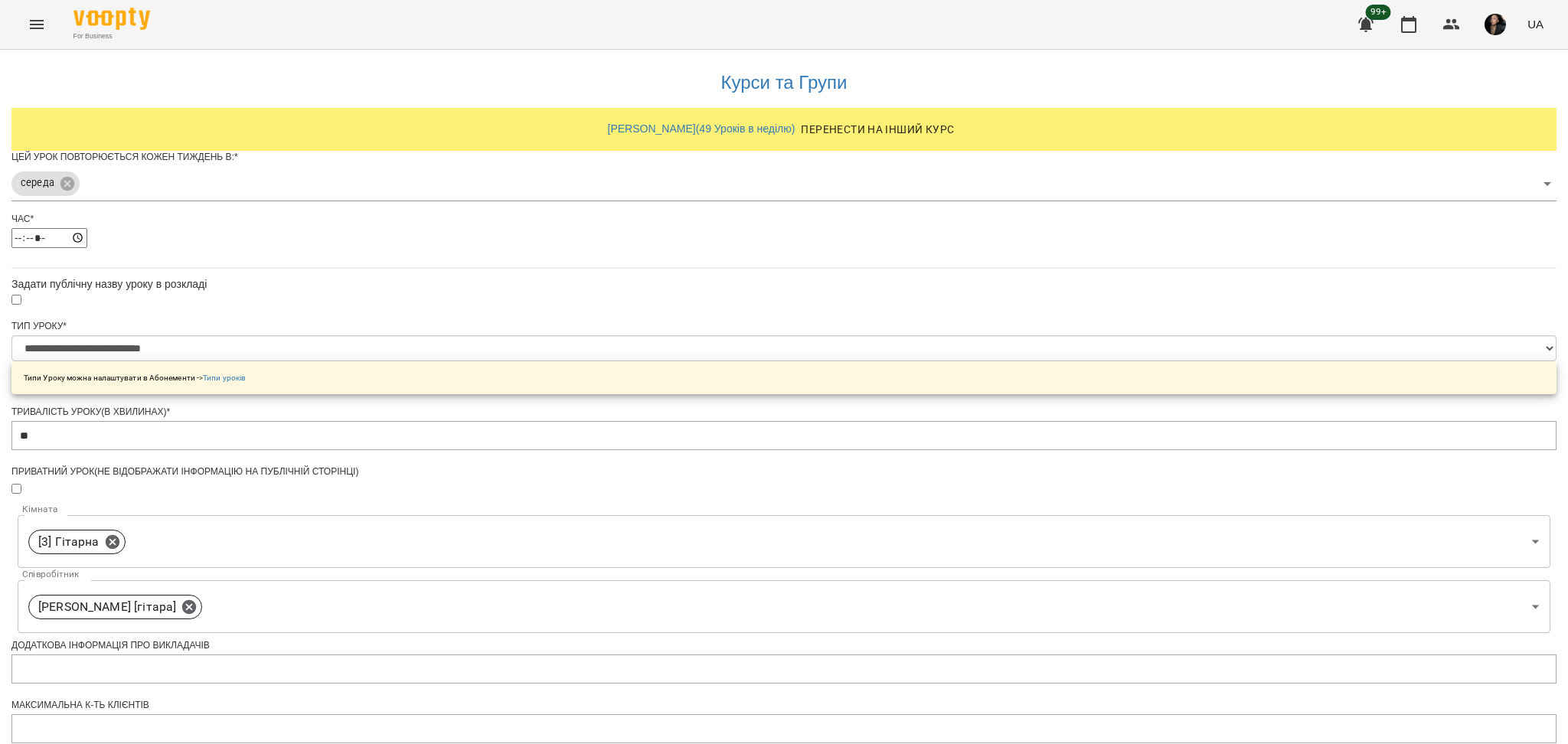
scroll to position [403, 0]
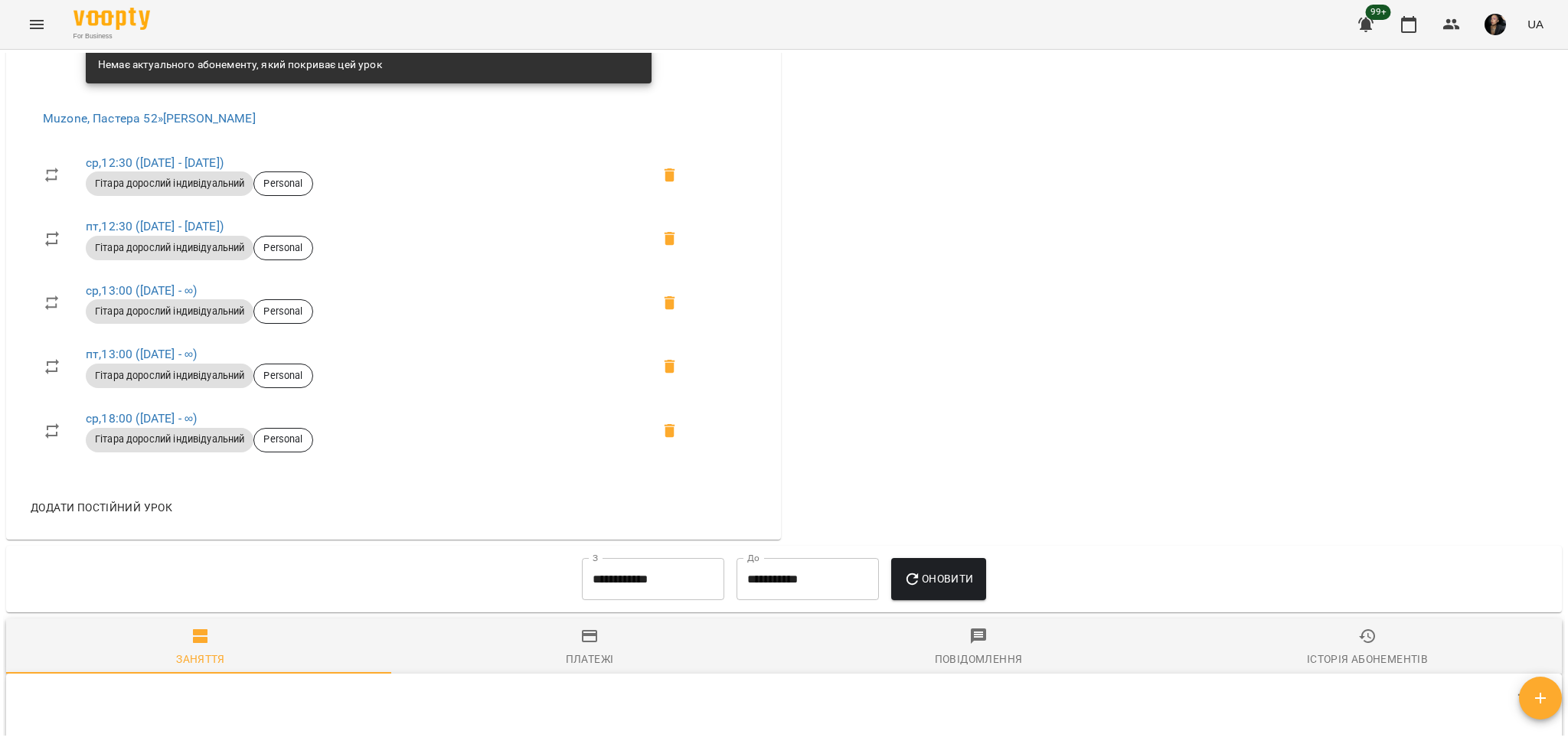
scroll to position [1327, 0]
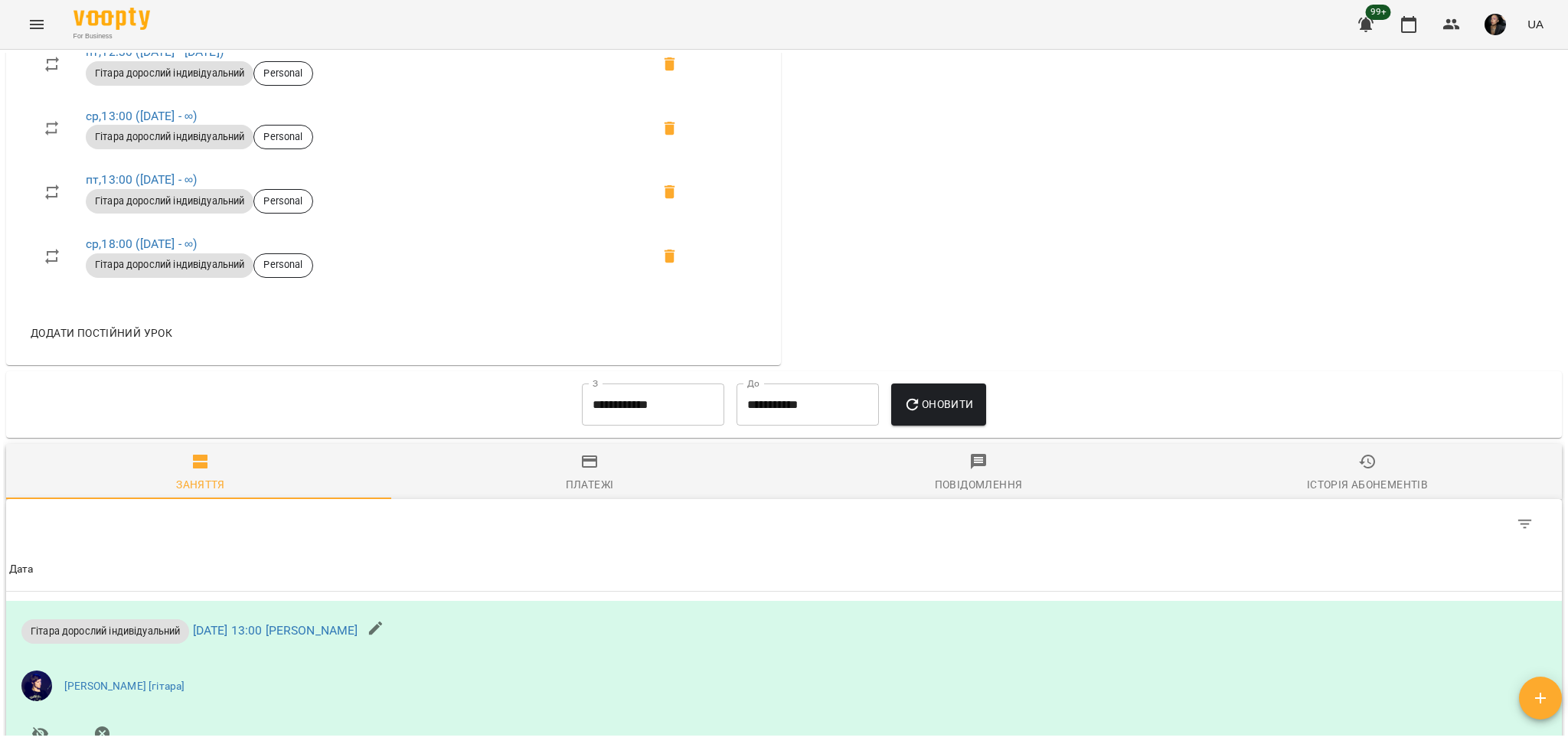
click at [97, 338] on span "Додати постійний урок" at bounding box center [101, 333] width 142 height 19
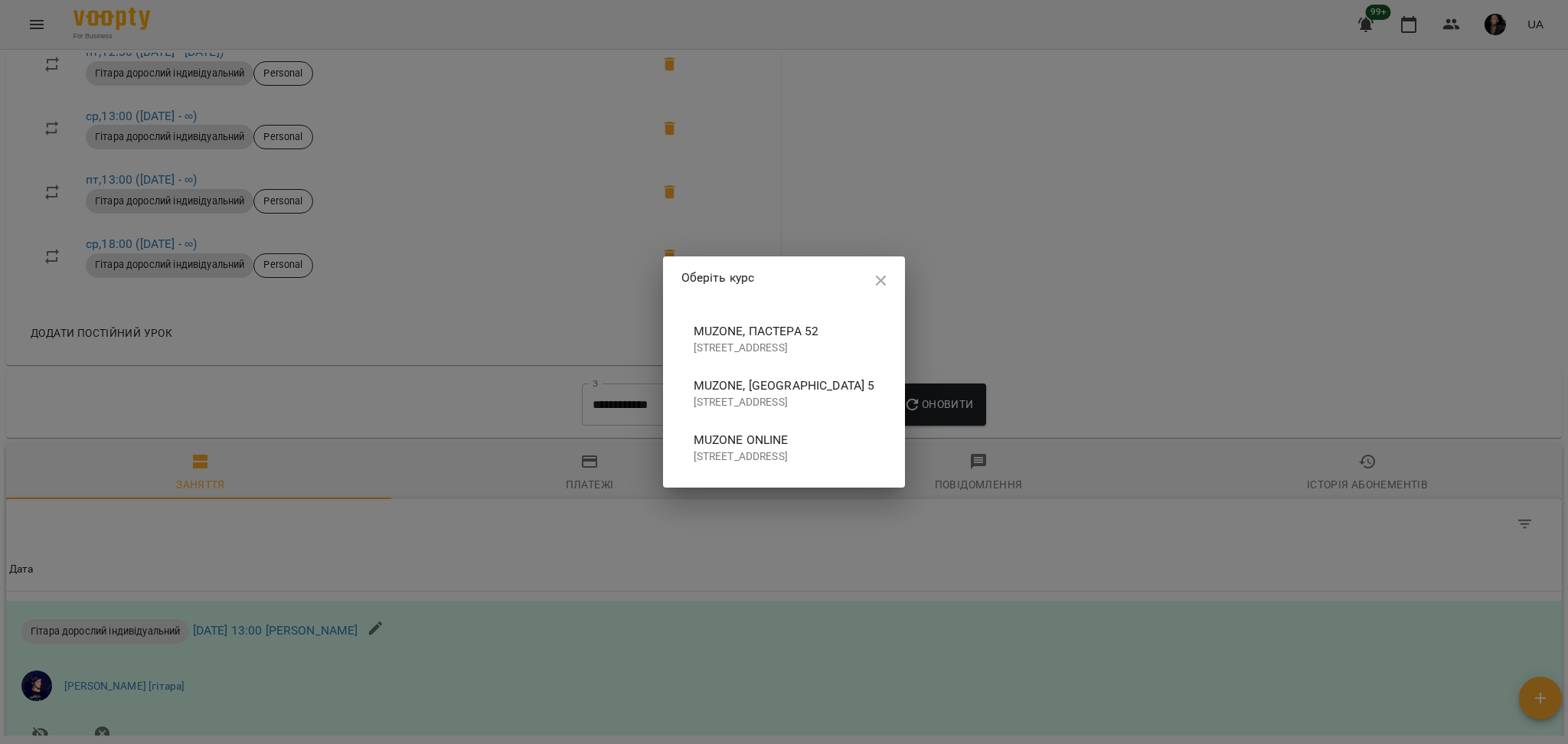
click at [712, 335] on span "Muzone, Пастера 52" at bounding box center [785, 331] width 182 height 19
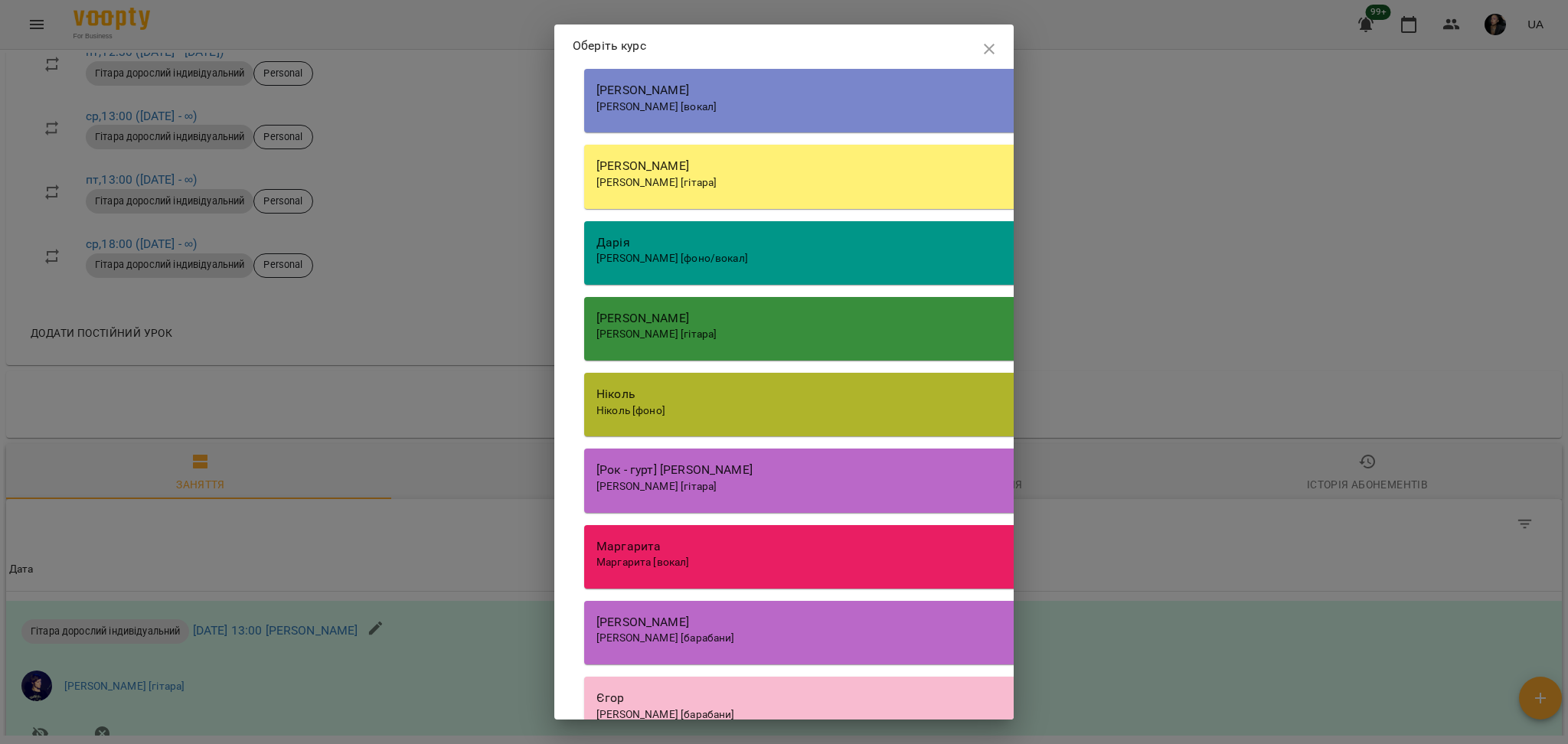
scroll to position [1837, 0]
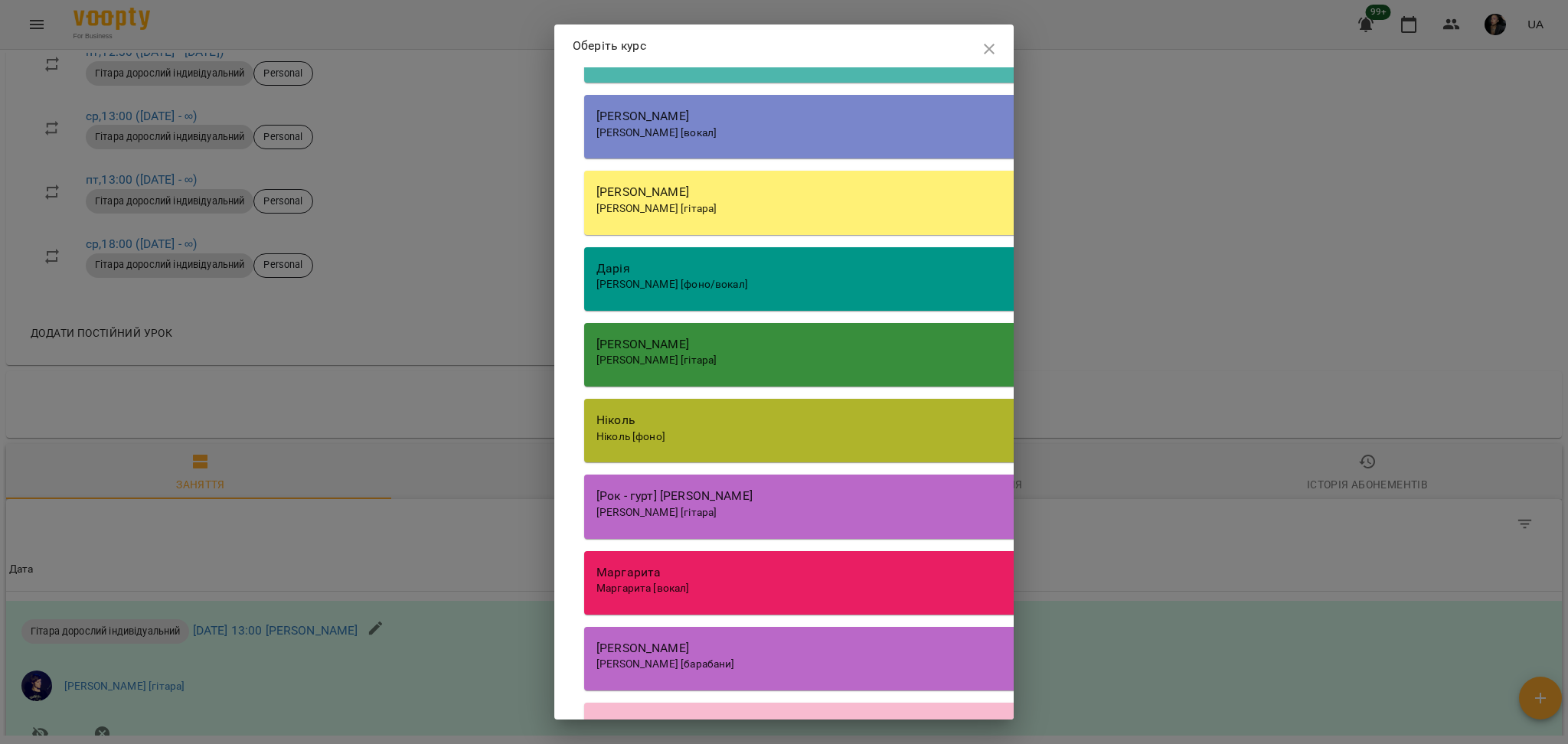
click at [716, 201] on div "[PERSON_NAME]" at bounding box center [1020, 192] width 849 height 19
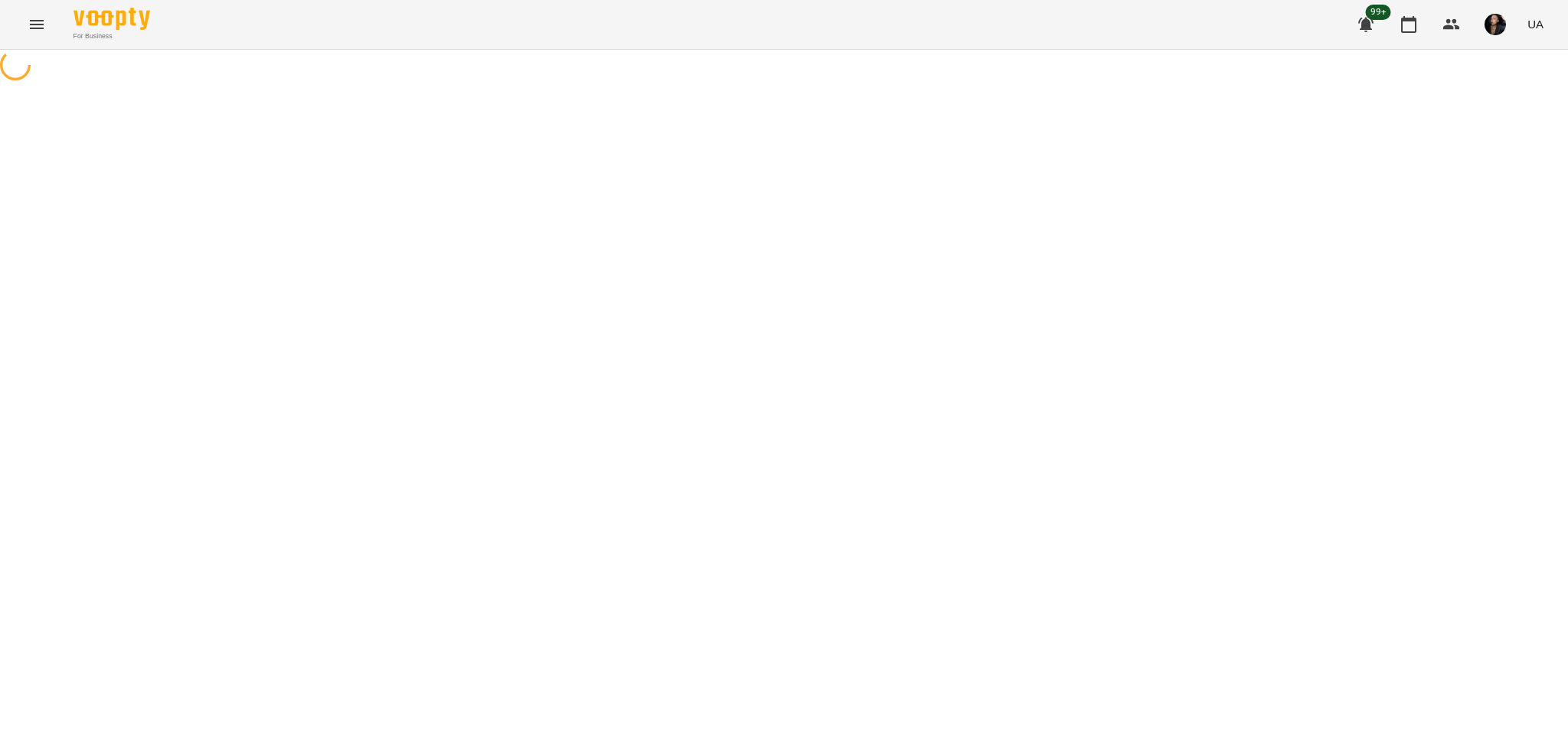
select select "**********"
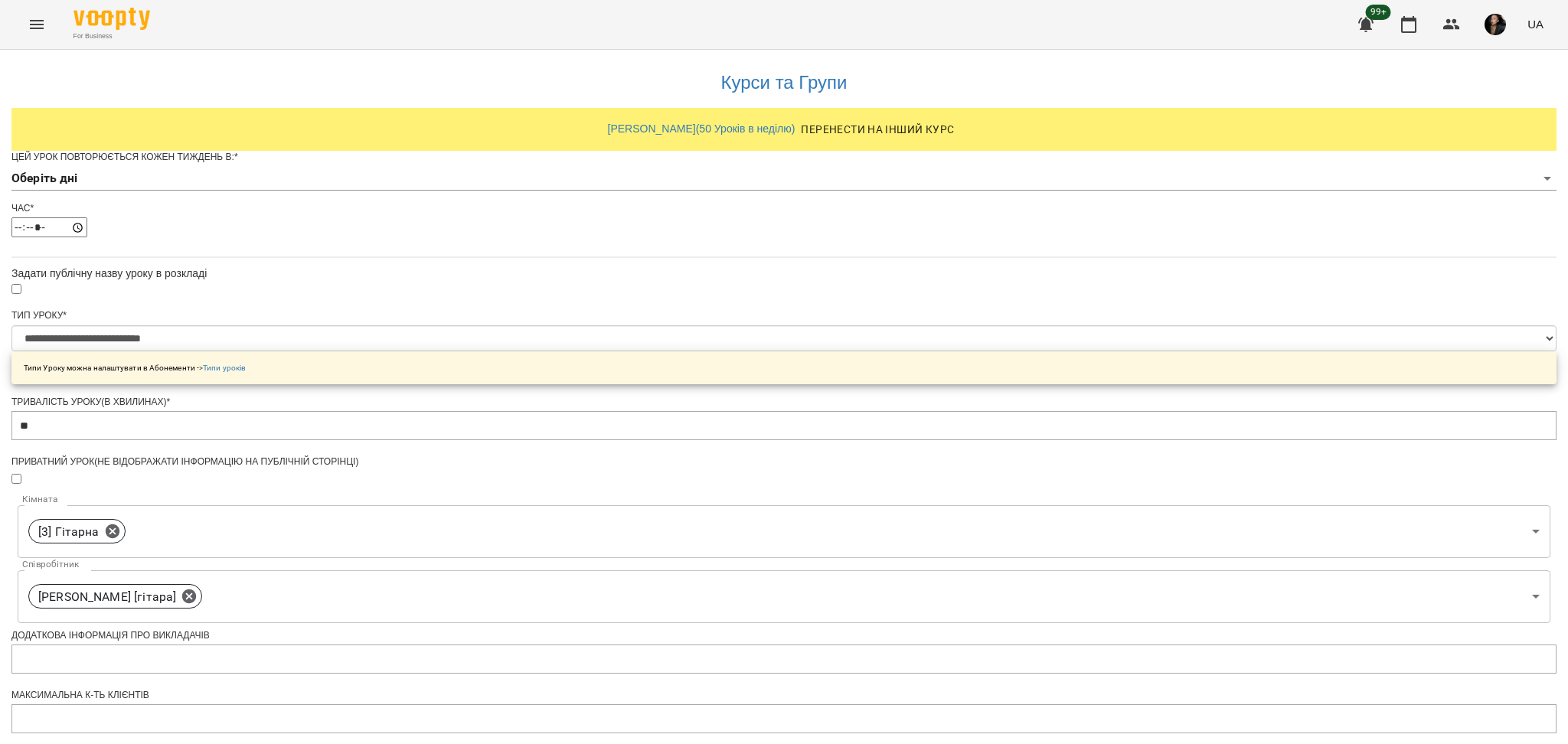
click at [634, 215] on body "**********" at bounding box center [784, 493] width 1568 height 987
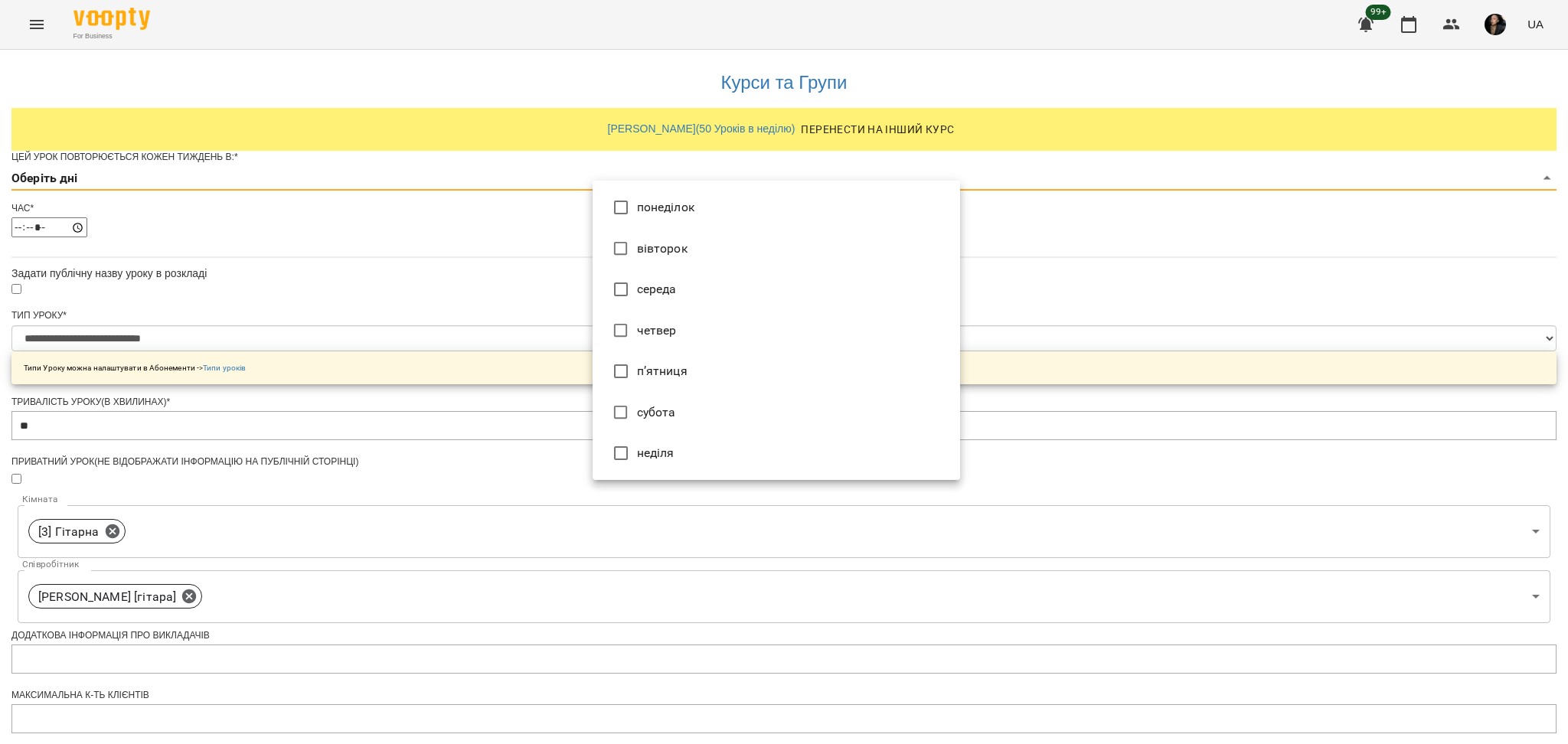
click at [679, 408] on li "субота" at bounding box center [776, 413] width 368 height 42
type input "*"
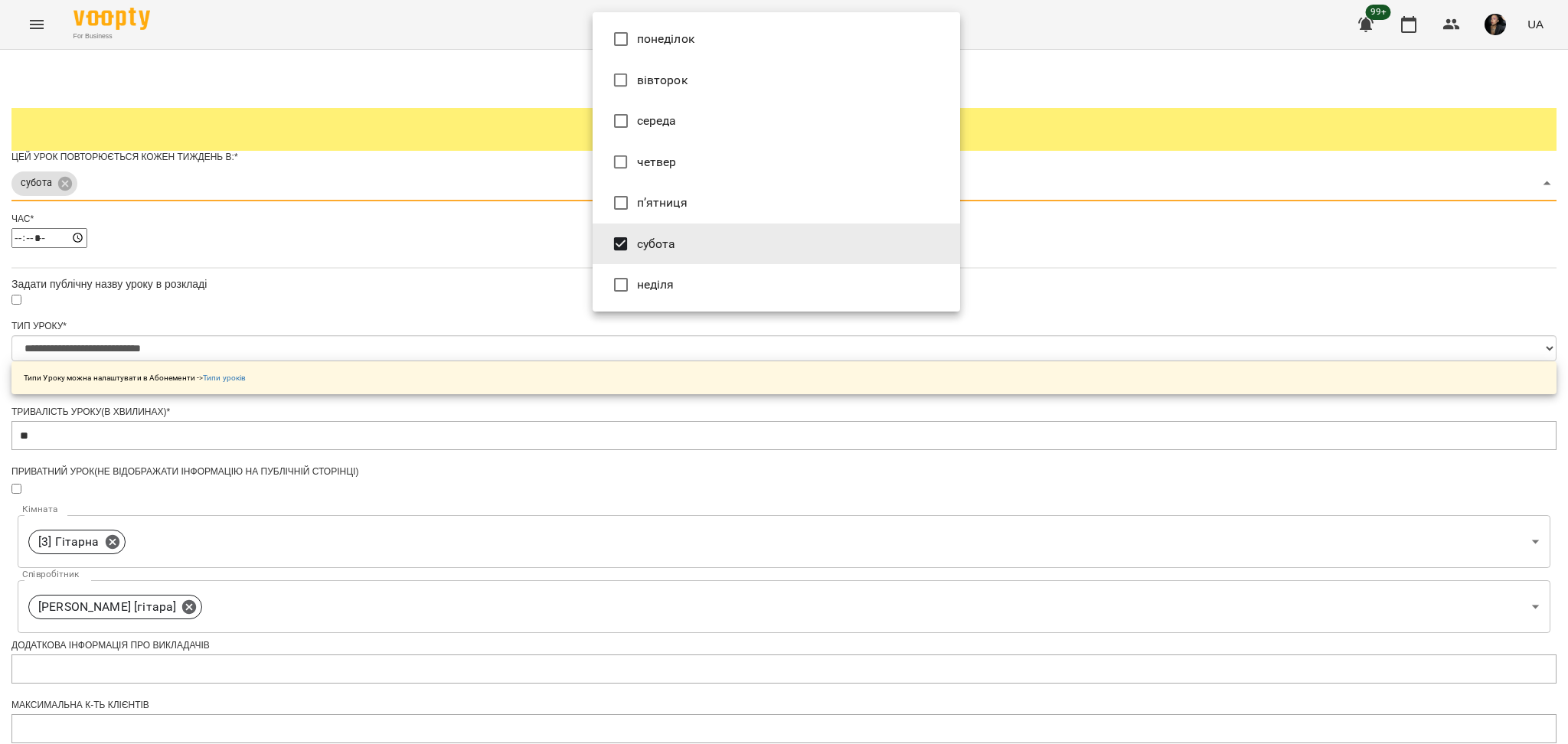
click at [1182, 424] on div at bounding box center [784, 372] width 1568 height 744
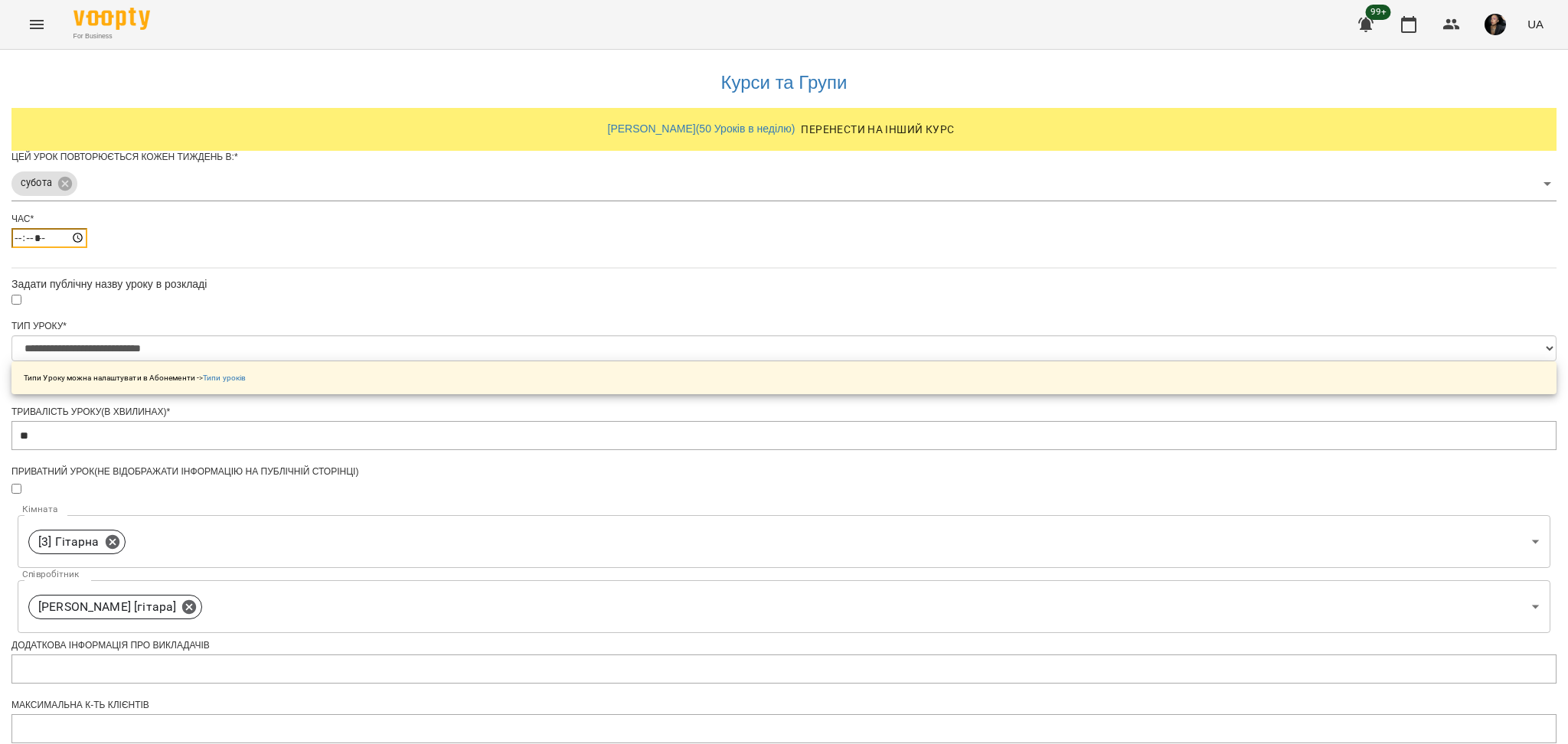
click at [87, 248] on input "*****" at bounding box center [49, 238] width 76 height 20
type input "*****"
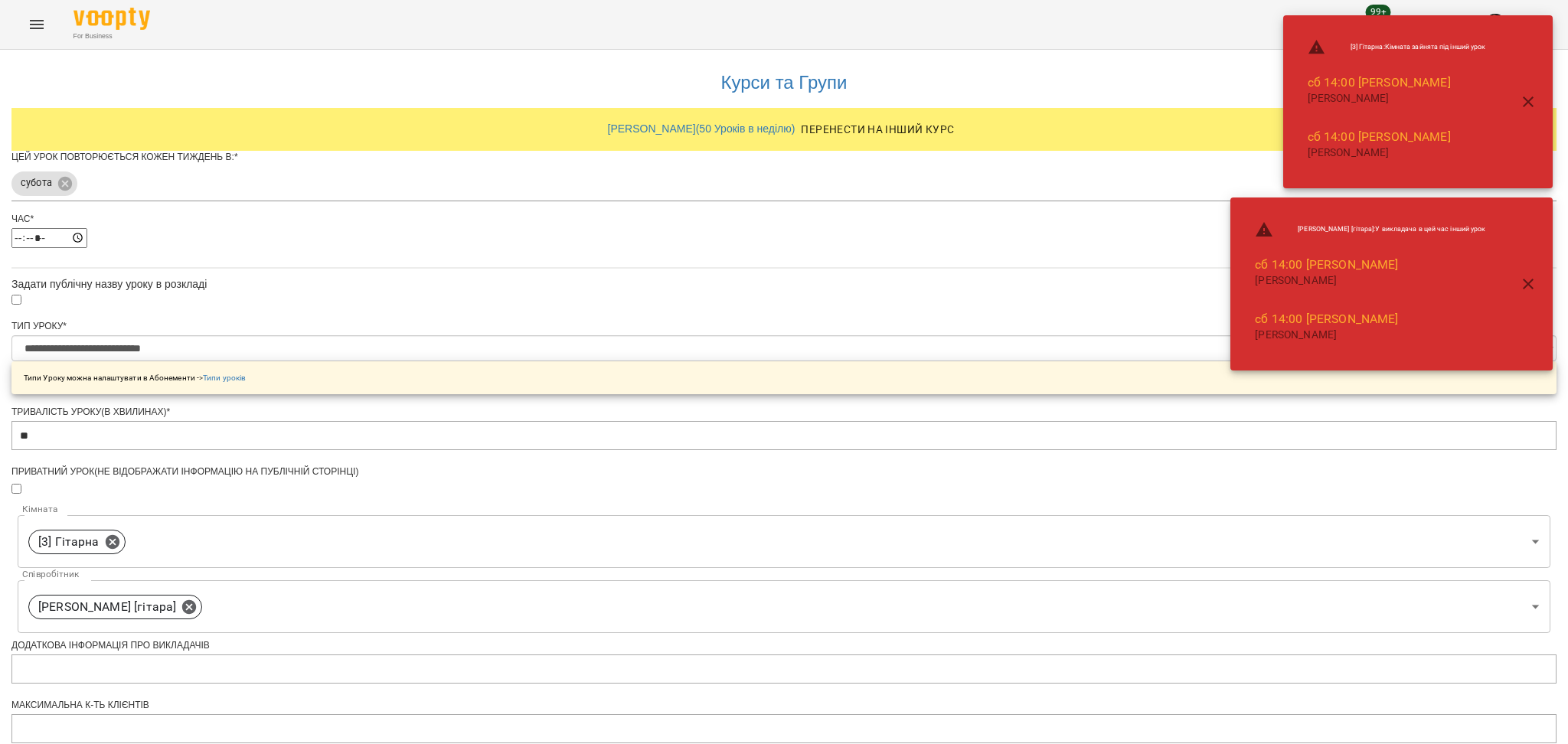
click at [1120, 440] on div "**********" at bounding box center [784, 526] width 1545 height 951
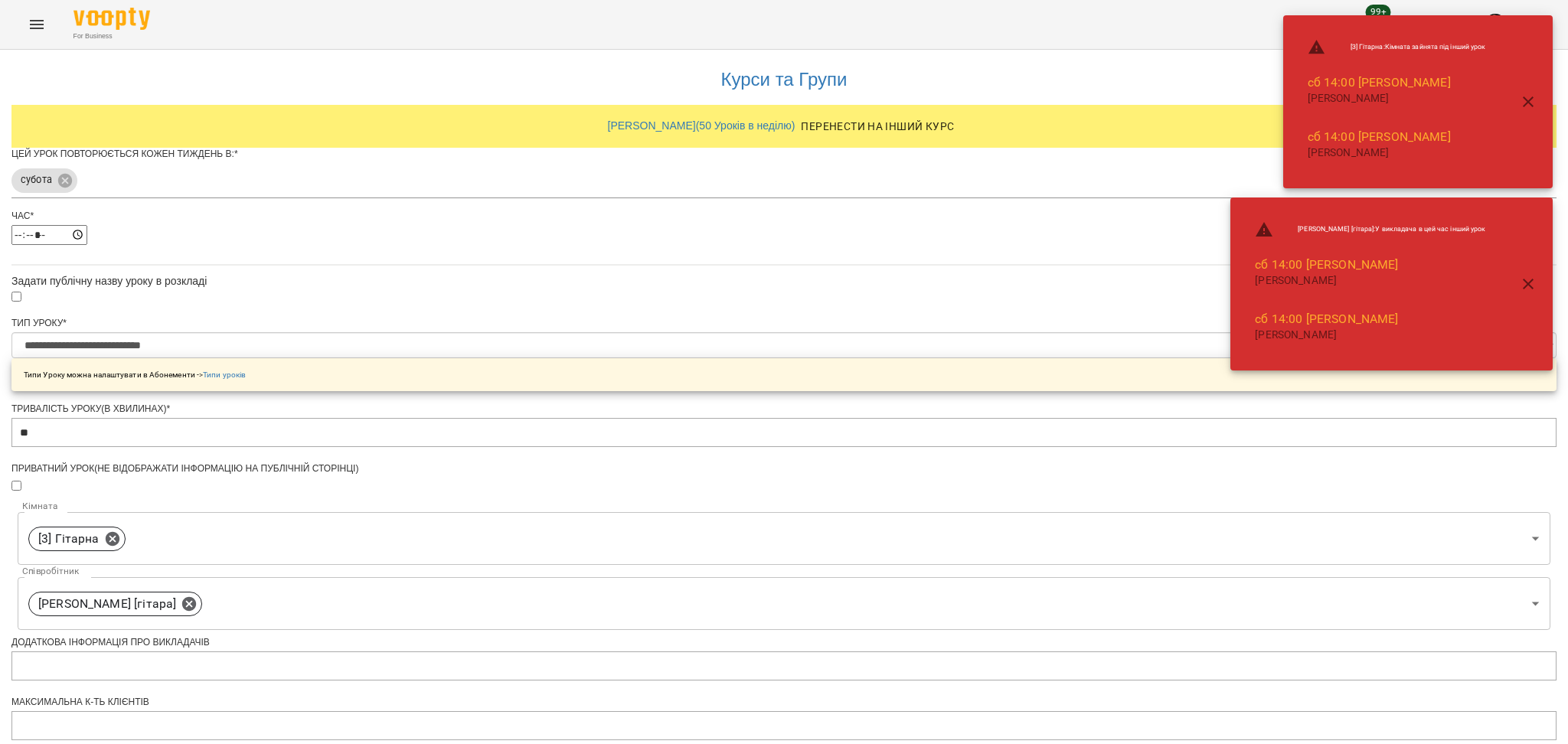
scroll to position [361, 0]
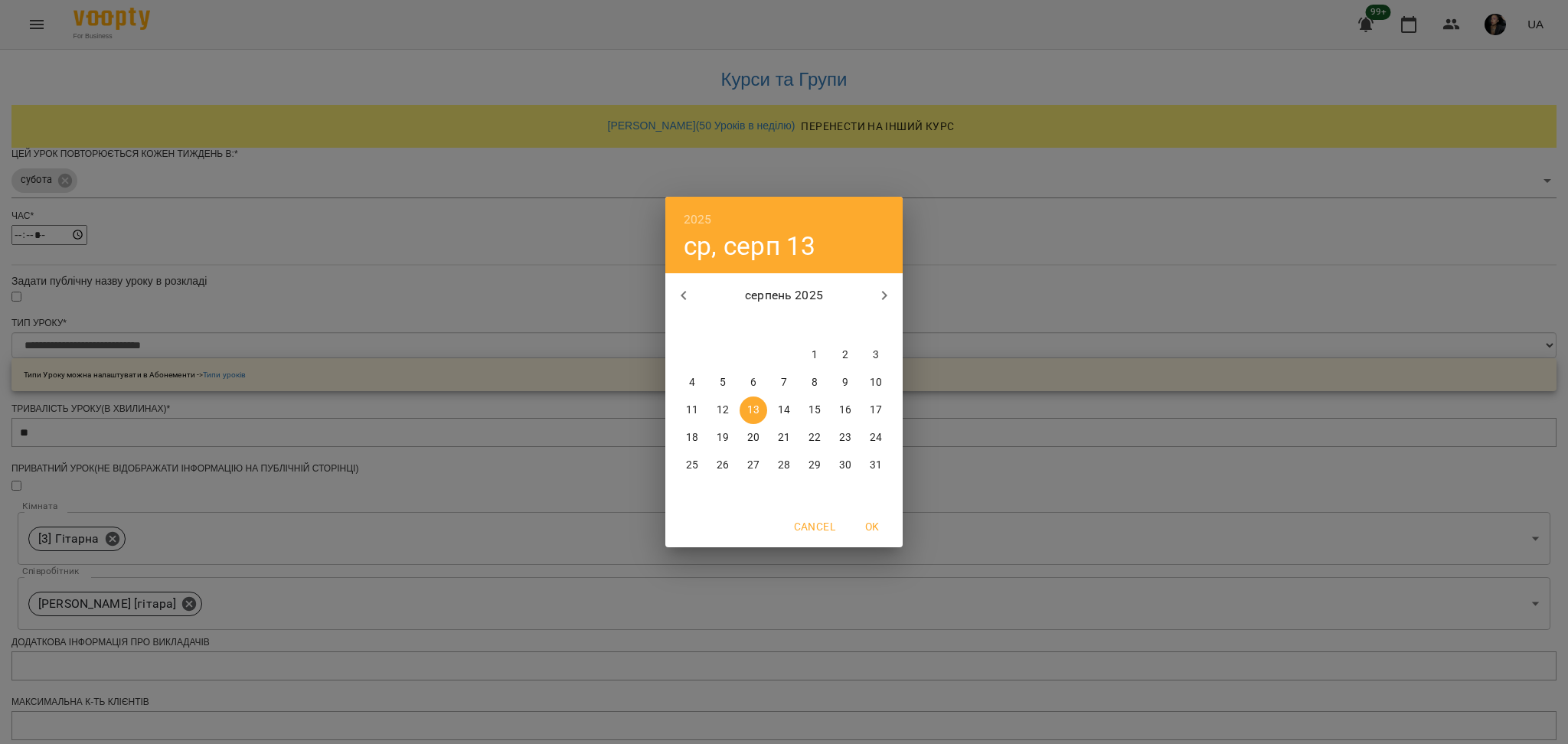
click at [880, 293] on icon "button" at bounding box center [884, 296] width 19 height 19
click at [849, 356] on span "6" at bounding box center [845, 355] width 27 height 15
type input "**********"
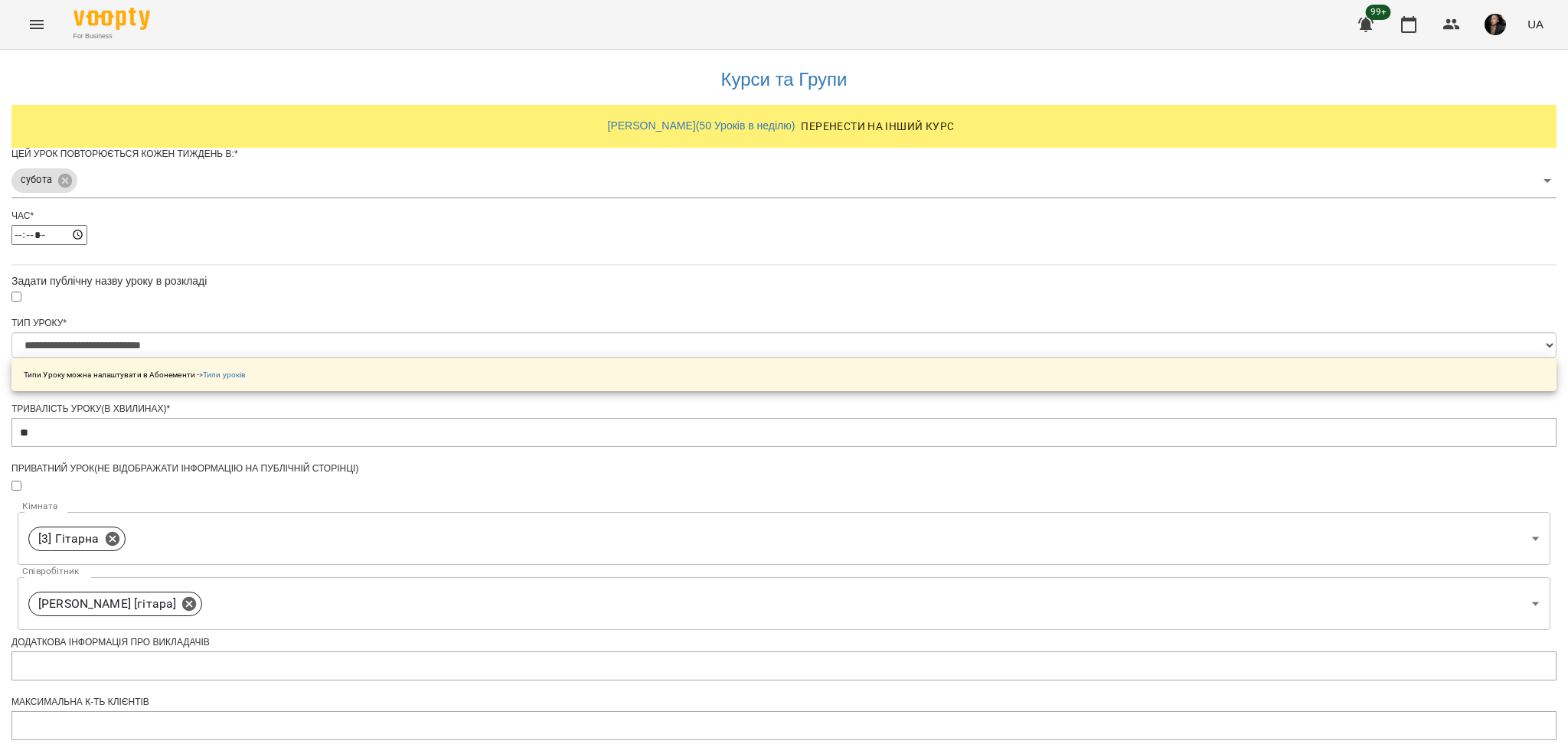
click at [1198, 445] on div "**********" at bounding box center [784, 543] width 1545 height 993
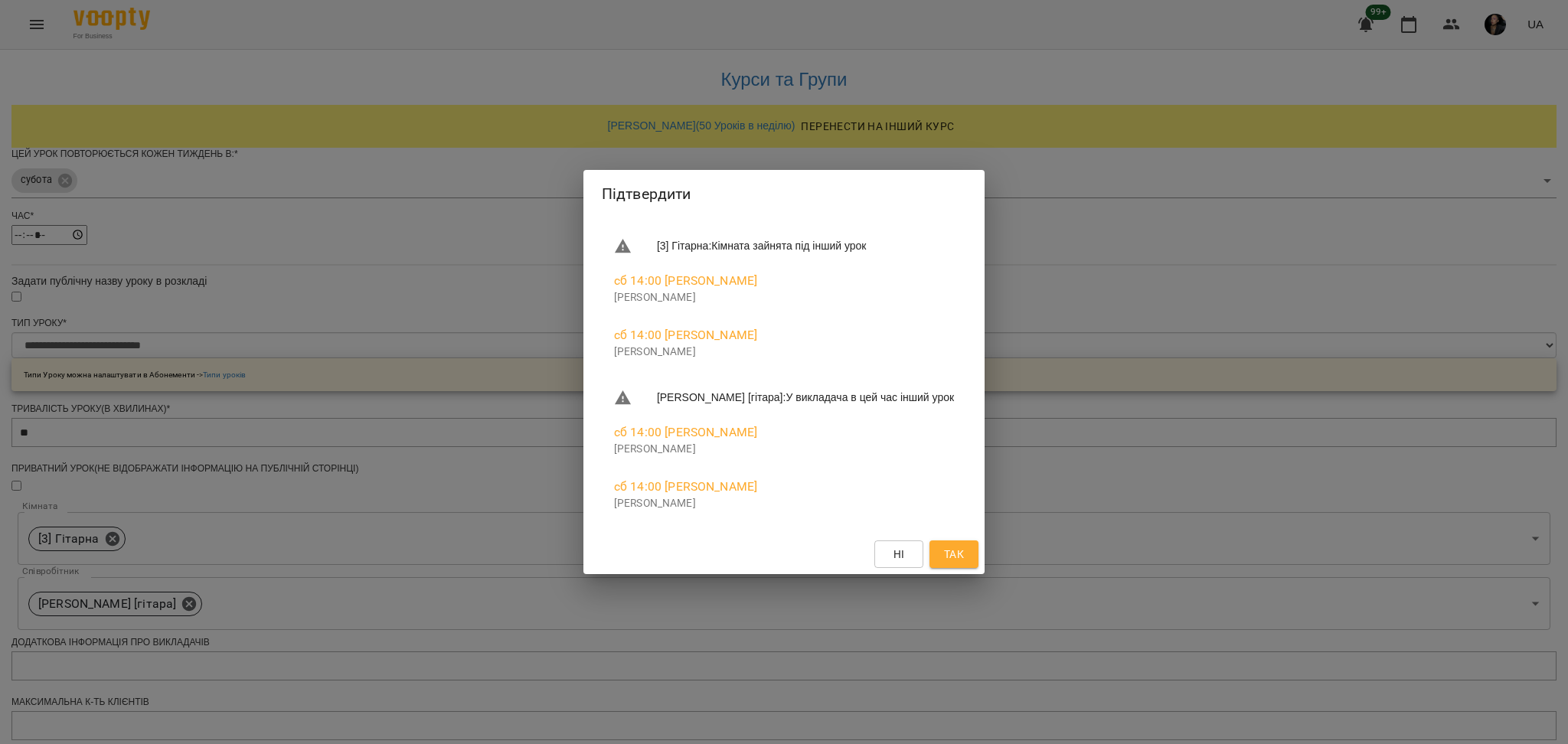
click at [1262, 606] on div "Підтвердити [3] Гітарна : Кімната зайнята під інший урок сб 14:00 Ярослав Яросл…" at bounding box center [784, 372] width 1568 height 744
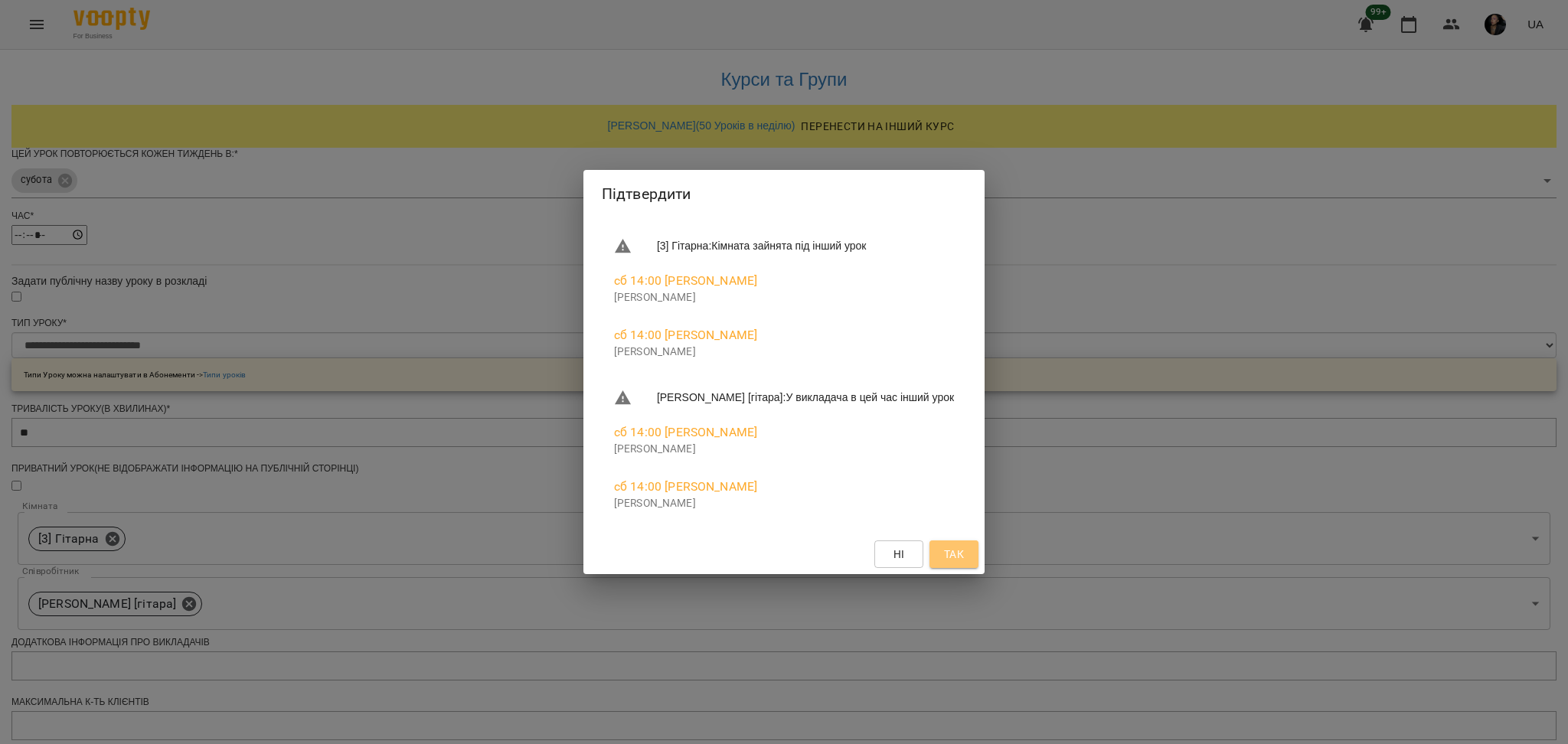
click at [937, 550] on button "Так" at bounding box center [954, 554] width 49 height 27
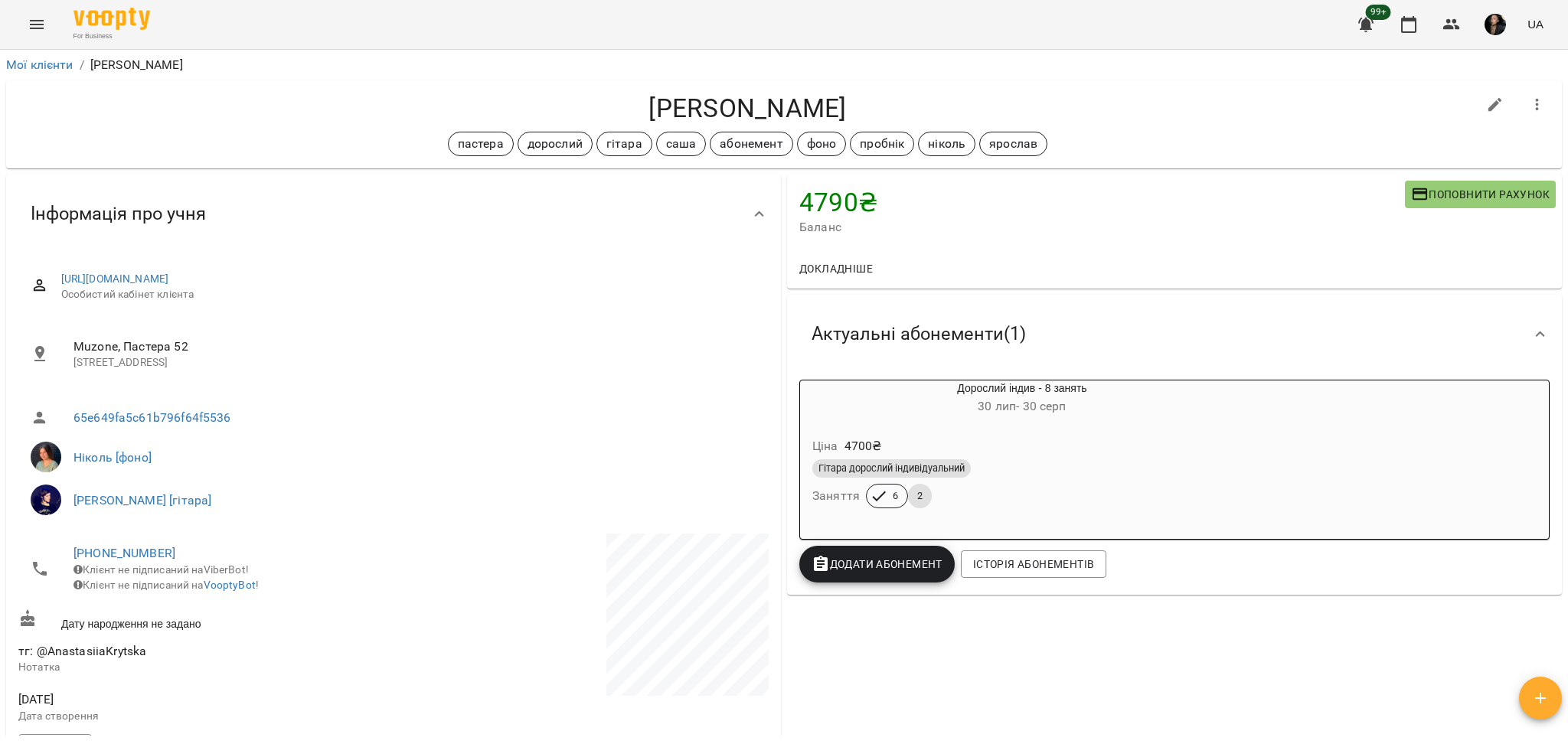
click at [849, 561] on span "Додати Абонемент" at bounding box center [877, 565] width 131 height 19
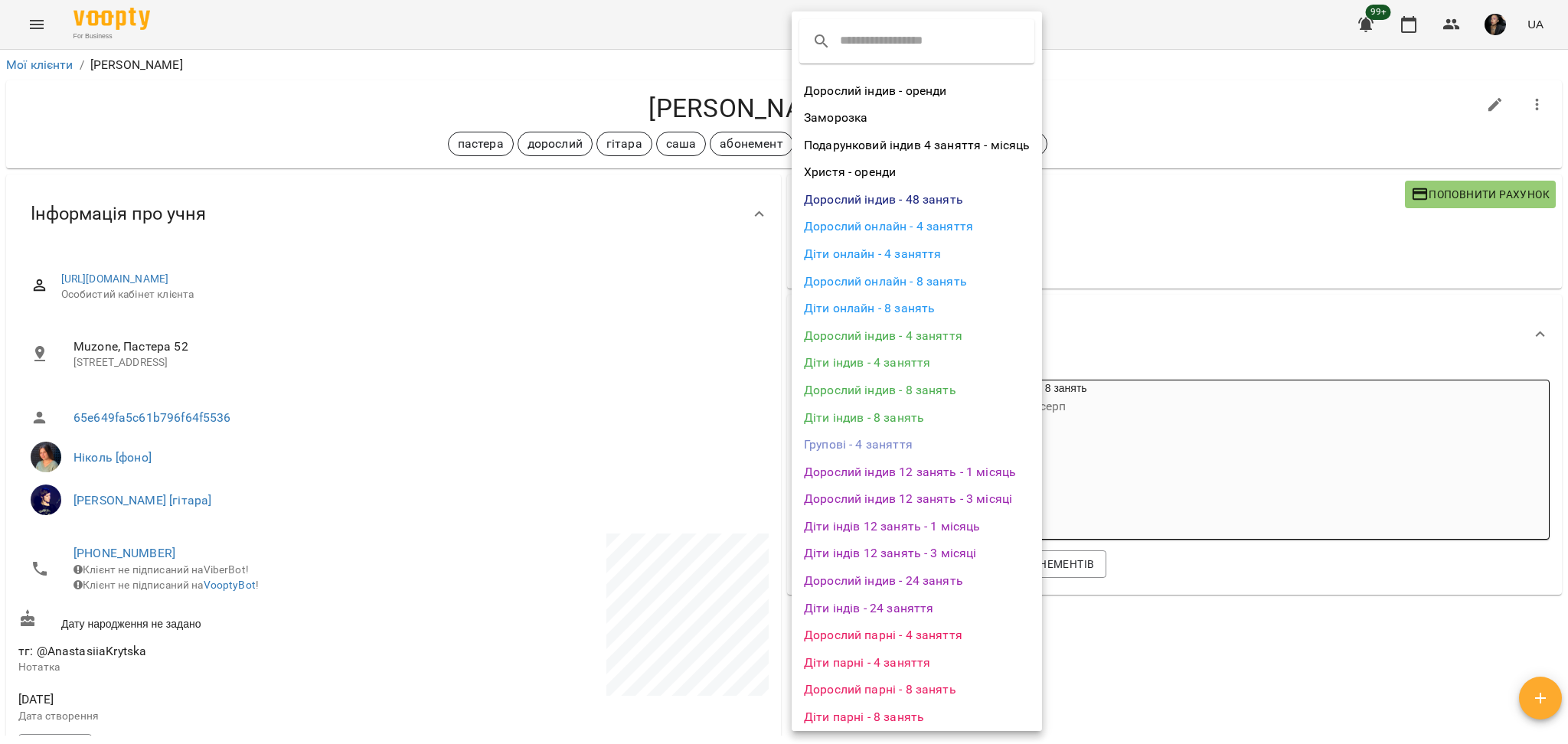
click at [974, 398] on li "Дорослий індив - 8 занять" at bounding box center [917, 390] width 251 height 27
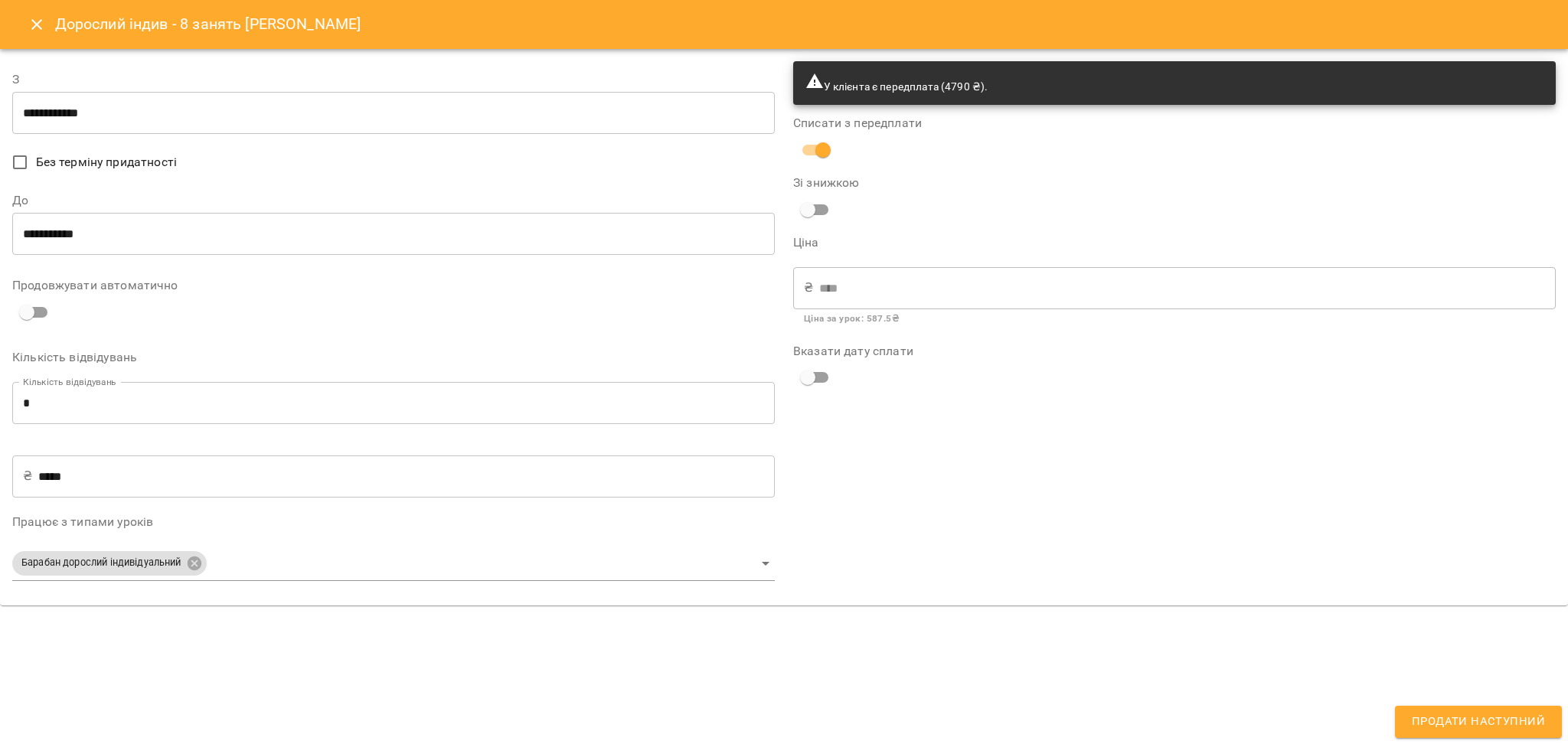
click at [37, 120] on input "**********" at bounding box center [393, 113] width 763 height 42
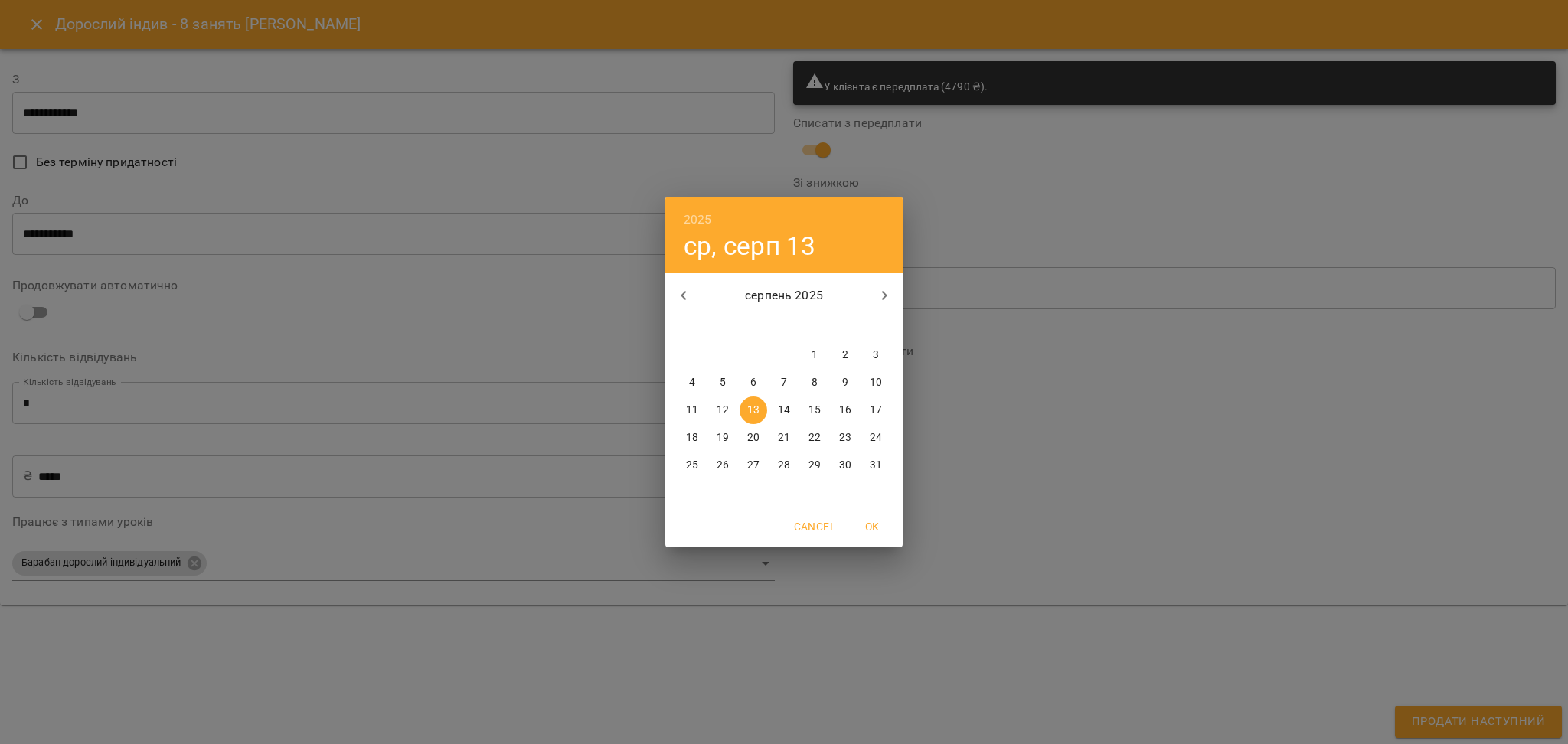
click at [35, 120] on div "2025 ср, серп 13 серпень 2025 пн вт ср чт пт сб нд 28 29 30 31 1 2 3 4 5 6 7 8 …" at bounding box center [784, 372] width 1568 height 744
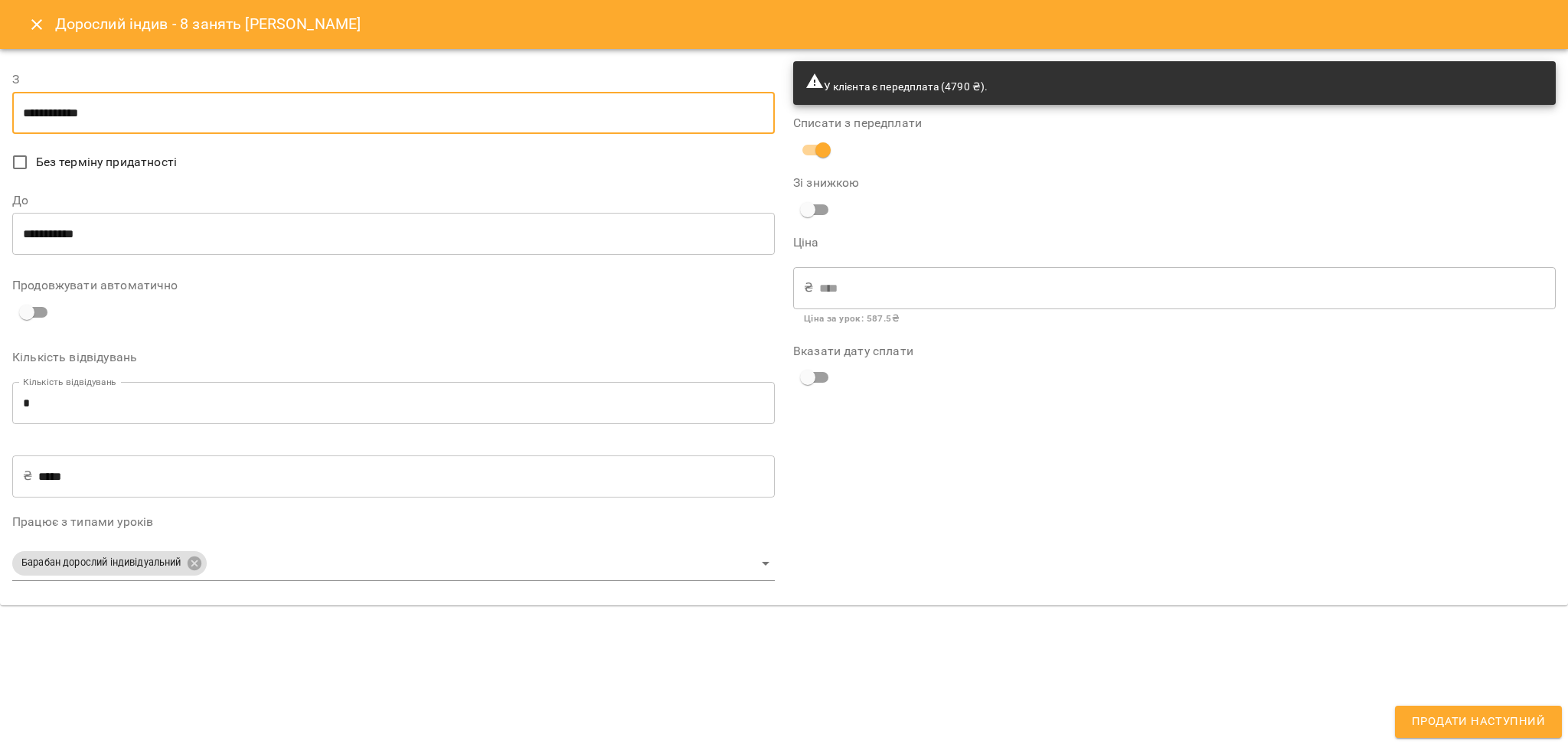
click at [25, 110] on input "**********" at bounding box center [393, 113] width 763 height 42
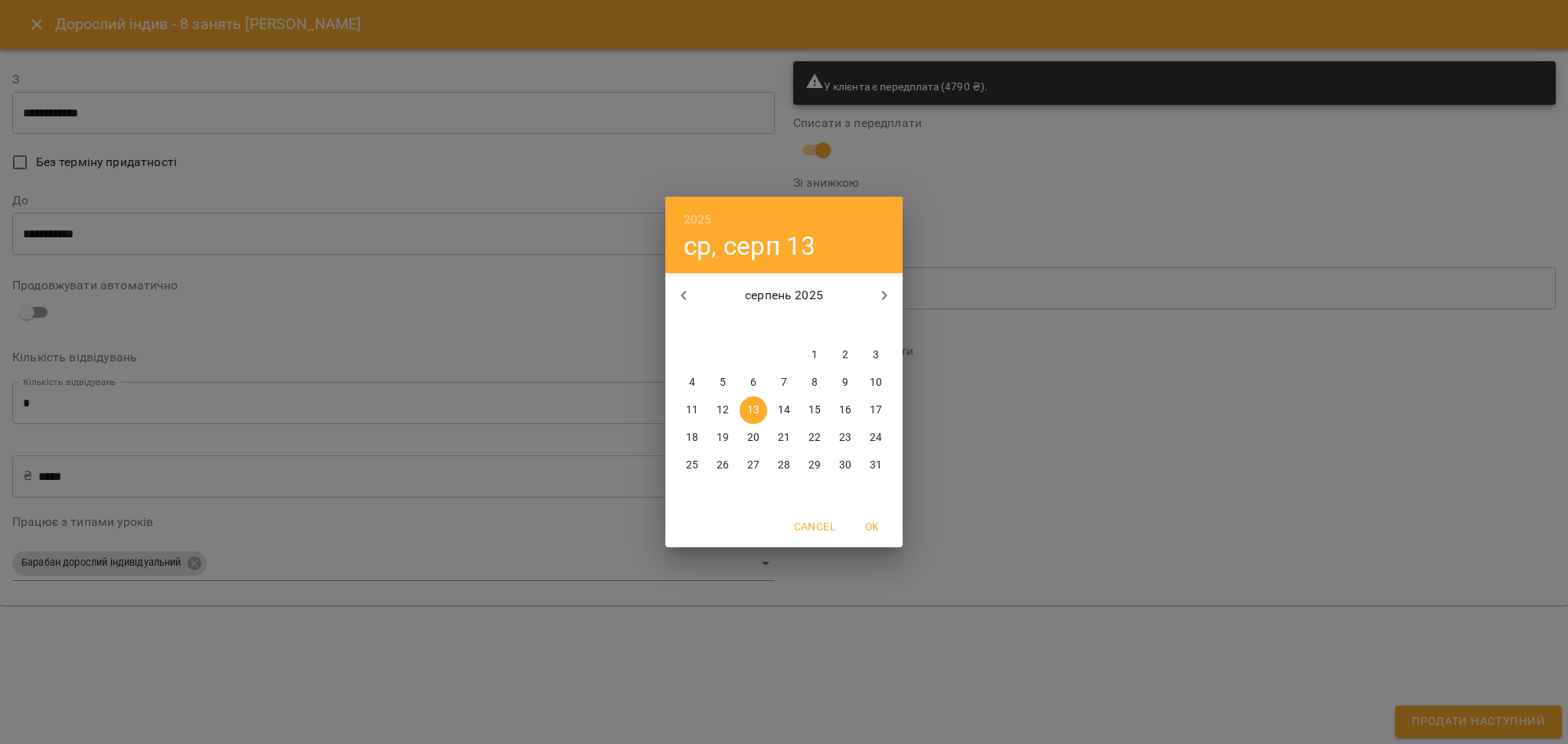
click at [876, 301] on icon "button" at bounding box center [884, 296] width 19 height 19
click at [757, 353] on span "3" at bounding box center [753, 355] width 27 height 15
type input "**********"
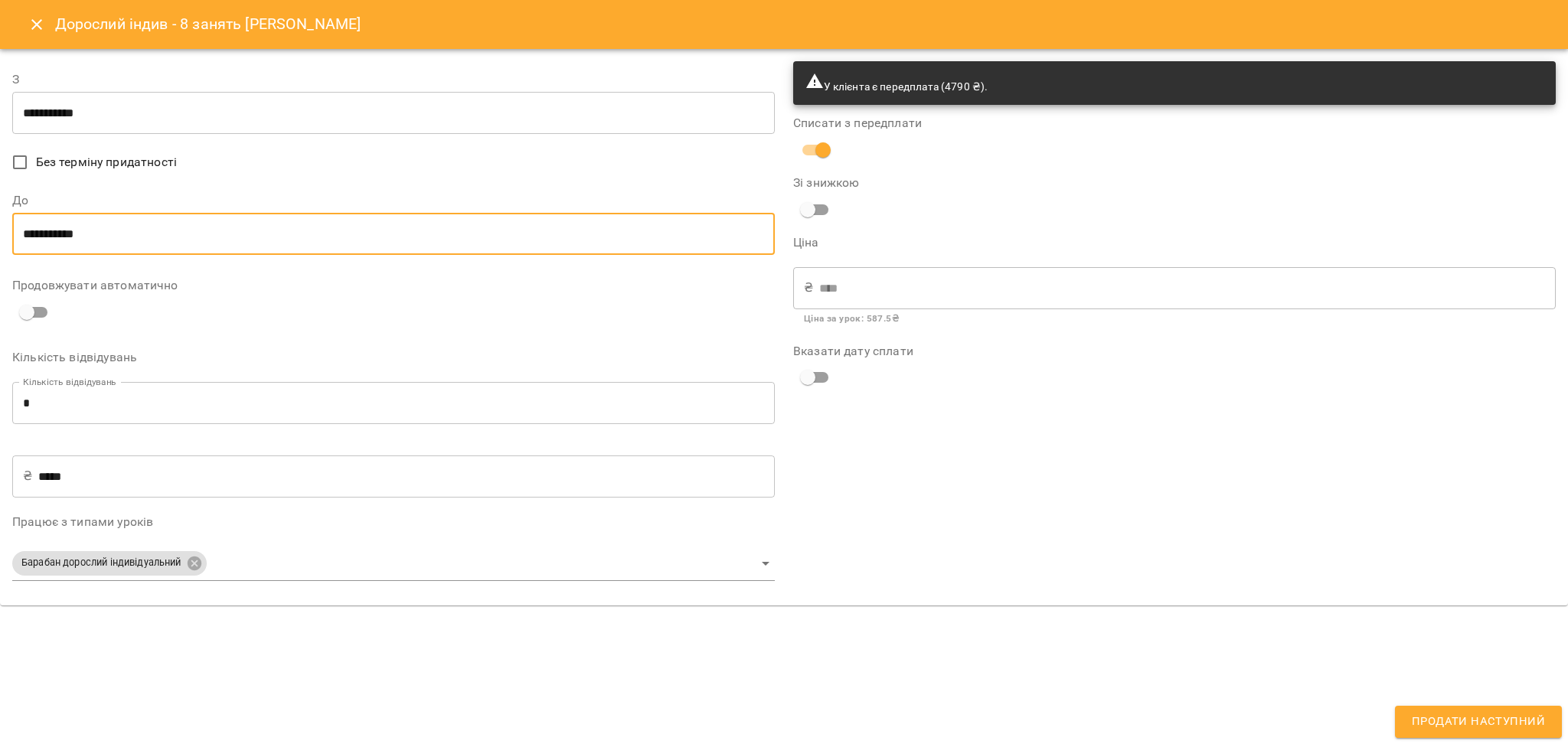
click at [72, 244] on input "**********" at bounding box center [393, 234] width 763 height 42
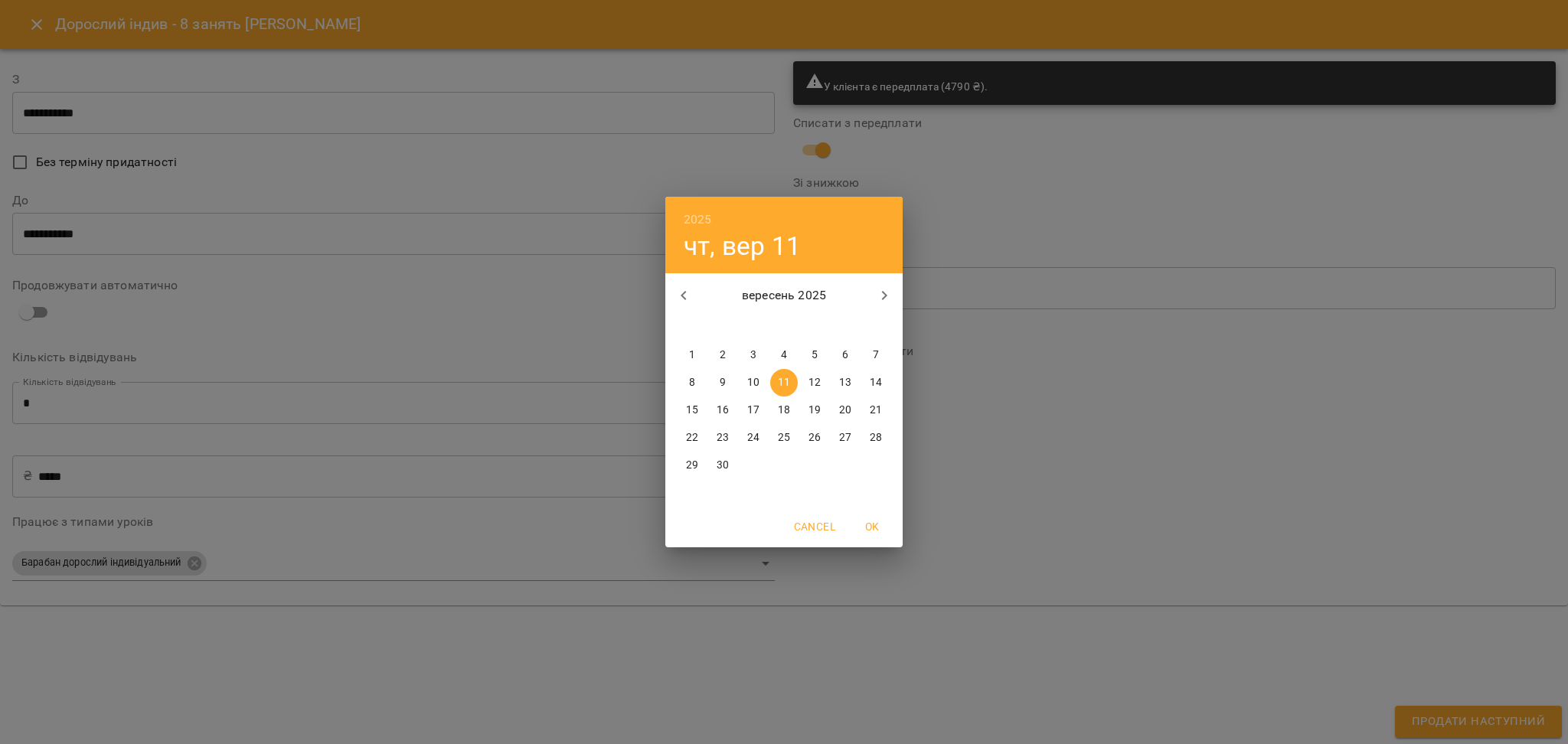
click at [865, 295] on p "вересень 2025" at bounding box center [785, 296] width 165 height 19
click at [883, 293] on icon "button" at bounding box center [884, 296] width 19 height 19
click at [810, 353] on span "3" at bounding box center [815, 355] width 27 height 15
type input "**********"
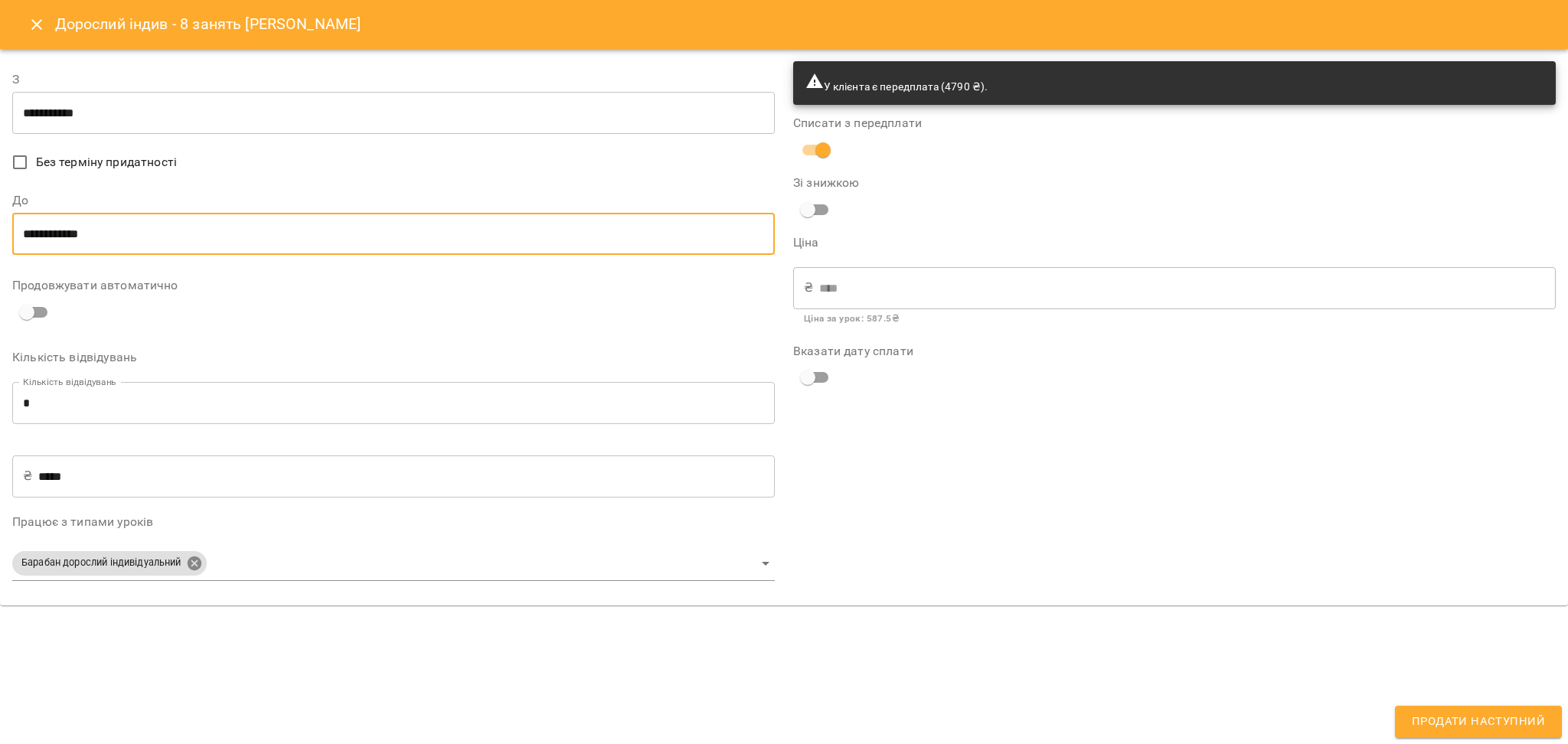
click at [198, 567] on body "For Business 99+ UA Мої клієнти / Крицкая Анастасия Крицкая Анастасия пастера д…" at bounding box center [784, 397] width 1568 height 794
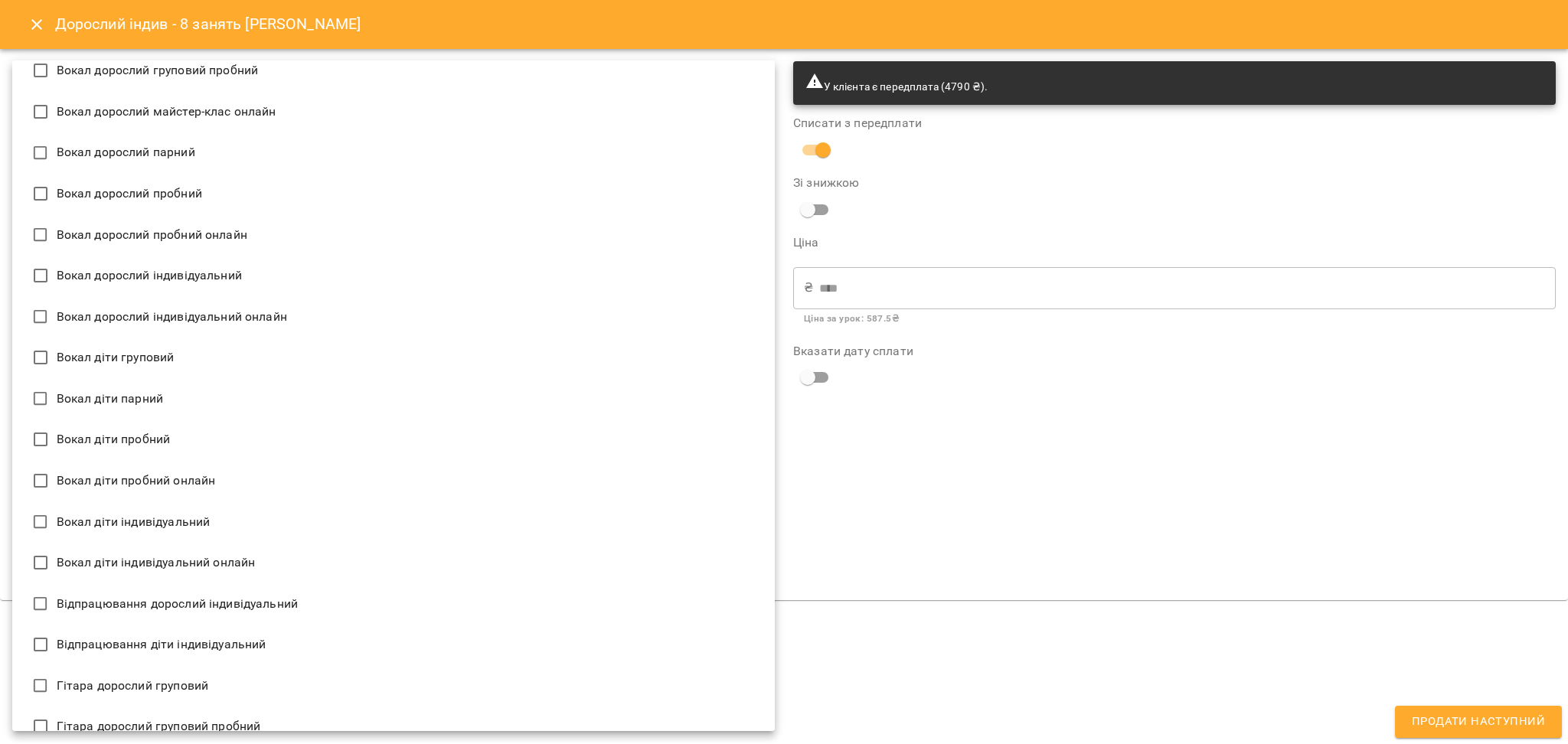
scroll to position [1429, 0]
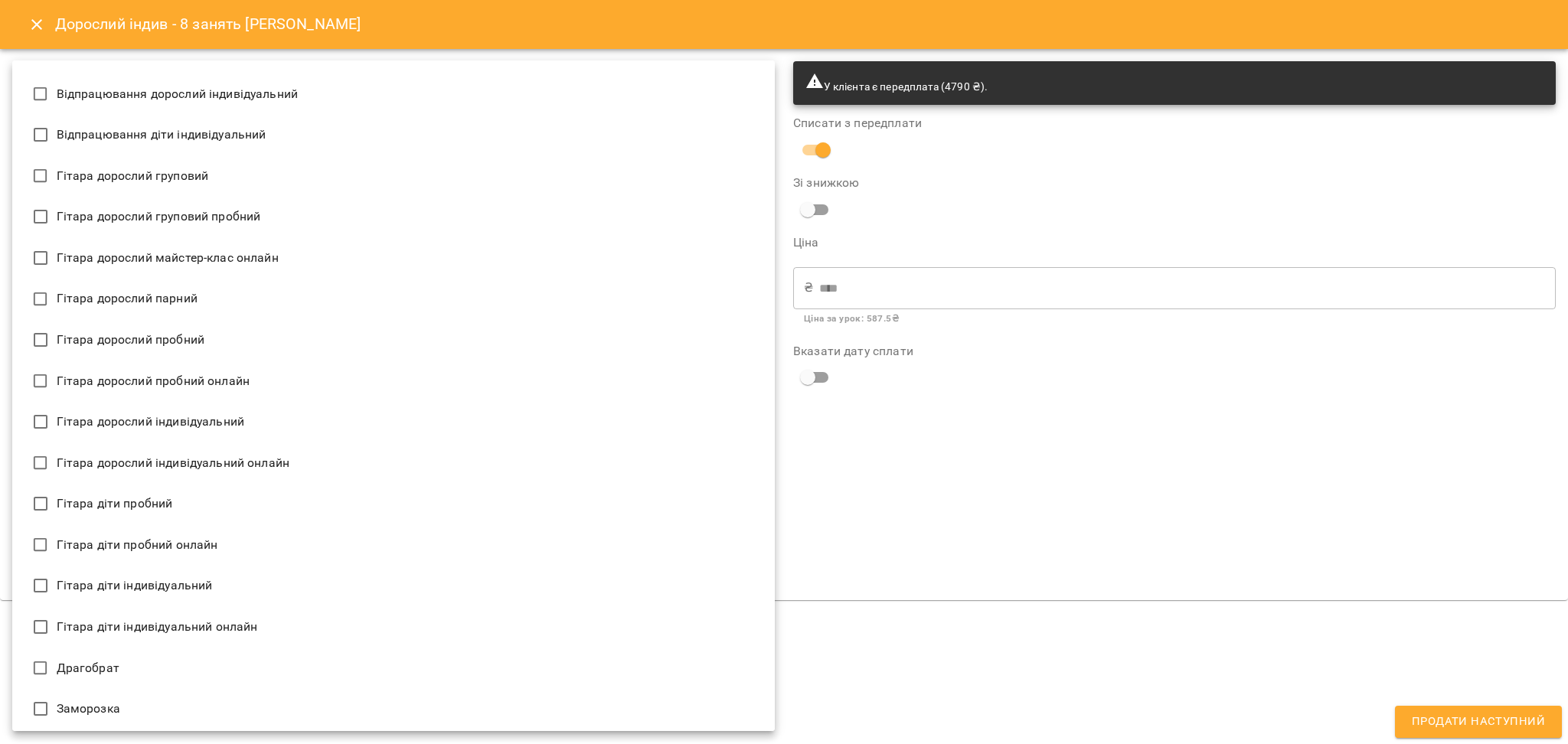
drag, startPoint x: 199, startPoint y: 567, endPoint x: 277, endPoint y: 644, distance: 109.6
click at [274, 648] on ul "Барабан дорослий груповий Барабан дорослий груповий онлайн Барабан дорослий гру…" at bounding box center [401, 524] width 778 height 3785
type input "**********"
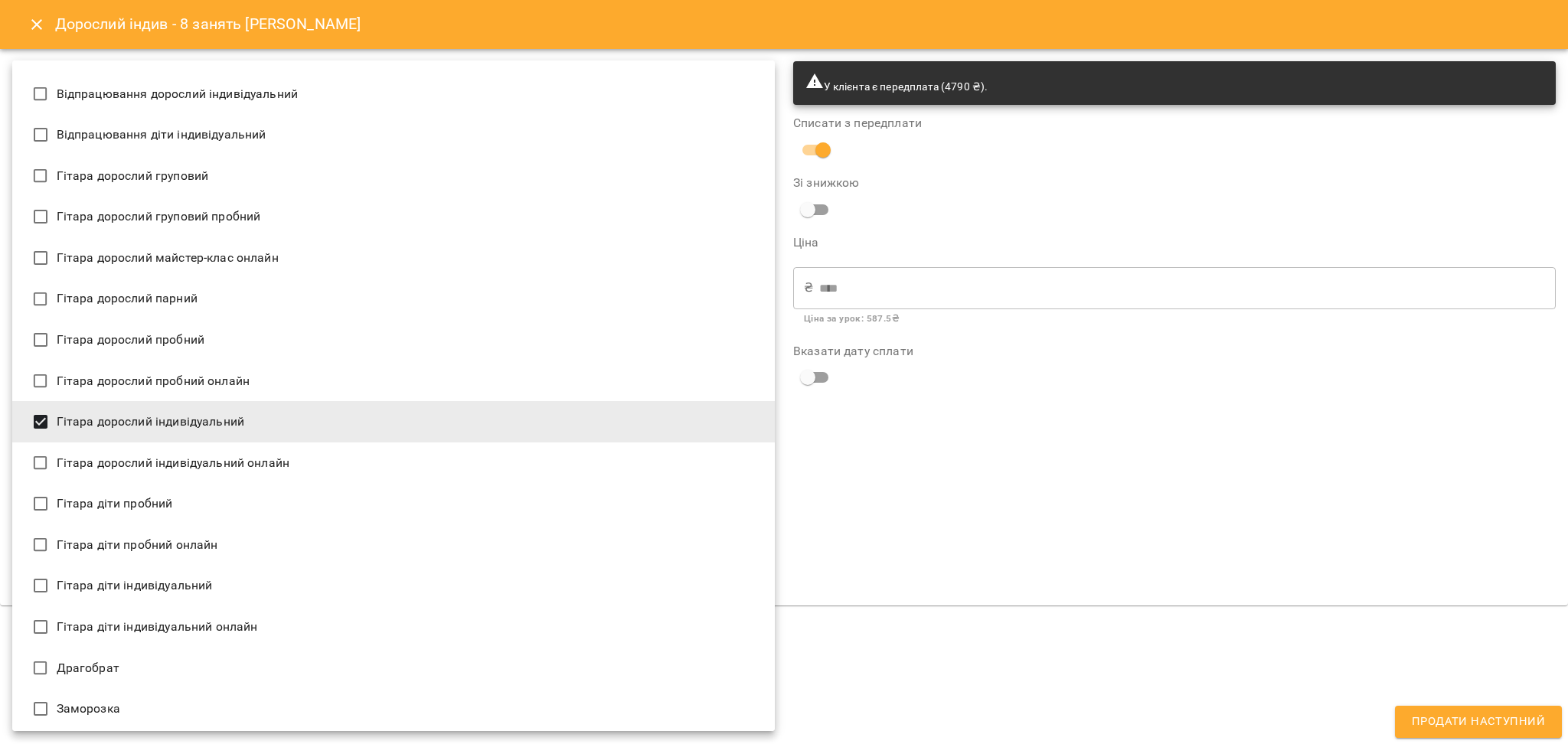
click at [995, 482] on div at bounding box center [784, 372] width 1568 height 744
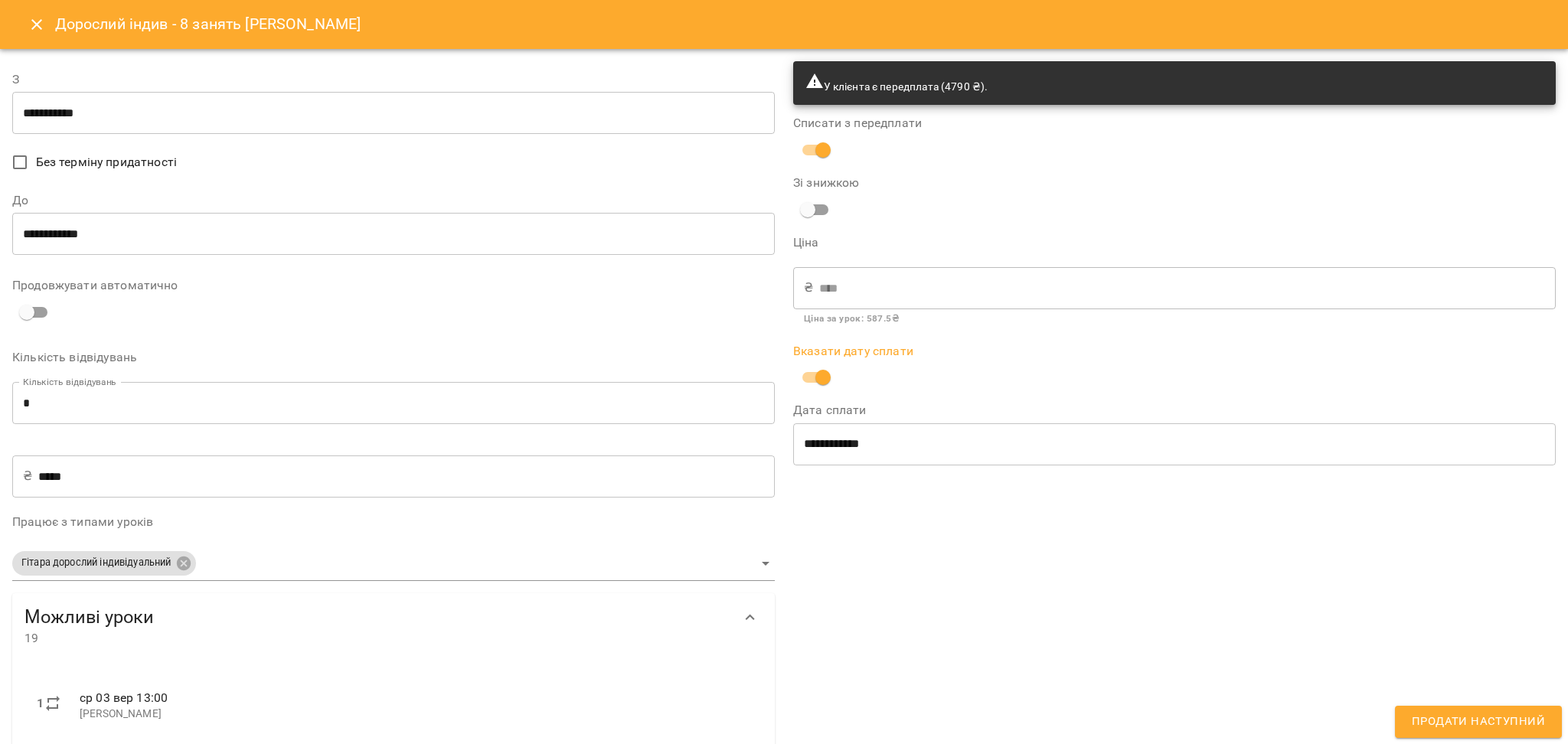
click at [1458, 725] on span "Продати наступний" at bounding box center [1478, 721] width 133 height 20
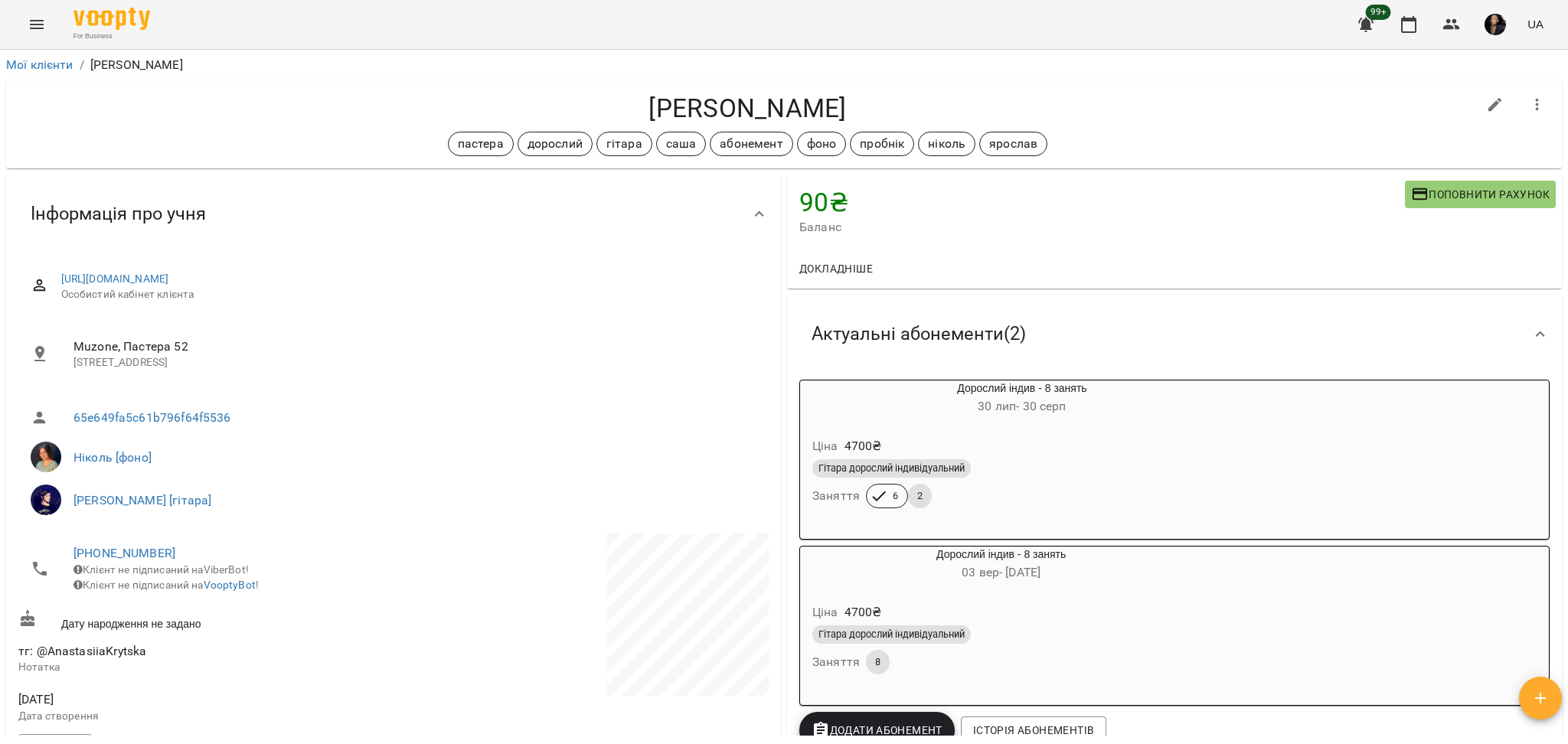
click at [637, 445] on li "Ніколь [фоно]" at bounding box center [393, 457] width 750 height 42
click at [296, 123] on h4 "[PERSON_NAME] [PERSON_NAME]" at bounding box center [747, 108] width 1458 height 31
click at [43, 32] on icon "Menu" at bounding box center [37, 25] width 19 height 19
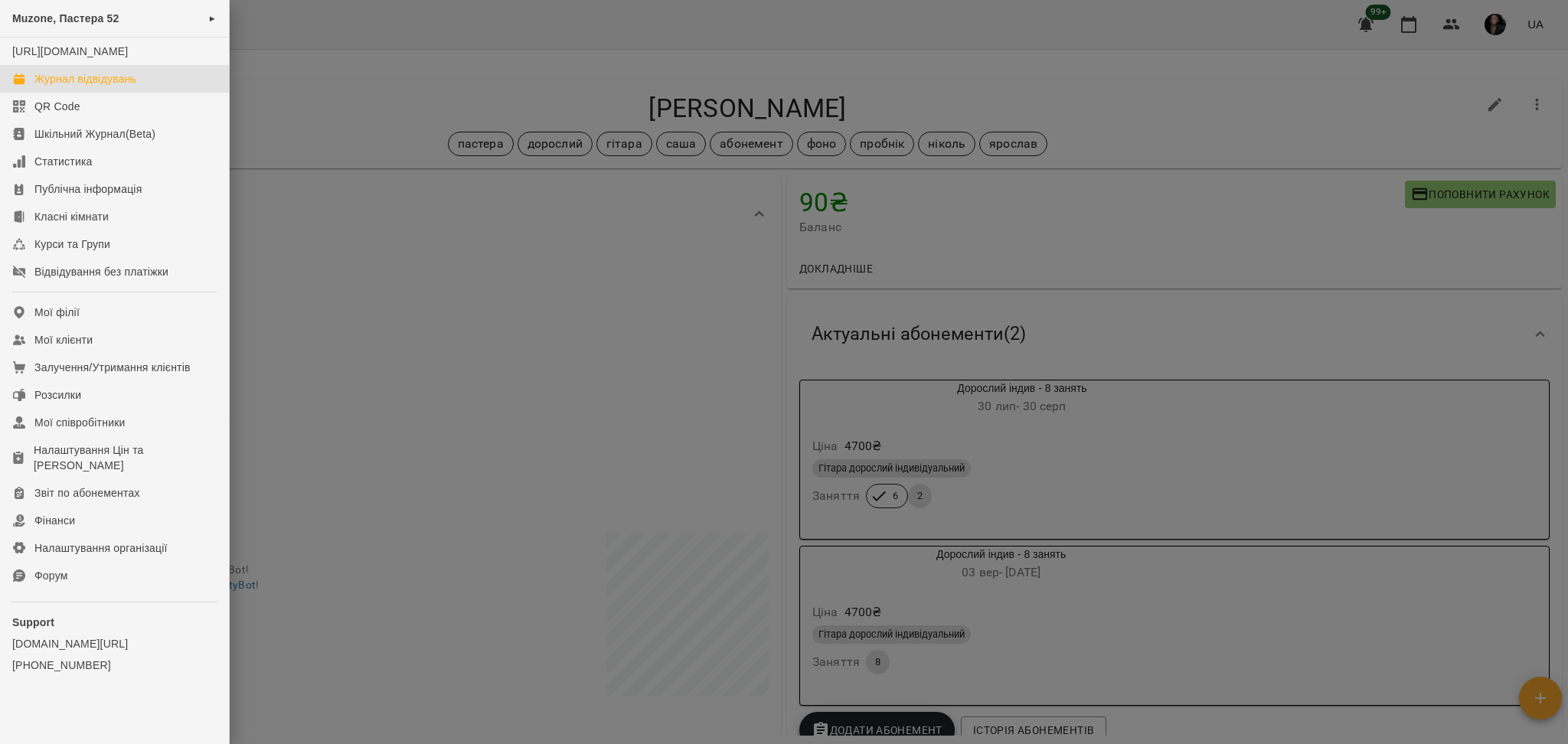
click at [77, 87] on div "Журнал відвідувань" at bounding box center [86, 79] width 102 height 15
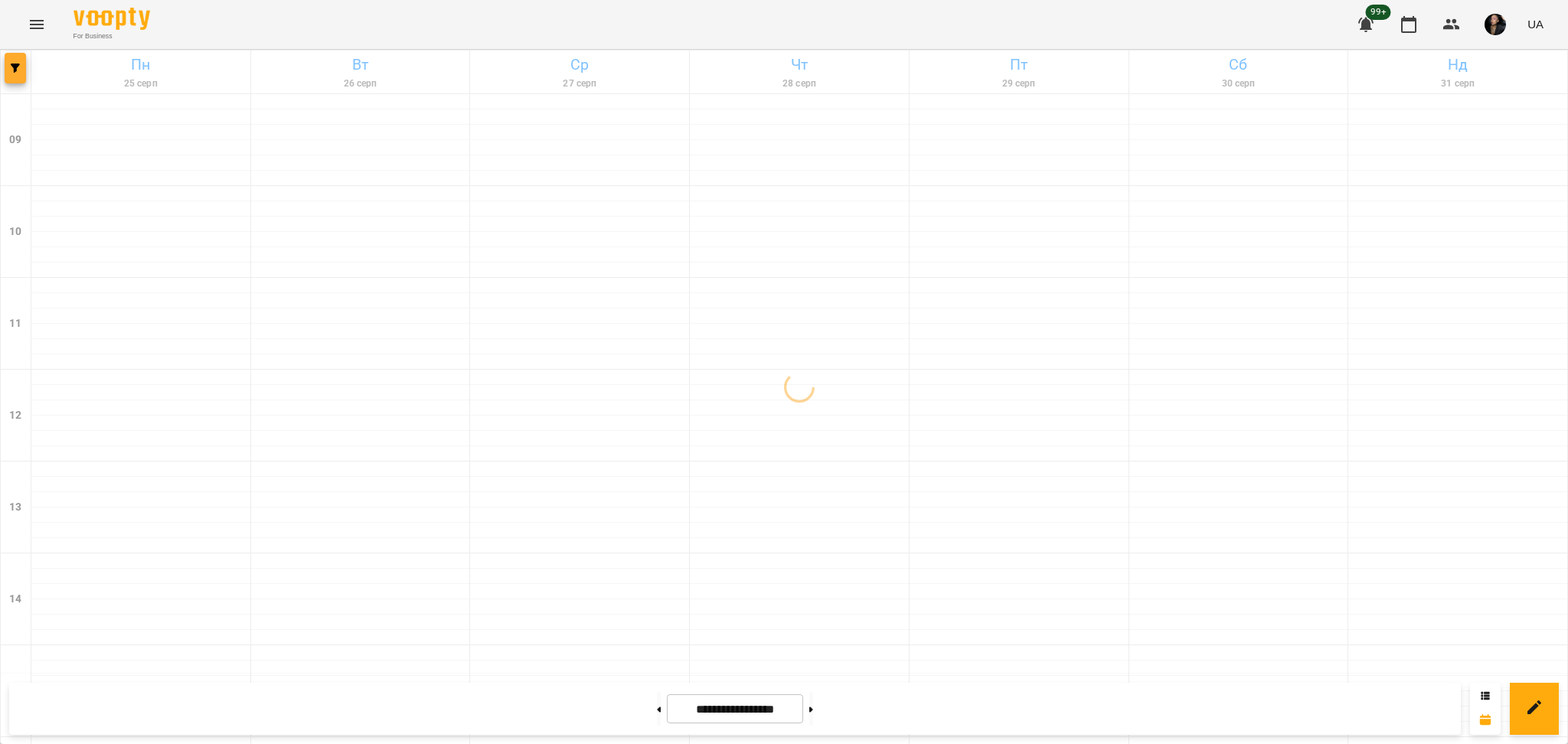
click at [18, 76] on button "button" at bounding box center [14, 68] width 21 height 31
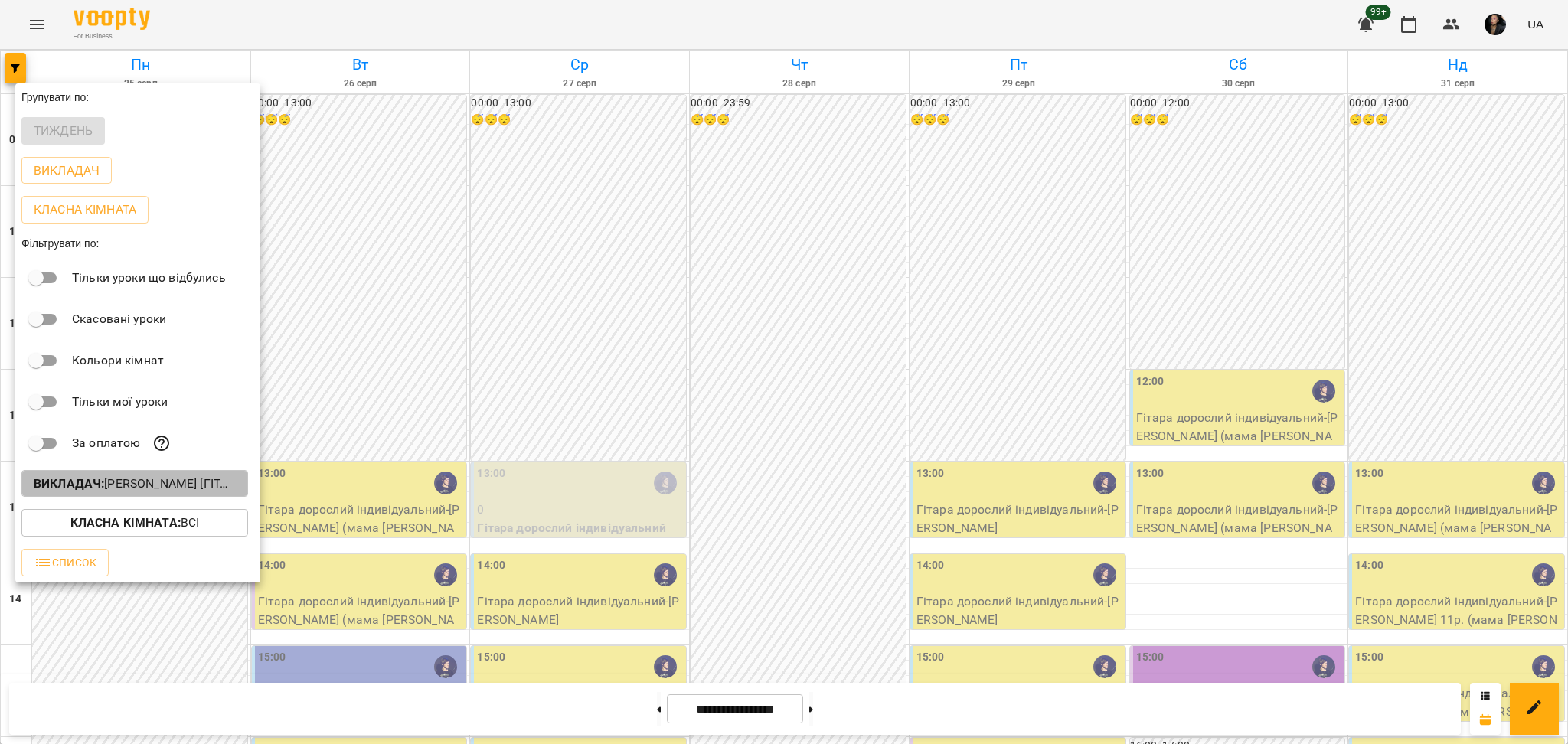
click at [156, 487] on p "Викладач : [PERSON_NAME] [гітара]" at bounding box center [135, 484] width 202 height 19
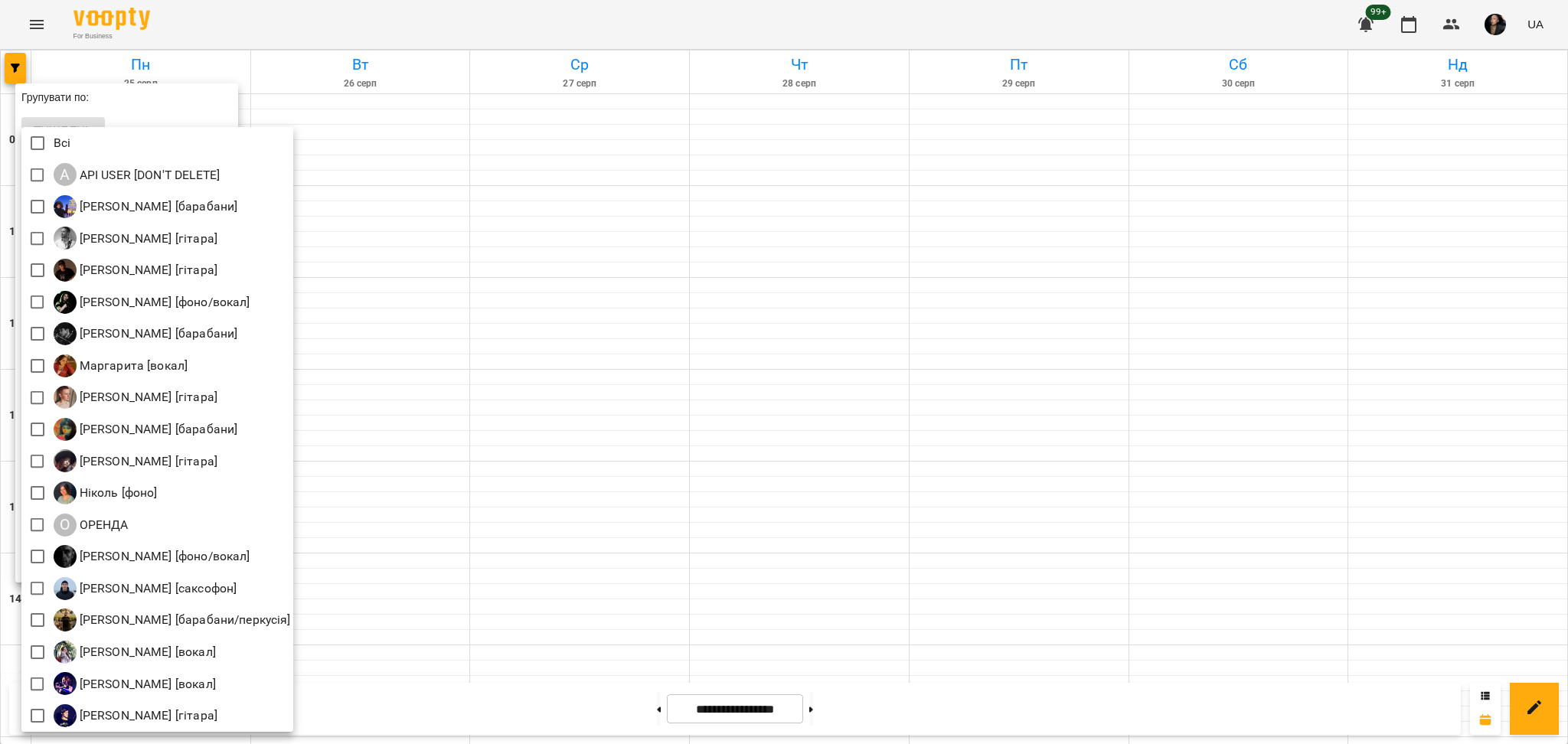
click at [421, 328] on div at bounding box center [784, 372] width 1568 height 744
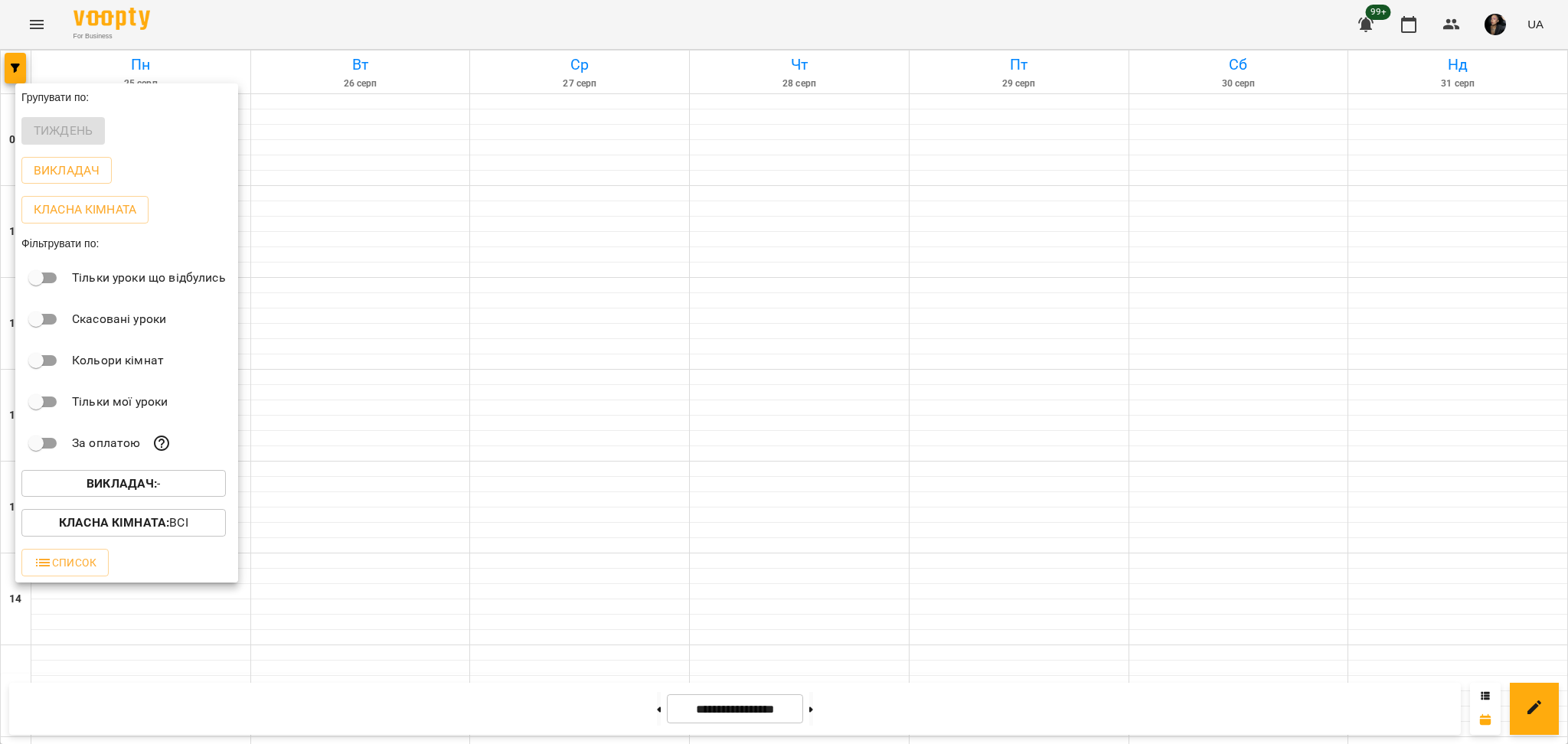
click at [152, 482] on b "Викладач :" at bounding box center [121, 483] width 71 height 14
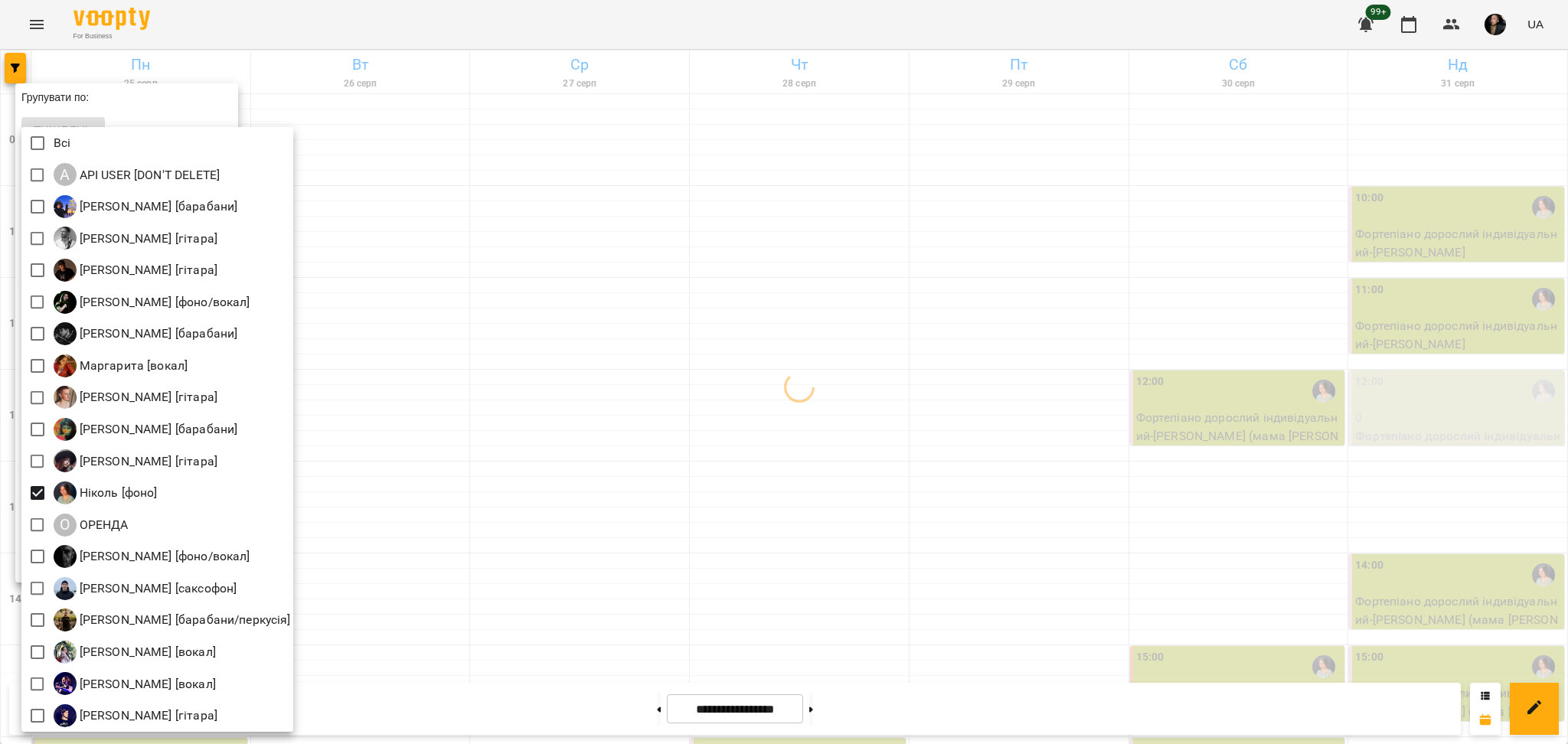
click at [738, 578] on div at bounding box center [784, 372] width 1568 height 744
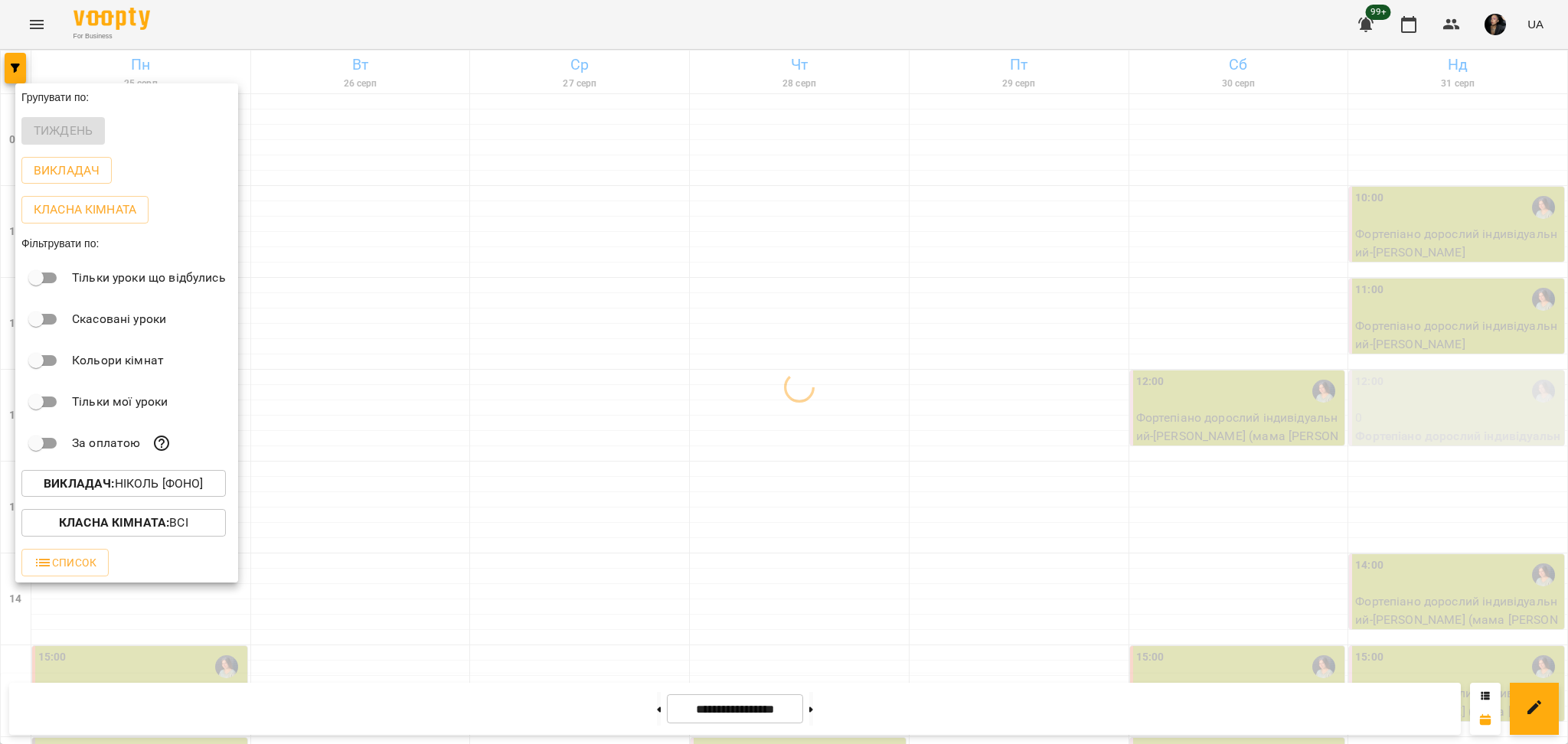
click at [200, 532] on span "Класна кімната : Всі" at bounding box center [124, 523] width 180 height 19
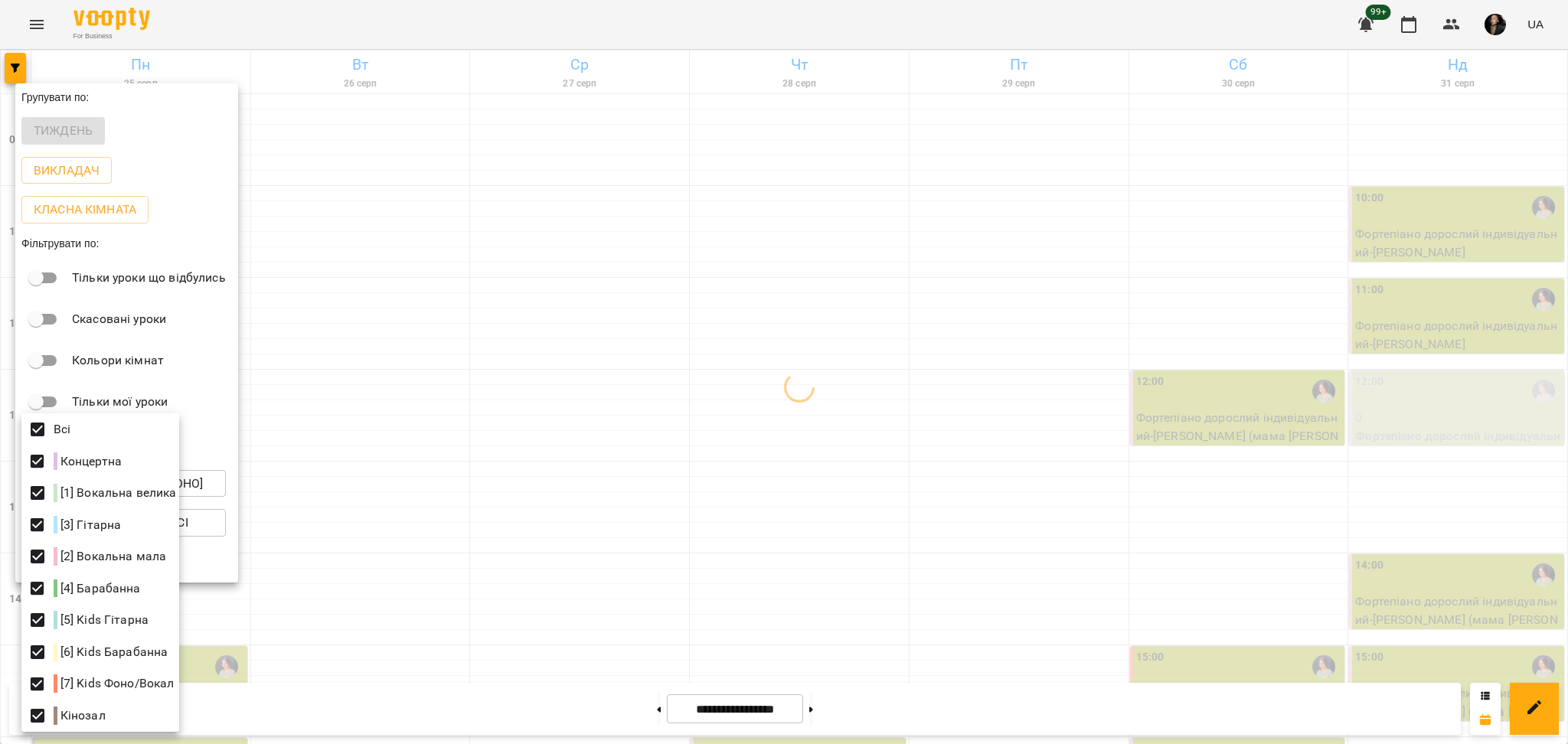
click at [687, 524] on div at bounding box center [784, 372] width 1568 height 744
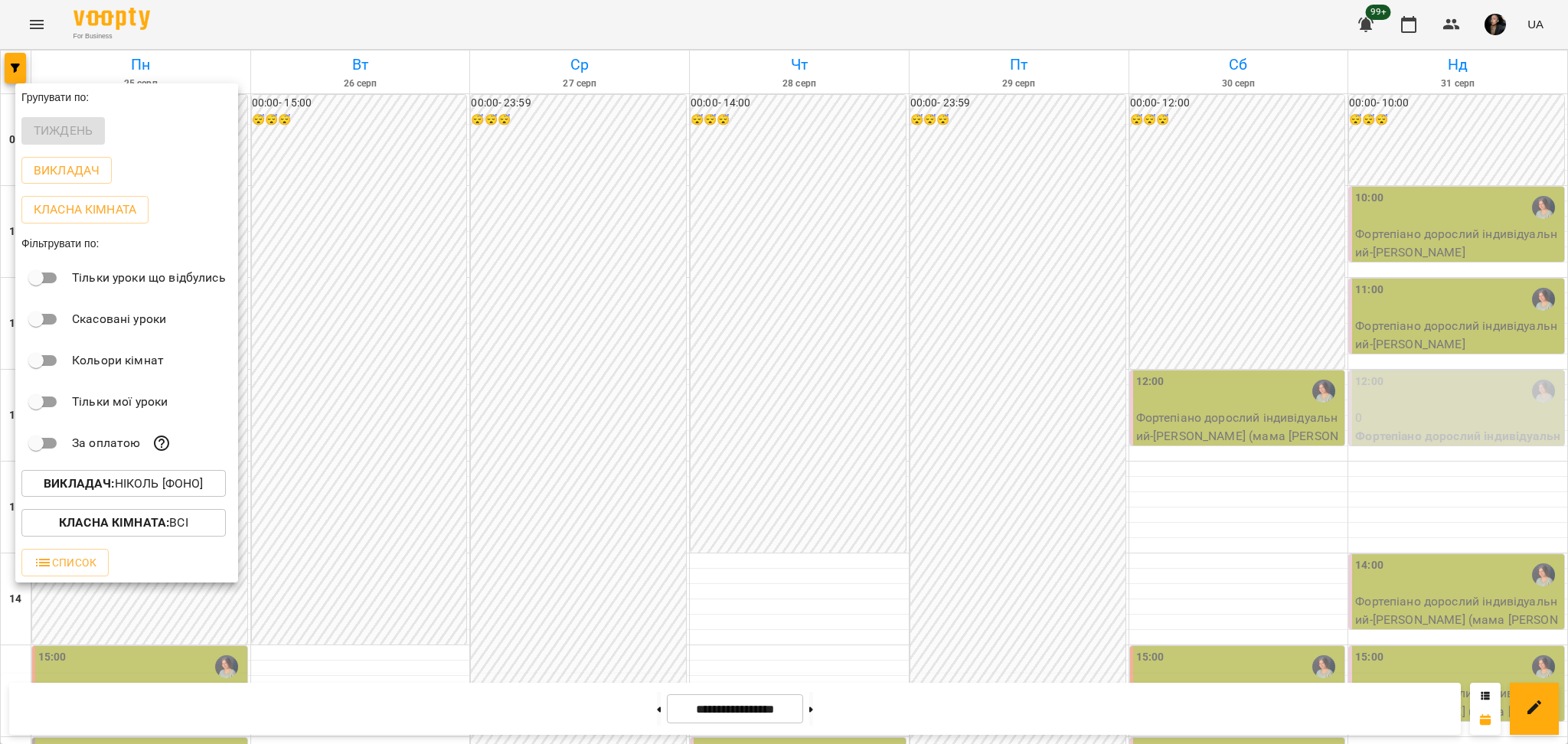
click at [1035, 397] on div at bounding box center [784, 372] width 1568 height 744
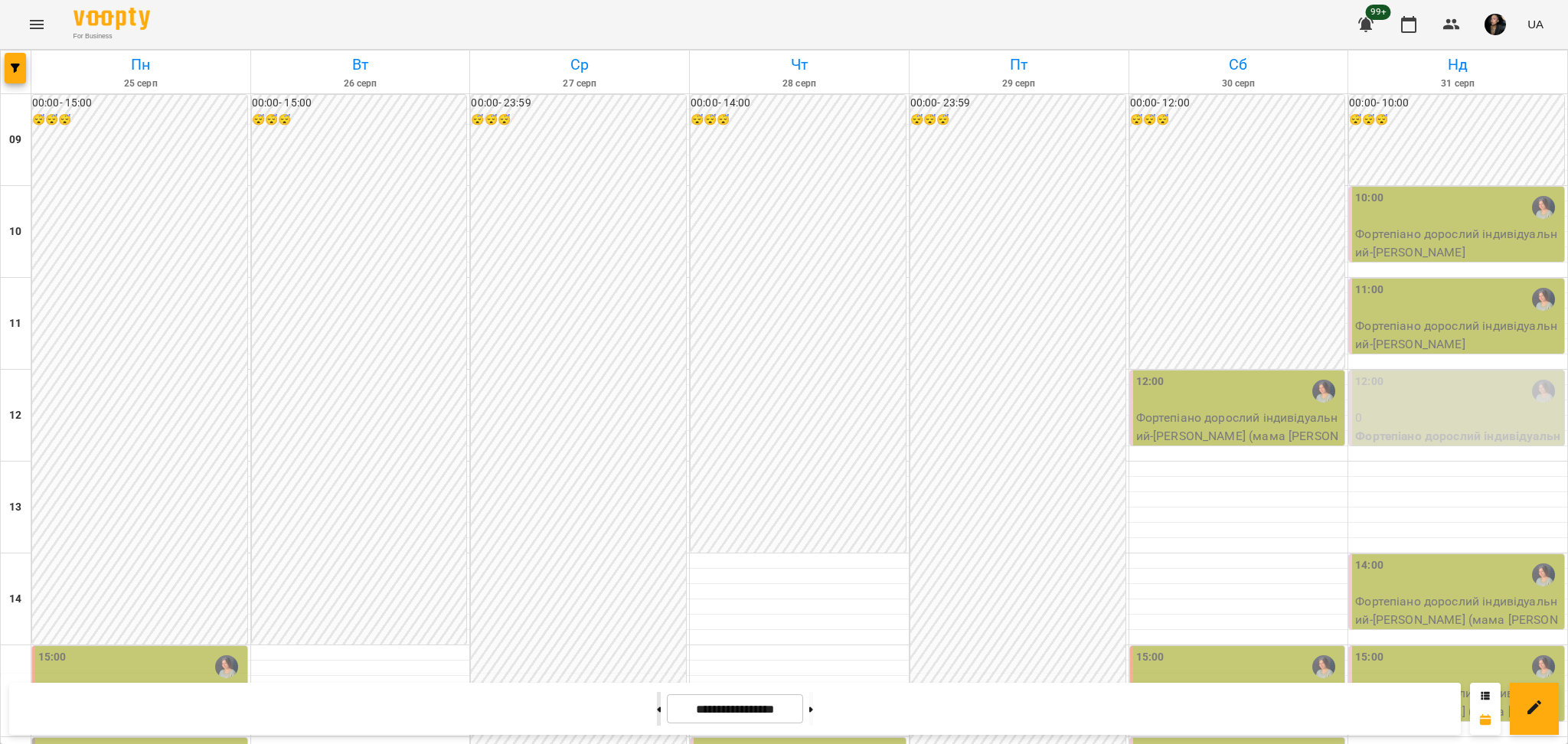
click at [657, 709] on button at bounding box center [658, 709] width 4 height 34
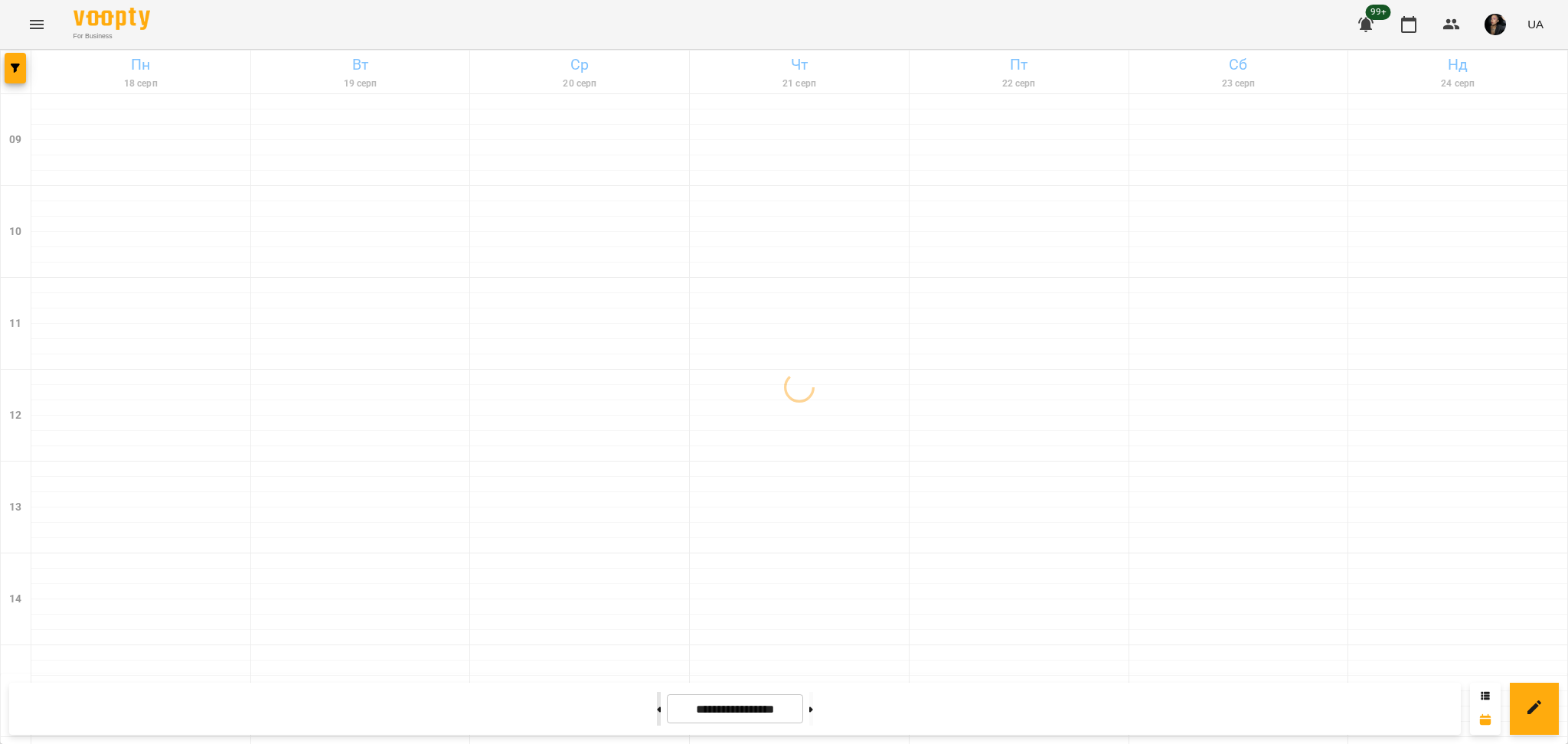
click at [657, 713] on button at bounding box center [658, 709] width 4 height 34
type input "**********"
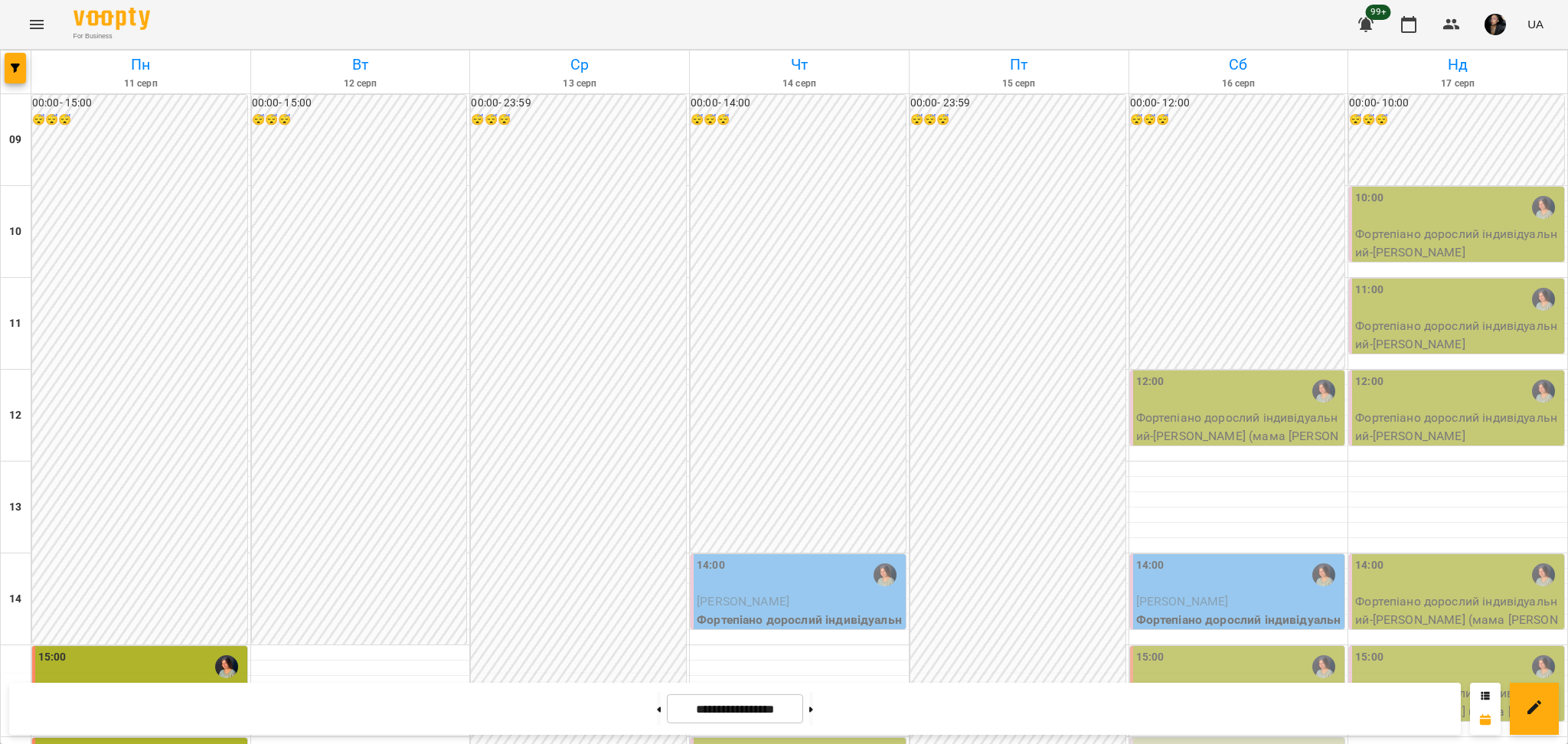
scroll to position [307, 0]
click at [1204, 409] on p "Фортепіано дорослий індивідуальний - Поповський Олександр (мама Тетяна)" at bounding box center [1239, 436] width 206 height 54
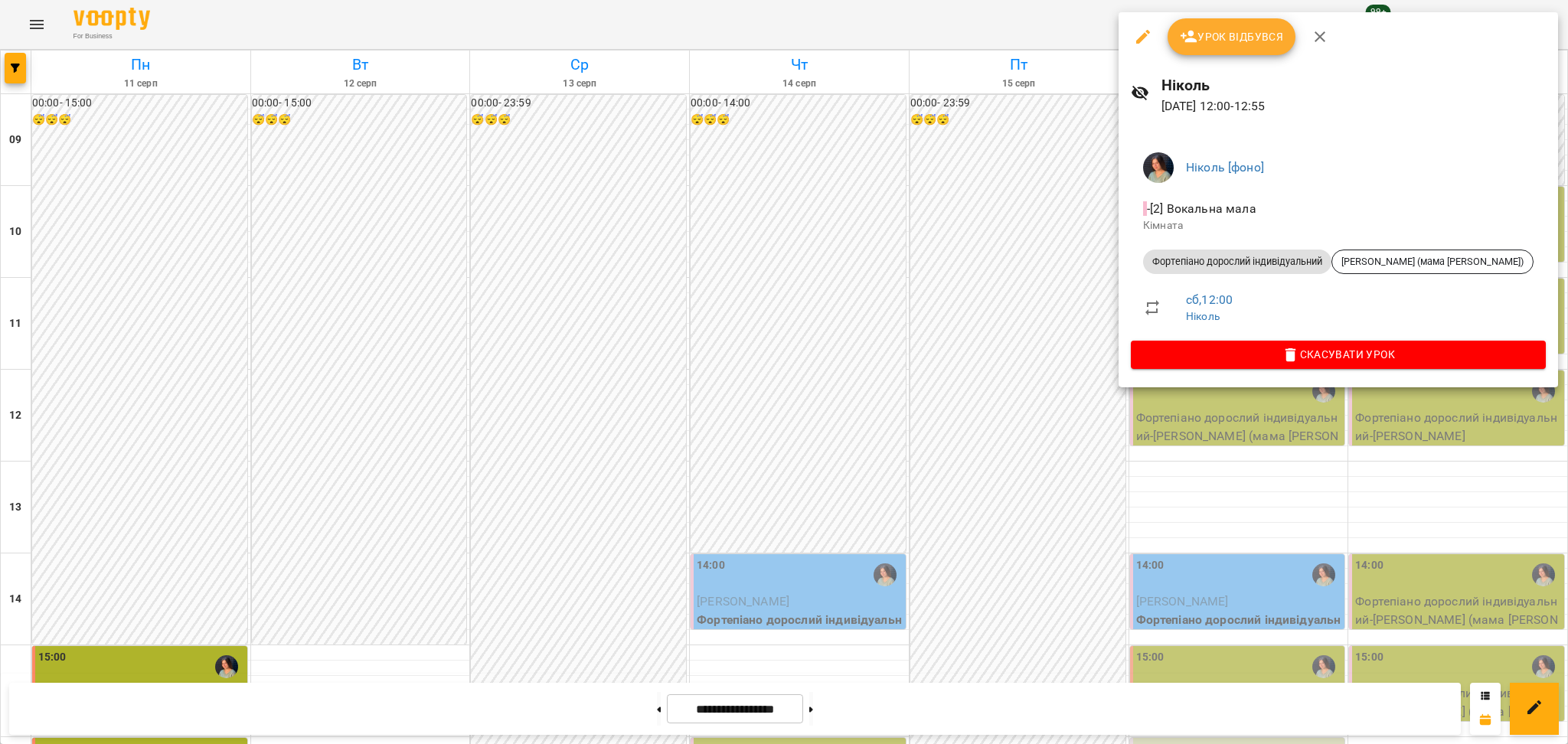
click at [928, 311] on div at bounding box center [784, 372] width 1568 height 744
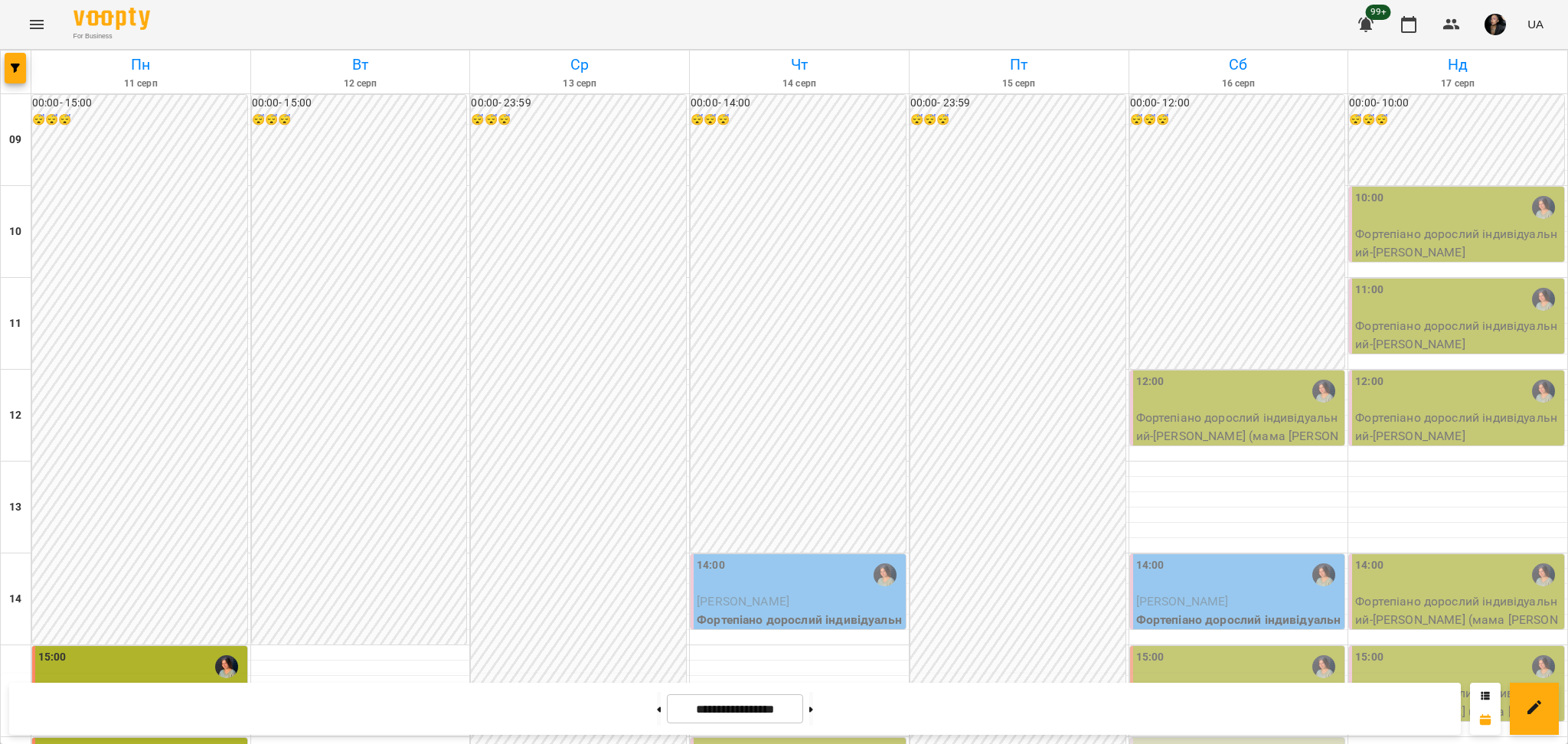
scroll to position [0, 0]
click at [1208, 385] on div "12:00" at bounding box center [1239, 391] width 206 height 35
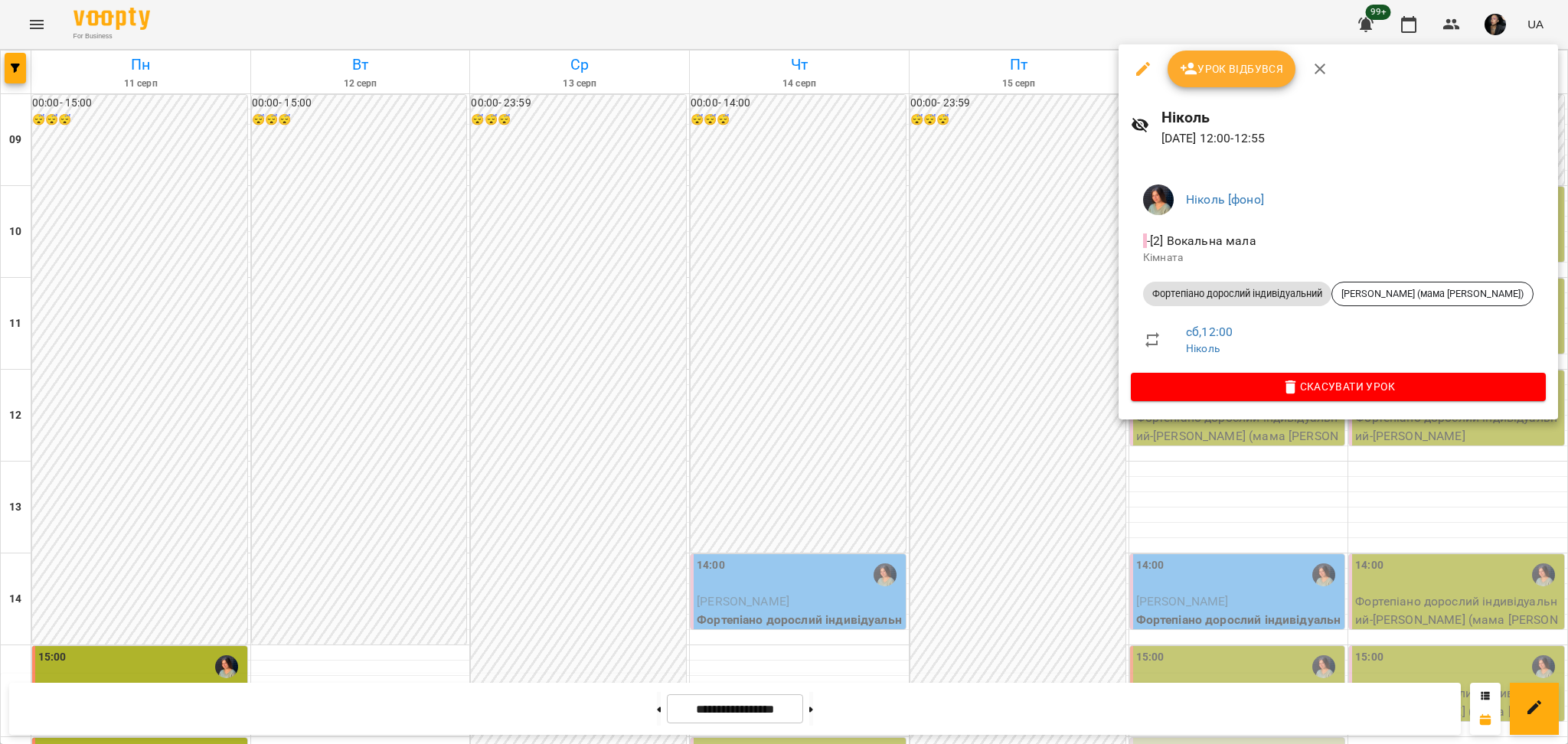
click at [1239, 55] on button "Урок відбувся" at bounding box center [1232, 68] width 128 height 37
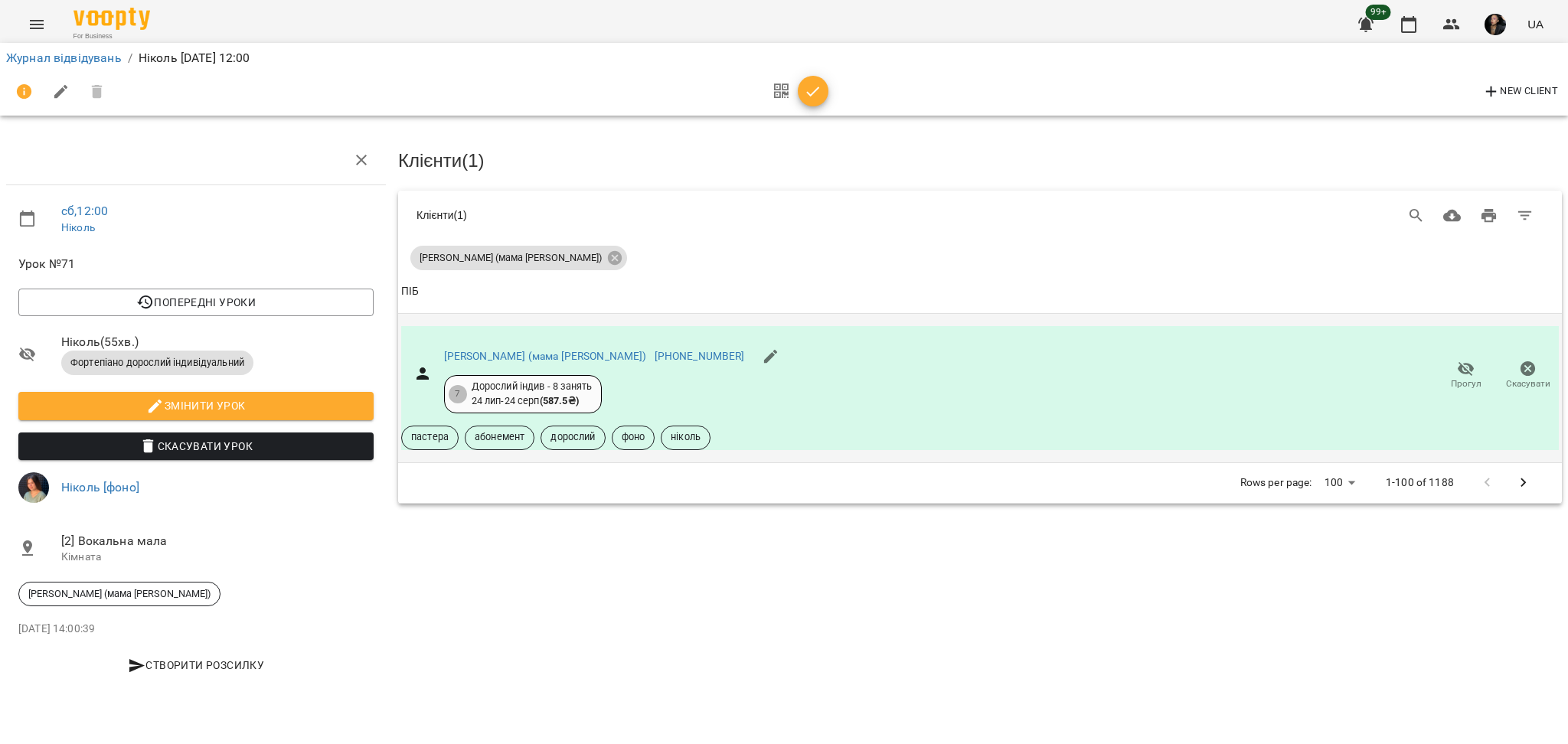
click at [1451, 380] on span "Прогул" at bounding box center [1466, 383] width 31 height 13
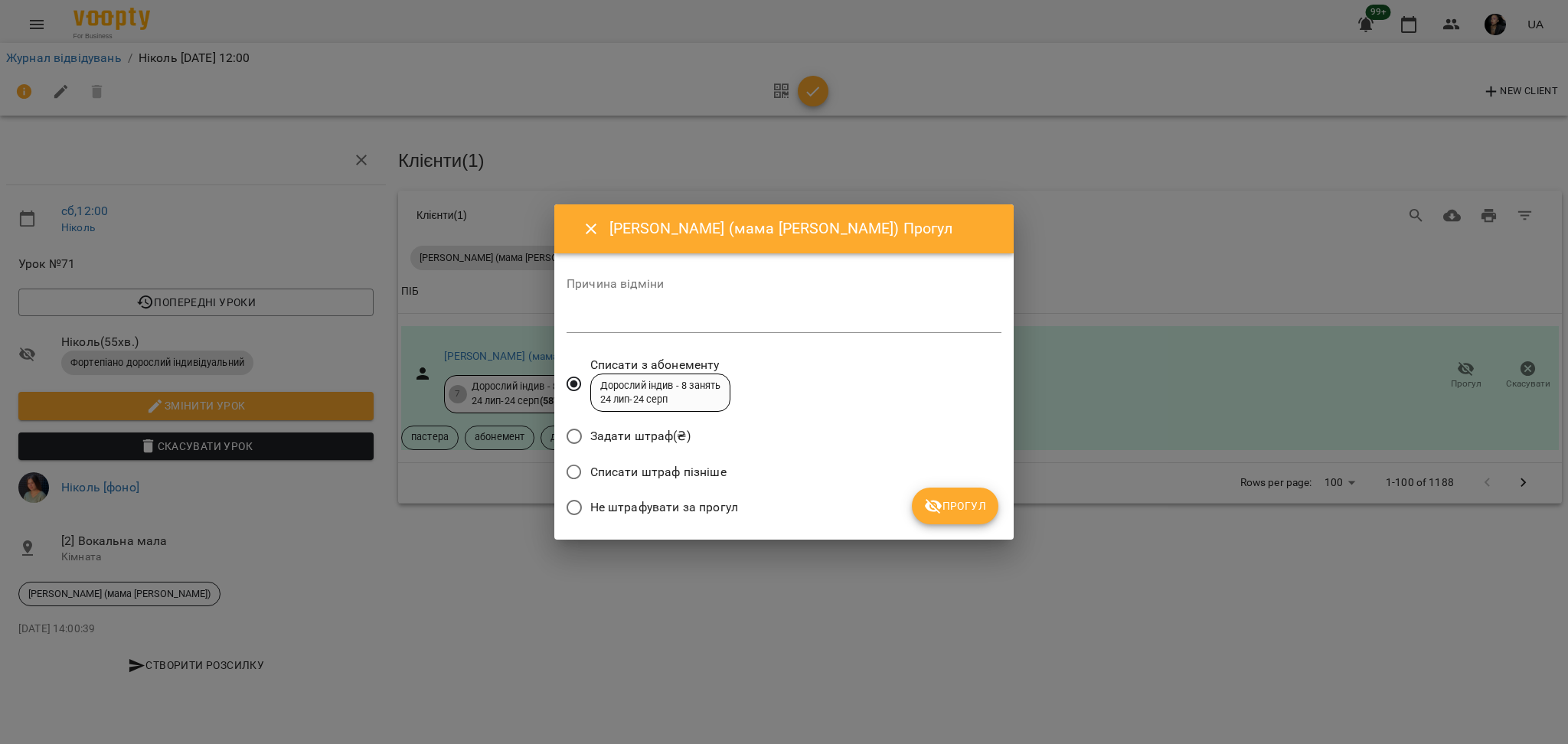
click at [697, 513] on span "Не штрафувати за прогул" at bounding box center [664, 508] width 148 height 19
click at [956, 497] on span "Прогул" at bounding box center [955, 506] width 62 height 19
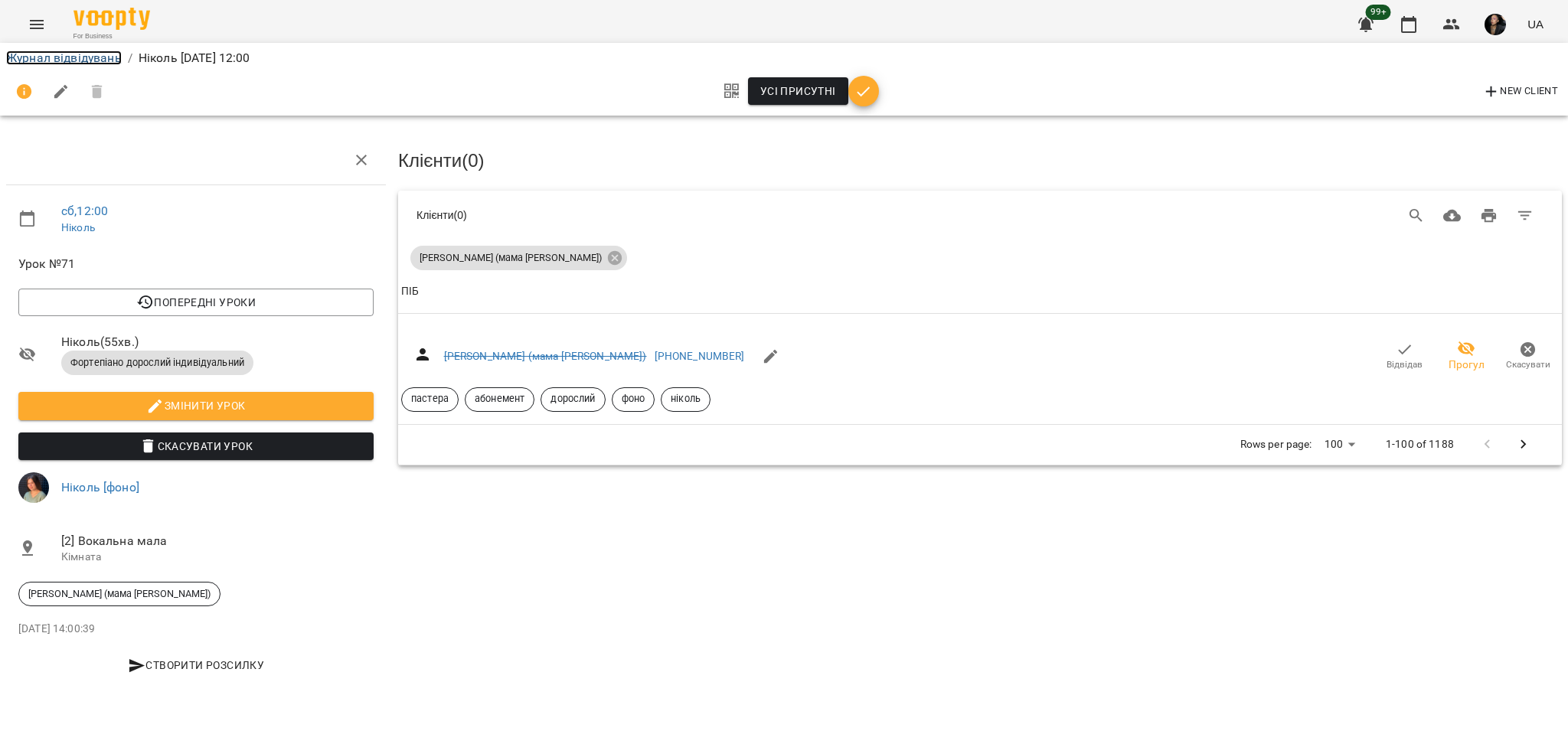
click at [65, 52] on link "Журнал відвідувань" at bounding box center [64, 57] width 116 height 14
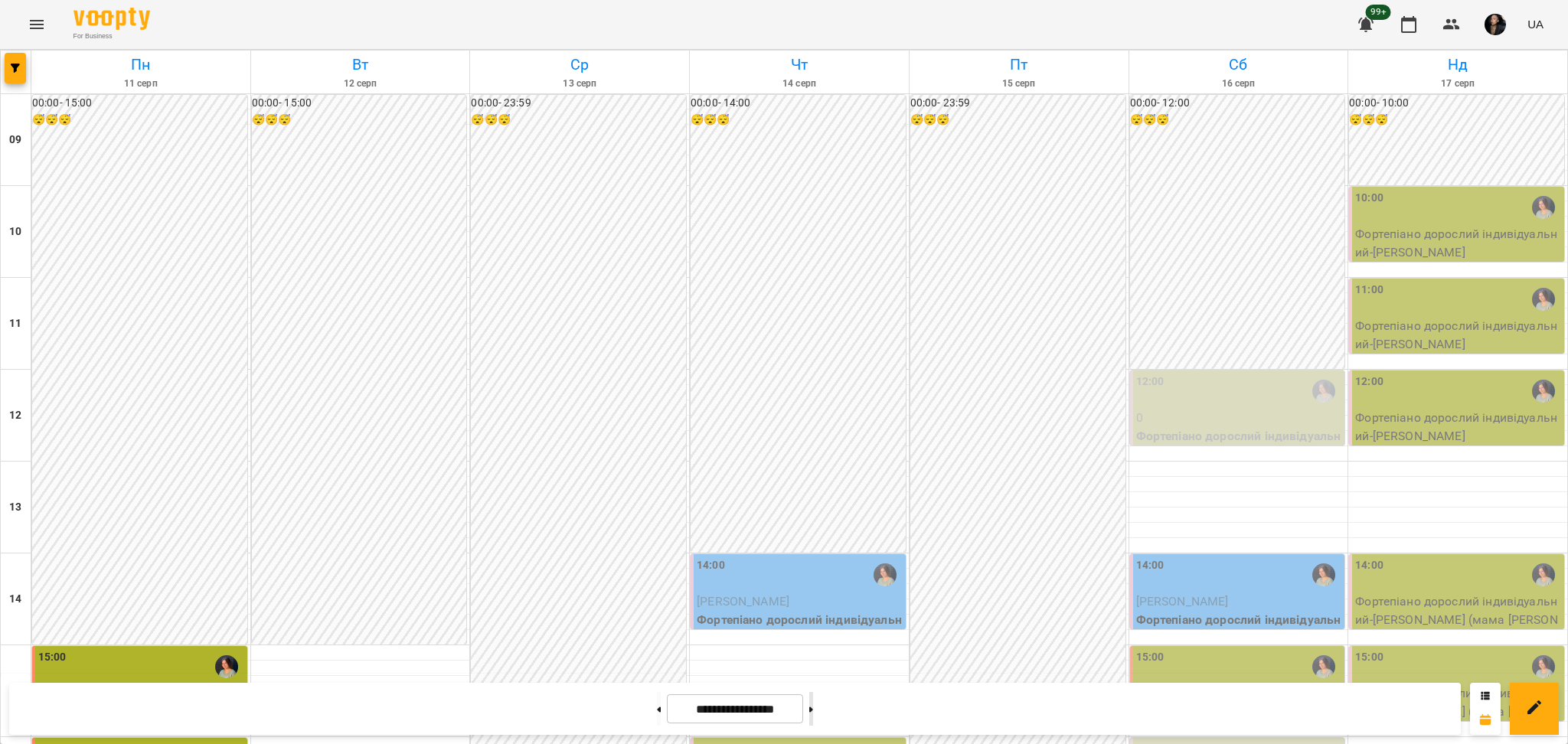
click at [813, 716] on button at bounding box center [811, 709] width 4 height 34
type input "**********"
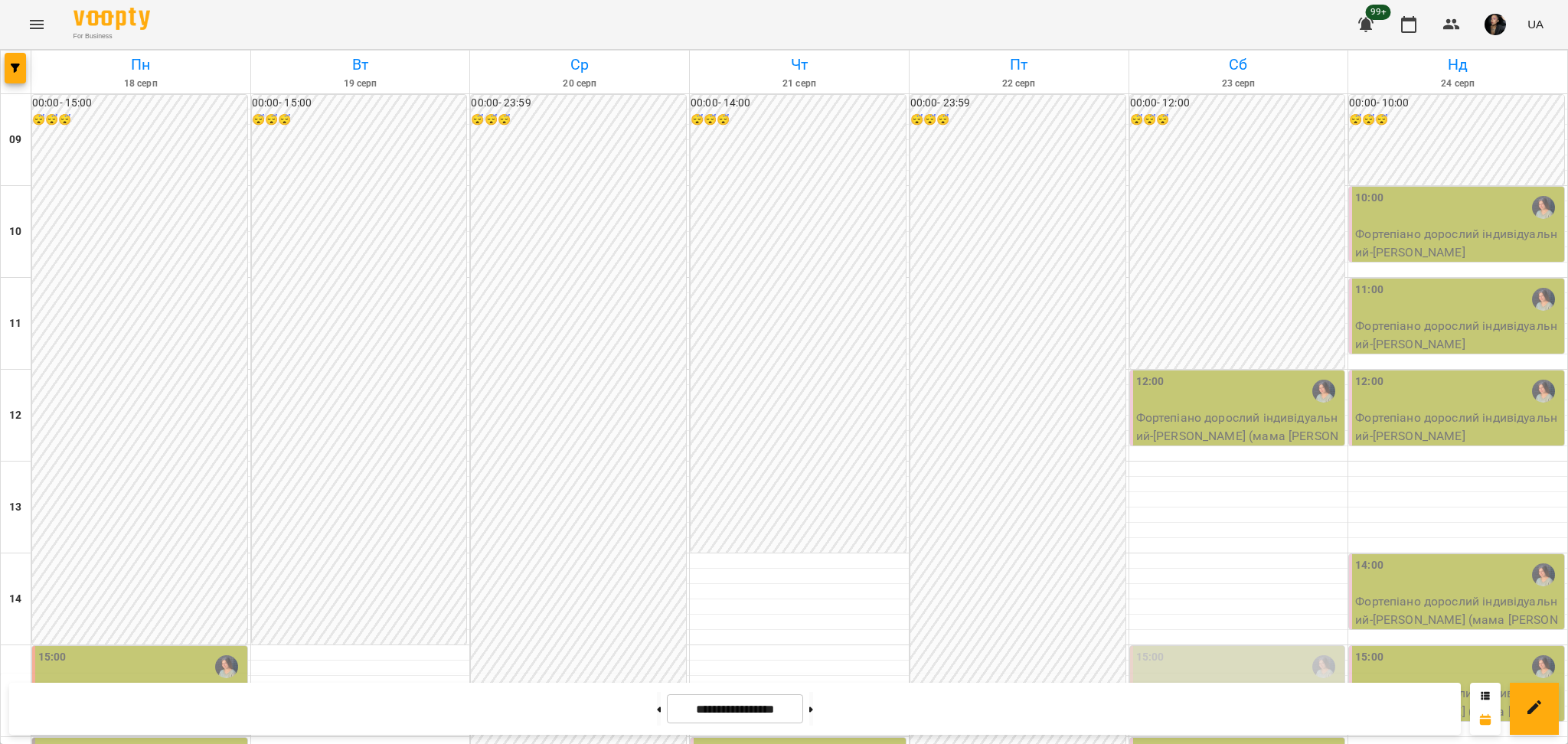
scroll to position [204, 0]
click at [167, 741] on div "16:00" at bounding box center [141, 758] width 206 height 35
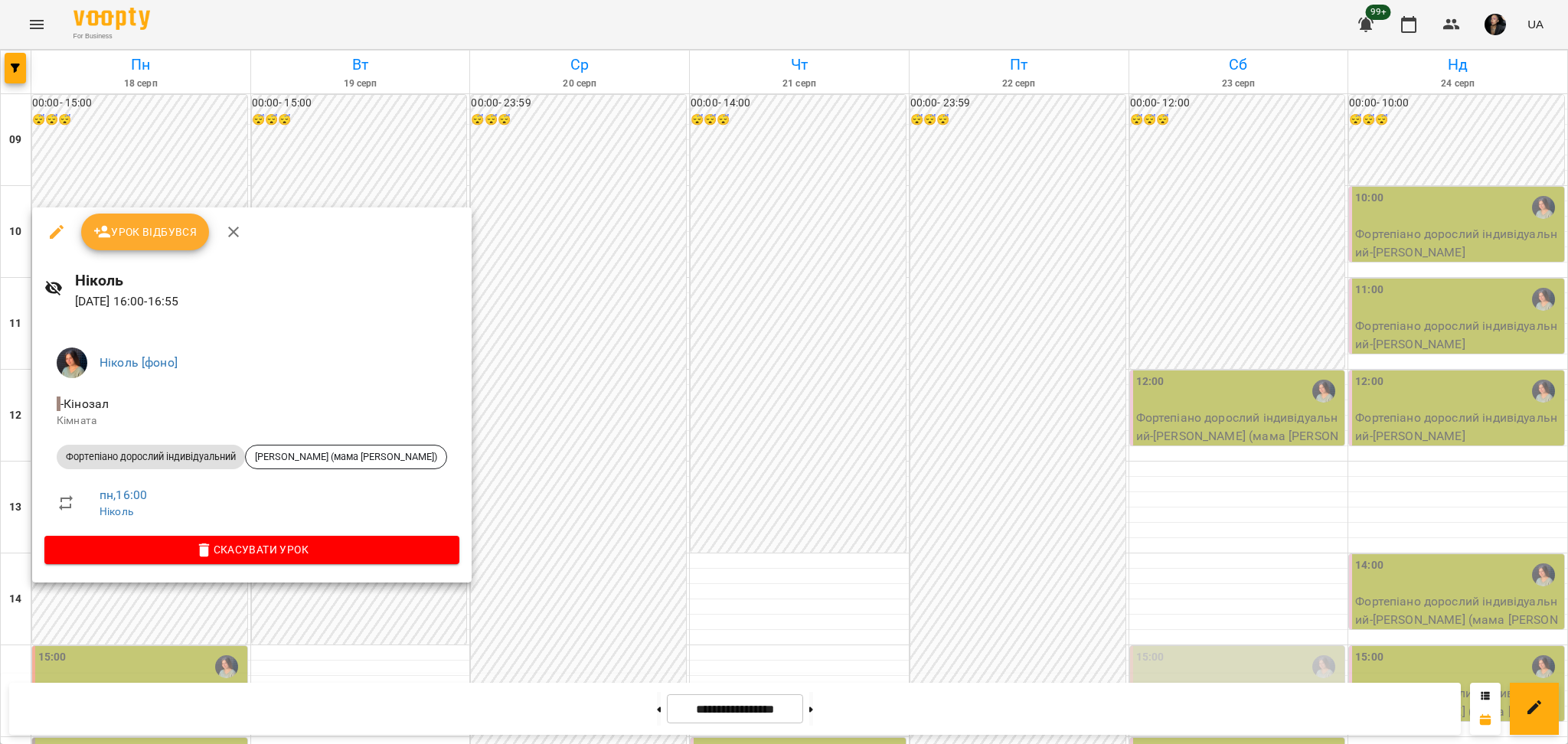
click at [129, 219] on button "Урок відбувся" at bounding box center [145, 231] width 128 height 37
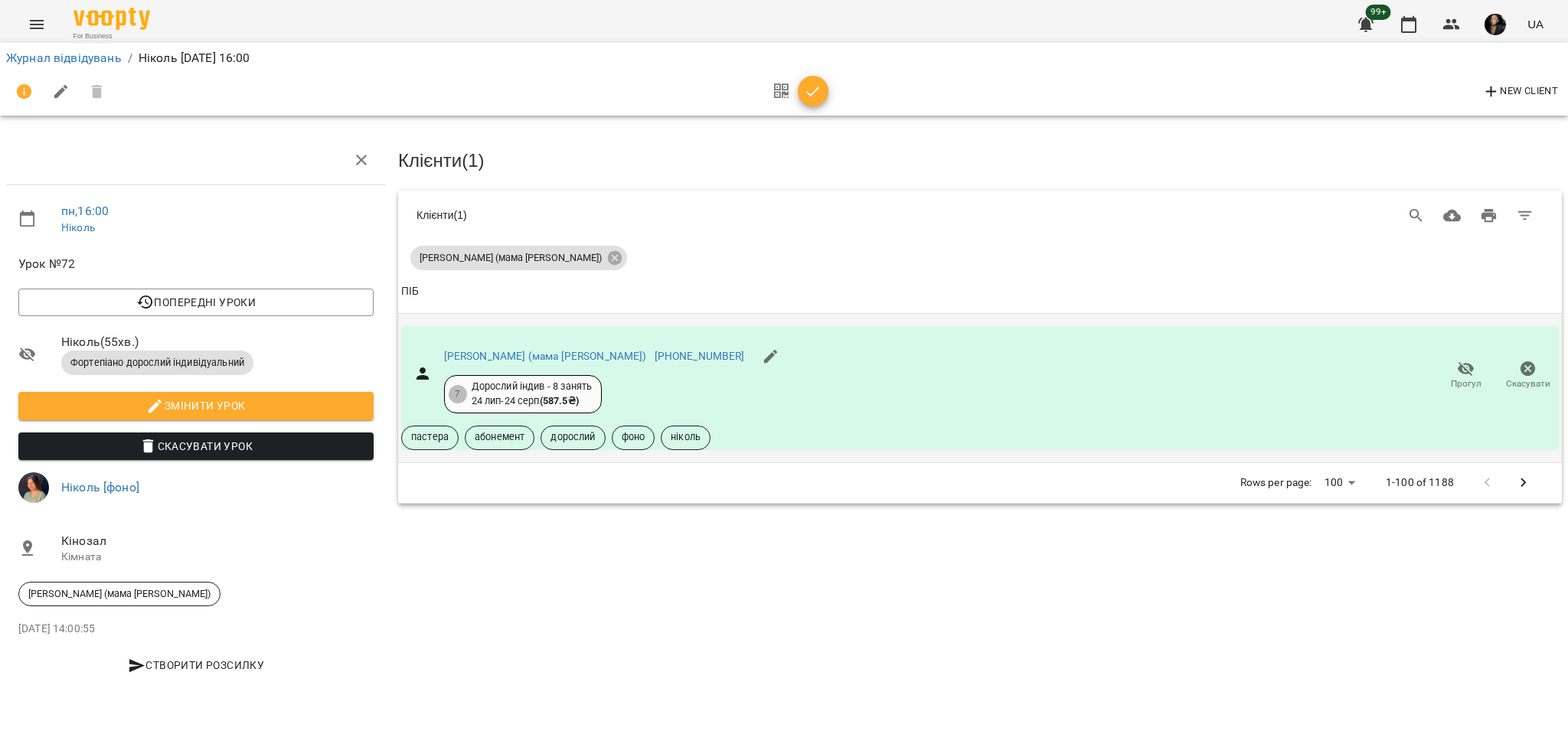
click at [1456, 362] on span "Прогул" at bounding box center [1465, 375] width 43 height 31
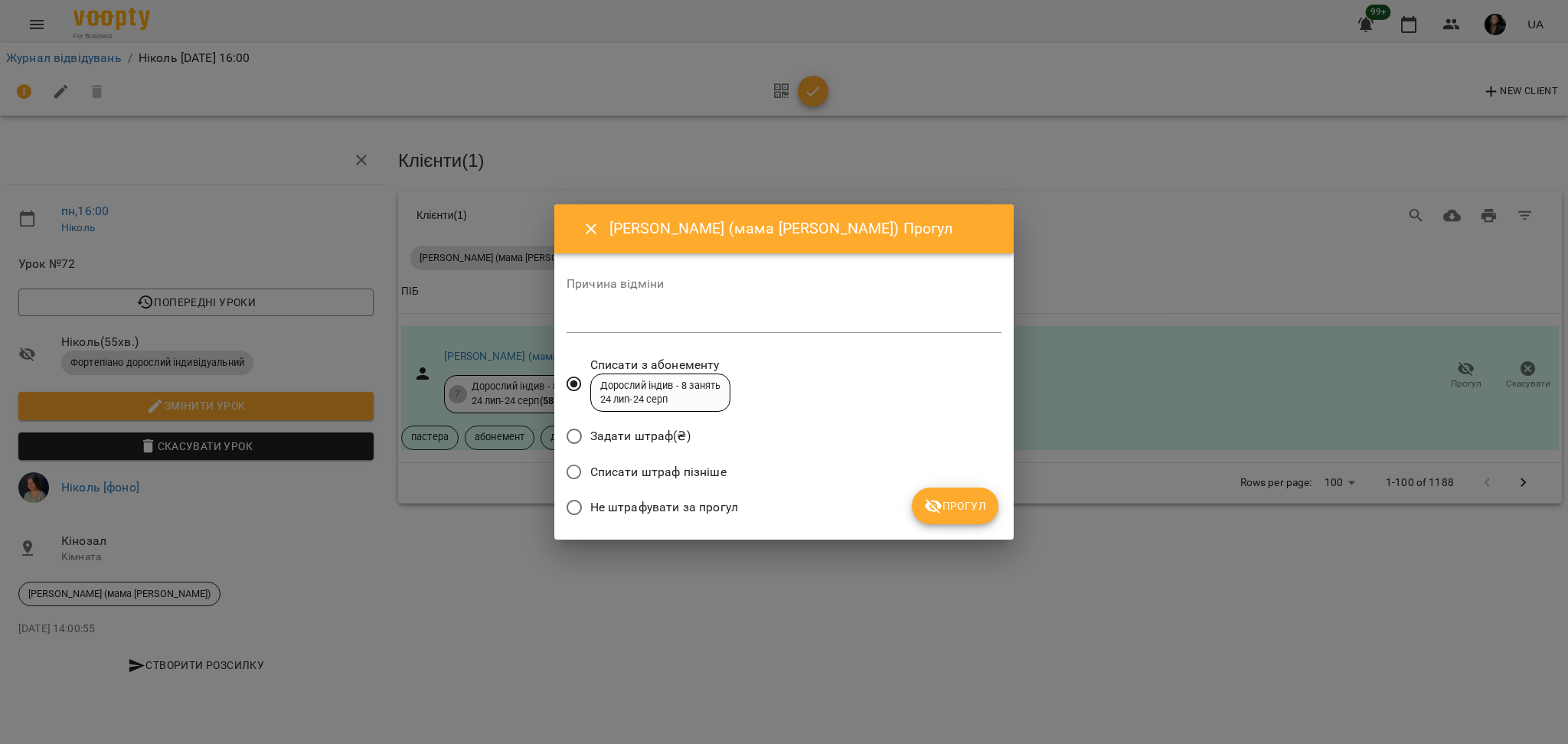
click at [693, 495] on label "Не штрафувати за прогул" at bounding box center [648, 508] width 180 height 32
click at [947, 493] on button "Прогул" at bounding box center [956, 505] width 87 height 37
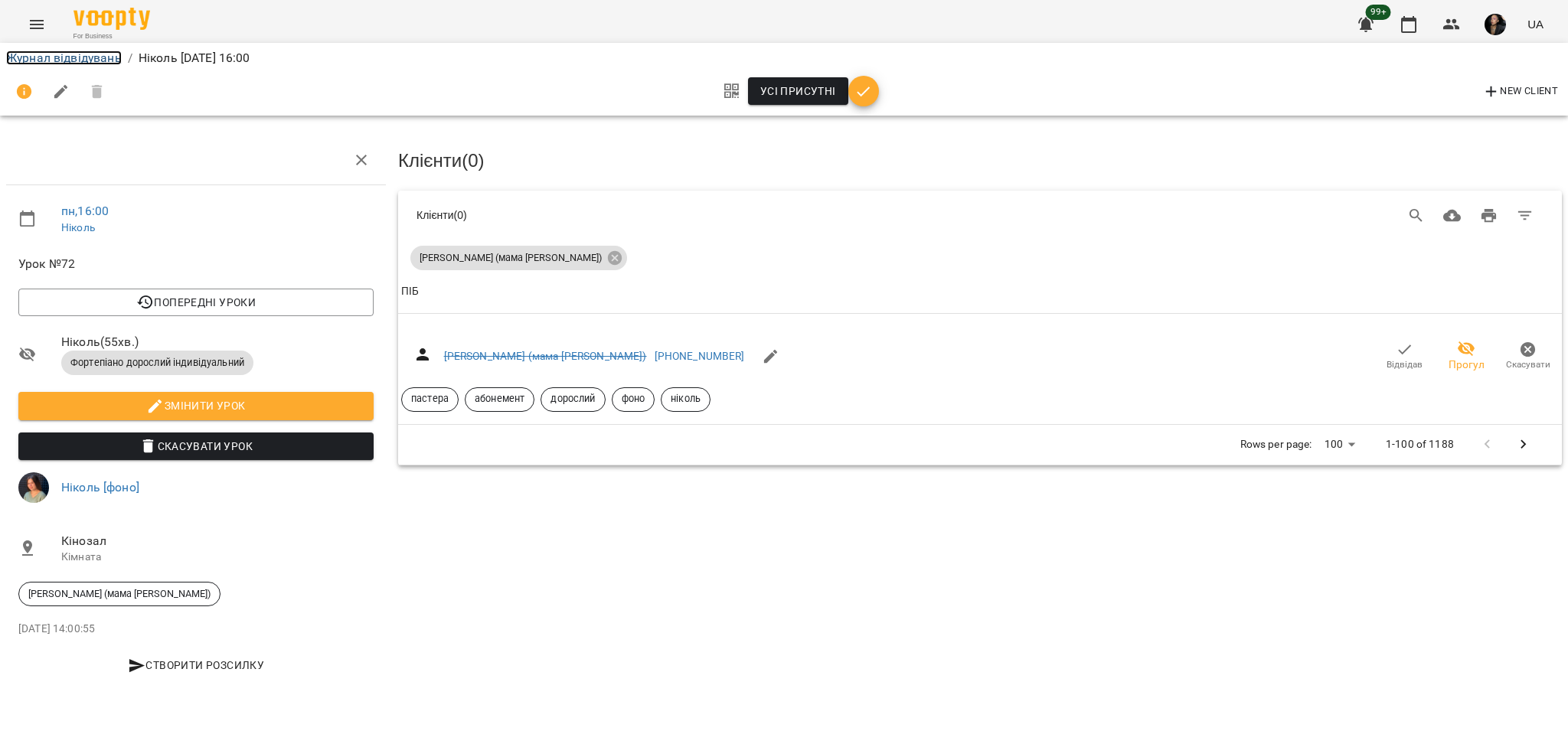
click at [99, 62] on link "Журнал відвідувань" at bounding box center [64, 57] width 116 height 14
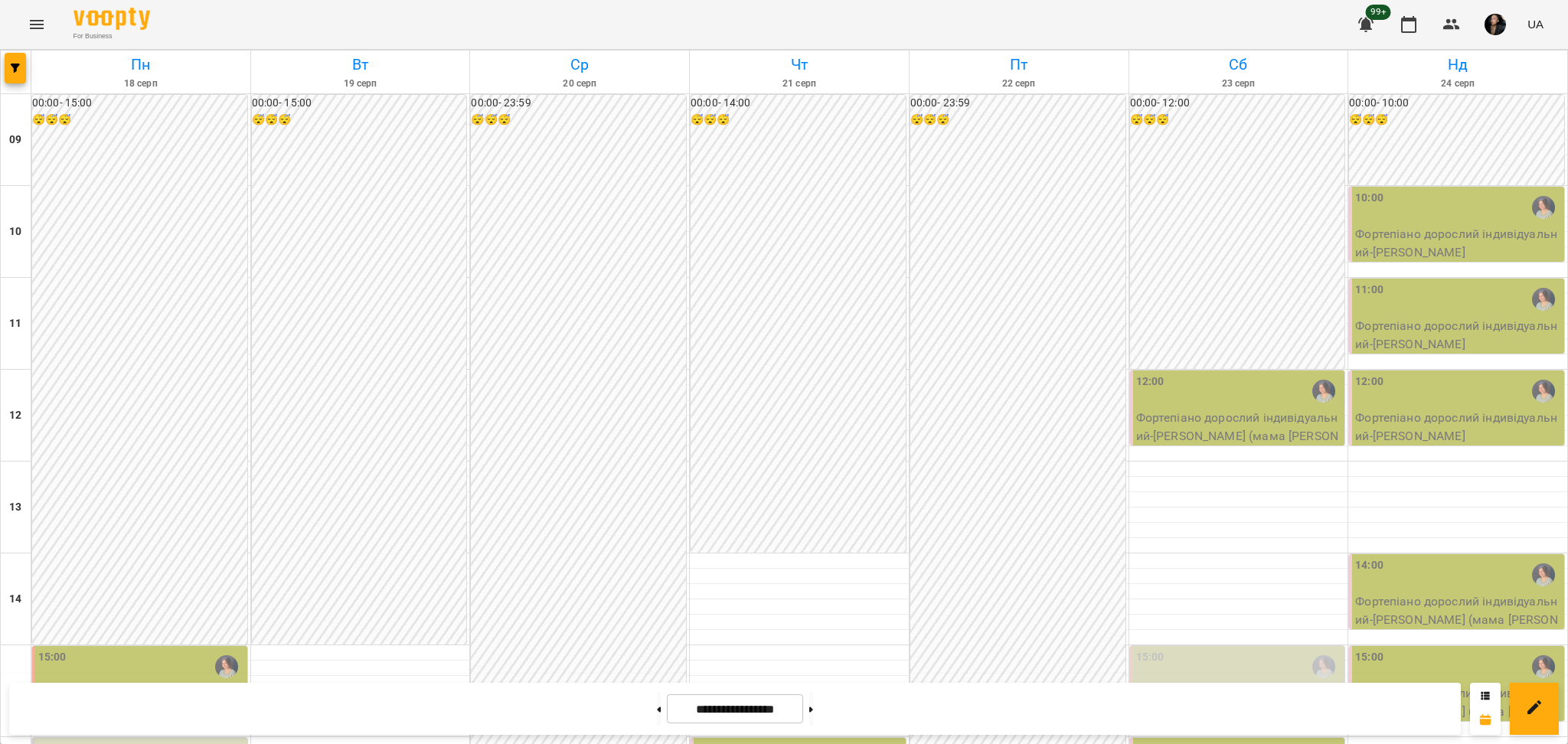
scroll to position [510, 0]
click at [657, 714] on button at bounding box center [658, 709] width 4 height 34
type input "**********"
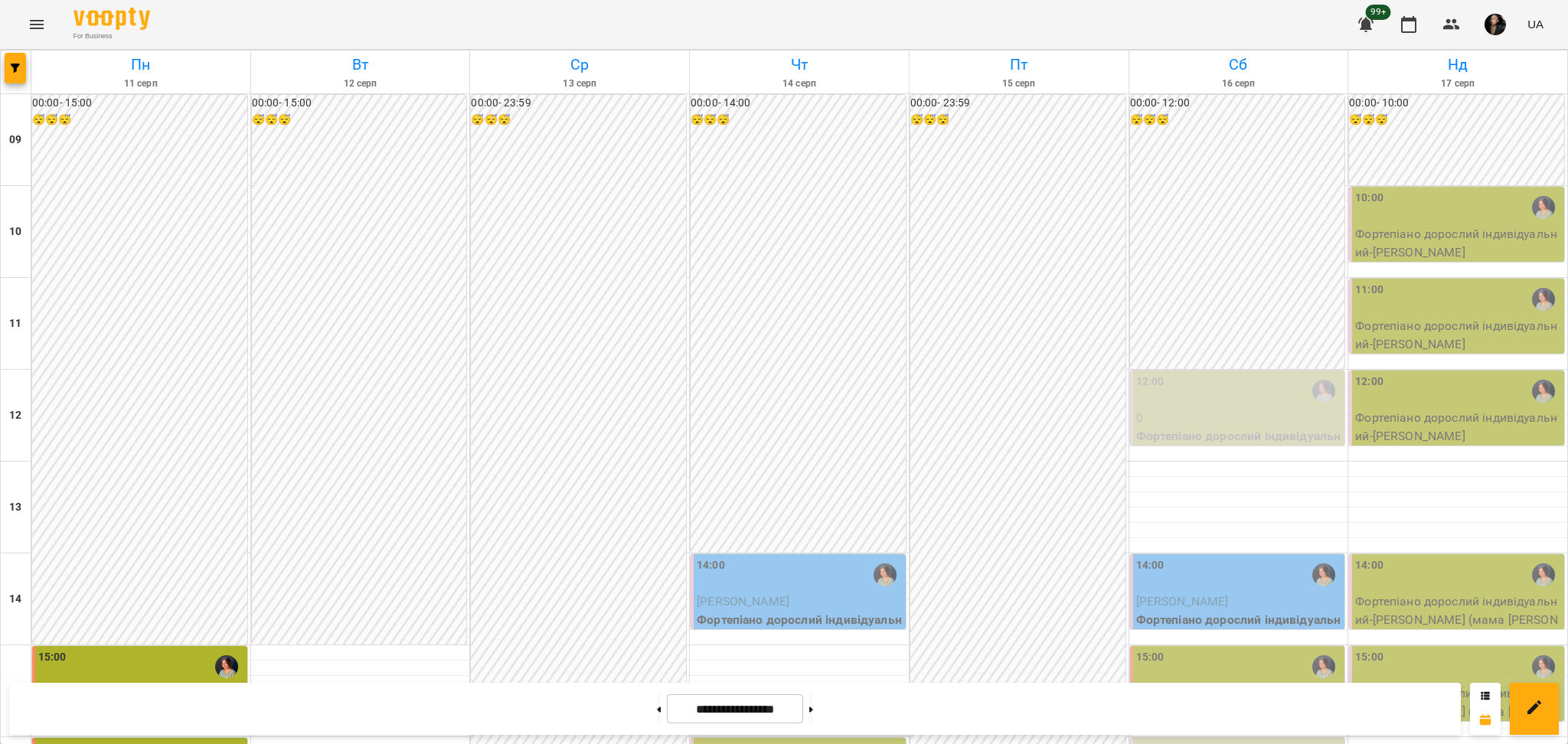
scroll to position [204, 0]
click at [18, 76] on button "button" at bounding box center [14, 68] width 21 height 31
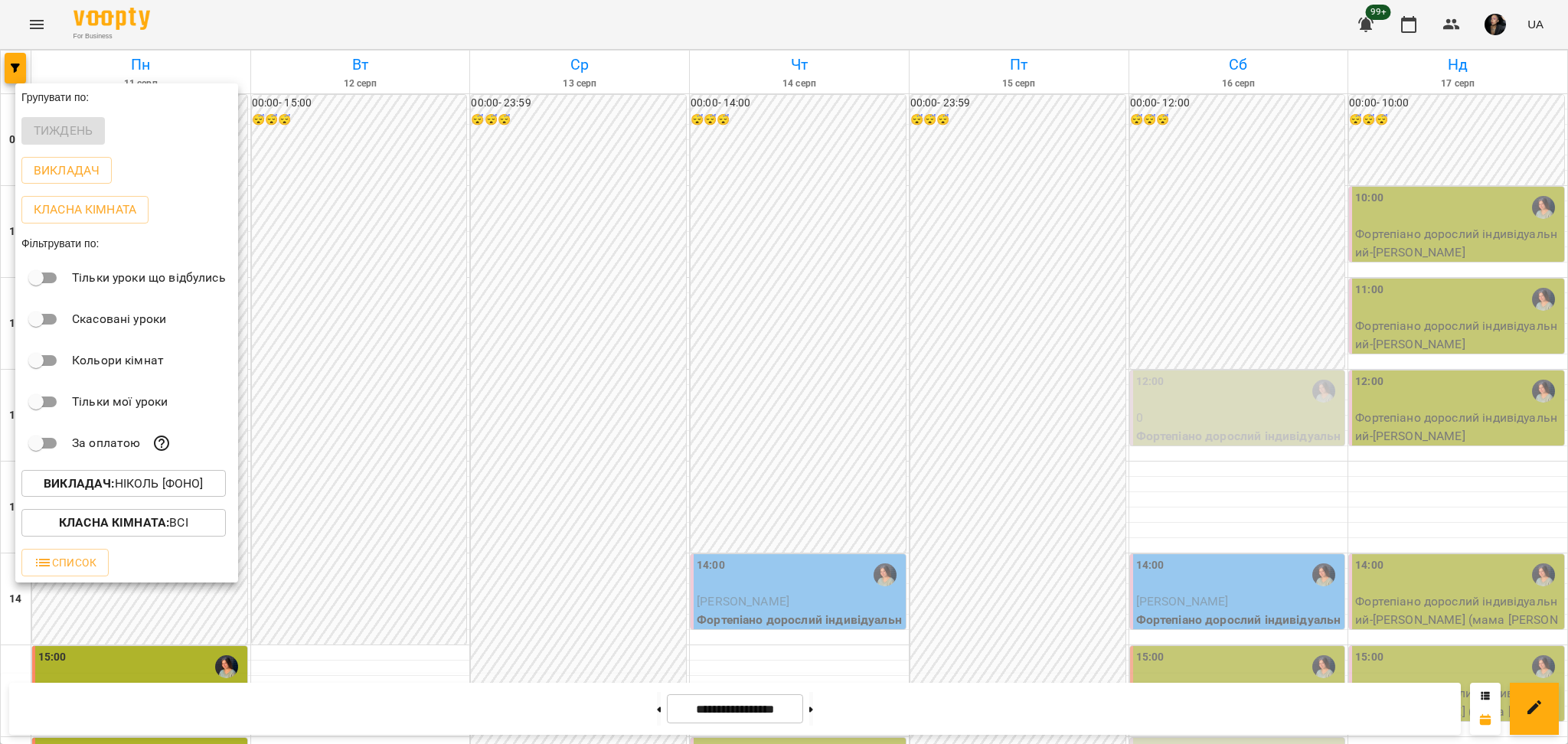
click at [578, 467] on div at bounding box center [784, 372] width 1568 height 744
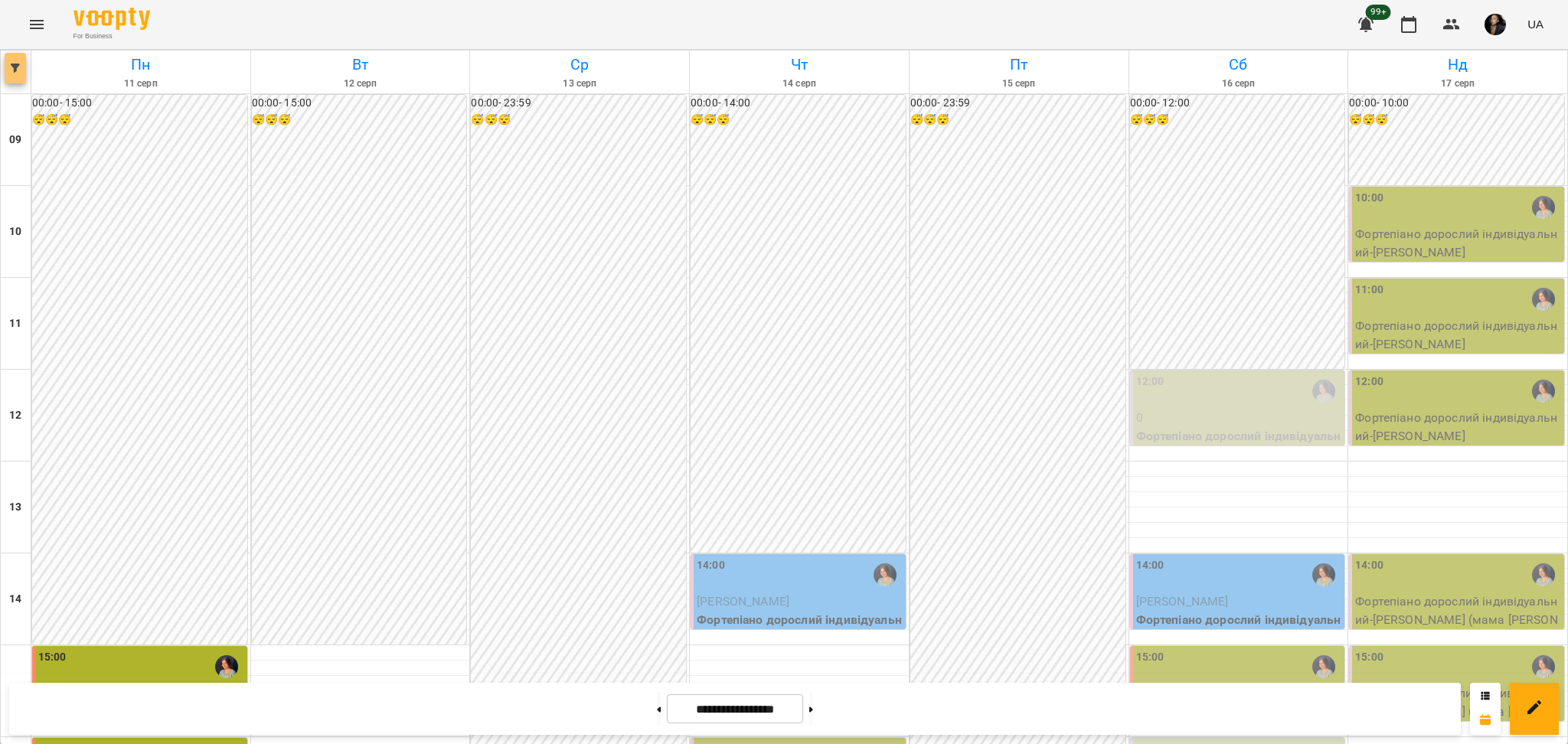
click at [9, 76] on button "button" at bounding box center [14, 68] width 21 height 31
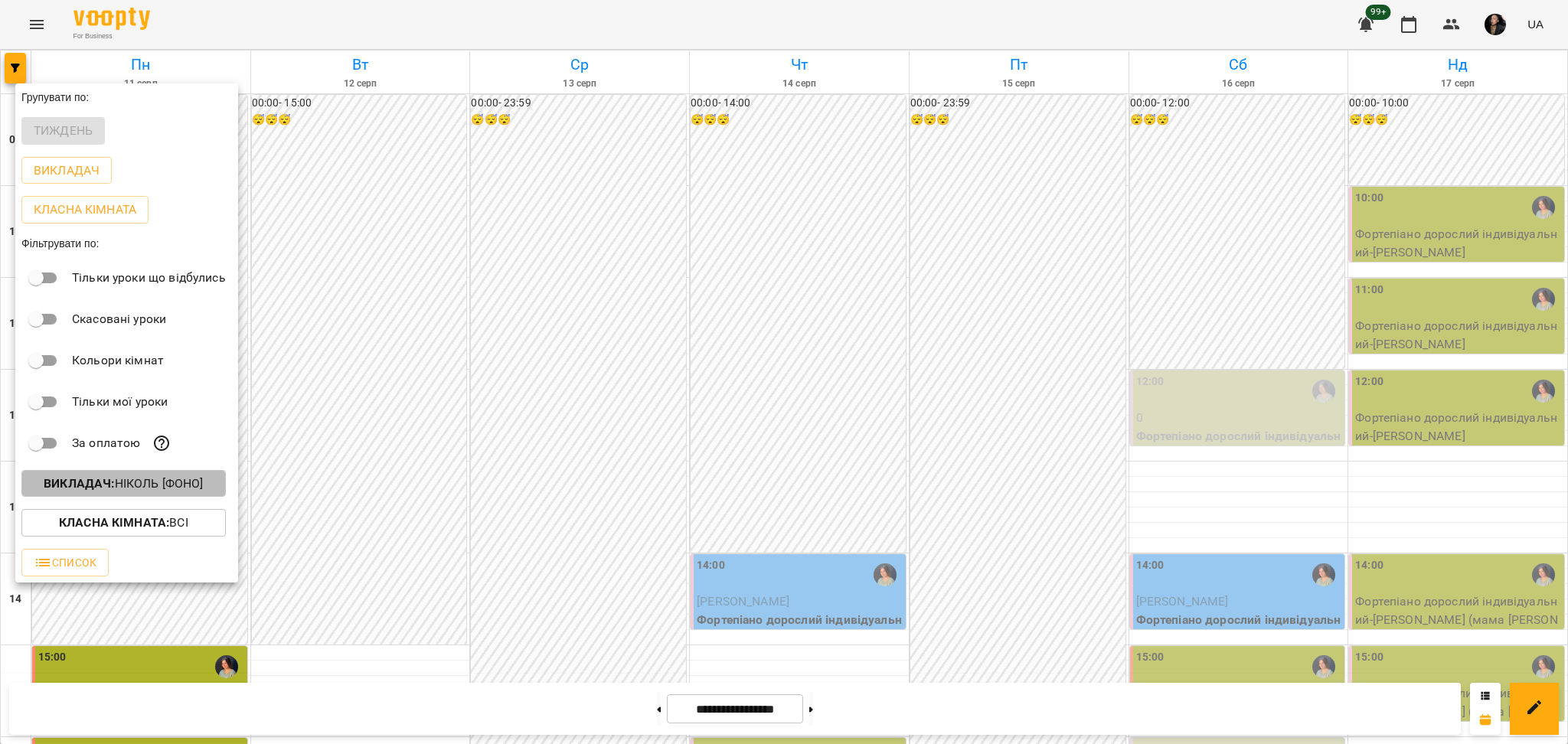
click at [144, 489] on p "Викладач : Ніколь [фоно]" at bounding box center [122, 484] width 159 height 19
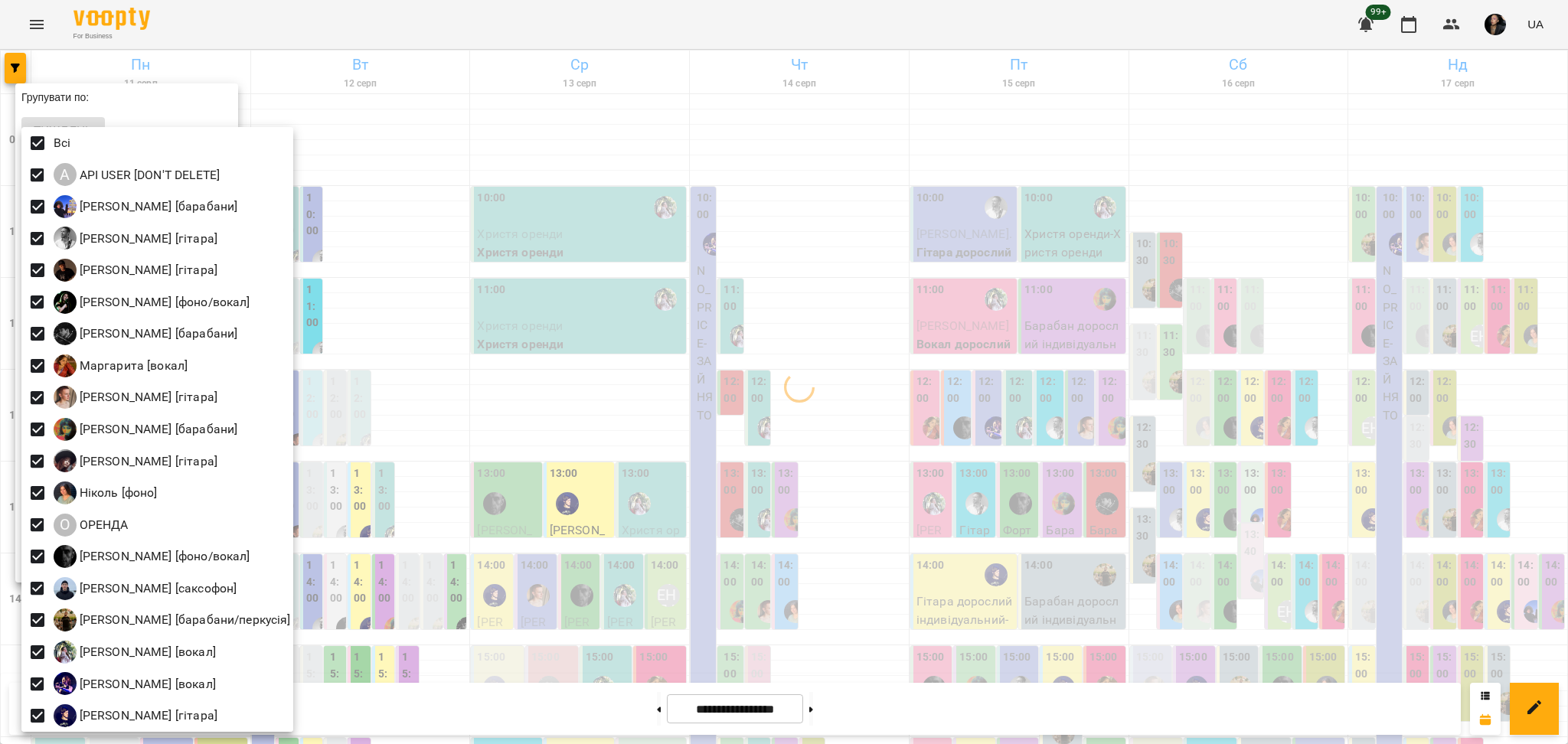
click at [572, 392] on div at bounding box center [784, 372] width 1568 height 744
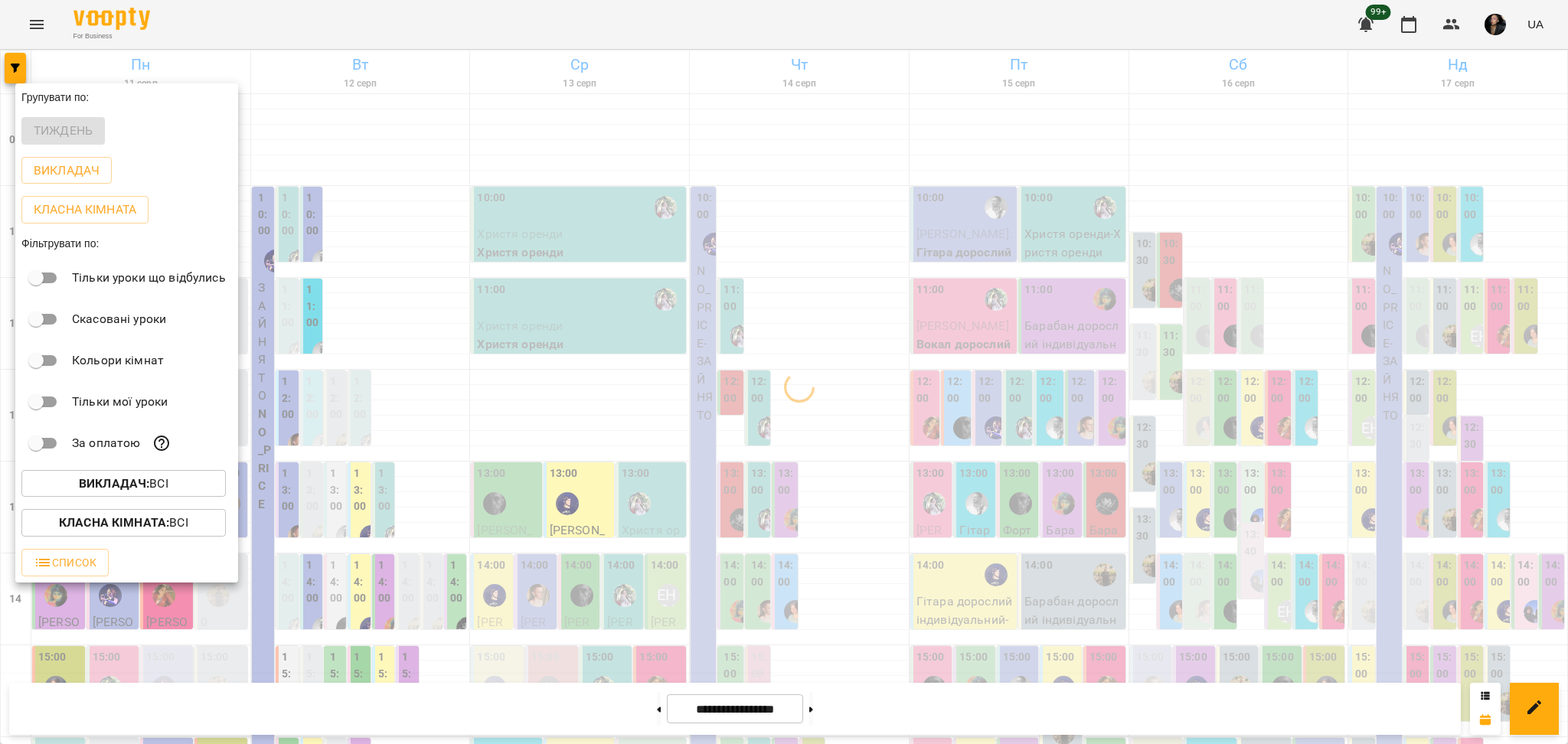
click at [203, 537] on button "Класна кімната : Всі" at bounding box center [123, 522] width 205 height 27
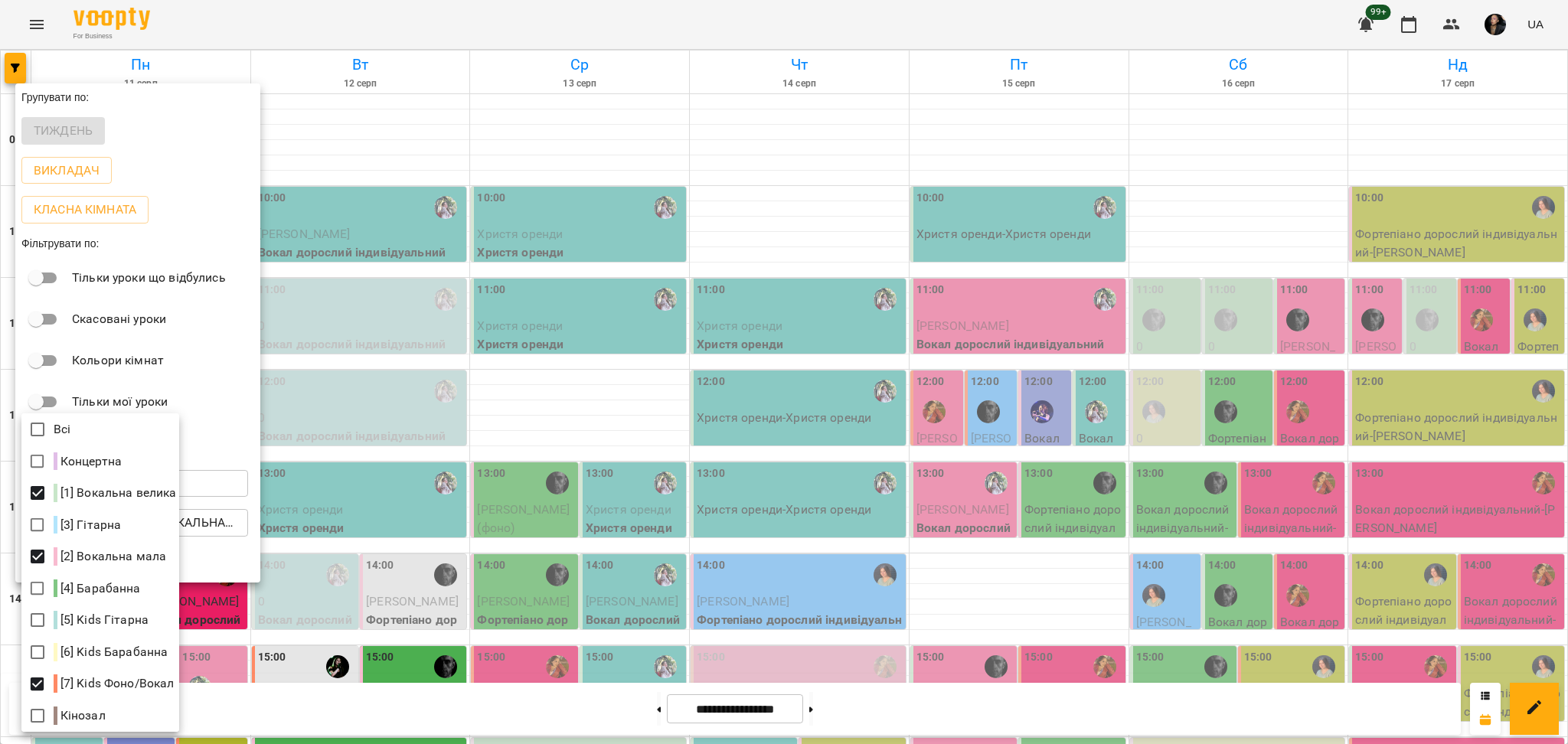
click at [388, 538] on div at bounding box center [784, 372] width 1568 height 744
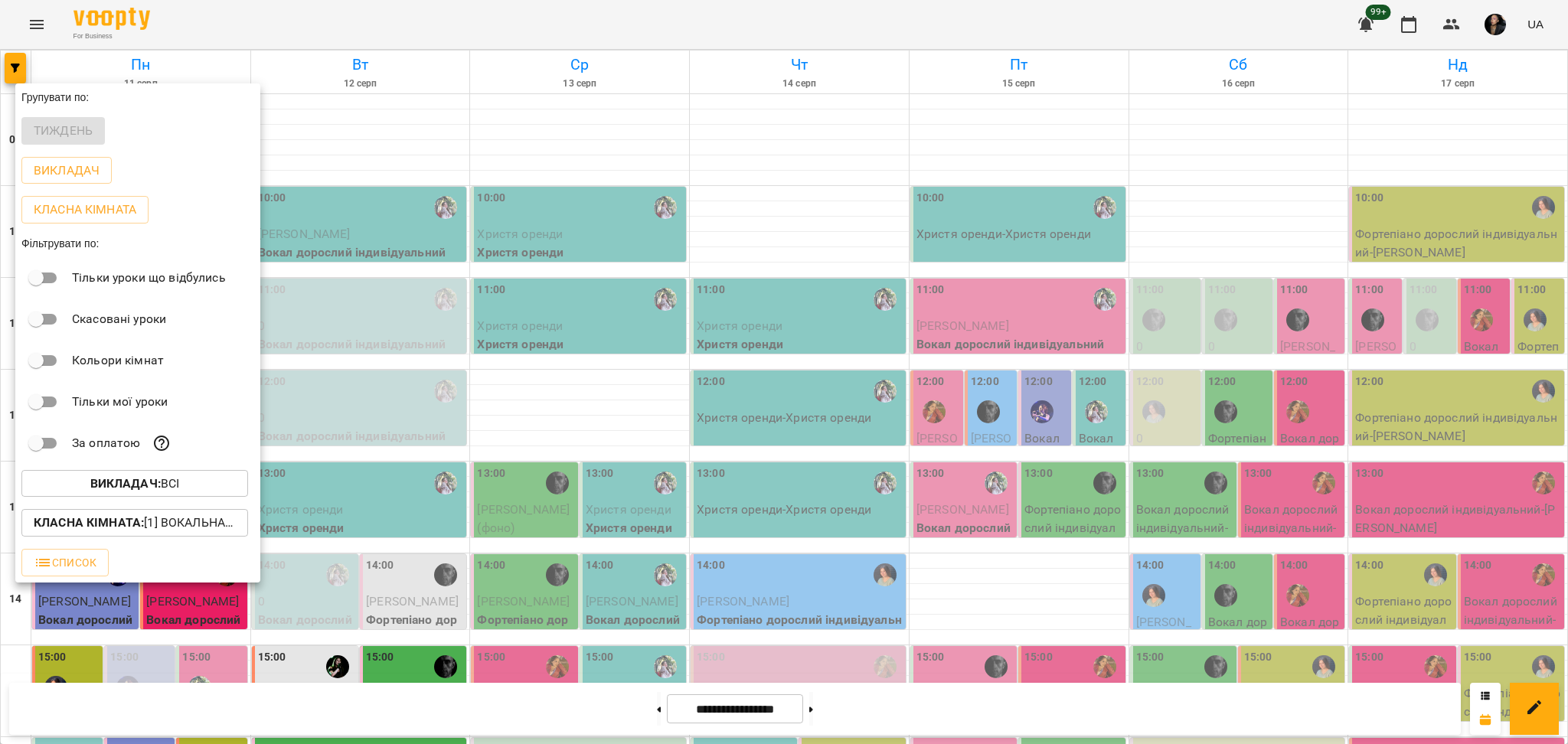
click at [188, 493] on span "Викладач : Всі" at bounding box center [135, 484] width 202 height 19
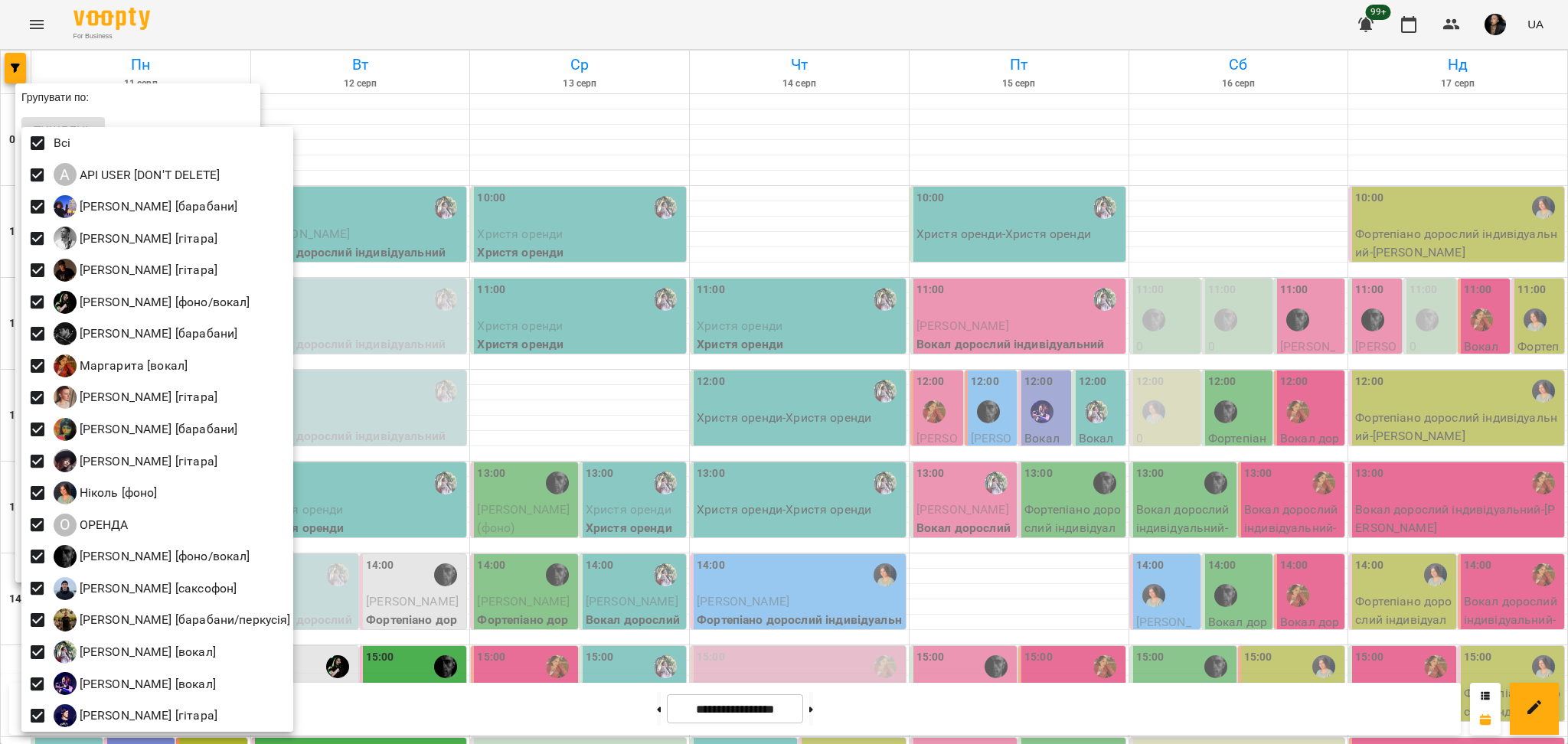
drag, startPoint x: 615, startPoint y: 518, endPoint x: 625, endPoint y: 492, distance: 27.9
click at [615, 517] on div at bounding box center [784, 372] width 1568 height 744
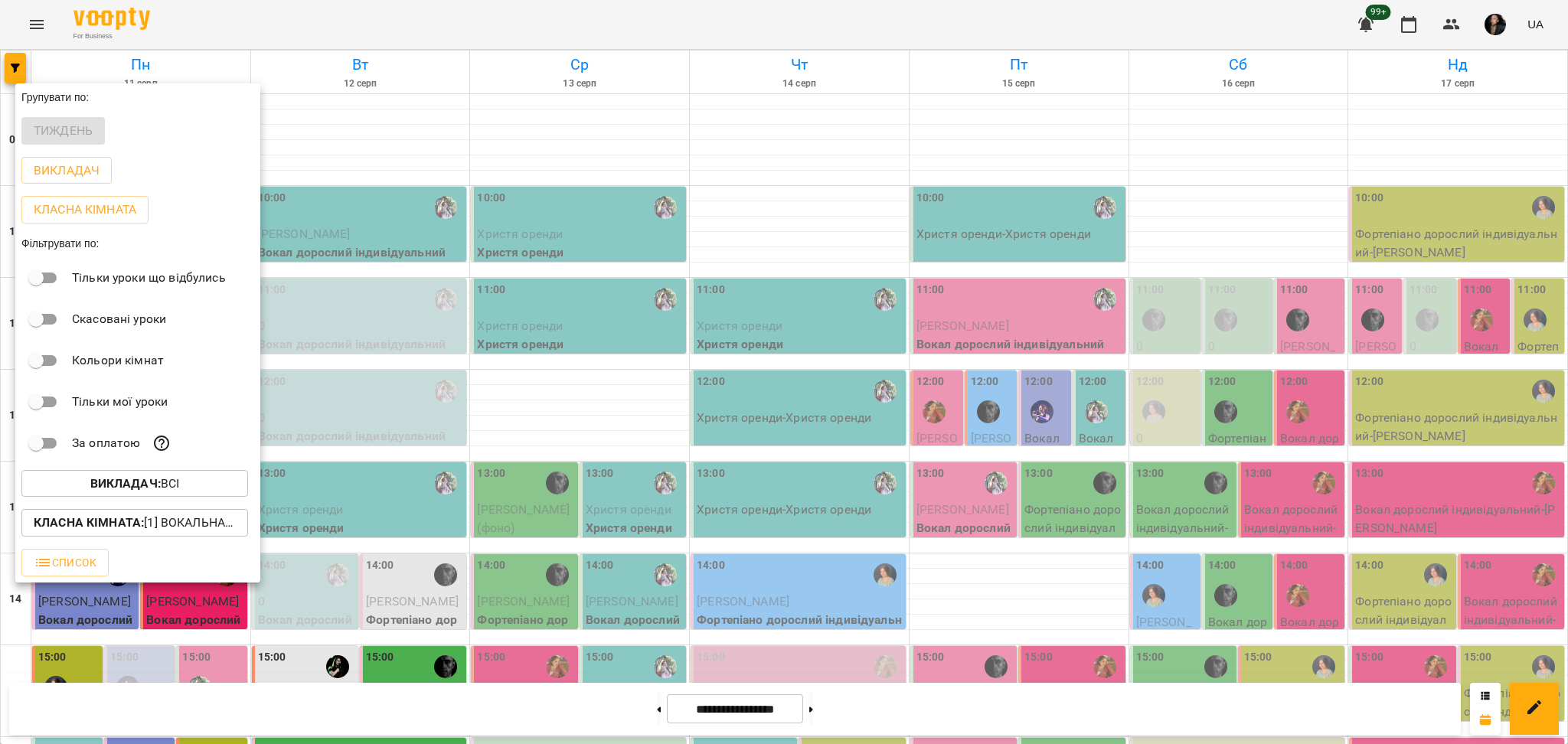
click at [753, 513] on div at bounding box center [784, 372] width 1568 height 744
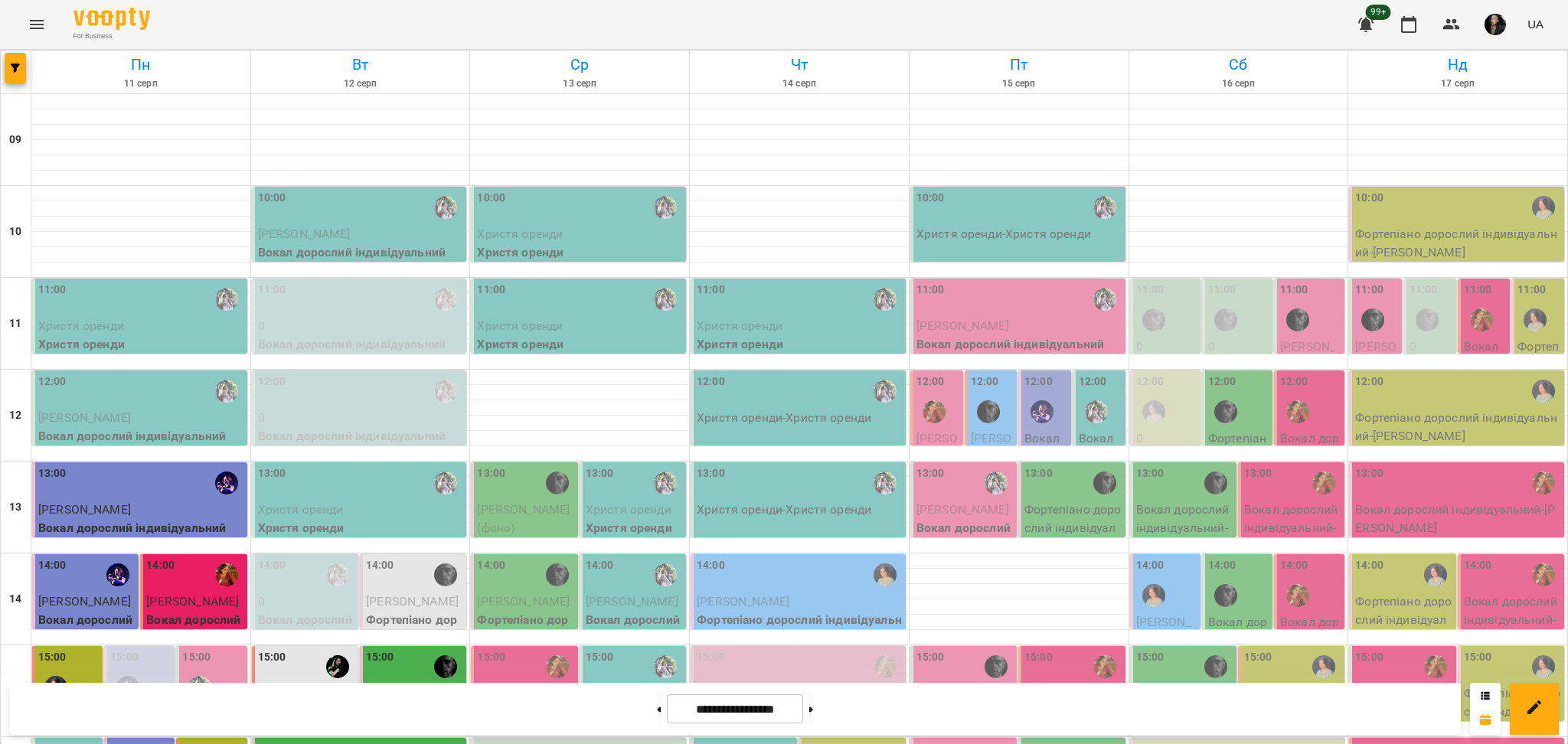
click at [801, 649] on div "15:00" at bounding box center [799, 666] width 206 height 35
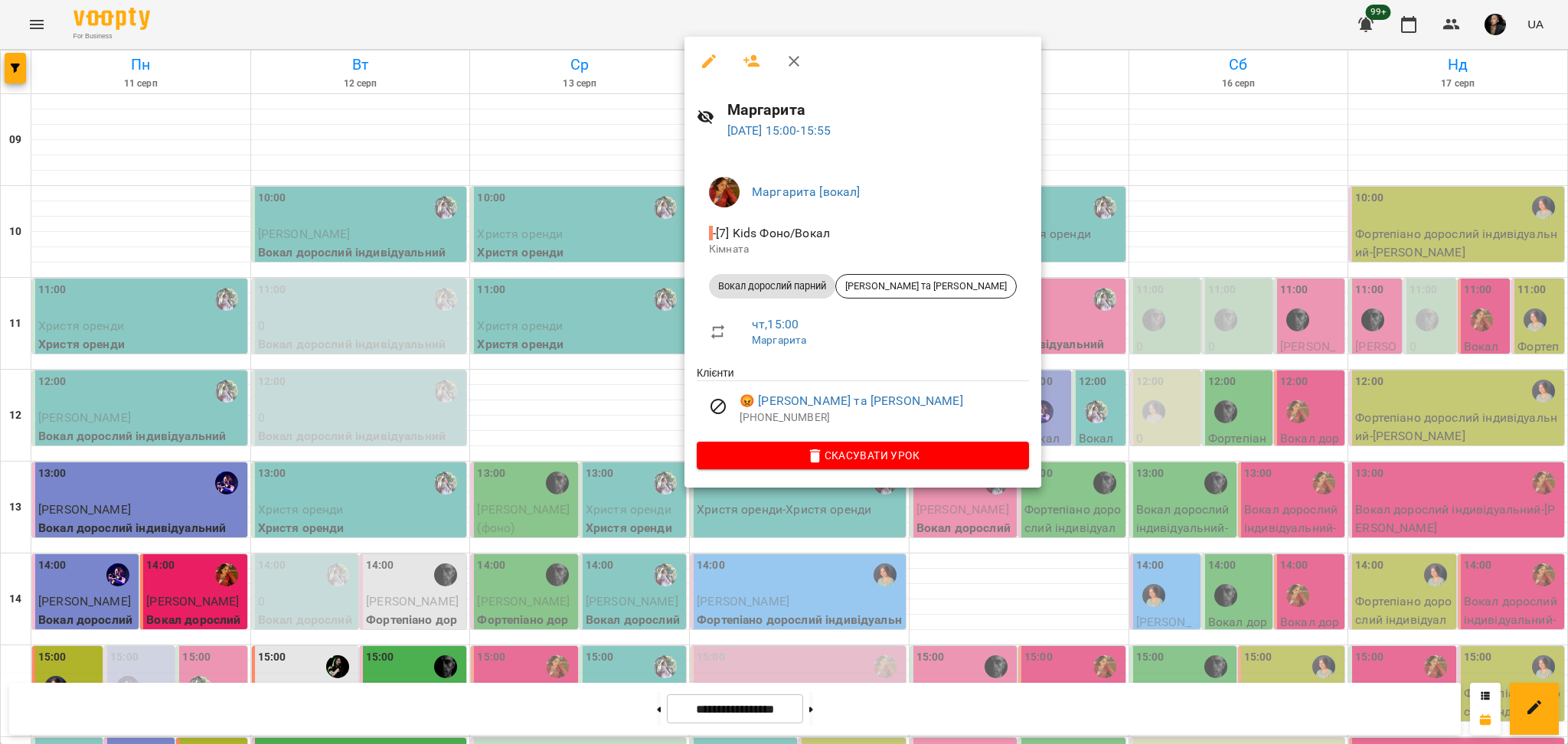
click at [956, 615] on div at bounding box center [784, 372] width 1568 height 744
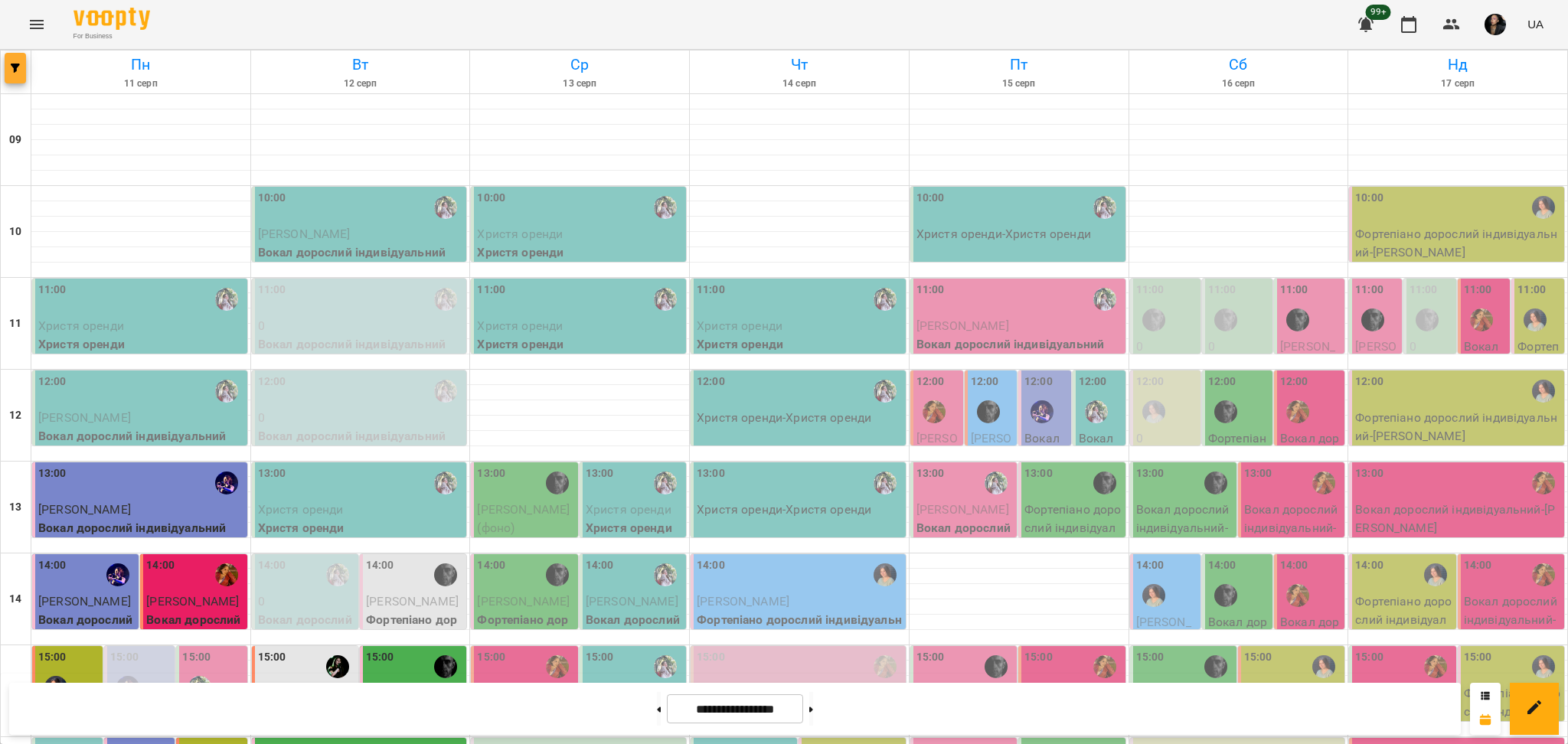
click at [8, 66] on span "button" at bounding box center [14, 68] width 21 height 9
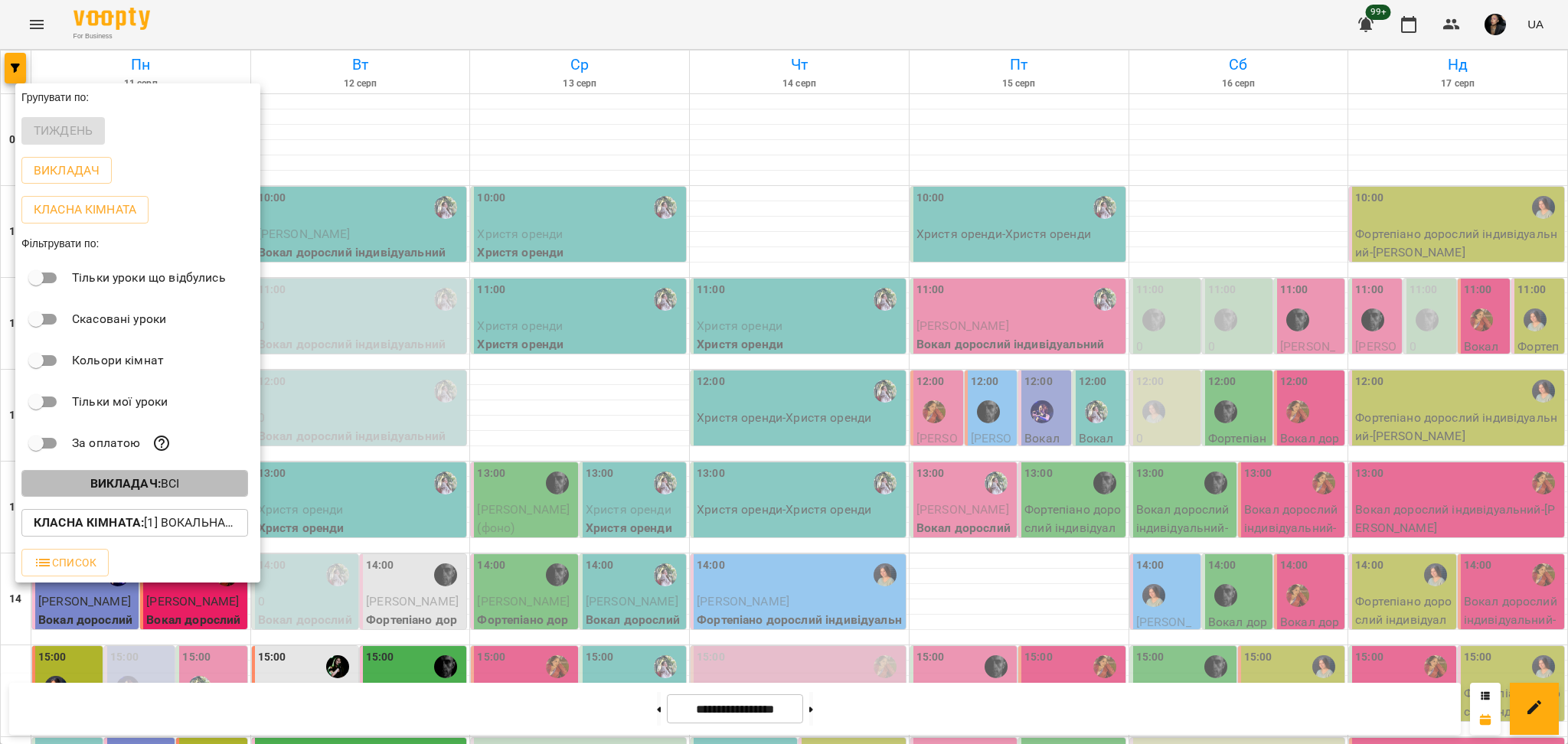
click at [209, 493] on span "Викладач : Всі" at bounding box center [135, 484] width 202 height 19
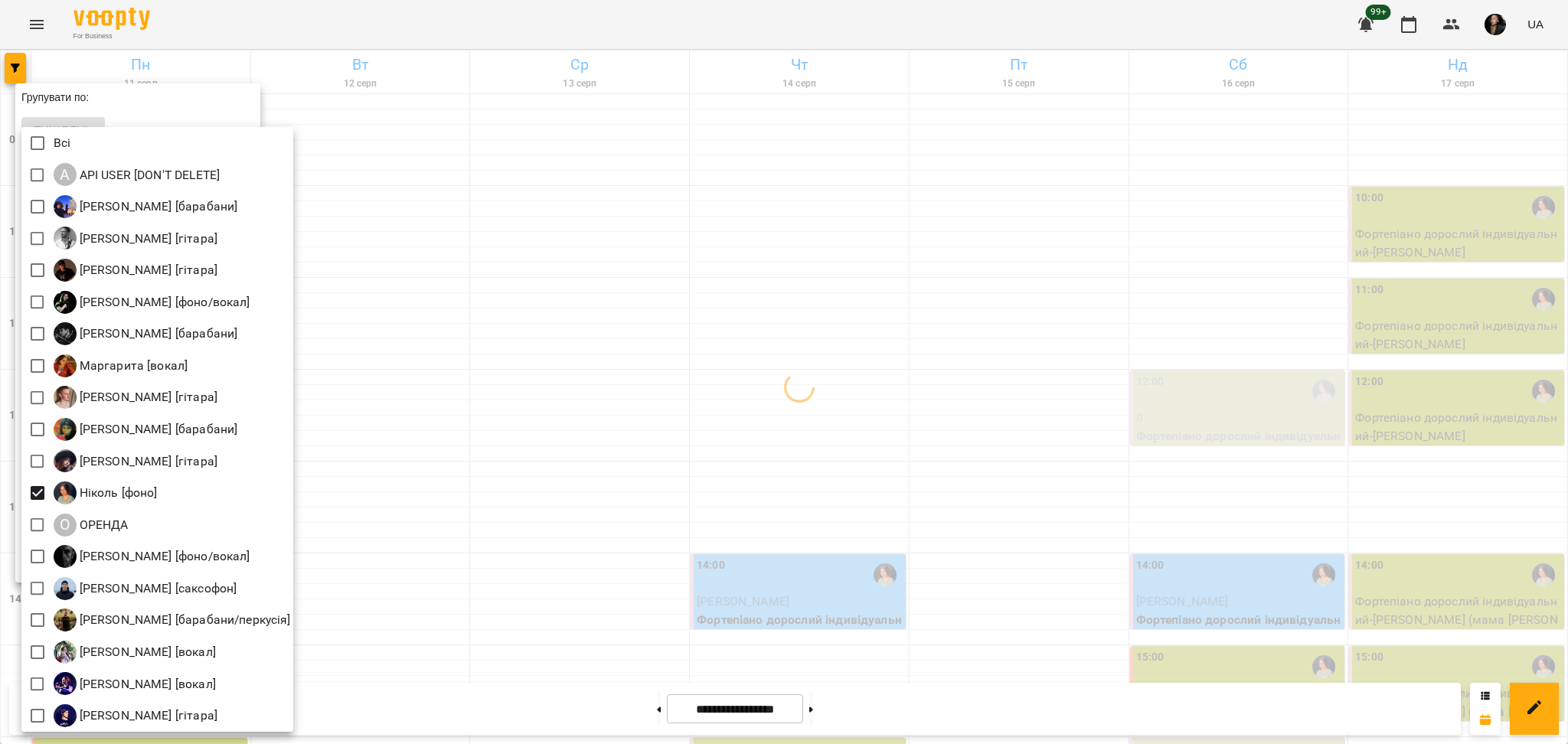
click at [546, 538] on div at bounding box center [784, 372] width 1568 height 744
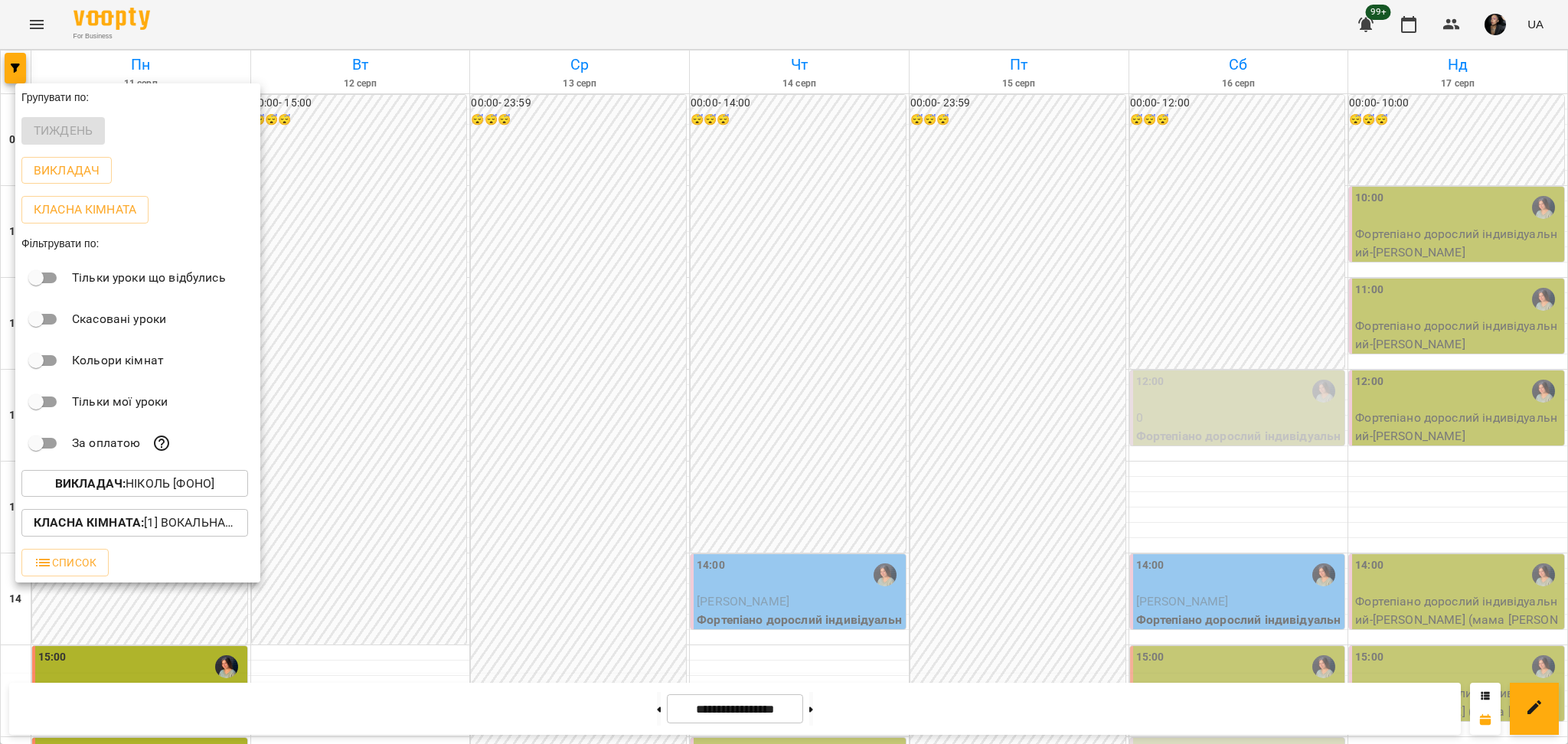
click at [765, 469] on div at bounding box center [784, 372] width 1568 height 744
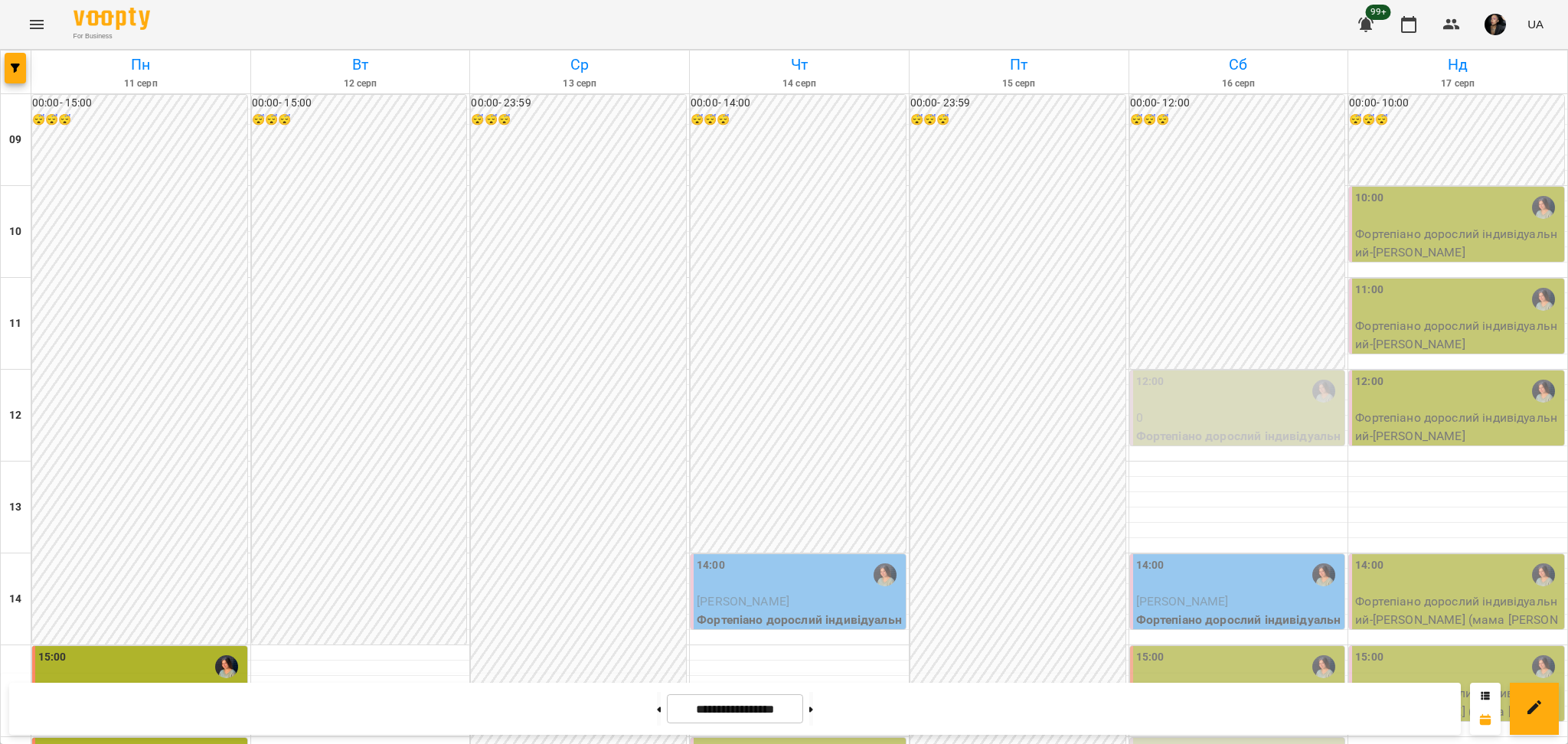
click at [755, 661] on div at bounding box center [799, 668] width 219 height 15
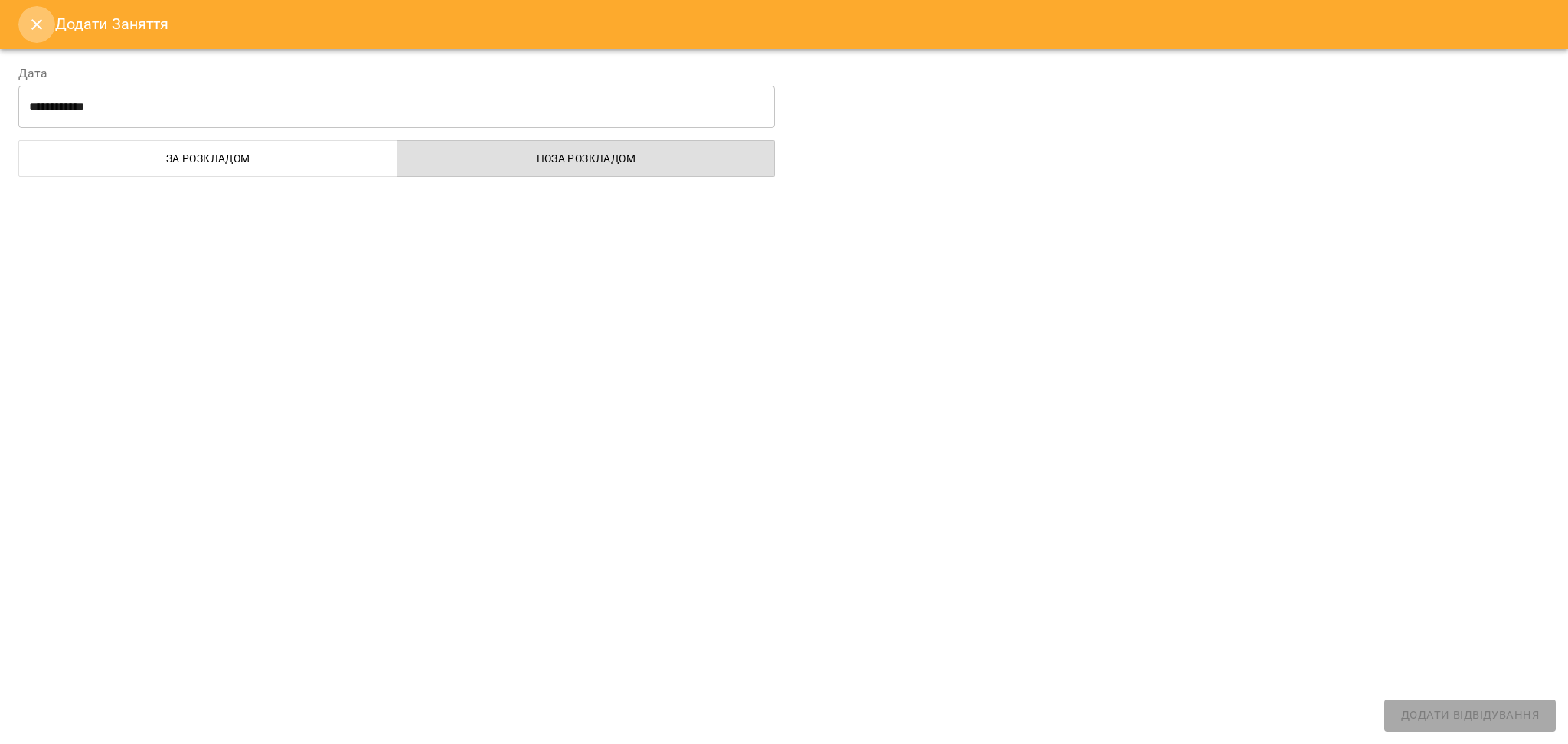
click at [28, 15] on icon "Close" at bounding box center [37, 25] width 19 height 19
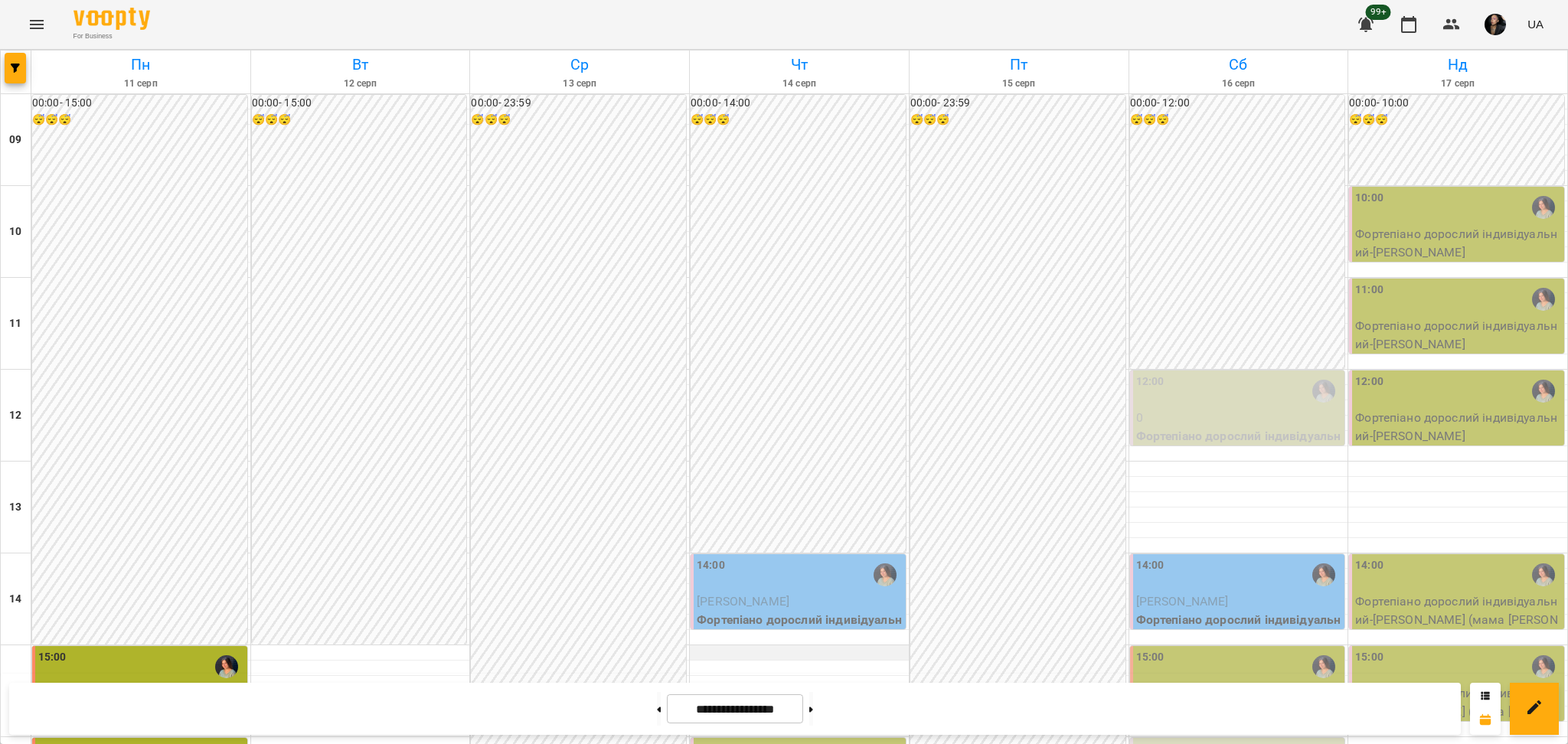
click at [740, 645] on div at bounding box center [799, 653] width 219 height 15
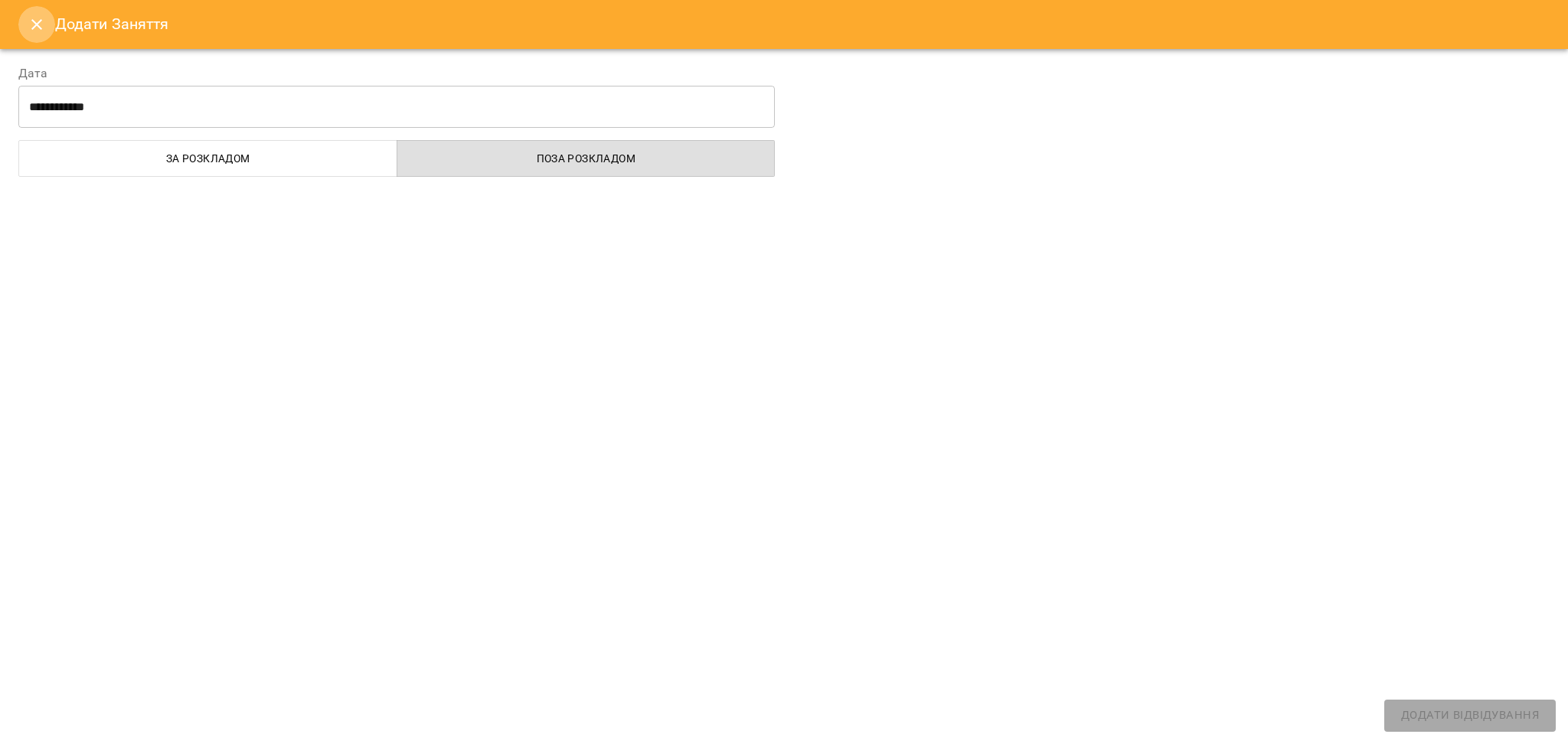
click at [47, 29] on button "Close" at bounding box center [37, 24] width 37 height 37
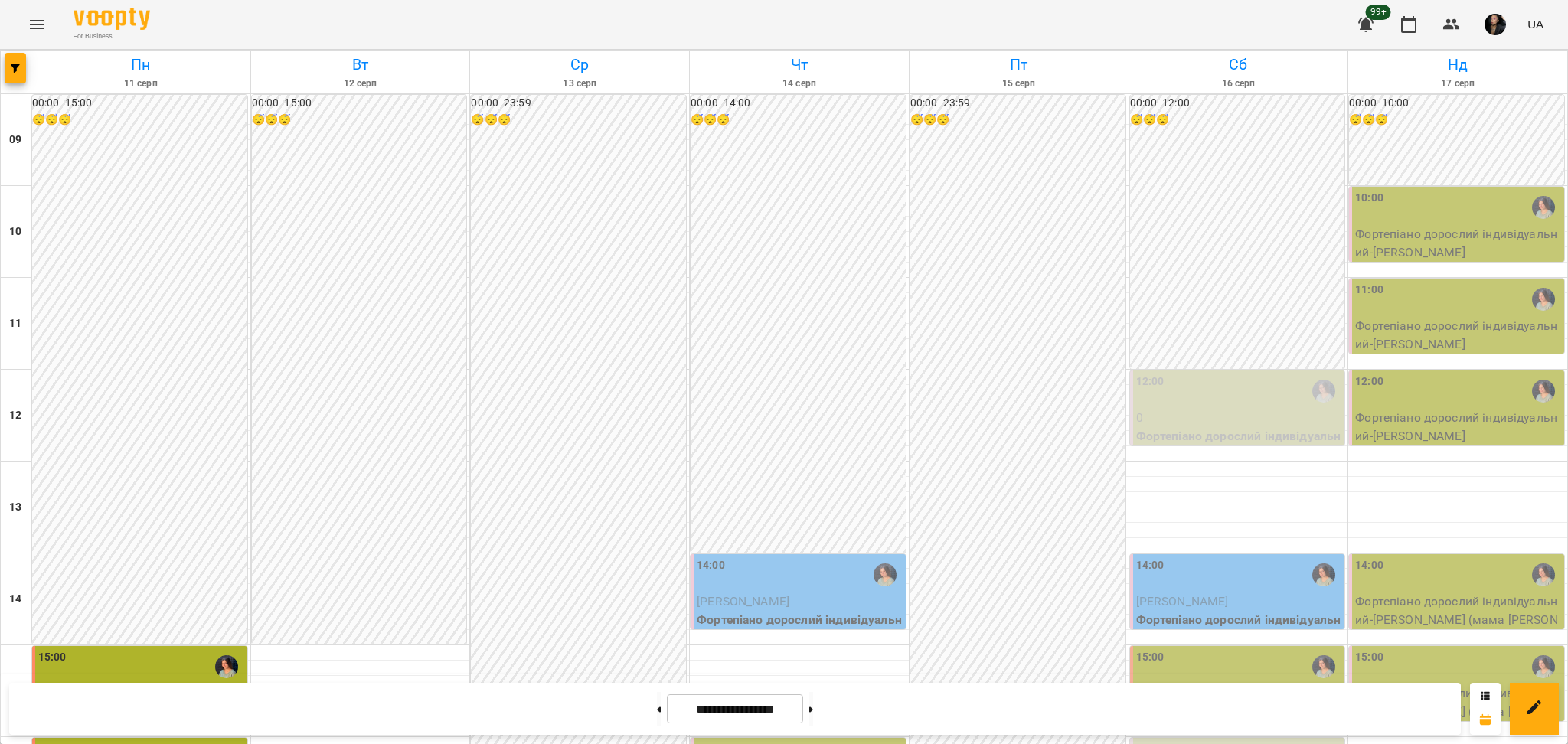
scroll to position [102, 0]
click at [1181, 409] on p "0" at bounding box center [1239, 418] width 206 height 19
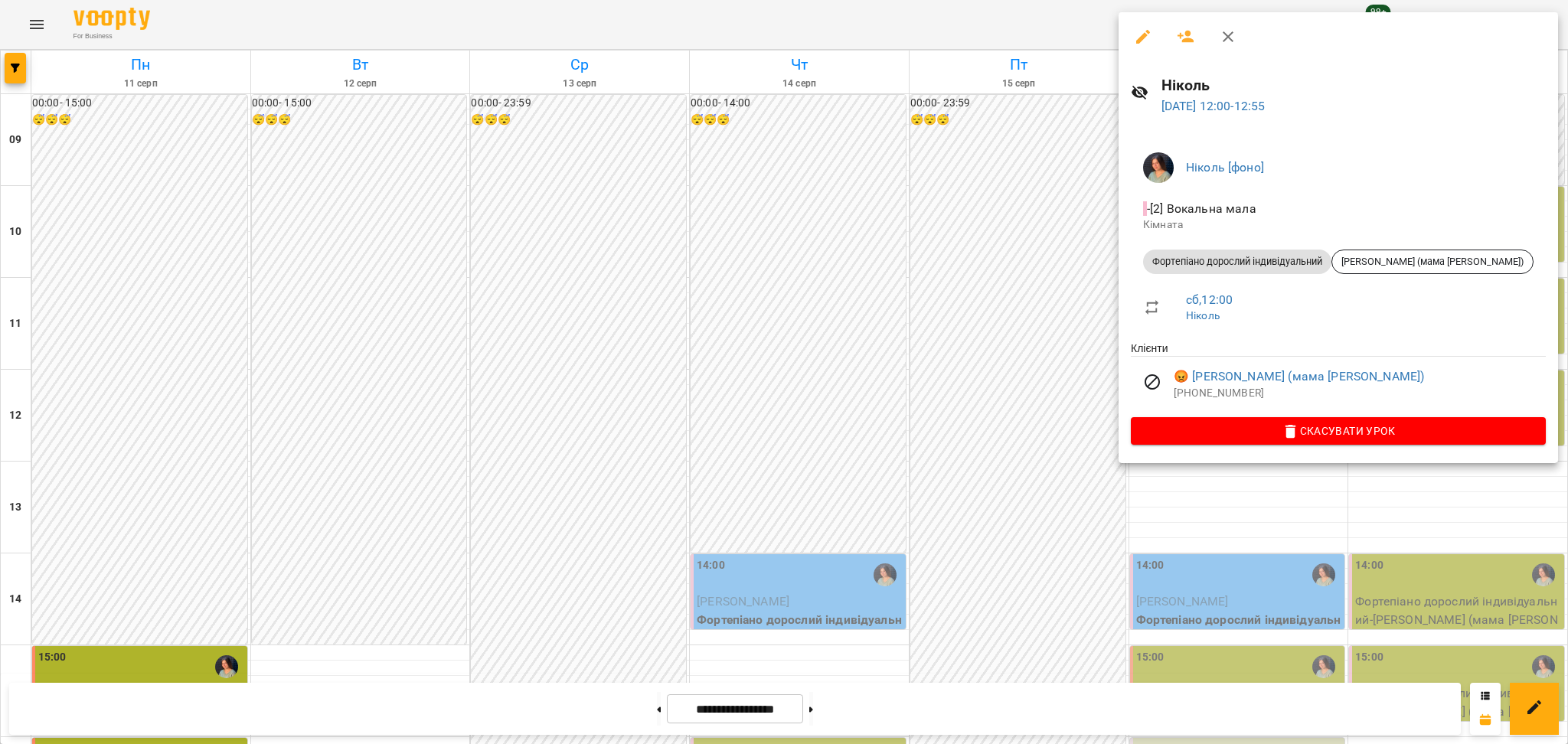
click at [1002, 335] on div at bounding box center [784, 372] width 1568 height 744
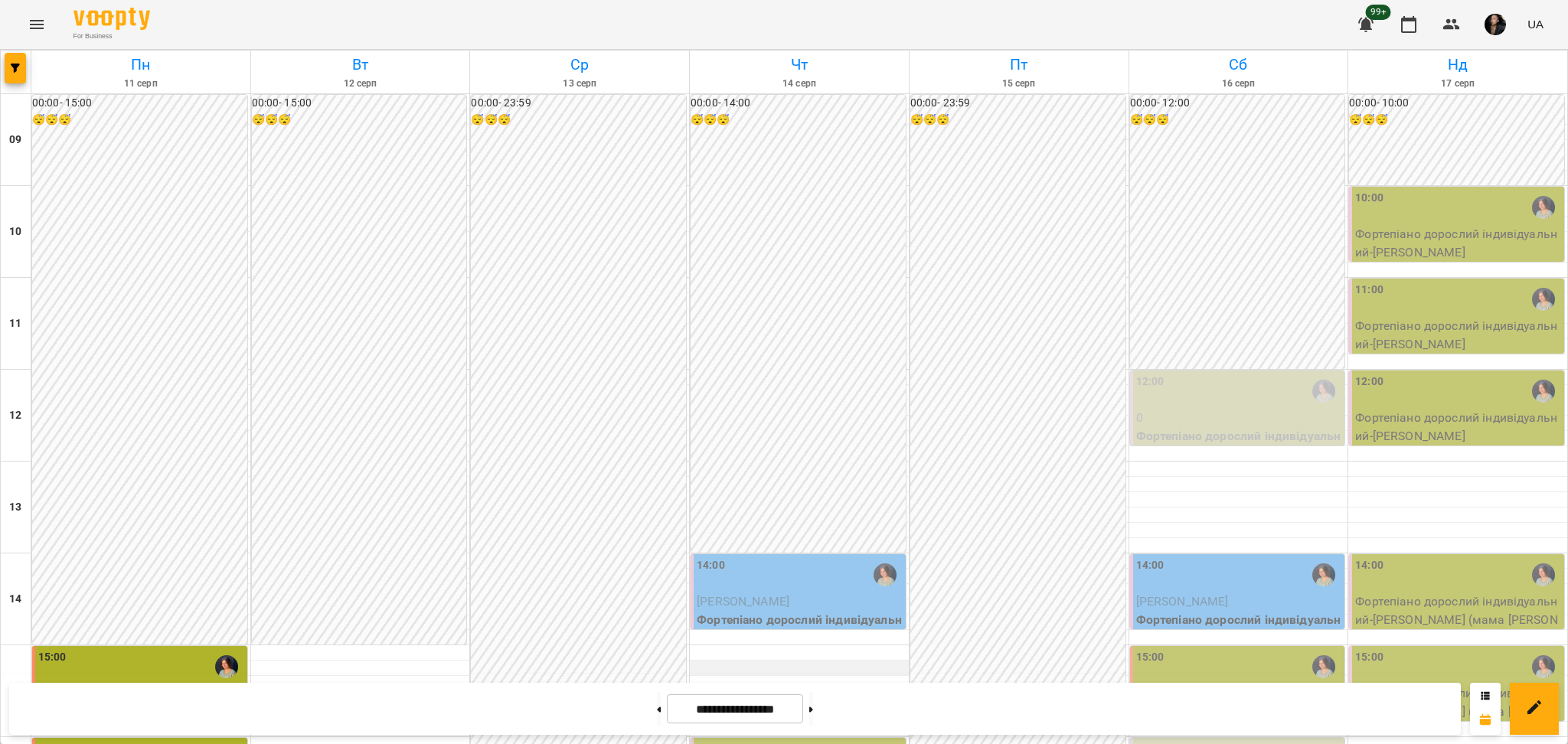
click at [779, 661] on div at bounding box center [799, 668] width 219 height 15
click at [713, 645] on div at bounding box center [799, 653] width 219 height 15
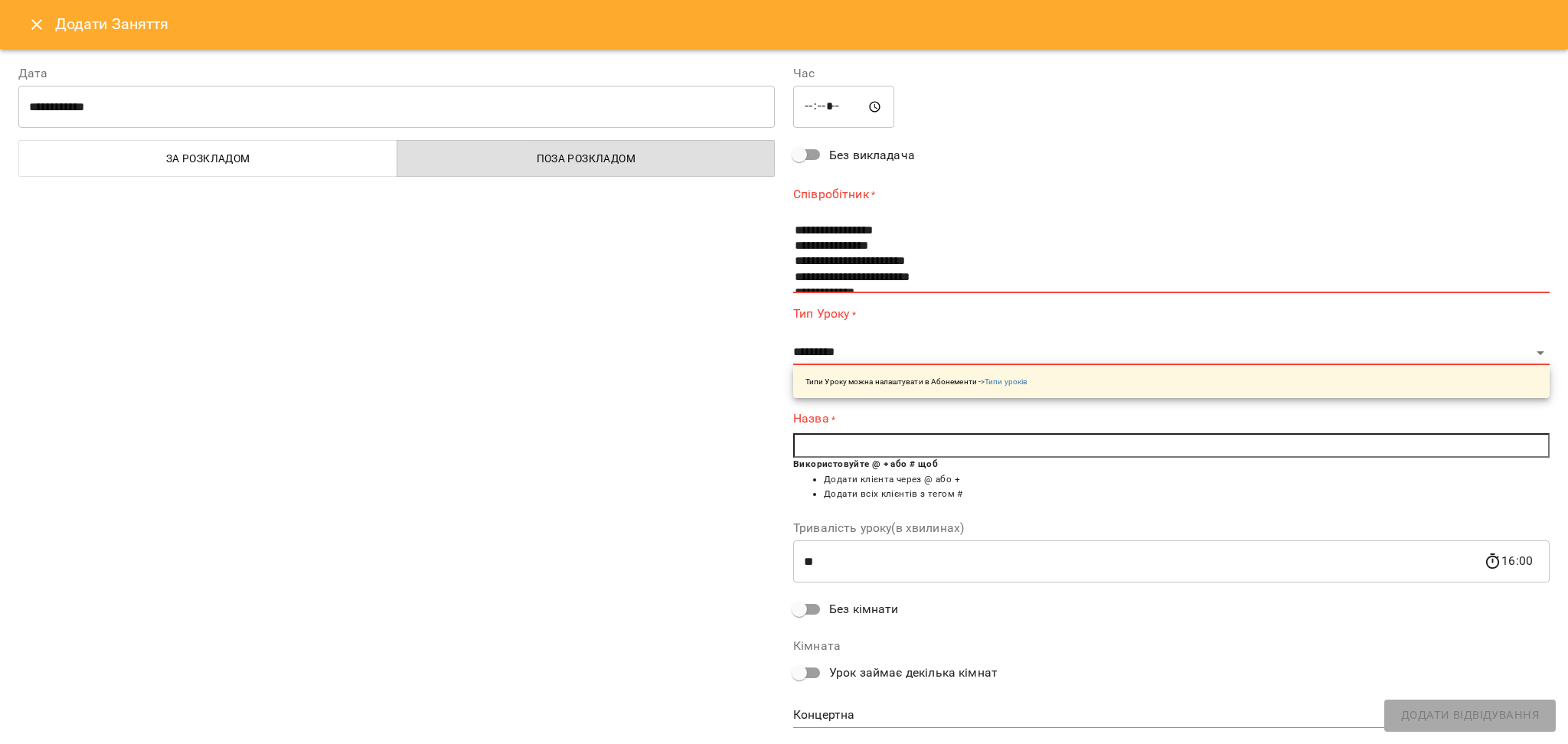
scroll to position [102, 0]
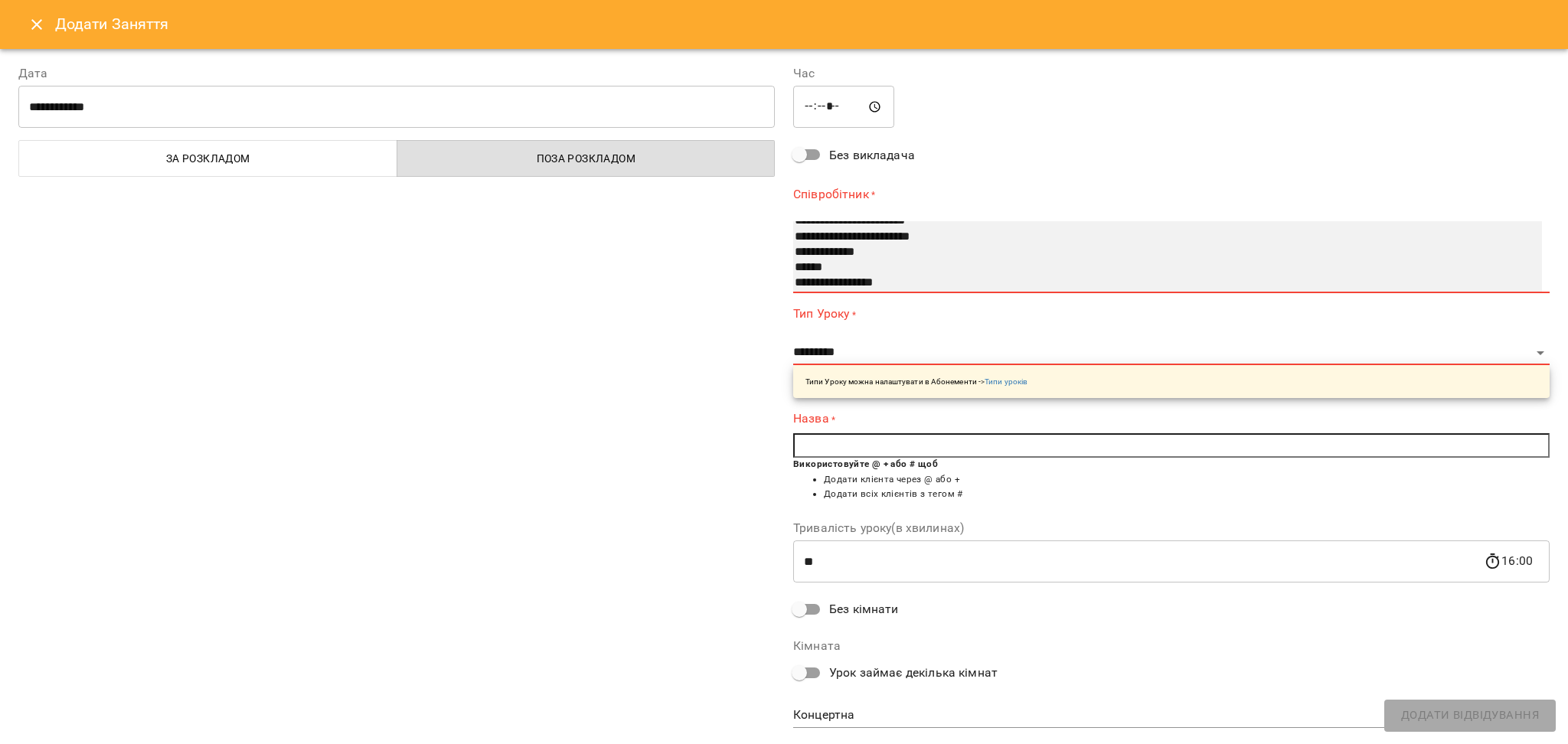
select select "**********"
click at [830, 280] on select "**********" at bounding box center [1168, 257] width 749 height 72
select select "**********"
type input "**"
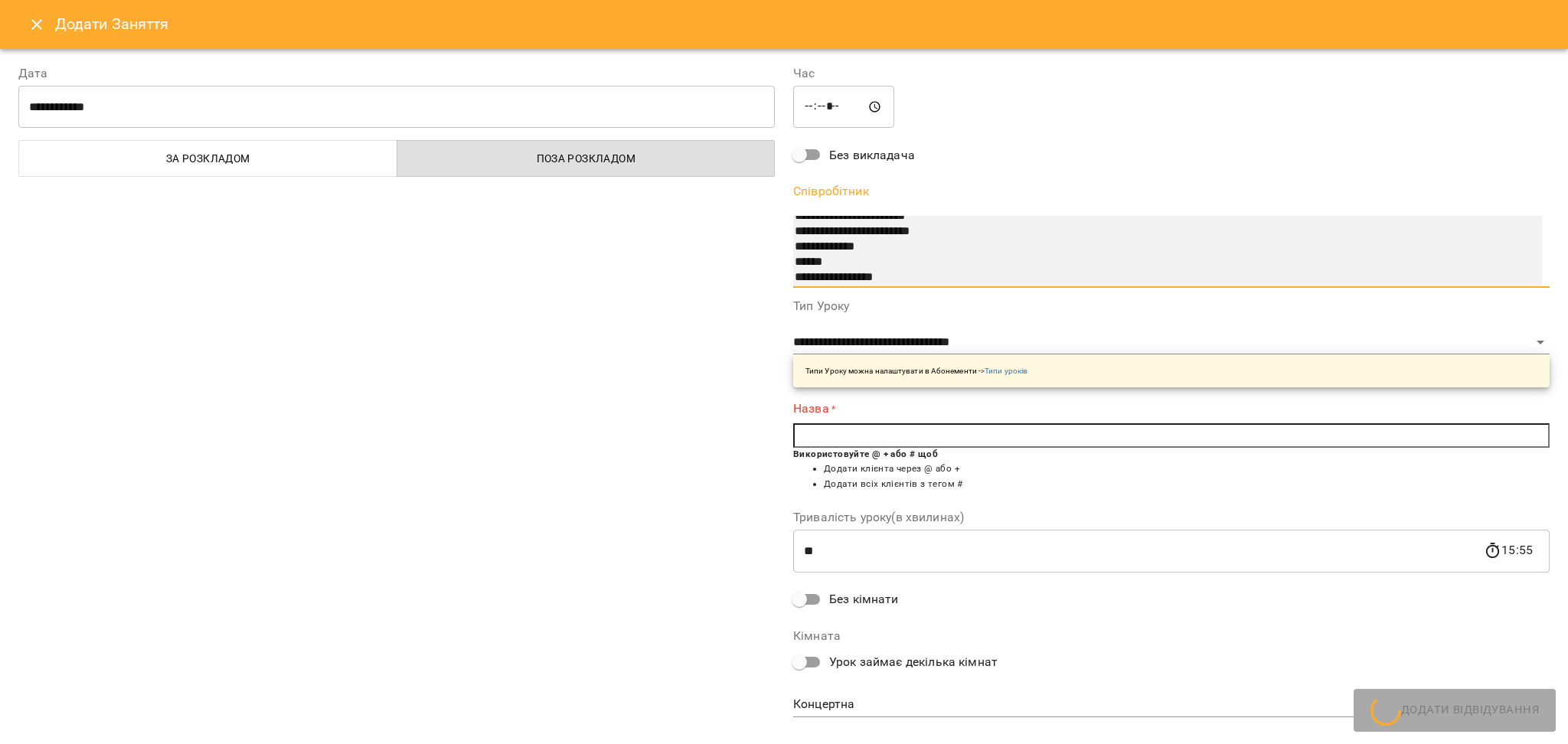
scroll to position [139, 0]
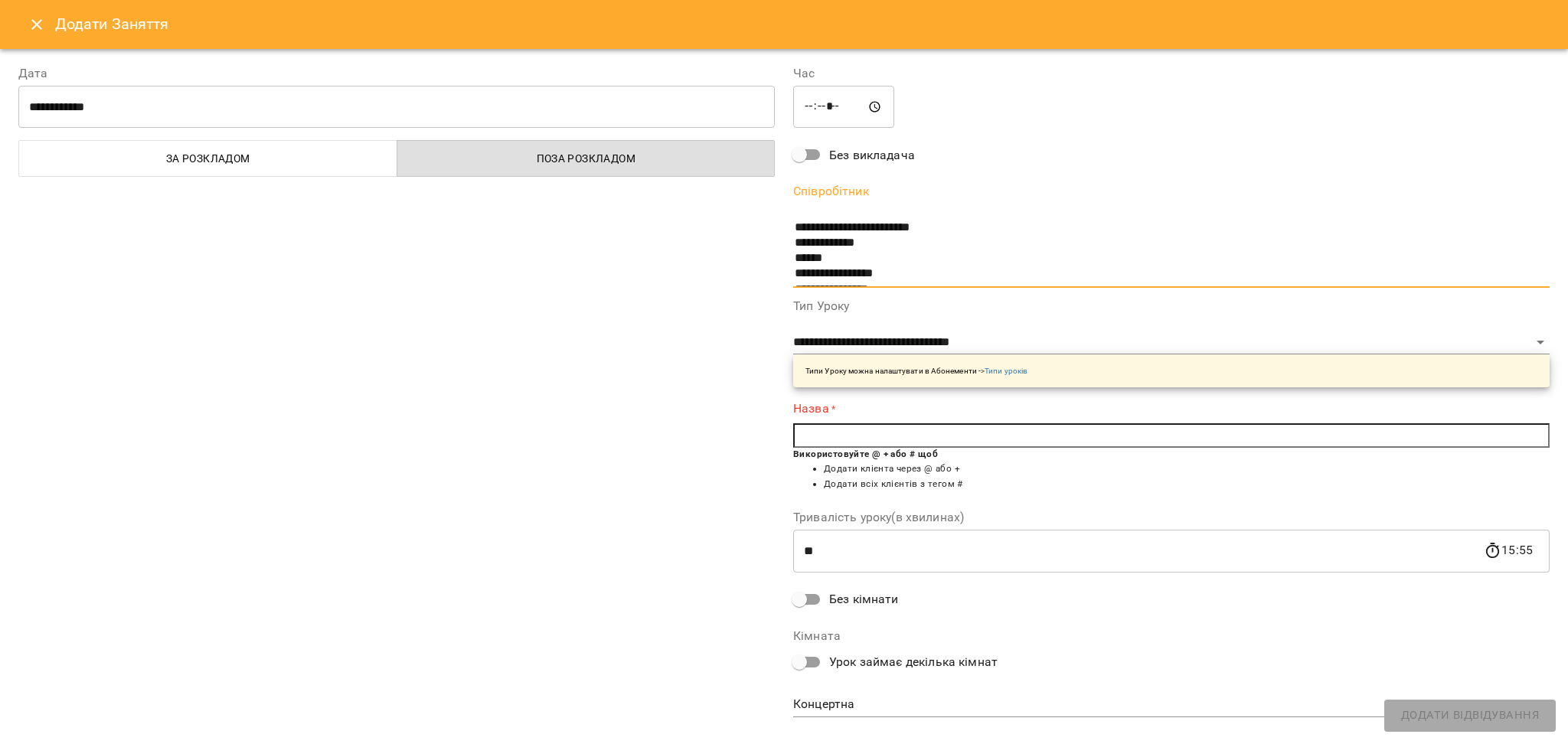
click at [883, 433] on input "text" at bounding box center [1171, 435] width 757 height 25
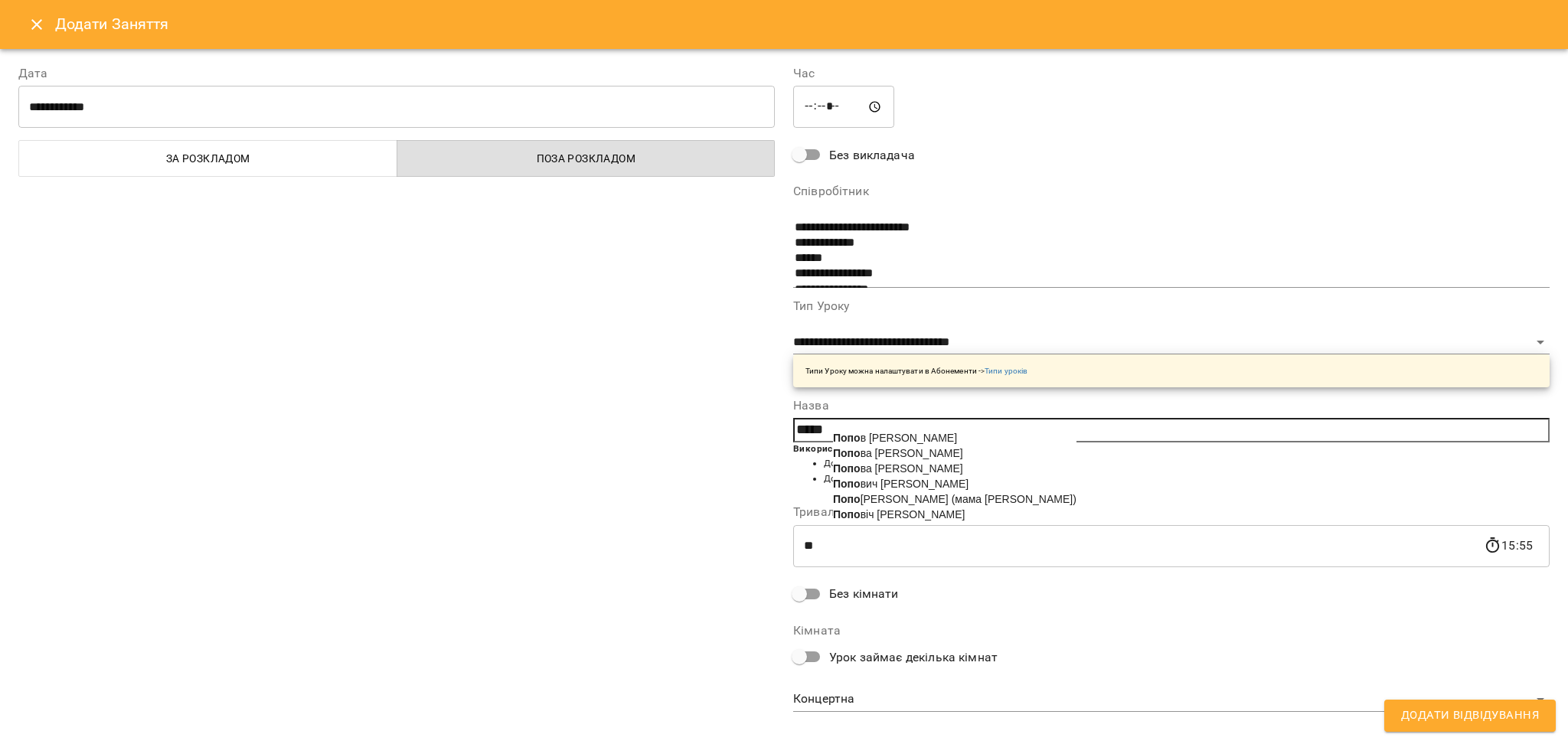
click at [971, 505] on span "Попо вський Олександр (мама Тетяна)" at bounding box center [955, 499] width 244 height 12
type input "**********"
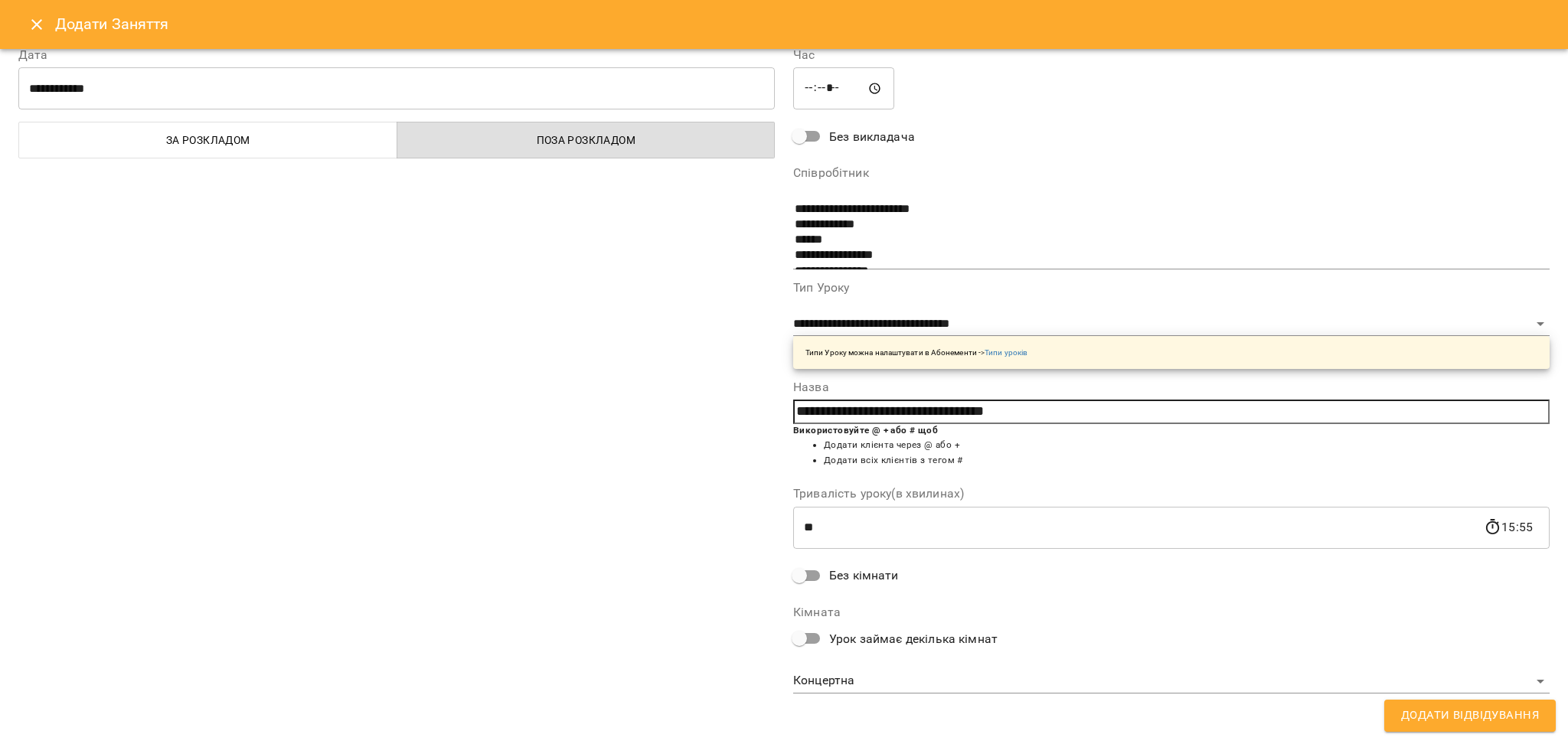
scroll to position [20, 0]
click at [1017, 678] on body "For Business 99+ UA Пн 11 серп Вт 12 серп Ср 13 серп Чт 14 серп Пт 15 серп Сб 1…" at bounding box center [784, 679] width 1568 height 1357
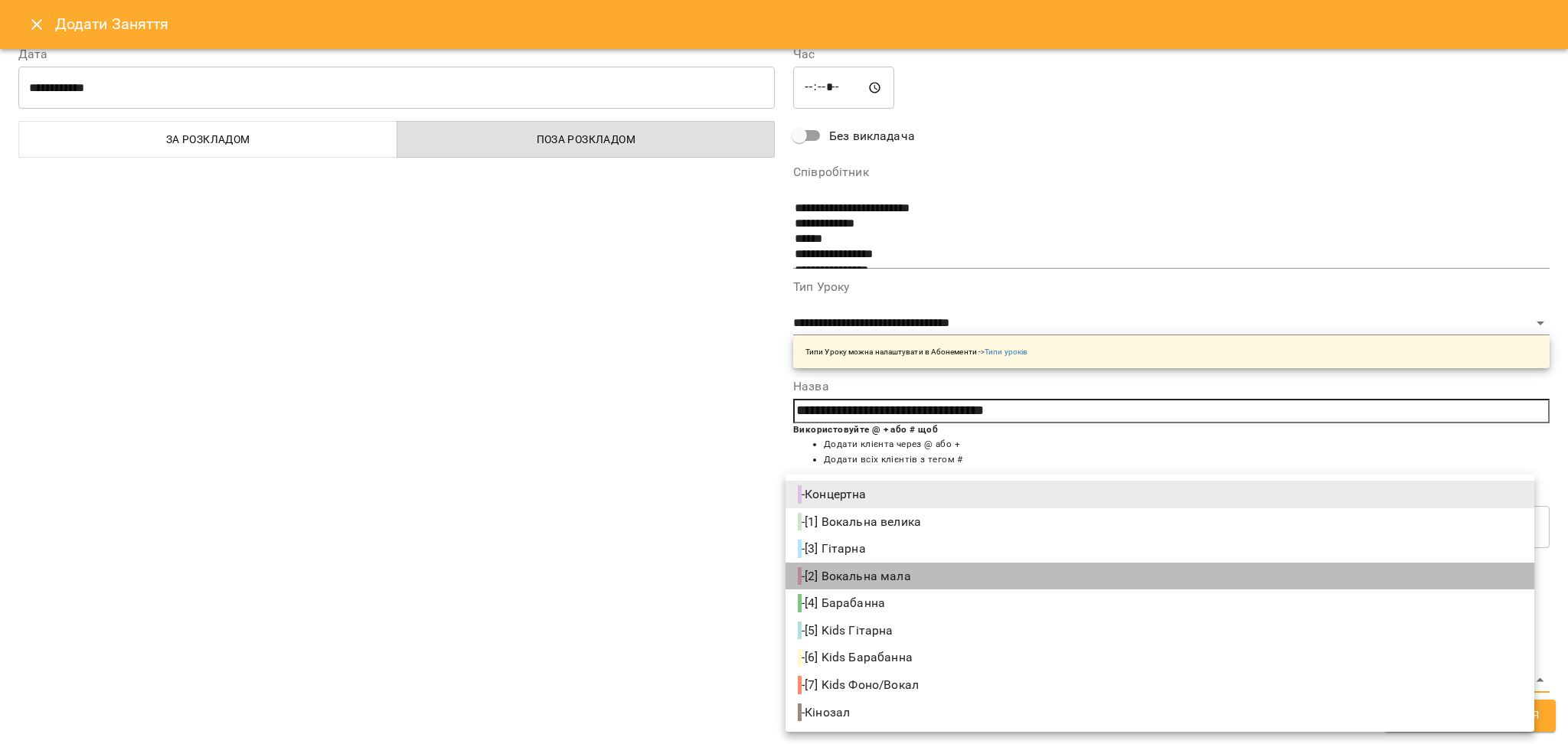
click at [887, 573] on span "- [2] Вокальна мала" at bounding box center [855, 577] width 116 height 19
type input "**********"
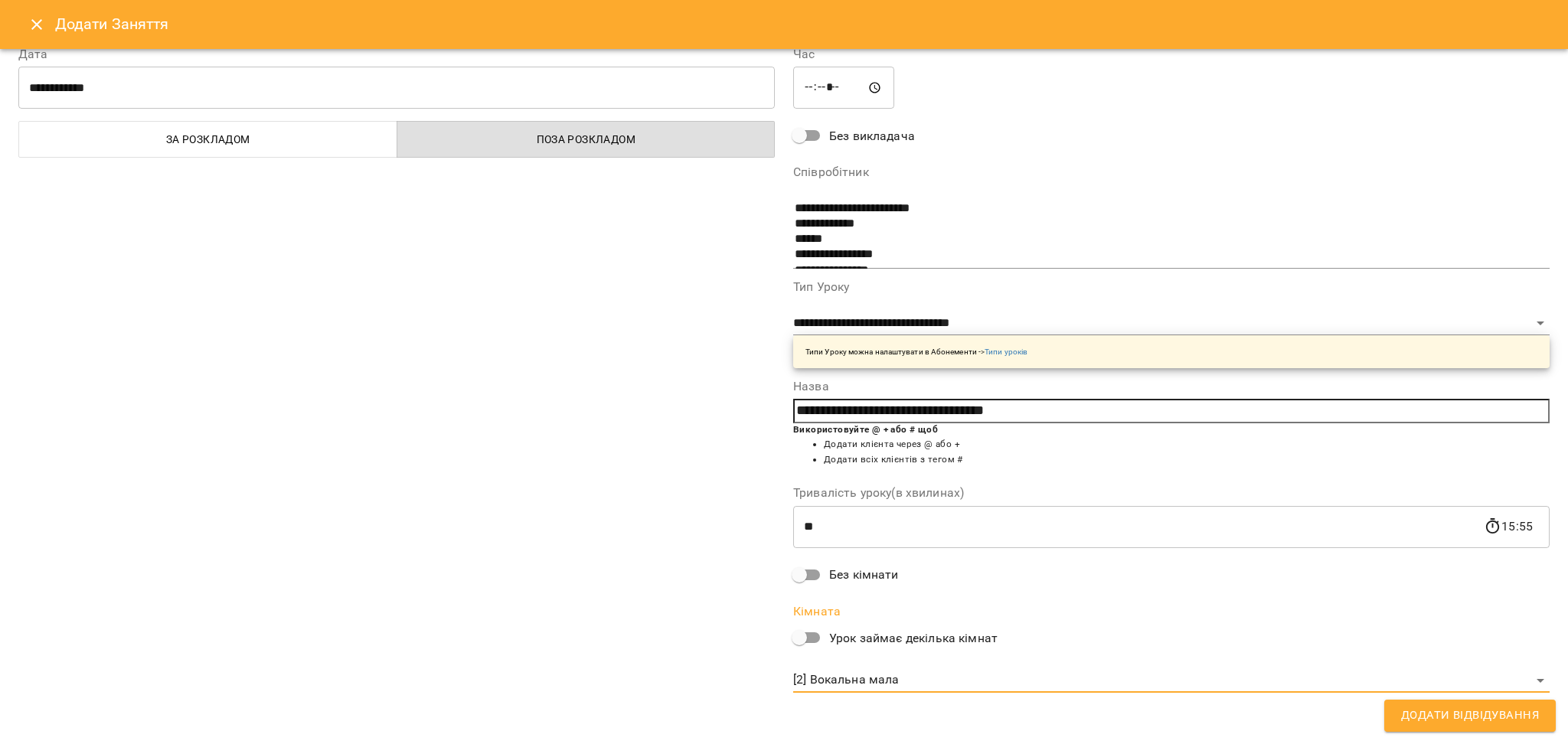
click at [1531, 710] on span "Додати Відвідування" at bounding box center [1470, 715] width 138 height 20
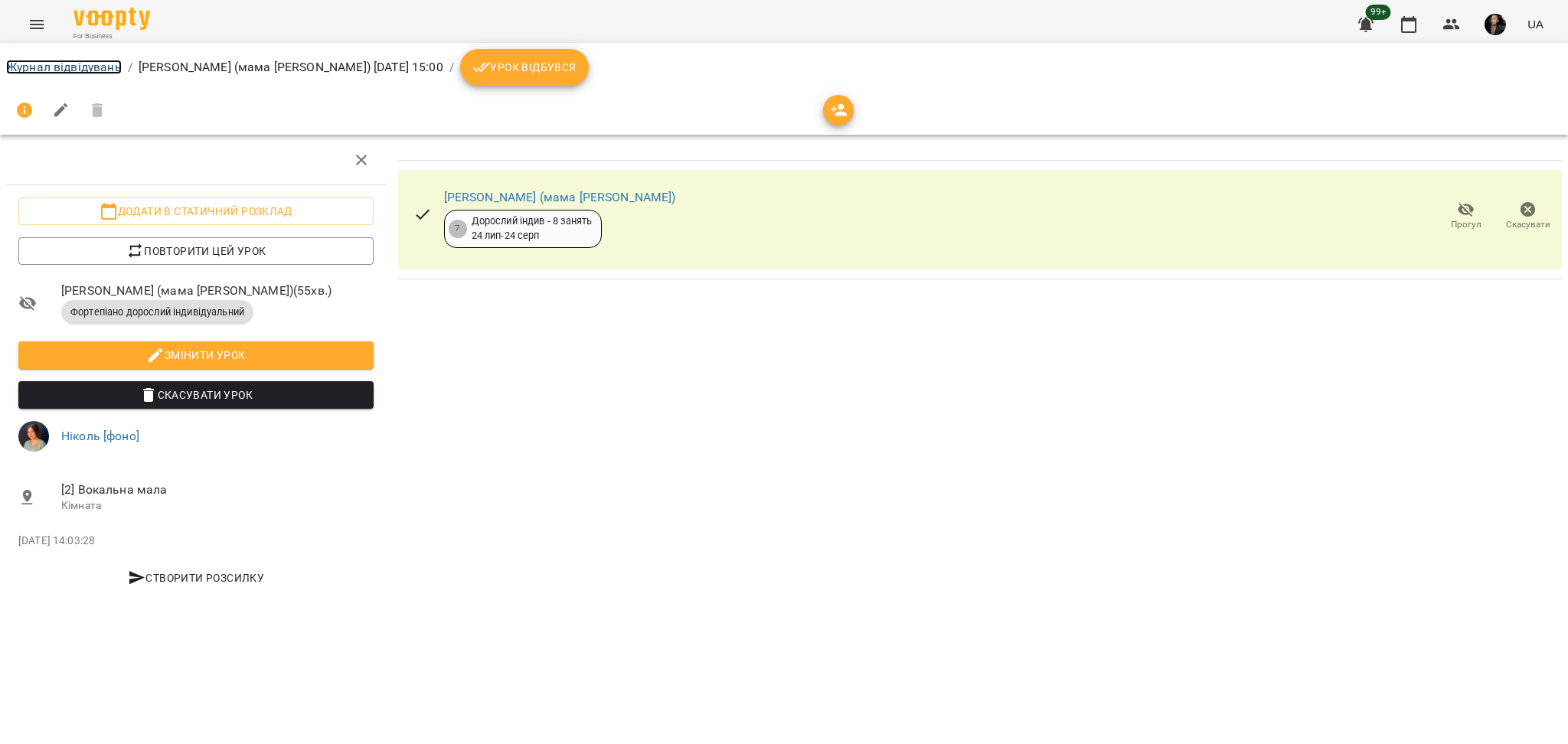
click at [100, 65] on link "Журнал відвідувань" at bounding box center [64, 66] width 116 height 14
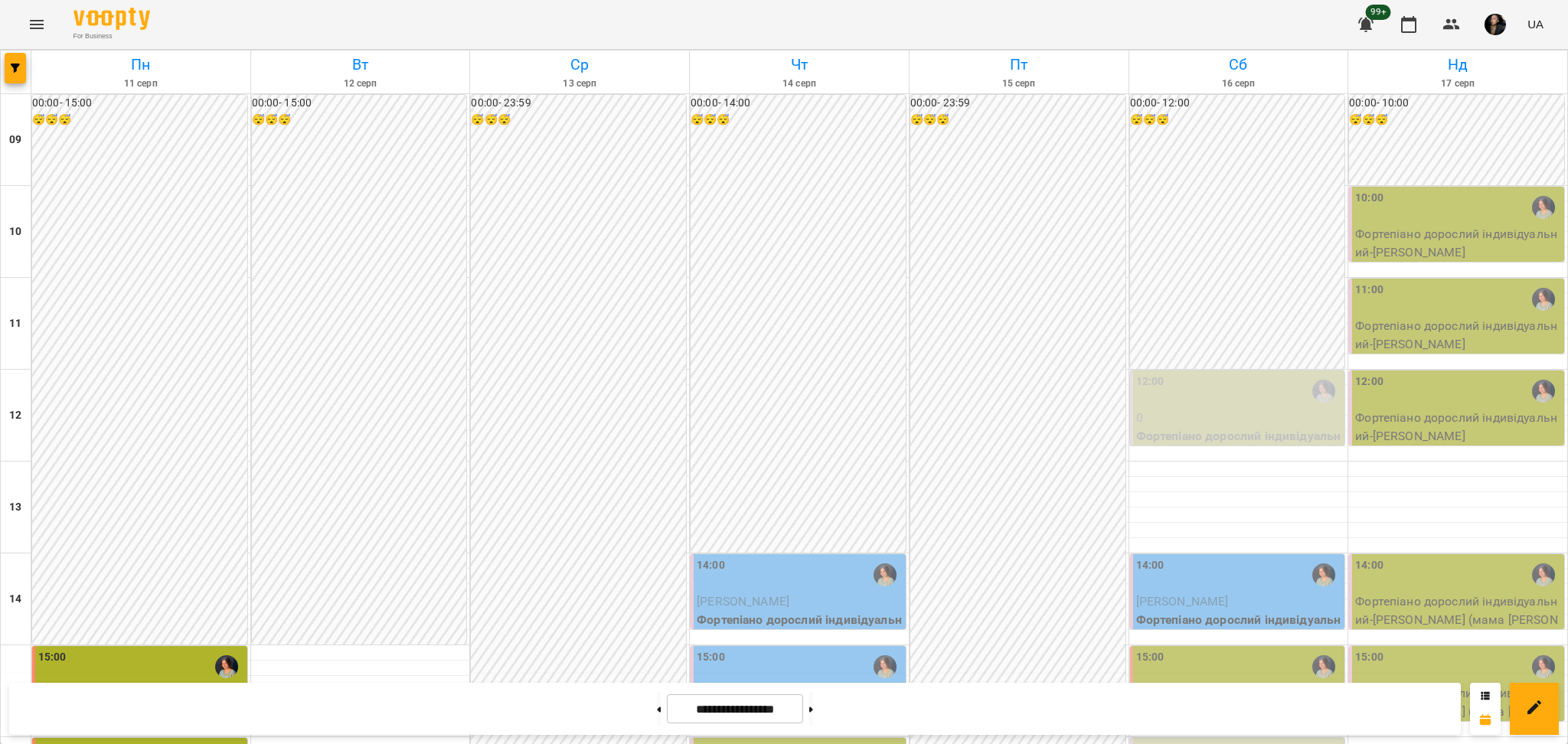
scroll to position [510, 0]
click at [8, 66] on span "button" at bounding box center [14, 68] width 21 height 9
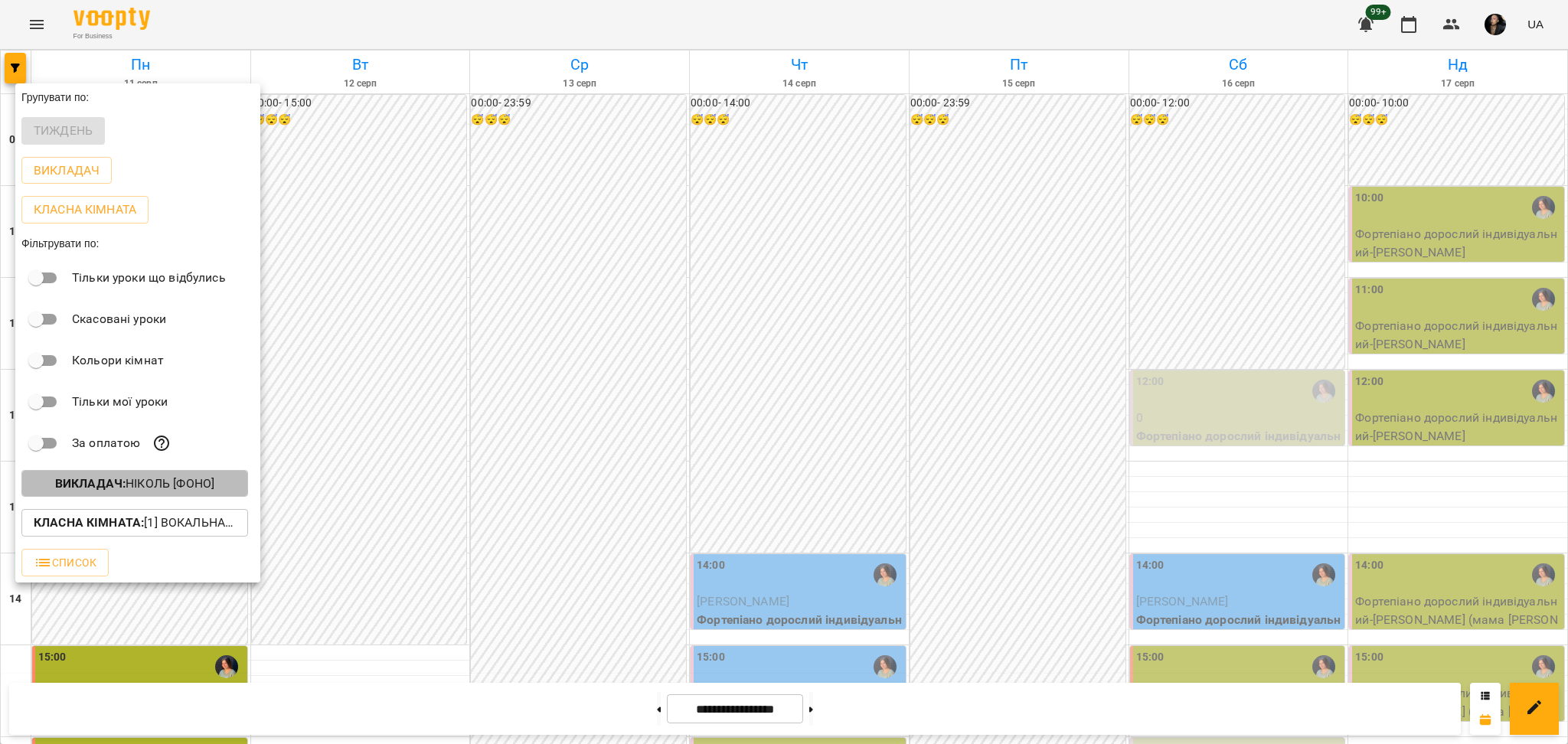
click at [181, 490] on p "Викладач : Ніколь [фоно]" at bounding box center [134, 484] width 159 height 19
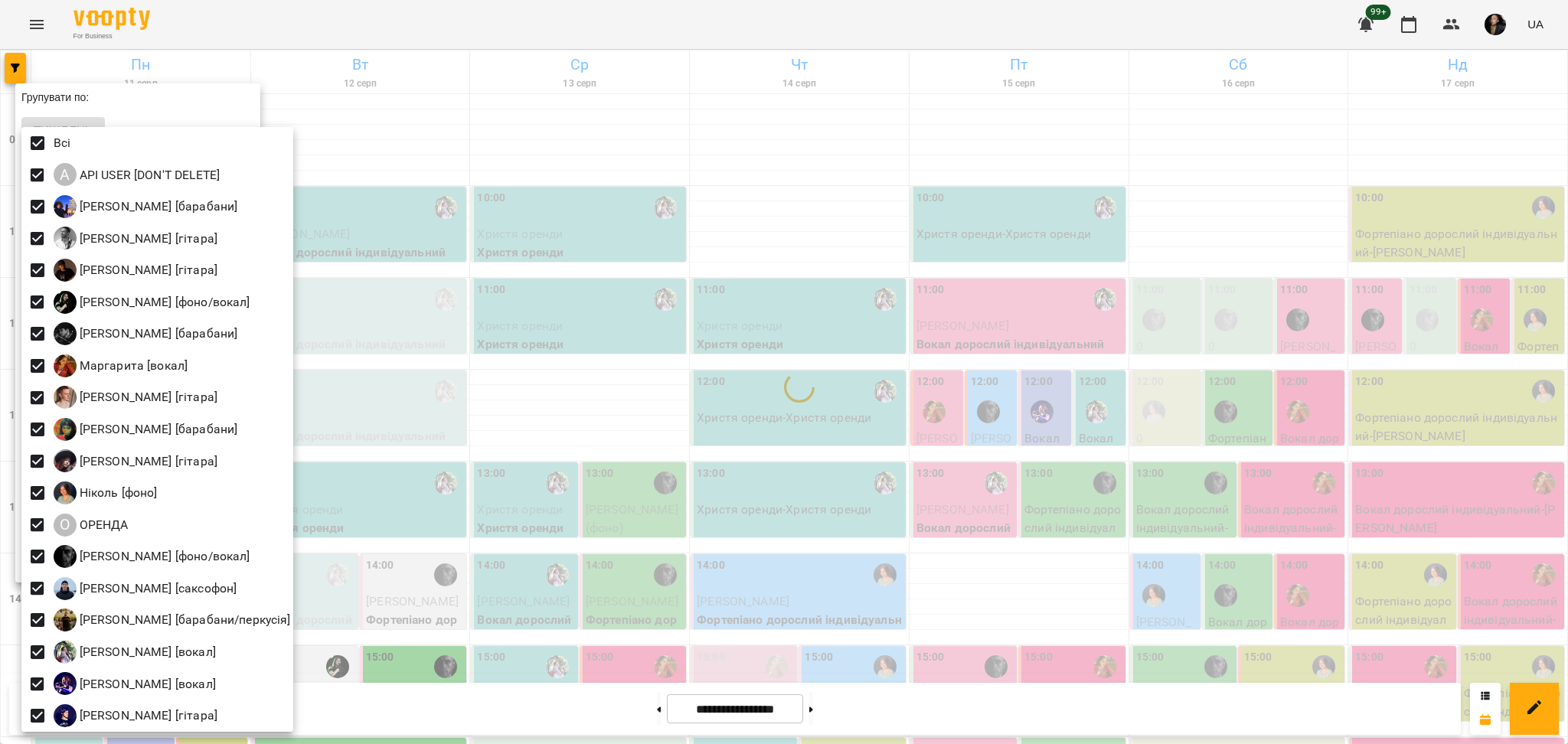
click at [447, 520] on div at bounding box center [784, 372] width 1568 height 744
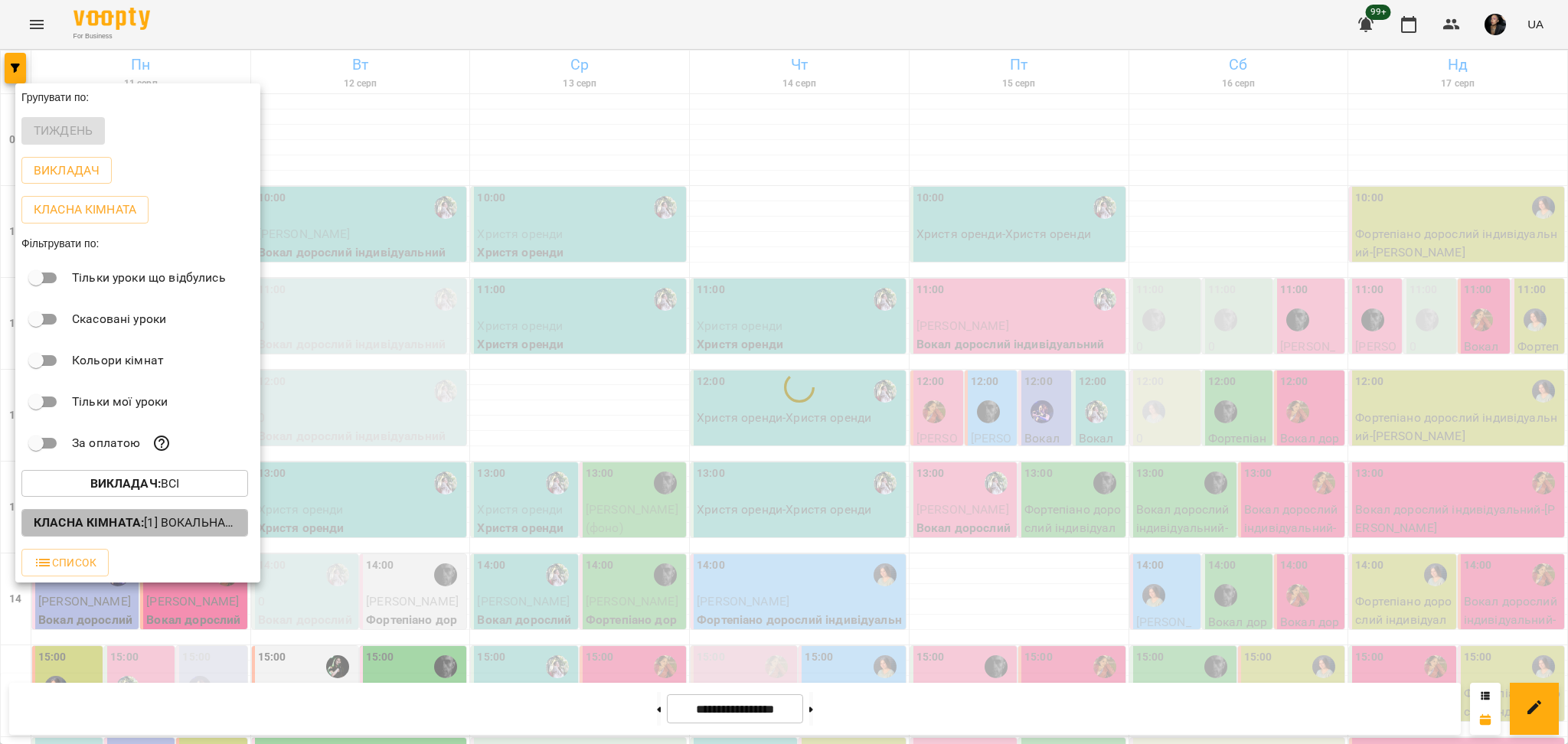
click at [128, 537] on button "Класна кімната : [1] Вокальна велика,[2] Вокальна мала,[7] Kids Фоно/Вокал" at bounding box center [134, 522] width 227 height 27
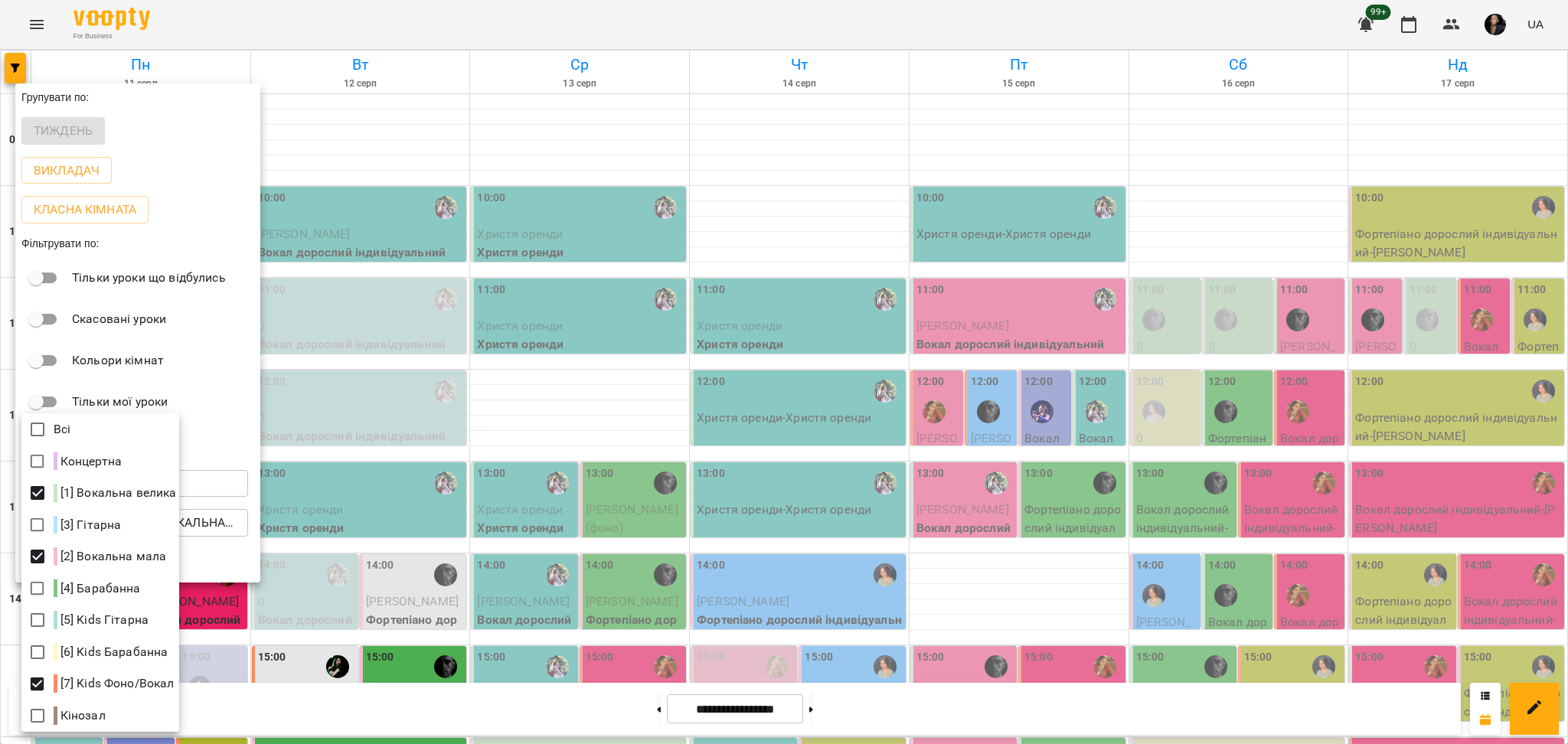
click at [1295, 352] on div at bounding box center [784, 372] width 1568 height 744
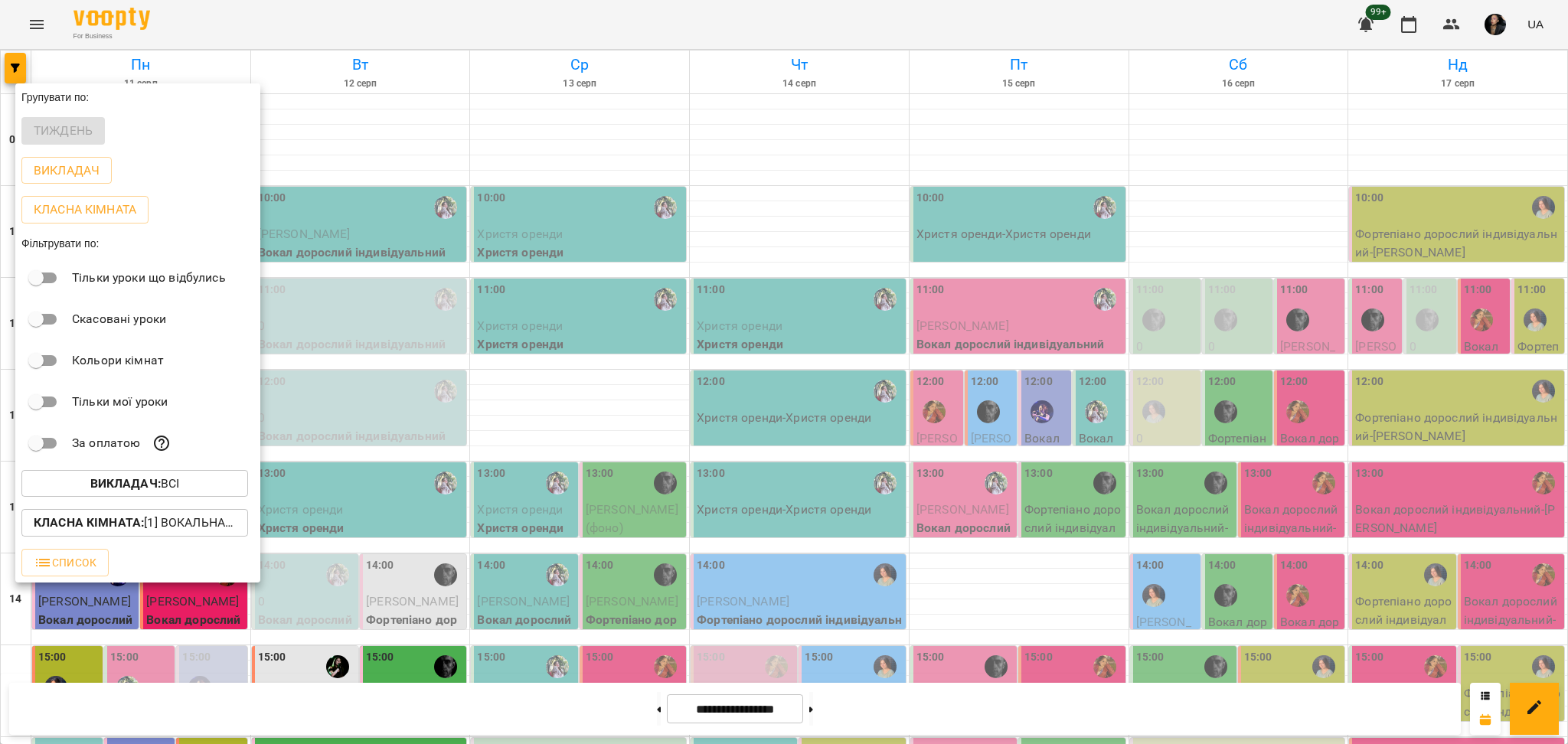
click at [574, 313] on div at bounding box center [784, 372] width 1568 height 744
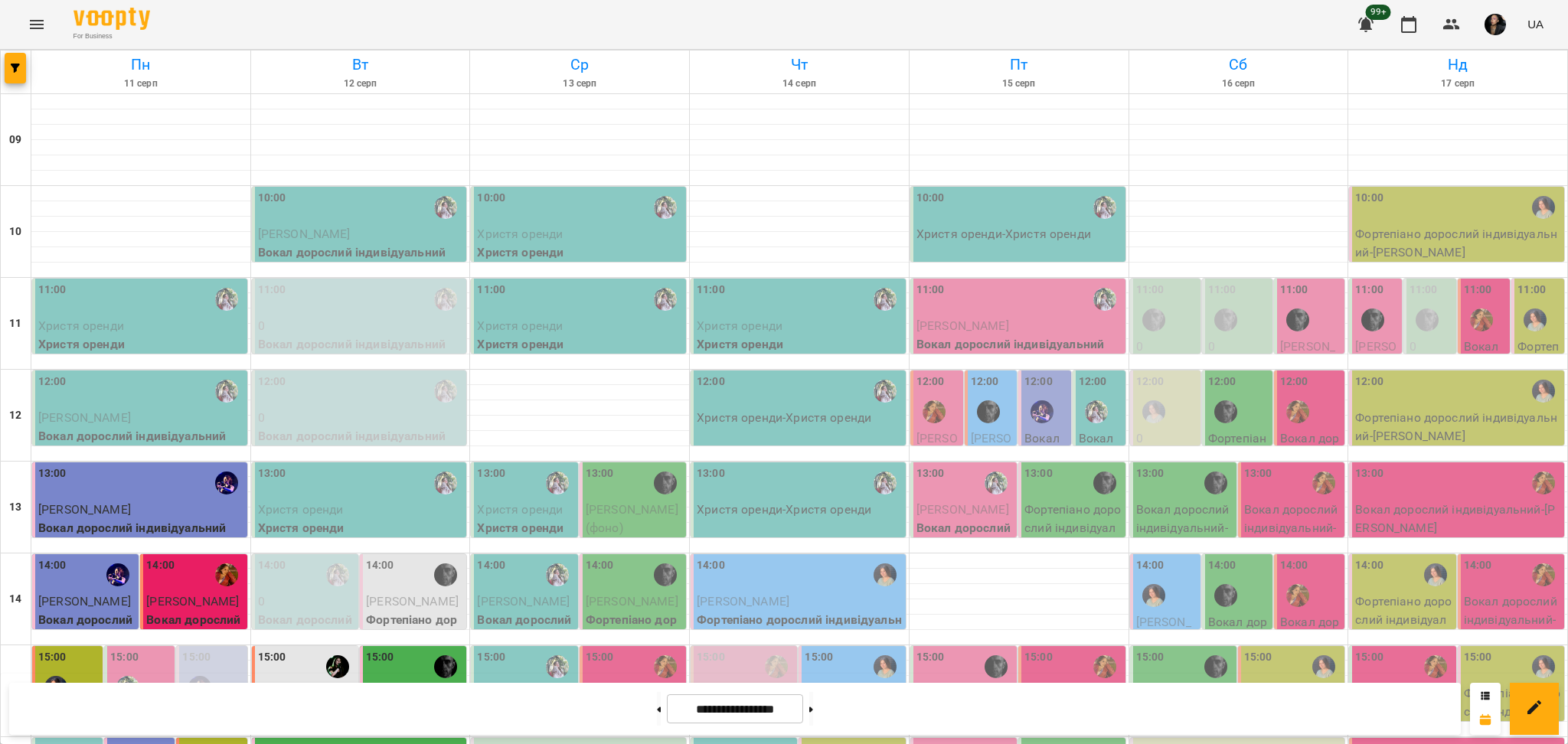
click at [842, 686] on span "Поповський Олександр (мама Тетяна)" at bounding box center [852, 711] width 95 height 50
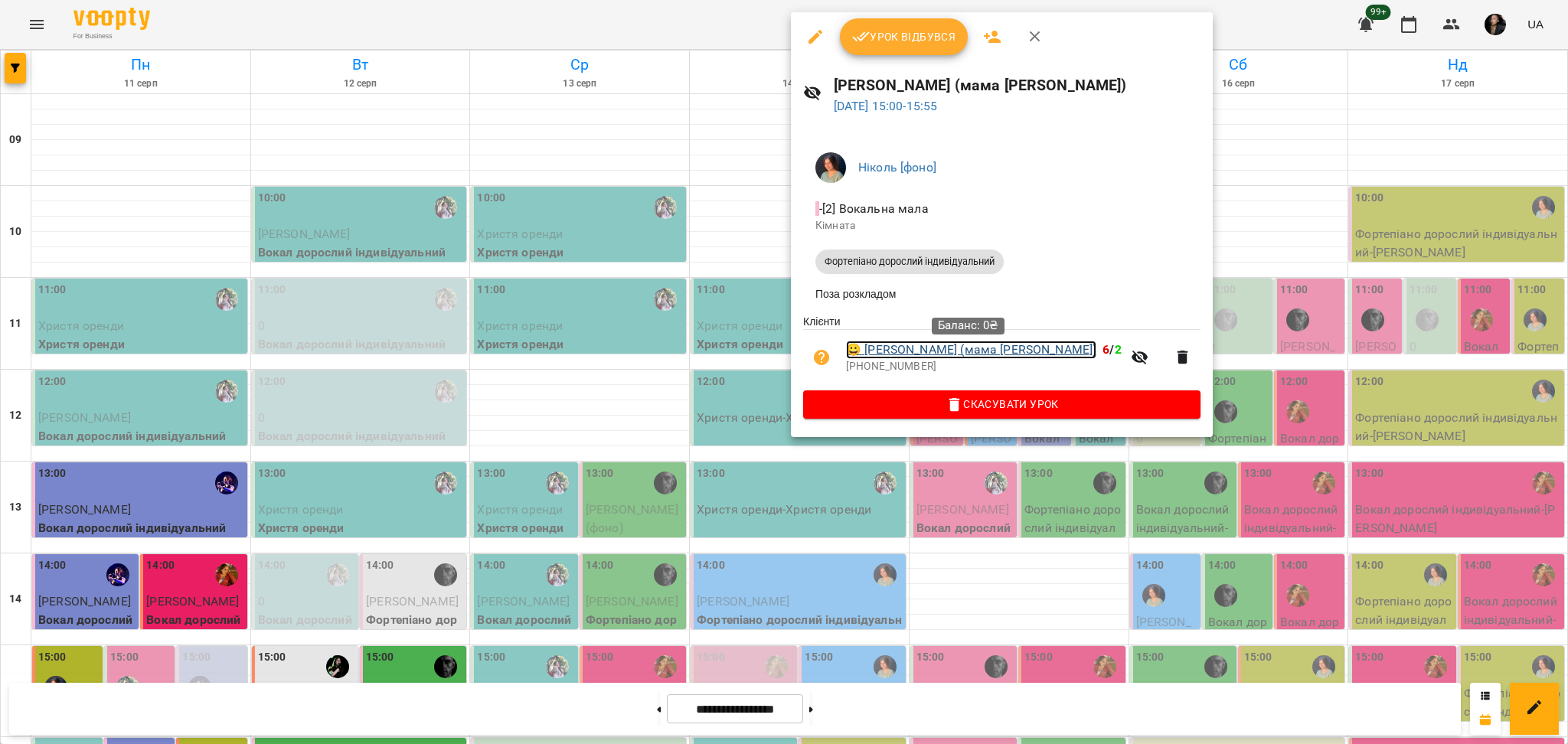
click at [974, 356] on link "😀 Поповський Олександр (мама Тетяна)" at bounding box center [971, 350] width 251 height 19
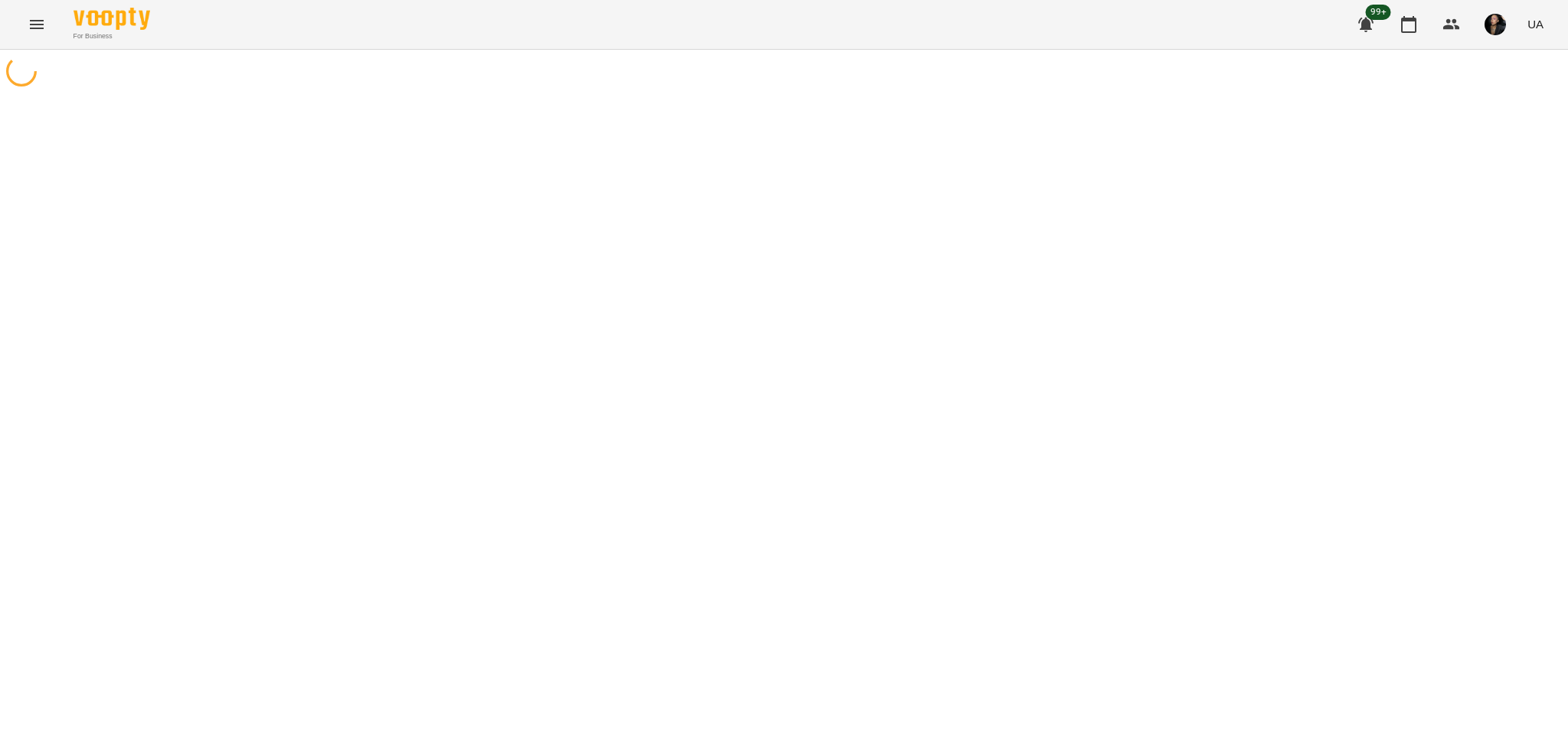
click at [1199, 526] on div at bounding box center [784, 422] width 1568 height 744
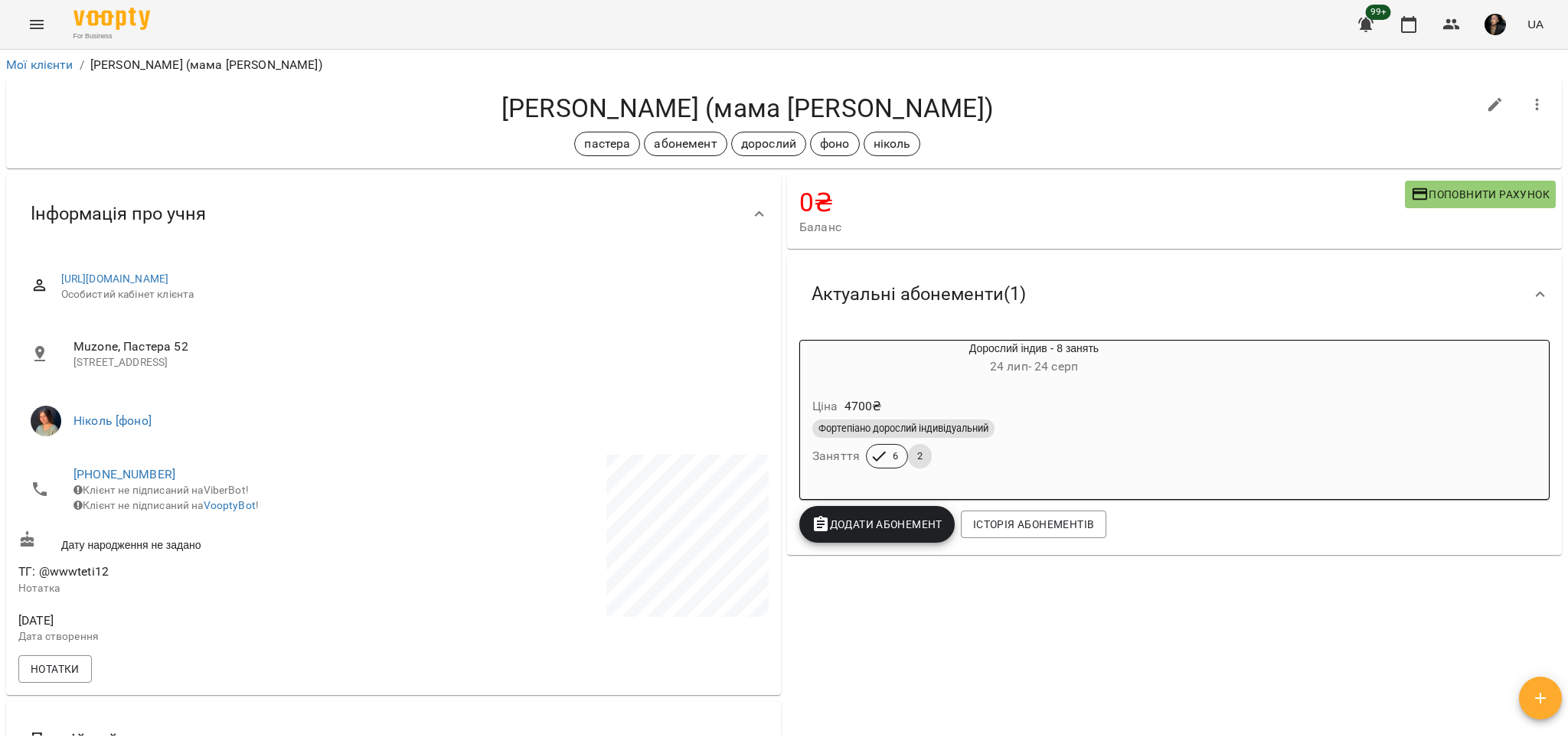
click at [1049, 437] on div "Фортепіано дорослий індивідуальний" at bounding box center [1034, 429] width 443 height 19
click at [1052, 445] on div "Фортепіано дорослий індивідуальний Заняття 6 2" at bounding box center [1034, 443] width 449 height 55
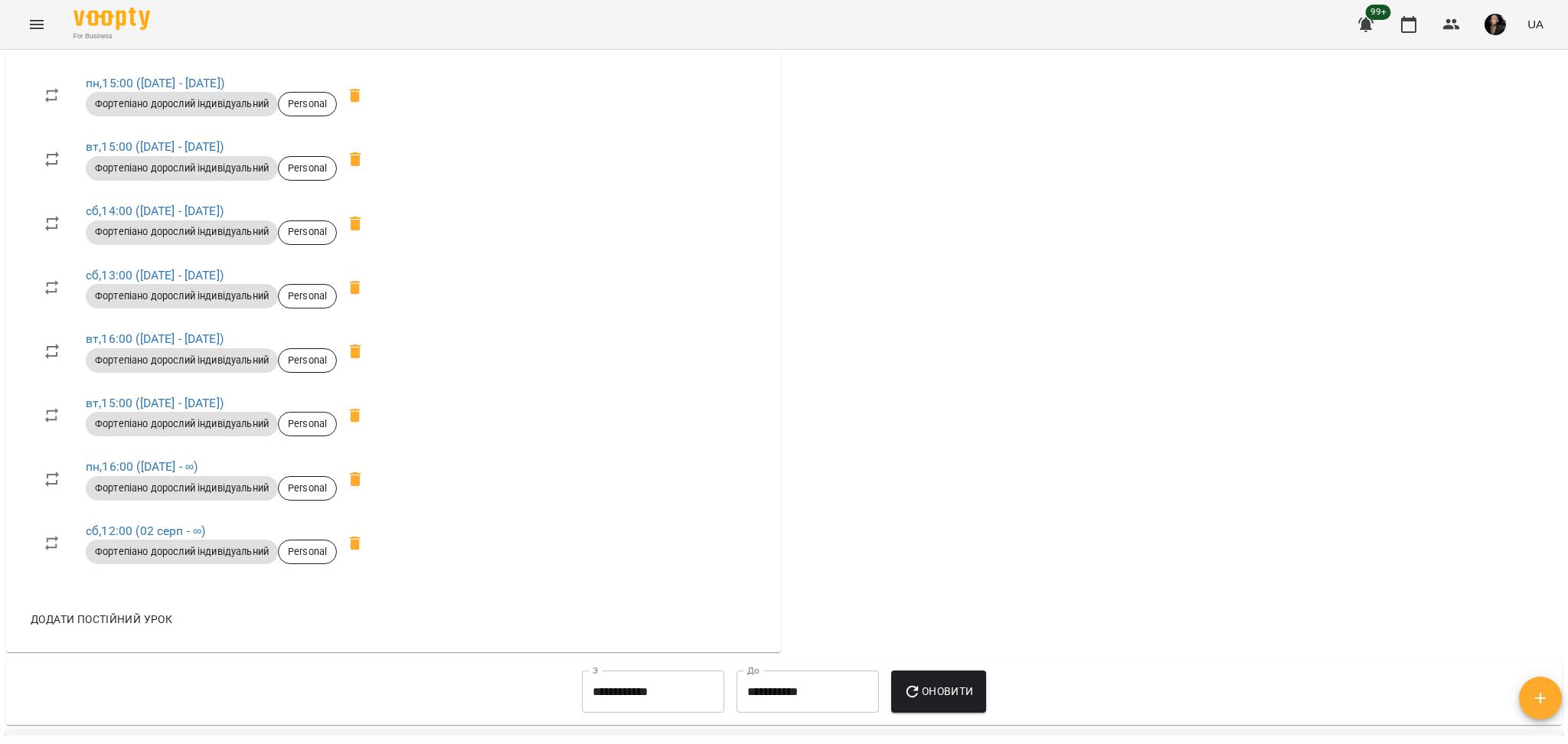
scroll to position [816, 0]
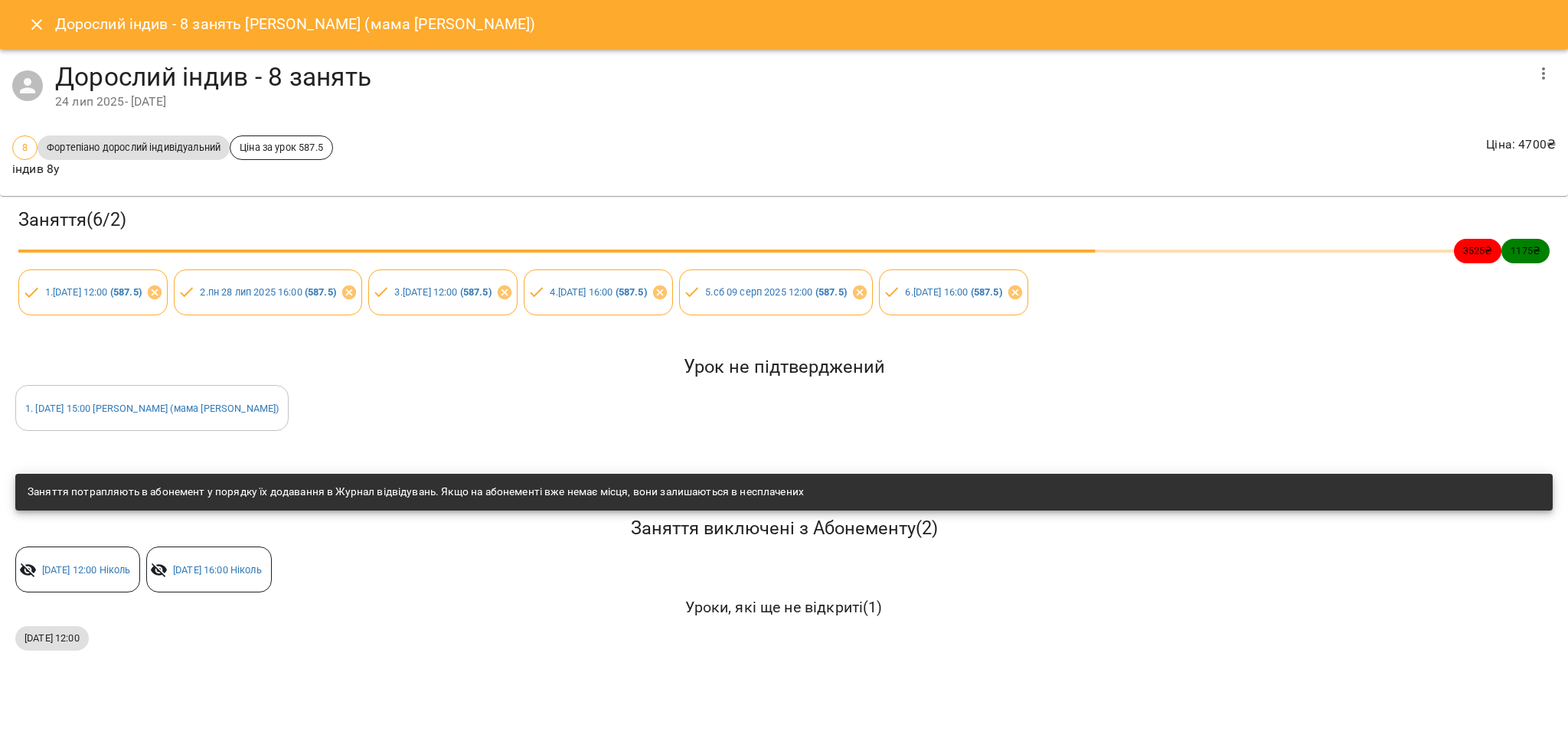
drag, startPoint x: 17, startPoint y: 637, endPoint x: 174, endPoint y: 637, distance: 157.0
click at [174, 637] on div "сб, 23 серп 2025 12:00" at bounding box center [783, 639] width 1543 height 31
copy span "сб, 23 серп 2025 12:00"
click at [42, 23] on icon "Close" at bounding box center [37, 25] width 19 height 19
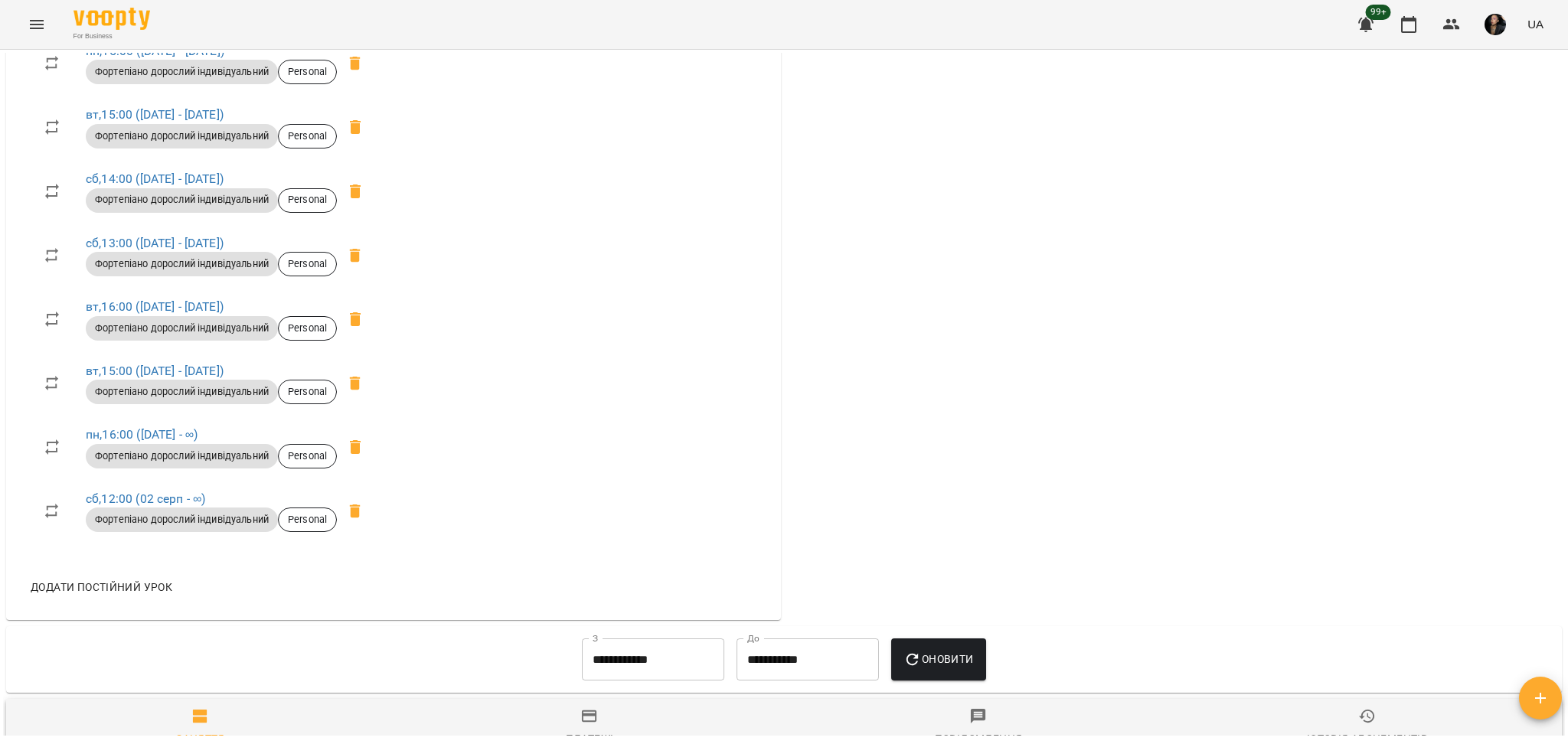
scroll to position [20, 0]
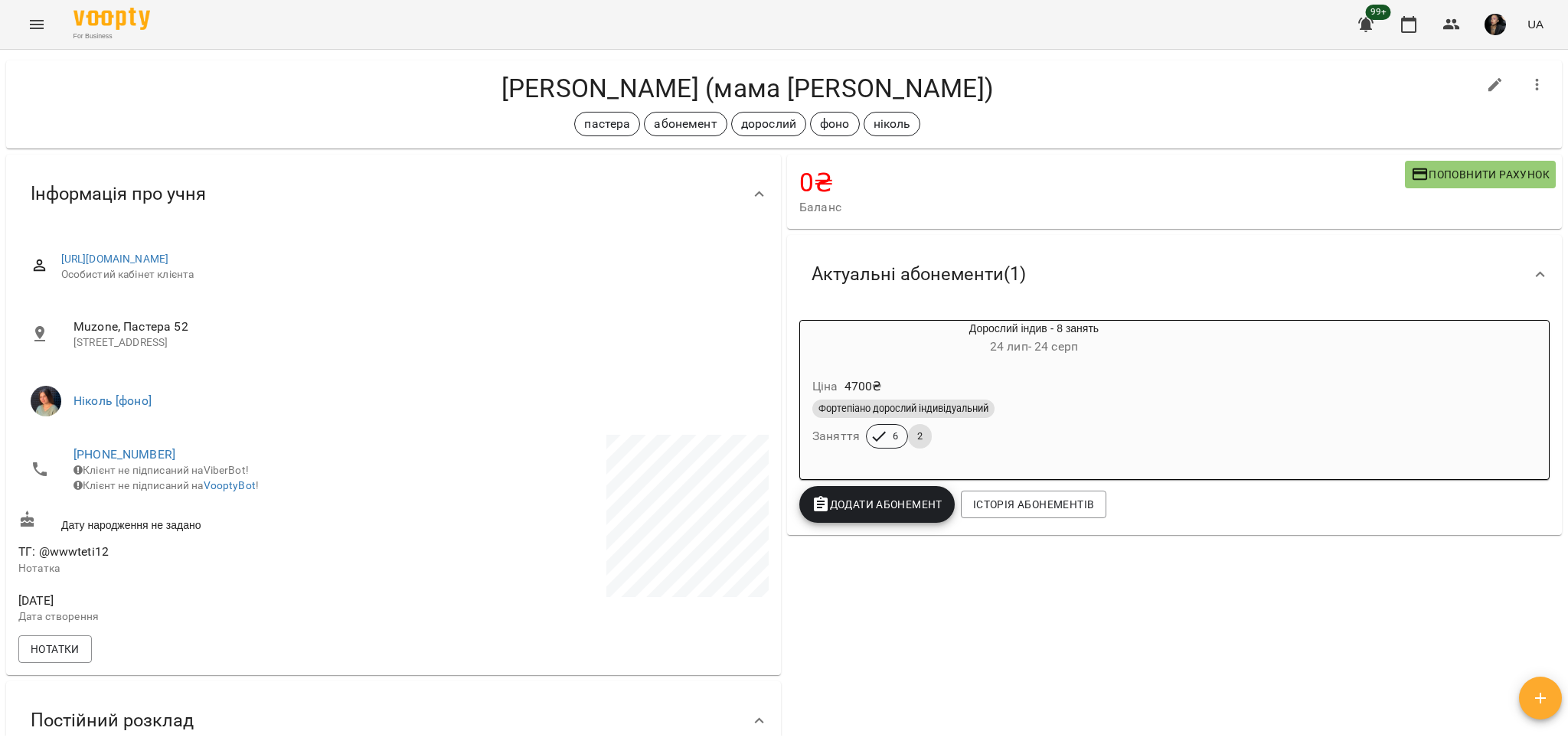
click at [38, 24] on icon "Menu" at bounding box center [37, 24] width 14 height 9
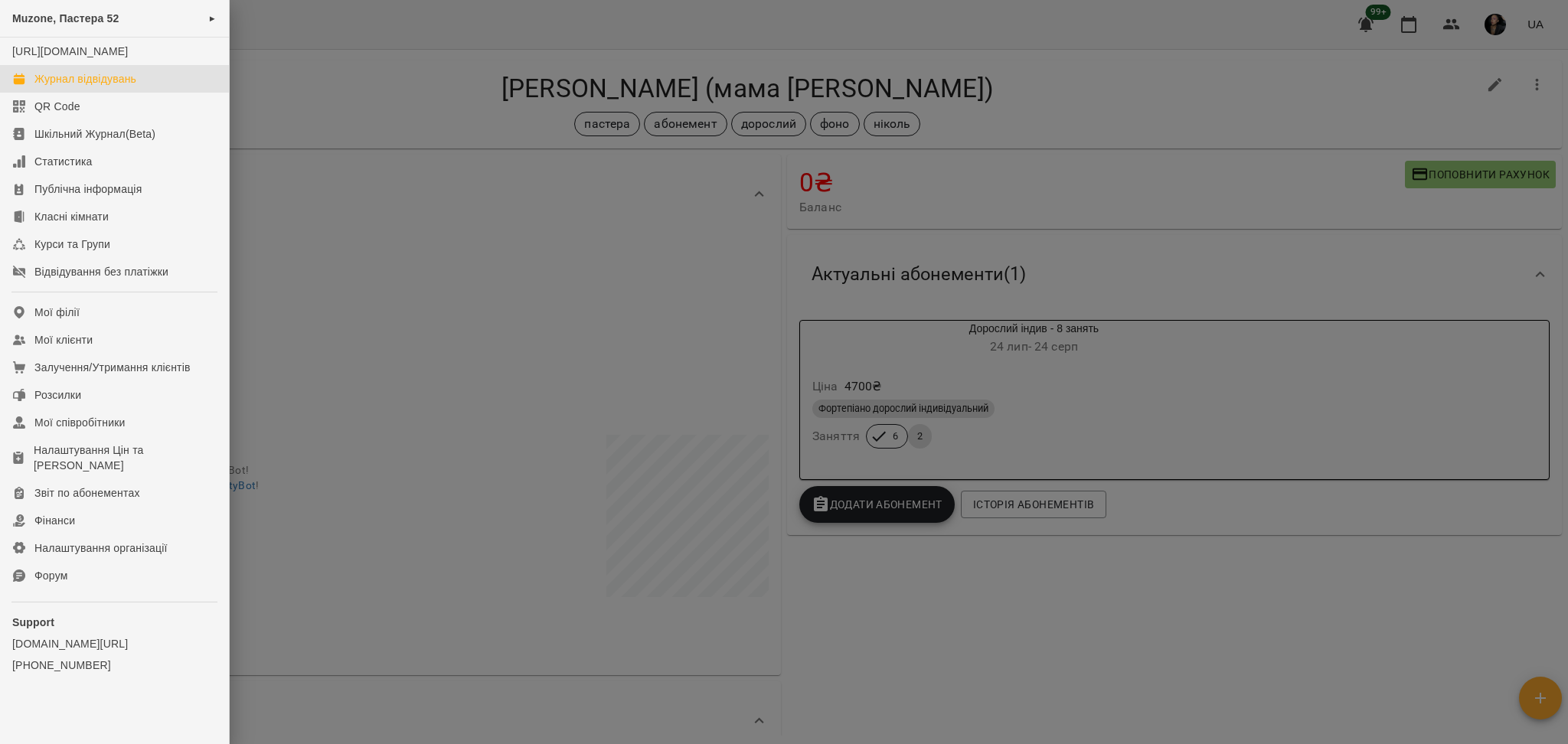
click at [68, 87] on div "Журнал відвідувань" at bounding box center [86, 79] width 102 height 15
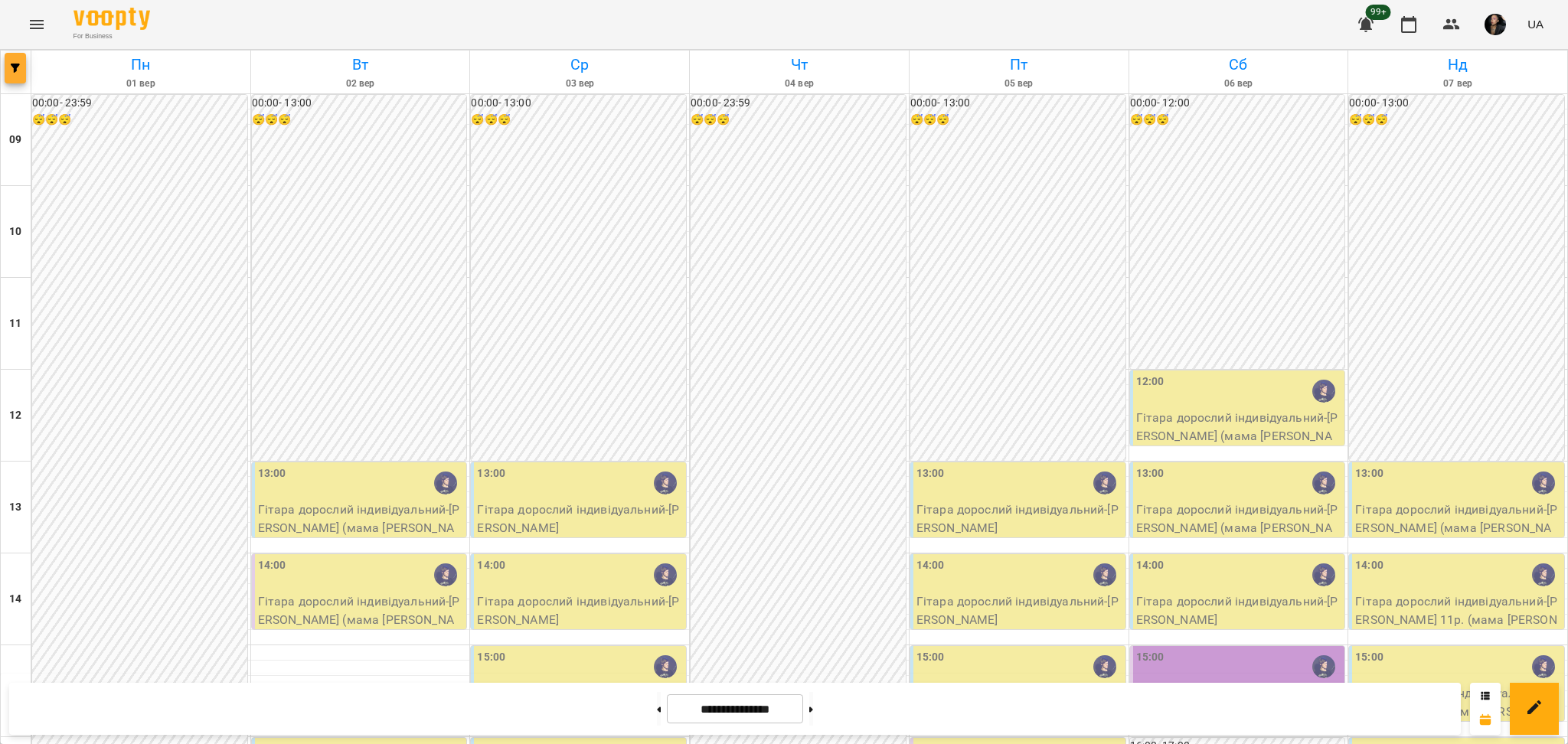
click at [16, 76] on button "button" at bounding box center [14, 68] width 21 height 31
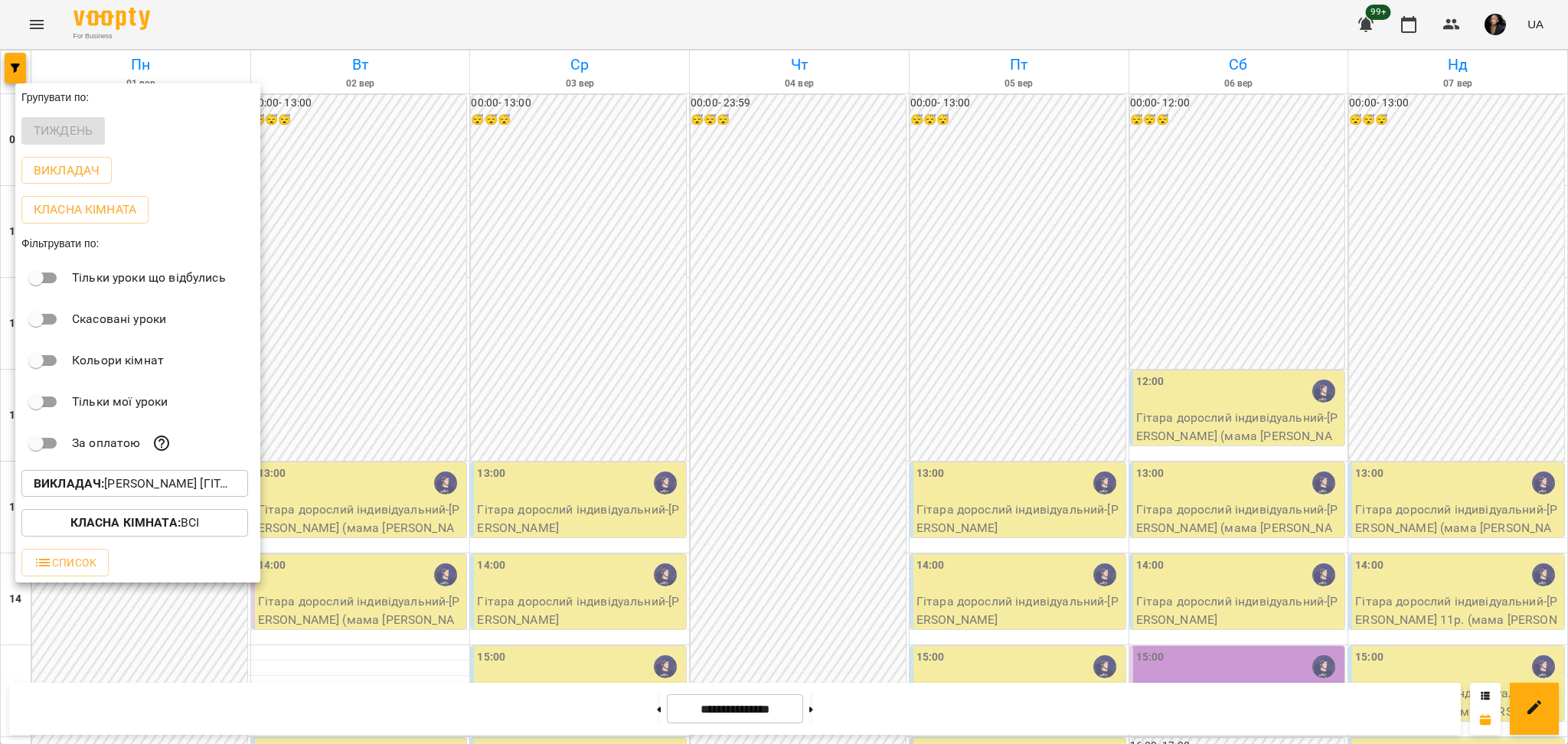
click at [182, 498] on button "Викладач : [PERSON_NAME] [гітара]" at bounding box center [134, 483] width 227 height 27
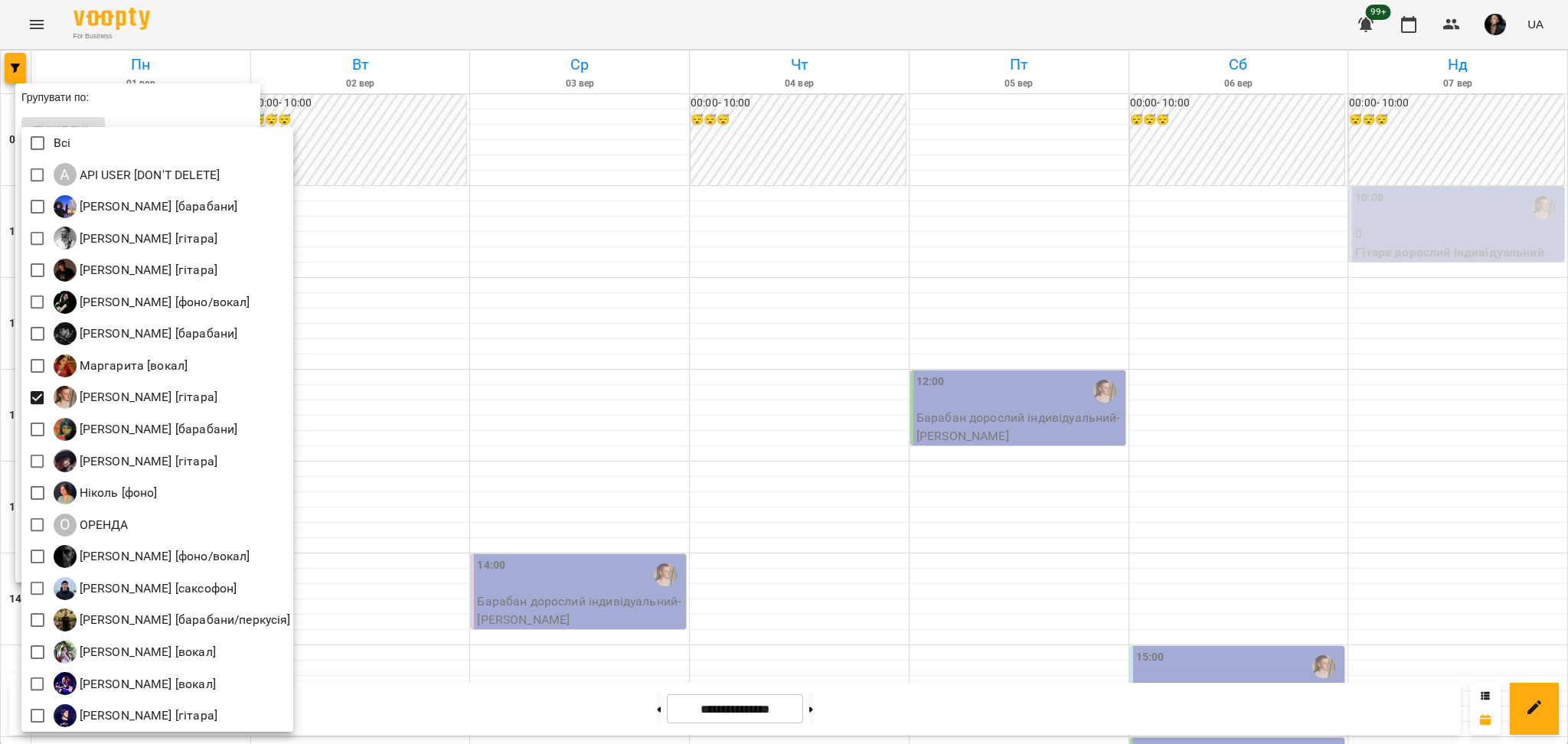
click at [1045, 561] on div at bounding box center [784, 372] width 1568 height 744
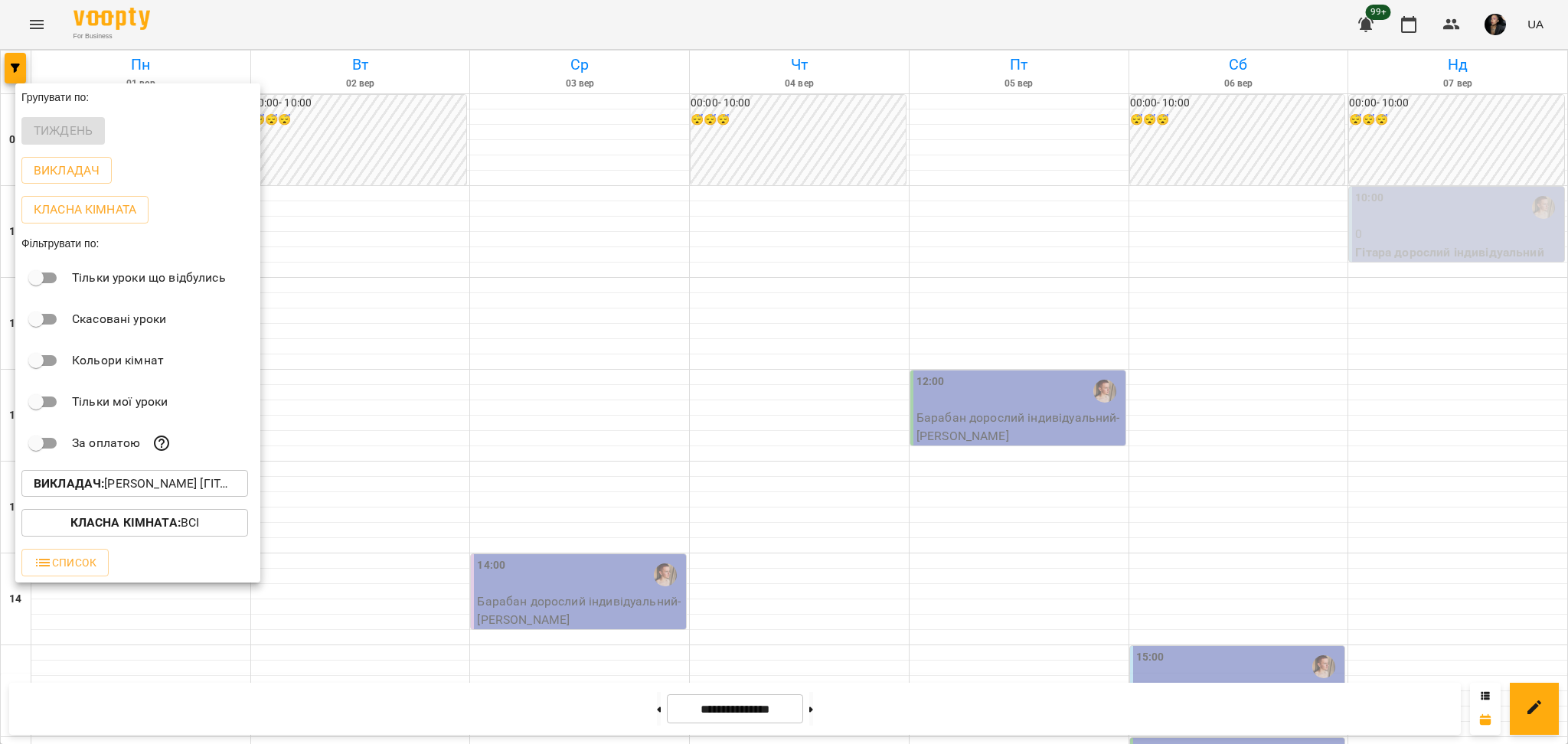
click at [388, 392] on div at bounding box center [784, 372] width 1568 height 744
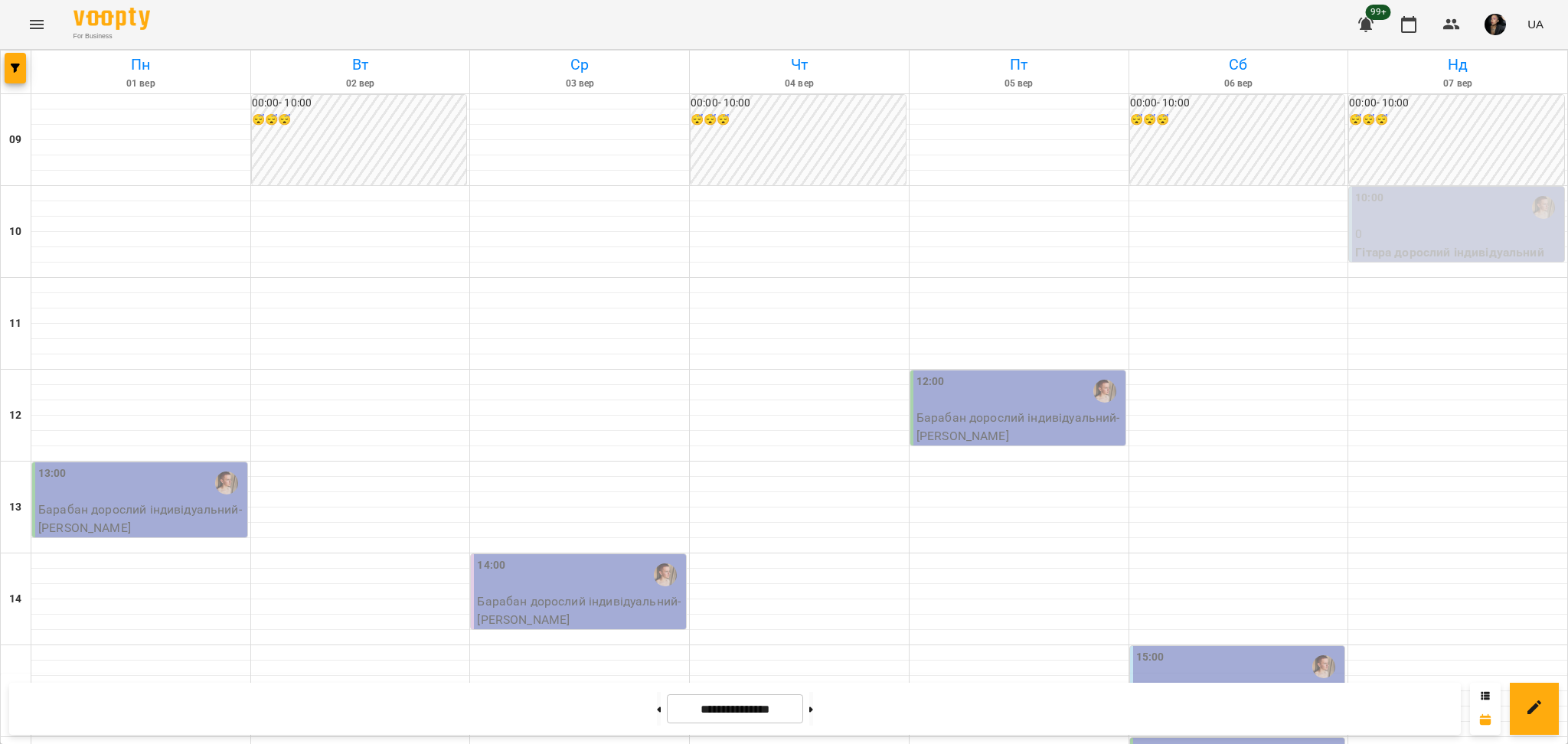
click at [4, 53] on button "button" at bounding box center [14, 68] width 21 height 31
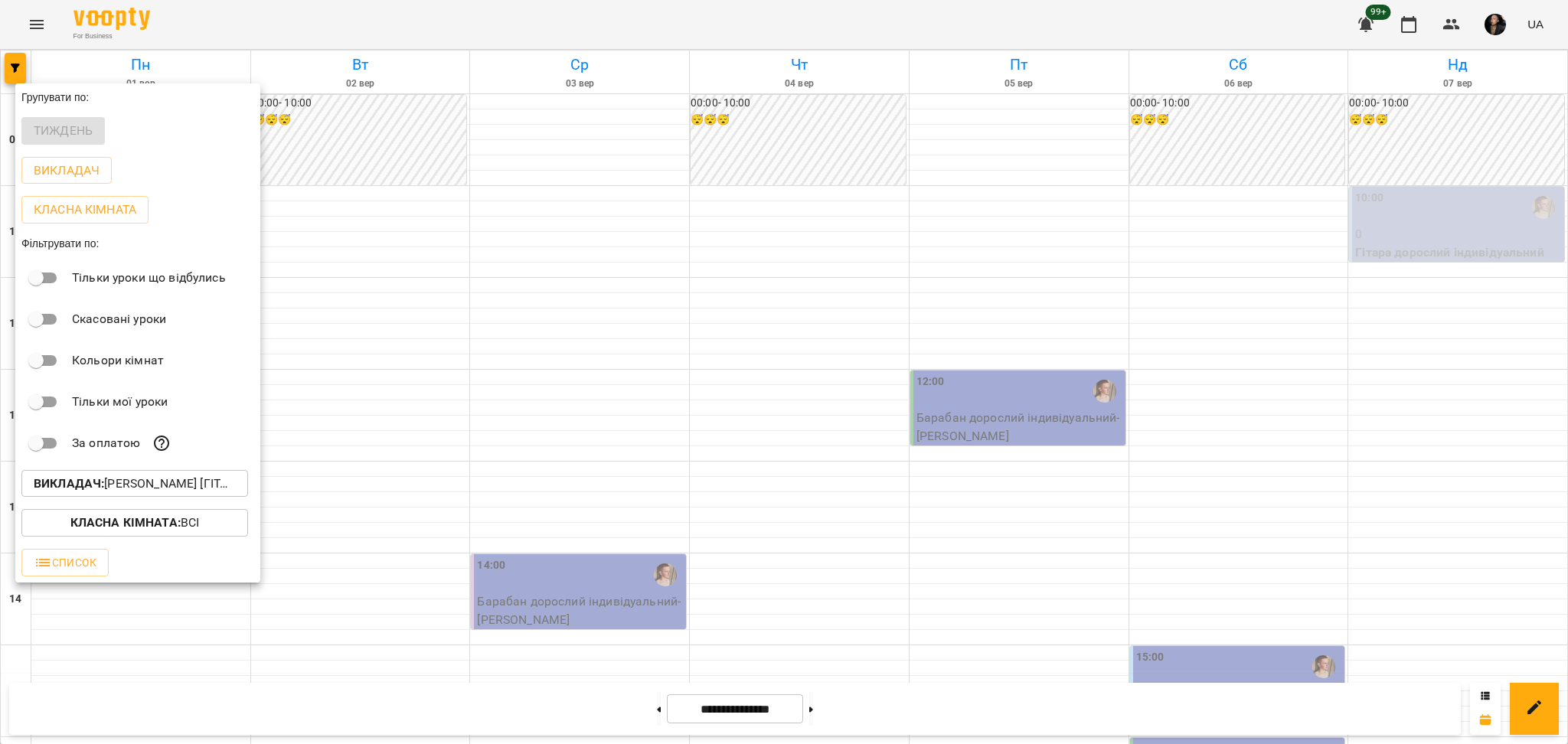
click at [533, 514] on div at bounding box center [784, 372] width 1568 height 744
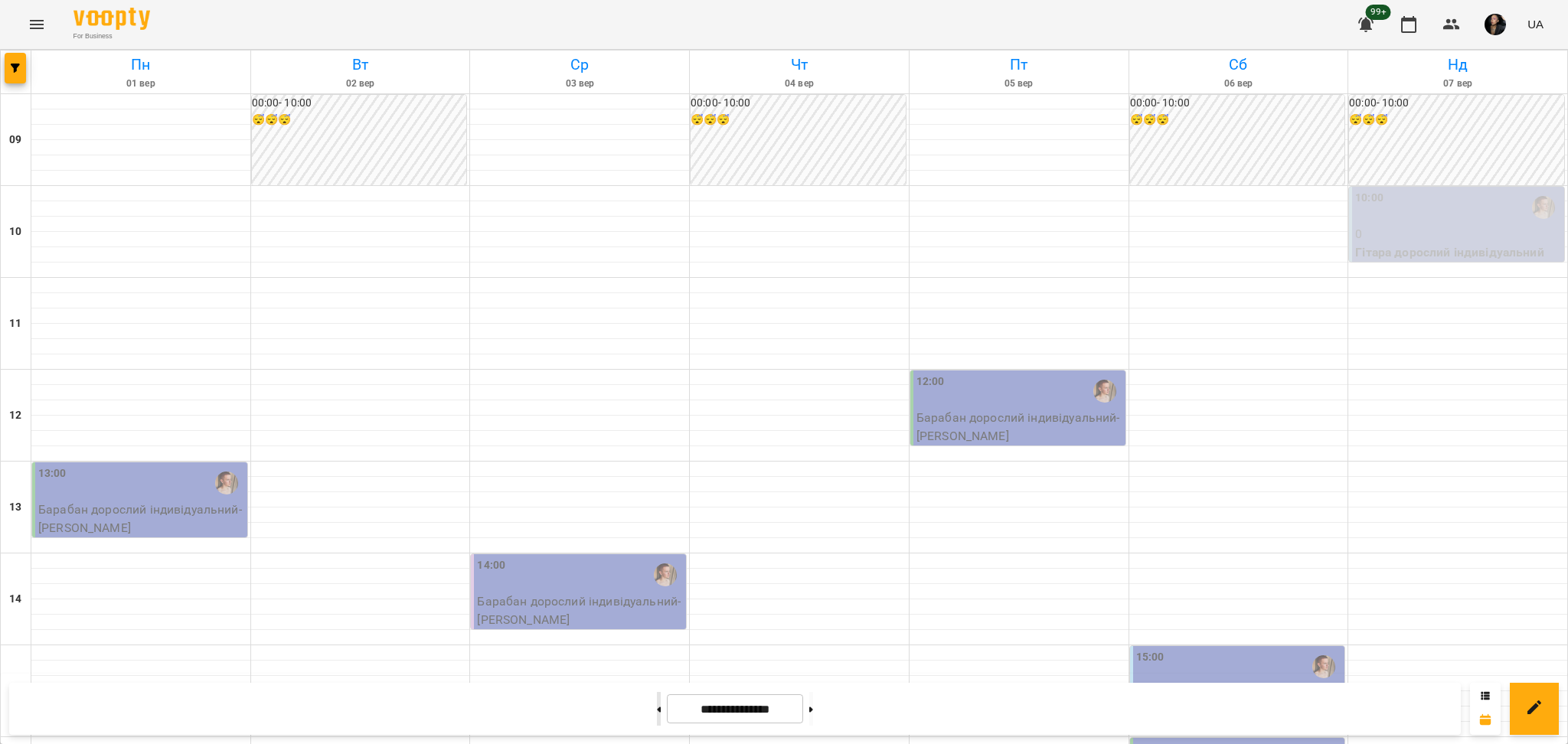
click at [657, 719] on button at bounding box center [658, 709] width 4 height 34
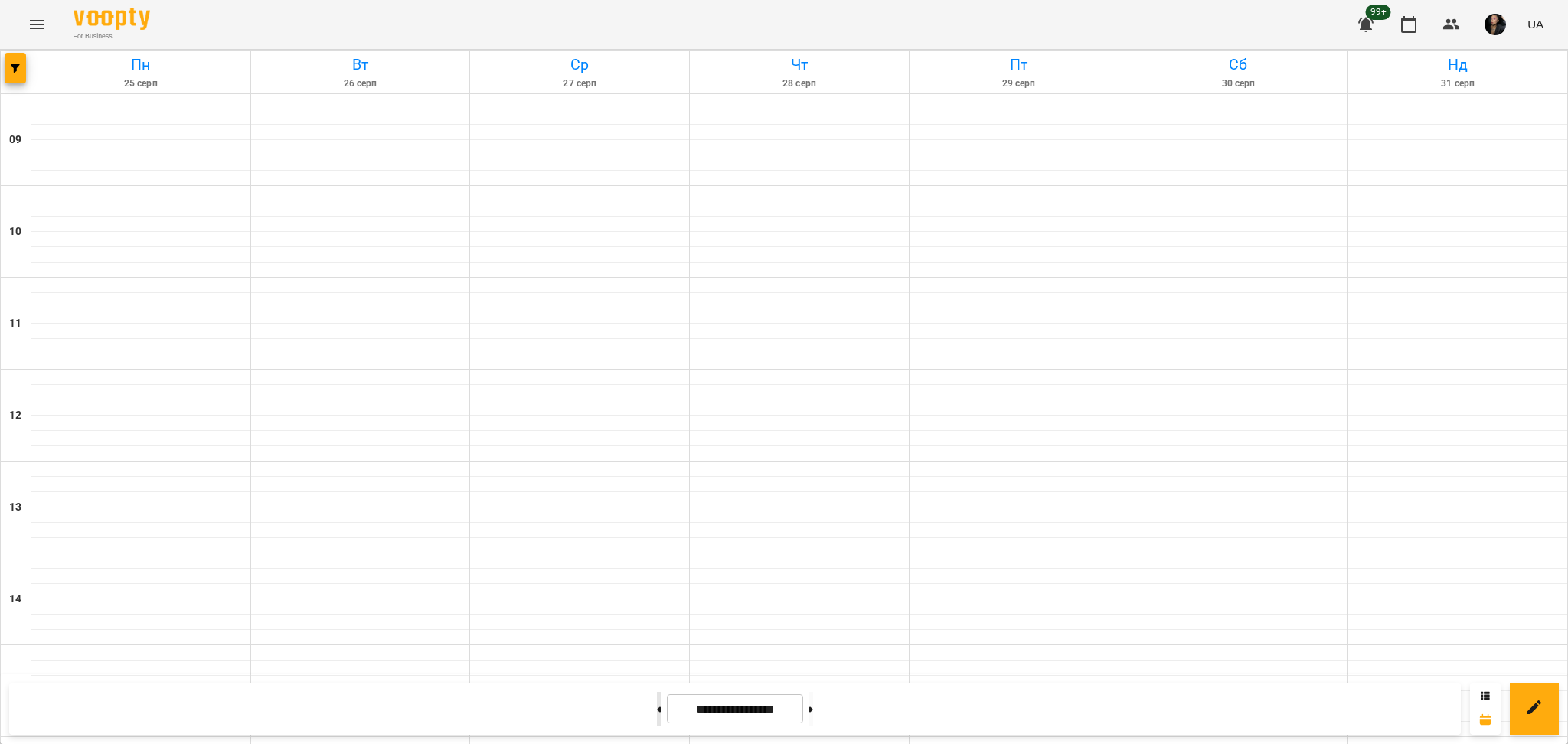
click at [657, 719] on button at bounding box center [658, 709] width 4 height 34
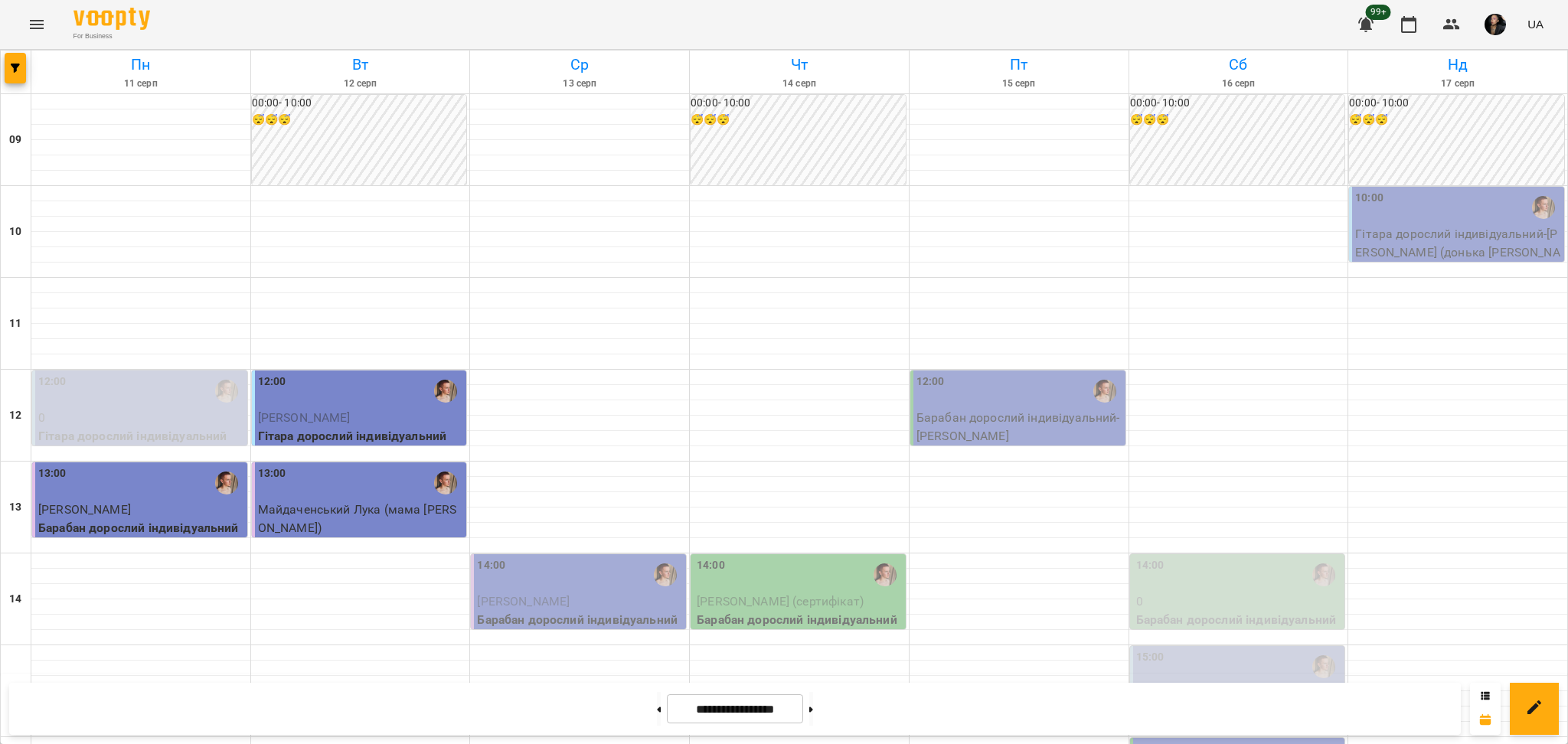
scroll to position [307, 0]
click at [590, 557] on div "14:00" at bounding box center [580, 574] width 206 height 35
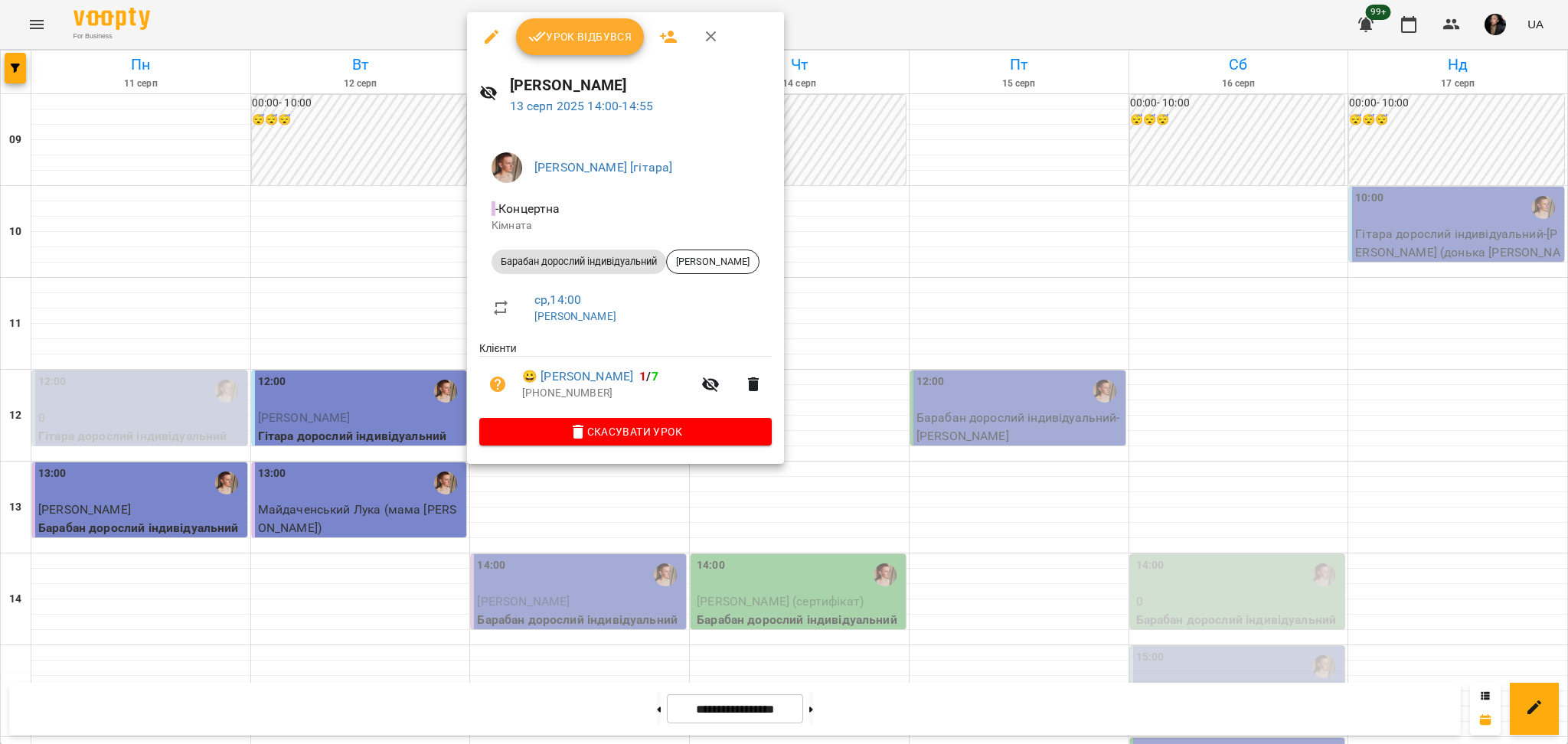
click at [524, 576] on div at bounding box center [784, 372] width 1568 height 744
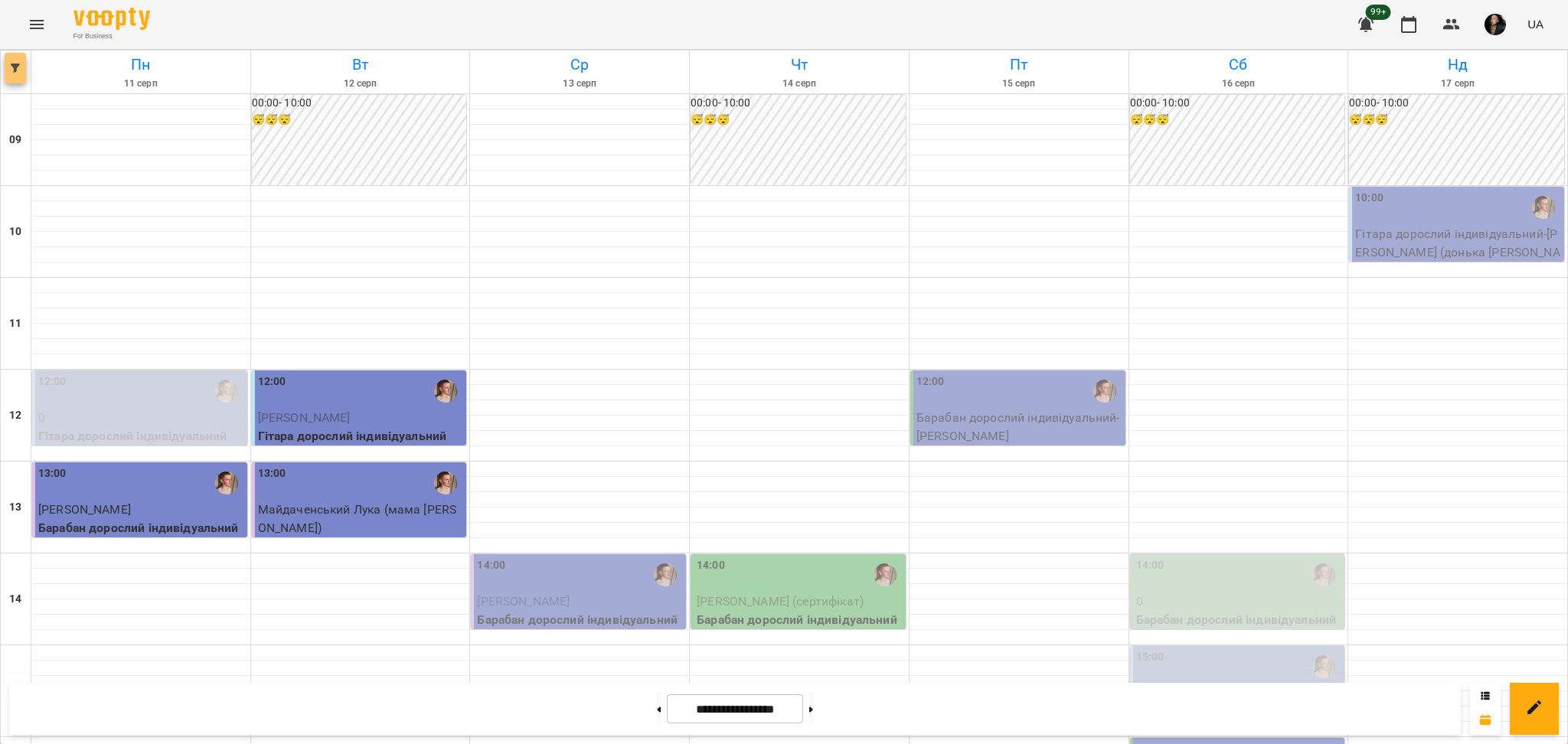
click at [19, 81] on button "button" at bounding box center [14, 68] width 21 height 31
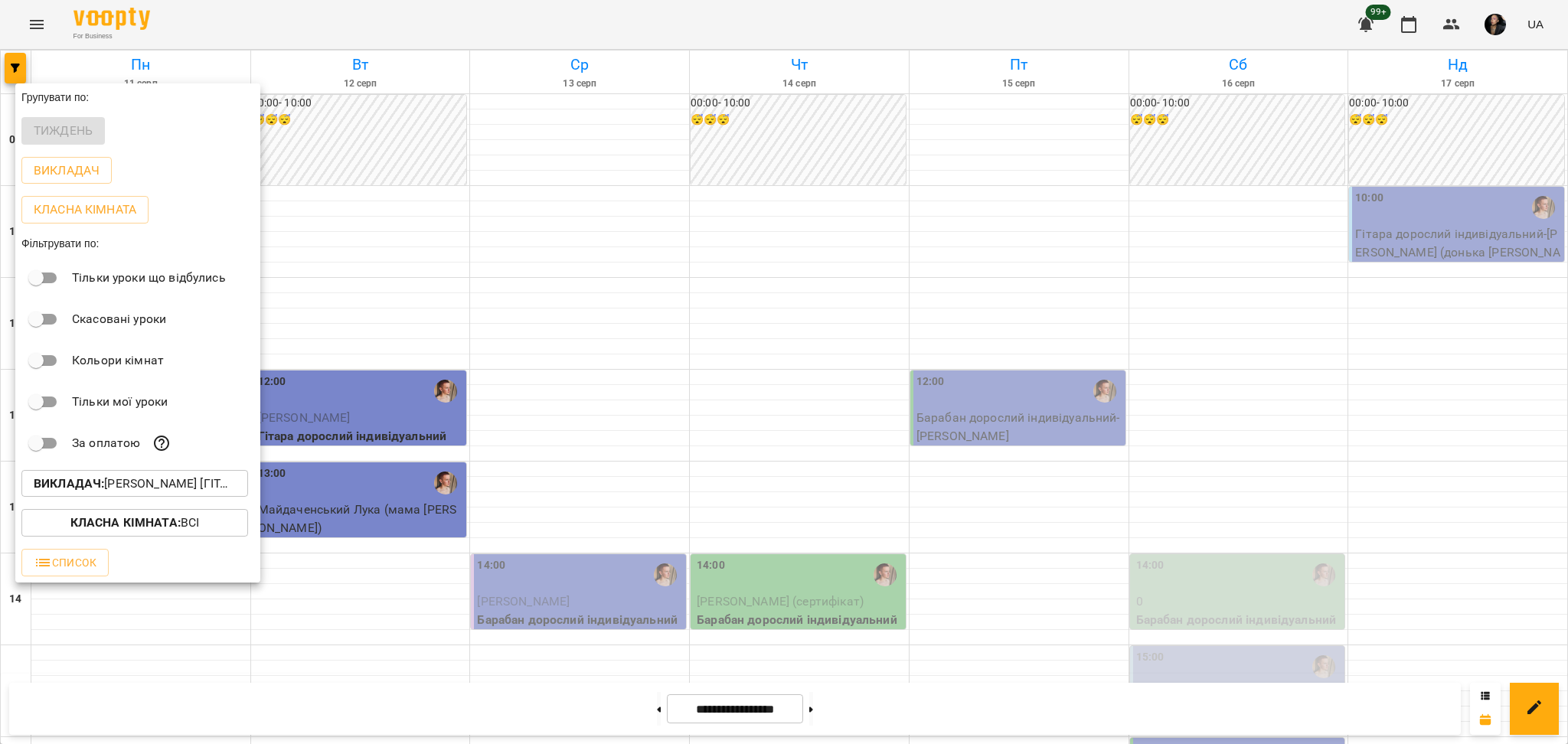
click at [132, 476] on button "Викладач : Михайло [гітара]" at bounding box center [134, 483] width 227 height 27
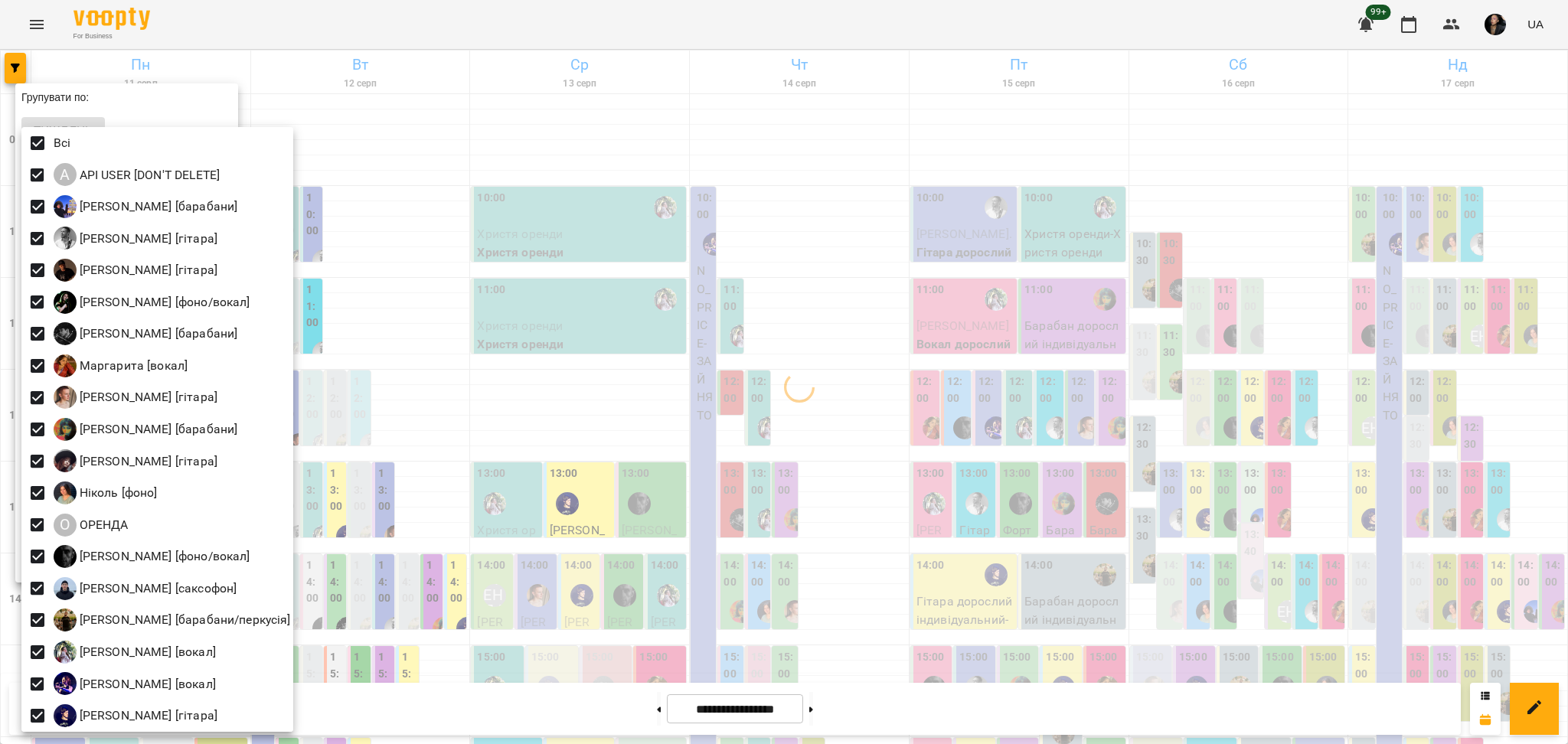
click at [471, 436] on div at bounding box center [784, 372] width 1568 height 744
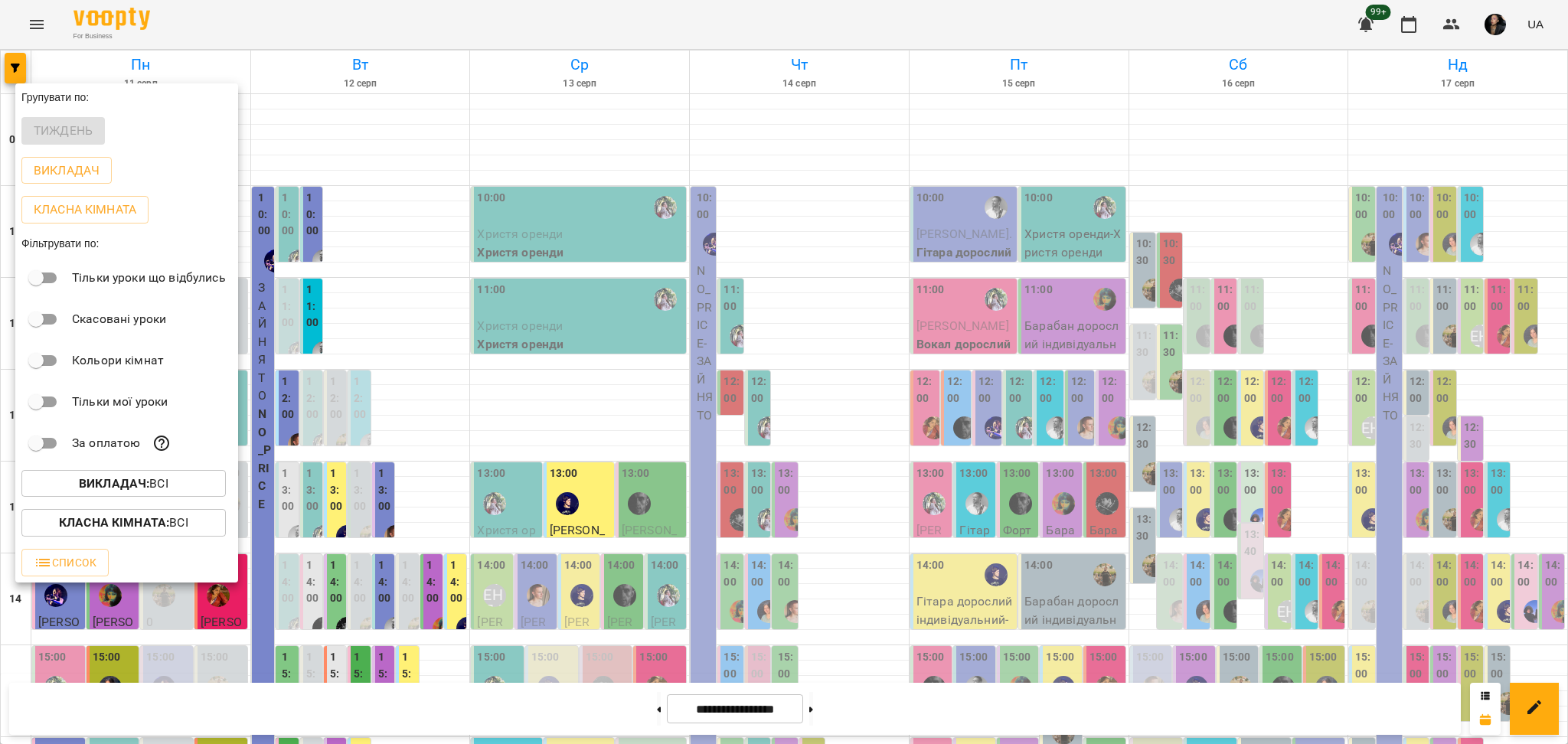
click at [494, 277] on div at bounding box center [784, 372] width 1568 height 744
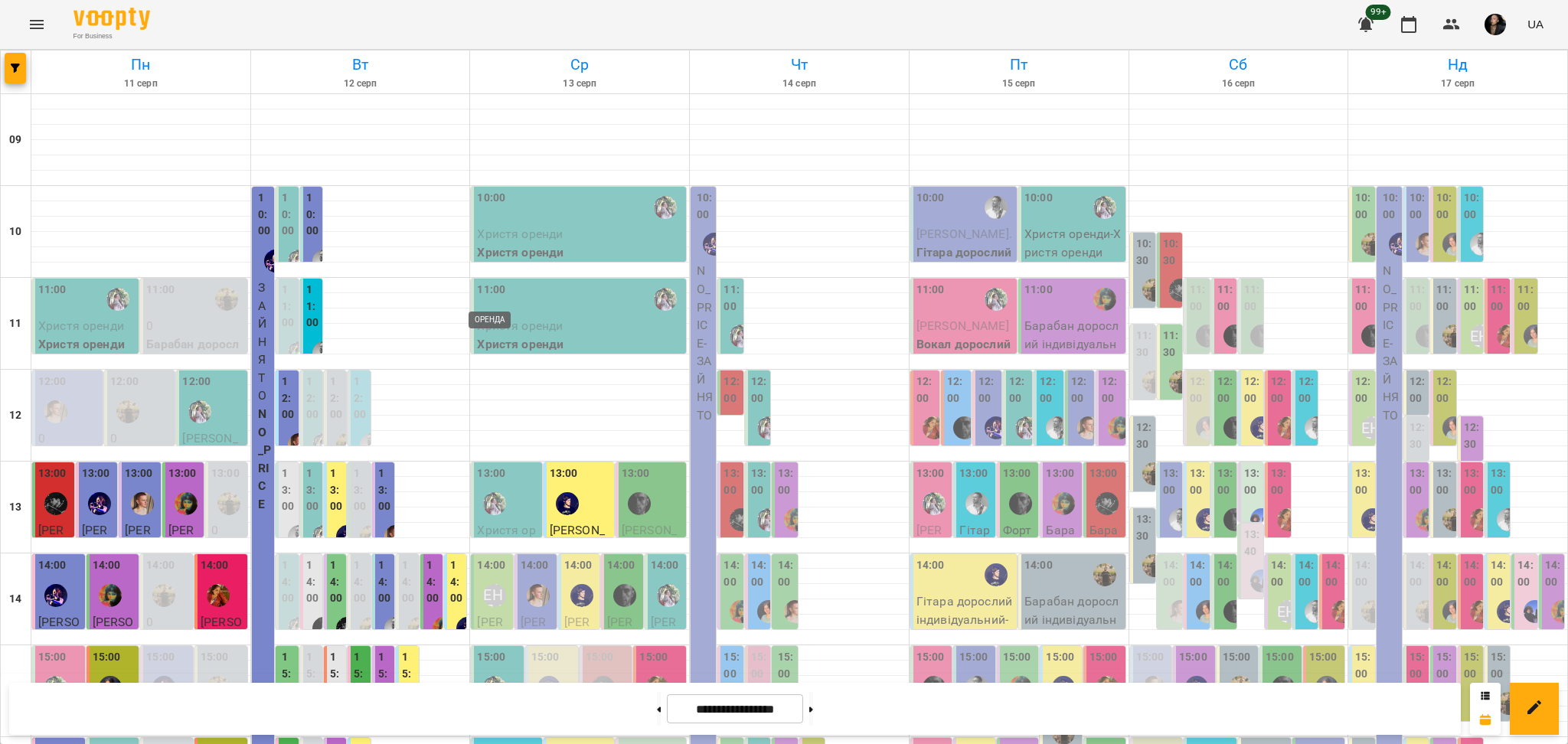
click at [491, 584] on div "ОРЕНДА" at bounding box center [494, 595] width 23 height 23
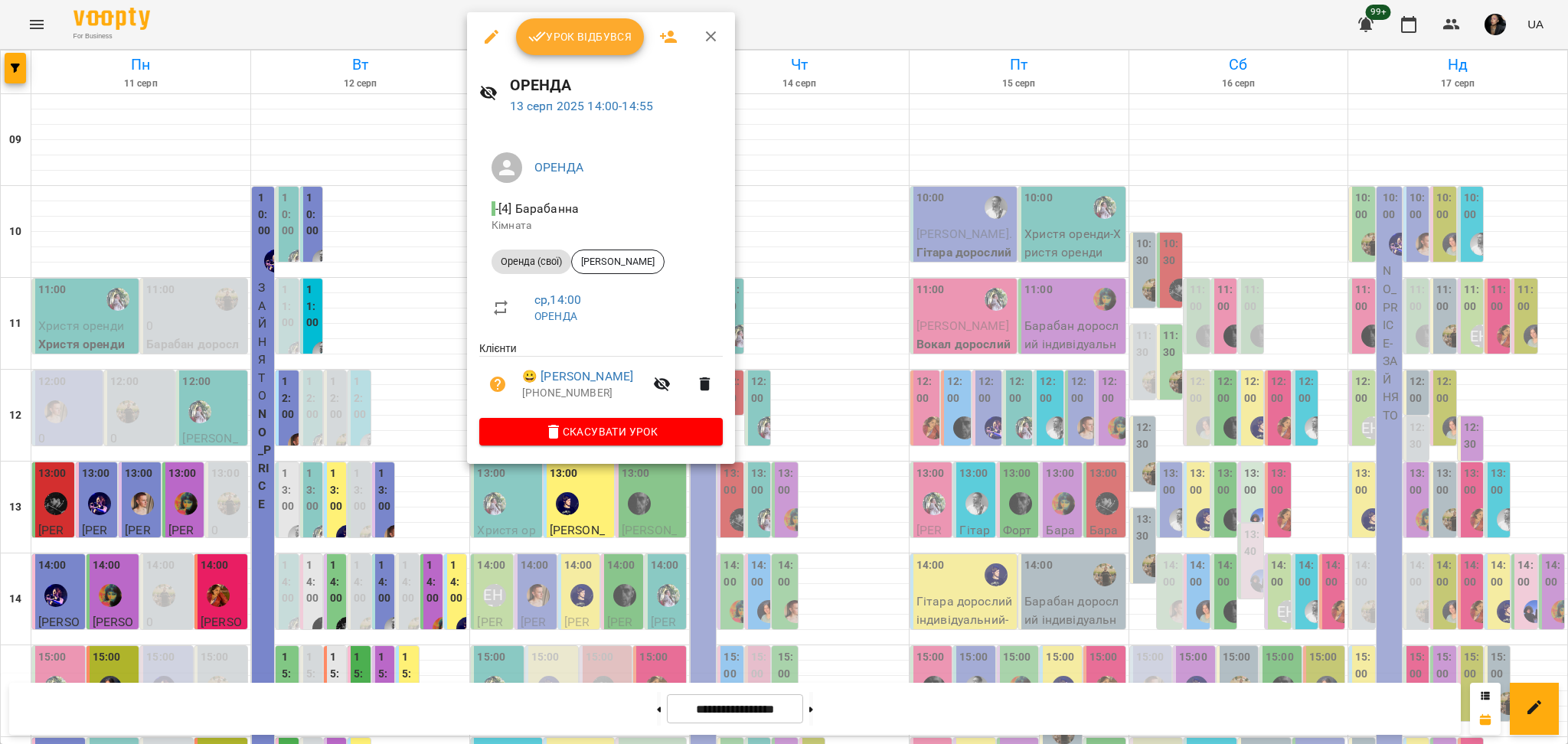
click at [470, 607] on div at bounding box center [784, 372] width 1568 height 744
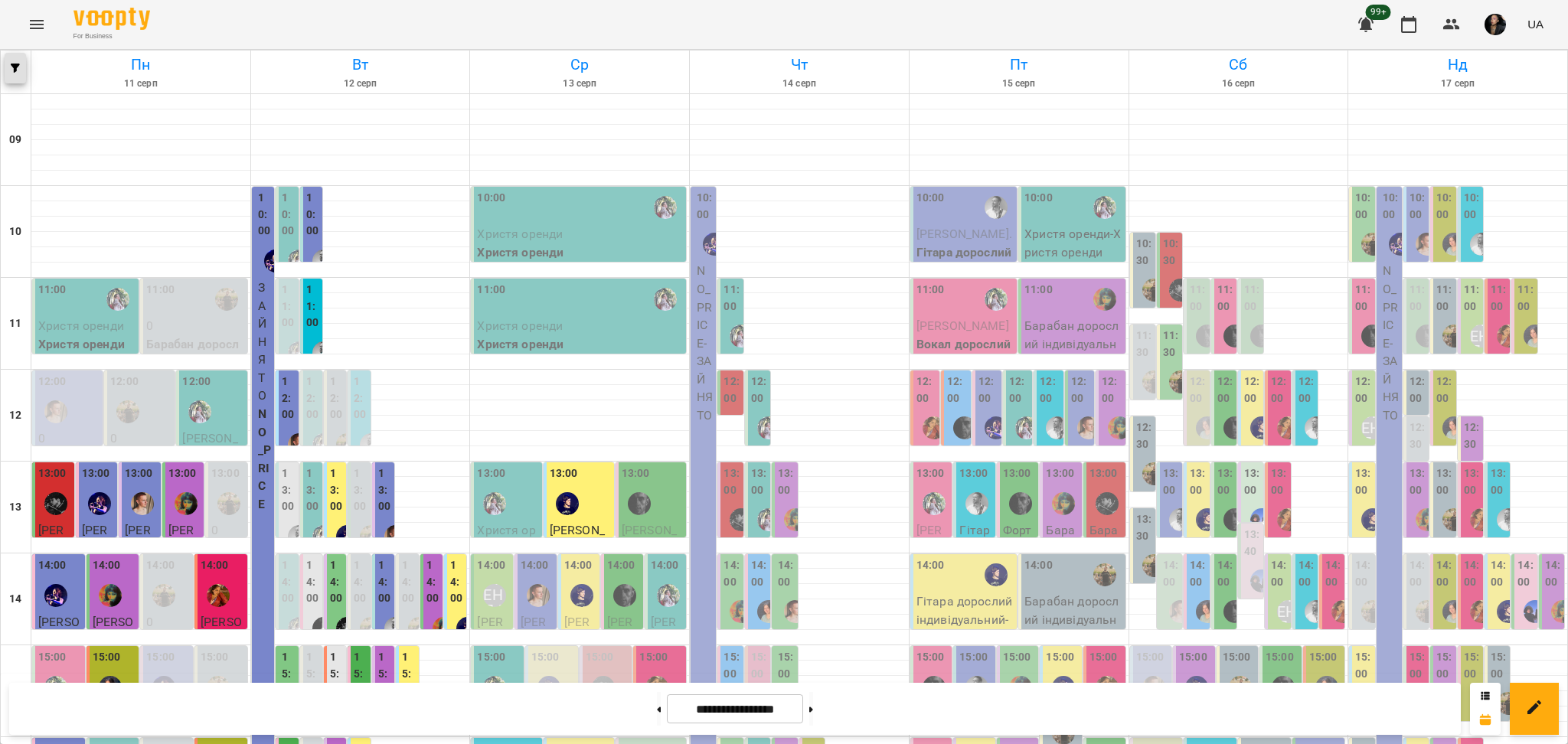
click at [4, 62] on button "button" at bounding box center [14, 68] width 21 height 31
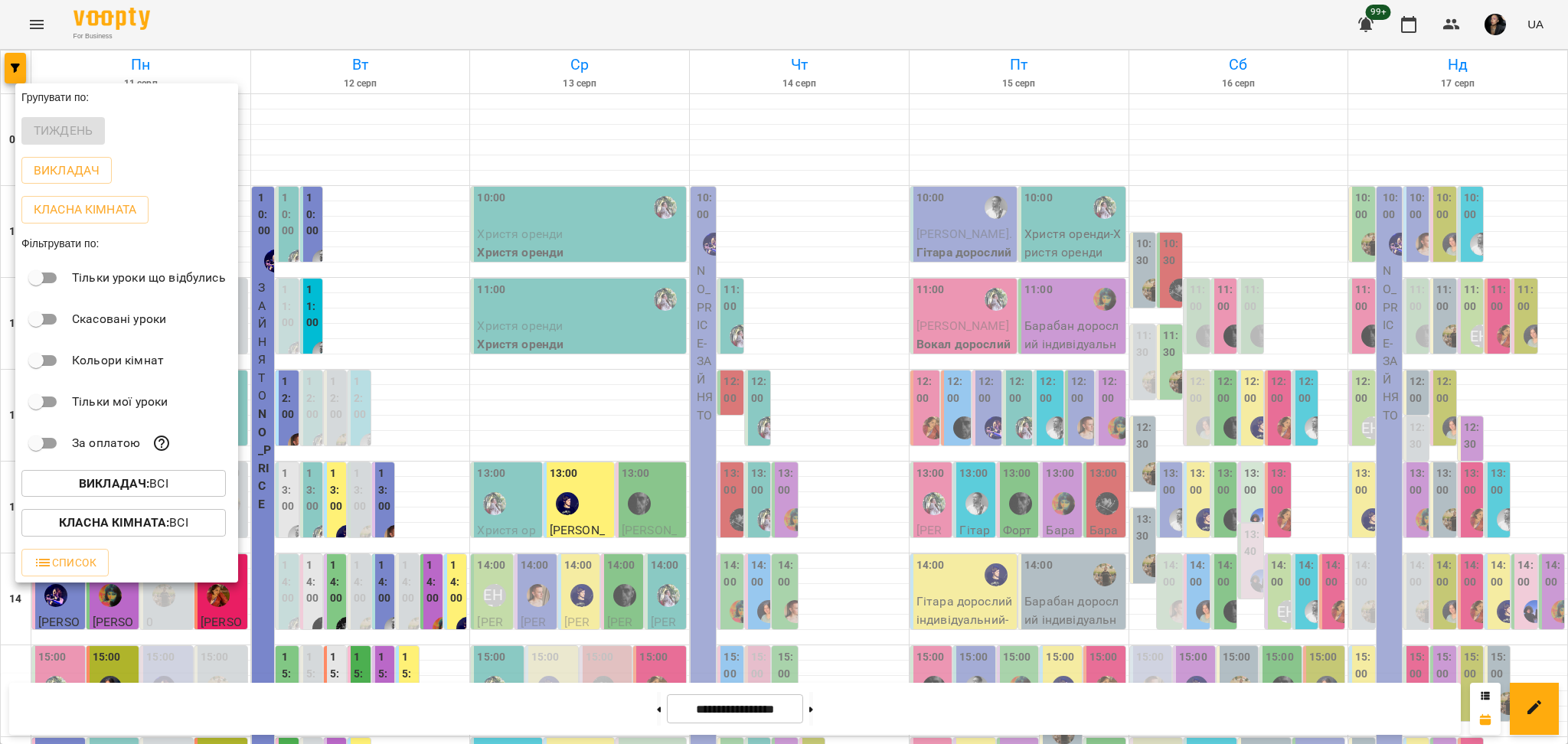
click at [159, 477] on button "Викладач : Всі" at bounding box center [123, 483] width 205 height 27
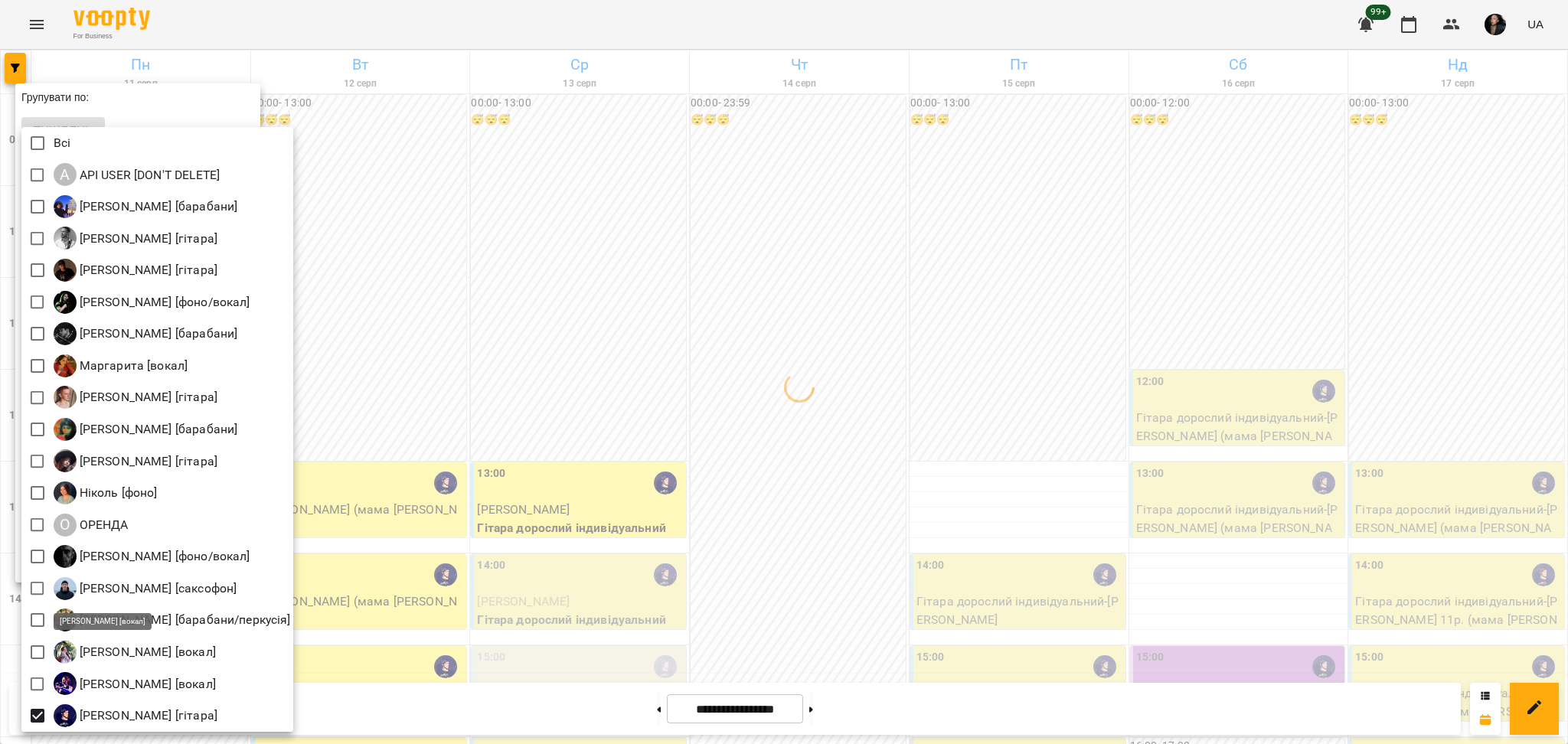
click at [691, 452] on div at bounding box center [784, 372] width 1568 height 744
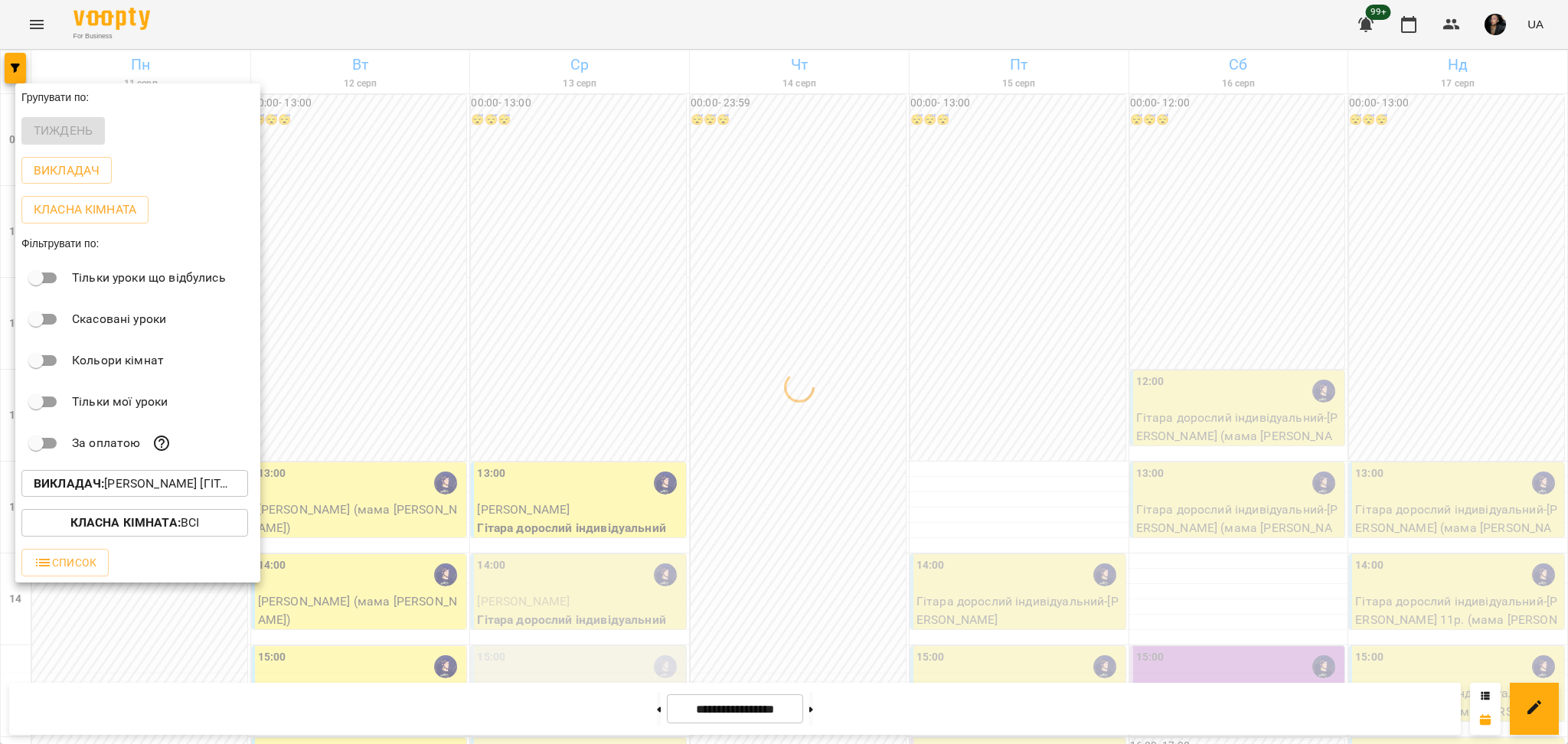
click at [843, 481] on div at bounding box center [784, 372] width 1568 height 744
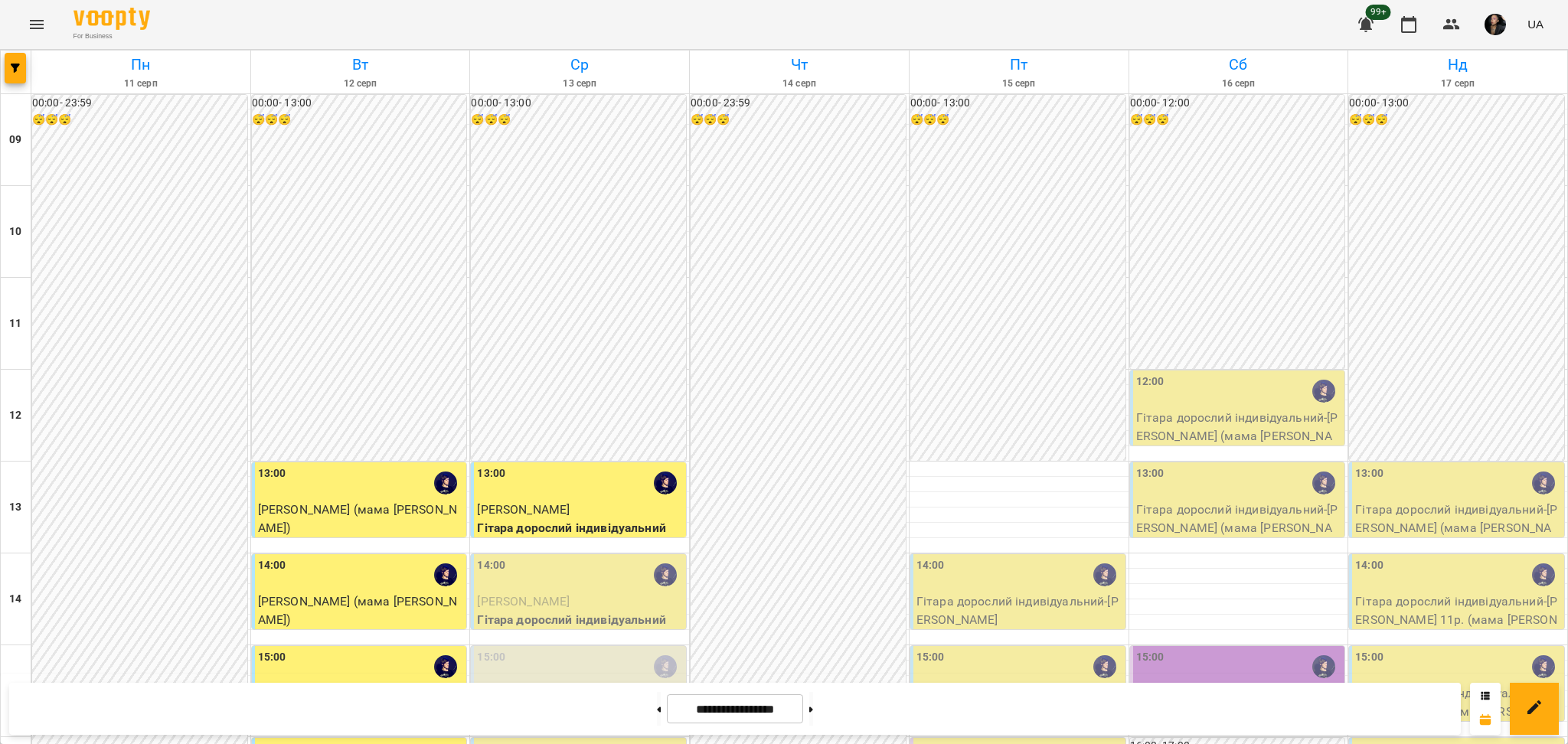
scroll to position [510, 0]
click at [813, 706] on button at bounding box center [811, 709] width 4 height 34
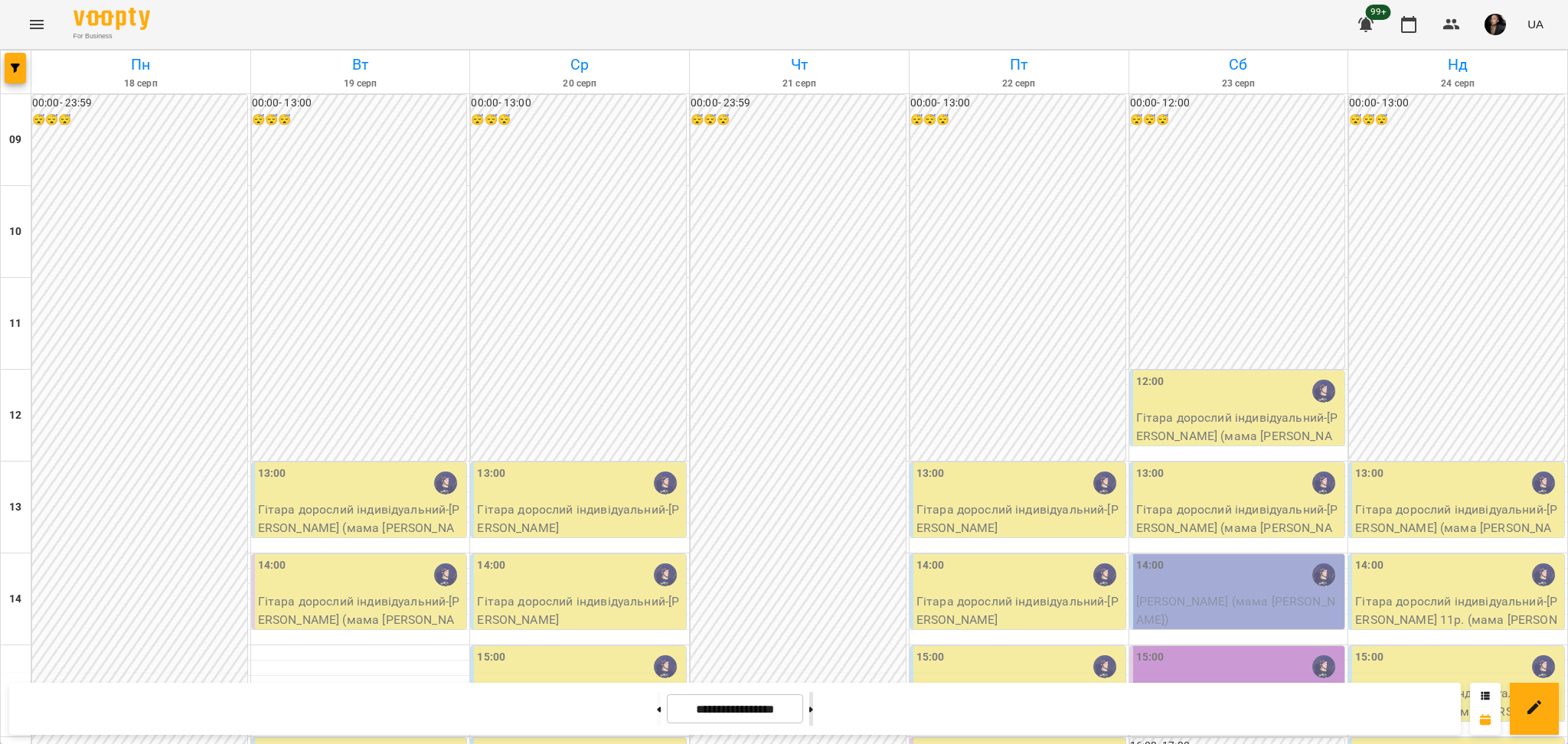
click at [813, 715] on button at bounding box center [811, 709] width 4 height 34
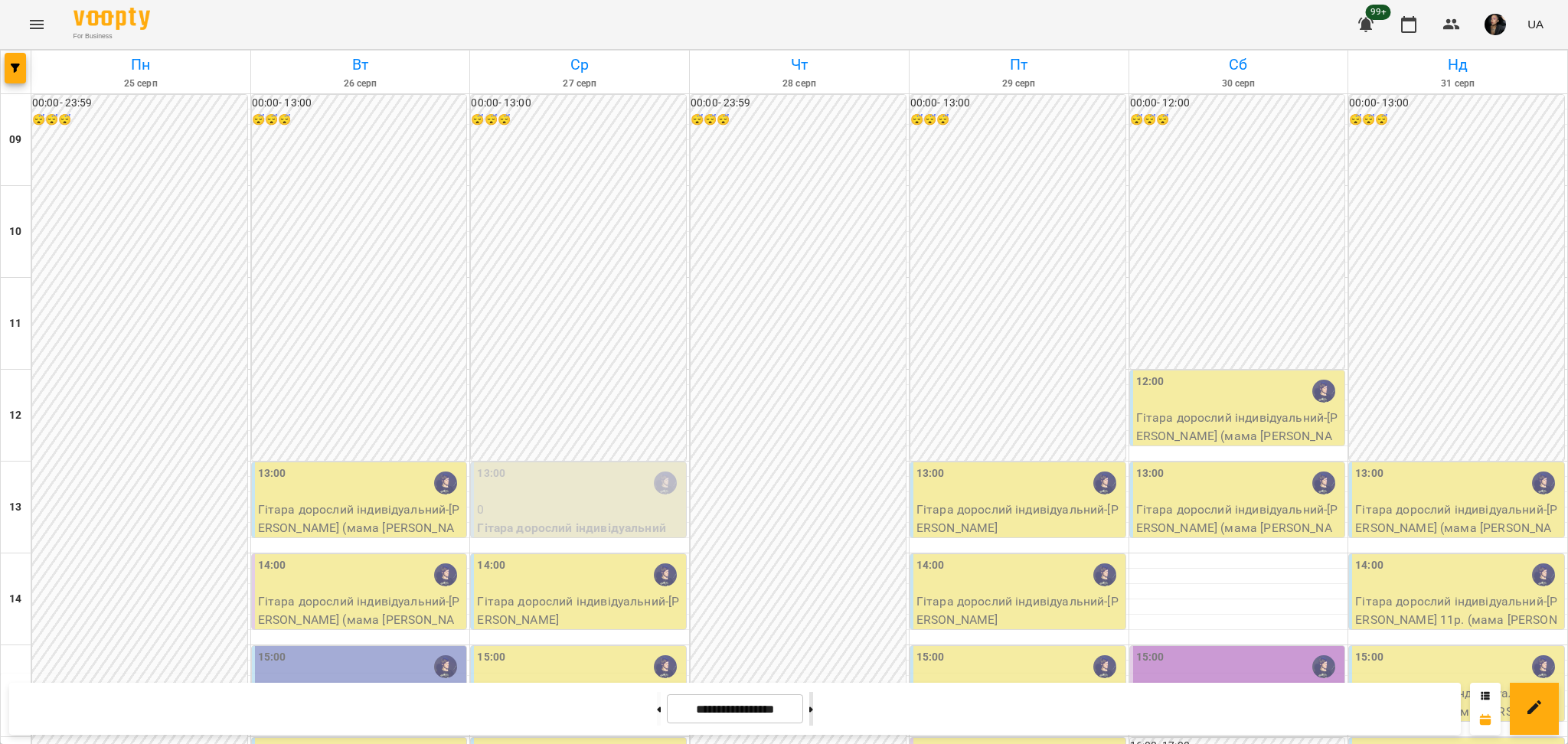
click at [813, 708] on button at bounding box center [811, 709] width 4 height 34
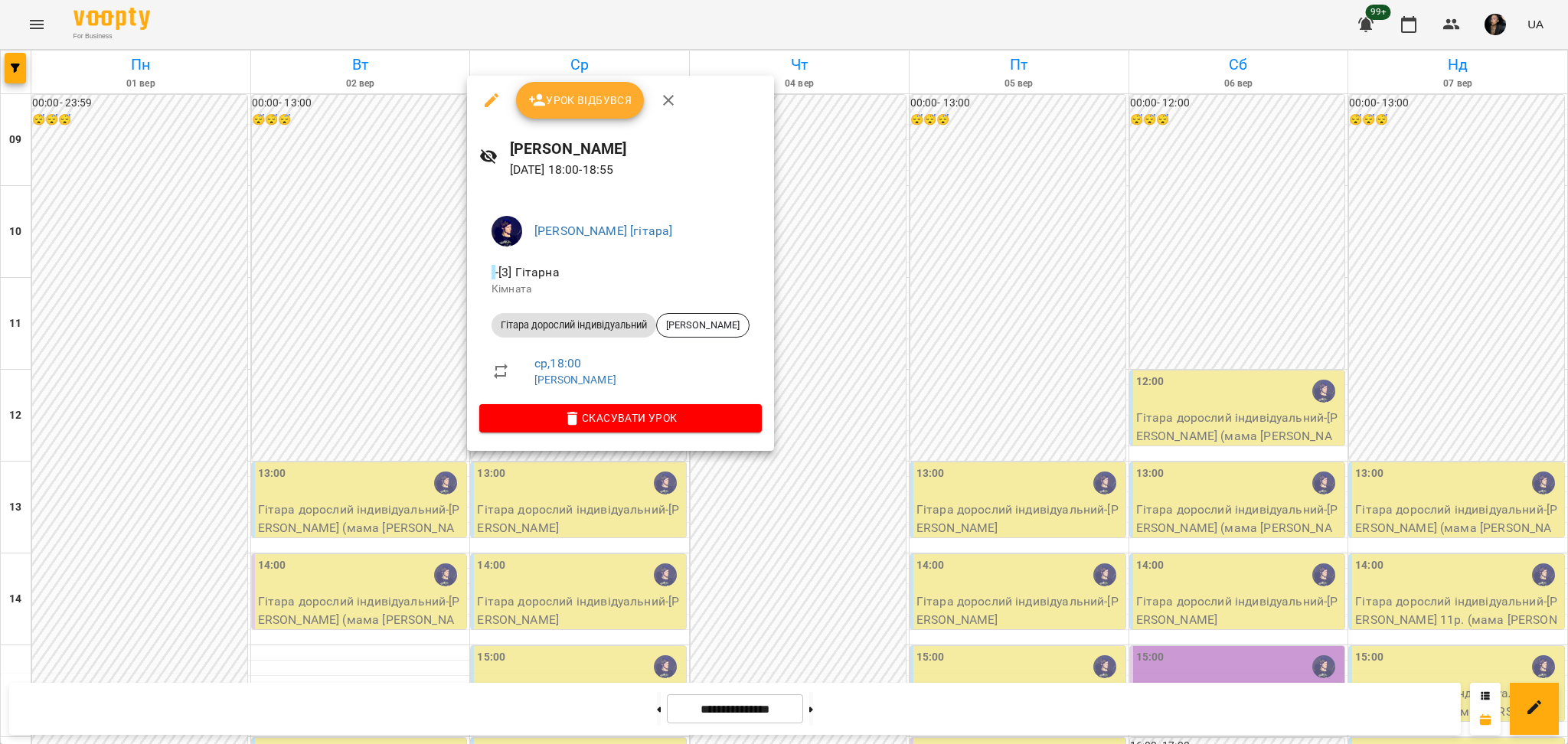
click at [846, 555] on div at bounding box center [784, 372] width 1568 height 744
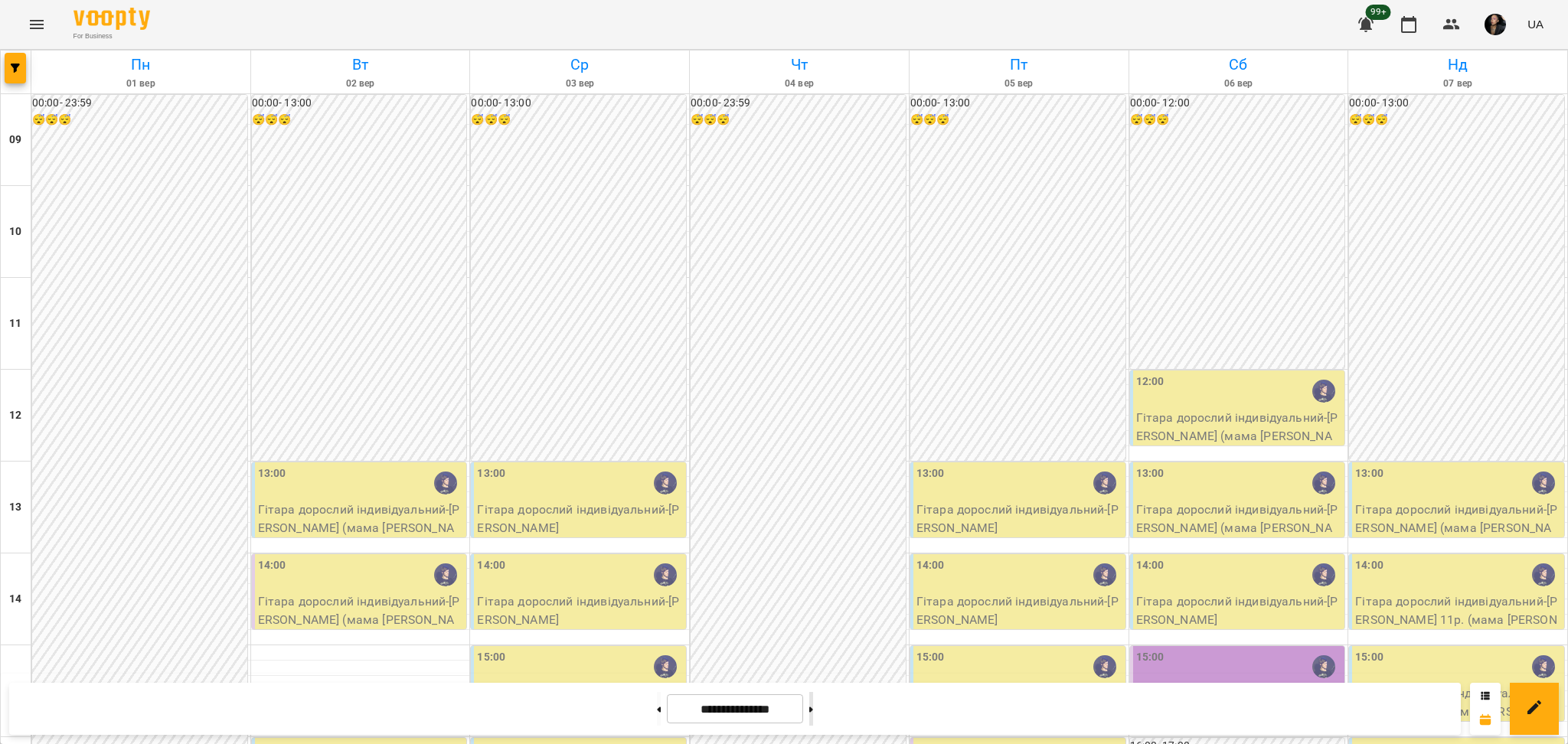
click at [813, 723] on button at bounding box center [811, 709] width 4 height 34
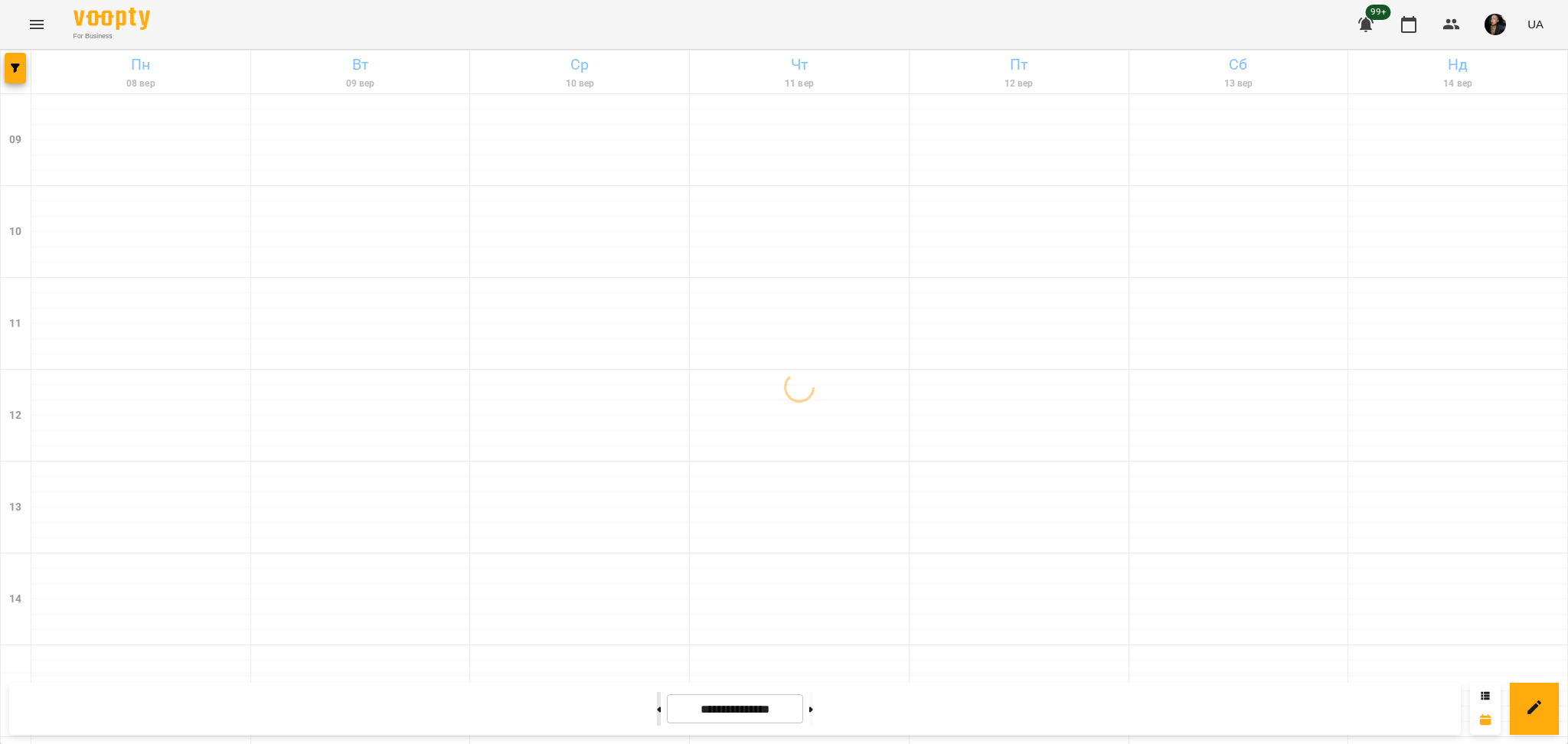
click at [657, 715] on button at bounding box center [658, 709] width 4 height 34
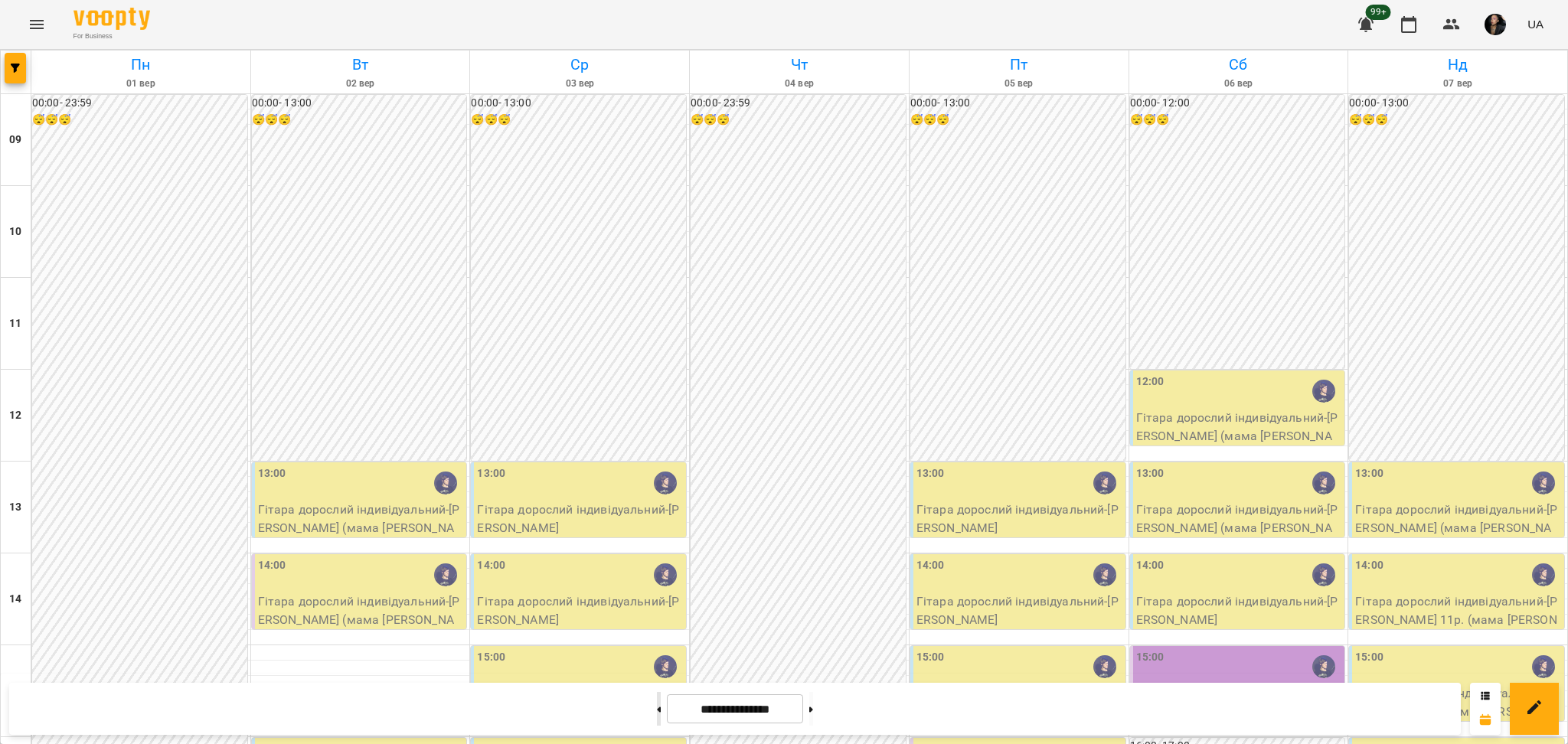
click at [657, 715] on button at bounding box center [658, 709] width 4 height 34
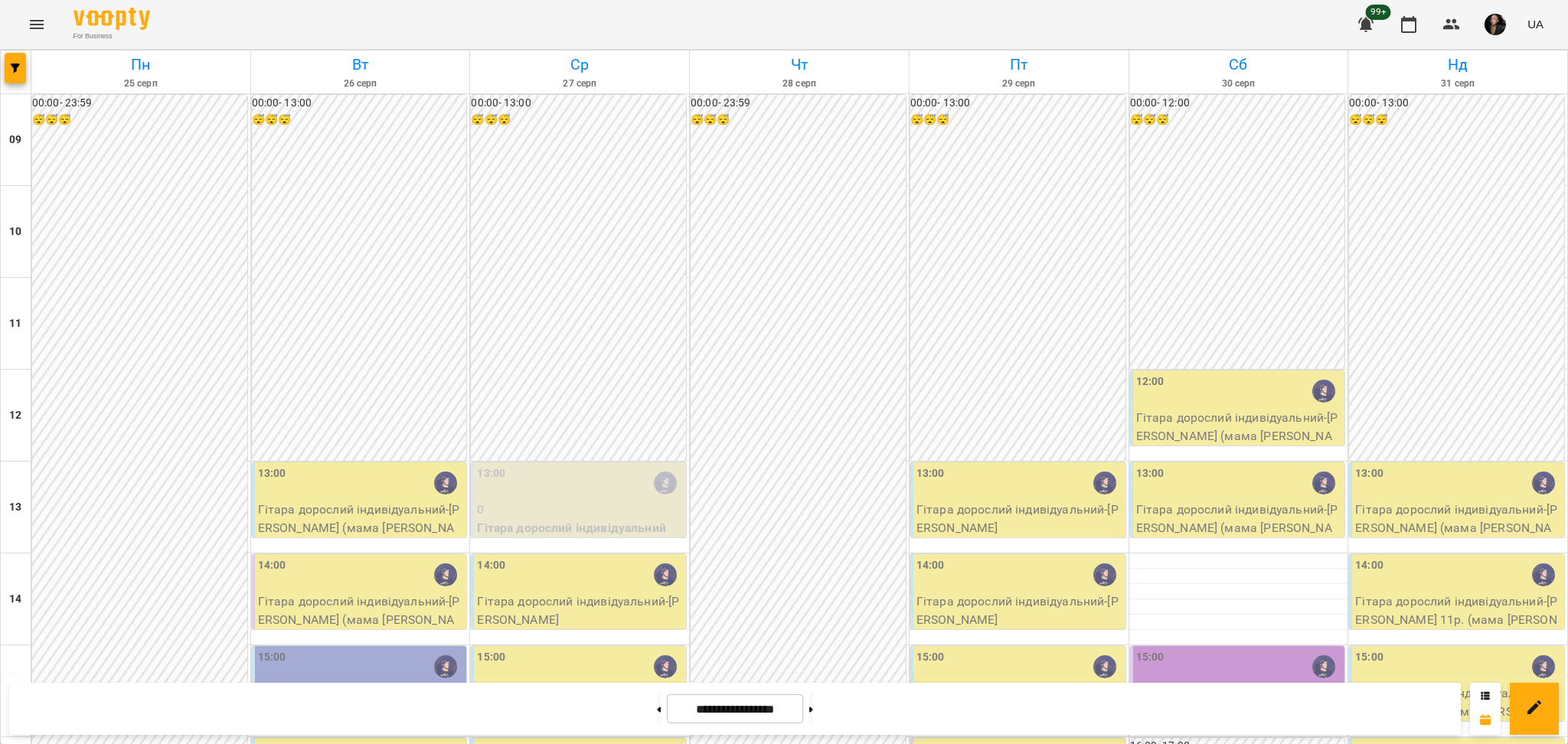
scroll to position [307, 0]
click at [524, 465] on div "13:00" at bounding box center [580, 482] width 206 height 35
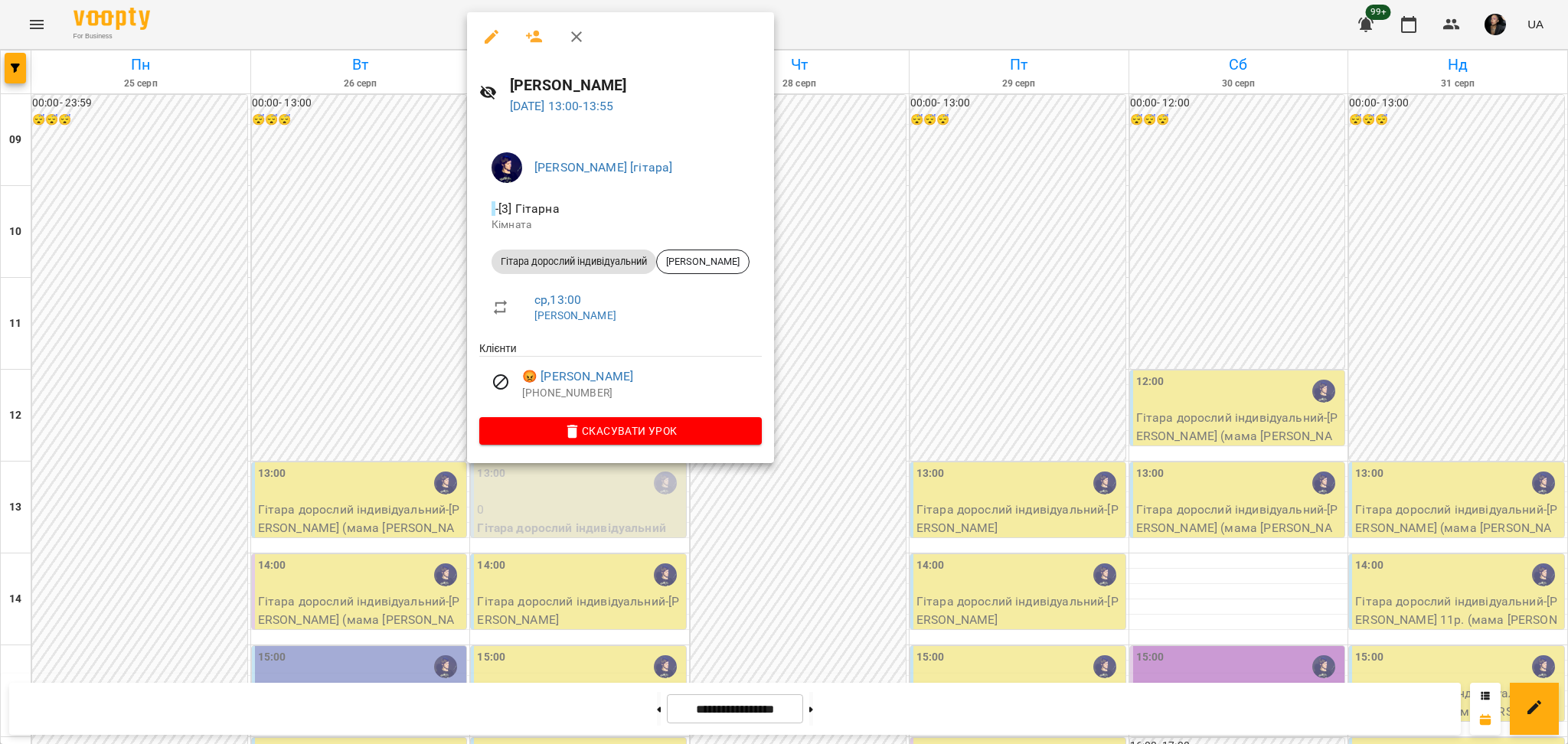
click at [858, 622] on div at bounding box center [784, 372] width 1568 height 744
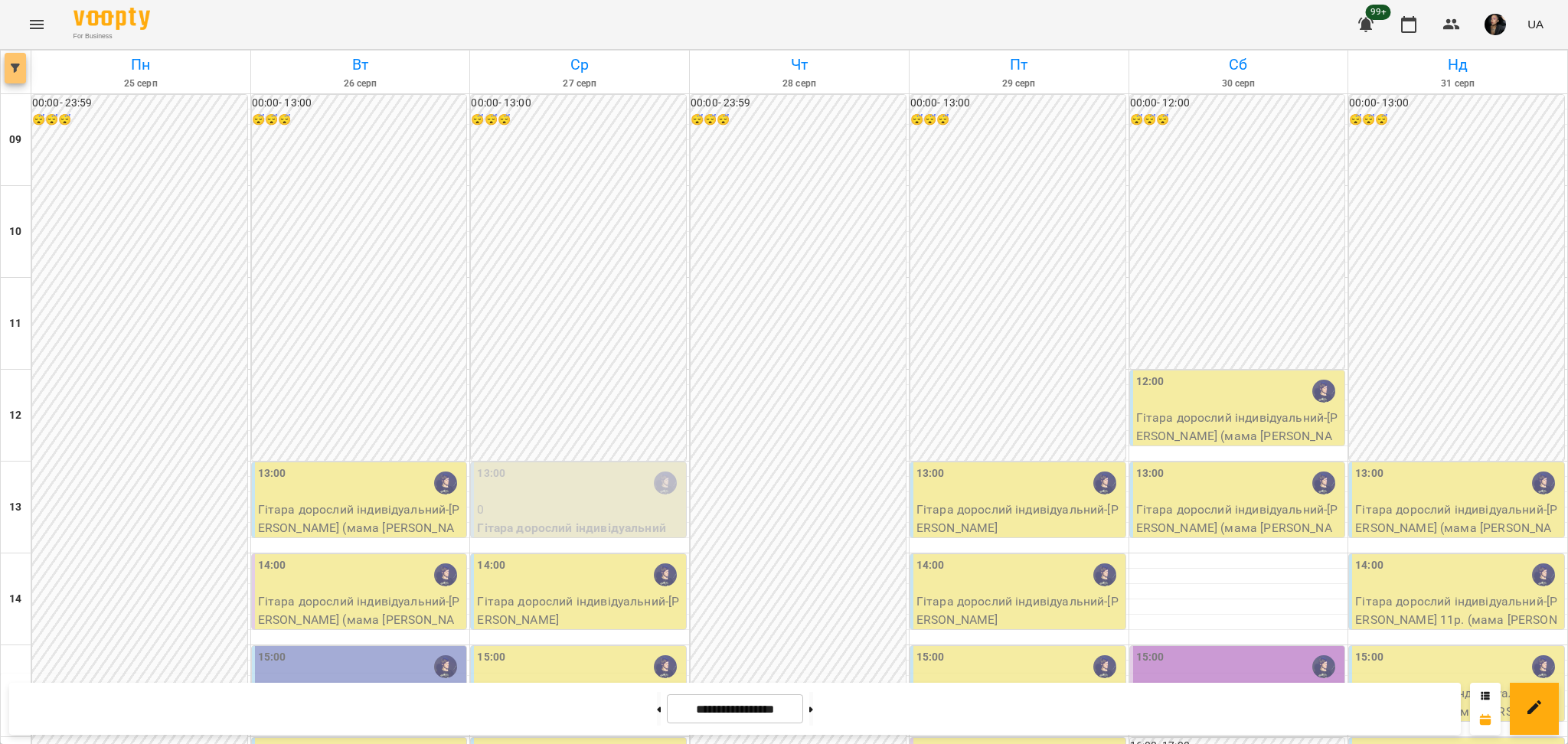
click at [21, 64] on span "button" at bounding box center [14, 68] width 21 height 9
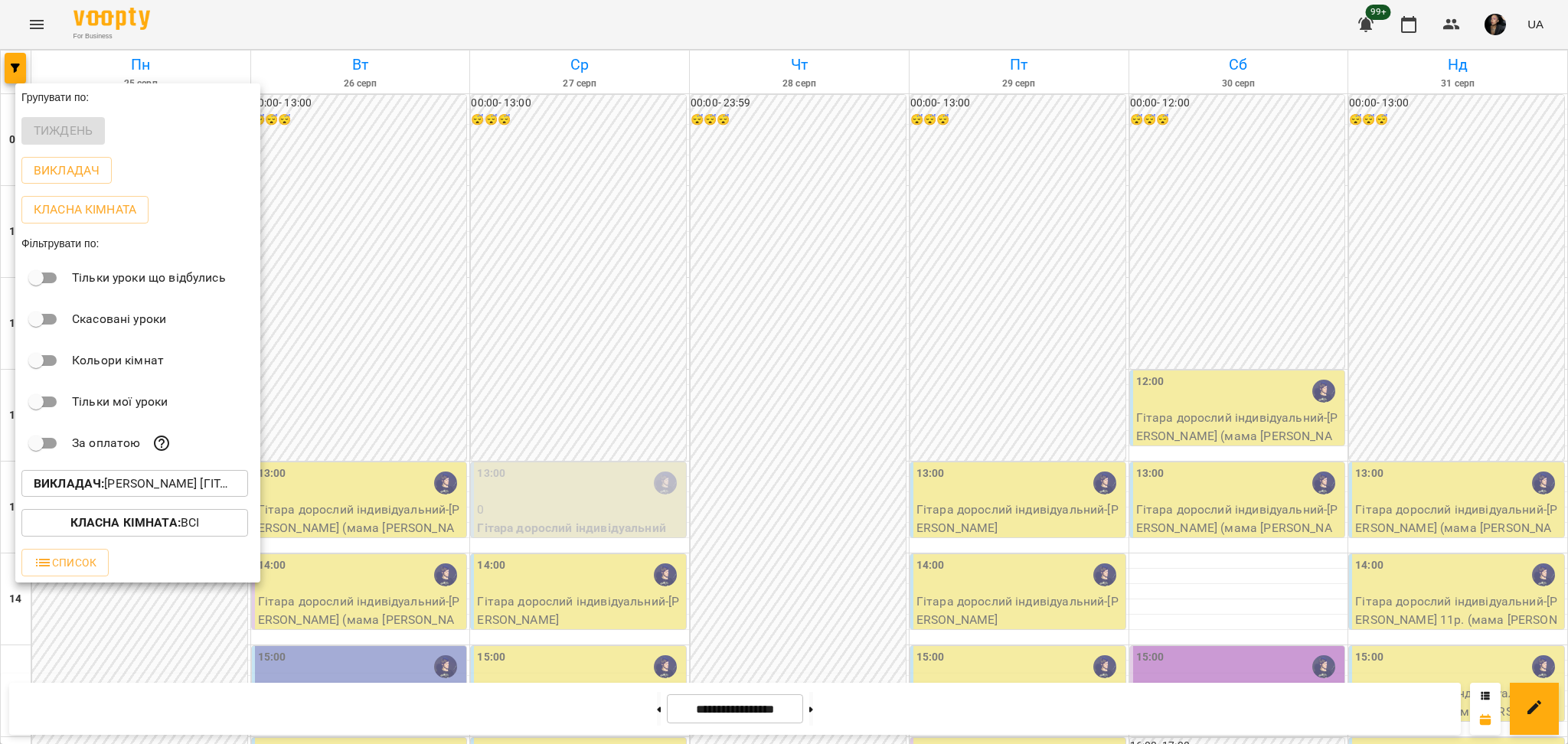
click at [133, 504] on div "Викладач : Ярослав [гітара]" at bounding box center [138, 483] width 245 height 40
click at [136, 488] on p "Викладач : Ярослав [гітара]" at bounding box center [135, 484] width 202 height 19
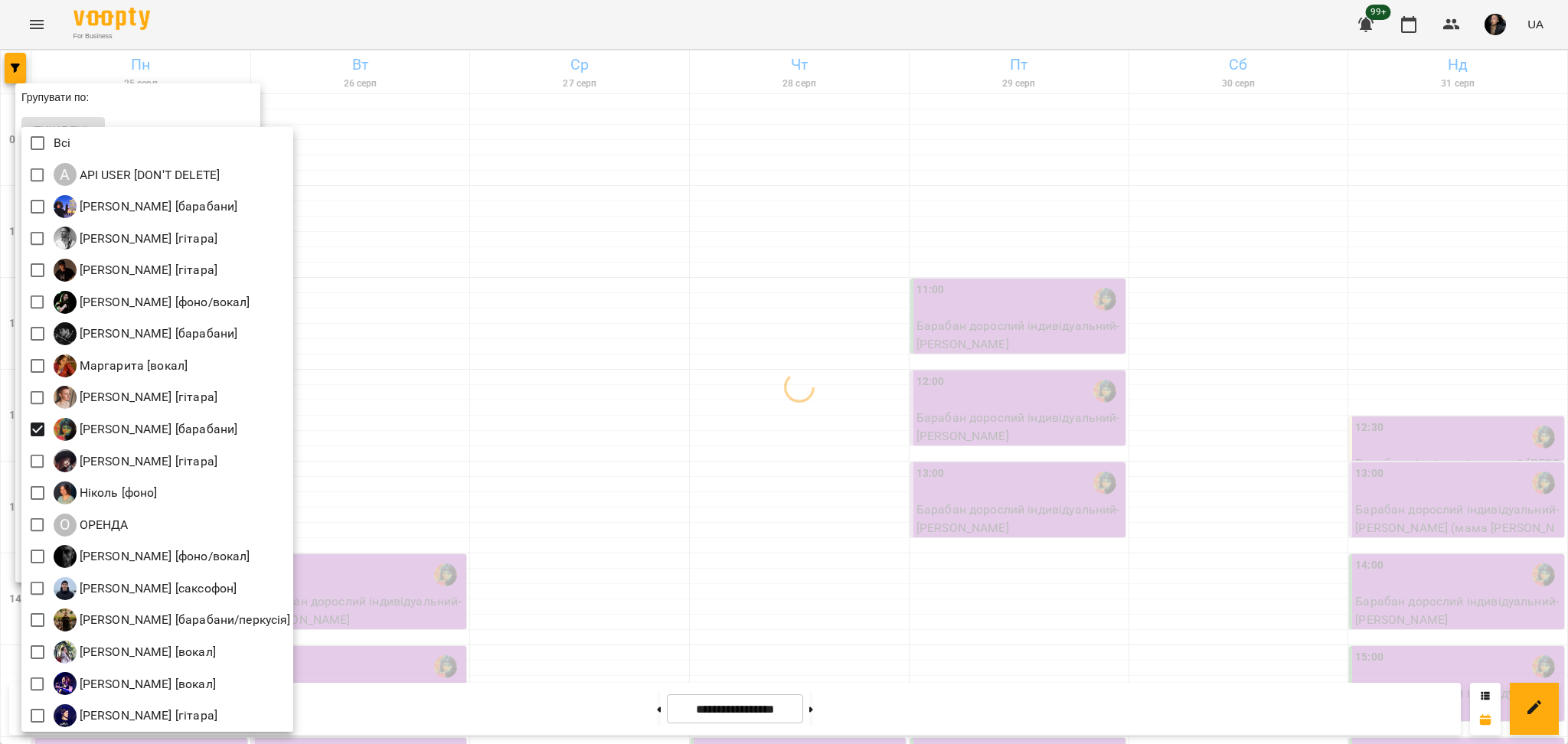
click at [597, 501] on div at bounding box center [784, 372] width 1568 height 744
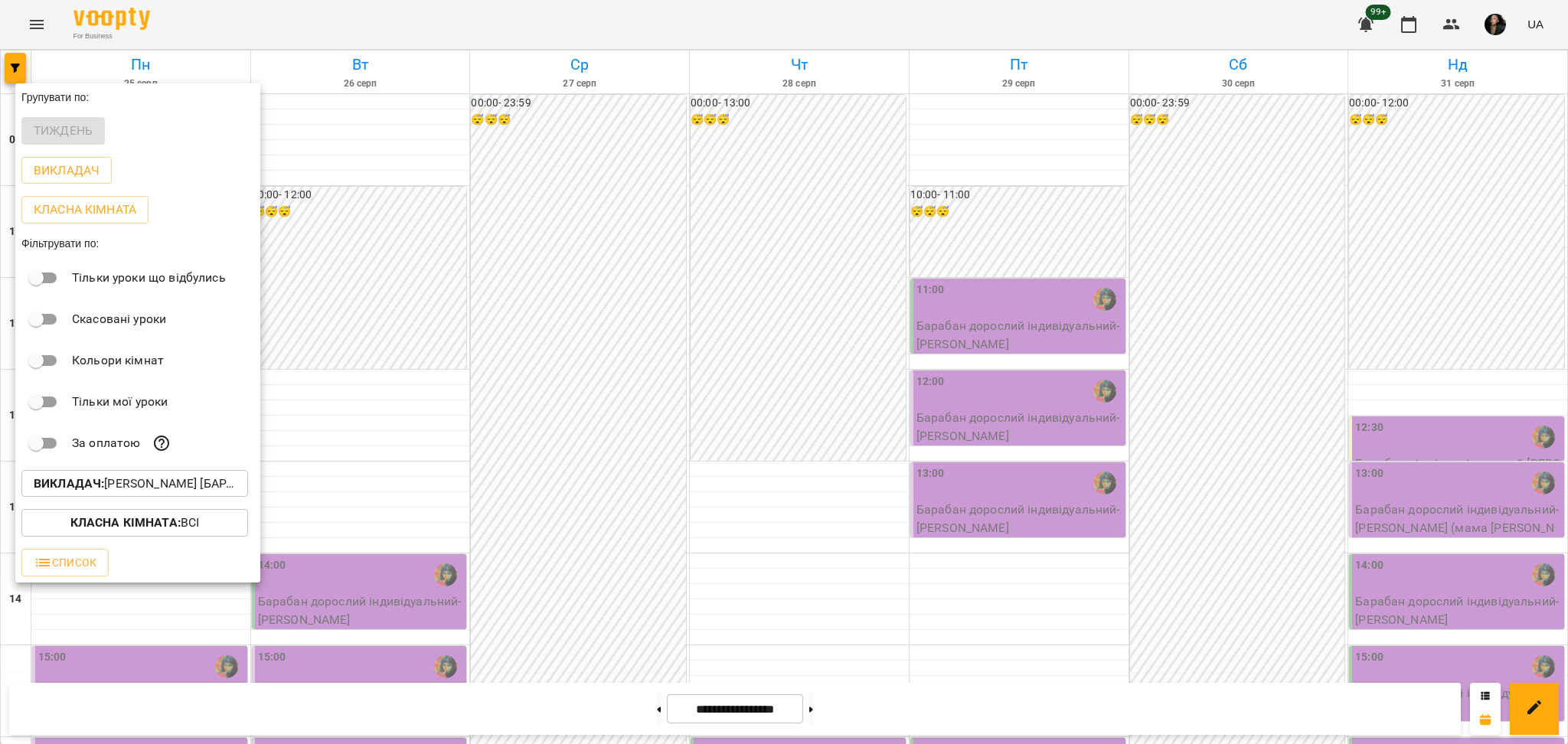
click at [1244, 409] on div at bounding box center [784, 372] width 1568 height 744
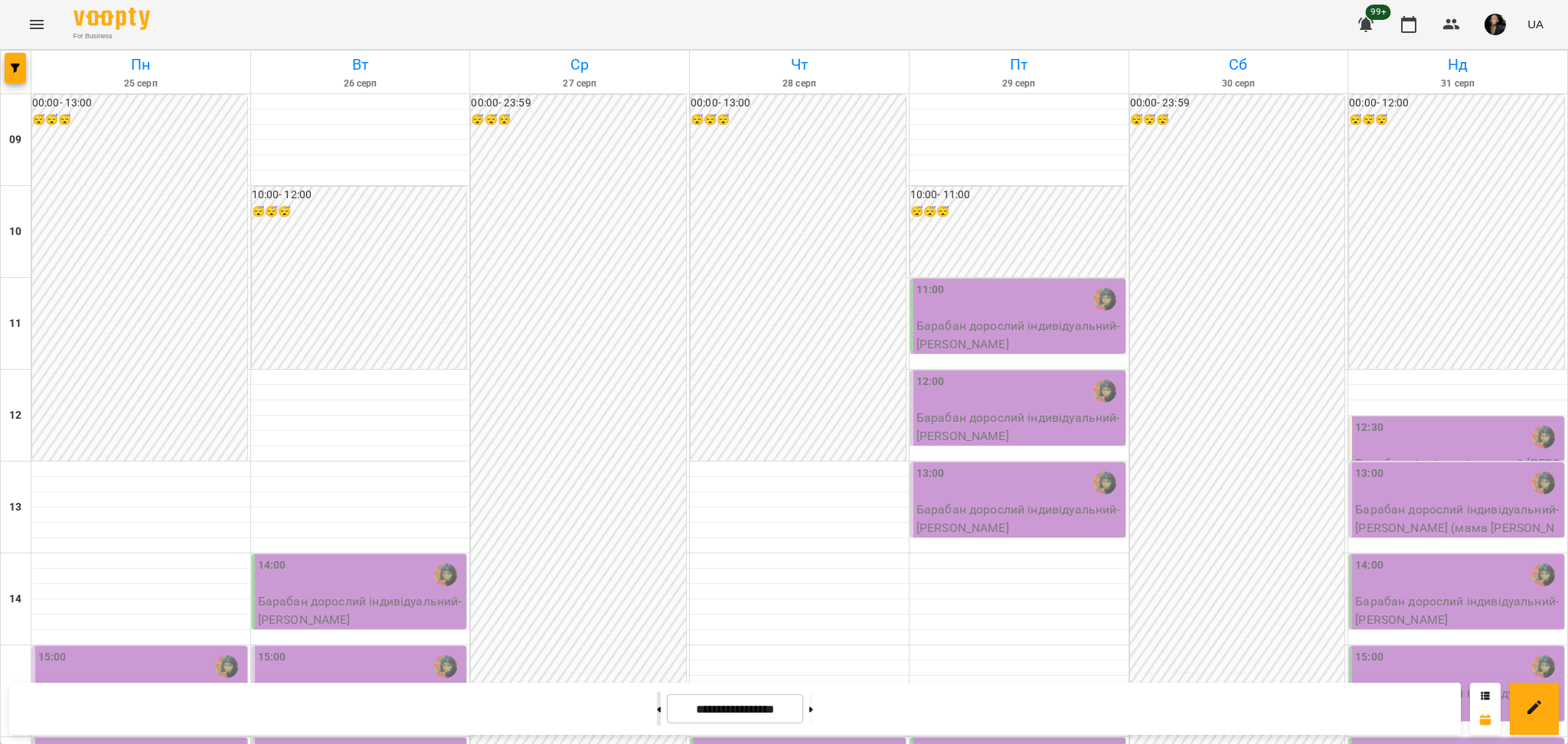
click at [657, 708] on button at bounding box center [658, 709] width 4 height 34
type input "**********"
click at [14, 71] on icon "button" at bounding box center [15, 68] width 9 height 9
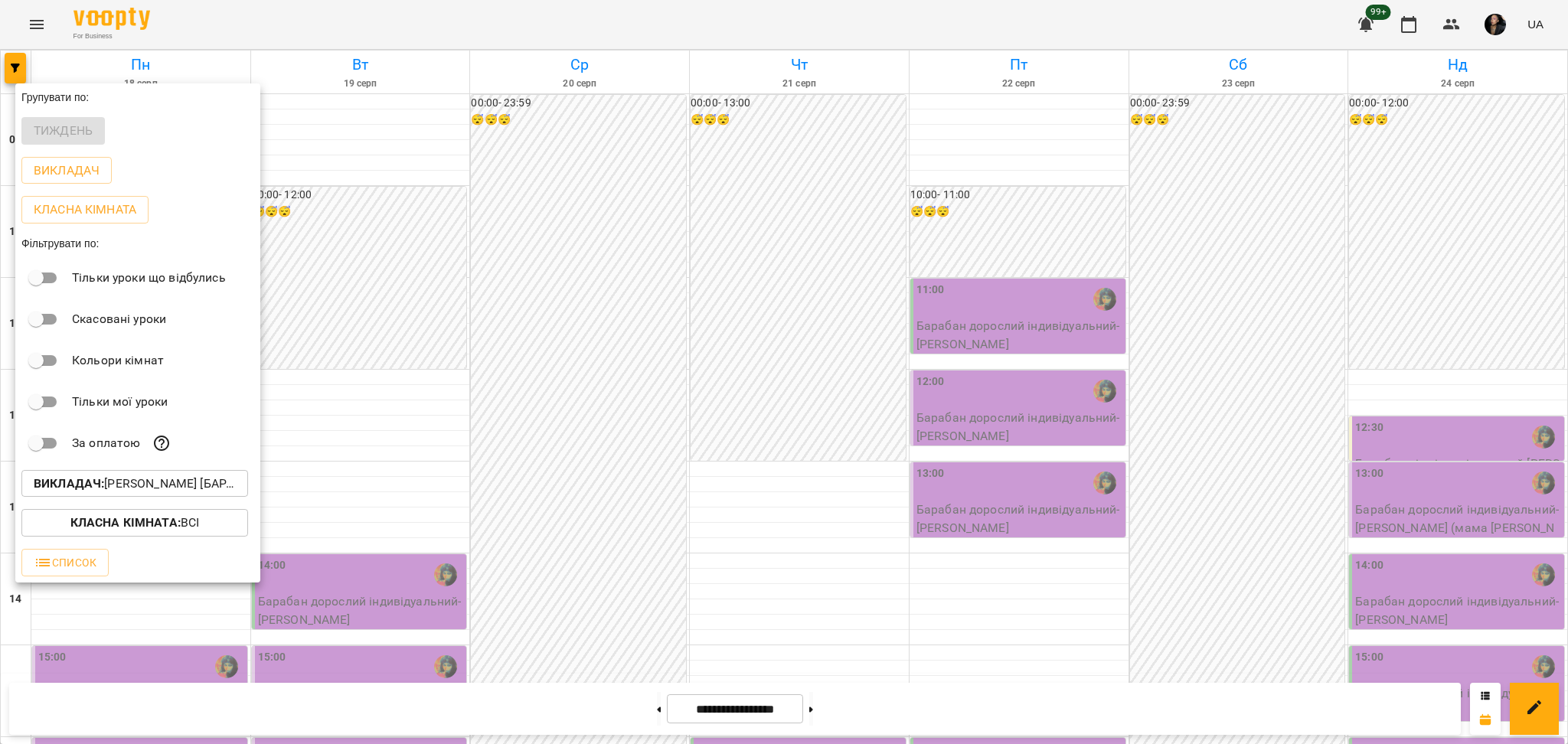
click at [206, 488] on p "Викладач : Настя Поганка [барабани]" at bounding box center [135, 484] width 202 height 19
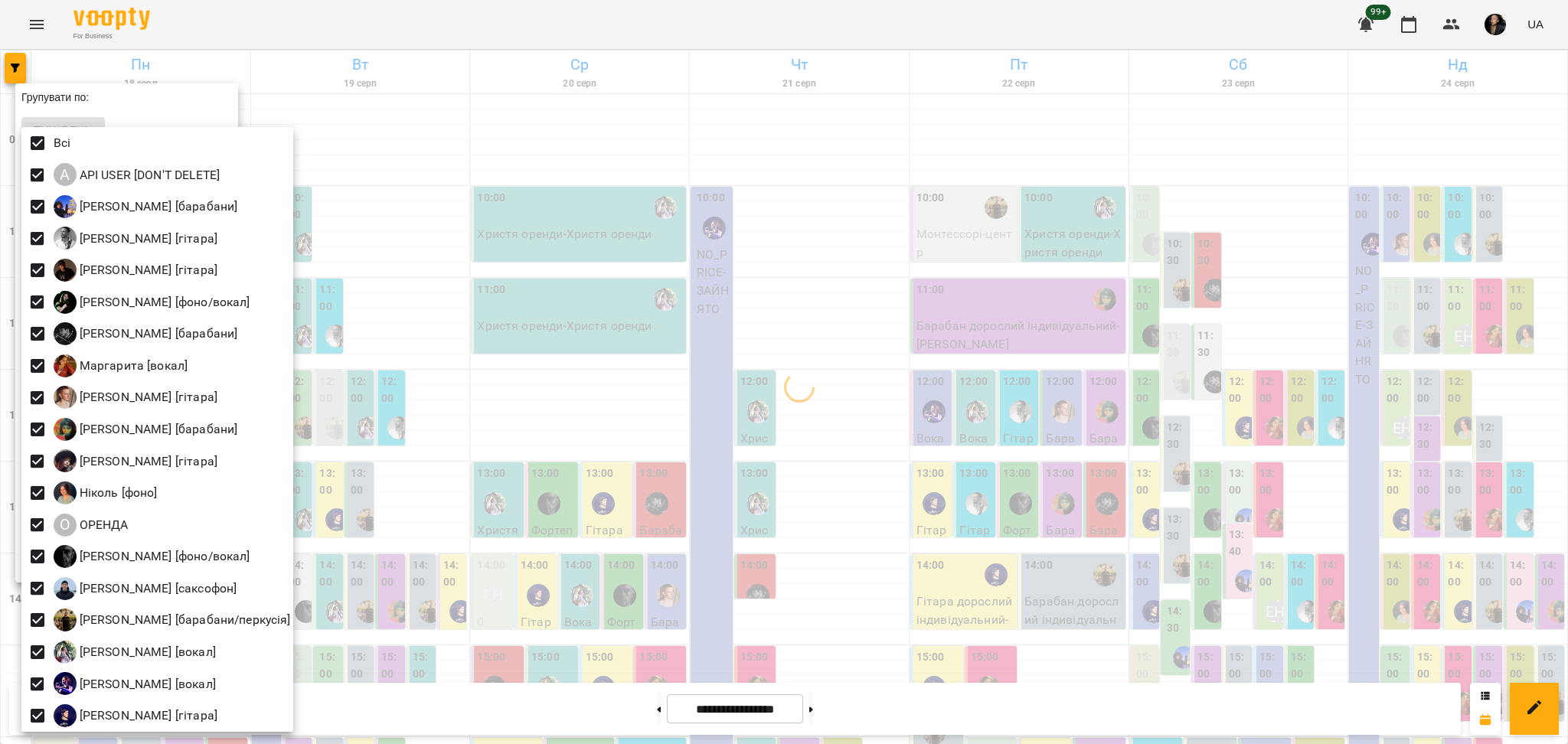
click at [721, 392] on div at bounding box center [784, 372] width 1568 height 744
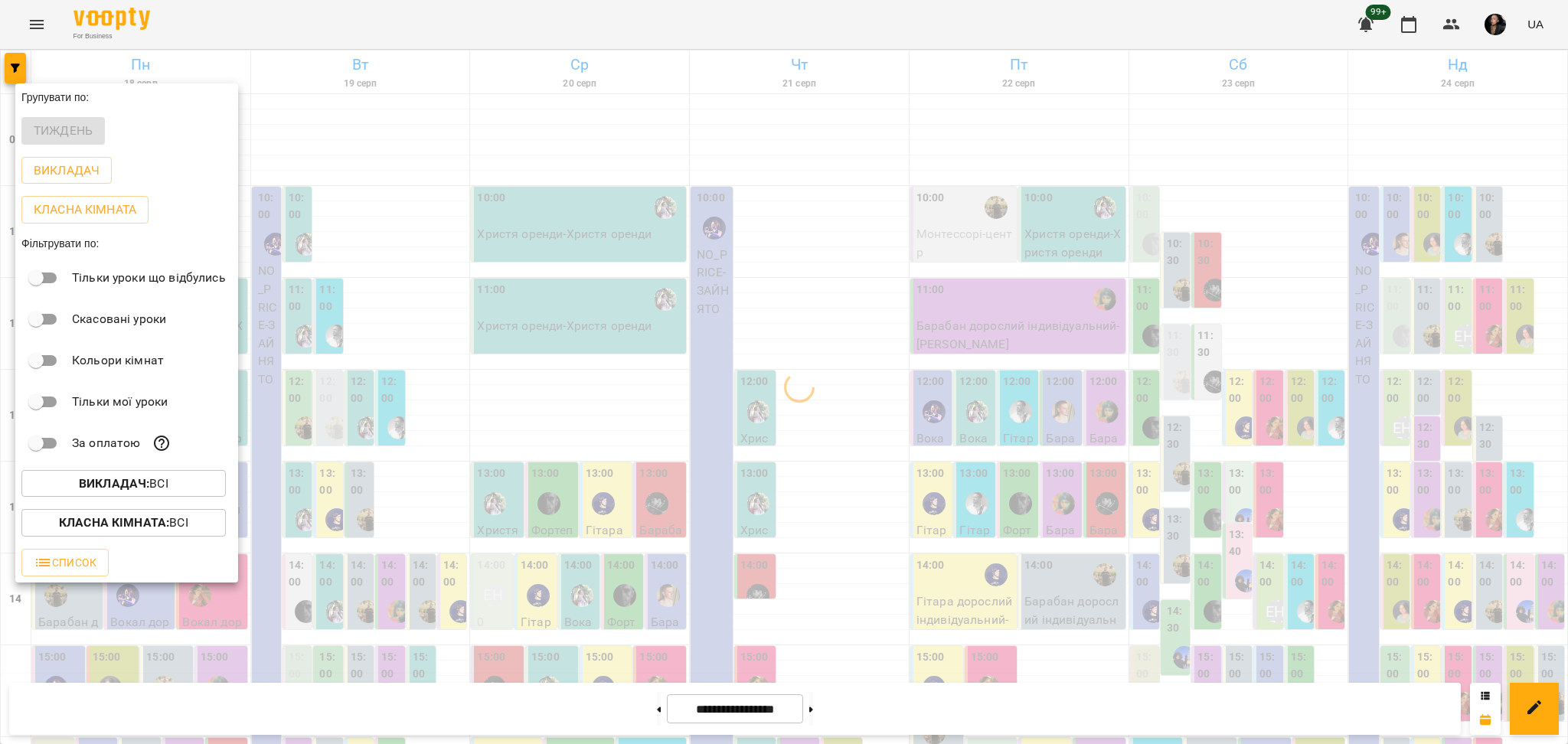
click at [191, 531] on span "Класна кімната : Всі" at bounding box center [124, 523] width 180 height 19
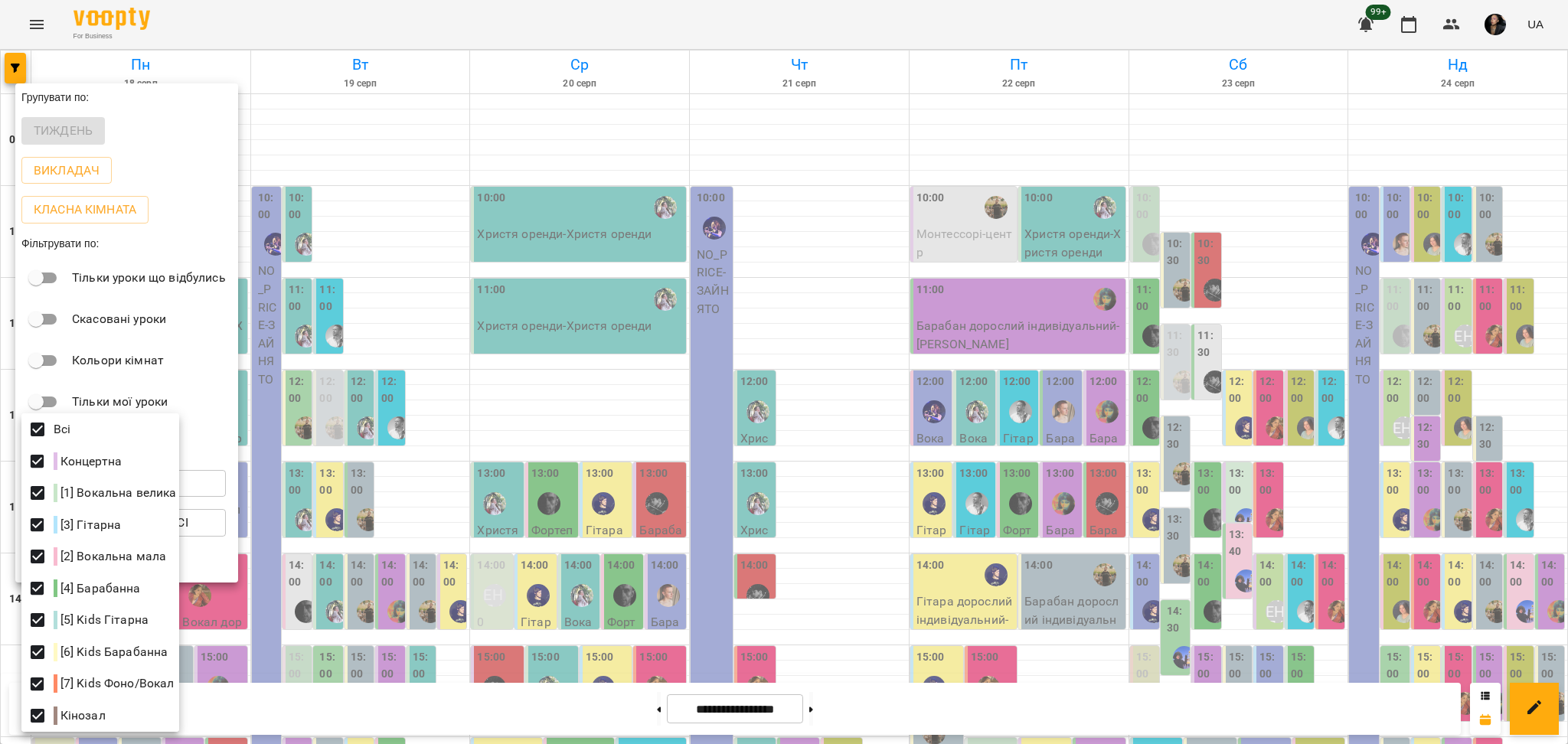
click at [417, 501] on div at bounding box center [784, 372] width 1568 height 744
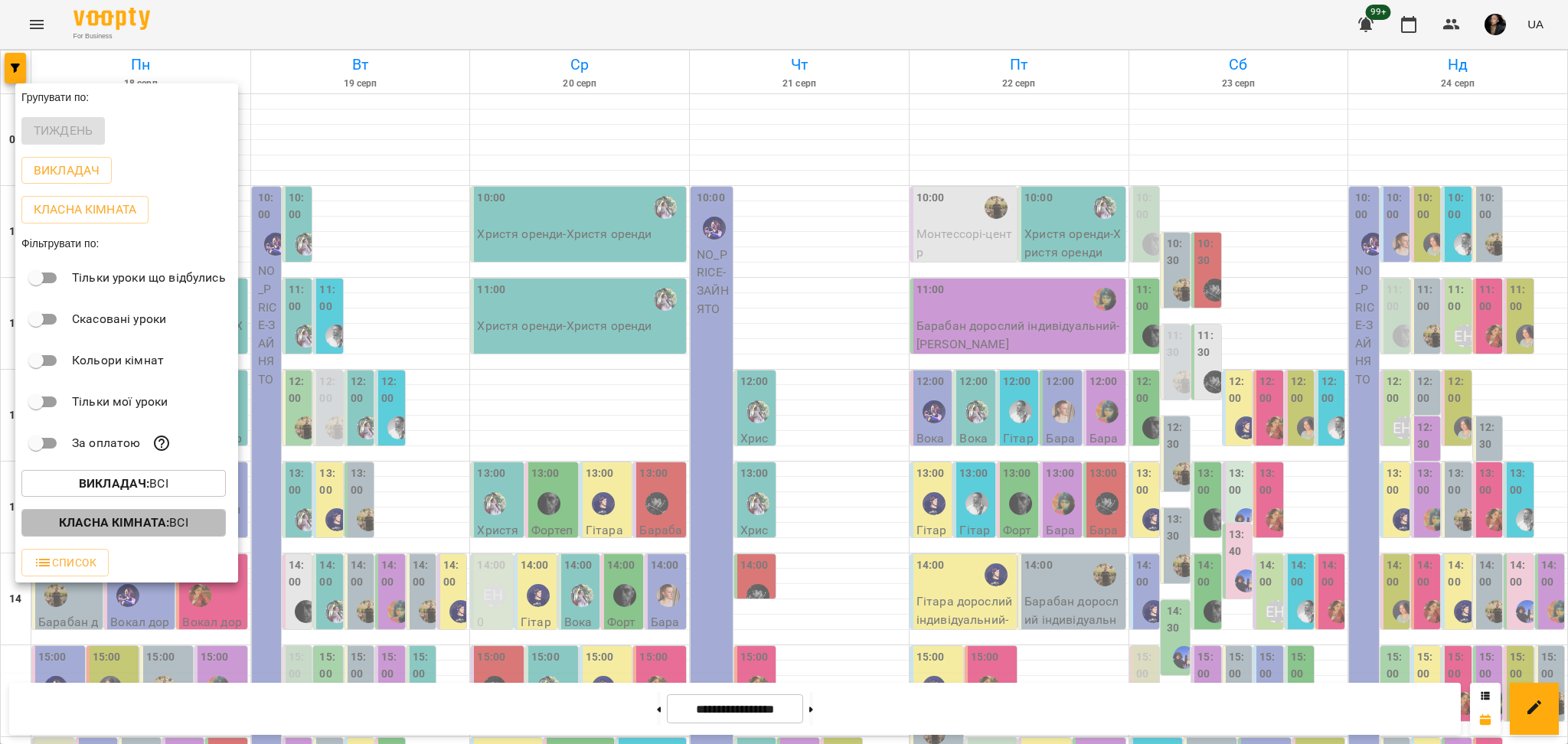
click at [170, 532] on p "Класна кімната : Всі" at bounding box center [123, 523] width 129 height 19
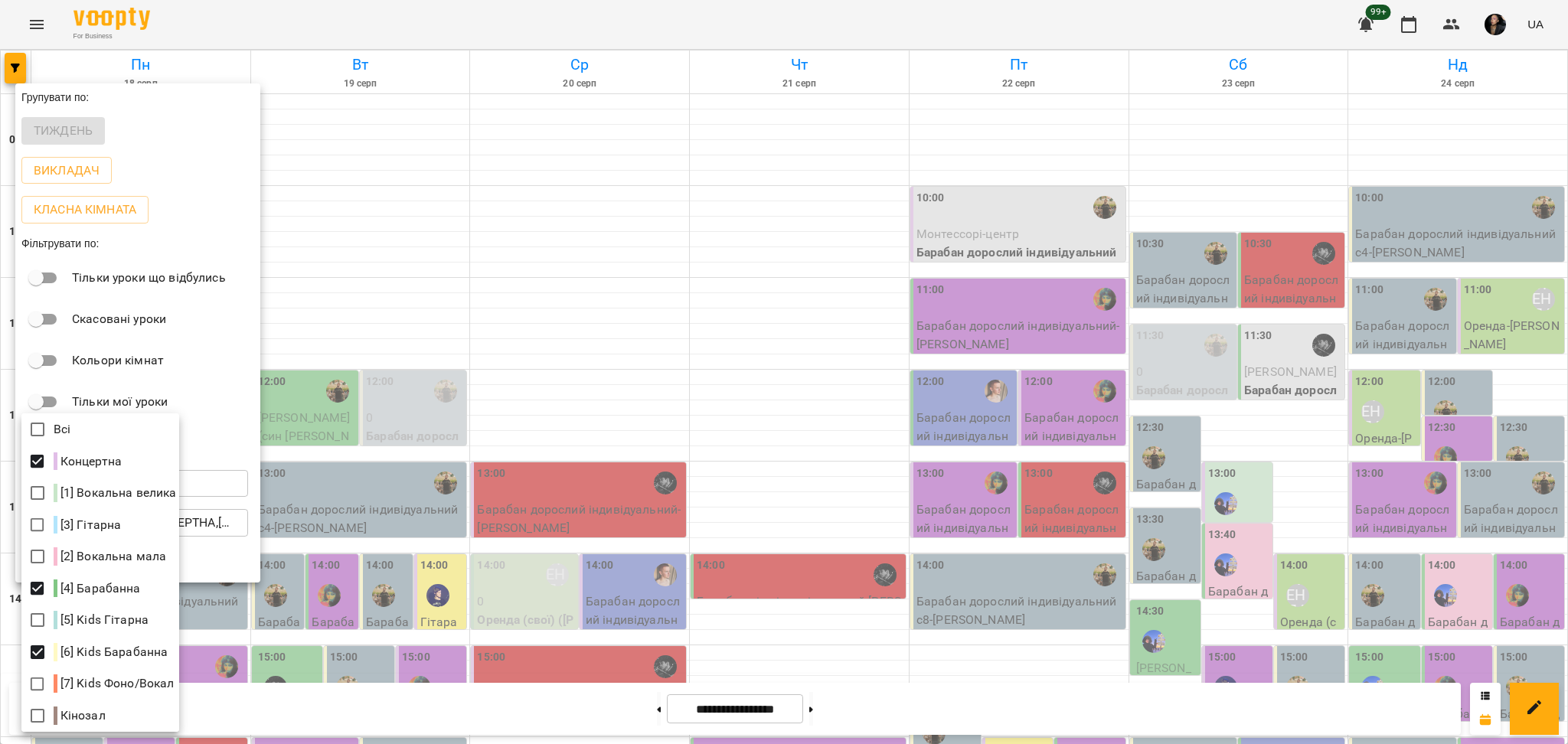
click at [1461, 494] on div at bounding box center [784, 372] width 1568 height 744
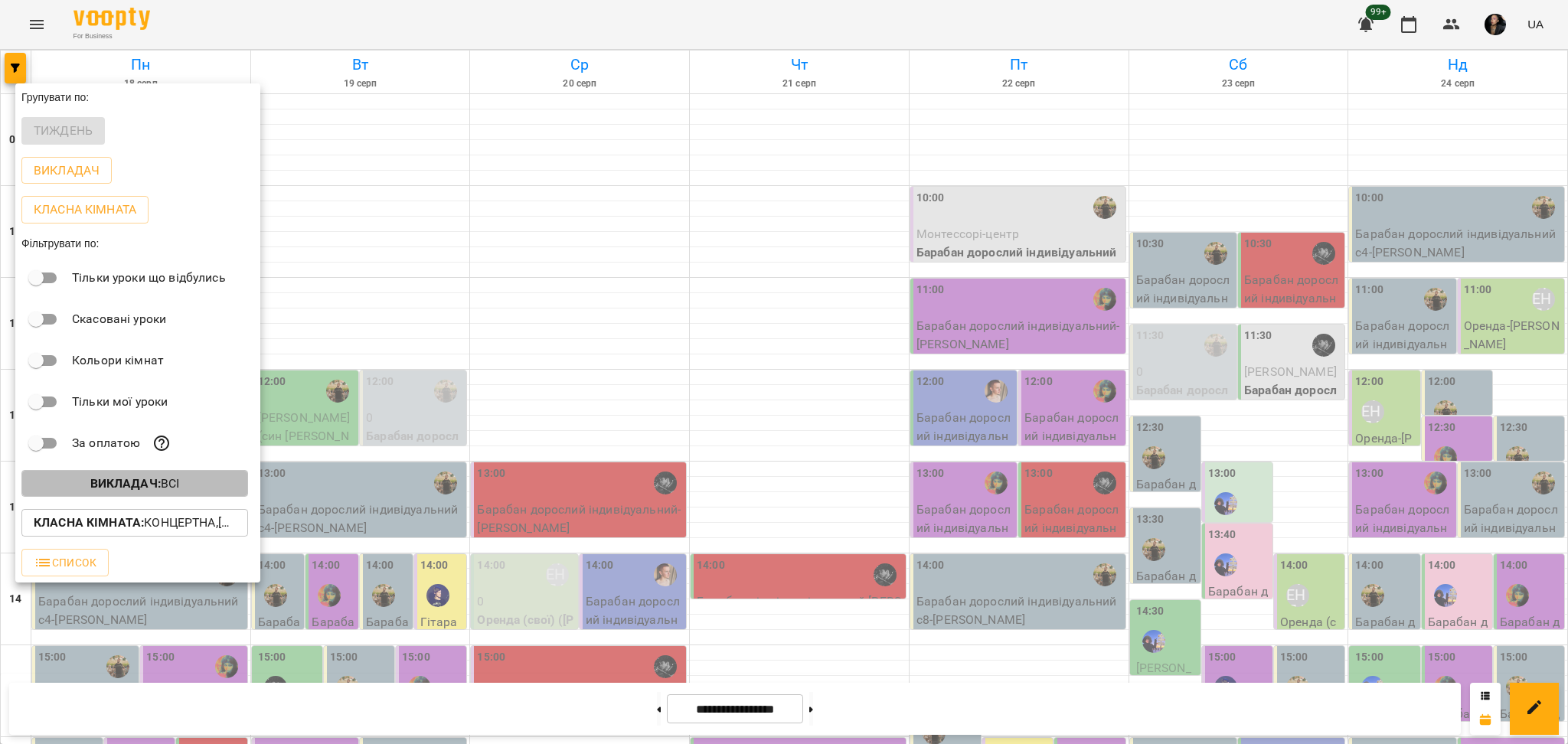
click at [136, 482] on b "Викладач :" at bounding box center [125, 483] width 71 height 14
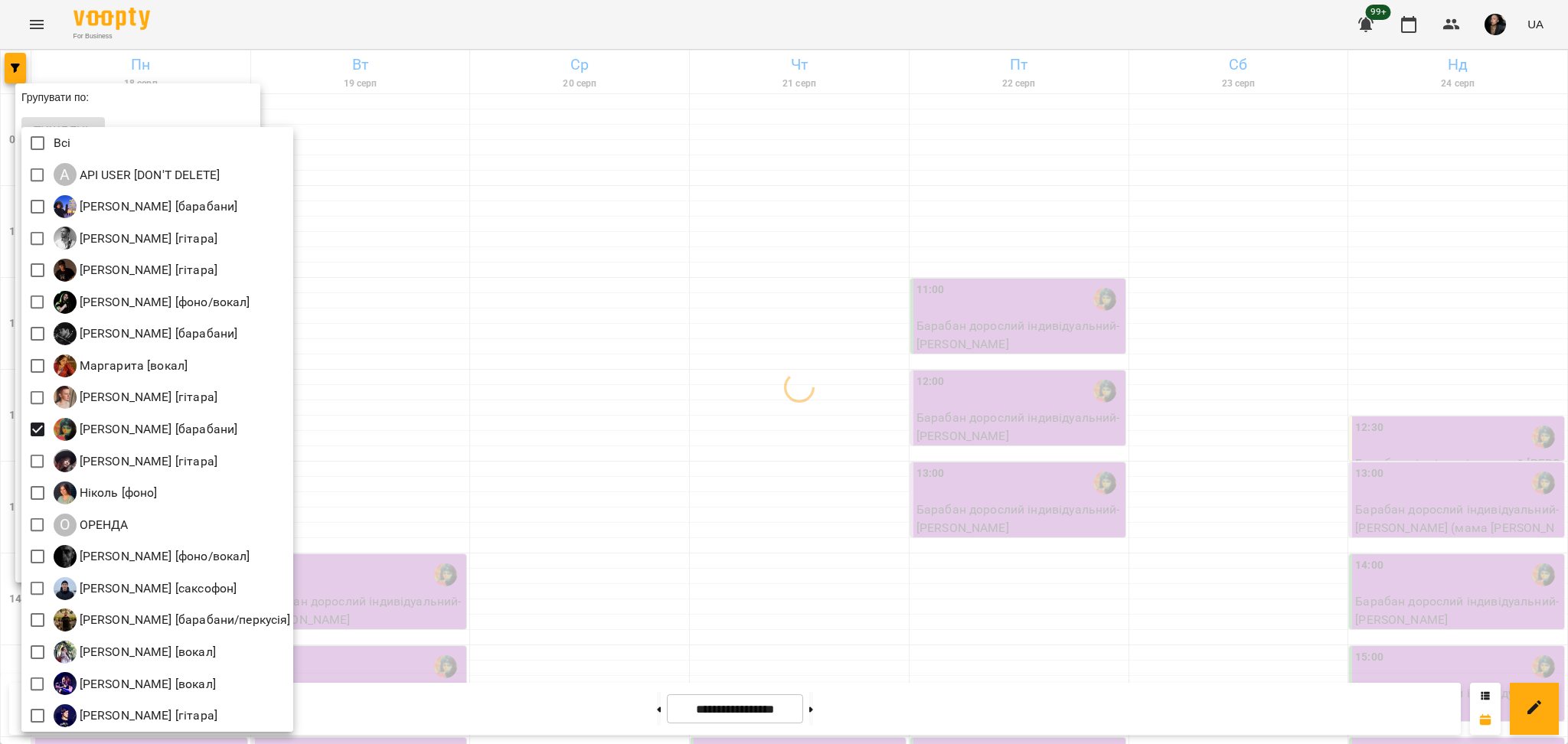
click at [603, 488] on div at bounding box center [784, 372] width 1568 height 744
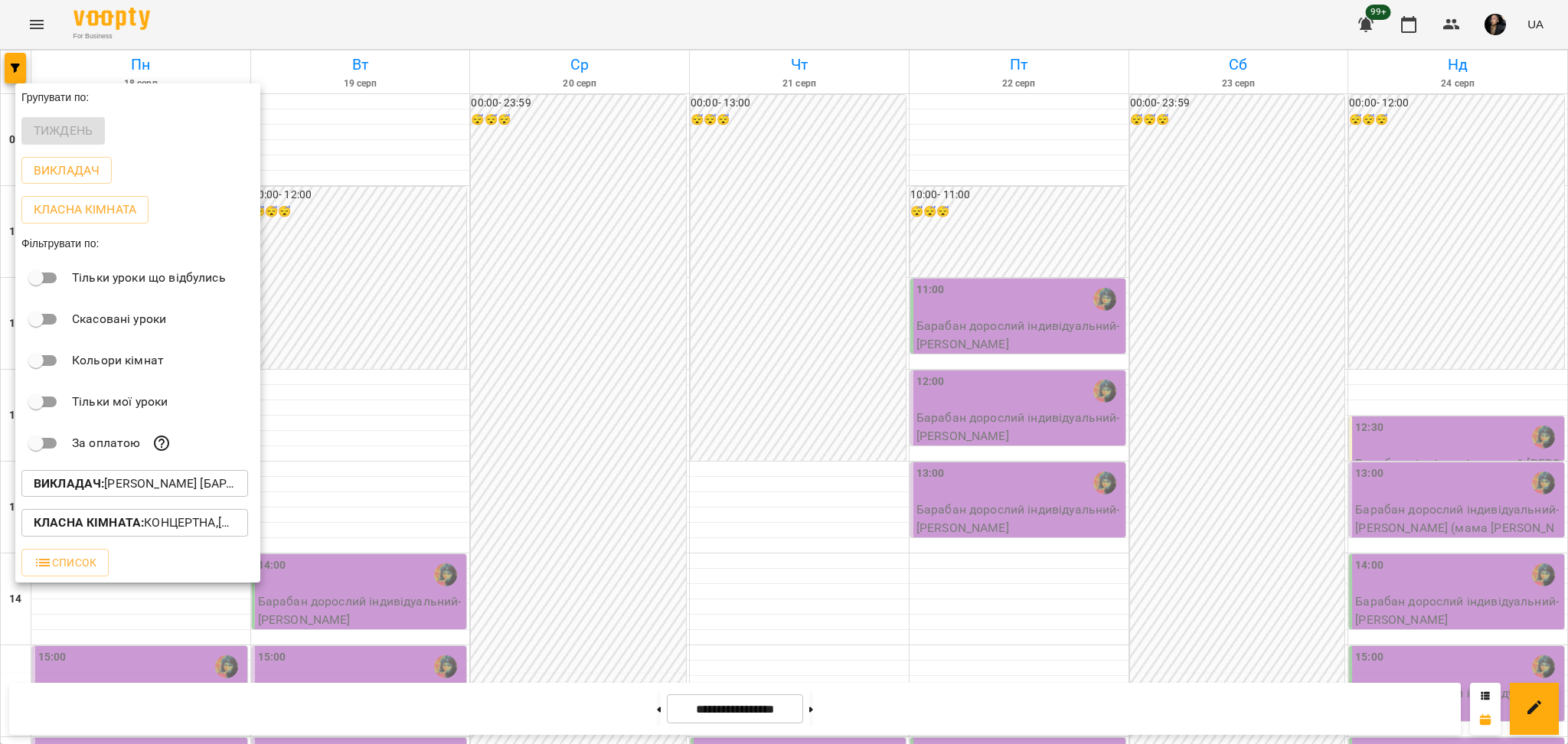
click at [1228, 565] on div at bounding box center [784, 372] width 1568 height 744
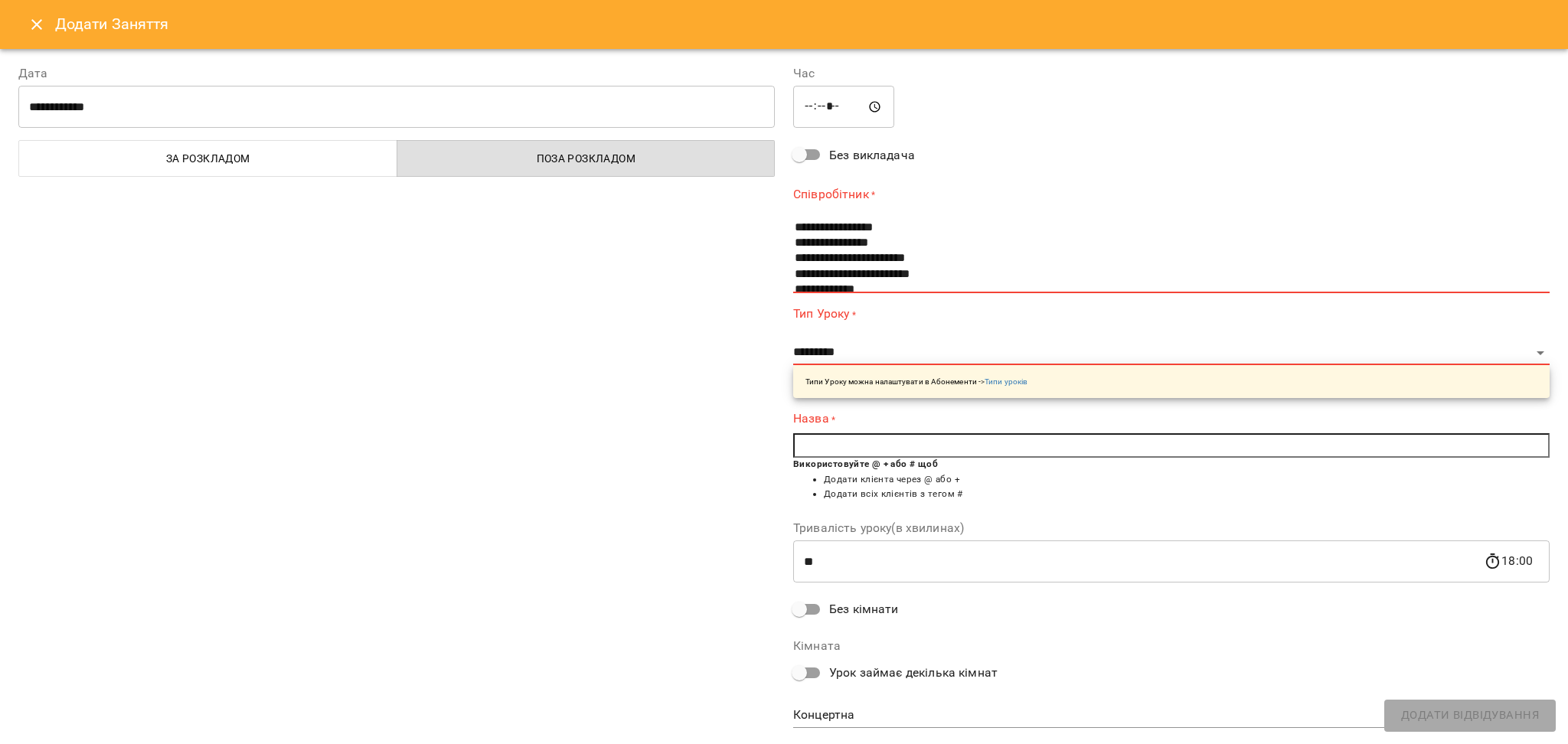
scroll to position [102, 0]
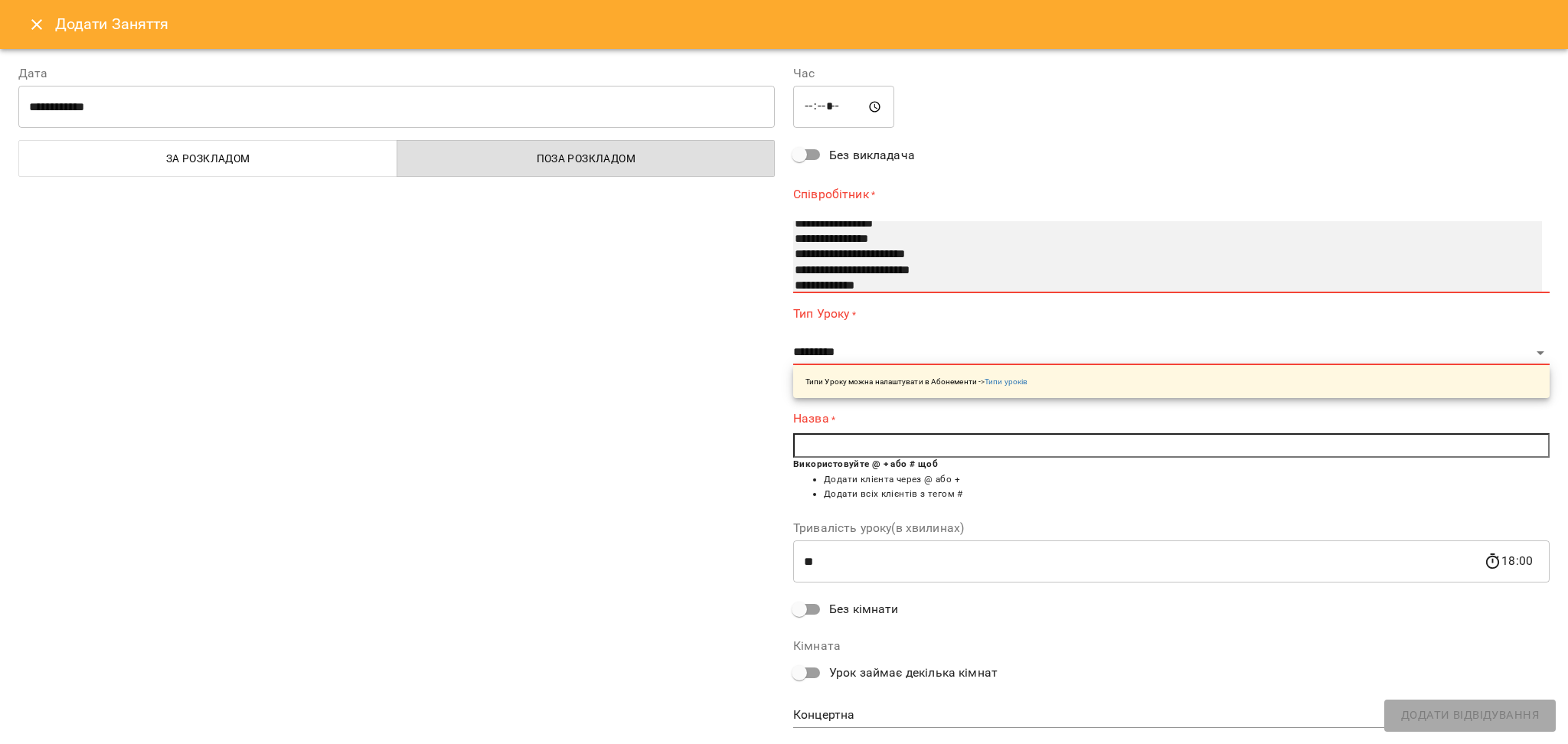
select select "**********"
click at [849, 252] on option "**********" at bounding box center [1151, 255] width 715 height 15
select select "**********"
type input "**"
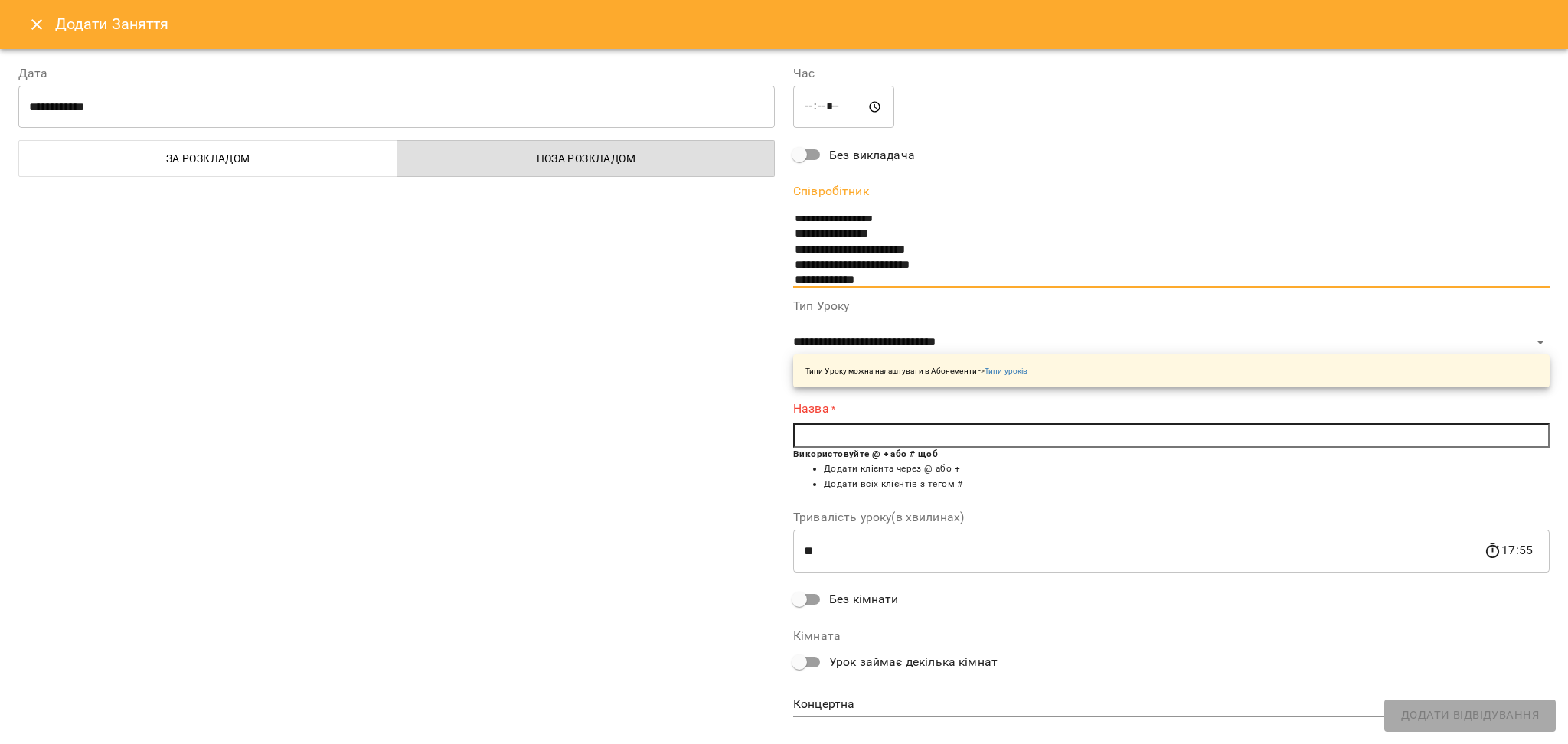
click at [853, 417] on div "Назва * Використовуйте @ + або # щоб Додати клієнта через @ або + Додати всіх к…" at bounding box center [1171, 449] width 757 height 99
click at [845, 424] on input "text" at bounding box center [1171, 435] width 757 height 25
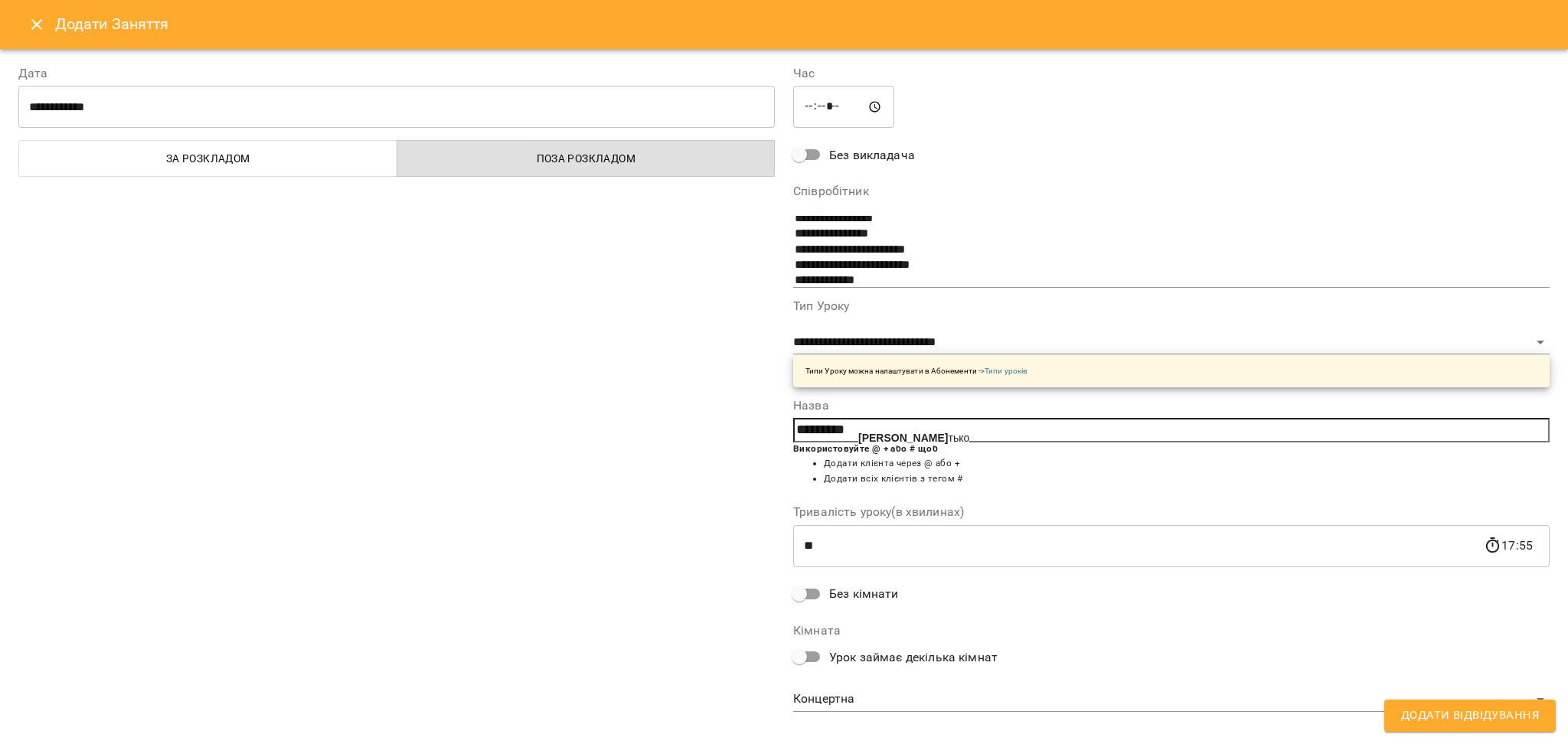
click at [919, 435] on span "Олена Пе тько" at bounding box center [913, 437] width 111 height 12
type input "**********"
click at [860, 687] on body "For Business 99+ UA Пн 18 серп Вт 19 серп Ср 20 серп Чт 21 серп Пт 22 серп Сб 2…" at bounding box center [784, 679] width 1568 height 1357
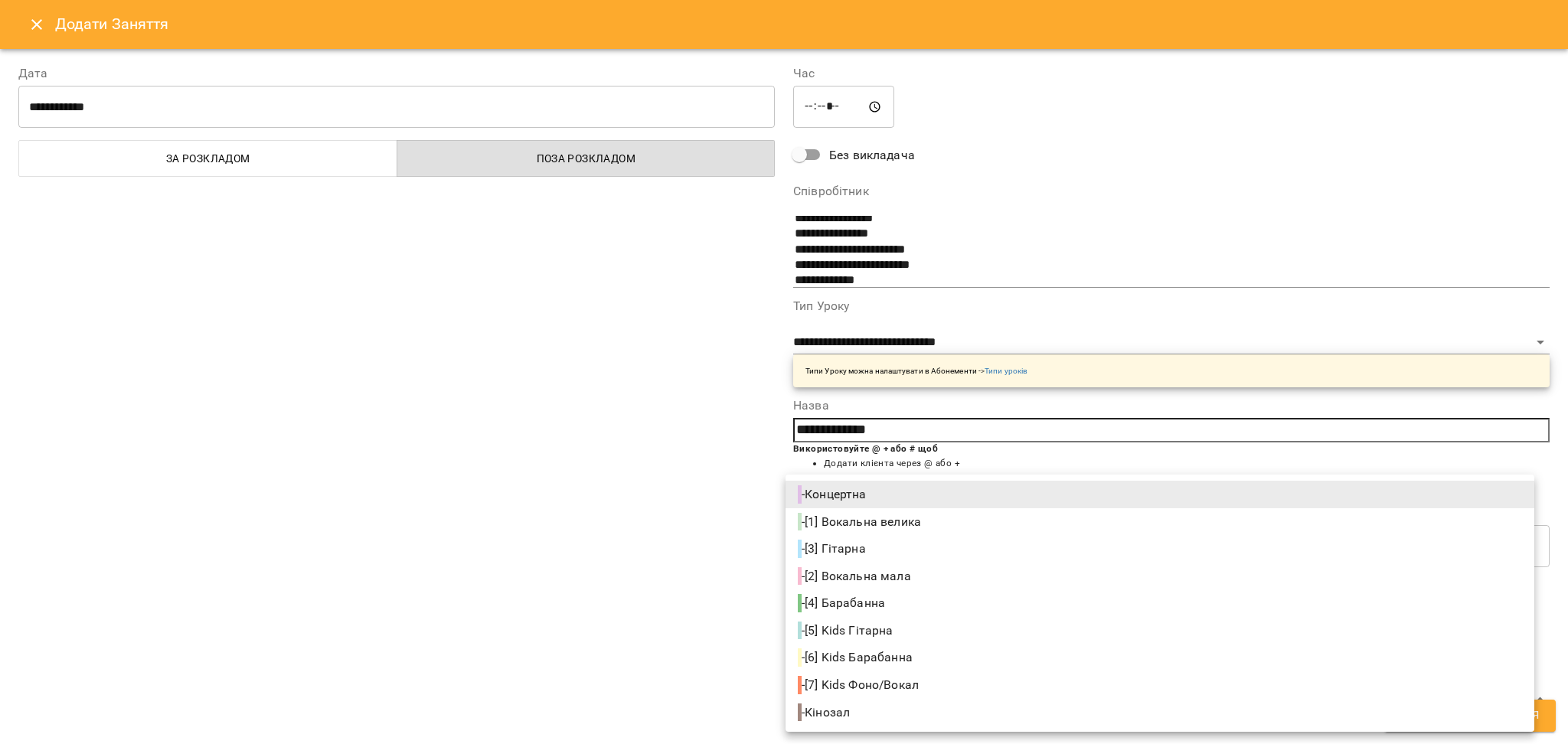
click at [656, 506] on div at bounding box center [784, 372] width 1568 height 744
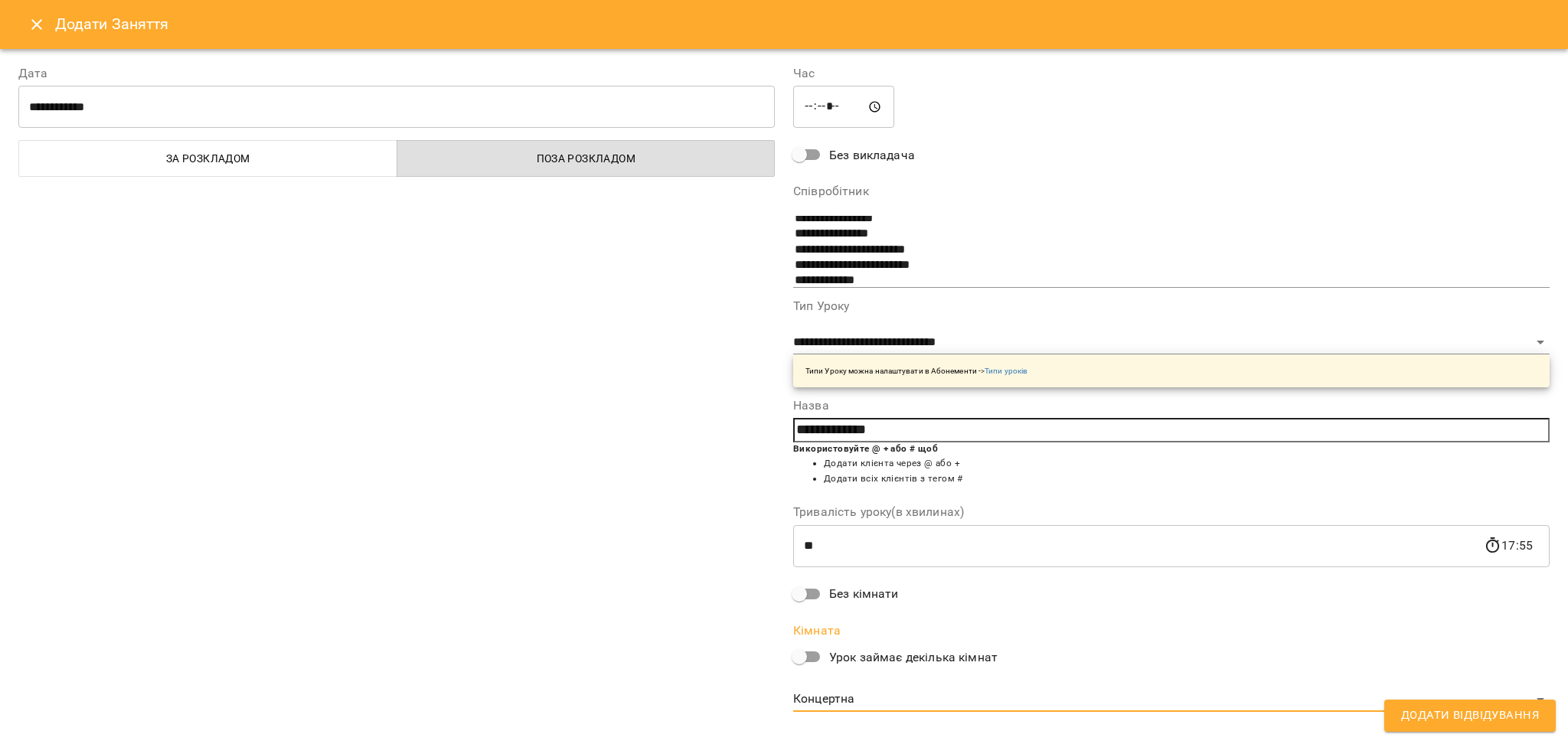
click at [1503, 706] on span "Додати Відвідування" at bounding box center [1470, 715] width 138 height 20
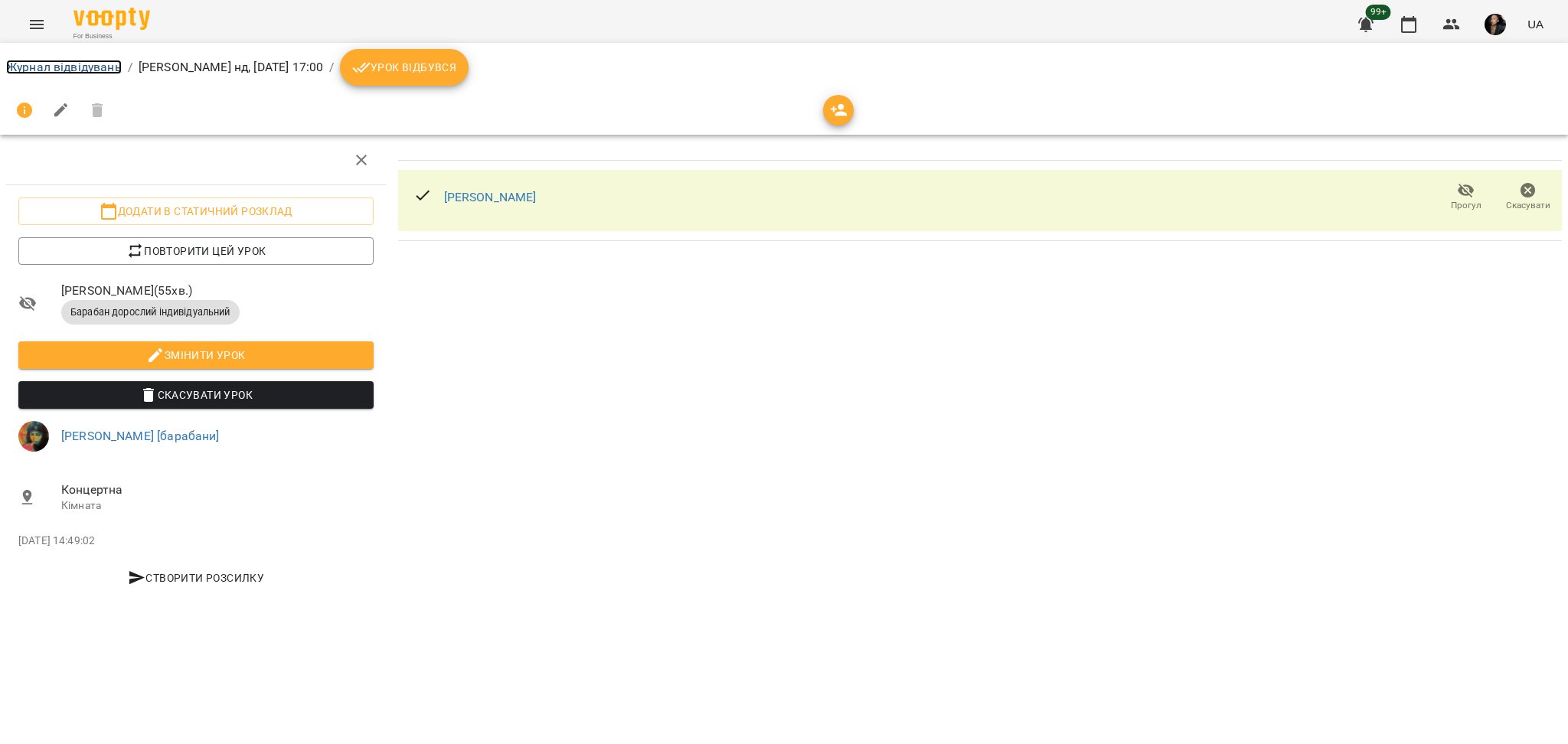
click at [50, 65] on link "Журнал відвідувань" at bounding box center [64, 66] width 116 height 14
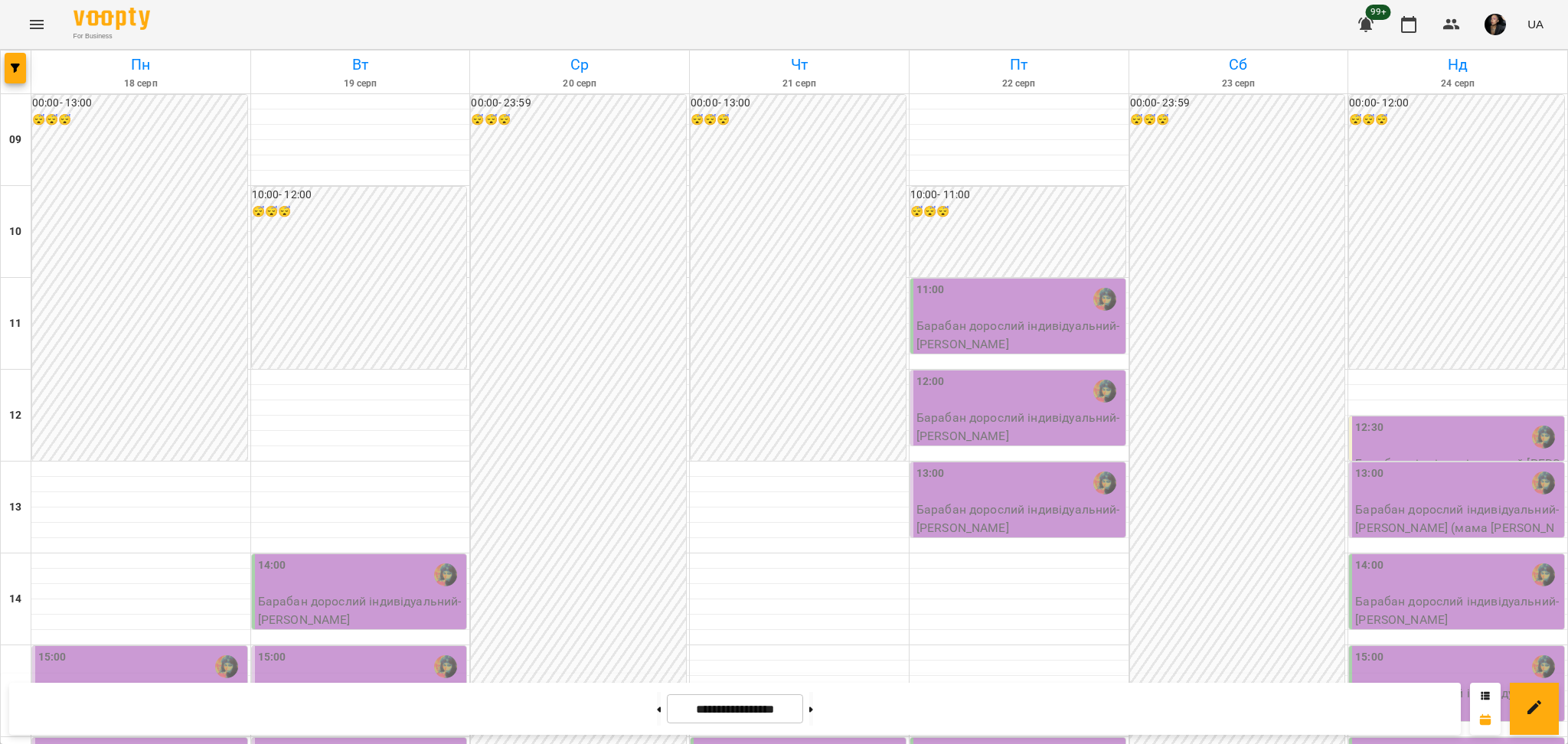
scroll to position [510, 0]
click at [14, 62] on button "button" at bounding box center [14, 68] width 21 height 31
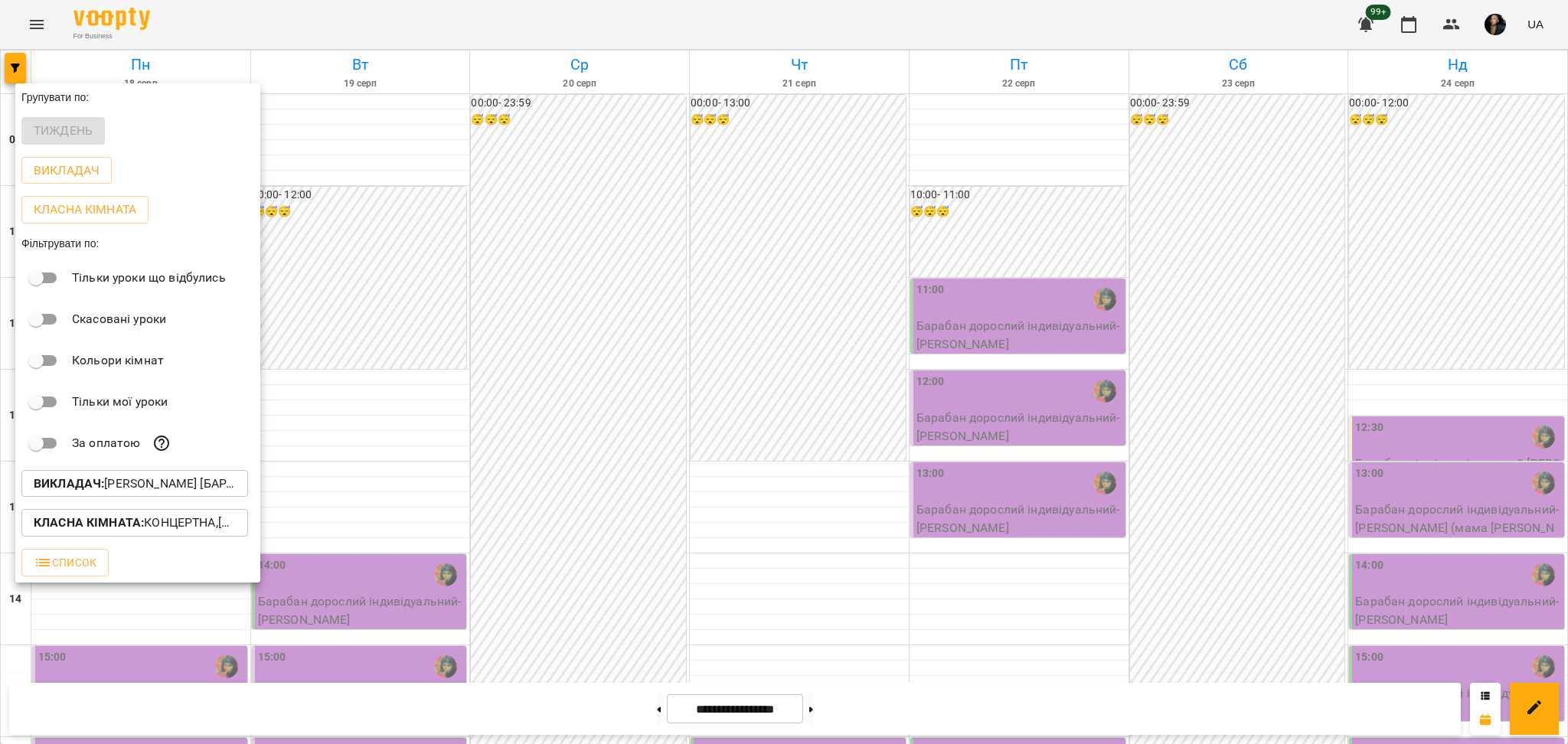
click at [139, 489] on p "Викладач : Настя Поганка [барабани]" at bounding box center [135, 484] width 202 height 19
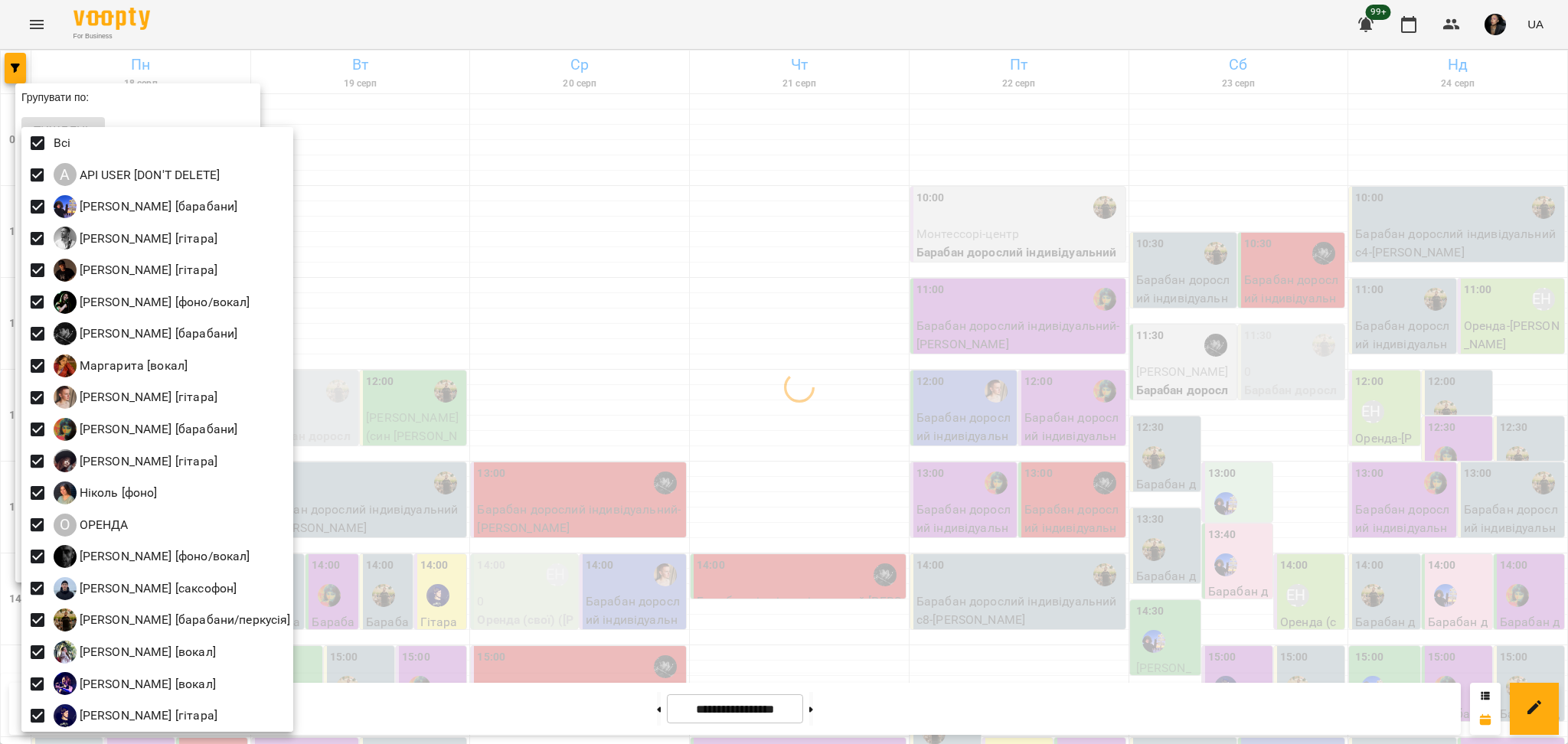
click at [431, 394] on div at bounding box center [784, 372] width 1568 height 744
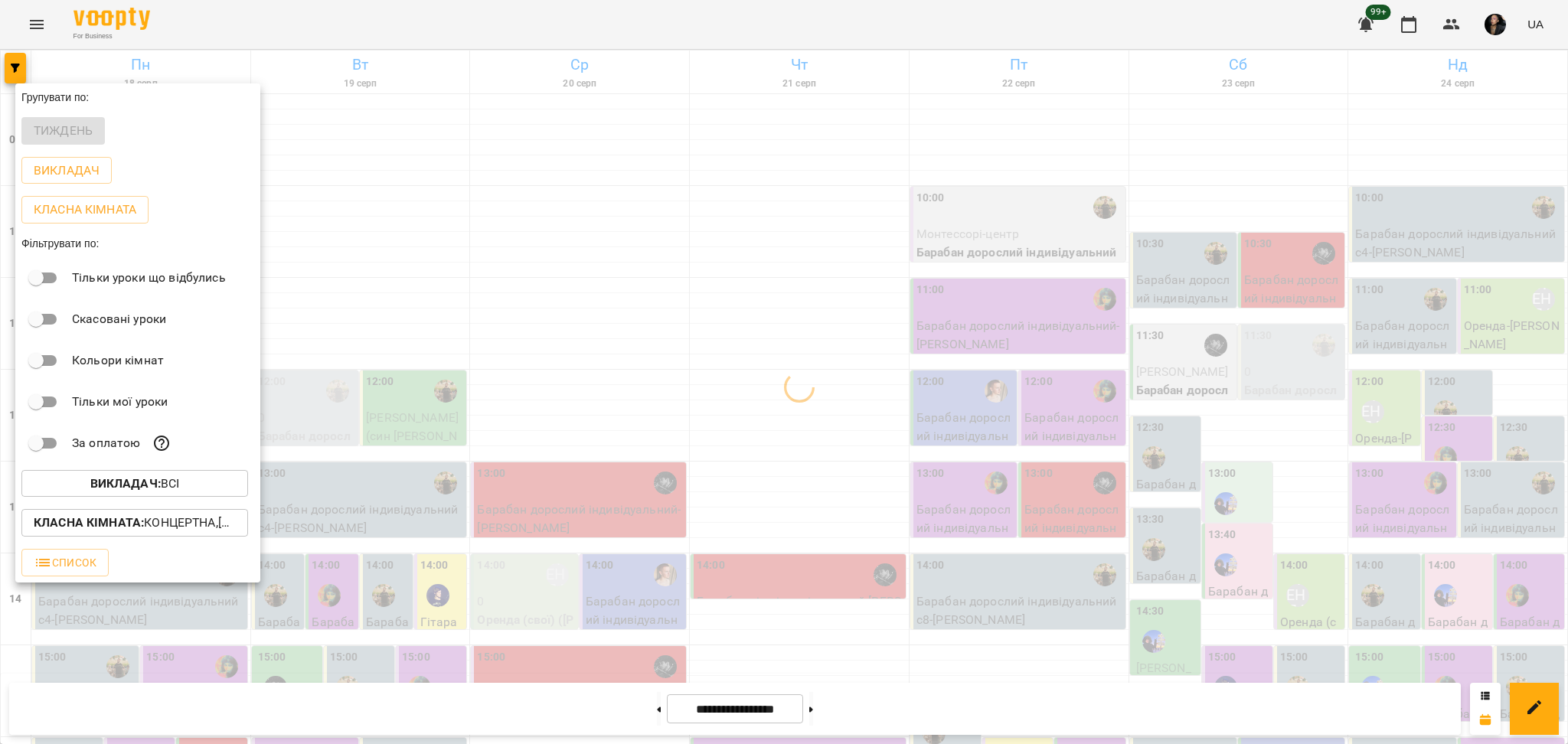
click at [93, 520] on b "Класна кімната :" at bounding box center [89, 522] width 110 height 14
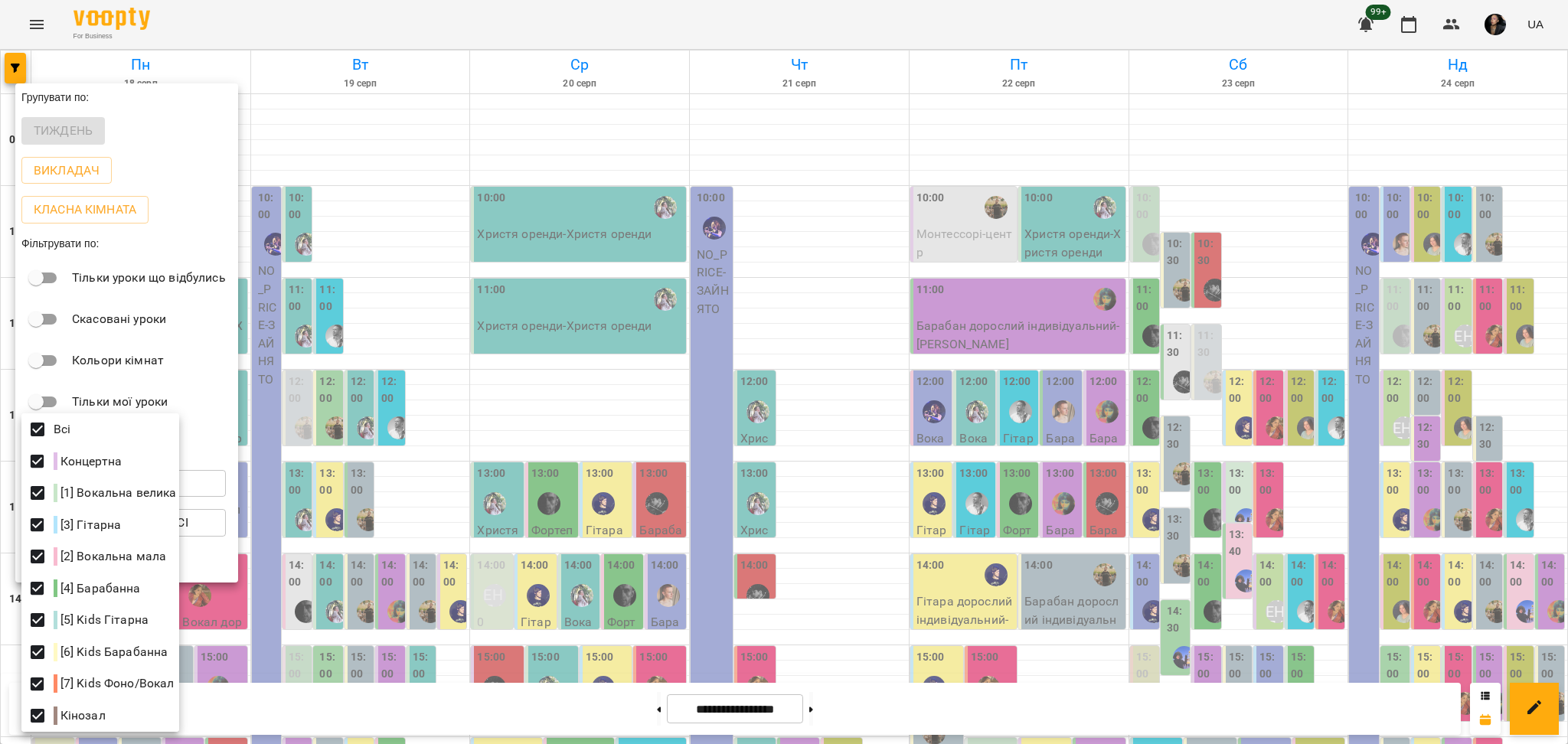
click at [1441, 352] on div at bounding box center [784, 372] width 1568 height 744
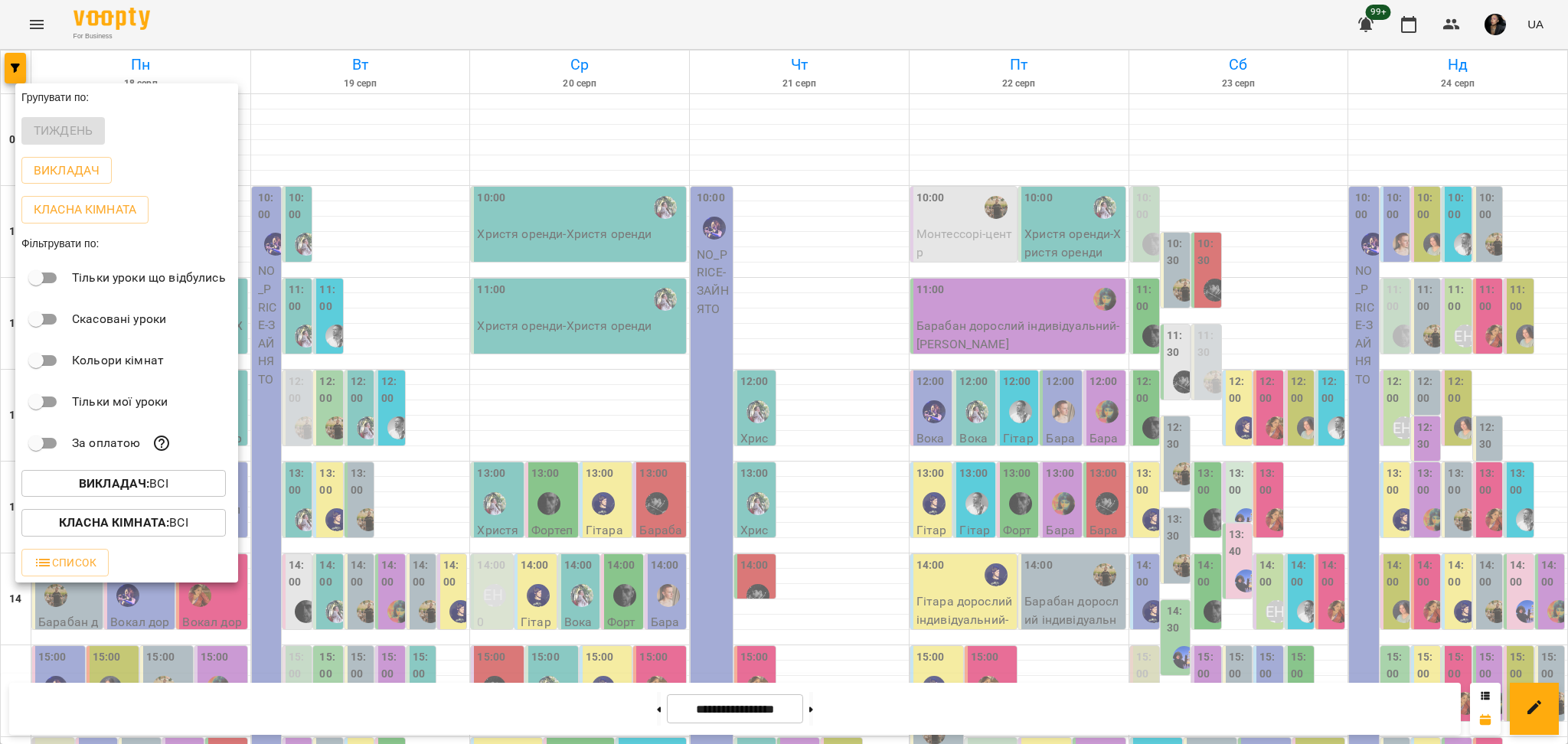
click at [1451, 351] on div at bounding box center [784, 372] width 1568 height 744
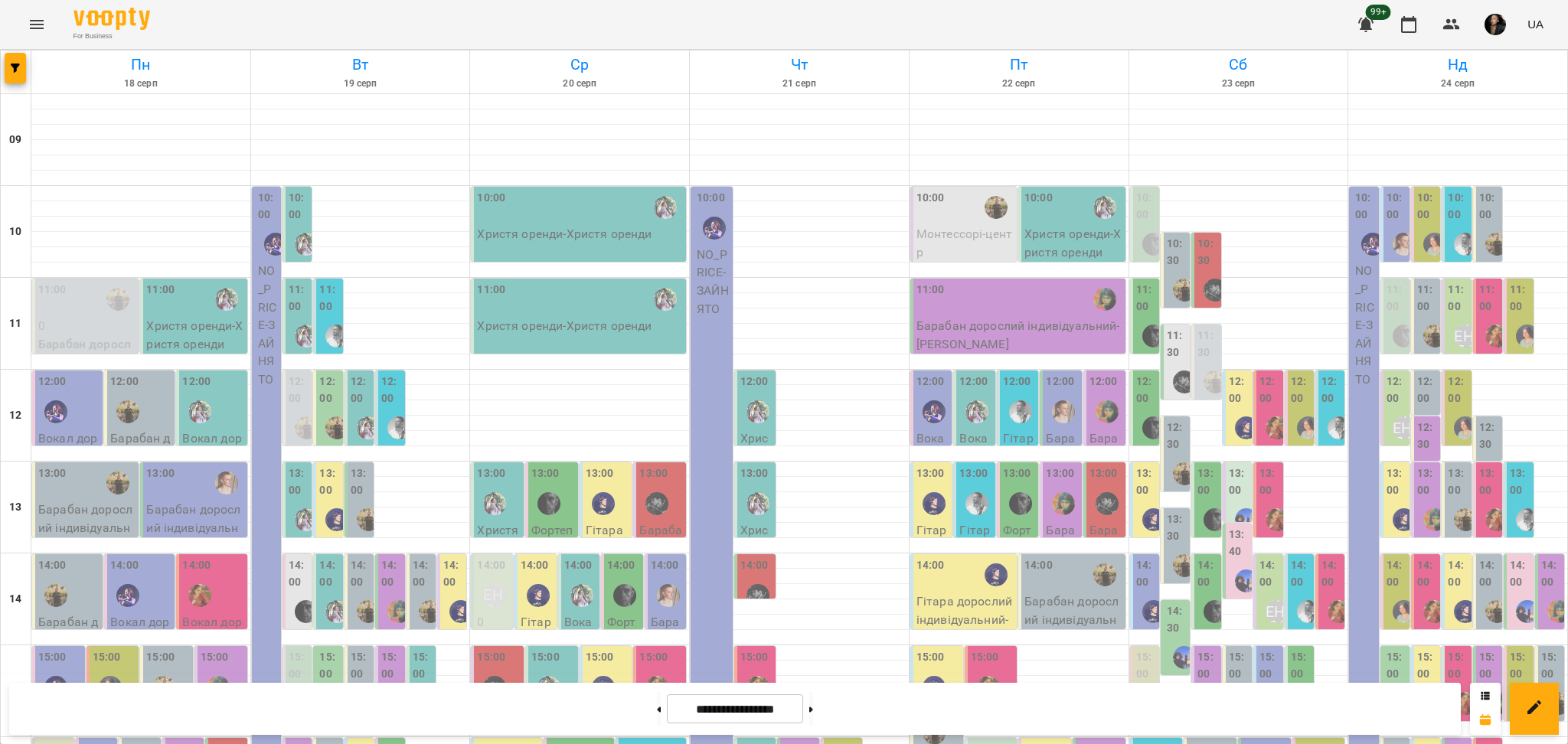
click at [1442, 356] on div "Групувати по: Тиждень Викладач Класна кімната Фільтрувати по: Тільки уроки що в…" at bounding box center [784, 372] width 1568 height 744
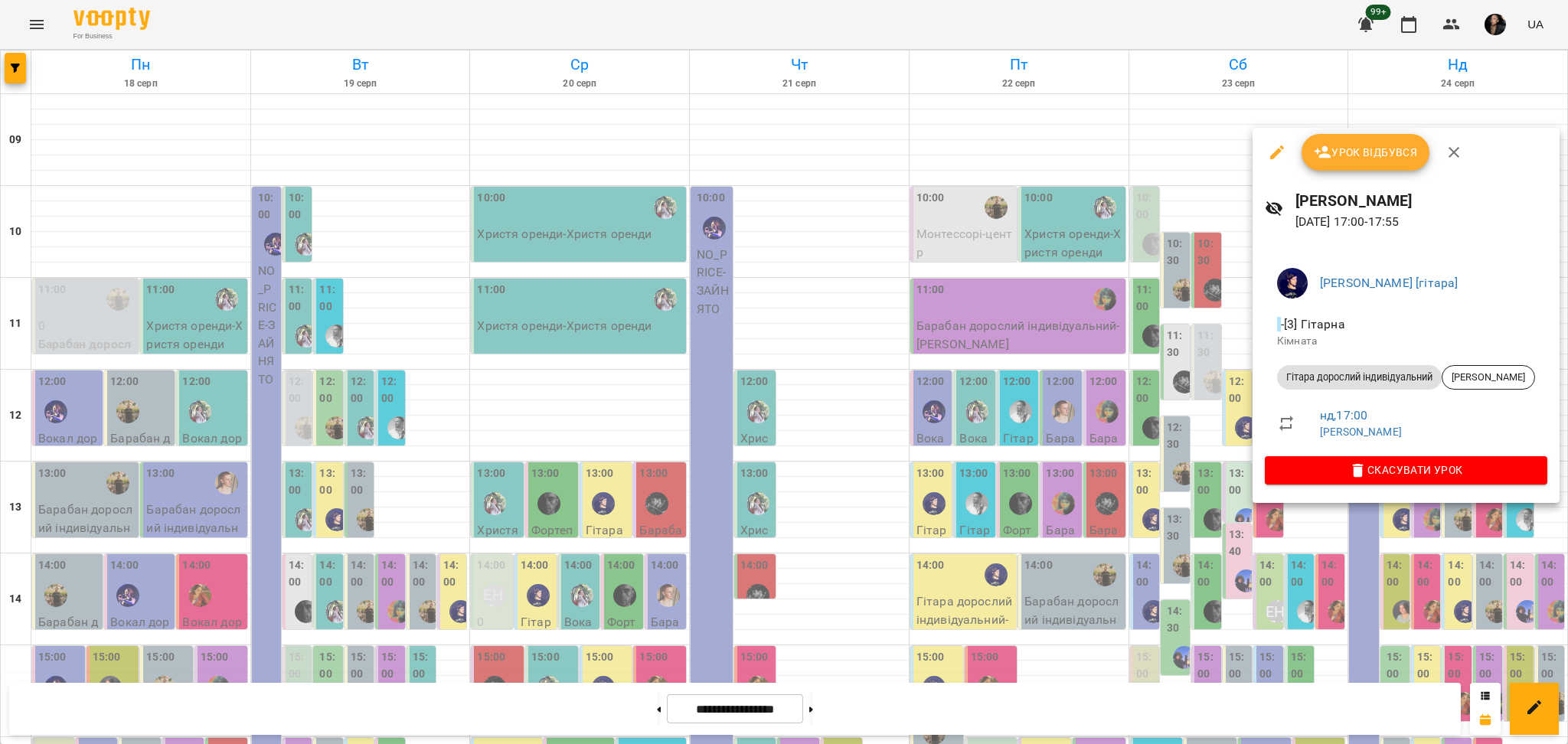
click at [1409, 616] on div at bounding box center [784, 372] width 1568 height 744
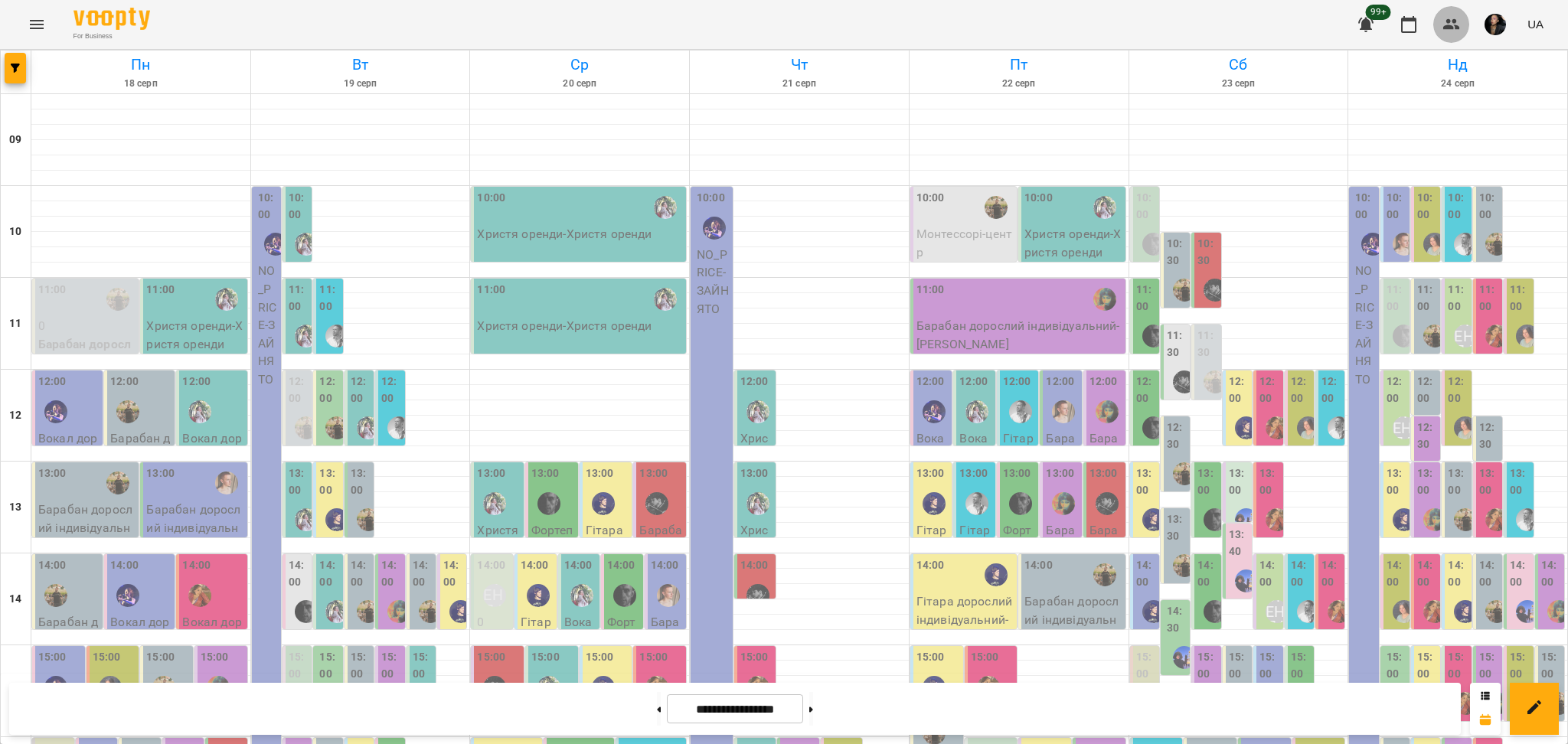
click at [1438, 22] on button "button" at bounding box center [1451, 24] width 37 height 37
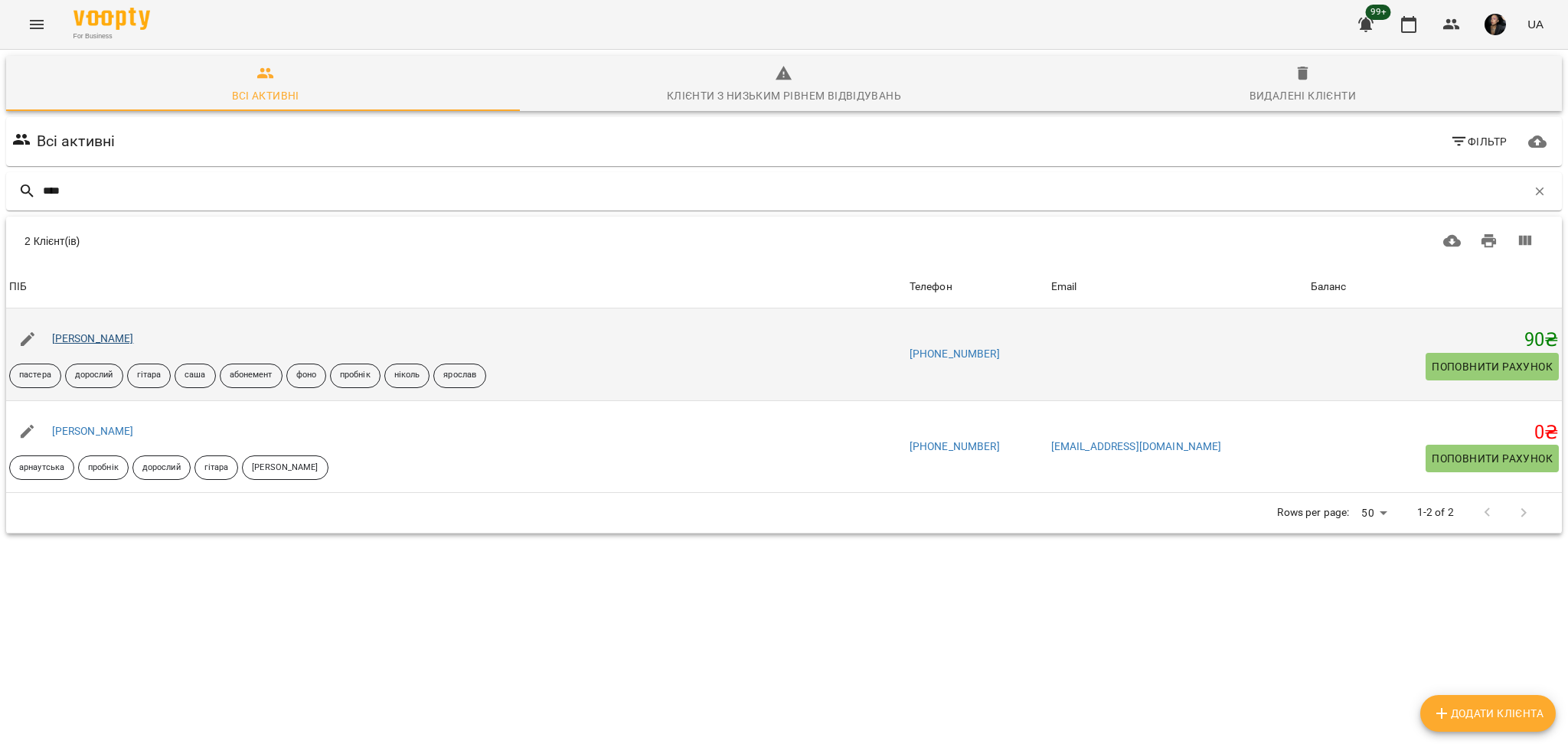
type input "****"
click at [134, 338] on link "[PERSON_NAME]" at bounding box center [93, 338] width 82 height 12
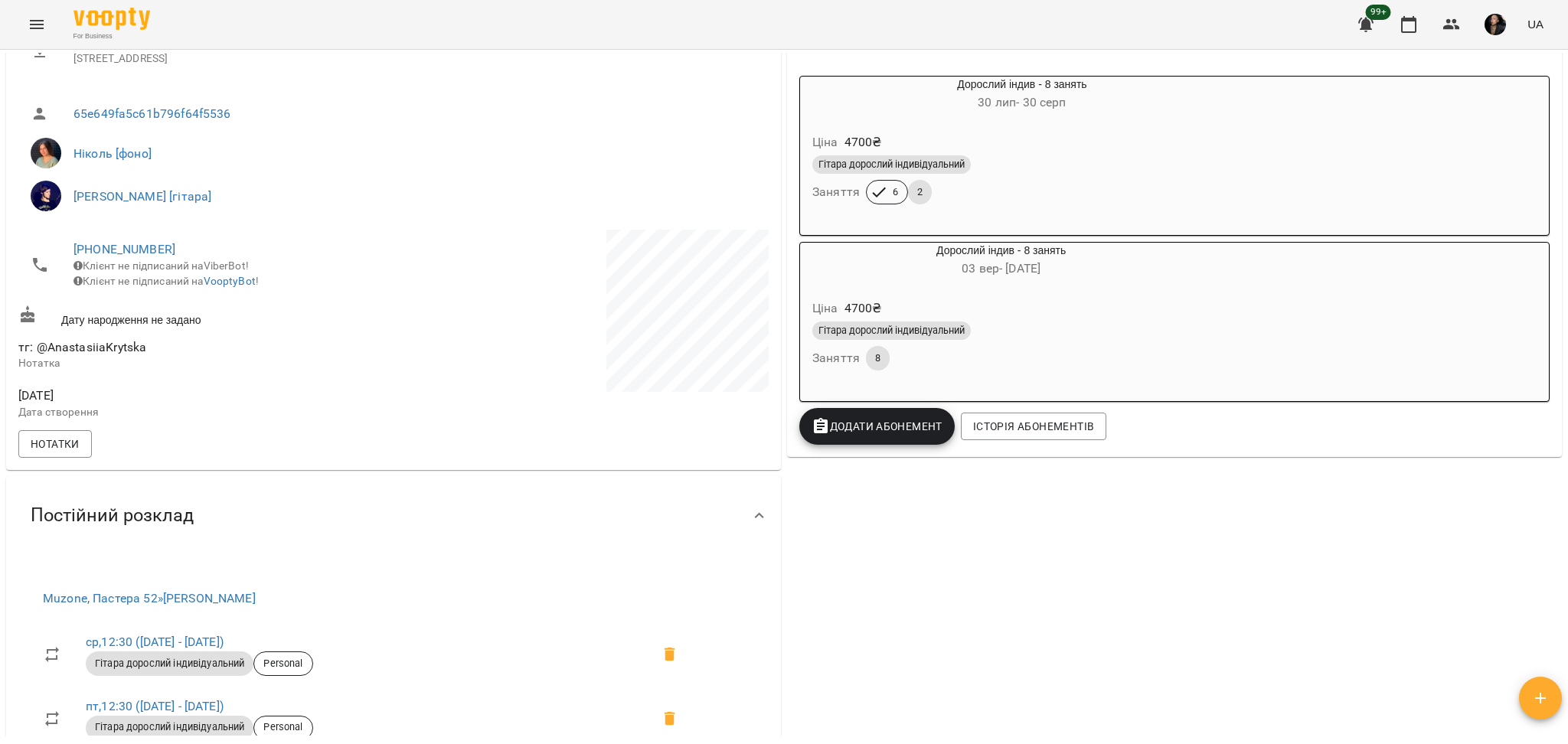
scroll to position [307, 0]
click at [1024, 204] on div "Гітара дорослий індивідуальний Заняття 6 2" at bounding box center [1022, 178] width 426 height 55
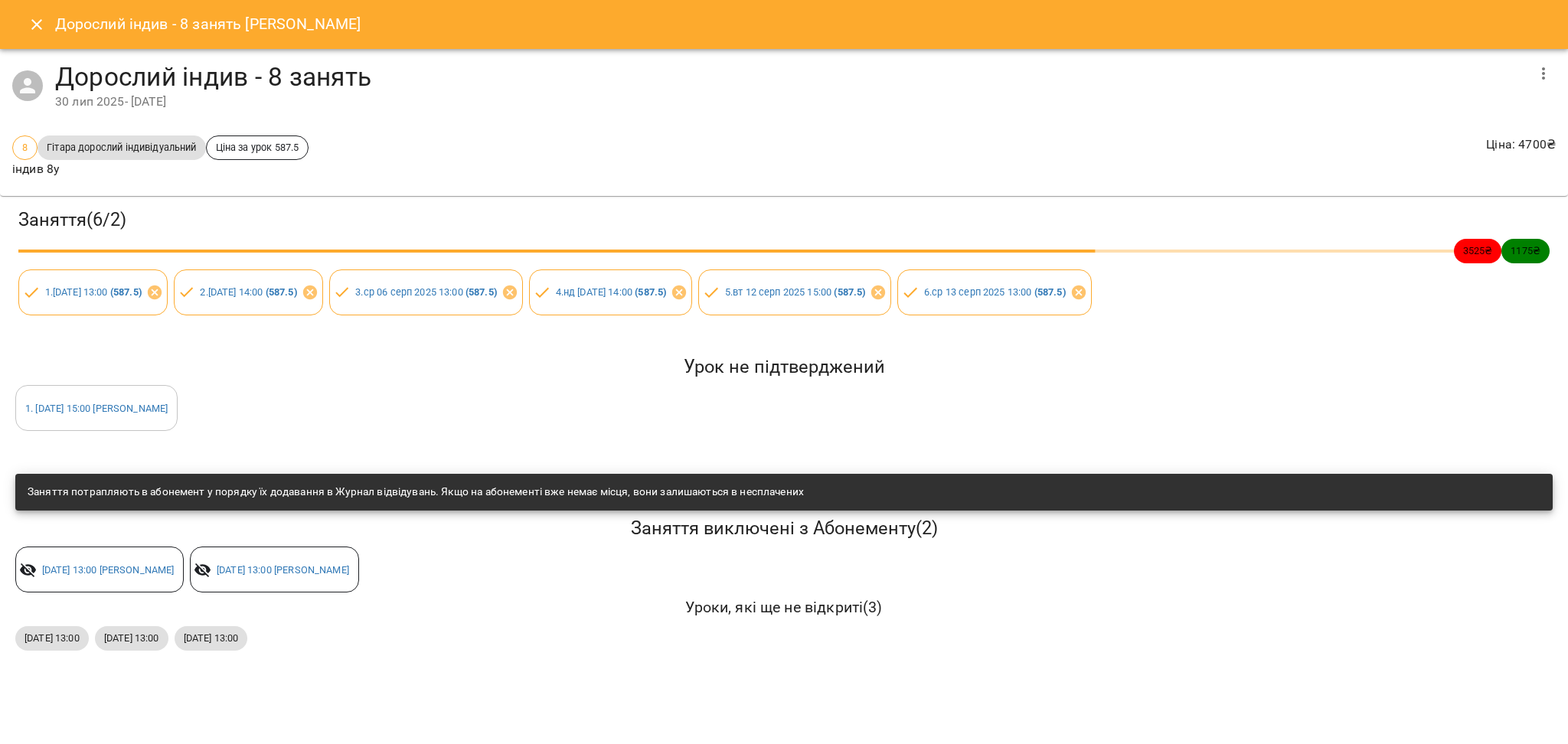
click at [420, 418] on div "Урок не підтверджений 1 . вт 26 серп 2025 15:00 Крицкая Анастасия" at bounding box center [783, 393] width 1543 height 82
click at [327, 690] on div "Дорослий індив - 8 занять Крицкая Анастасия Дорослий індив - 8 занять 30 лип 20…" at bounding box center [784, 372] width 1568 height 744
drag, startPoint x: 0, startPoint y: 385, endPoint x: 303, endPoint y: 434, distance: 306.9
click at [303, 434] on div "Заняття ( 6 / 2 ) 3525 ₴ 1175 ₴ 1 . ср 30 лип 2025 13:00 ( 587.5 ) 2 . сб 02 се…" at bounding box center [784, 431] width 1580 height 482
click at [360, 426] on div "Урок не підтверджений 1 . вт 26 серп 2025 15:00 Крицкая Анастасия" at bounding box center [783, 393] width 1543 height 82
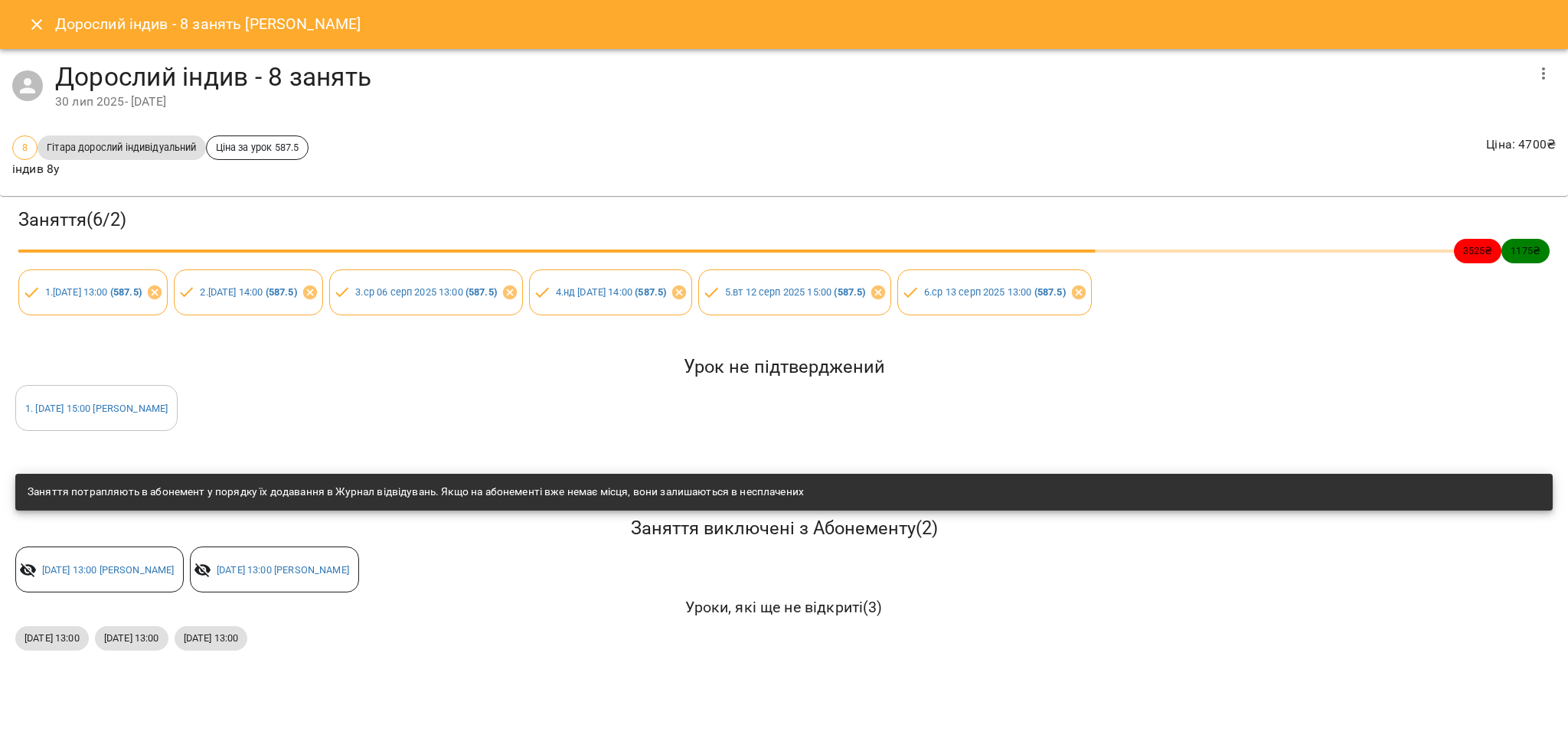
click at [17, 24] on div "Дорослий індив - 8 занять Крицкая Анастасия" at bounding box center [784, 25] width 1568 height 49
drag, startPoint x: 431, startPoint y: 410, endPoint x: 362, endPoint y: 341, distance: 97.6
click at [431, 410] on div "Урок не підтверджений 1 . вт 26 серп 2025 15:00 Крицкая Анастасия" at bounding box center [783, 393] width 1543 height 82
click at [34, 21] on icon "Close" at bounding box center [37, 25] width 11 height 11
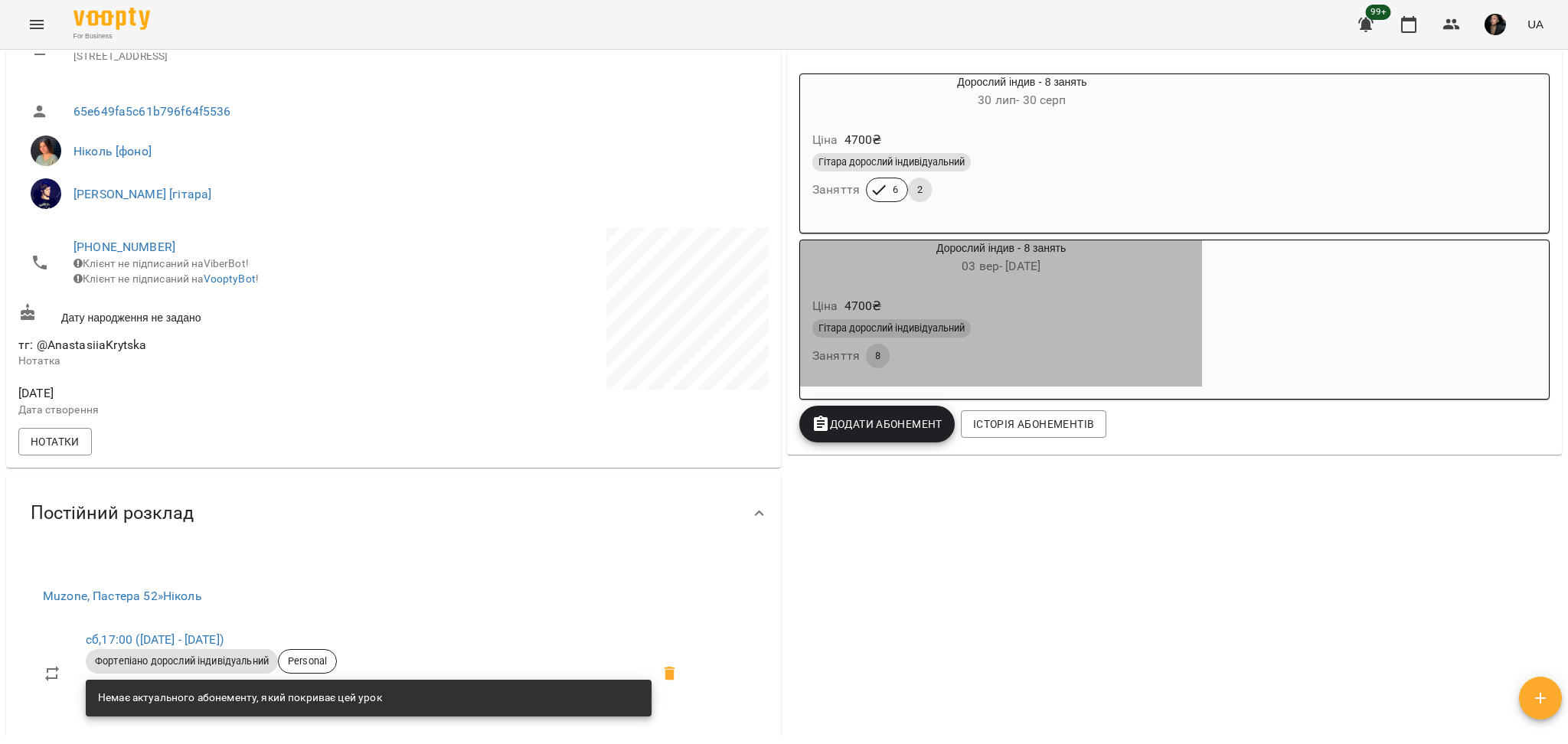
click at [970, 387] on div "Ціна 4700 ₴ Гітара дорослий індивідуальний Заняття 8" at bounding box center [1001, 335] width 402 height 104
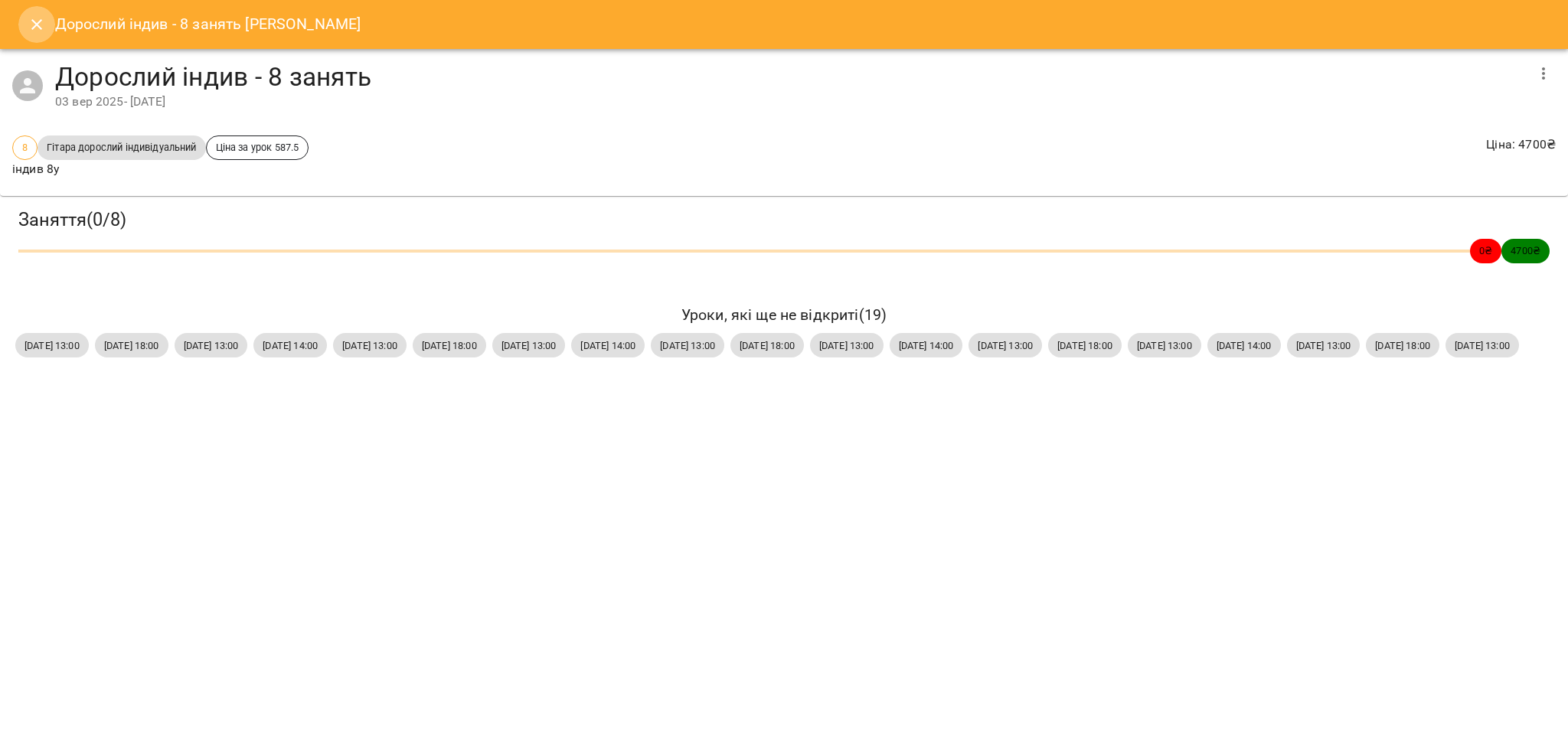
click at [35, 20] on icon "Close" at bounding box center [37, 25] width 19 height 19
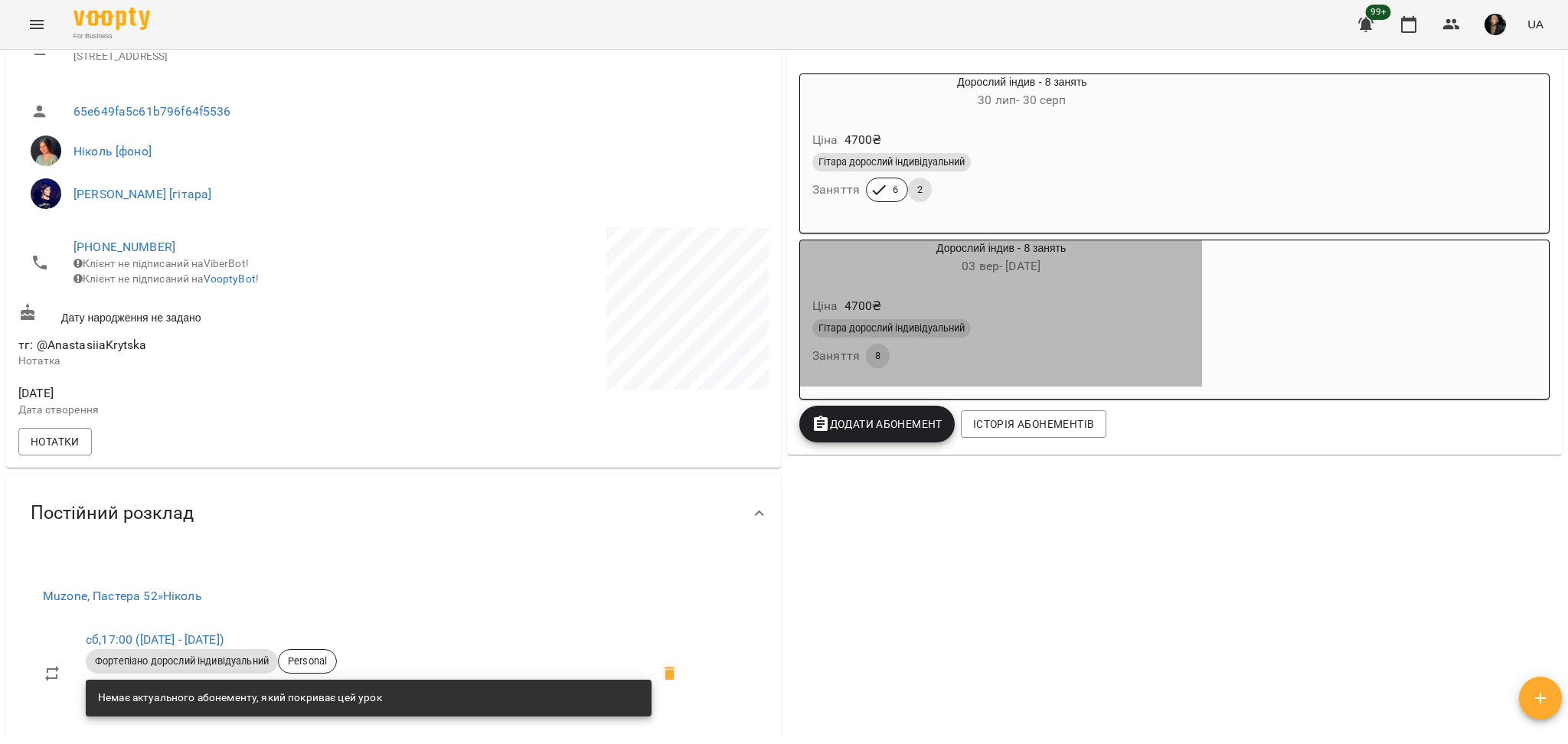
click at [1079, 359] on div "Гітара дорослий індивідуальний Заняття 8" at bounding box center [1001, 343] width 384 height 55
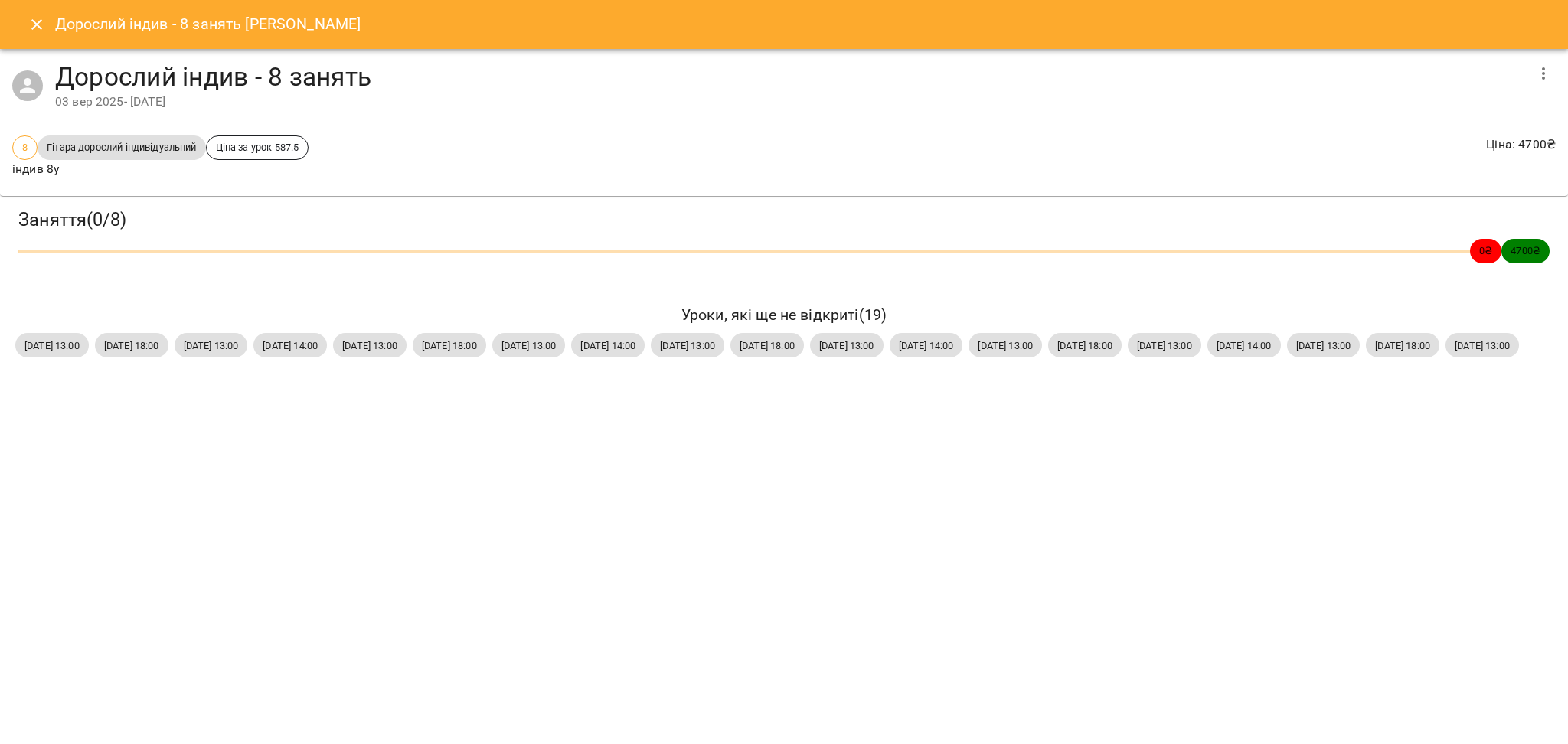
click at [27, 24] on icon "Close" at bounding box center [37, 25] width 19 height 19
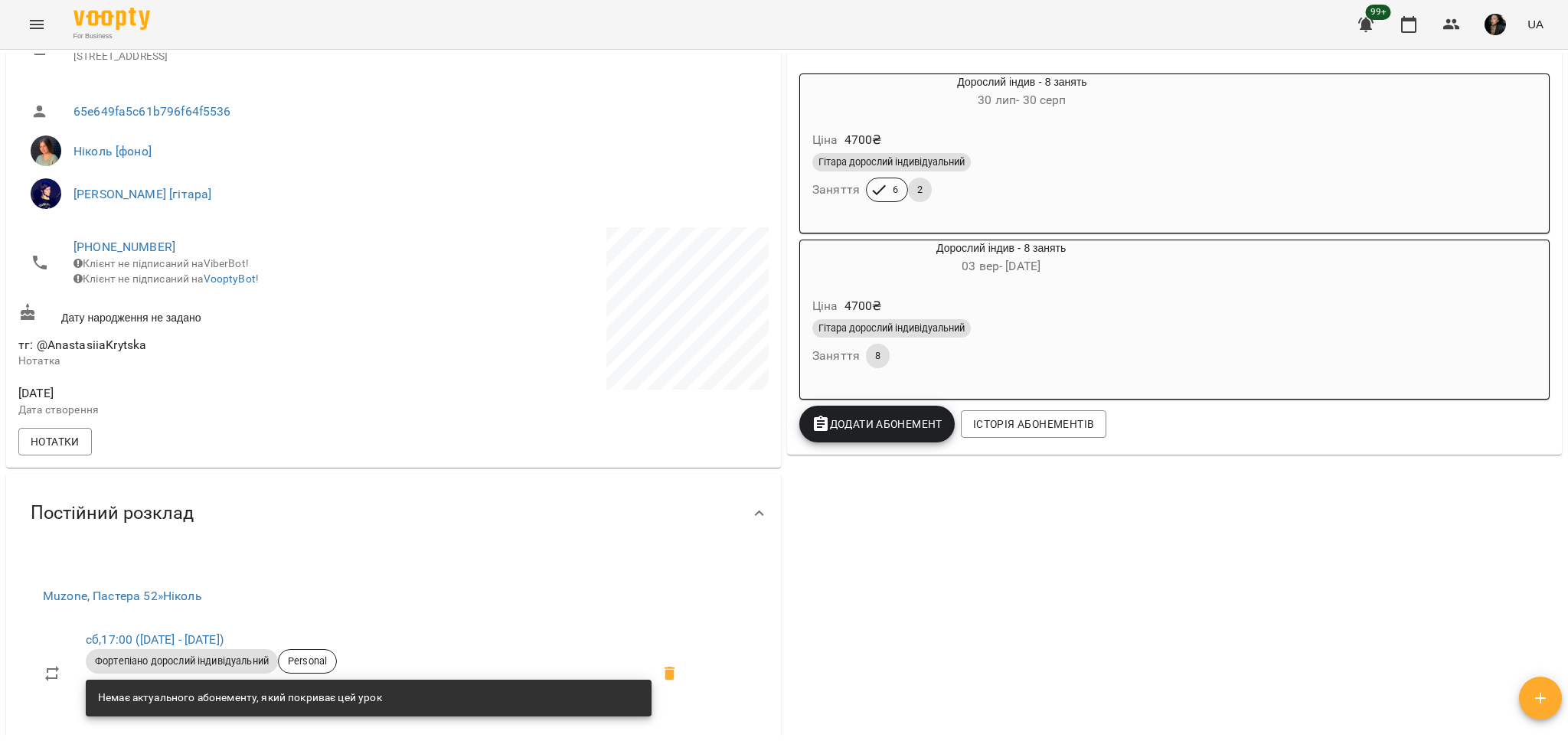
click at [1097, 334] on div "Гітара дорослий індивідуальний" at bounding box center [1001, 329] width 377 height 19
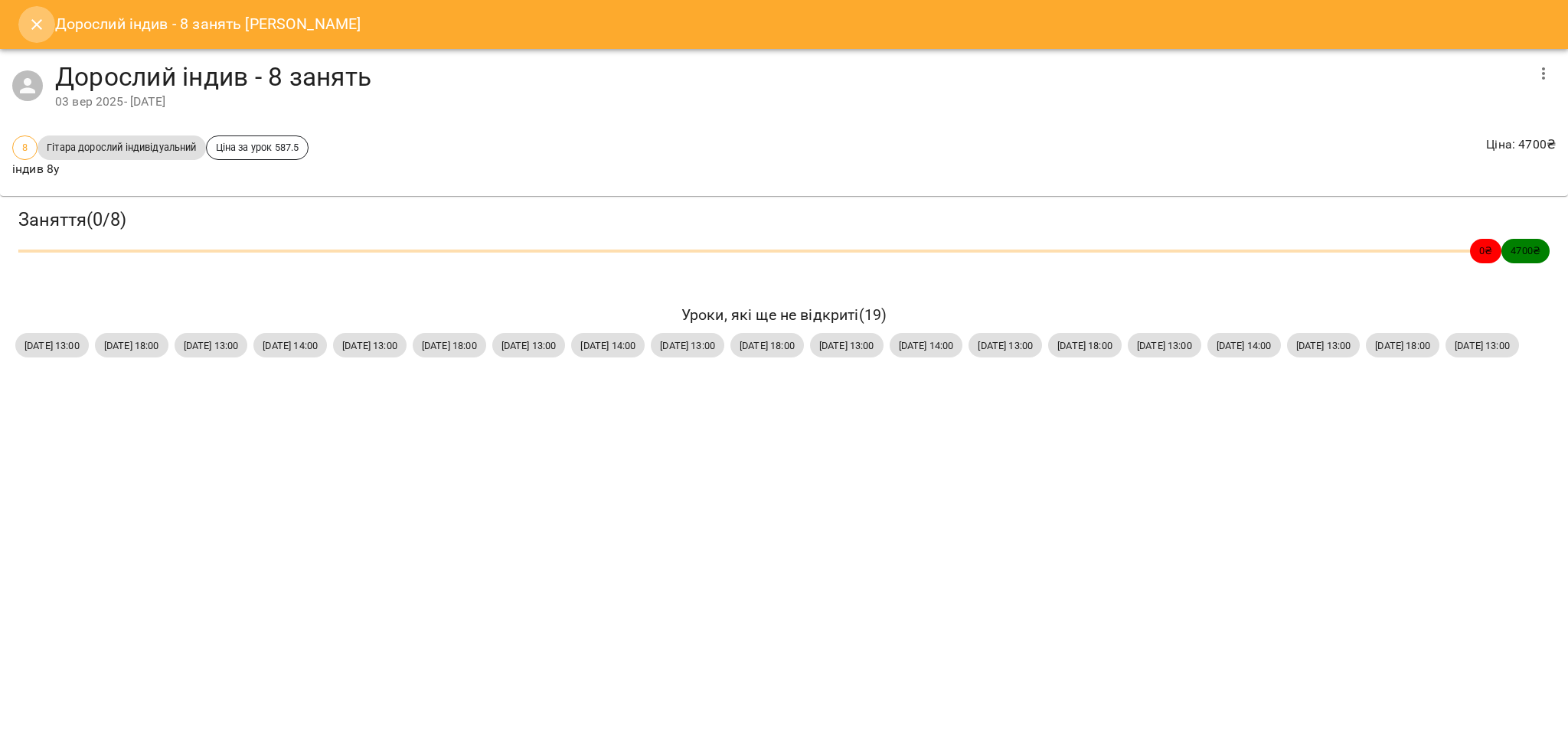
click at [37, 27] on icon "Close" at bounding box center [37, 25] width 19 height 19
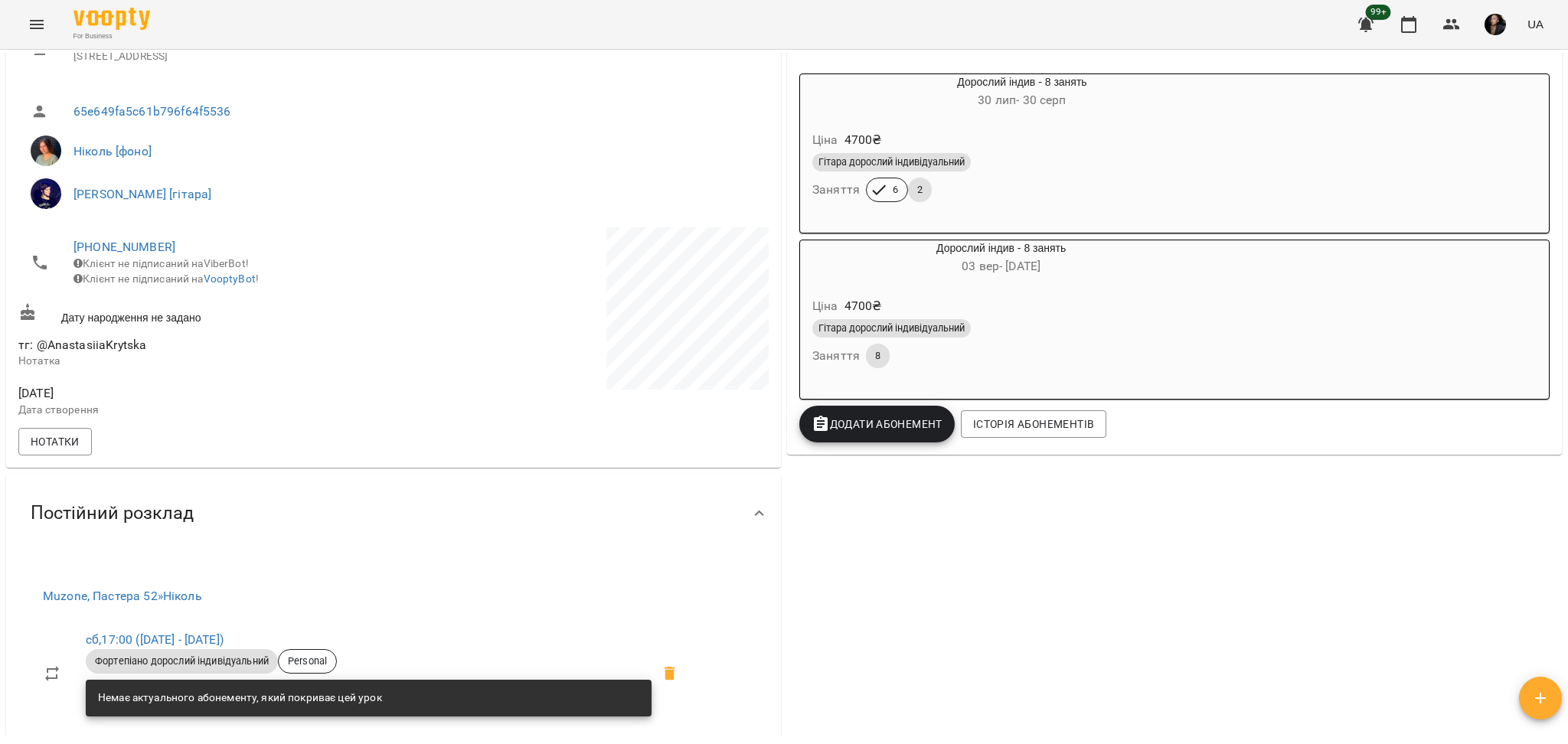
click at [1113, 200] on div "Гітара дорослий індивідуальний Заняття 6 2" at bounding box center [1022, 178] width 426 height 55
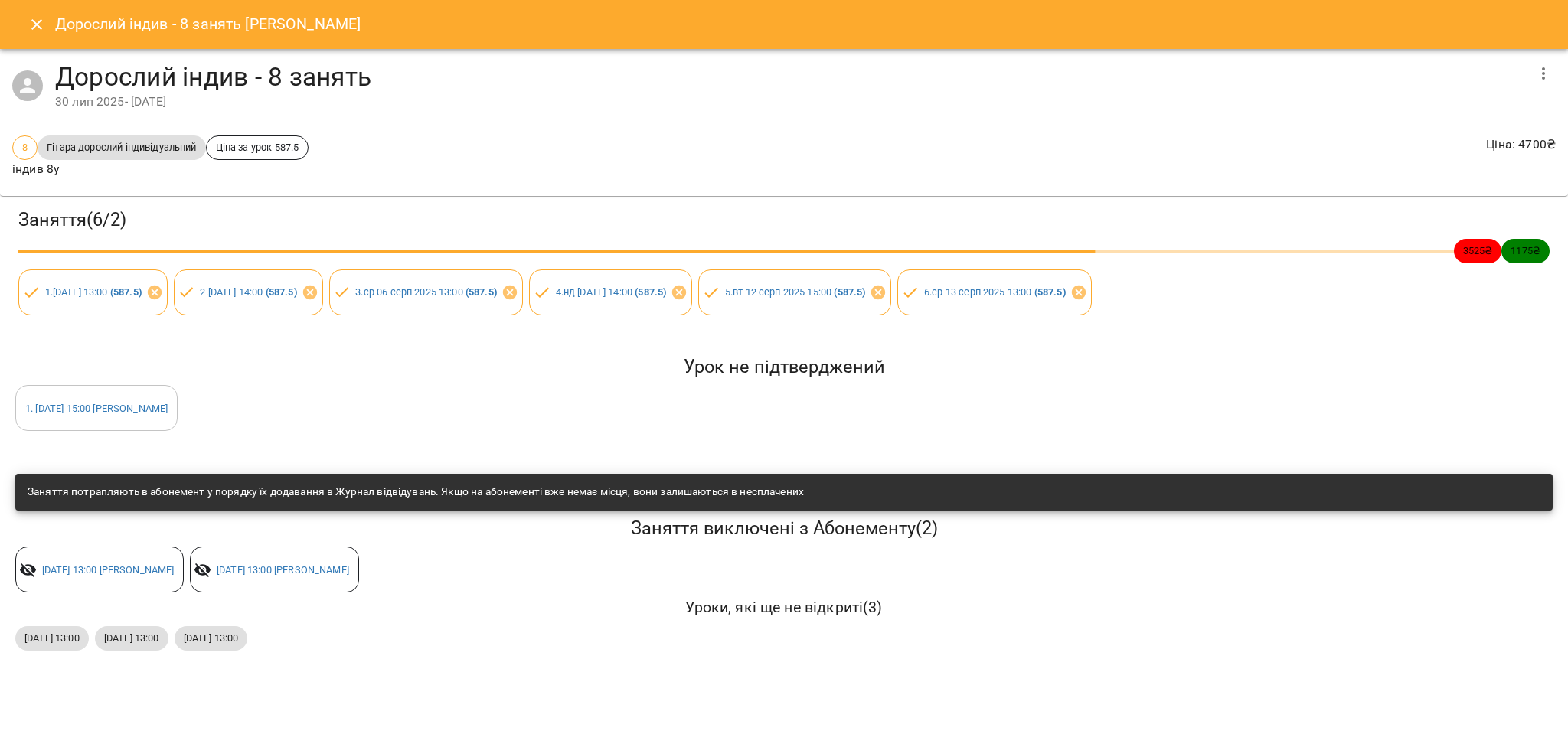
click at [31, 27] on icon "Close" at bounding box center [37, 25] width 19 height 19
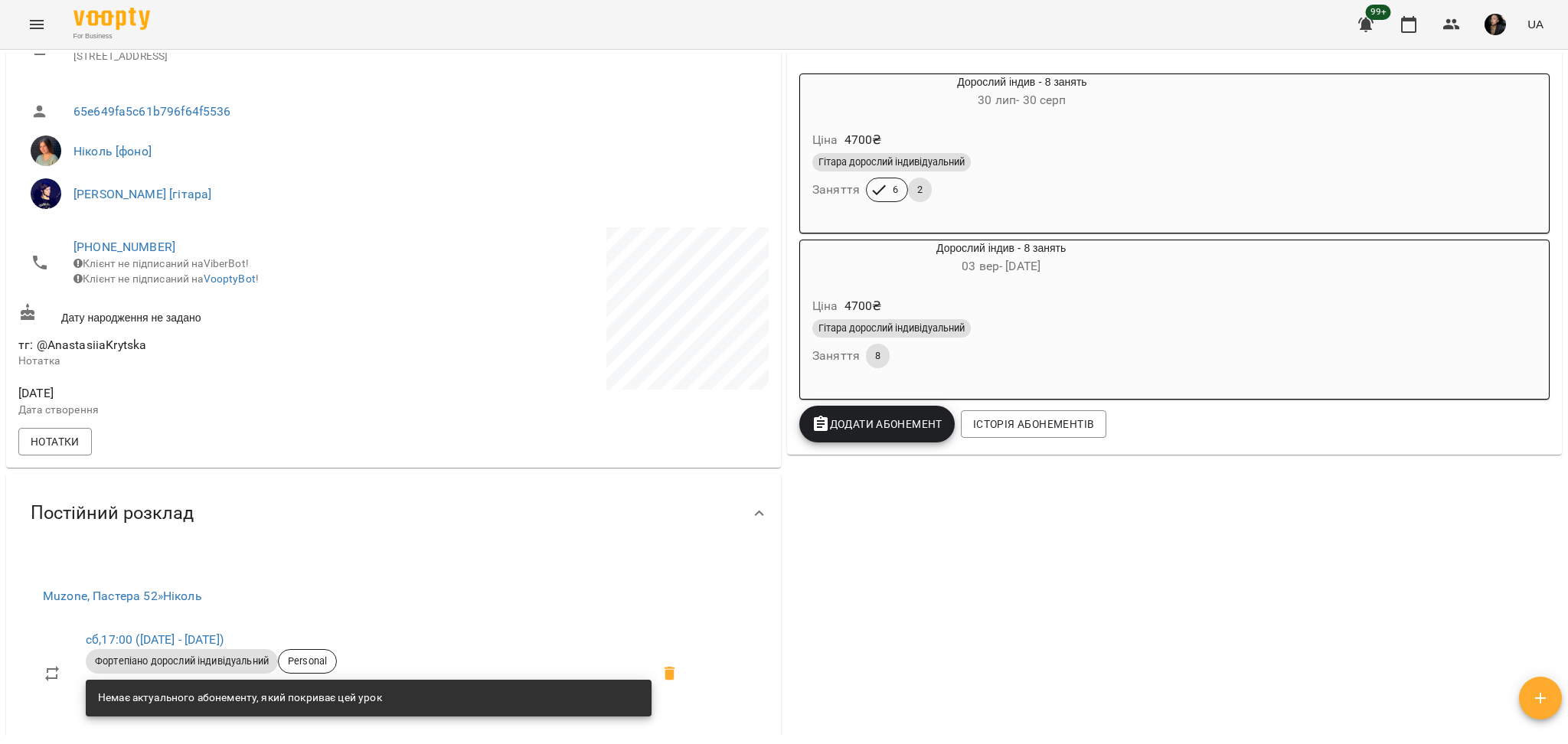
click at [1258, 517] on div "90 ₴ Баланс Поповнити рахунок Докладніше 2400 ₴ Абонементи 2400 ₴ Дорослий інди…" at bounding box center [1174, 658] width 781 height 1587
click at [944, 206] on div "Гітара дорослий індивідуальний Заняття 6 2" at bounding box center [1022, 178] width 426 height 55
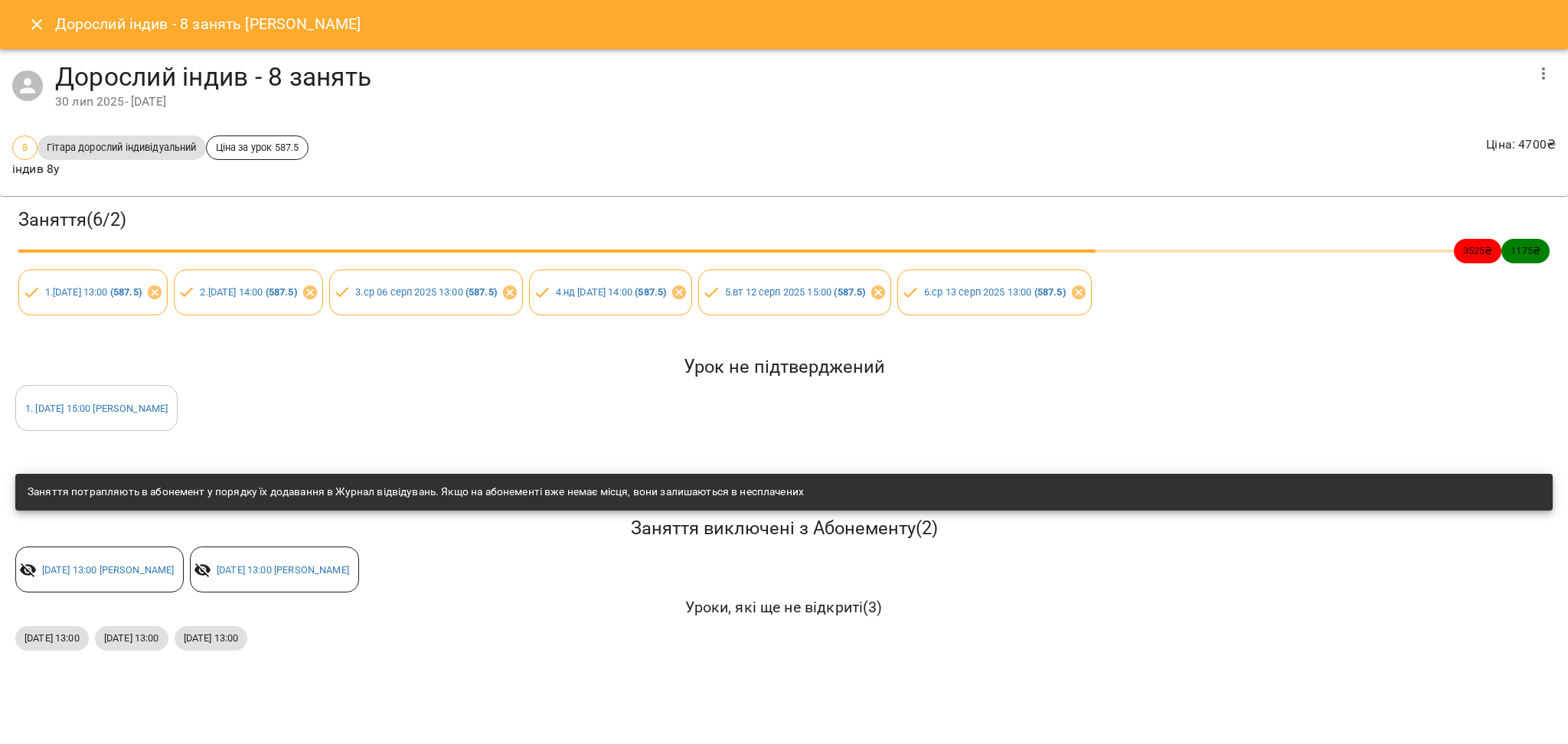
click at [1142, 628] on div "ср, 20 серп 2025 13:00 пт, 22 серп 2025 13:00 пт, 29 серп 2025 13:00" at bounding box center [783, 639] width 1543 height 31
click at [15, 28] on div "Дорослий індив - 8 занять Крицкая Анастасия" at bounding box center [784, 25] width 1568 height 49
click at [25, 34] on button "Close" at bounding box center [37, 24] width 37 height 37
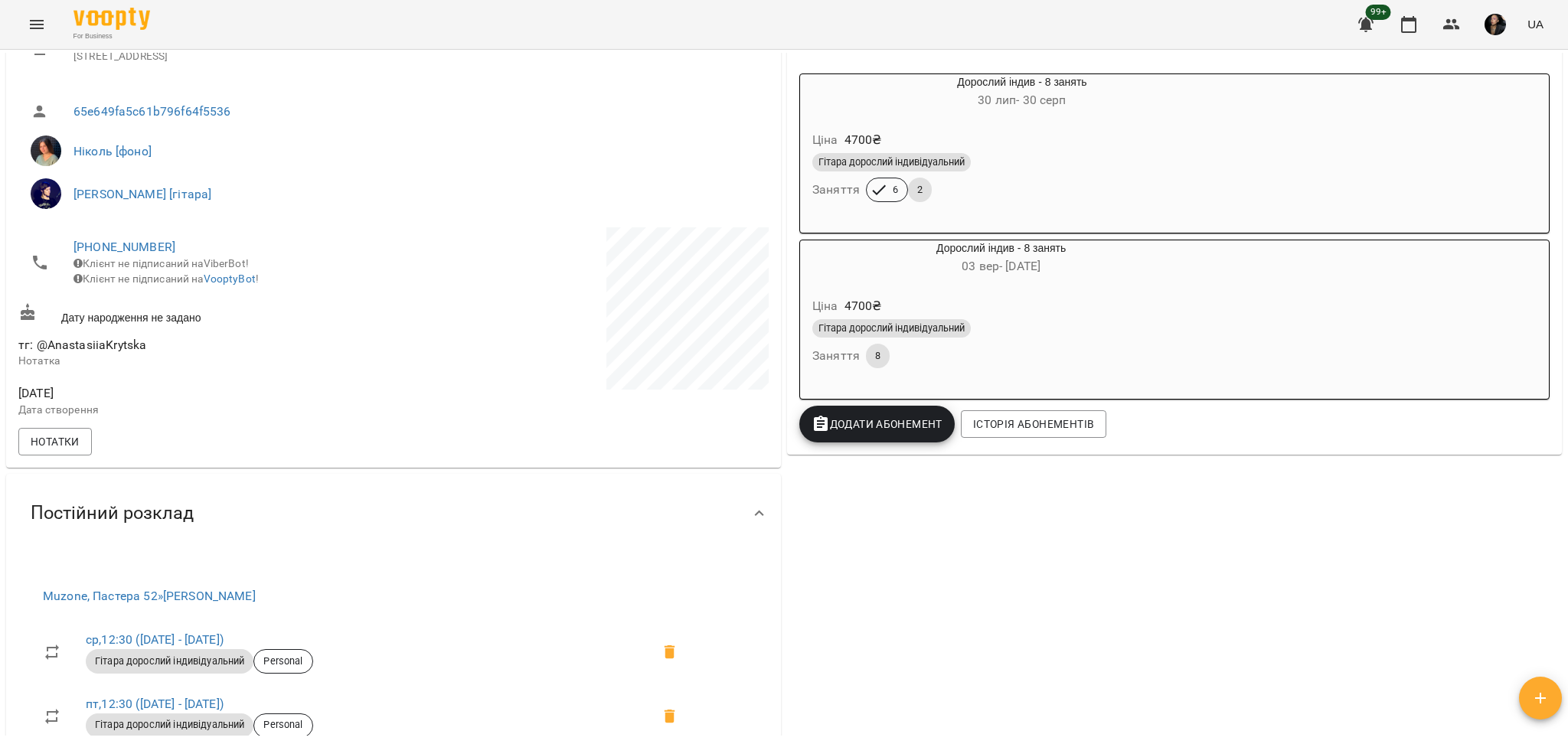
click at [1120, 571] on div "90 ₴ Баланс Поповнити рахунок Докладніше 2400 ₴ Абонементи 2400 ₴ Дорослий інди…" at bounding box center [1174, 658] width 781 height 1587
click at [1076, 353] on div "Гітара дорослий індивідуальний Заняття 8" at bounding box center [1001, 343] width 384 height 55
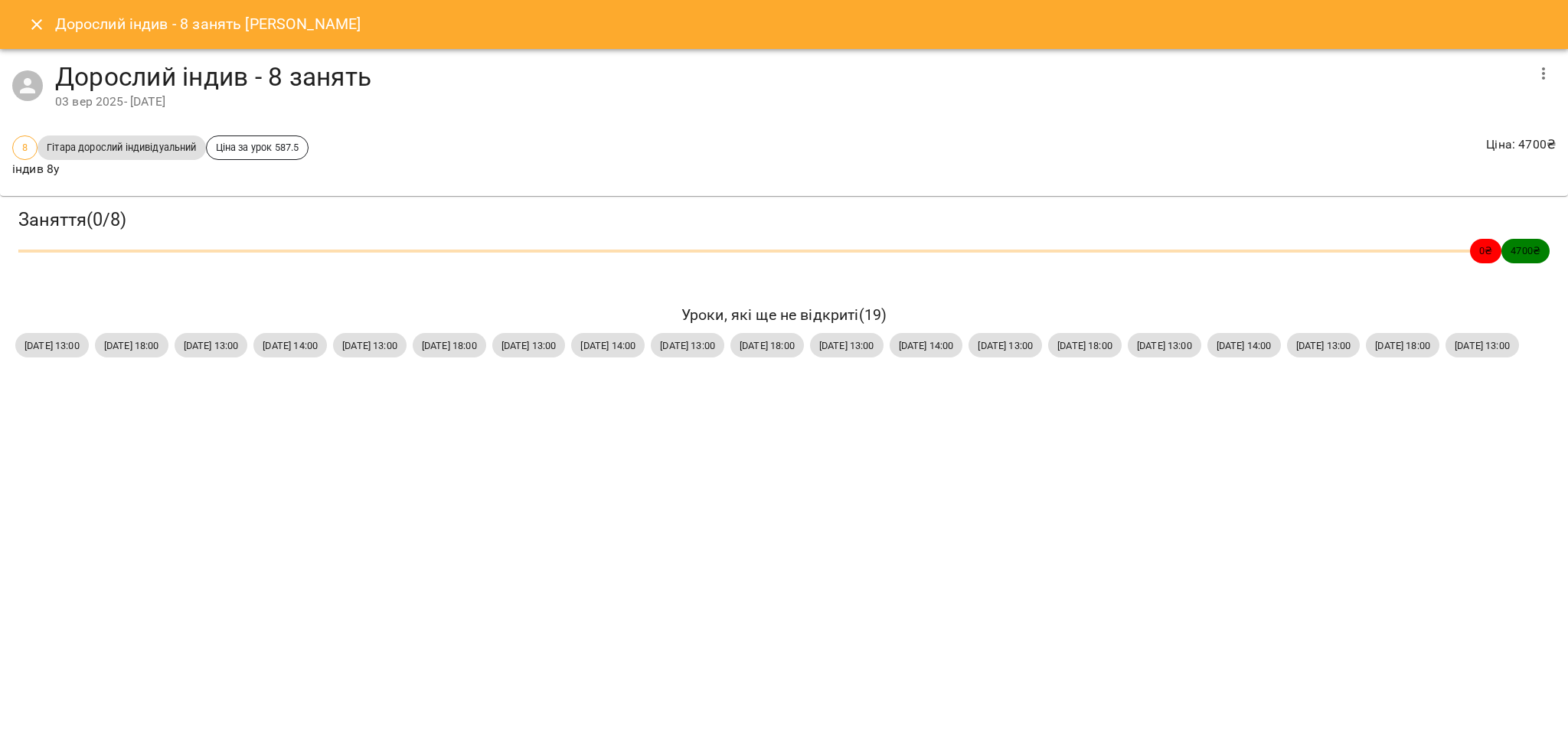
click at [1548, 73] on icon "button" at bounding box center [1543, 74] width 19 height 19
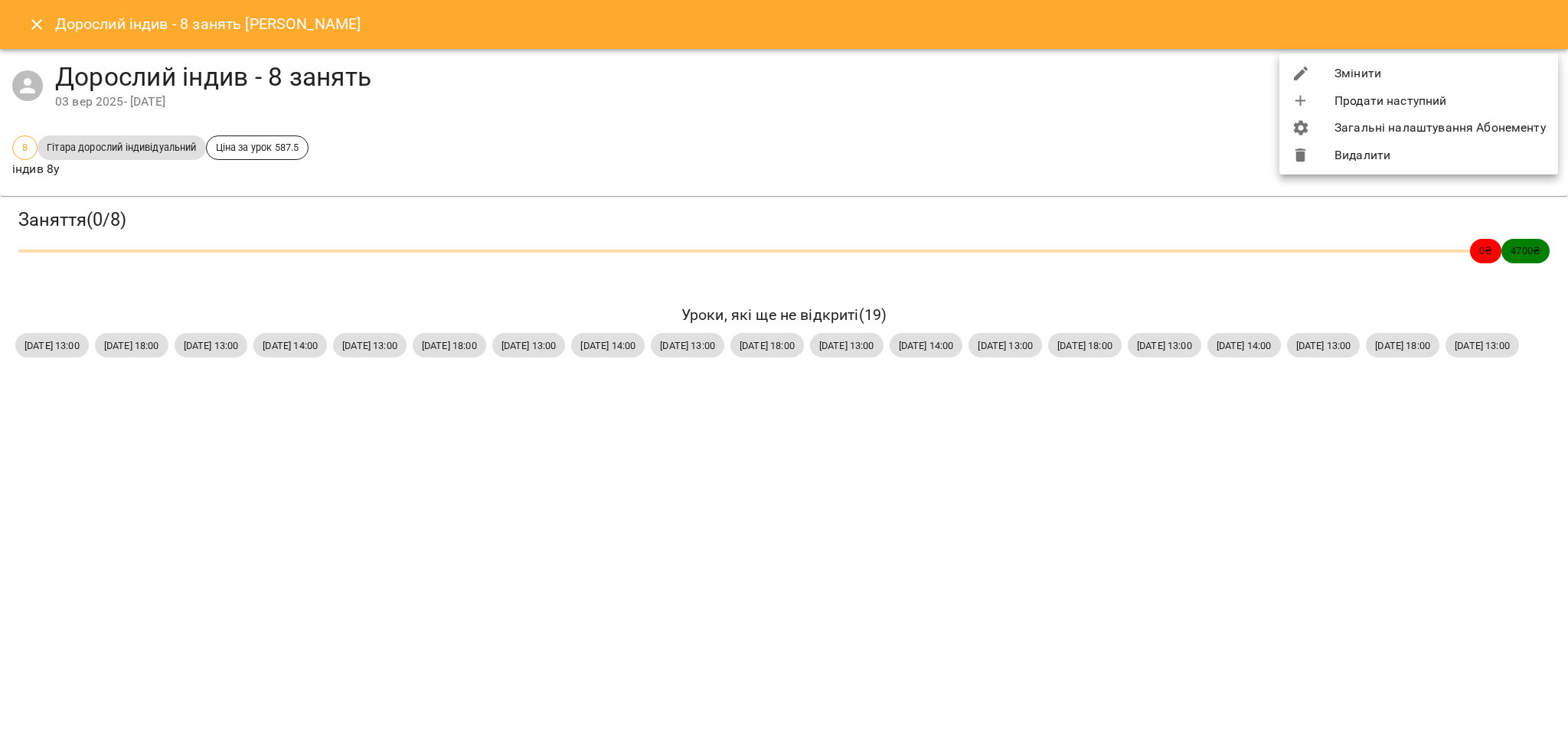
click at [27, 34] on div at bounding box center [784, 372] width 1568 height 744
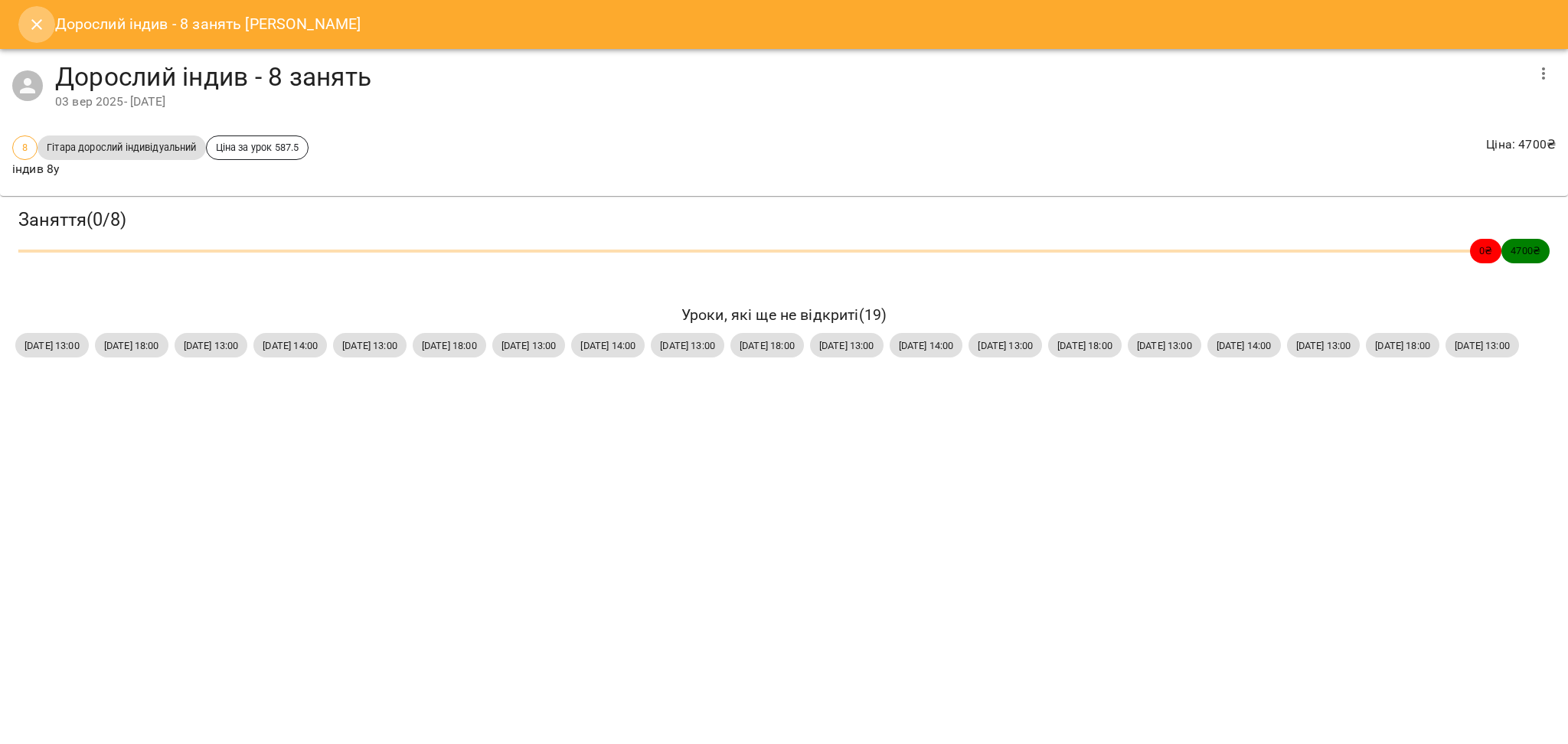
click at [30, 25] on icon "Close" at bounding box center [37, 25] width 19 height 19
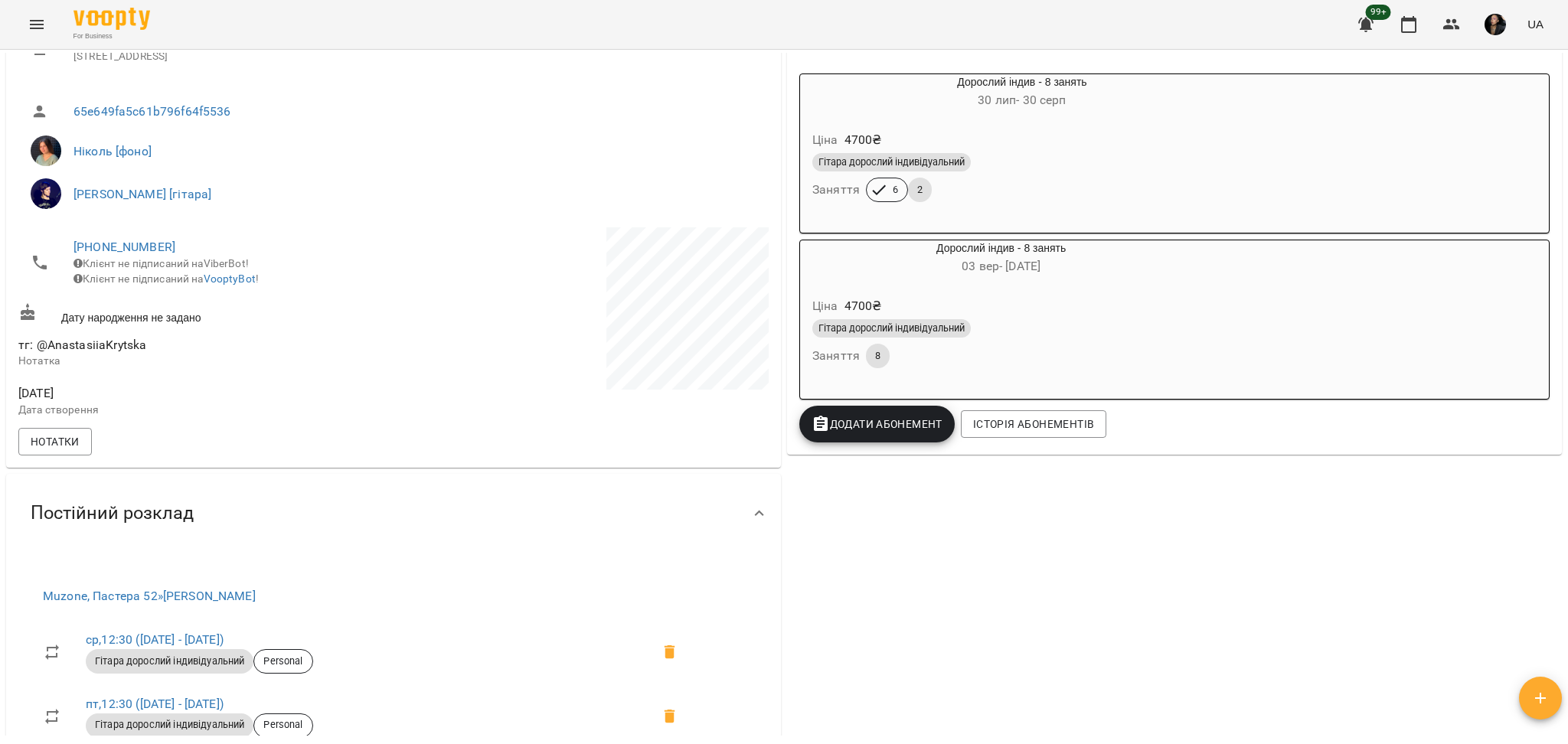
click at [1039, 677] on div "90 ₴ Баланс Поповнити рахунок Докладніше 32050 ₴ Разові Відвідування 32050 ₴ ін…" at bounding box center [1174, 658] width 781 height 1587
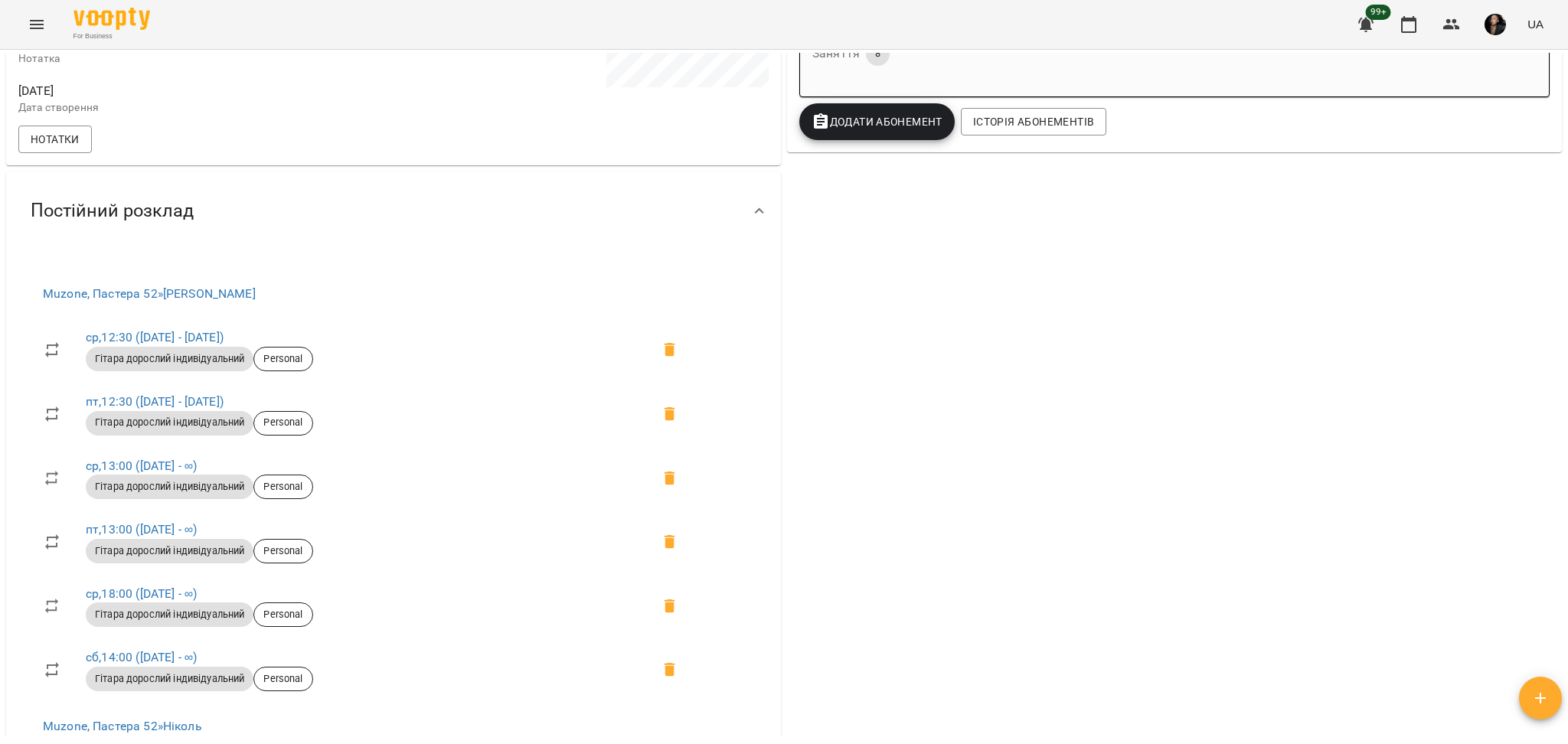
scroll to position [612, 0]
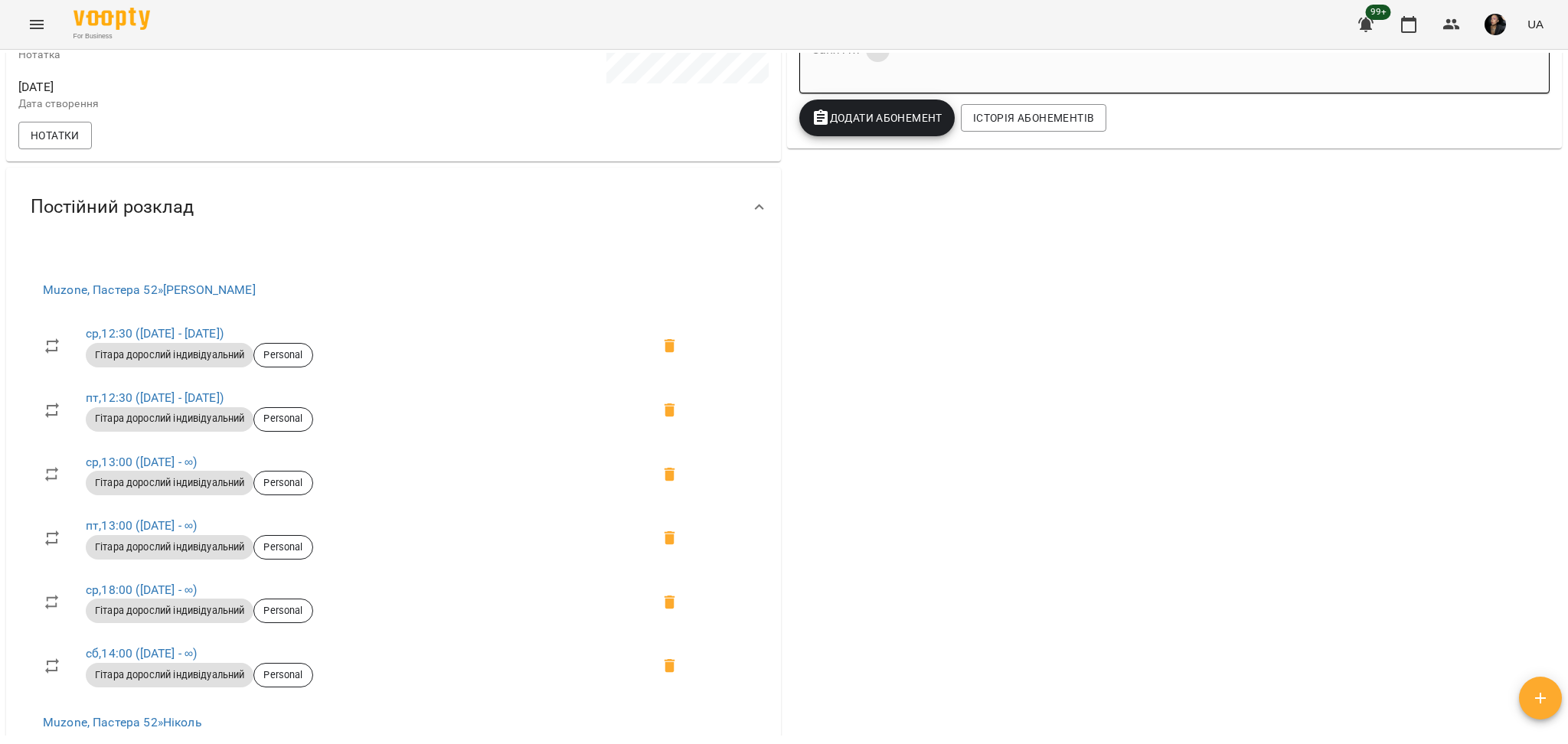
click at [105, 480] on div "Гітара дорослий індивідуальний Personal" at bounding box center [368, 483] width 572 height 31
click at [107, 470] on link "ср , 13:00 (04 черв - ∞)" at bounding box center [141, 461] width 111 height 14
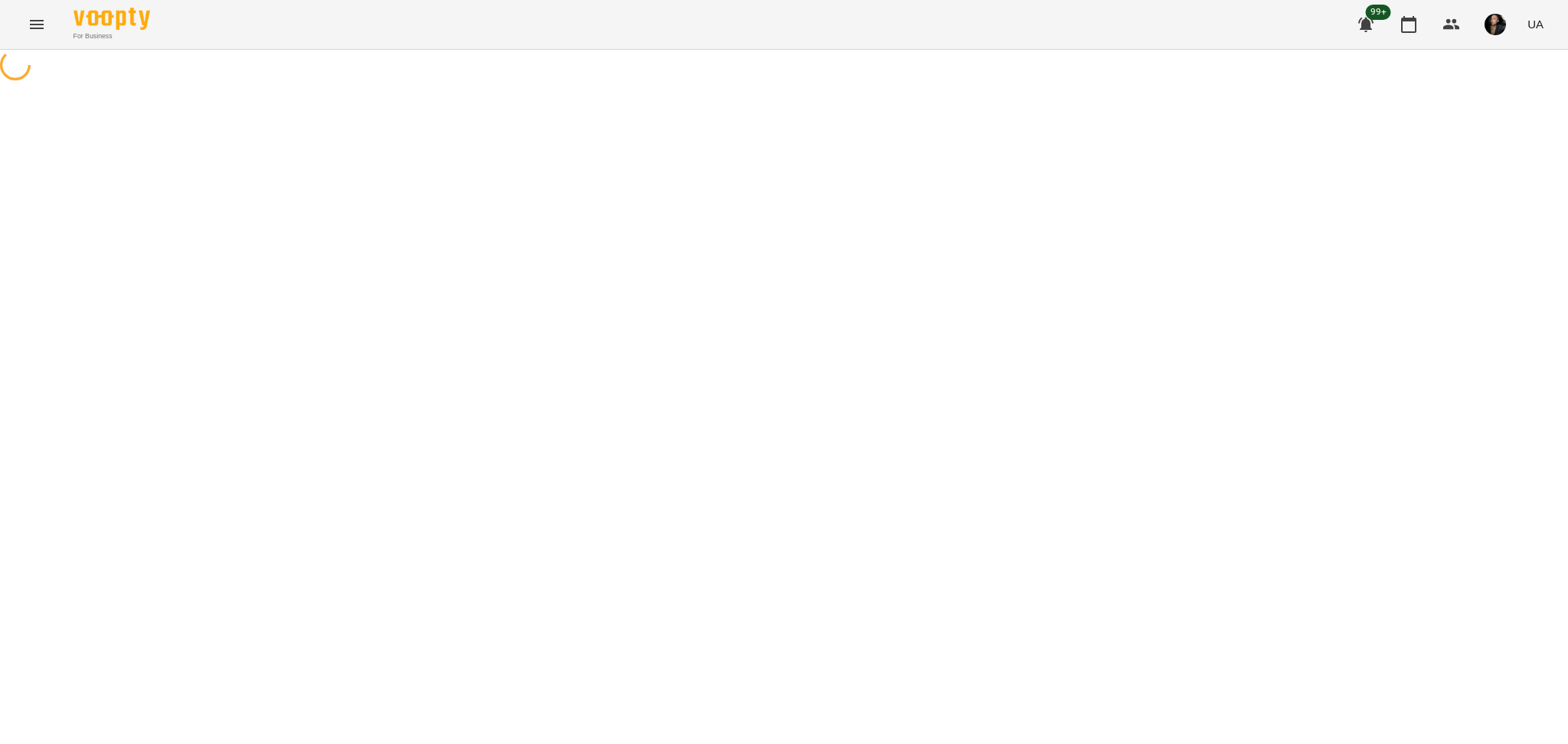
select select "*"
select select "**********"
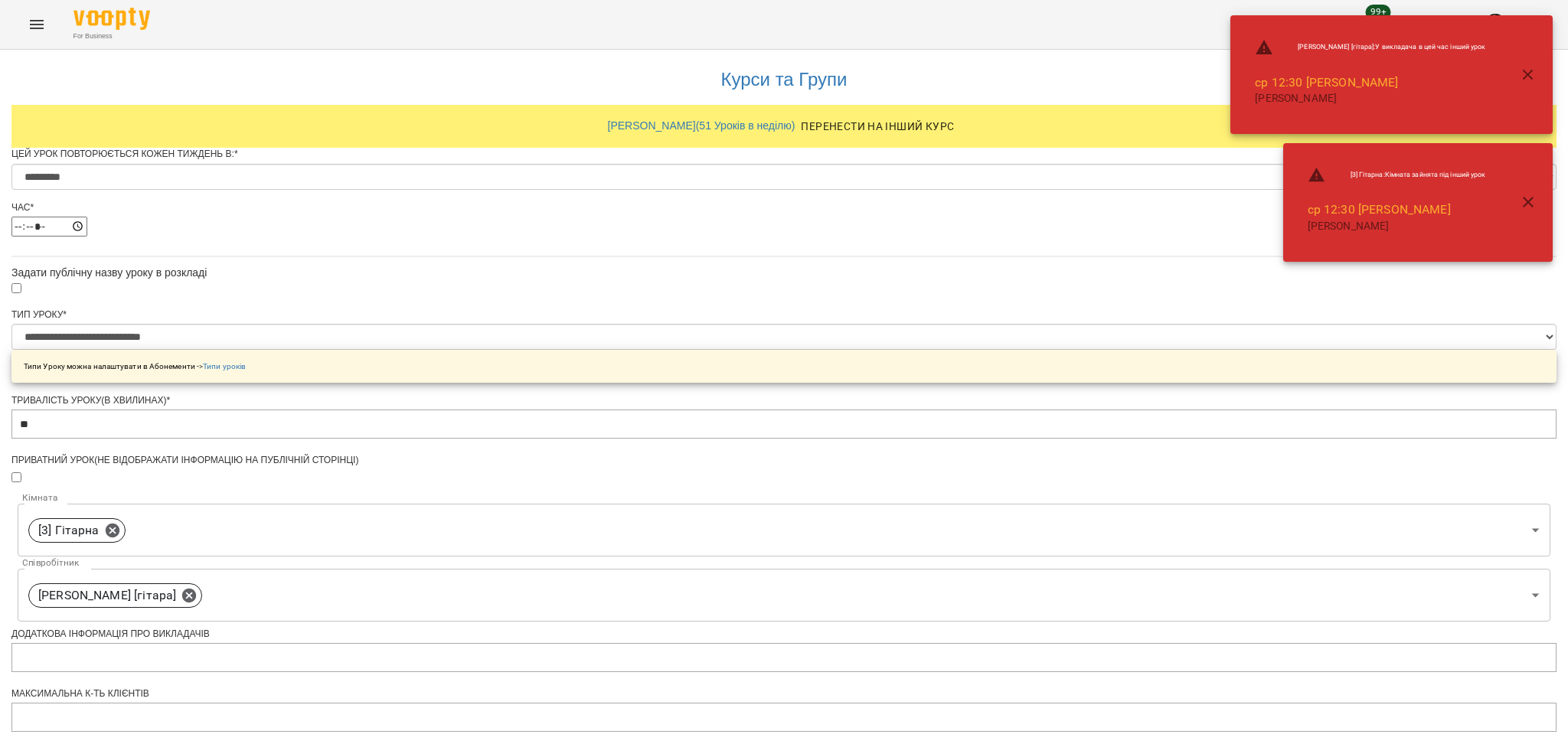
scroll to position [498, 0]
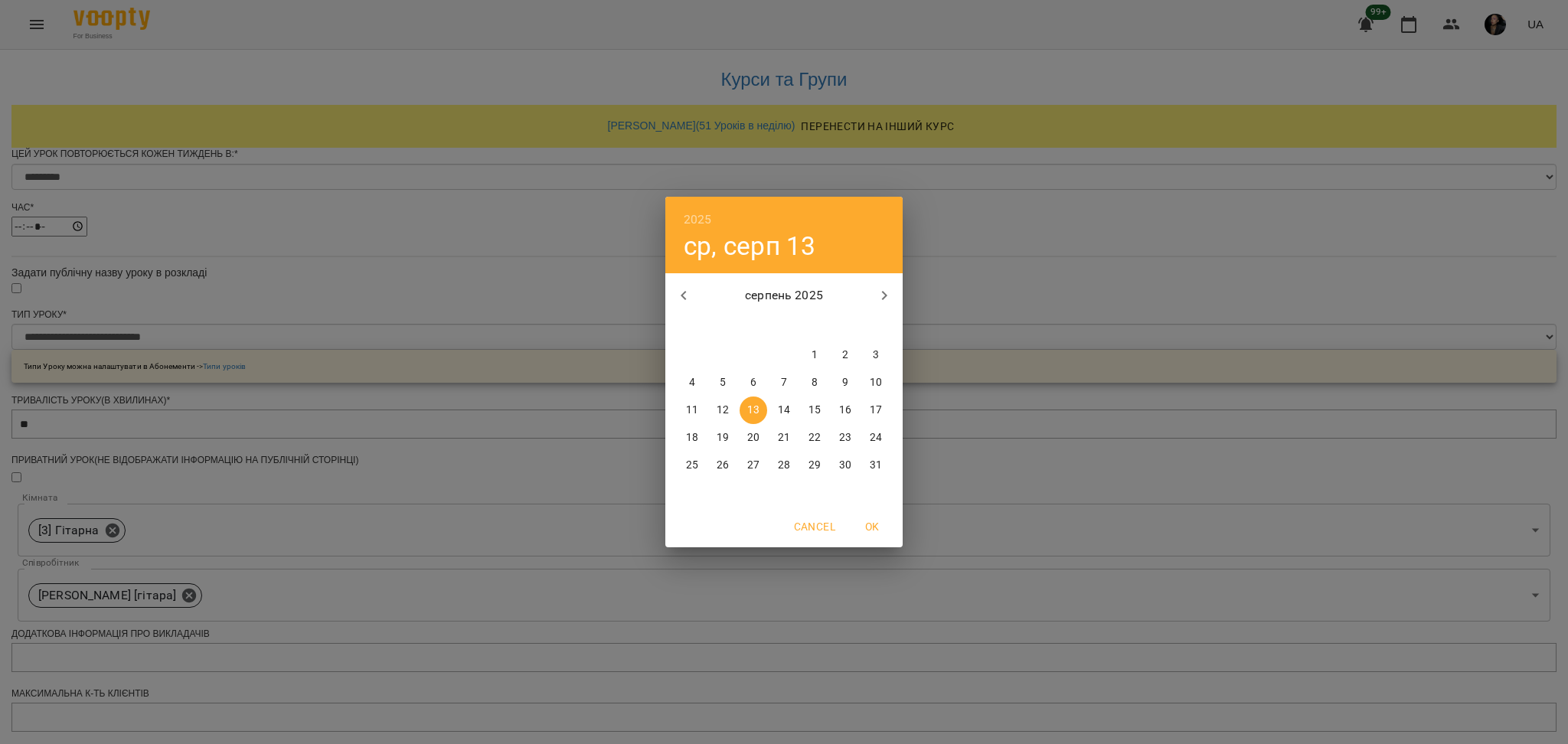
click at [1323, 448] on div "2025 ср, серп 13 серпень 2025 пн вт ср чт пт сб нд 28 29 30 31 1 2 3 4 5 6 7 8 …" at bounding box center [784, 372] width 1568 height 744
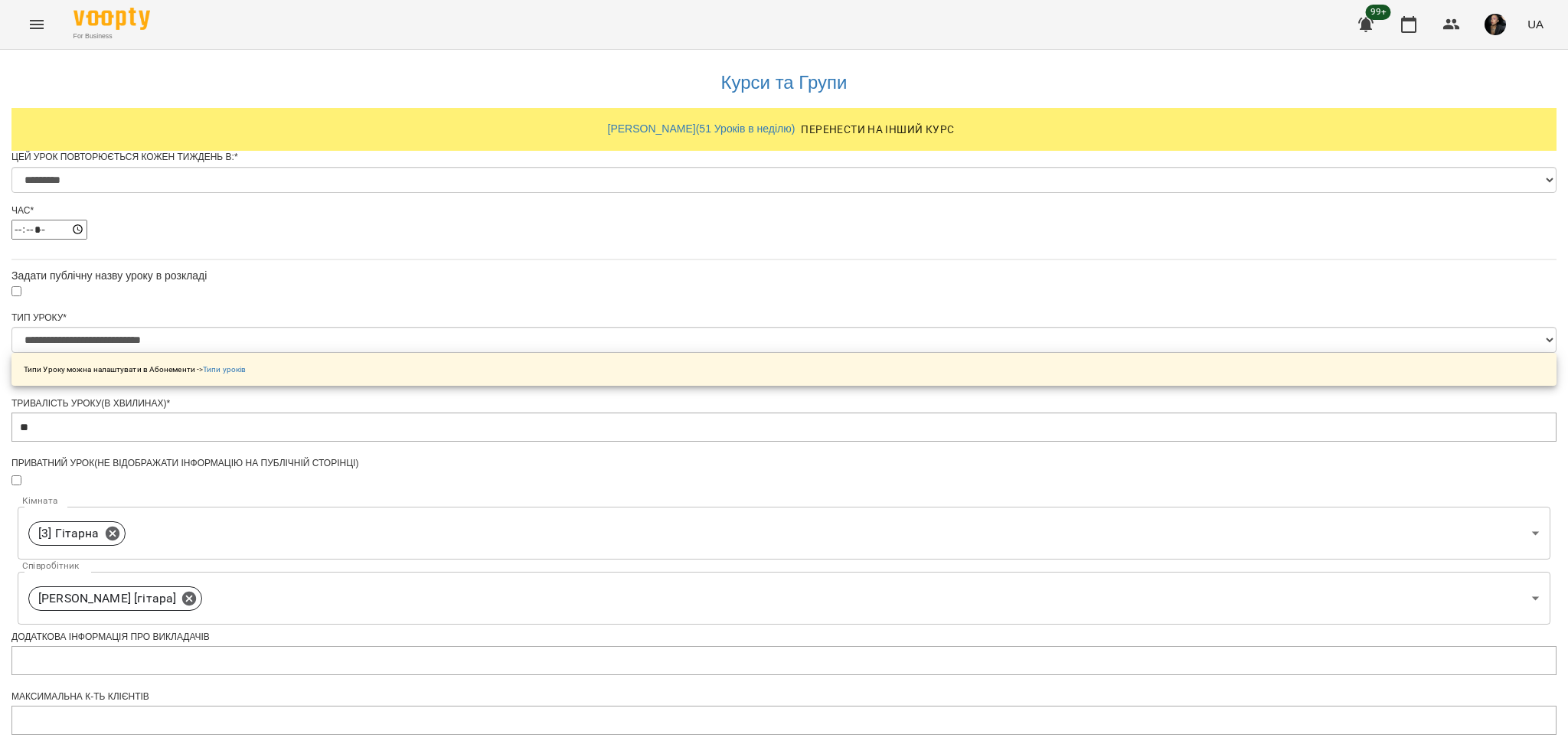
scroll to position [553, 0]
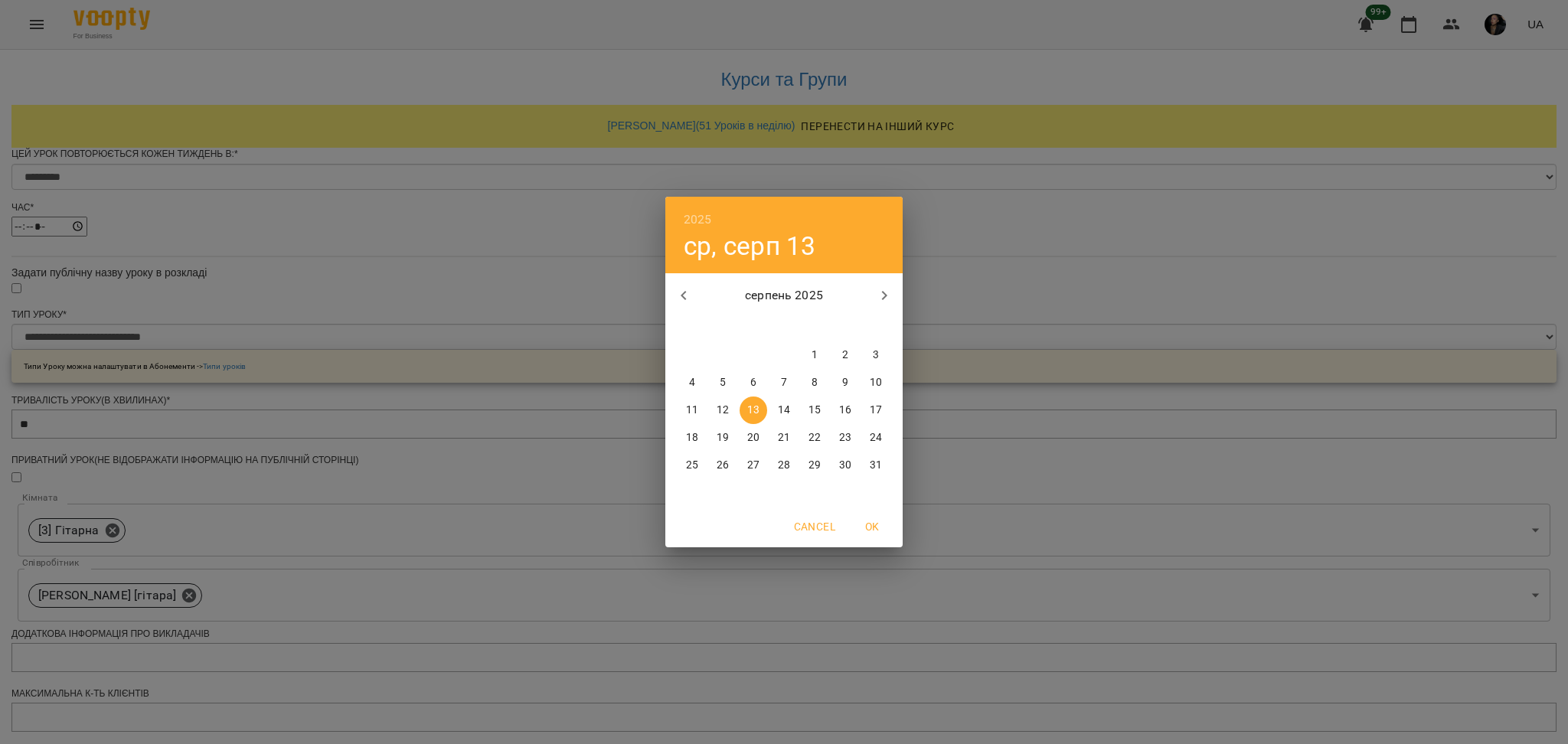
click at [814, 466] on p "29" at bounding box center [815, 465] width 12 height 15
type input "**********"
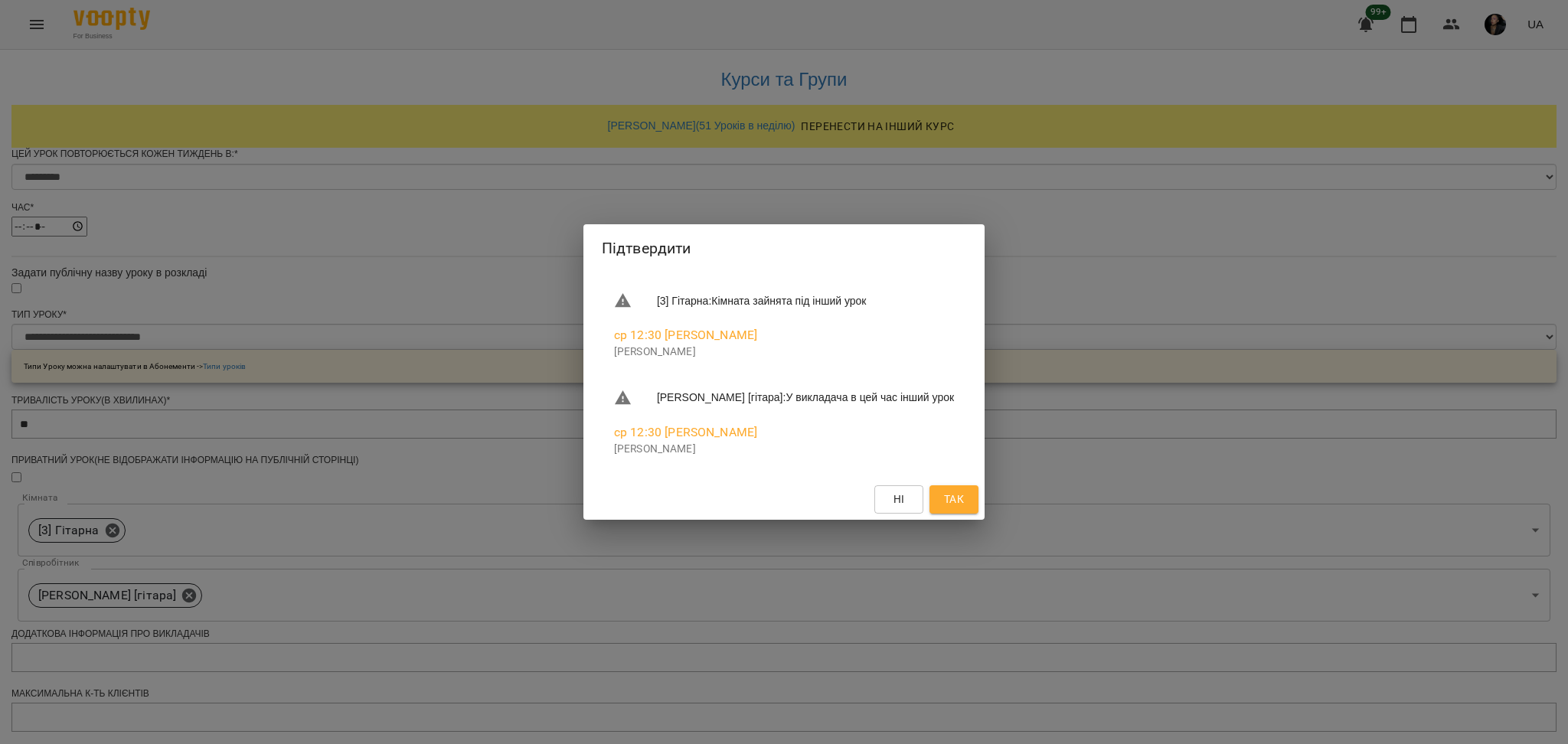
click at [944, 490] on span "Так" at bounding box center [953, 499] width 20 height 19
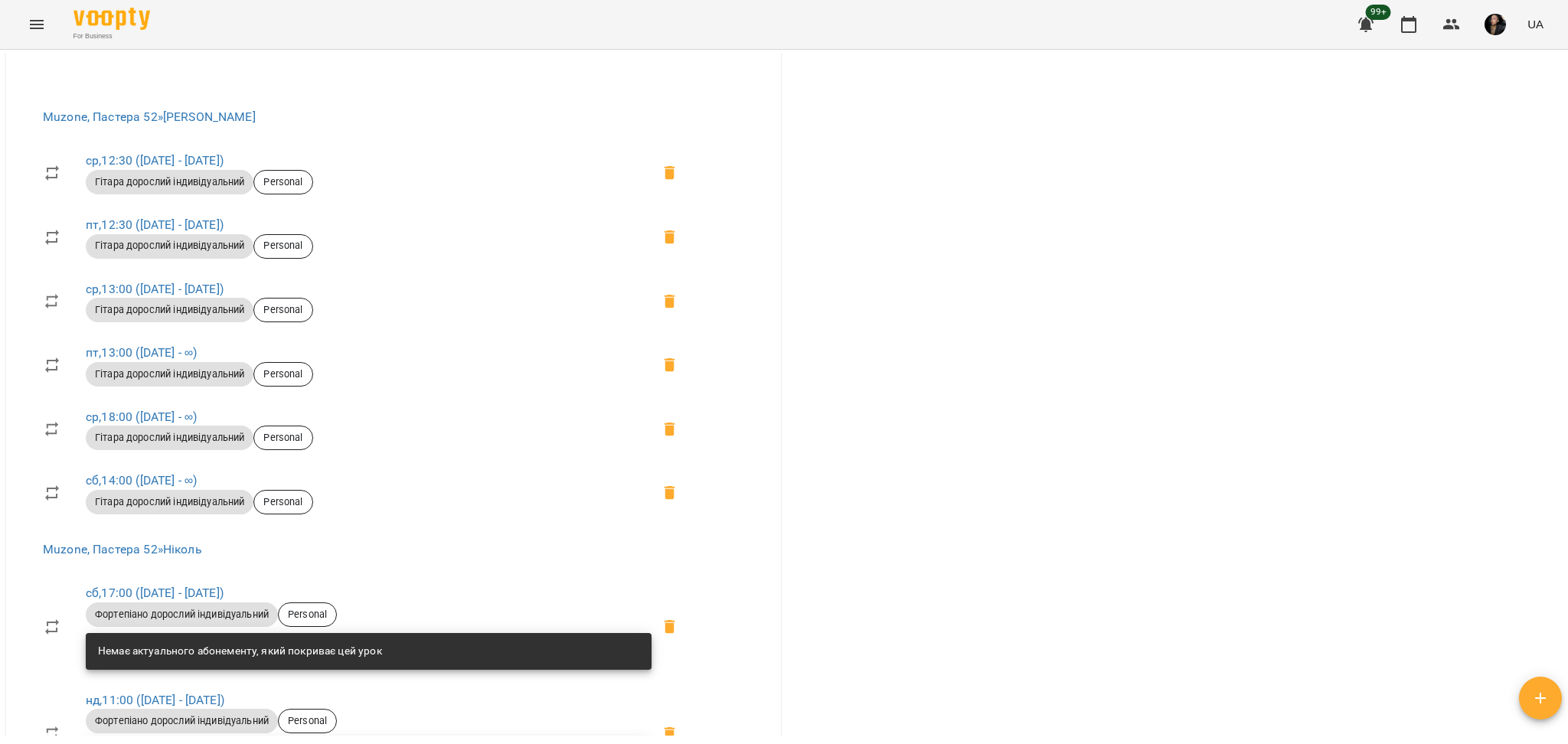
scroll to position [793, 0]
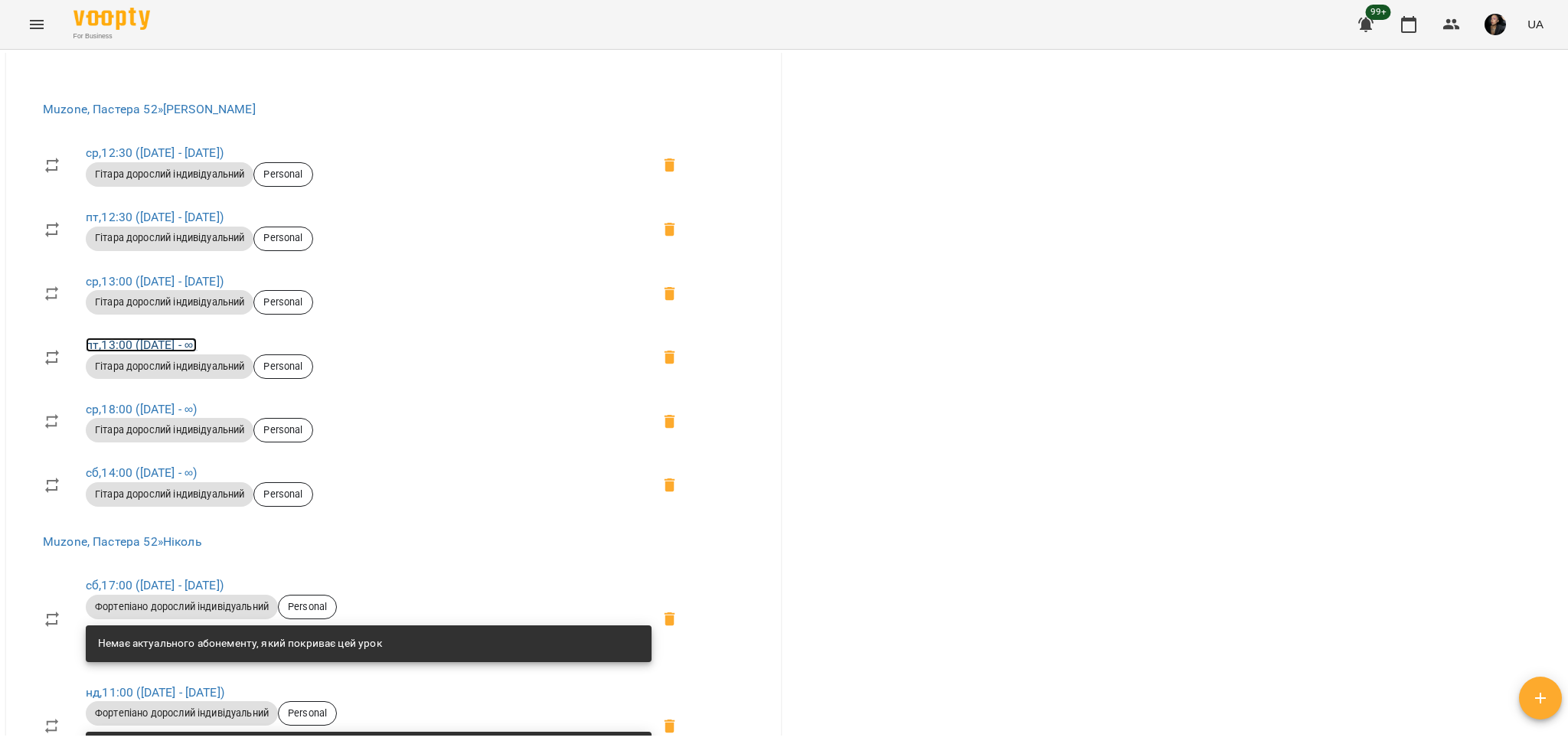
click at [108, 352] on link "пт , 13:00 (06 черв - ∞)" at bounding box center [141, 345] width 111 height 14
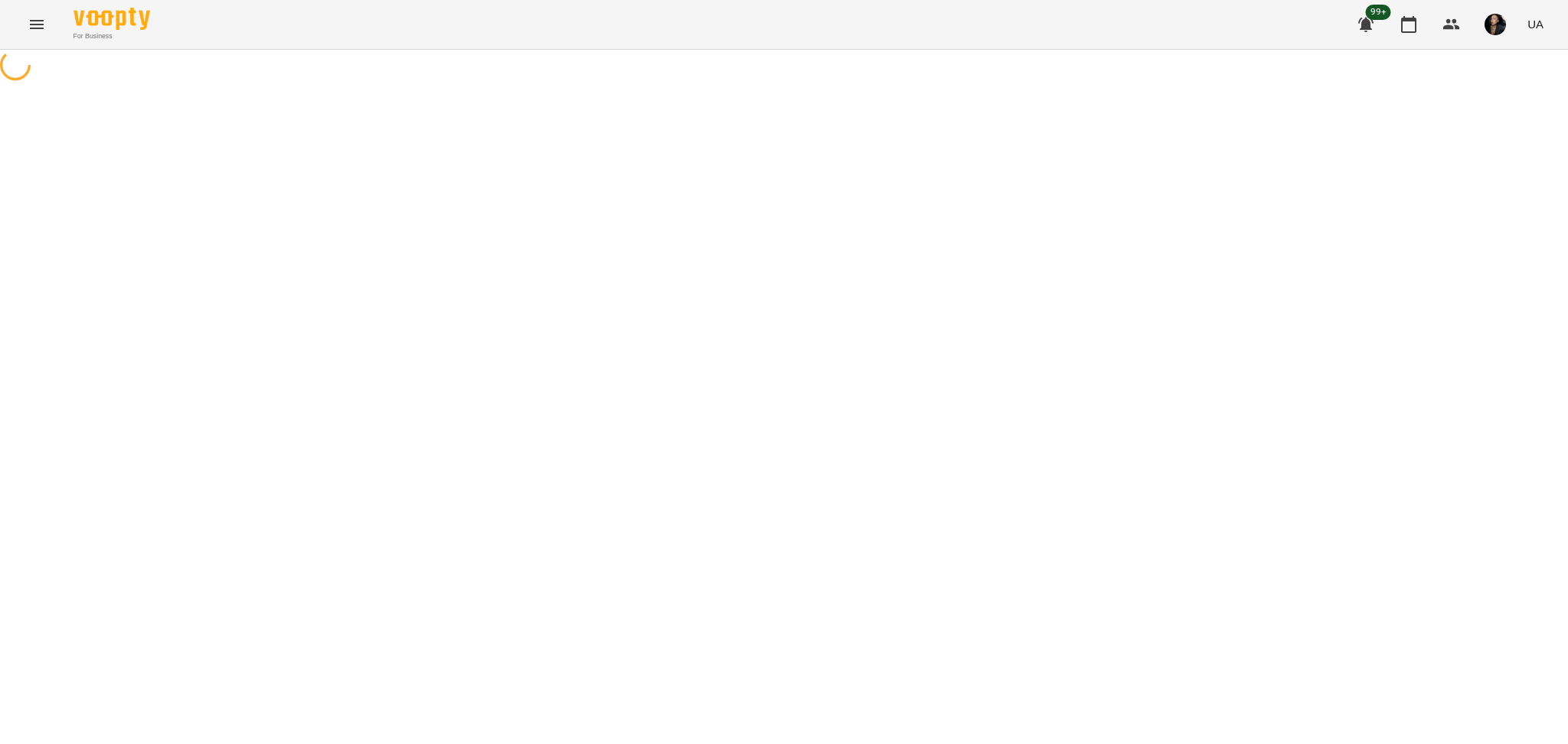
select select "*"
select select "**********"
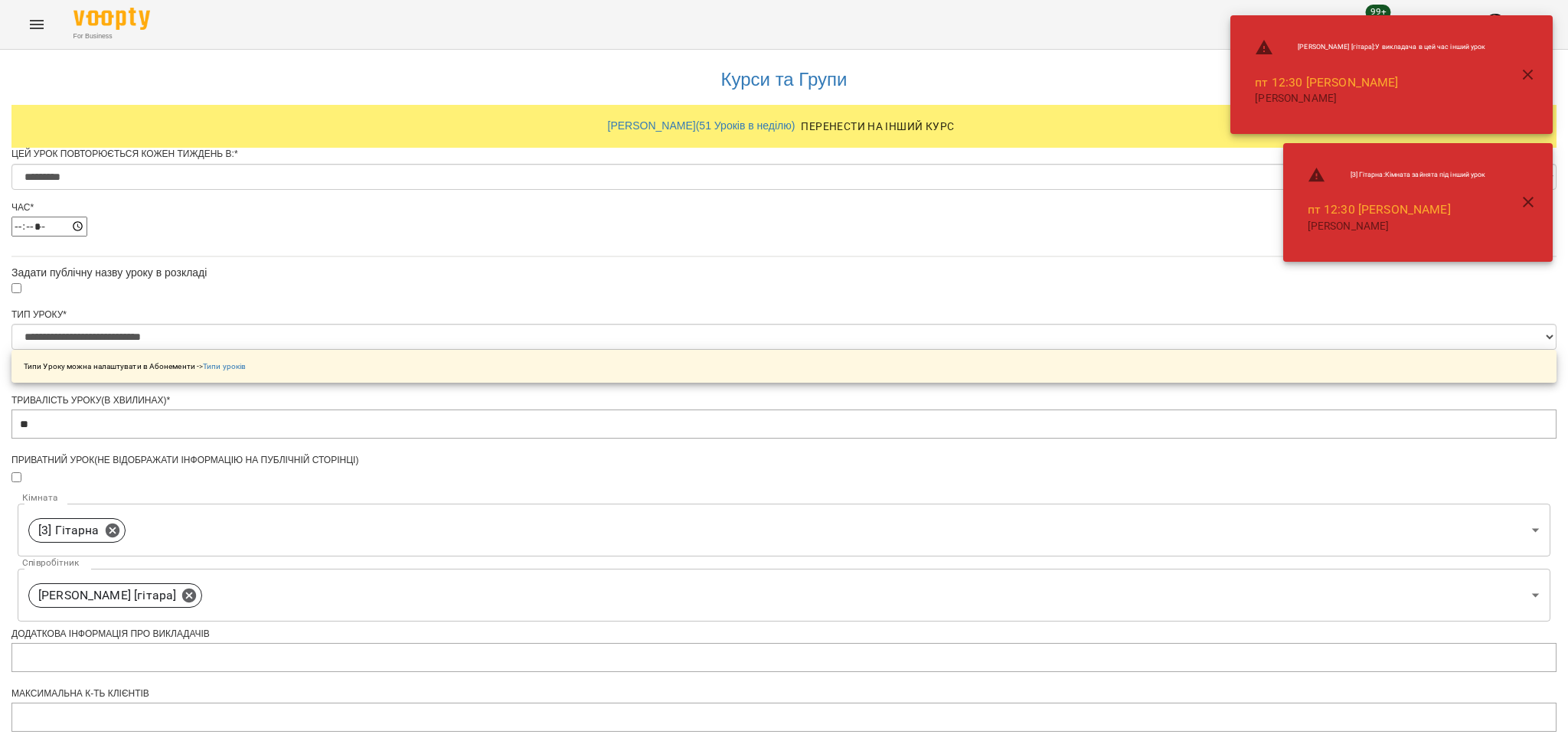
scroll to position [498, 0]
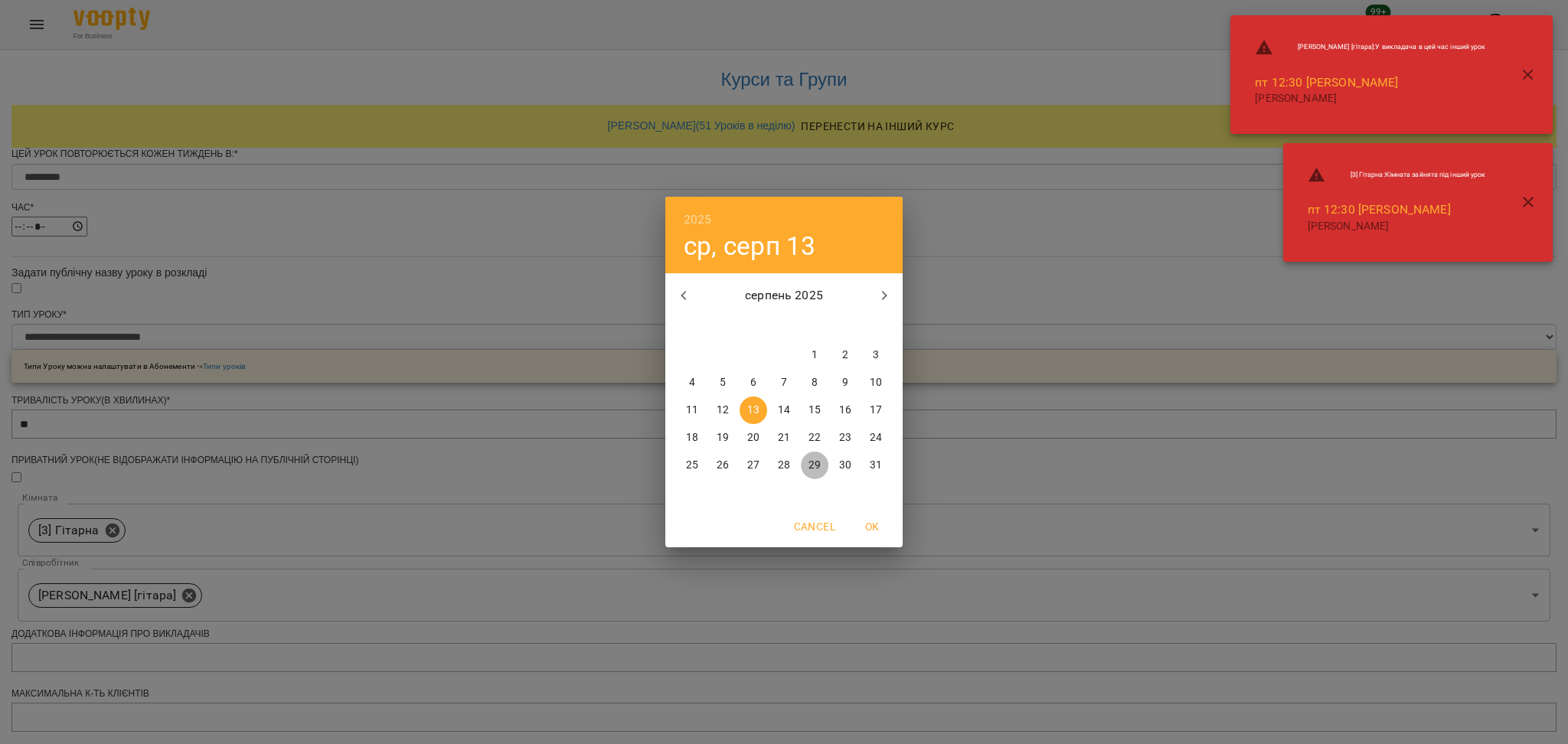
click at [818, 467] on p "29" at bounding box center [815, 465] width 12 height 15
type input "**********"
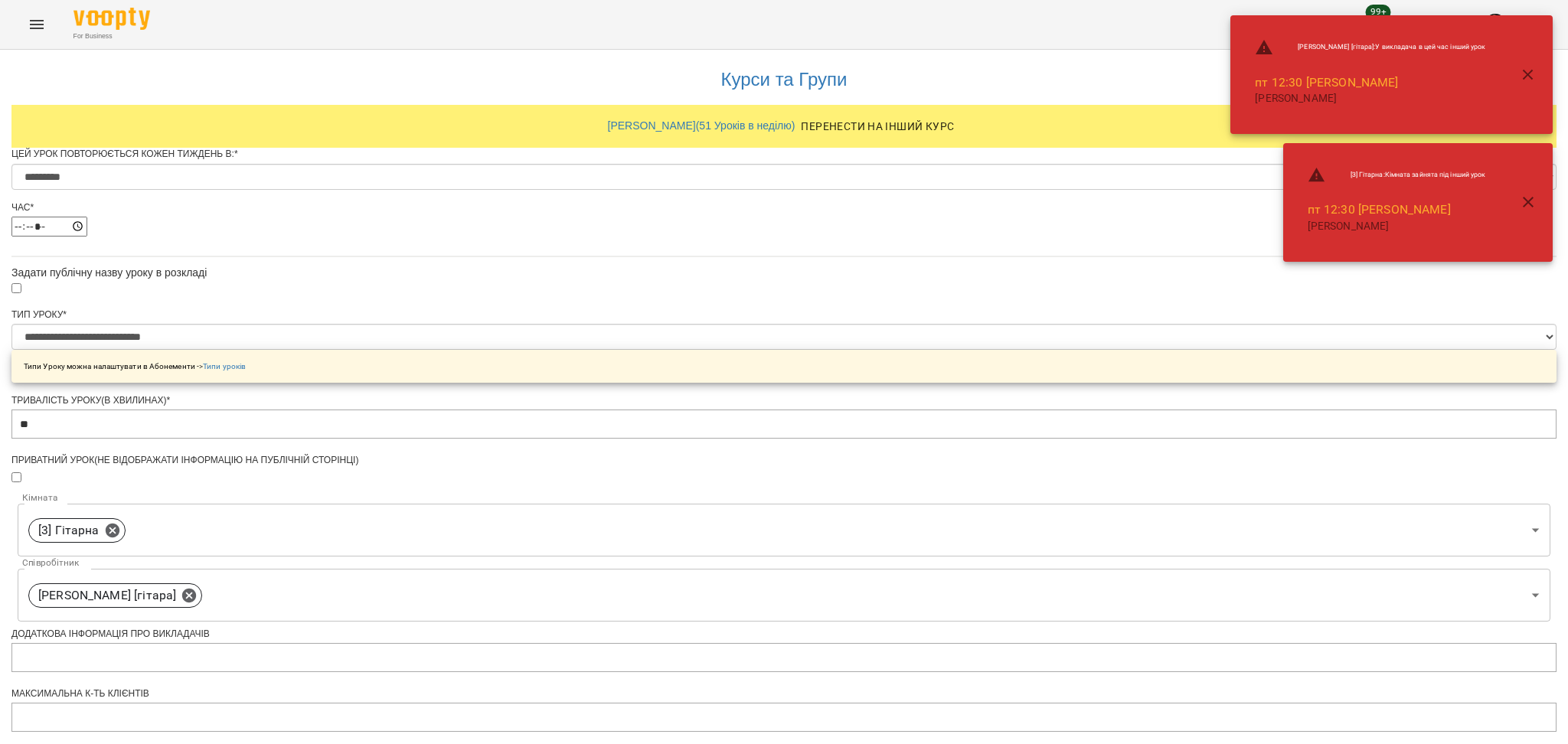
click at [1096, 554] on div "**********" at bounding box center [784, 609] width 1545 height 1124
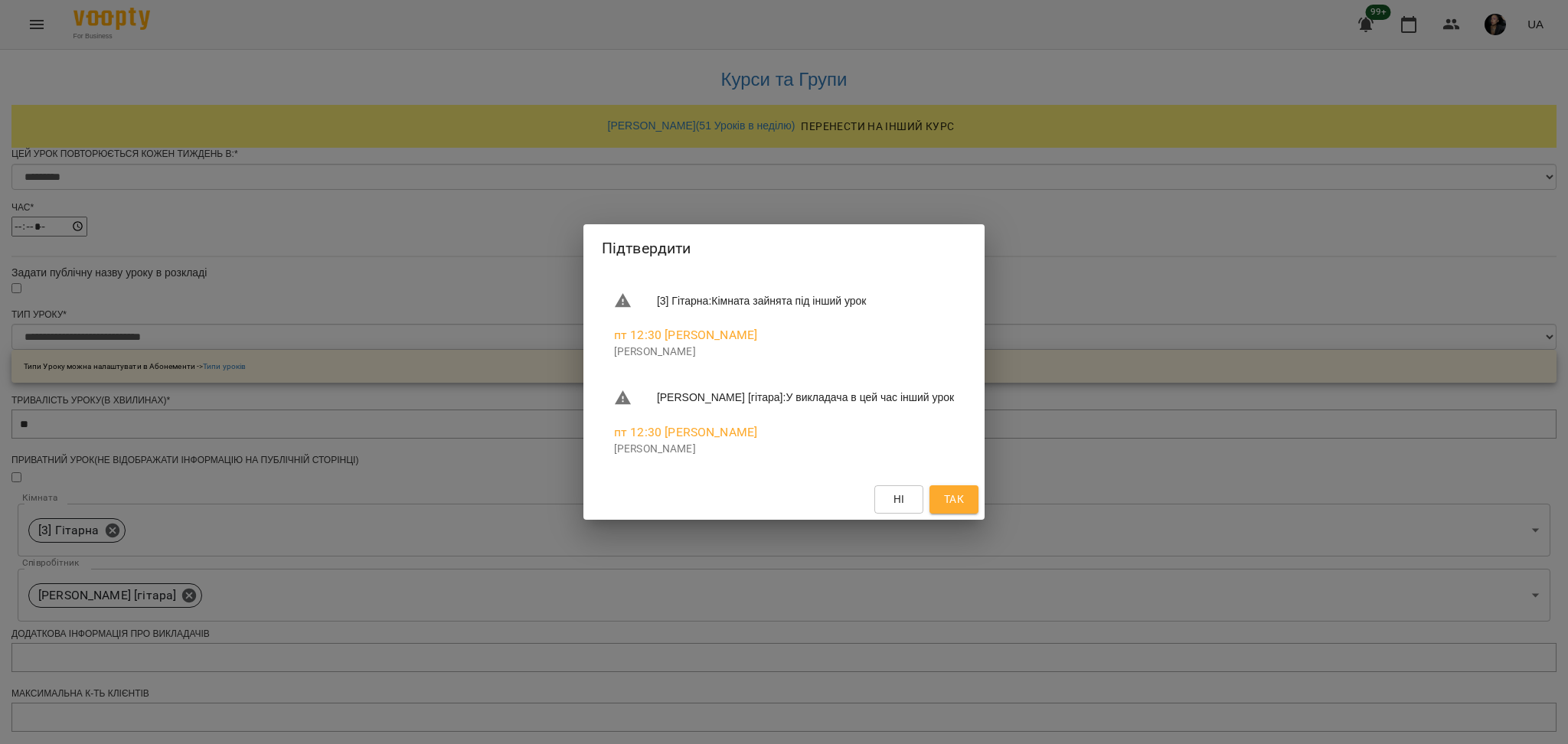
click at [957, 506] on span "Так" at bounding box center [953, 499] width 20 height 19
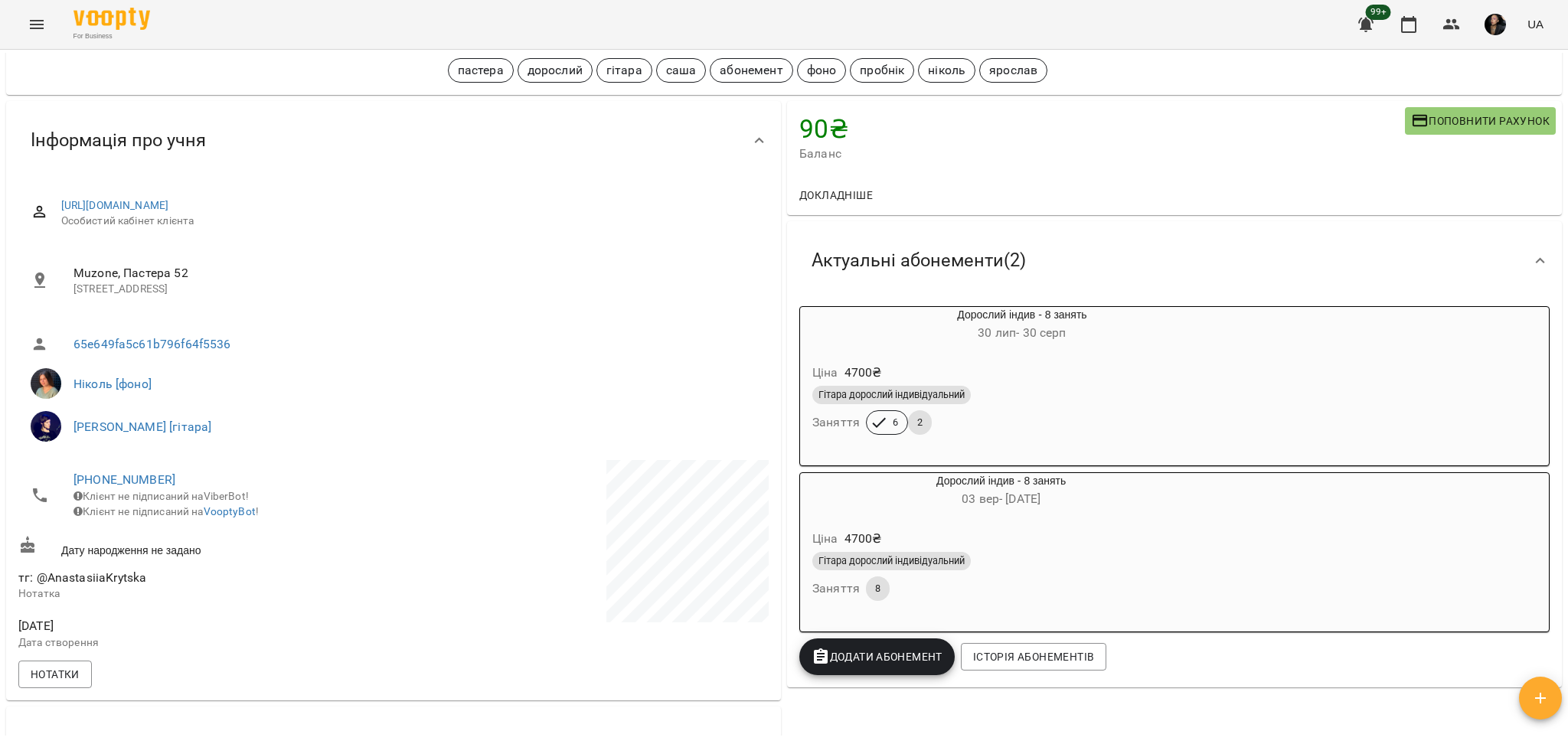
scroll to position [307, 0]
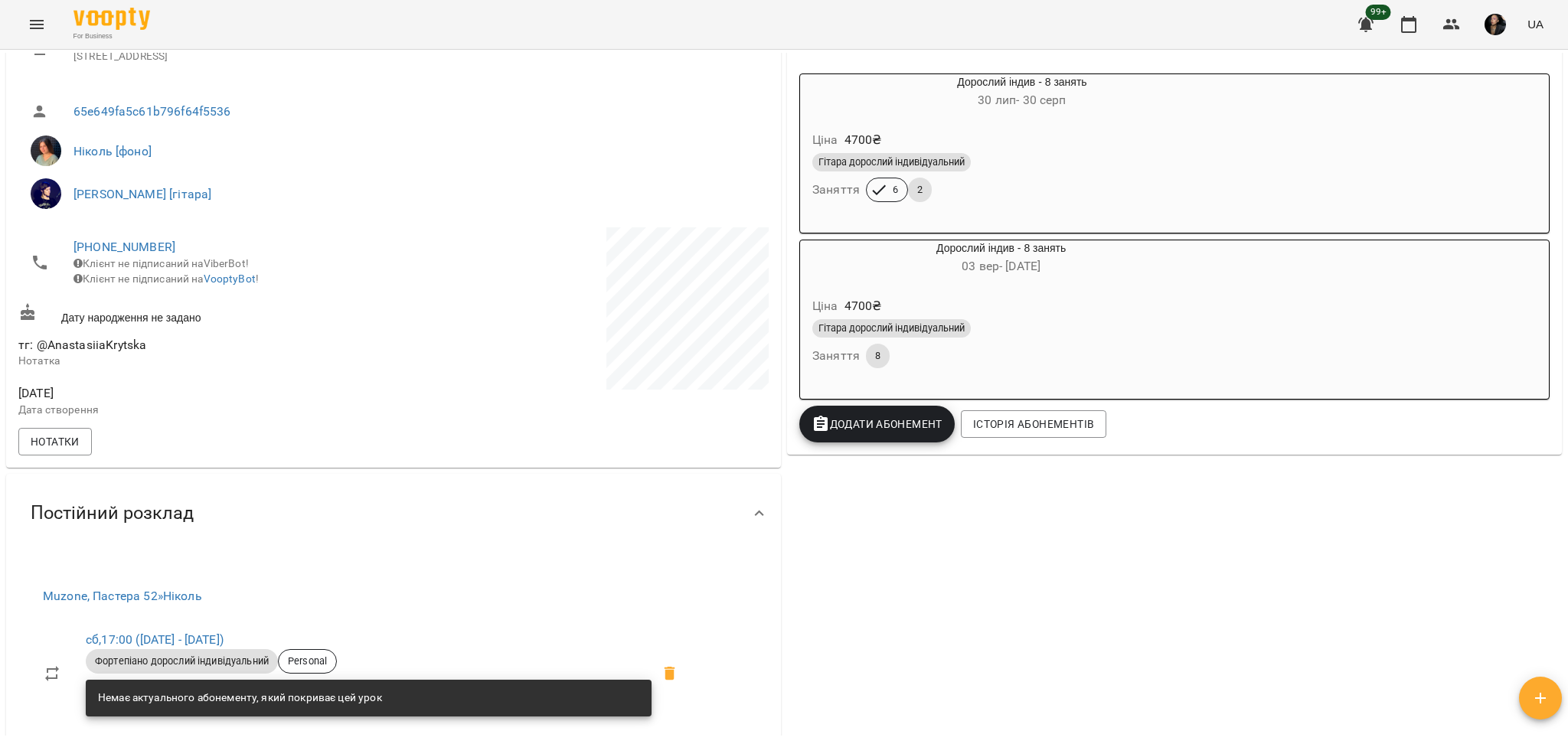
click at [1034, 368] on div "Гітара дорослий індивідуальний Заняття 8" at bounding box center [1001, 343] width 384 height 55
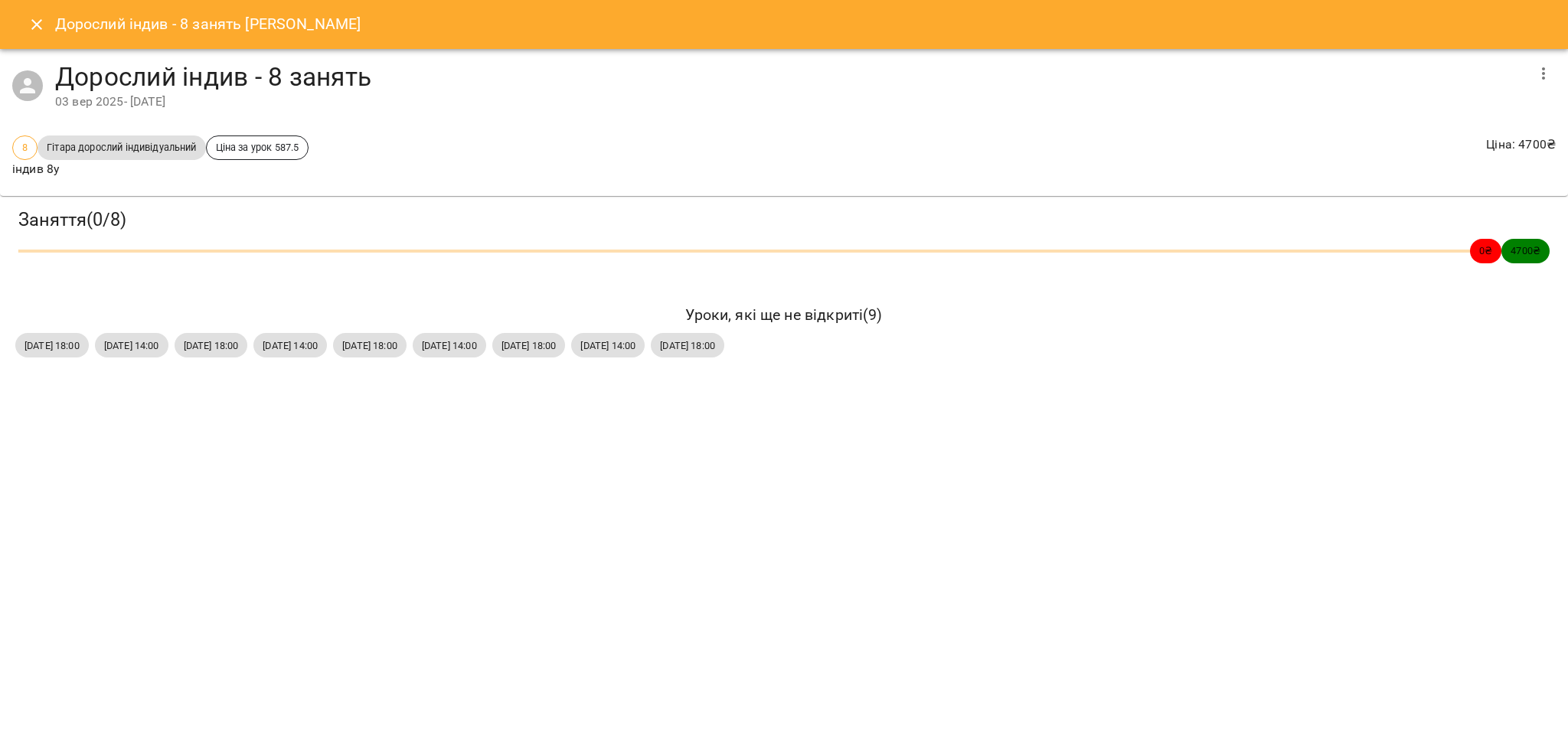
click at [821, 477] on div "Дорослий індив - 8 занять Крицкая Анастасия Дорослий індив - 8 занять 03 вер 20…" at bounding box center [784, 372] width 1568 height 744
click at [18, 34] on div "Дорослий індив - 8 занять Крицкая Анастасия" at bounding box center [784, 25] width 1568 height 49
click at [42, 38] on button "Close" at bounding box center [37, 24] width 37 height 37
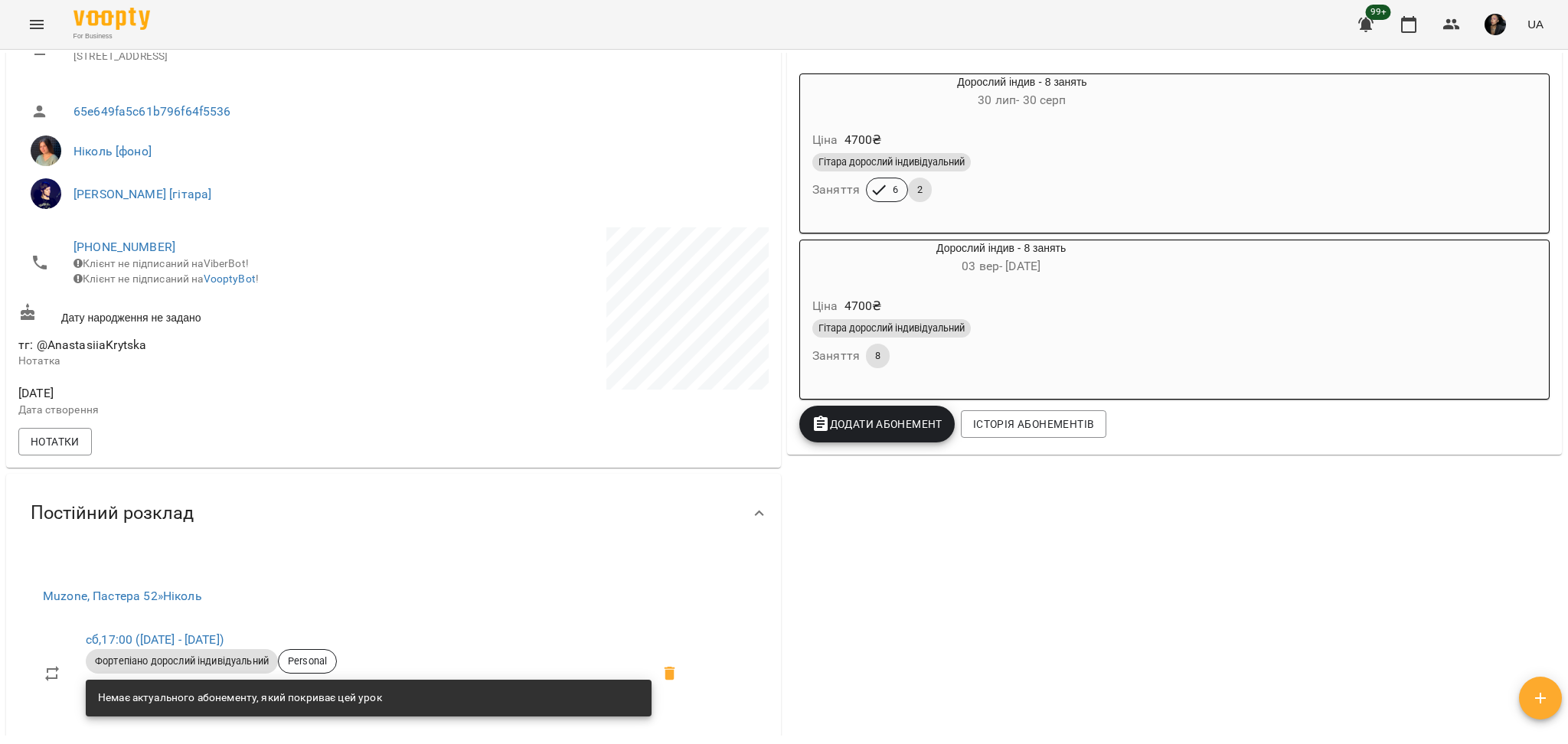
click at [1056, 212] on div "Ціна 4700 ₴ Гітара дорослий індивідуальний Заняття 6 2" at bounding box center [1022, 169] width 444 height 104
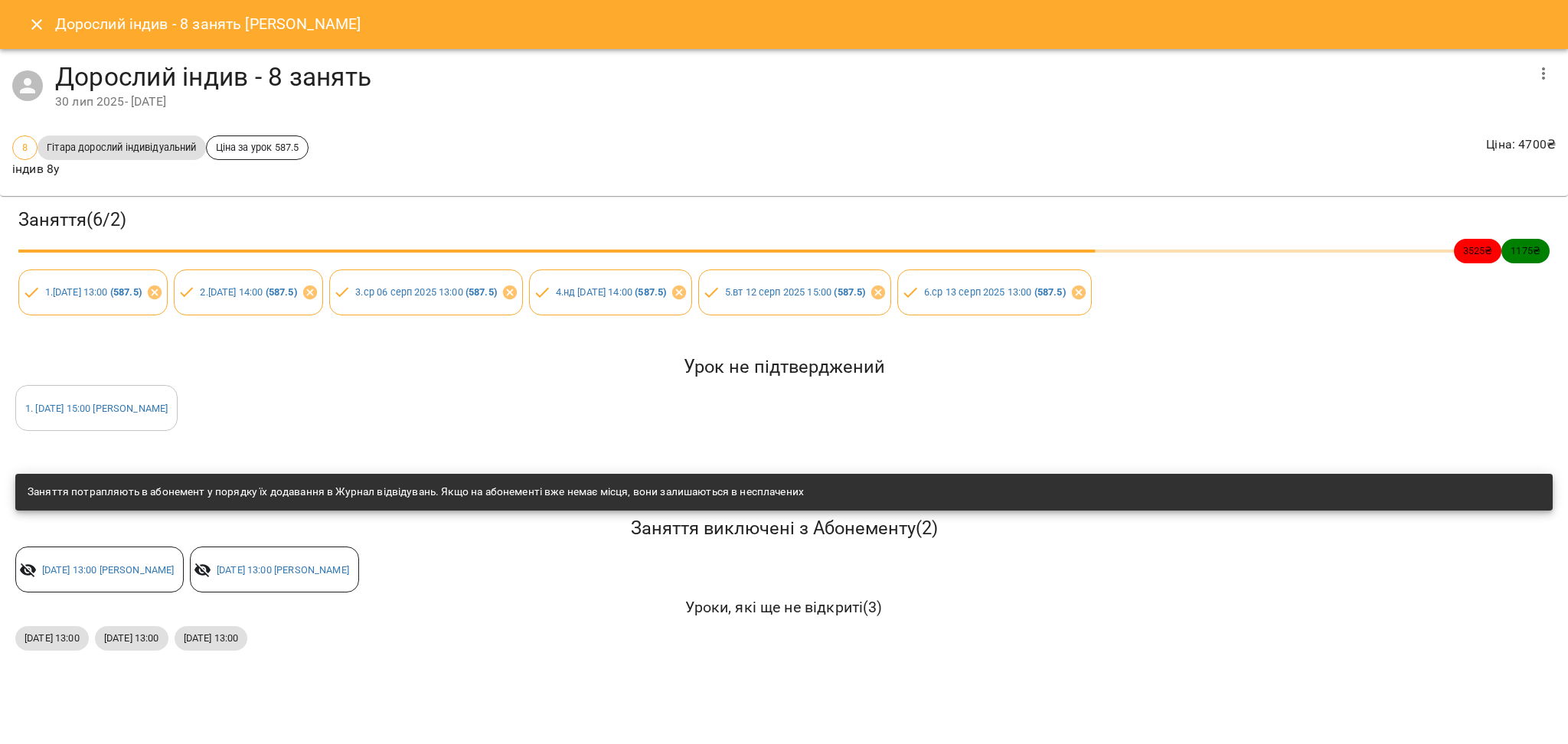
drag, startPoint x: 25, startPoint y: 25, endPoint x: 104, endPoint y: 178, distance: 172.2
click at [101, 176] on div "Дорослий індив - 8 занять Крицкая Анастасия Дорослий індив - 8 занять 30 лип 20…" at bounding box center [784, 372] width 1568 height 744
click at [33, 25] on icon "Close" at bounding box center [37, 25] width 19 height 19
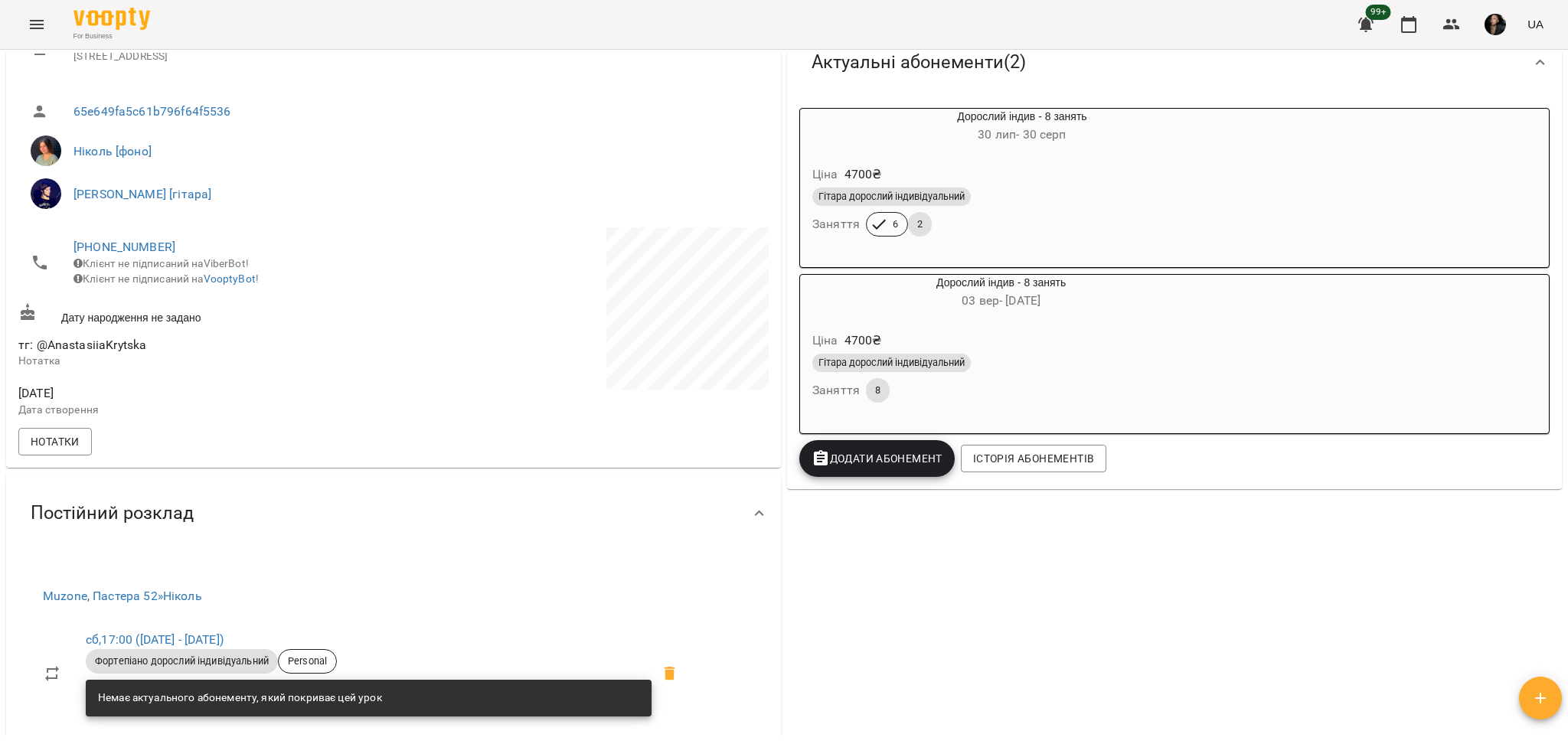
click at [1402, 628] on div "90 ₴ Баланс Поповнити рахунок Докладніше Актуальні абонементи ( 2 ) Дорослий ін…" at bounding box center [1174, 658] width 781 height 1587
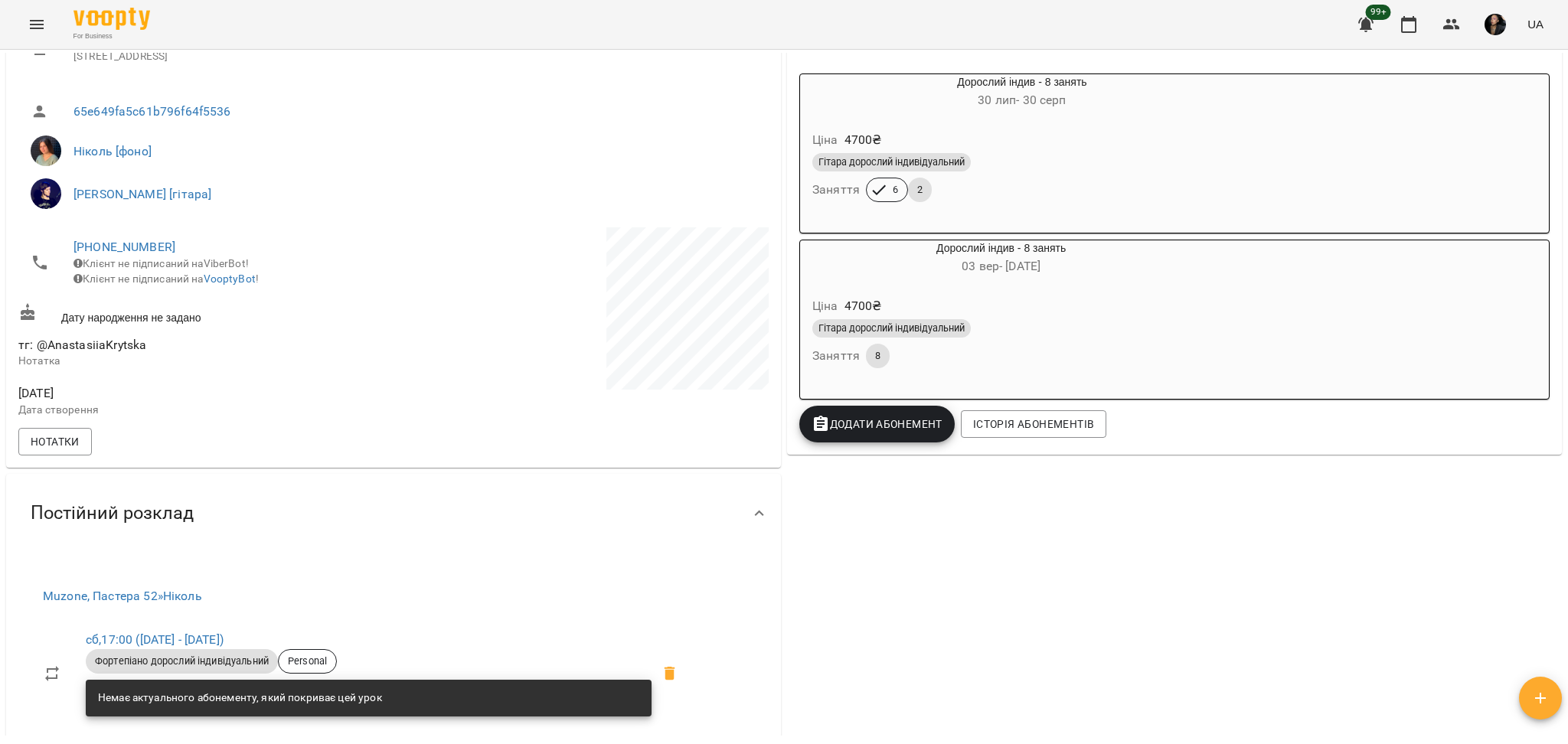
click at [54, 42] on div "For Business 99+ UA" at bounding box center [784, 25] width 1568 height 49
click at [48, 21] on button "Menu" at bounding box center [37, 24] width 37 height 37
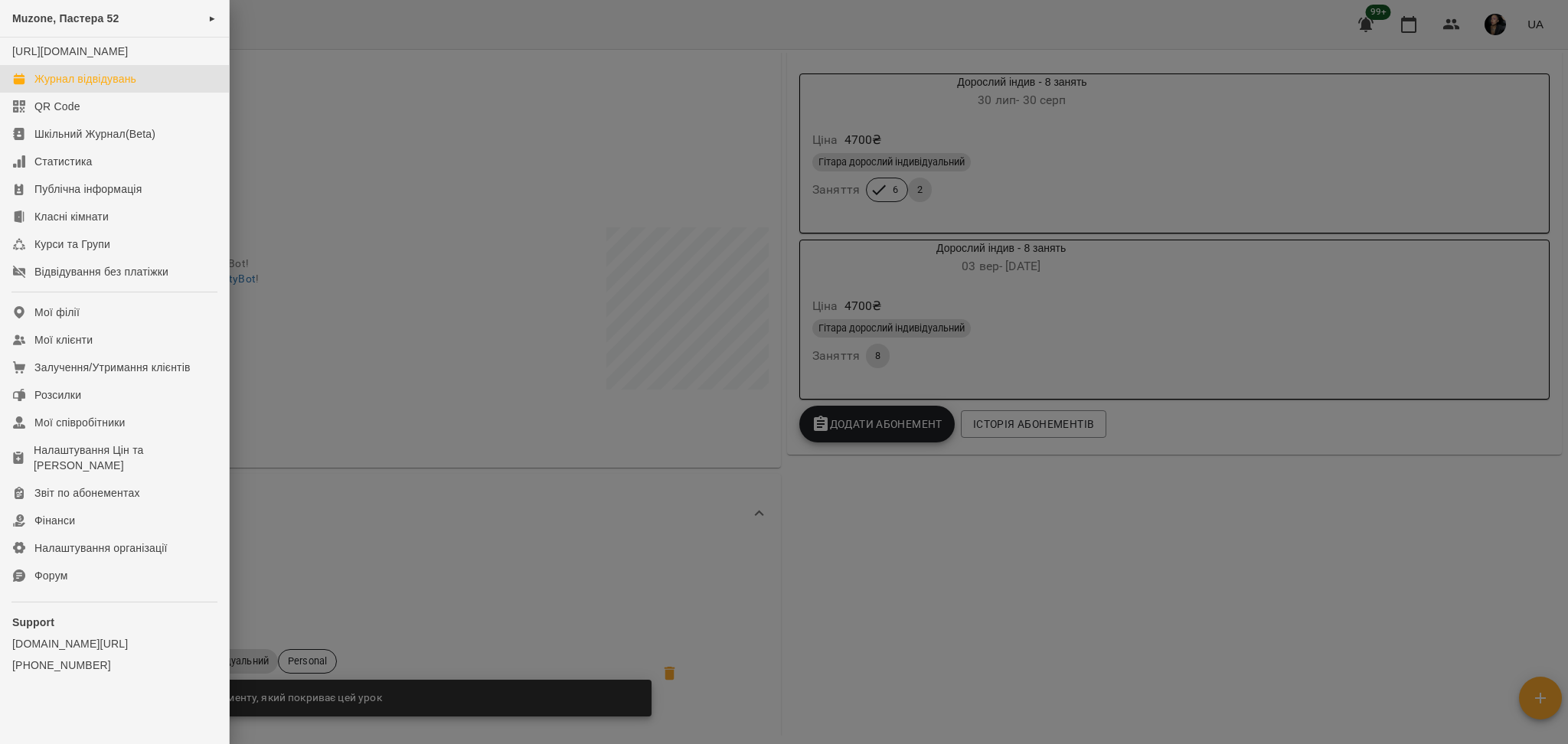
click at [78, 87] on div "Журнал відвідувань" at bounding box center [86, 79] width 102 height 15
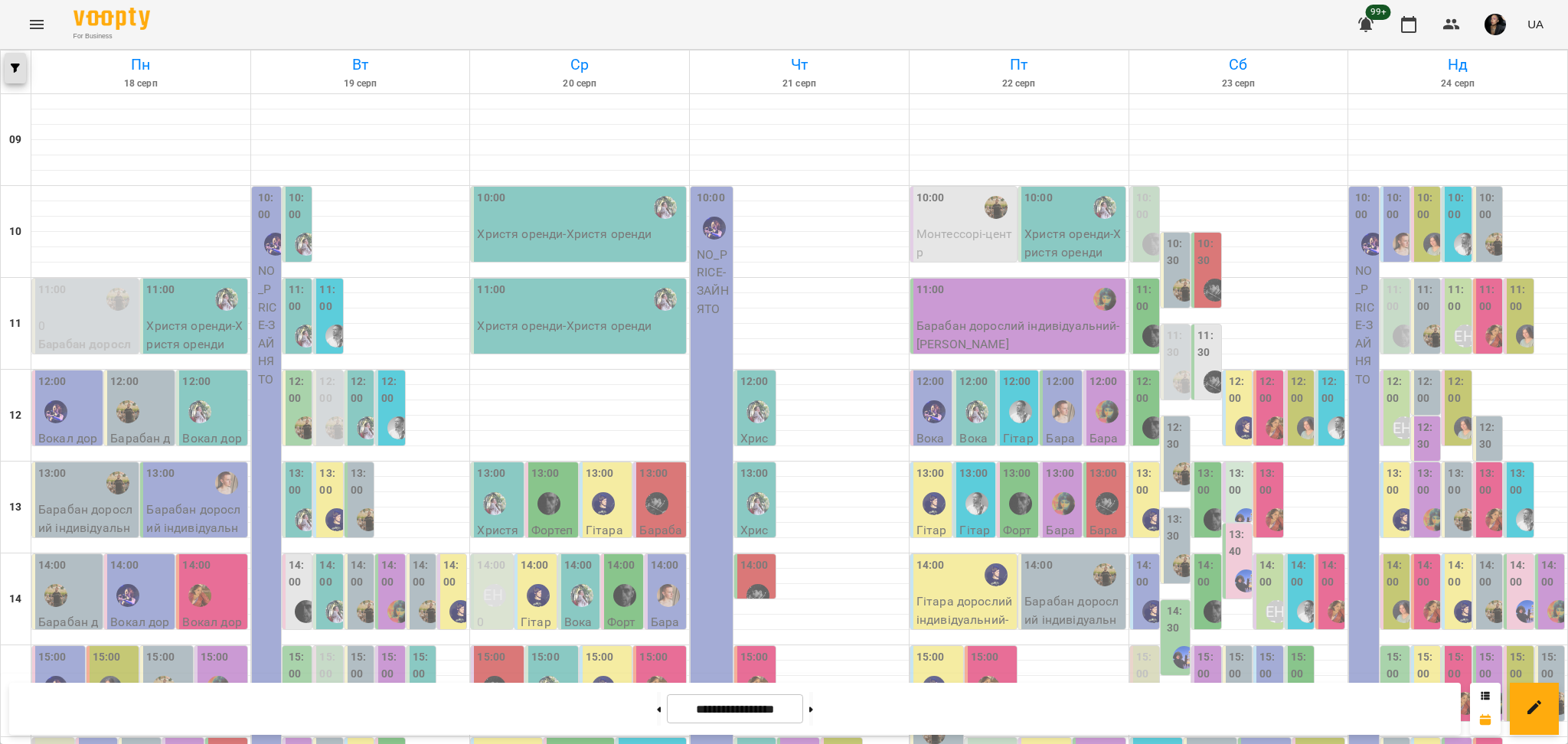
click at [19, 73] on button "button" at bounding box center [14, 68] width 21 height 31
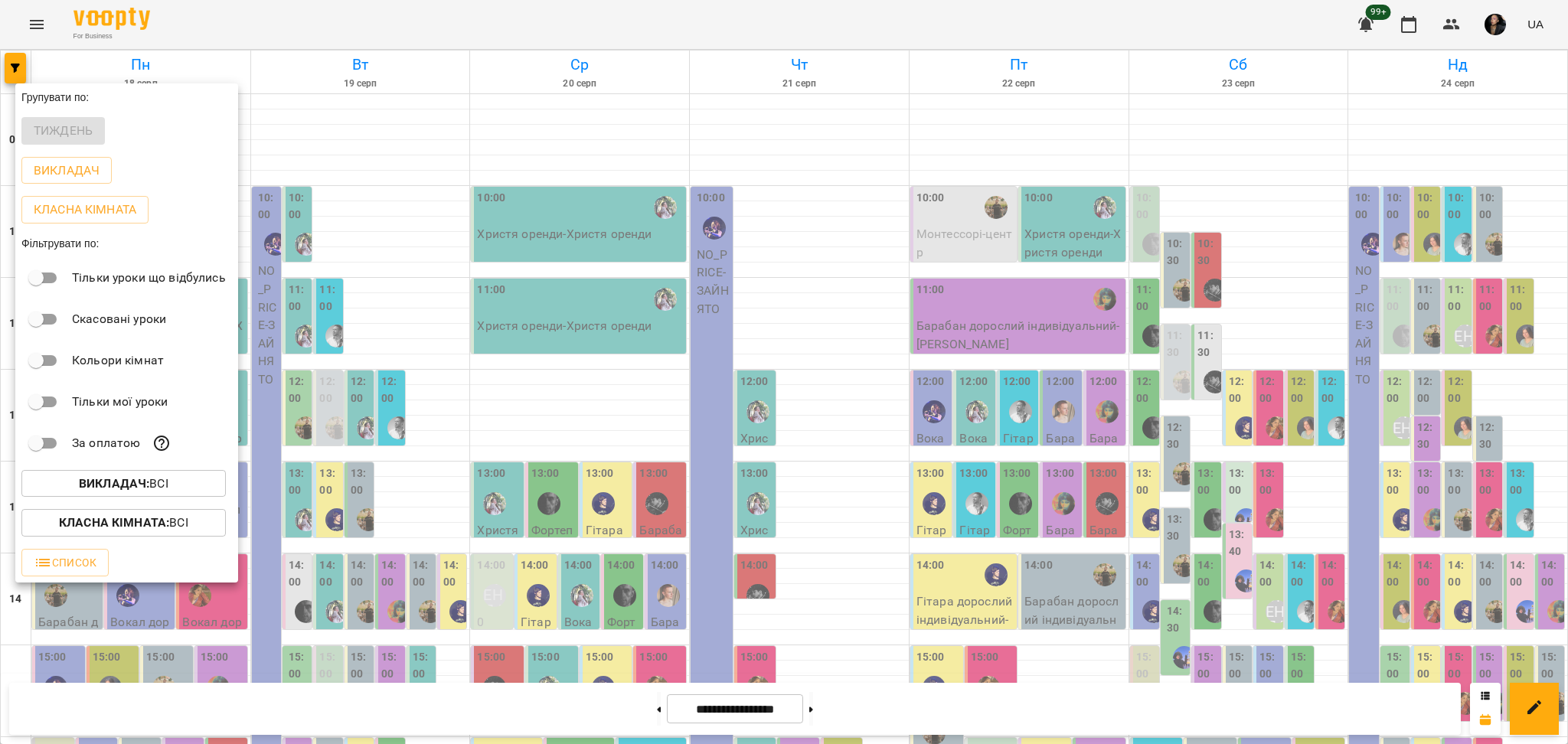
click at [110, 491] on b "Викладач :" at bounding box center [114, 483] width 71 height 14
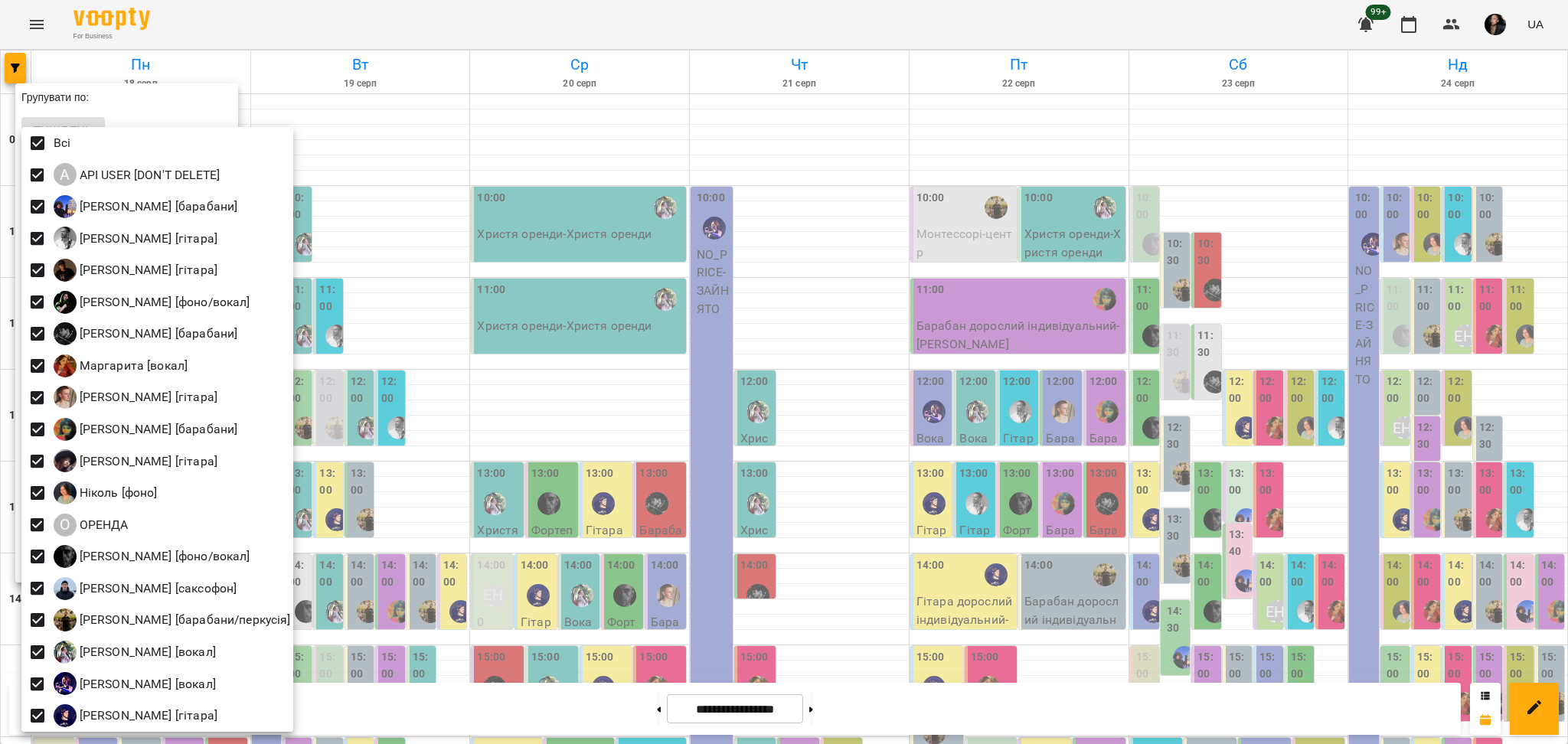
click at [400, 307] on div at bounding box center [784, 372] width 1568 height 744
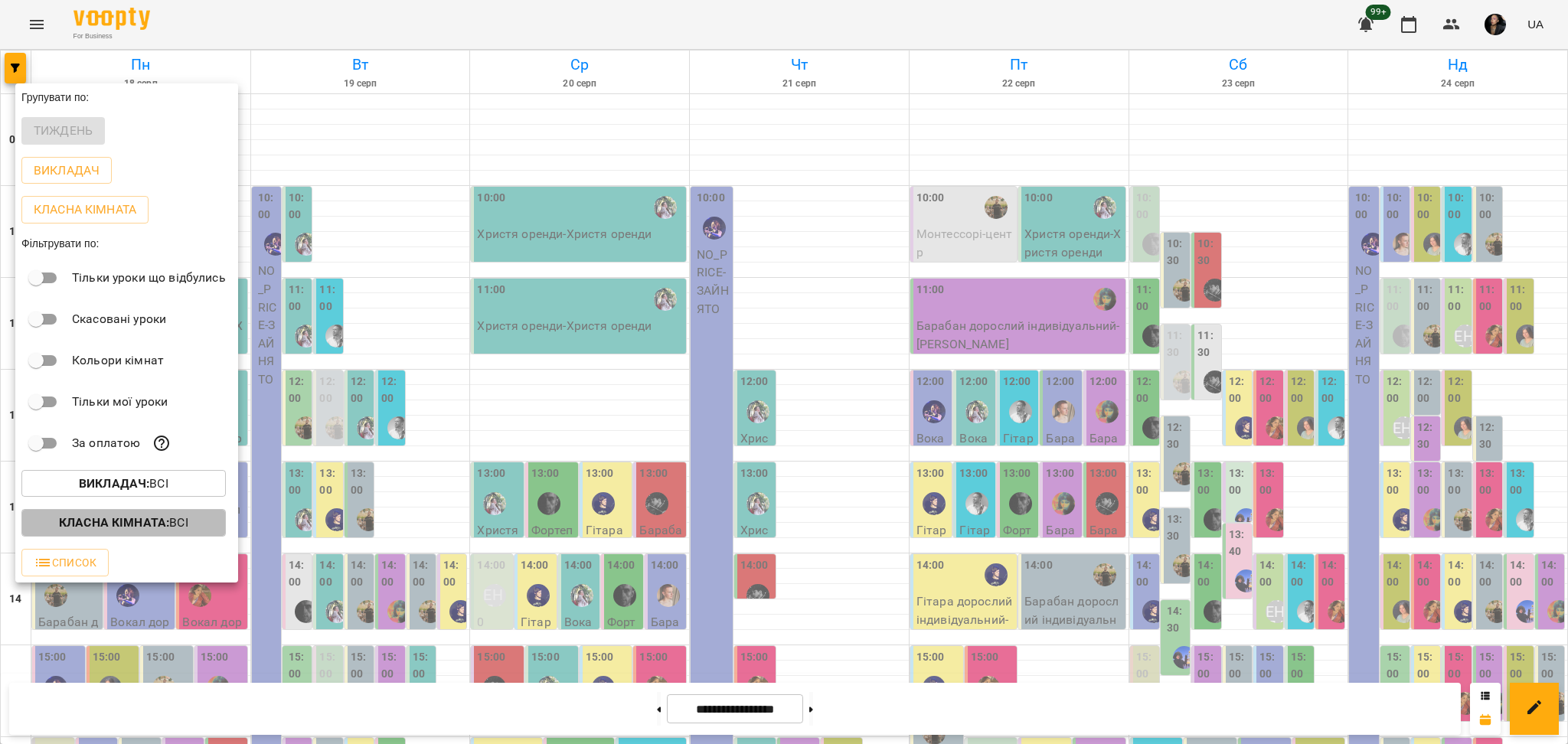
click at [189, 532] on p "Класна кімната : Всі" at bounding box center [123, 523] width 129 height 19
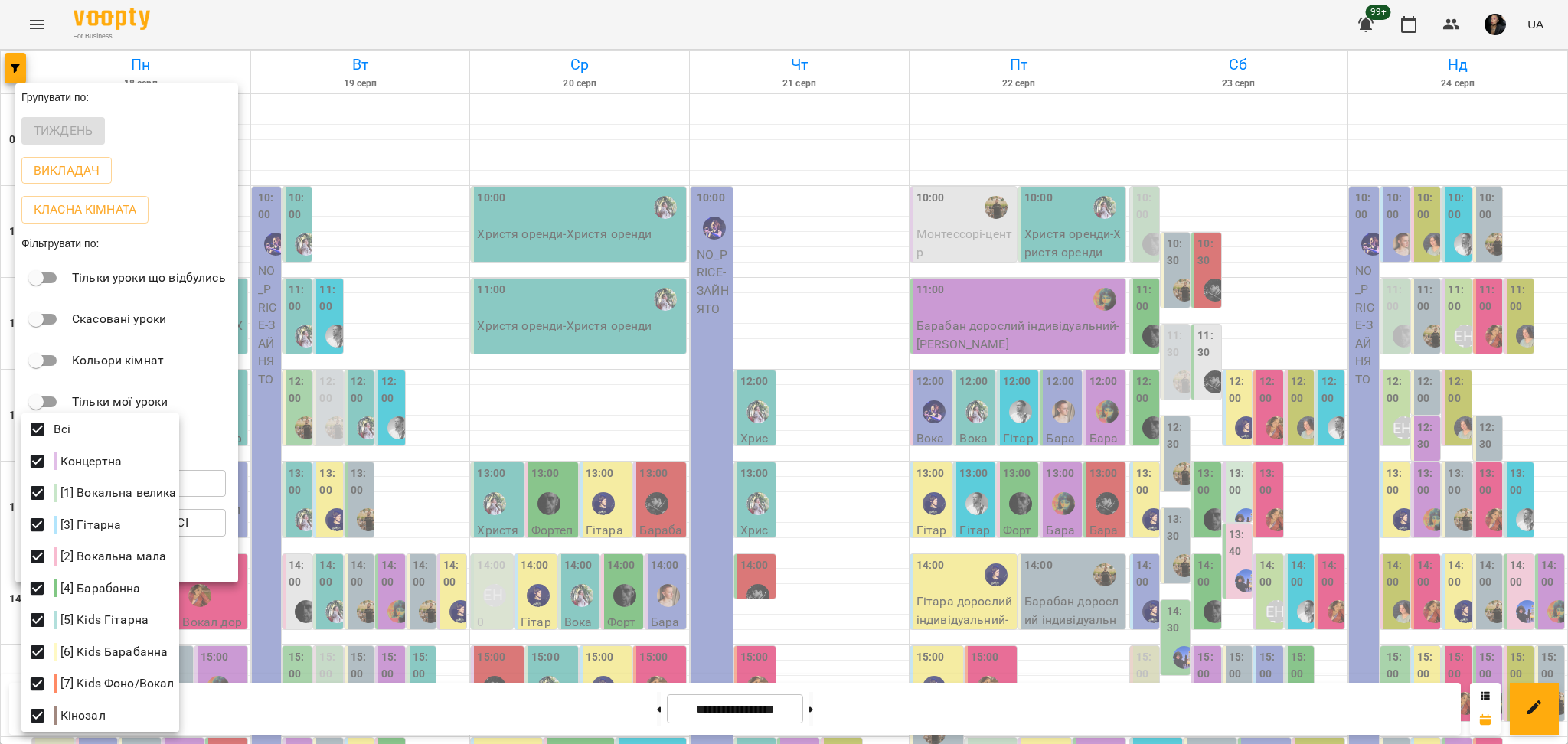
click at [950, 480] on div at bounding box center [784, 372] width 1568 height 744
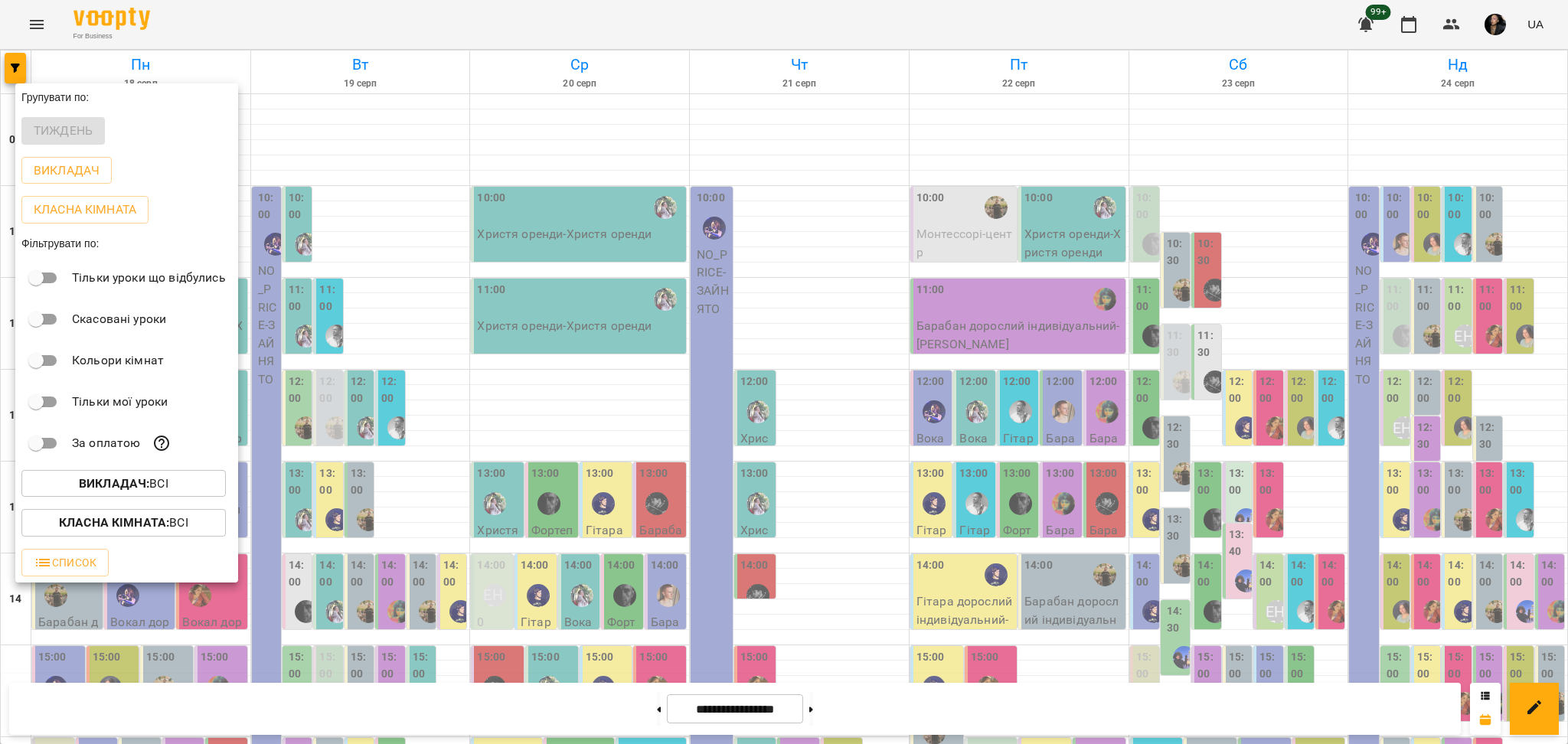
click at [1419, 627] on div at bounding box center [784, 372] width 1568 height 744
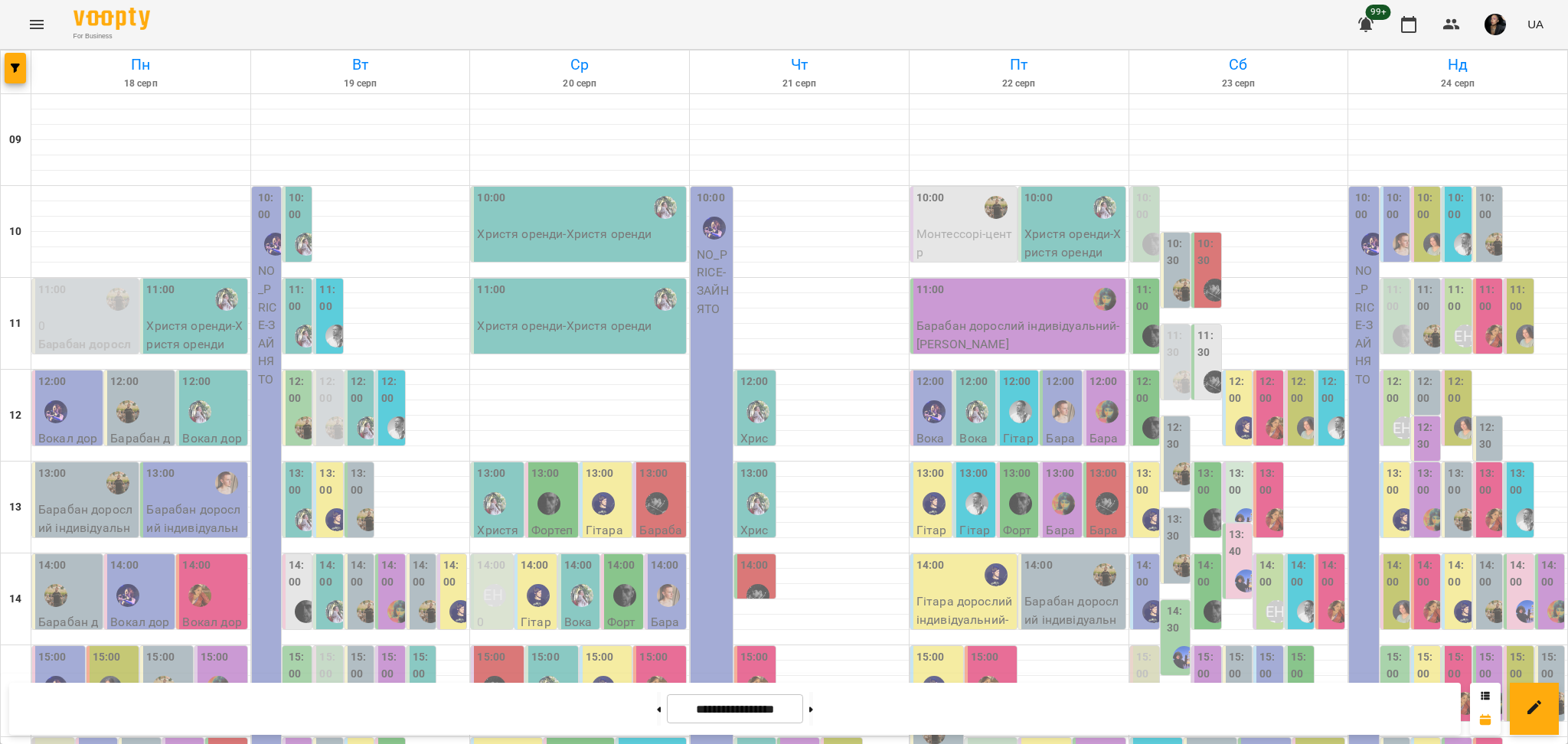
scroll to position [307, 0]
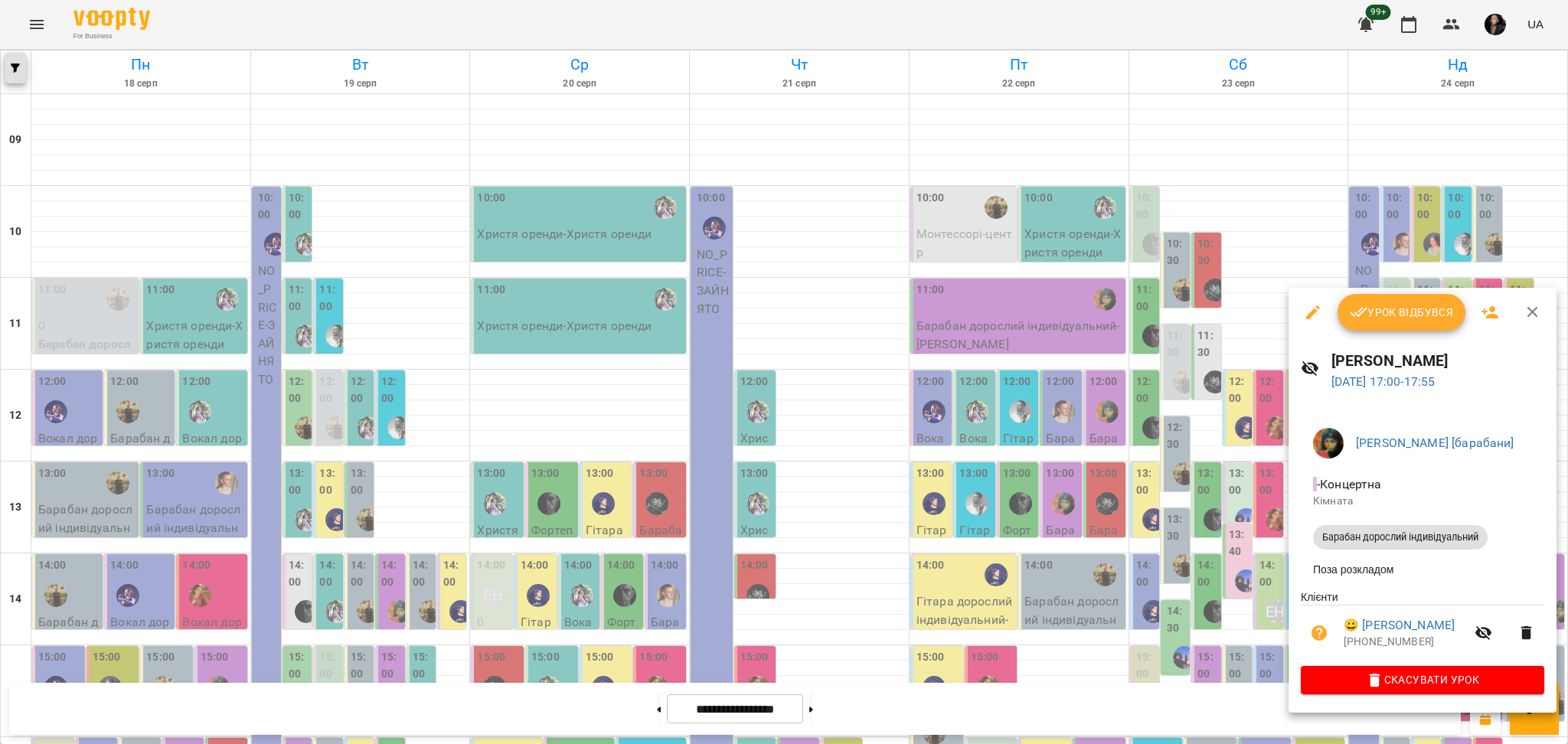
drag, startPoint x: 25, startPoint y: 73, endPoint x: 19, endPoint y: 76, distance: 6.7
click at [23, 73] on div at bounding box center [784, 372] width 1568 height 744
click at [19, 76] on button "button" at bounding box center [14, 68] width 21 height 31
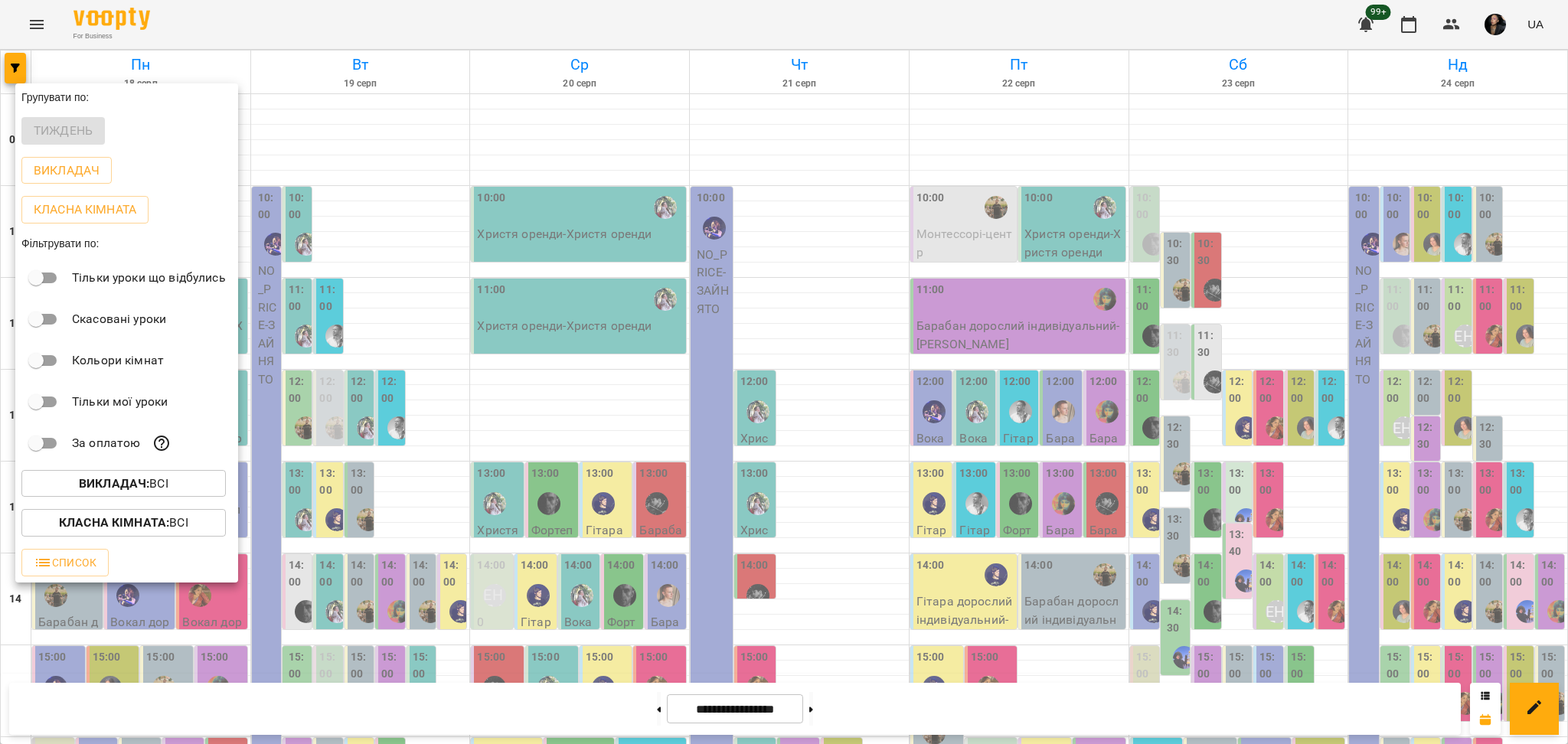
click at [147, 483] on b "Викладач :" at bounding box center [114, 483] width 71 height 14
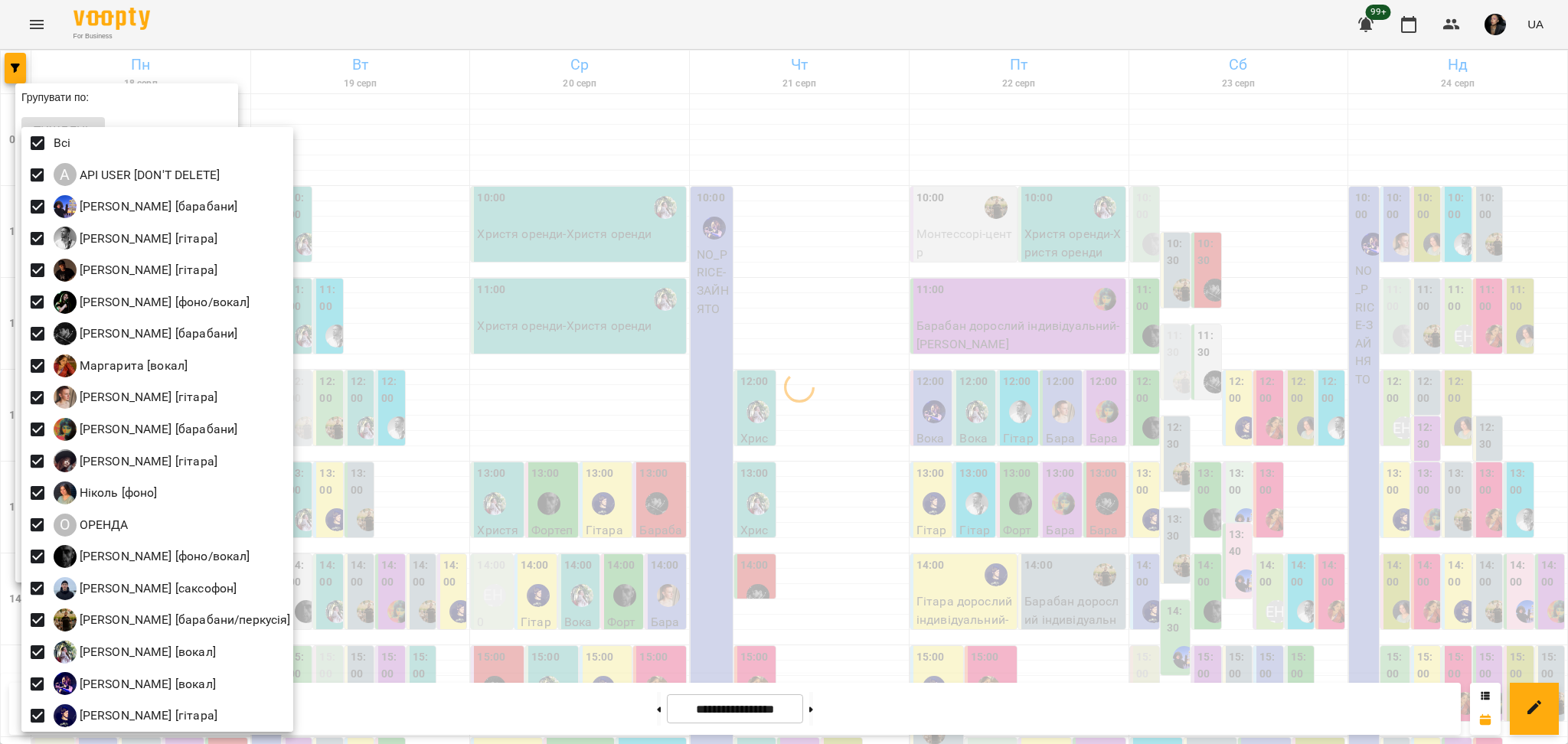
click at [515, 437] on div at bounding box center [784, 372] width 1568 height 744
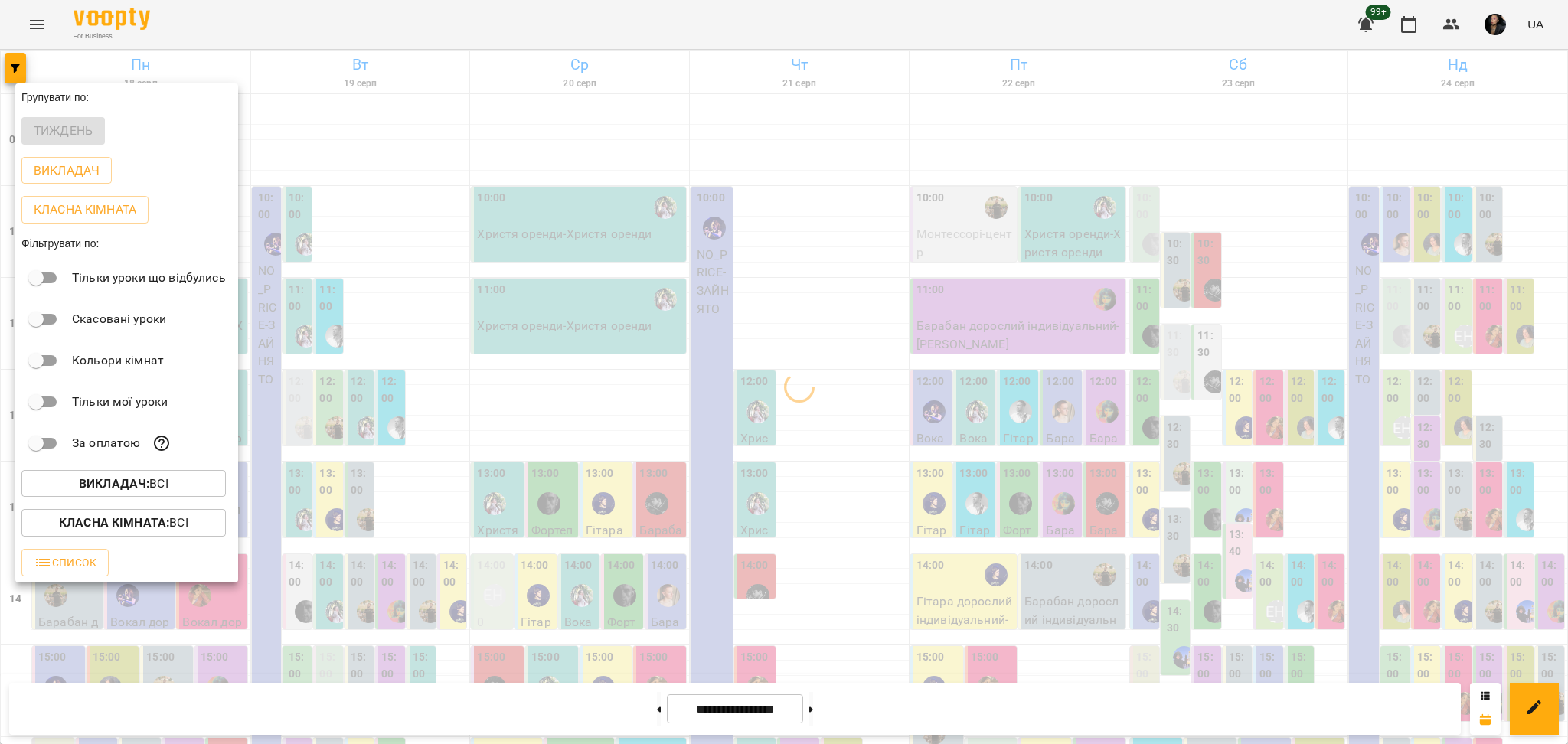
click at [200, 532] on span "Класна кімната : Всі" at bounding box center [124, 523] width 180 height 19
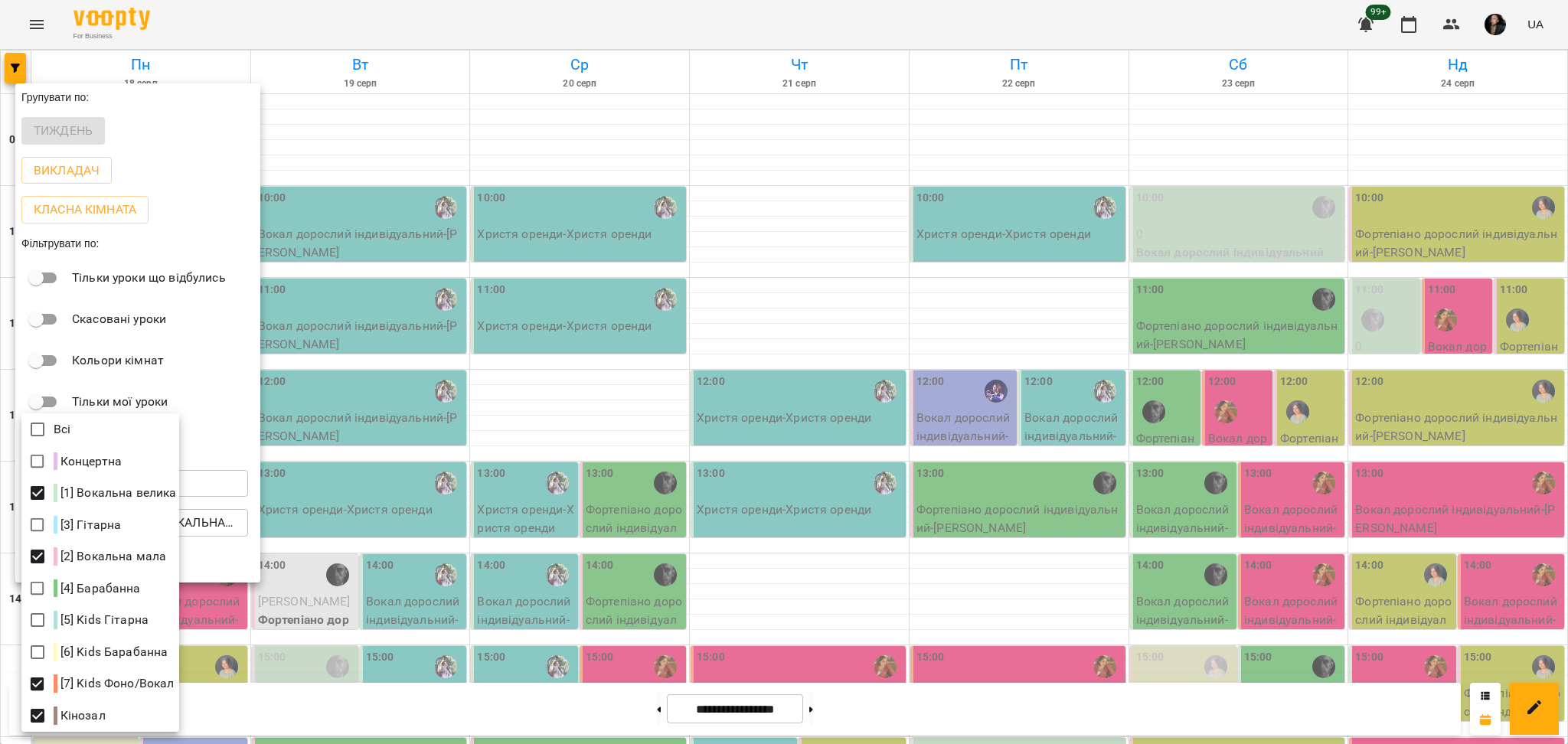
click at [1104, 566] on div at bounding box center [784, 372] width 1568 height 744
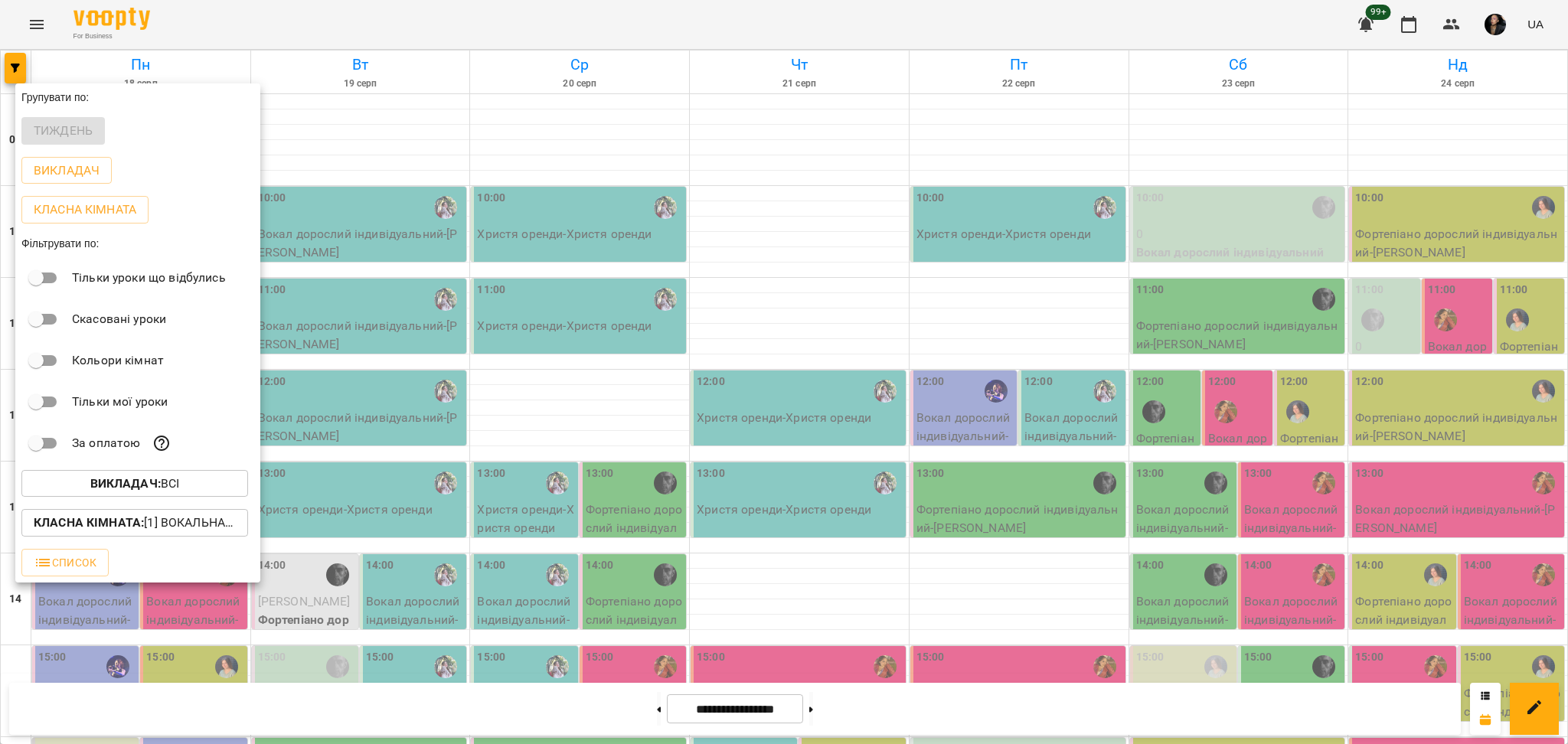
click at [610, 706] on div at bounding box center [784, 372] width 1568 height 744
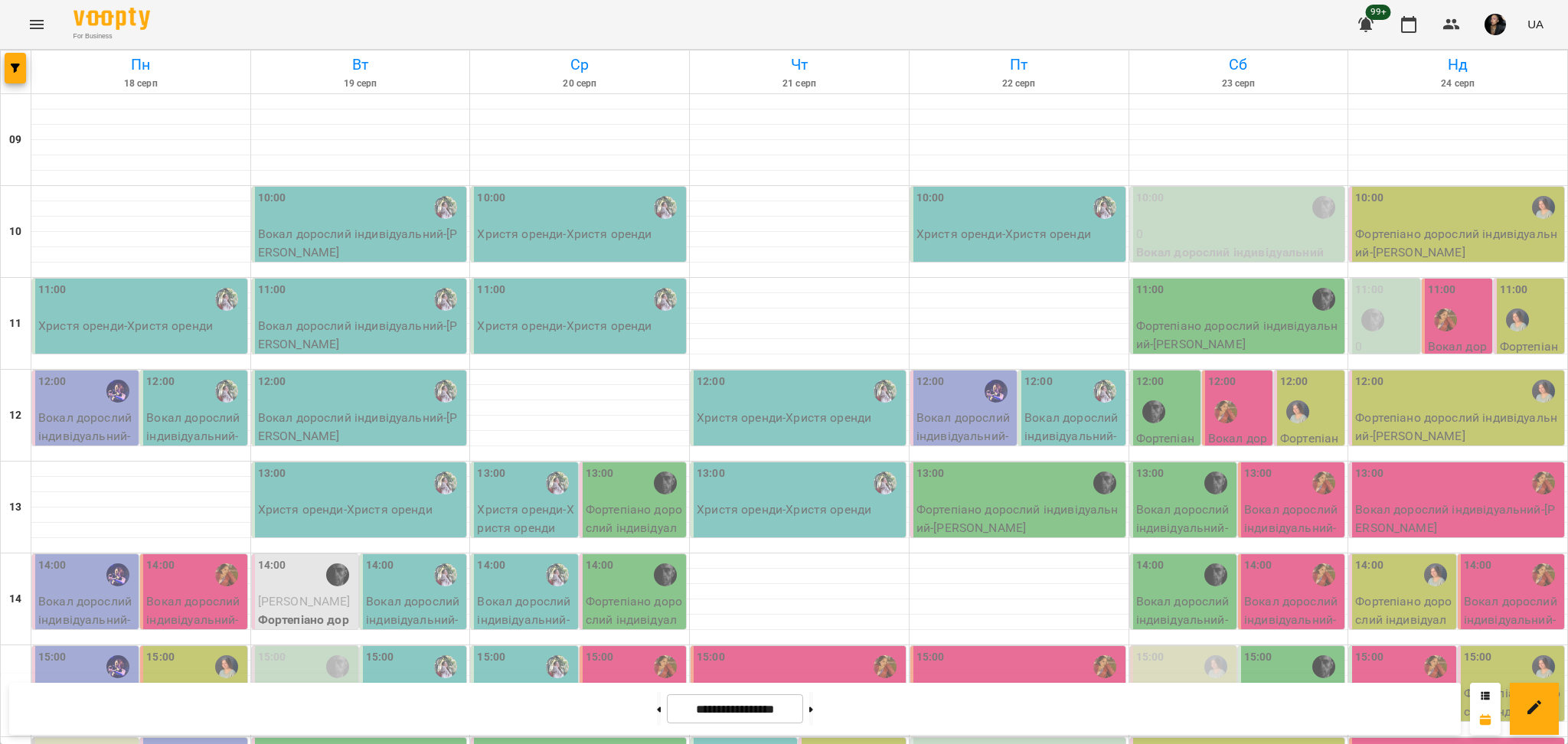
click at [655, 706] on div "Групувати по: Тиждень Викладач Класна кімната Фільтрувати по: Тільки уроки що в…" at bounding box center [784, 372] width 1568 height 744
click at [657, 707] on button at bounding box center [658, 709] width 4 height 34
type input "**********"
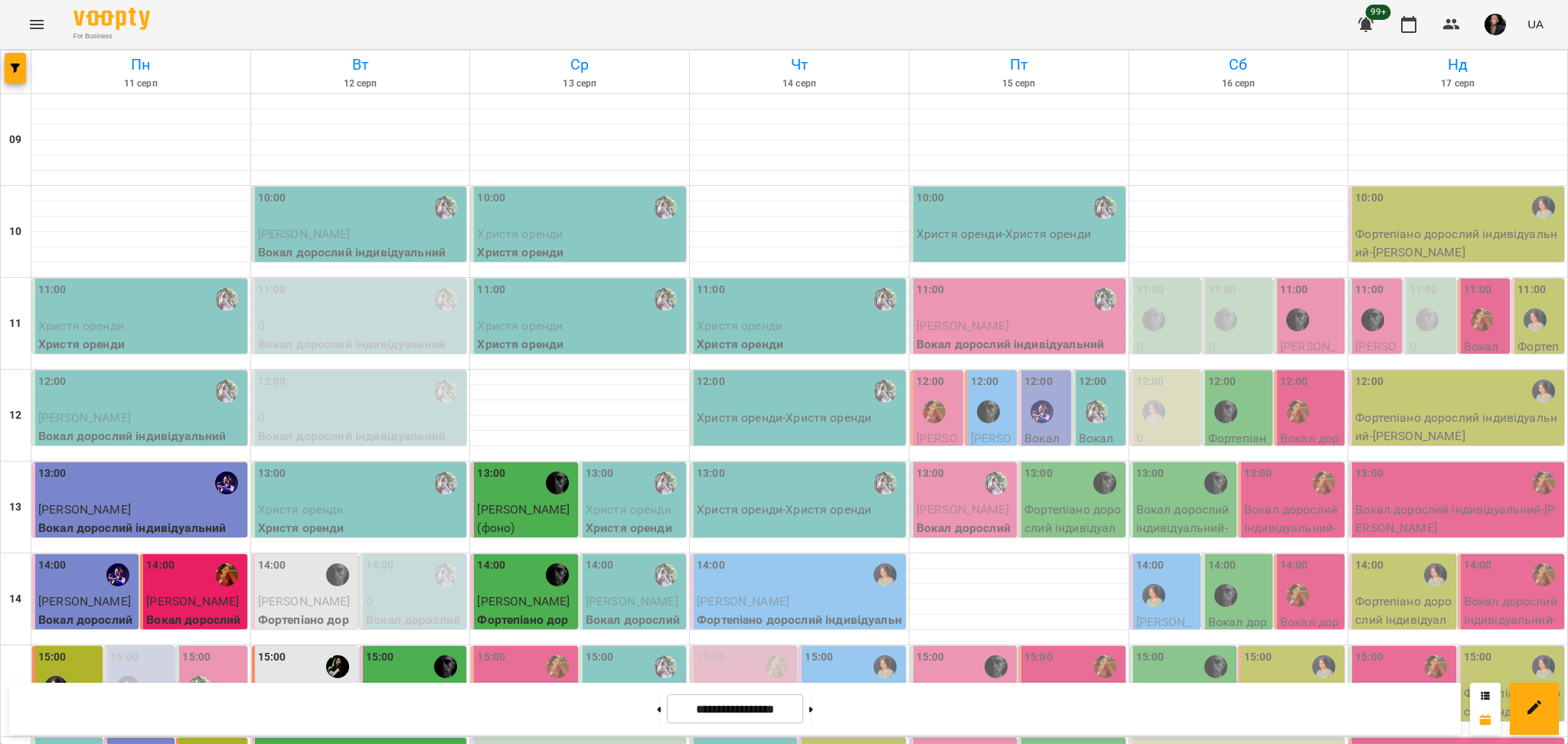
scroll to position [0, 0]
click at [945, 438] on span "[PERSON_NAME]" at bounding box center [937, 455] width 42 height 50
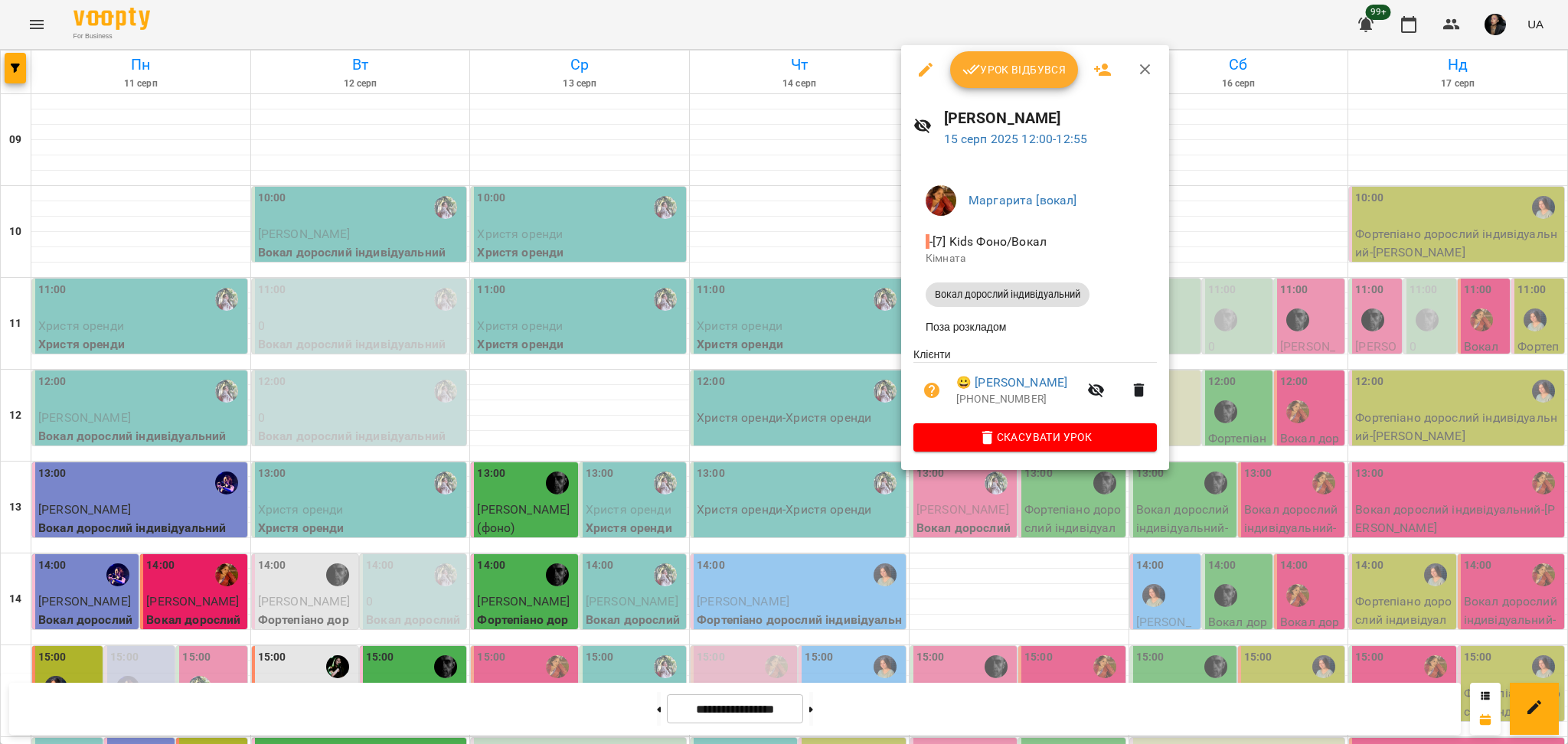
click at [990, 598] on div at bounding box center [784, 372] width 1568 height 744
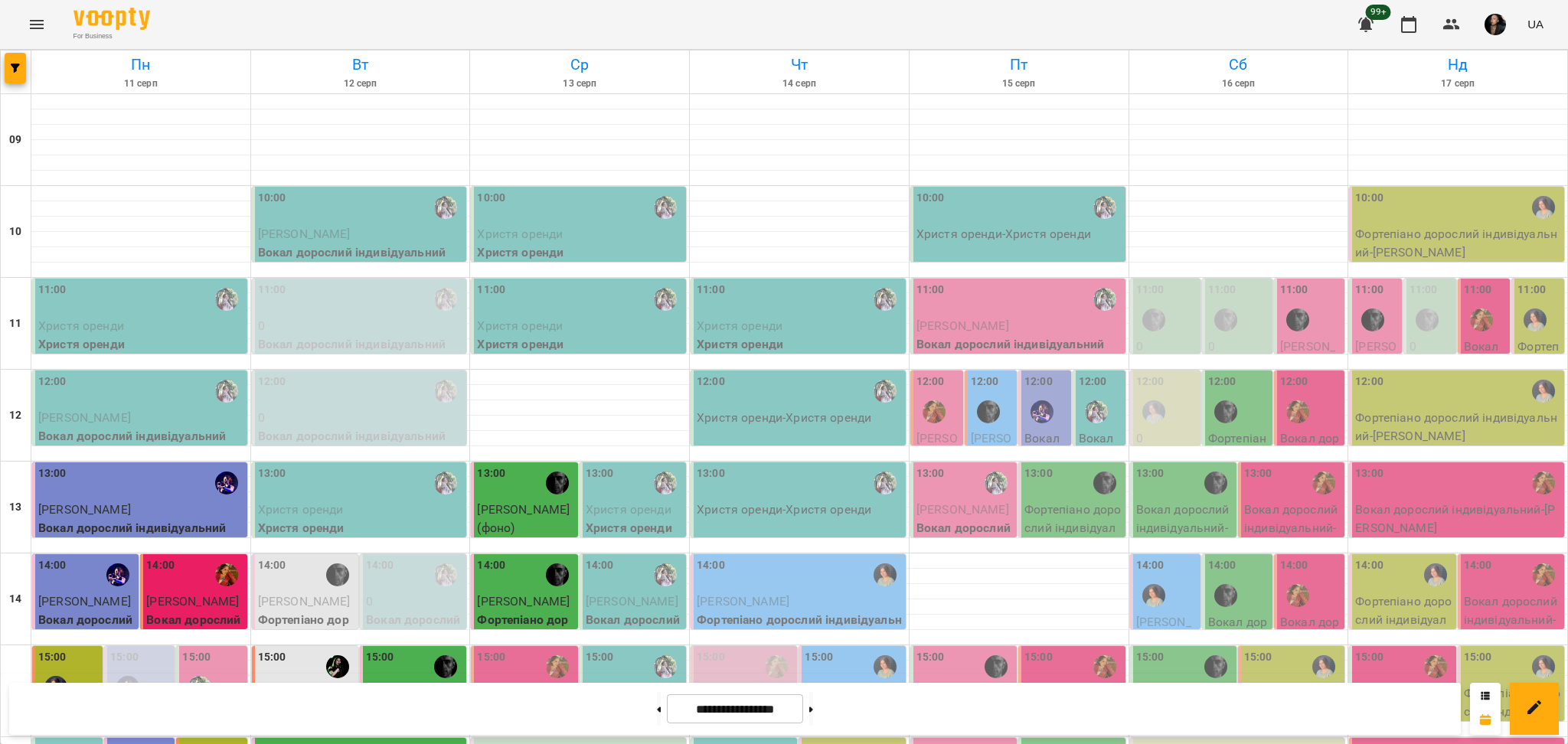
click at [1094, 430] on p "Вокал дорослий індивідуальний - Олена Кузьменко" at bounding box center [1100, 493] width 43 height 127
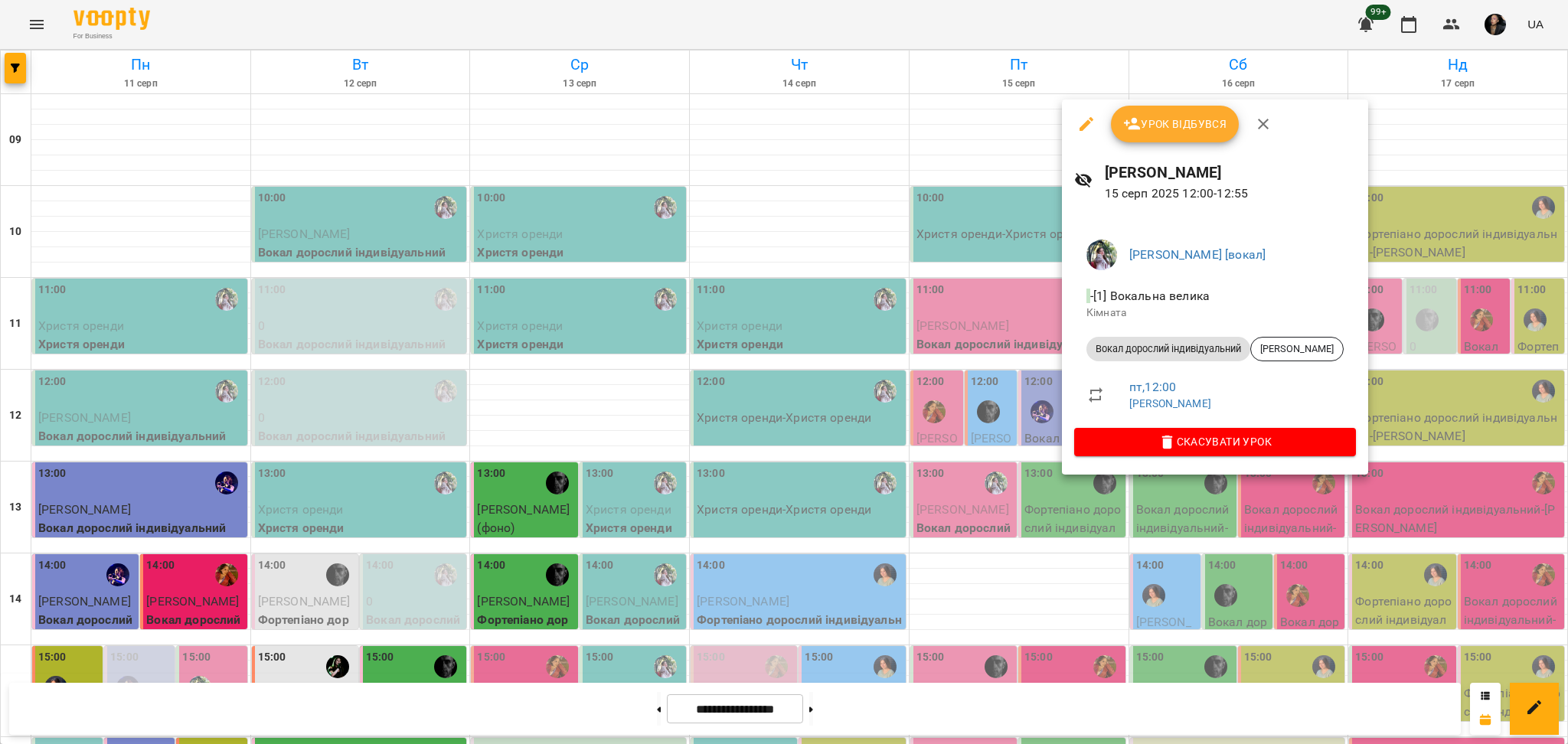
click at [1020, 636] on div at bounding box center [784, 372] width 1568 height 744
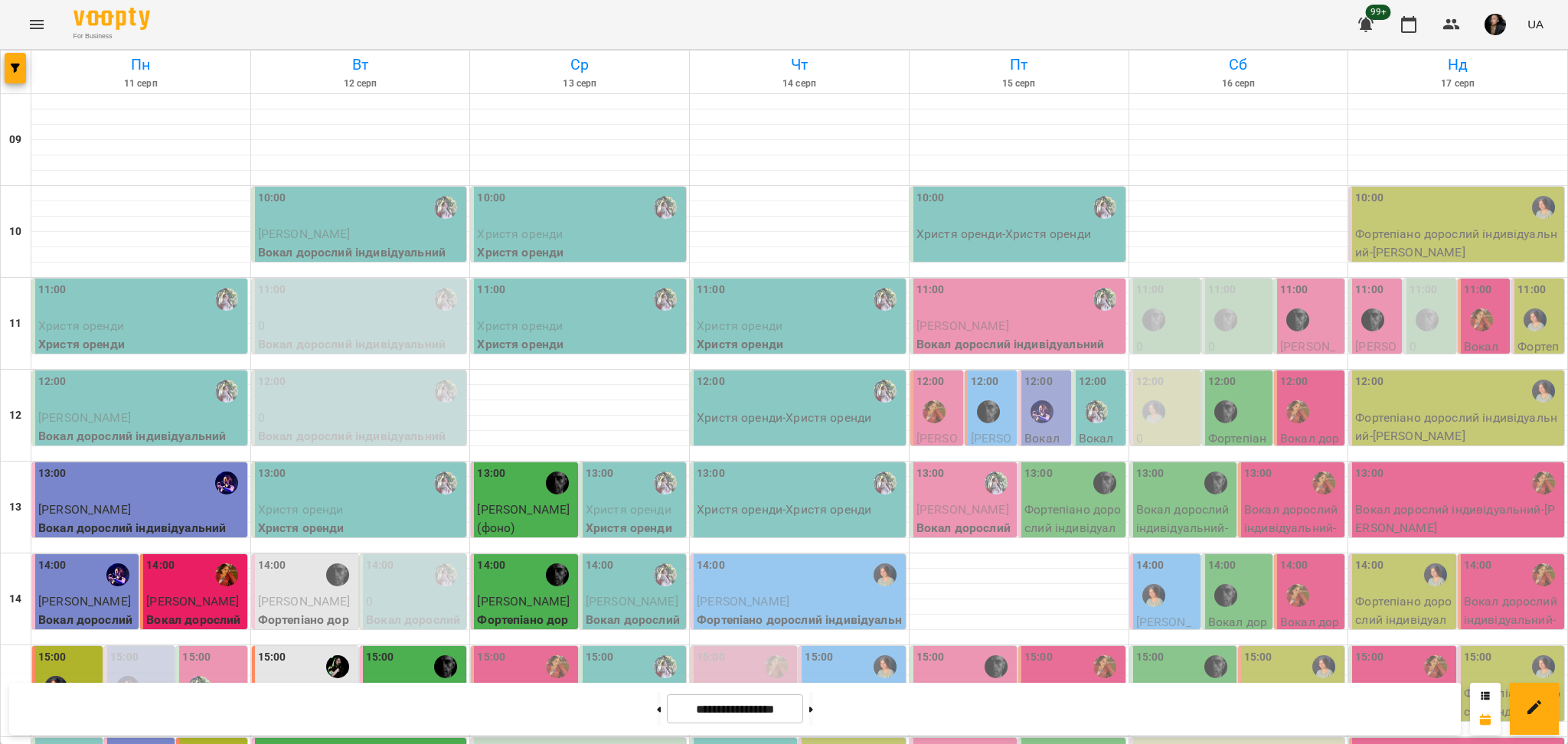
click at [1024, 394] on div at bounding box center [1041, 411] width 35 height 35
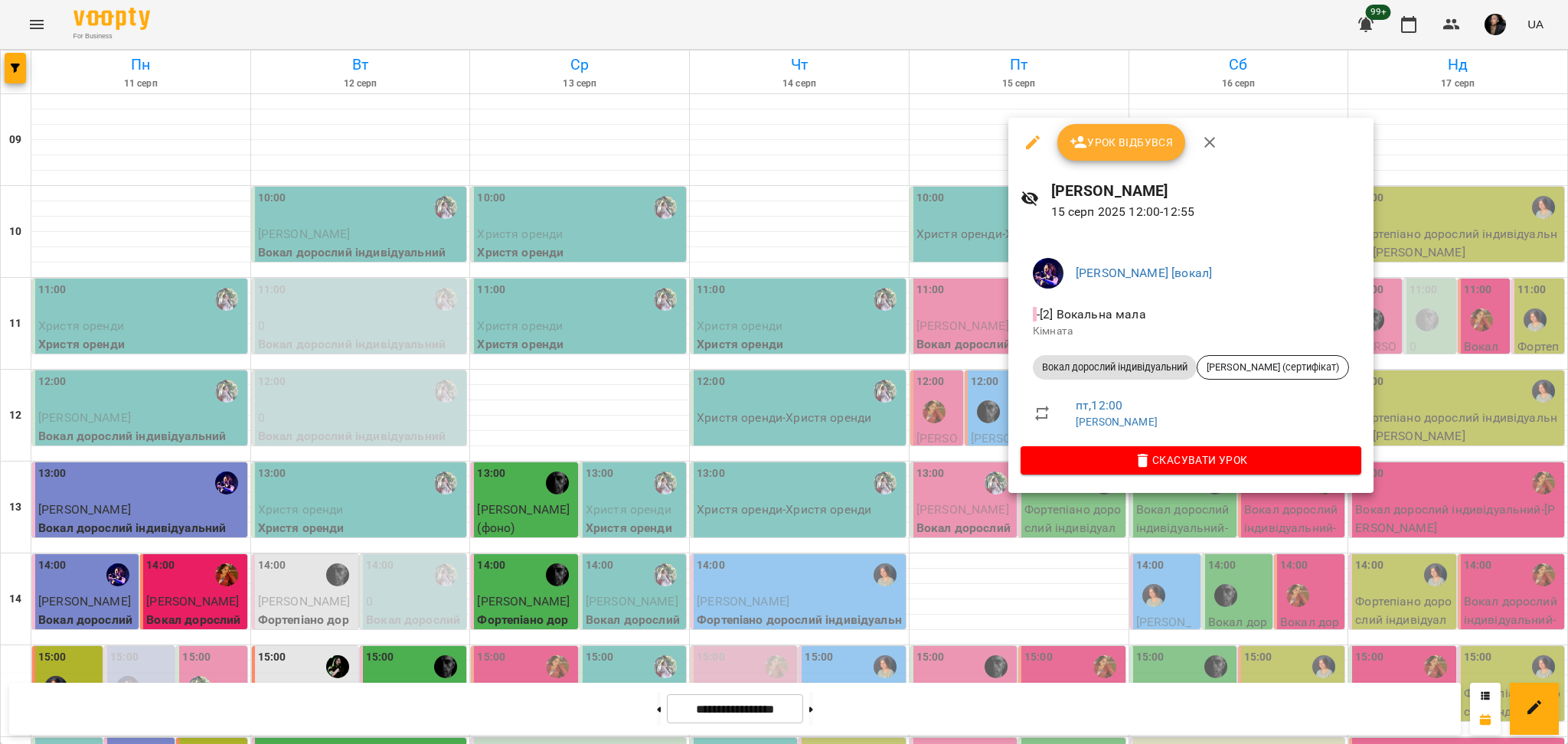
click at [973, 573] on div at bounding box center [784, 372] width 1568 height 744
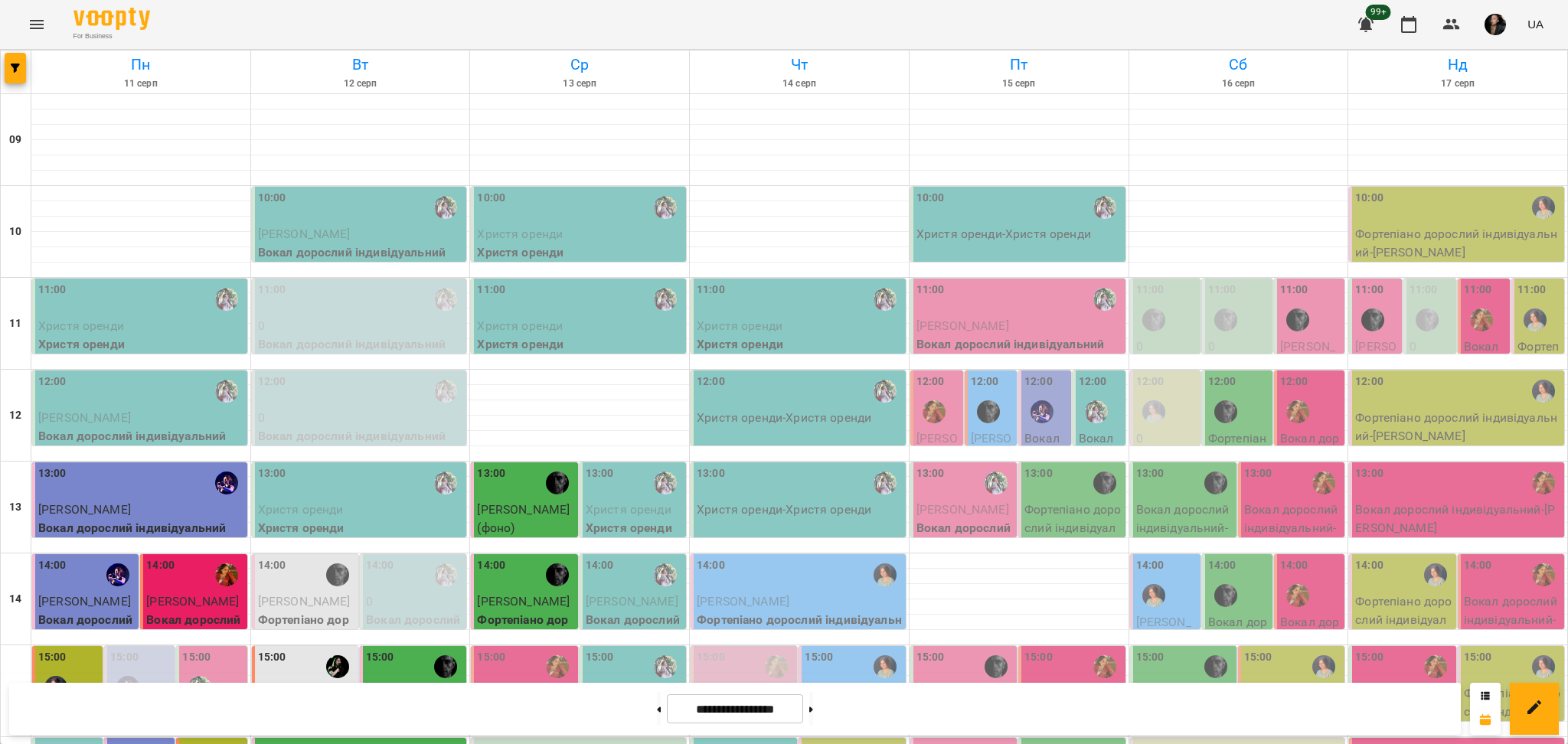
click at [973, 391] on div "12:00" at bounding box center [984, 384] width 28 height 20
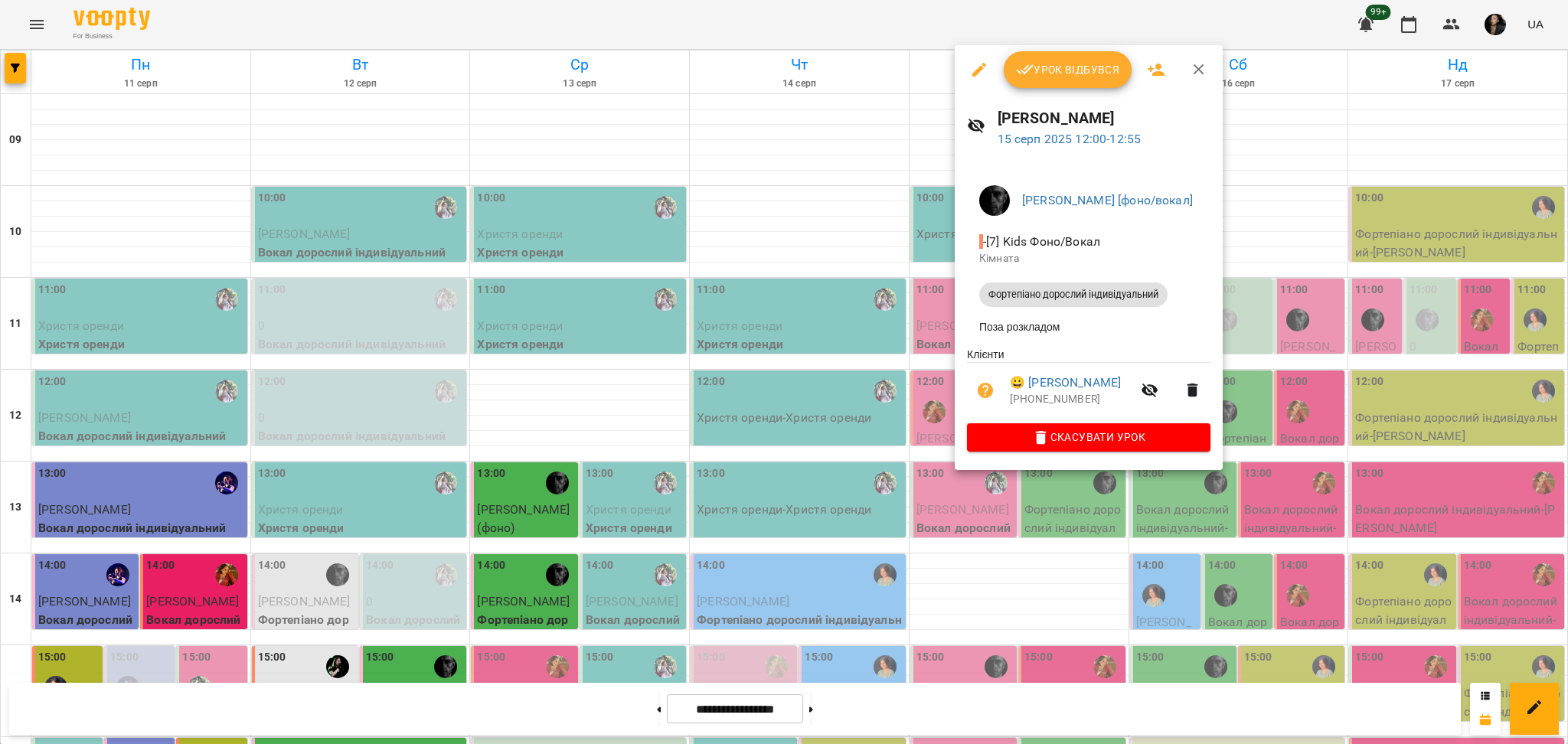
click at [927, 541] on div at bounding box center [784, 372] width 1568 height 744
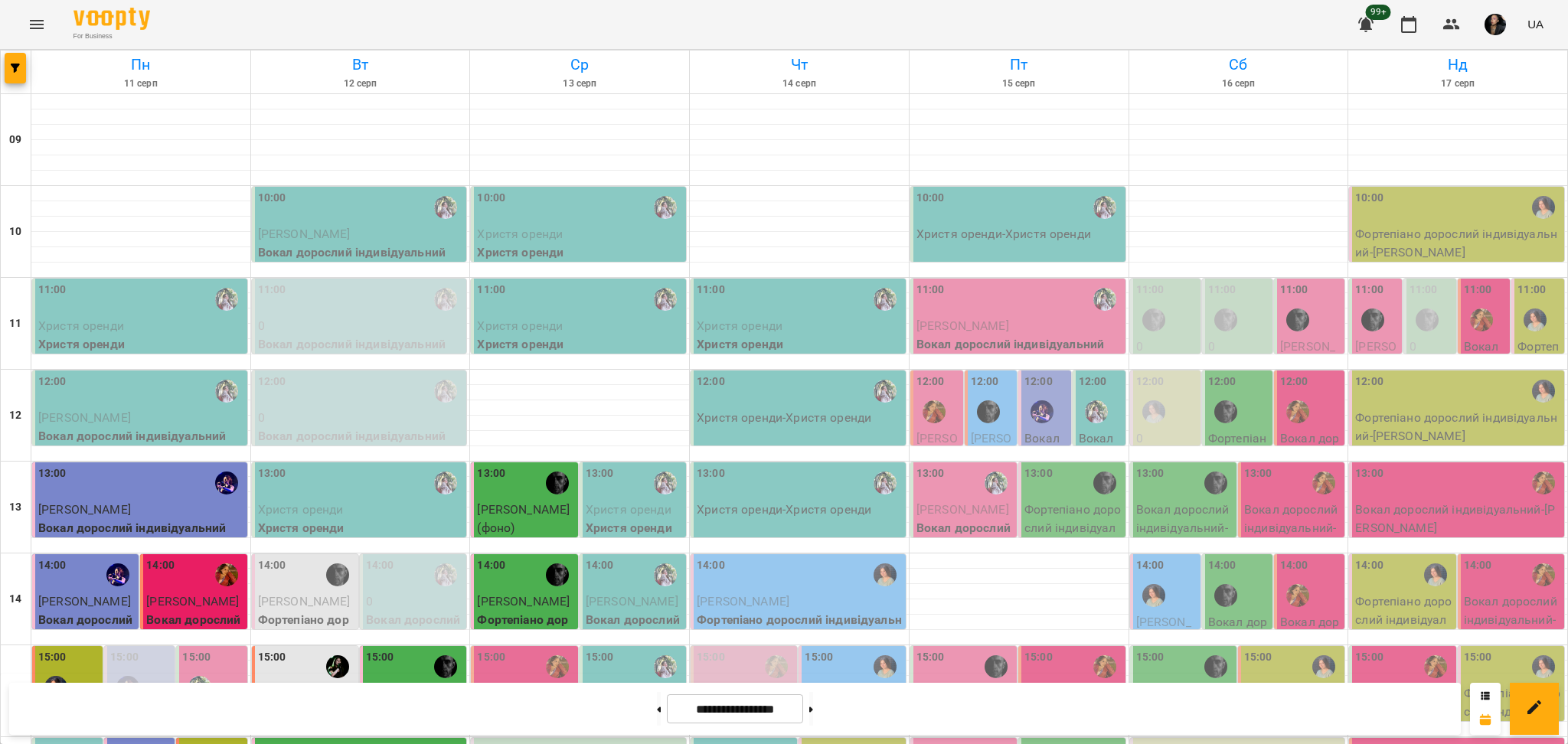
click at [925, 416] on img "Маргарита [вокал]" at bounding box center [933, 411] width 23 height 23
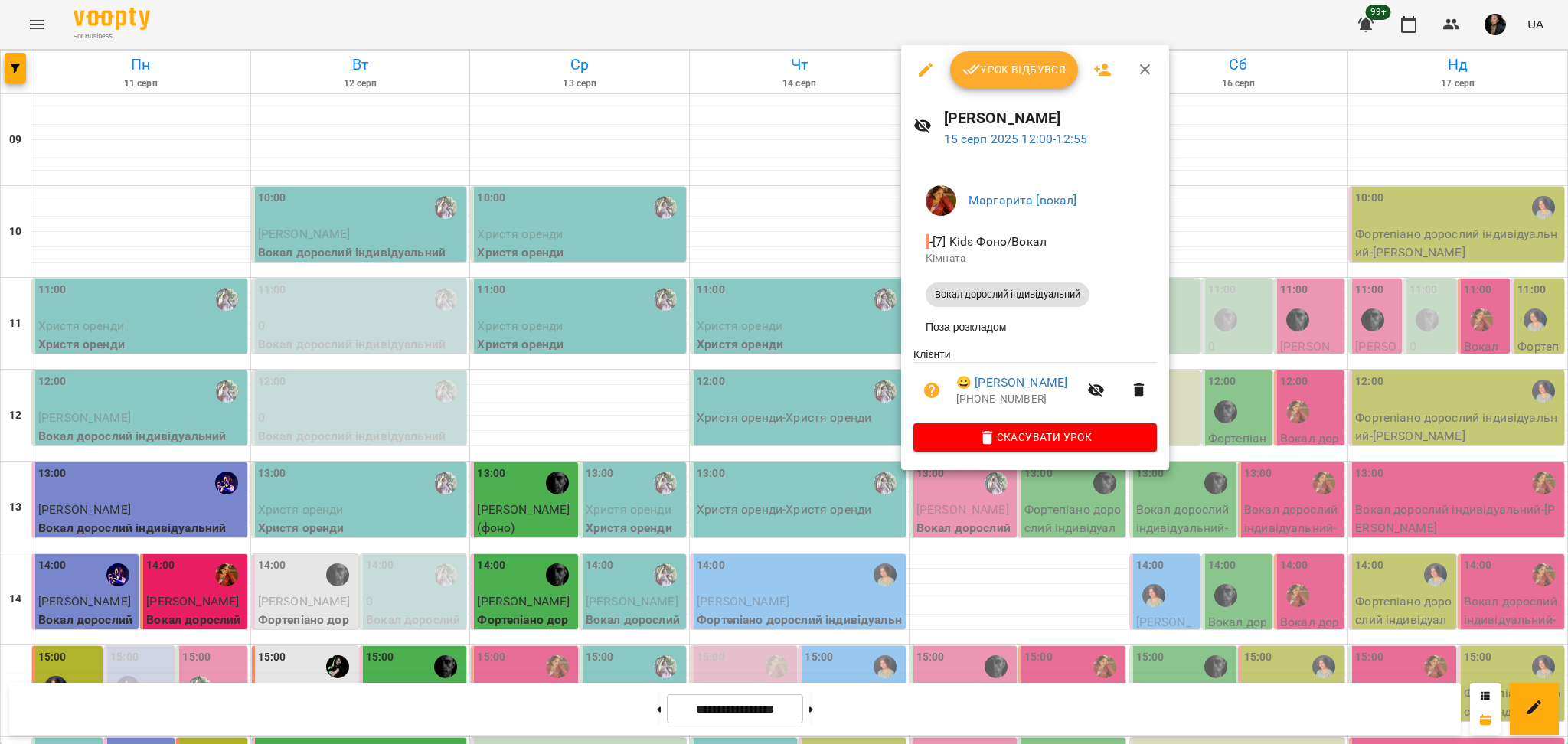
click at [937, 585] on div at bounding box center [784, 372] width 1568 height 744
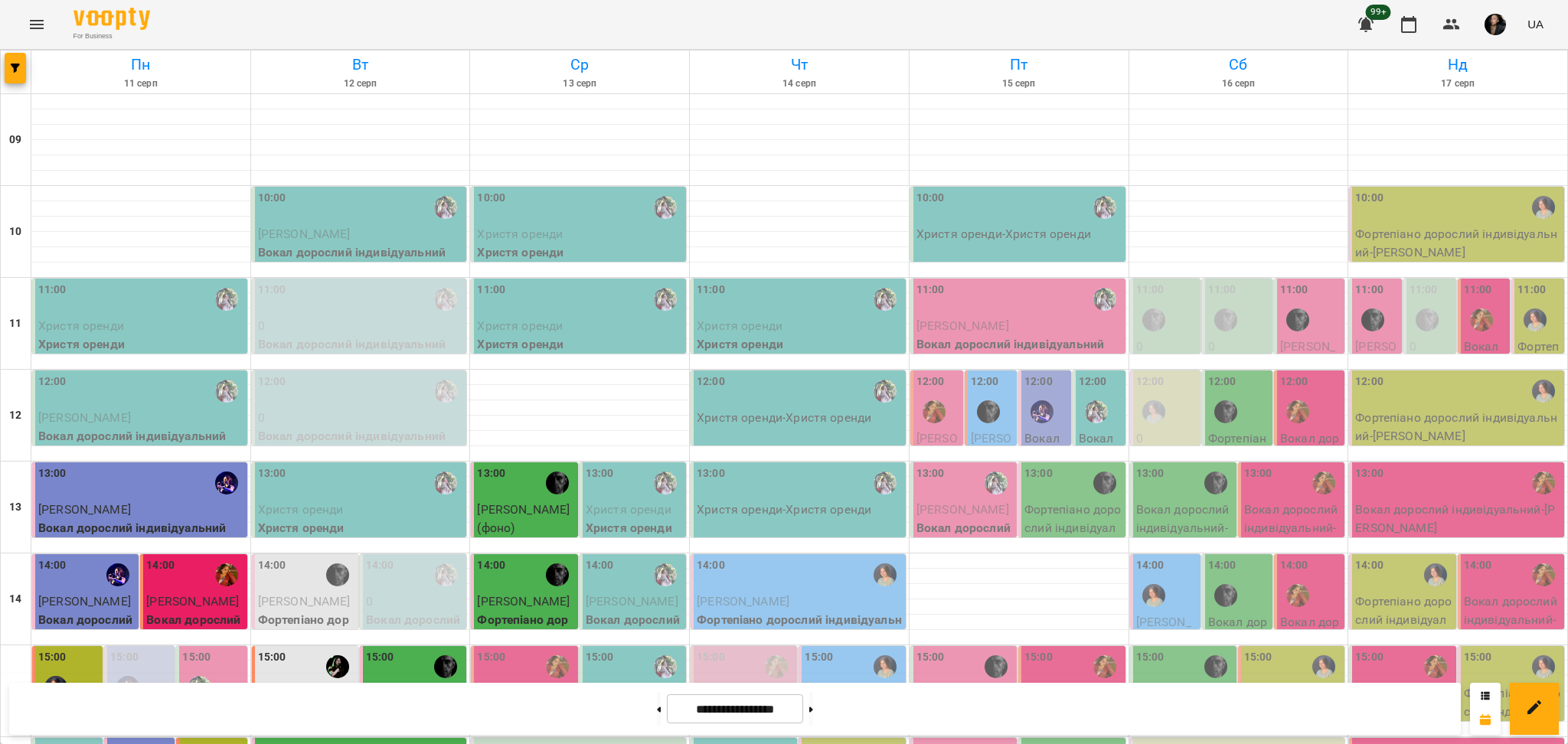
click at [990, 397] on div at bounding box center [988, 411] width 35 height 35
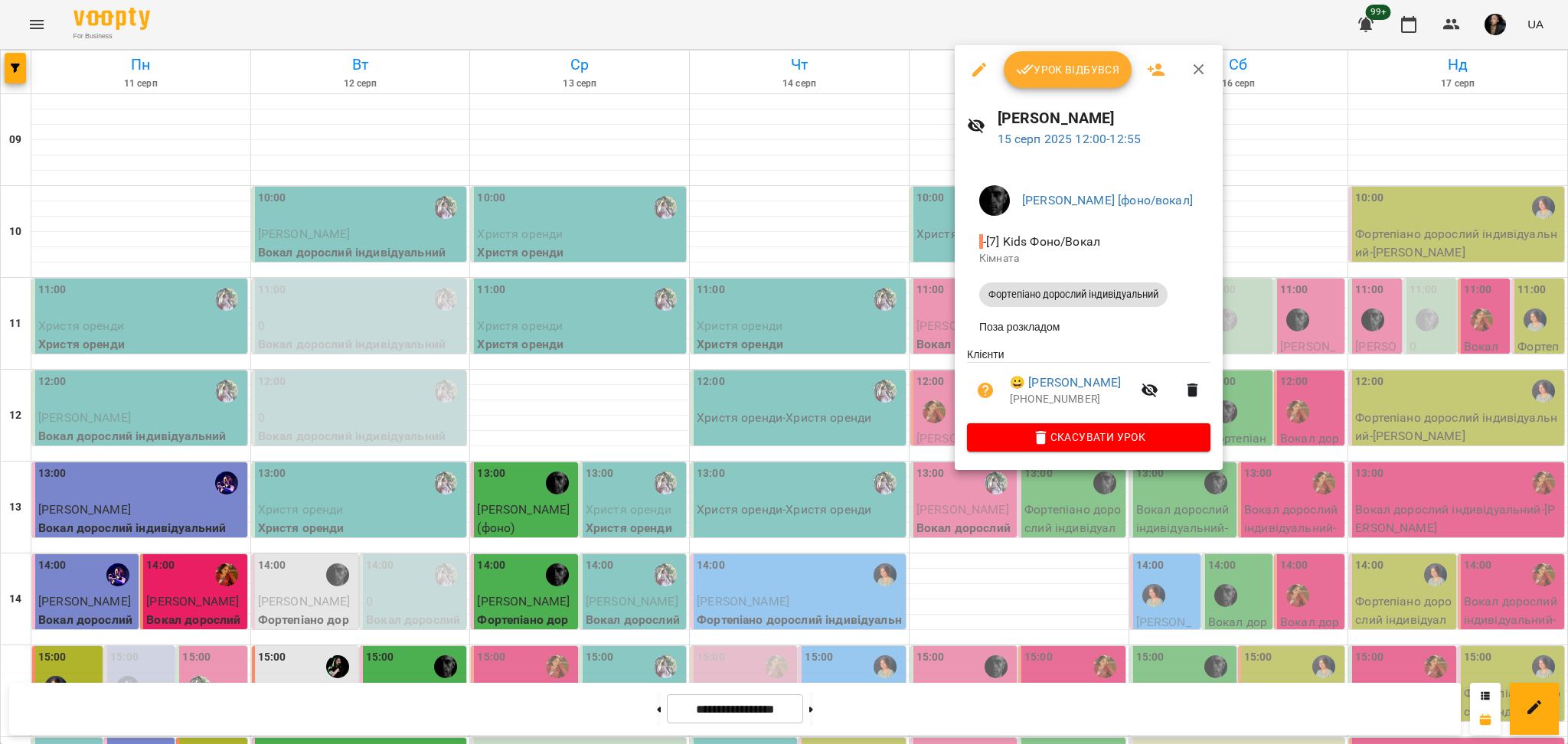
click at [985, 587] on div at bounding box center [784, 372] width 1568 height 744
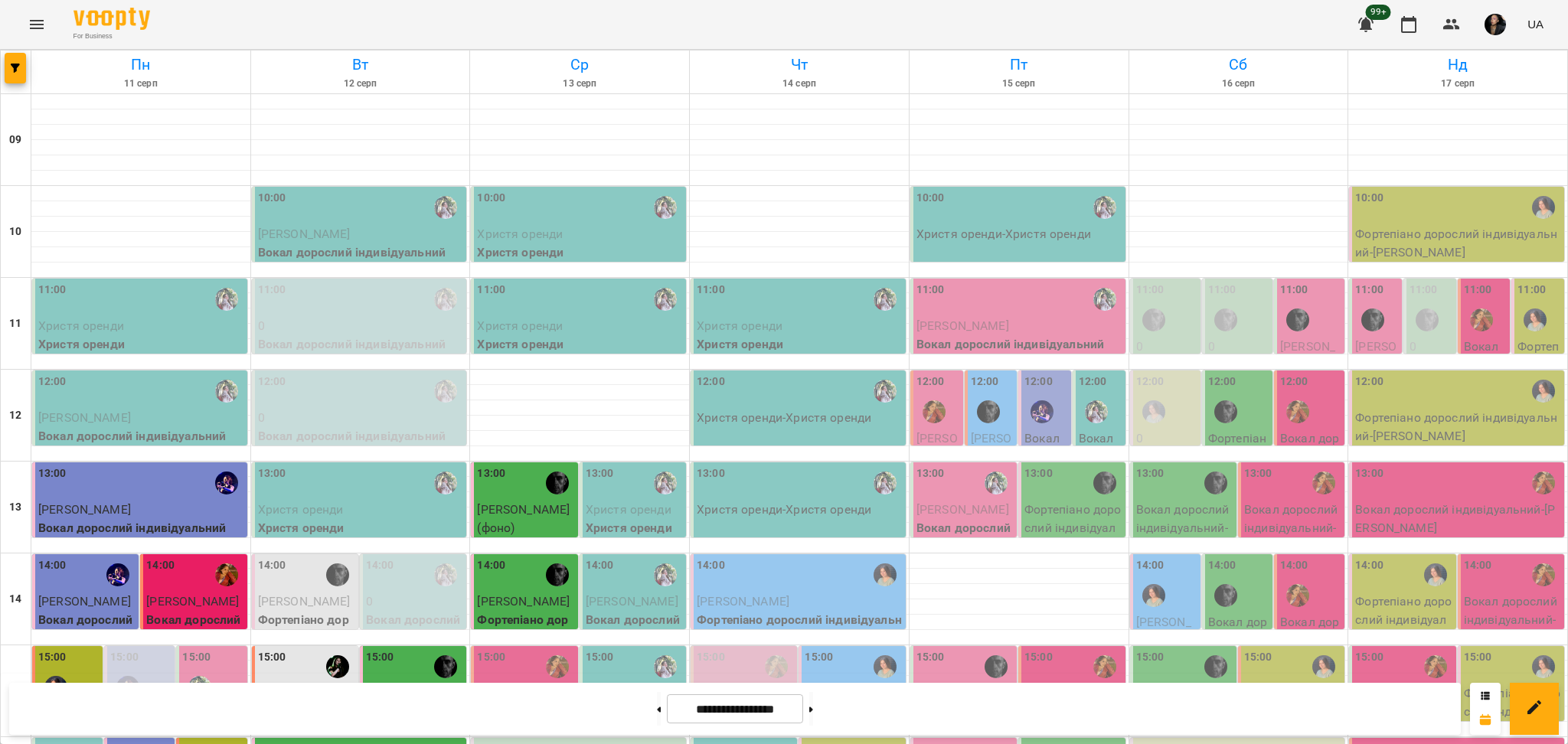
click at [1079, 401] on div at bounding box center [1096, 411] width 35 height 35
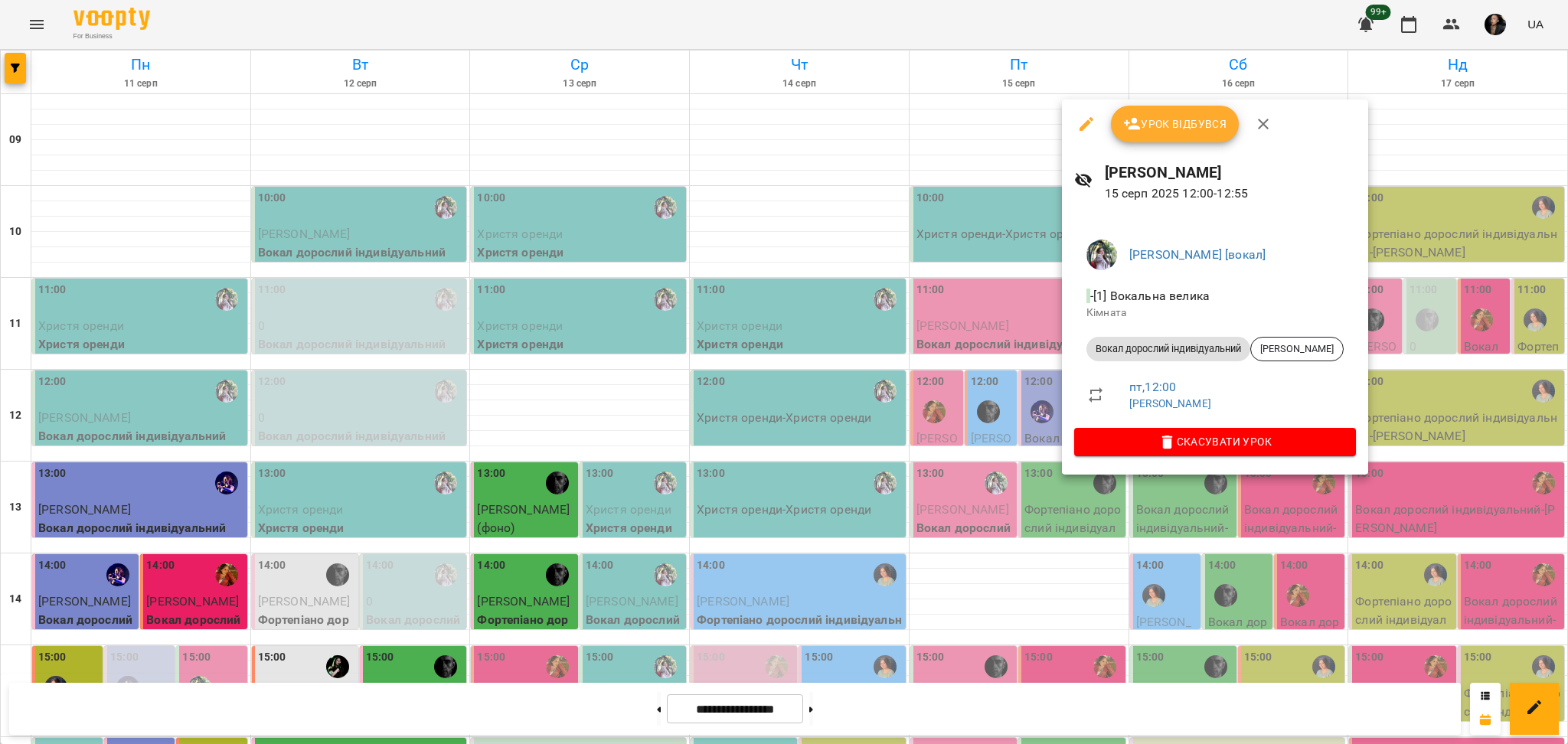
click at [975, 568] on div at bounding box center [784, 372] width 1568 height 744
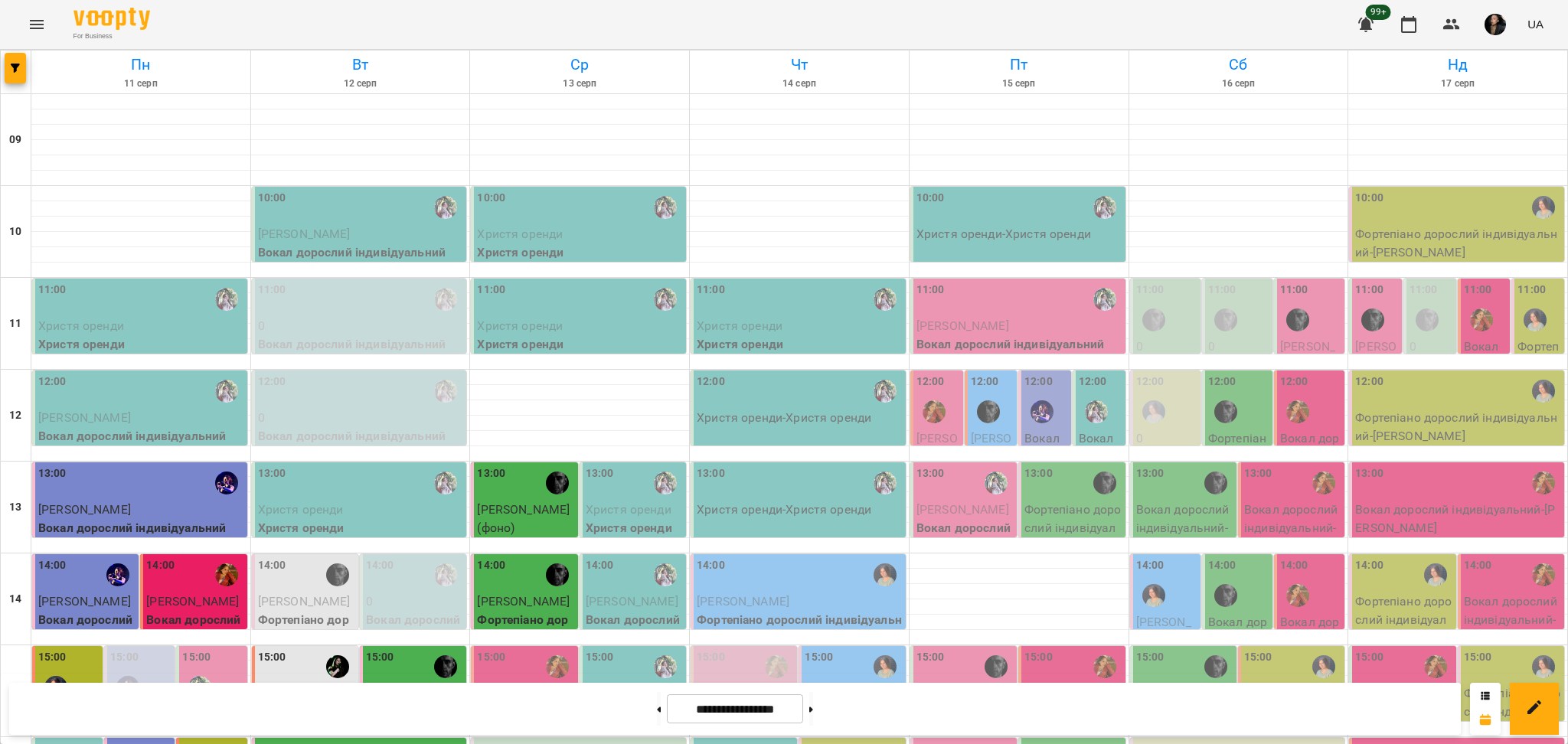
click at [971, 380] on label "12:00" at bounding box center [984, 382] width 28 height 17
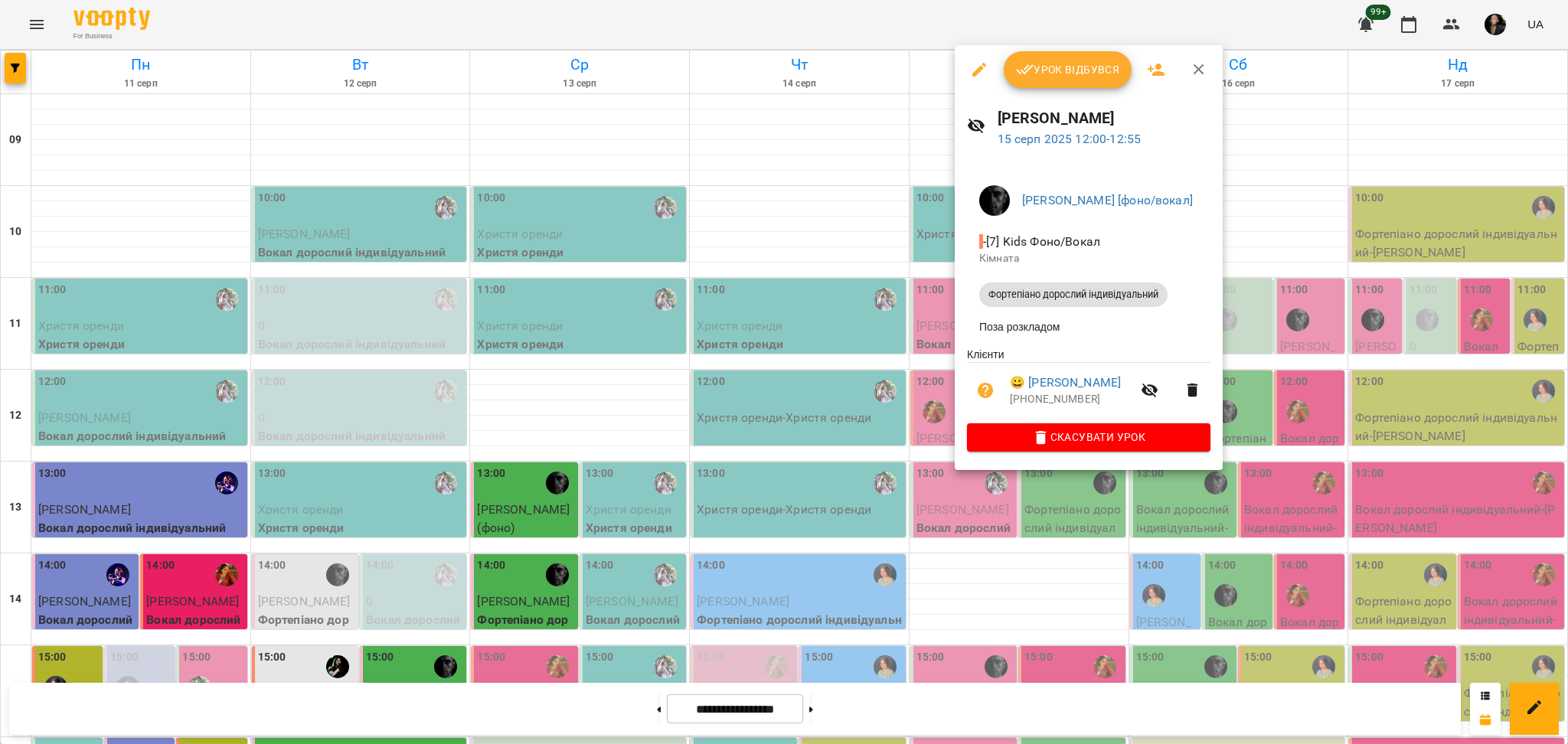
click at [1046, 637] on div at bounding box center [784, 372] width 1568 height 744
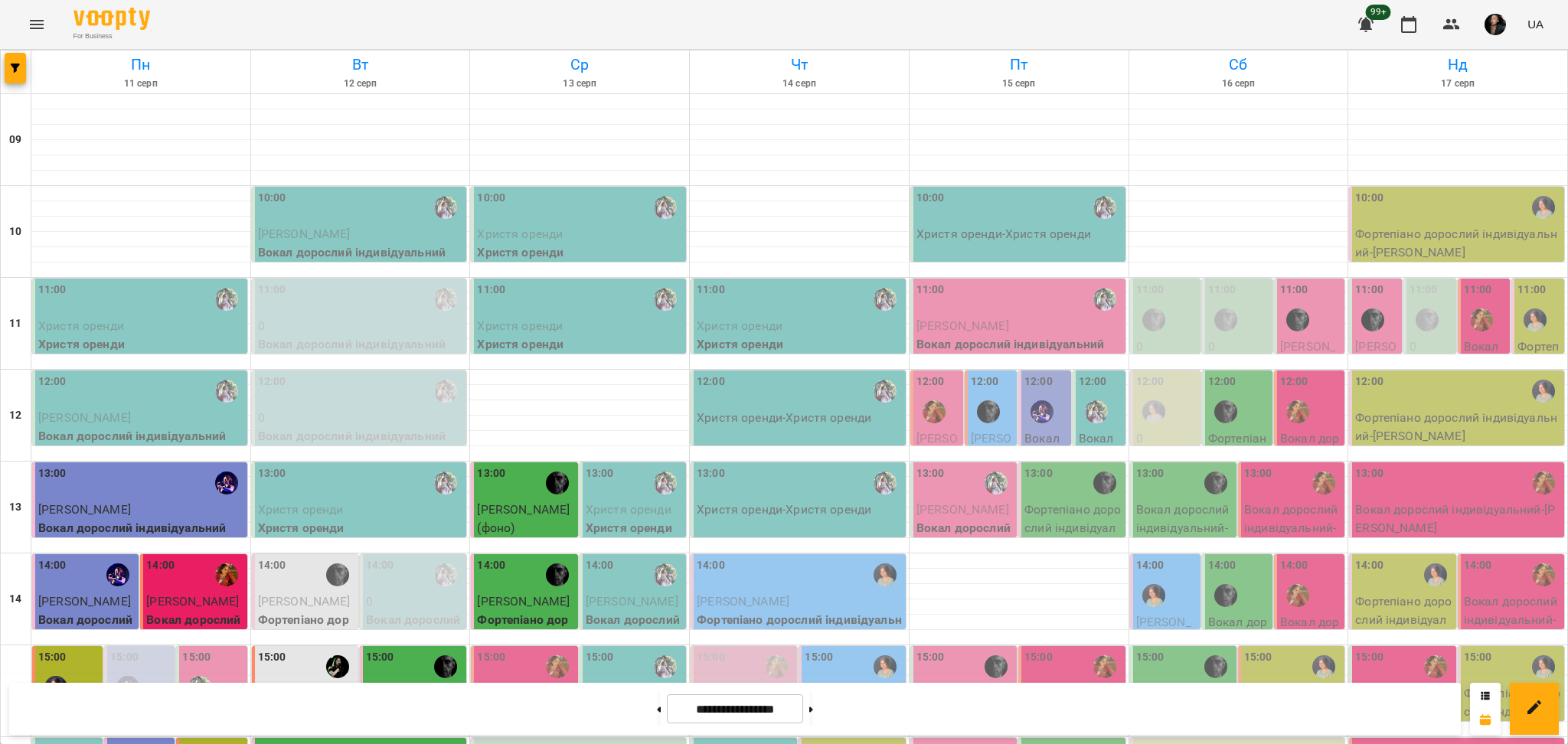
scroll to position [307, 0]
click at [959, 686] on span "[PERSON_NAME] (вокал)" at bounding box center [962, 702] width 93 height 33
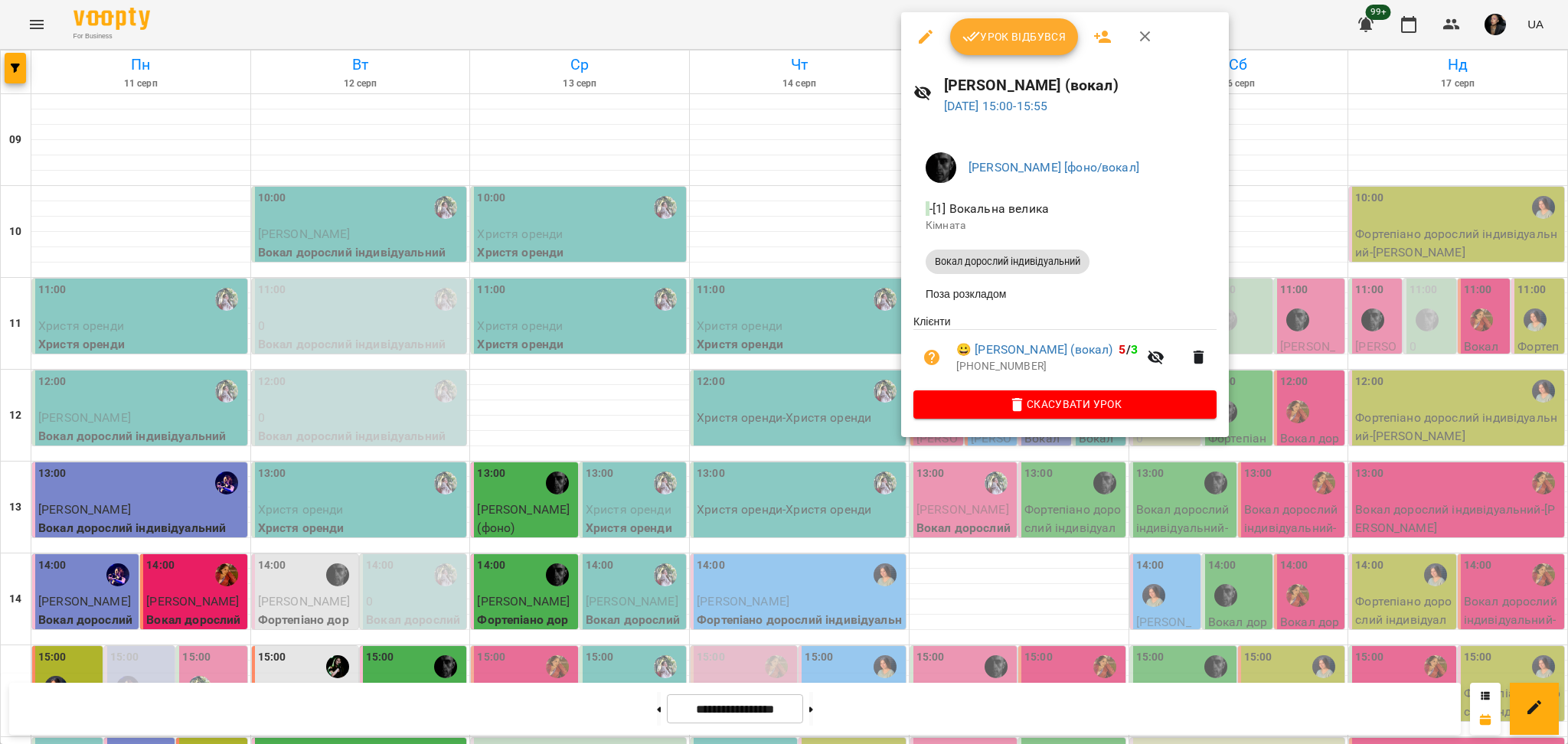
click at [1011, 561] on div at bounding box center [784, 372] width 1568 height 744
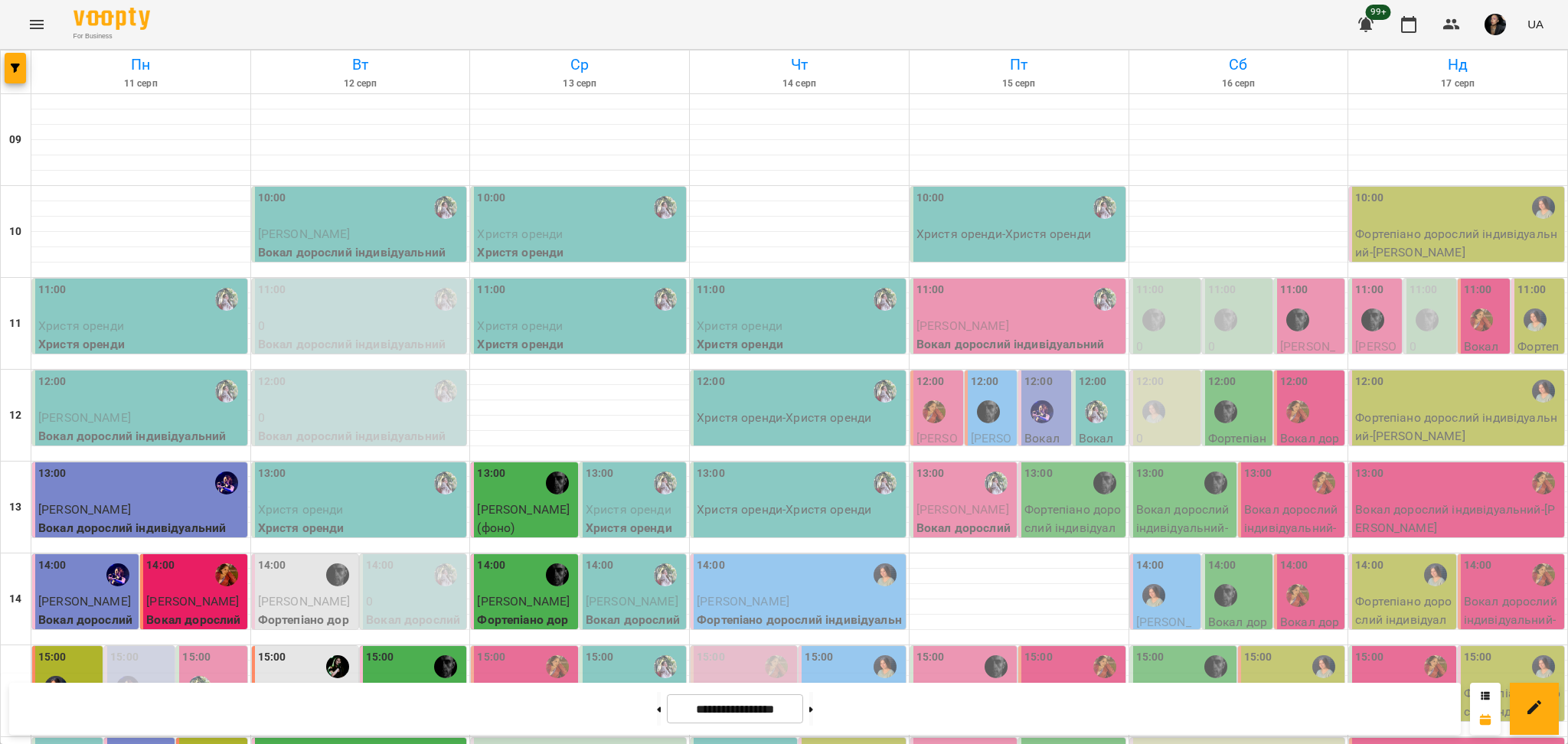
click at [1036, 685] on p "Вокал дорослий індивідуальний - Сіренко Аліна" at bounding box center [1073, 712] width 97 height 54
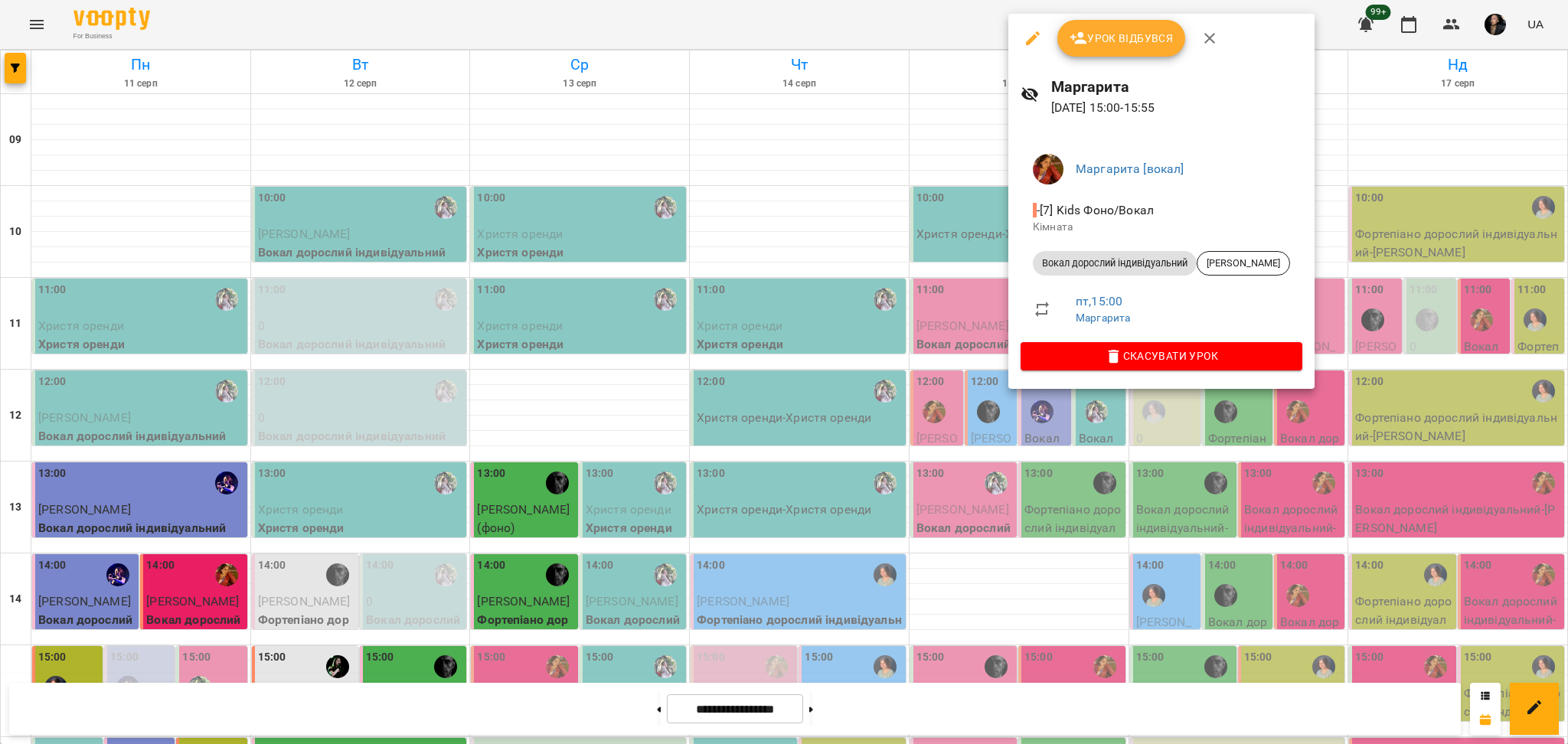
click at [951, 482] on div at bounding box center [784, 372] width 1568 height 744
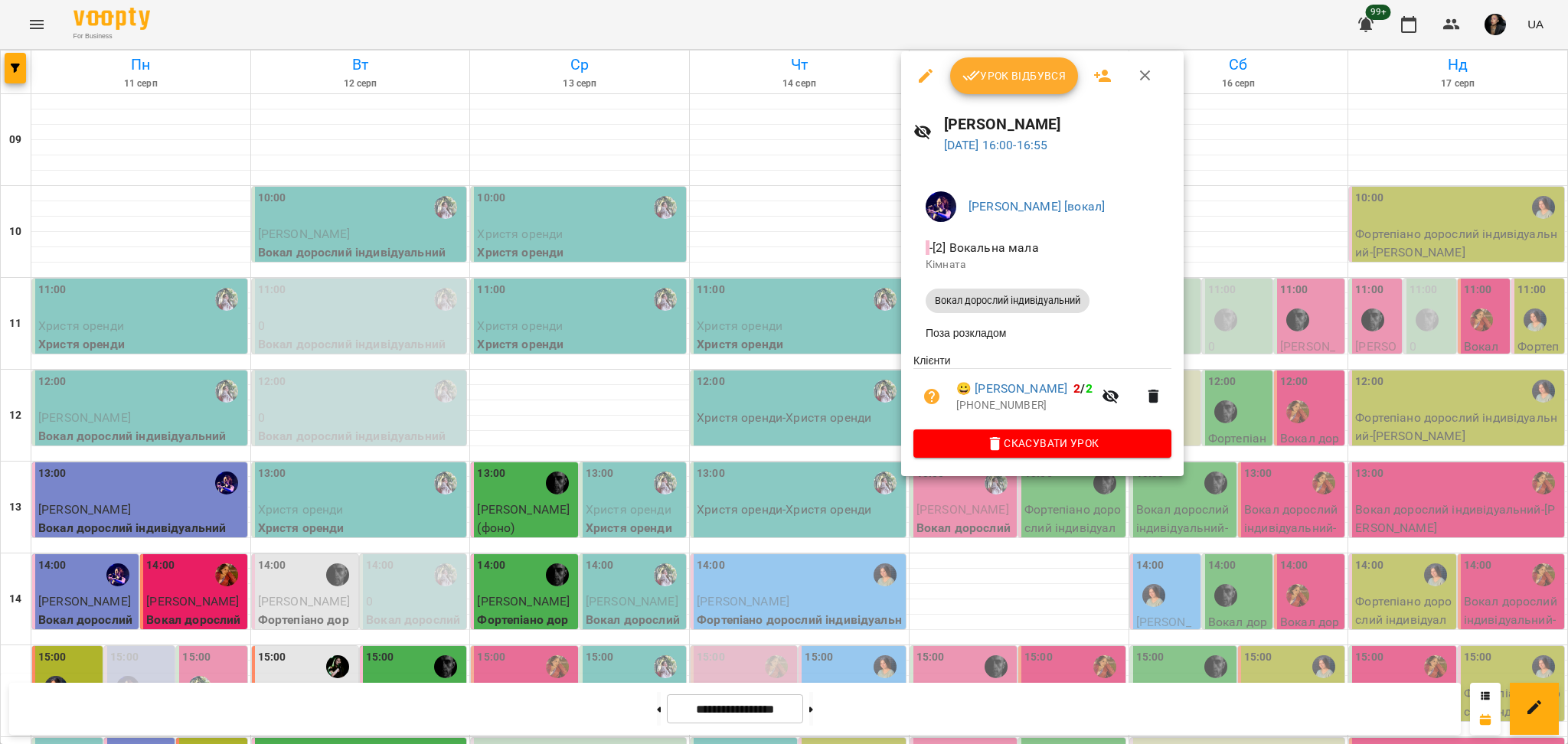
click at [926, 592] on div at bounding box center [784, 372] width 1568 height 744
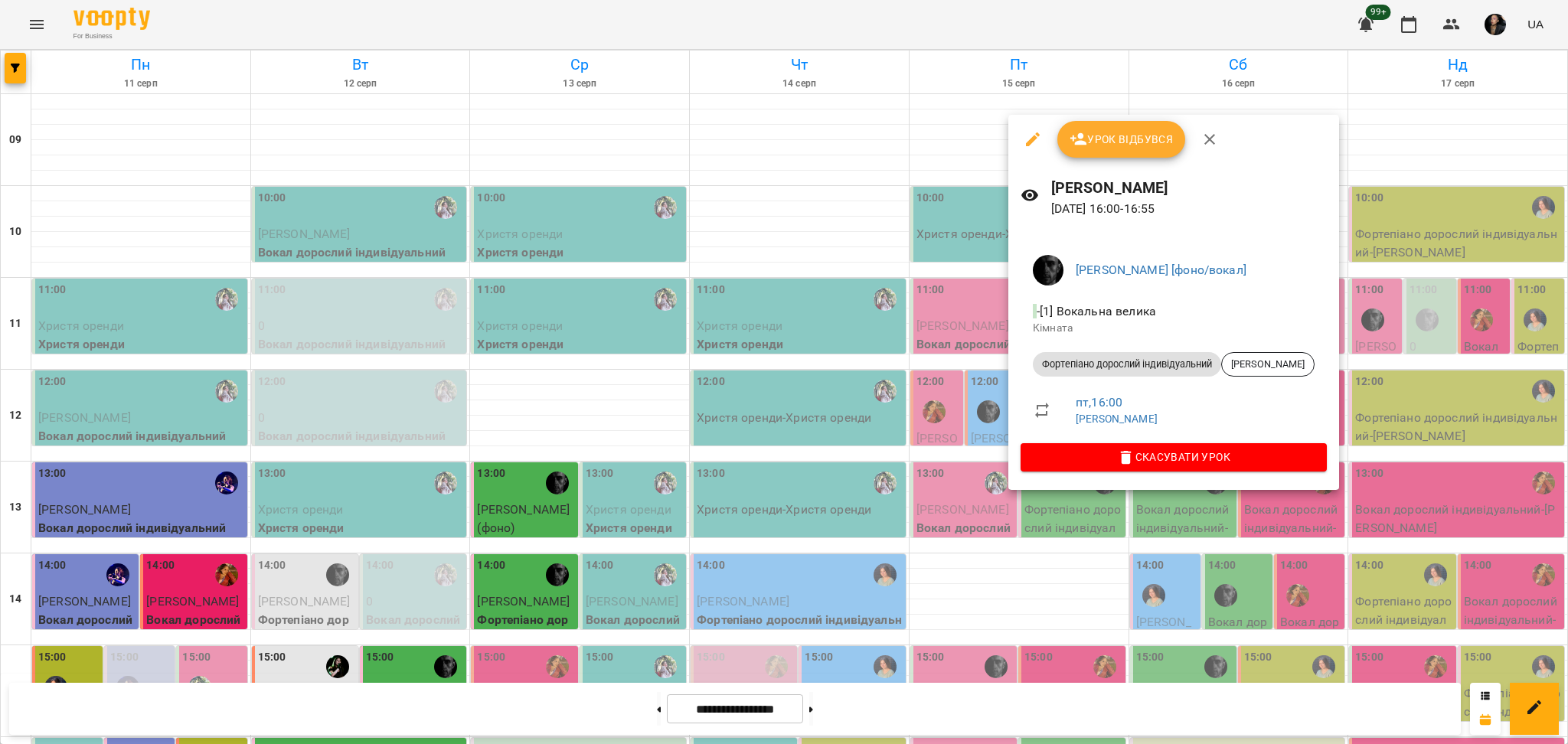
click at [990, 587] on div at bounding box center [784, 372] width 1568 height 744
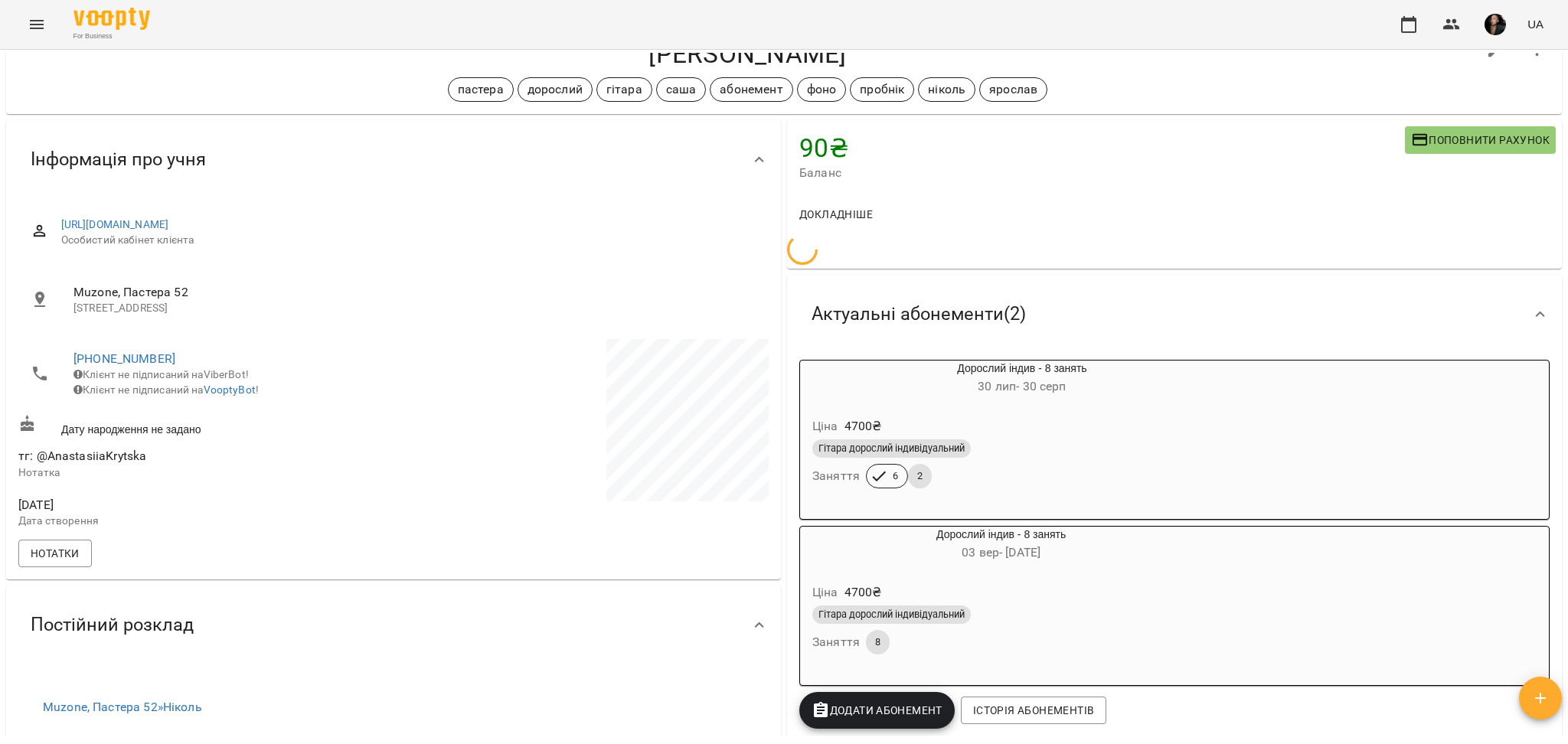
scroll to position [204, 0]
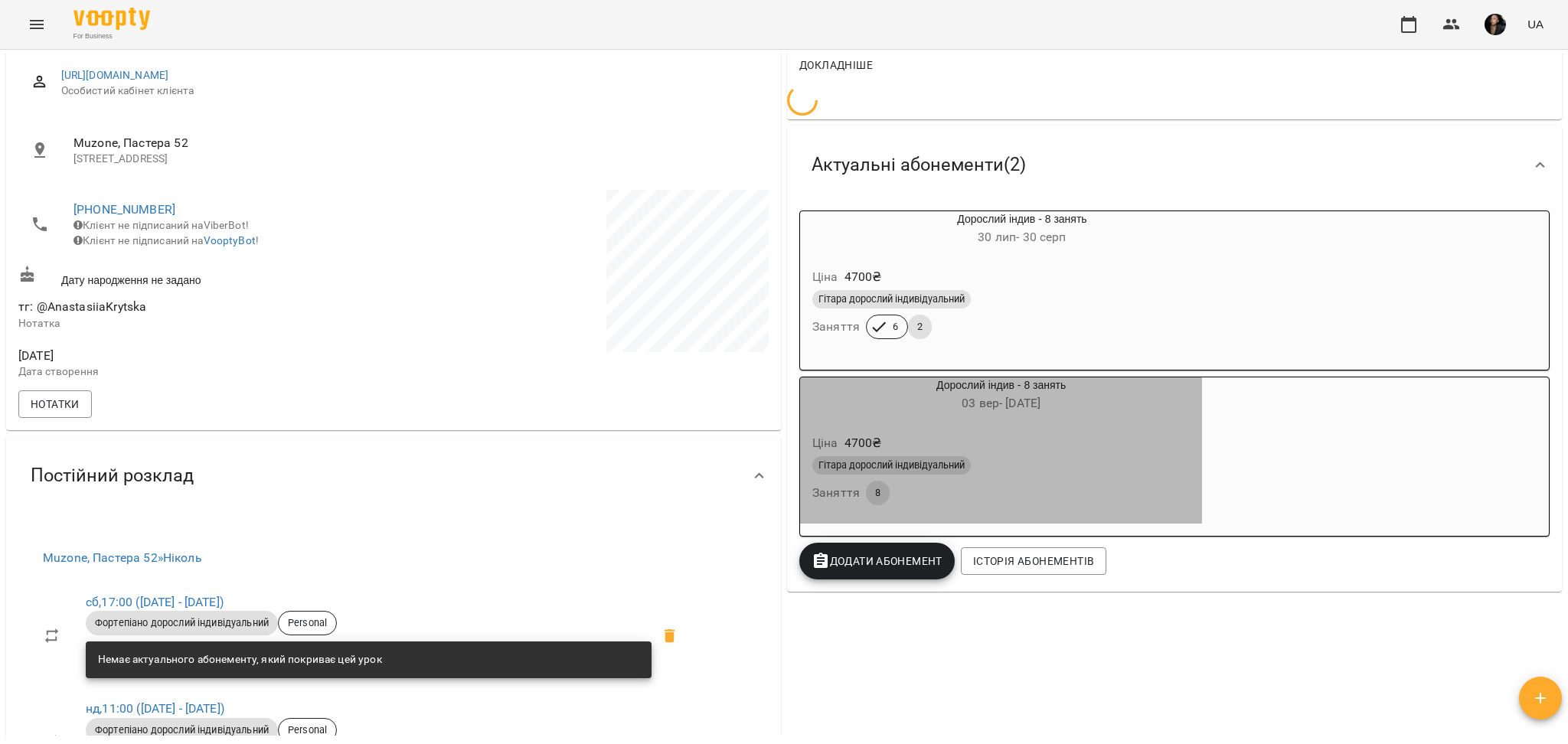
click at [1092, 472] on div "Гітара дорослий індивідуальний" at bounding box center [1001, 465] width 377 height 19
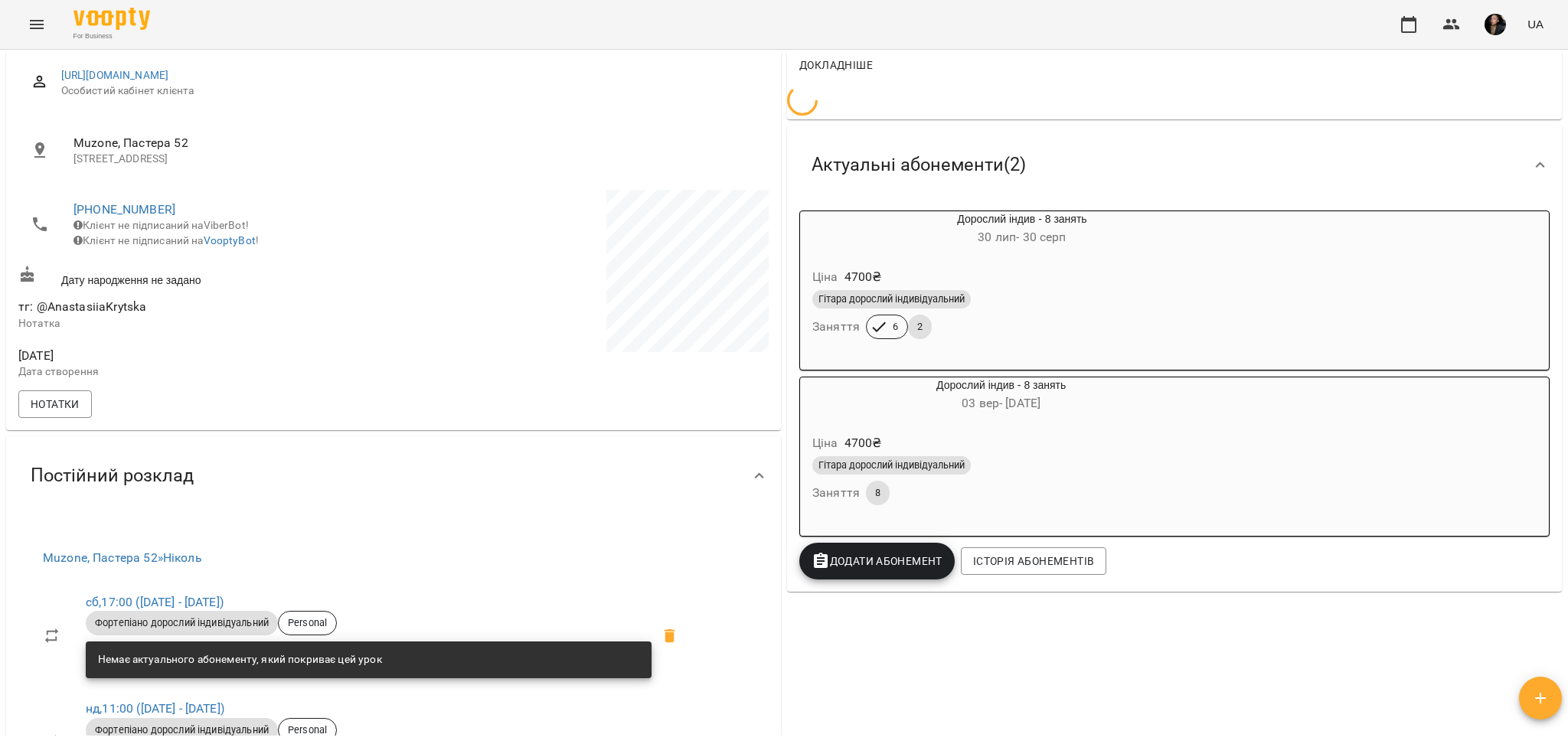
click at [951, 492] on div "Гітара дорослий індивідуальний Заняття 8" at bounding box center [1001, 481] width 384 height 55
click at [1105, 685] on div "90 ₴ Баланс Поповнити рахунок Докладніше Актуальні абонементи ( 2 ) Дорослий ін…" at bounding box center [1174, 691] width 781 height 1447
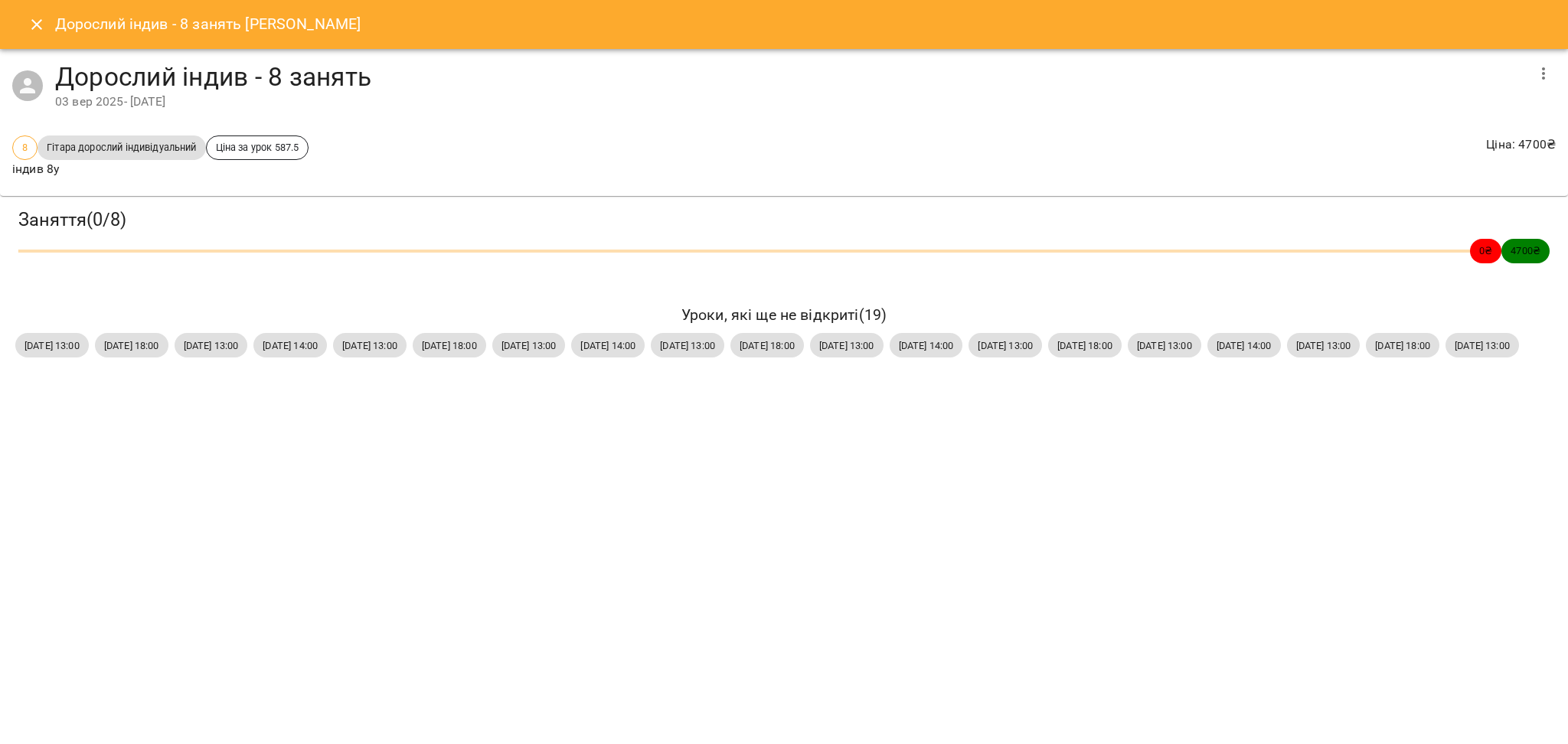
click at [40, 30] on icon "Close" at bounding box center [37, 25] width 19 height 19
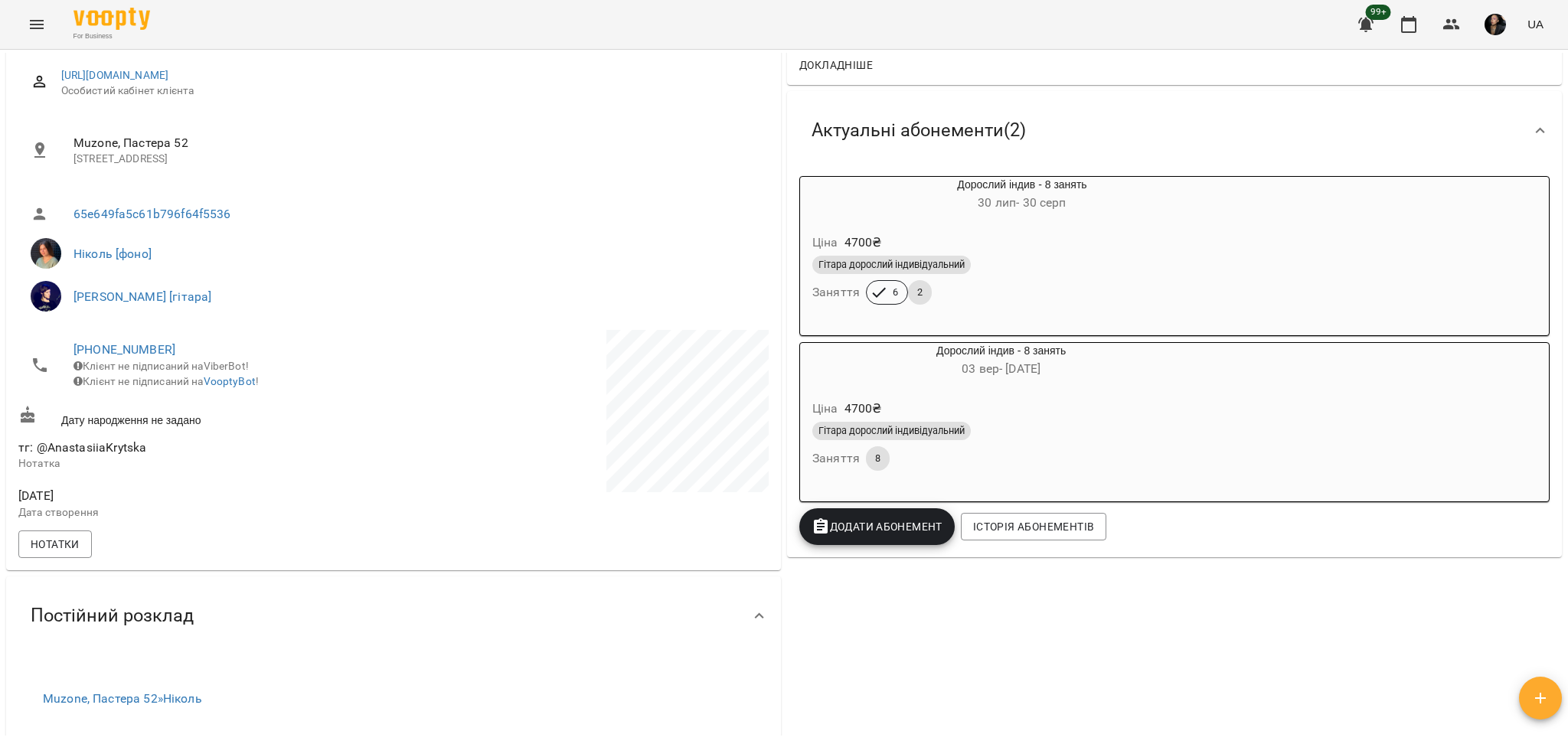
drag, startPoint x: 1207, startPoint y: 442, endPoint x: 1214, endPoint y: 428, distance: 15.7
click at [1193, 442] on div "Гітара дорослий індивідуальний" at bounding box center [1001, 431] width 384 height 25
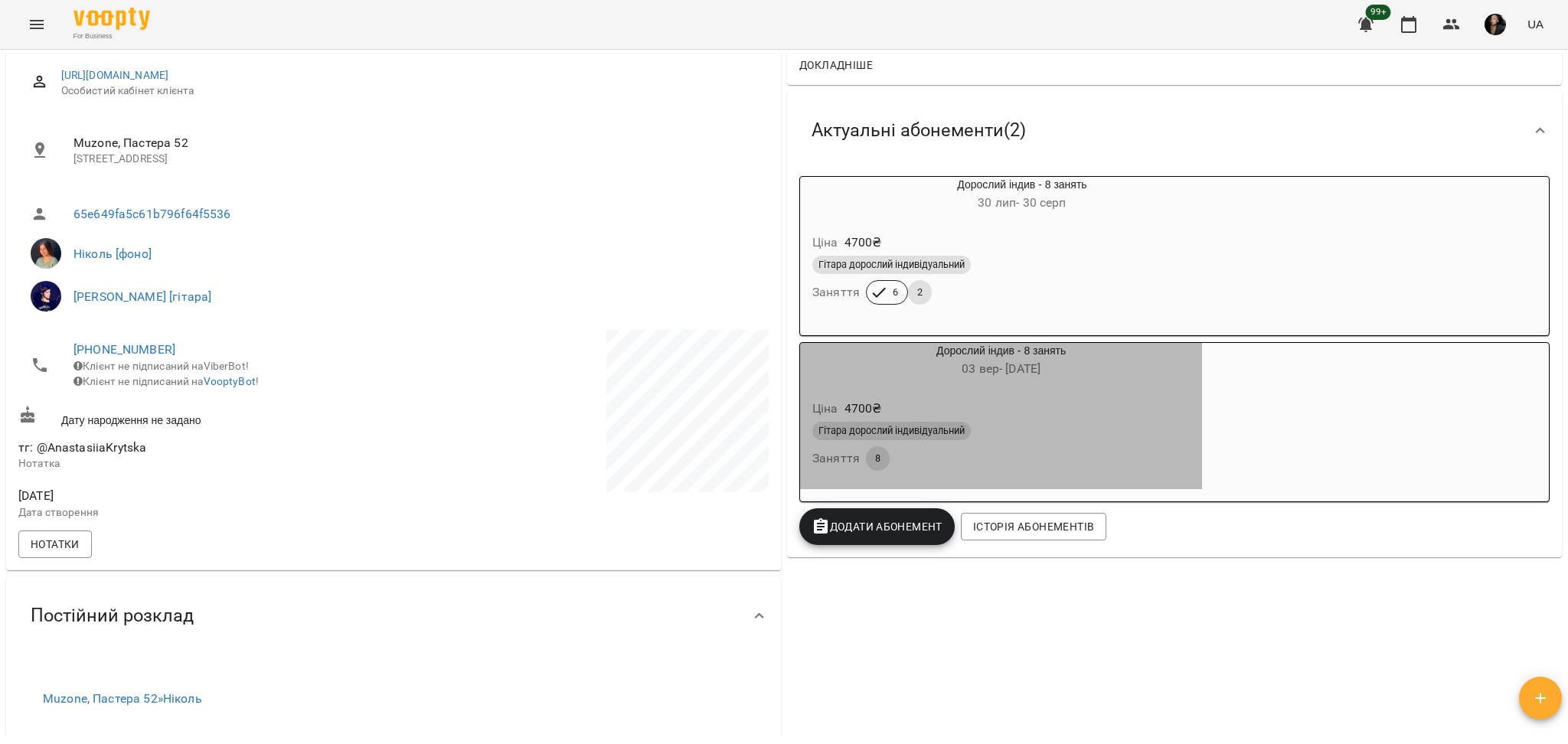
click at [1075, 461] on div "Гітара дорослий індивідуальний Заняття 8" at bounding box center [1001, 446] width 384 height 55
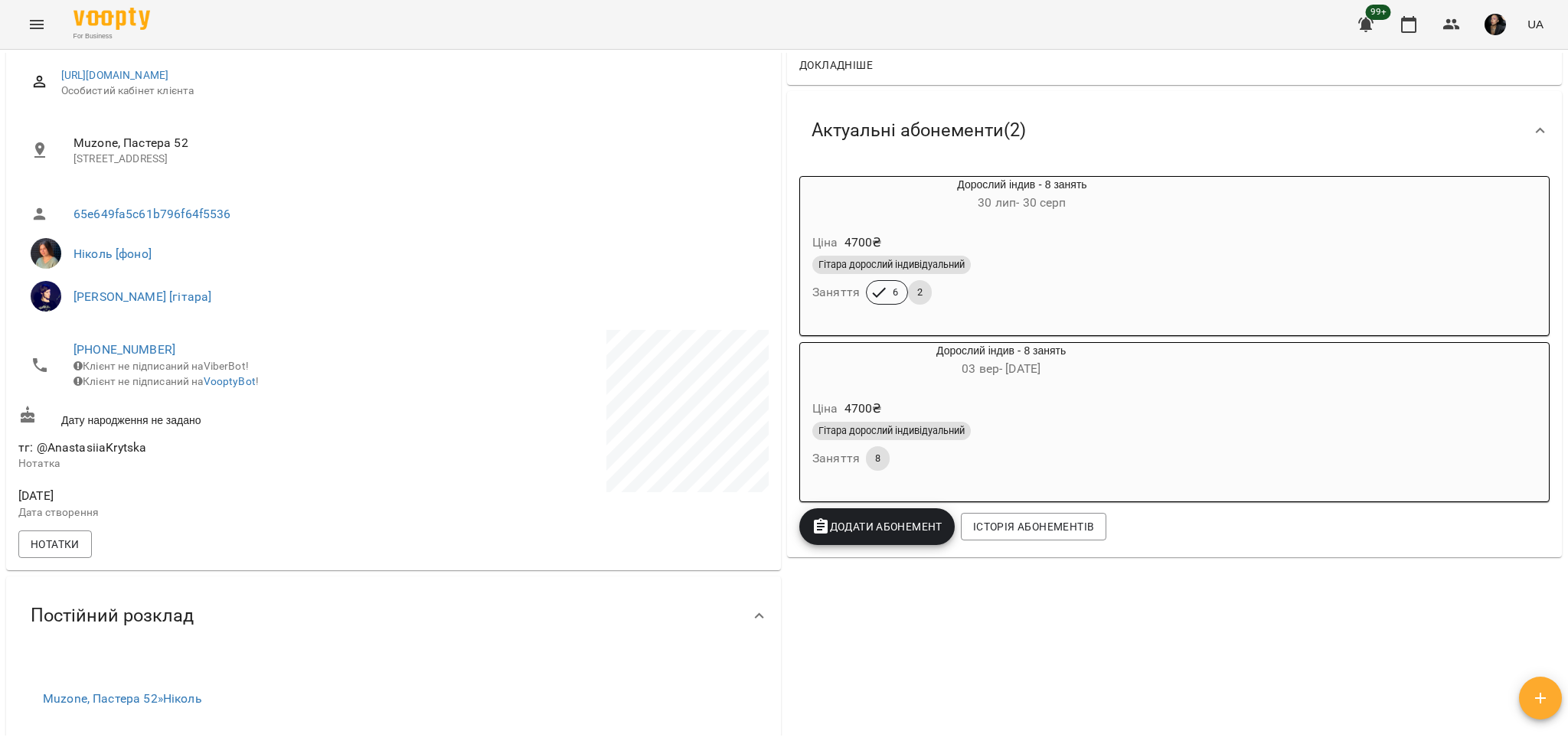
click at [967, 437] on div "Гітара дорослий індивідуальний" at bounding box center [1001, 431] width 377 height 19
click at [1058, 448] on div "Гітара дорослий індивідуальний Заняття 8" at bounding box center [1001, 446] width 384 height 55
click at [1018, 417] on div "Ціна 4700 ₴" at bounding box center [1001, 409] width 384 height 27
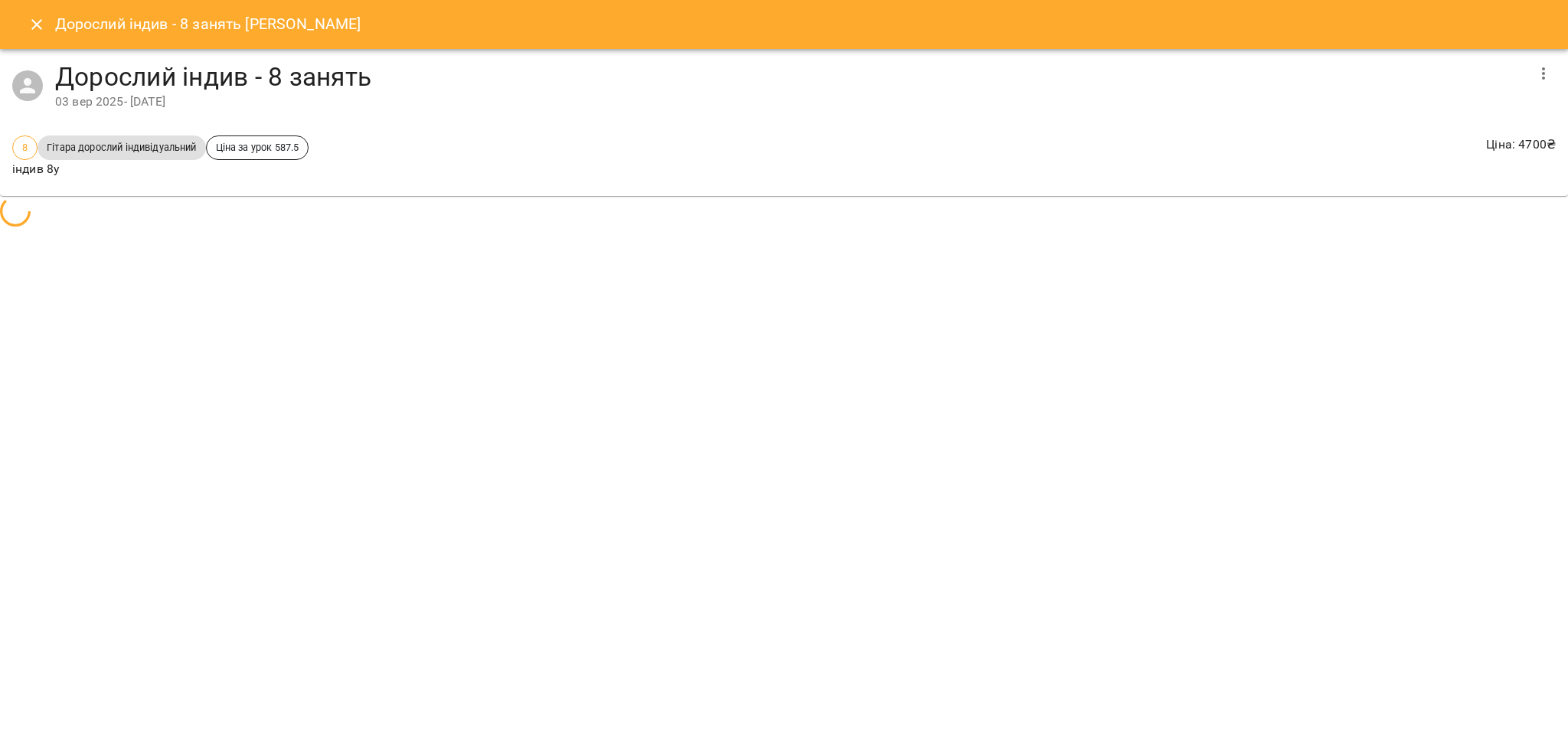
scroll to position [0, 0]
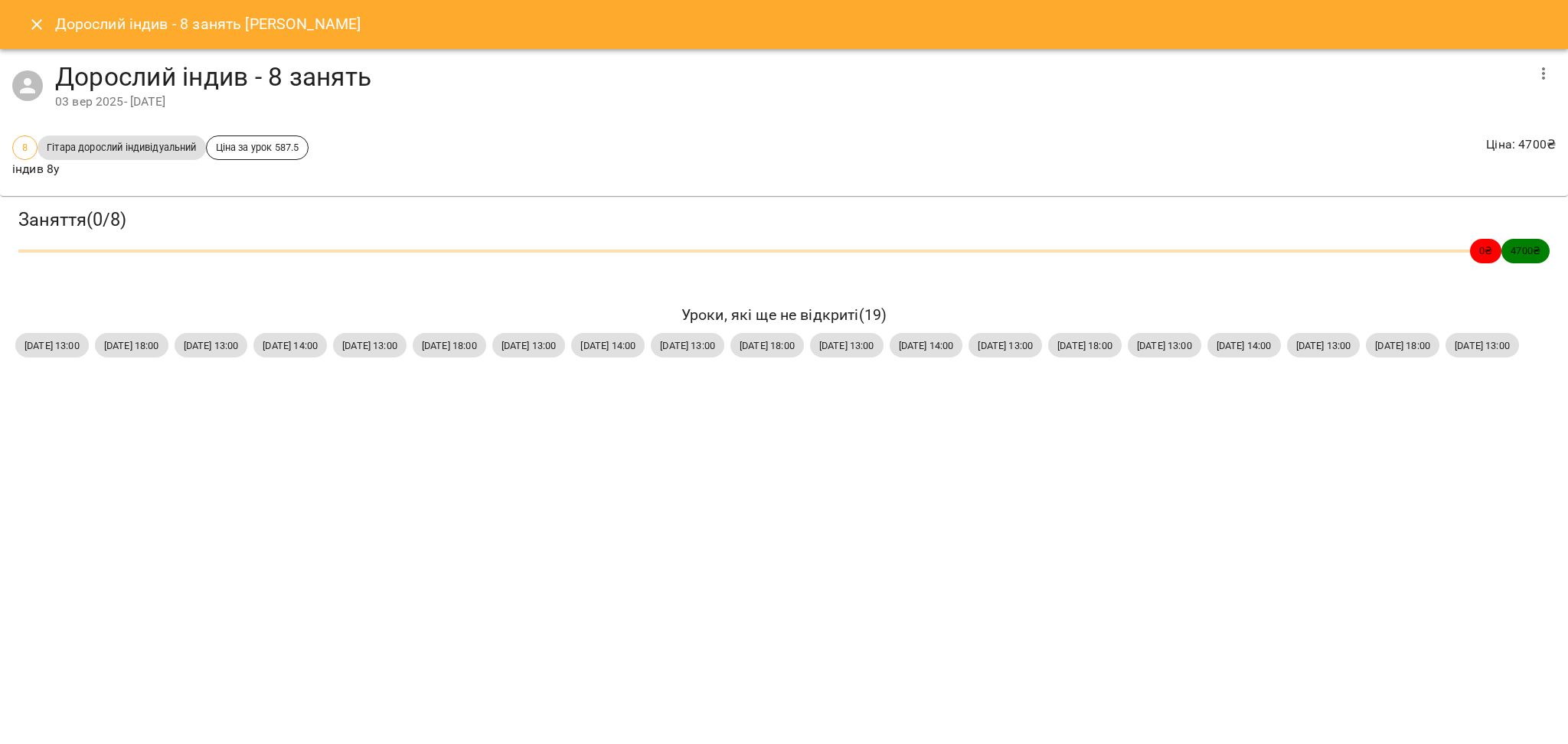
click at [1533, 61] on button "button" at bounding box center [1543, 73] width 37 height 37
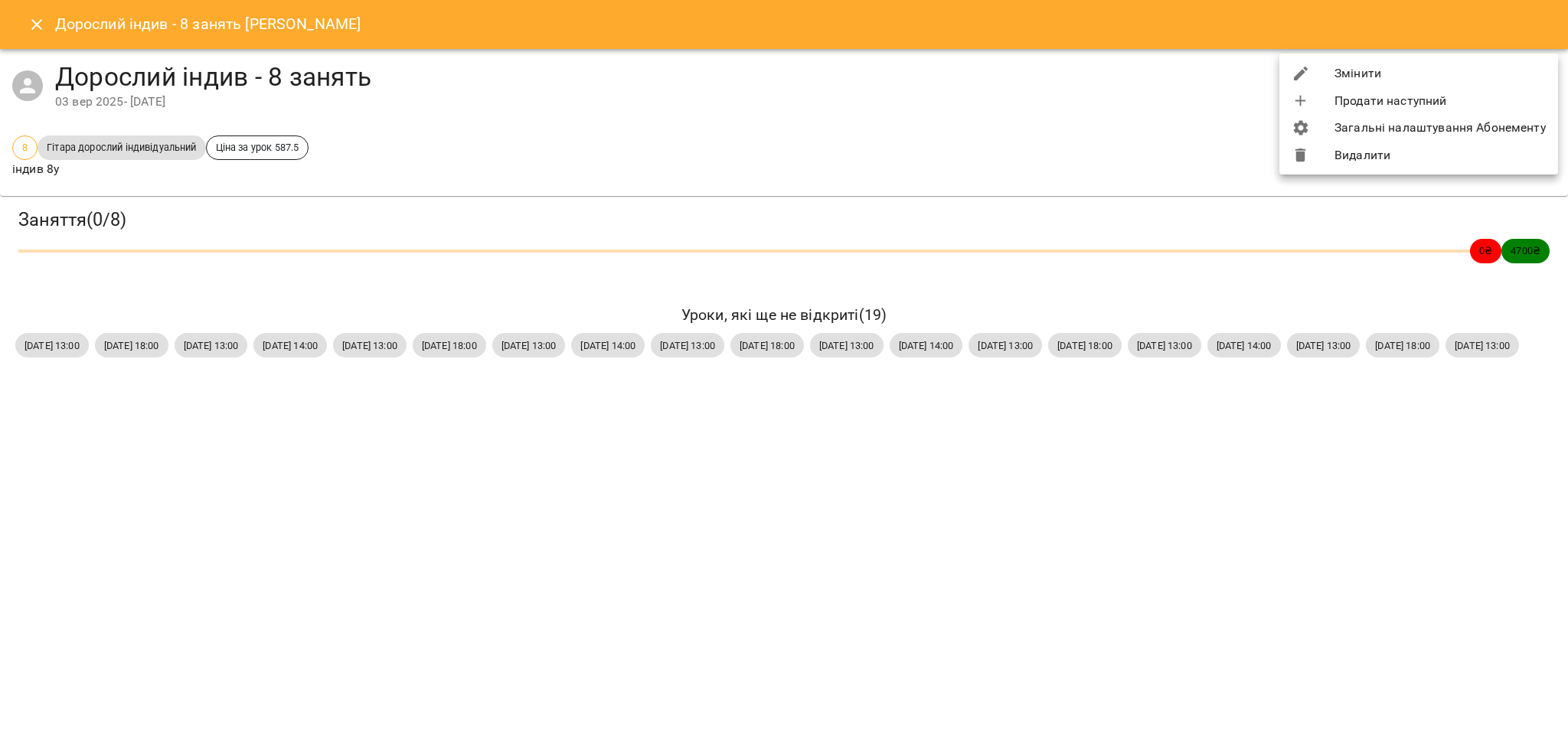
click at [1479, 76] on li "Змінити" at bounding box center [1419, 73] width 279 height 27
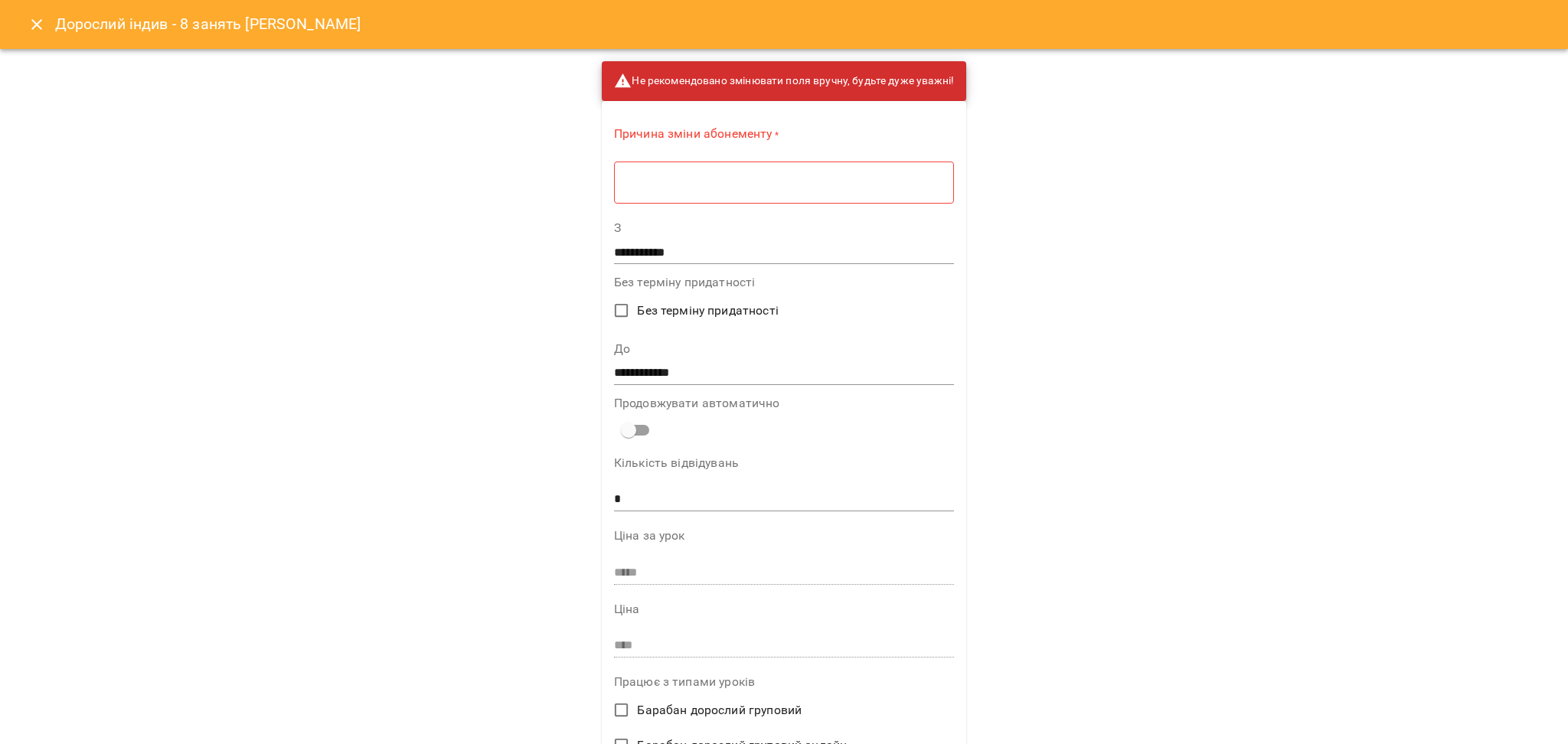
click at [629, 376] on input "**********" at bounding box center [784, 373] width 340 height 25
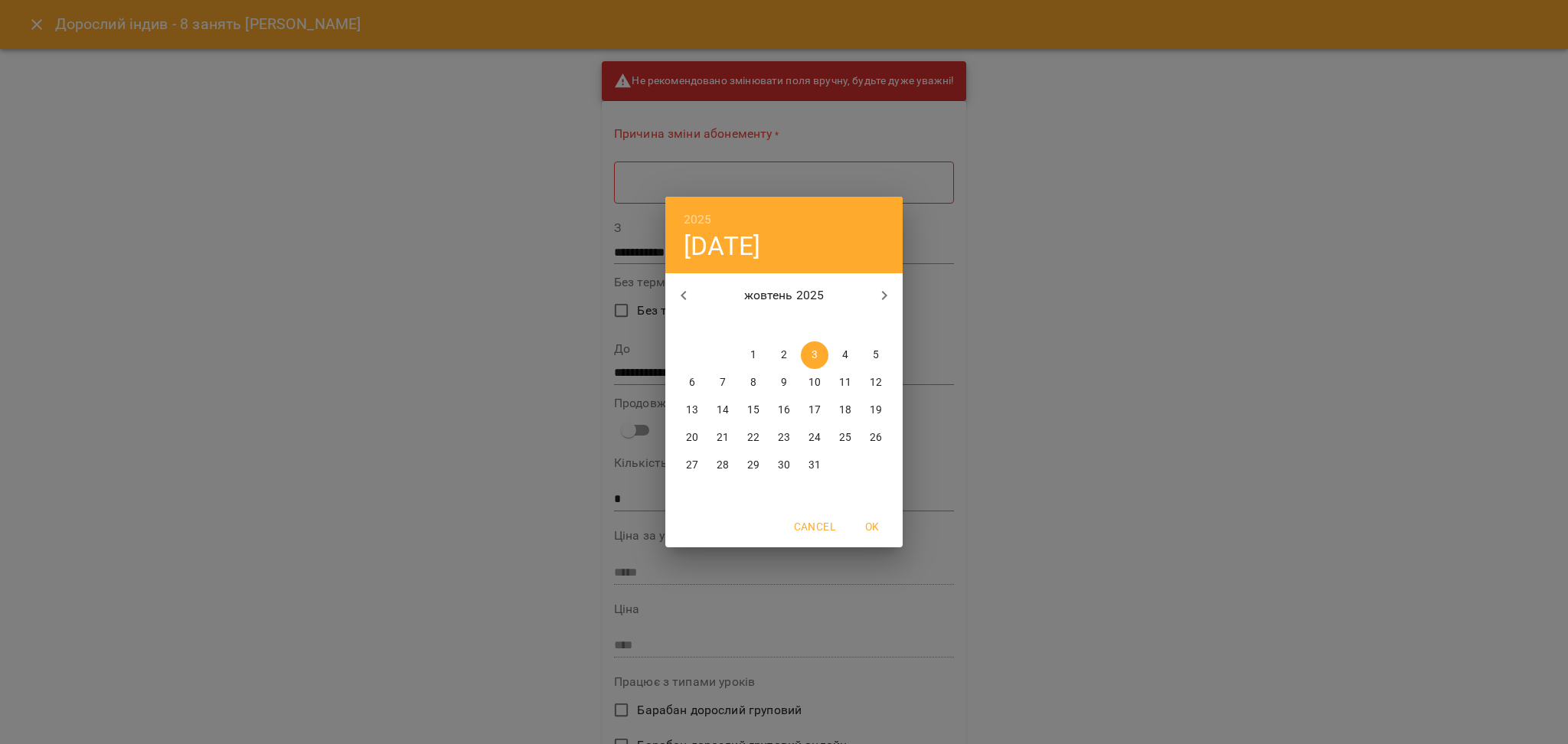
click at [688, 306] on button "button" at bounding box center [683, 295] width 37 height 37
click at [880, 298] on icon "button" at bounding box center [884, 296] width 19 height 19
click at [1036, 392] on div "2025 пт, жовт [DATE] вт ср чт пт сб нд 29 30 1 2 3 4 5 6 7 8 9 10 11 12 13 14 1…" at bounding box center [784, 372] width 1568 height 744
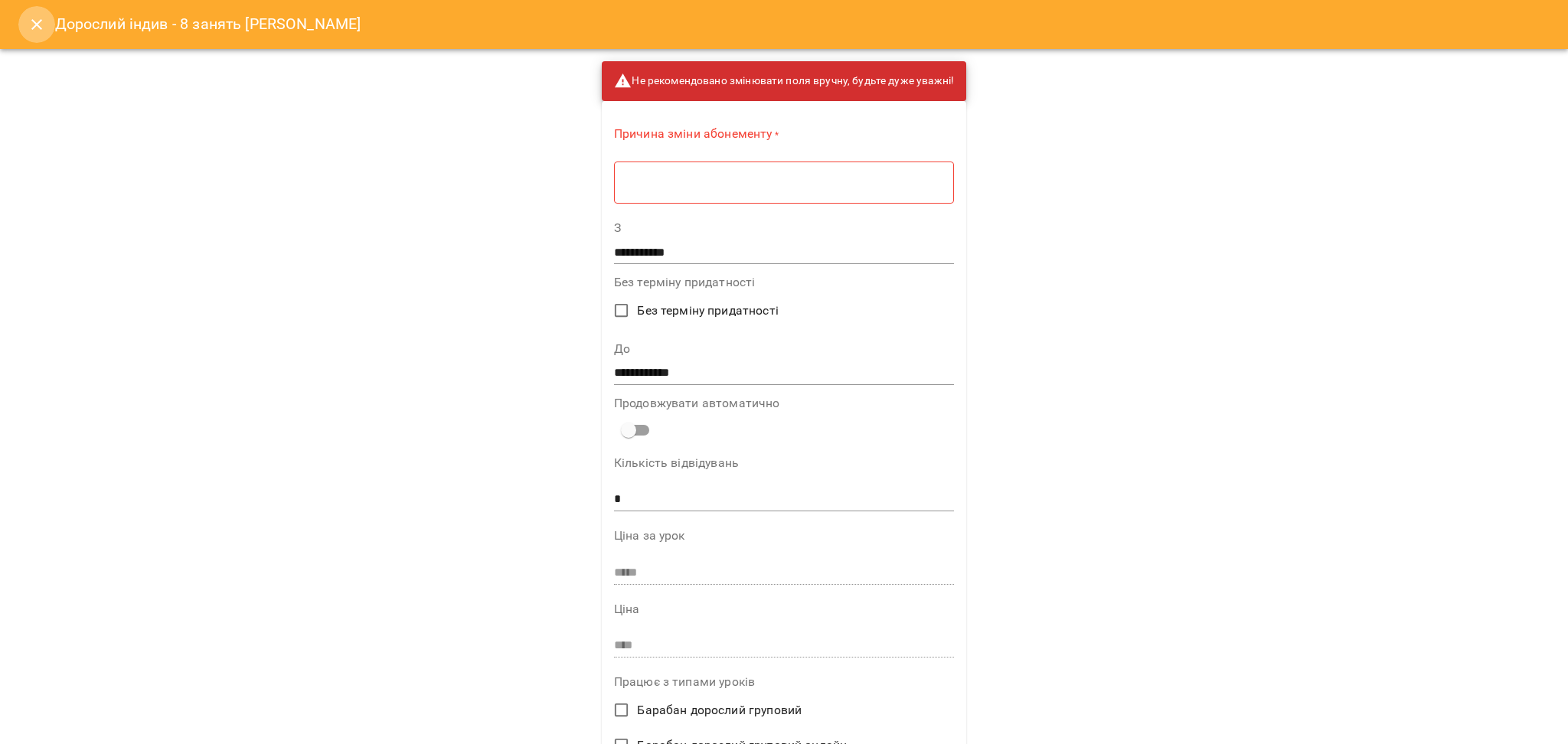
click at [34, 19] on icon "Close" at bounding box center [37, 25] width 19 height 19
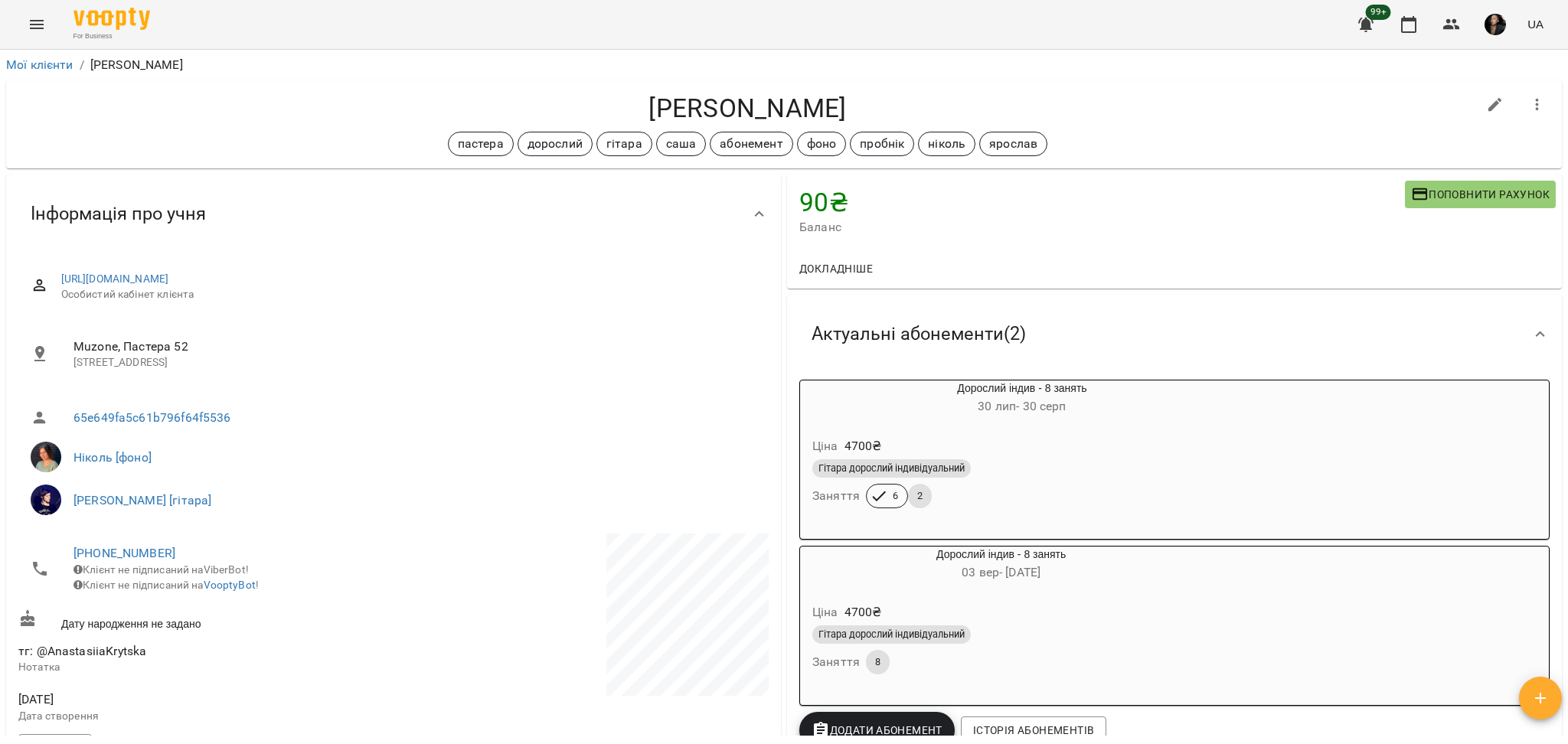
click at [1011, 647] on div "Гітара дорослий індивідуальний" at bounding box center [1001, 634] width 384 height 25
click at [1044, 669] on div "Гітара дорослий індивідуальний Заняття 8" at bounding box center [1001, 650] width 384 height 55
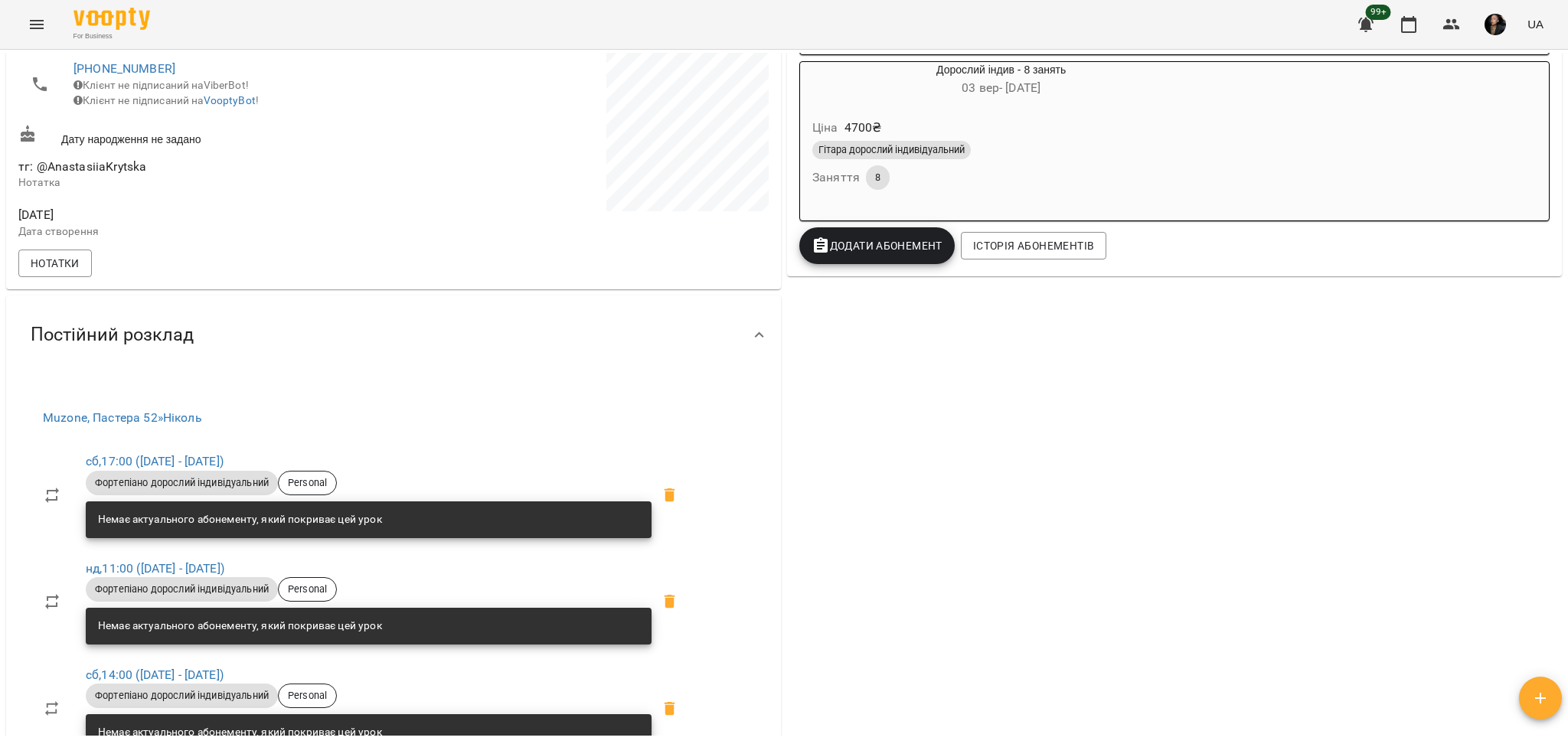
scroll to position [510, 0]
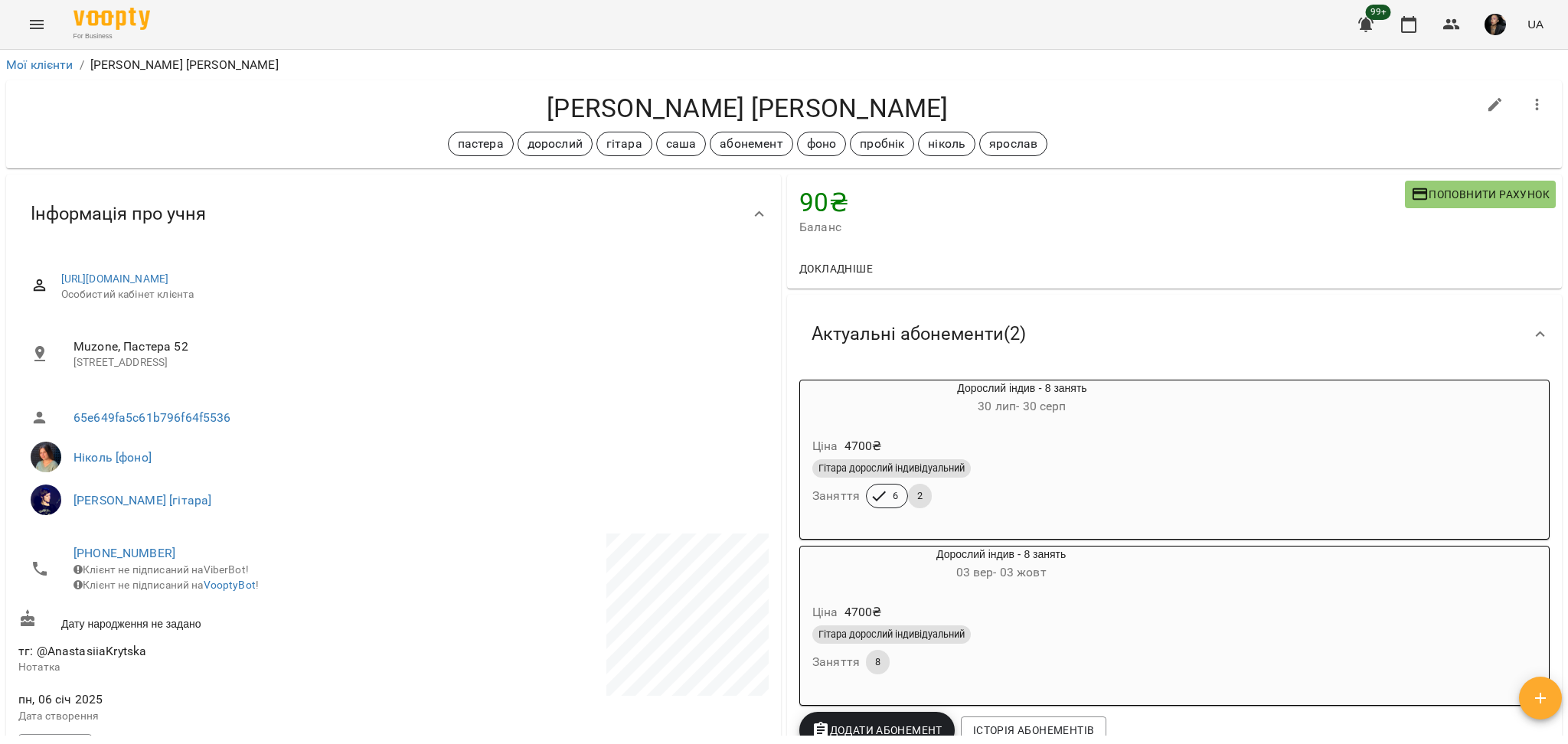
click at [1061, 554] on div "Дорослий індив - 8 занять 03 вер - 03 жовт" at bounding box center [1001, 565] width 402 height 37
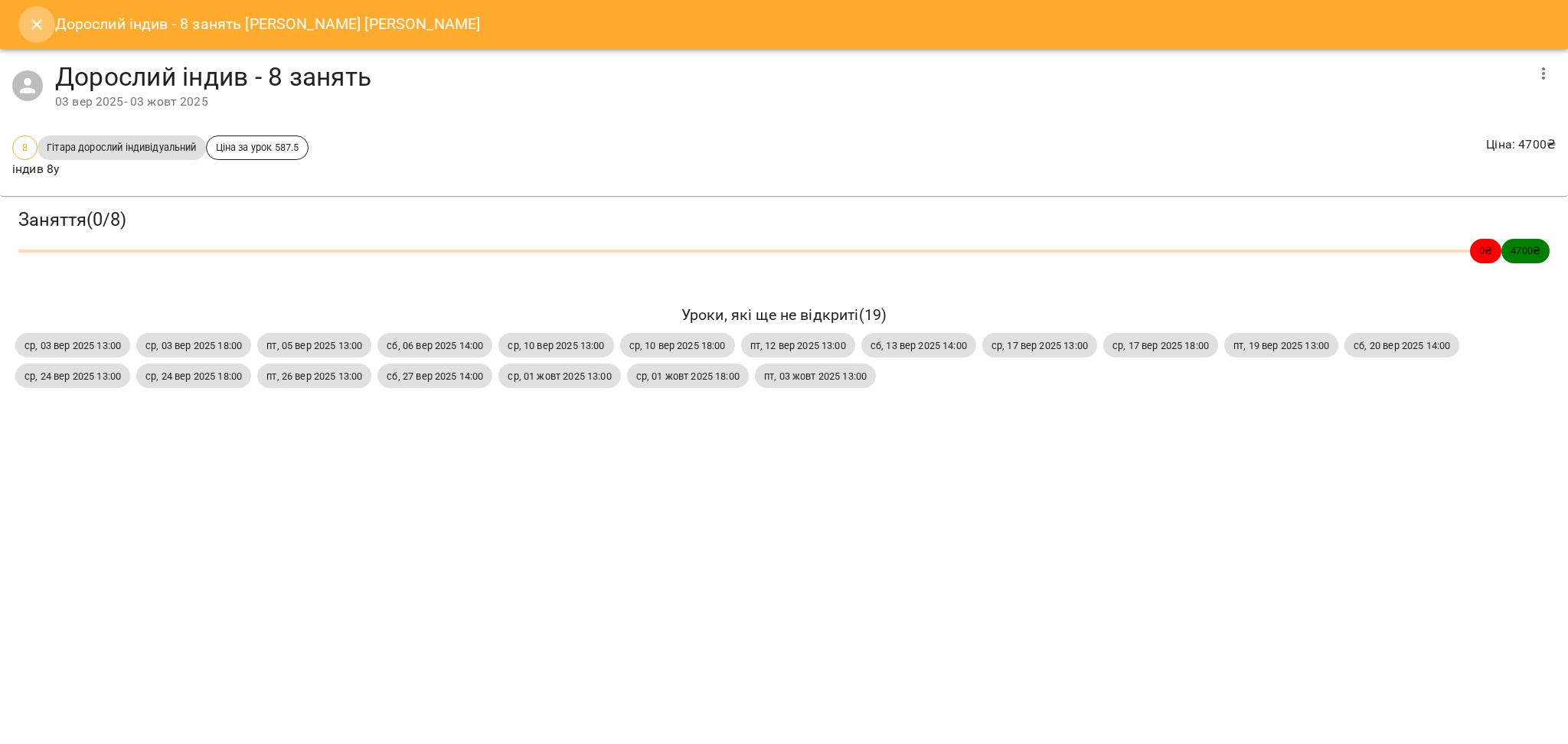
click at [37, 16] on icon "Close" at bounding box center [37, 25] width 19 height 19
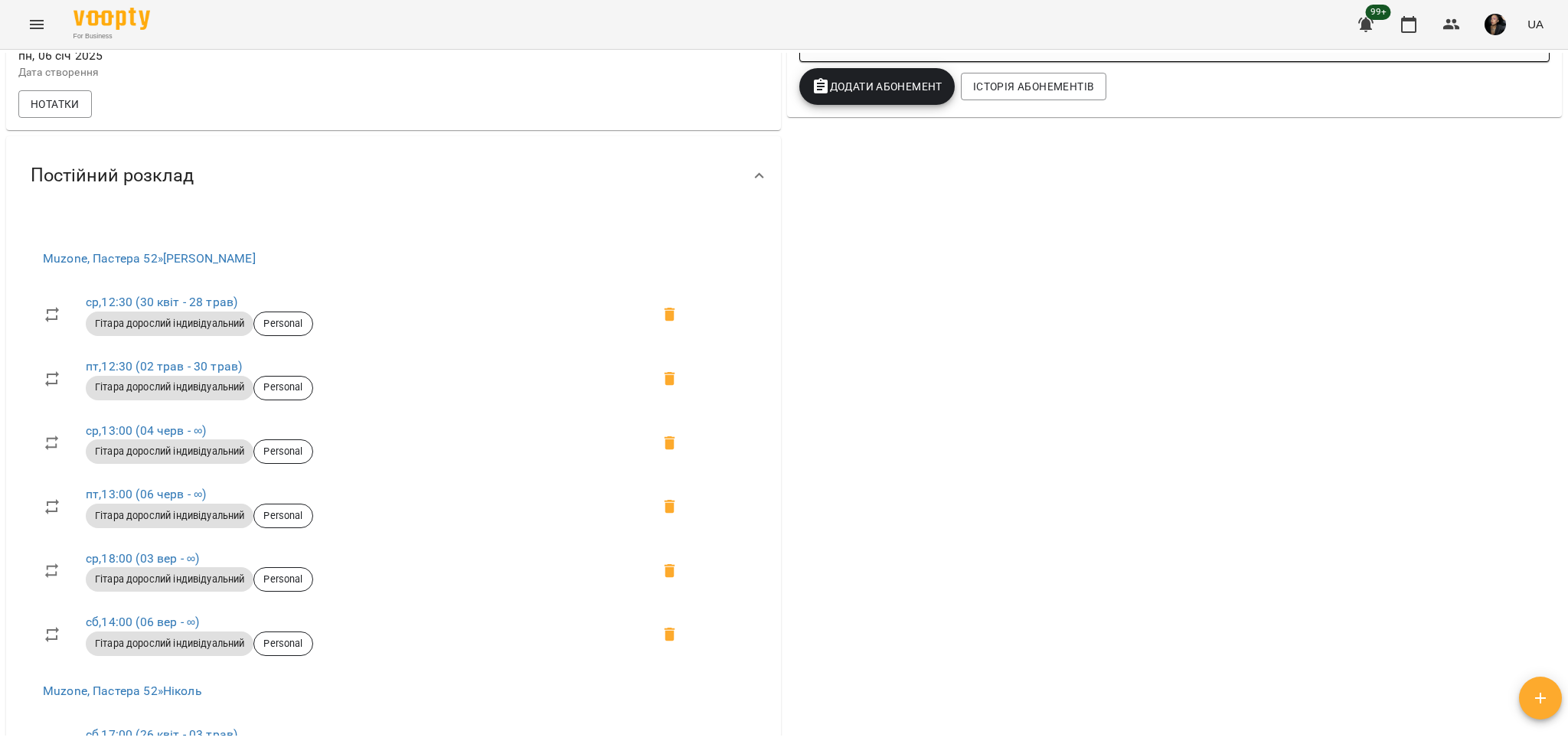
scroll to position [577, 0]
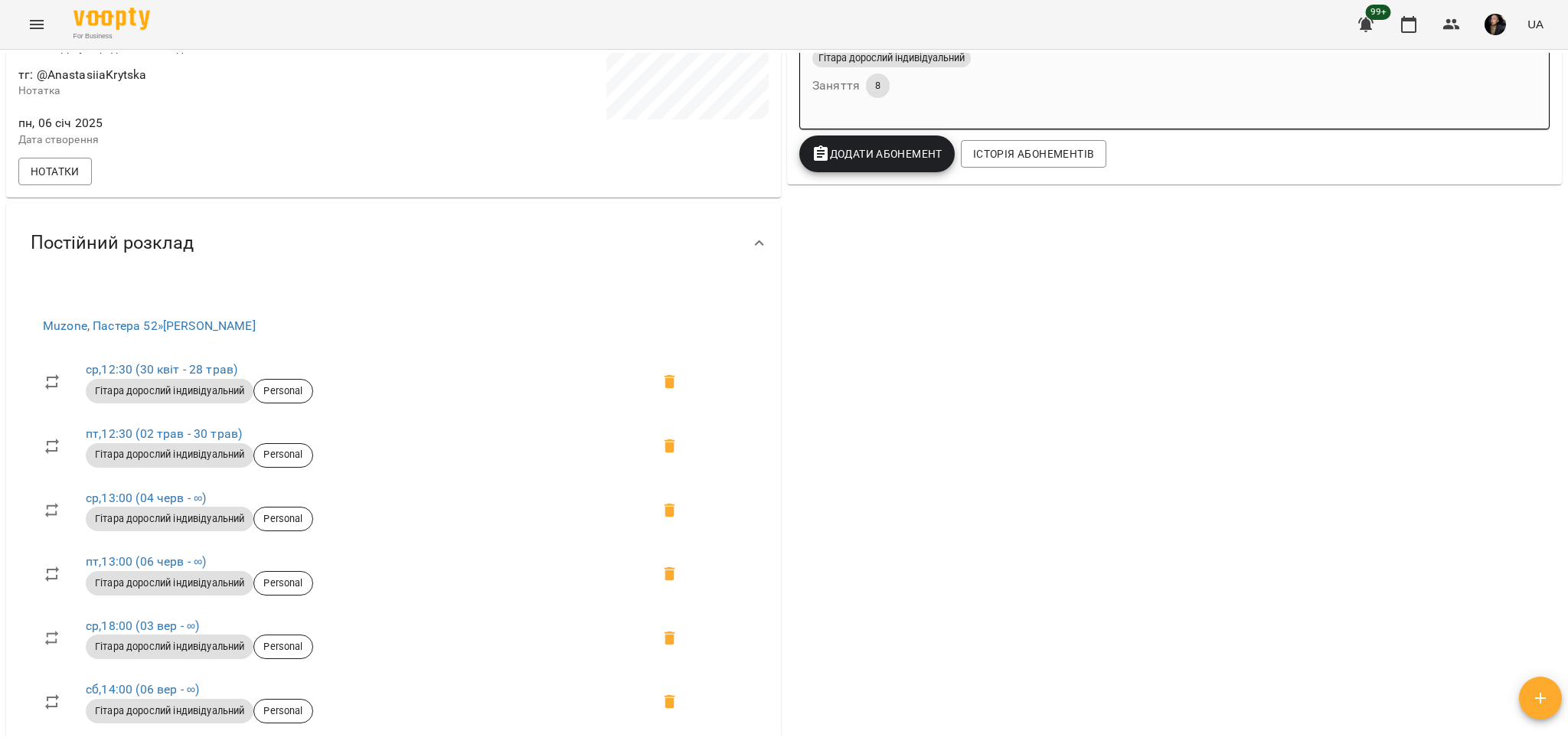
click at [31, 28] on icon "Menu" at bounding box center [37, 24] width 14 height 9
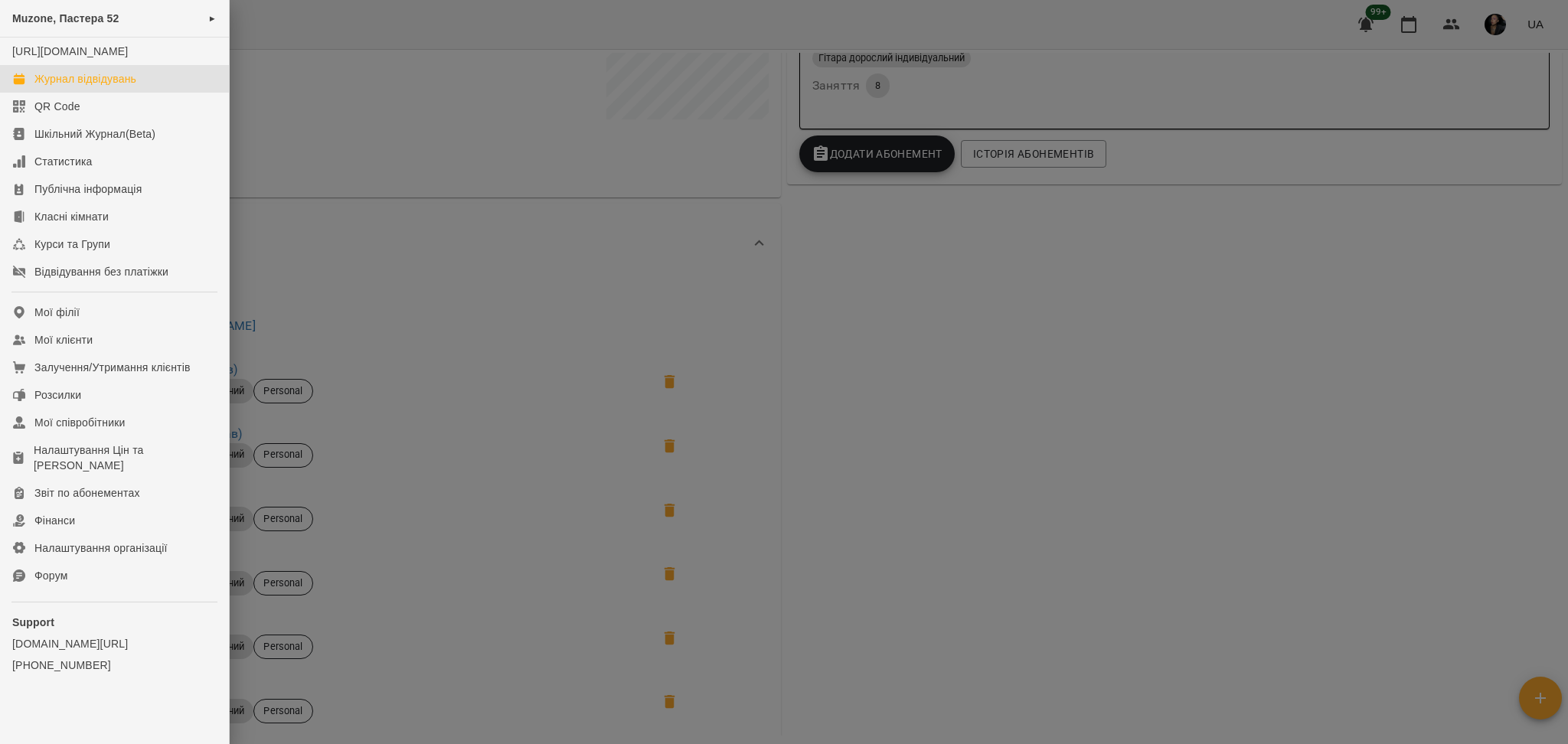
click at [77, 87] on div "Журнал відвідувань" at bounding box center [86, 79] width 102 height 15
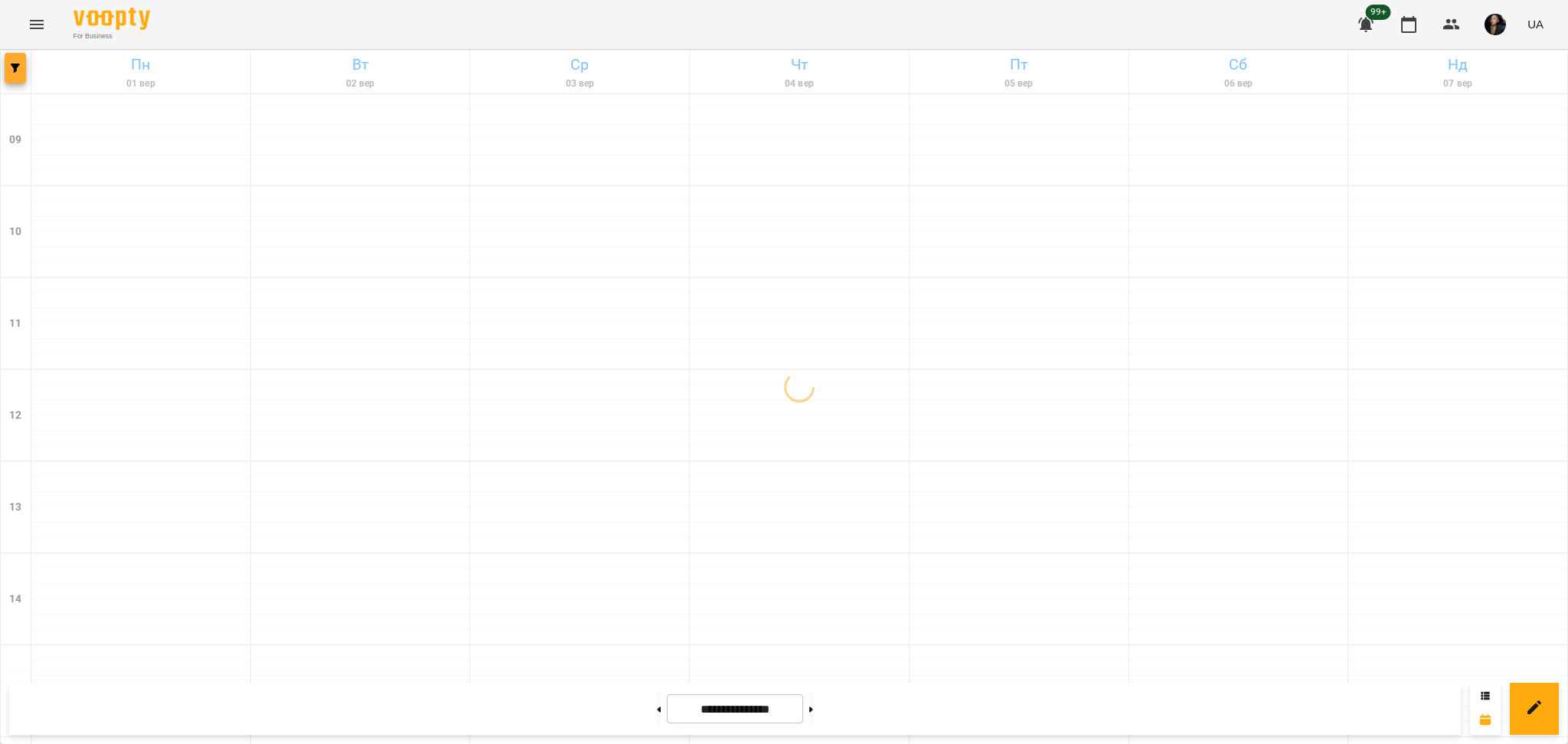
click at [20, 74] on button "button" at bounding box center [14, 68] width 21 height 31
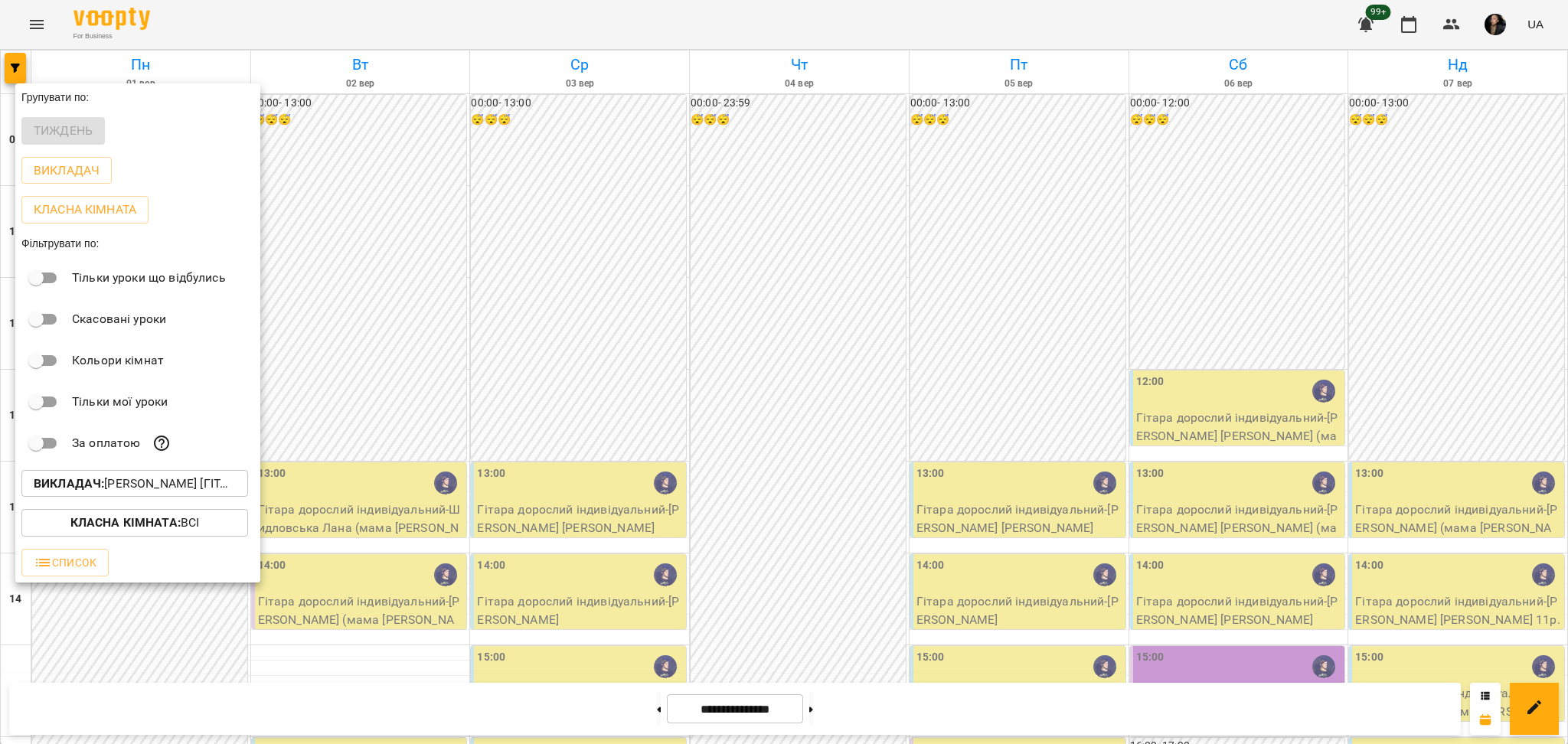
click at [179, 491] on p "Викладач : [PERSON_NAME] [гітара]" at bounding box center [135, 484] width 202 height 19
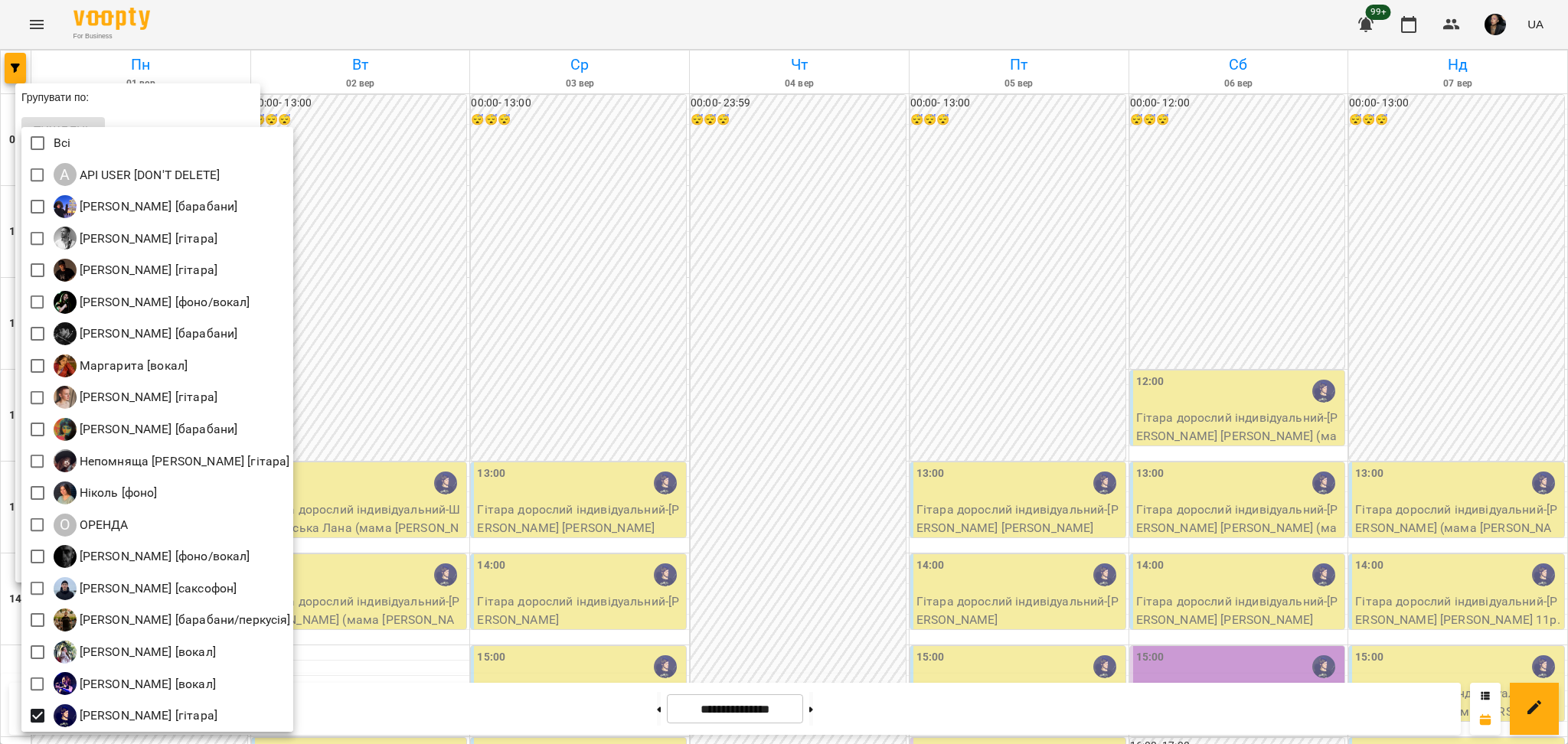
click at [510, 331] on div at bounding box center [784, 372] width 1568 height 744
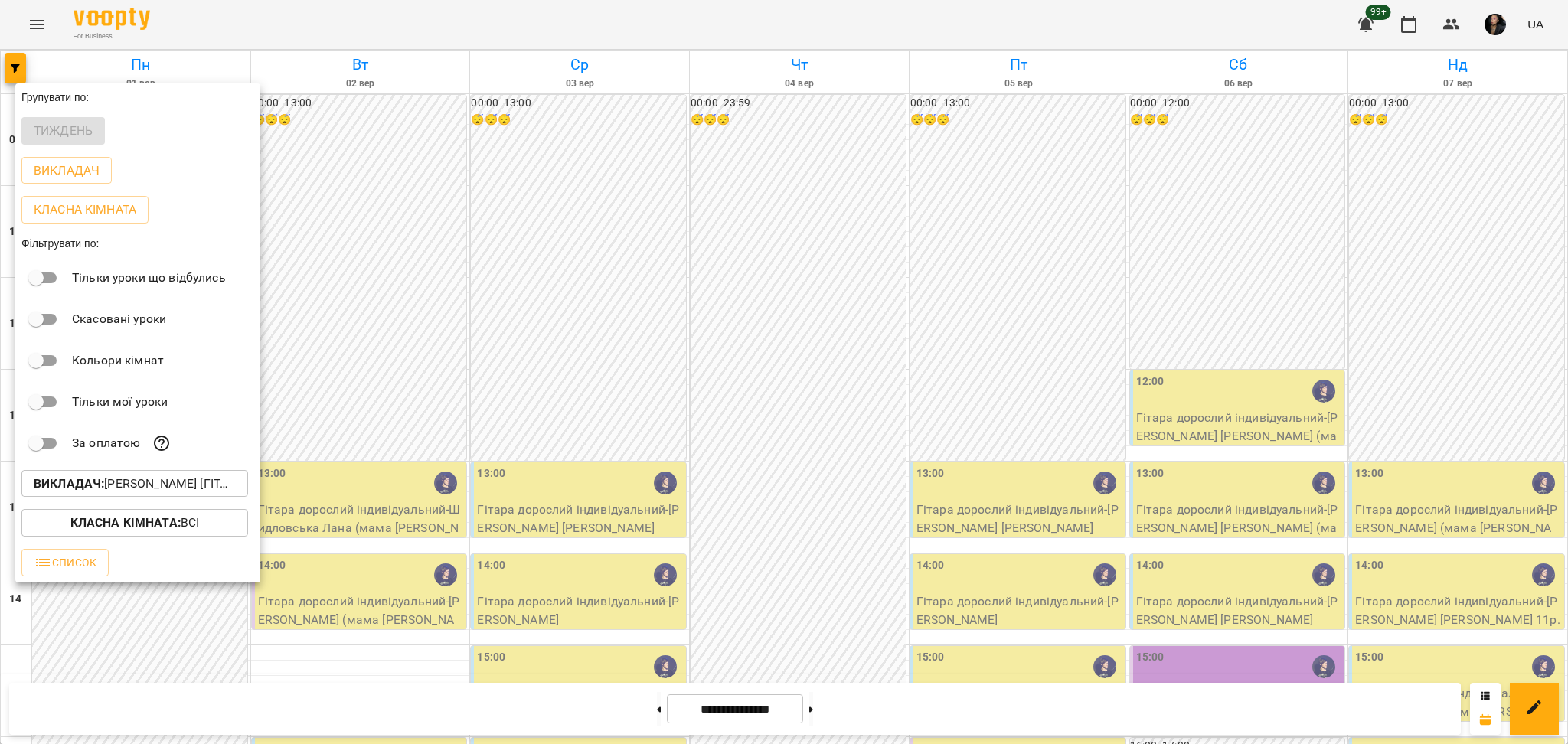
click at [559, 417] on div at bounding box center [784, 372] width 1568 height 744
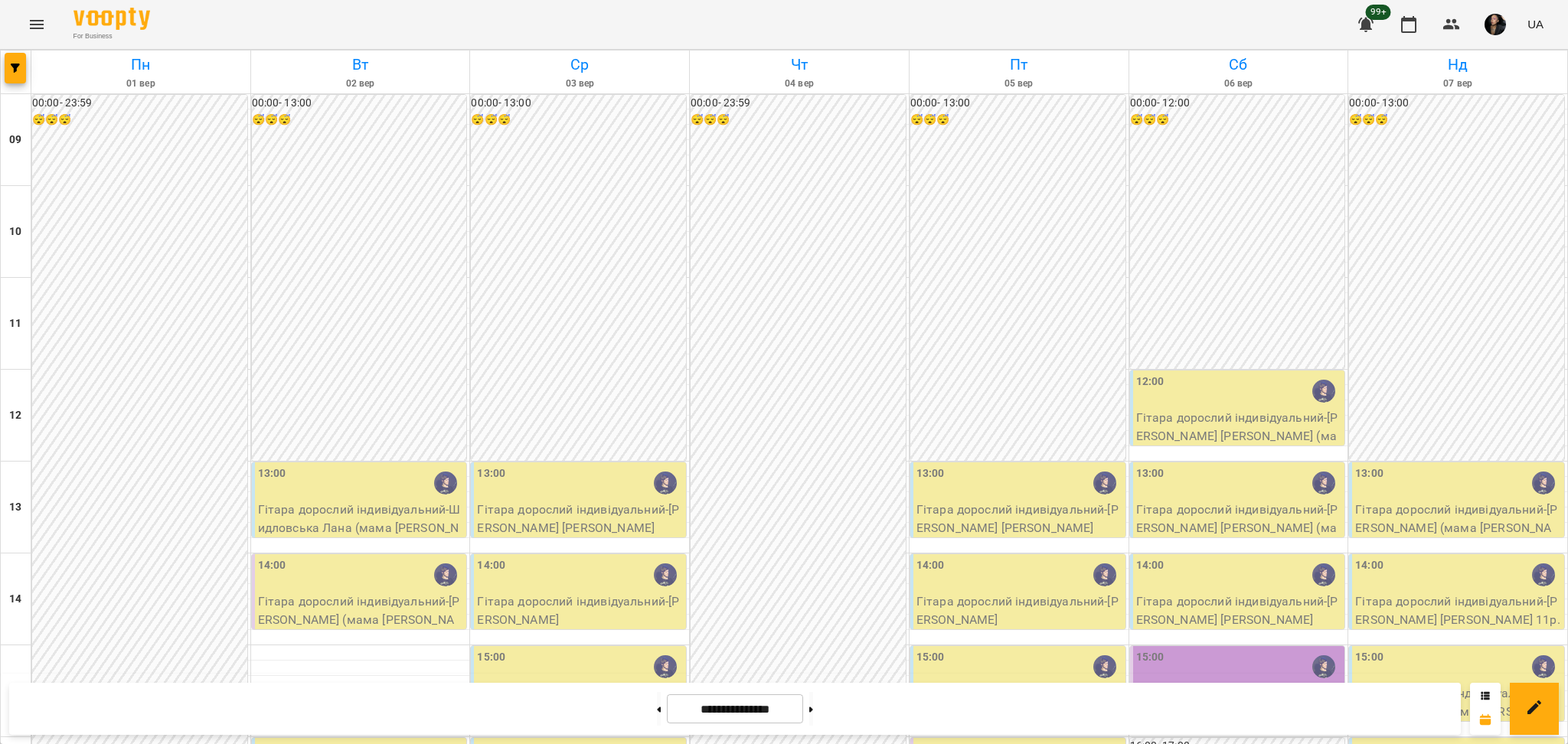
scroll to position [102, 0]
click at [1206, 557] on div "14:00" at bounding box center [1239, 574] width 206 height 35
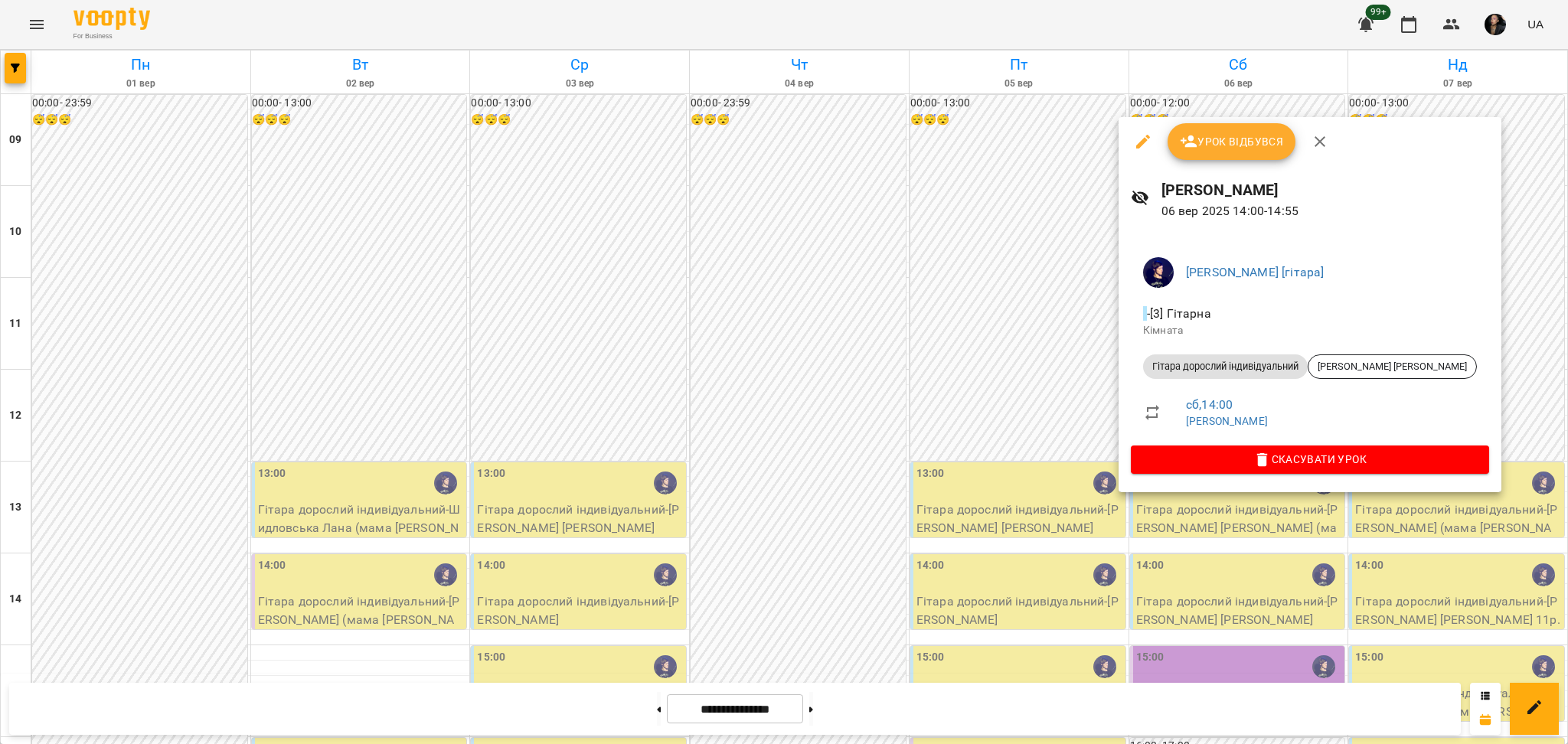
click at [819, 260] on div at bounding box center [784, 372] width 1568 height 744
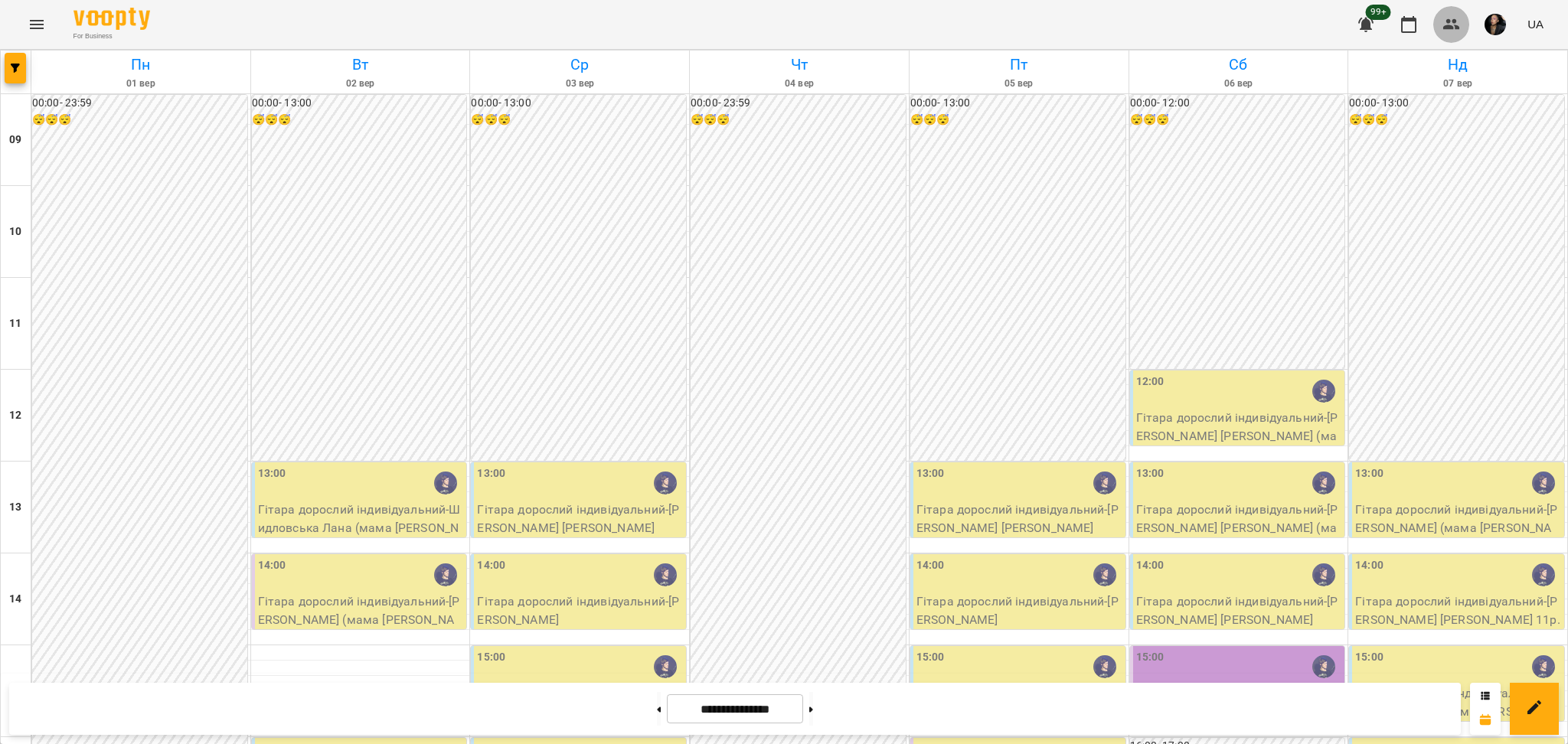
click at [1452, 15] on icon "button" at bounding box center [1452, 25] width 19 height 19
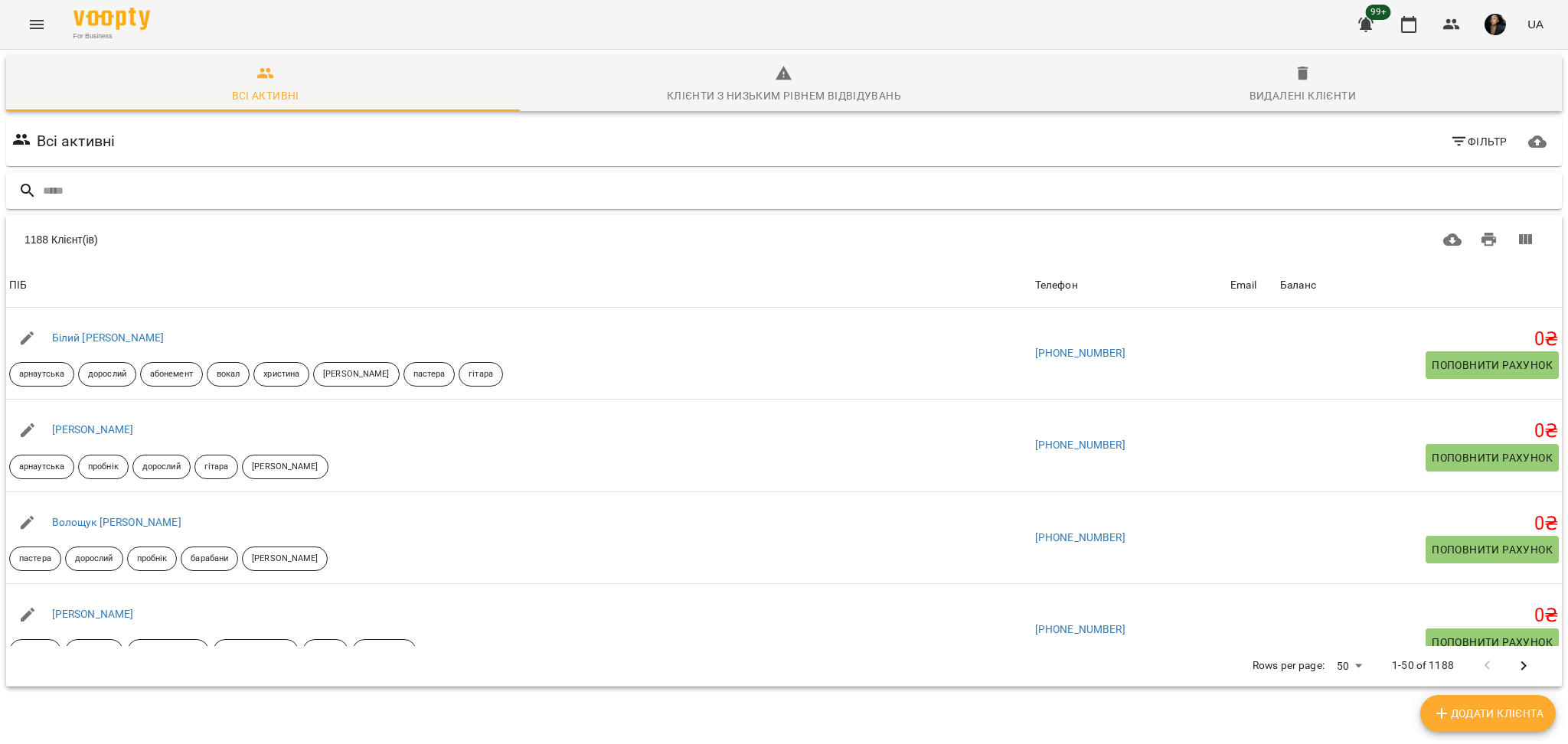
click at [660, 191] on input "text" at bounding box center [798, 191] width 1513 height 25
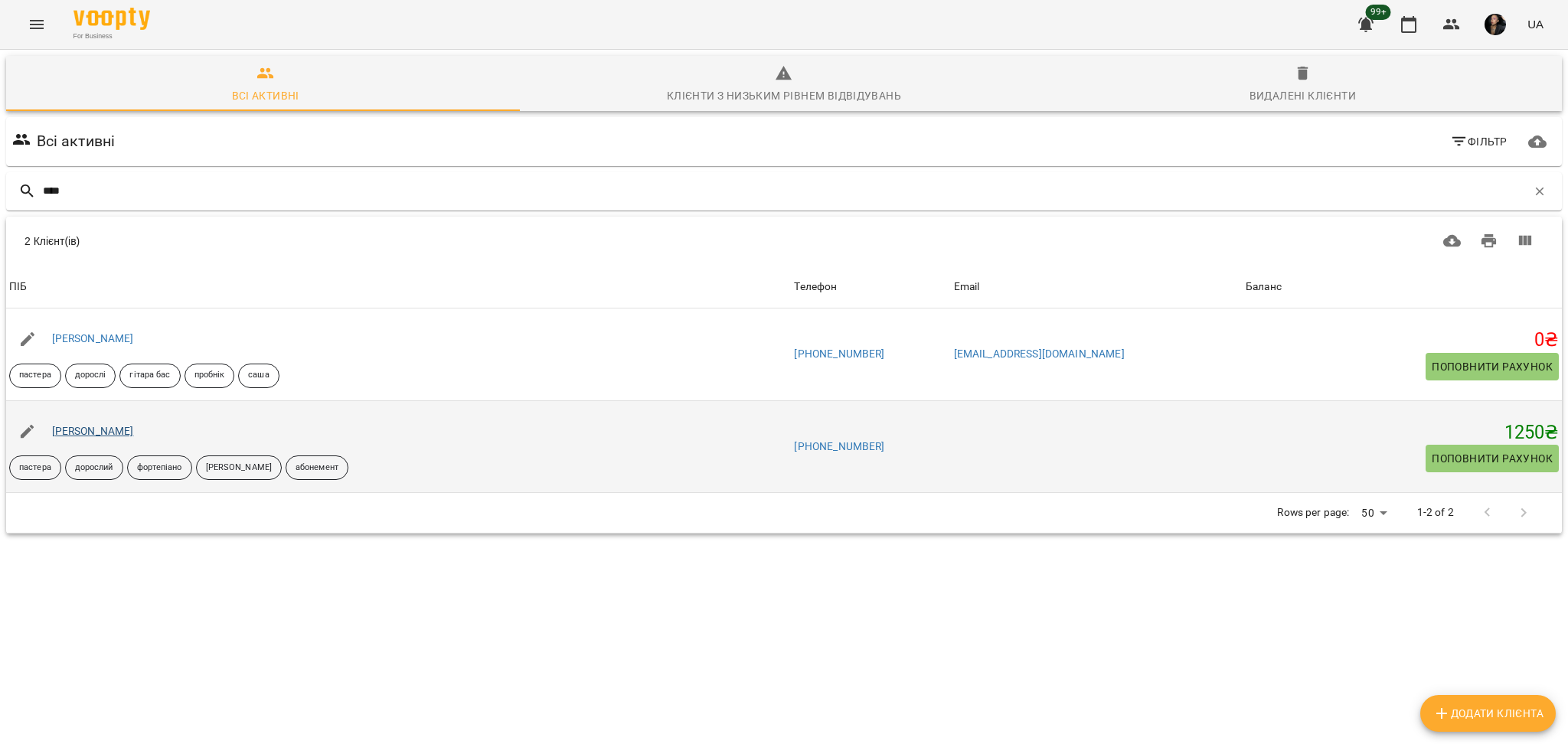
type input "****"
click at [71, 431] on link "[PERSON_NAME]" at bounding box center [93, 431] width 82 height 12
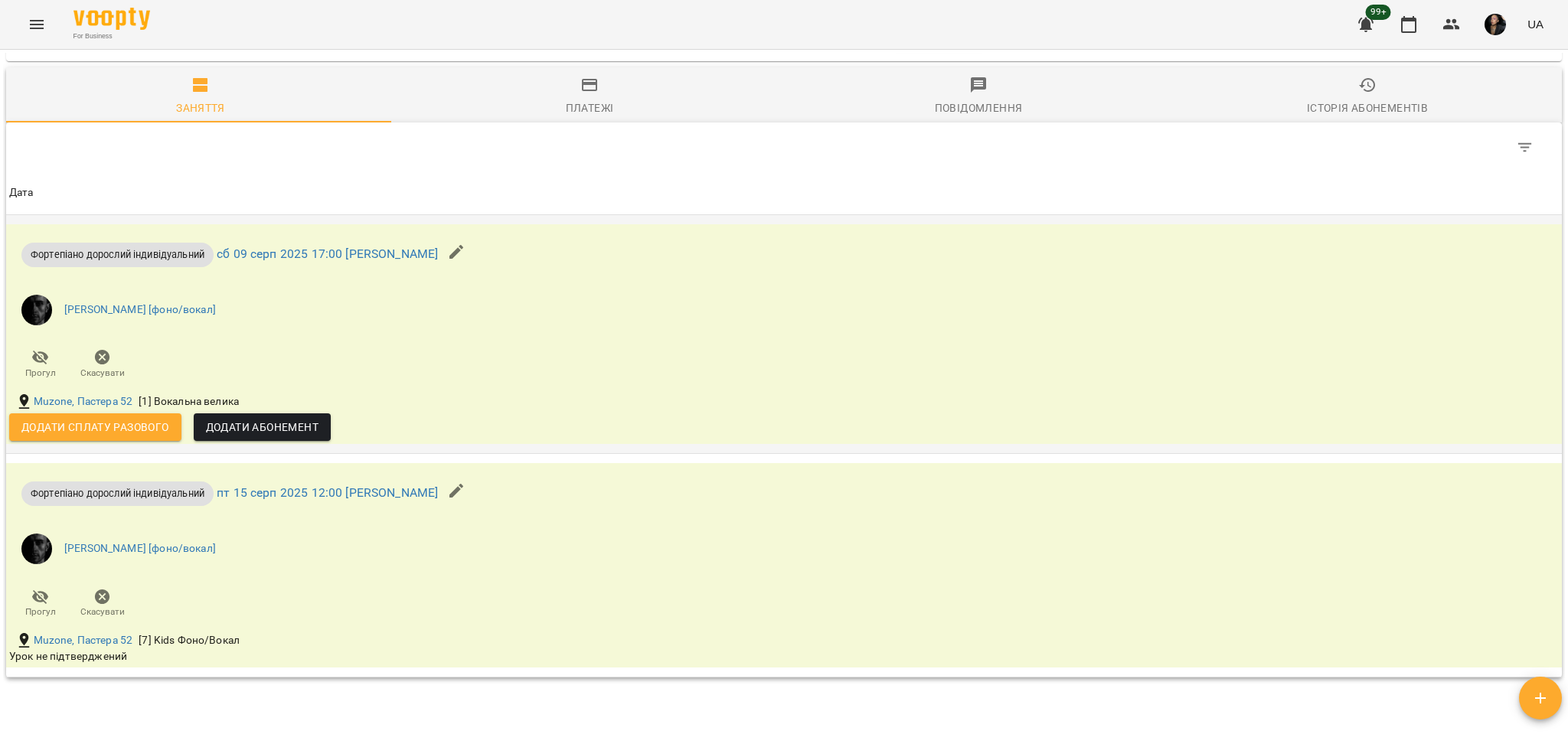
scroll to position [1021, 0]
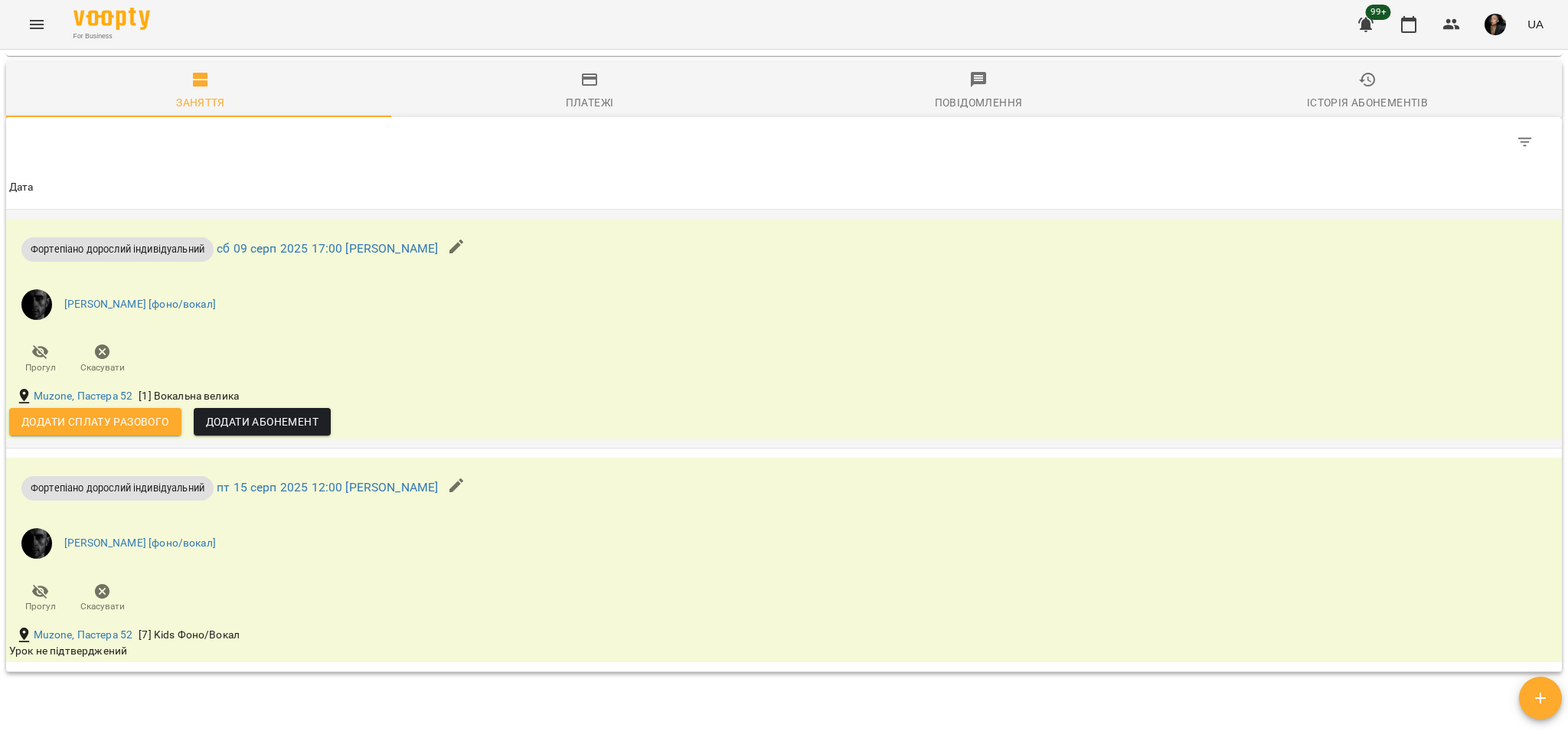
click at [132, 426] on span "Додати сплату разового" at bounding box center [95, 422] width 148 height 19
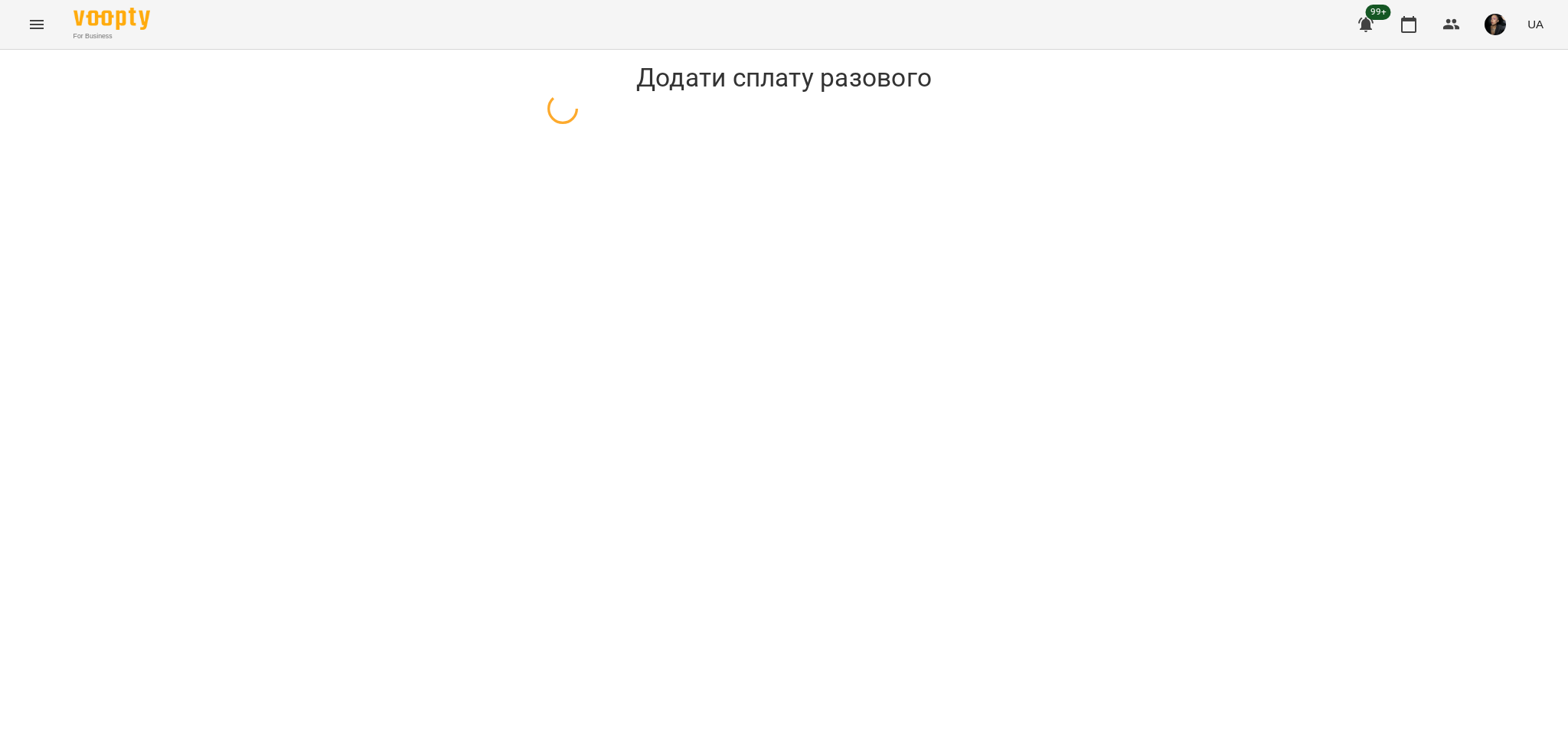
select select "**********"
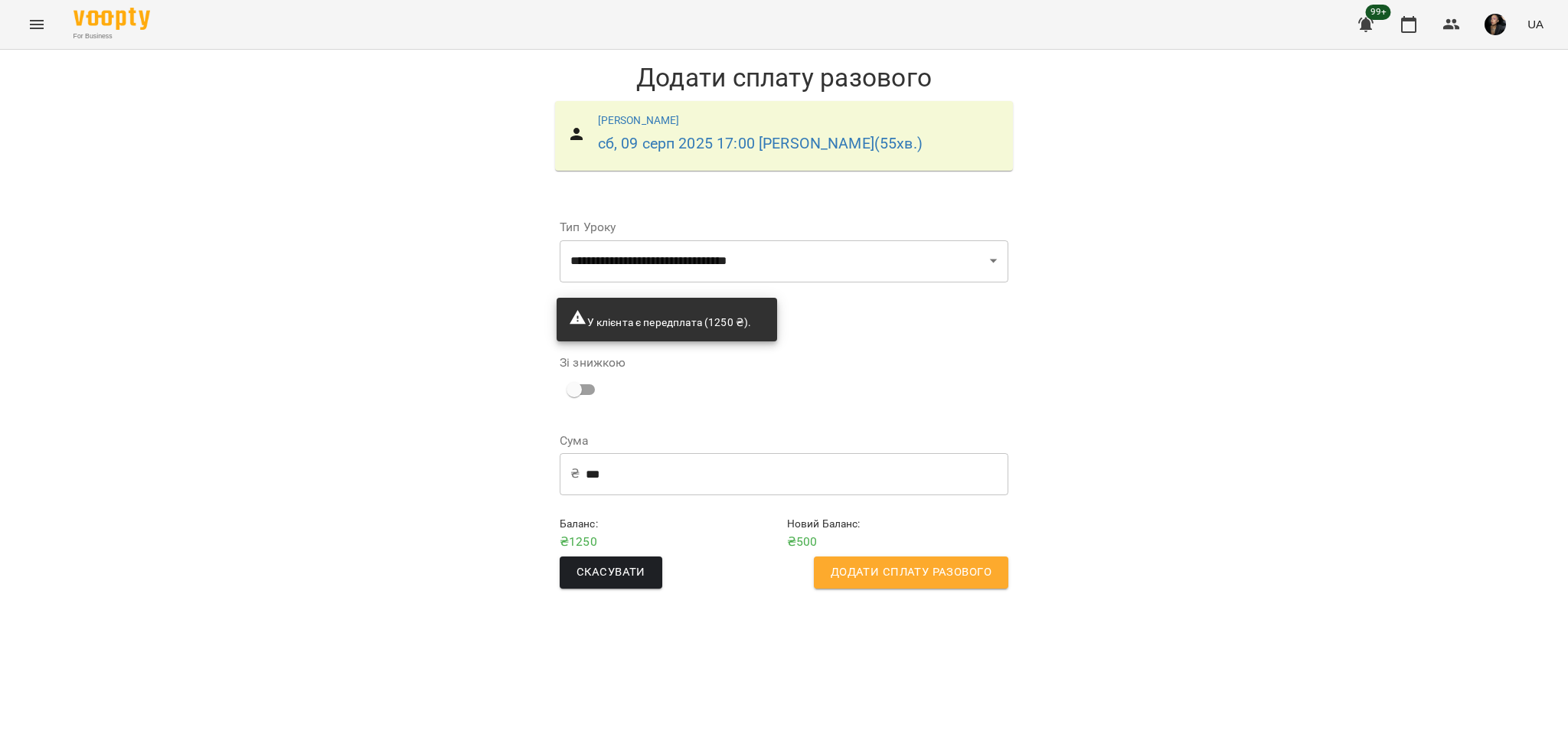
click at [907, 586] on button "Додати сплату разового" at bounding box center [911, 572] width 195 height 32
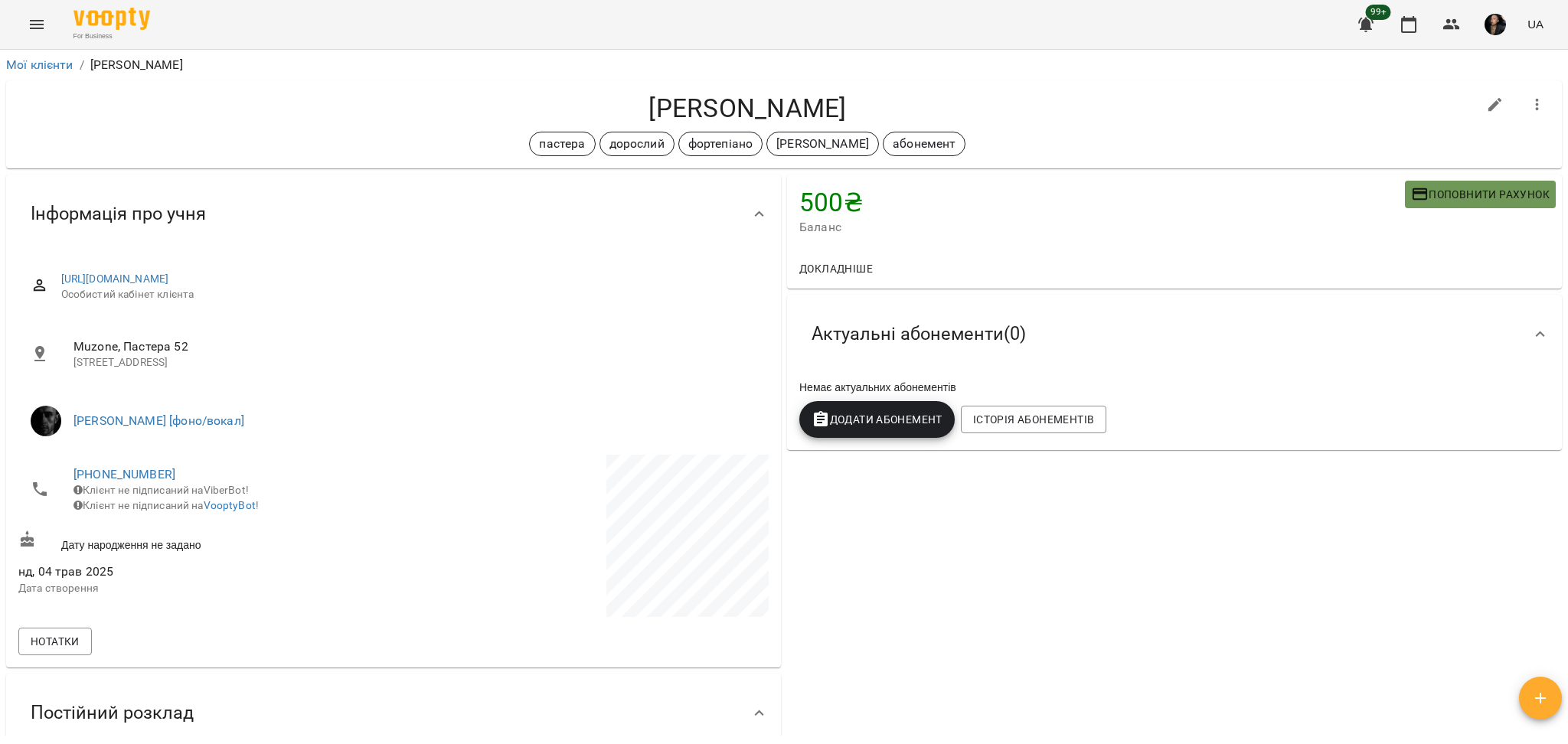
click at [1427, 201] on span "Поповнити рахунок" at bounding box center [1480, 194] width 138 height 19
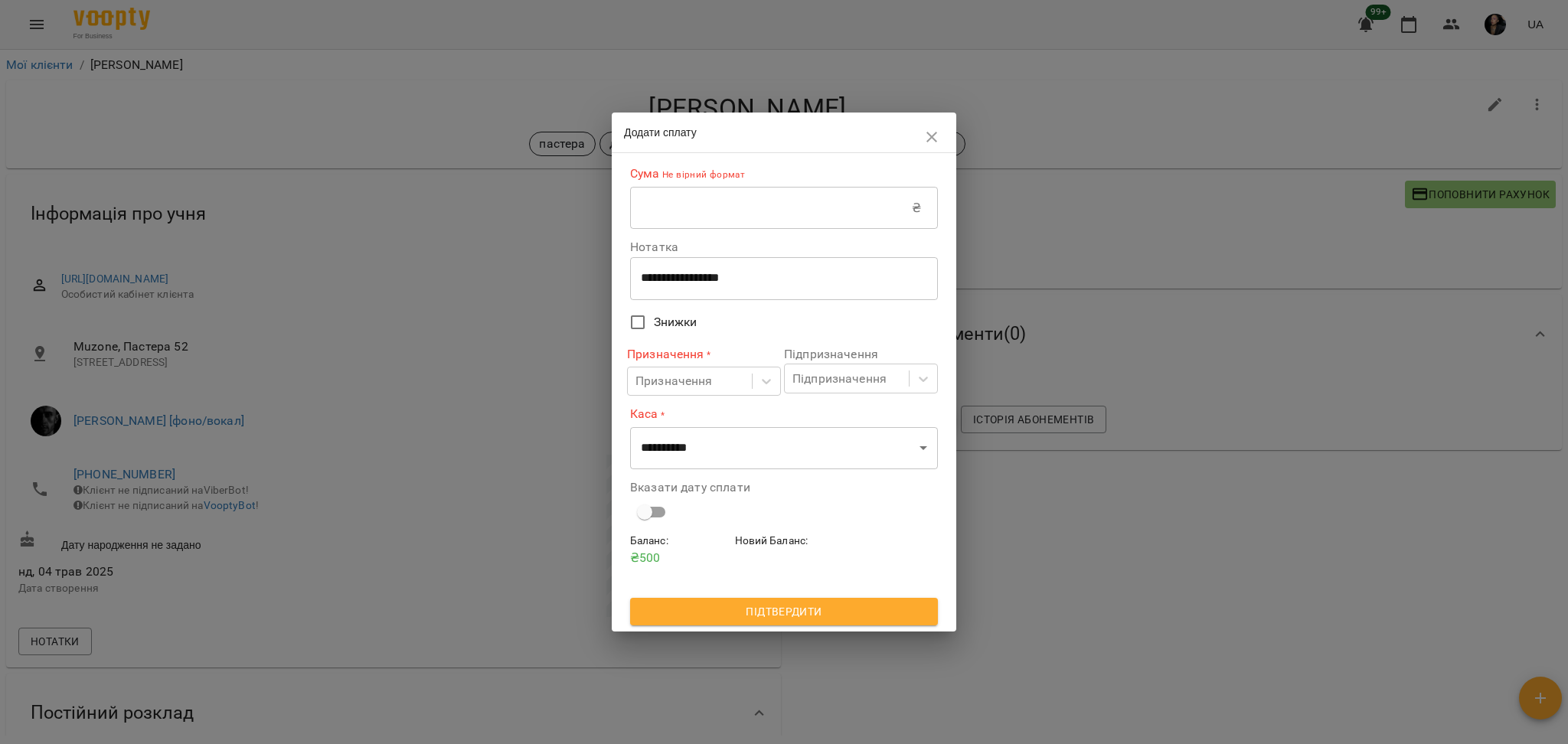
click at [852, 213] on input "text" at bounding box center [771, 208] width 282 height 42
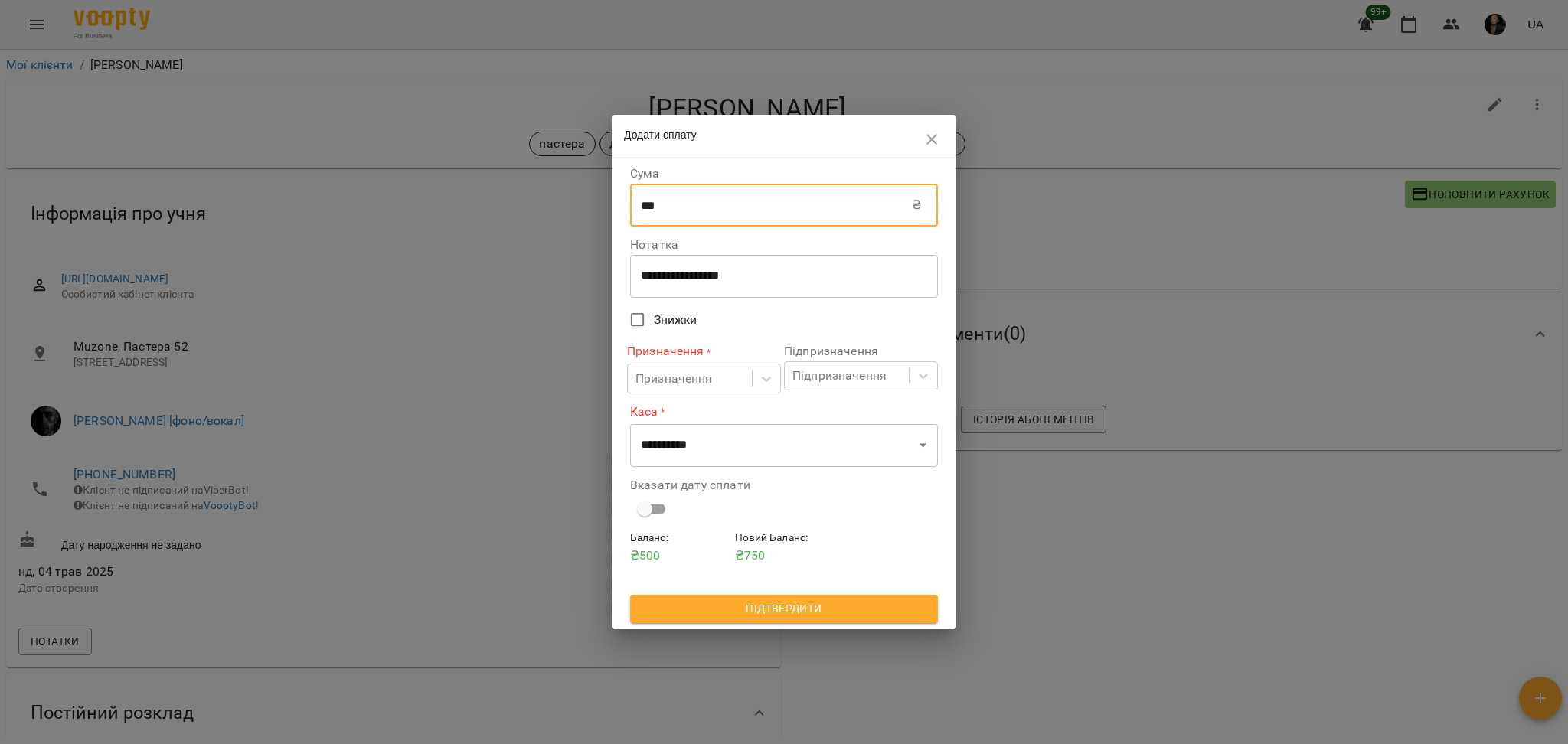
type input "***"
click at [664, 259] on div "**********" at bounding box center [784, 276] width 307 height 42
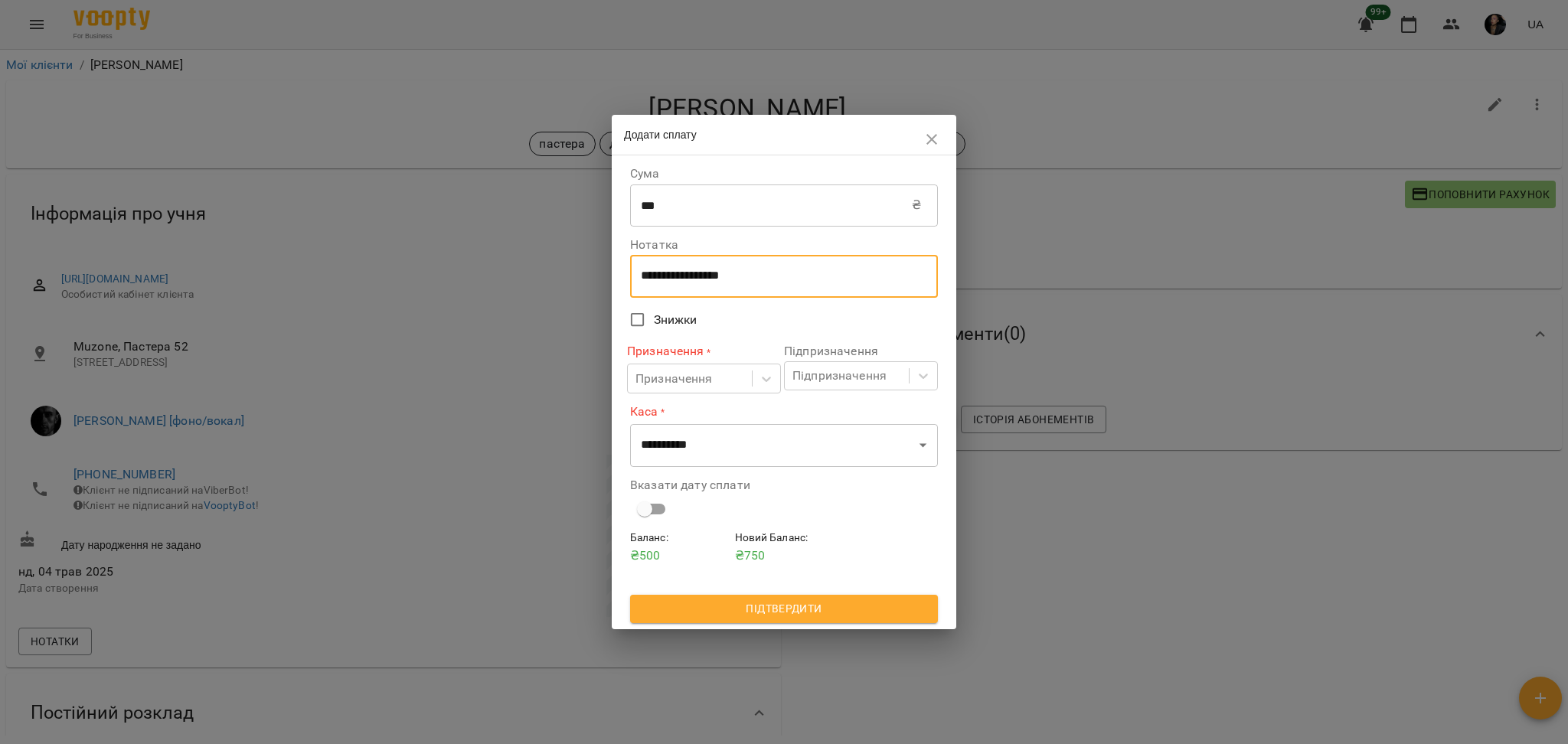
click at [669, 281] on textarea "**********" at bounding box center [783, 275] width 286 height 14
drag, startPoint x: 794, startPoint y: 273, endPoint x: 556, endPoint y: 273, distance: 238.0
click at [556, 273] on div "**********" at bounding box center [784, 372] width 1568 height 744
type textarea "****"
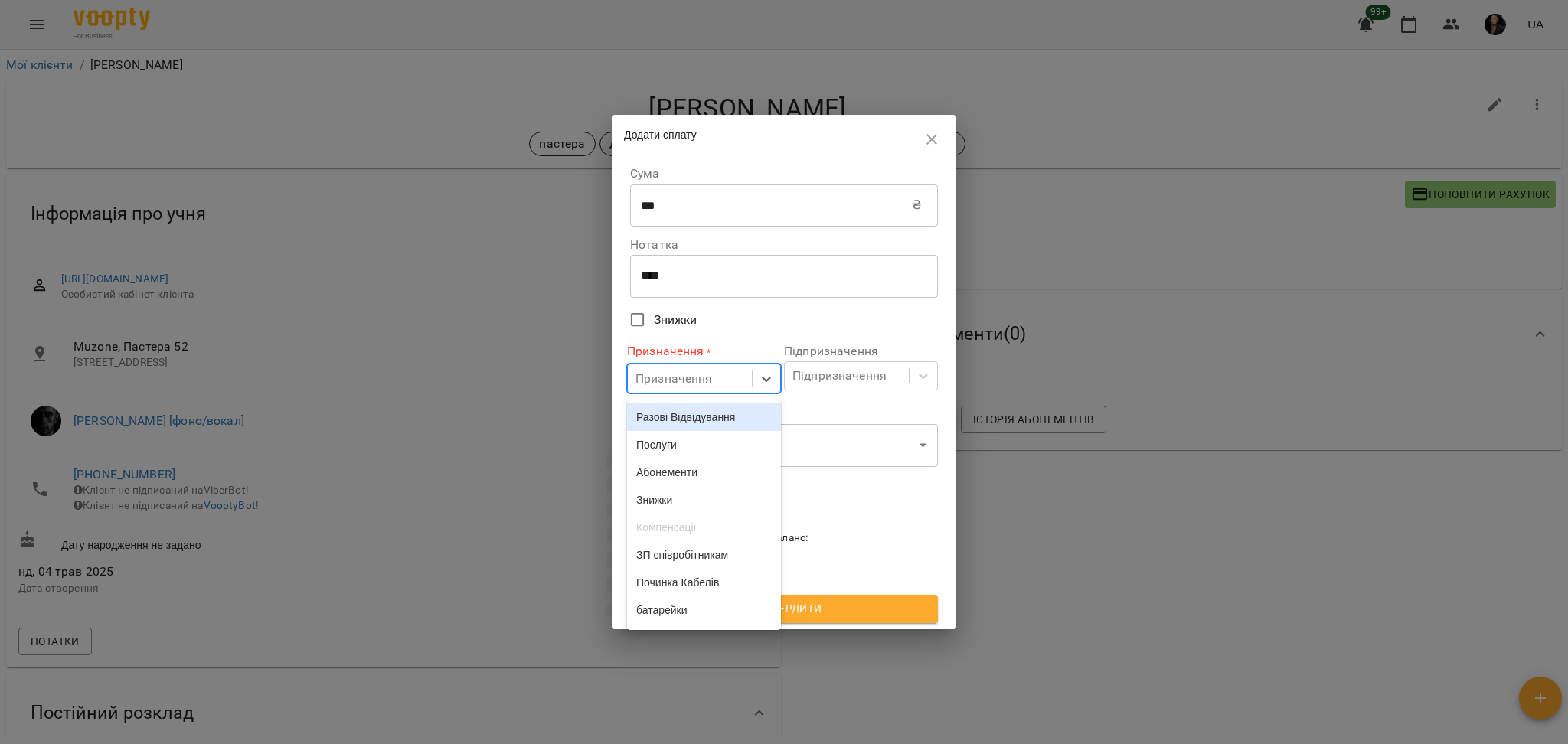
click at [662, 387] on div "Призначення" at bounding box center [674, 379] width 77 height 19
click at [687, 414] on div "Разові Відвідування" at bounding box center [703, 417] width 154 height 27
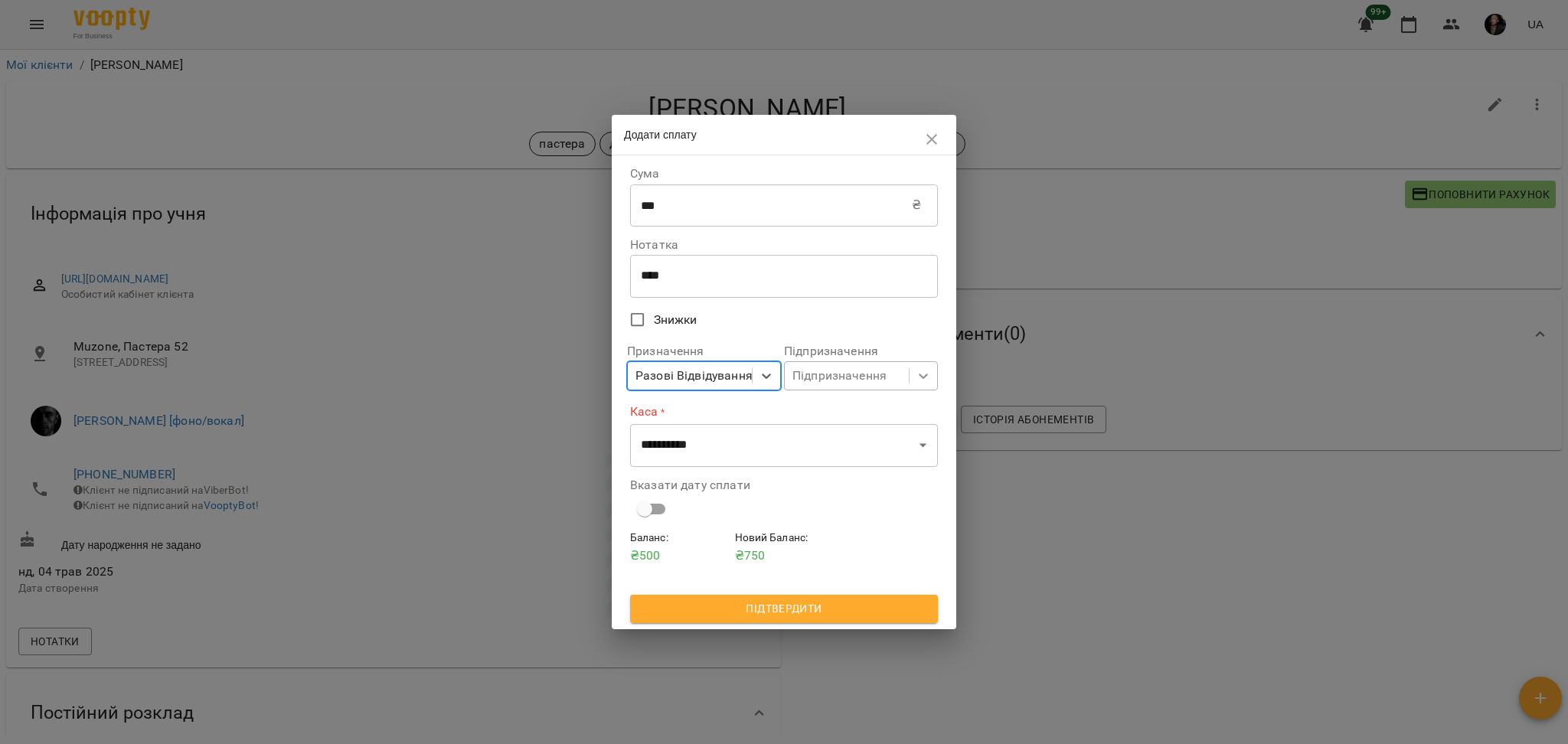
click at [920, 380] on icon at bounding box center [923, 376] width 15 height 15
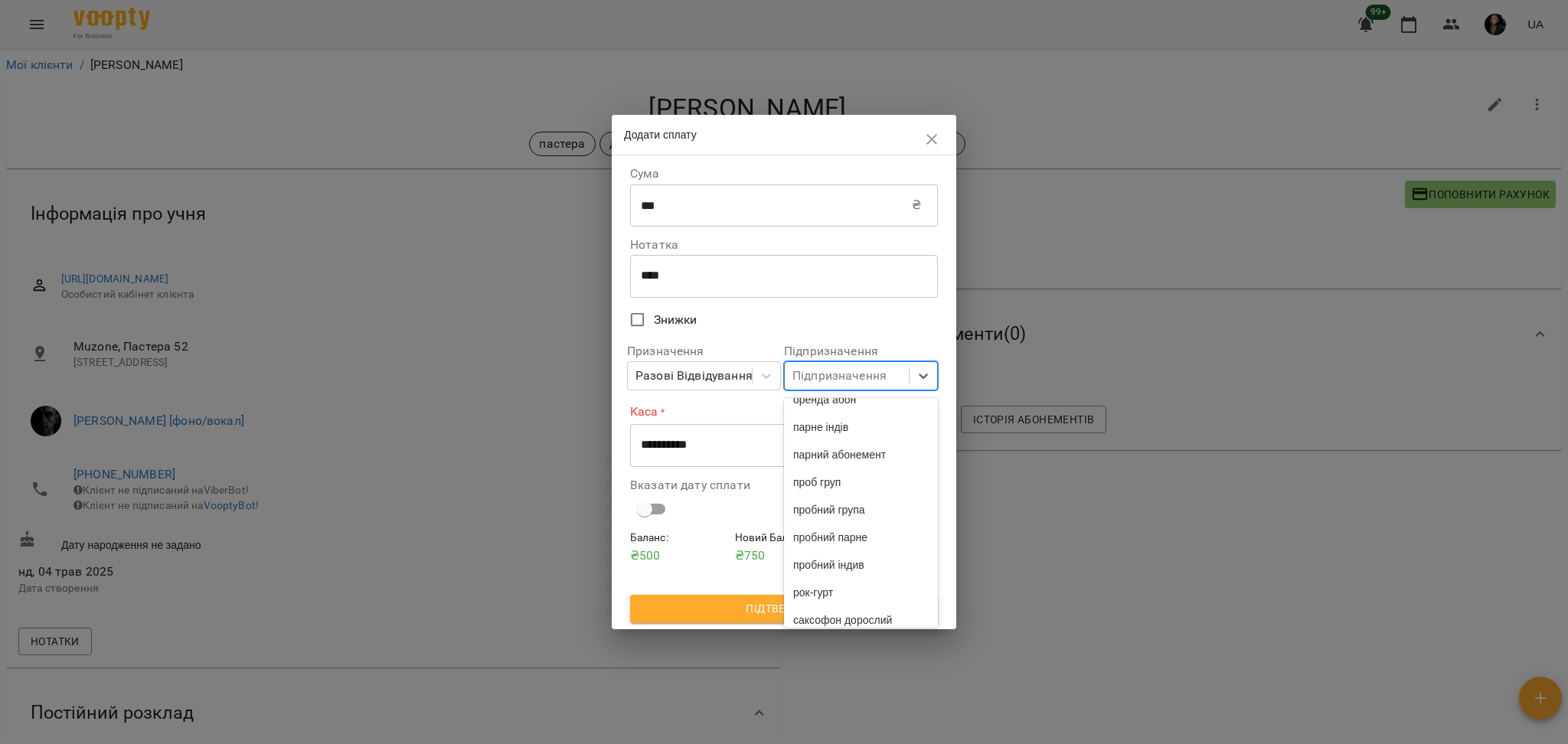
scroll to position [3916, 0]
click at [867, 493] on div "індив 1у" at bounding box center [860, 500] width 154 height 27
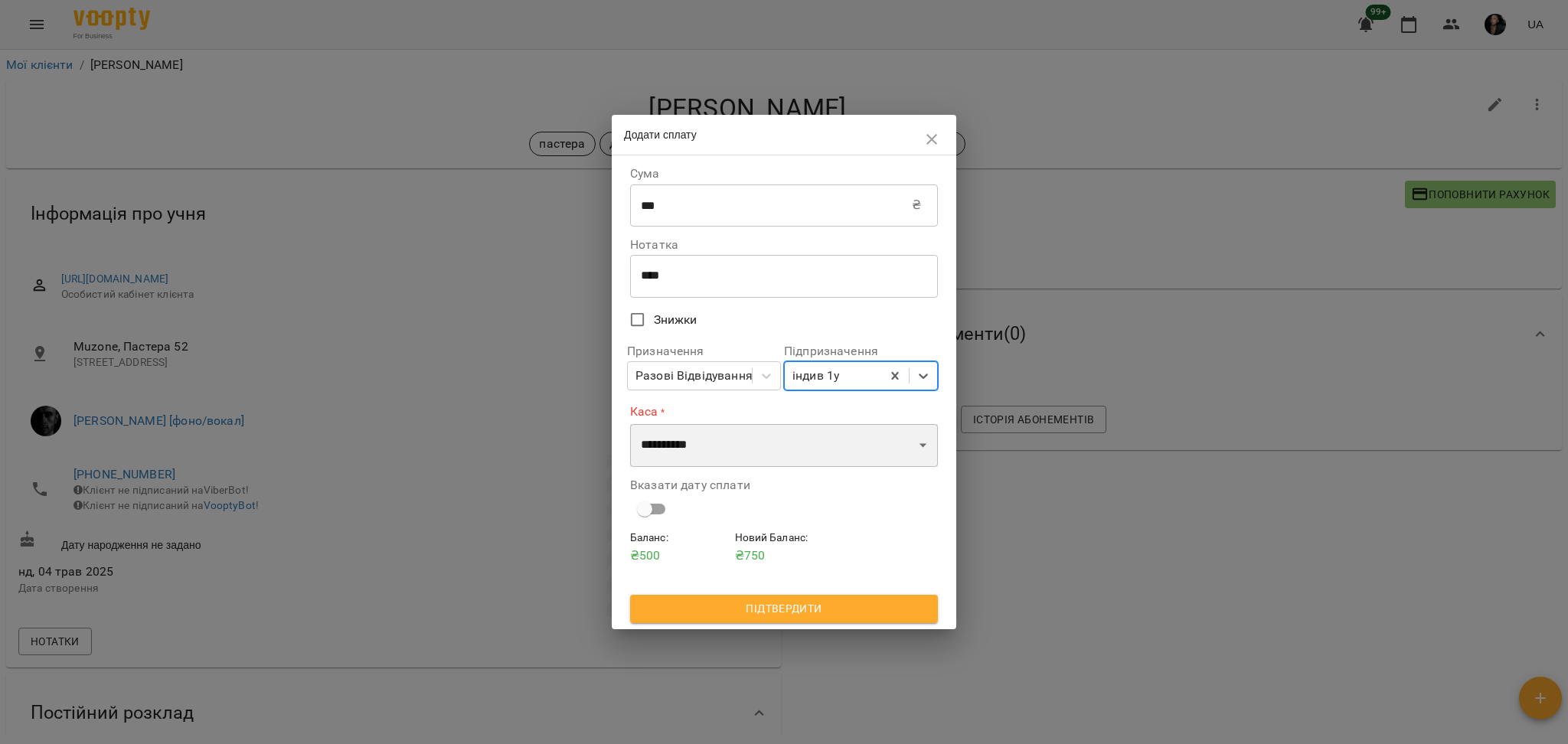
click at [795, 442] on select "**********" at bounding box center [784, 445] width 307 height 42
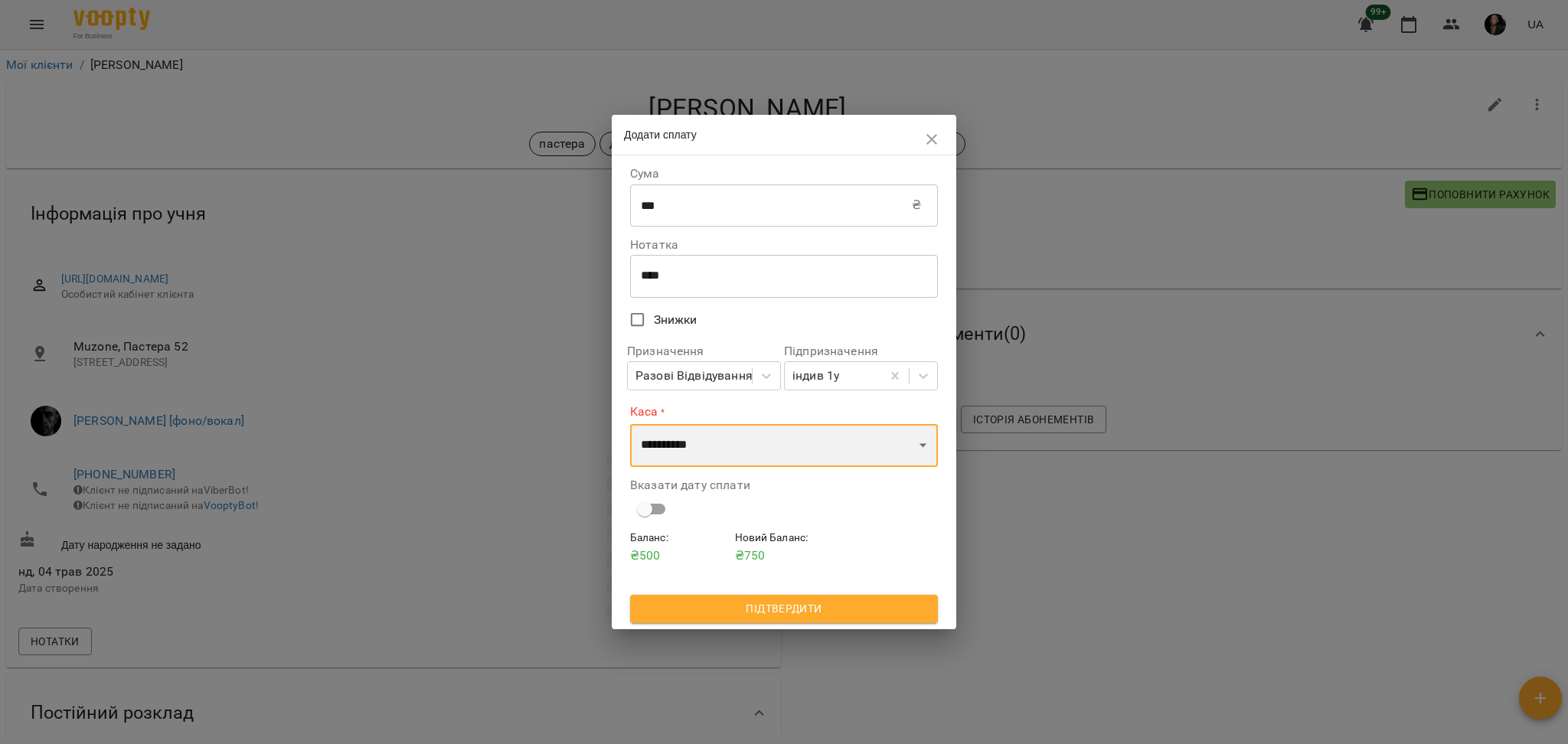
select select "****"
click at [630, 424] on select "**********" at bounding box center [784, 445] width 307 height 42
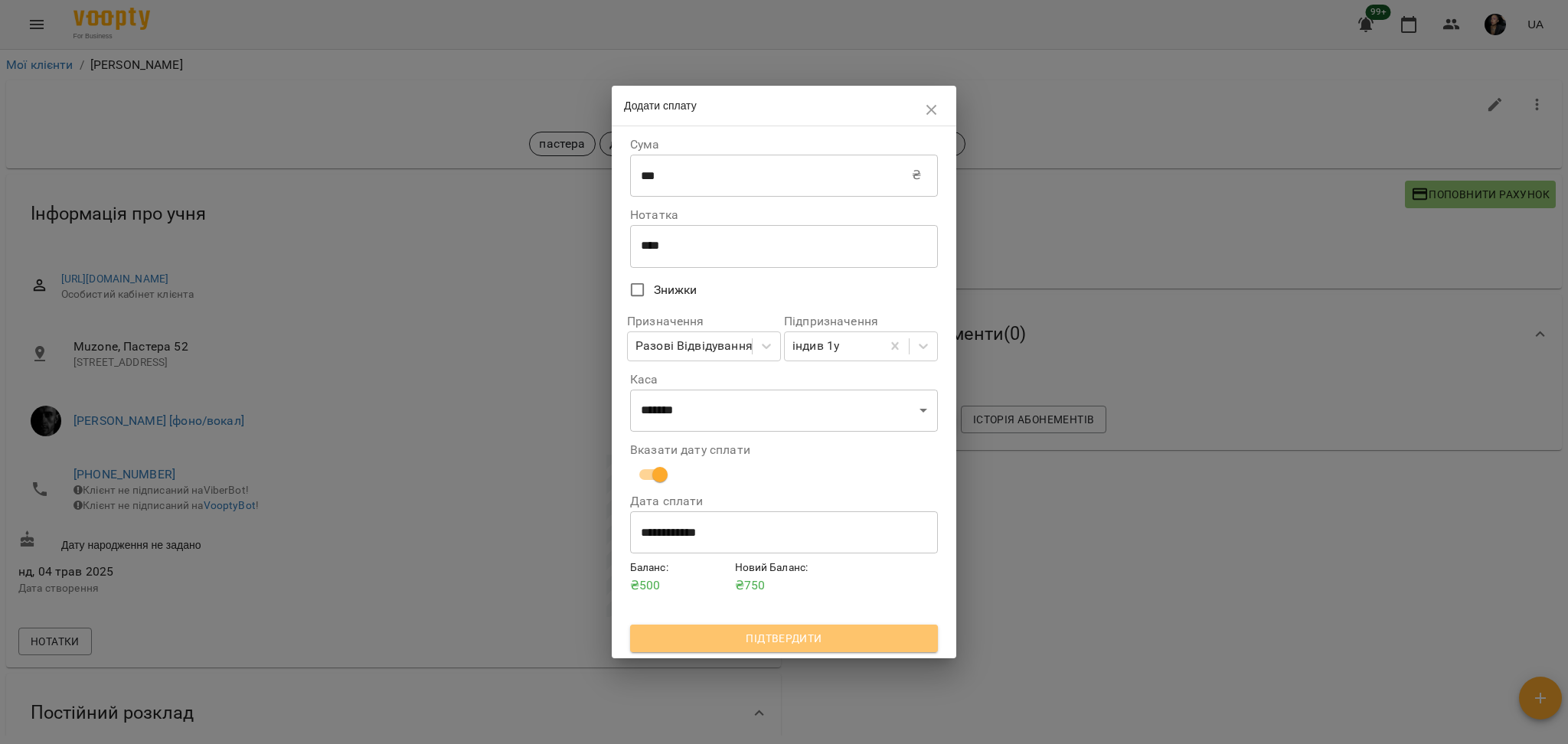
click at [798, 652] on button "Підтвердити" at bounding box center [784, 639] width 307 height 27
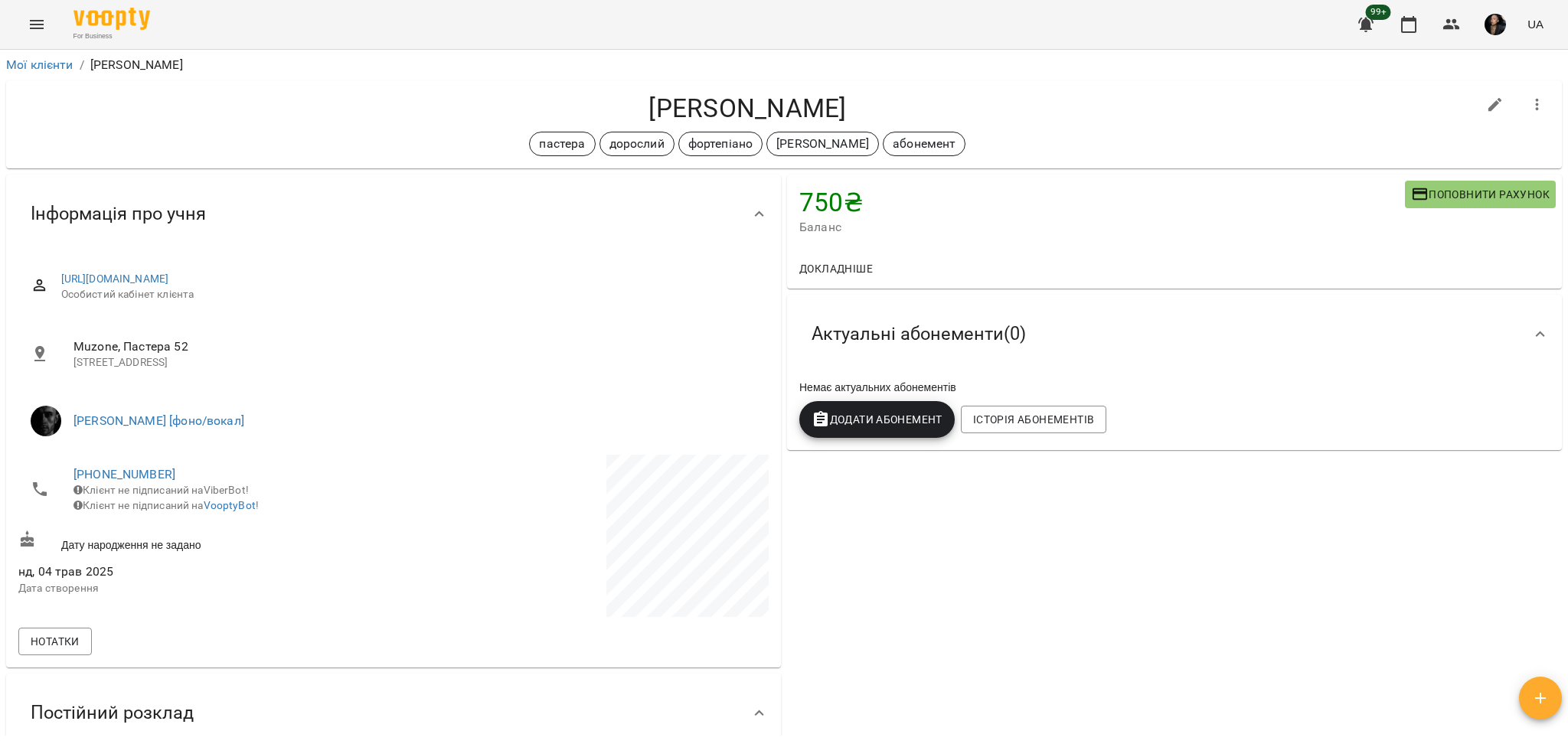
click at [1240, 578] on div "750 ₴ Баланс Поповнити рахунок Докладніше -2900 ₴ Послуги -2900 ₴ Дорослий голд…" at bounding box center [1174, 589] width 781 height 835
drag, startPoint x: 601, startPoint y: 104, endPoint x: 1012, endPoint y: 125, distance: 411.5
click at [1012, 125] on div "[PERSON_NAME] пастера дорослий фортепіано [PERSON_NAME]" at bounding box center [747, 124] width 1458 height 64
copy div "[PERSON_NAME] пастера дорослий фортепіано [PERSON_NAME]"
drag, startPoint x: 1460, startPoint y: 25, endPoint x: 1402, endPoint y: 37, distance: 59.2
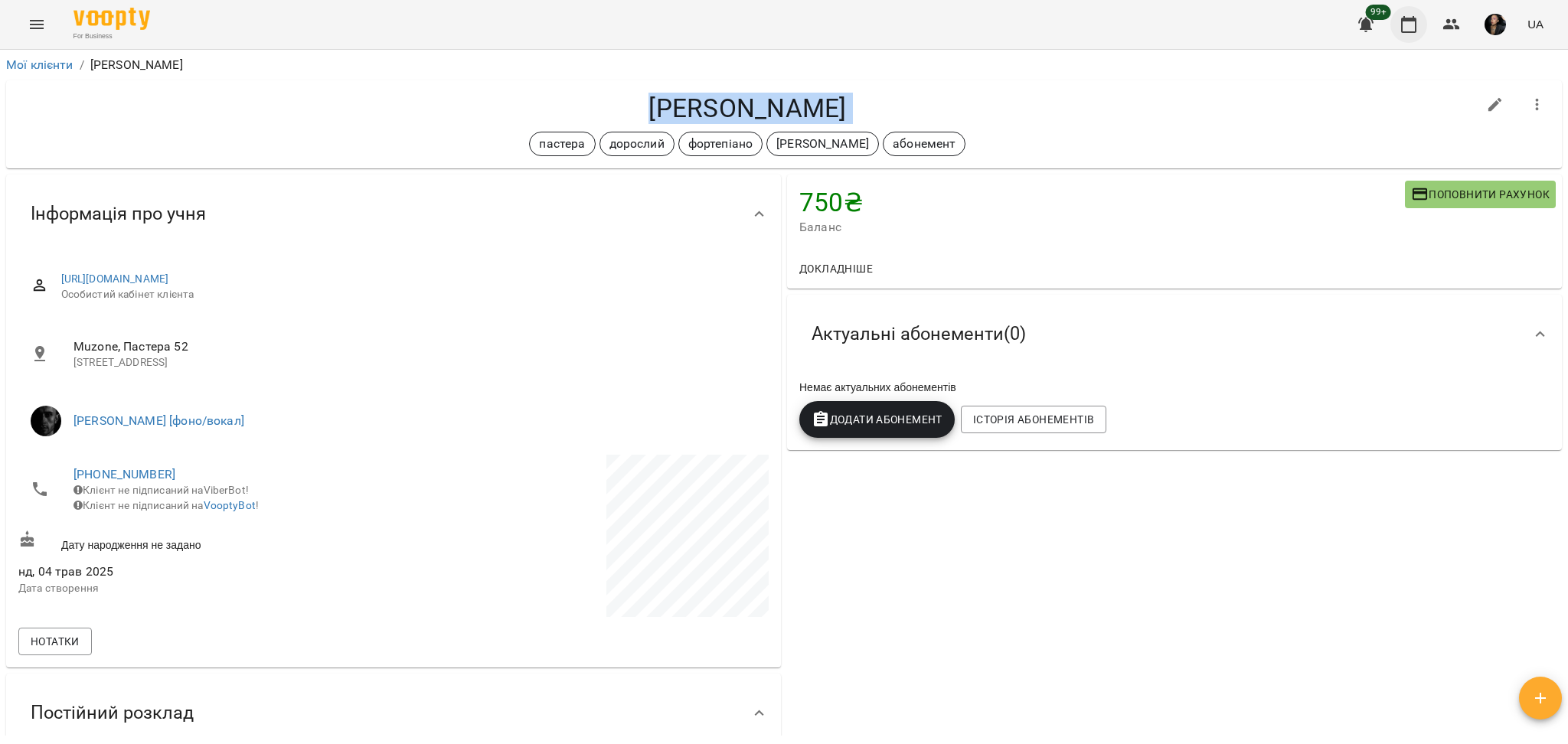
click at [1460, 24] on icon "button" at bounding box center [1452, 25] width 19 height 19
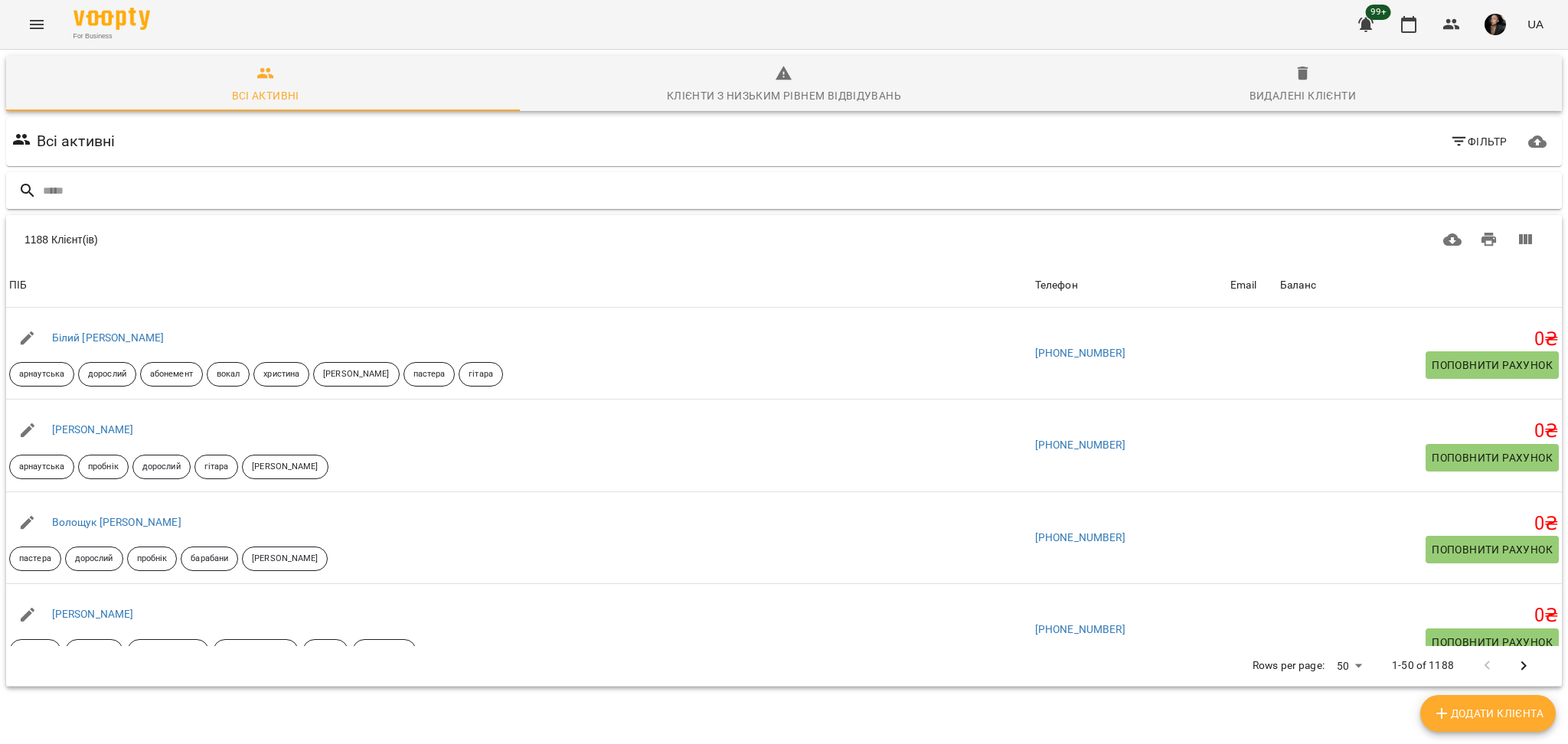
click at [559, 173] on div at bounding box center [784, 191] width 1556 height 37
click at [547, 185] on input "text" at bounding box center [798, 191] width 1513 height 25
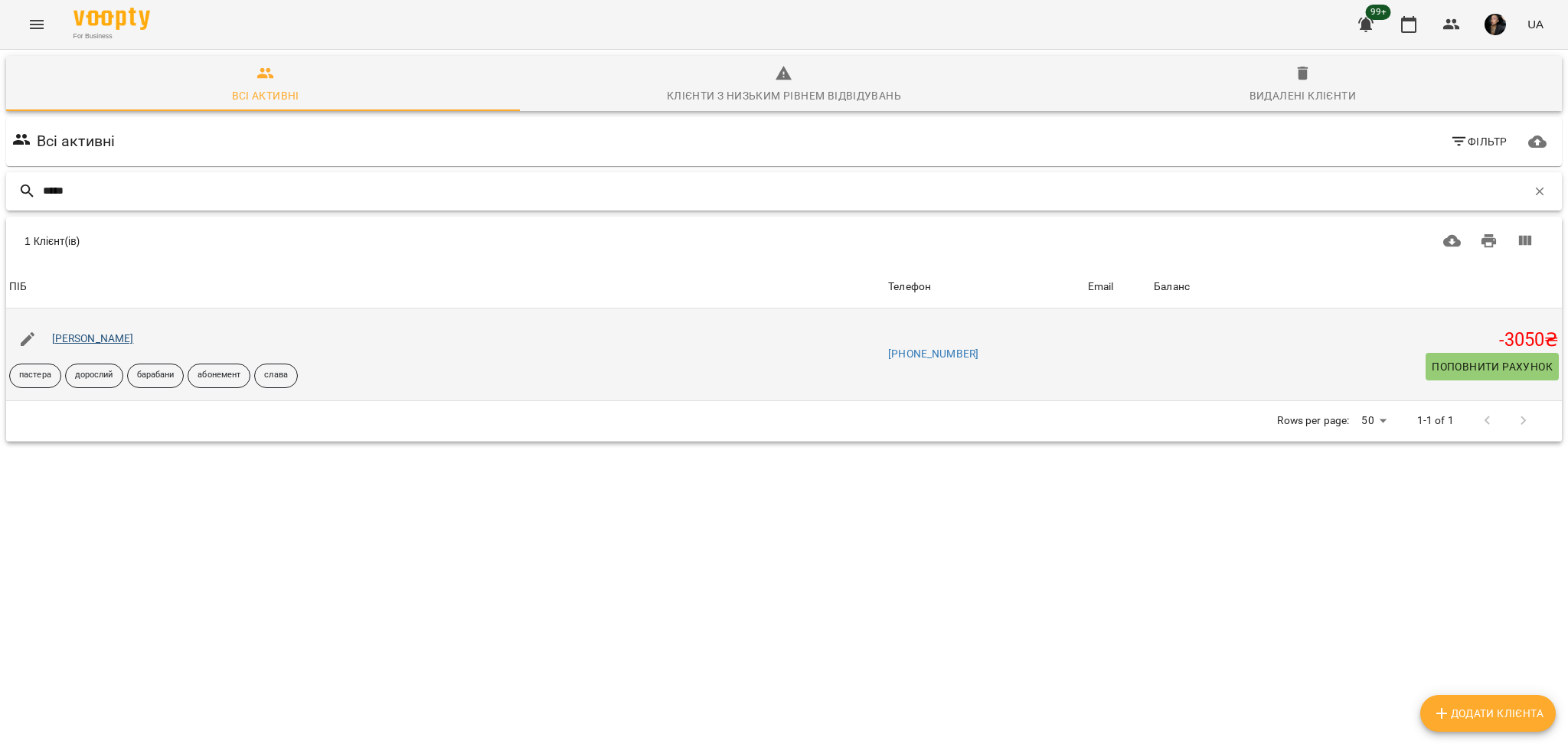
type input "*****"
click at [109, 332] on link "[PERSON_NAME]" at bounding box center [93, 338] width 82 height 12
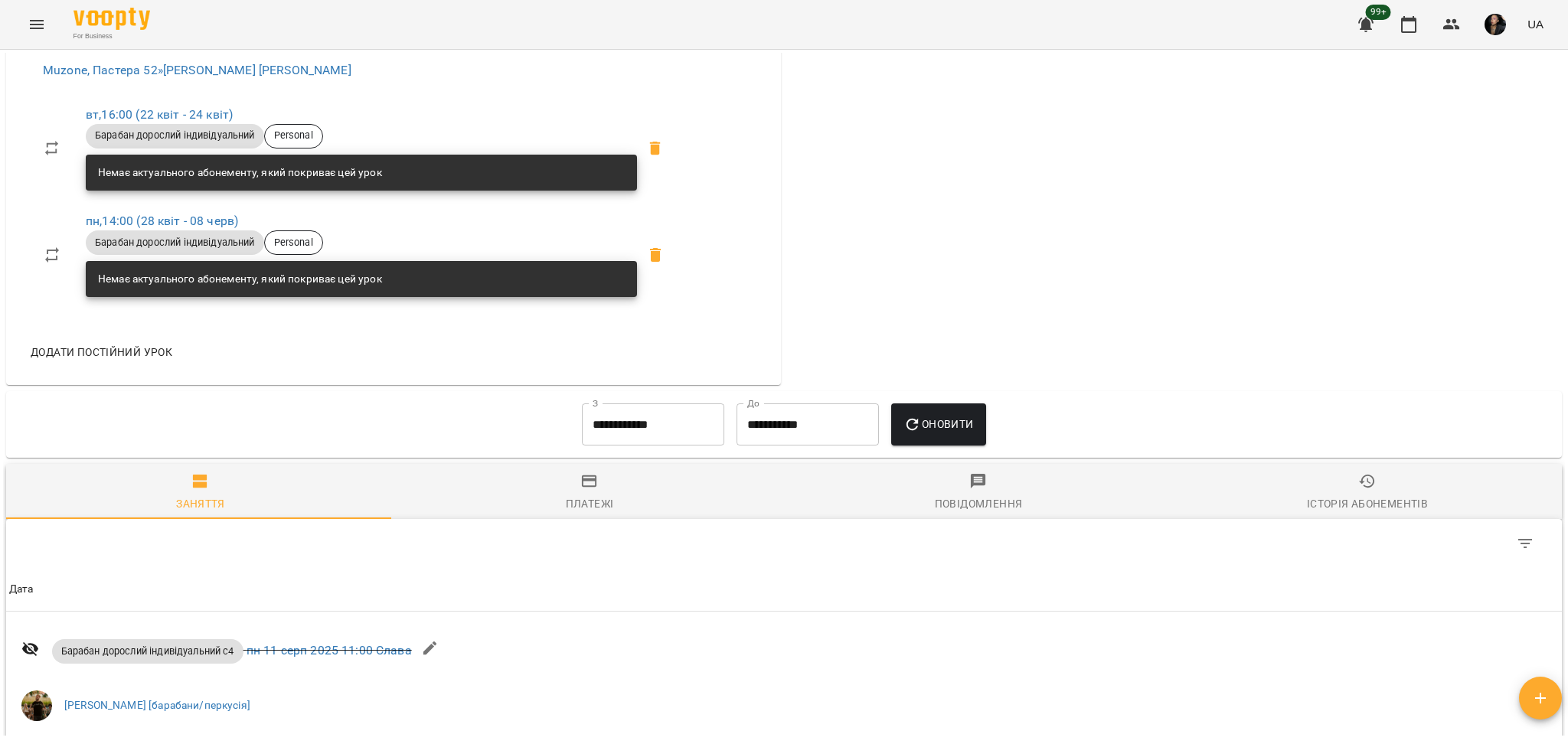
scroll to position [919, 0]
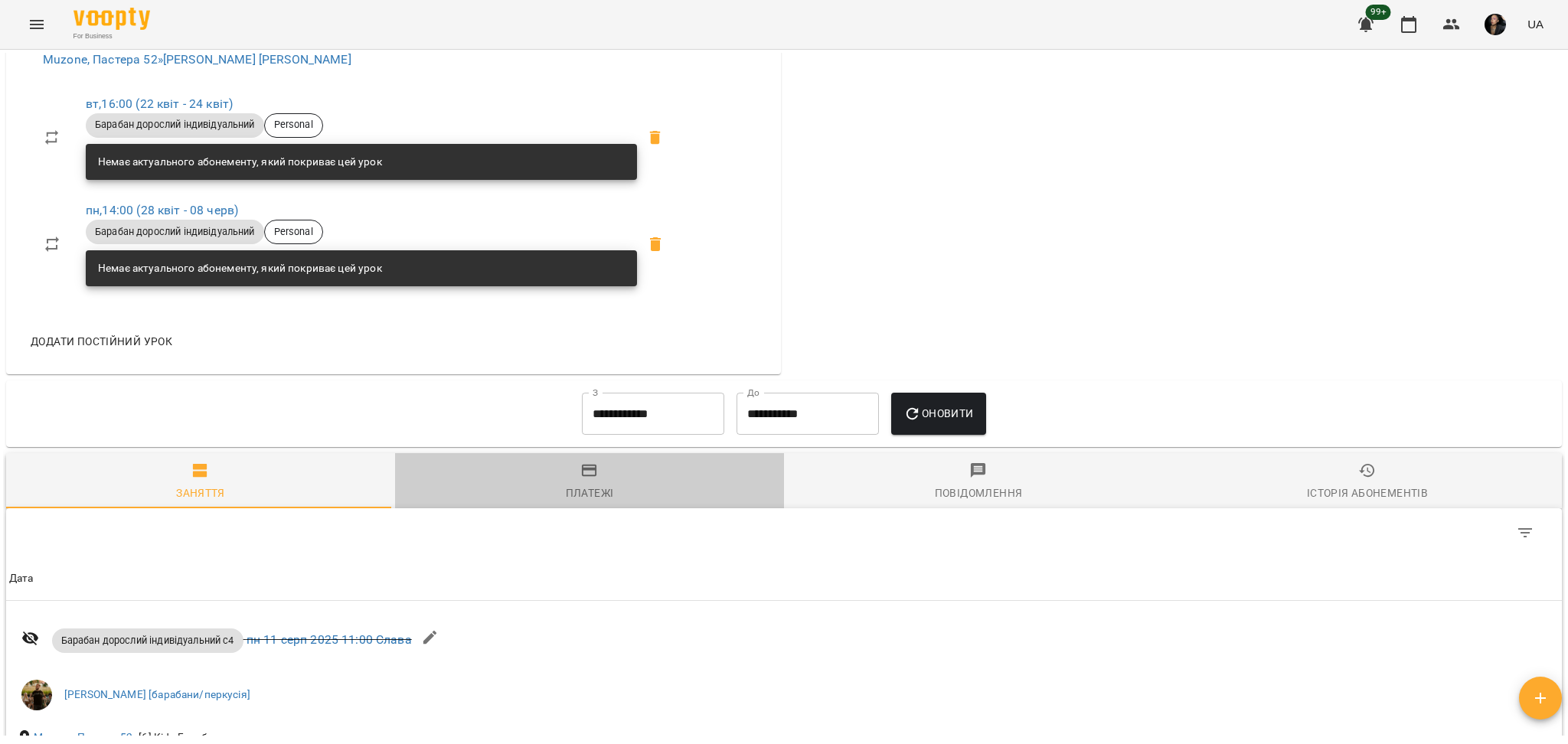
click at [593, 498] on div "Платежі" at bounding box center [589, 493] width 48 height 19
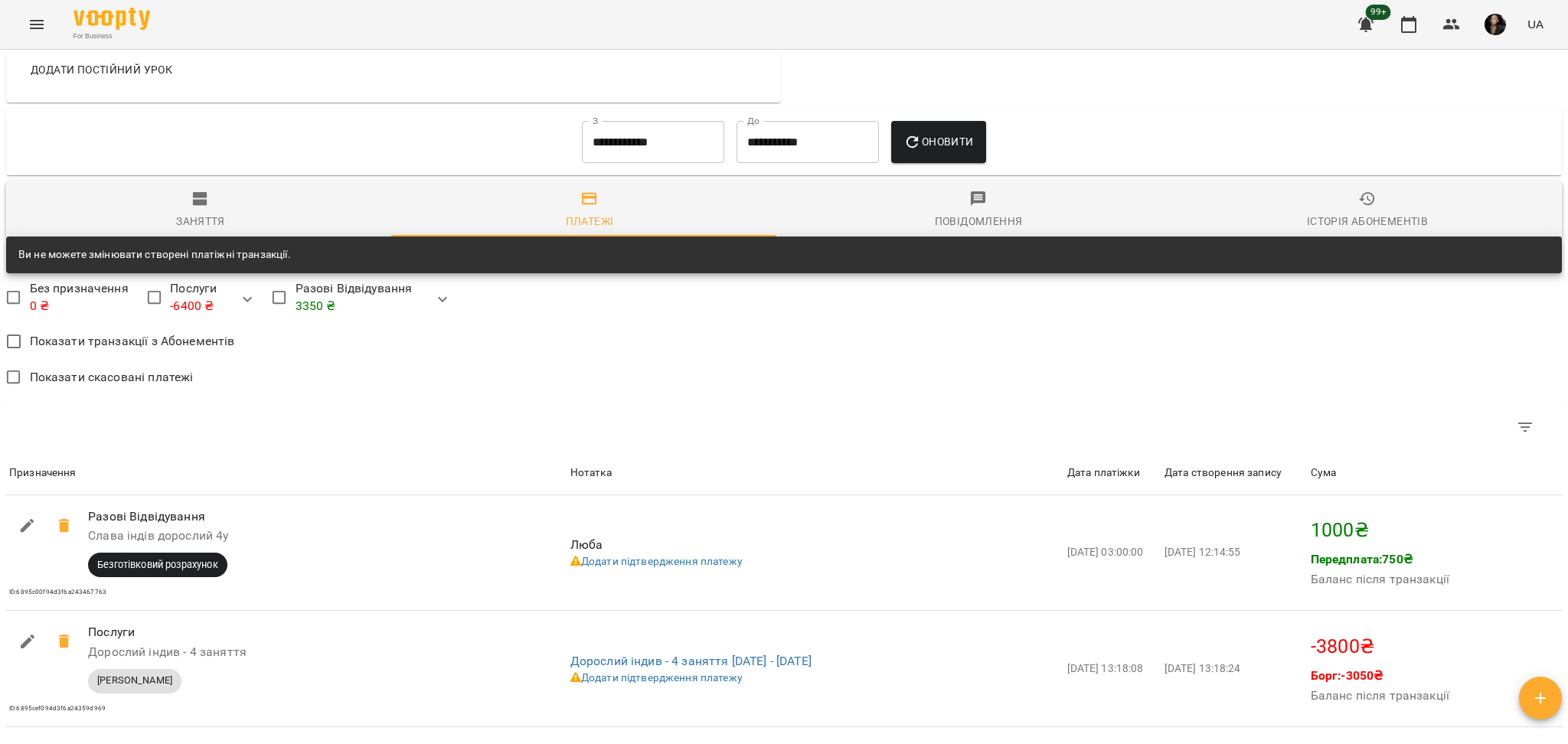
scroll to position [1176, 0]
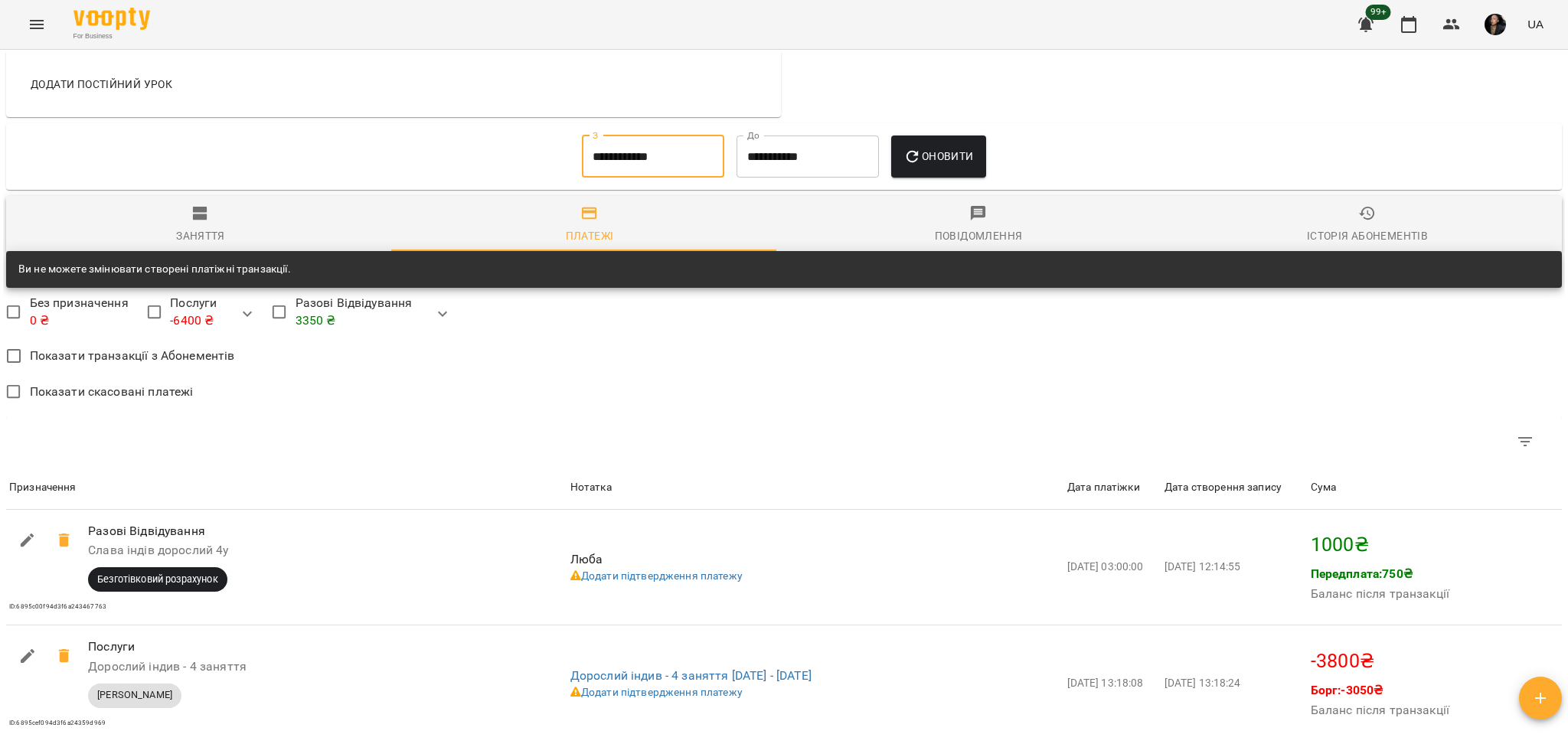
click at [621, 178] on input "**********" at bounding box center [653, 157] width 143 height 42
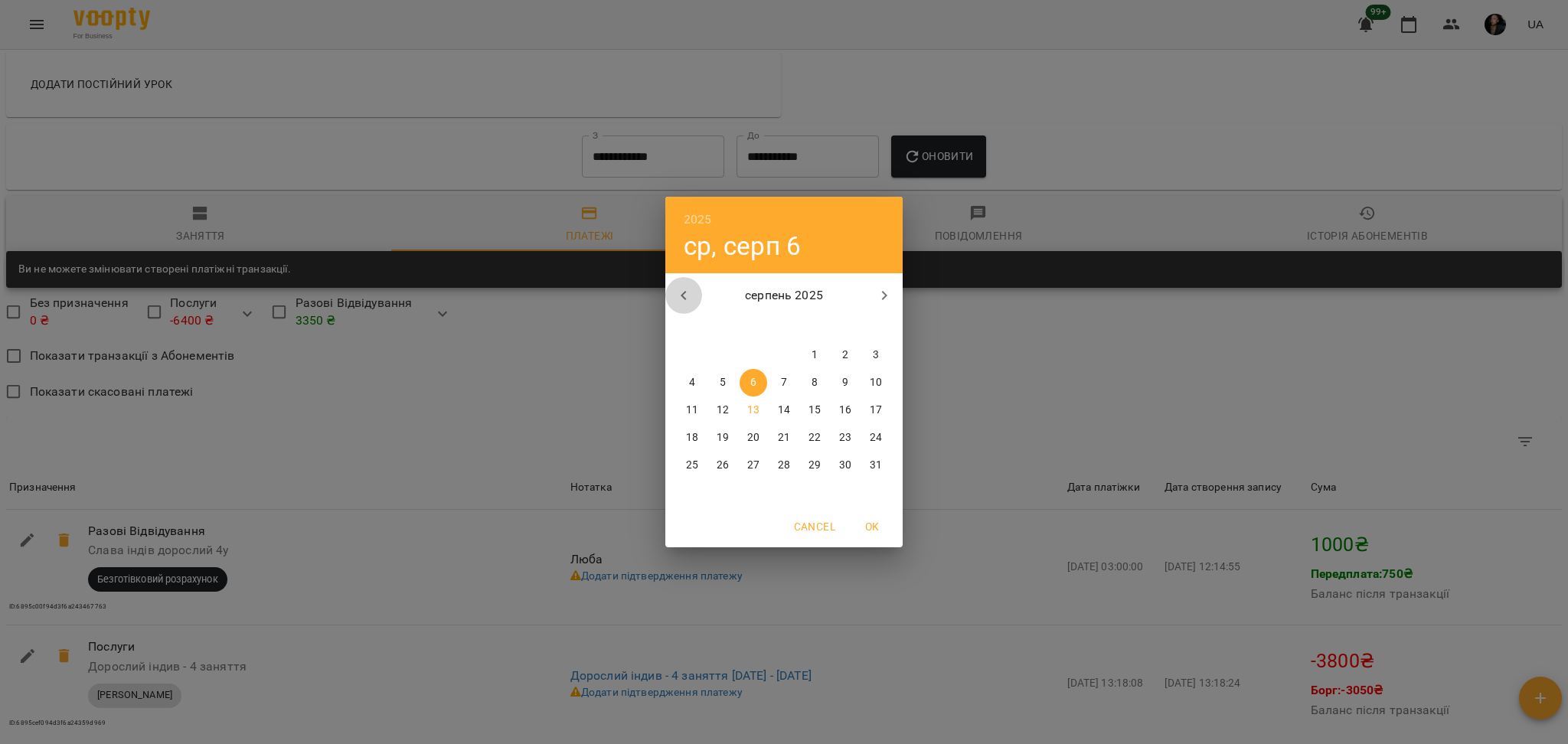
click at [686, 305] on icon "button" at bounding box center [684, 296] width 19 height 19
click at [870, 356] on span "6" at bounding box center [876, 355] width 27 height 15
type input "**********"
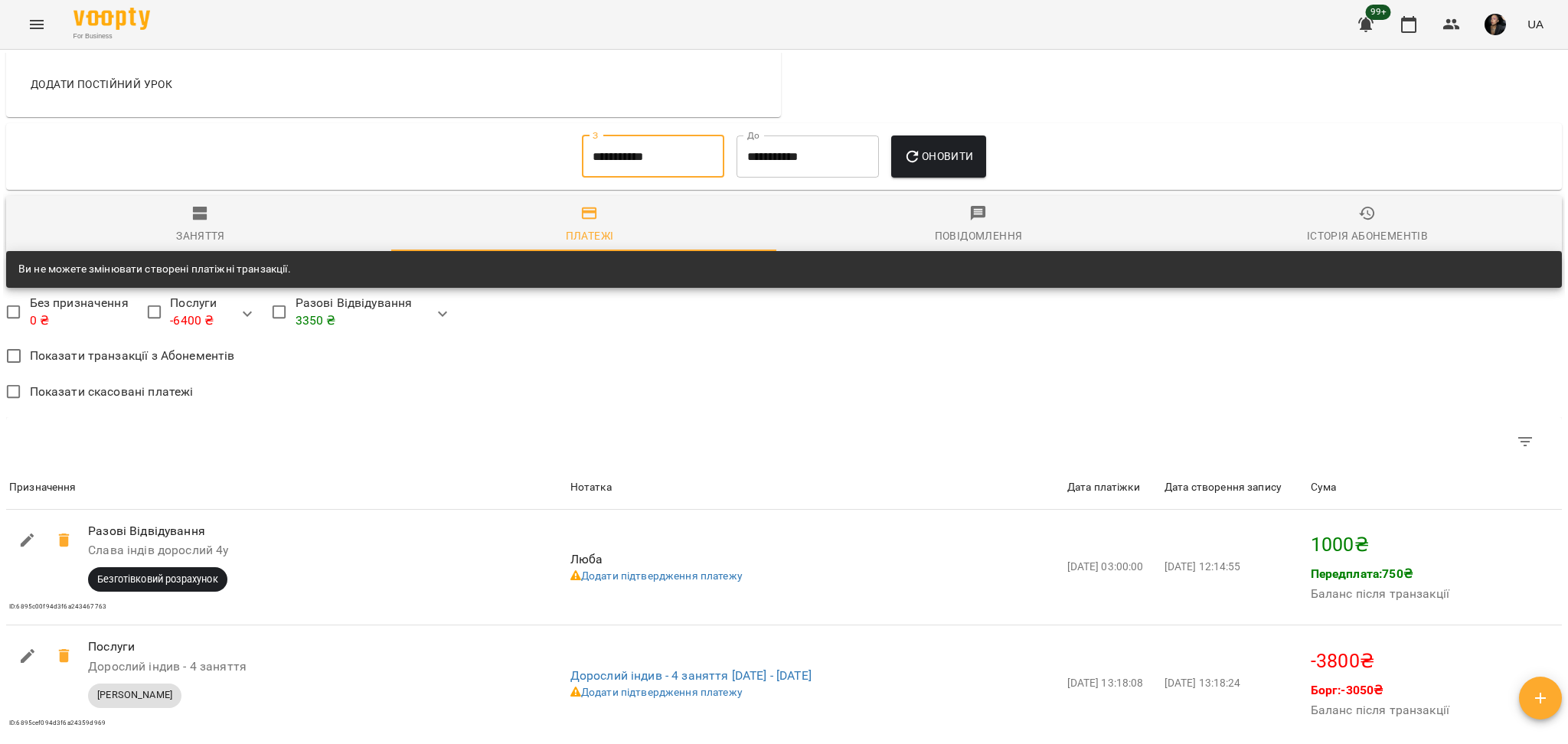
click at [965, 178] on button "Оновити" at bounding box center [938, 157] width 94 height 42
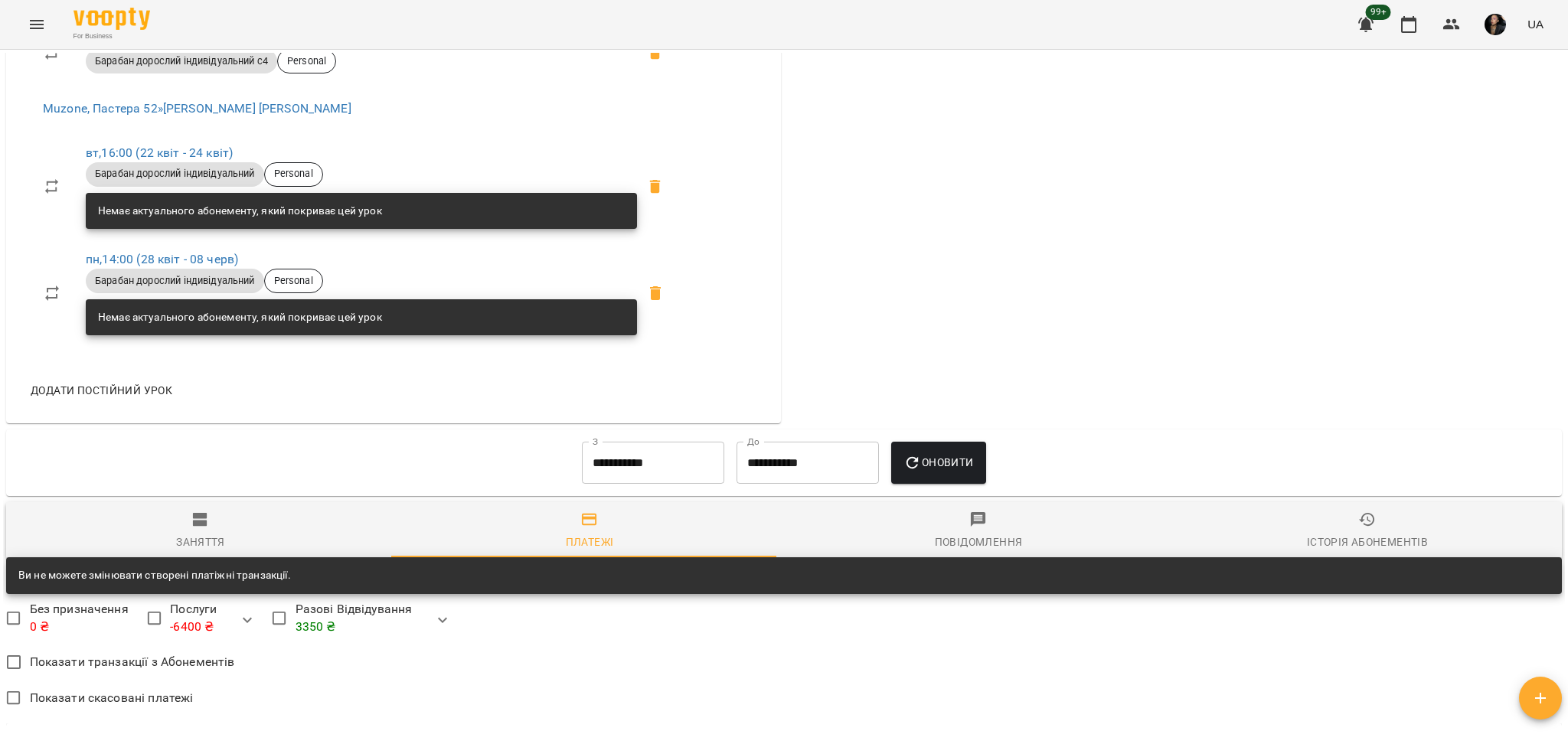
scroll to position [359, 0]
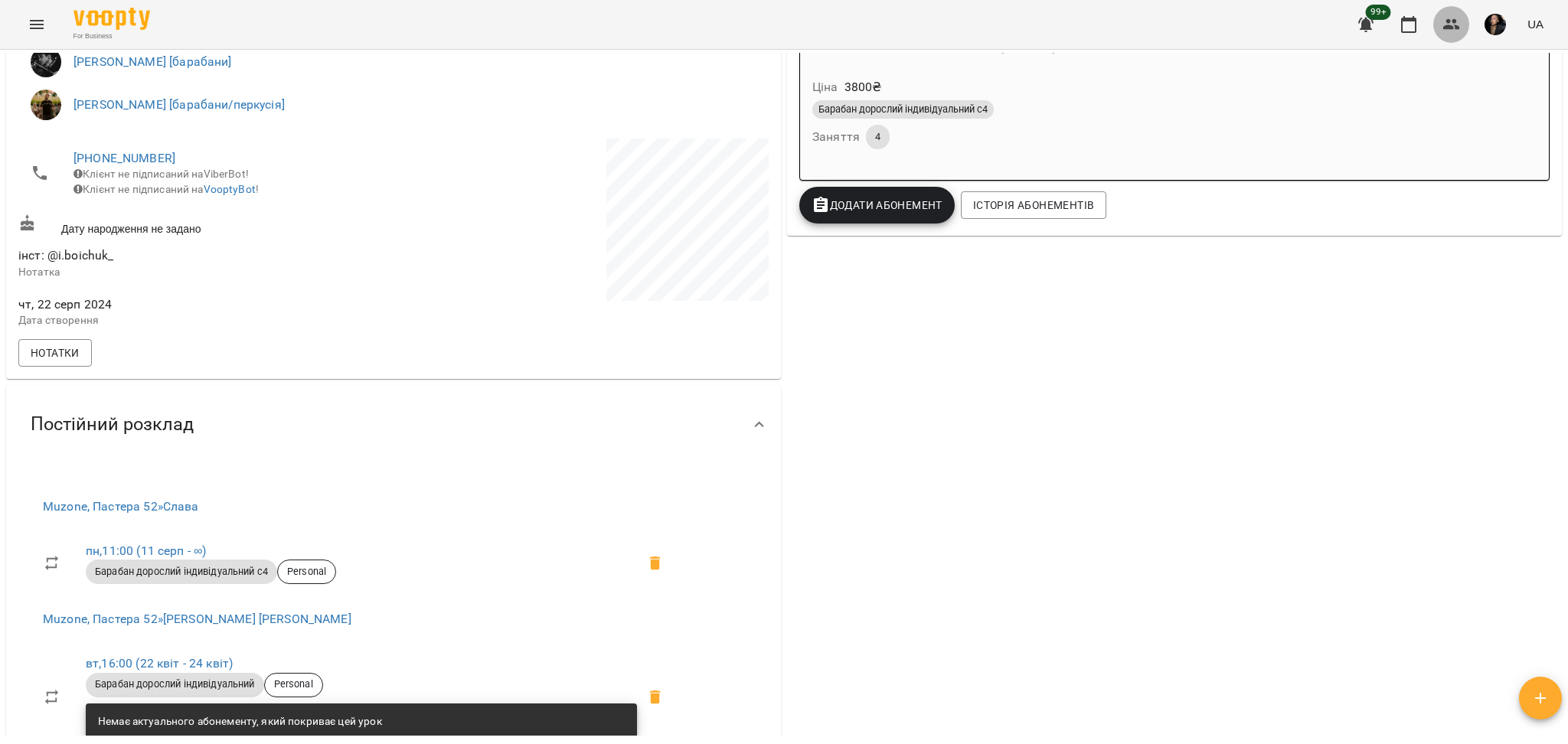
click at [1452, 30] on icon "button" at bounding box center [1452, 25] width 19 height 19
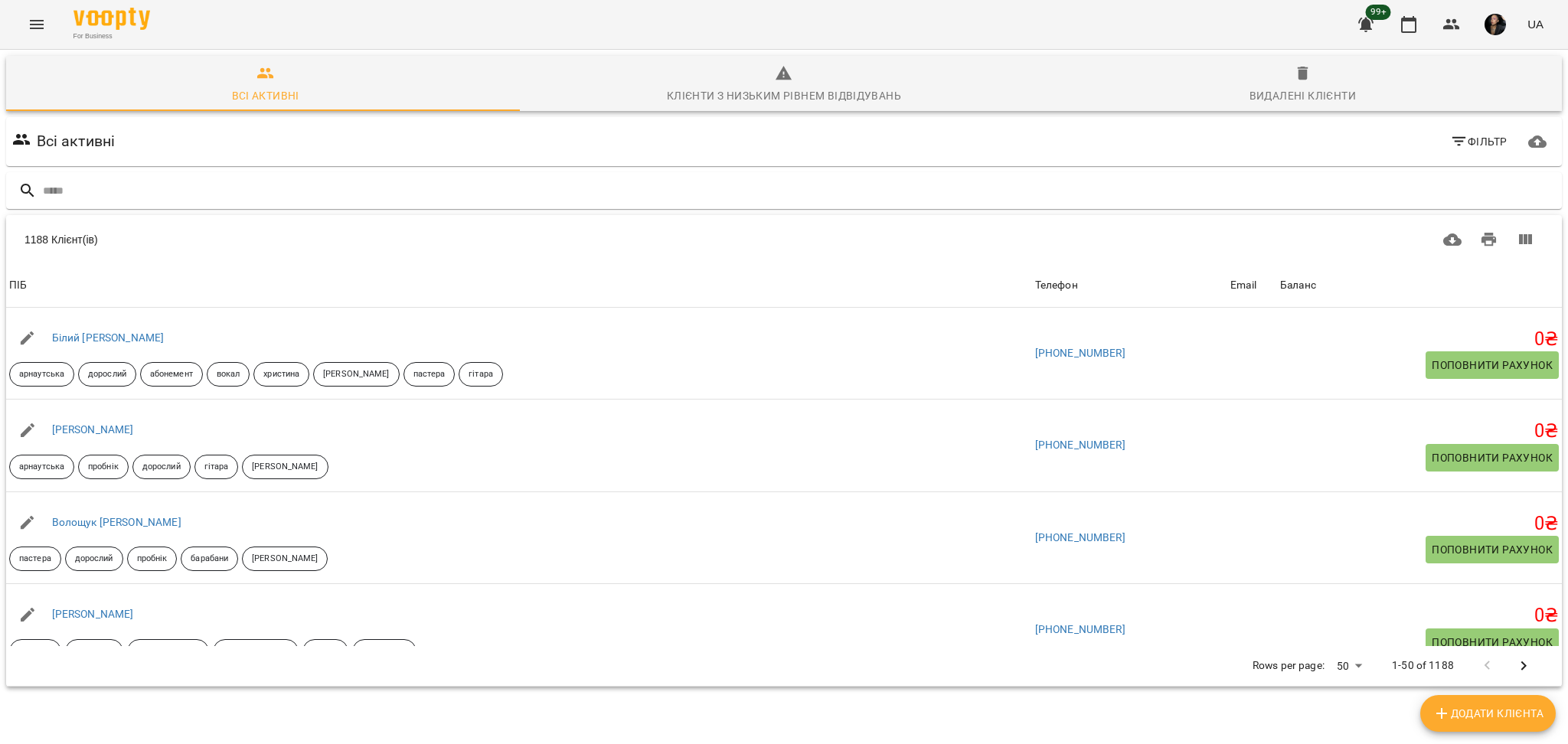
click at [1492, 717] on span "Додати клієнта" at bounding box center [1487, 713] width 111 height 19
select select "**"
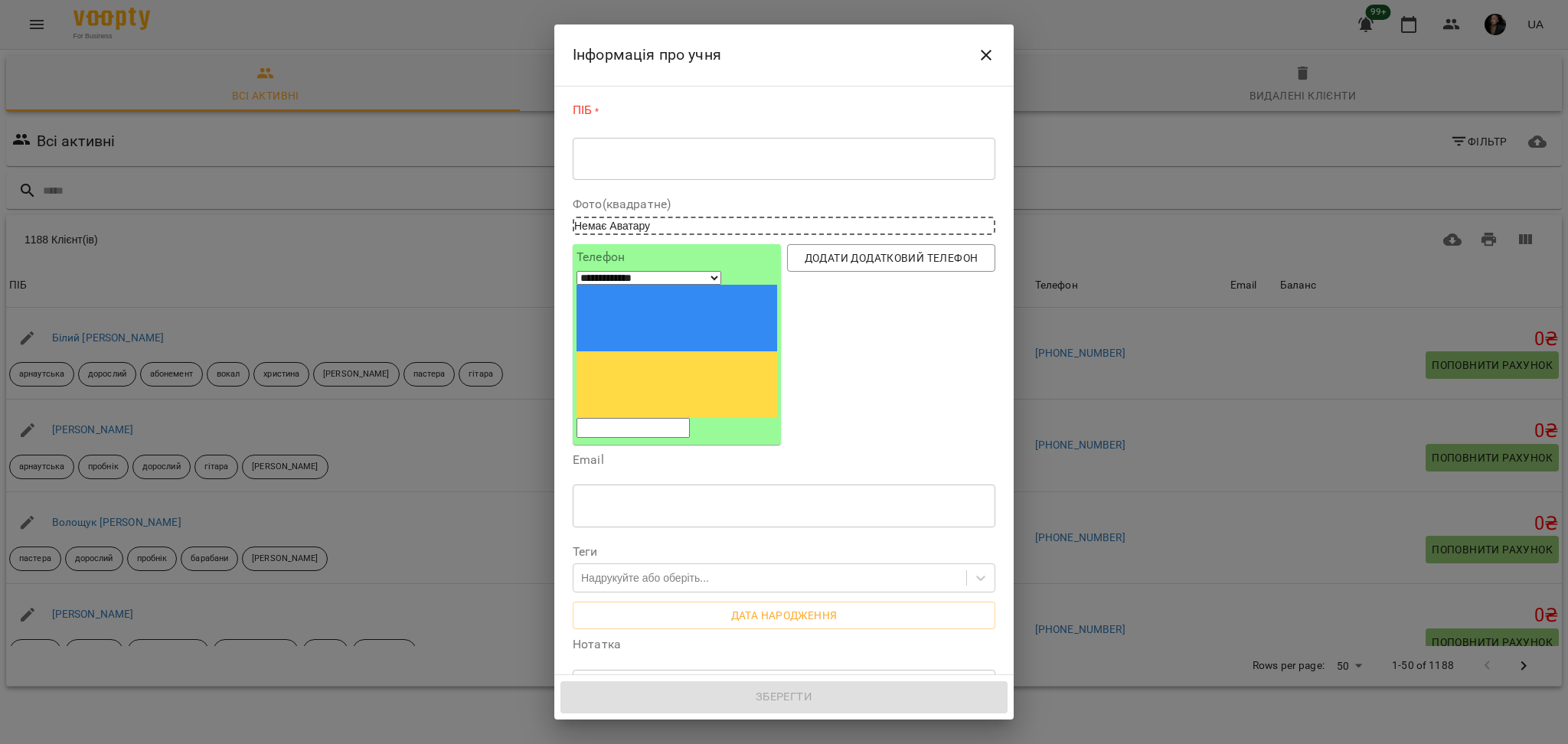
click at [663, 154] on textarea at bounding box center [784, 158] width 401 height 14
paste textarea "**********"
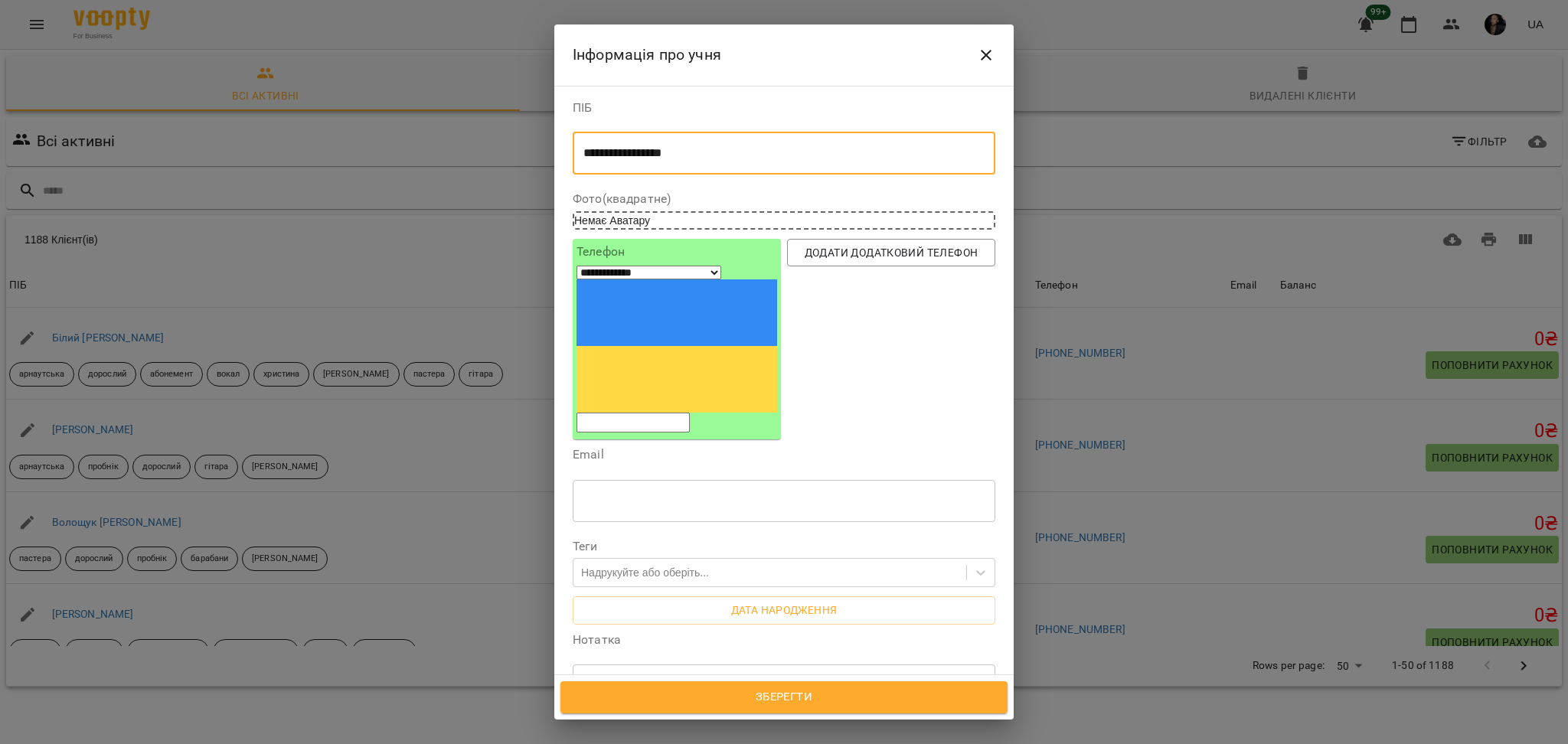
type textarea "**********"
drag, startPoint x: 726, startPoint y: 144, endPoint x: 528, endPoint y: 156, distance: 198.4
click at [528, 156] on div "**********" at bounding box center [784, 372] width 1568 height 744
drag, startPoint x: 762, startPoint y: 148, endPoint x: 571, endPoint y: 148, distance: 191.0
click at [571, 148] on div "**********" at bounding box center [784, 142] width 429 height 92
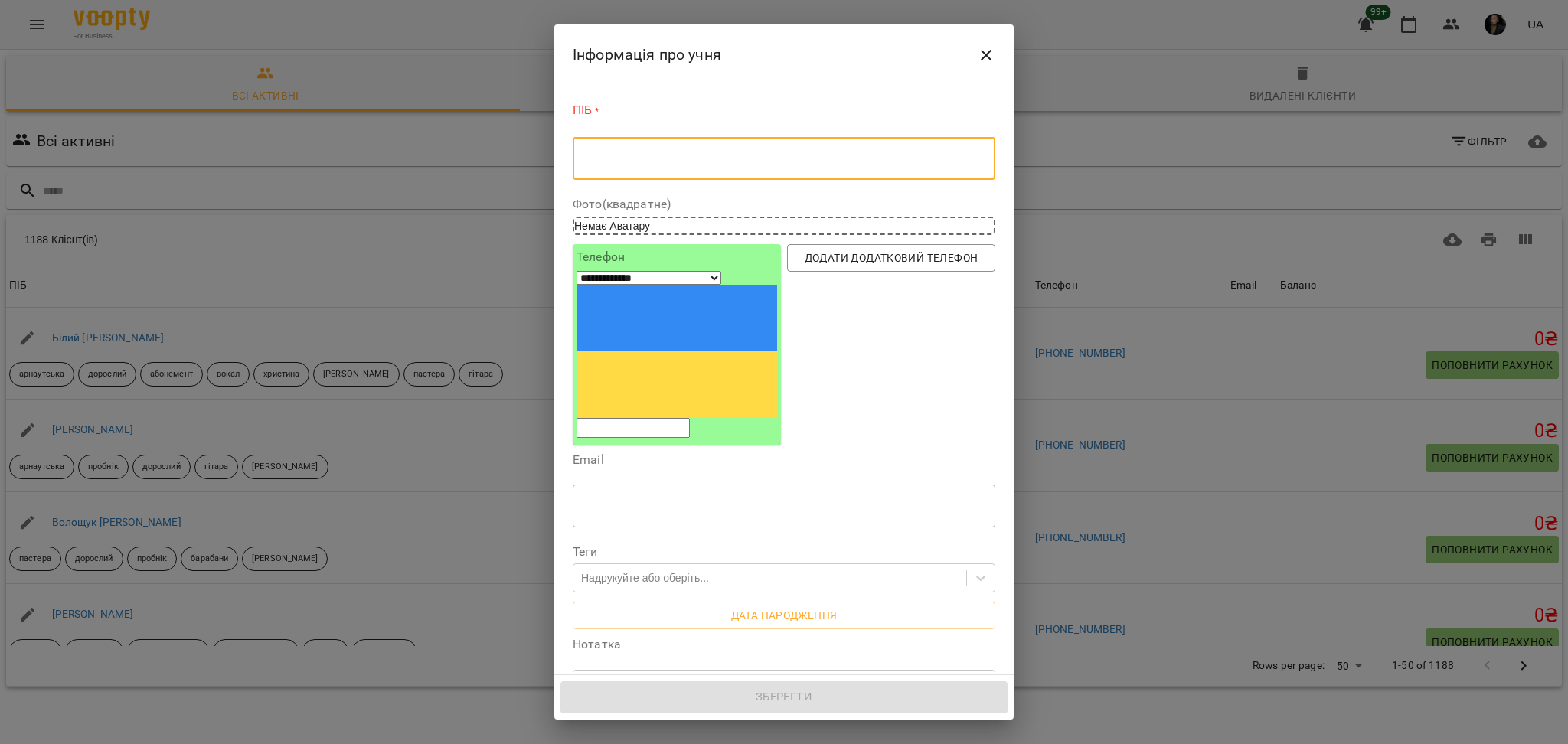
click at [741, 156] on textarea at bounding box center [776, 158] width 386 height 14
paste textarea "**********"
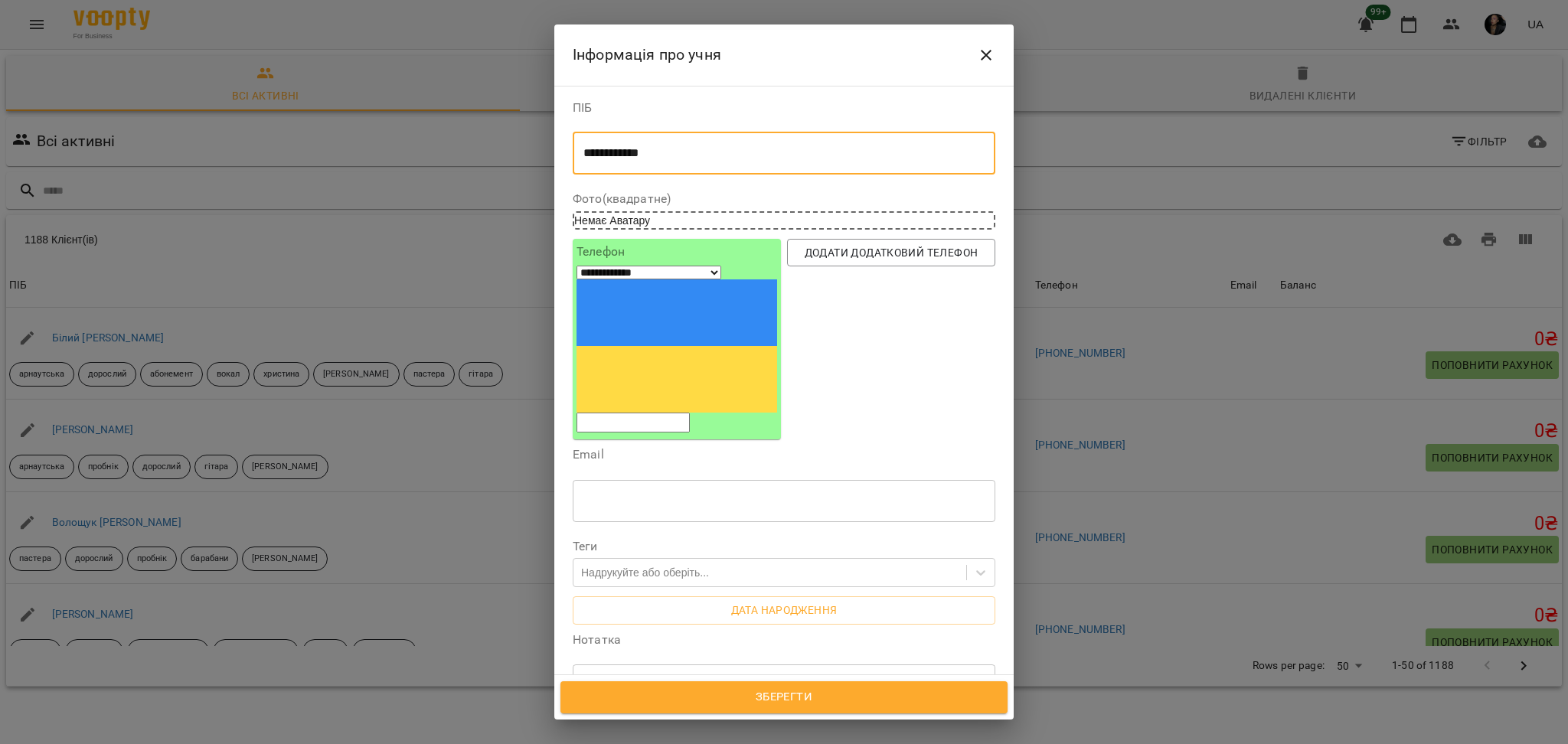
type textarea "**********"
click at [670, 413] on input "tel" at bounding box center [633, 422] width 113 height 20
paste input "**********"
type input "**********"
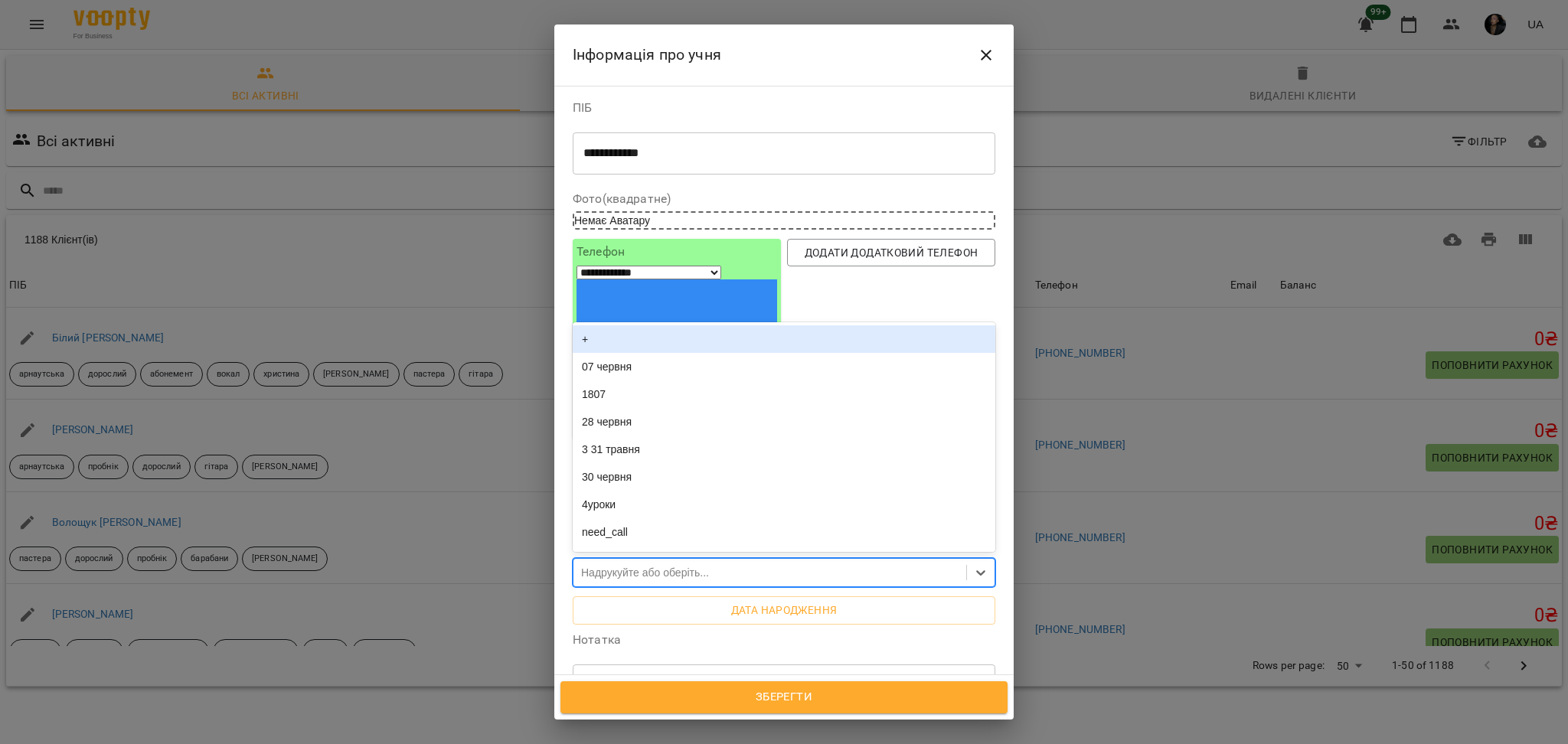
click at [682, 565] on div "Надрукуйте або оберіть..." at bounding box center [645, 572] width 128 height 15
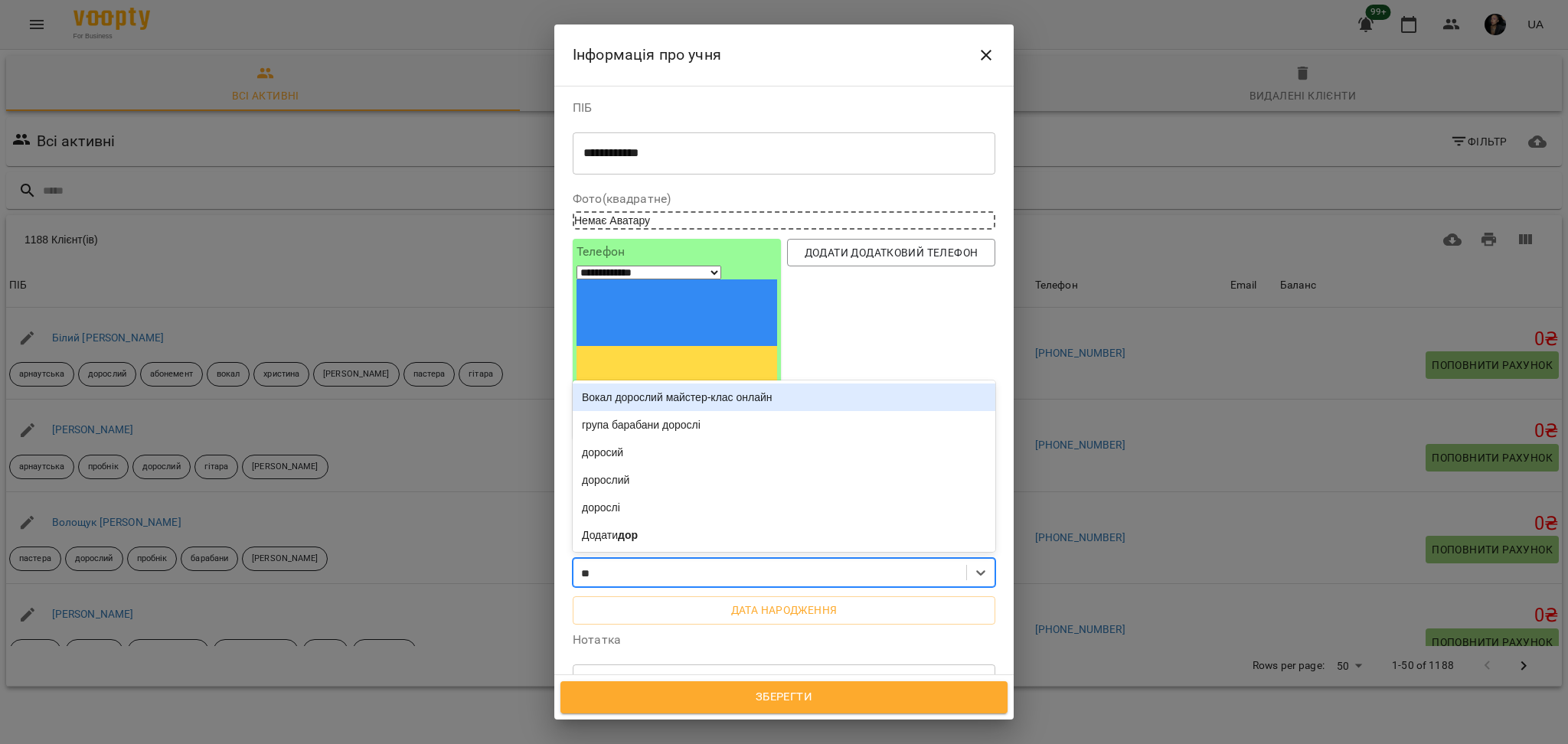
type input "*"
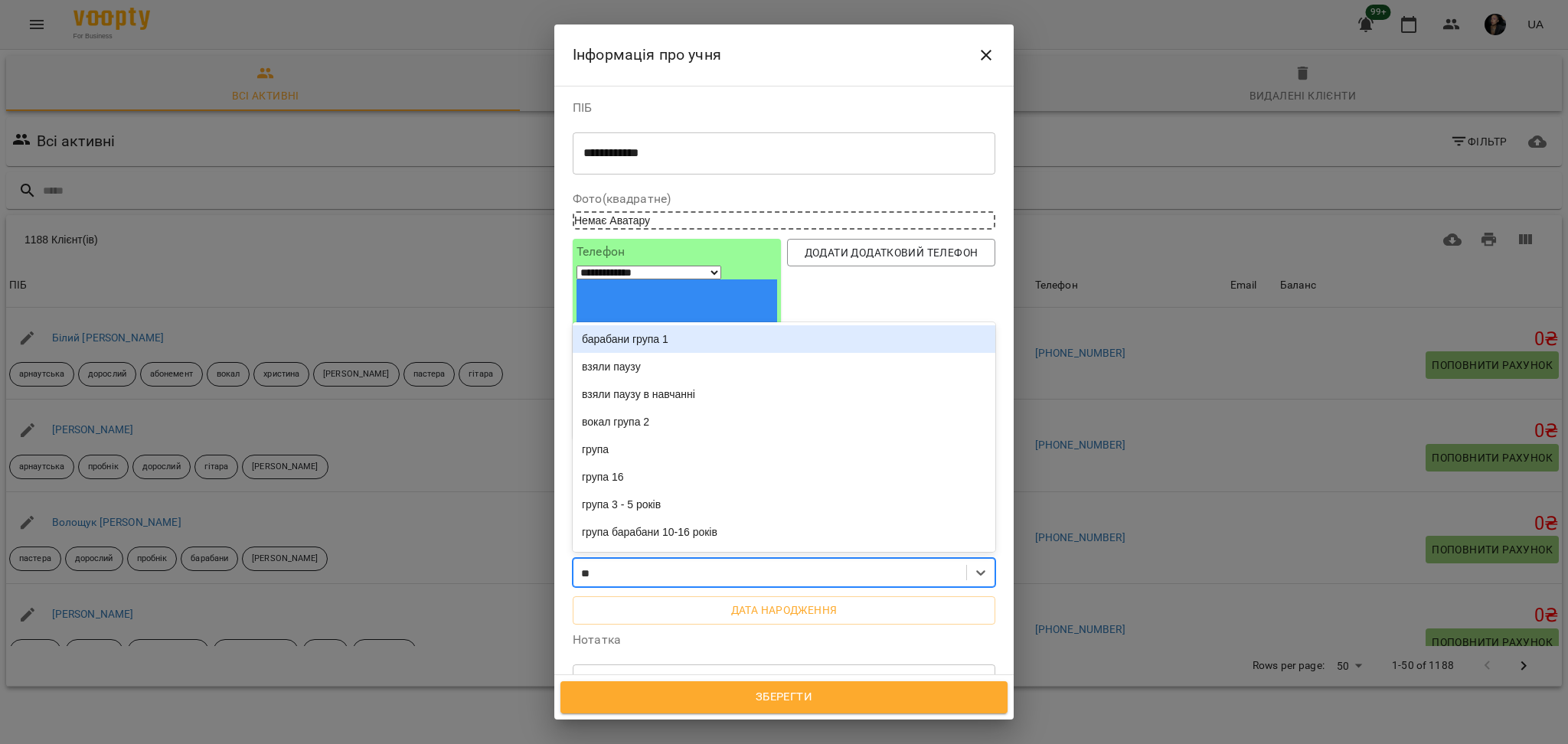
type input "***"
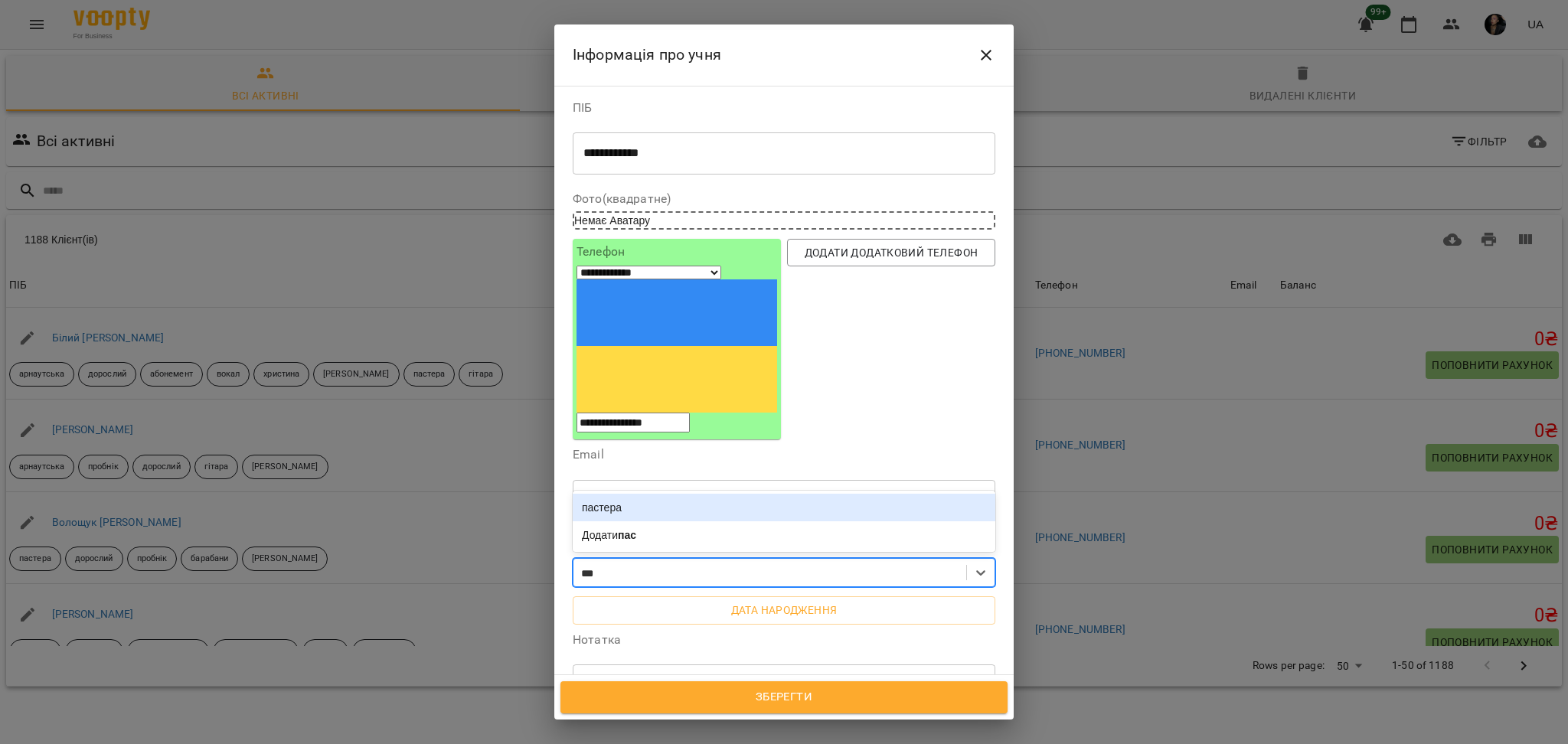
click at [692, 493] on div "пастера" at bounding box center [784, 507] width 423 height 27
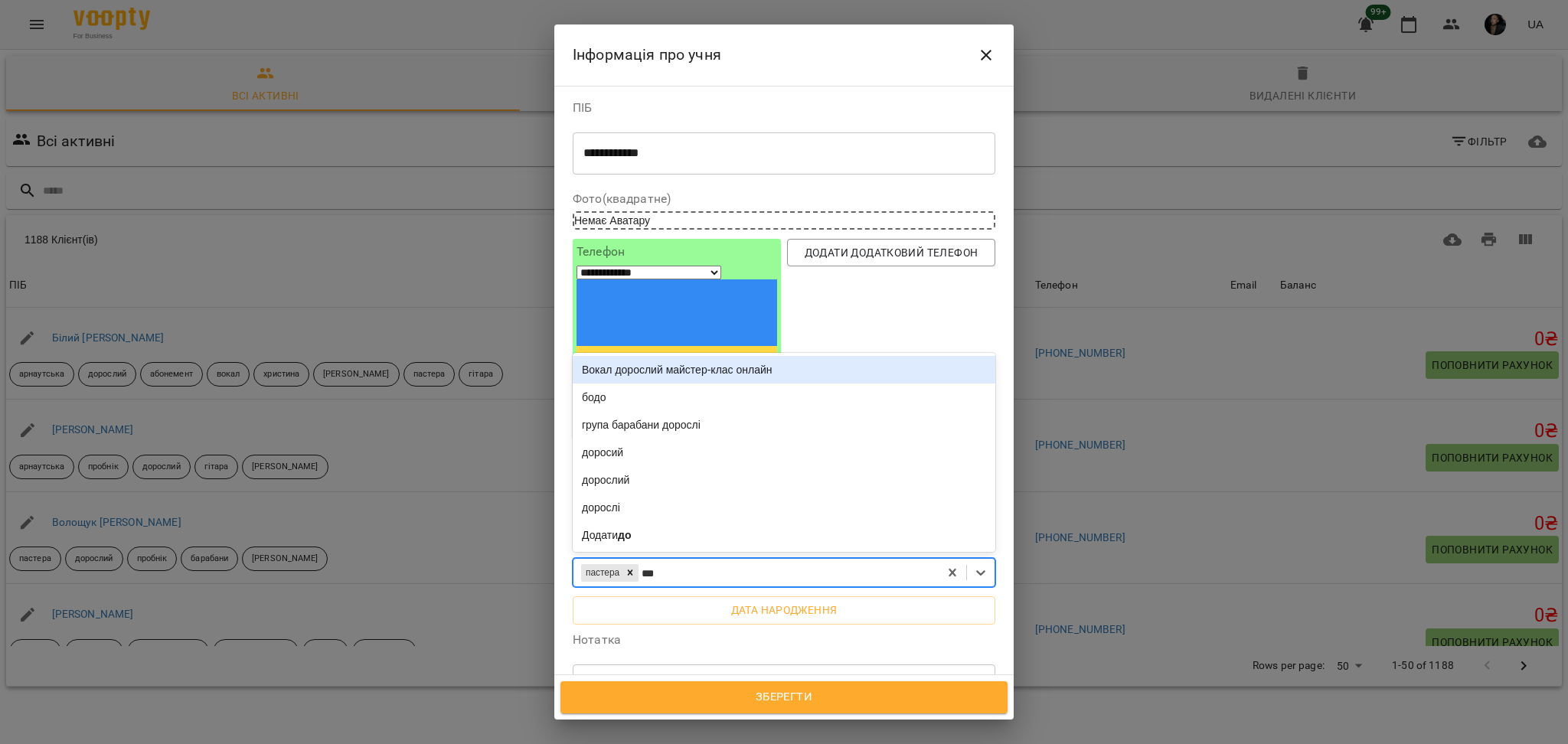
type input "****"
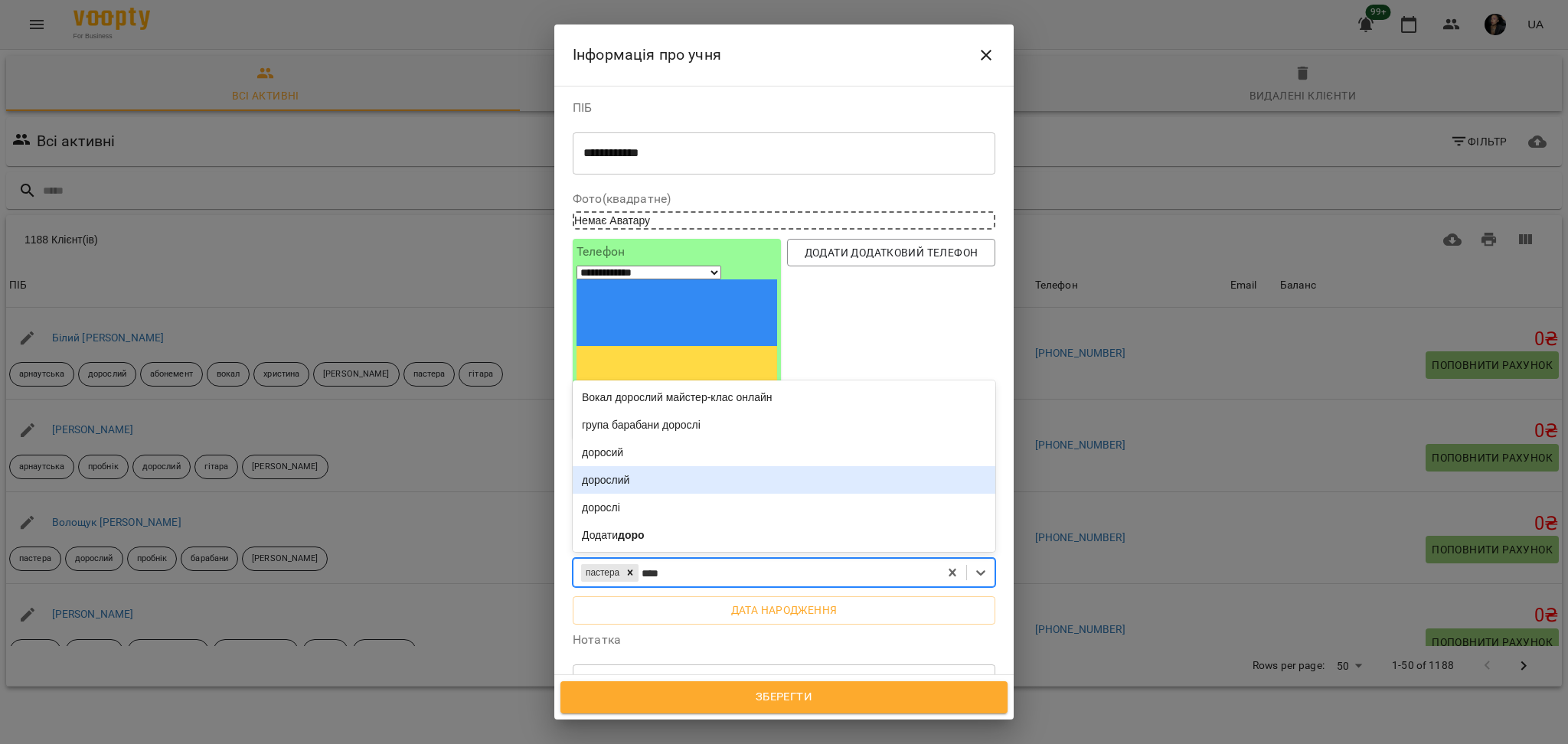
click at [700, 466] on div "дорослий" at bounding box center [784, 480] width 423 height 27
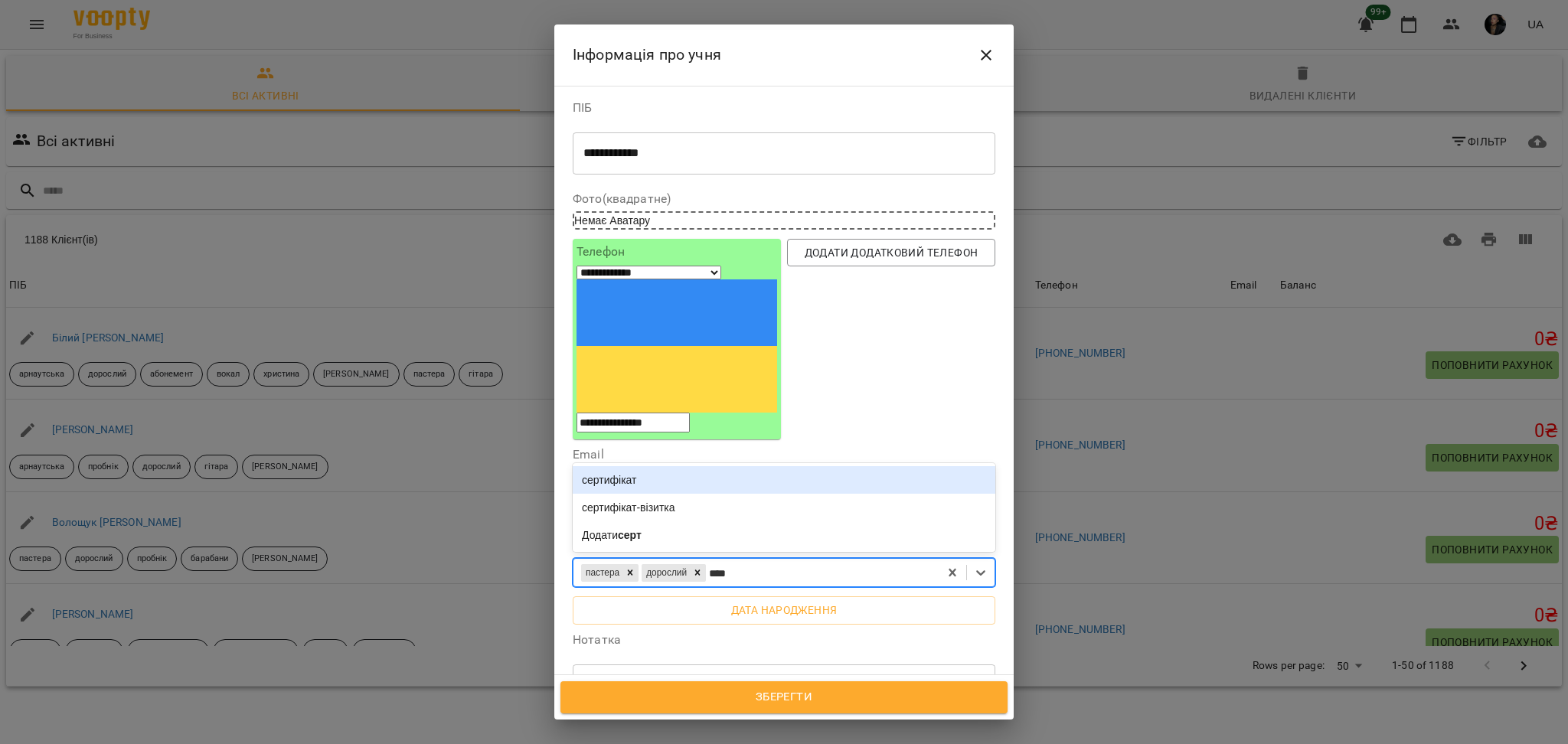
type input "*****"
drag, startPoint x: 843, startPoint y: 361, endPoint x: 858, endPoint y: 347, distance: 20.5
click at [858, 463] on div "сертифікат сертифікат-візитка Додати серти" at bounding box center [784, 507] width 423 height 89
click at [858, 466] on div "сертифікат" at bounding box center [784, 480] width 423 height 27
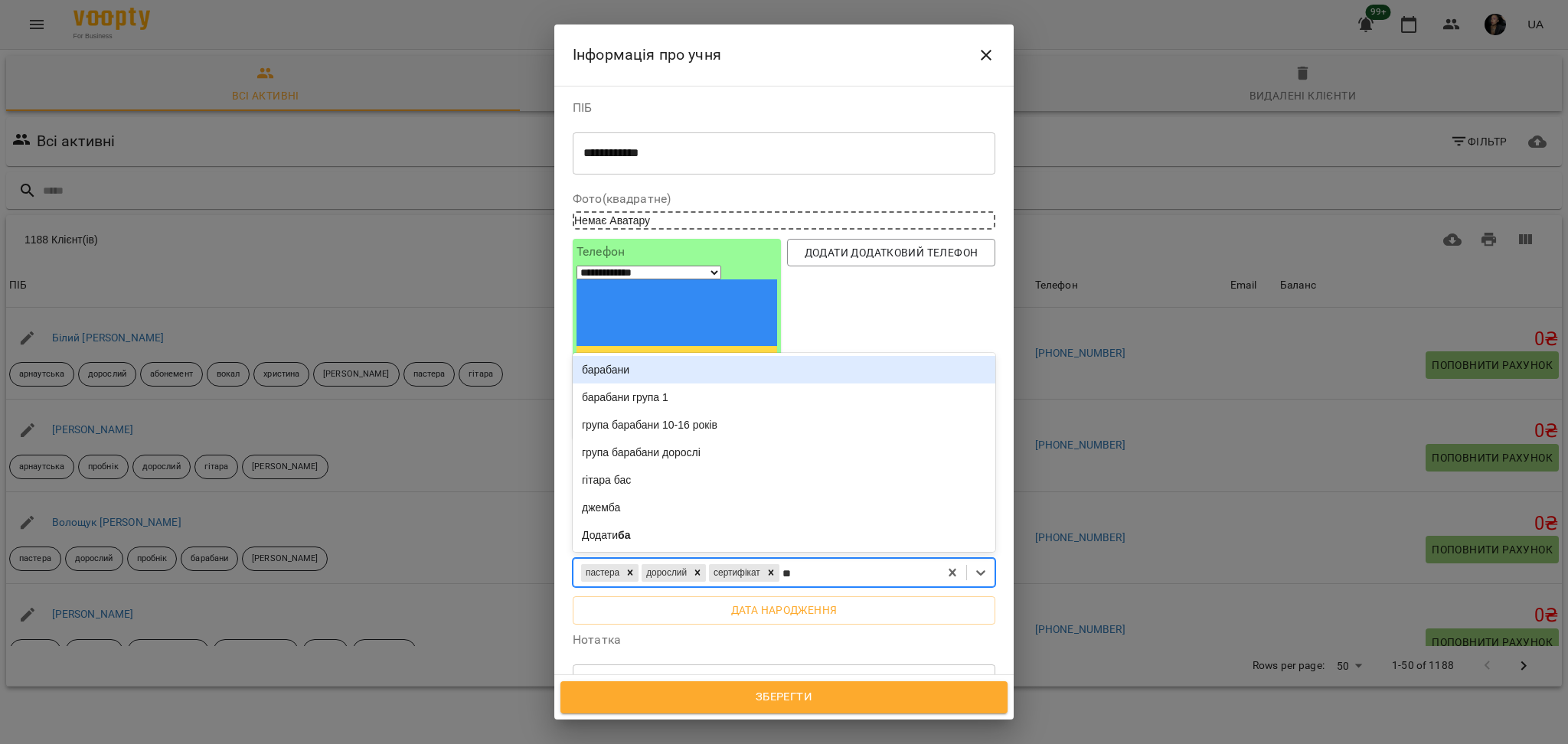
type input "***"
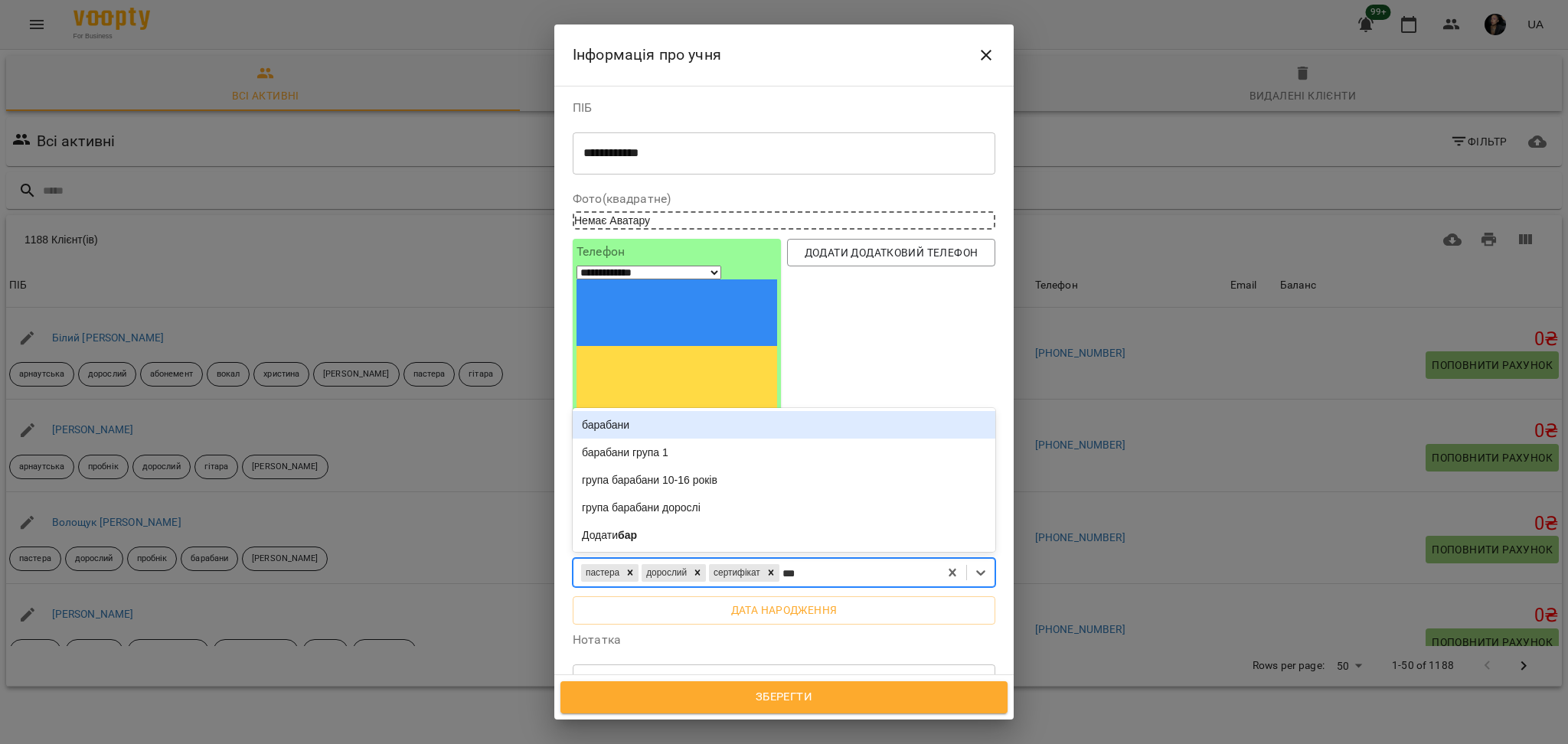
click at [873, 411] on div "барабани" at bounding box center [784, 425] width 423 height 27
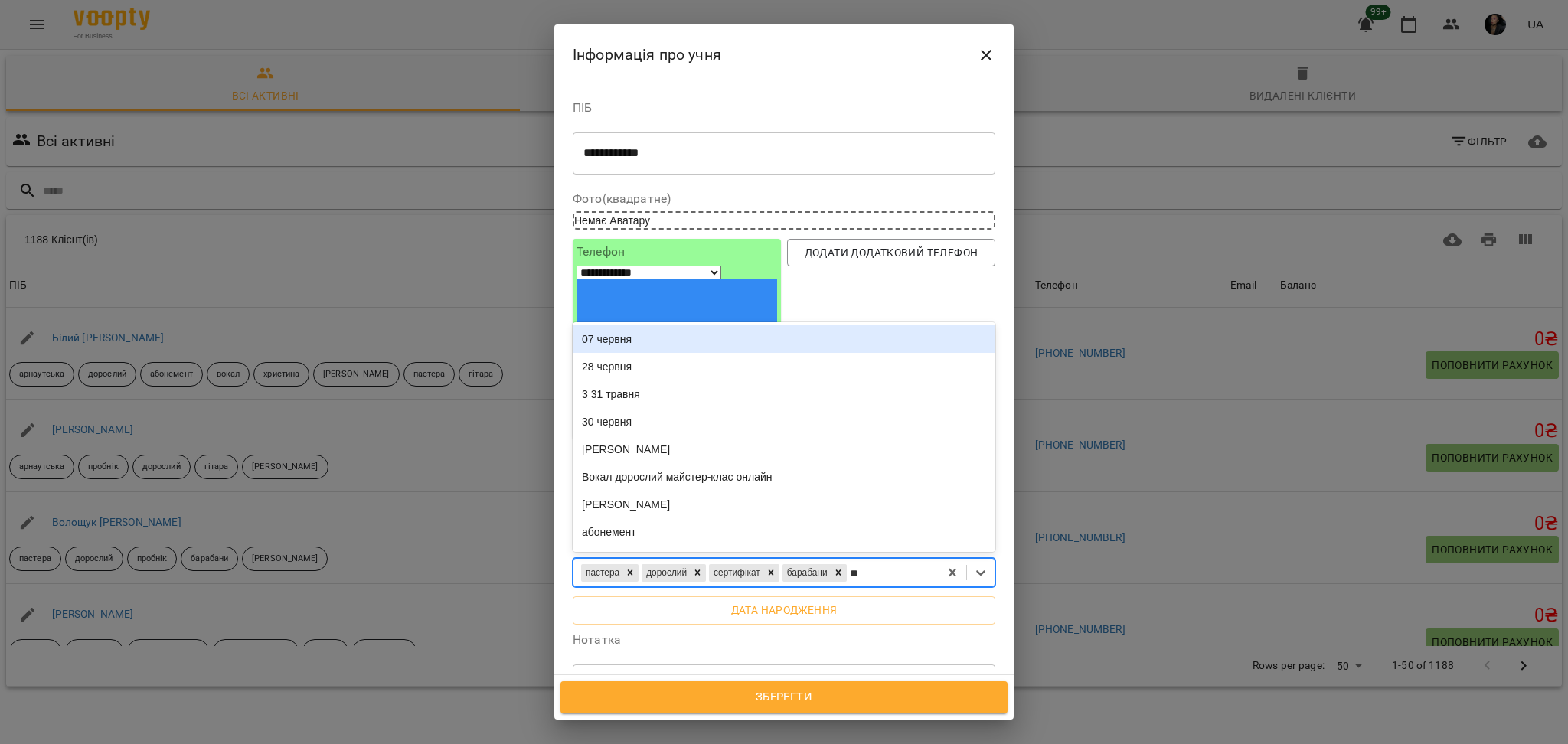
type input "***"
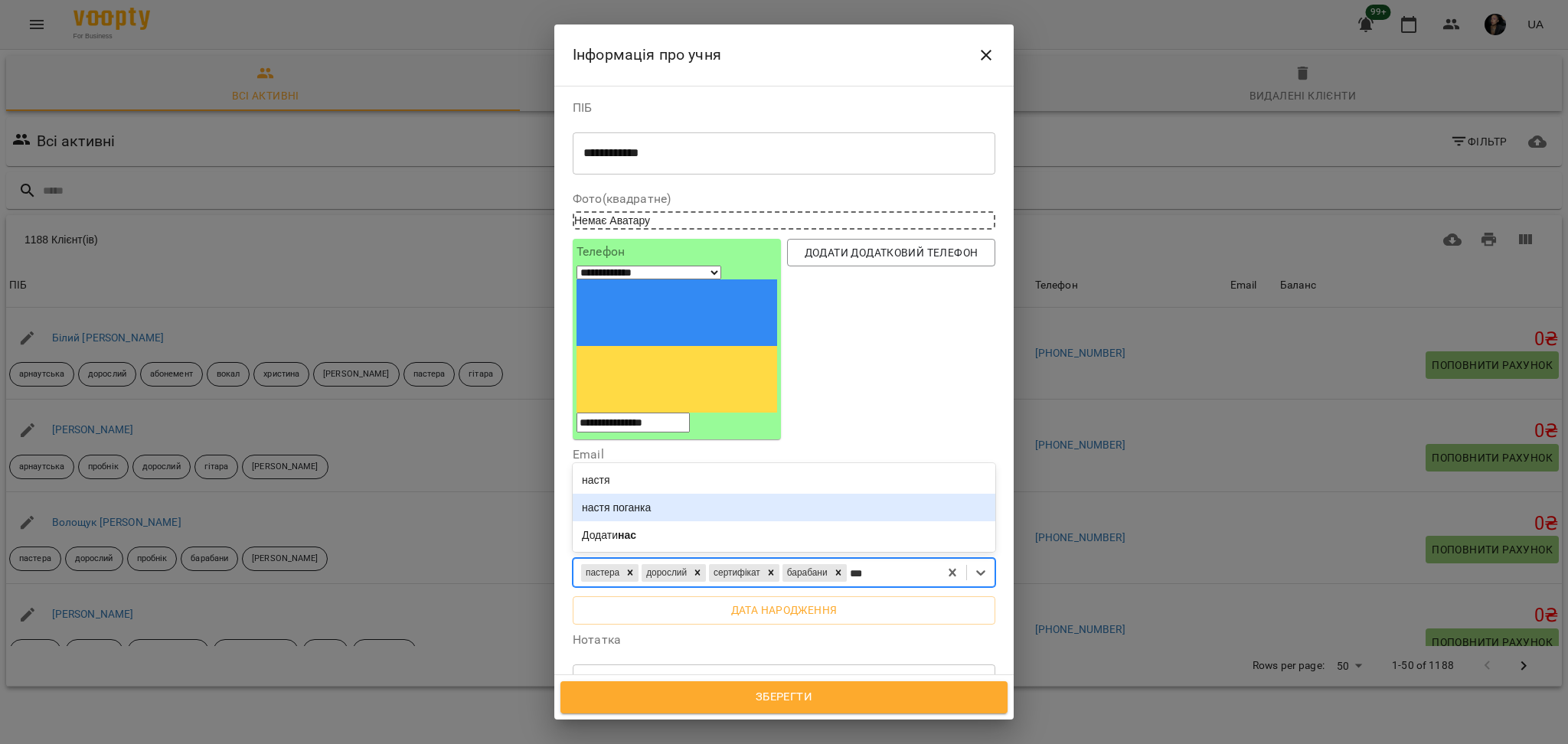
click at [702, 493] on div "настя поганка" at bounding box center [784, 507] width 423 height 27
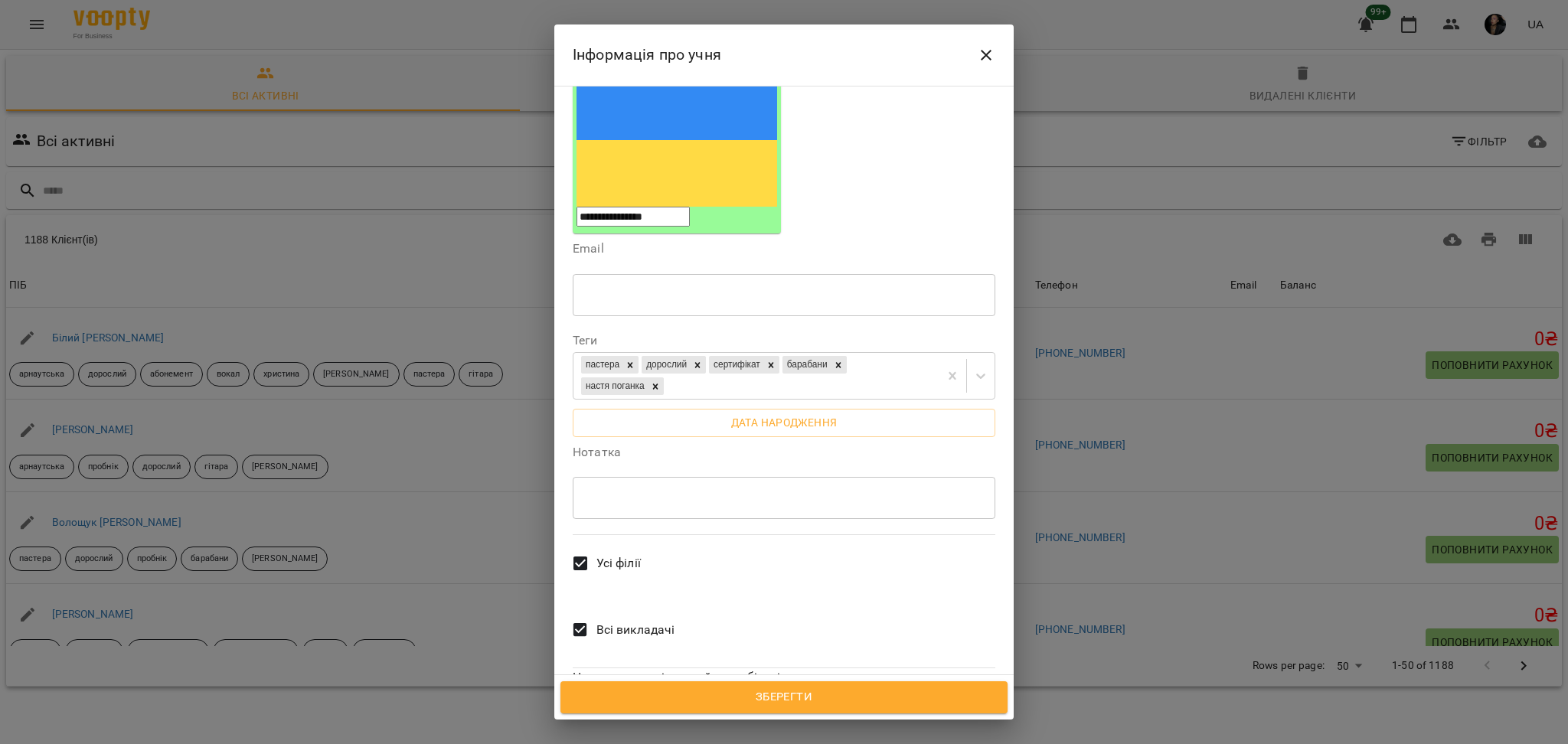
click at [623, 535] on label "Усі філії" at bounding box center [602, 563] width 76 height 57
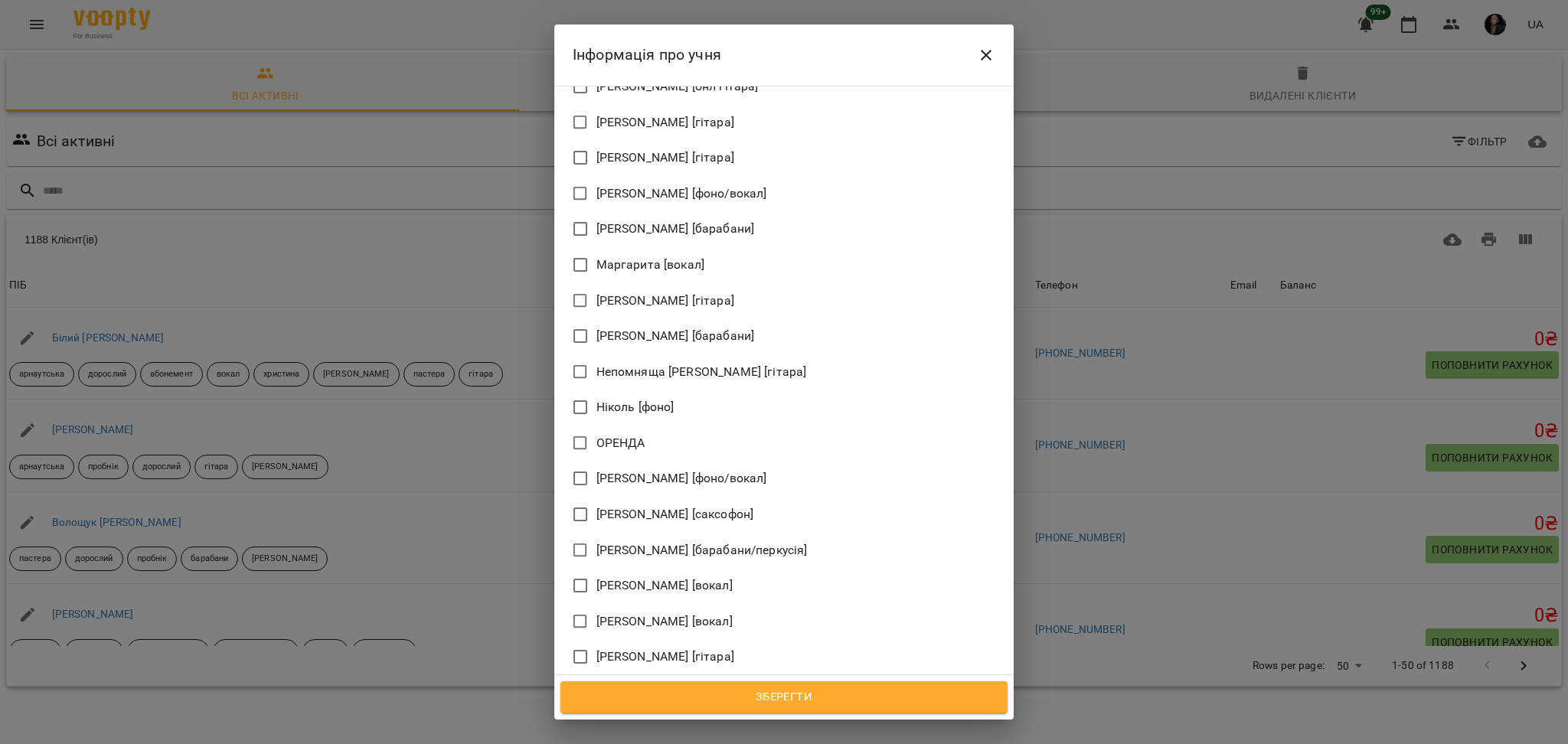
scroll to position [1119, 0]
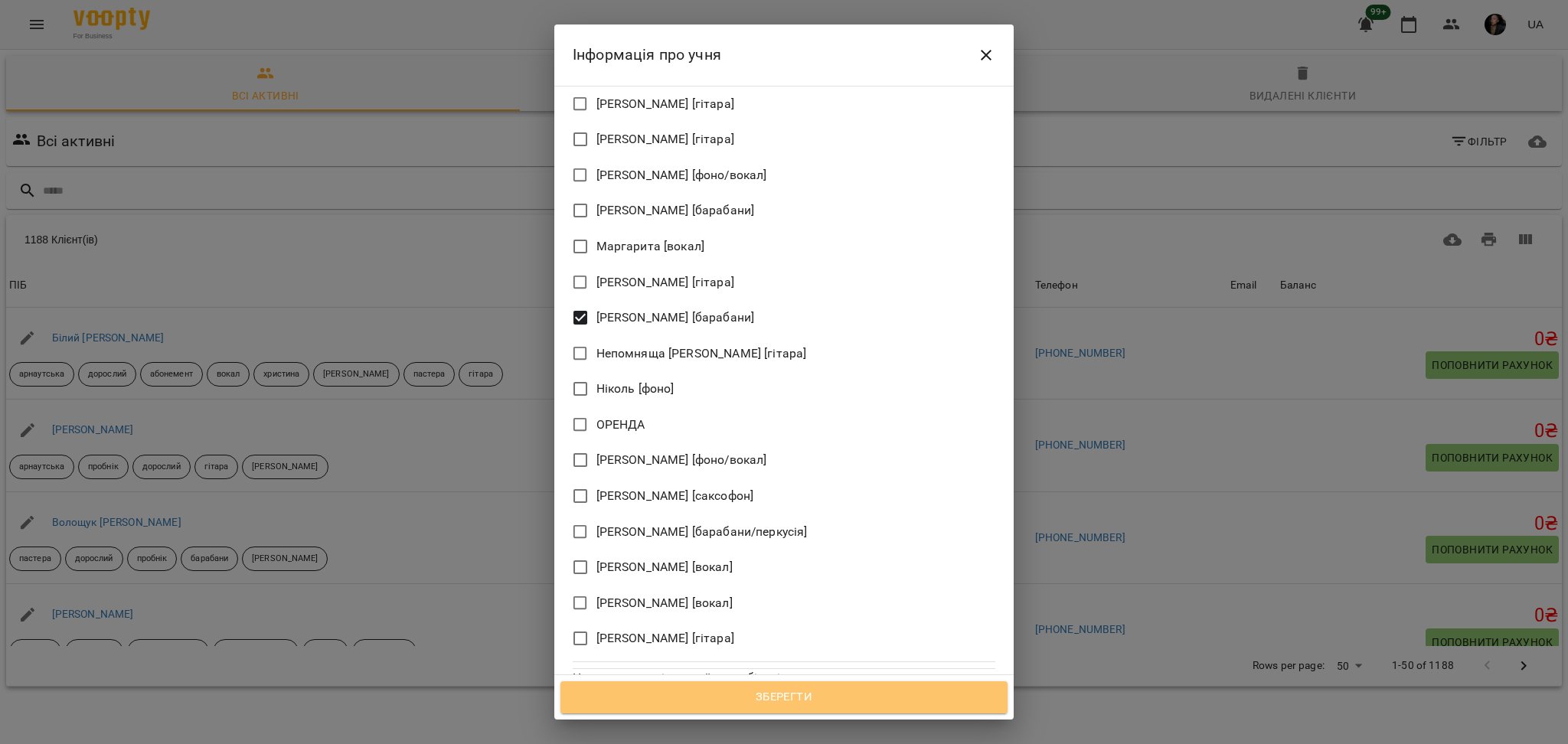
click at [884, 695] on span "Зберегти" at bounding box center [784, 696] width 414 height 20
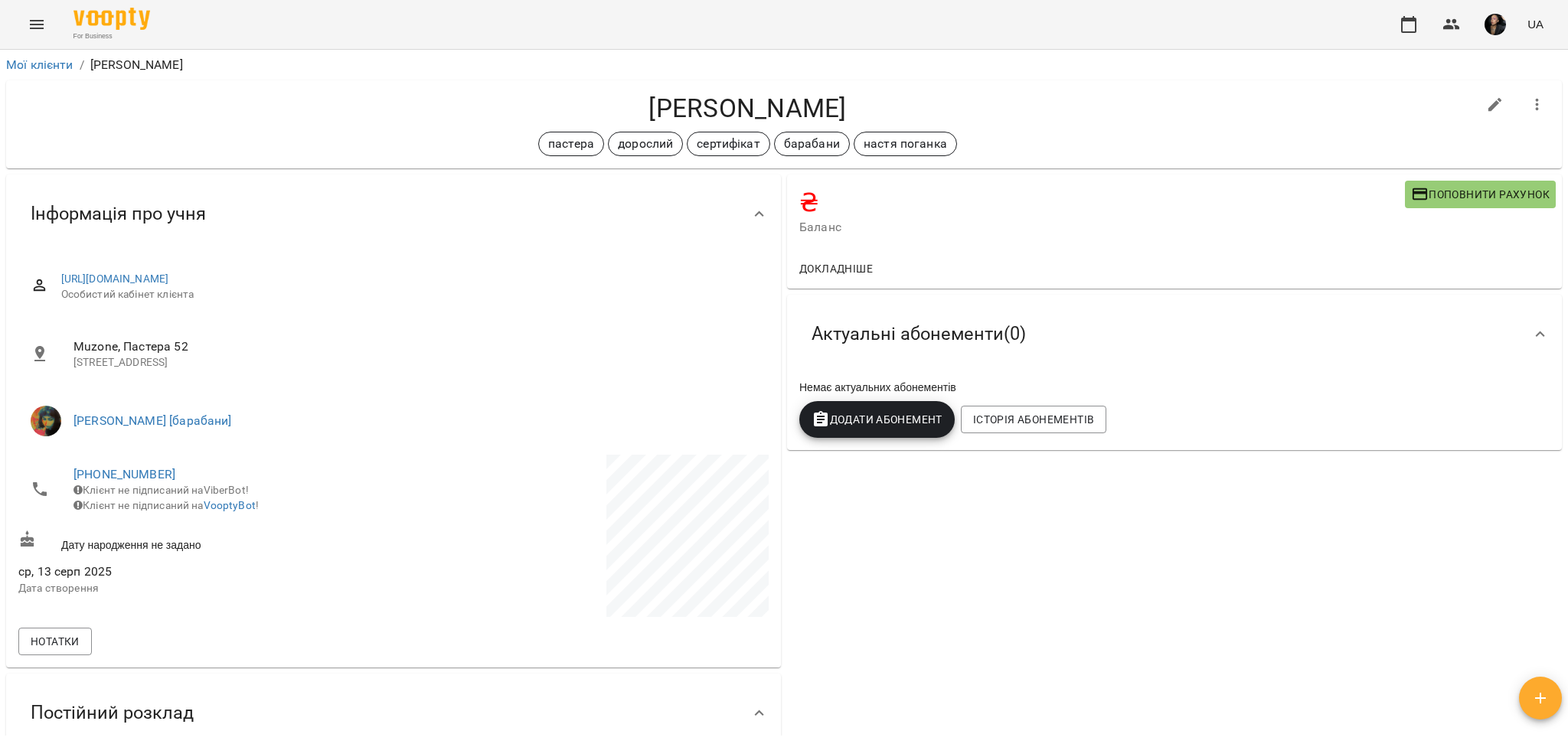
click at [1477, 198] on span "Поповнити рахунок" at bounding box center [1480, 194] width 138 height 19
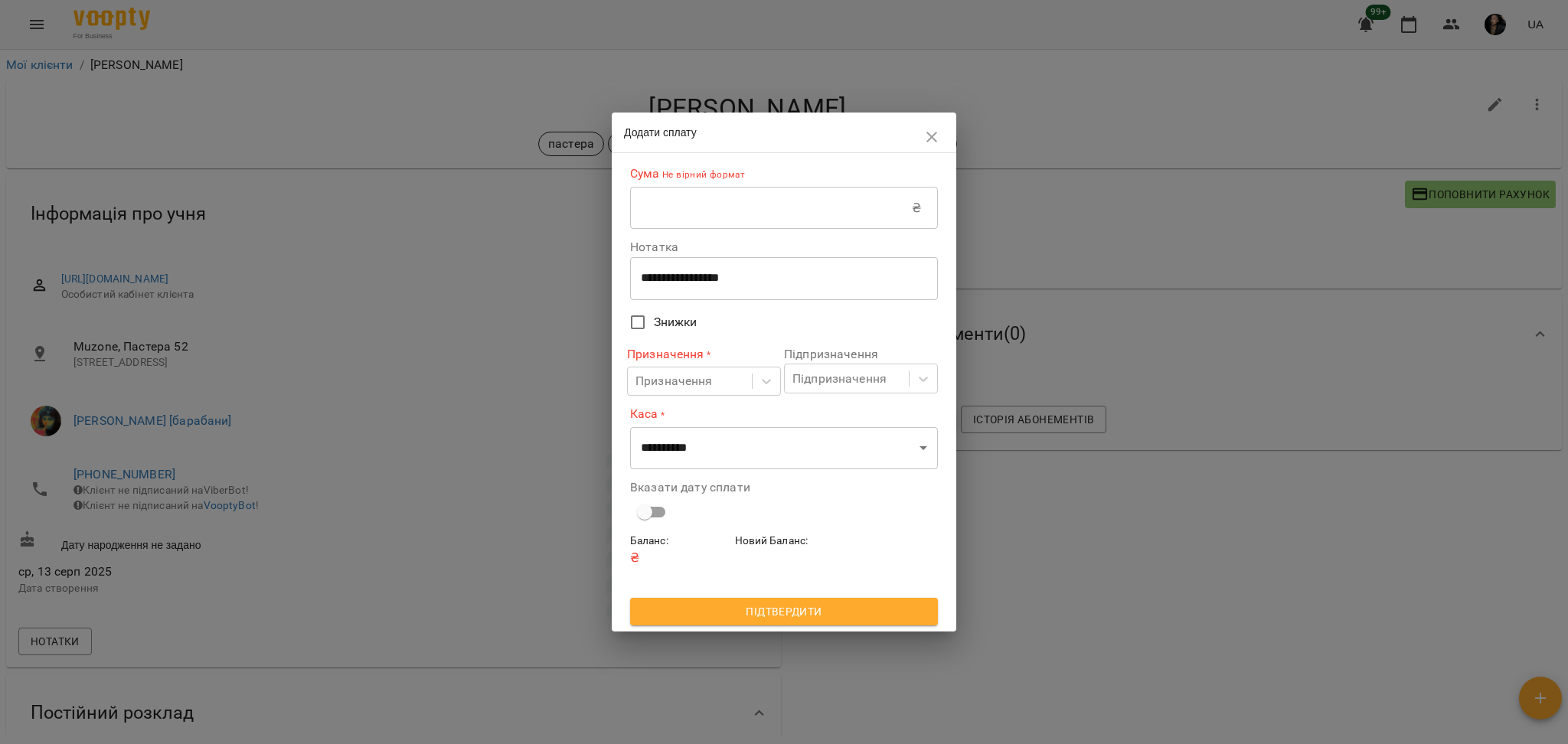
click at [643, 200] on input "text" at bounding box center [771, 208] width 282 height 42
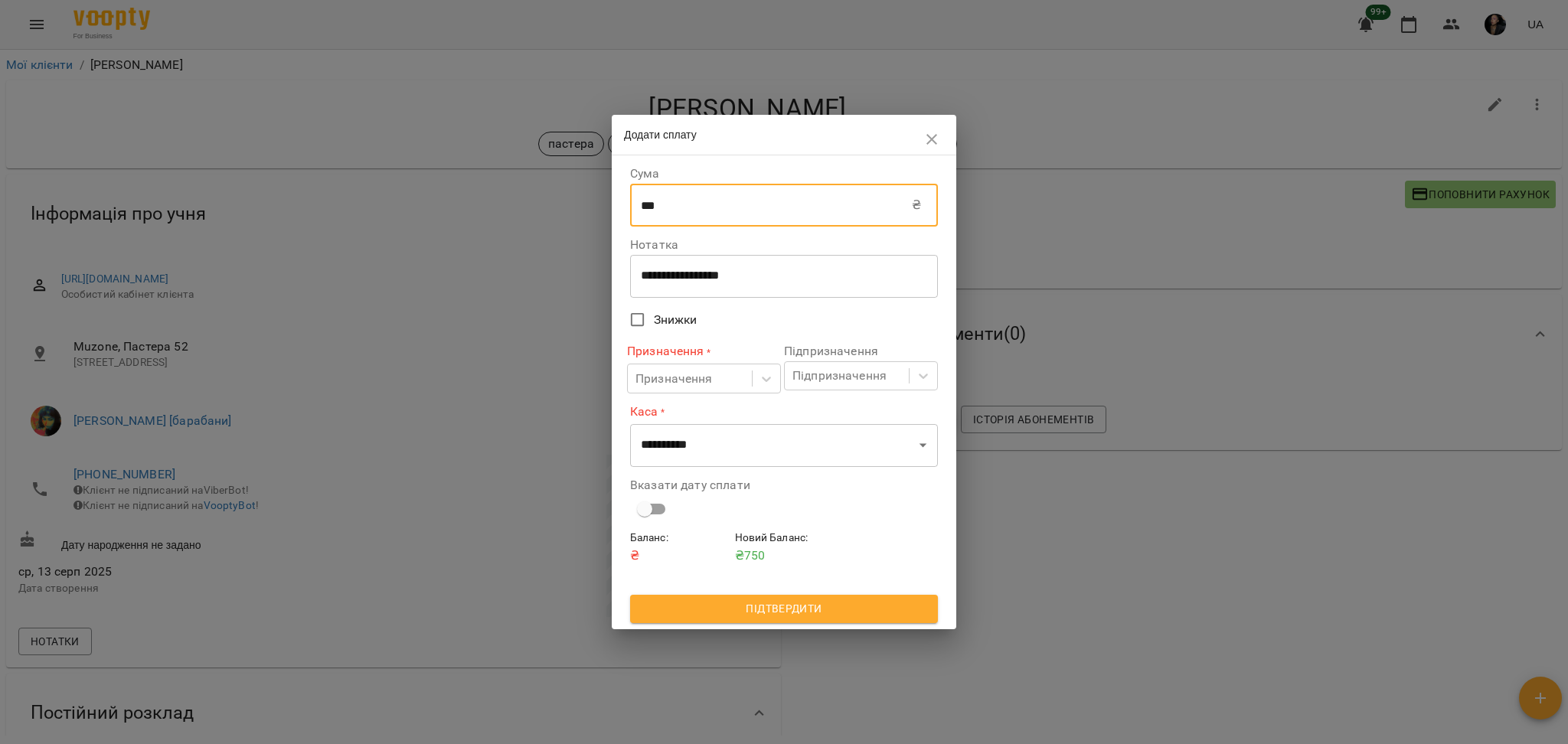
type input "***"
click at [665, 261] on div "**********" at bounding box center [784, 276] width 307 height 42
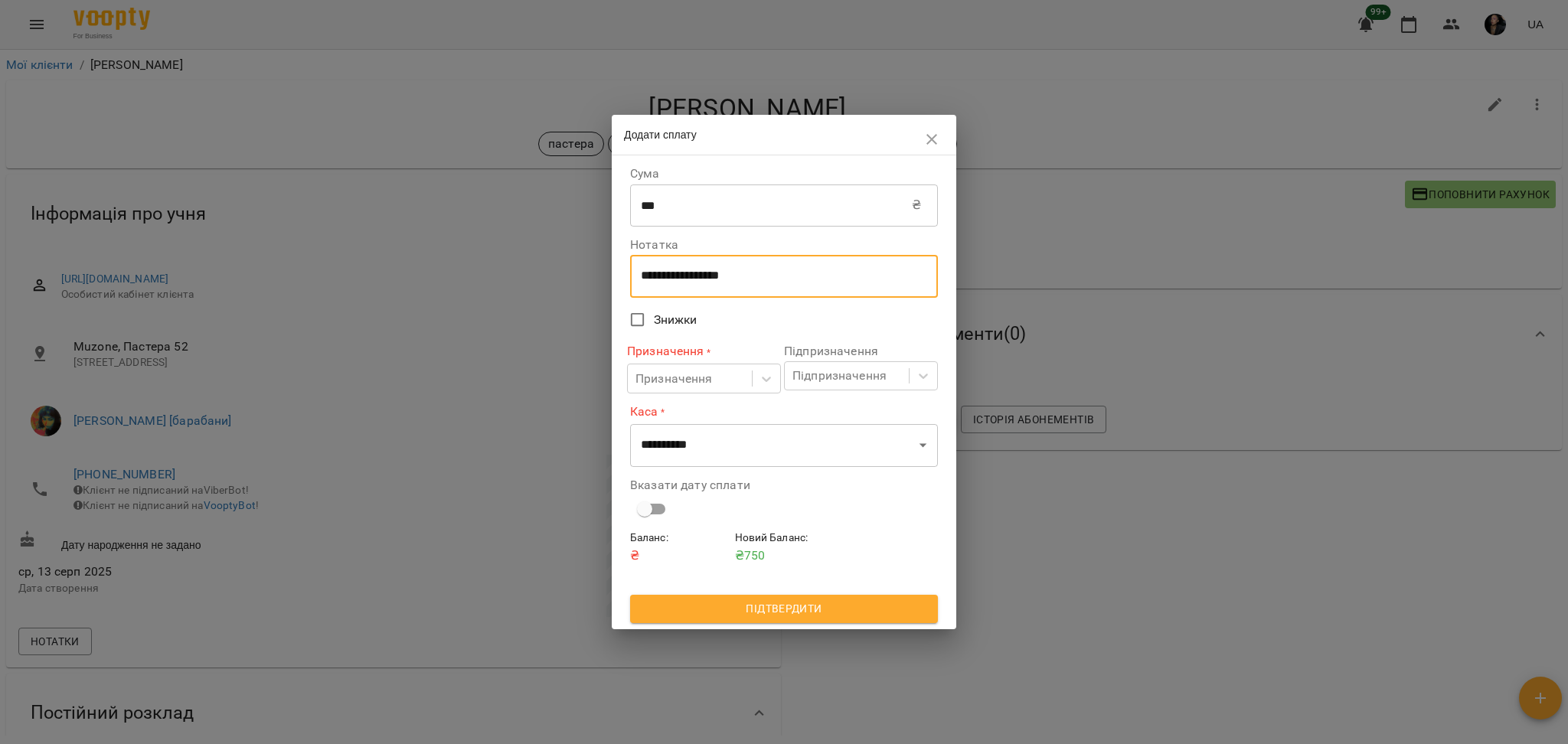
click at [813, 290] on div "**********" at bounding box center [784, 276] width 307 height 42
drag, startPoint x: 803, startPoint y: 272, endPoint x: 617, endPoint y: 284, distance: 186.4
click at [617, 284] on div "**********" at bounding box center [784, 392] width 345 height 473
type textarea "****"
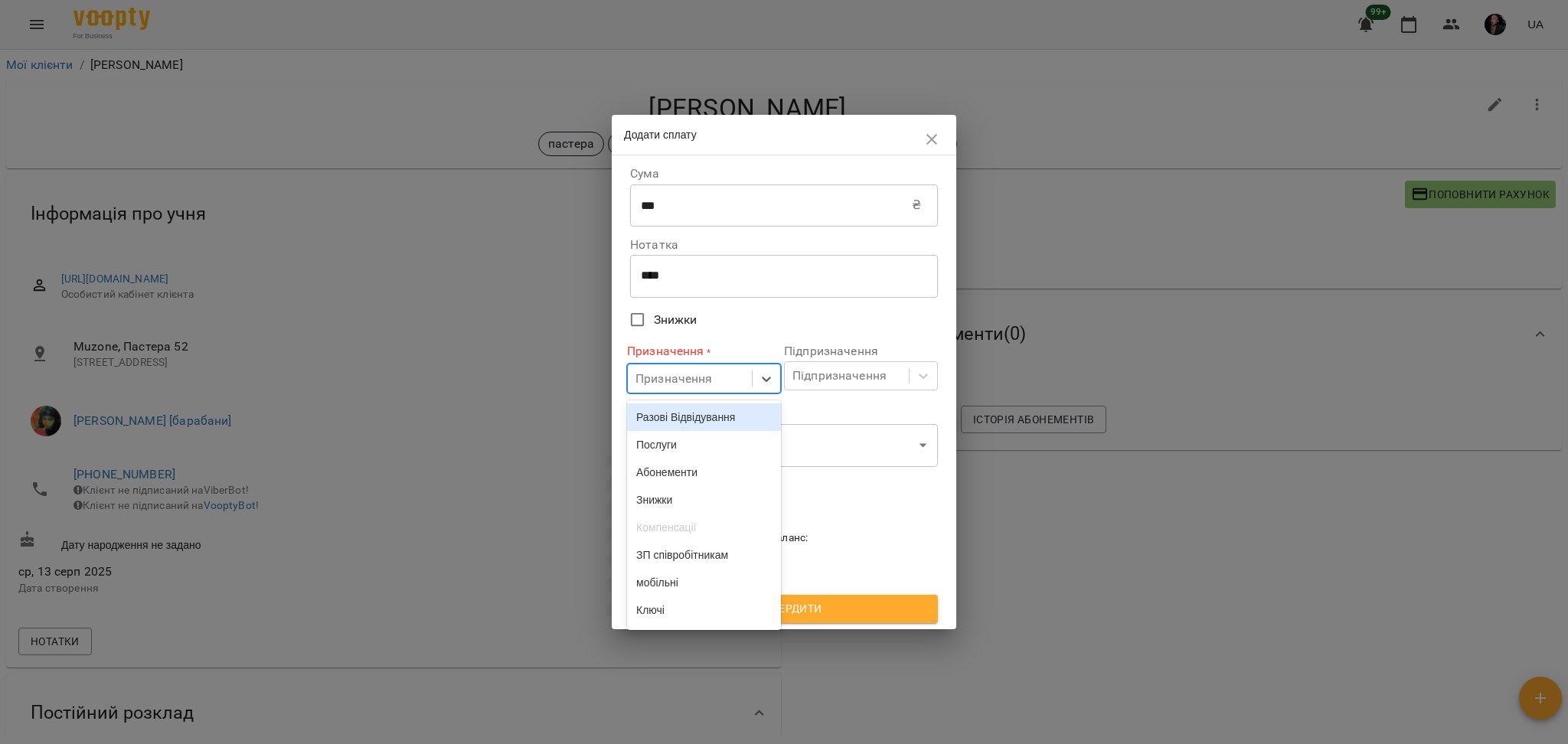
click at [746, 375] on div "Призначення" at bounding box center [690, 378] width 124 height 28
click at [713, 422] on div "Разові Відвідування" at bounding box center [703, 417] width 154 height 27
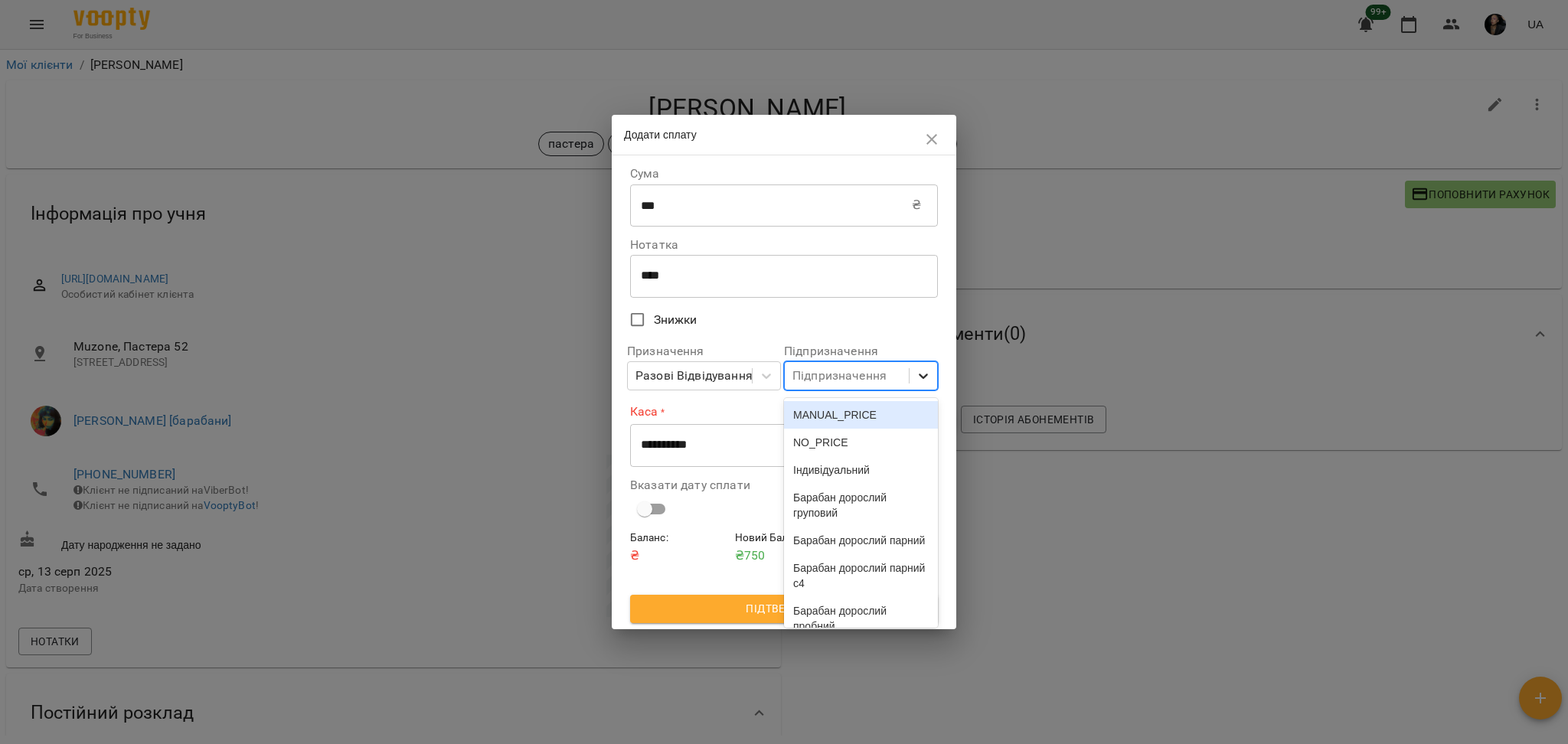
click at [919, 384] on icon at bounding box center [923, 376] width 15 height 15
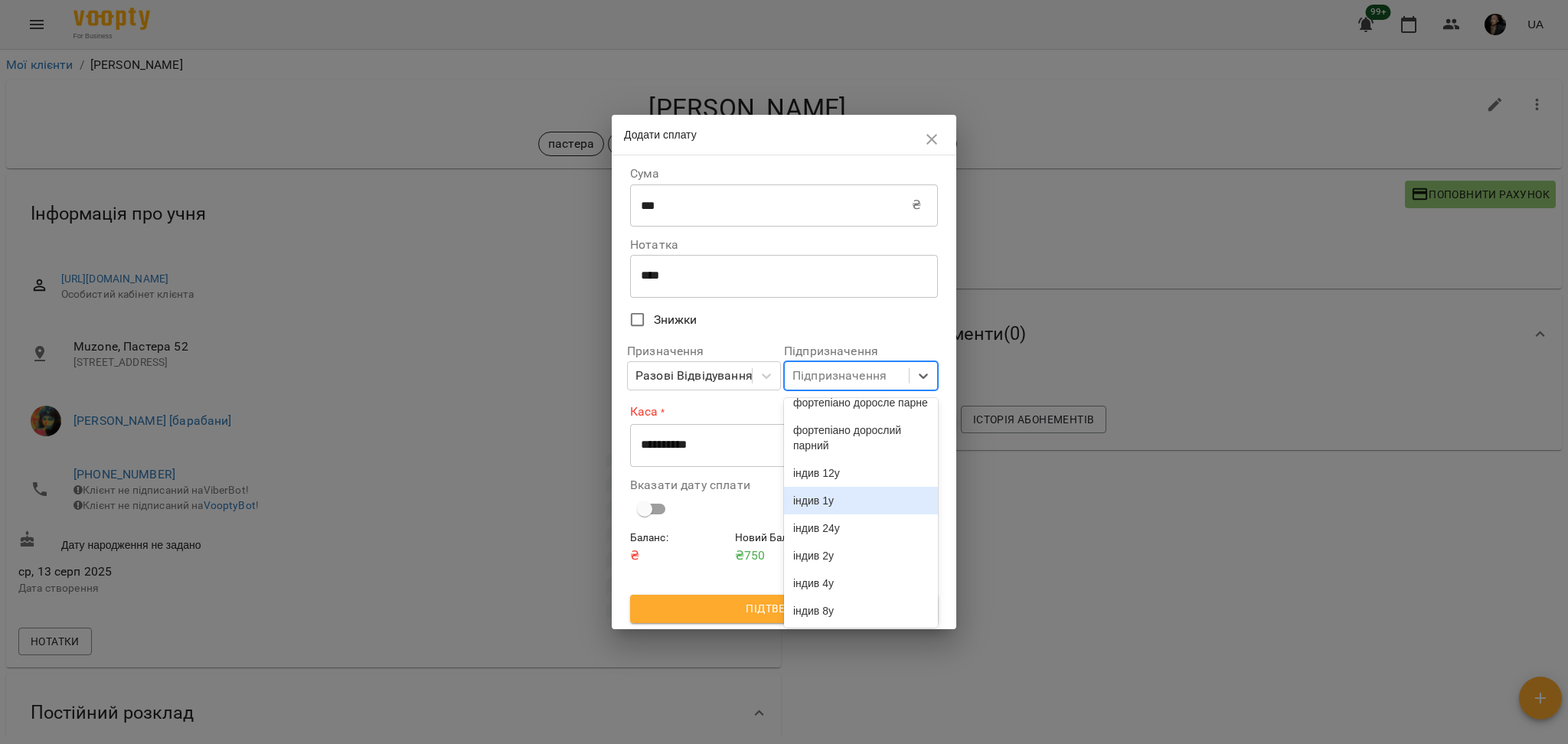
click at [874, 493] on div "індив 1у" at bounding box center [860, 500] width 154 height 27
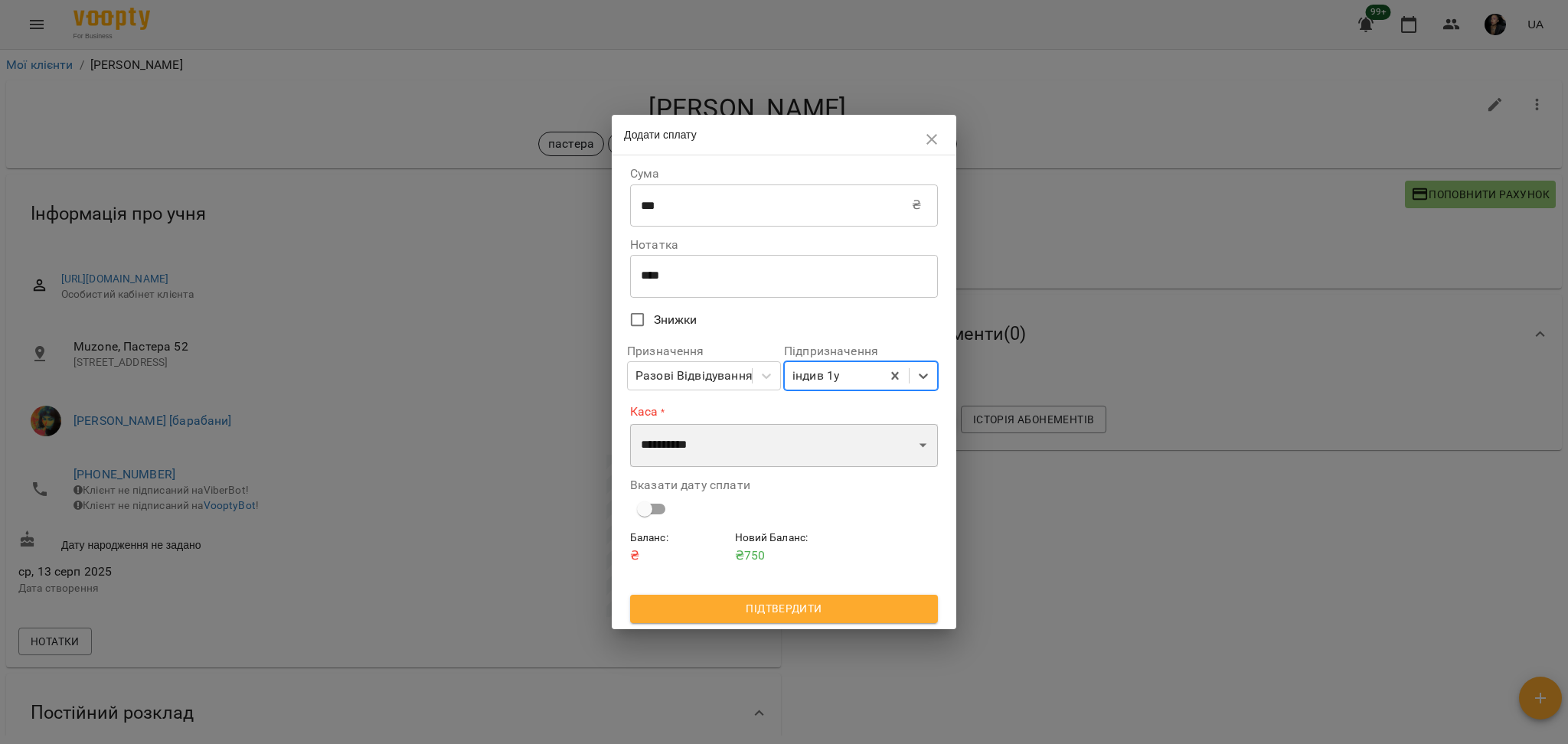
click at [694, 453] on select "**********" at bounding box center [784, 445] width 307 height 42
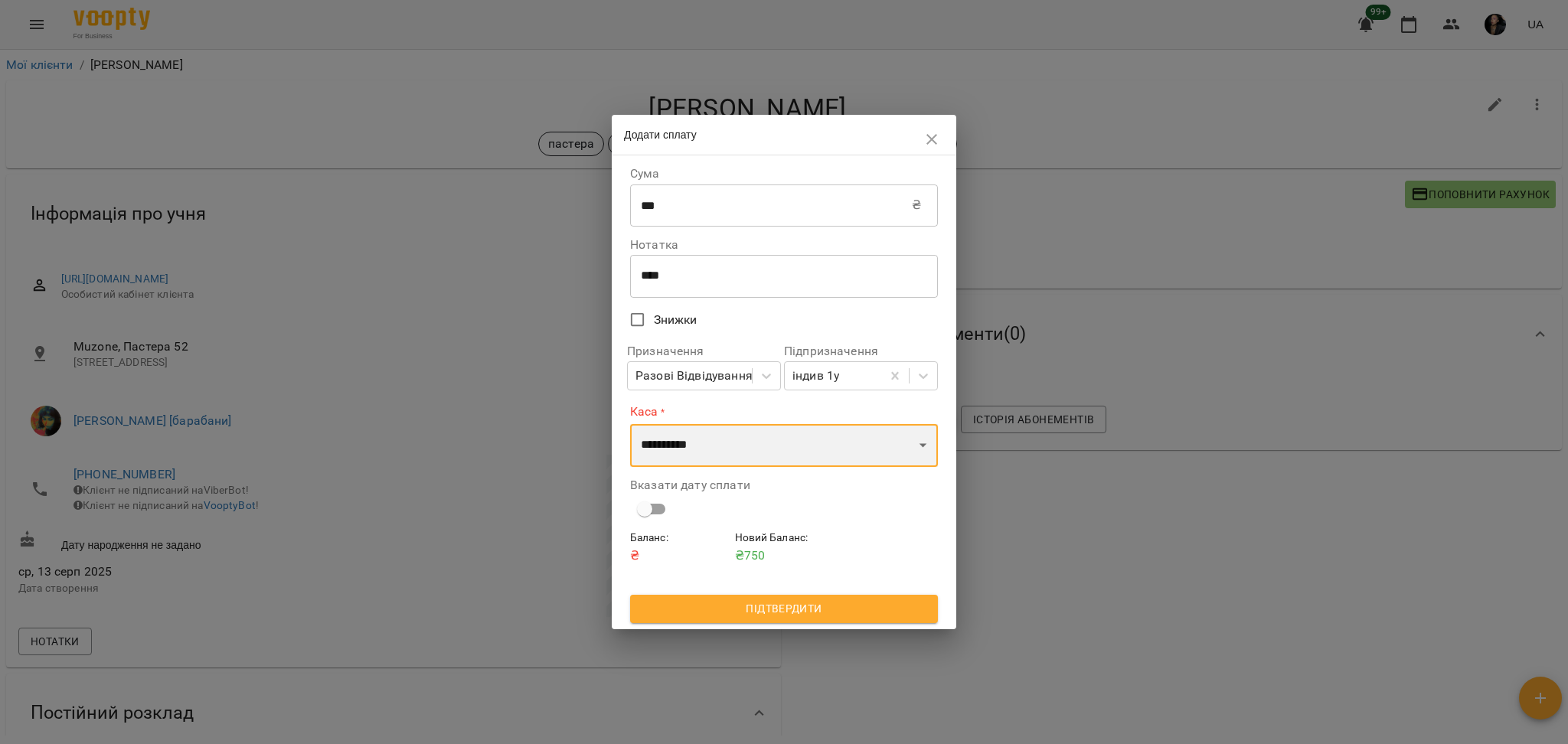
select select "****"
click at [630, 424] on select "**********" at bounding box center [784, 445] width 307 height 42
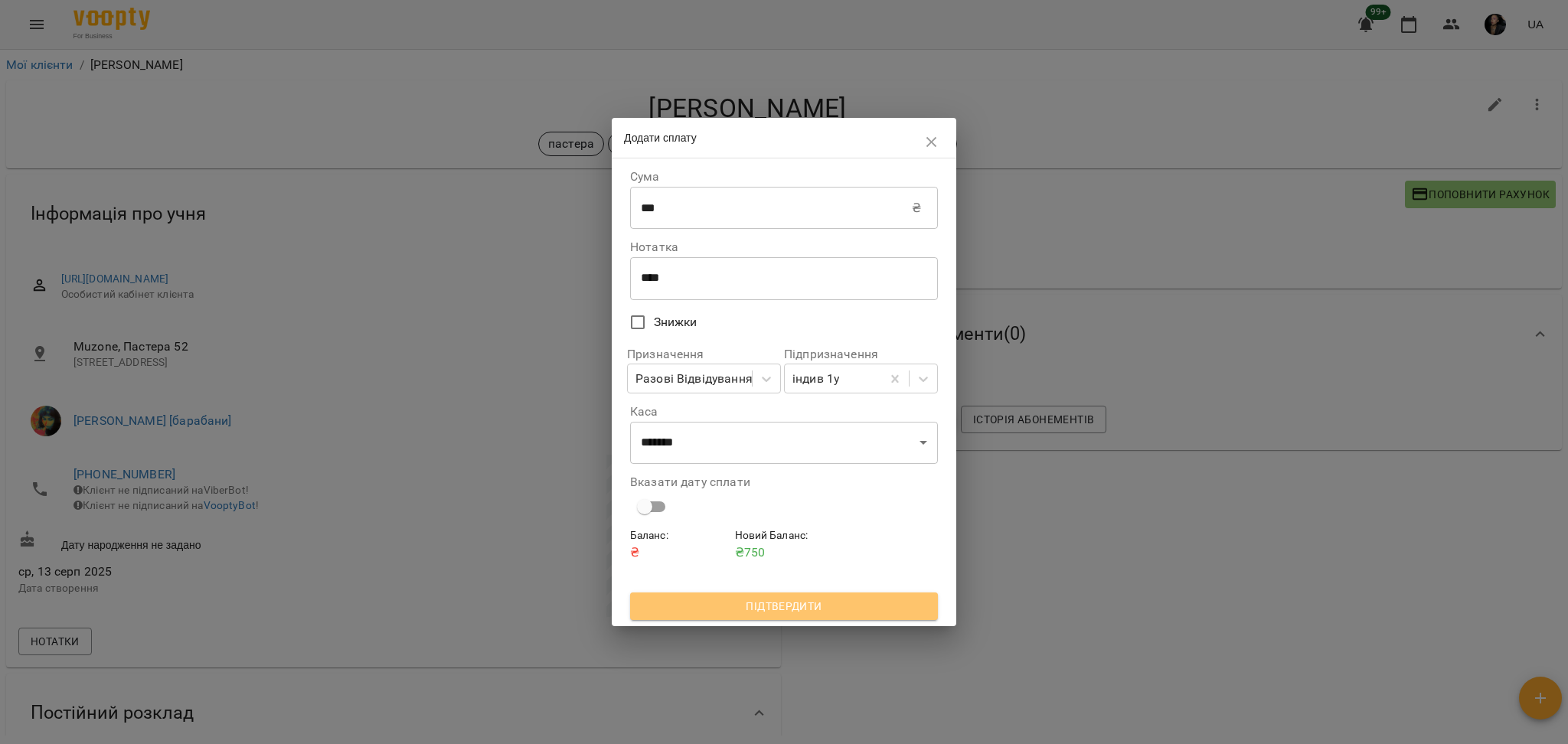
click at [897, 616] on span "Підтвердити" at bounding box center [784, 606] width 284 height 19
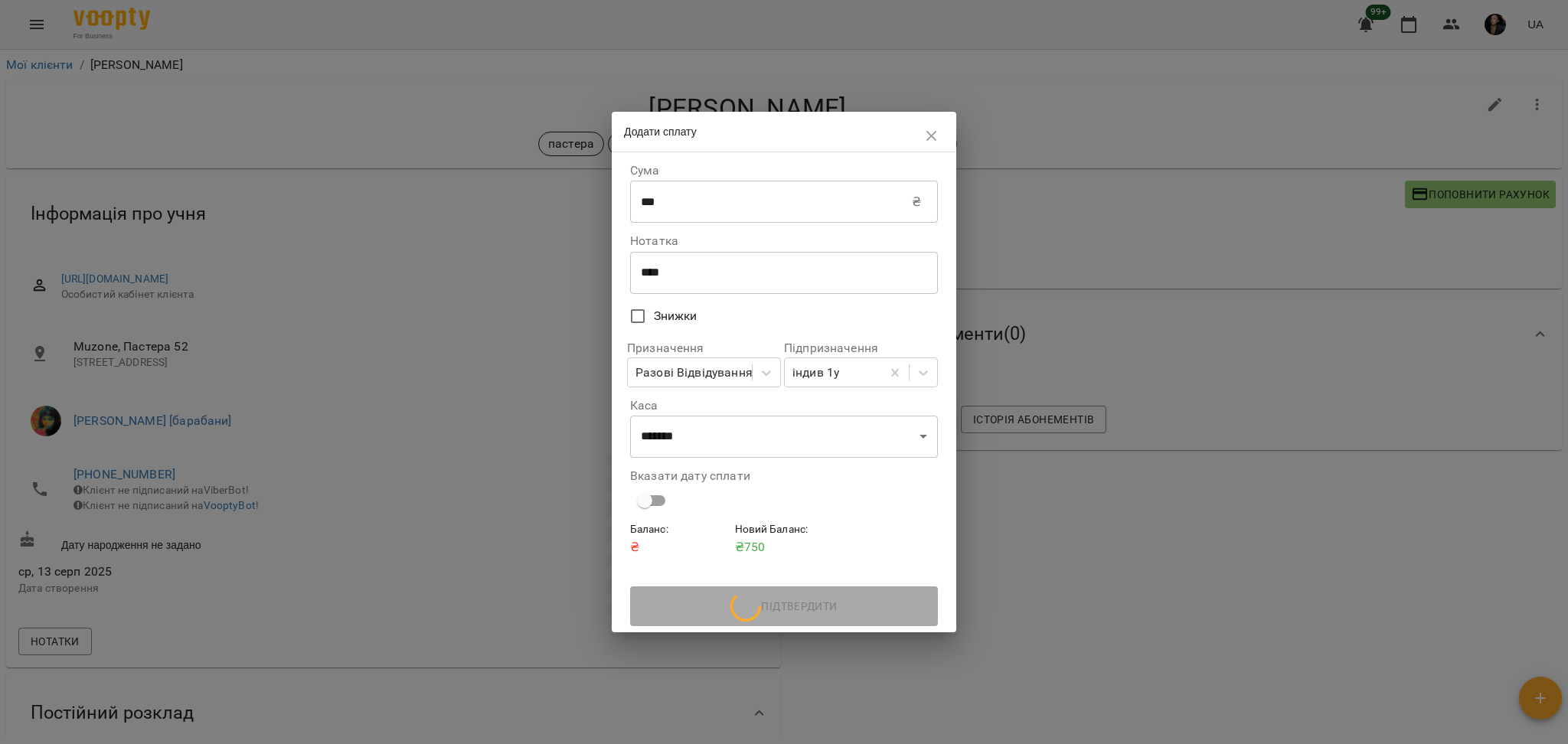
click at [1210, 654] on div "₴ Баланс Поповнити рахунок Докладніше Актуальні абонементи ( 0 ) Немає актуальн…" at bounding box center [1174, 511] width 781 height 679
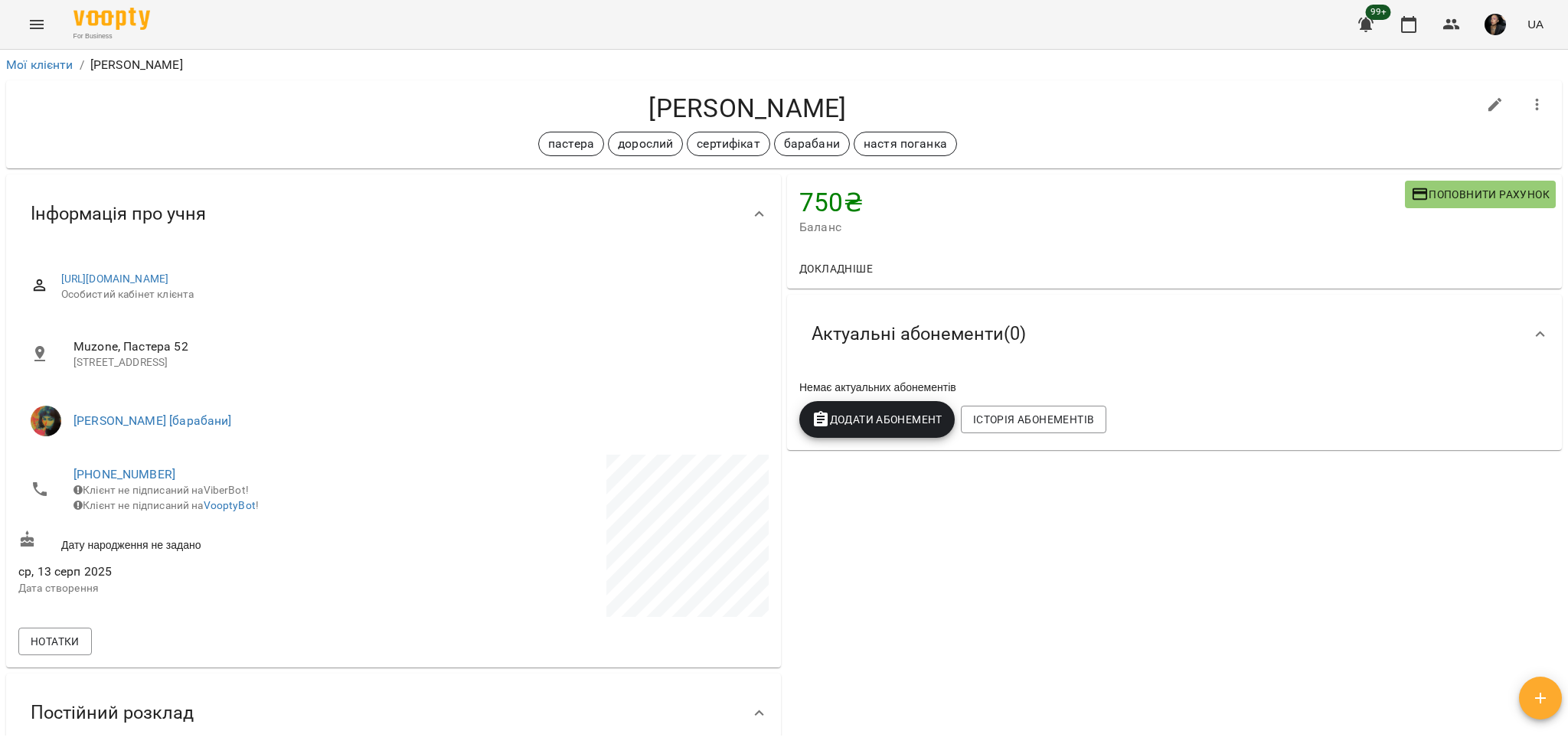
click at [43, 7] on button "Menu" at bounding box center [37, 24] width 37 height 37
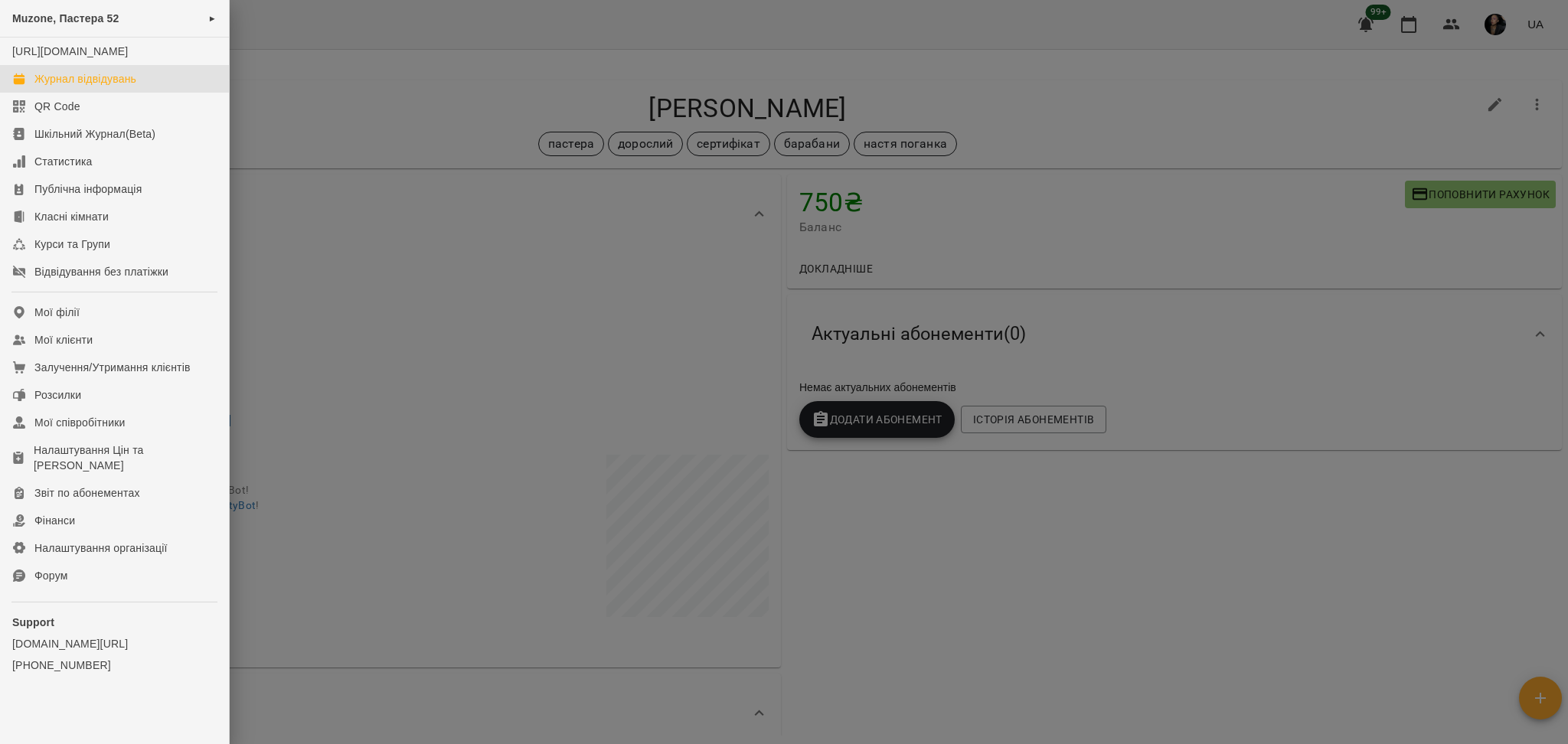
click at [59, 87] on div "Журнал відвідувань" at bounding box center [86, 79] width 102 height 15
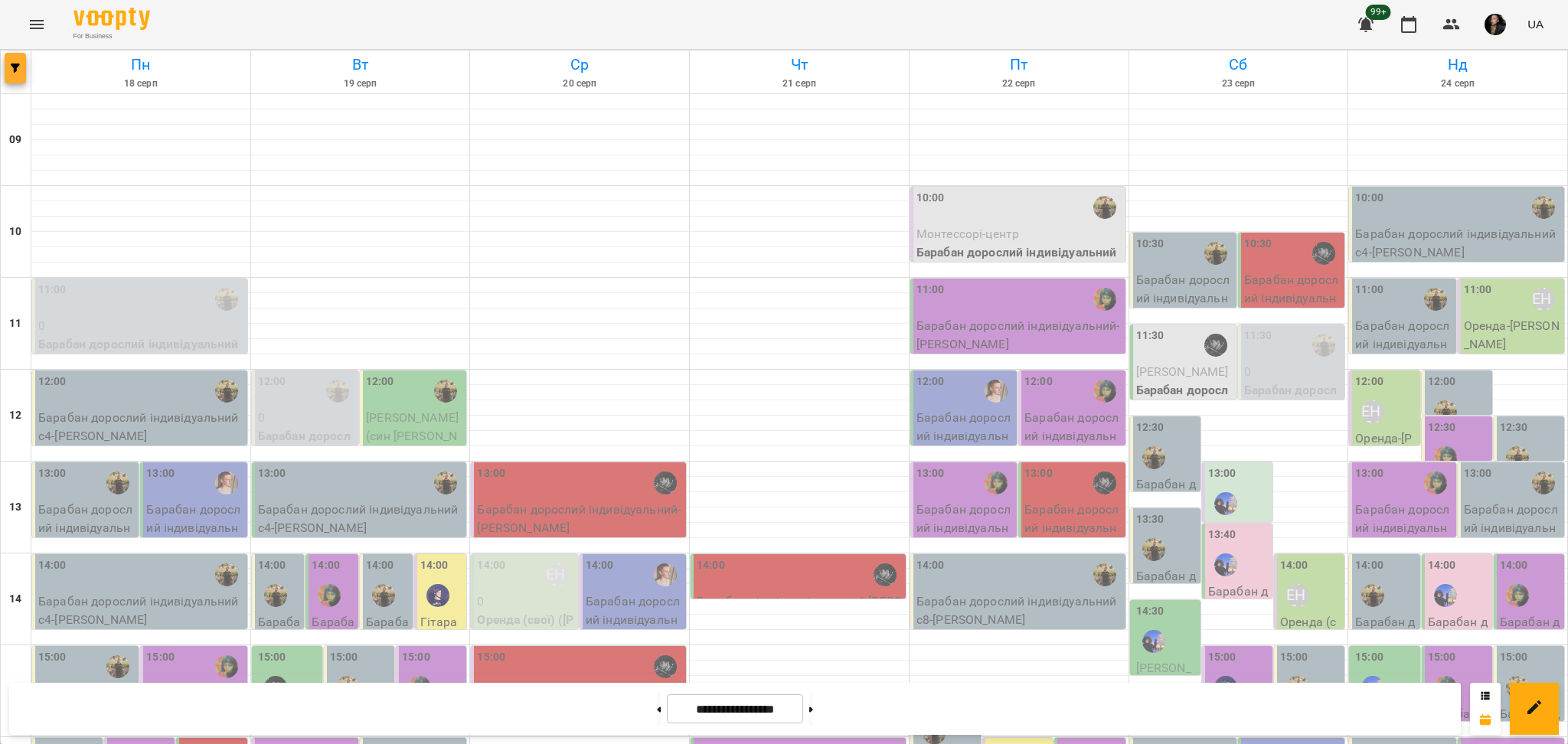
click at [17, 75] on button "button" at bounding box center [14, 68] width 21 height 31
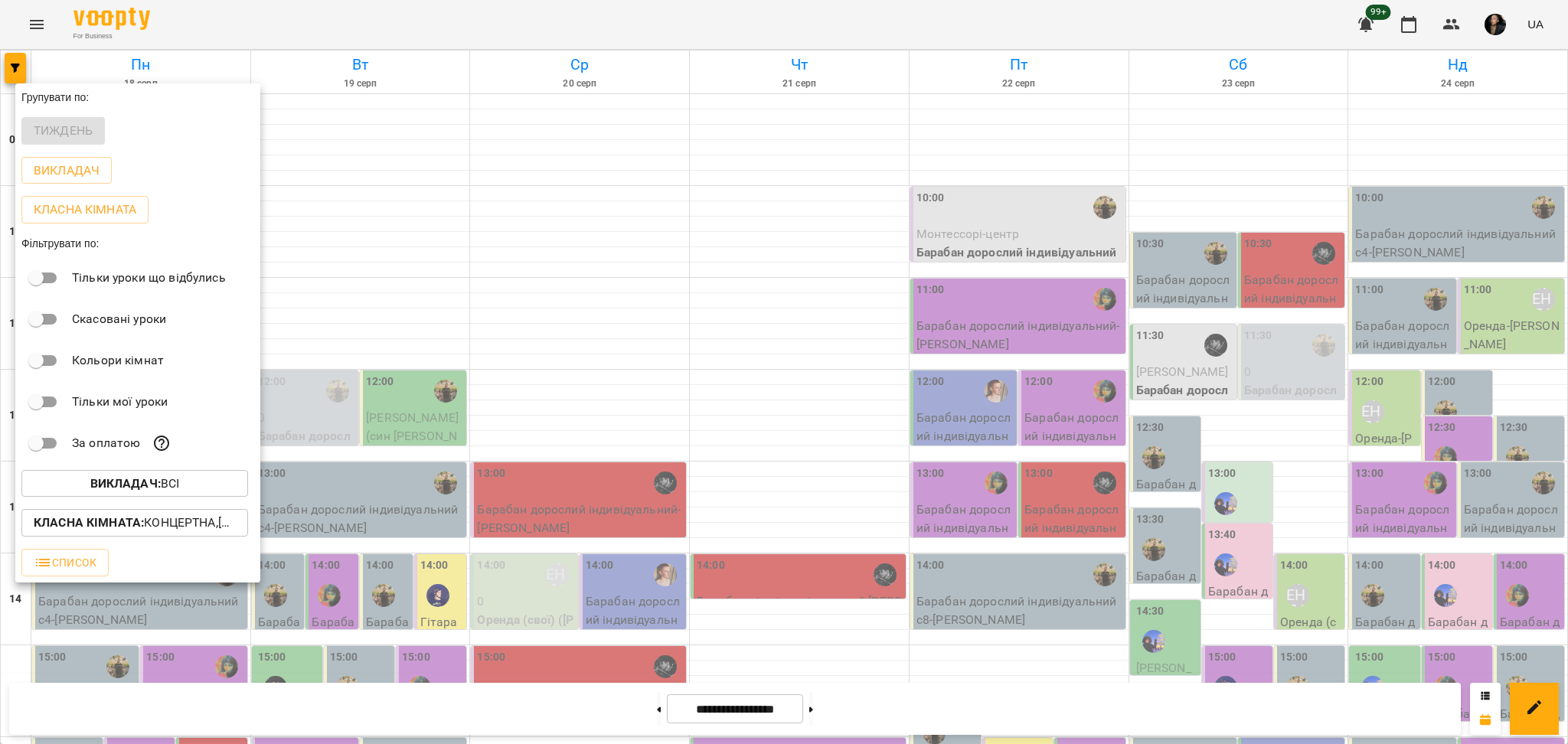
click at [179, 520] on p "Класна кімната : Концертна,[4] Барабанна,[6] Kids Барабанна" at bounding box center [135, 523] width 202 height 19
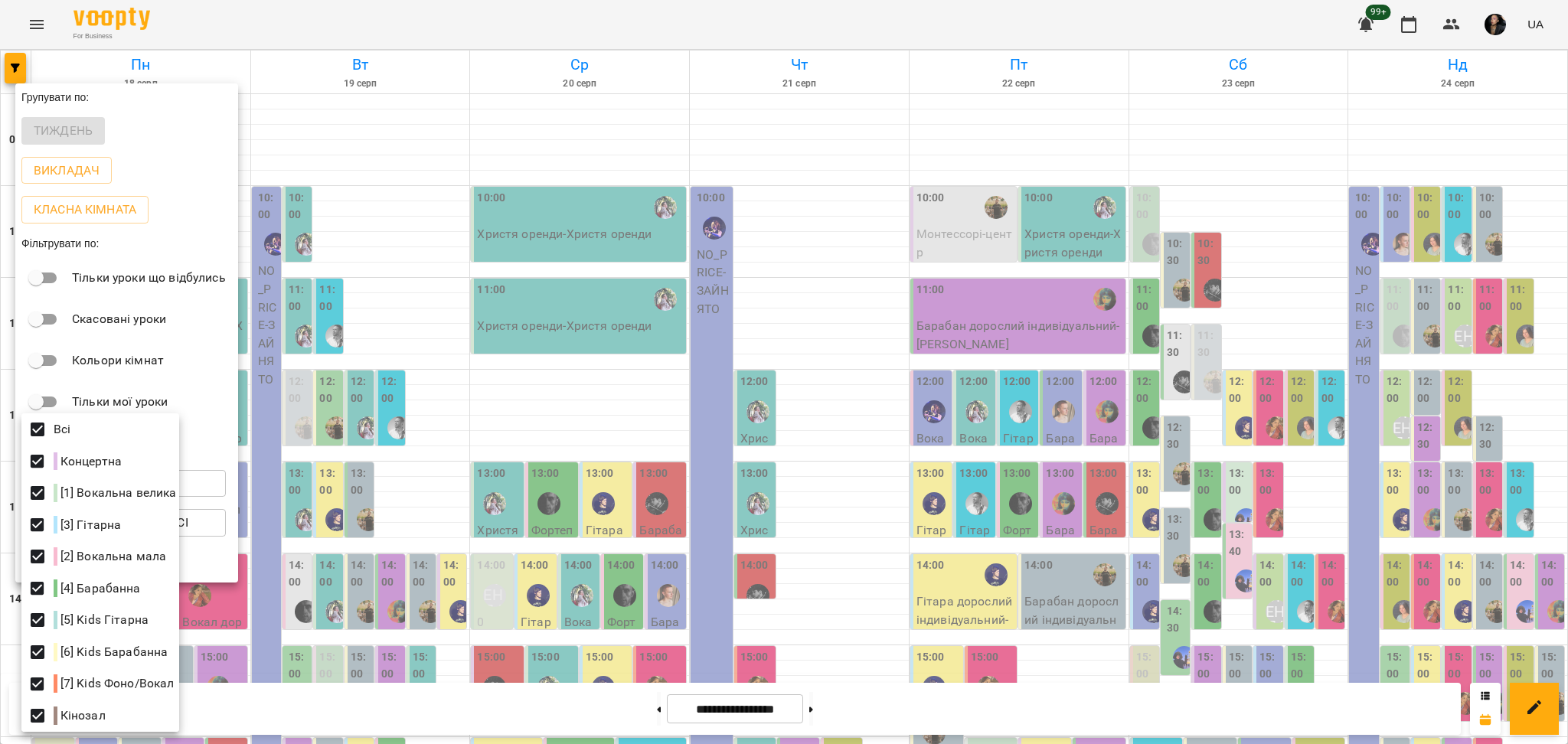
click at [1300, 495] on div at bounding box center [784, 372] width 1568 height 744
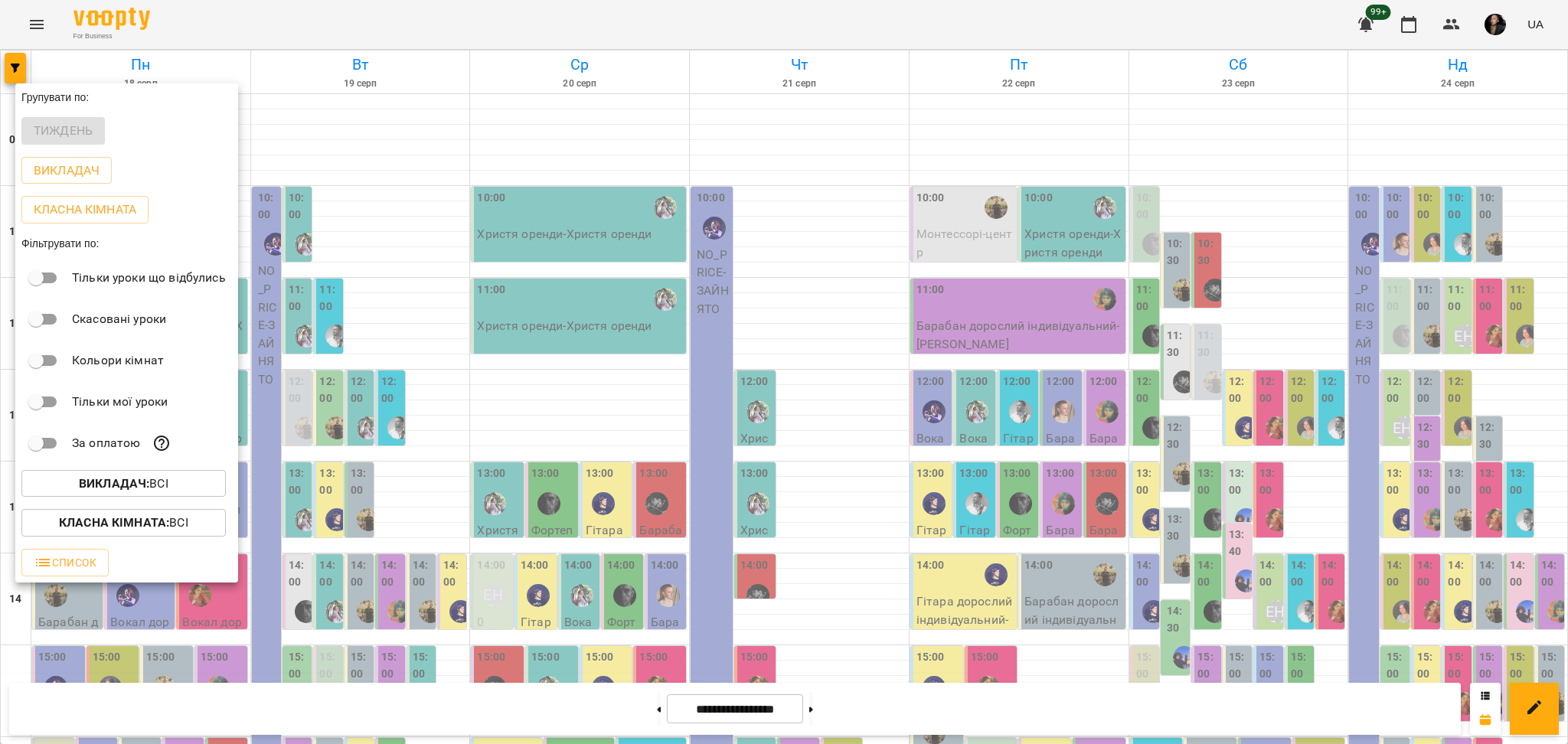
click at [1309, 529] on div at bounding box center [784, 372] width 1568 height 744
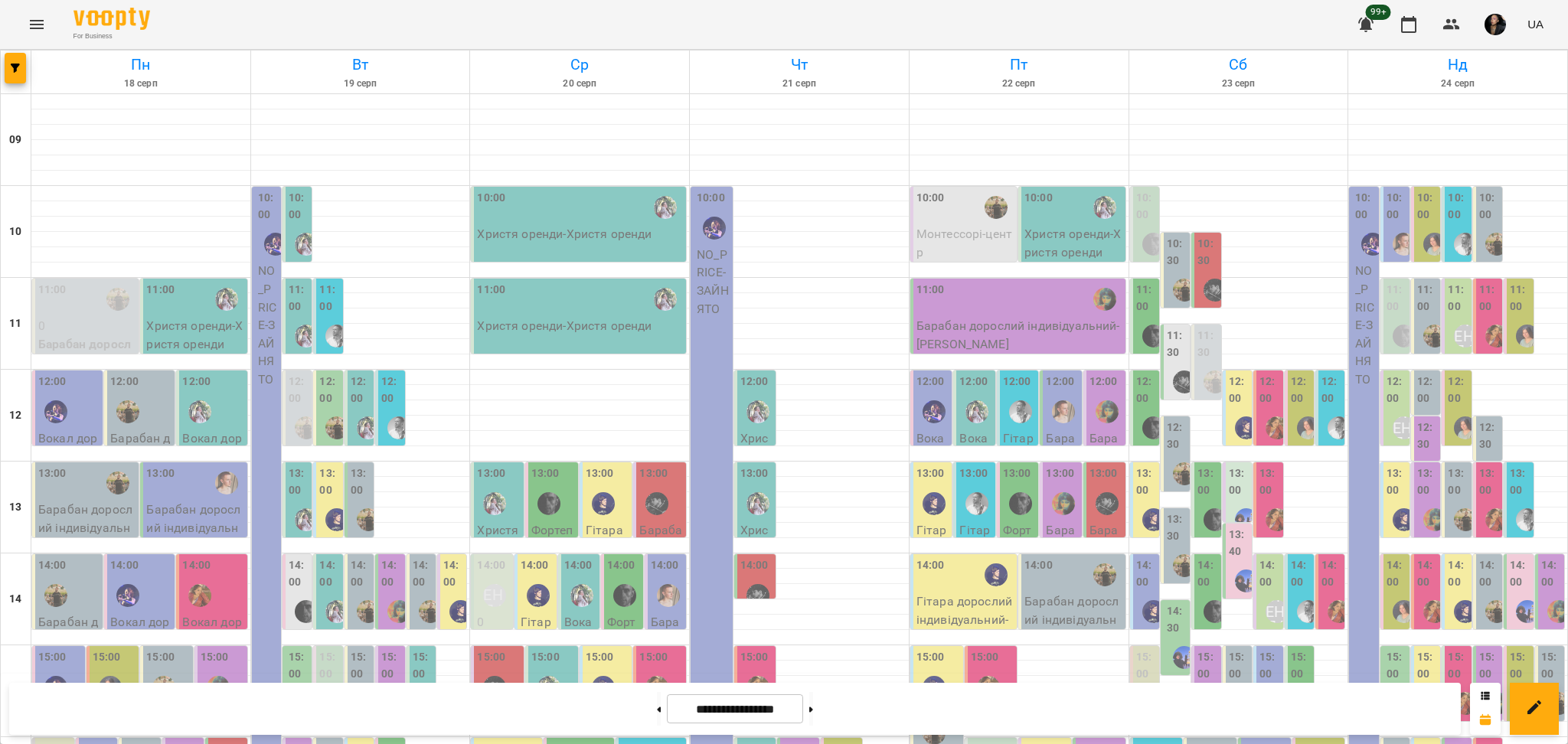
scroll to position [510, 0]
click at [17, 77] on button "button" at bounding box center [14, 68] width 21 height 31
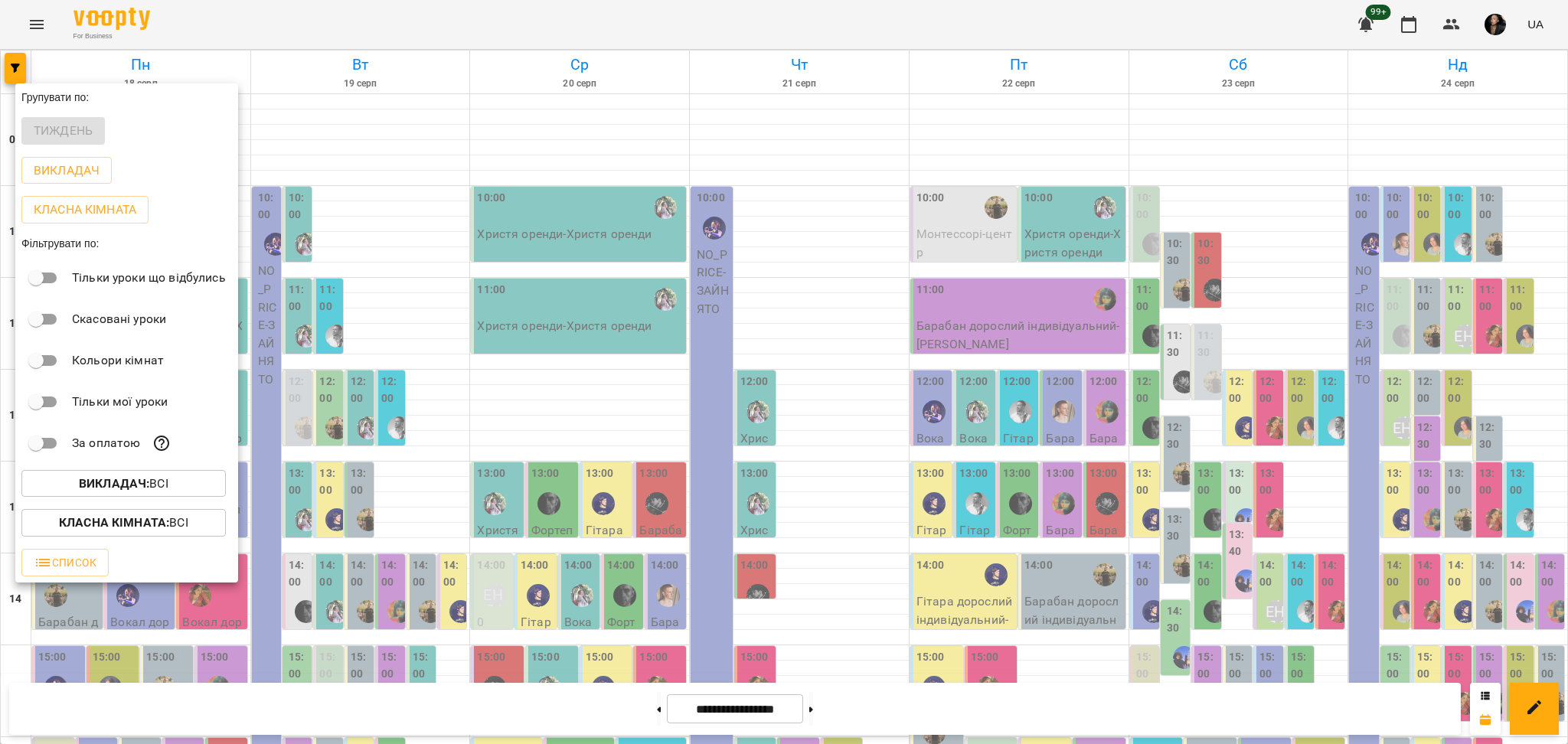
click at [141, 490] on b "Викладач :" at bounding box center [114, 483] width 71 height 14
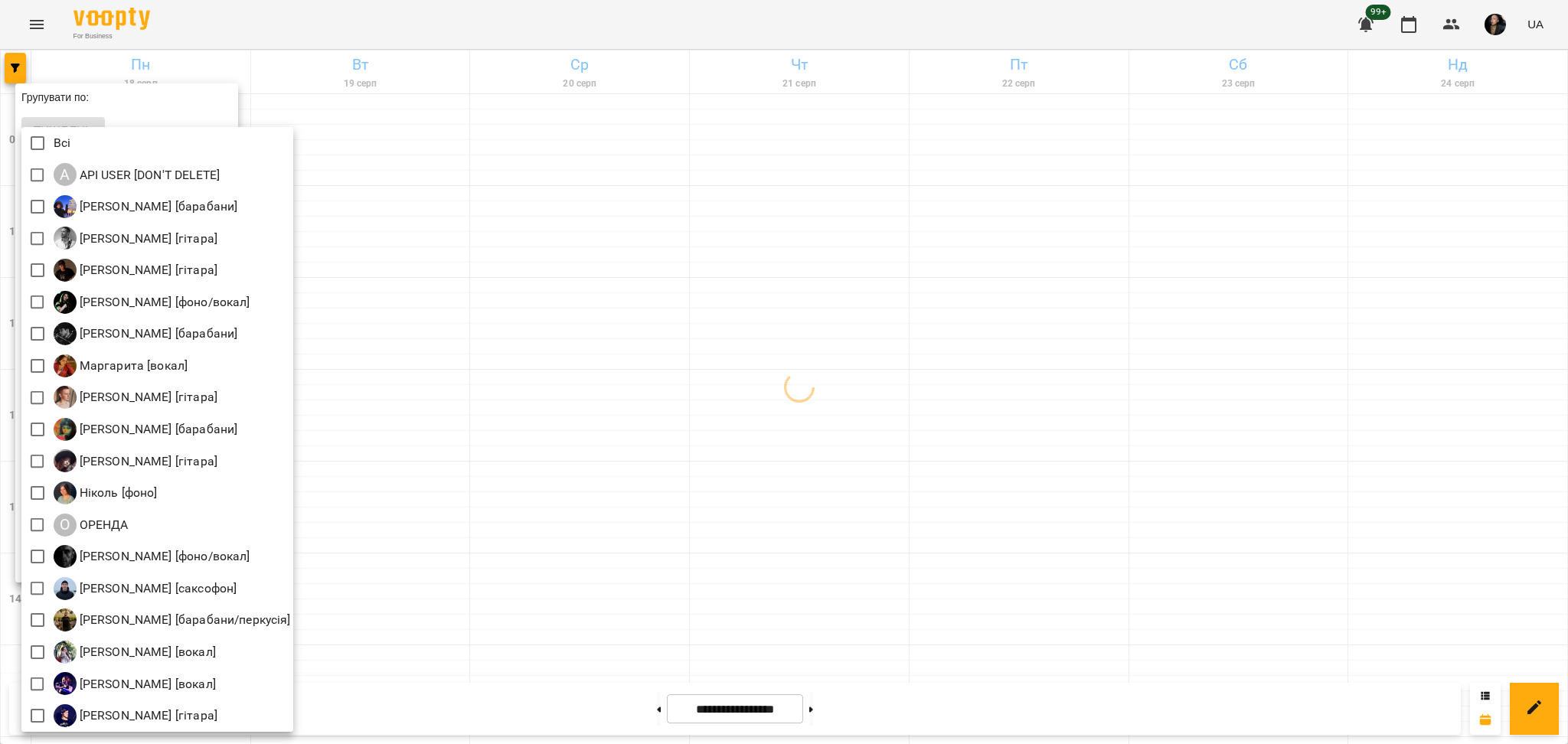
click at [20, 393] on div at bounding box center [784, 372] width 1568 height 744
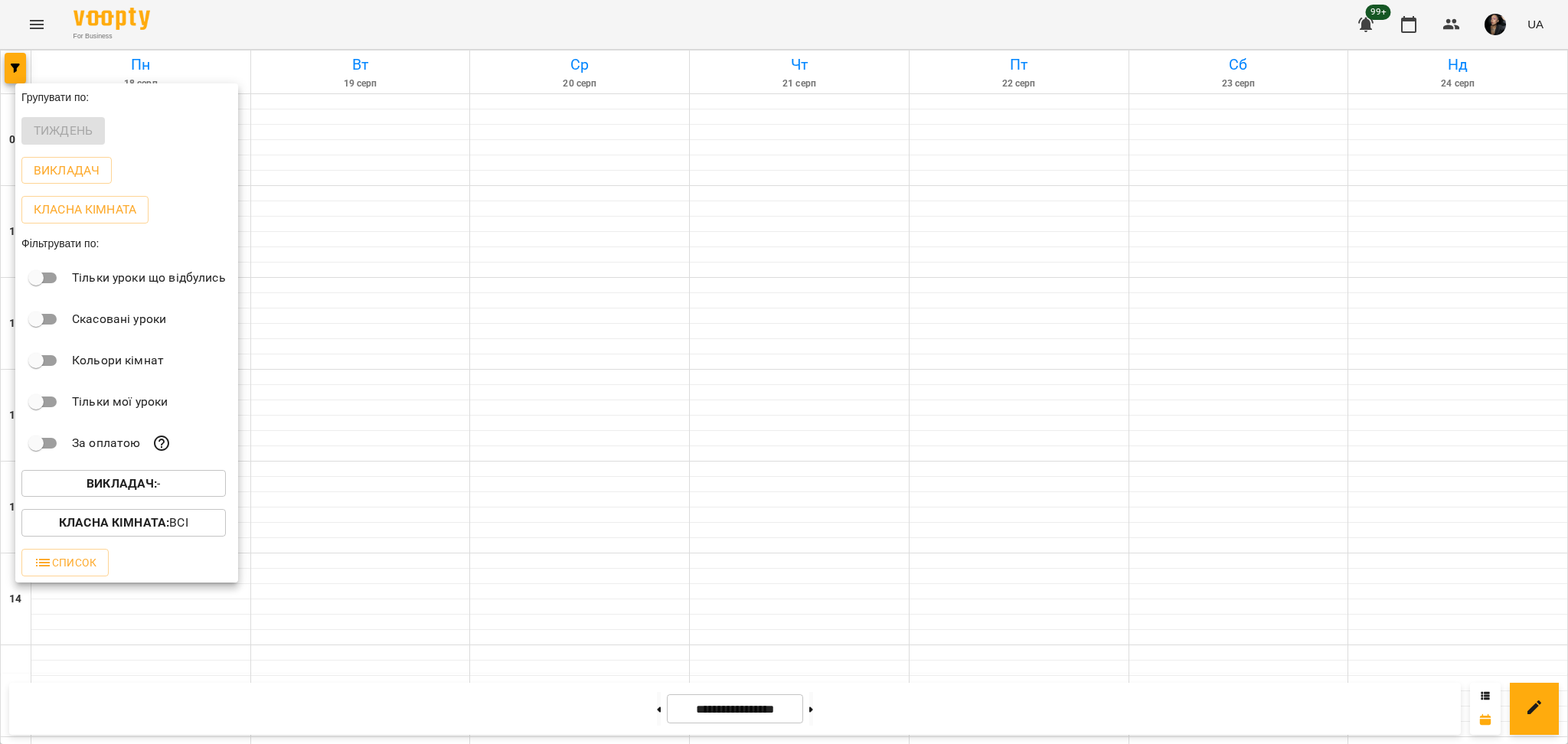
click at [132, 504] on div "Викладач : -" at bounding box center [127, 483] width 223 height 40
click at [101, 479] on p "Викладач : -" at bounding box center [123, 484] width 74 height 19
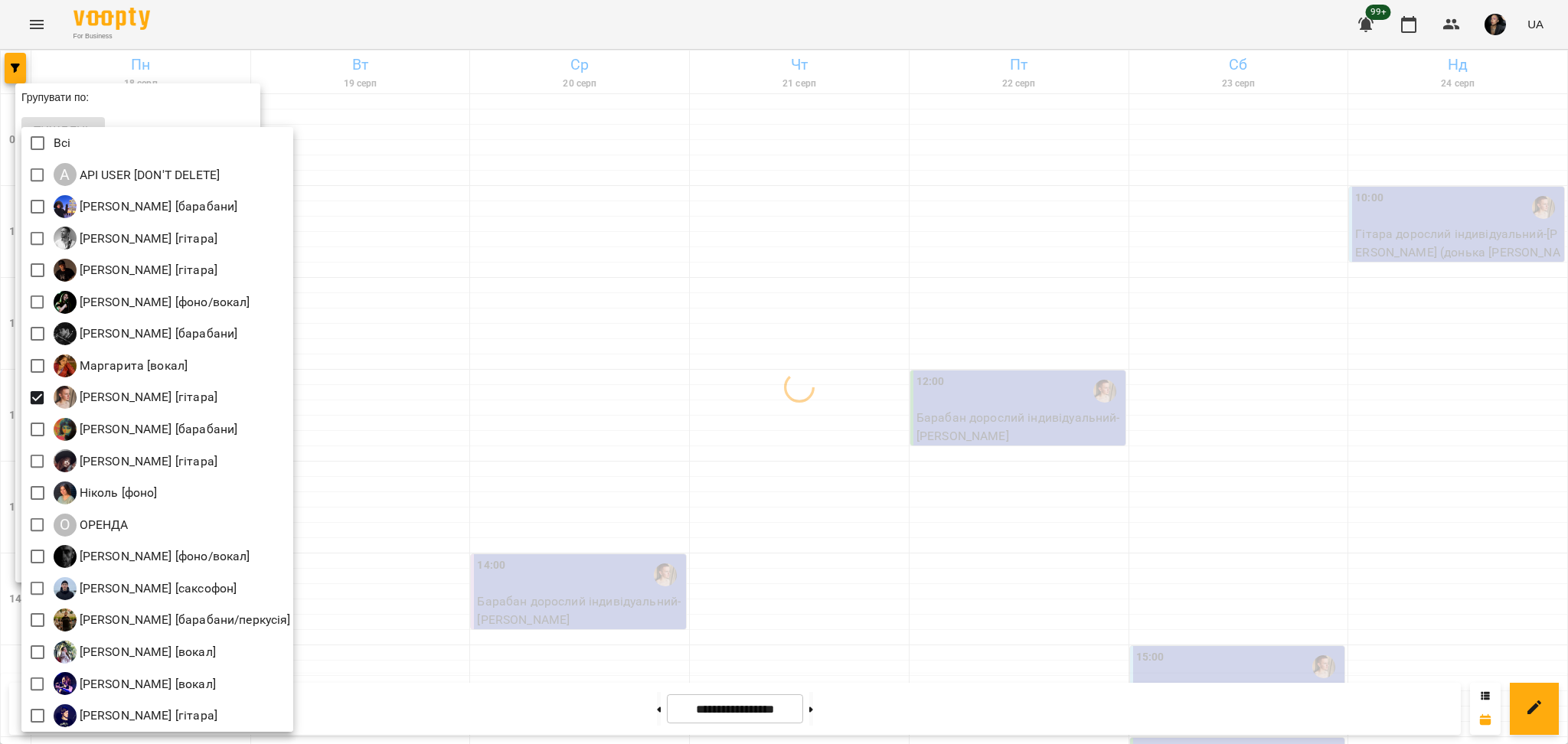
click at [532, 521] on div at bounding box center [784, 372] width 1568 height 744
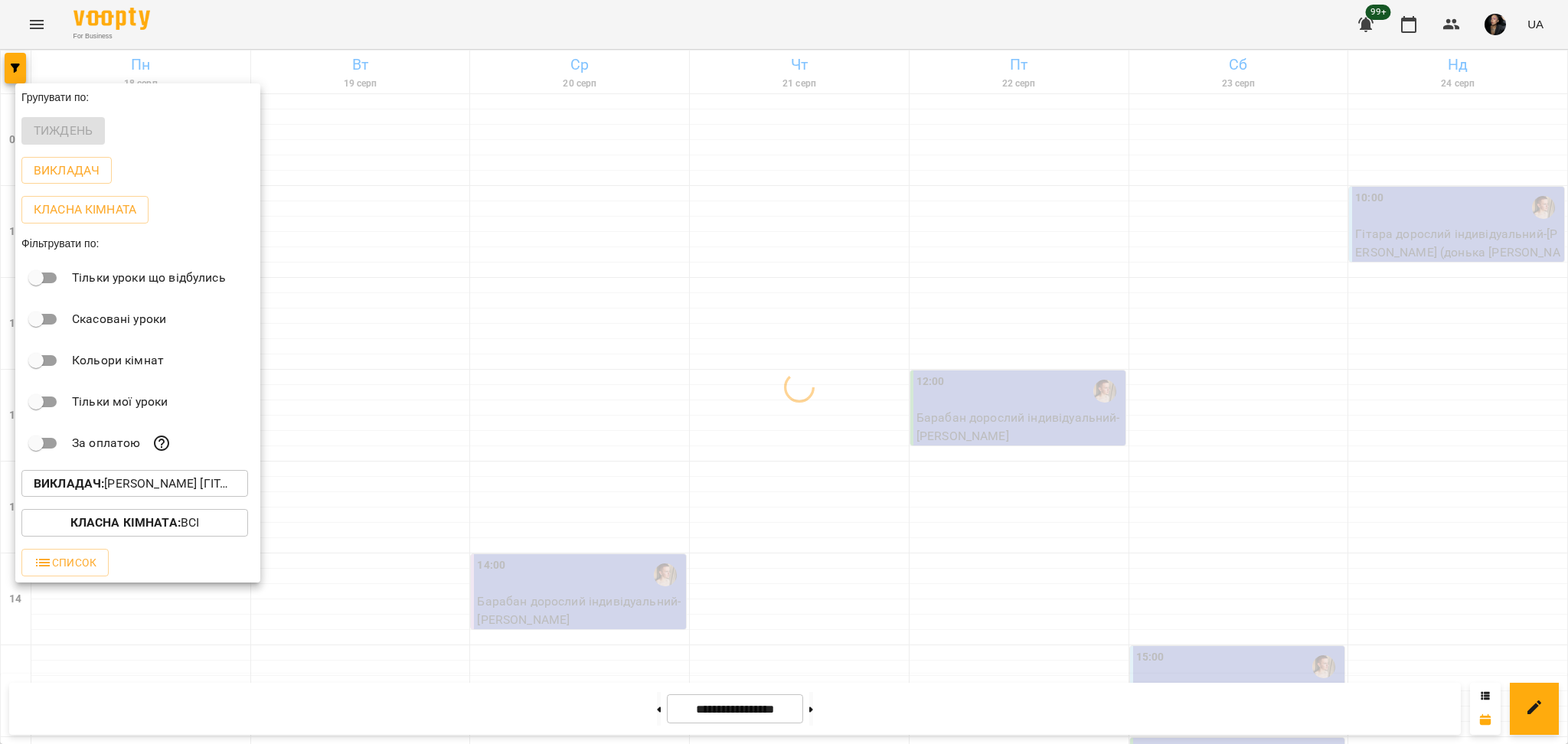
click at [1137, 627] on div at bounding box center [784, 372] width 1568 height 744
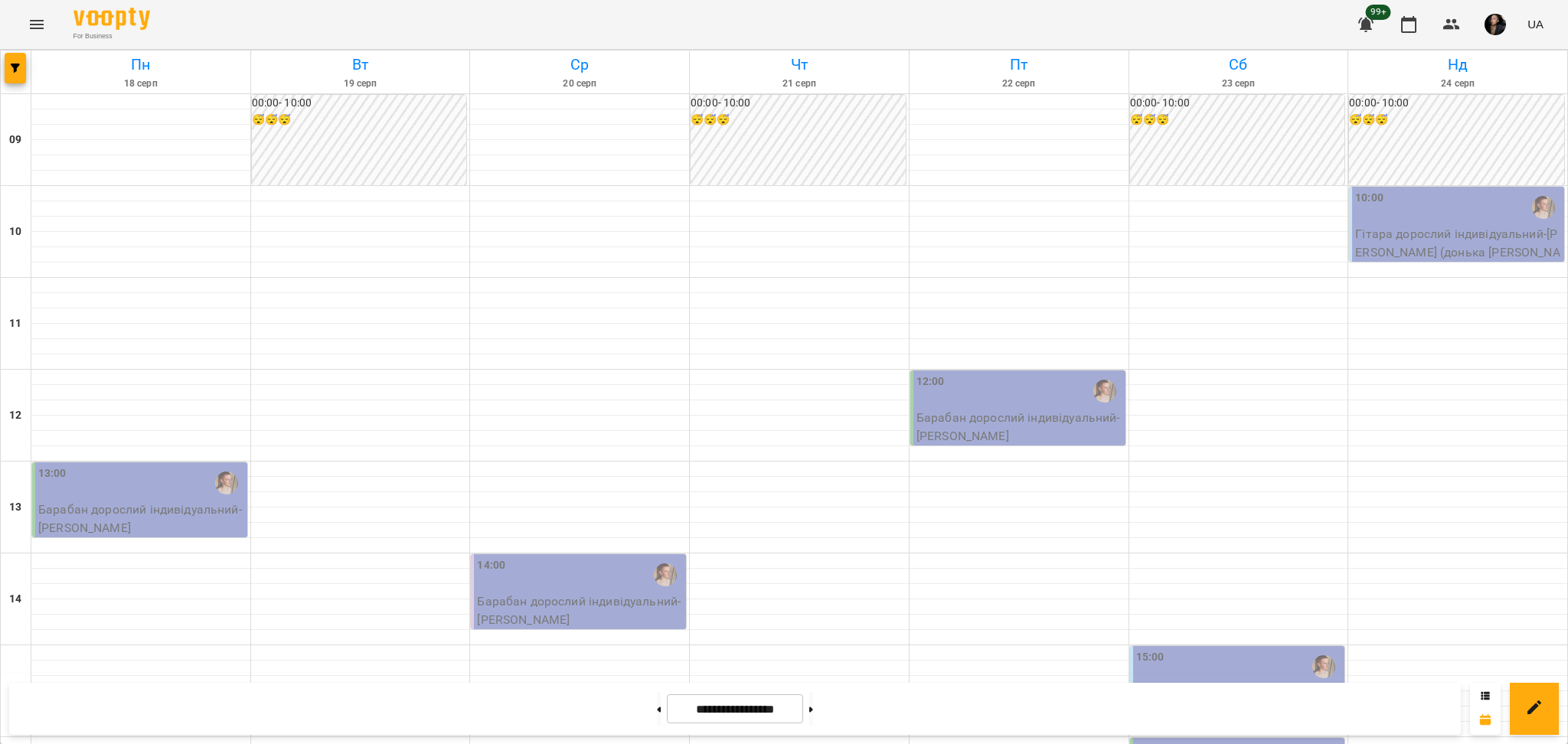
click at [1412, 702] on div "**********" at bounding box center [735, 708] width 1452 height 52
click at [20, 64] on icon "button" at bounding box center [15, 68] width 9 height 9
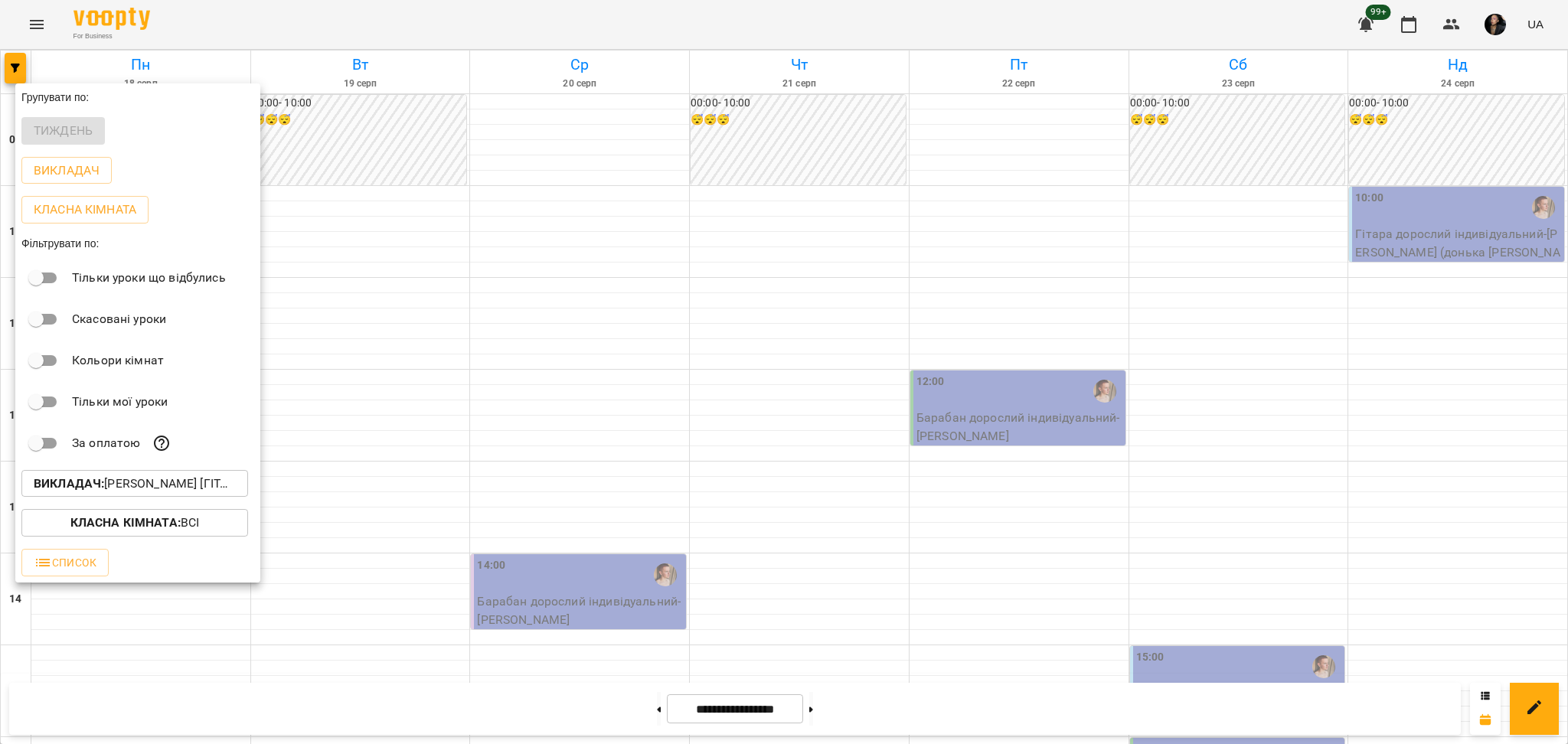
click at [154, 489] on p "Викладач : [PERSON_NAME] [гітара]" at bounding box center [135, 484] width 202 height 19
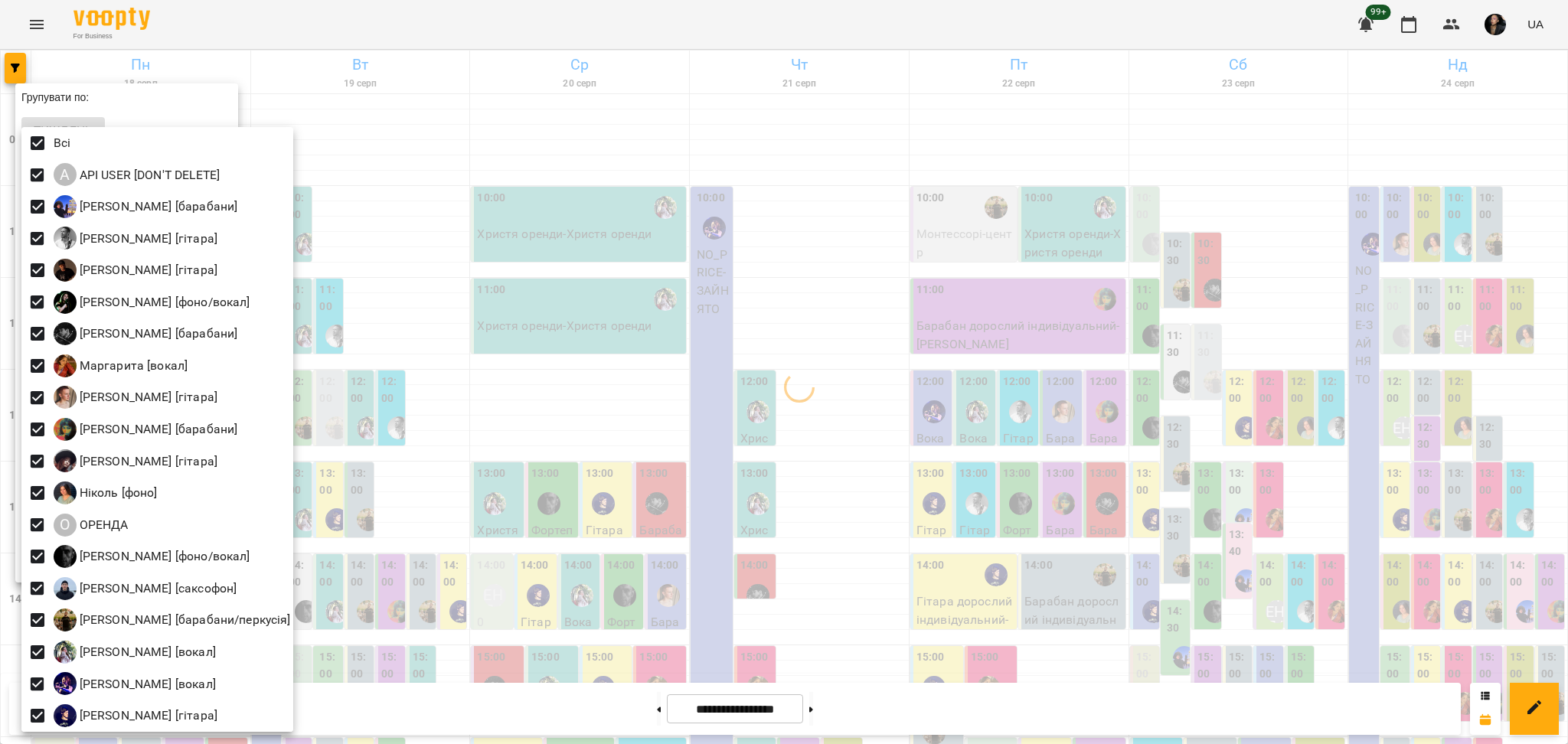
click at [488, 334] on div at bounding box center [784, 372] width 1568 height 744
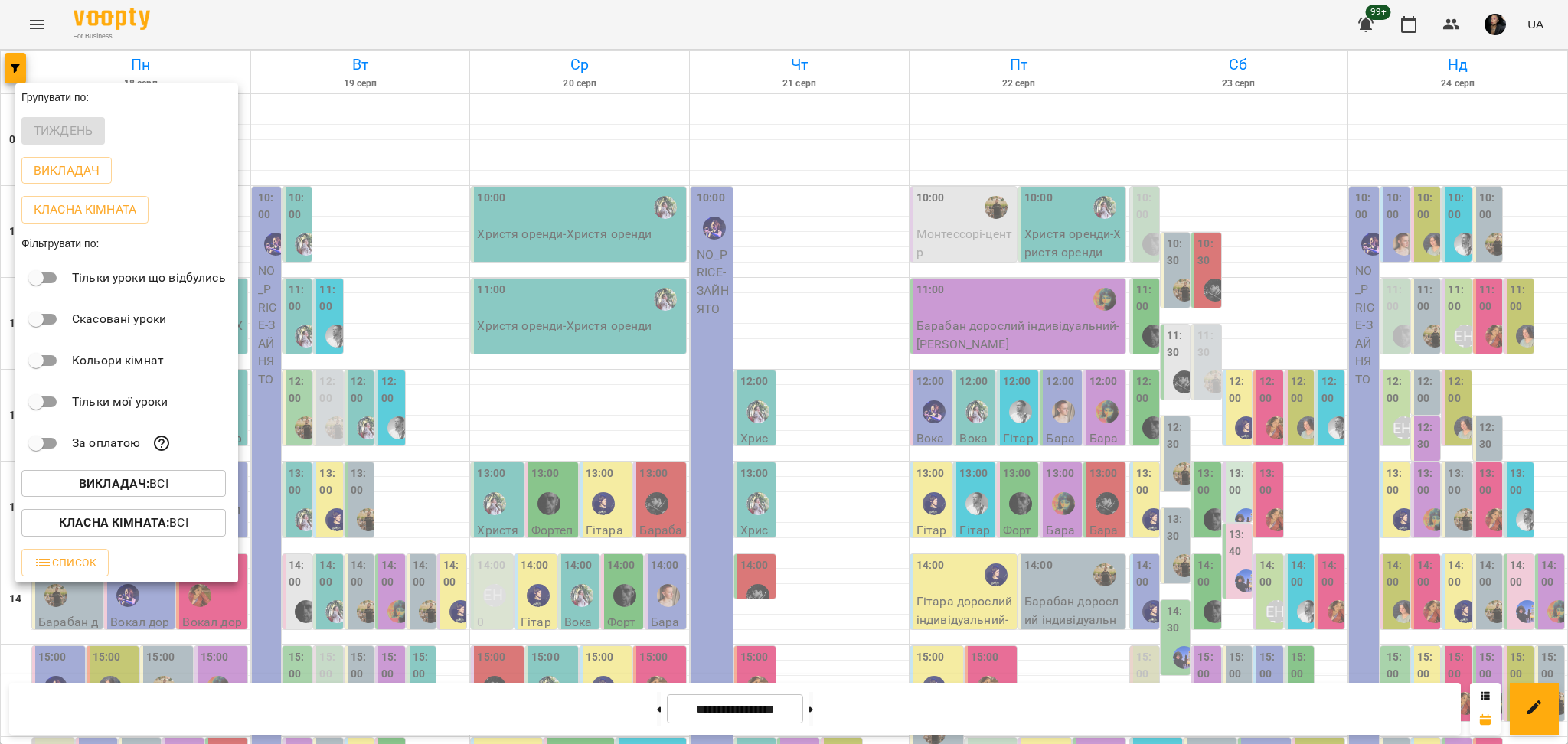
click at [194, 493] on span "Викладач : Всі" at bounding box center [124, 484] width 180 height 19
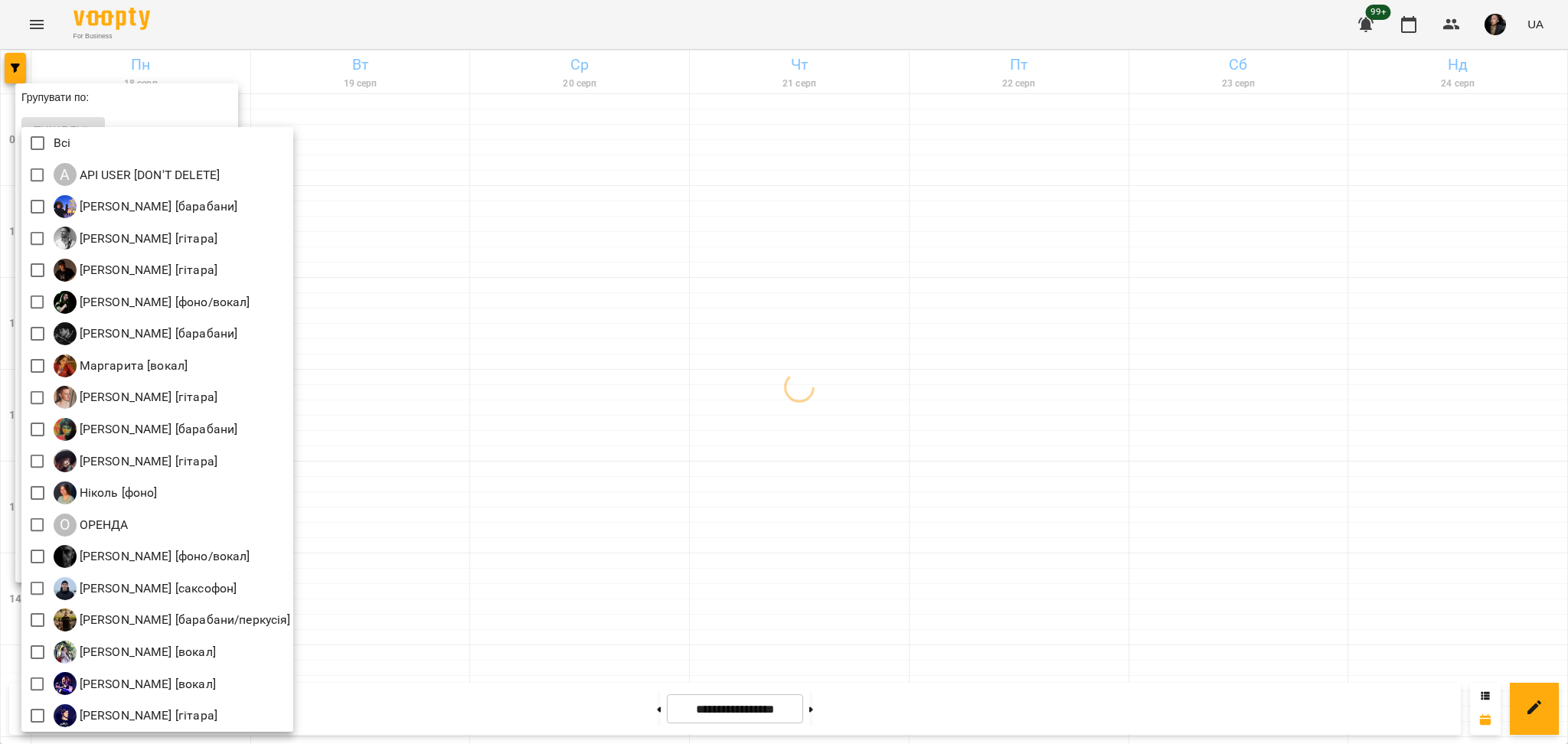
click at [361, 563] on div at bounding box center [784, 372] width 1568 height 744
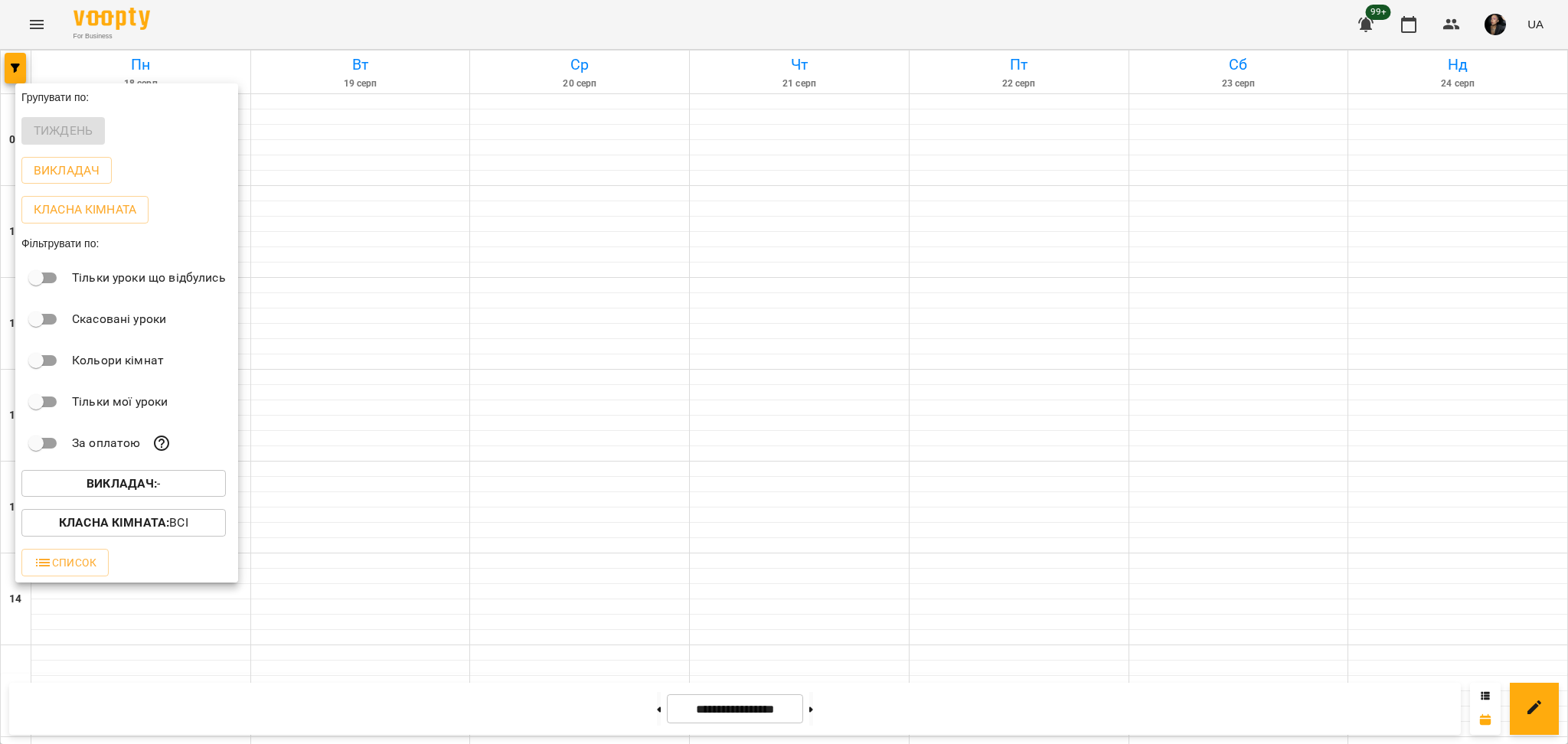
click at [119, 482] on b "Викладач :" at bounding box center [121, 483] width 71 height 14
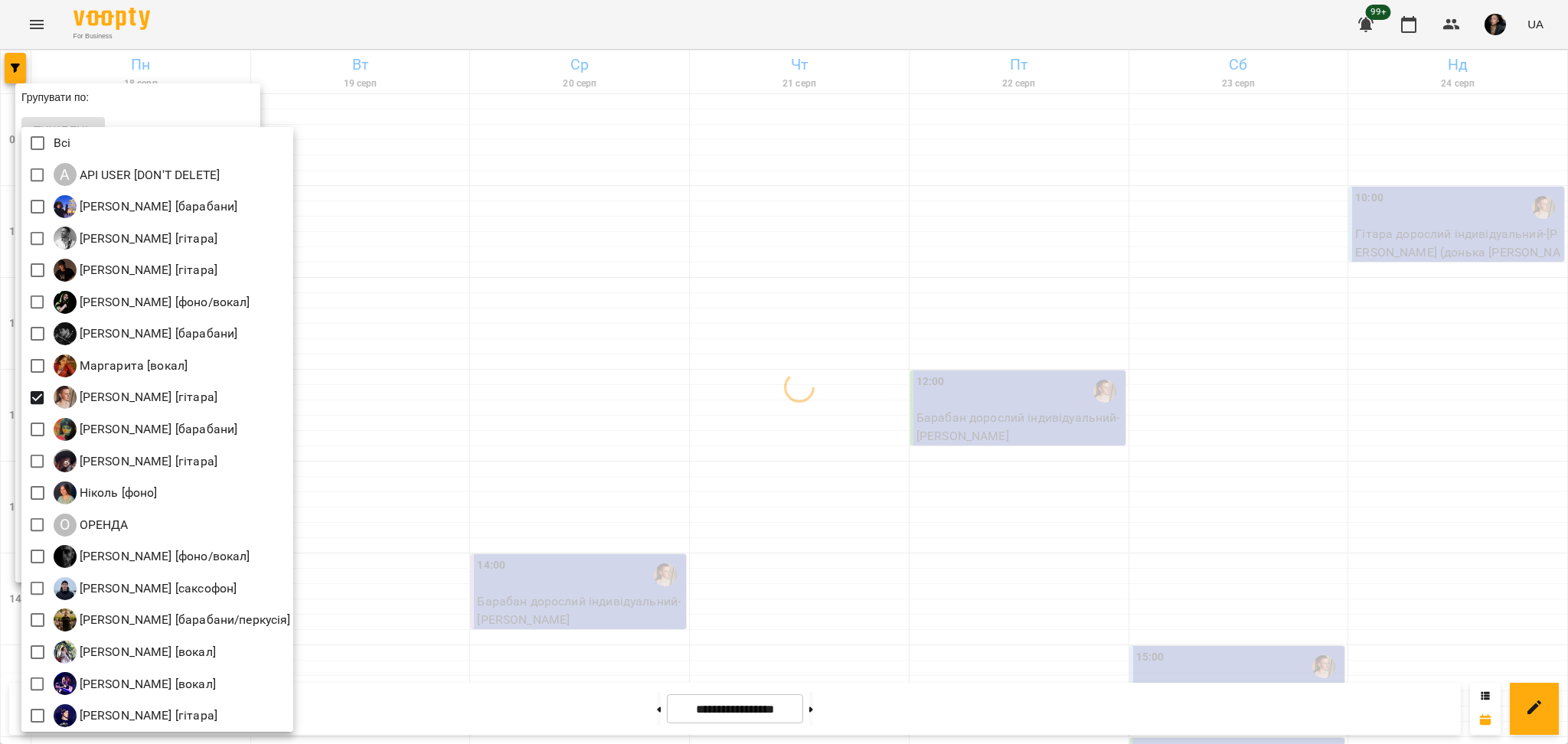
click at [1129, 601] on div at bounding box center [784, 372] width 1568 height 744
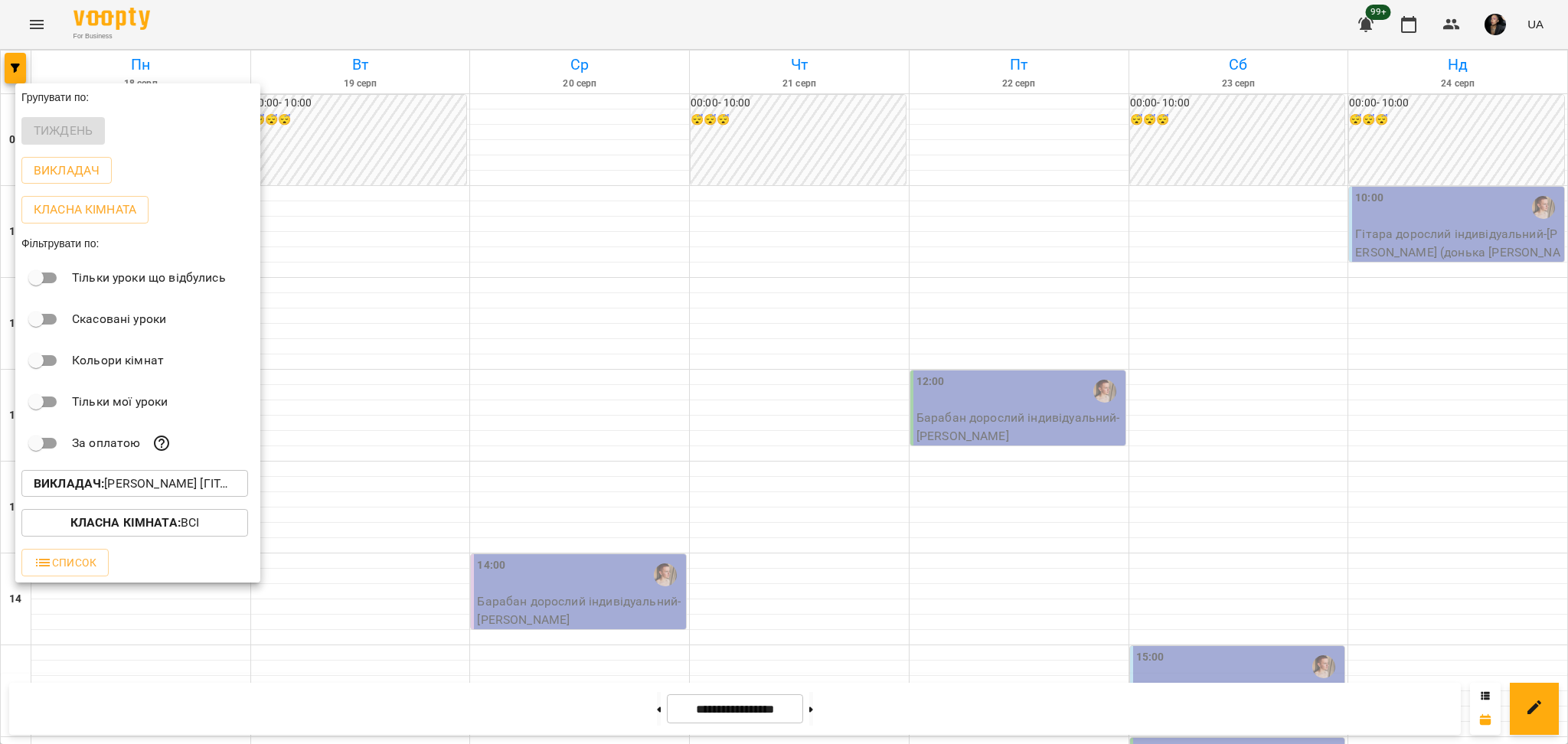
click at [1099, 592] on div at bounding box center [784, 372] width 1568 height 744
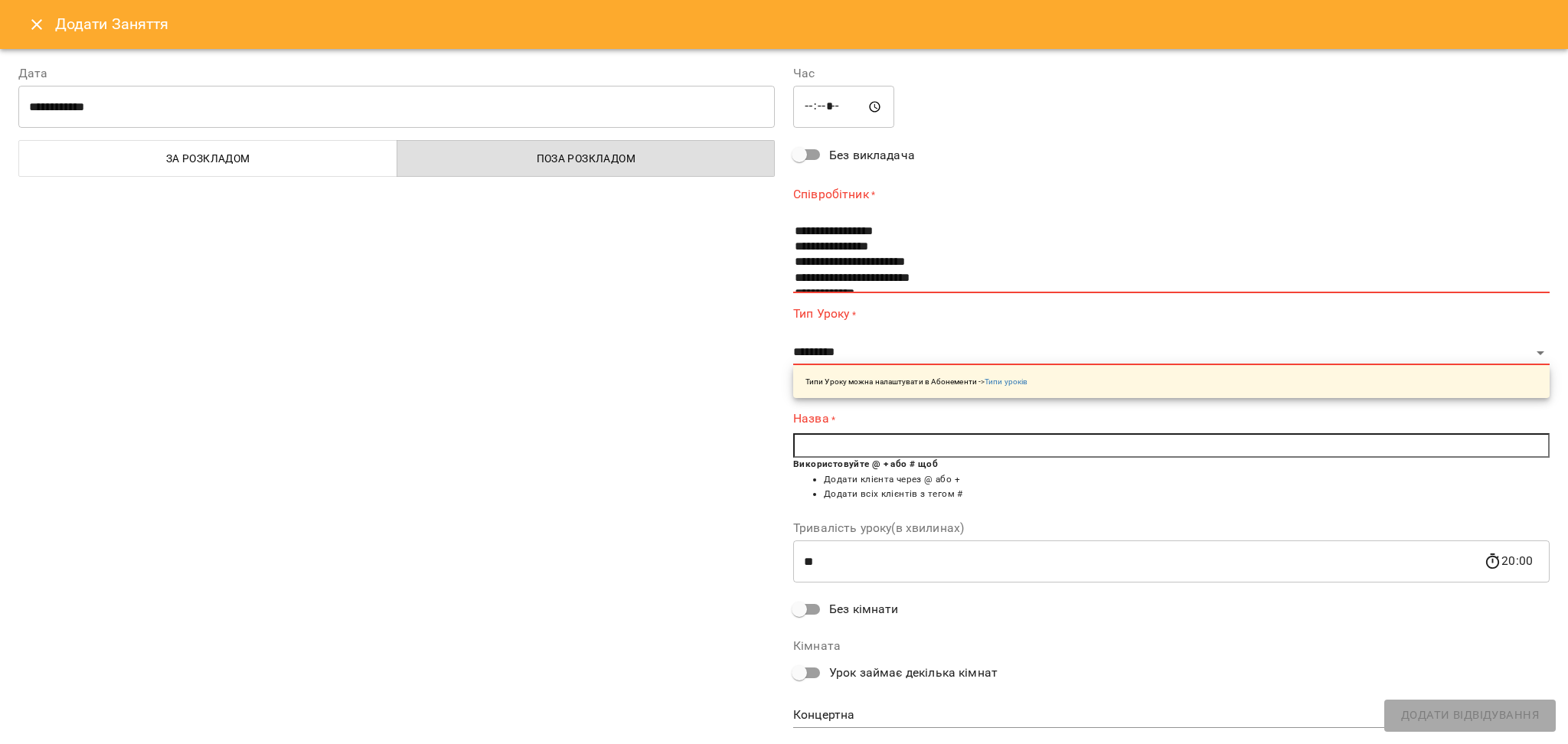
scroll to position [102, 0]
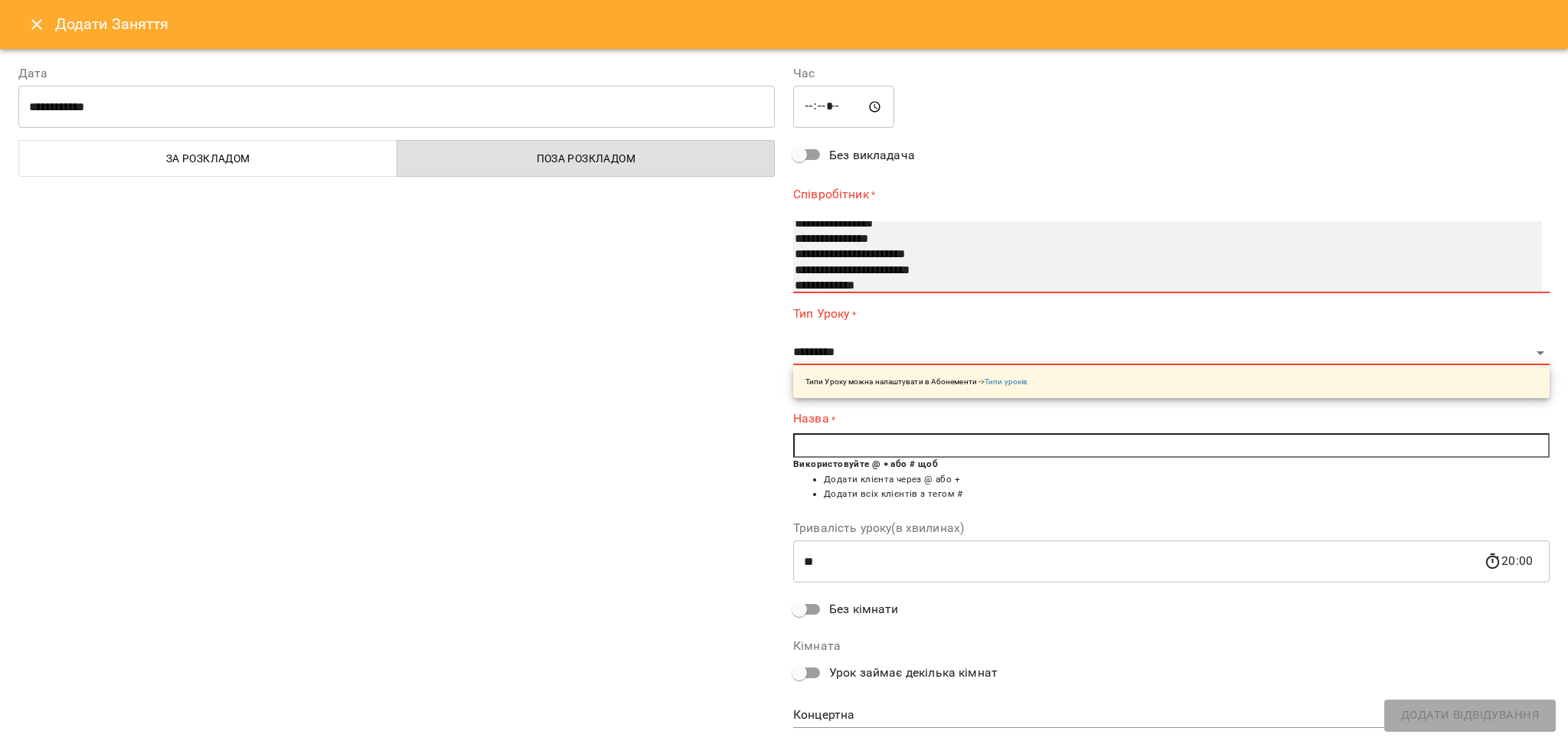
select select "**********"
click at [821, 236] on option "**********" at bounding box center [1151, 240] width 715 height 15
select select "**********"
type input "**"
type input "**********"
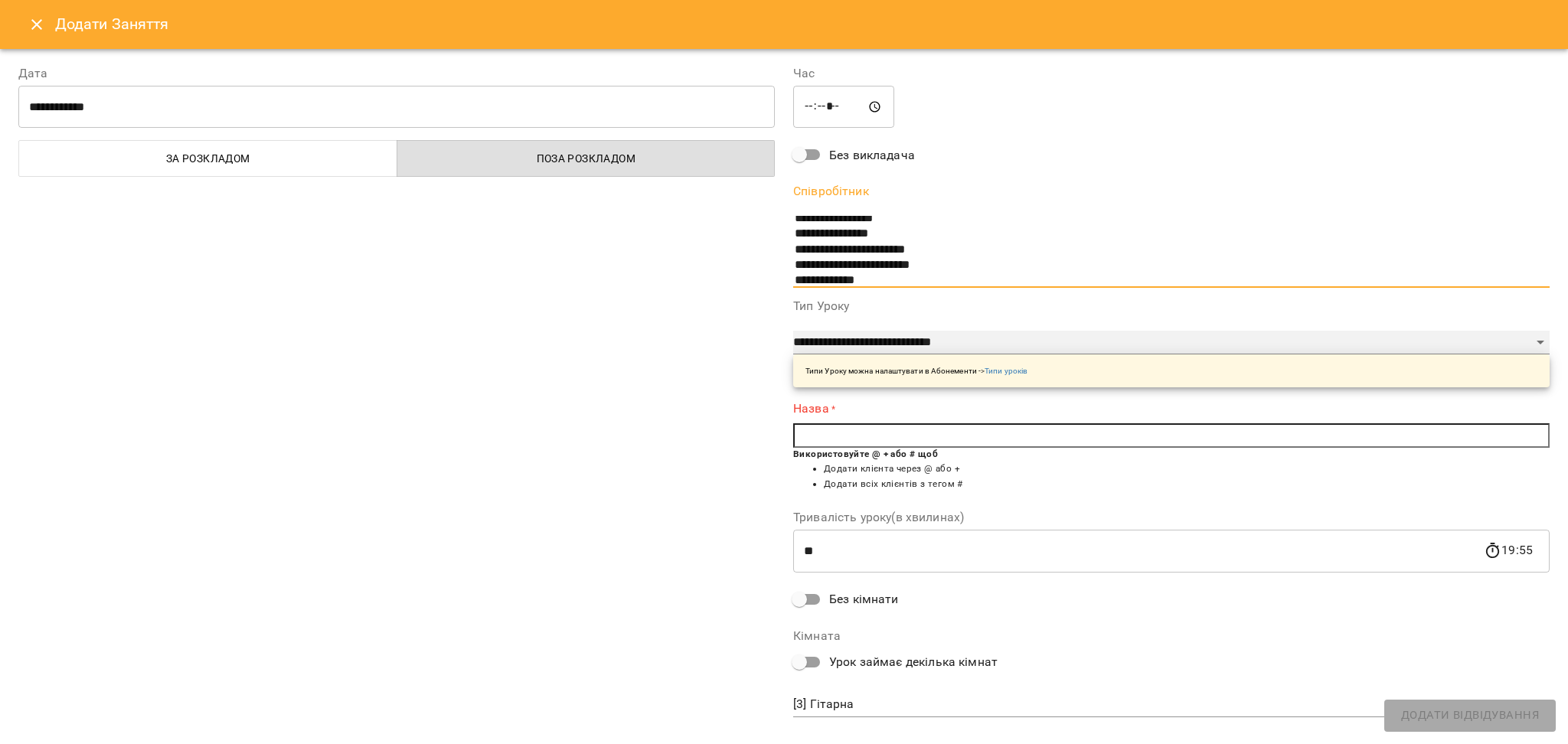
click at [877, 334] on select "**********" at bounding box center [1171, 342] width 757 height 25
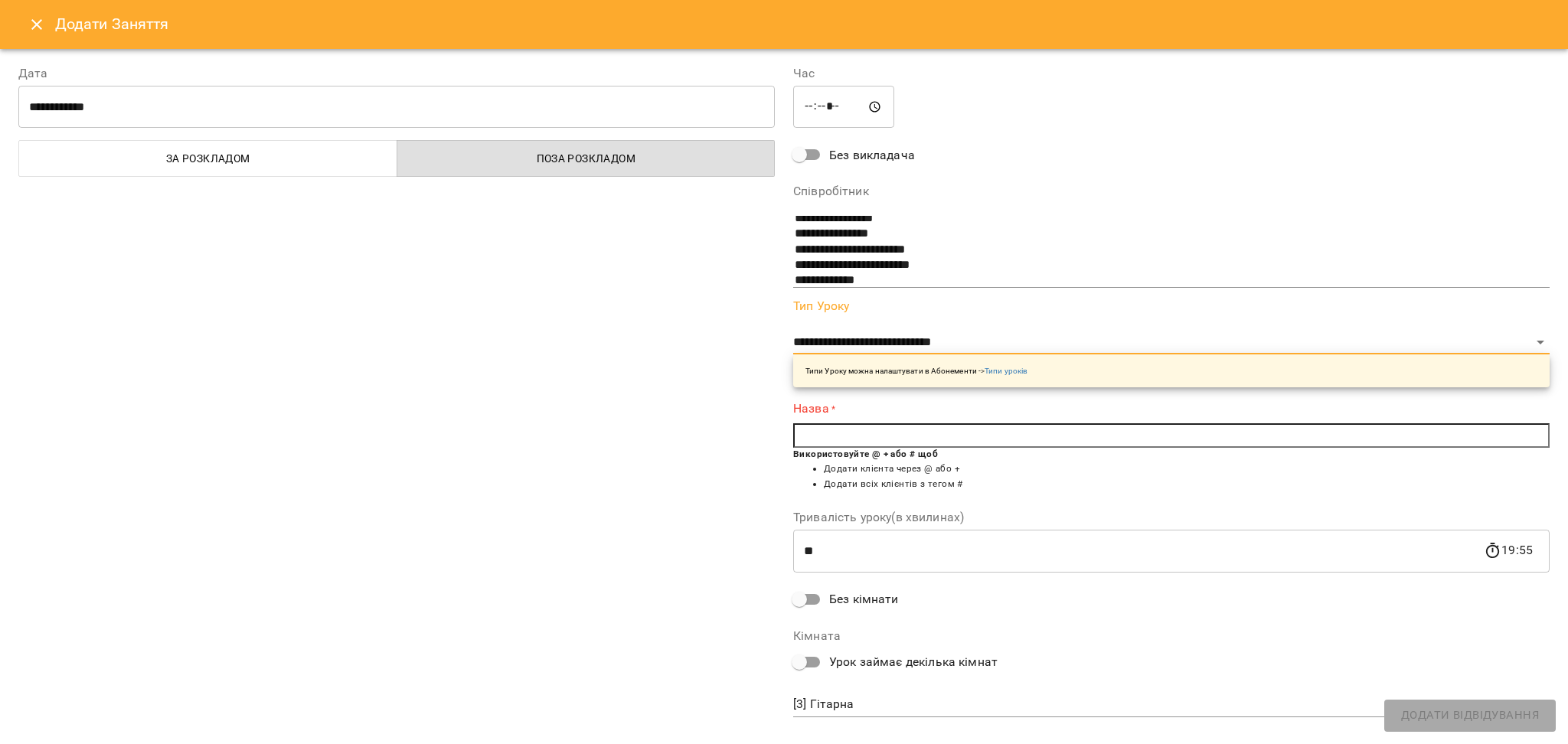
click at [209, 294] on div "**********" at bounding box center [397, 392] width 775 height 693
click at [45, 31] on button "Close" at bounding box center [37, 24] width 37 height 37
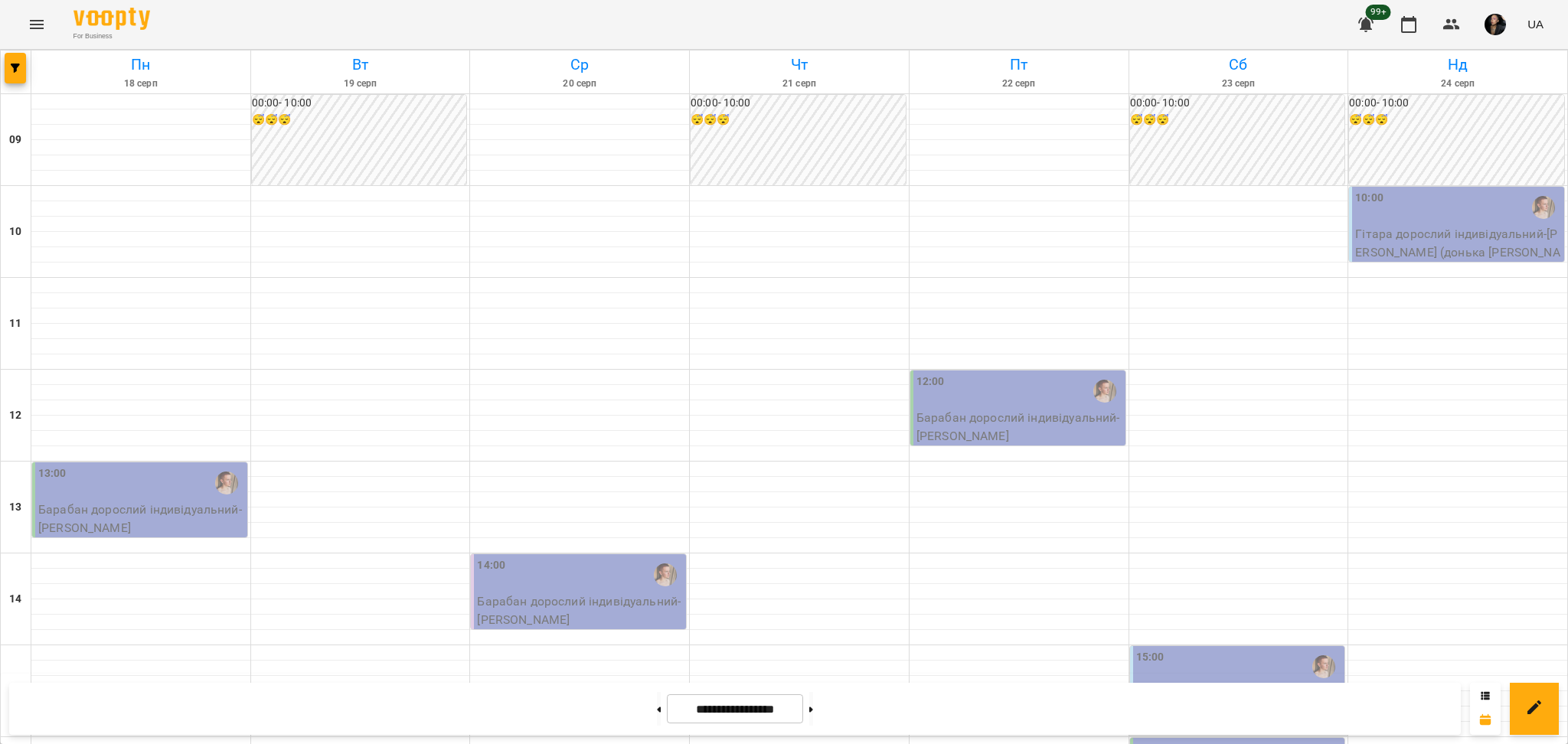
scroll to position [0, 0]
click at [7, 65] on span "button" at bounding box center [14, 68] width 21 height 9
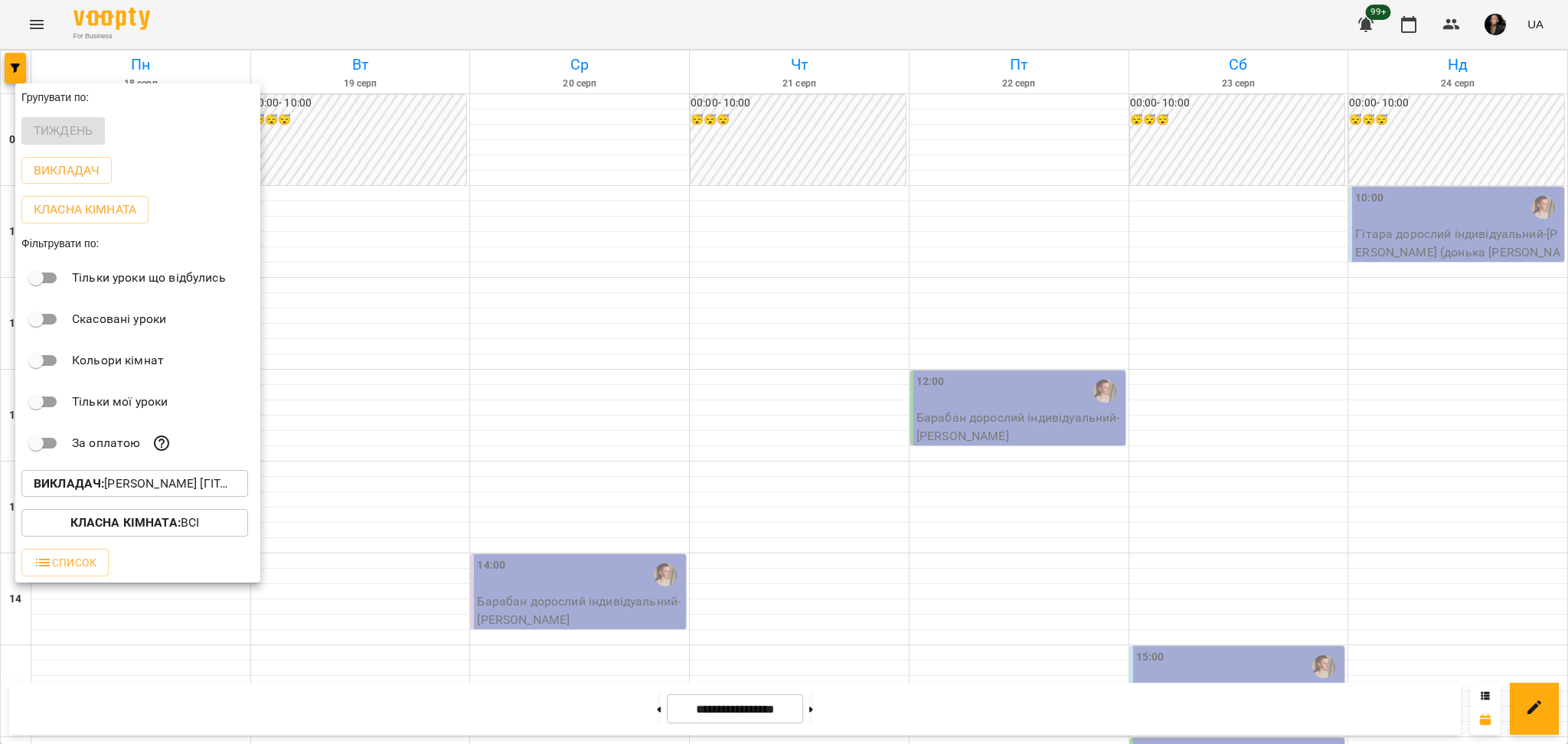
click at [188, 493] on p "Викладач : [PERSON_NAME] [гітара]" at bounding box center [135, 484] width 202 height 19
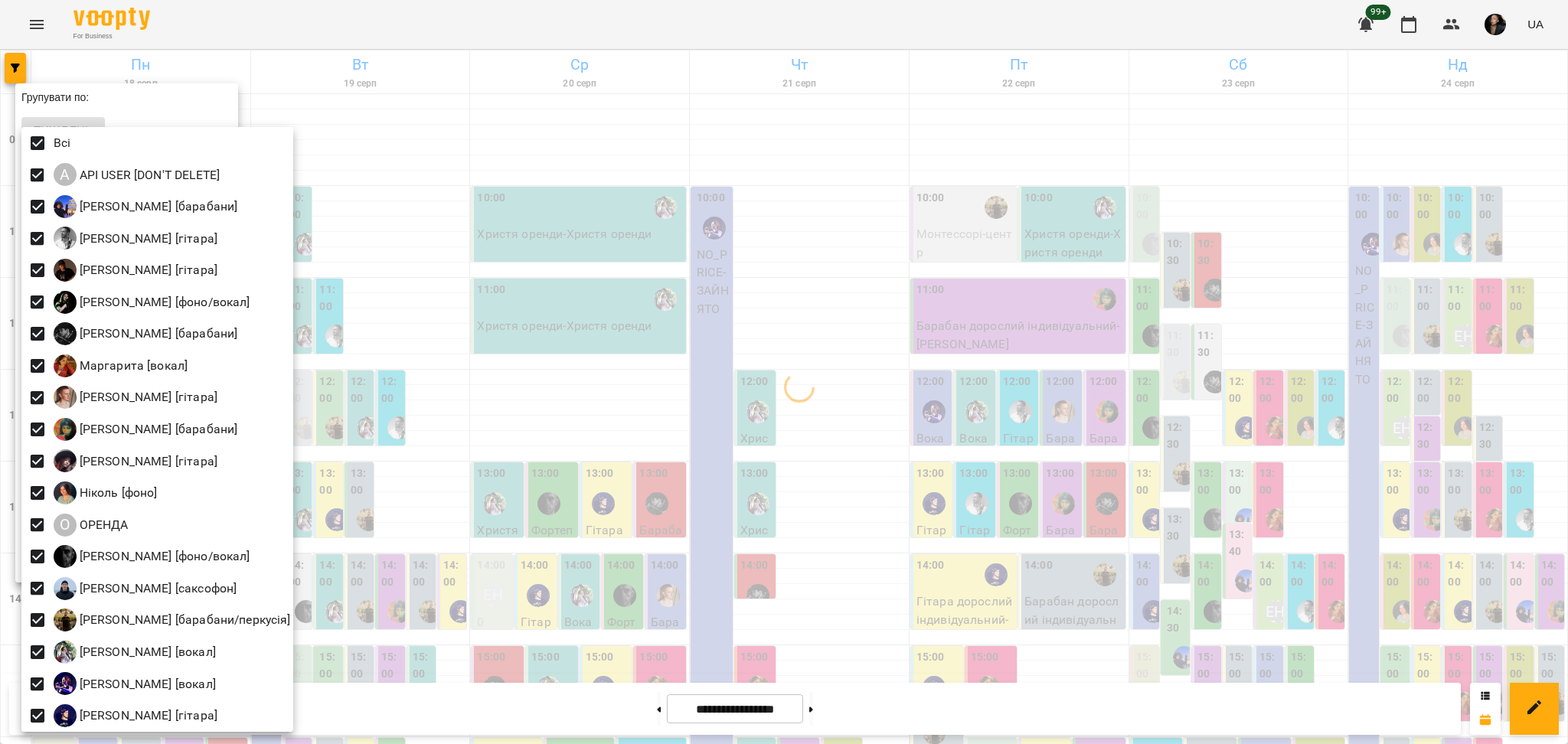
click at [746, 460] on div at bounding box center [784, 372] width 1568 height 744
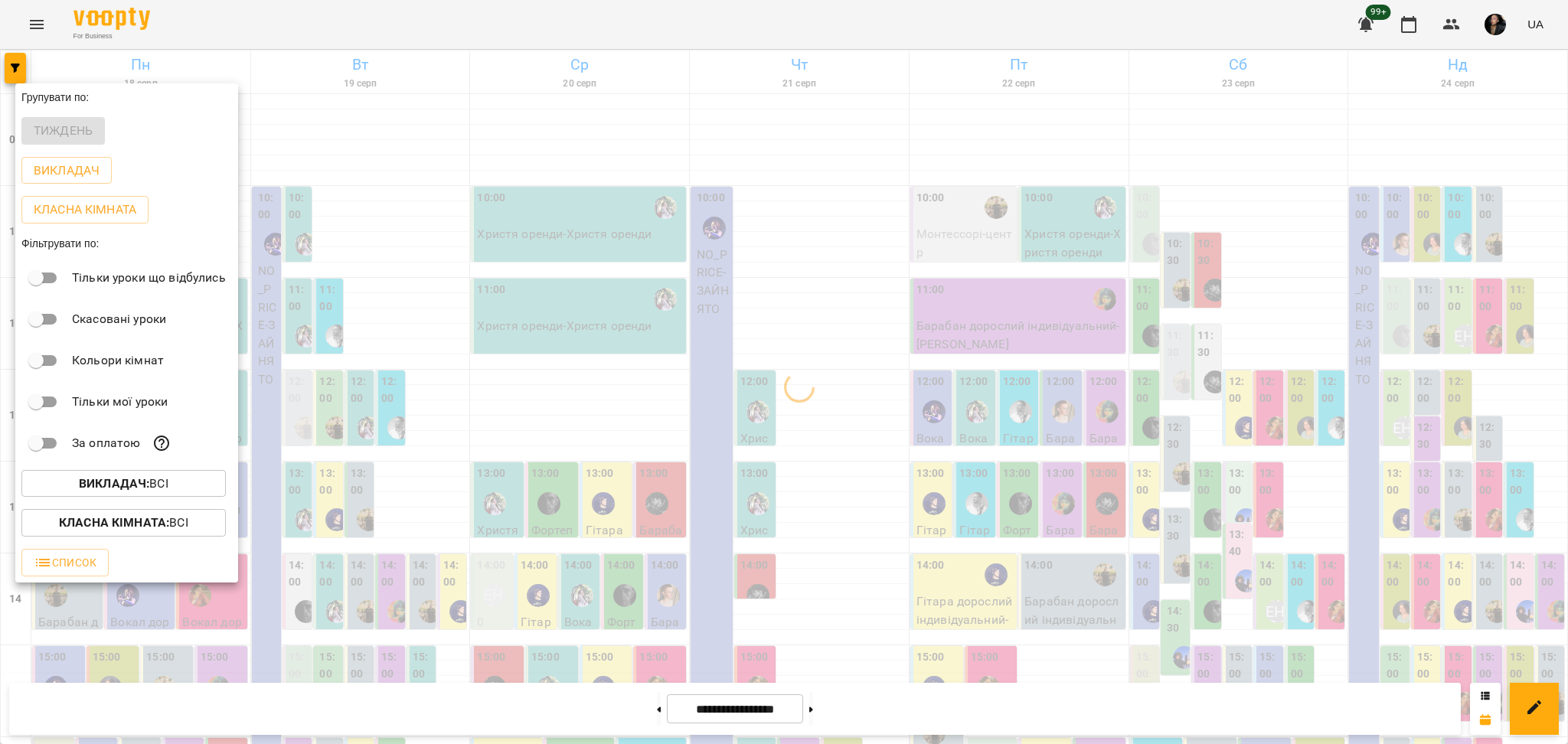
click at [123, 526] on b "Класна кімната :" at bounding box center [114, 522] width 110 height 14
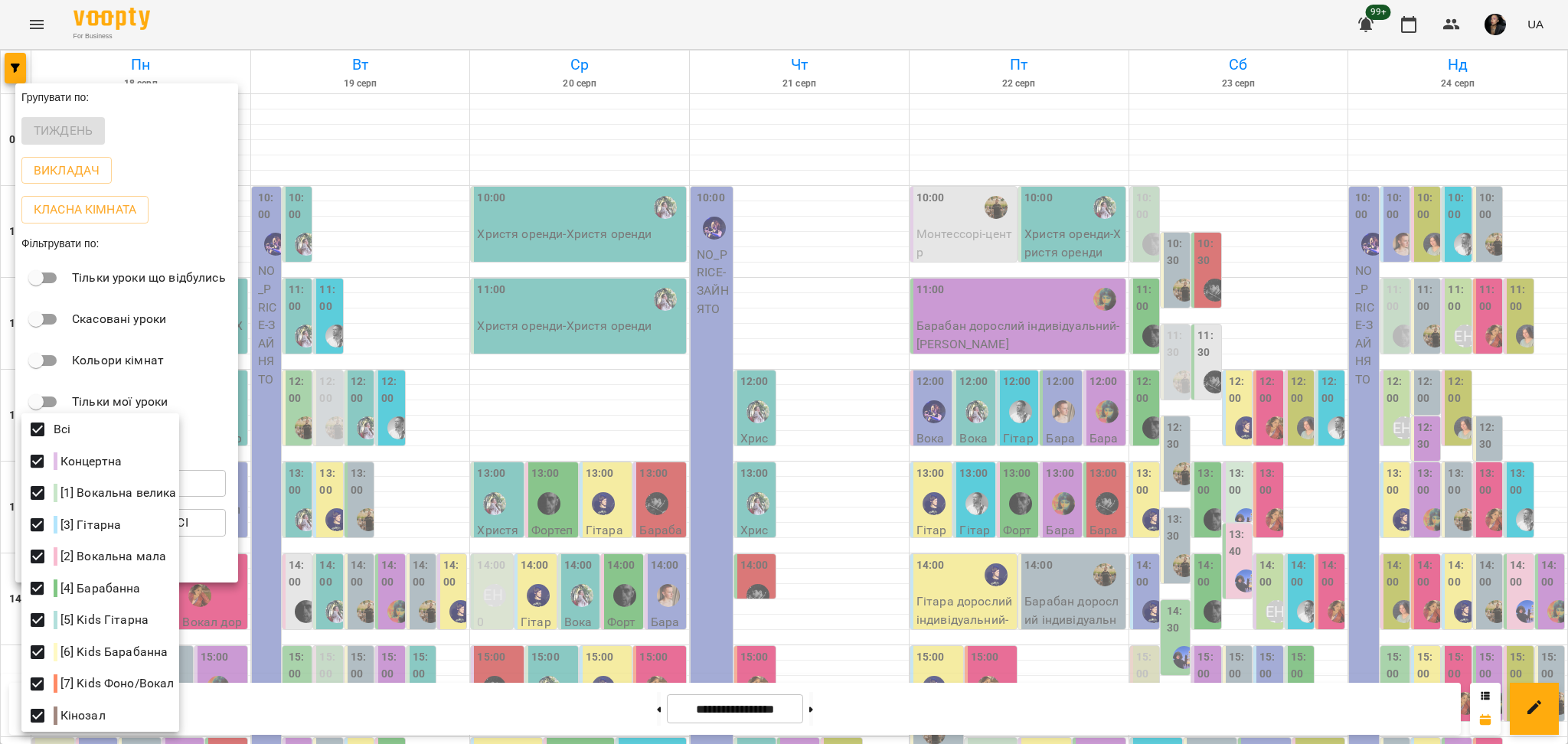
click at [1278, 324] on div at bounding box center [784, 372] width 1568 height 744
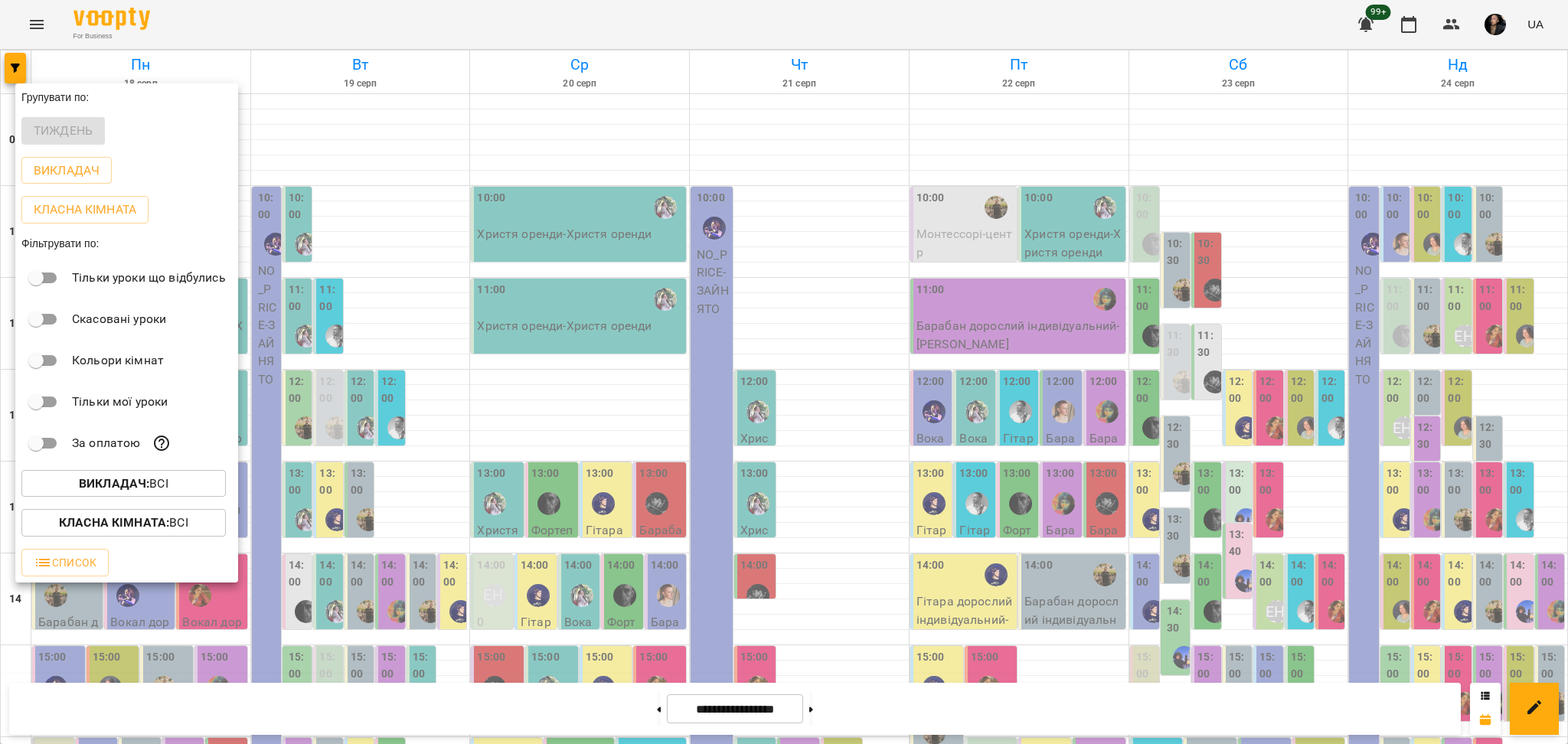
click at [1227, 206] on div at bounding box center [784, 372] width 1568 height 744
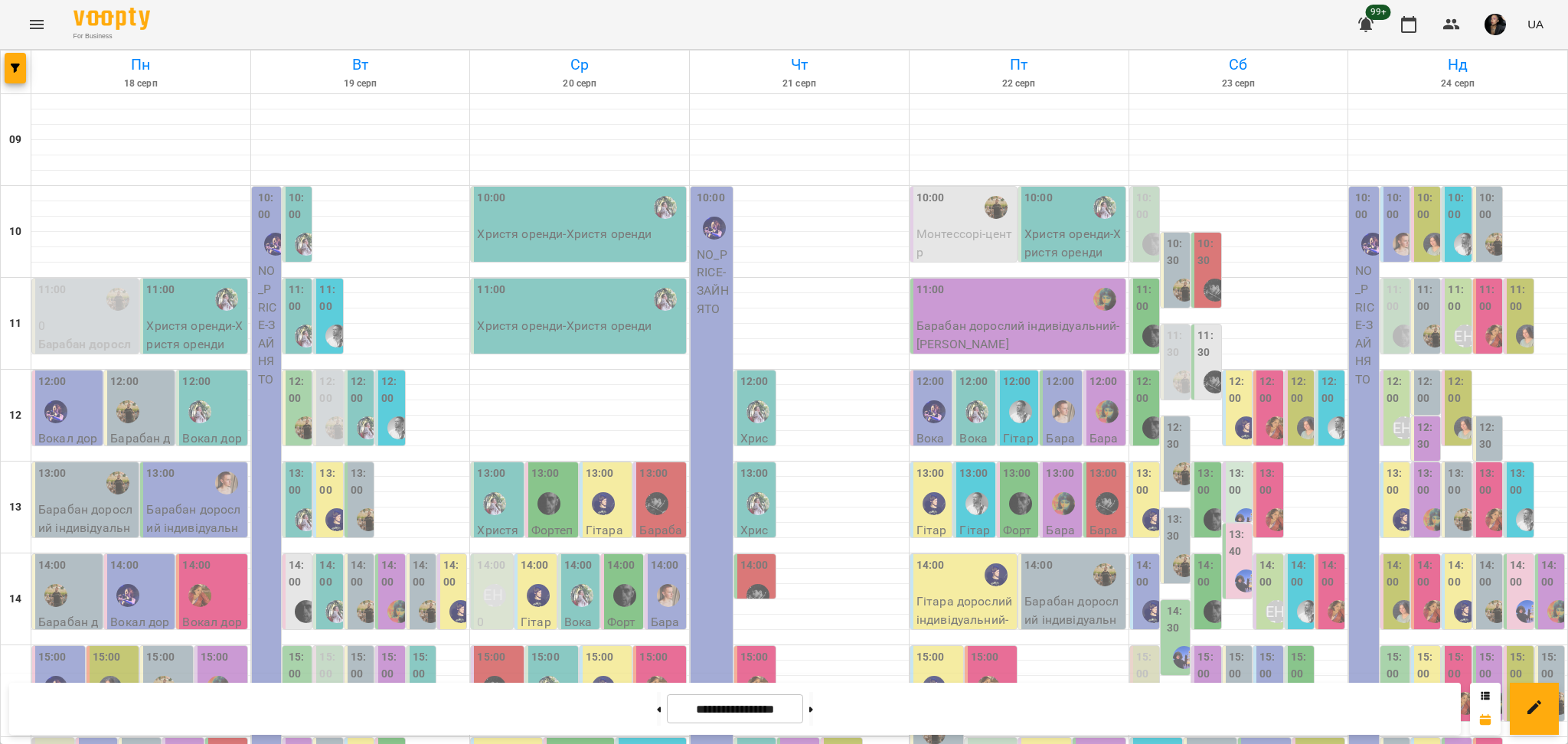
click at [1137, 215] on label "10:00" at bounding box center [1146, 206] width 20 height 33
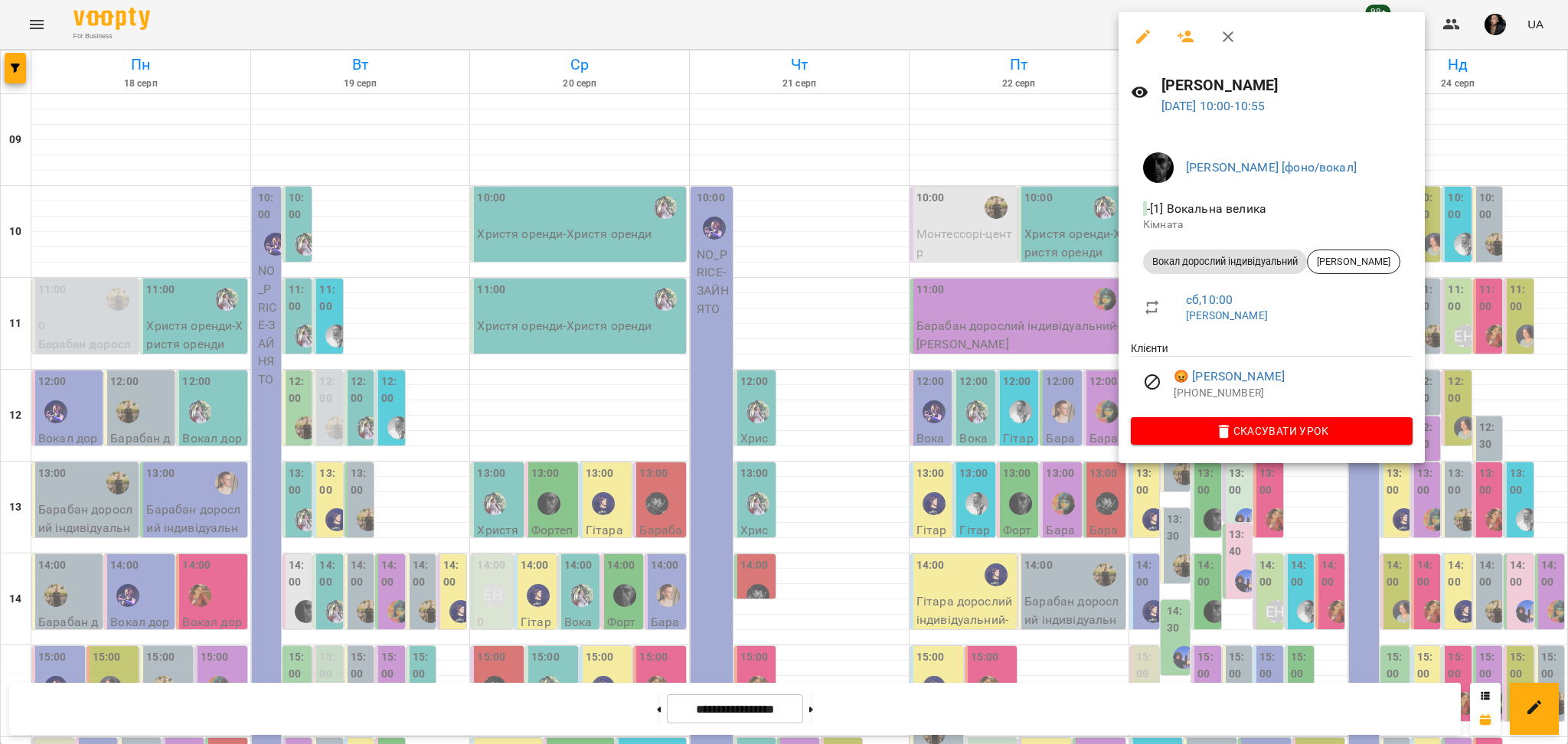
click at [1287, 563] on div at bounding box center [784, 372] width 1568 height 744
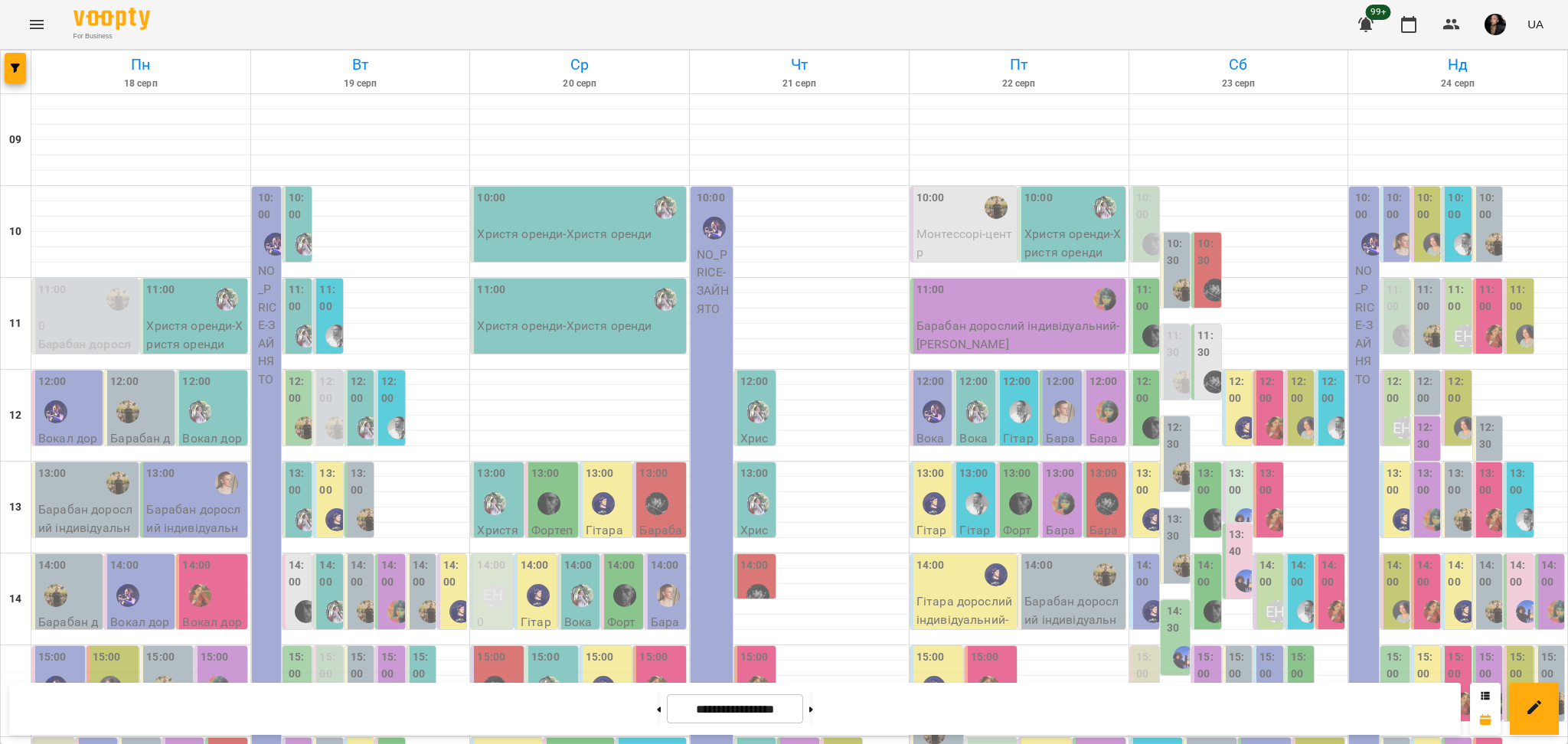
click at [1198, 353] on label "11:30" at bounding box center [1207, 344] width 20 height 33
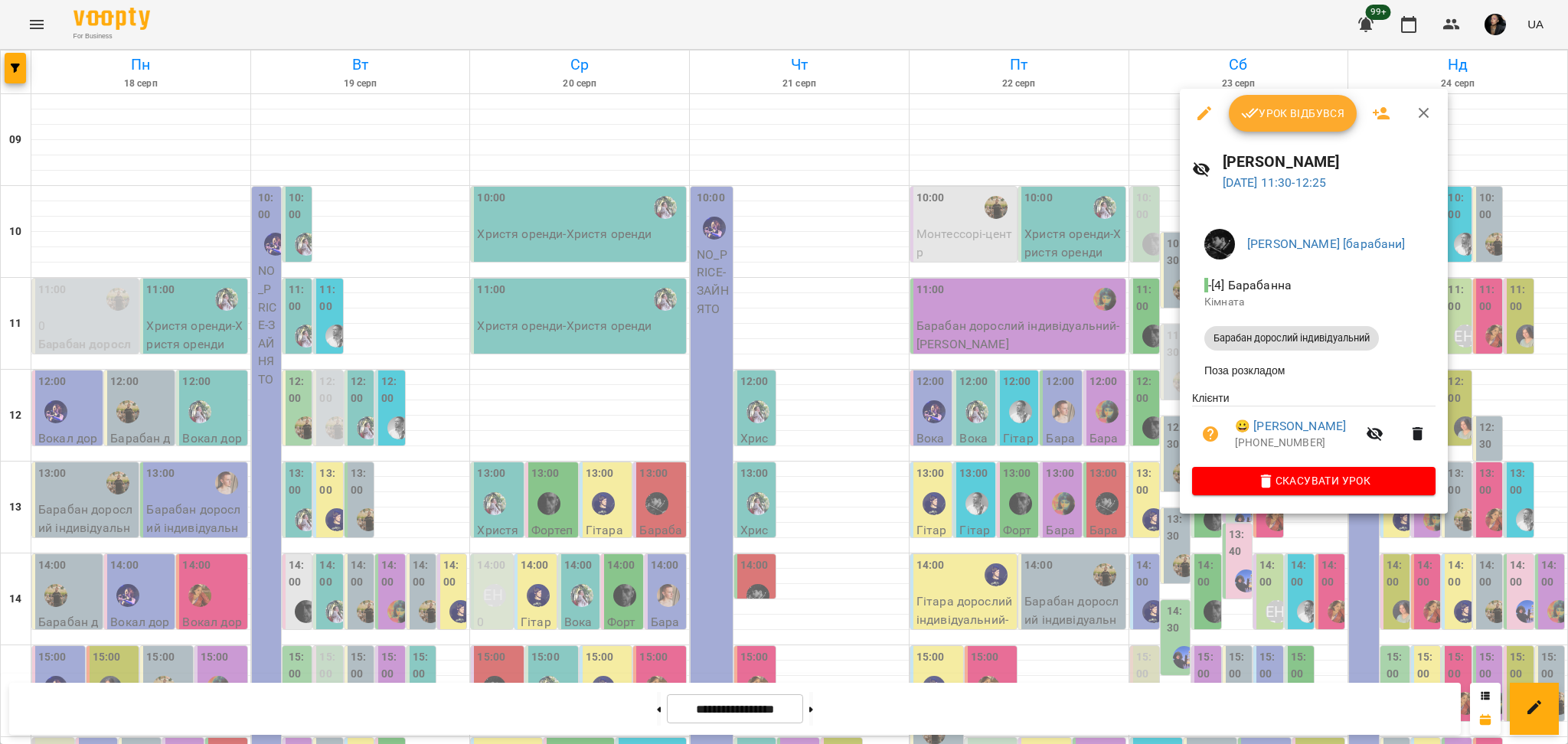
click at [1172, 381] on div at bounding box center [784, 372] width 1568 height 744
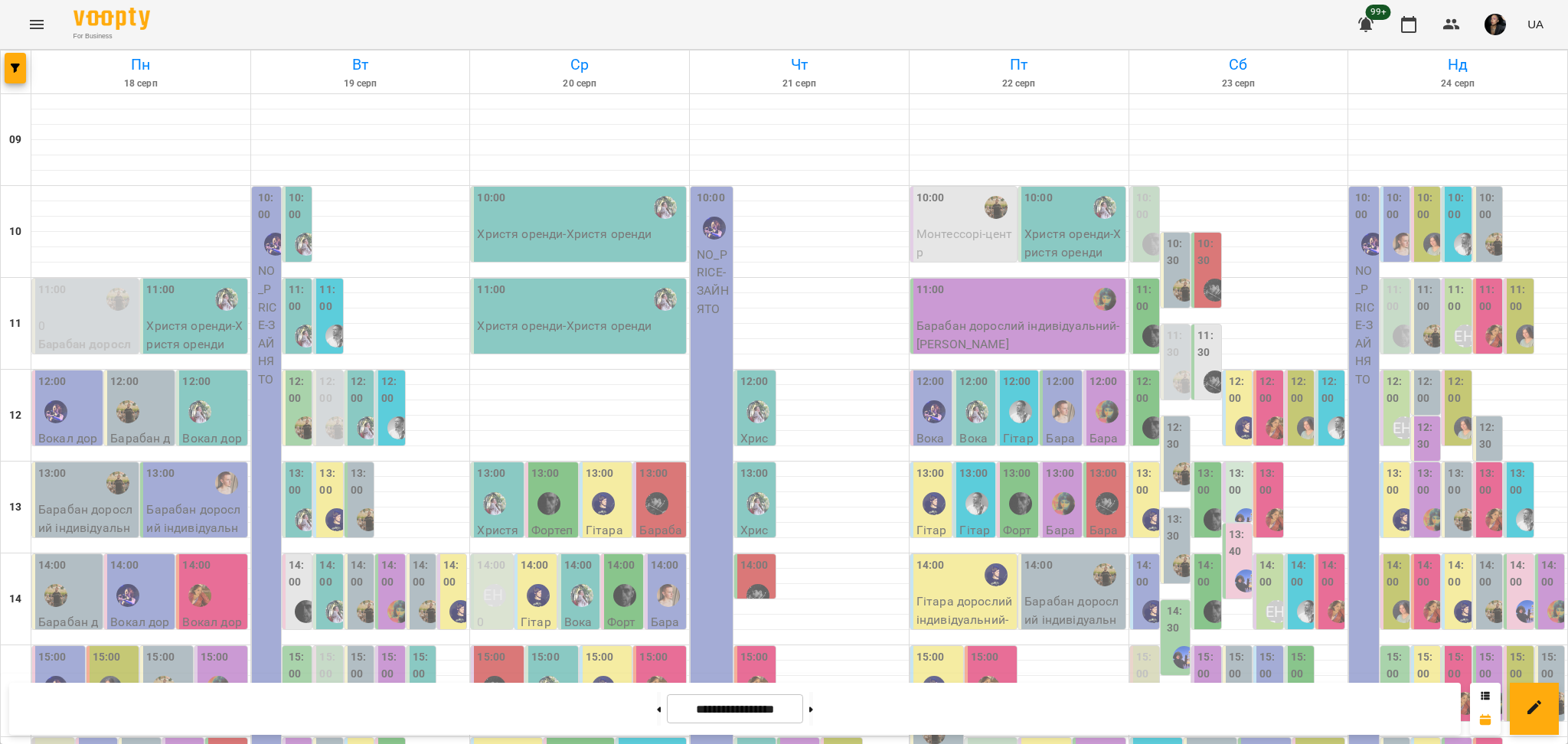
click at [1137, 346] on div at bounding box center [1153, 335] width 35 height 35
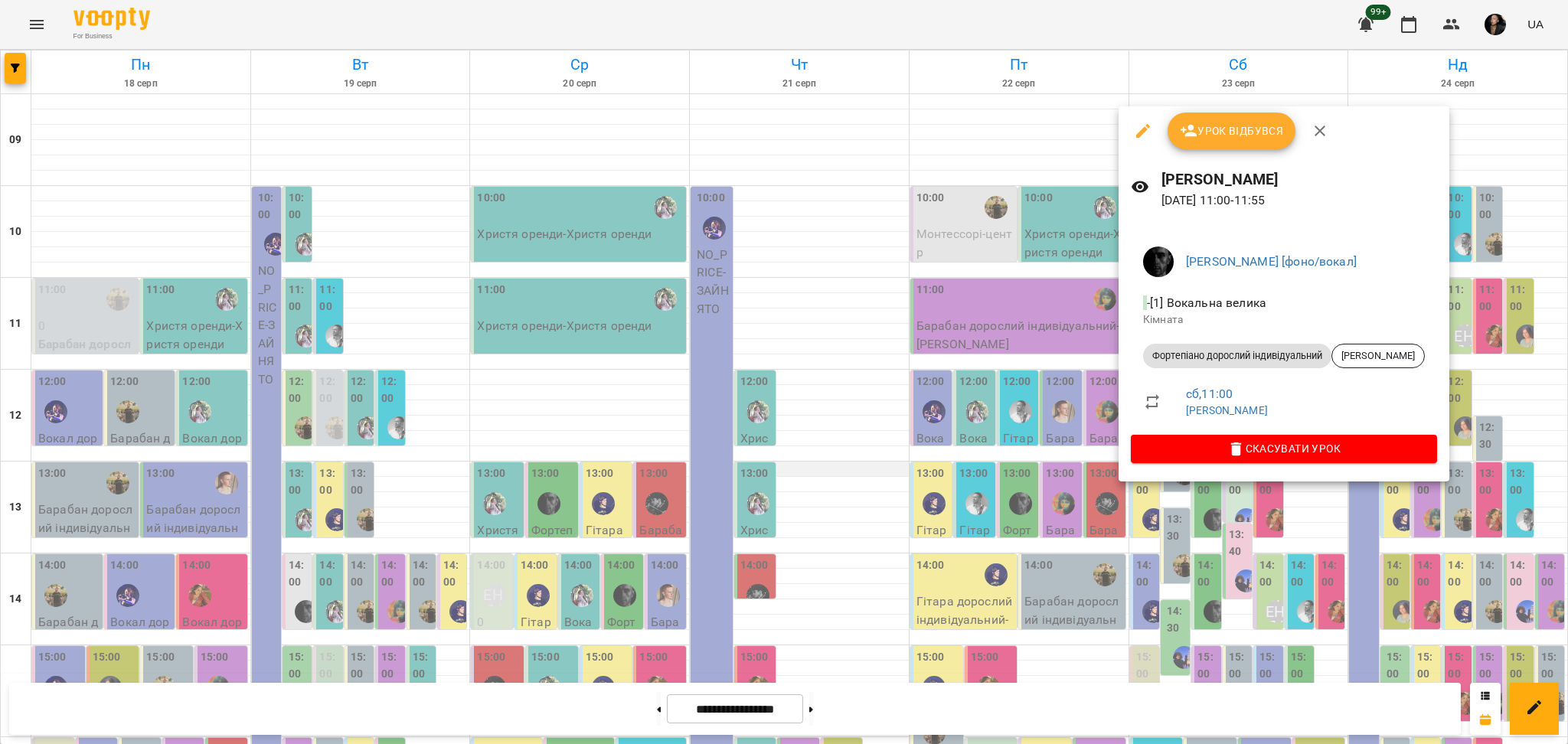
click at [959, 524] on div at bounding box center [784, 372] width 1568 height 744
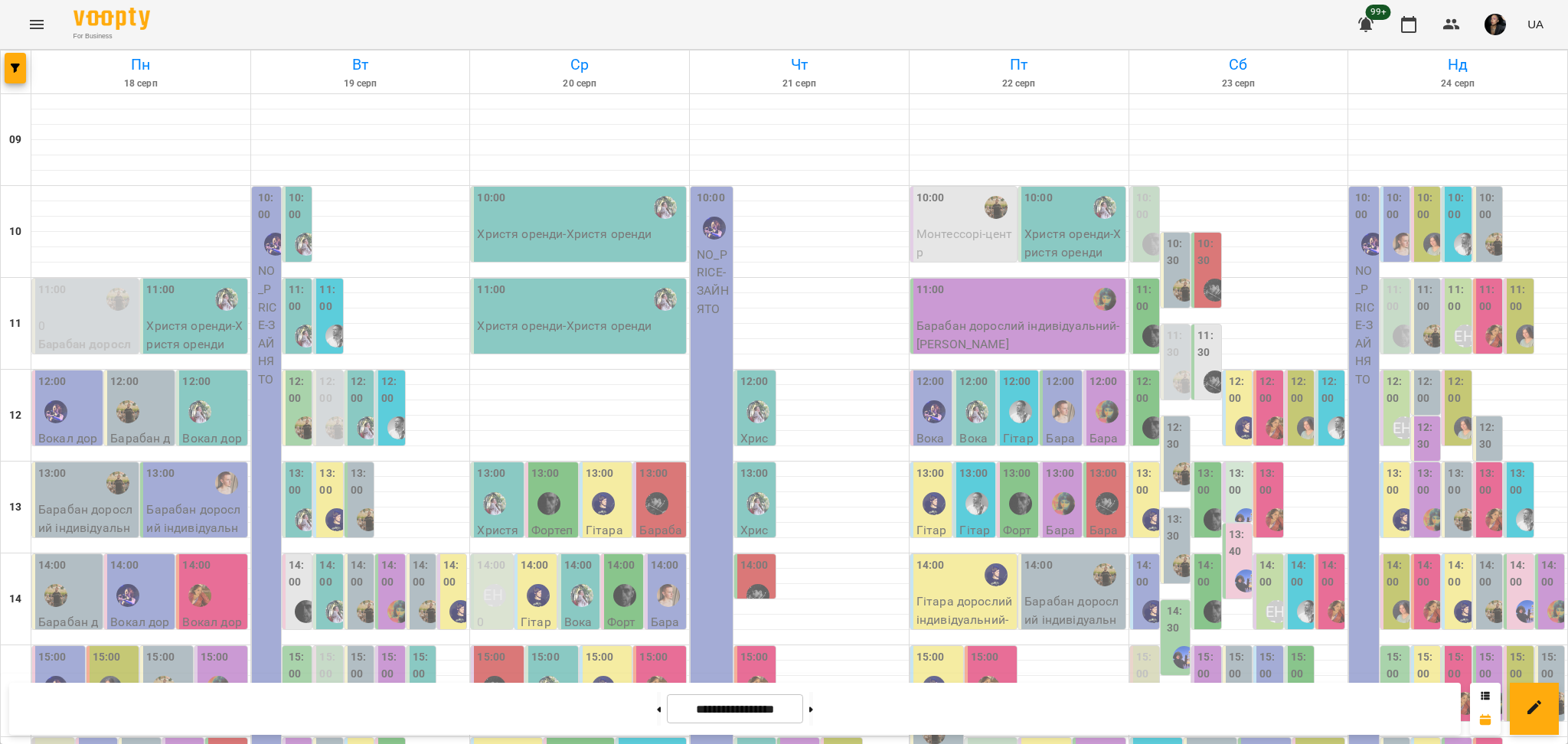
click at [0, 65] on div "Пн 18 серп Вт 19 серп Ср 20 серп Чт 21 серп Пт 22 серп Сб 23 серп Нд 24 серп 09…" at bounding box center [784, 704] width 1568 height 1308
click at [2, 65] on div at bounding box center [16, 71] width 31 height 42
click at [9, 65] on span "button" at bounding box center [14, 68] width 21 height 9
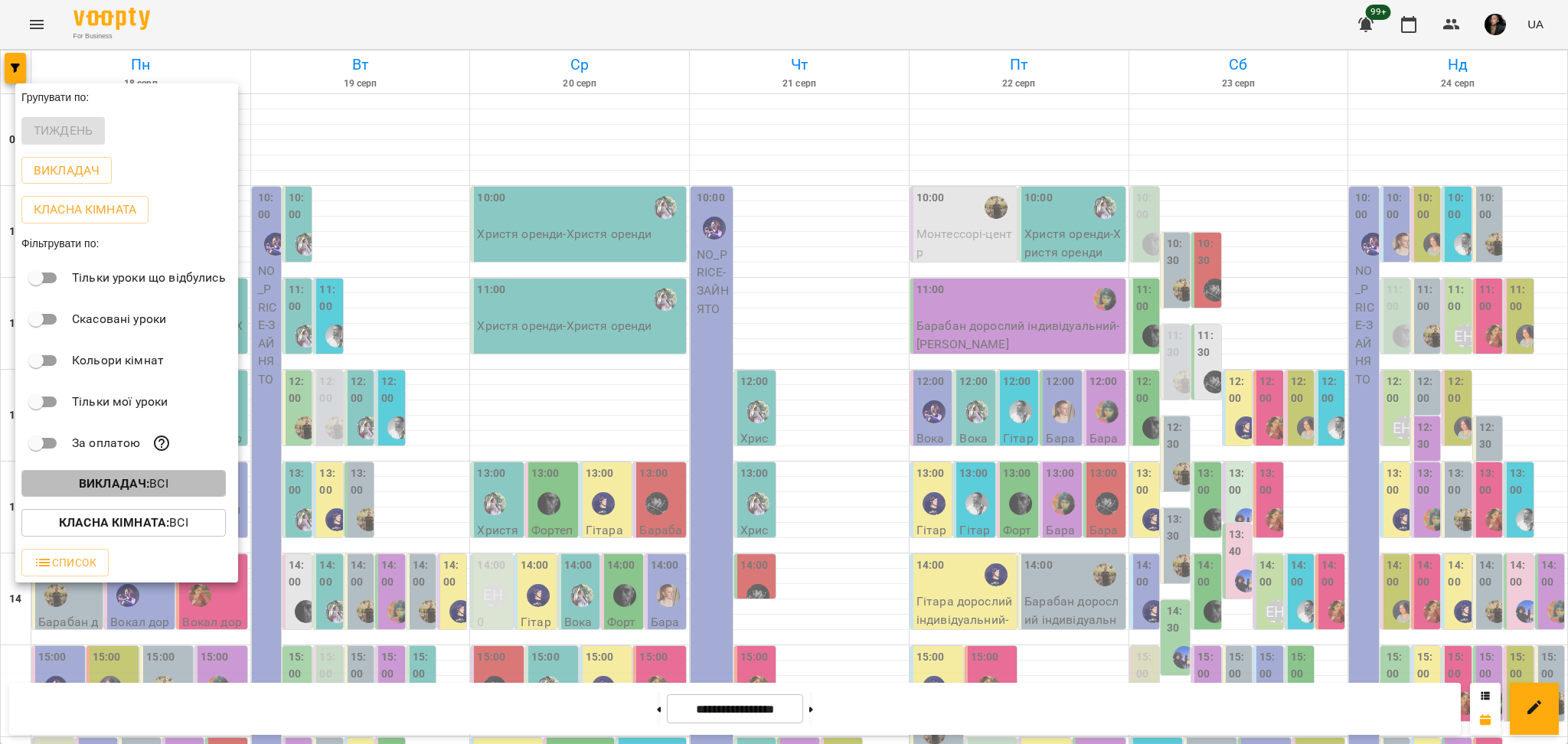
click at [90, 482] on b "Викладач :" at bounding box center [114, 483] width 71 height 14
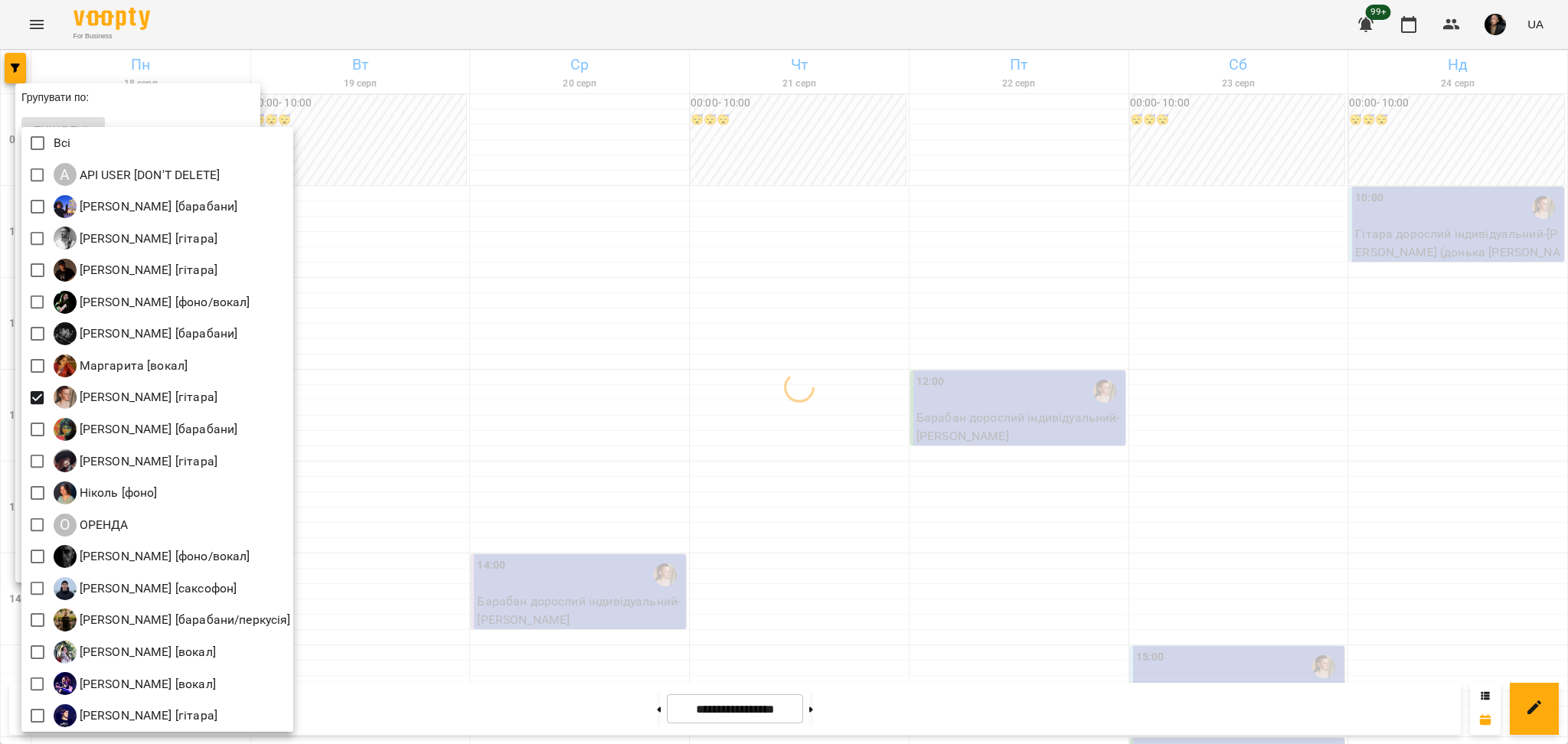
click at [848, 428] on div at bounding box center [784, 372] width 1568 height 744
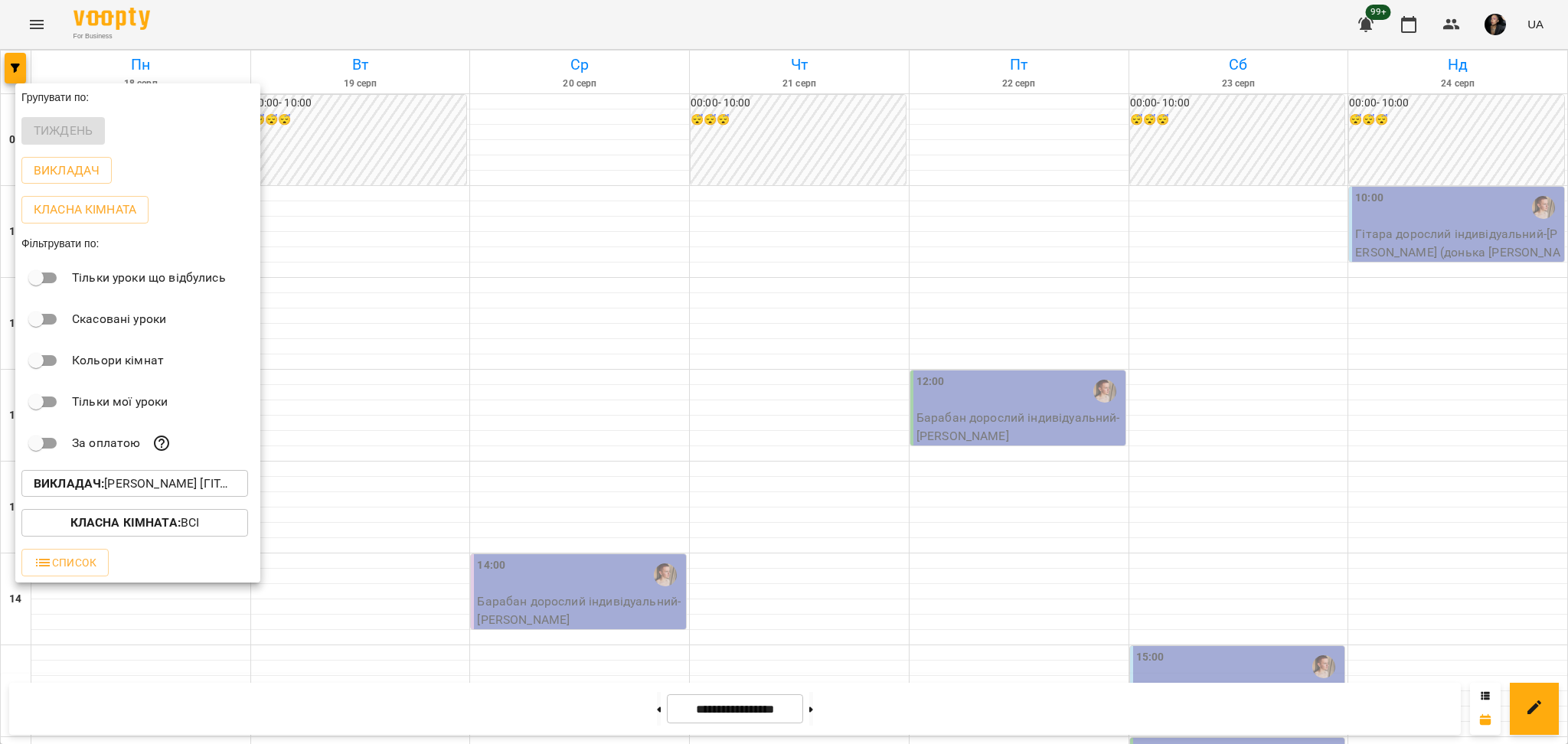
click at [172, 498] on button "Викладач : [PERSON_NAME] [гітара]" at bounding box center [134, 483] width 227 height 27
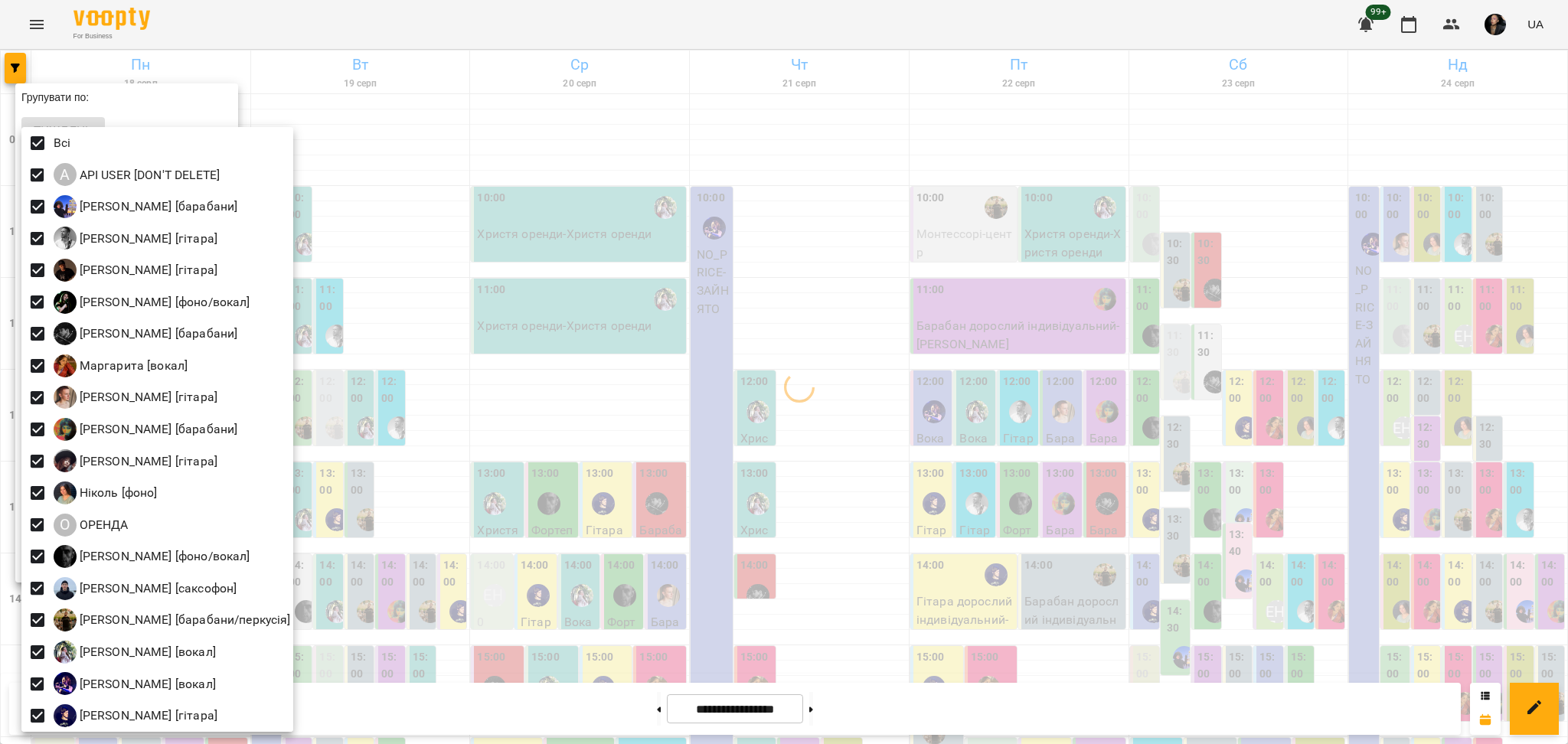
click at [402, 424] on div at bounding box center [784, 372] width 1568 height 744
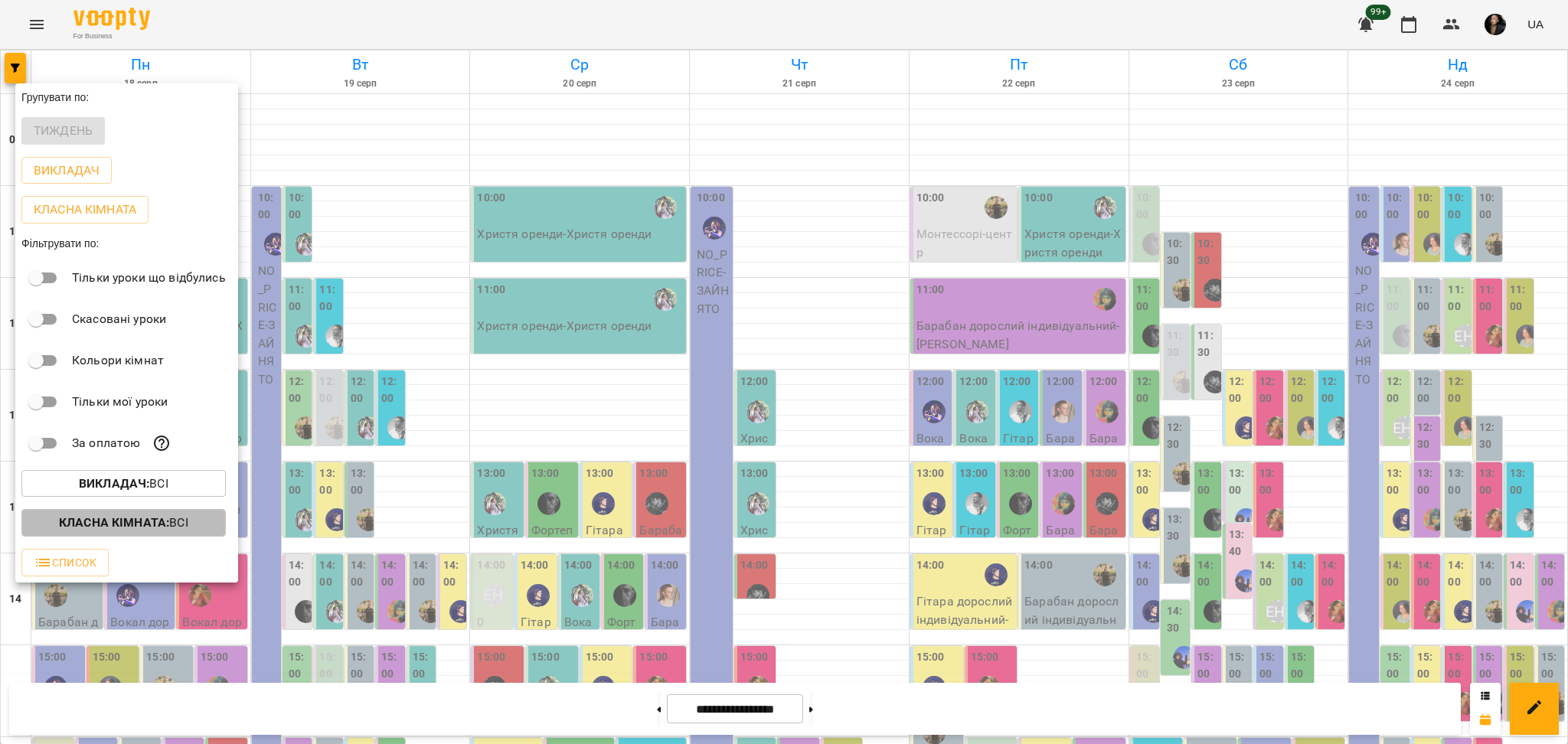
click at [110, 532] on p "Класна кімната : Всі" at bounding box center [123, 523] width 129 height 19
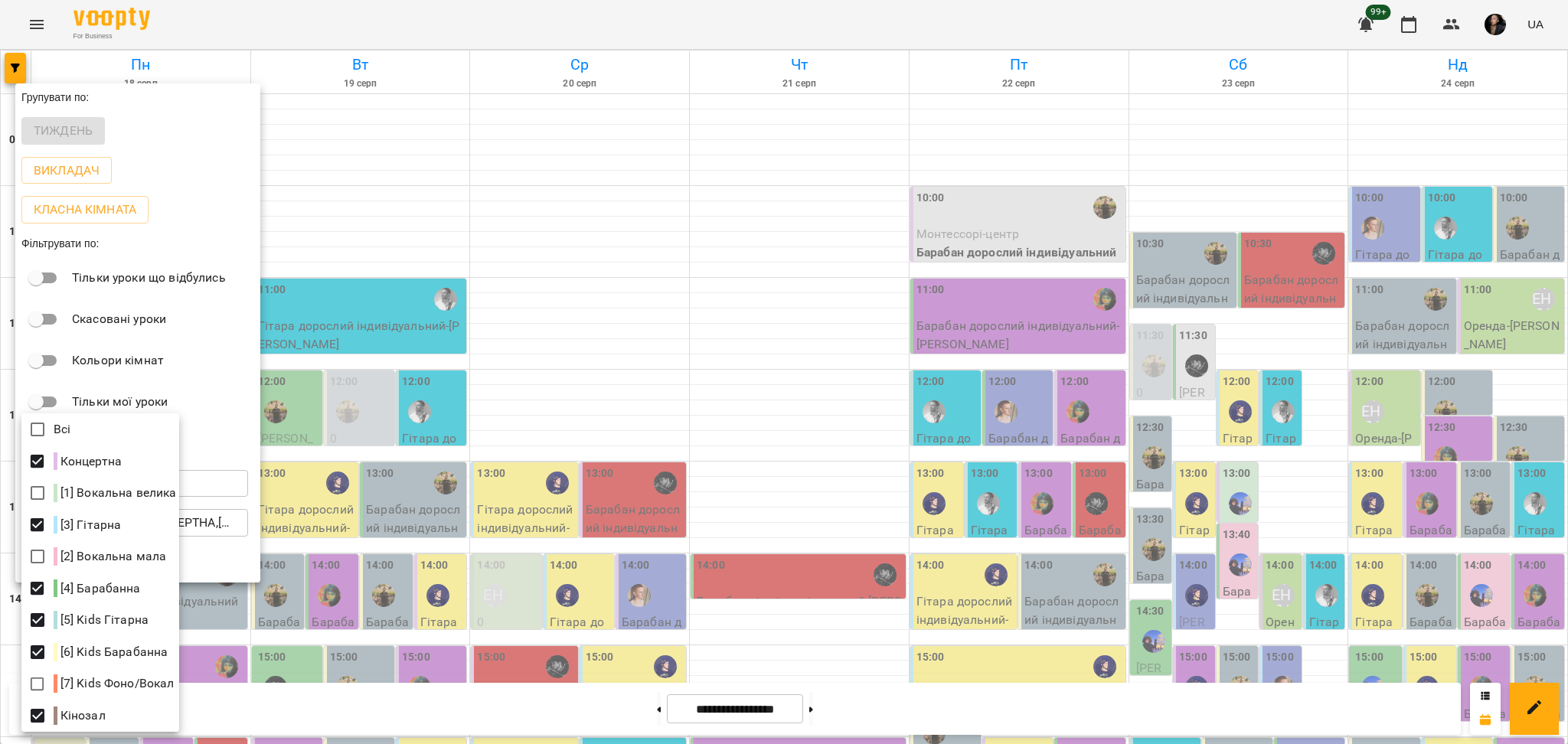
click at [1243, 144] on div at bounding box center [784, 372] width 1568 height 744
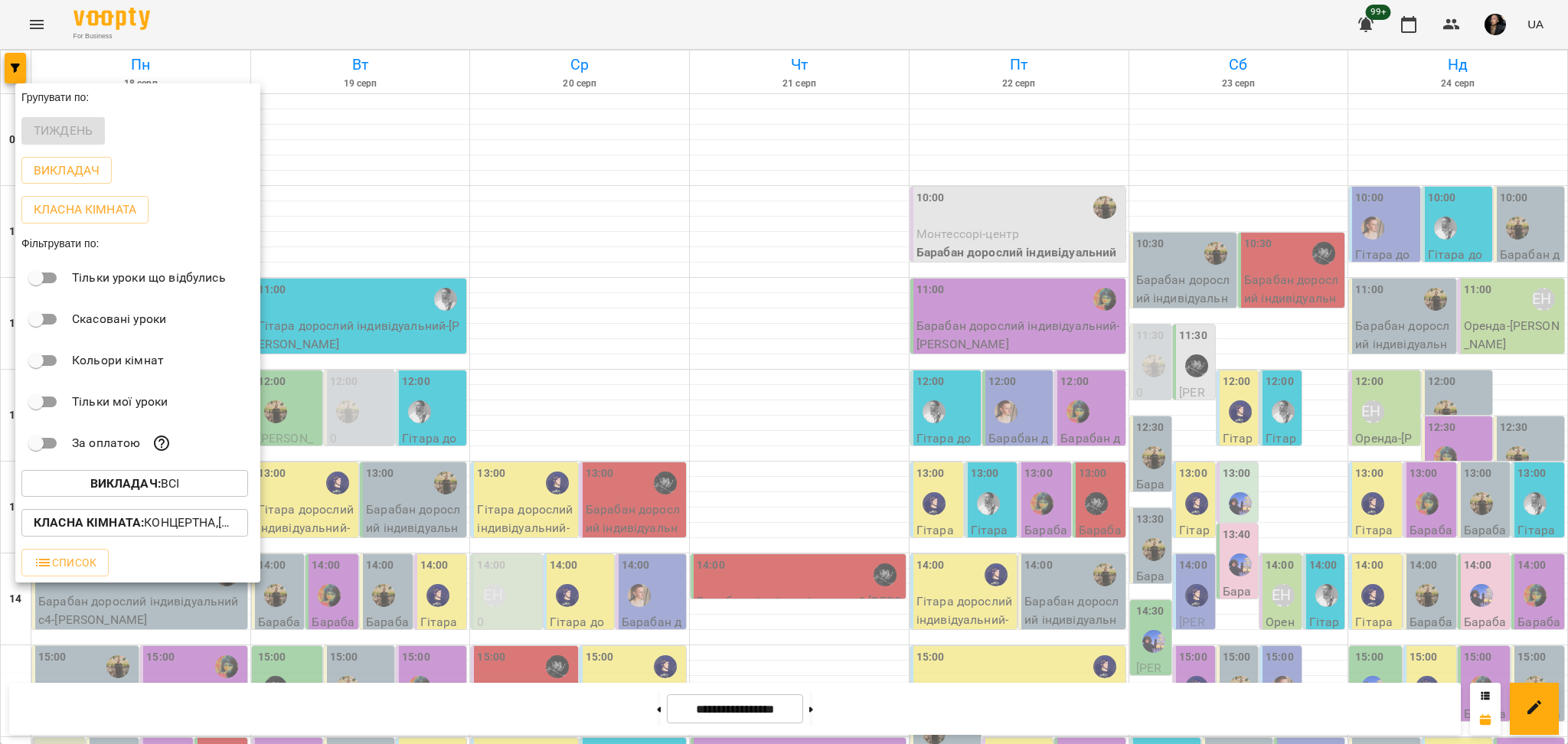
click at [1278, 308] on div at bounding box center [784, 372] width 1568 height 744
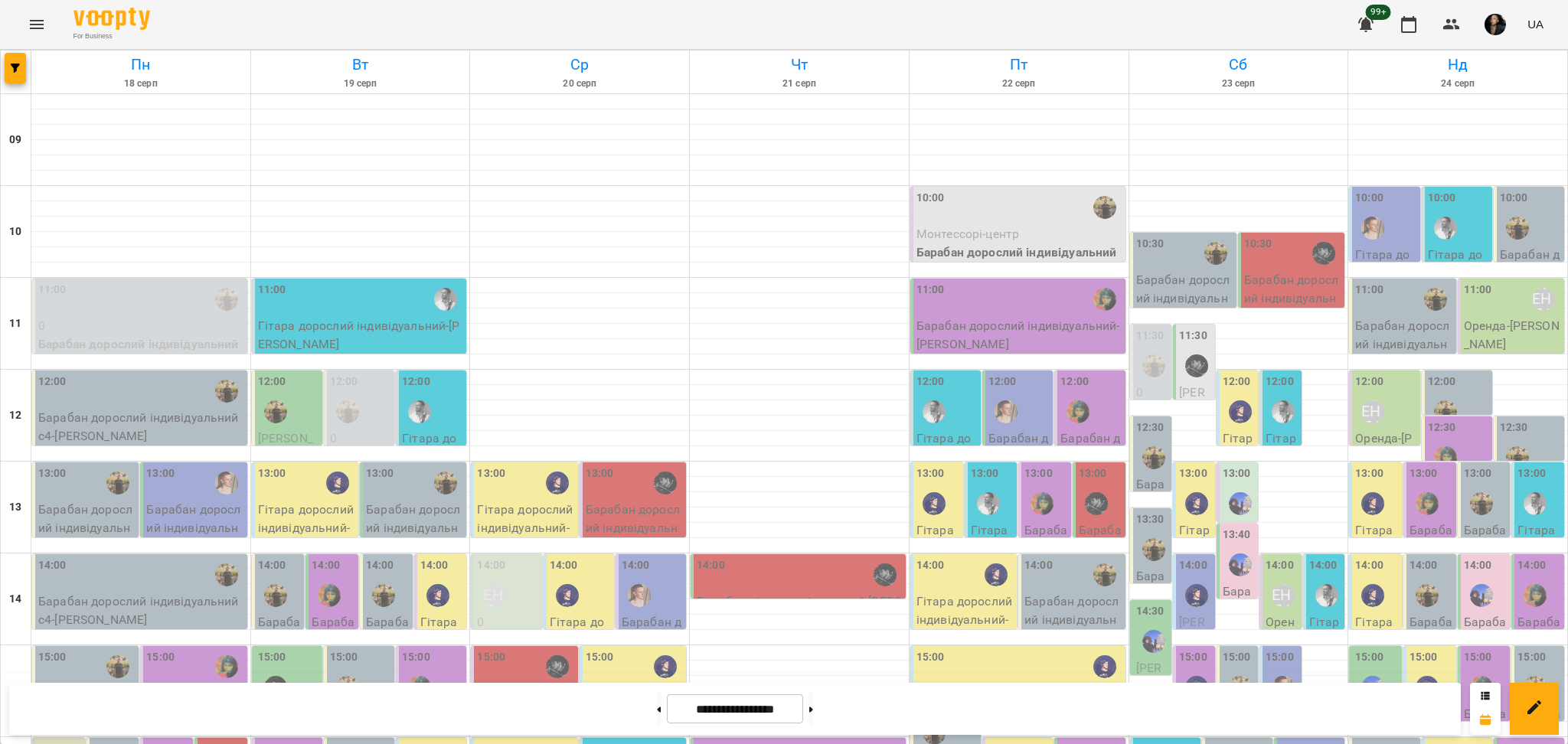
click at [1238, 273] on div "10:30 Барабан дорослий індивідуальний - Довженко Анастасія" at bounding box center [1291, 289] width 106 height 113
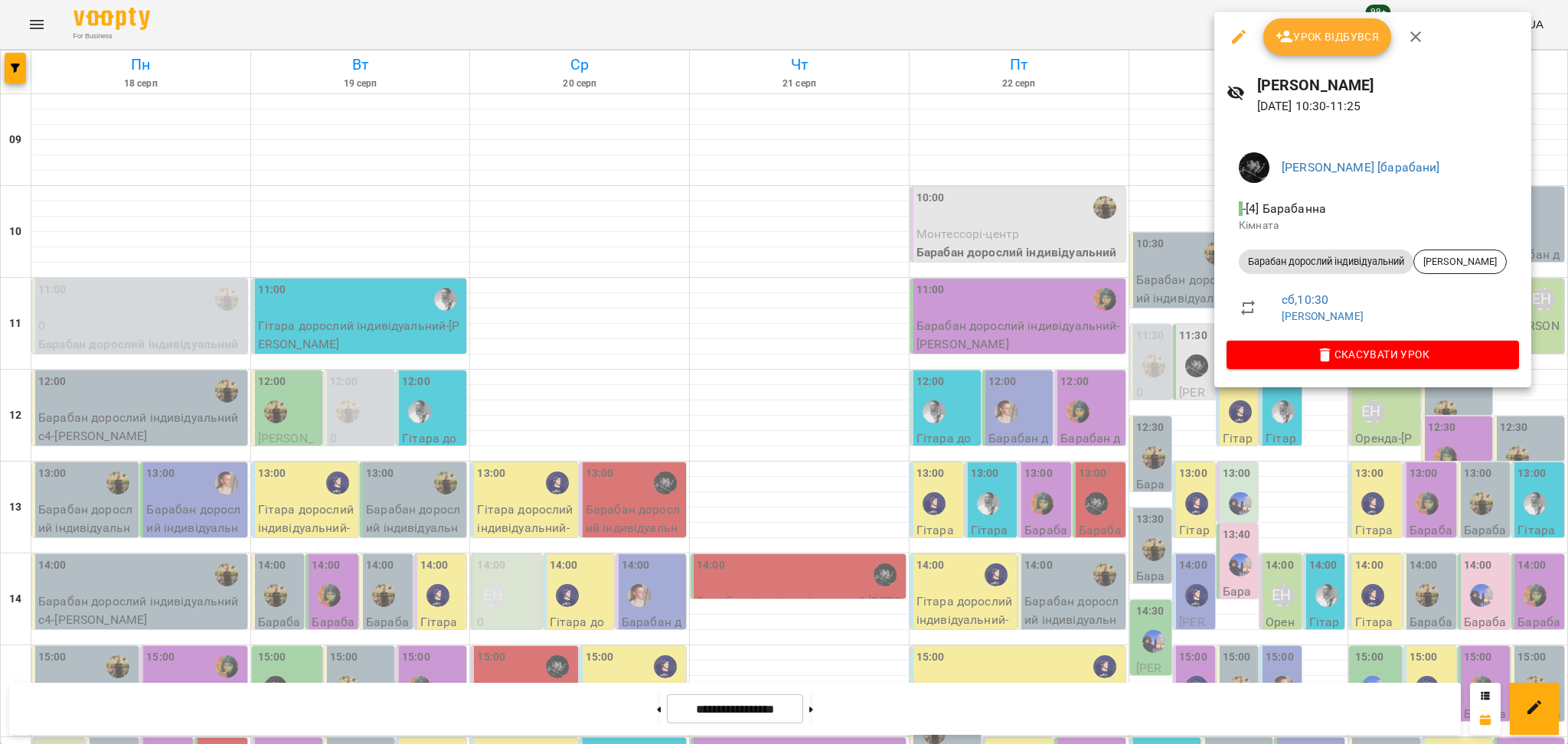
click at [1248, 481] on div at bounding box center [784, 372] width 1568 height 744
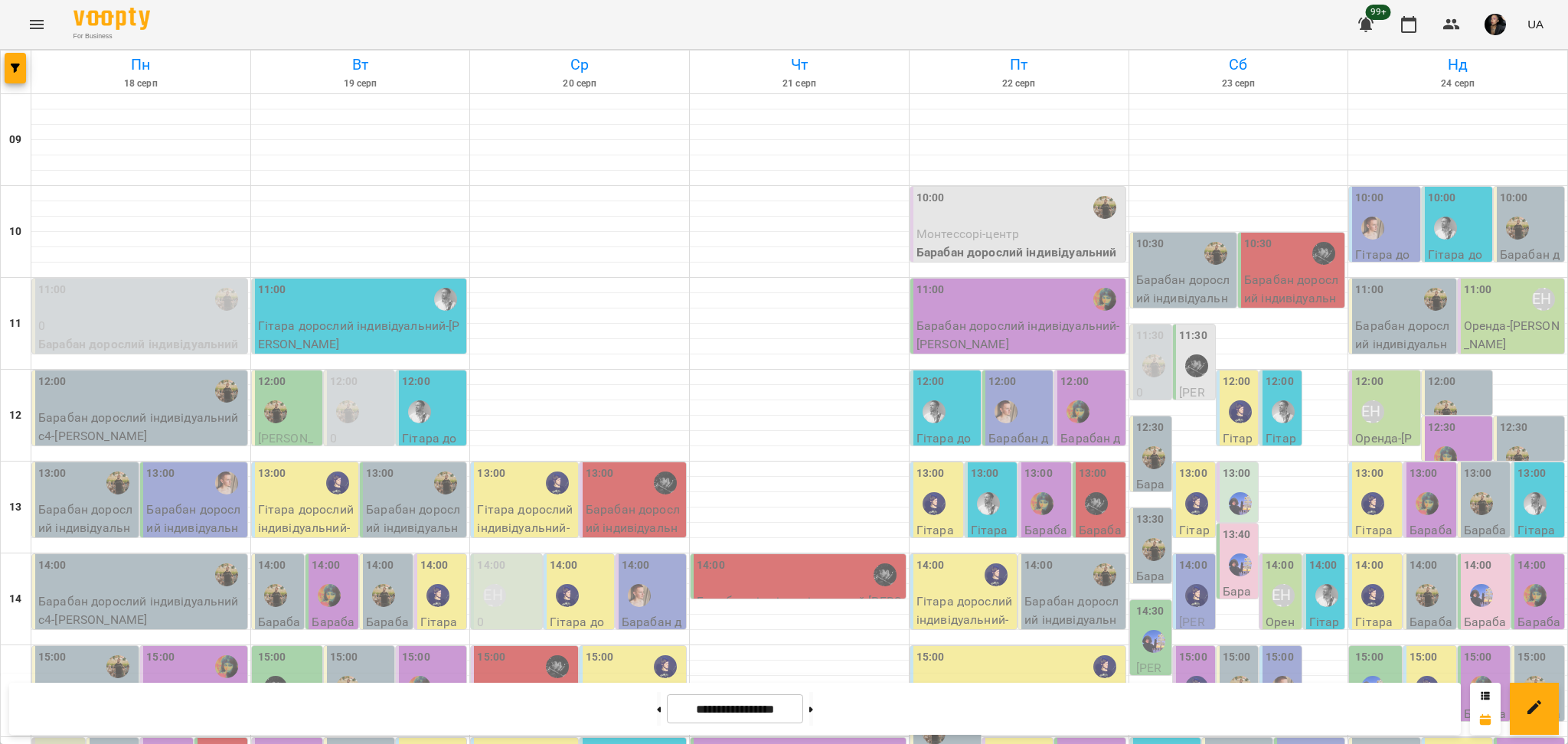
click at [1207, 285] on p "Барабан дорослий індивідуальний с4 - Черенов Святослав" at bounding box center [1185, 307] width 97 height 72
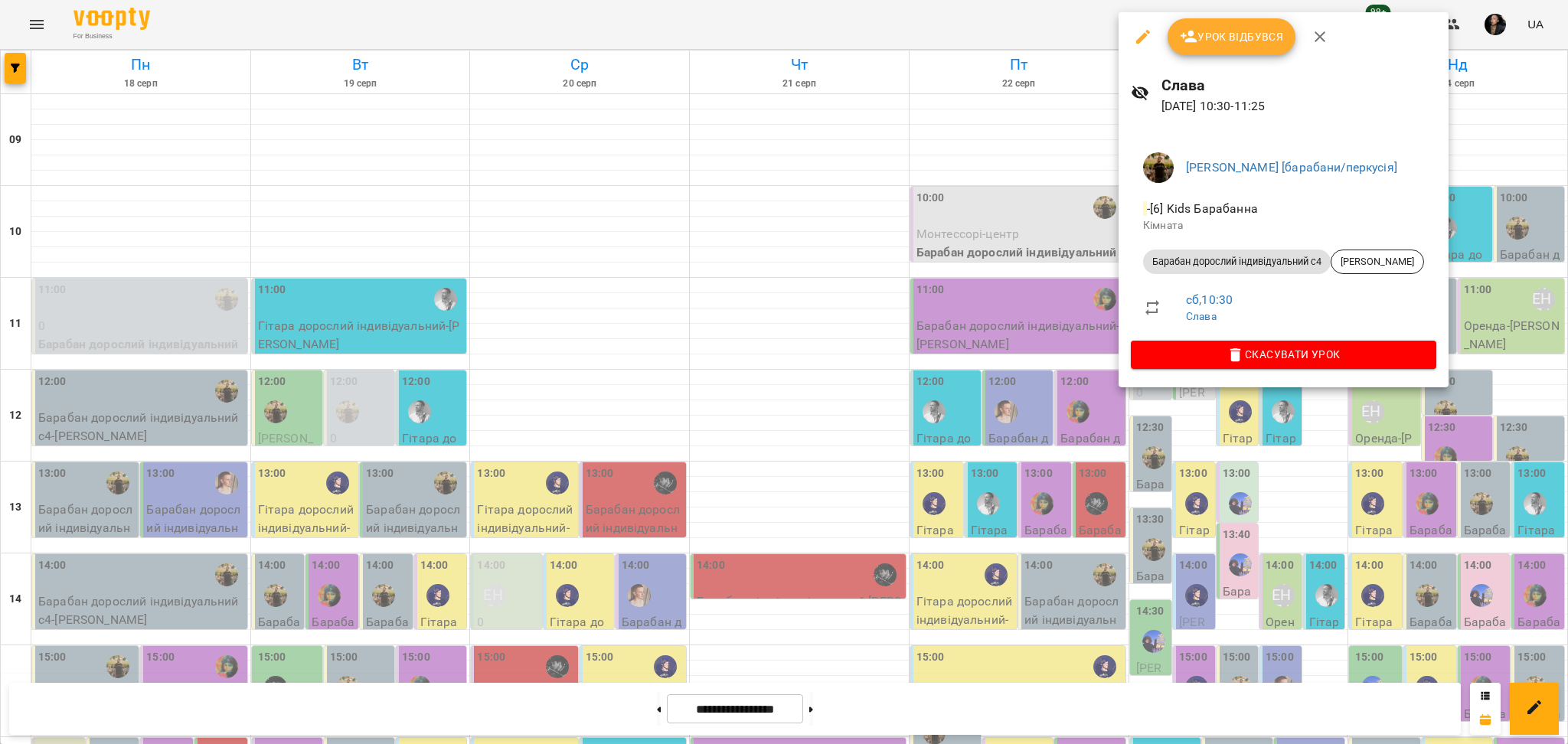
click at [1262, 516] on div at bounding box center [784, 372] width 1568 height 744
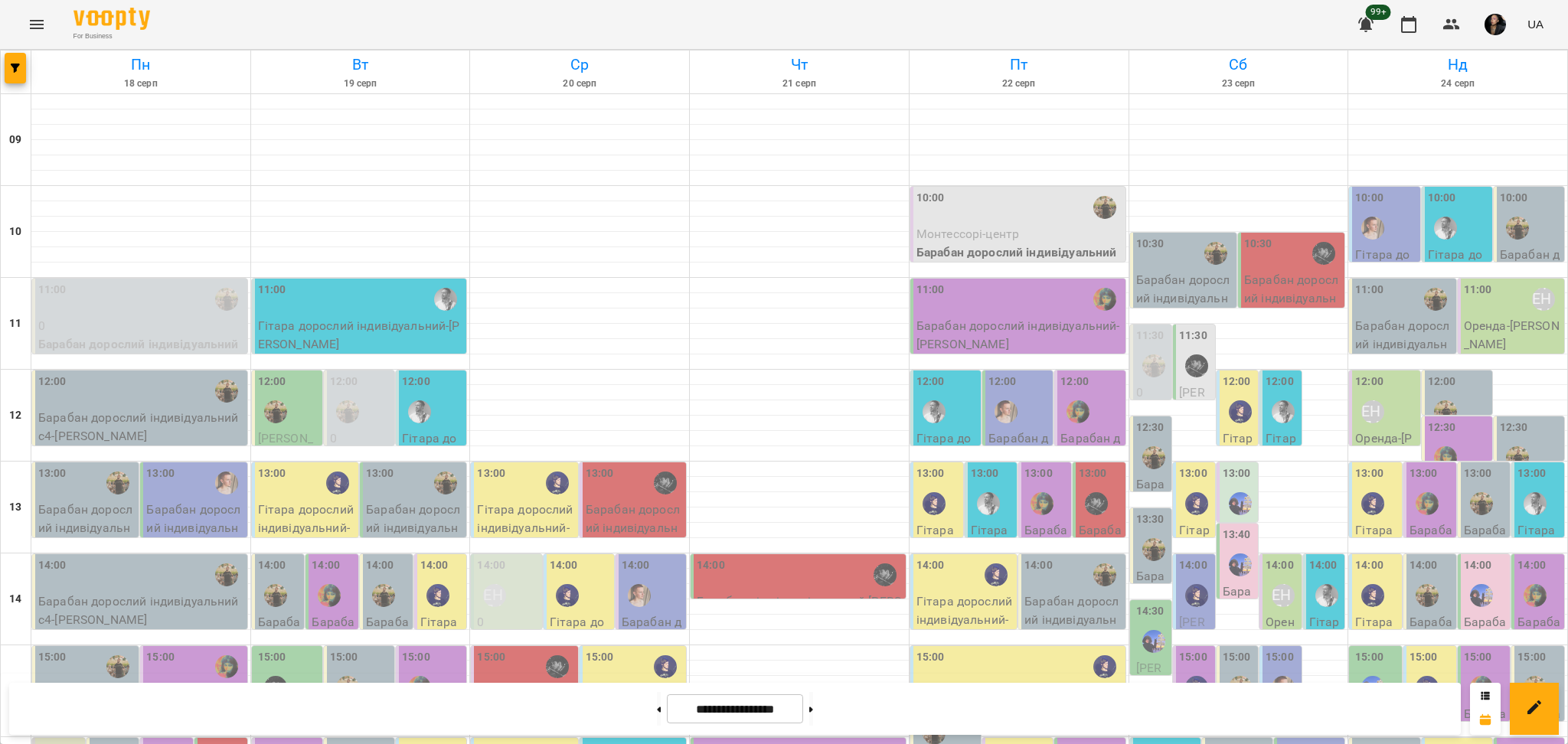
click at [1185, 381] on div at bounding box center [1196, 365] width 35 height 35
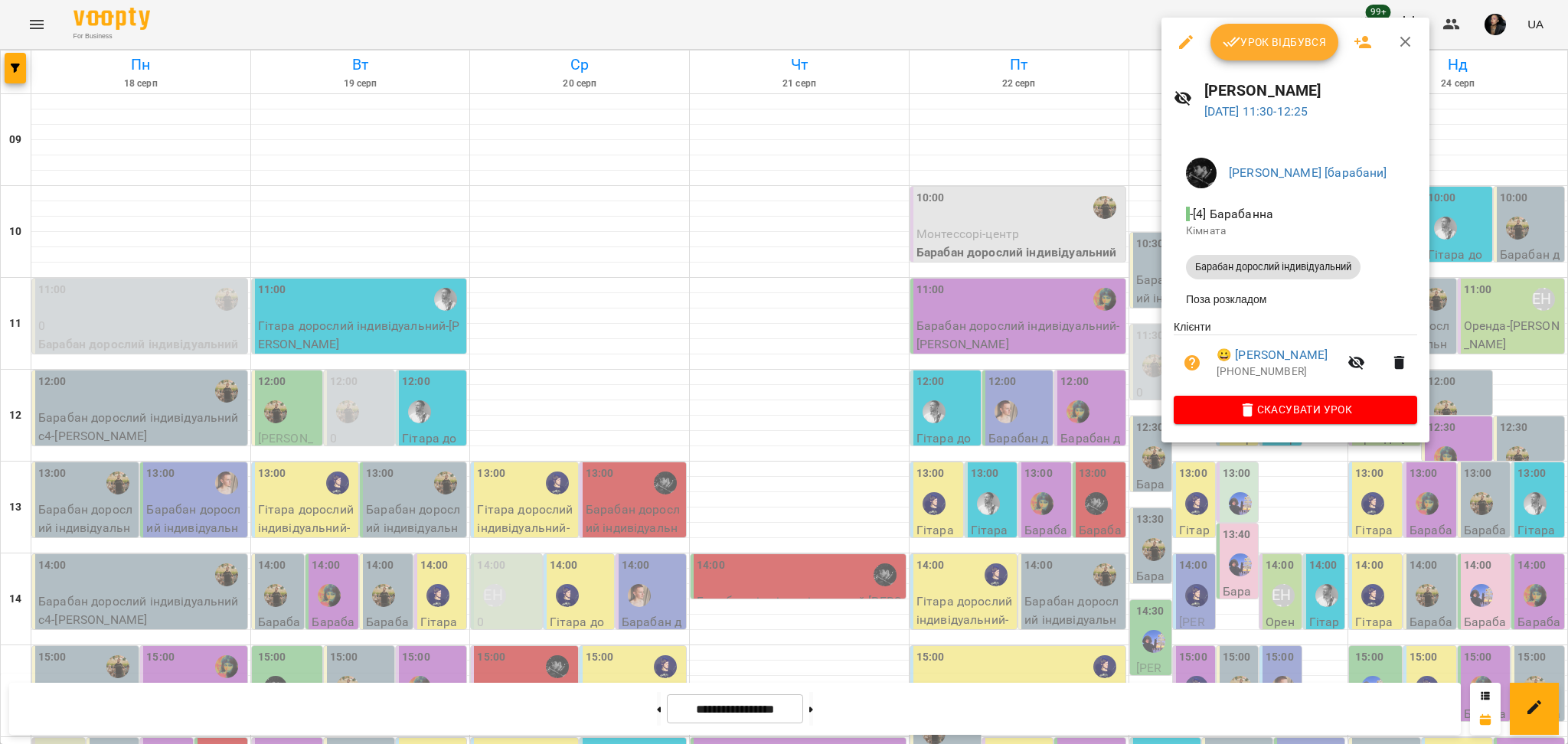
click at [1216, 510] on div at bounding box center [784, 372] width 1568 height 744
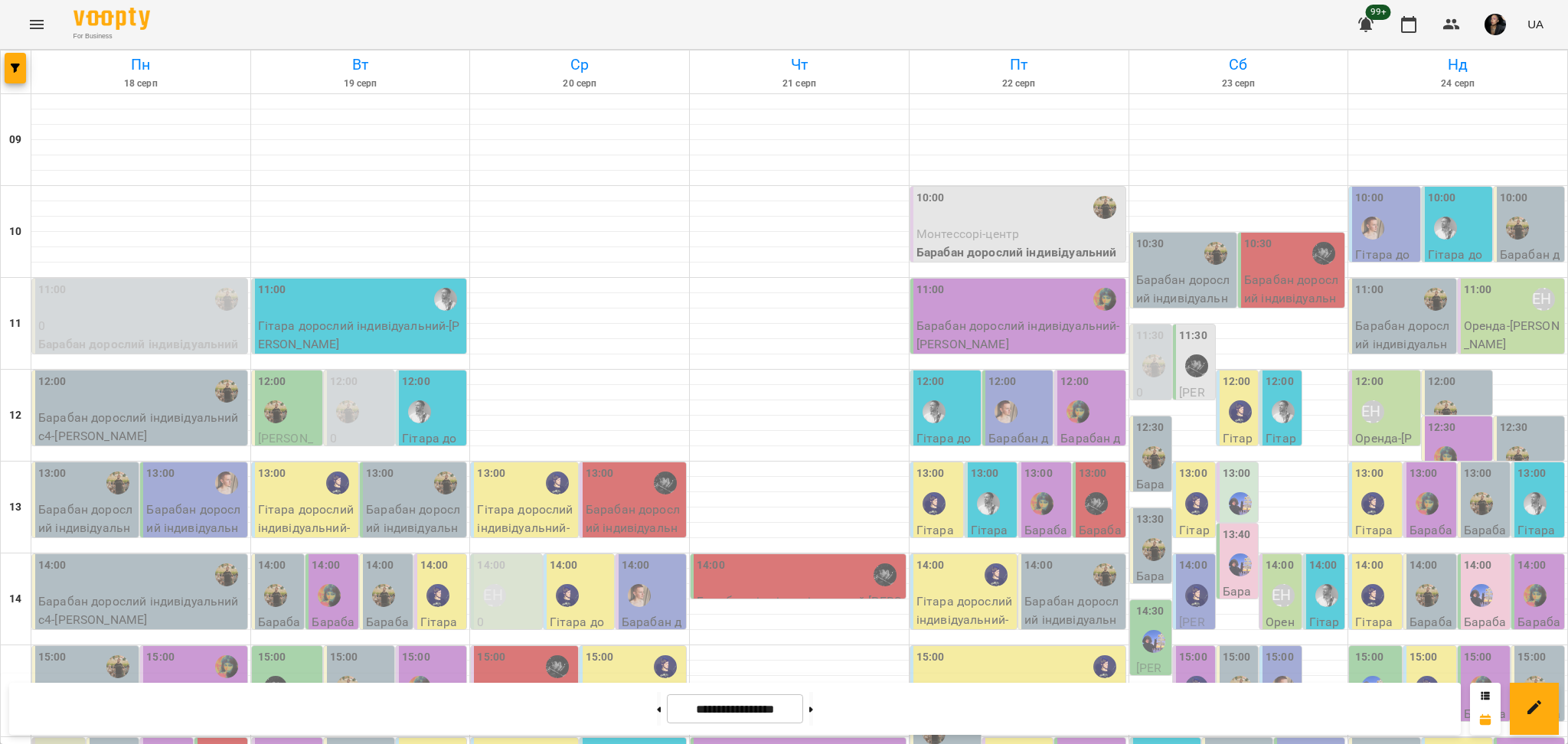
click at [1252, 279] on p "Барабан дорослий індивідуальний - Довженко Анастасія" at bounding box center [1293, 307] width 97 height 72
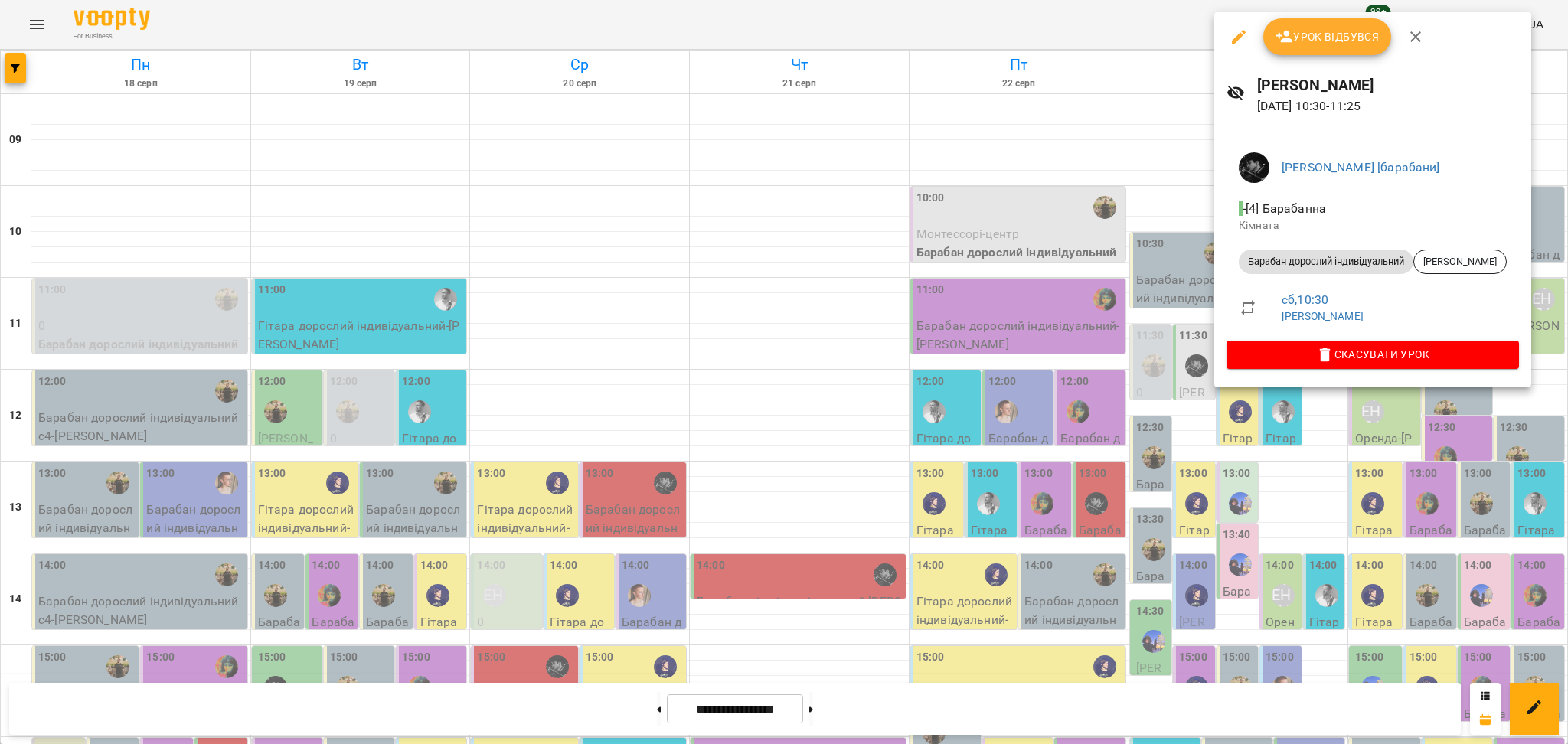
click at [1239, 472] on div at bounding box center [784, 372] width 1568 height 744
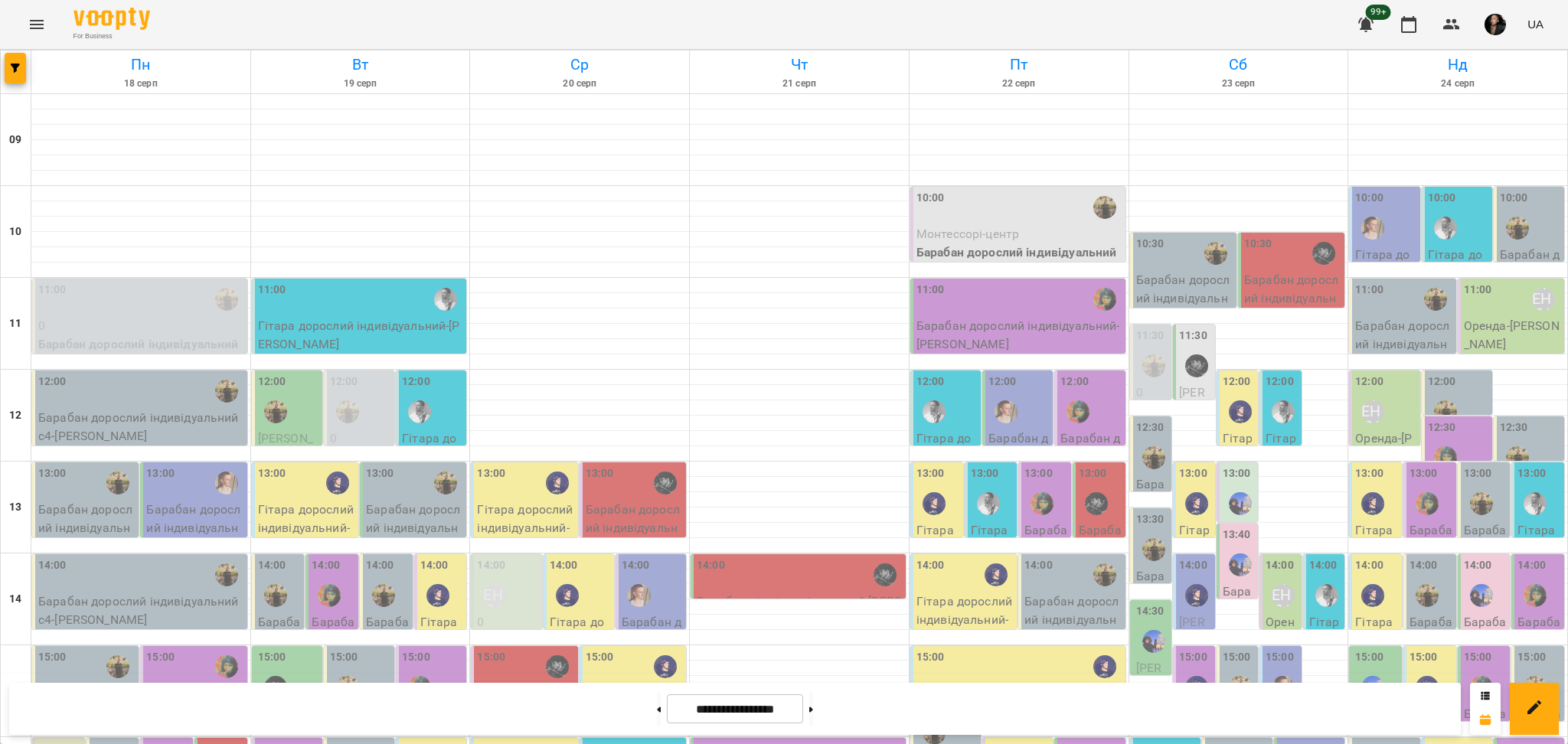
click at [1187, 386] on span "[PERSON_NAME]" at bounding box center [1193, 419] width 30 height 69
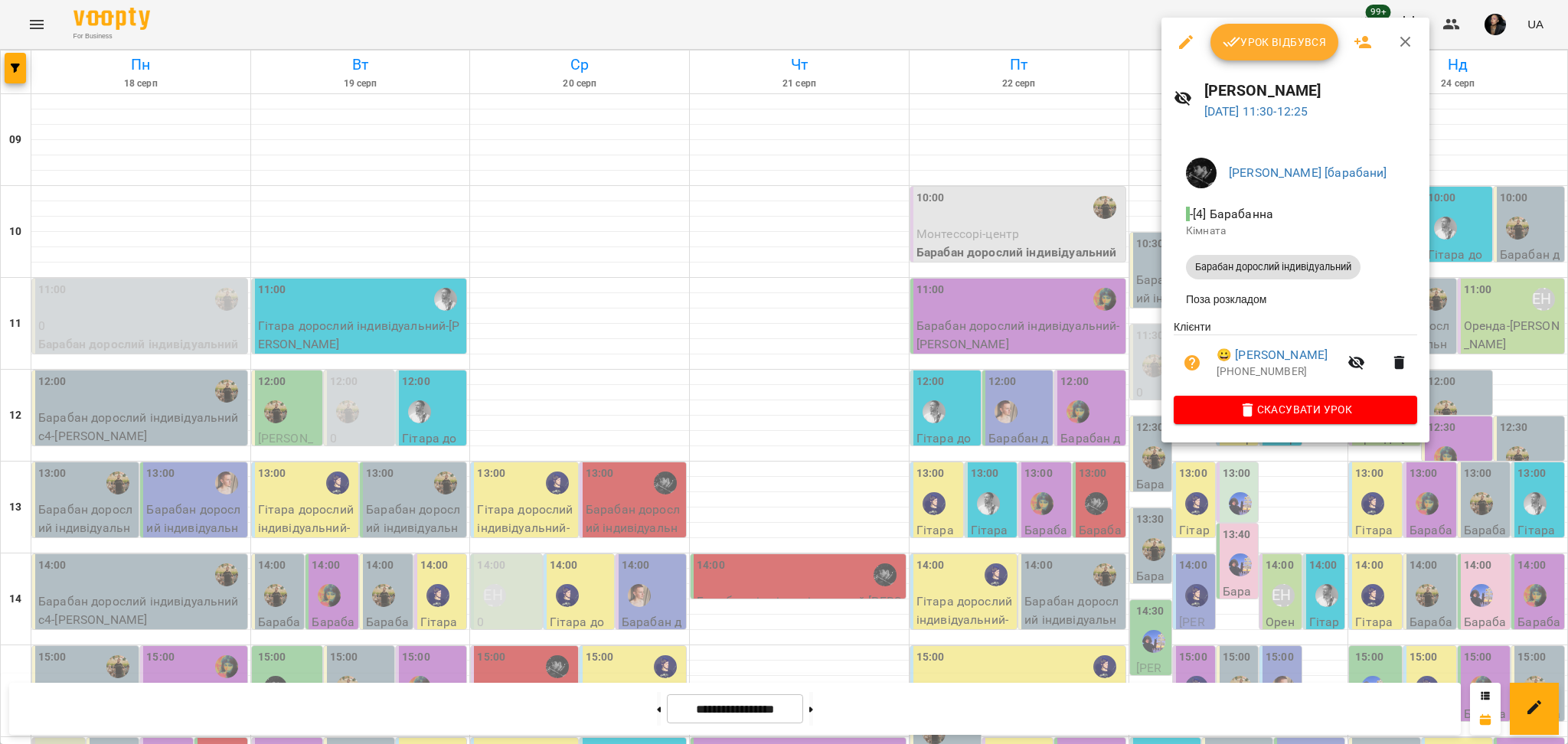
click at [1244, 516] on div at bounding box center [784, 372] width 1568 height 744
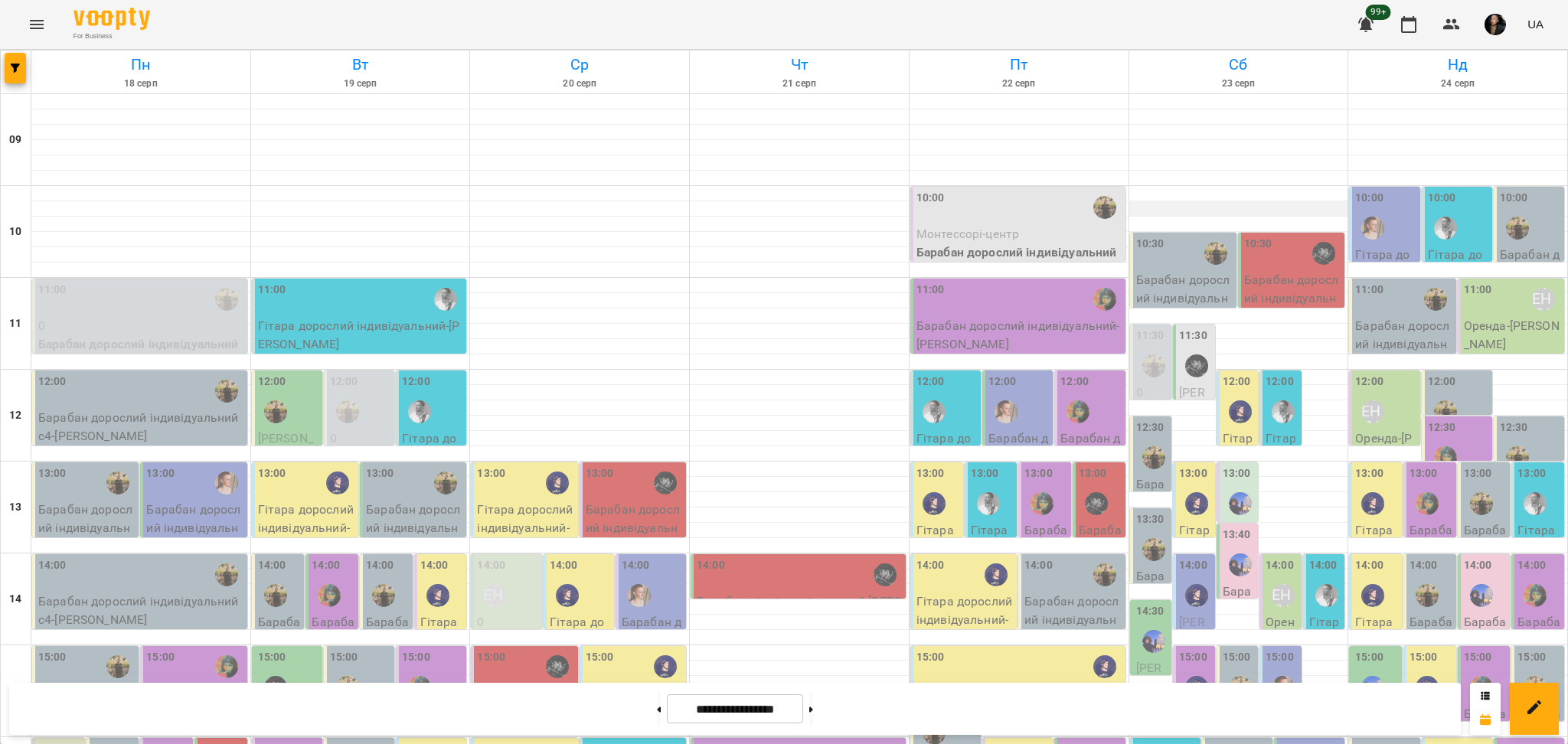
click at [1274, 213] on div at bounding box center [1239, 209] width 219 height 15
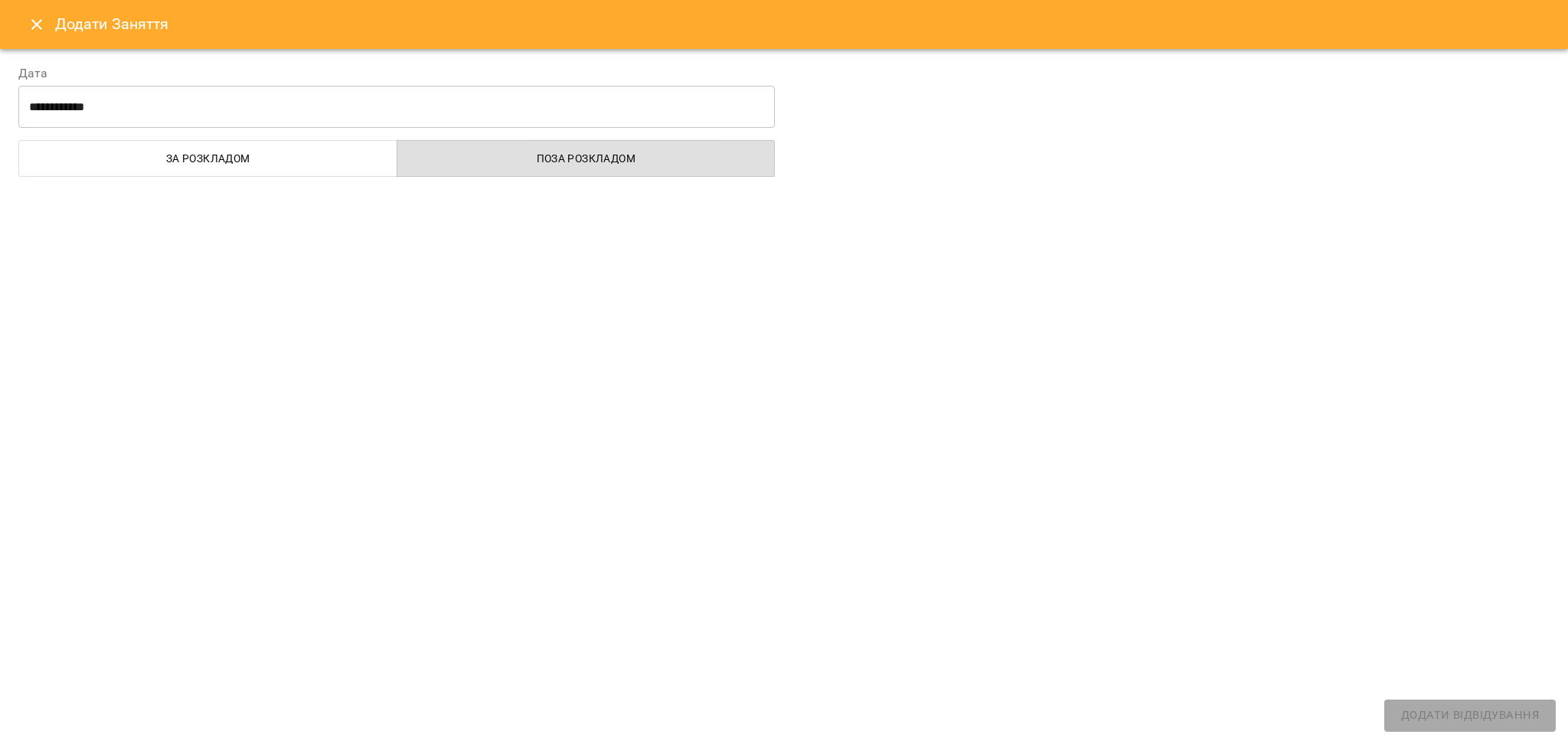
select select
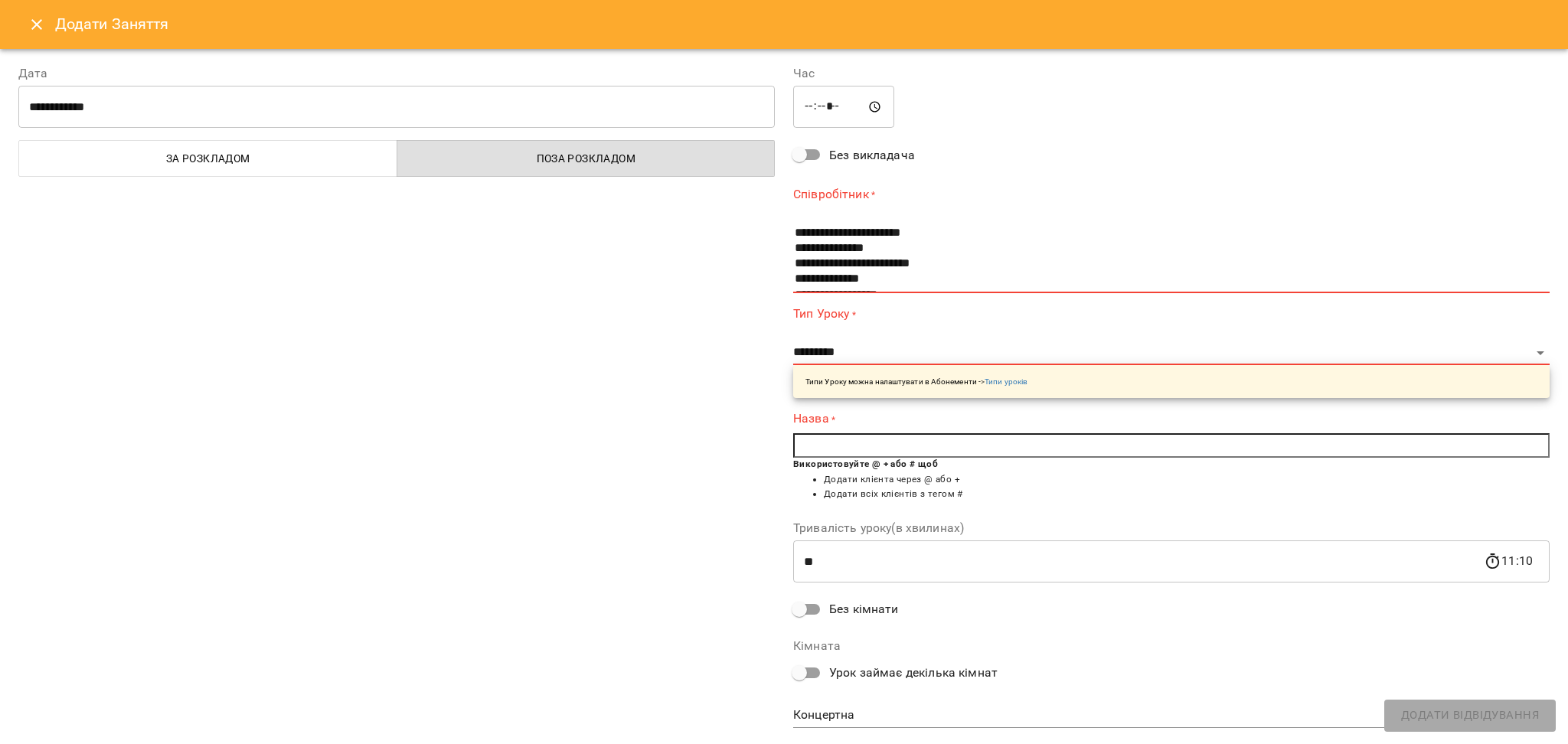
click at [34, 20] on icon "Close" at bounding box center [37, 25] width 19 height 19
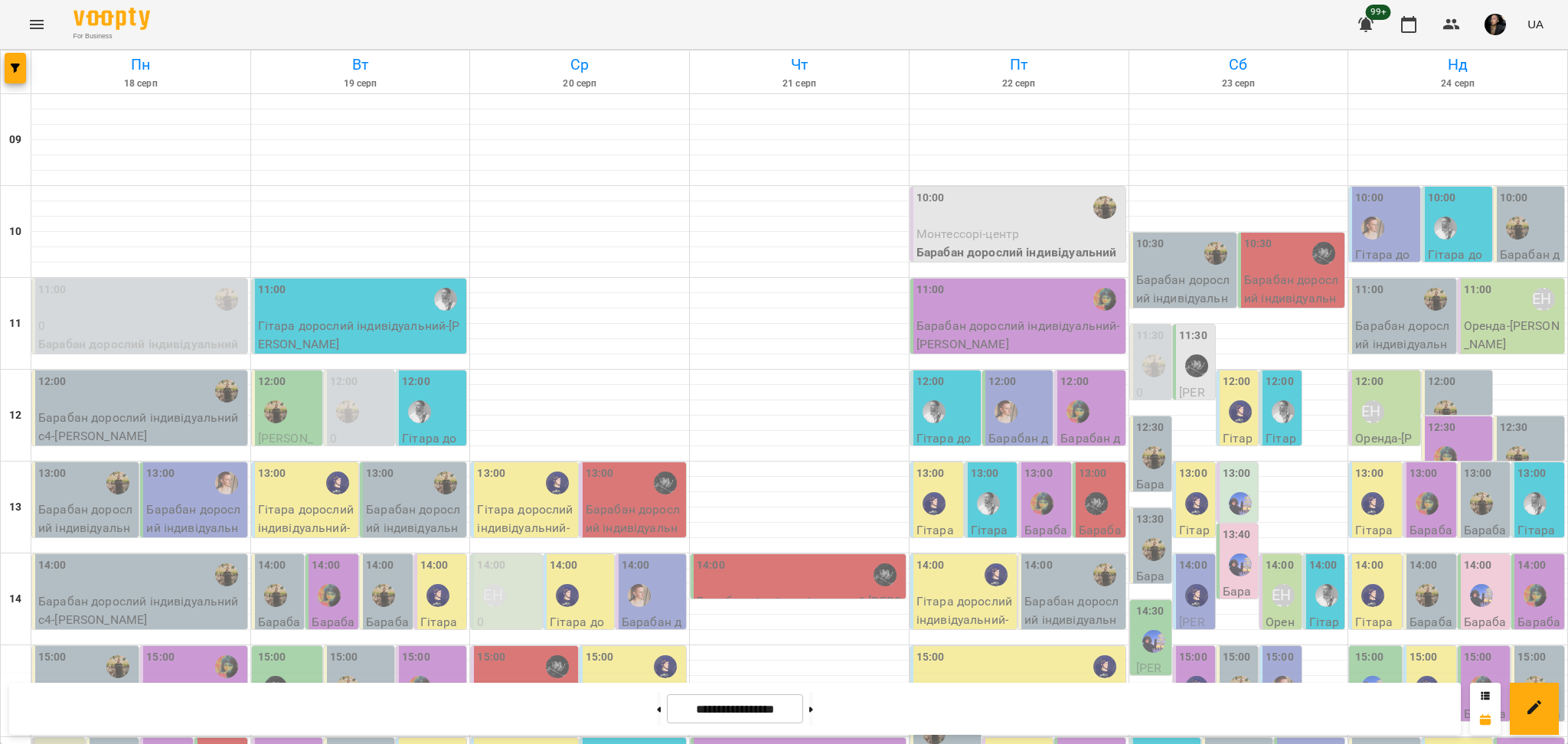
click at [1223, 391] on div "12:00" at bounding box center [1237, 384] width 28 height 20
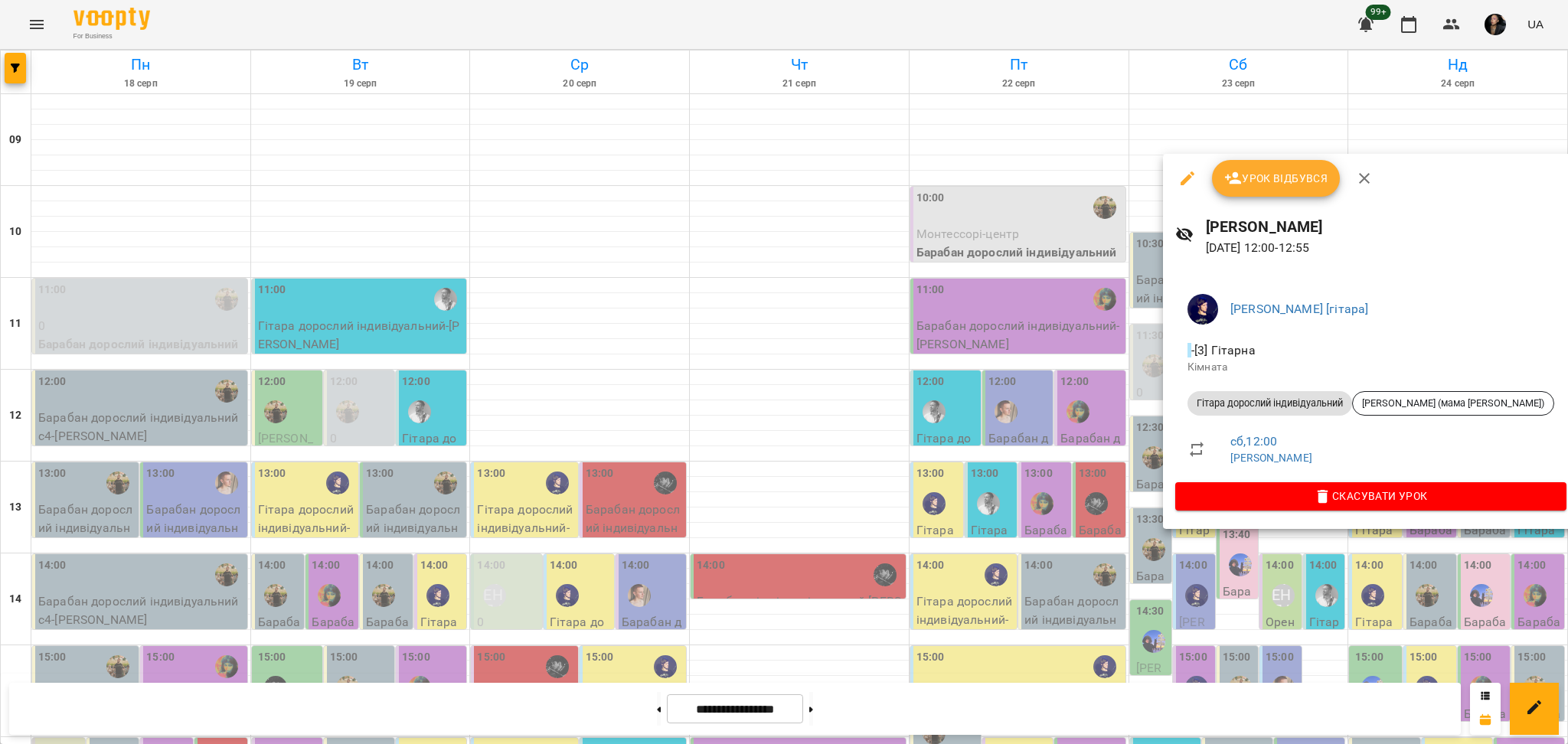
click at [1299, 628] on div at bounding box center [784, 372] width 1568 height 744
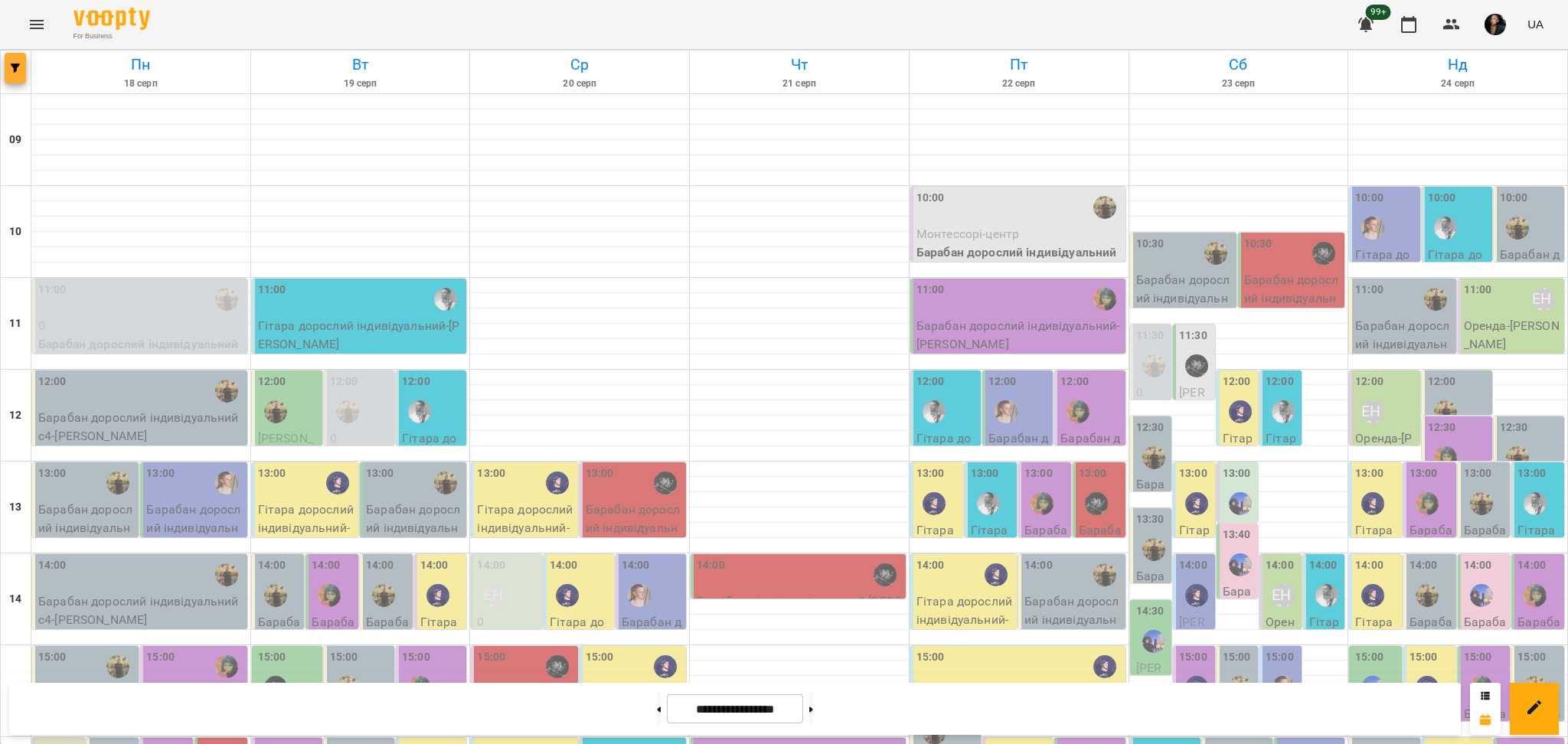
click at [7, 54] on button "button" at bounding box center [14, 68] width 21 height 31
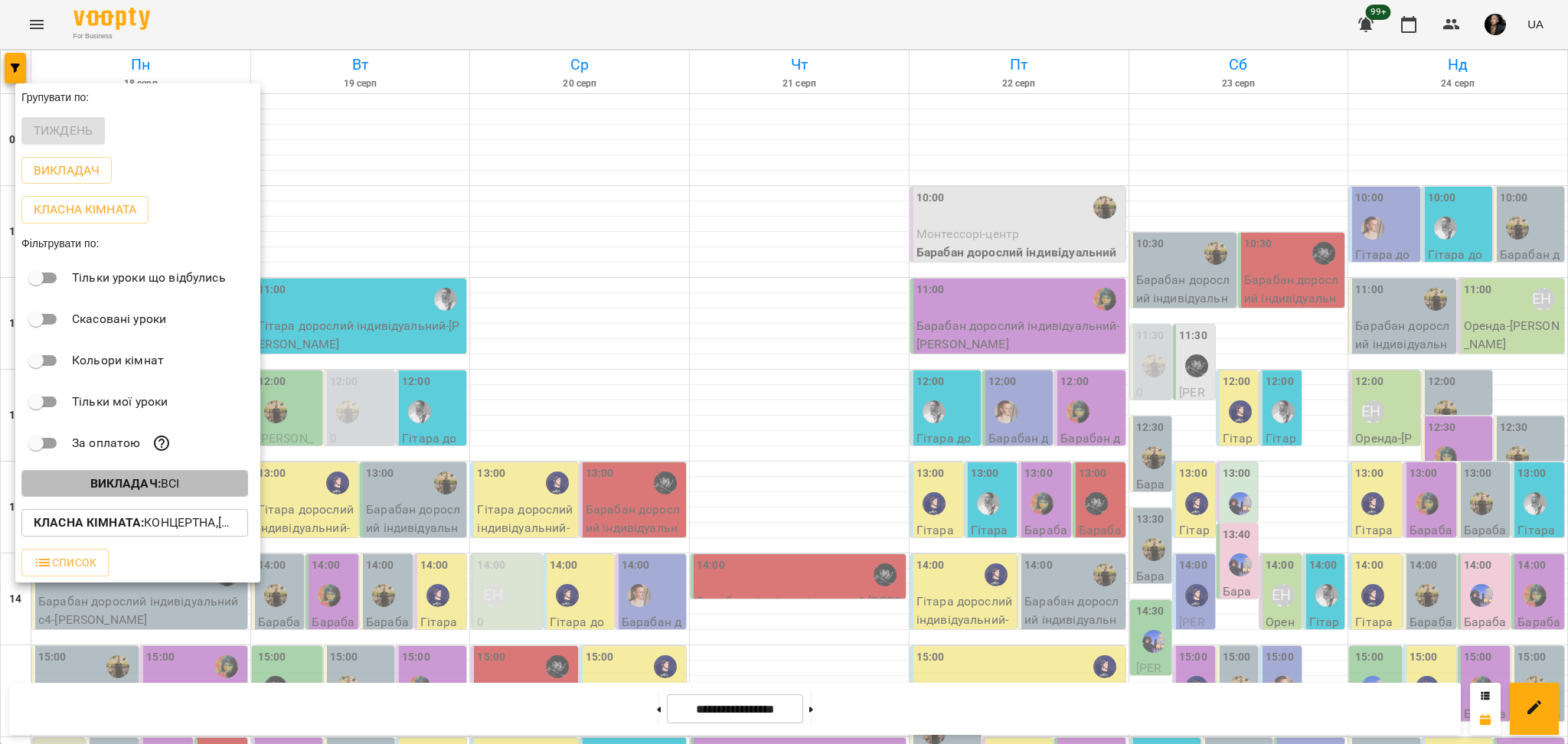
click at [121, 479] on p "Викладач : Всі" at bounding box center [134, 484] width 89 height 19
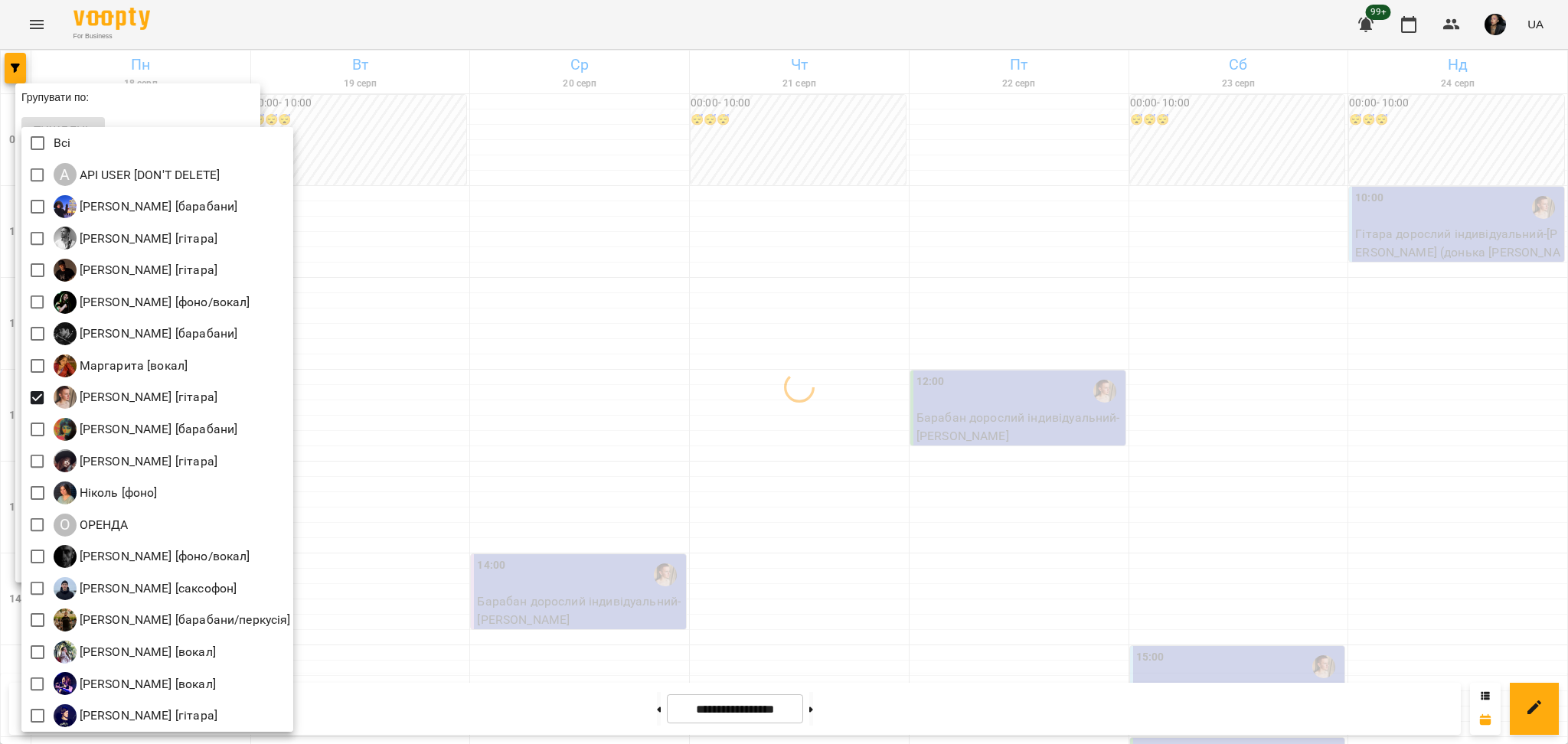
click at [516, 428] on div at bounding box center [784, 372] width 1568 height 744
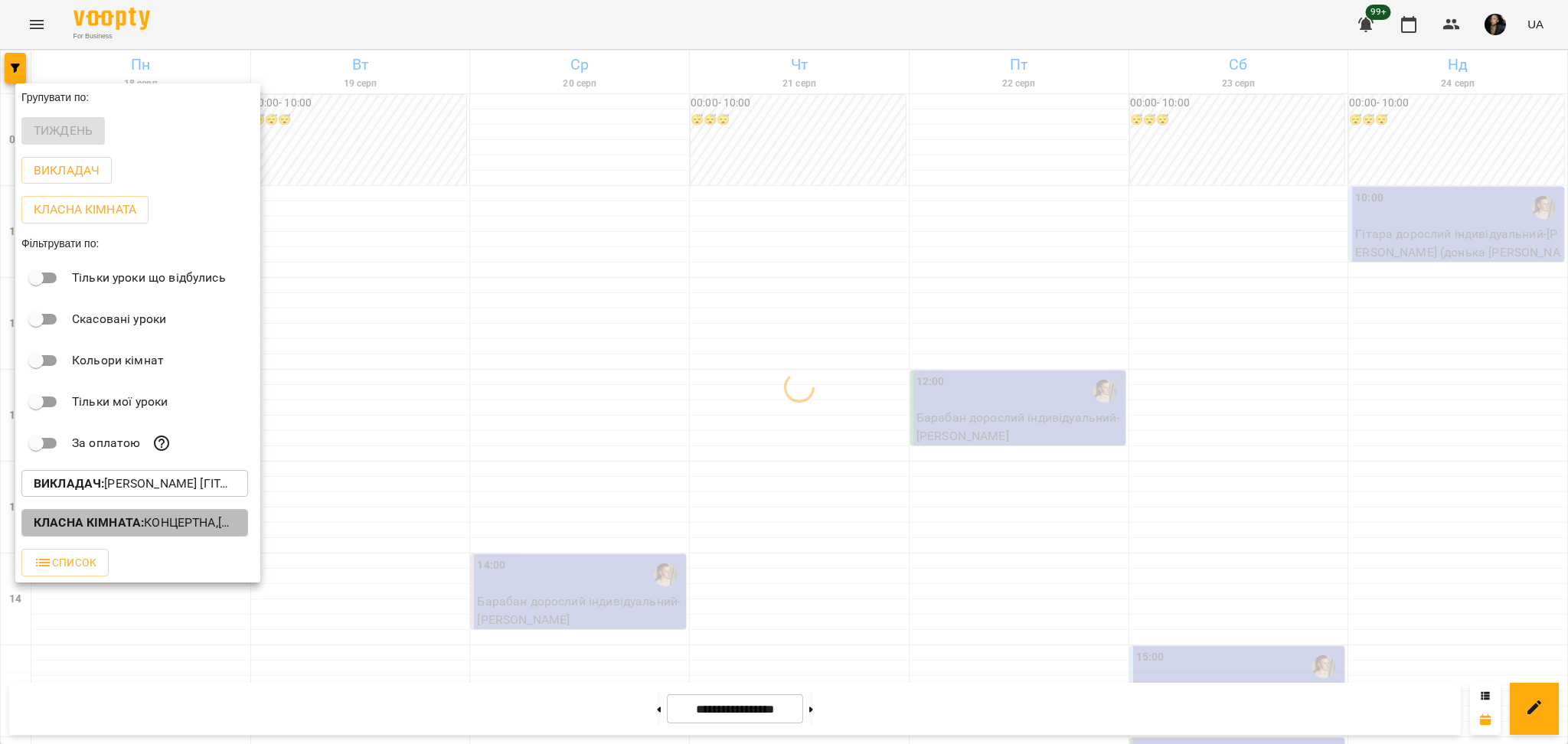
click at [197, 532] on p "Класна кімната : Концертна,[3] Гітарна,[4] Барабанна,[5] Kids Гітарна,[6] Kids …" at bounding box center [135, 523] width 202 height 19
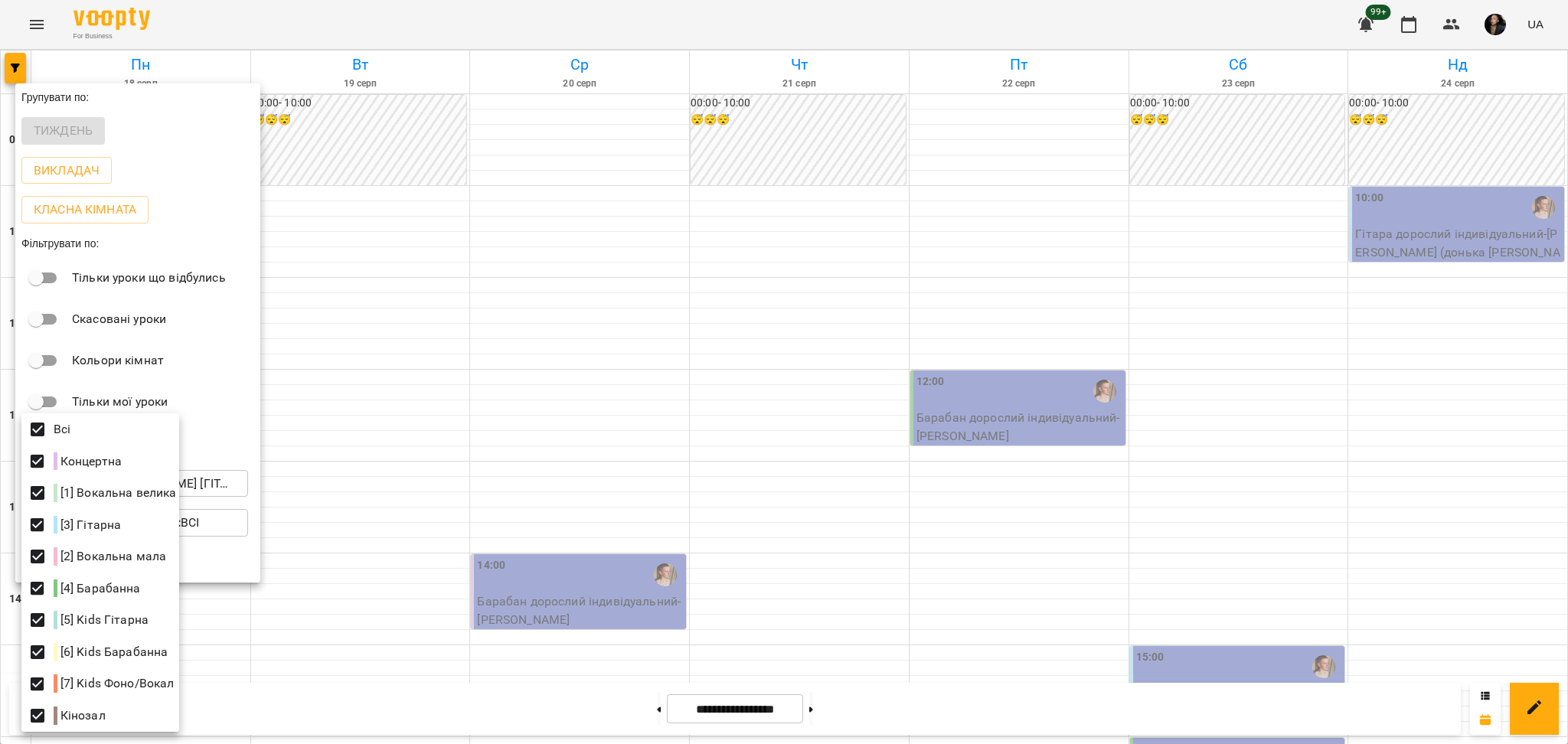
click at [1456, 368] on div at bounding box center [784, 372] width 1568 height 744
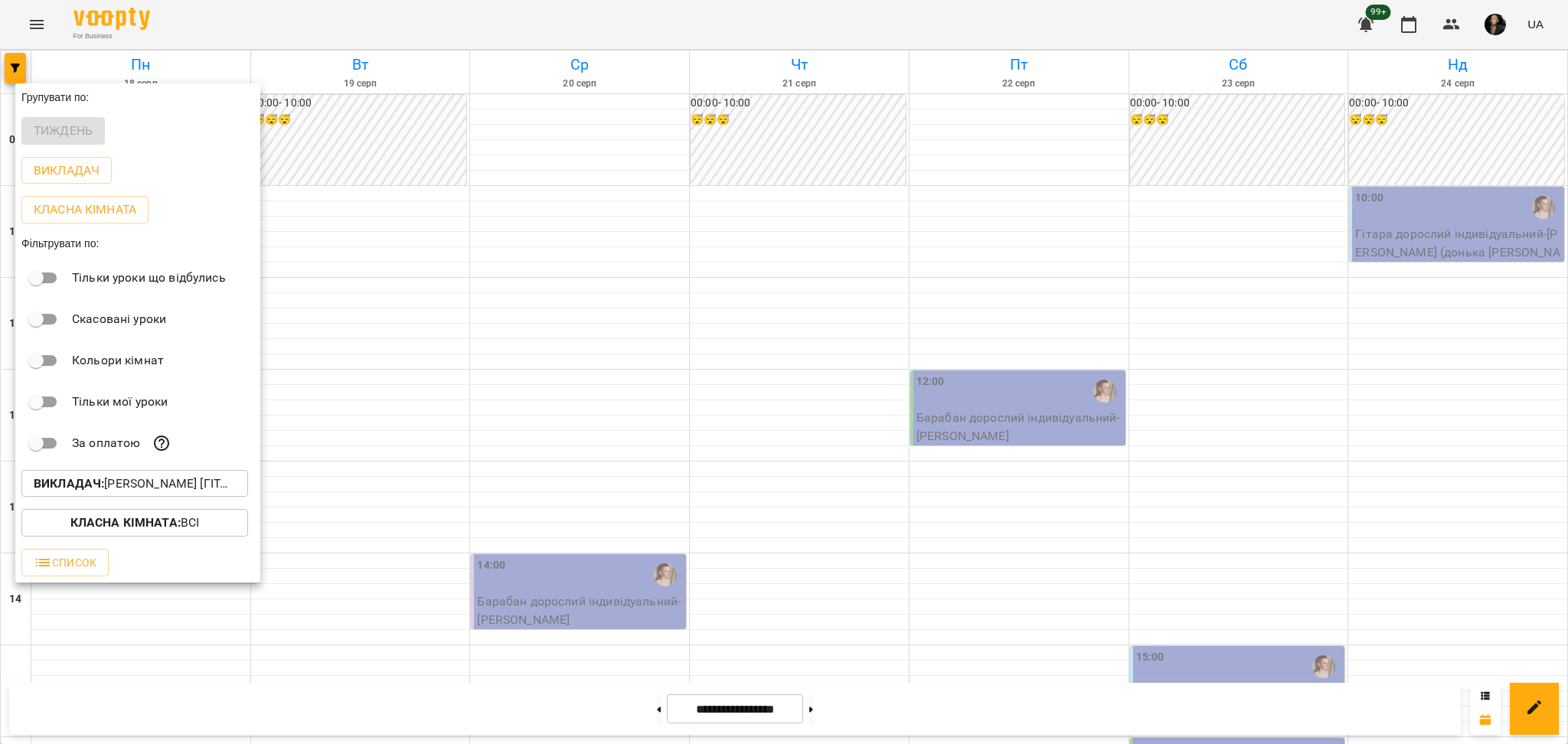
click at [1247, 322] on div at bounding box center [784, 372] width 1568 height 744
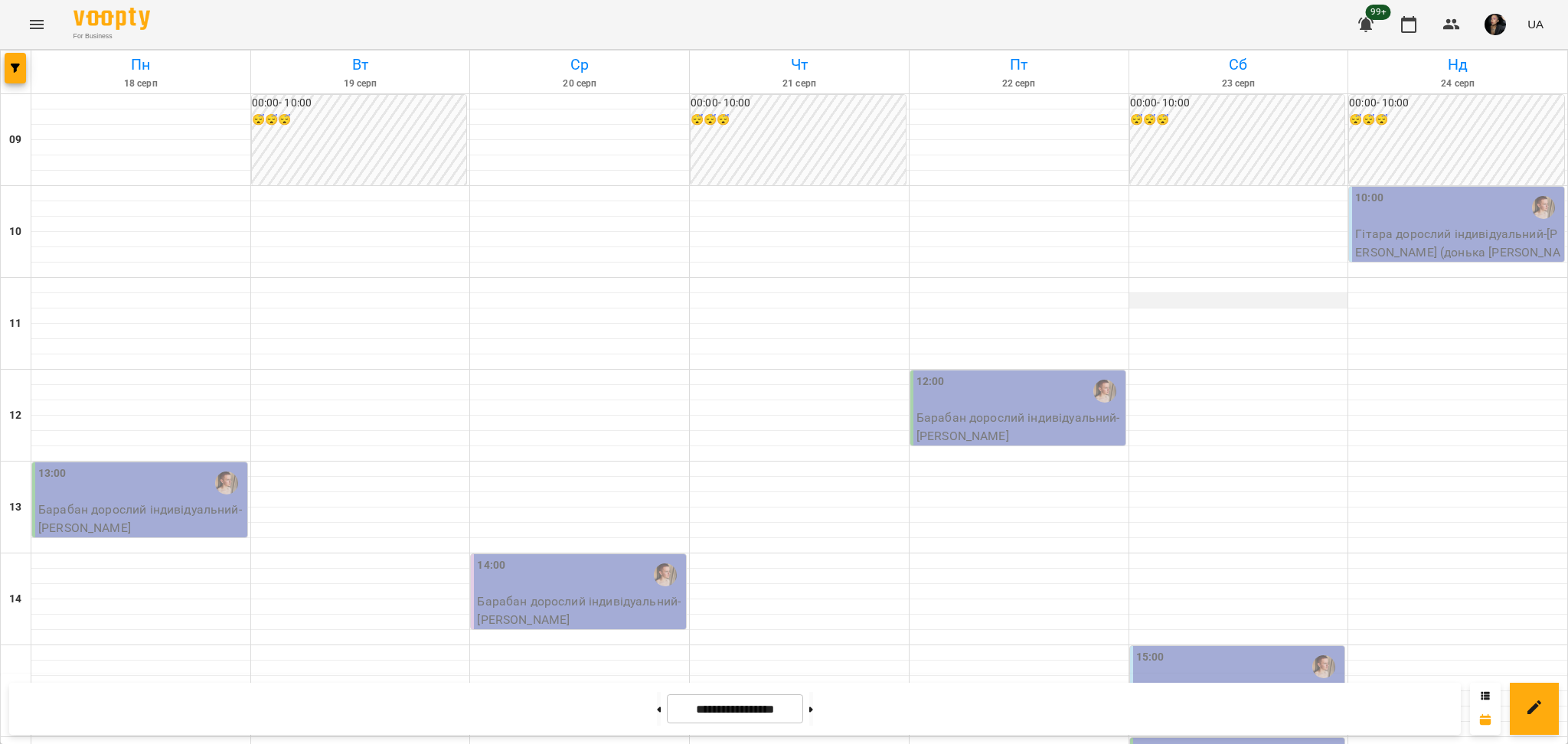
click at [1179, 306] on div at bounding box center [1239, 301] width 219 height 15
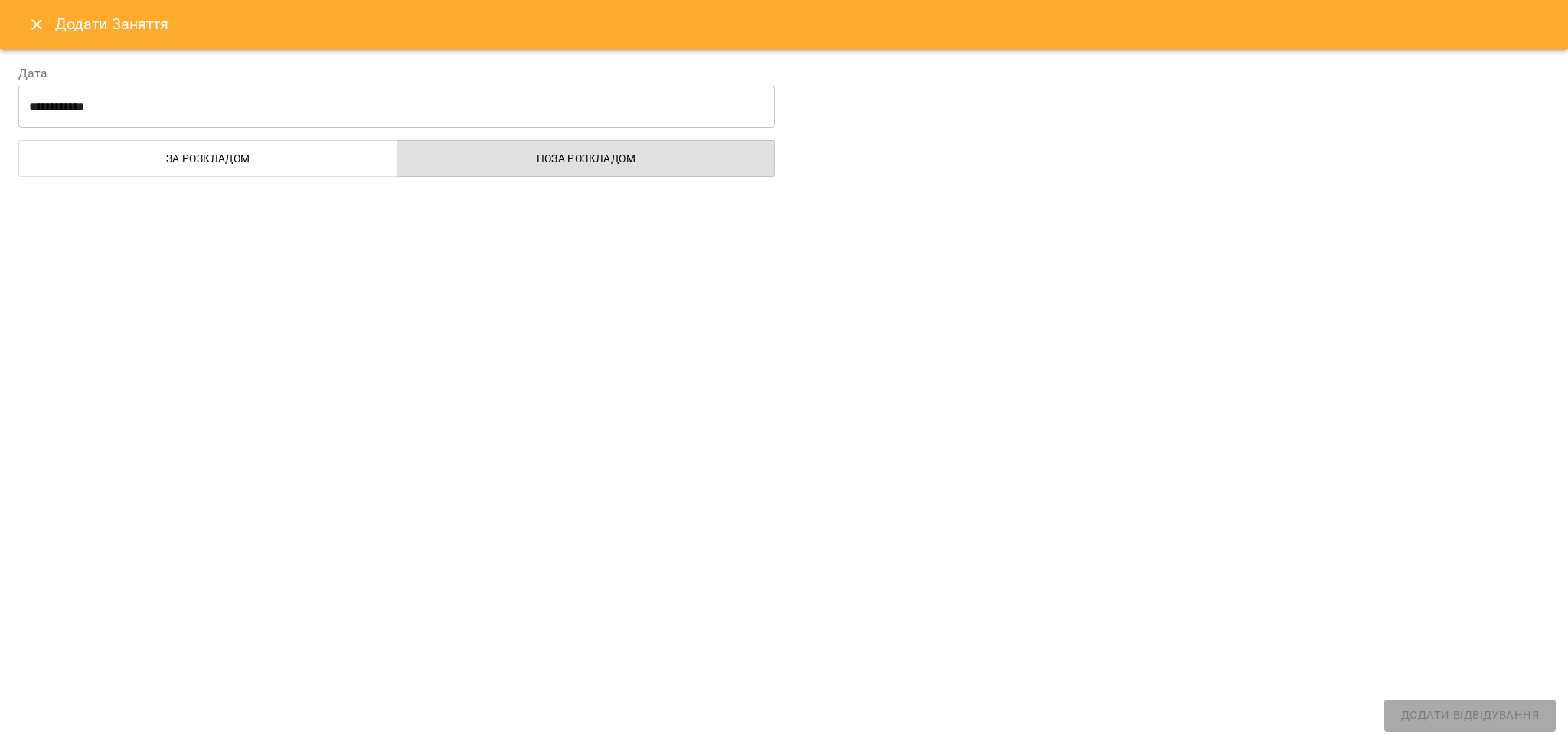
select select
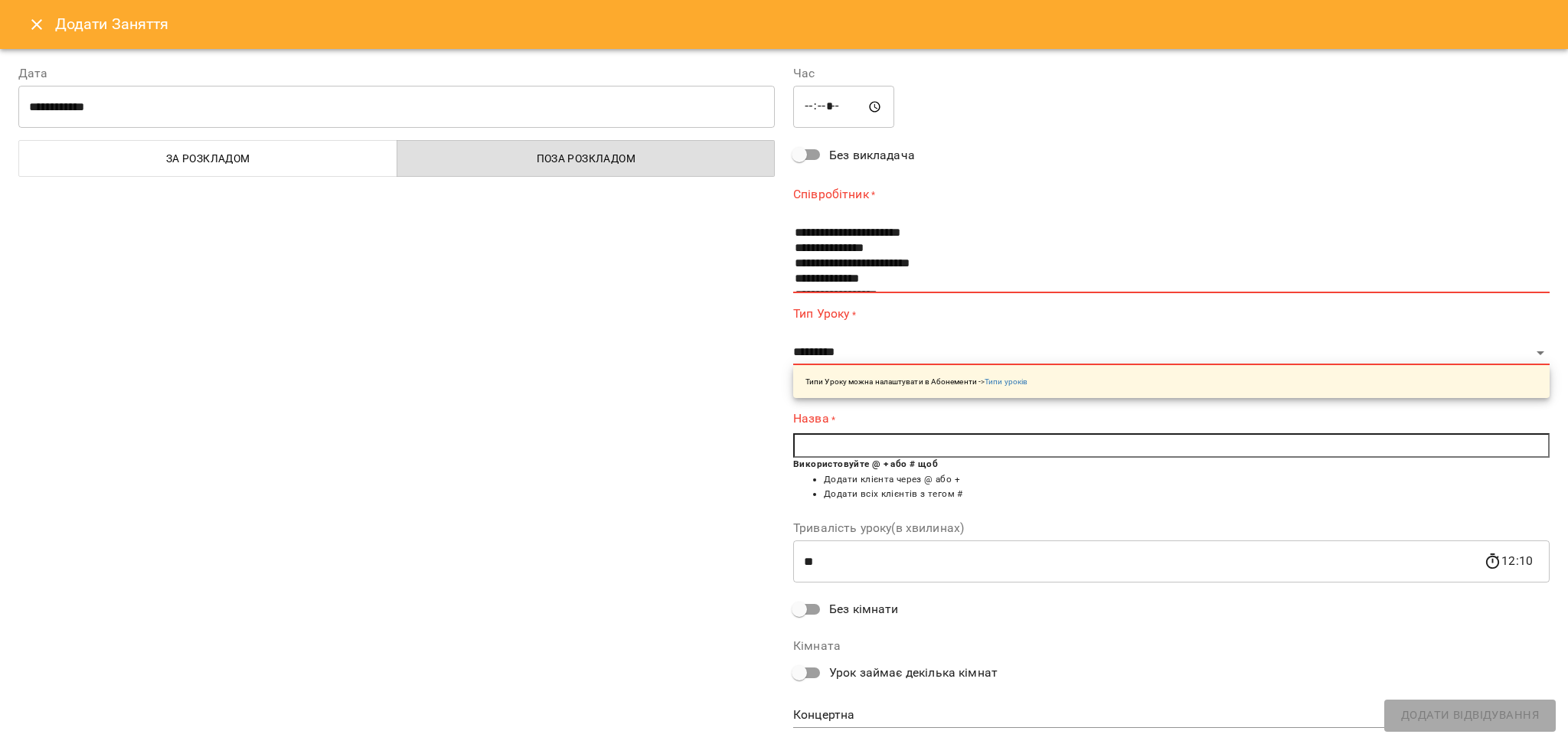
click at [828, 109] on input "*****" at bounding box center [843, 107] width 101 height 42
type input "*****"
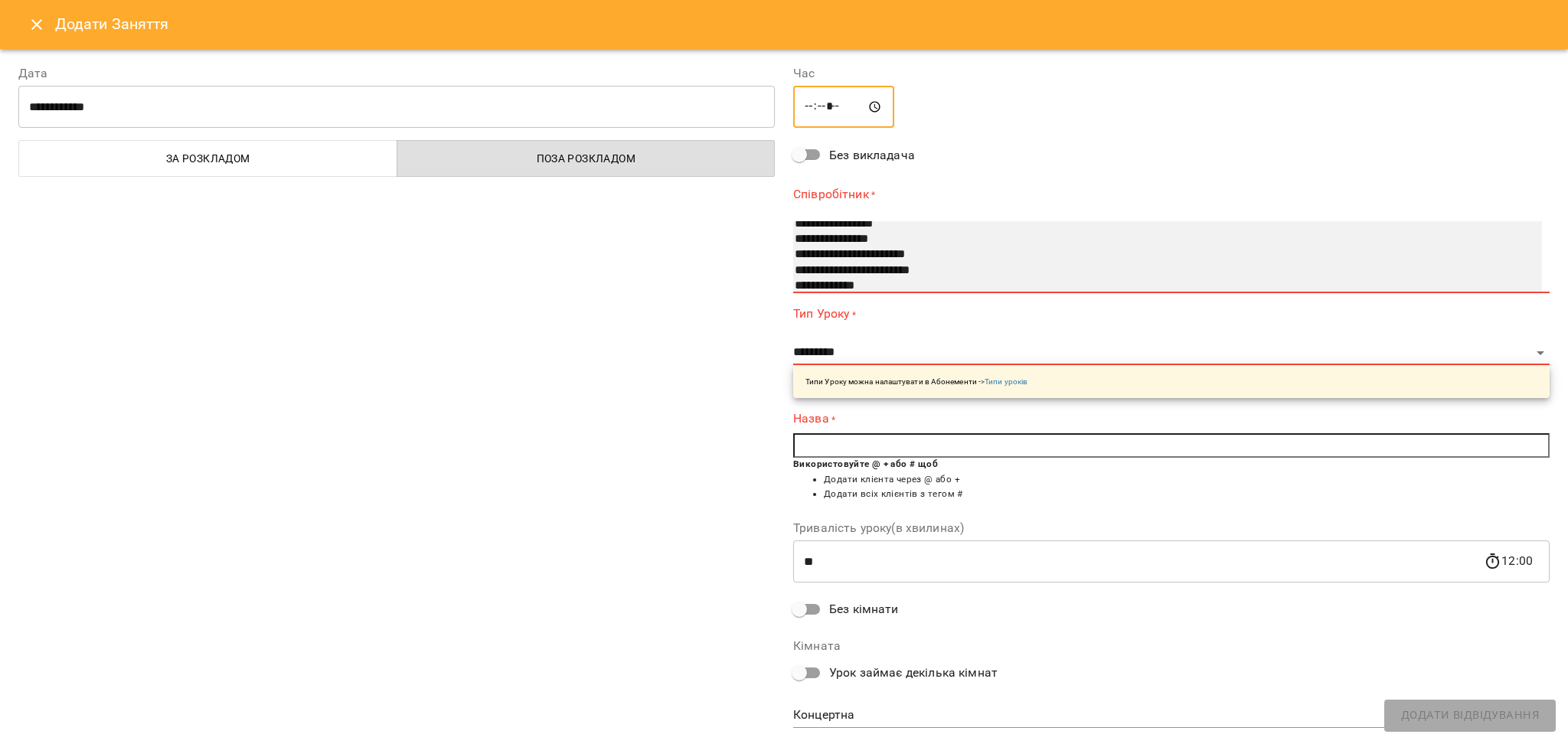
select select "**********"
click at [804, 237] on option "**********" at bounding box center [1151, 240] width 715 height 15
select select "**********"
type input "**"
type input "**********"
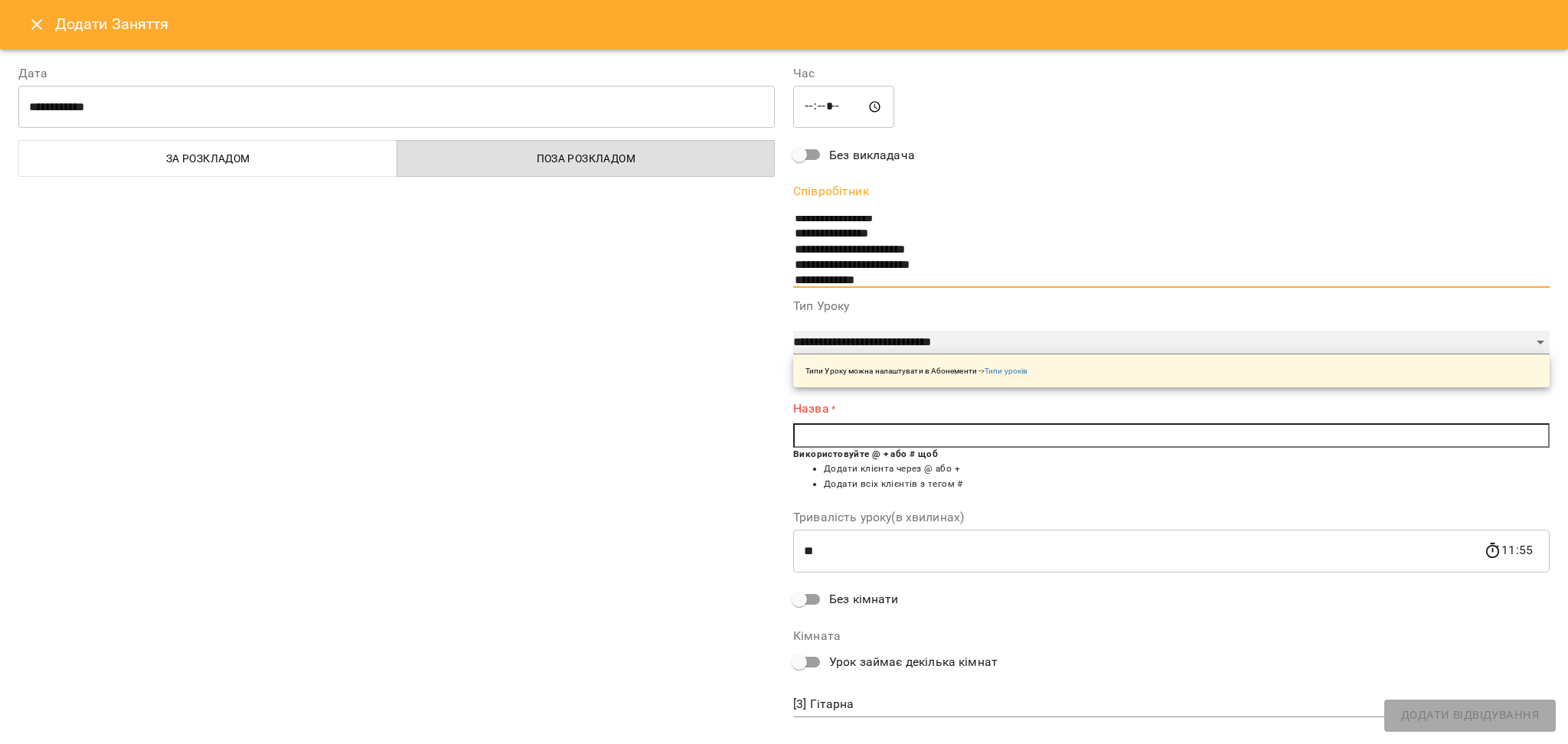
click at [846, 335] on select "**********" at bounding box center [1171, 342] width 757 height 25
select select "**********"
click at [793, 330] on select "**********" at bounding box center [1171, 342] width 757 height 25
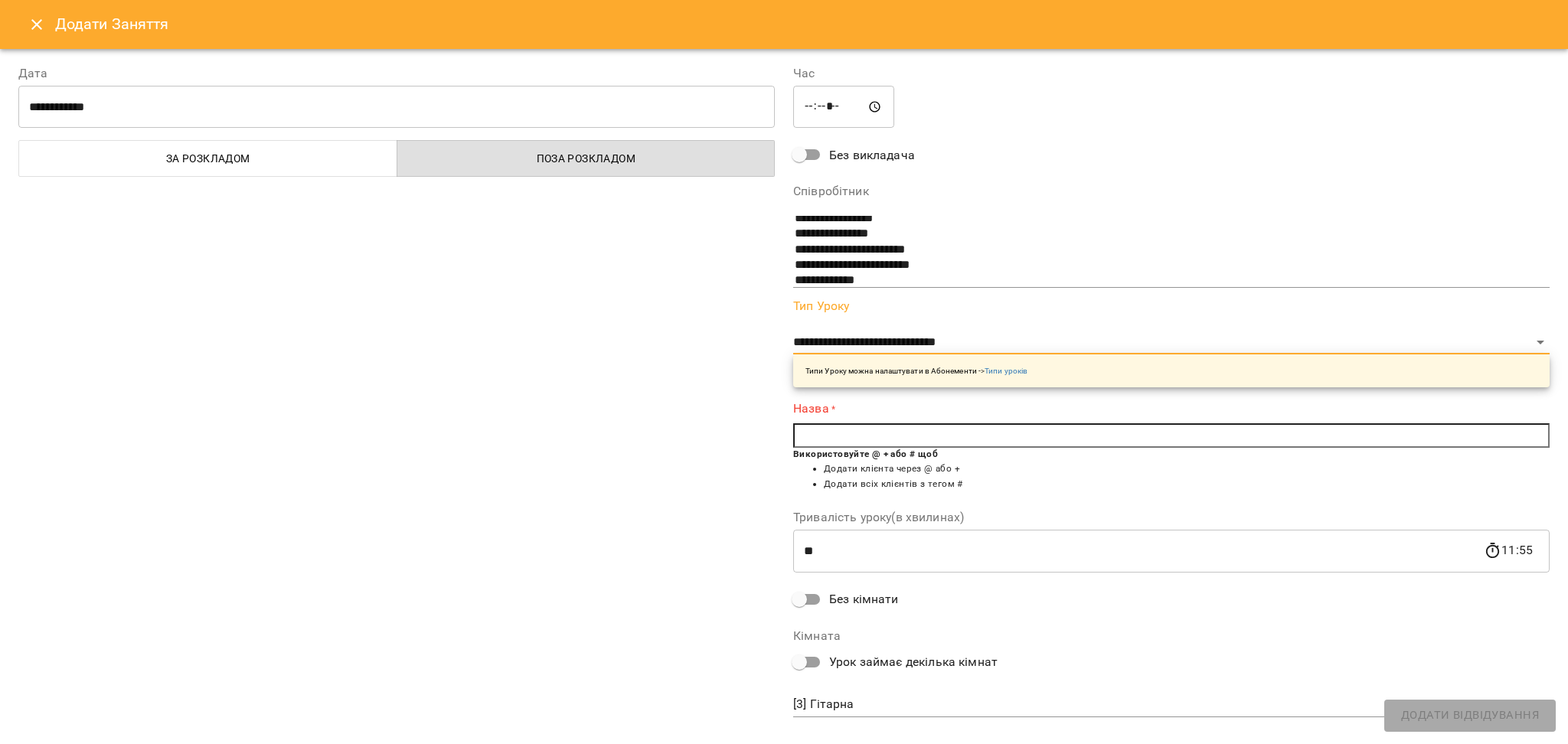
click at [845, 440] on input "text" at bounding box center [1171, 435] width 757 height 25
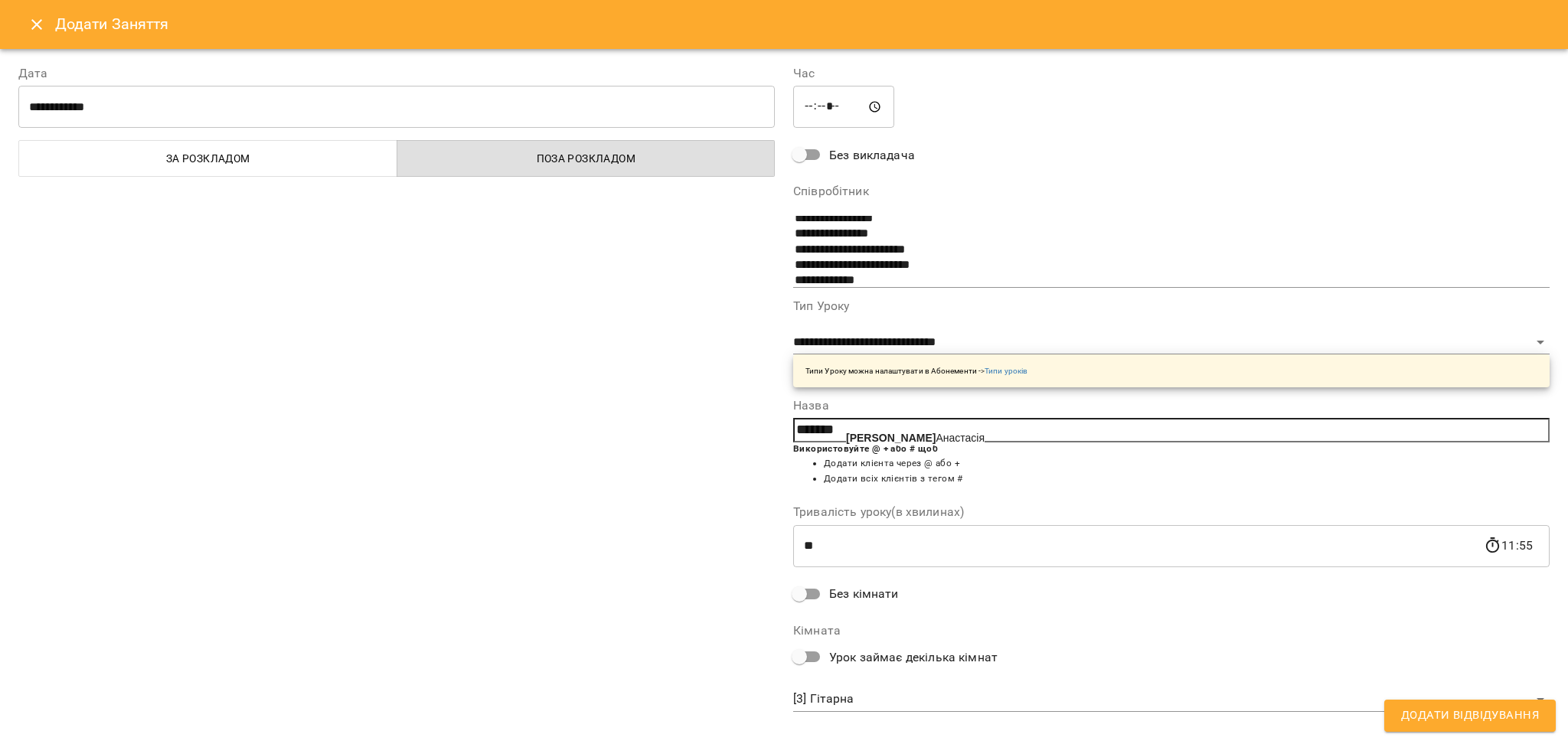
click at [846, 440] on b "[PERSON_NAME]" at bounding box center [890, 437] width 89 height 12
type input "**********"
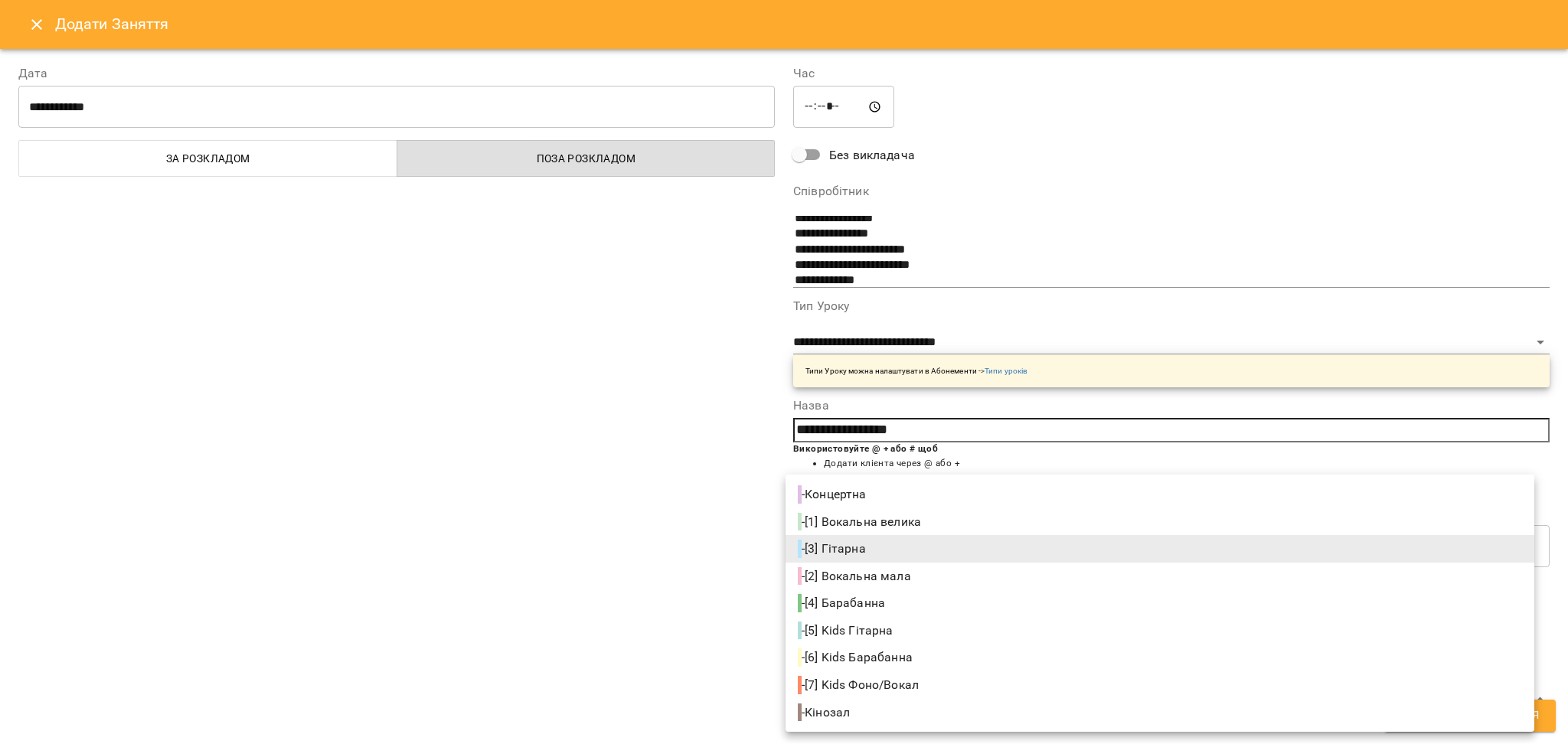
click at [810, 696] on body "For Business 99+ UA Пн 18 серп Вт 19 серп Ср 20 серп Чт 21 серп Пт 22 серп Сб 2…" at bounding box center [784, 679] width 1568 height 1357
click at [907, 494] on li "- Концертна" at bounding box center [1160, 494] width 749 height 27
type input "**********"
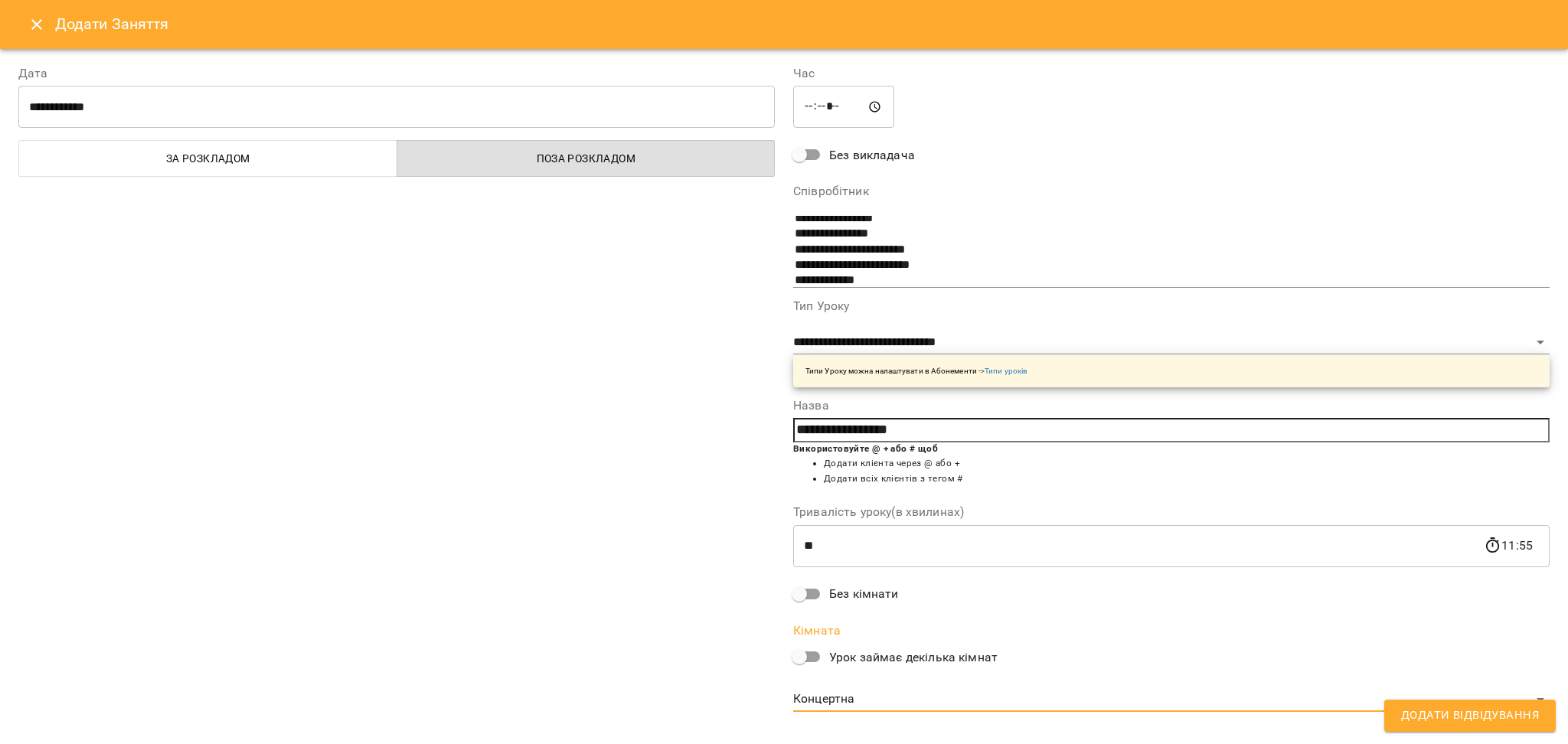
click at [1514, 710] on span "Додати Відвідування" at bounding box center [1470, 715] width 138 height 20
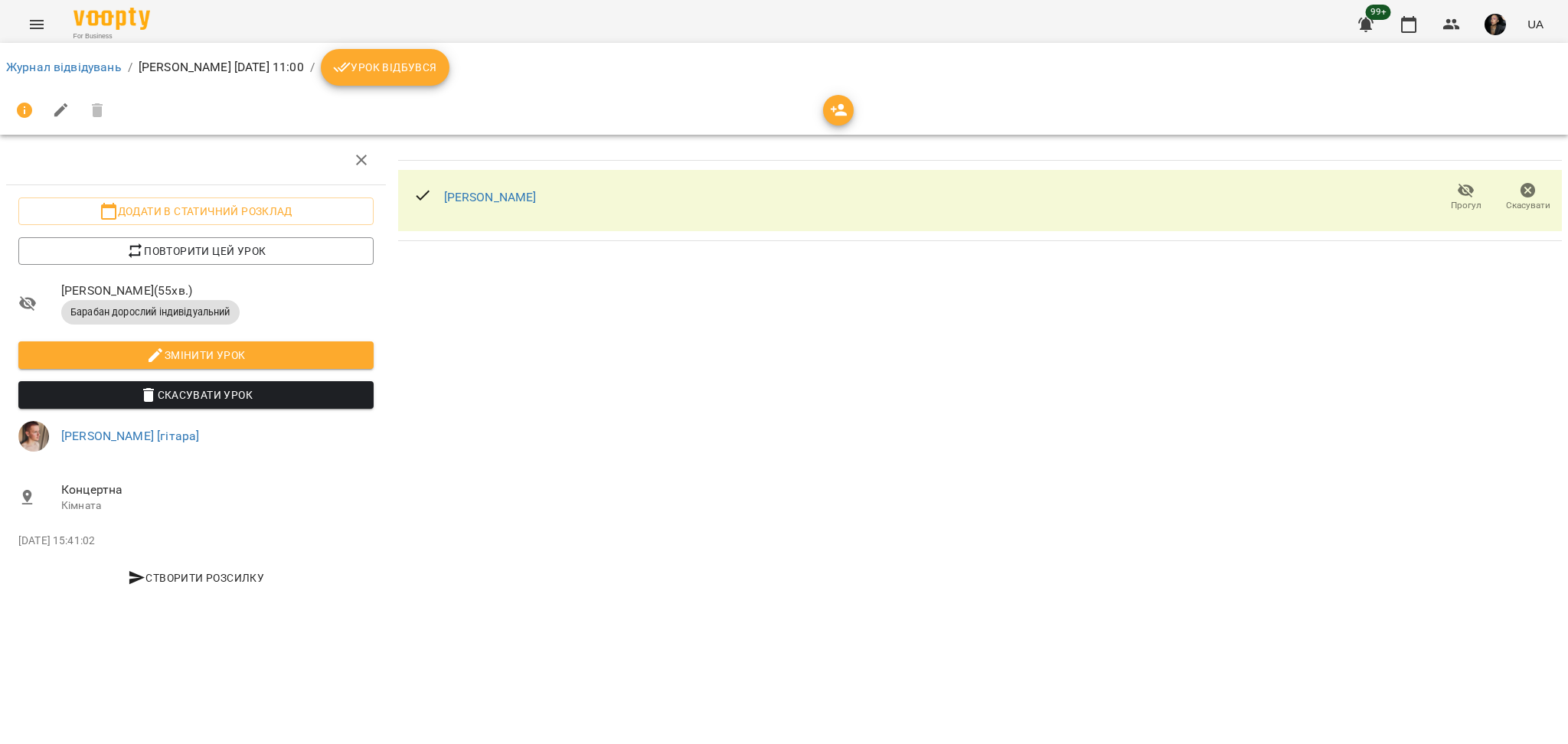
click at [61, 57] on ol "Журнал відвідувань / Лукова Анастасія сб, 23 серп 2025 11:00 / Урок відбувся" at bounding box center [784, 67] width 1556 height 37
click at [66, 63] on link "Журнал відвідувань" at bounding box center [64, 66] width 116 height 14
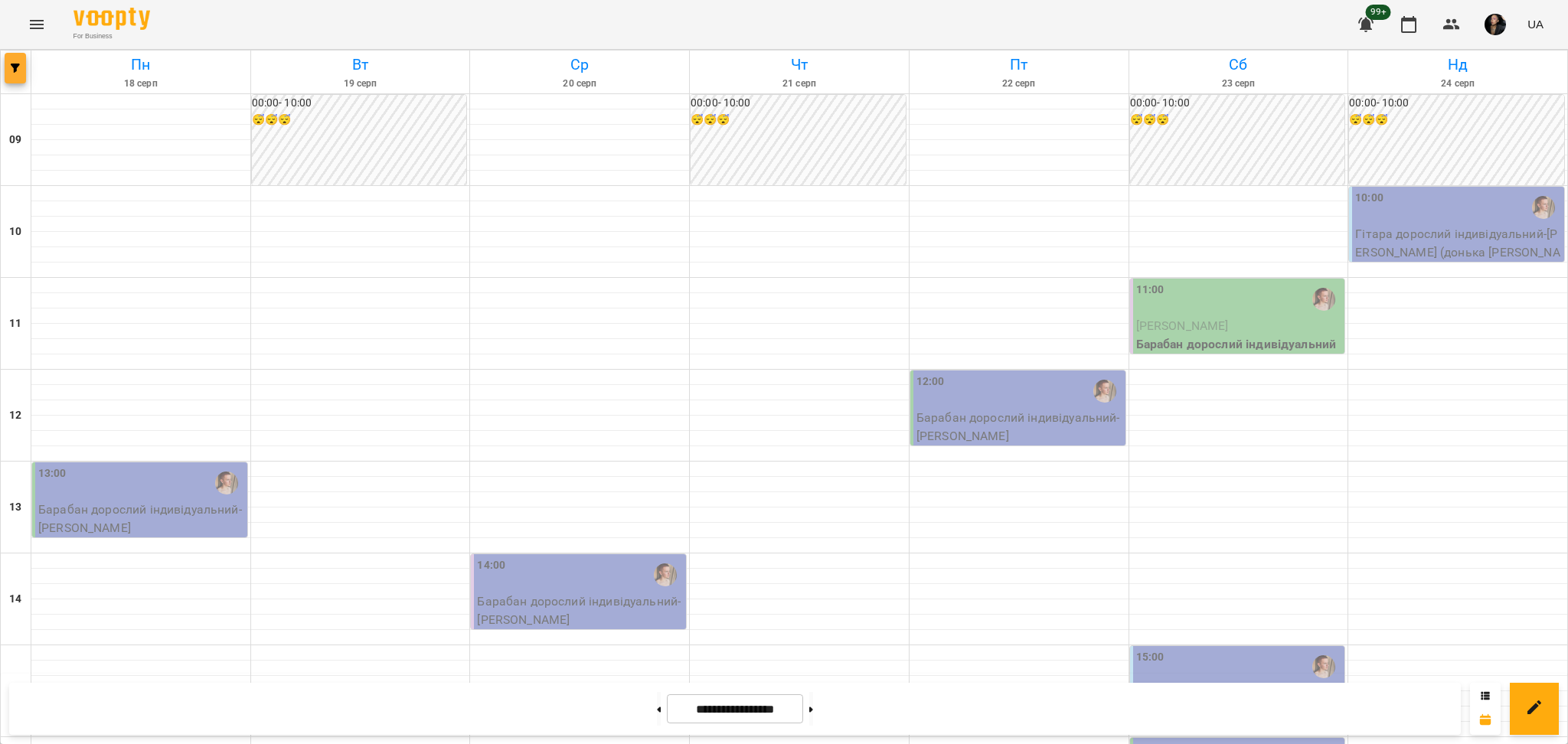
click at [16, 75] on button "button" at bounding box center [14, 68] width 21 height 31
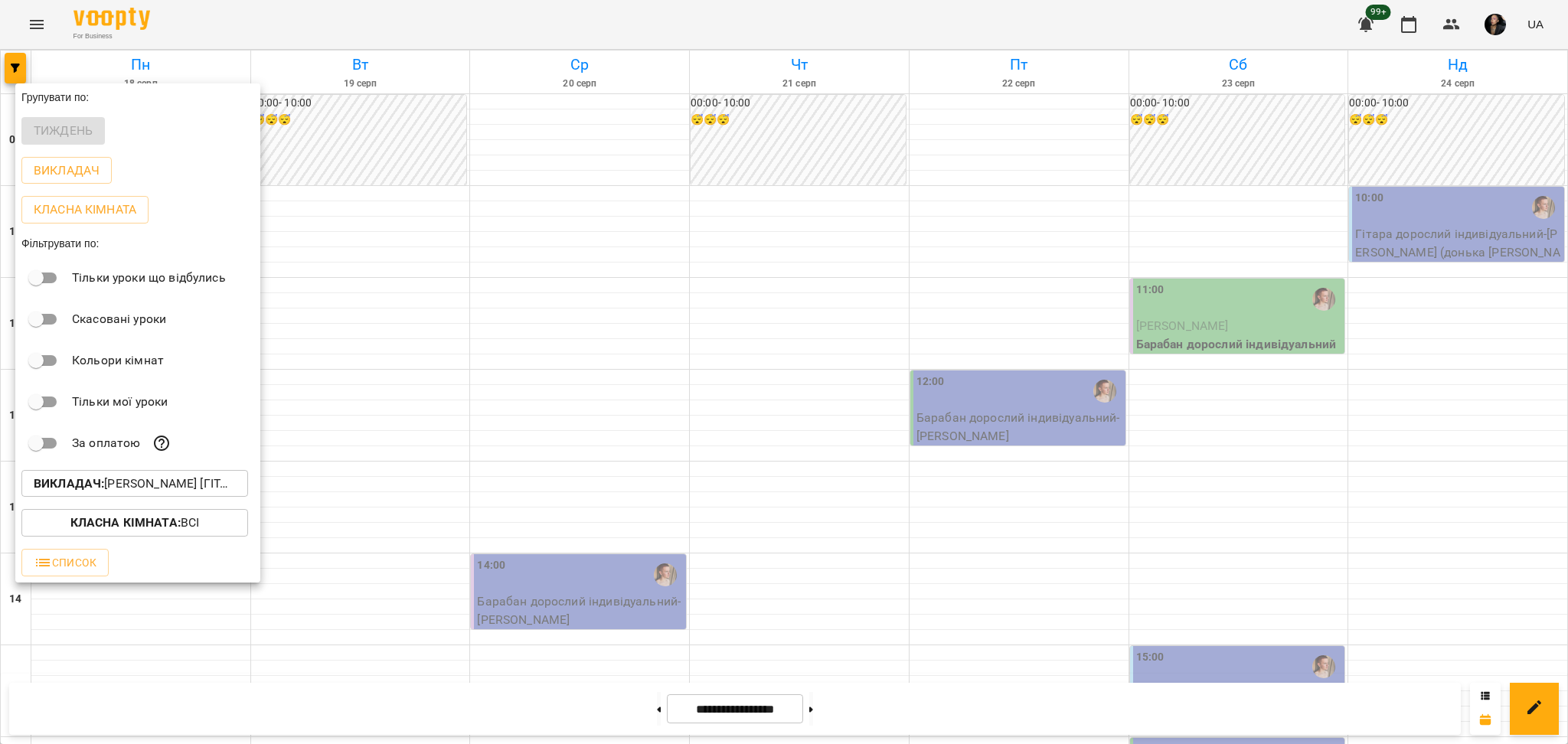
click at [180, 493] on p "Викладач : [PERSON_NAME] [гітара]" at bounding box center [135, 484] width 202 height 19
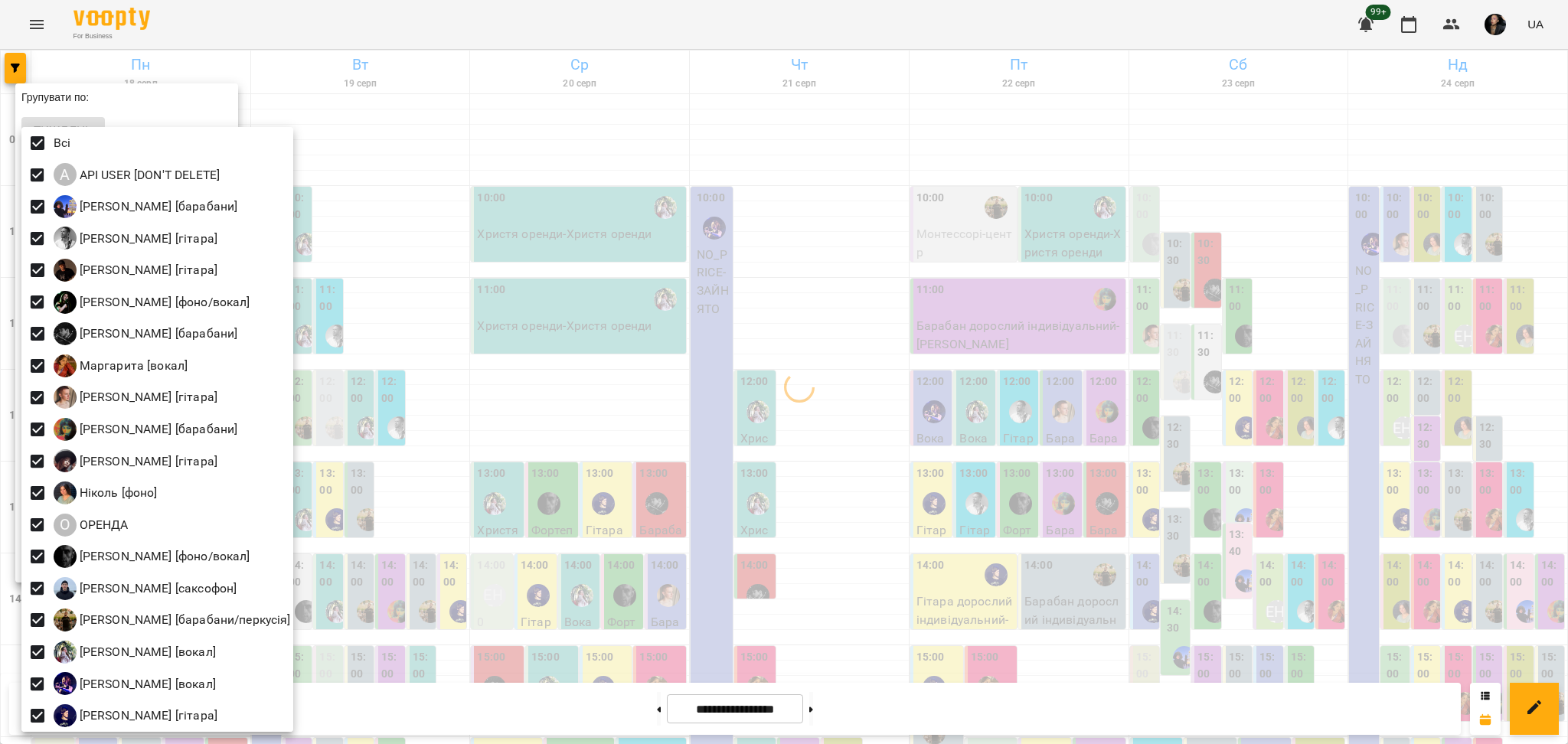
click at [629, 391] on div at bounding box center [784, 372] width 1568 height 744
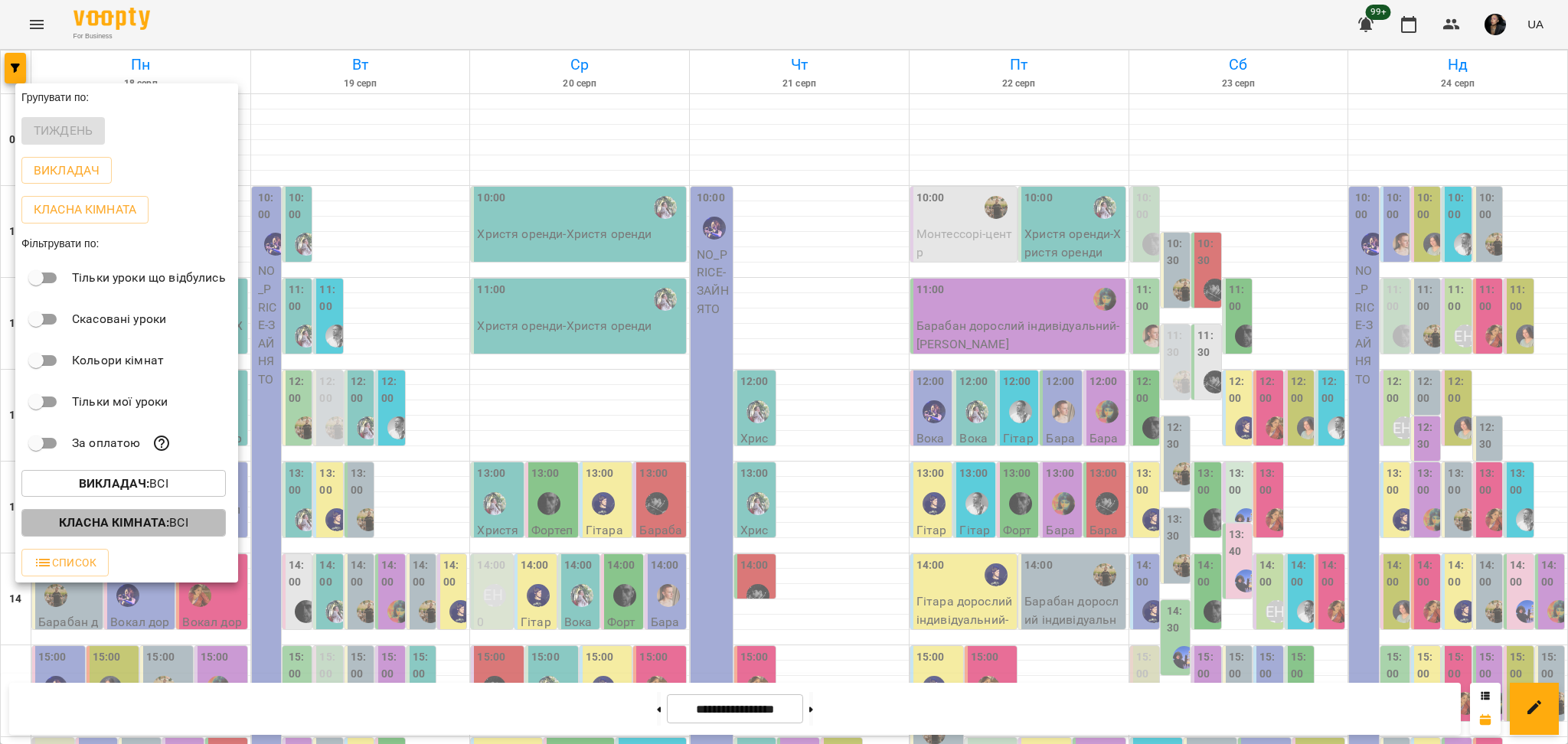
click at [187, 532] on p "Класна кімната : Всі" at bounding box center [123, 523] width 129 height 19
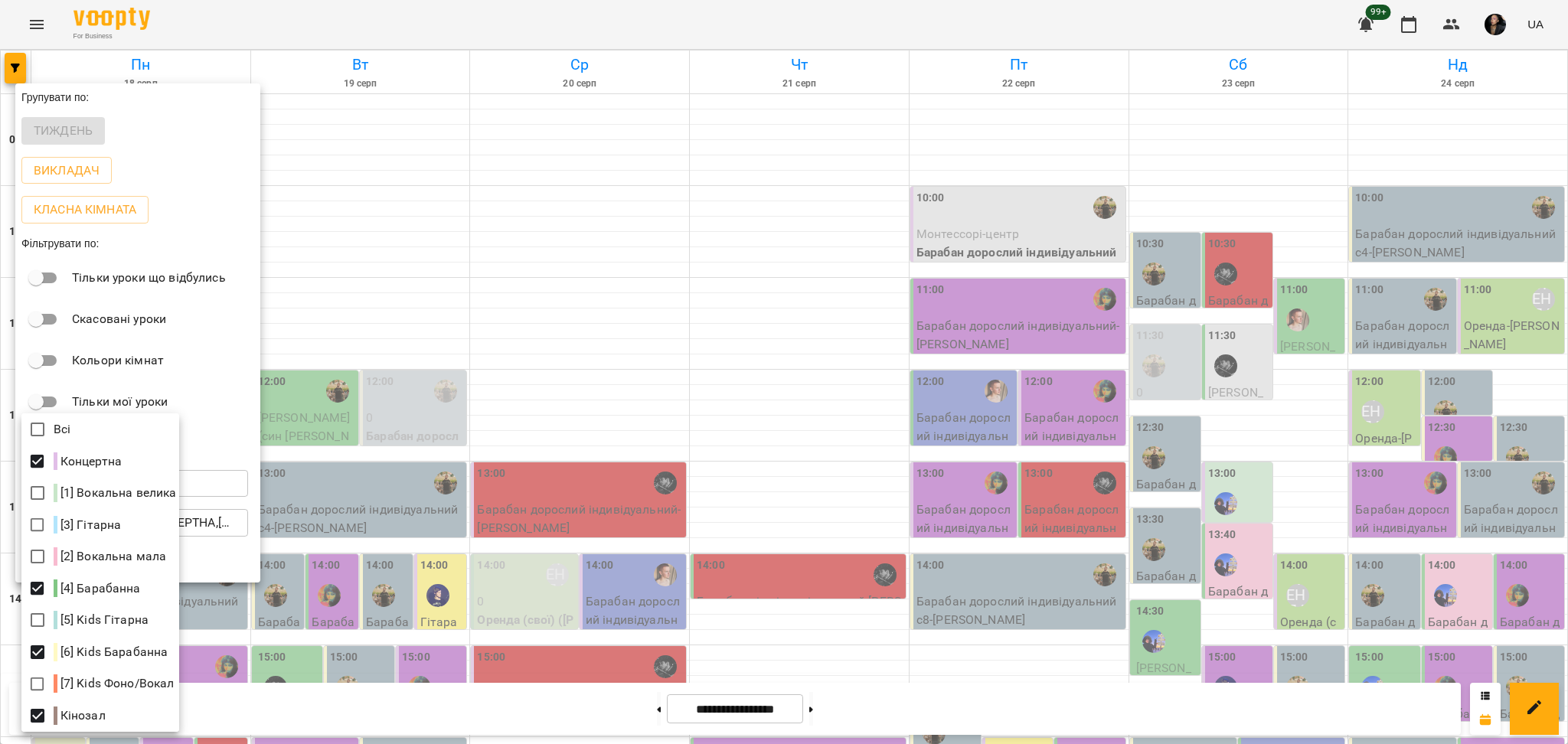
click at [1322, 454] on div at bounding box center [784, 372] width 1568 height 744
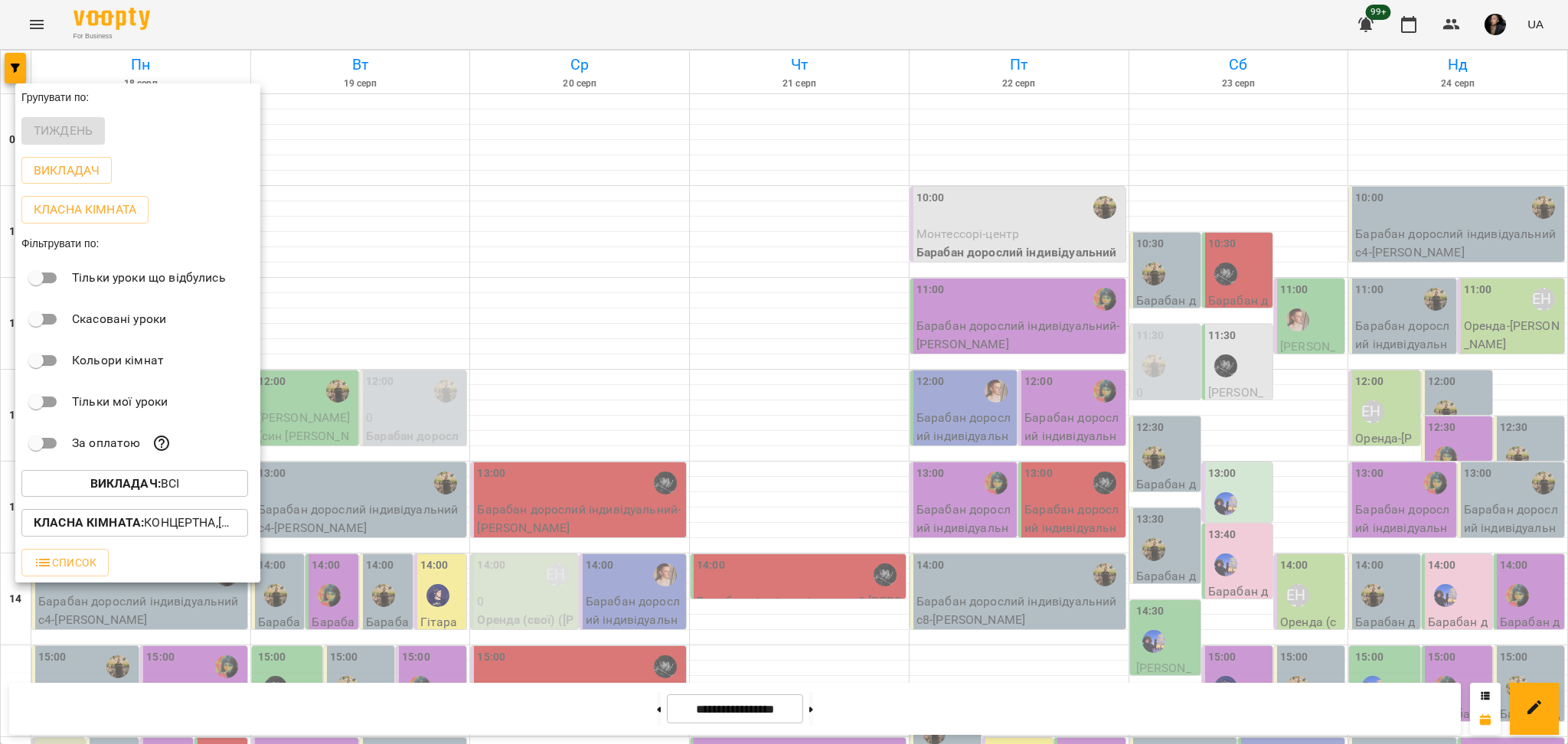
click at [1215, 375] on div at bounding box center [784, 372] width 1568 height 744
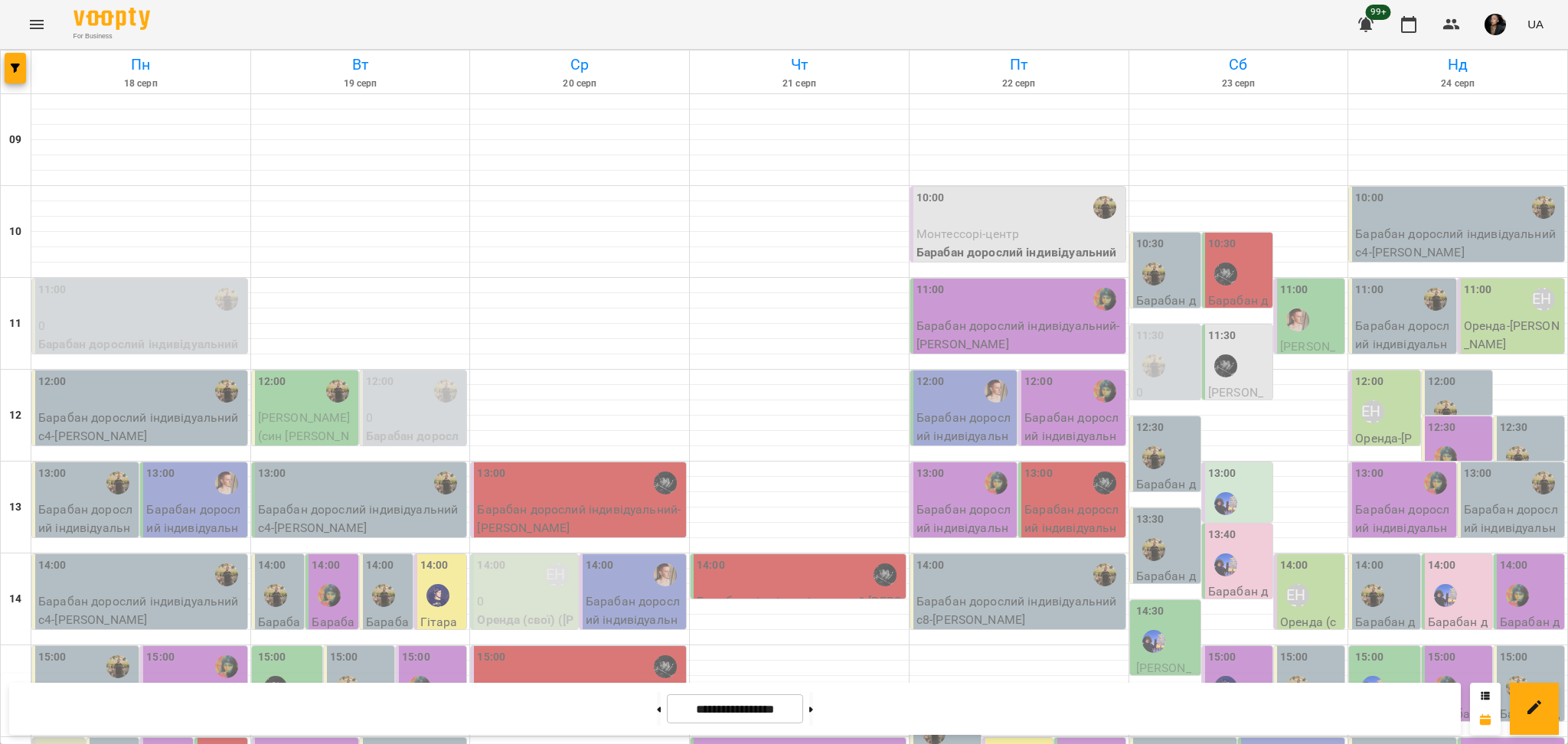
click at [1208, 380] on div at bounding box center [1225, 365] width 35 height 35
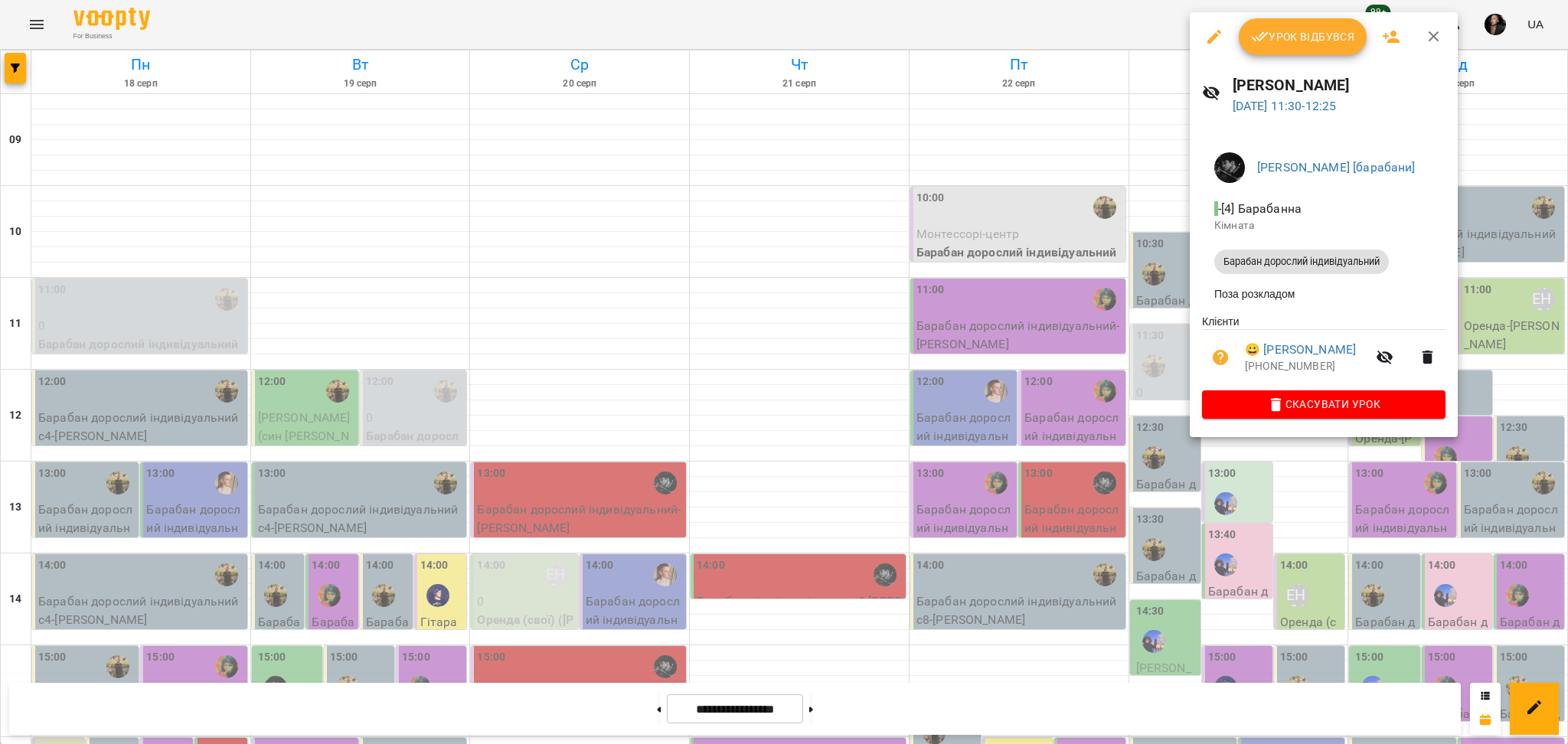
click at [1148, 392] on div at bounding box center [784, 372] width 1568 height 744
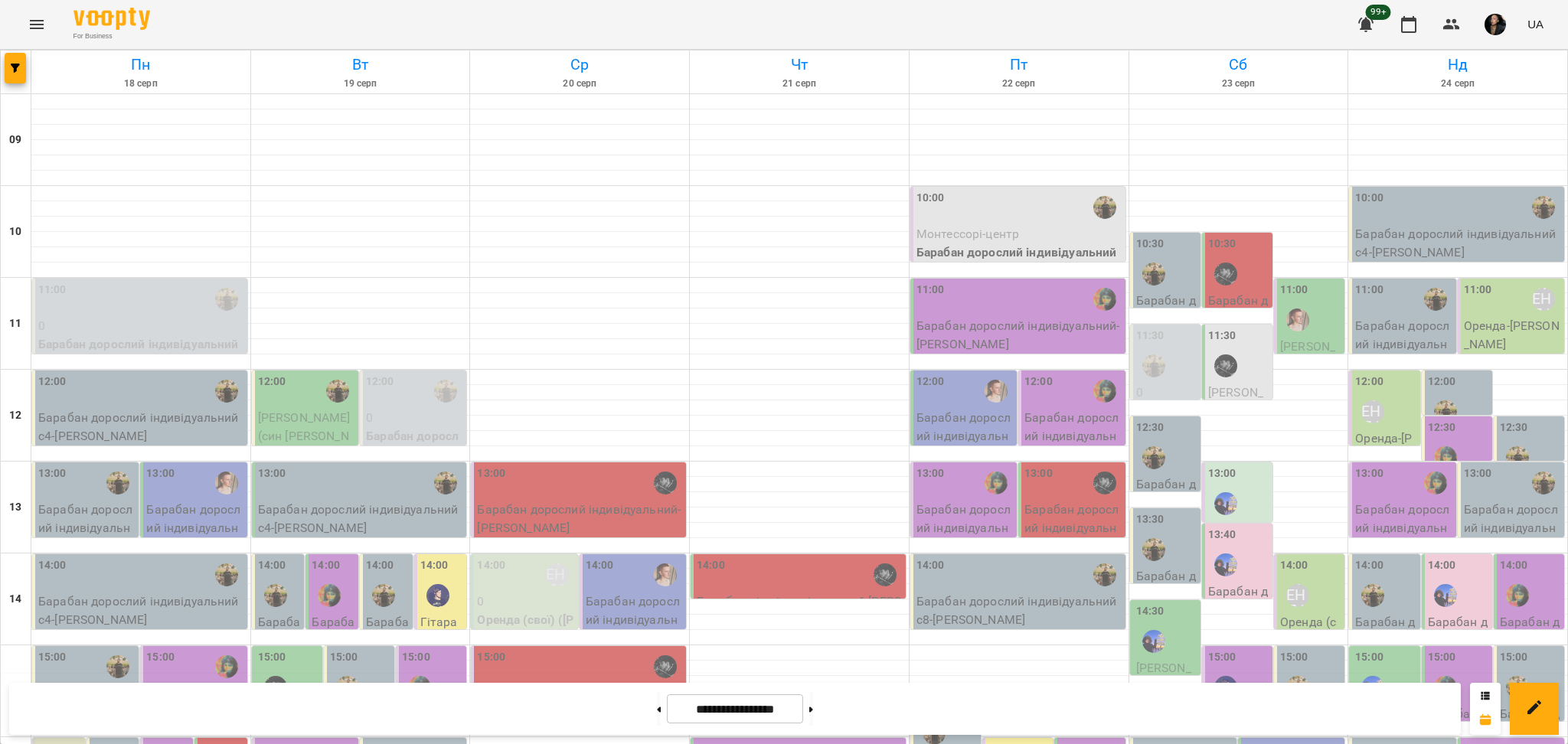
click at [1215, 256] on div at bounding box center [1225, 273] width 35 height 35
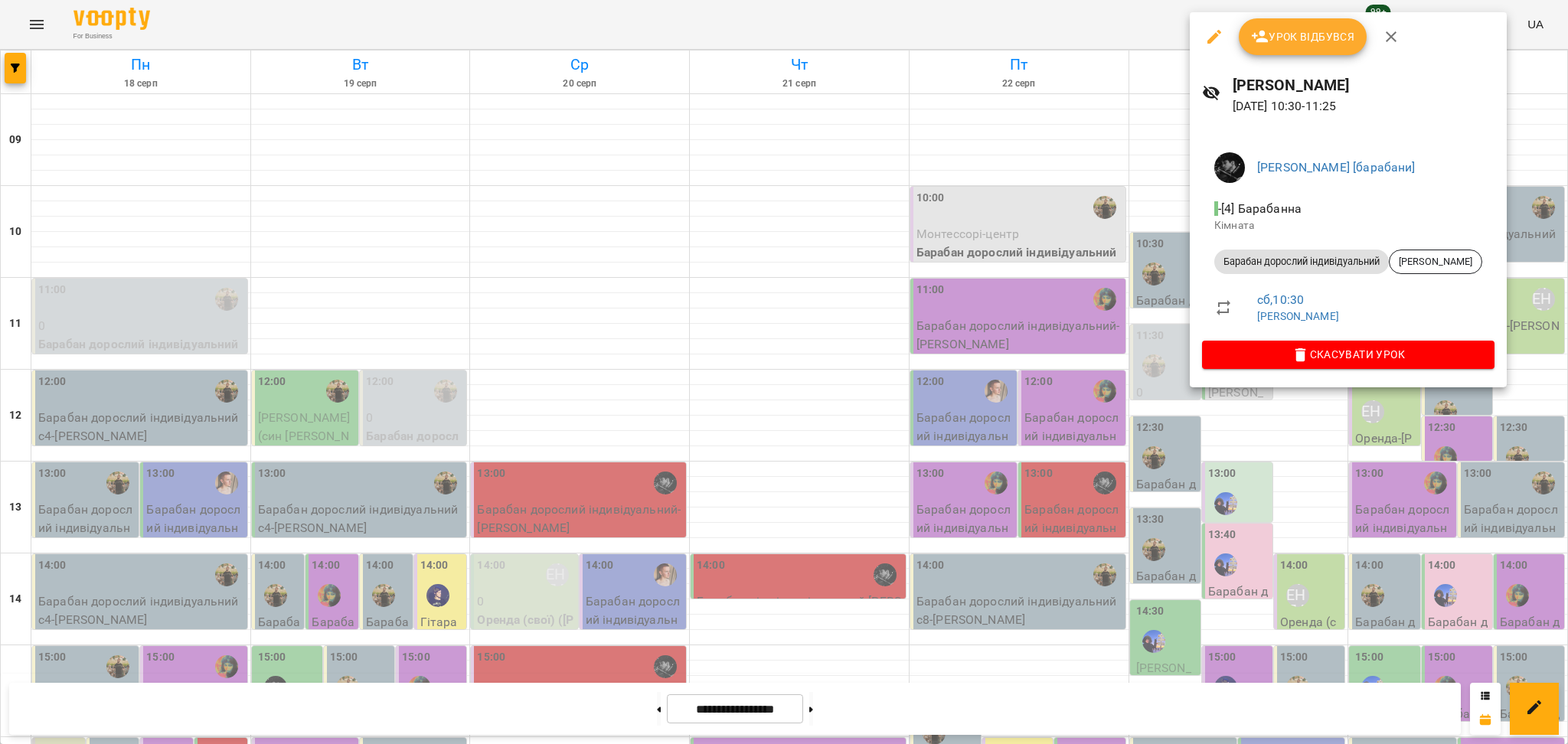
click at [1153, 352] on div at bounding box center [784, 372] width 1568 height 744
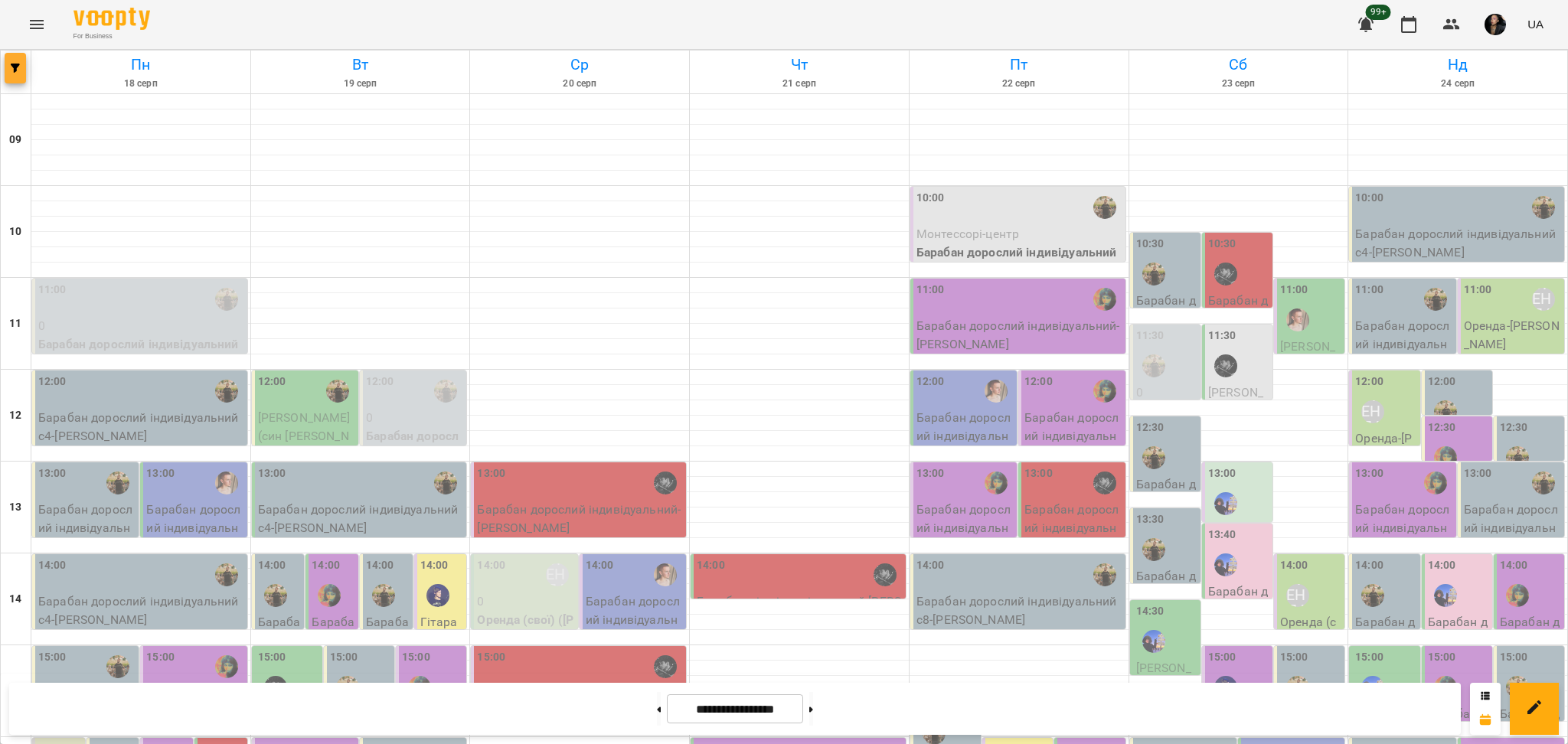
click at [14, 61] on button "button" at bounding box center [14, 68] width 21 height 31
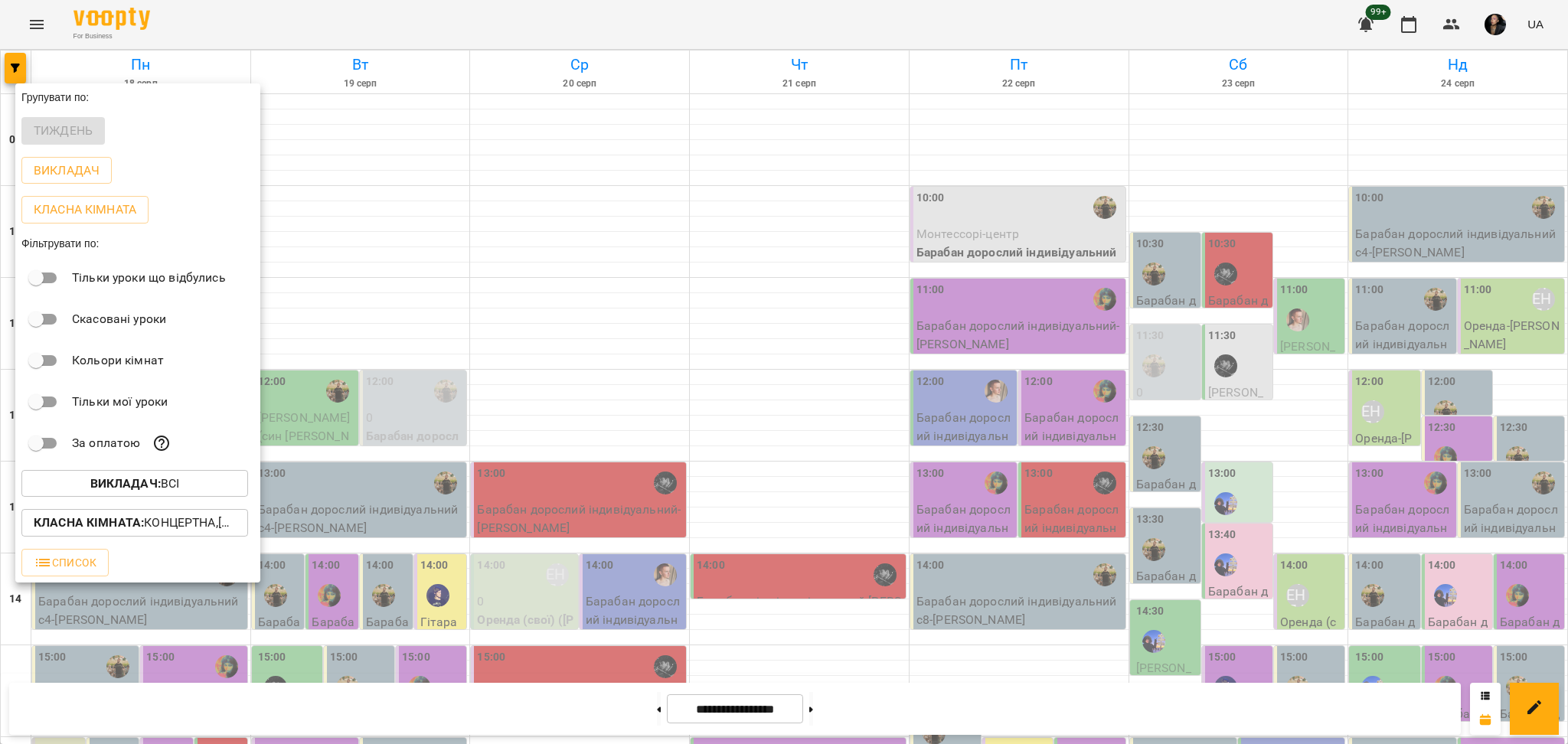
click at [209, 498] on button "Викладач : Всі" at bounding box center [134, 483] width 227 height 27
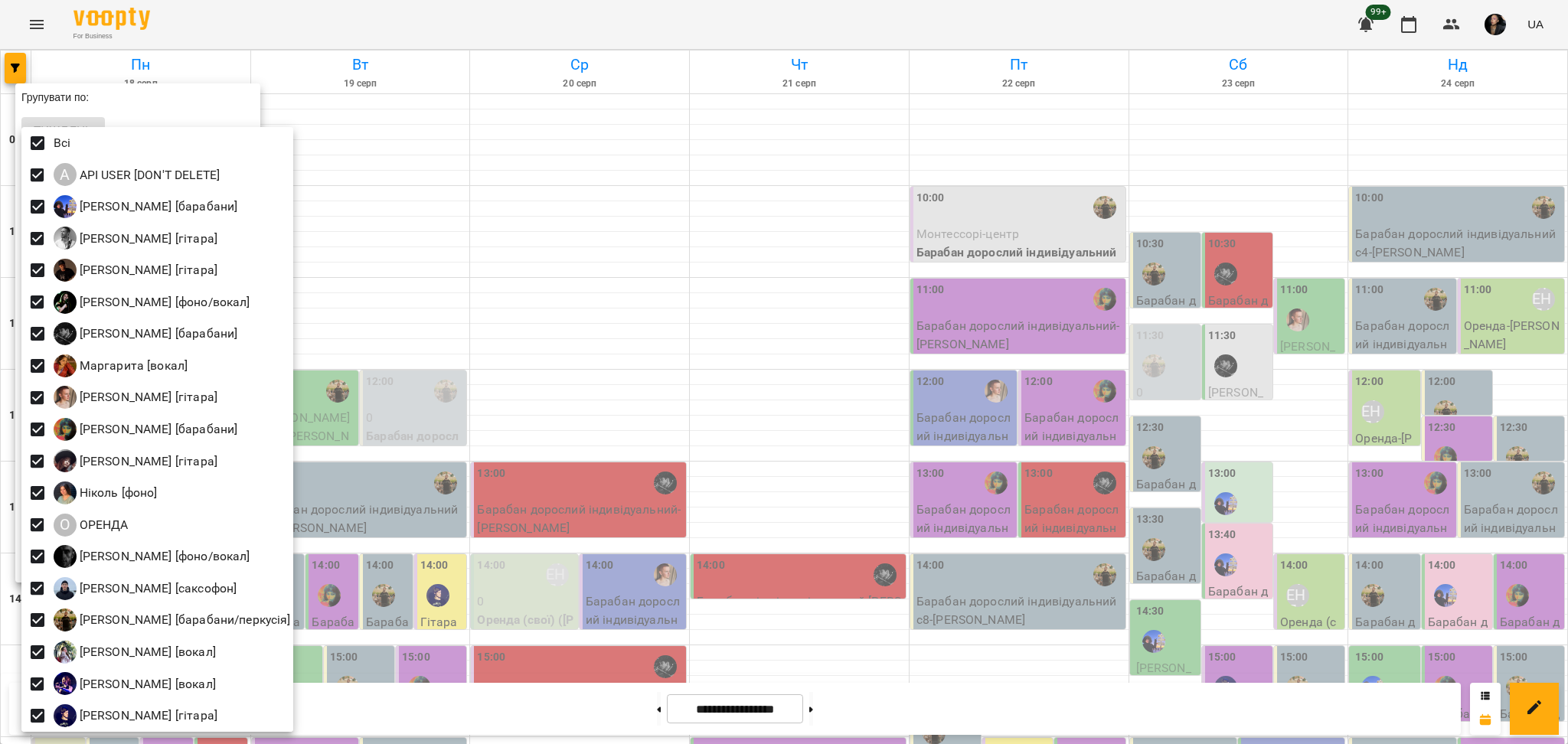
click at [538, 272] on div at bounding box center [784, 372] width 1568 height 744
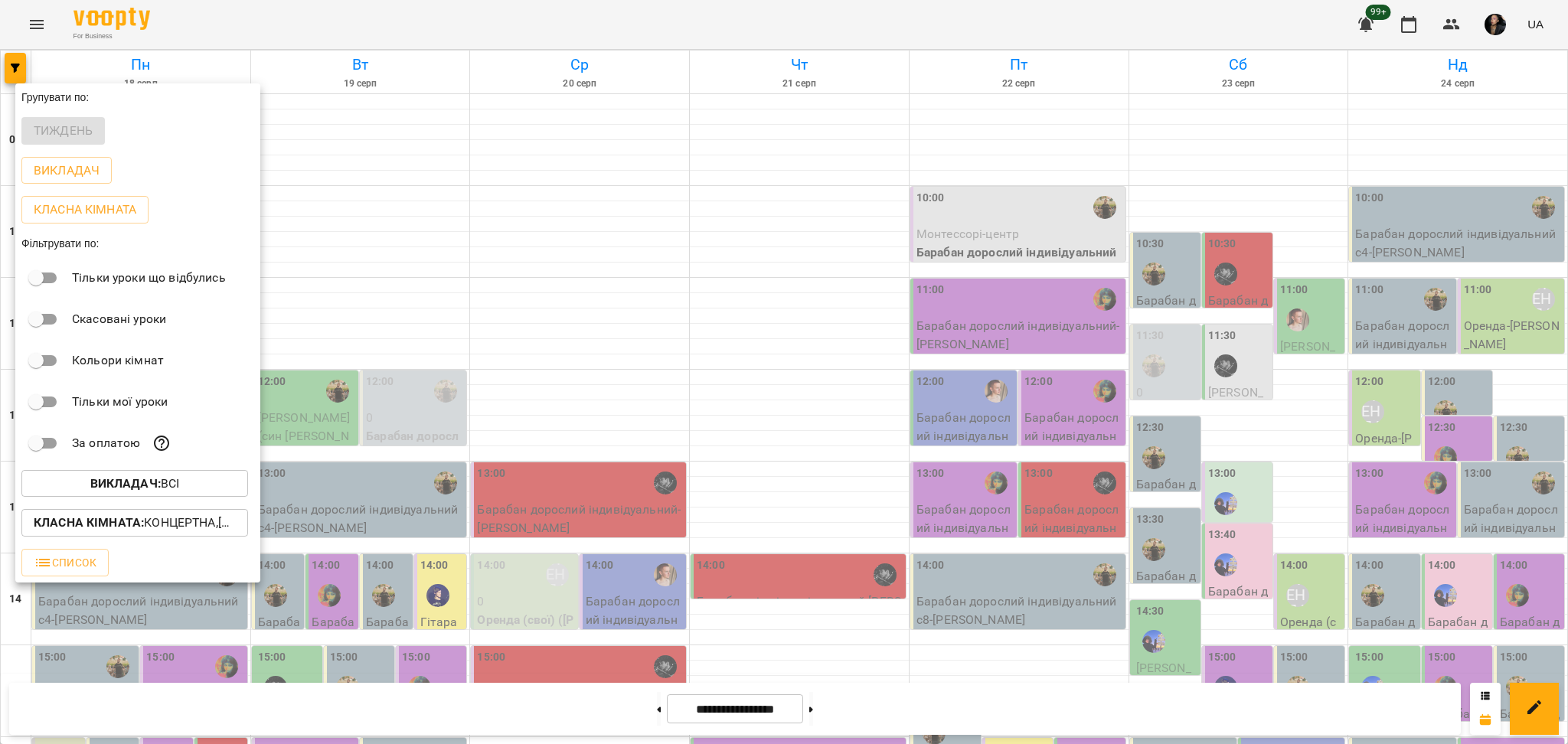
click at [200, 532] on p "Класна кімната : Концертна,[4] Барабанна,[6] Kids Барабанна,Кінозал" at bounding box center [135, 523] width 202 height 19
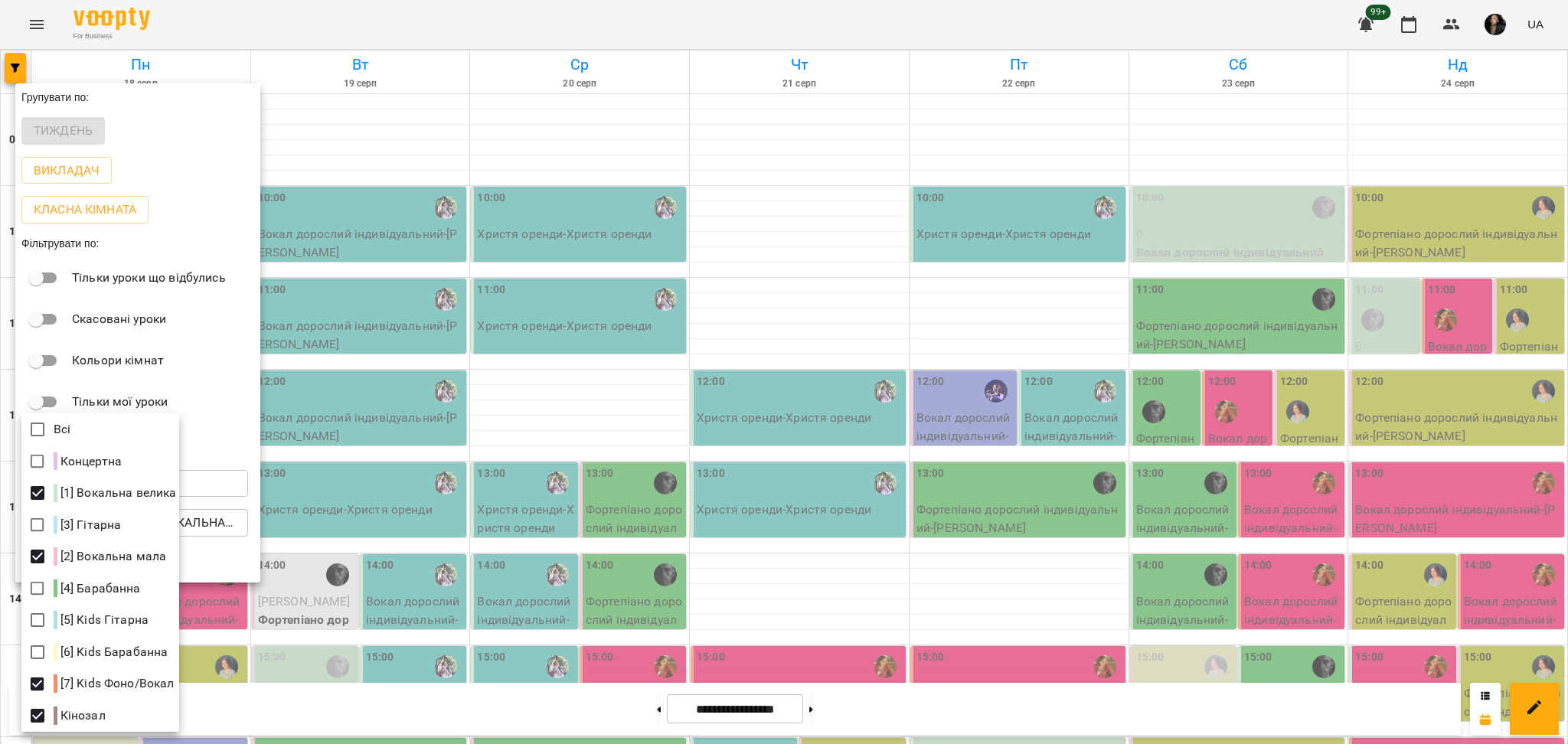
click at [1003, 594] on div at bounding box center [784, 372] width 1568 height 744
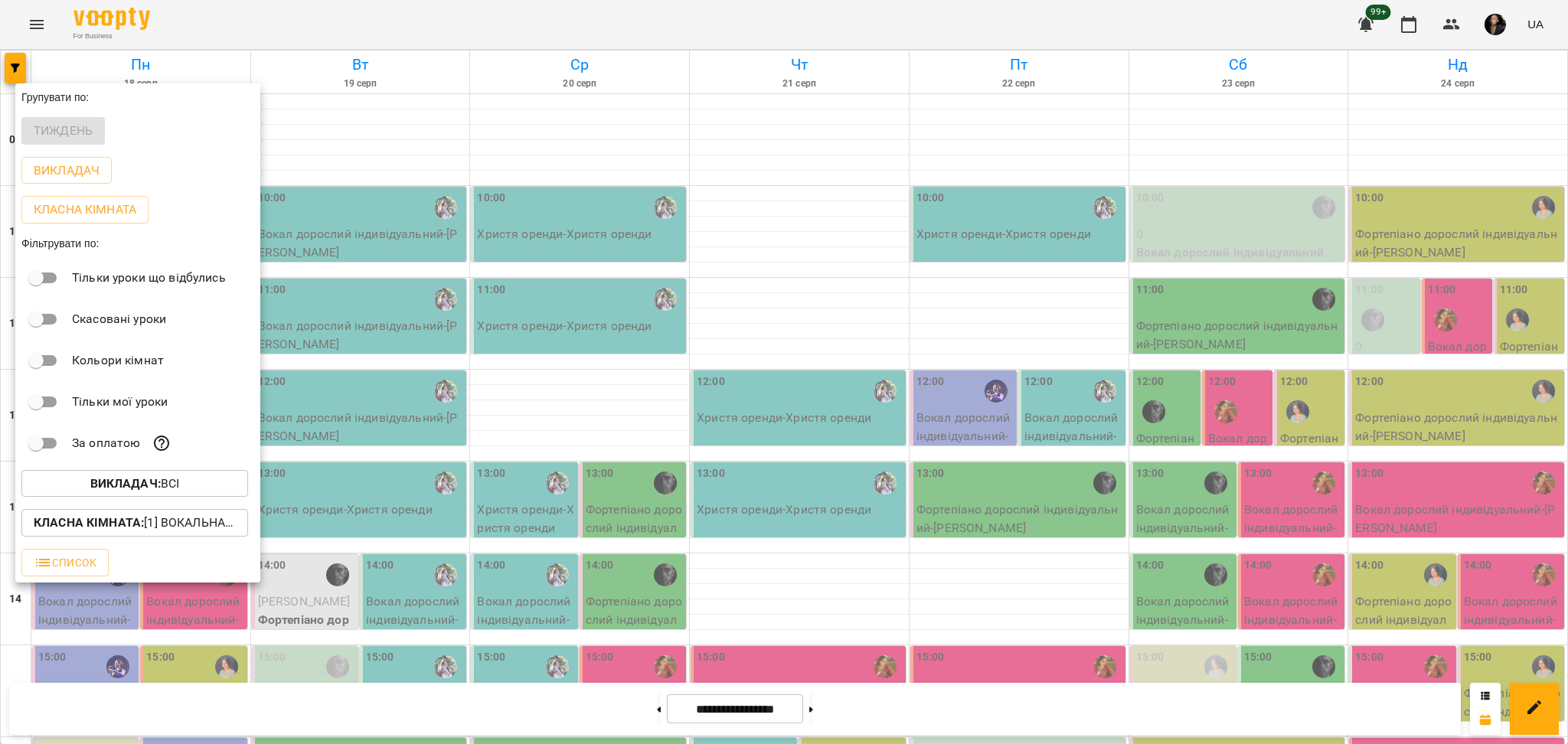
click at [625, 679] on div at bounding box center [784, 372] width 1568 height 744
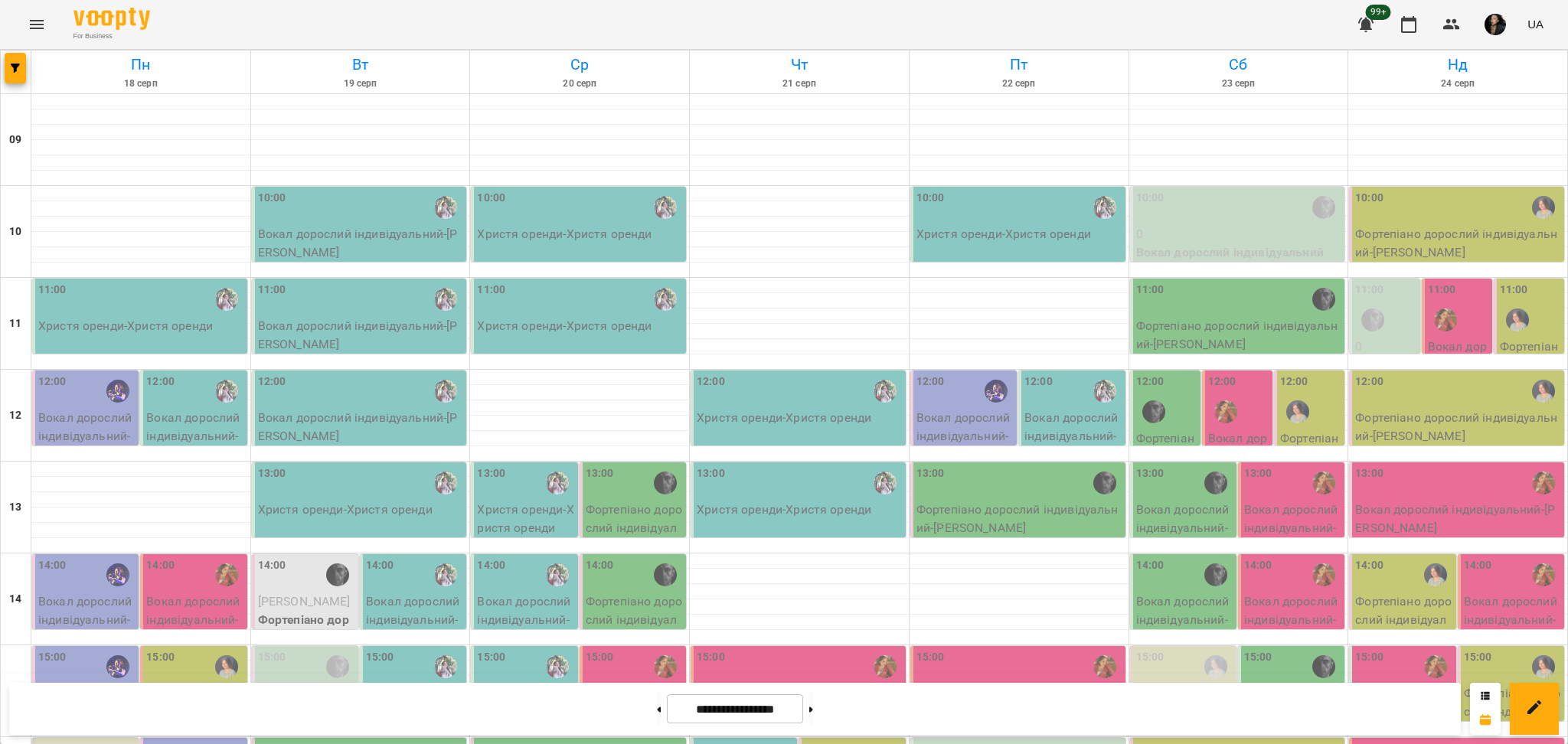
click at [629, 697] on div "Групувати по: Тиждень Викладач Класна кімната Фільтрувати по: Тільки уроки що в…" at bounding box center [784, 372] width 1568 height 744
click at [657, 710] on icon at bounding box center [658, 709] width 4 height 6
type input "**********"
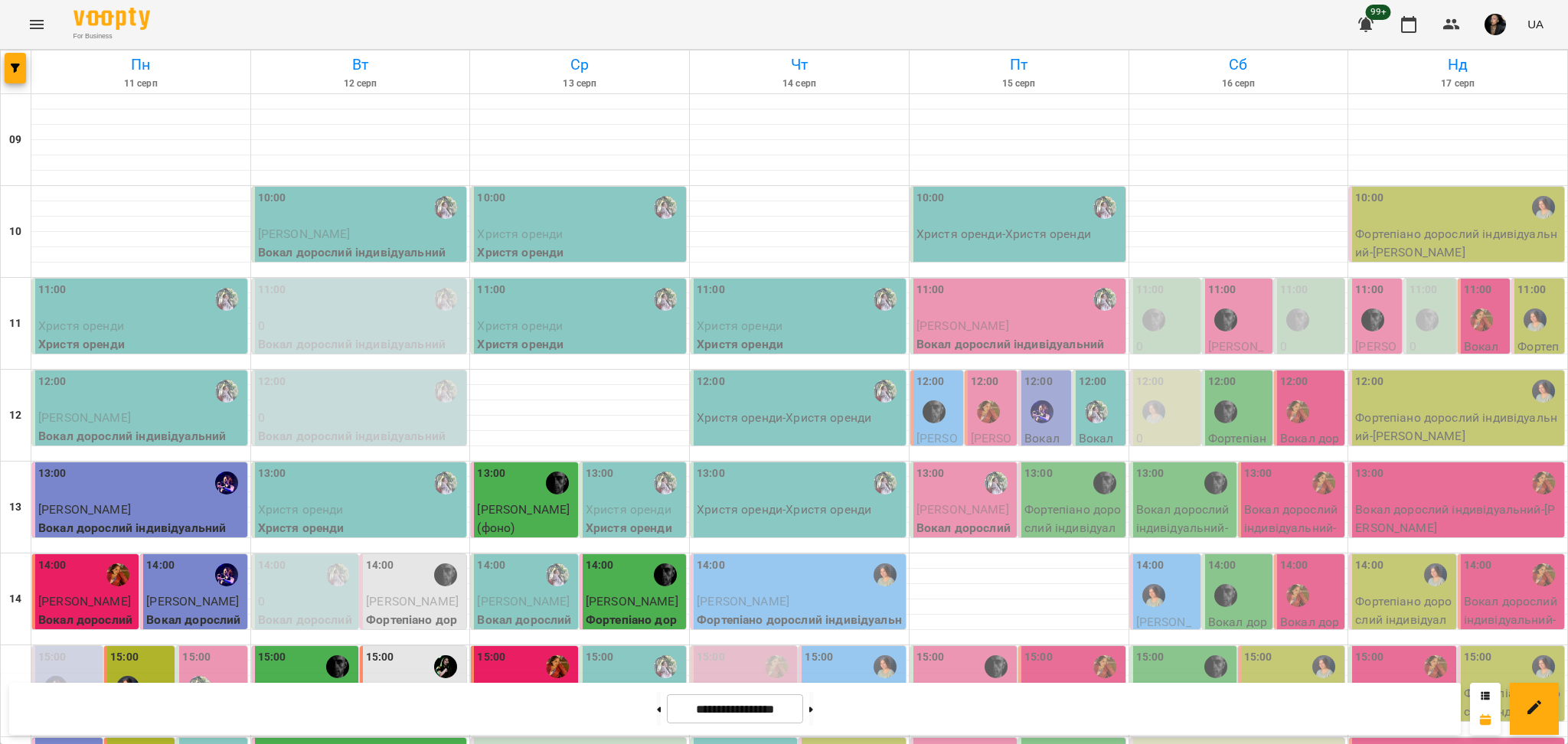
scroll to position [510, 0]
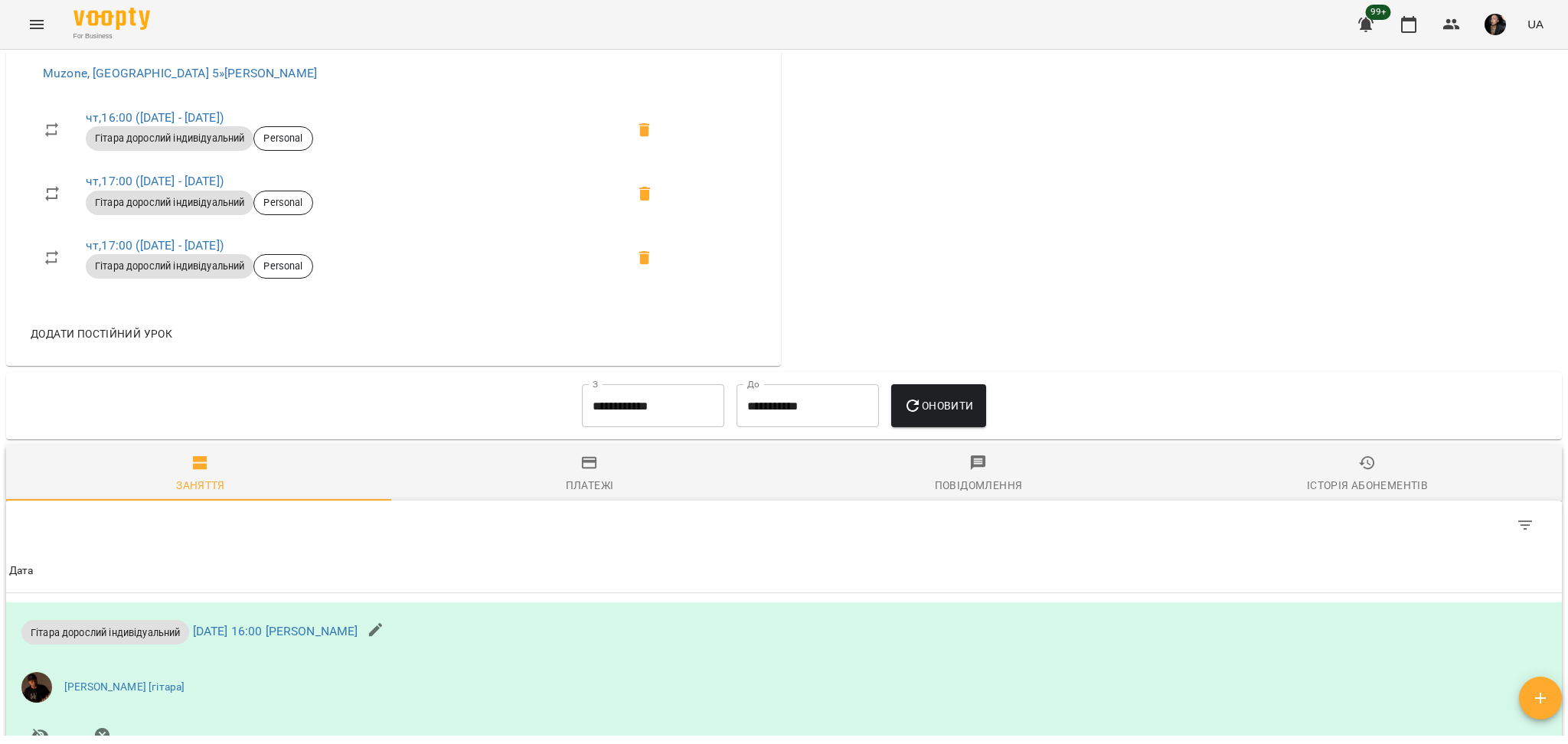
scroll to position [1017, 0]
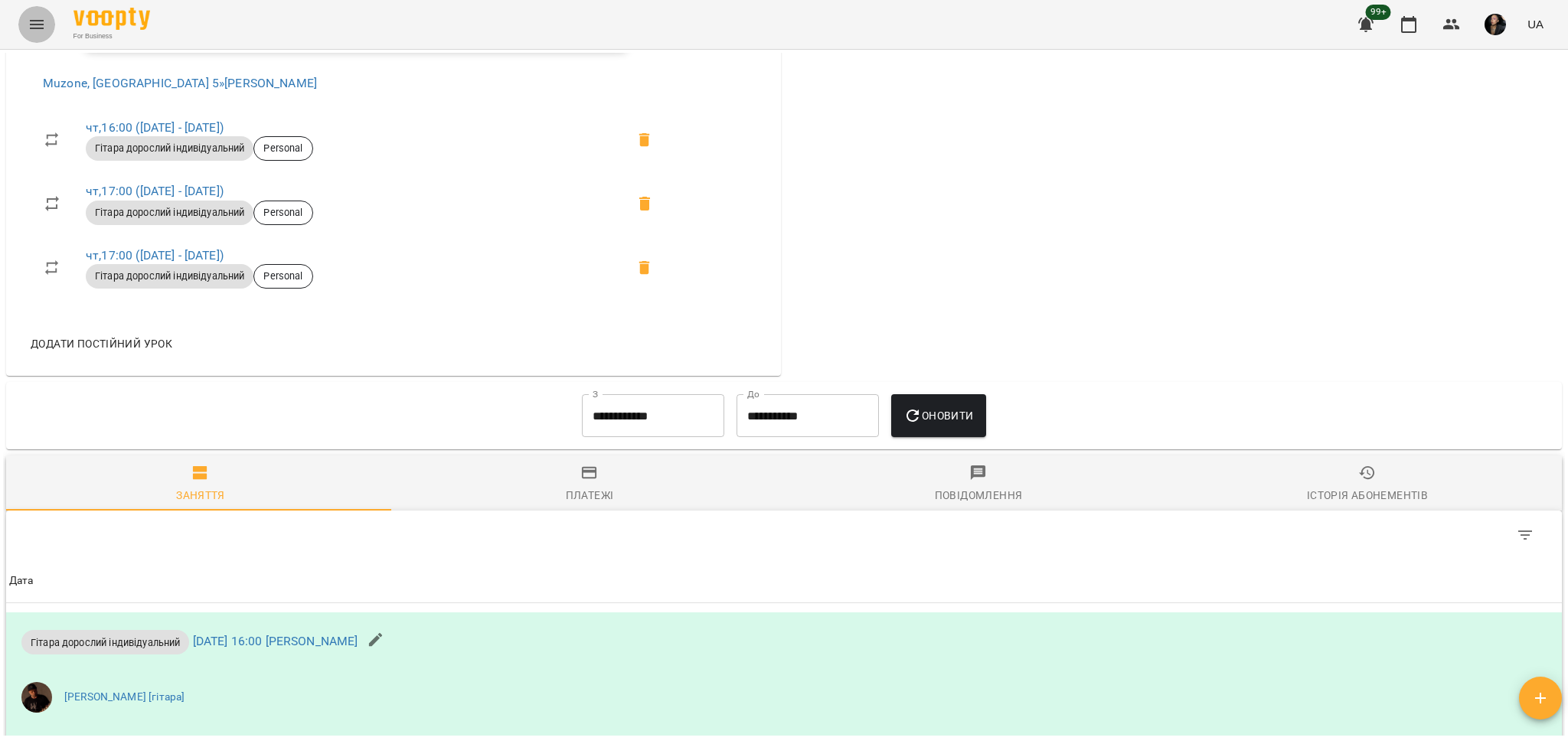
click at [34, 34] on button "Menu" at bounding box center [37, 24] width 37 height 37
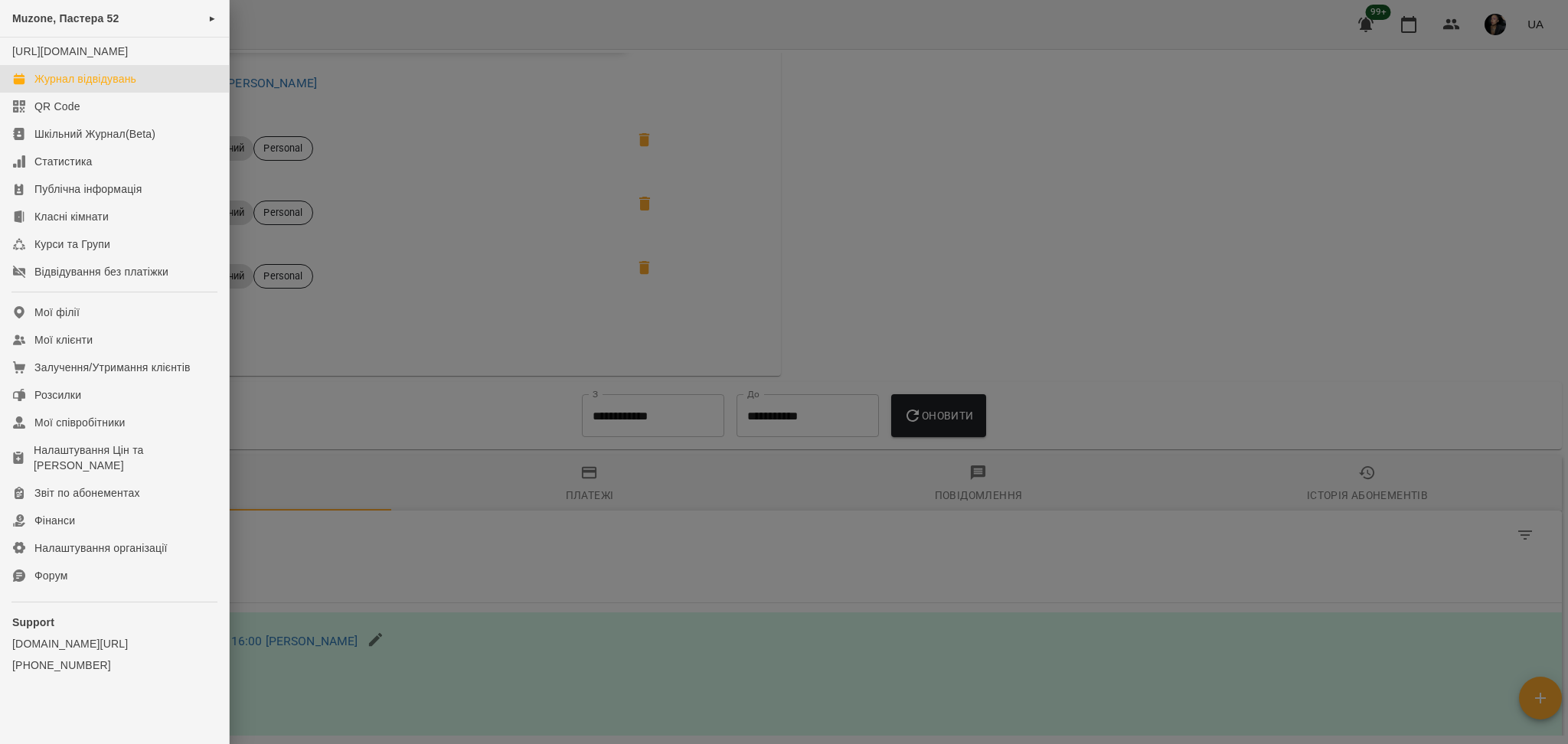
click at [70, 87] on div "Журнал відвідувань" at bounding box center [86, 79] width 102 height 15
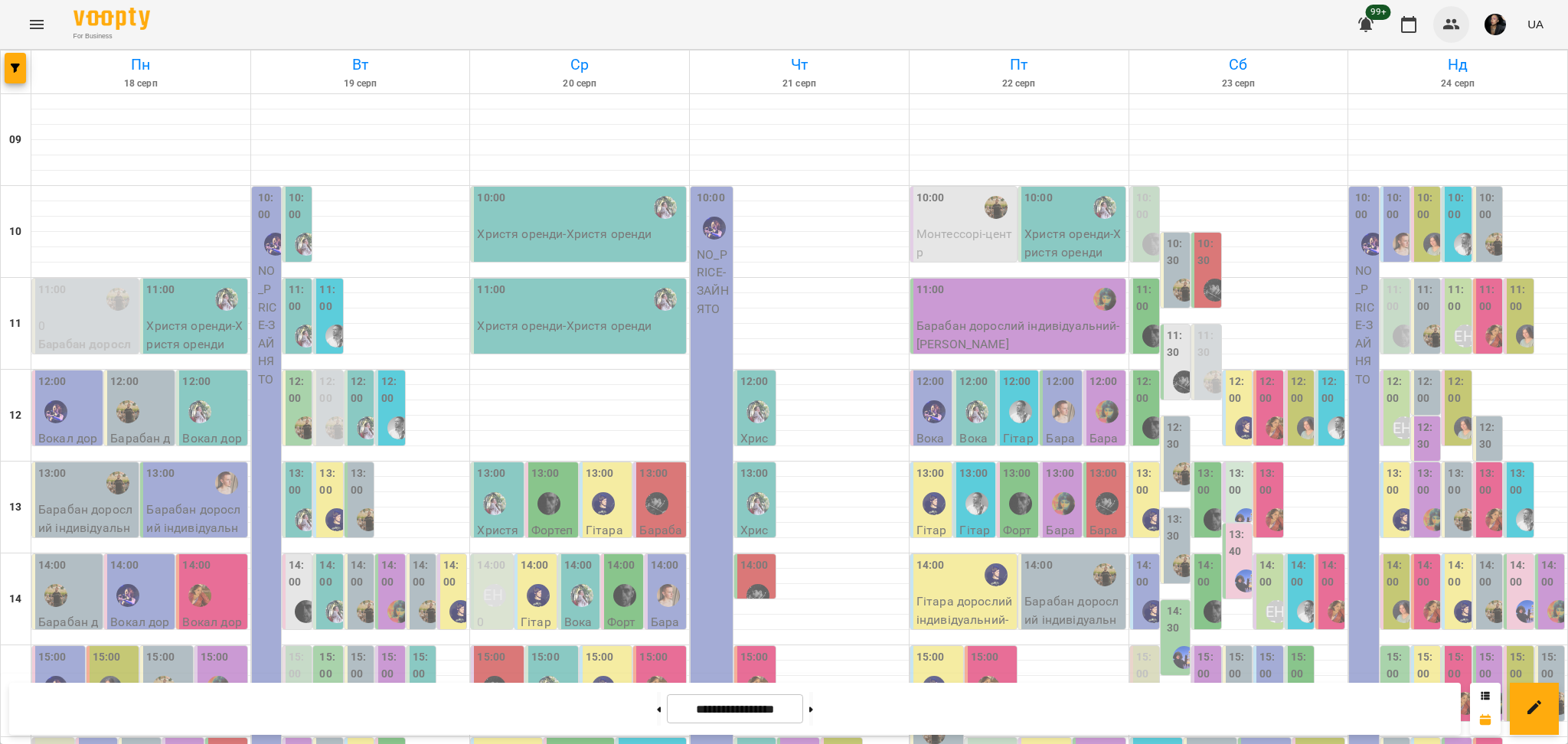
click at [1461, 31] on icon "button" at bounding box center [1452, 25] width 19 height 19
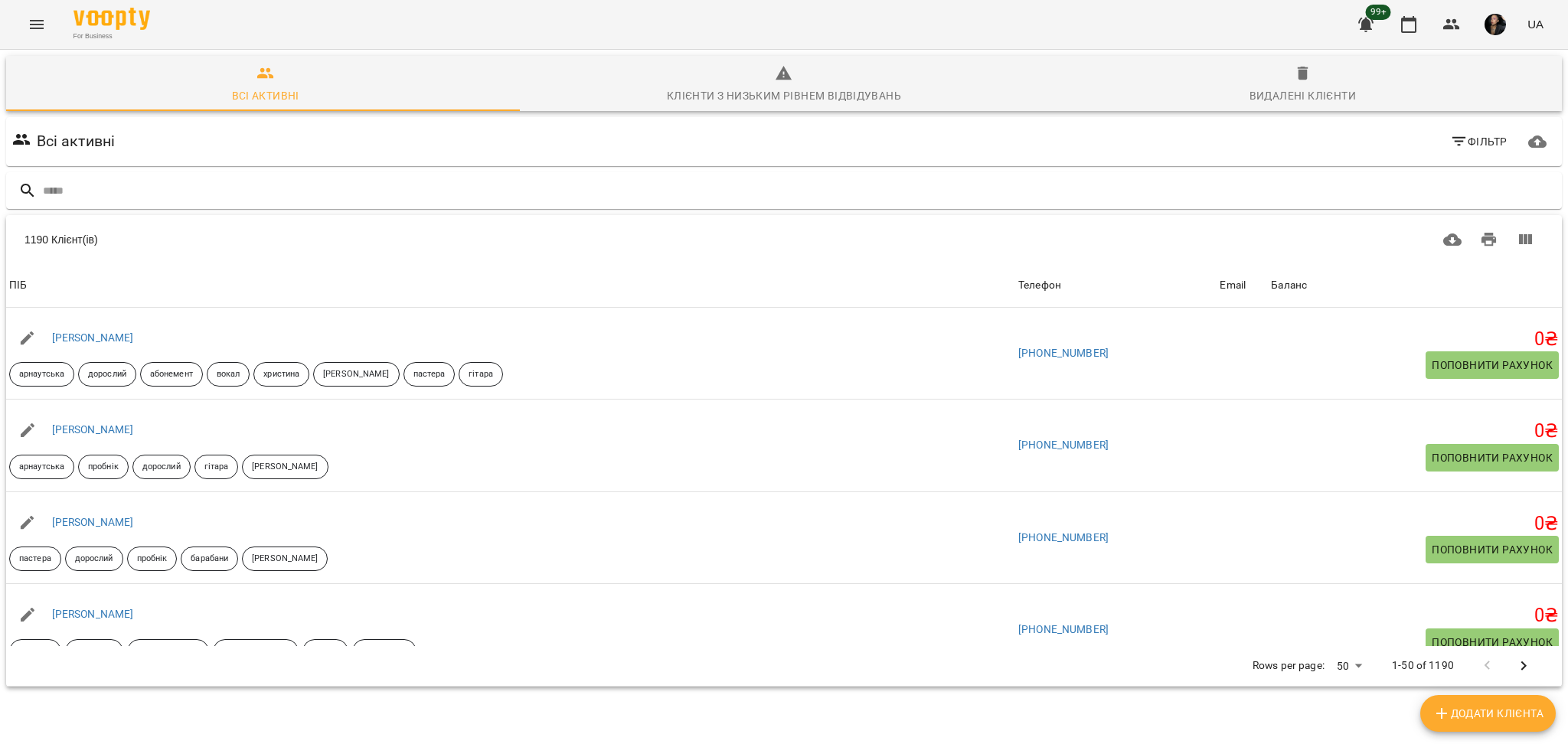
click at [614, 213] on div "1190 Клієнт(ів) 1190 Клієнт(ів) ПІБ Телефон Email [PERSON_NAME] дорослий абонем…" at bounding box center [784, 451] width 1562 height 477
click at [629, 189] on input "text" at bounding box center [798, 191] width 1513 height 25
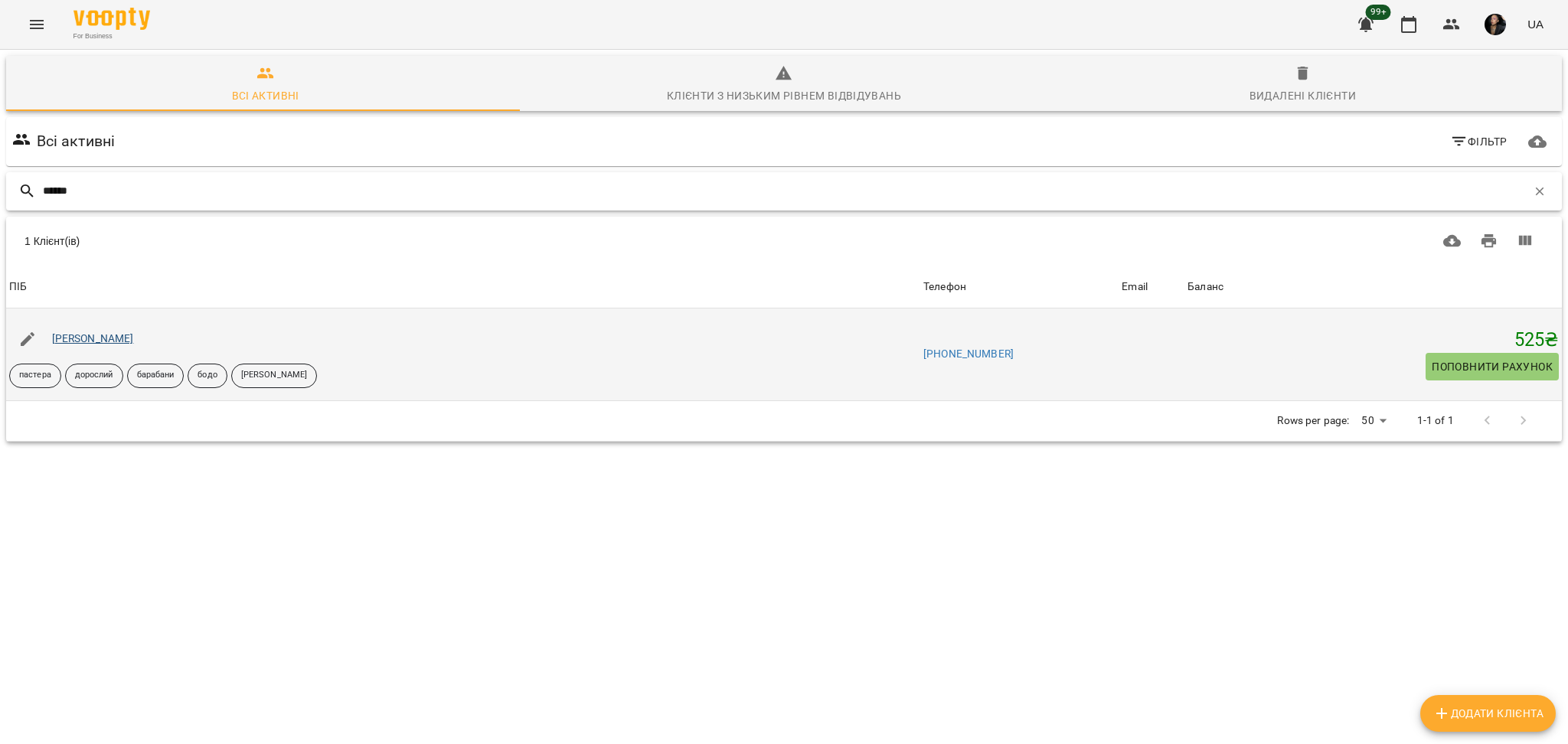
type input "******"
click at [100, 338] on link "[PERSON_NAME]" at bounding box center [93, 338] width 82 height 12
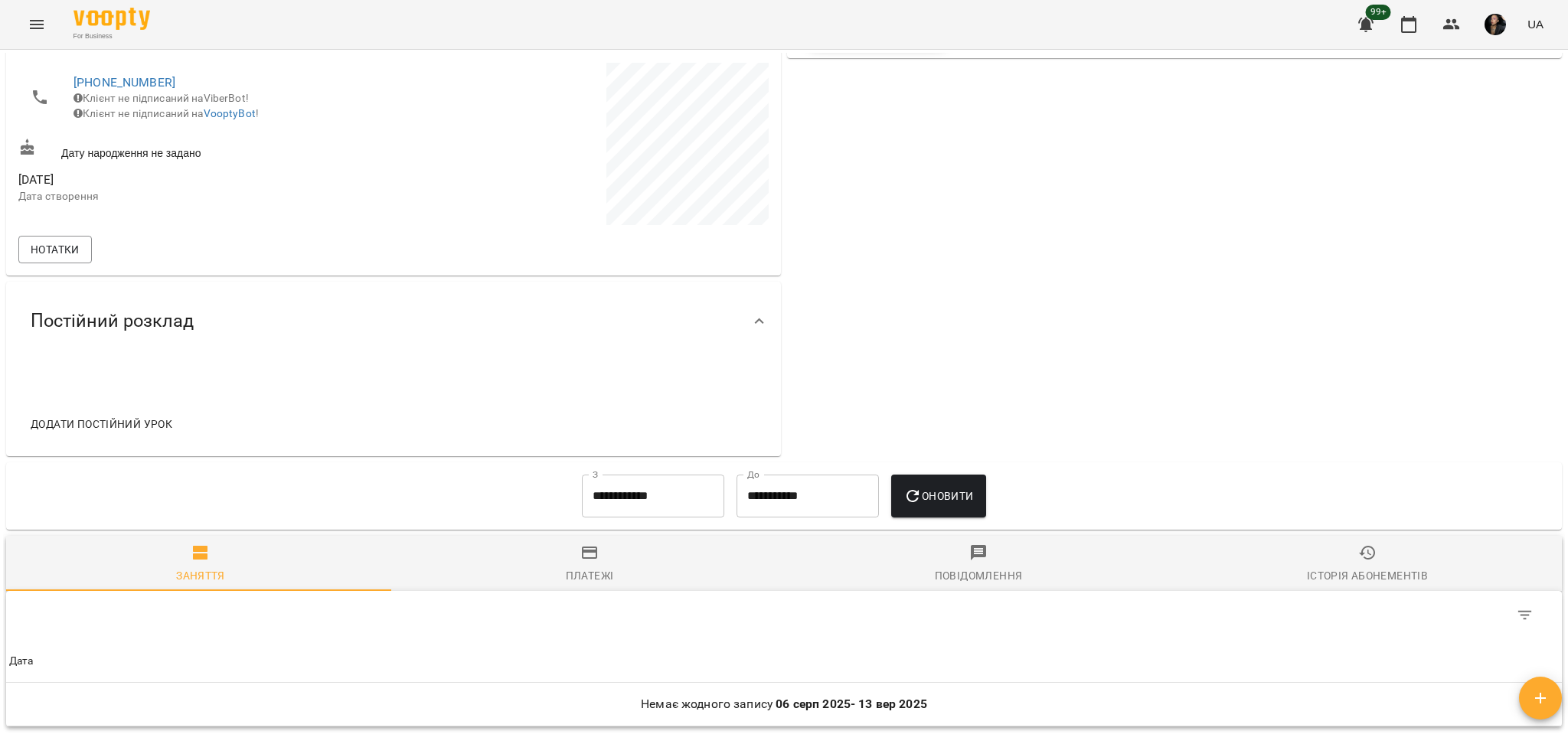
scroll to position [408, 0]
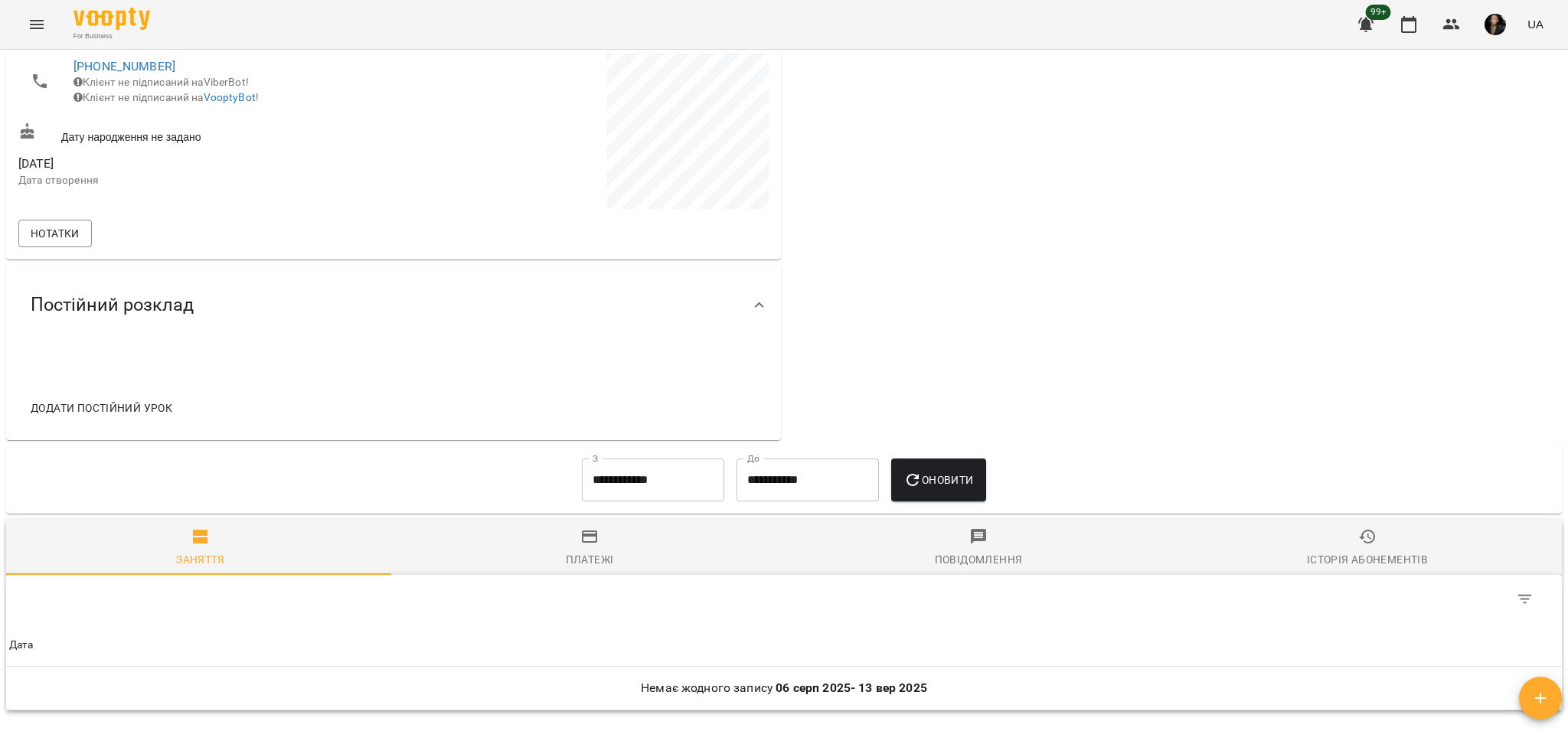
click at [651, 483] on input "**********" at bounding box center [653, 480] width 143 height 42
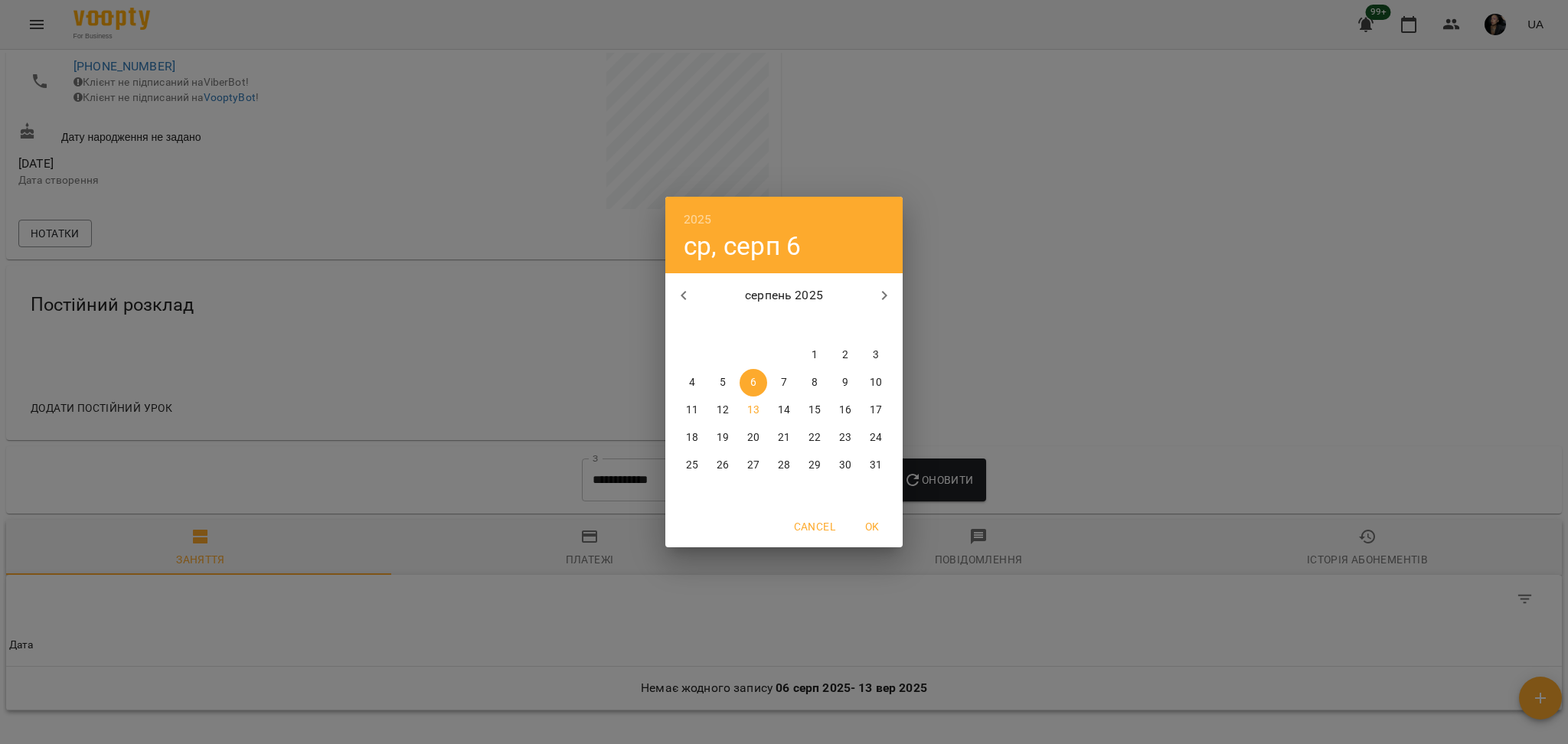
click at [702, 297] on p "серпень 2025" at bounding box center [785, 296] width 165 height 19
click at [699, 296] on button "button" at bounding box center [683, 295] width 37 height 37
click at [858, 386] on span "12" at bounding box center [845, 383] width 27 height 15
type input "**********"
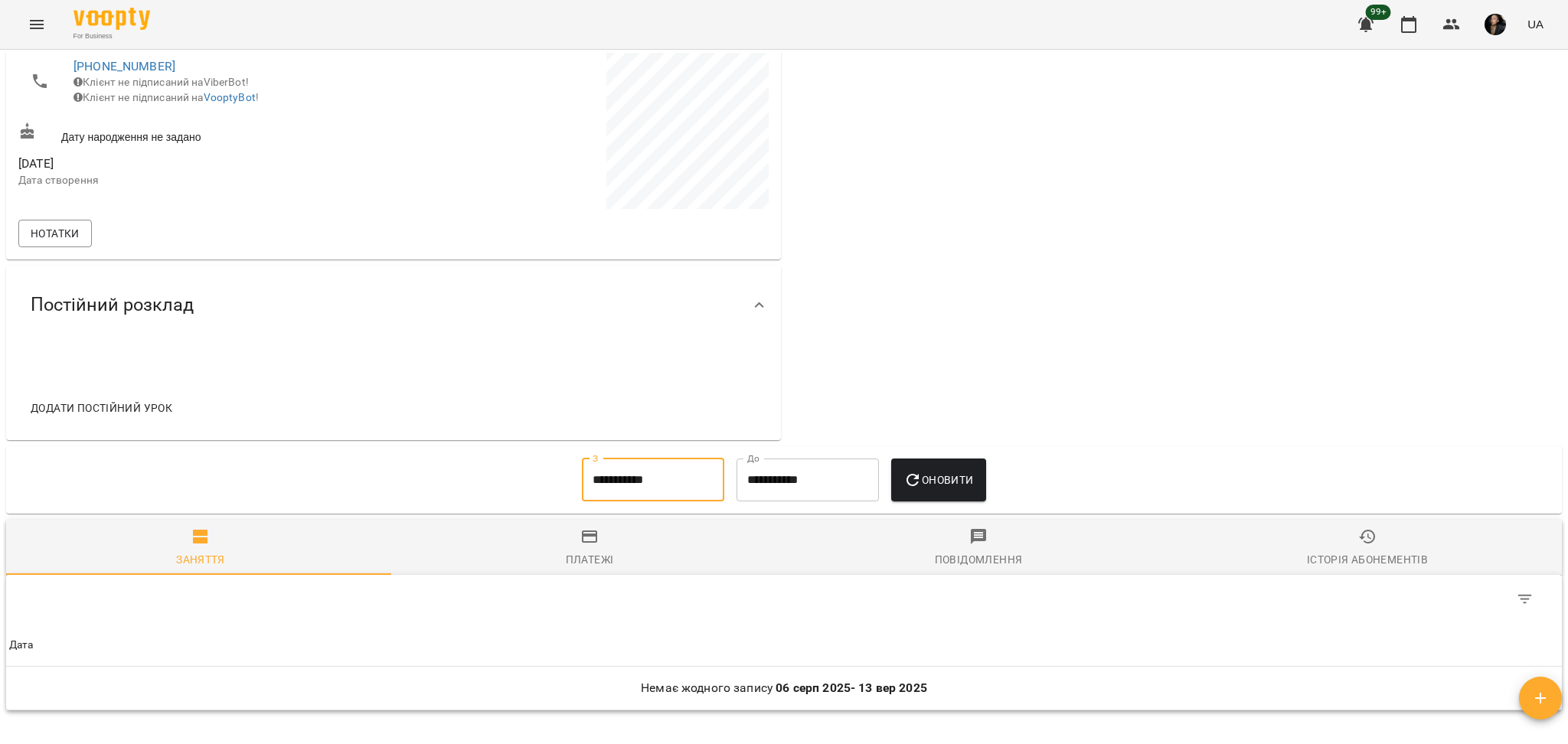
click at [944, 466] on button "Оновити" at bounding box center [938, 480] width 94 height 42
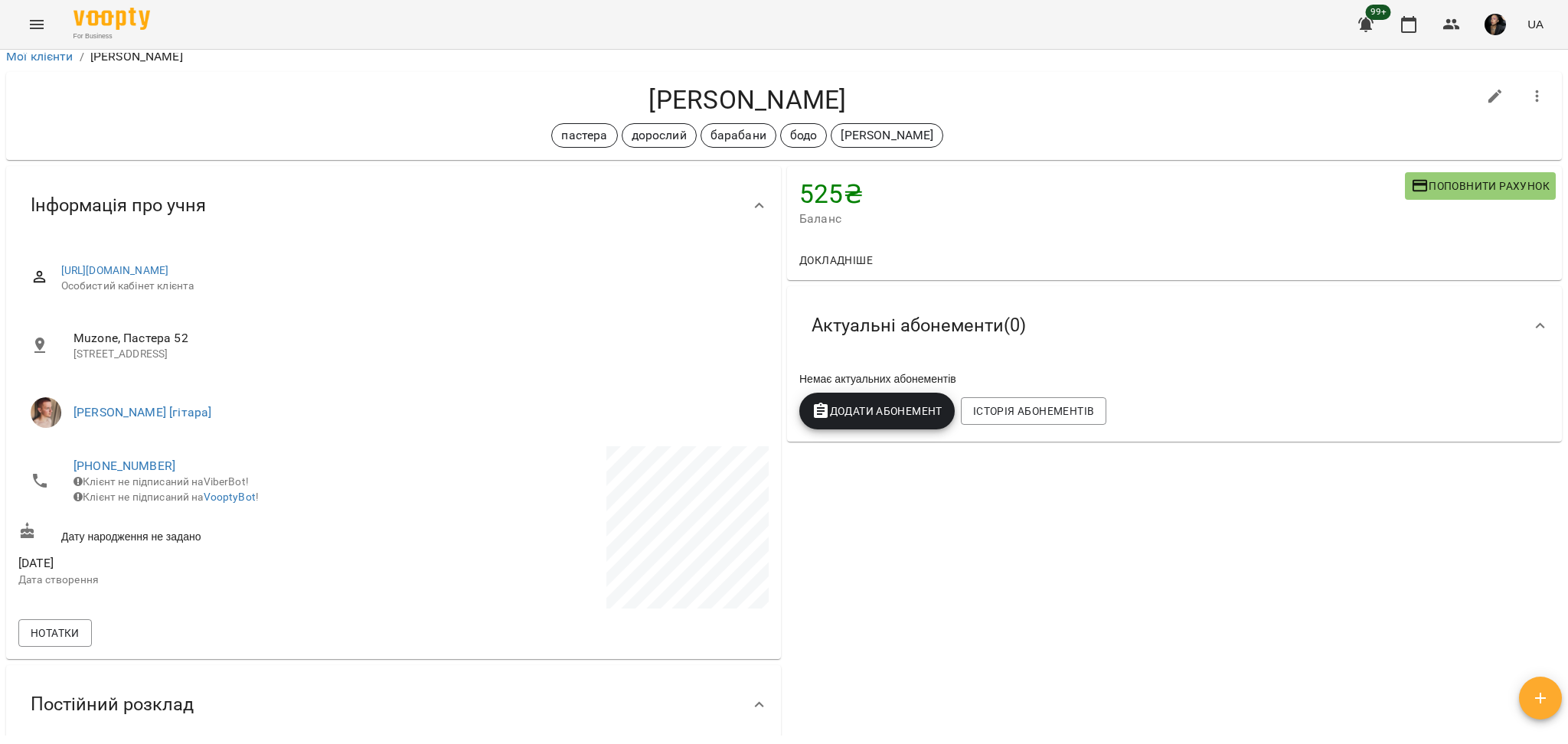
scroll to position [0, 0]
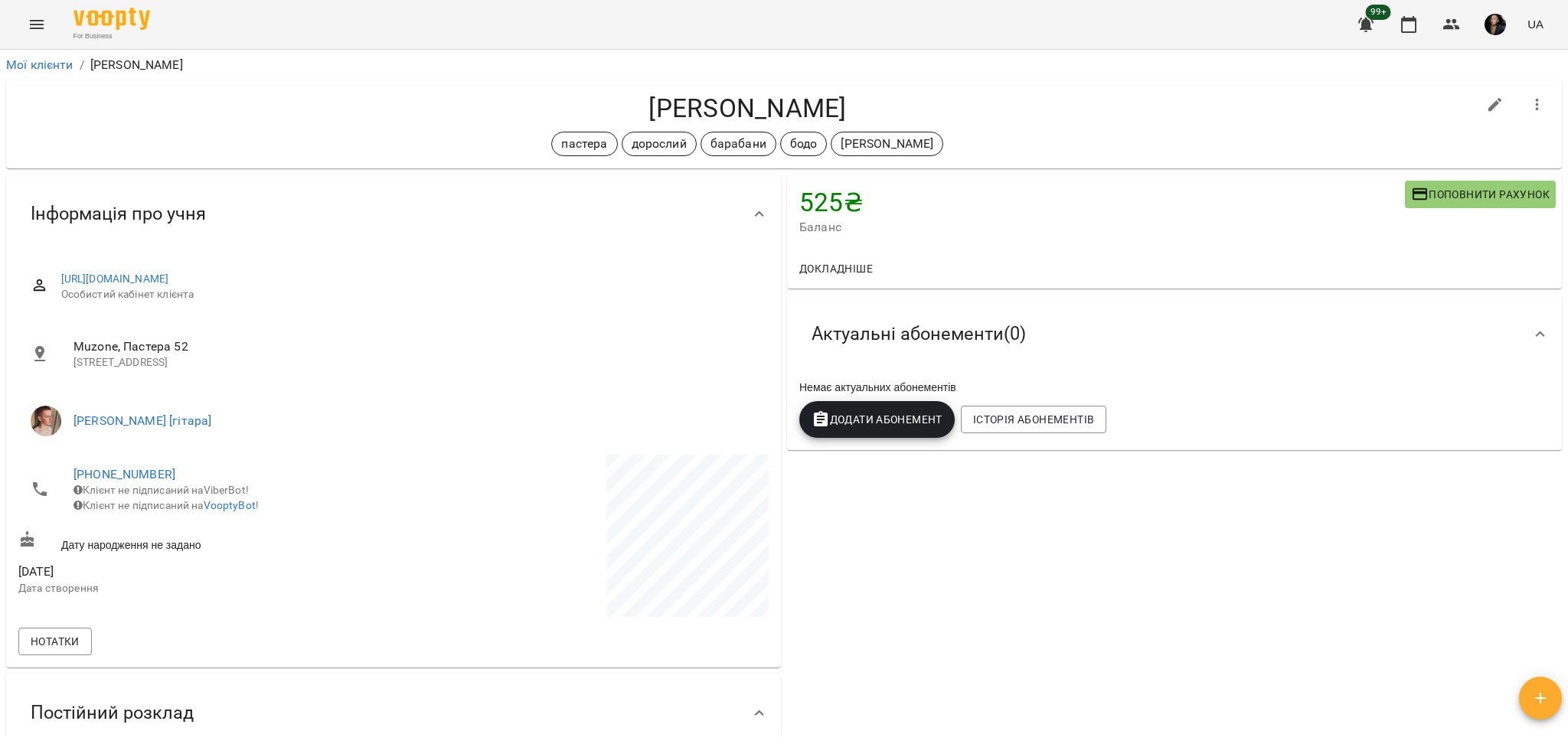
click at [1037, 595] on div "525 ₴ Баланс Поповнити рахунок Докладніше 525 ₴ Разові Відвідування 525 ₴ бодо …" at bounding box center [1174, 511] width 781 height 679
click at [1018, 561] on div "525 ₴ Баланс Поповнити рахунок Докладніше 525 ₴ Разові Відвідування 525 ₴ бодо …" at bounding box center [1174, 511] width 781 height 679
click at [35, 23] on icon "Menu" at bounding box center [37, 25] width 19 height 19
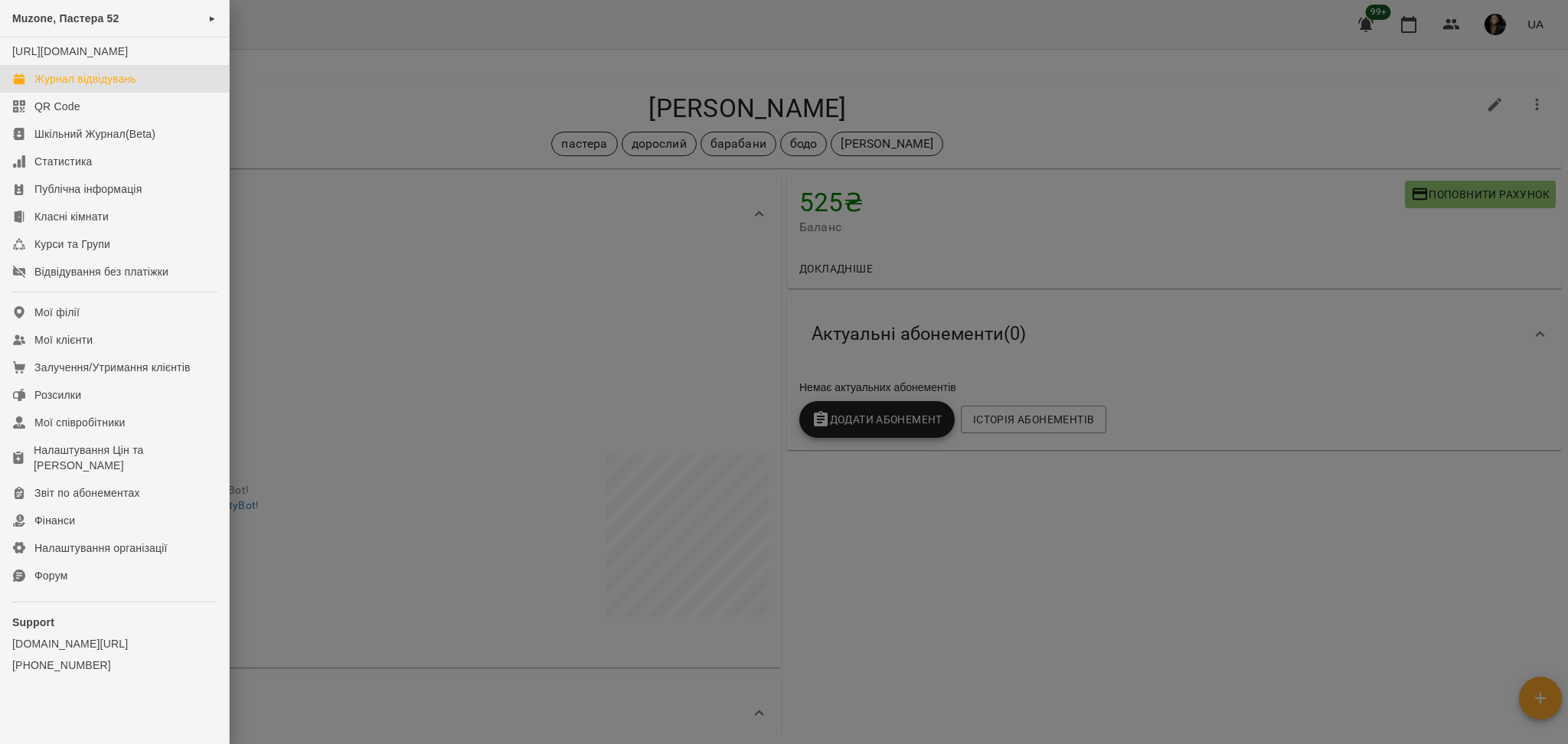
click at [68, 87] on div "Журнал відвідувань" at bounding box center [86, 79] width 102 height 15
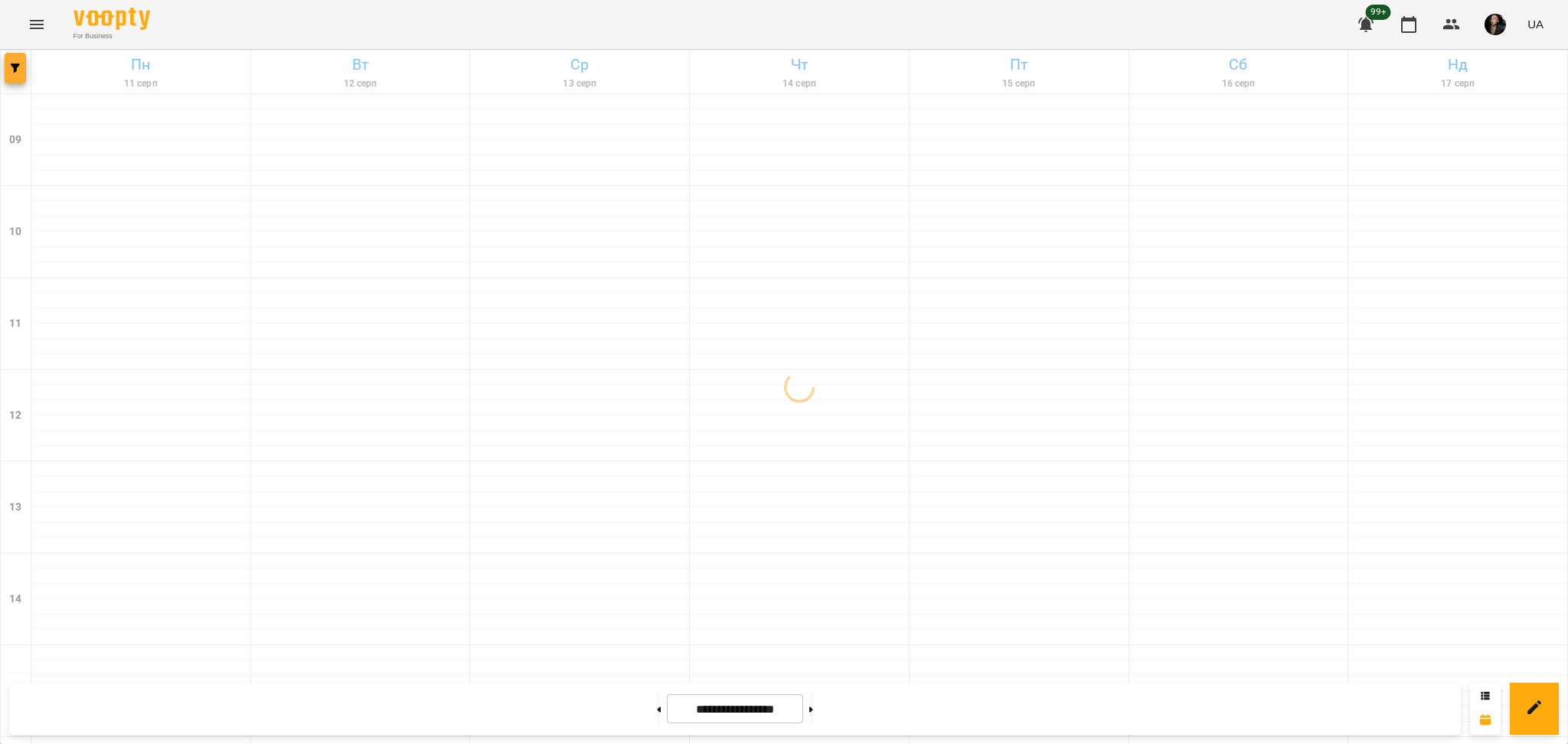
click at [14, 76] on button "button" at bounding box center [14, 68] width 21 height 31
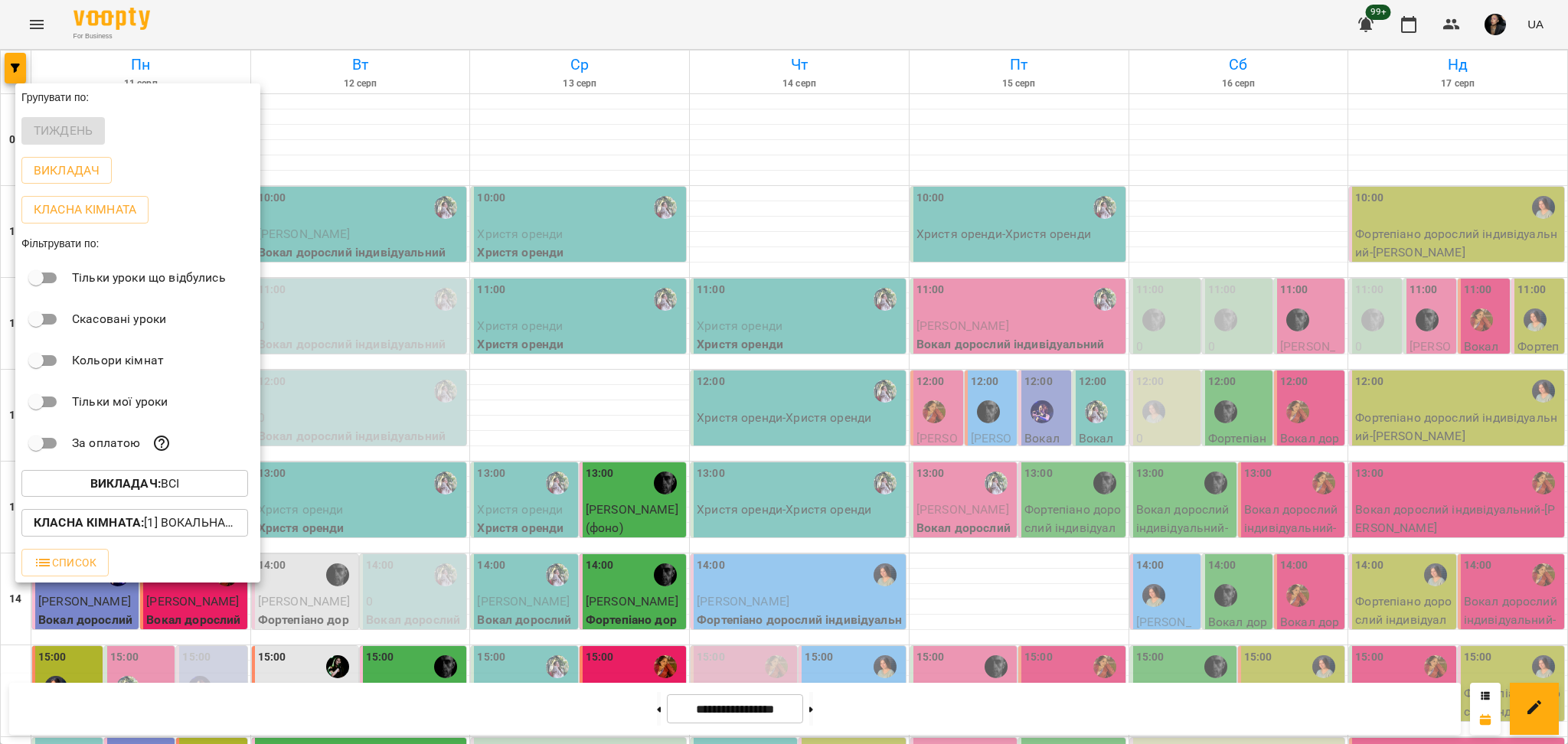
click at [154, 487] on b "Викладач :" at bounding box center [125, 483] width 71 height 14
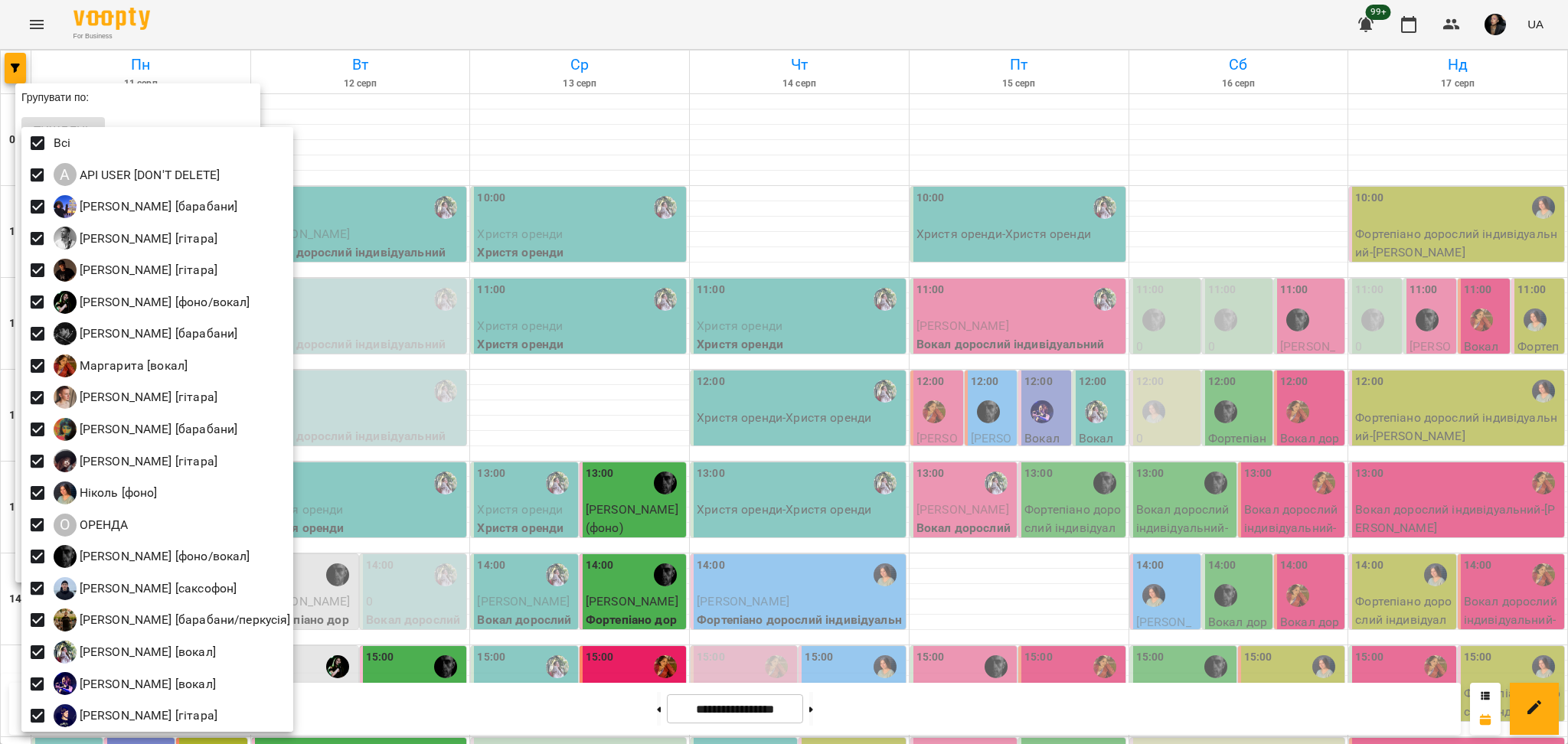
click at [667, 366] on div at bounding box center [784, 372] width 1568 height 744
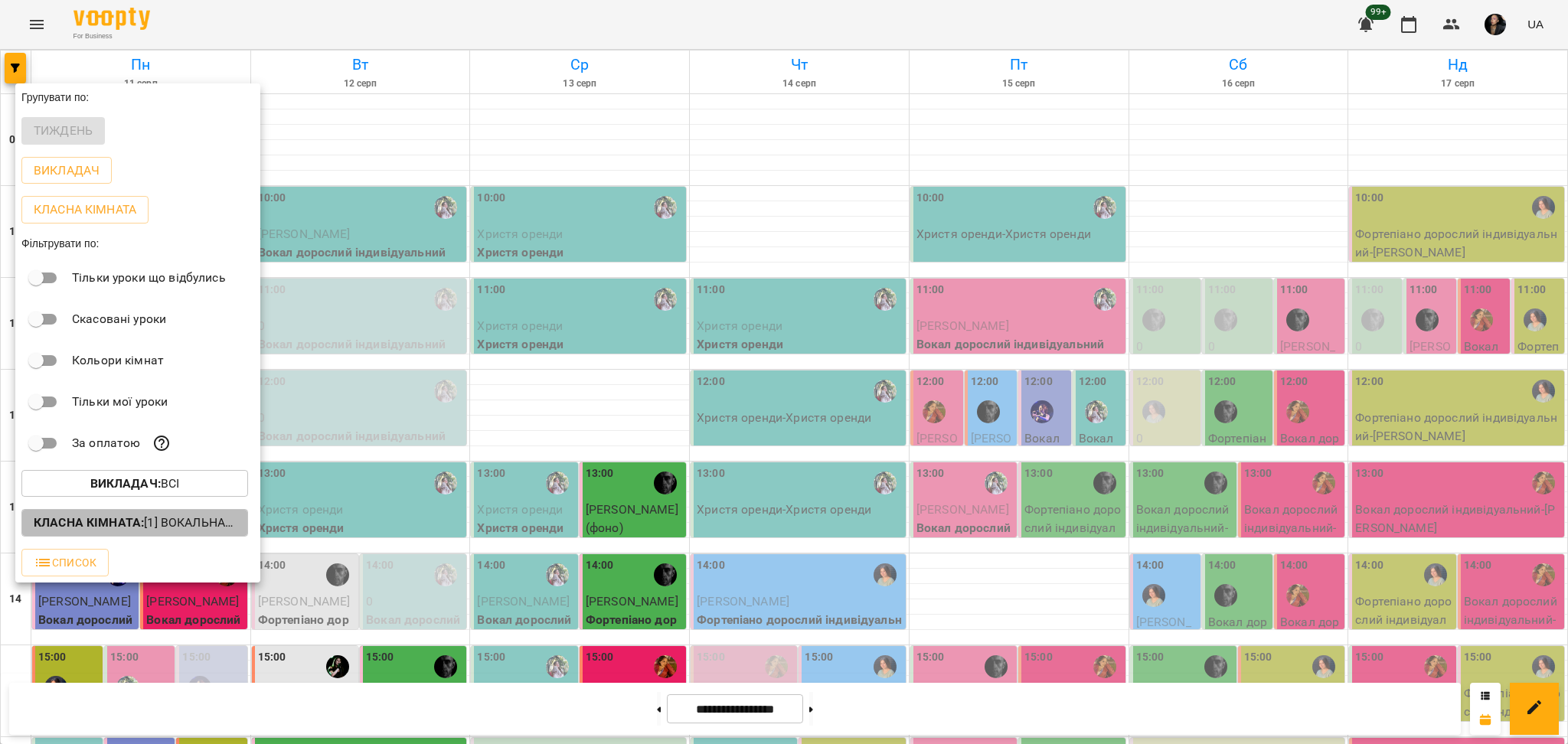
click at [217, 527] on p "Класна кімната : [1] Вокальна велика,[2] Вокальна мала,[7] Kids Фоно/Вокал,Кіно…" at bounding box center [135, 523] width 202 height 19
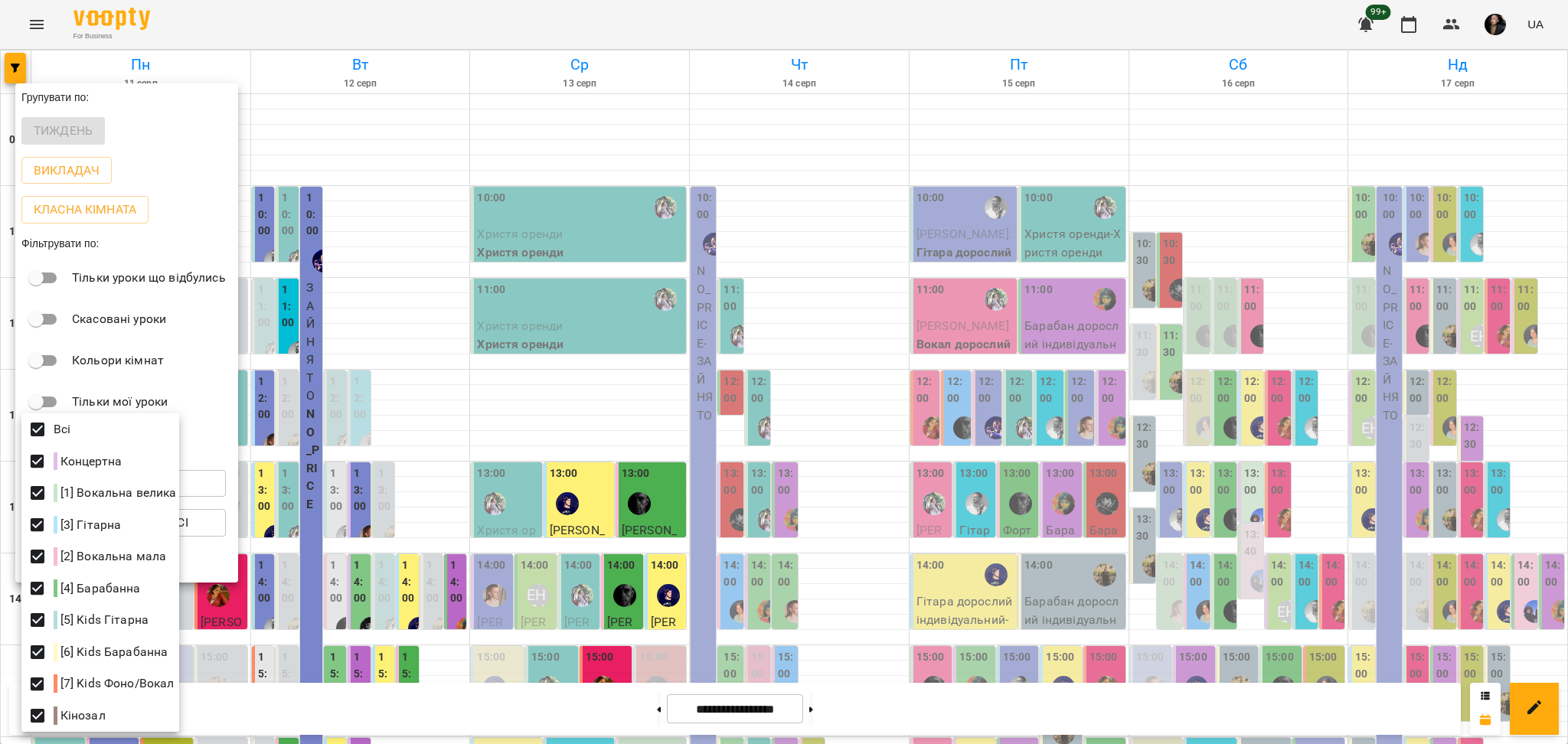
click at [693, 496] on div at bounding box center [784, 372] width 1568 height 744
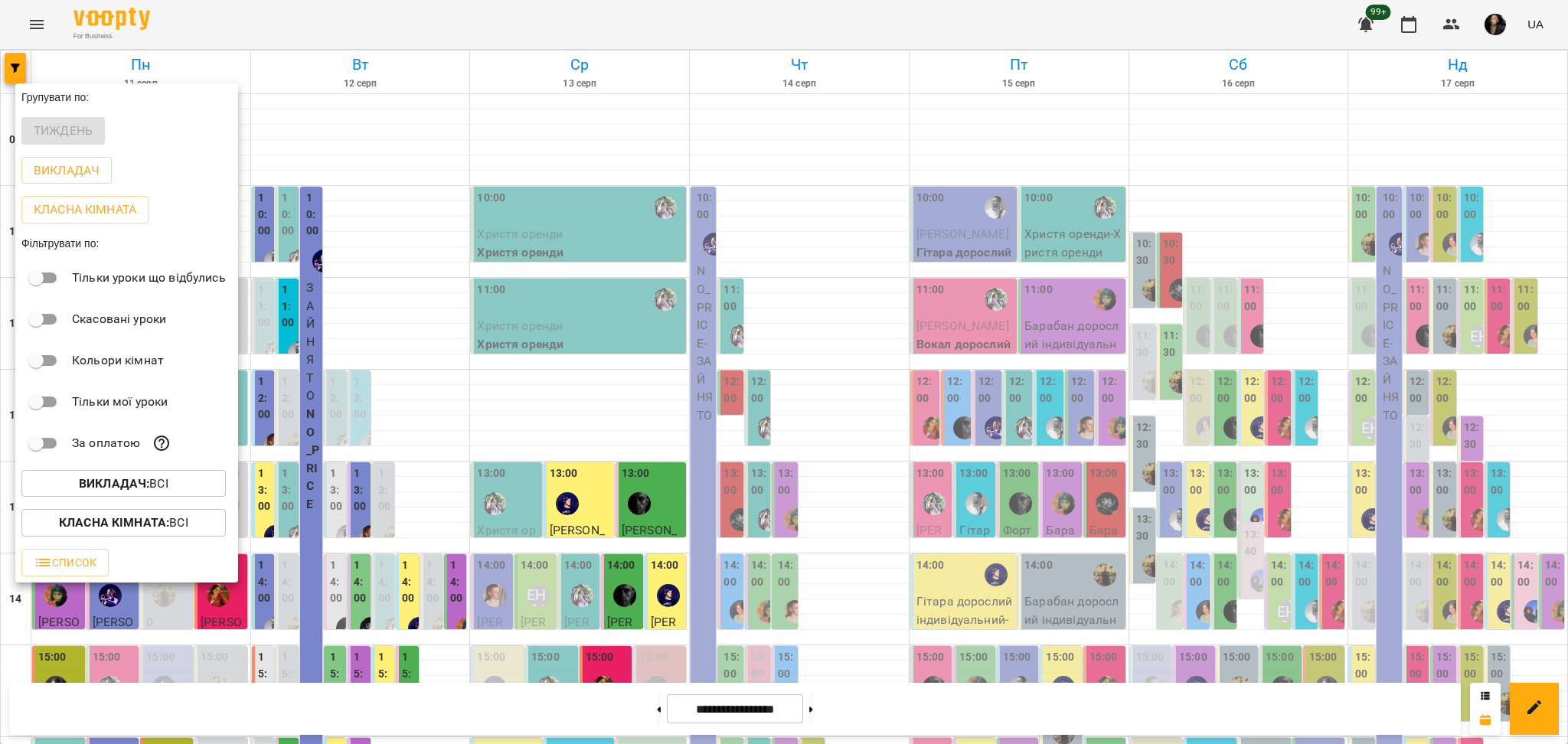
click at [821, 706] on div at bounding box center [784, 372] width 1568 height 744
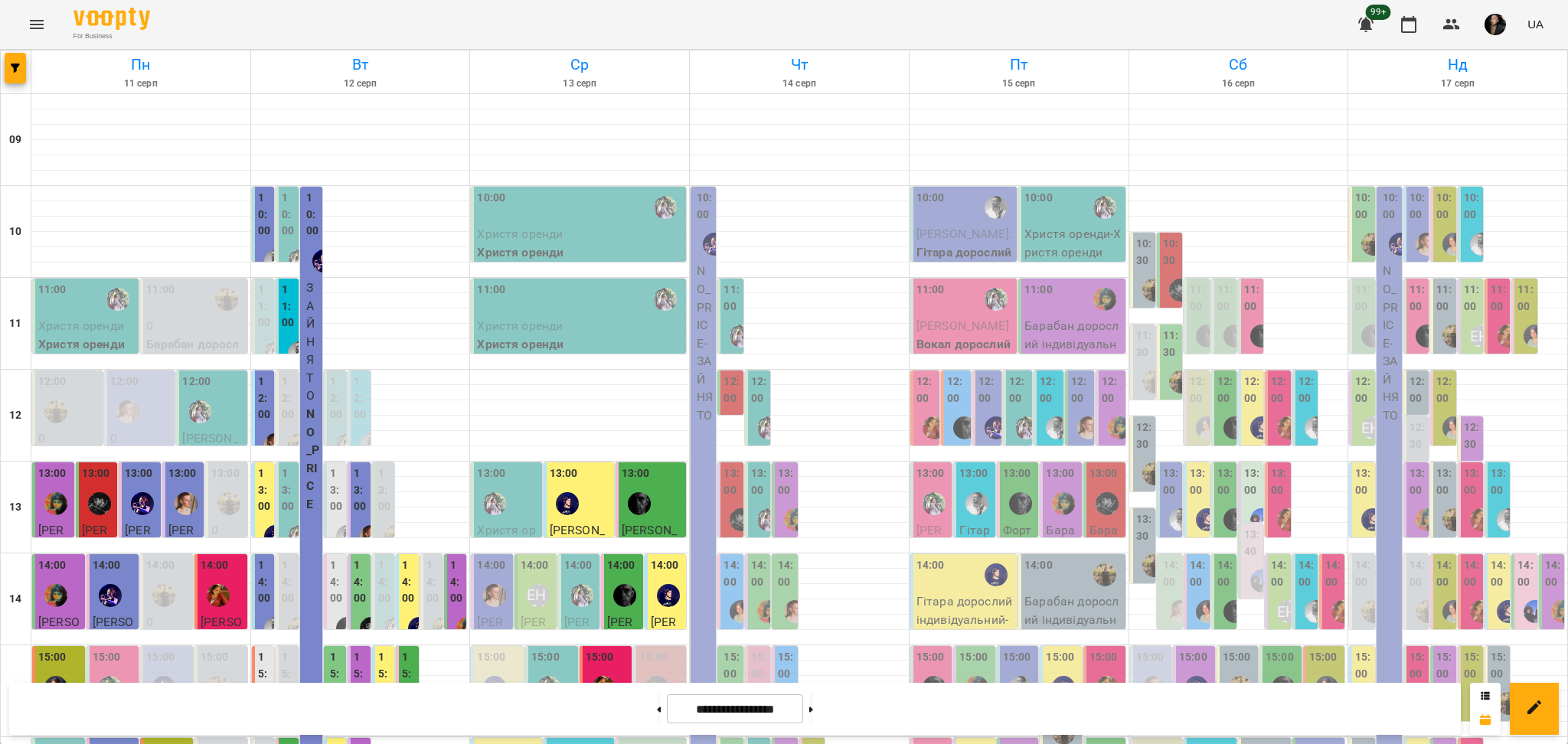
click at [813, 702] on button at bounding box center [811, 709] width 4 height 34
type input "**********"
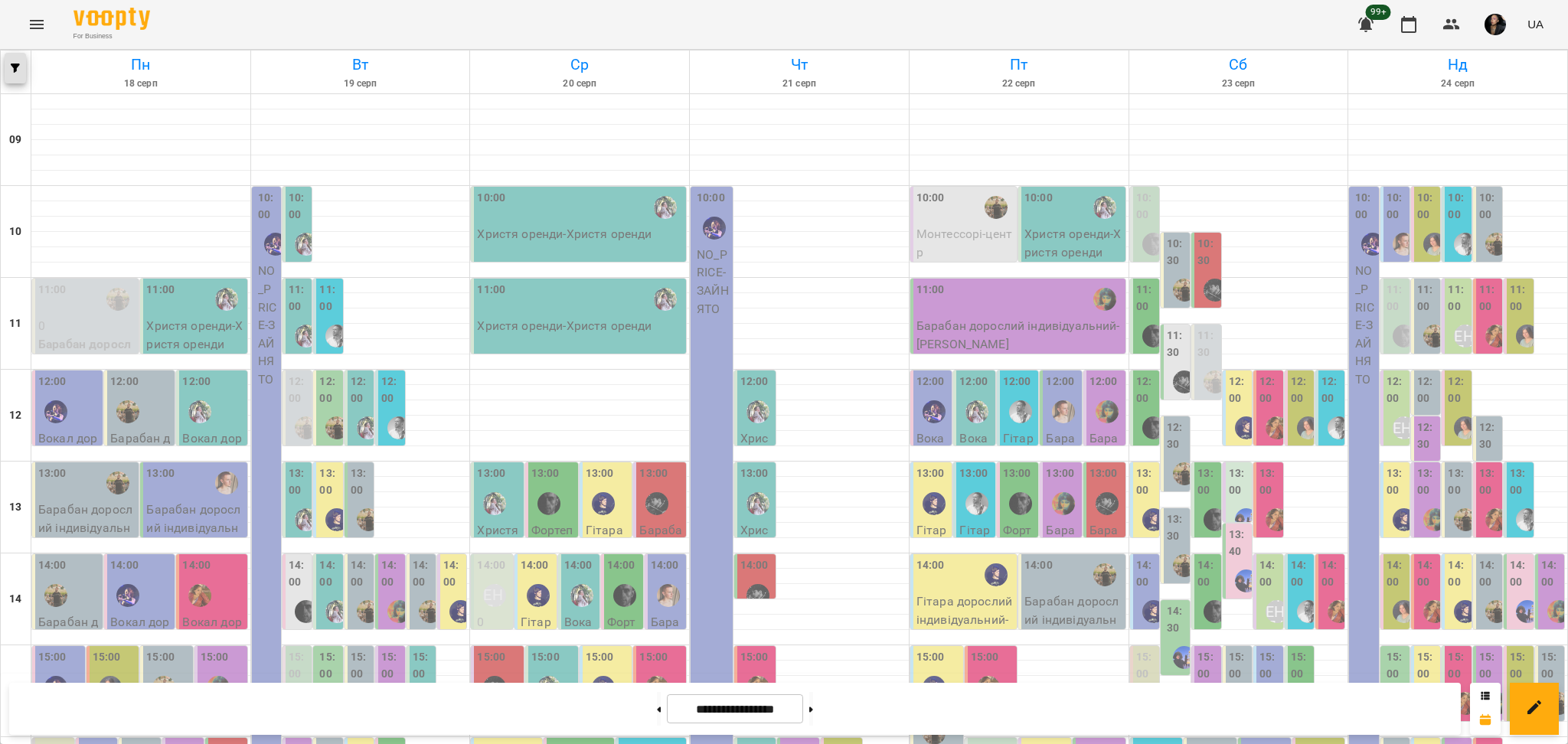
click at [15, 70] on icon "button" at bounding box center [15, 68] width 9 height 9
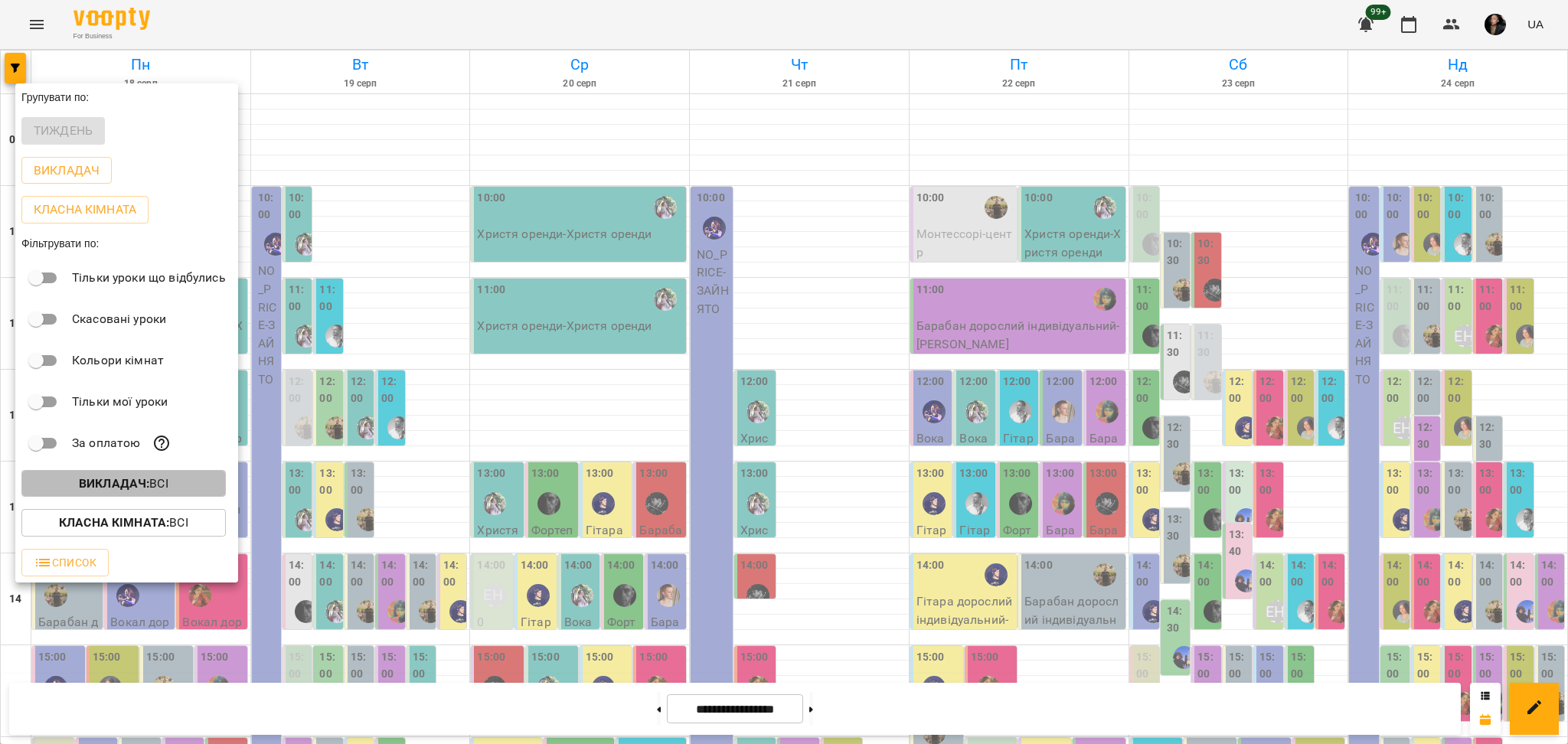
click at [172, 485] on span "Викладач : Всі" at bounding box center [124, 484] width 180 height 19
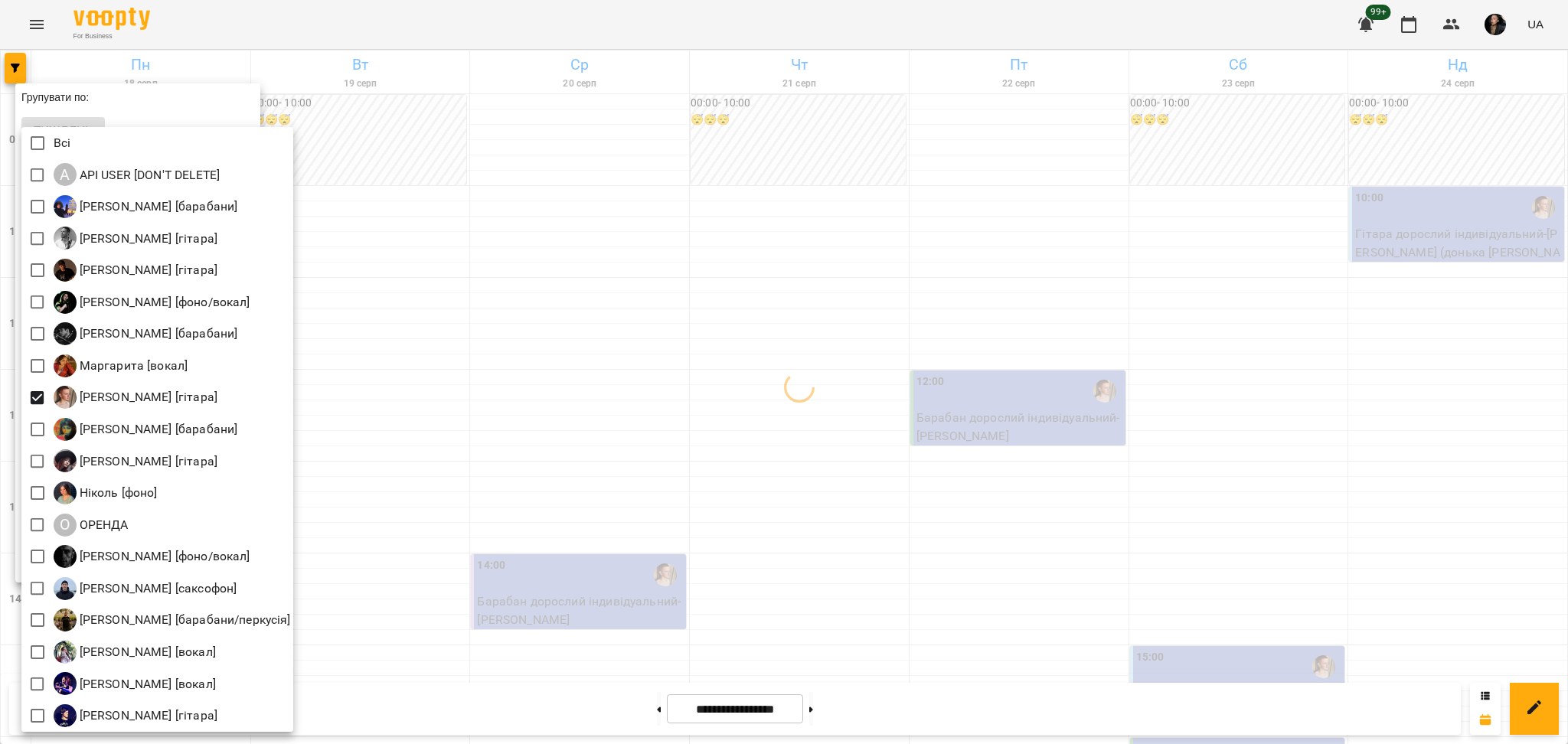
click at [527, 419] on div at bounding box center [784, 372] width 1568 height 744
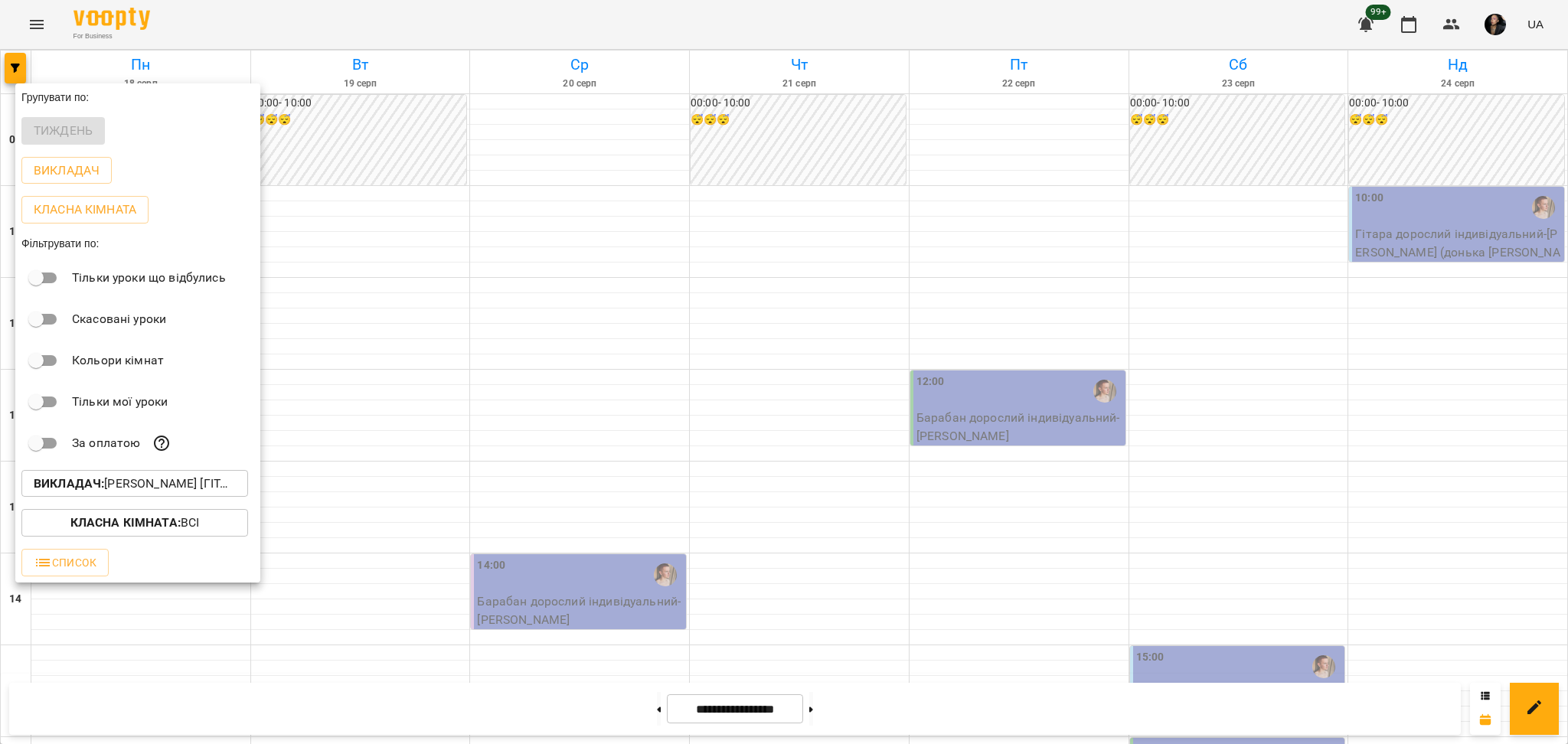
click at [1304, 475] on div at bounding box center [784, 372] width 1568 height 744
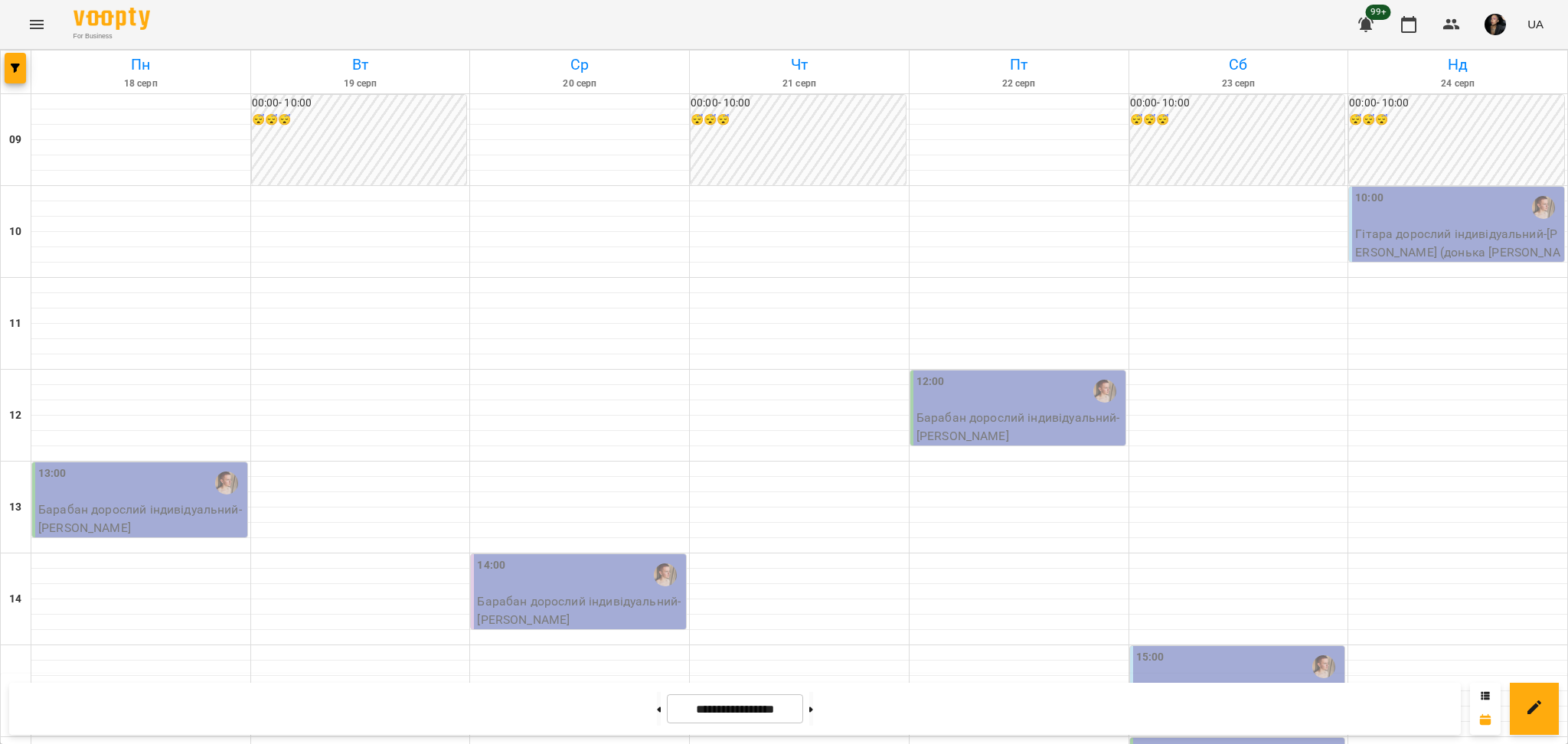
scroll to position [204, 0]
click at [3, 46] on div "For Business 99+ UA" at bounding box center [784, 25] width 1568 height 49
click at [4, 59] on button "button" at bounding box center [14, 68] width 21 height 31
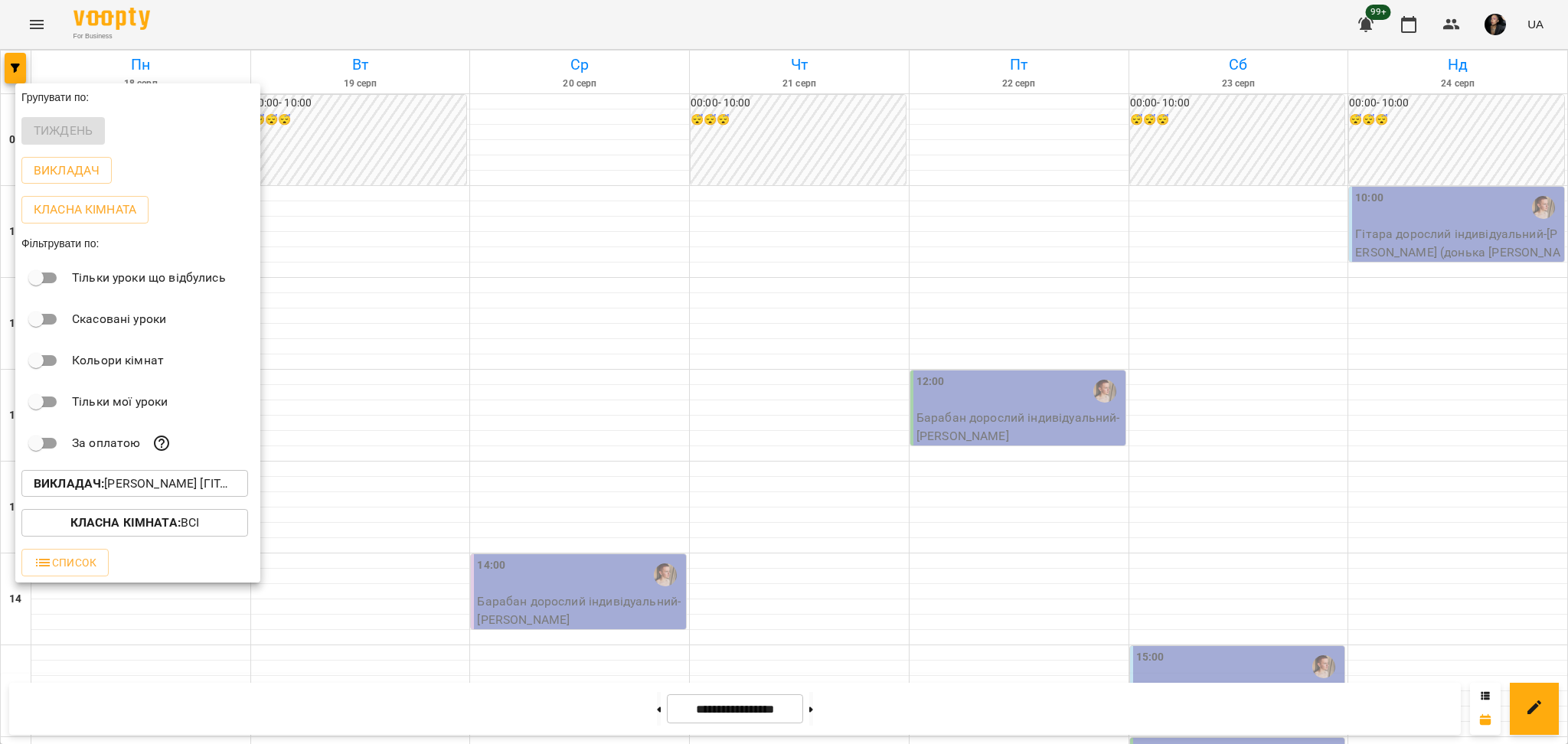
click at [181, 488] on p "Викладач : [PERSON_NAME] [гітара]" at bounding box center [135, 484] width 202 height 19
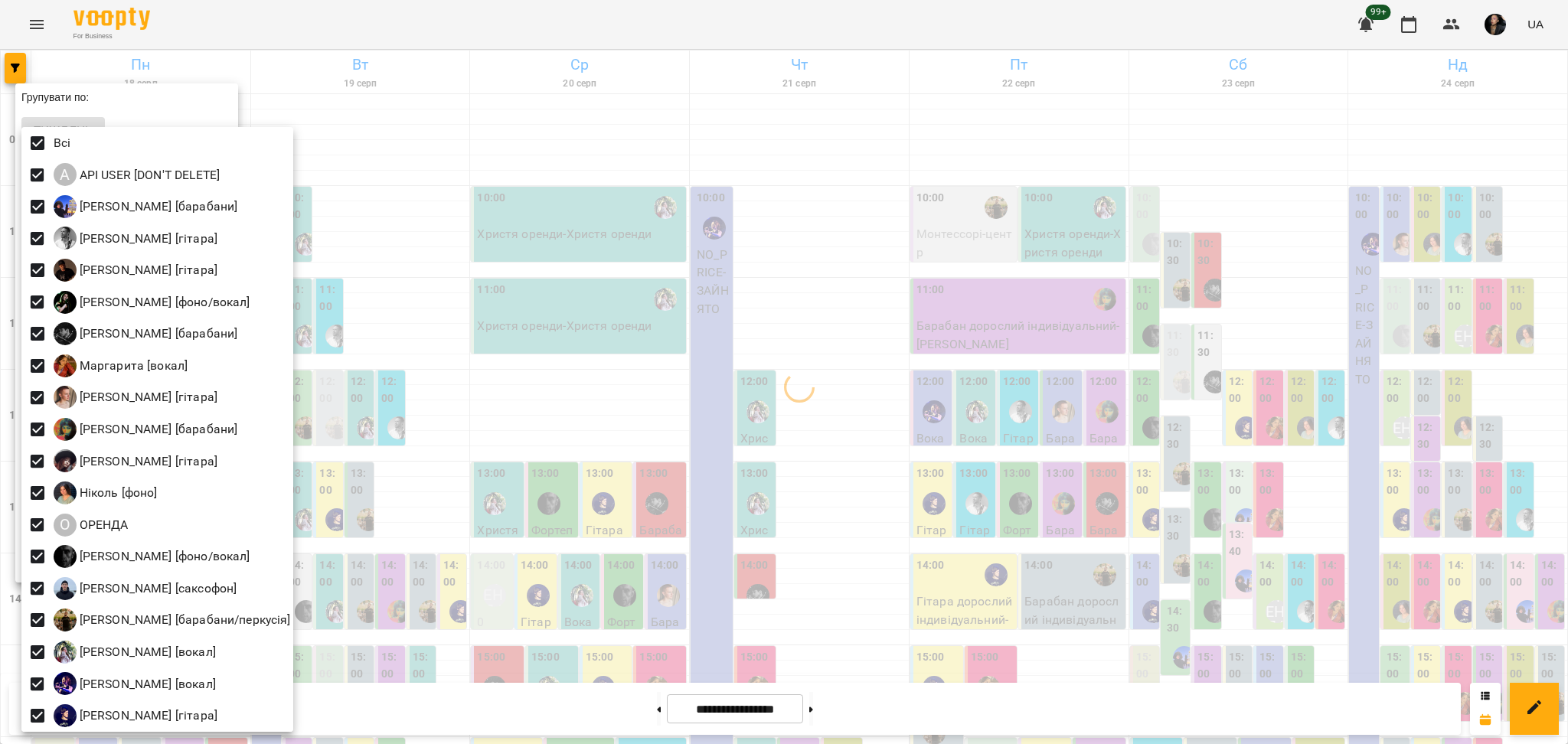
click at [370, 411] on div at bounding box center [784, 372] width 1568 height 744
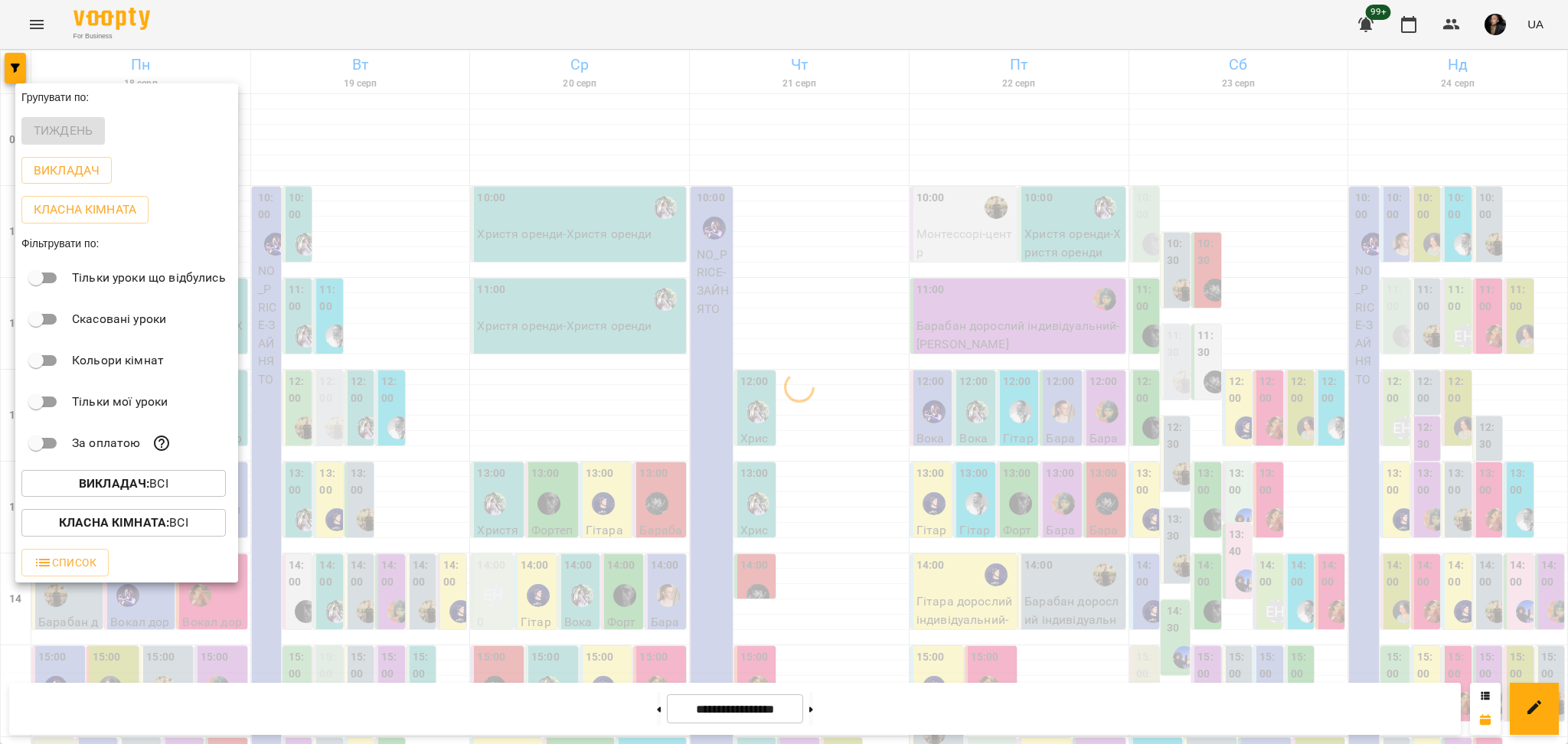
click at [198, 529] on span "Класна кімната : Всі" at bounding box center [124, 523] width 180 height 19
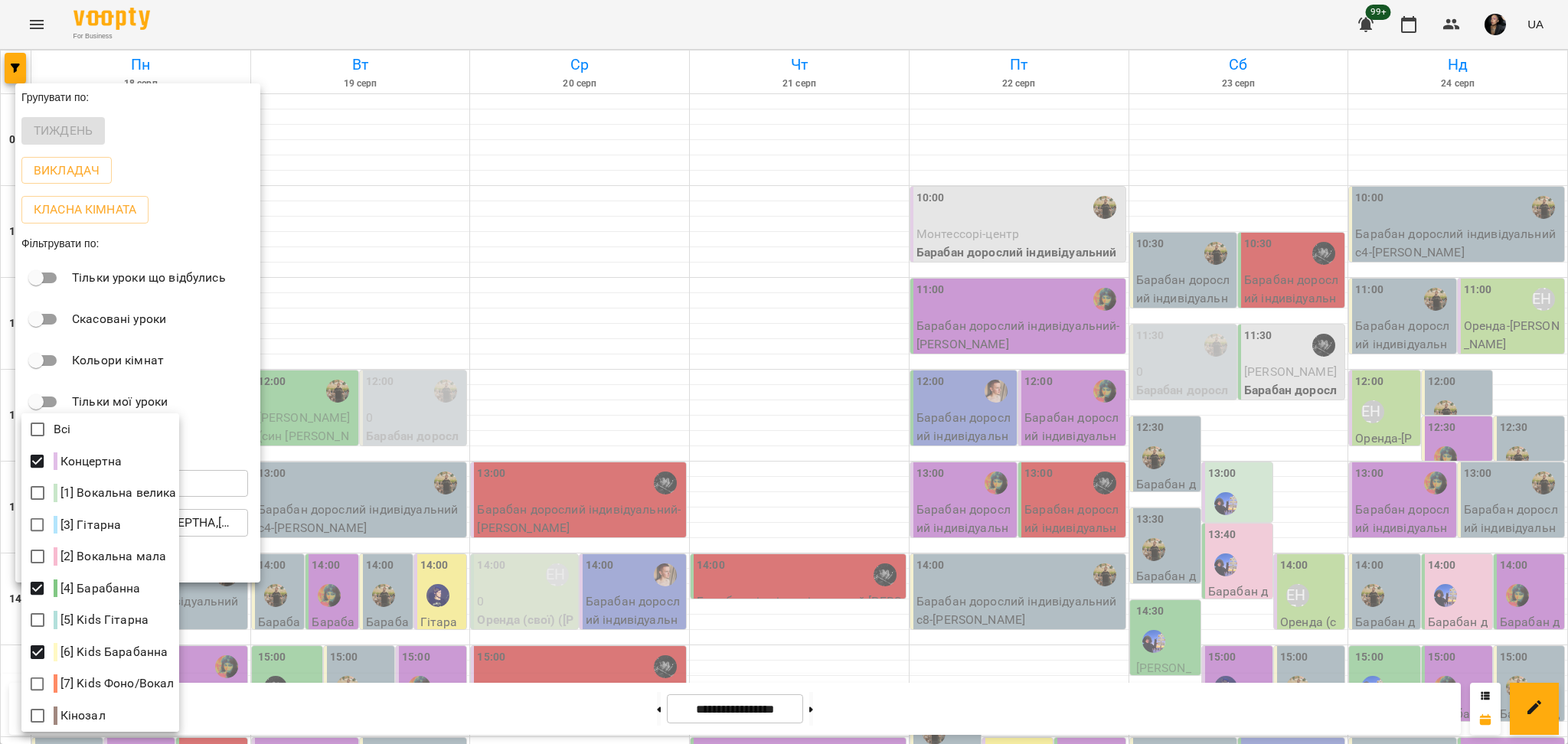
click at [1170, 508] on div at bounding box center [784, 372] width 1568 height 744
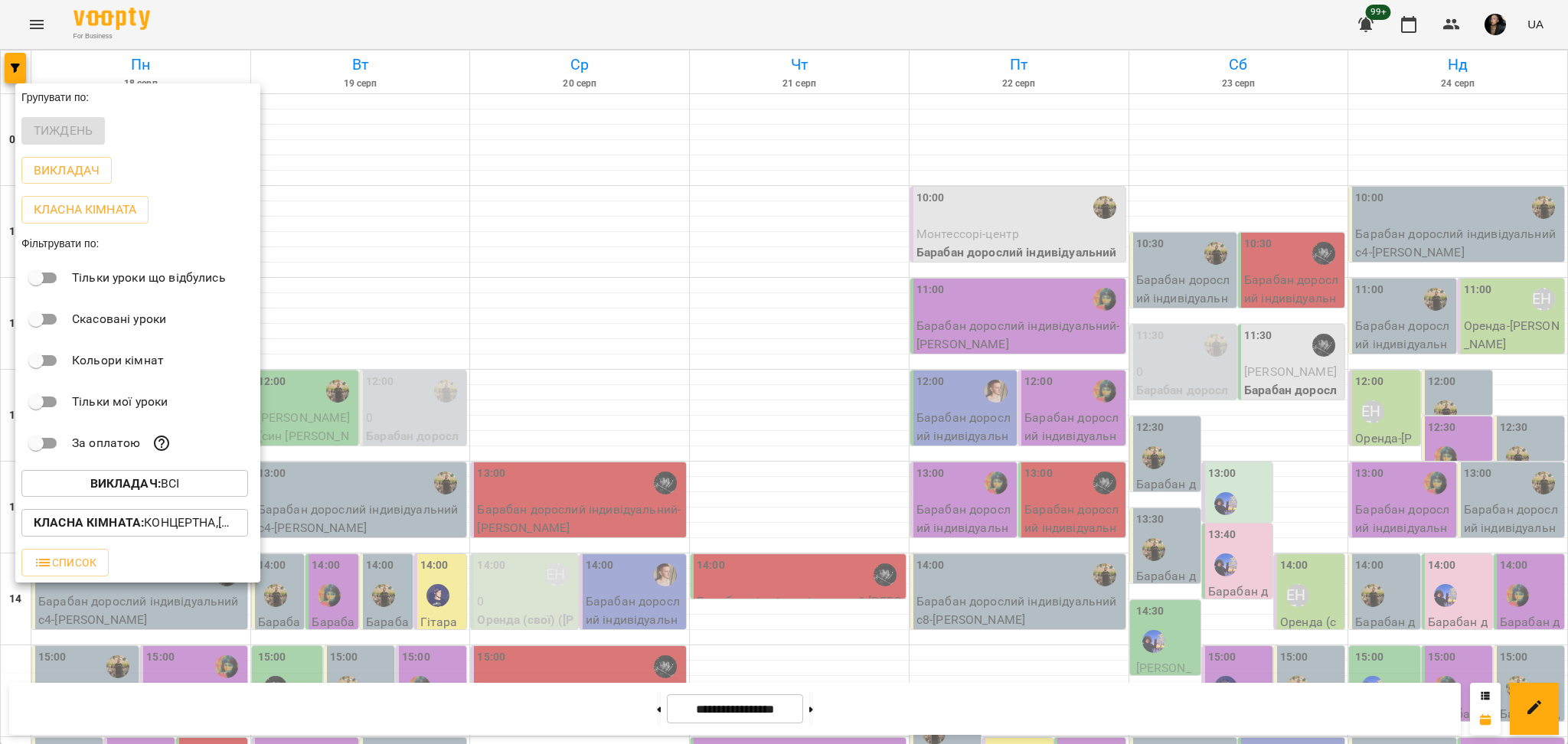
click at [1059, 507] on div at bounding box center [784, 372] width 1568 height 744
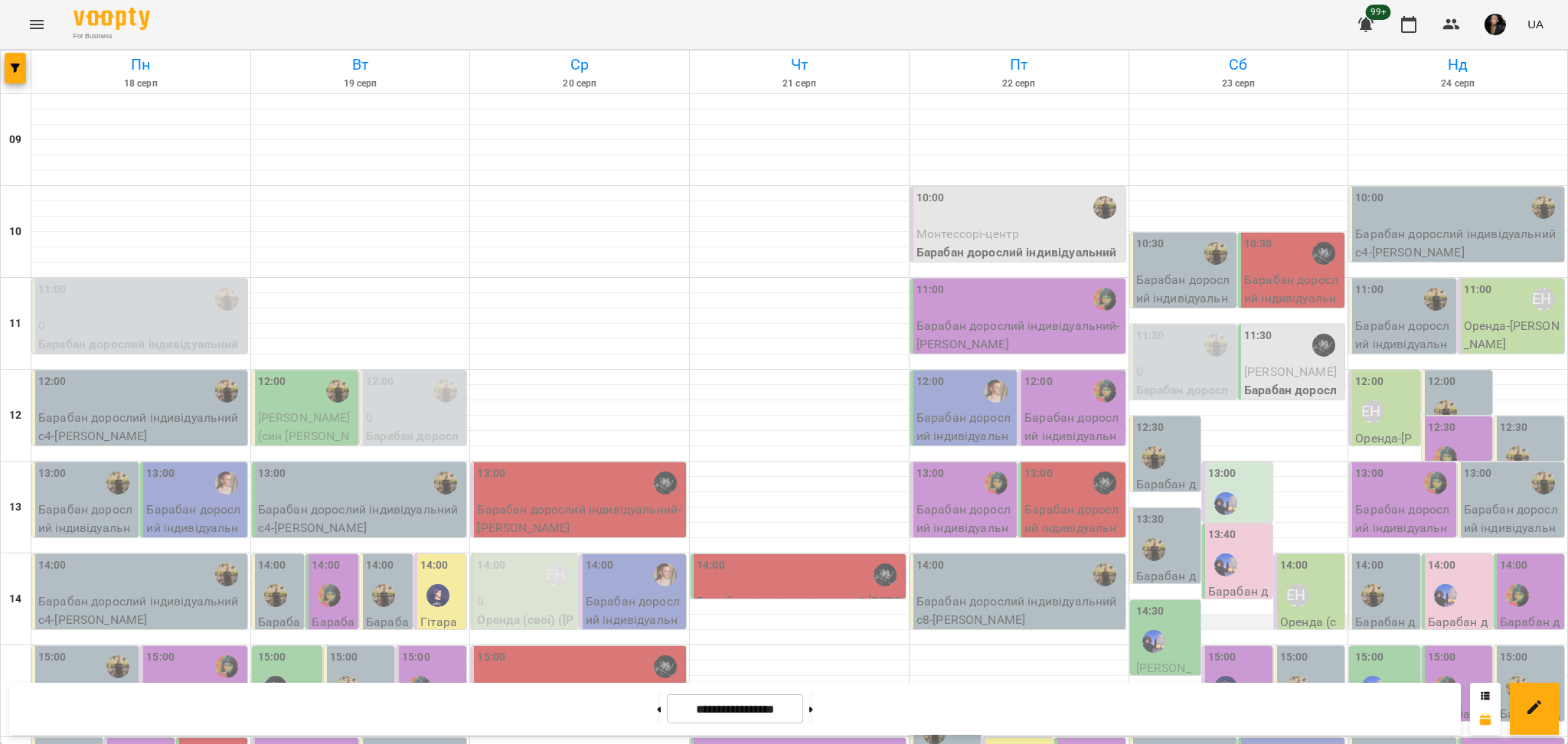
scroll to position [612, 0]
click at [27, 69] on div at bounding box center [16, 71] width 31 height 42
click at [12, 71] on icon "button" at bounding box center [15, 68] width 9 height 9
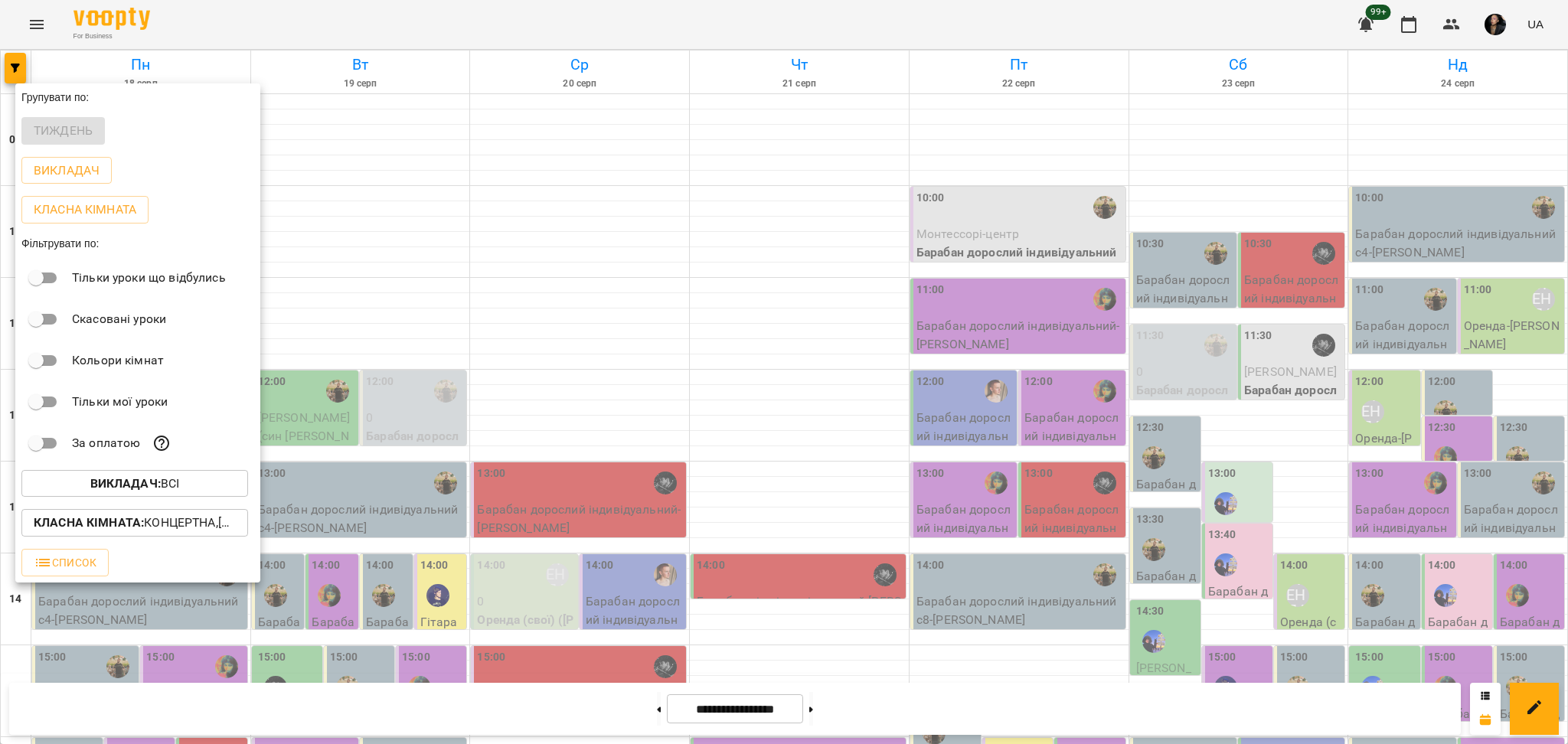
click at [113, 502] on div "Викладач : Всі" at bounding box center [138, 483] width 245 height 40
click at [119, 491] on b "Викладач :" at bounding box center [125, 483] width 71 height 14
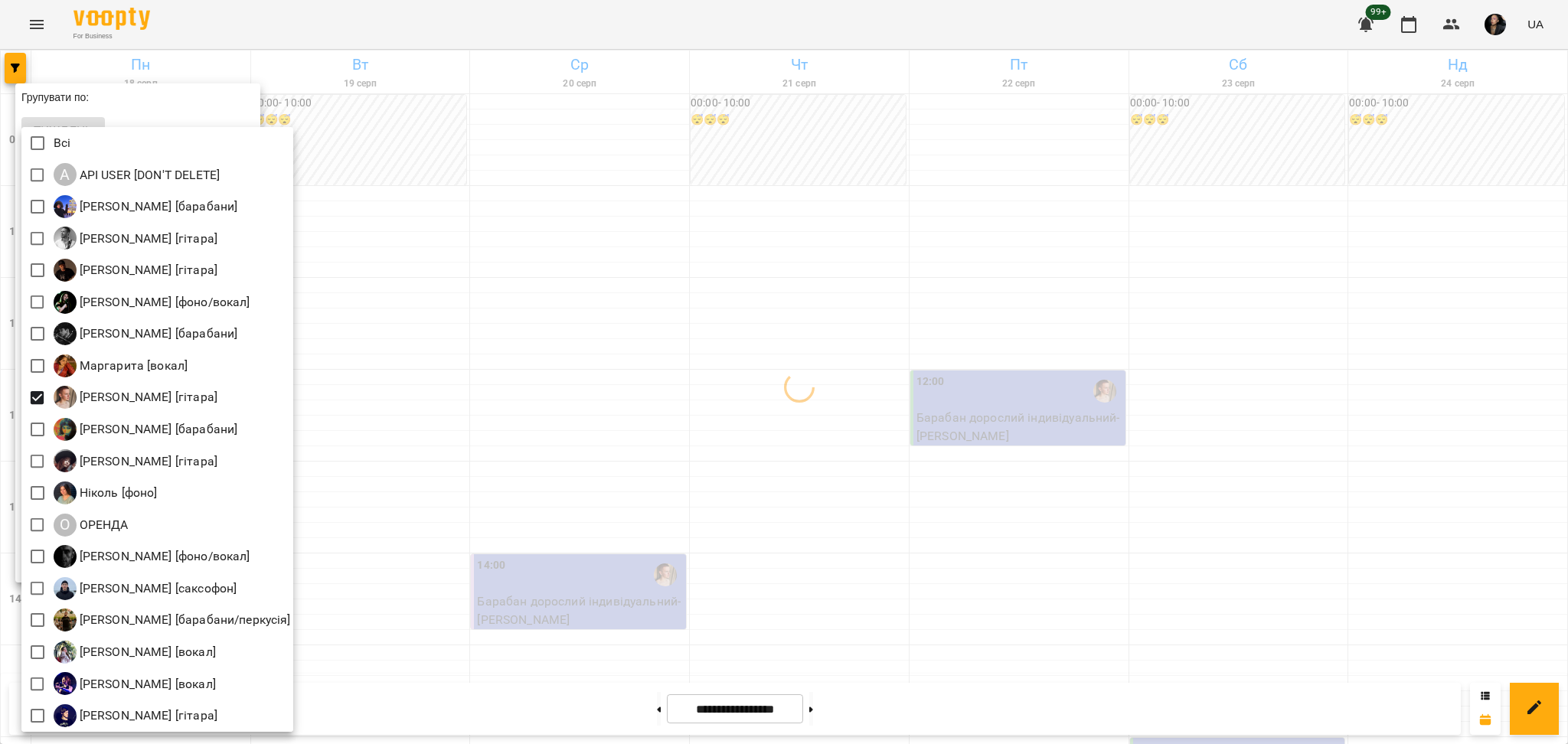
drag, startPoint x: 669, startPoint y: 487, endPoint x: 679, endPoint y: 487, distance: 10.0
click at [679, 487] on div at bounding box center [784, 372] width 1568 height 744
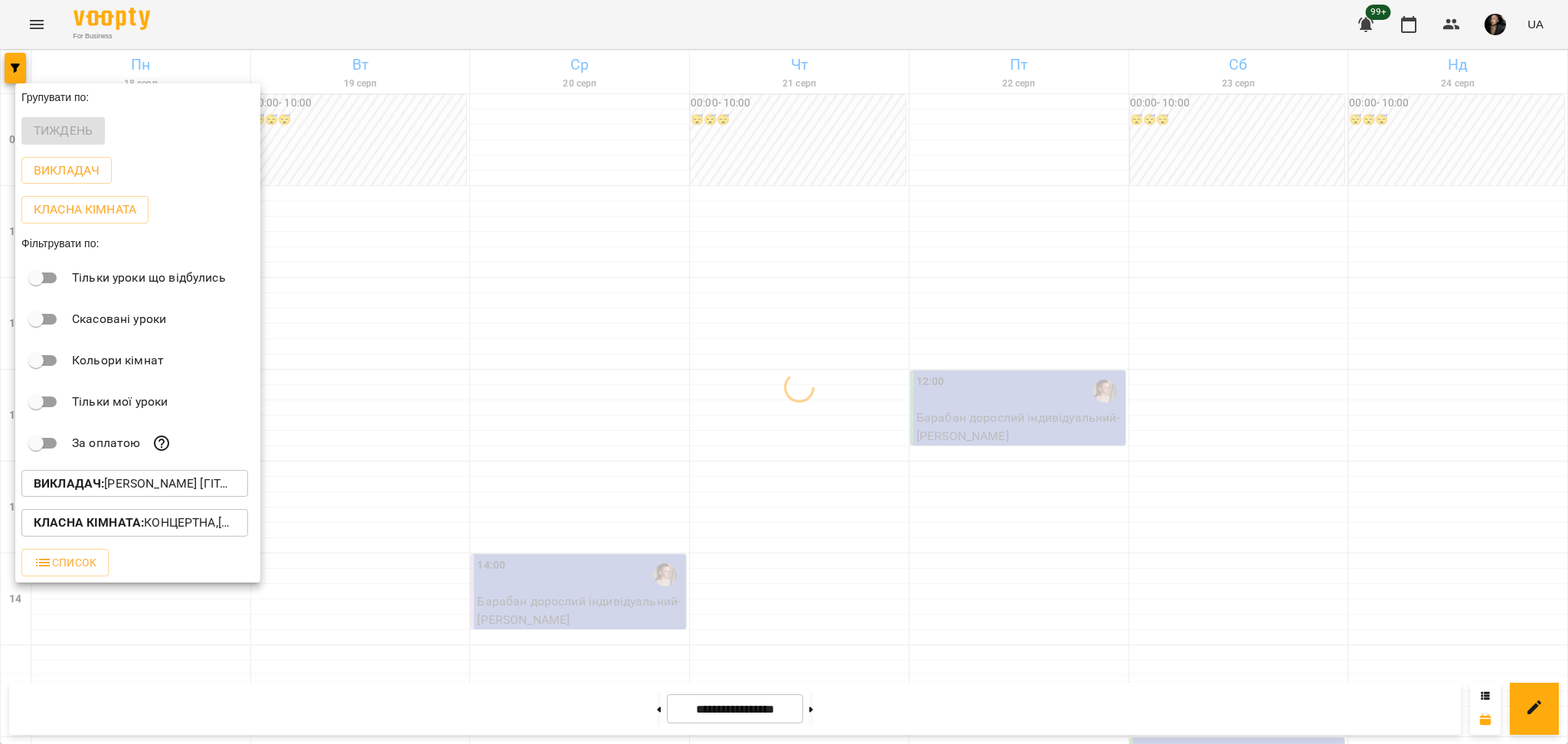
click at [1220, 566] on div at bounding box center [784, 372] width 1568 height 744
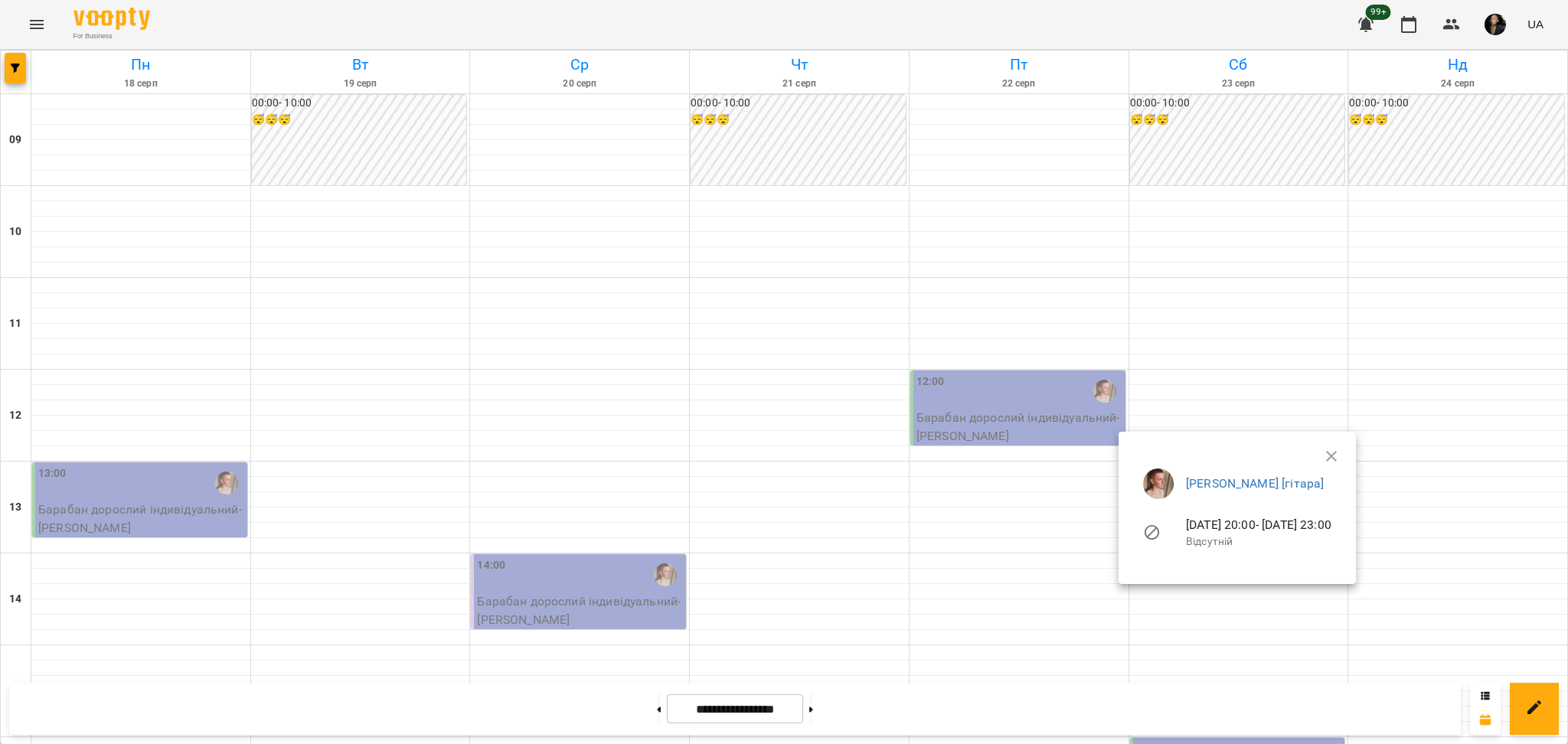
click at [1231, 679] on div at bounding box center [784, 372] width 1568 height 744
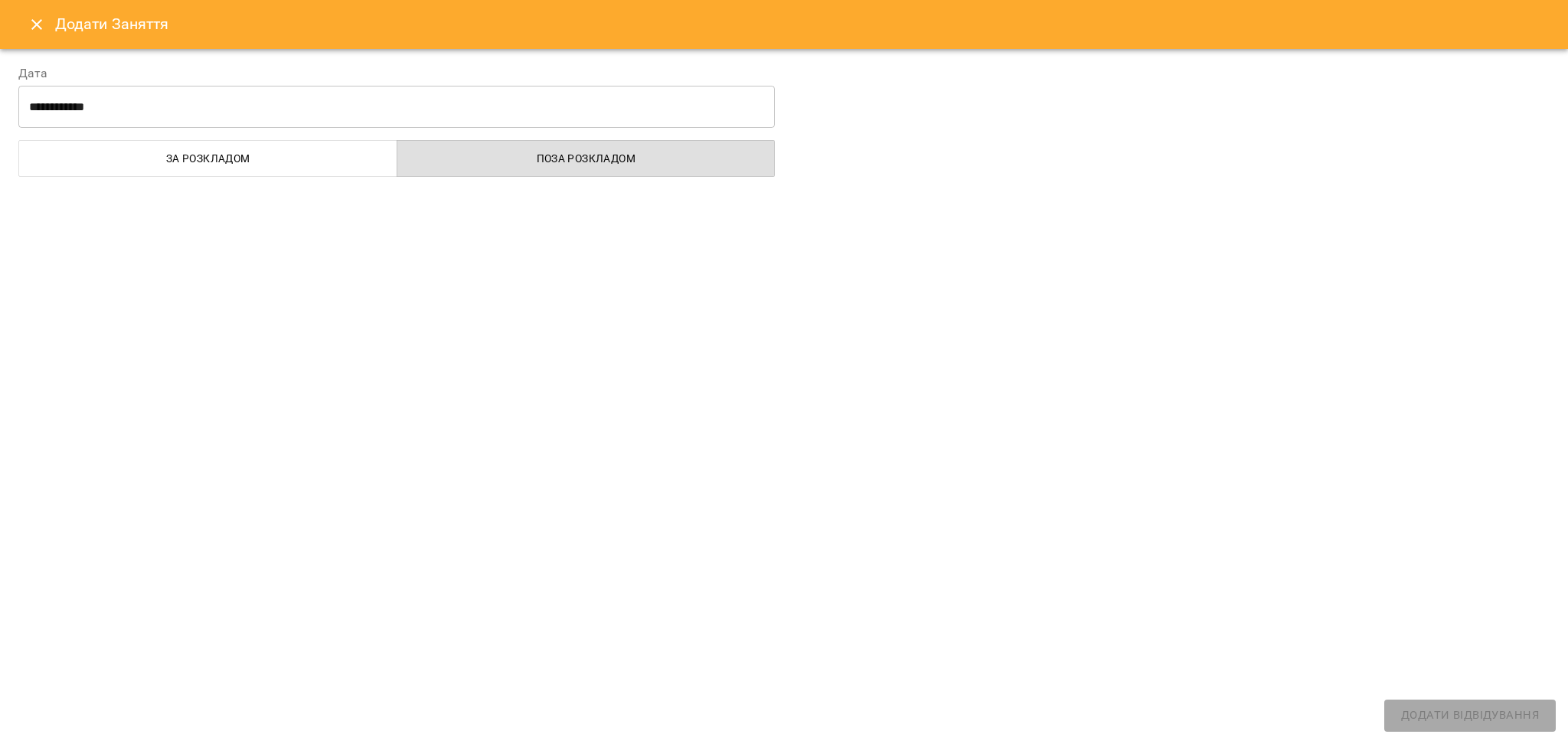
select select
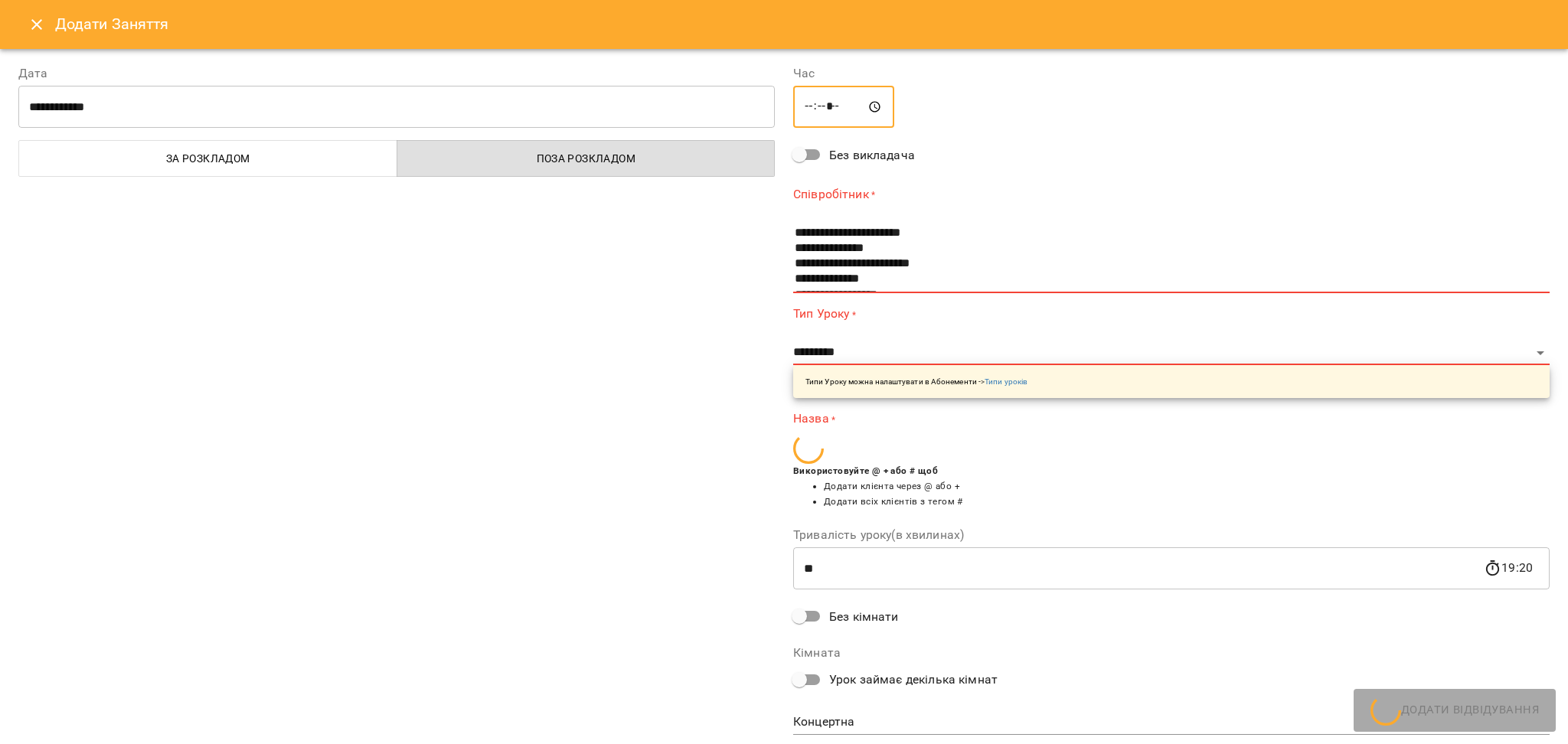
click at [804, 103] on input "*****" at bounding box center [843, 107] width 101 height 42
click at [819, 108] on input "*****" at bounding box center [843, 107] width 101 height 42
type input "*****"
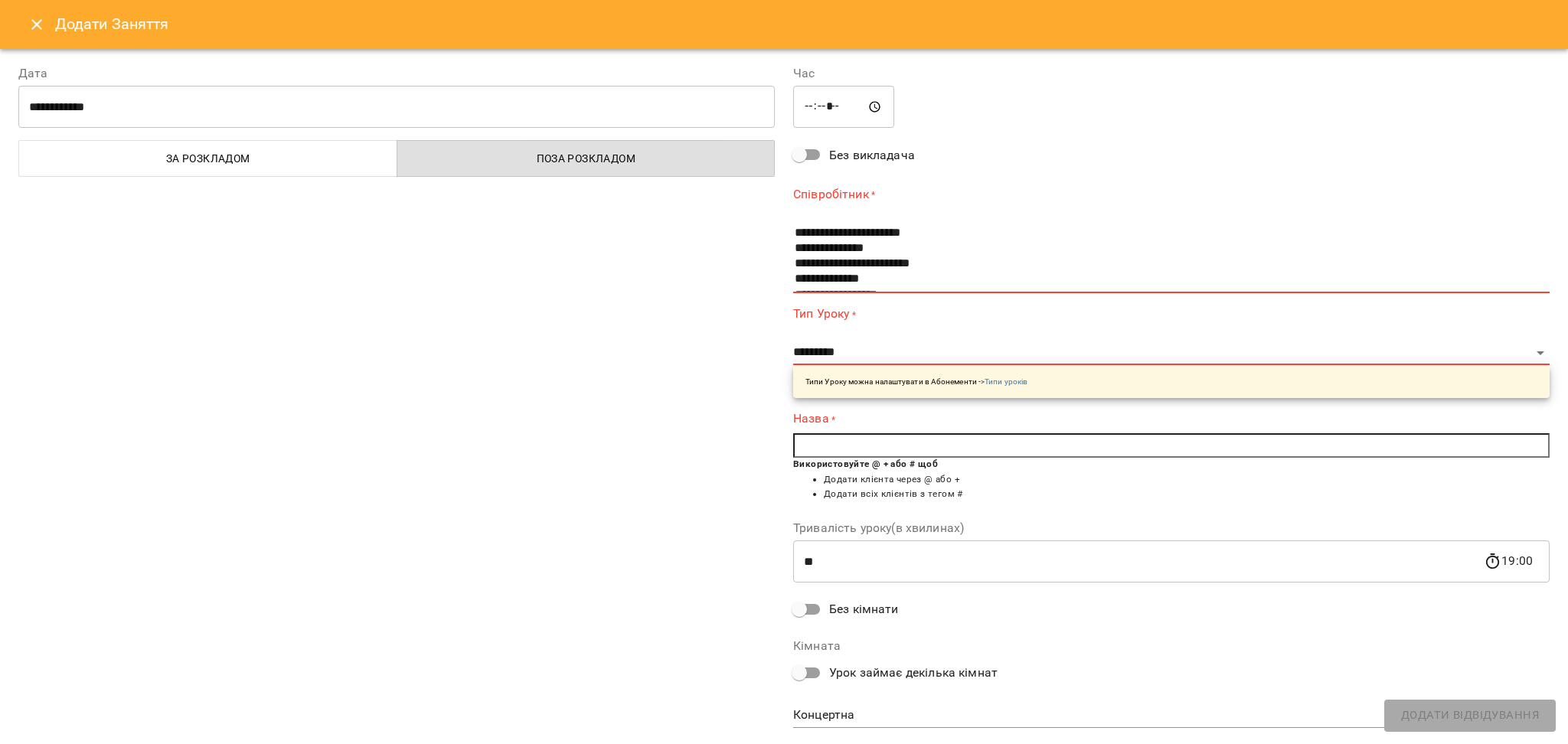
click at [852, 445] on input "text" at bounding box center [1171, 445] width 757 height 25
click at [851, 442] on b "[PERSON_NAME]" at bounding box center [890, 448] width 89 height 12
type input "**********"
click at [829, 708] on body "**********" at bounding box center [784, 679] width 1568 height 1357
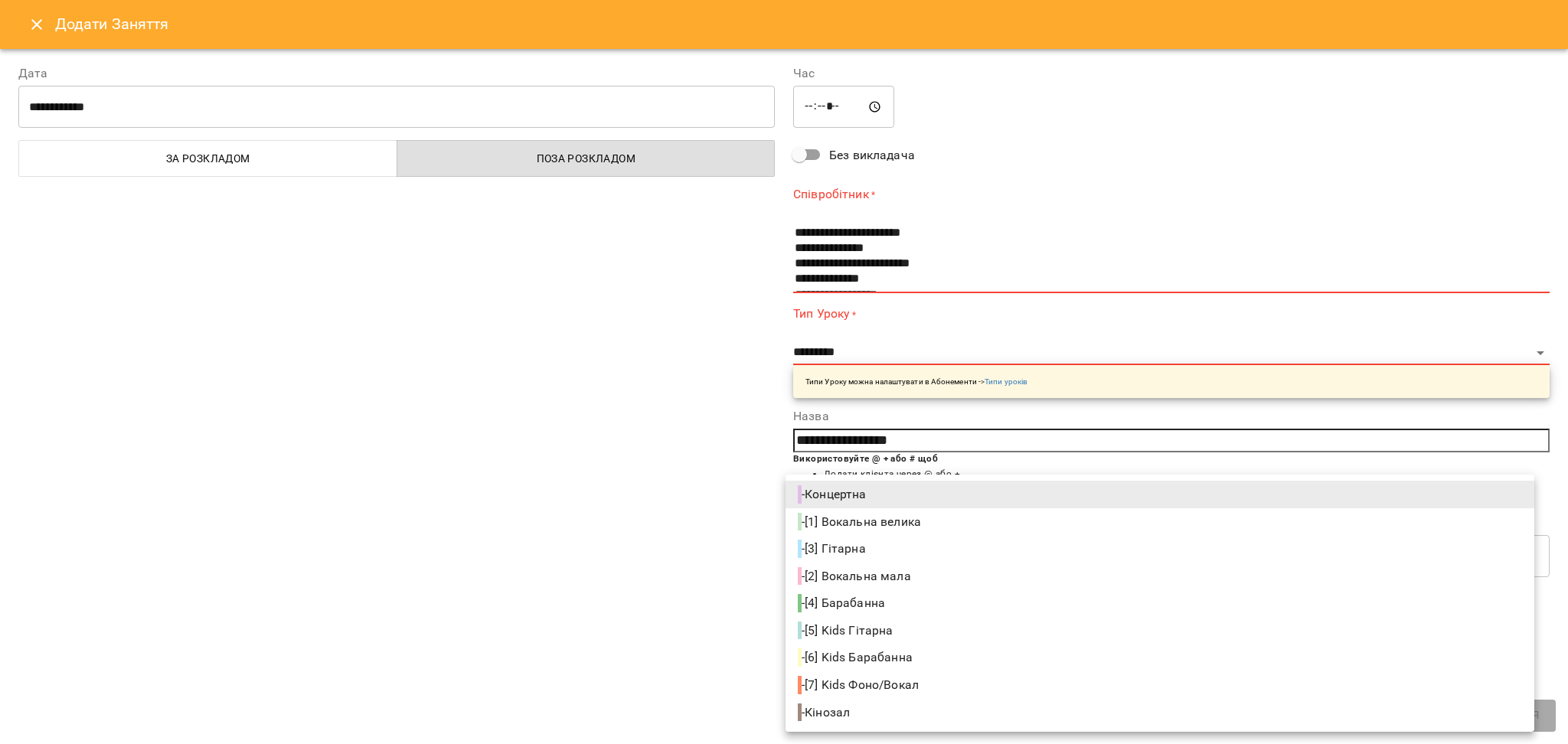
click at [702, 588] on div at bounding box center [784, 372] width 1568 height 744
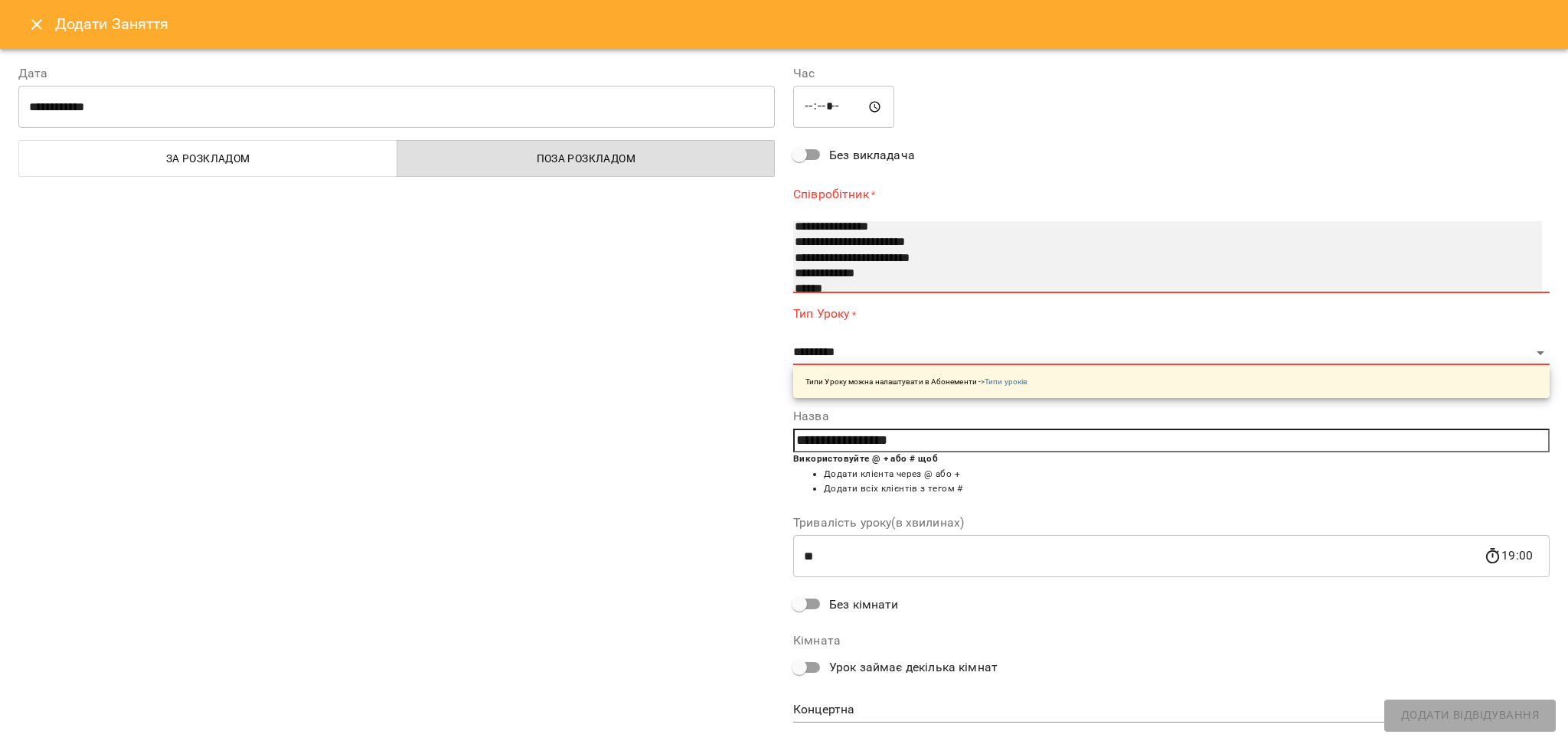
scroll to position [113, 0]
select select "**********"
click at [809, 225] on option "**********" at bounding box center [1151, 229] width 715 height 15
select select "**********"
type input "**"
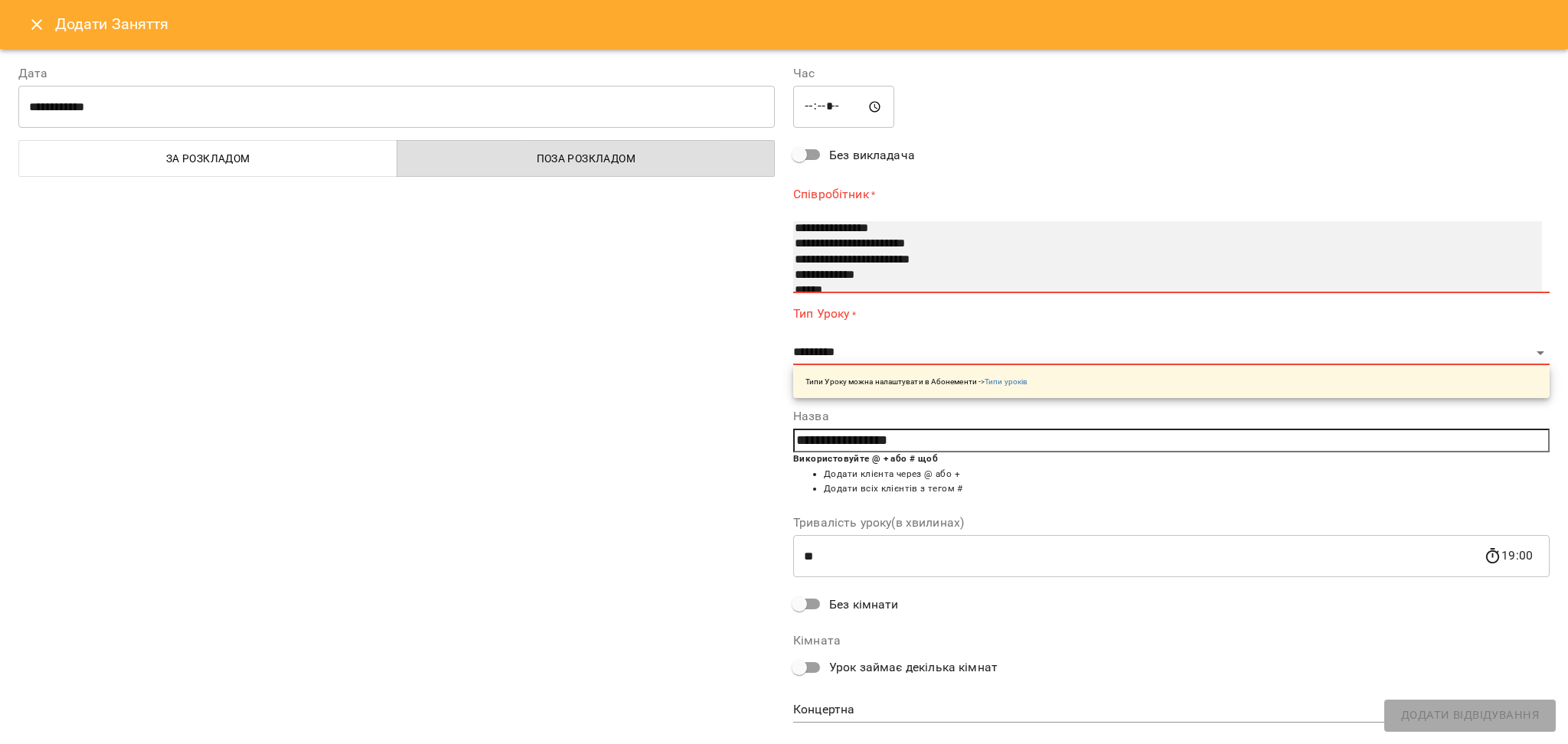
type input "**********"
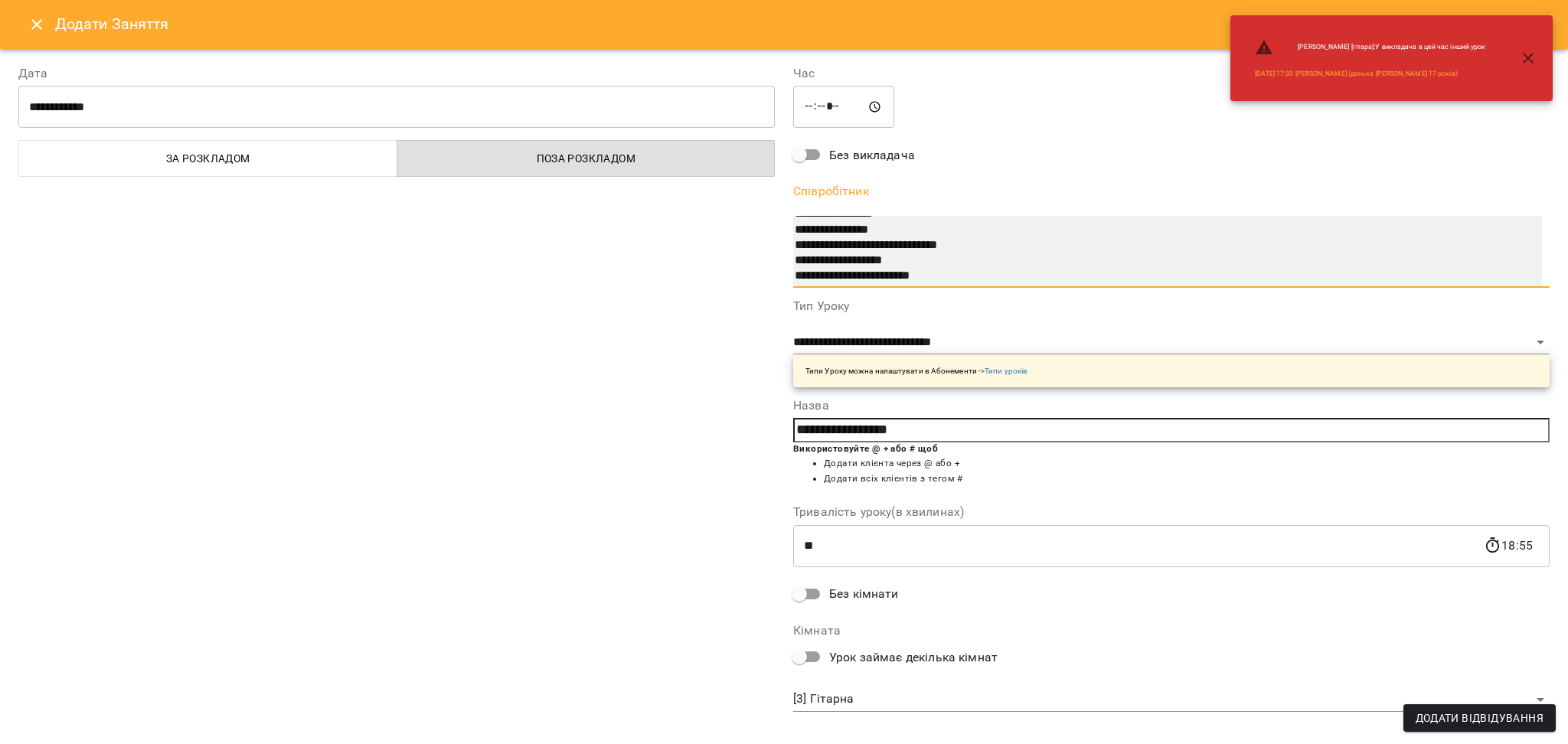
scroll to position [216, 0]
